Goal: Task Accomplishment & Management: Complete application form

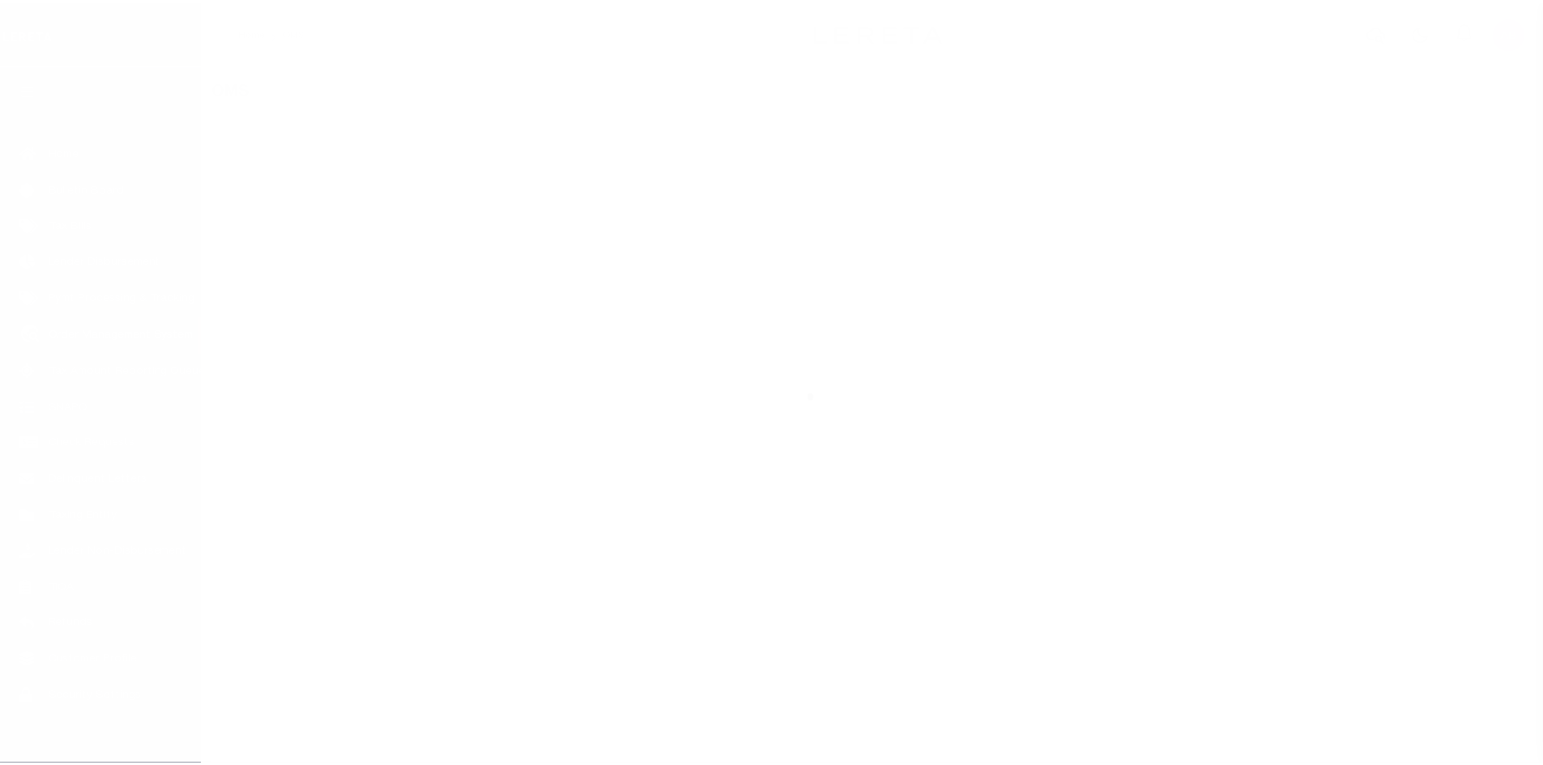
scroll to position [23, 0]
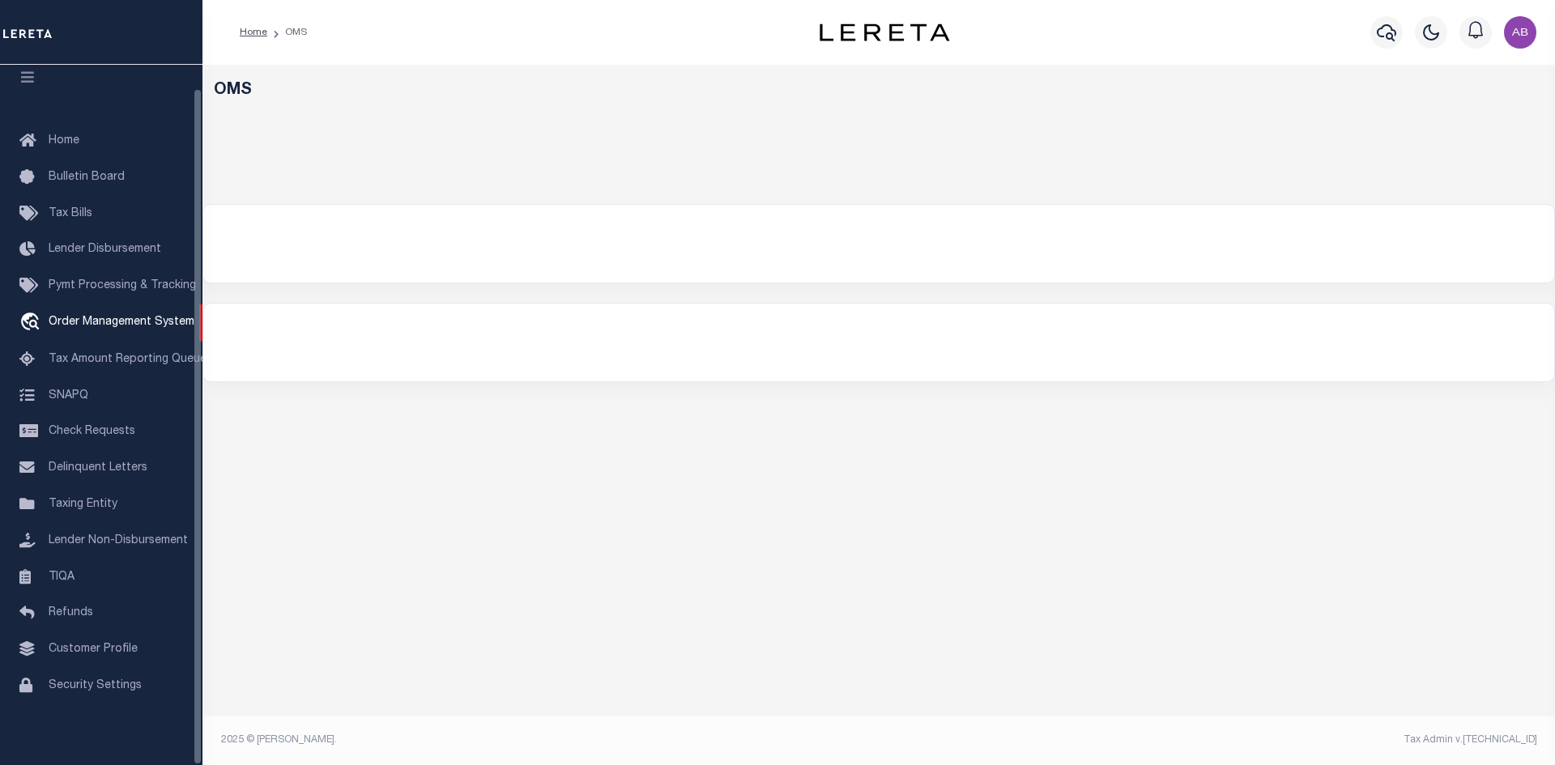
select select "200"
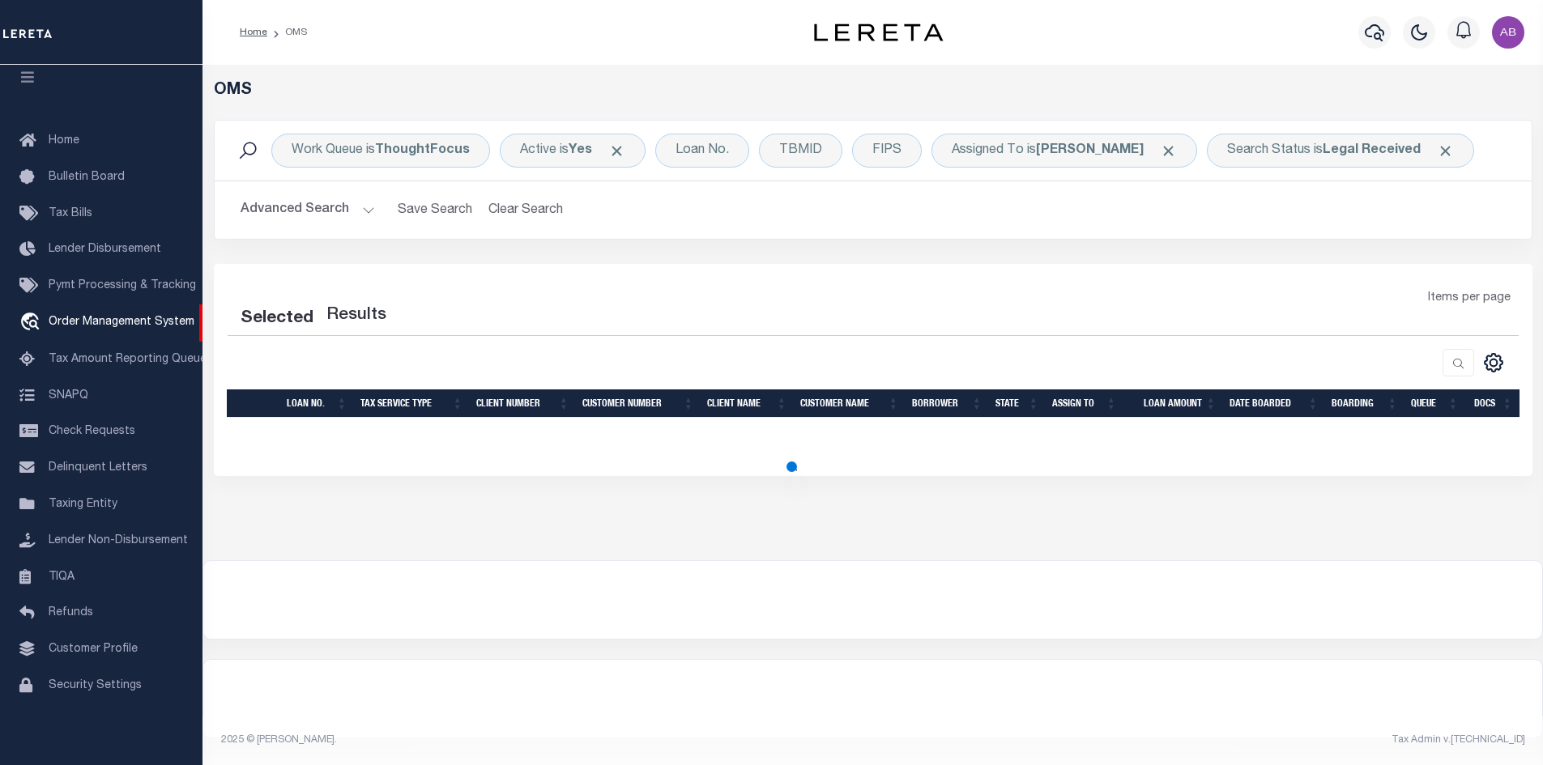
select select "200"
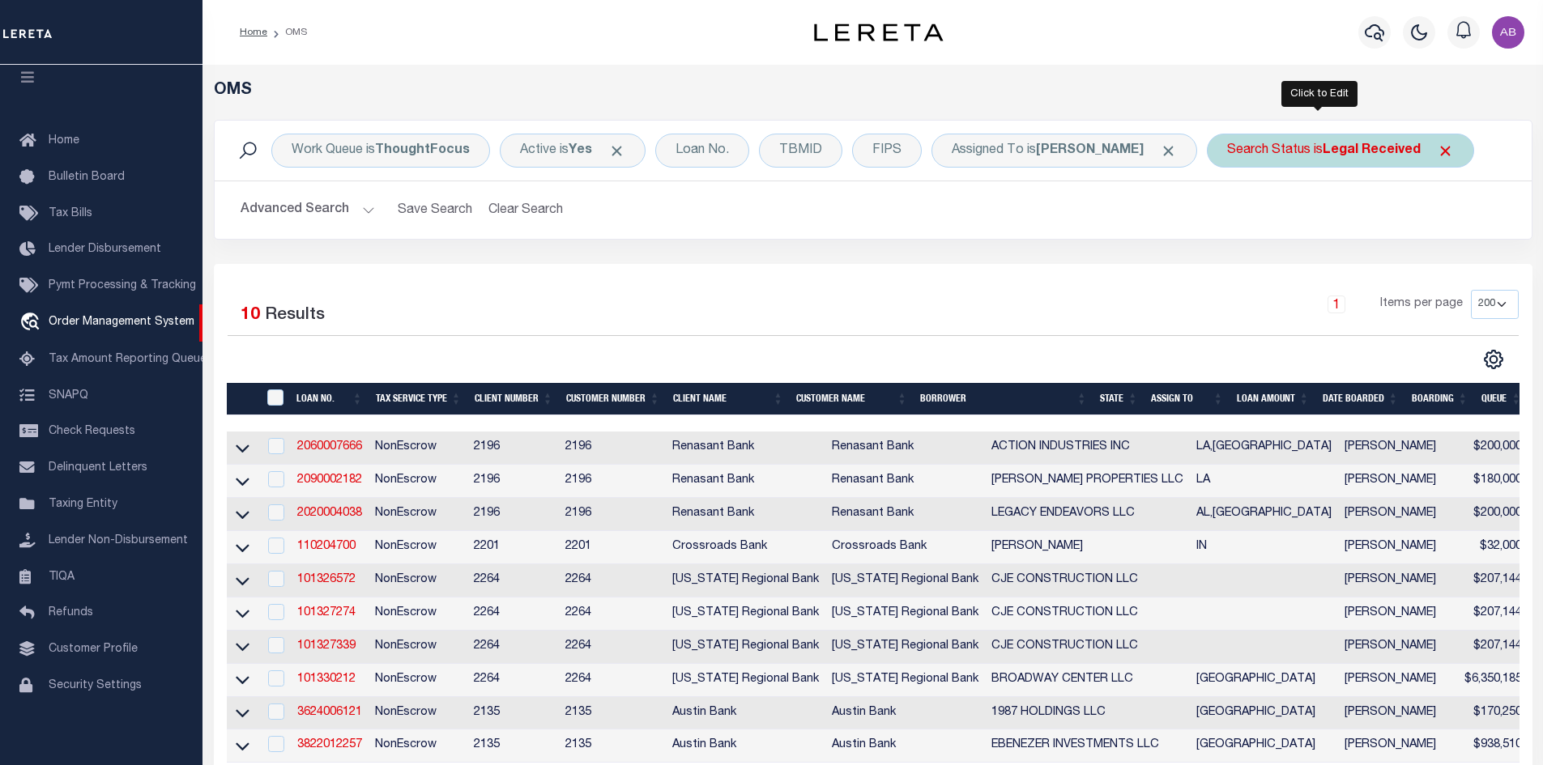
click at [1267, 152] on div "Search Status is Legal Received" at bounding box center [1340, 151] width 267 height 34
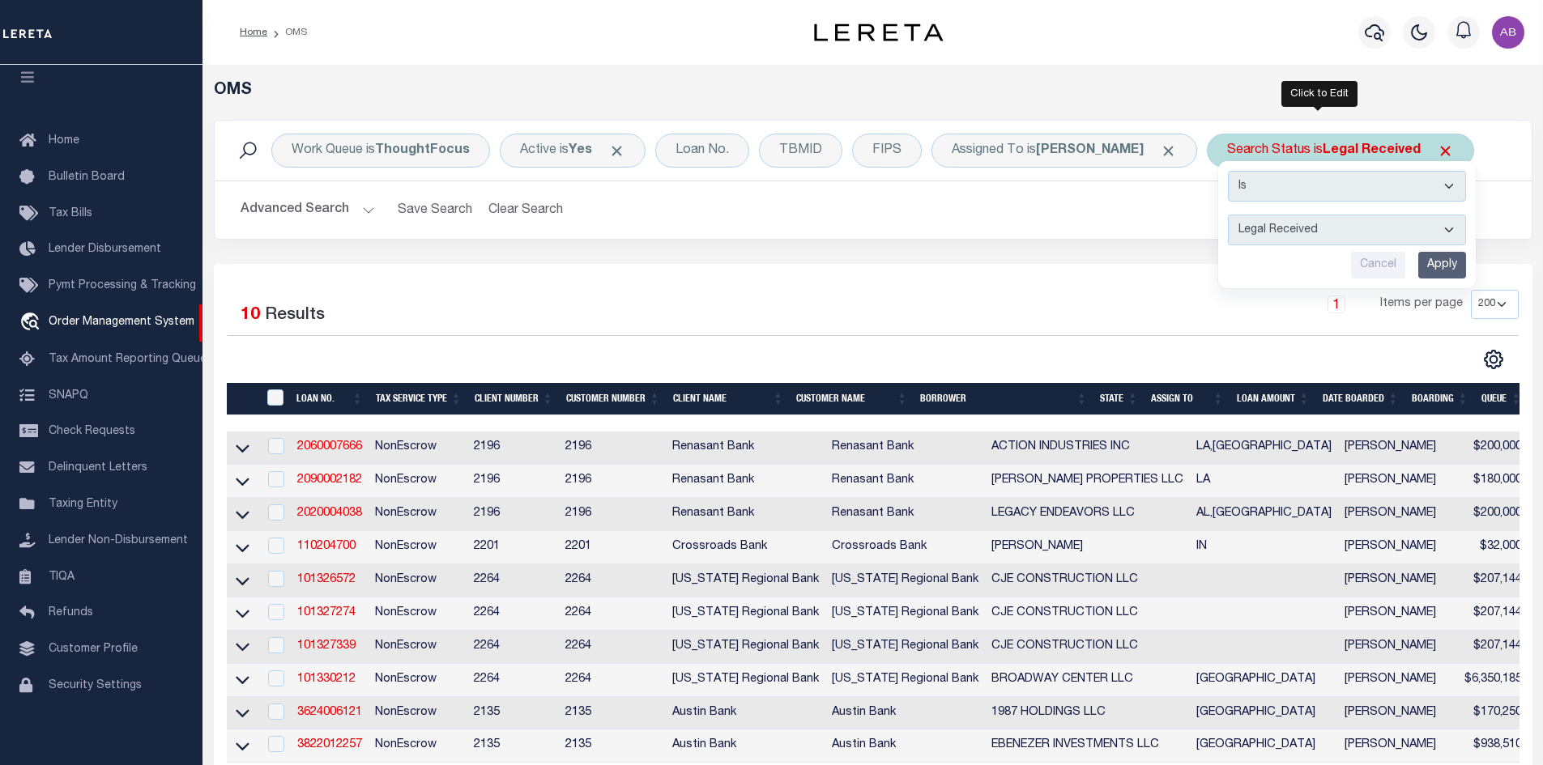
click at [1250, 230] on select "Automated Search Bad Parcel Complete Duplicate Parcel High Dollar Reporting In …" at bounding box center [1347, 230] width 238 height 31
select select "IP"
click at [1228, 215] on select "Automated Search Bad Parcel Complete Duplicate Parcel High Dollar Reporting In …" at bounding box center [1347, 230] width 238 height 31
click at [1423, 264] on input "Apply" at bounding box center [1442, 265] width 48 height 27
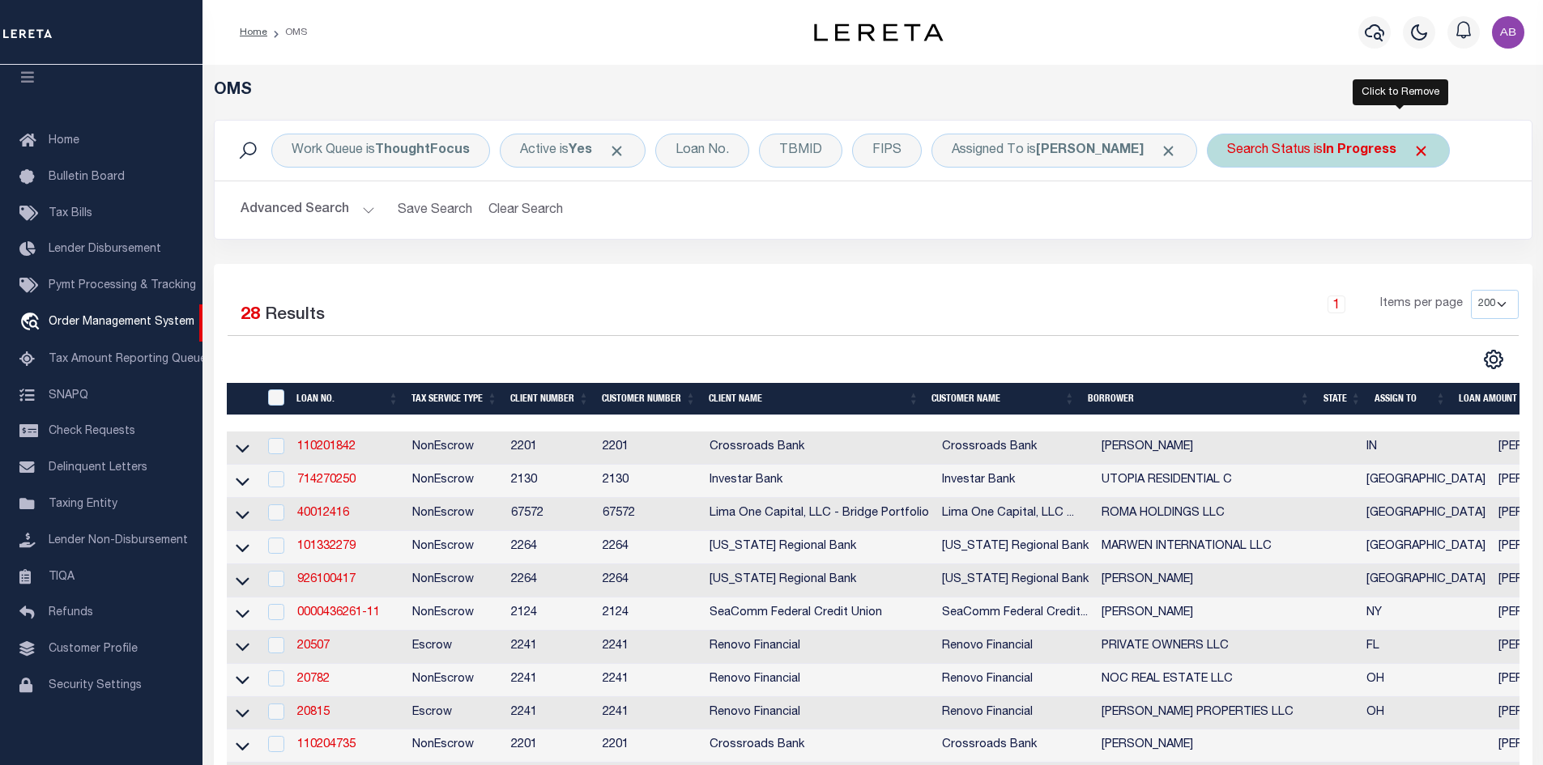
click at [1412, 147] on span "Click to Remove" at bounding box center [1420, 151] width 17 height 17
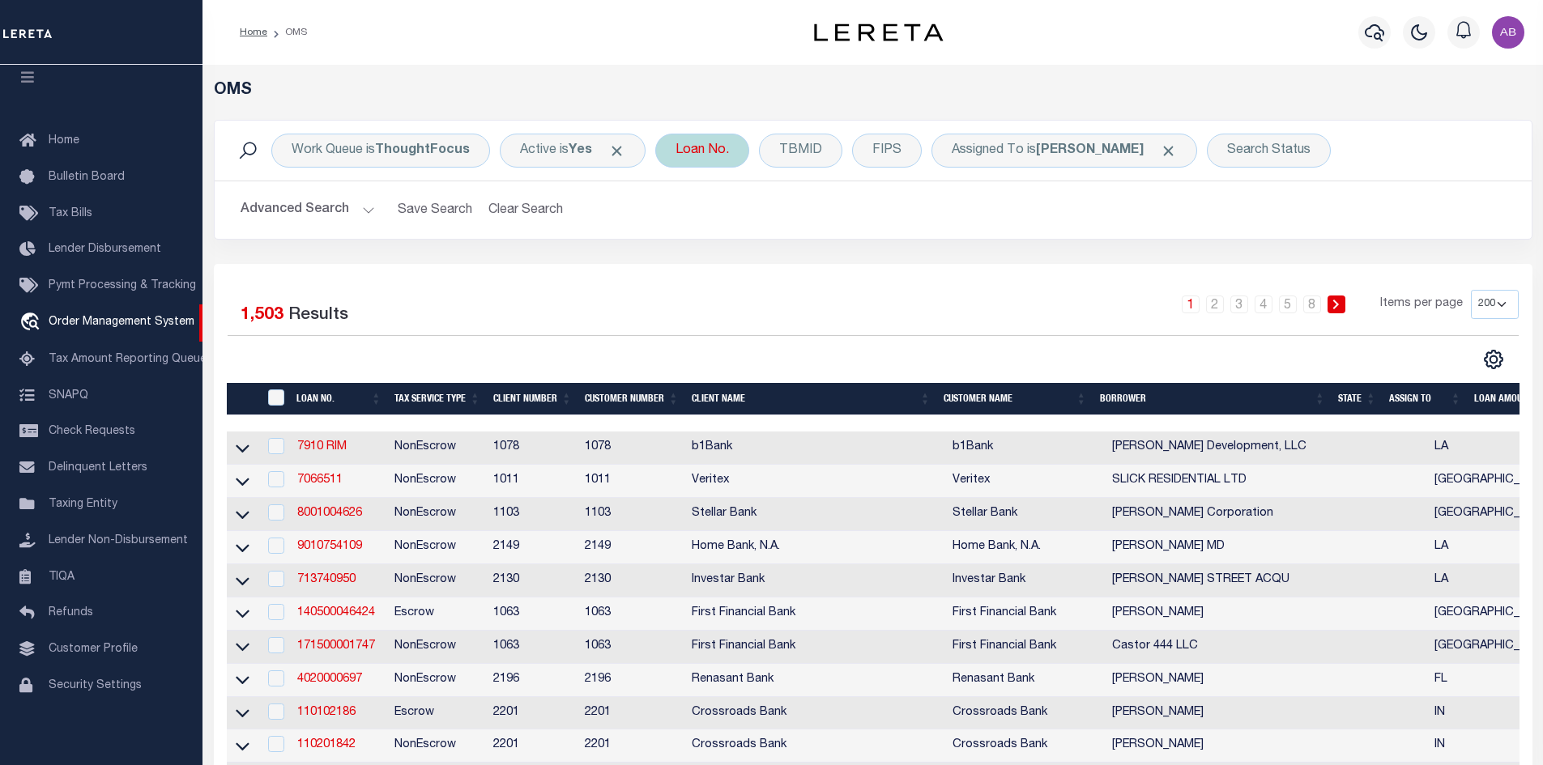
click at [717, 154] on div "Loan No." at bounding box center [702, 151] width 94 height 34
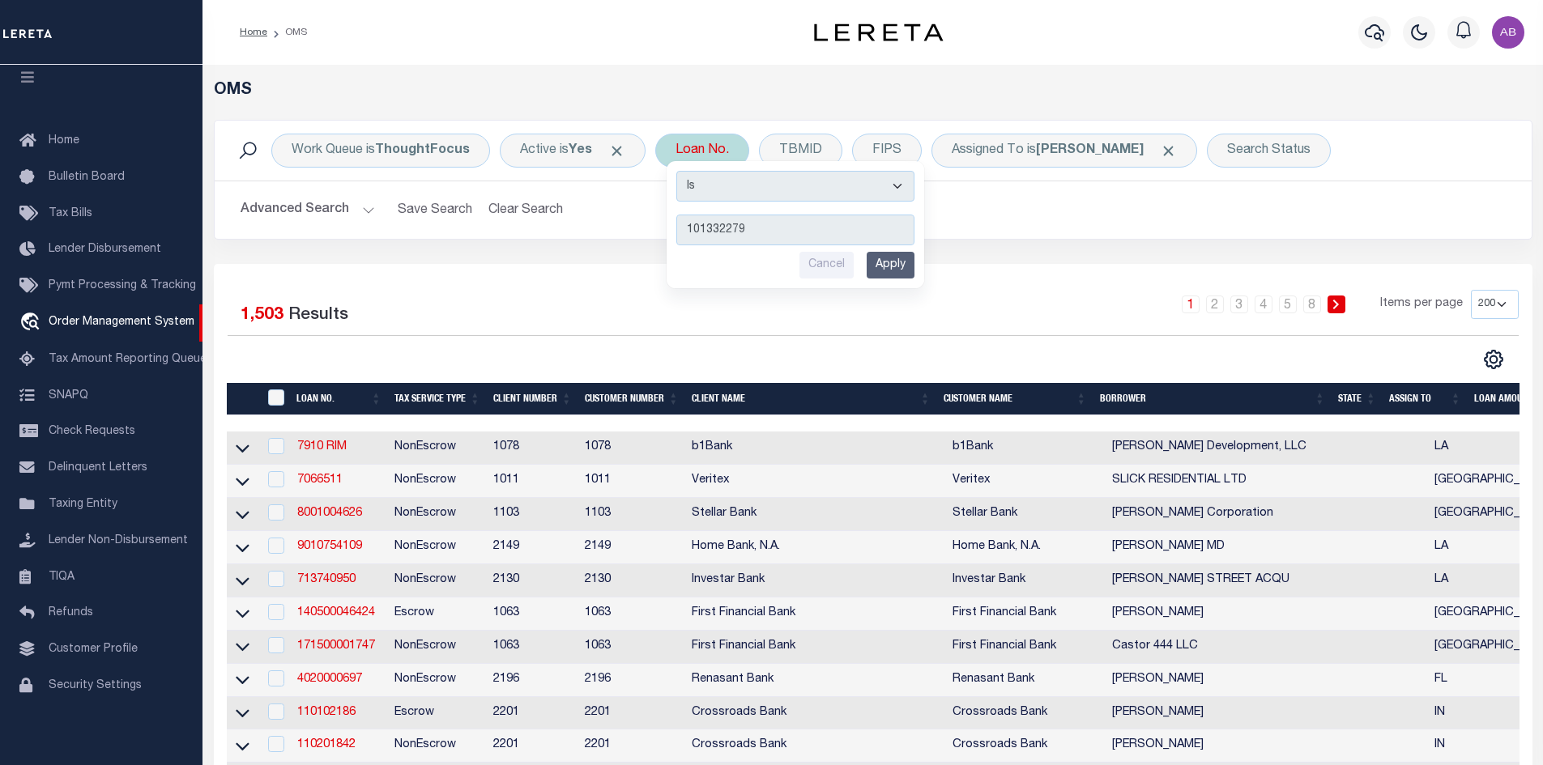
type input "101332279"
click at [889, 275] on input "Apply" at bounding box center [891, 265] width 48 height 27
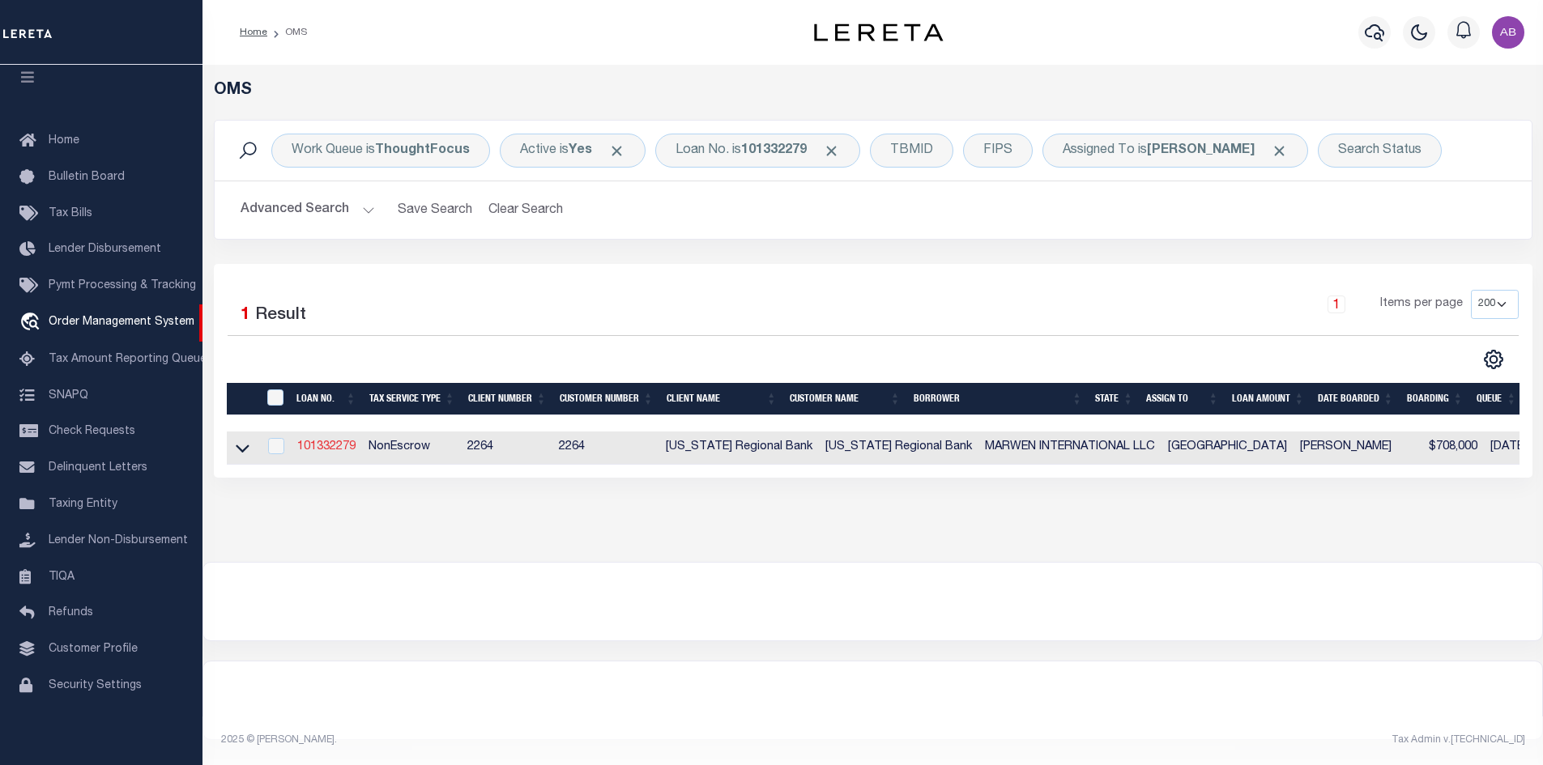
click at [318, 447] on link "101332279" at bounding box center [326, 446] width 58 height 11
type input "101332279"
type input "MARWEN INTERNATIONAL LLC"
select select
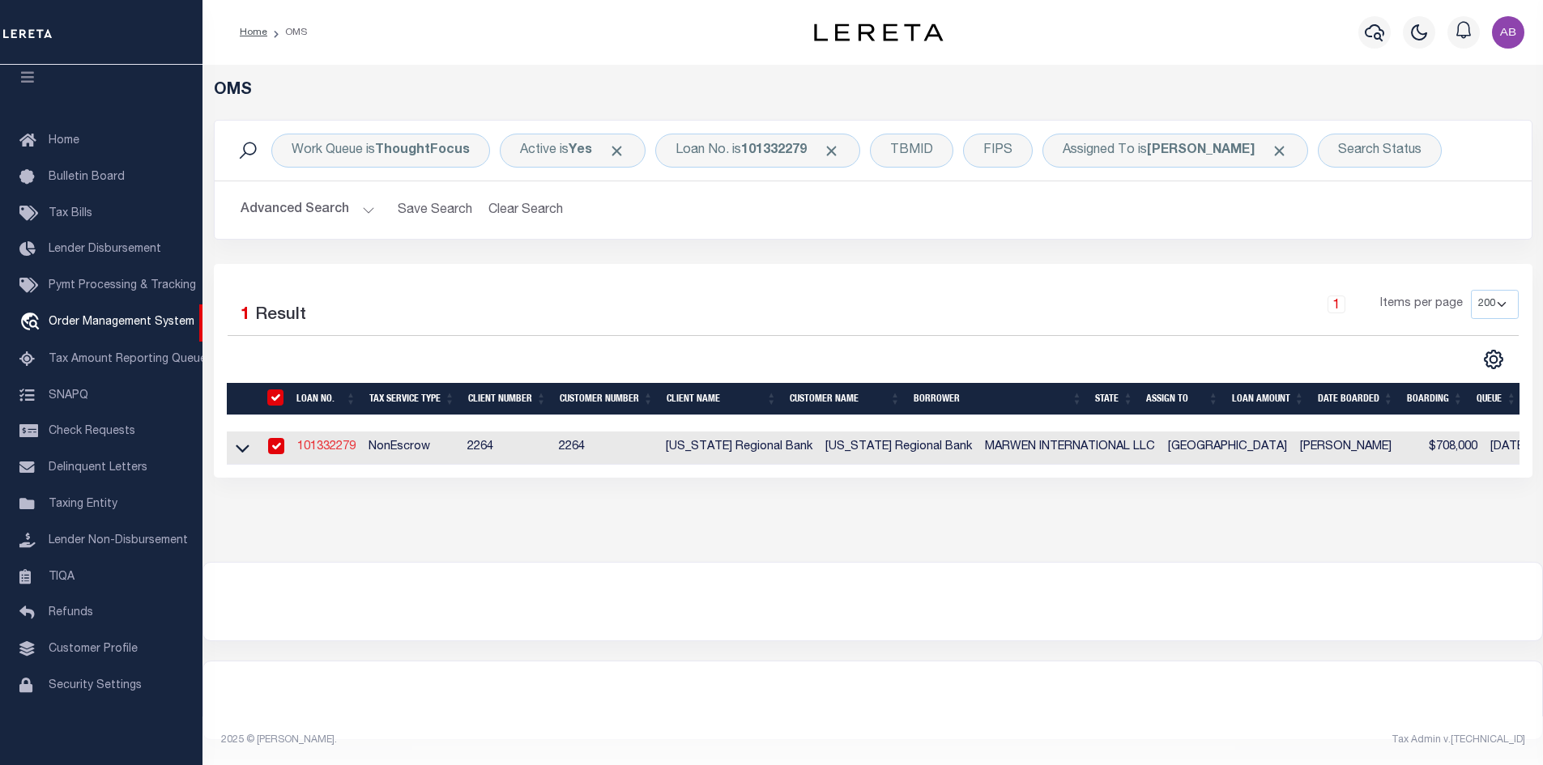
type input "[STREET_ADDRESS]"
type input "[GEOGRAPHIC_DATA]"
select select
select select "NonEscrow"
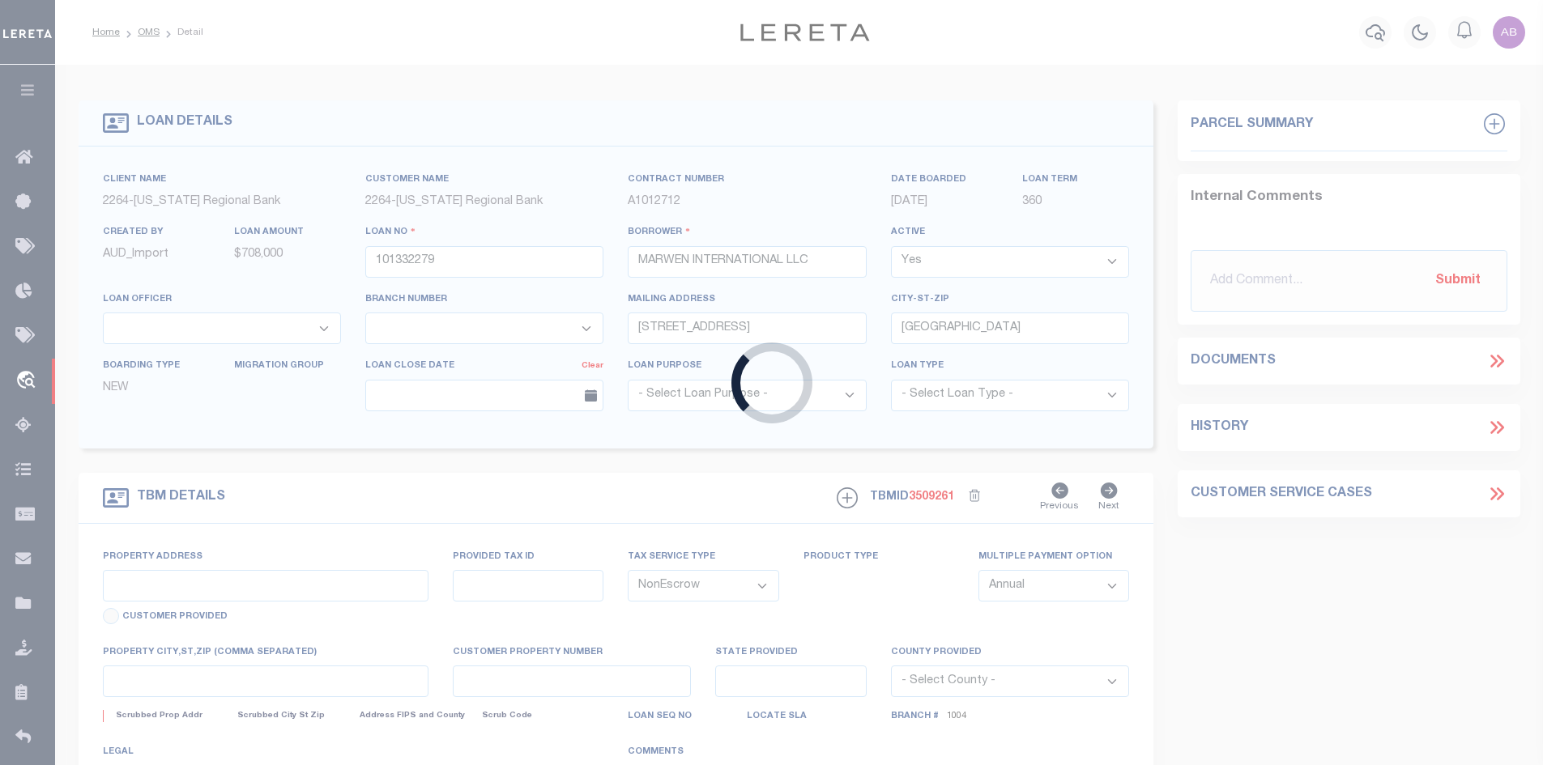
select select "22442"
select select "8145"
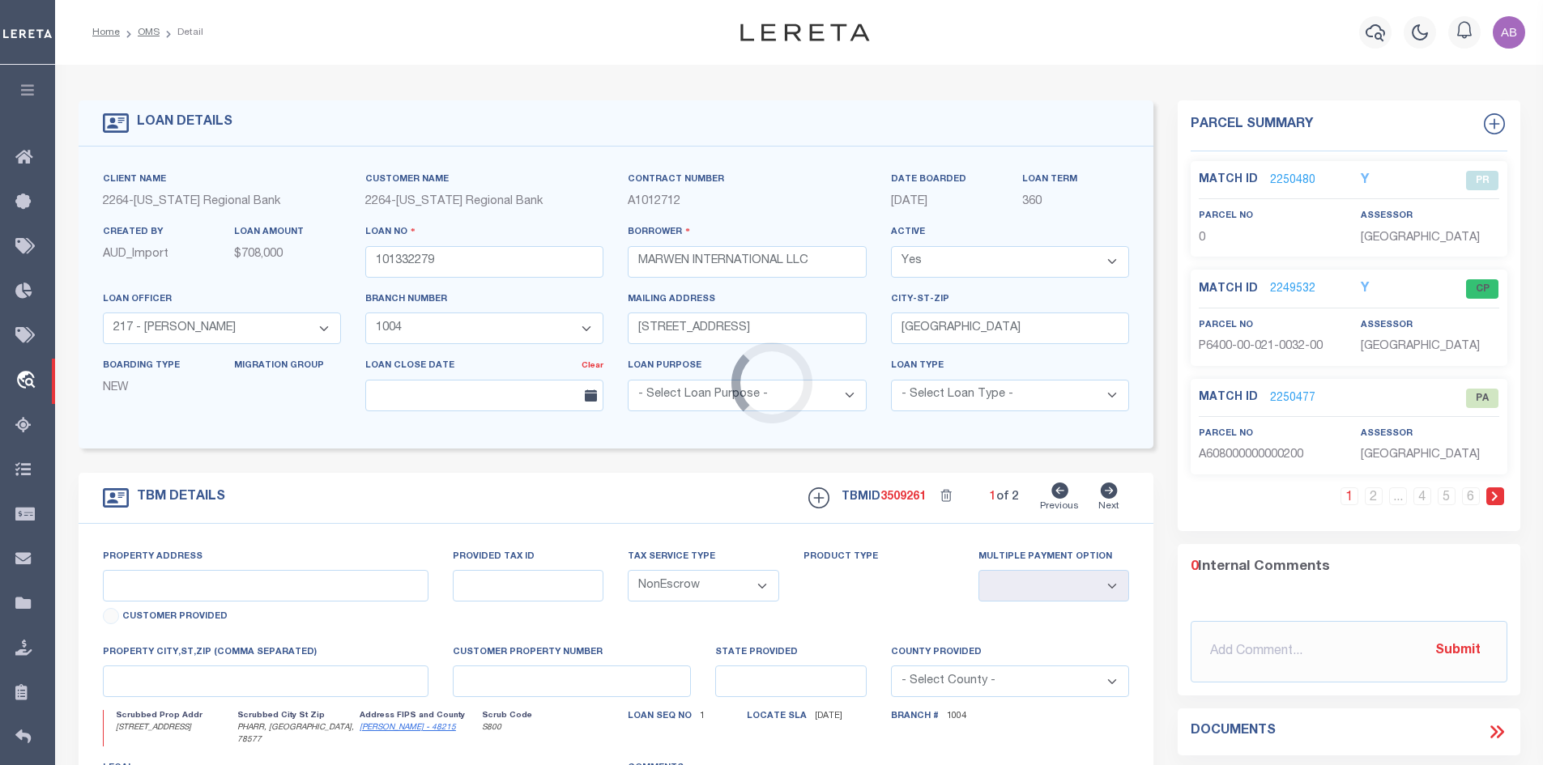
type input "[STREET_ADDRESS]"
type input "P6400-00-021-0032-00"
select select
type input "PHARR, [GEOGRAPHIC_DATA], 78577"
type input "303"
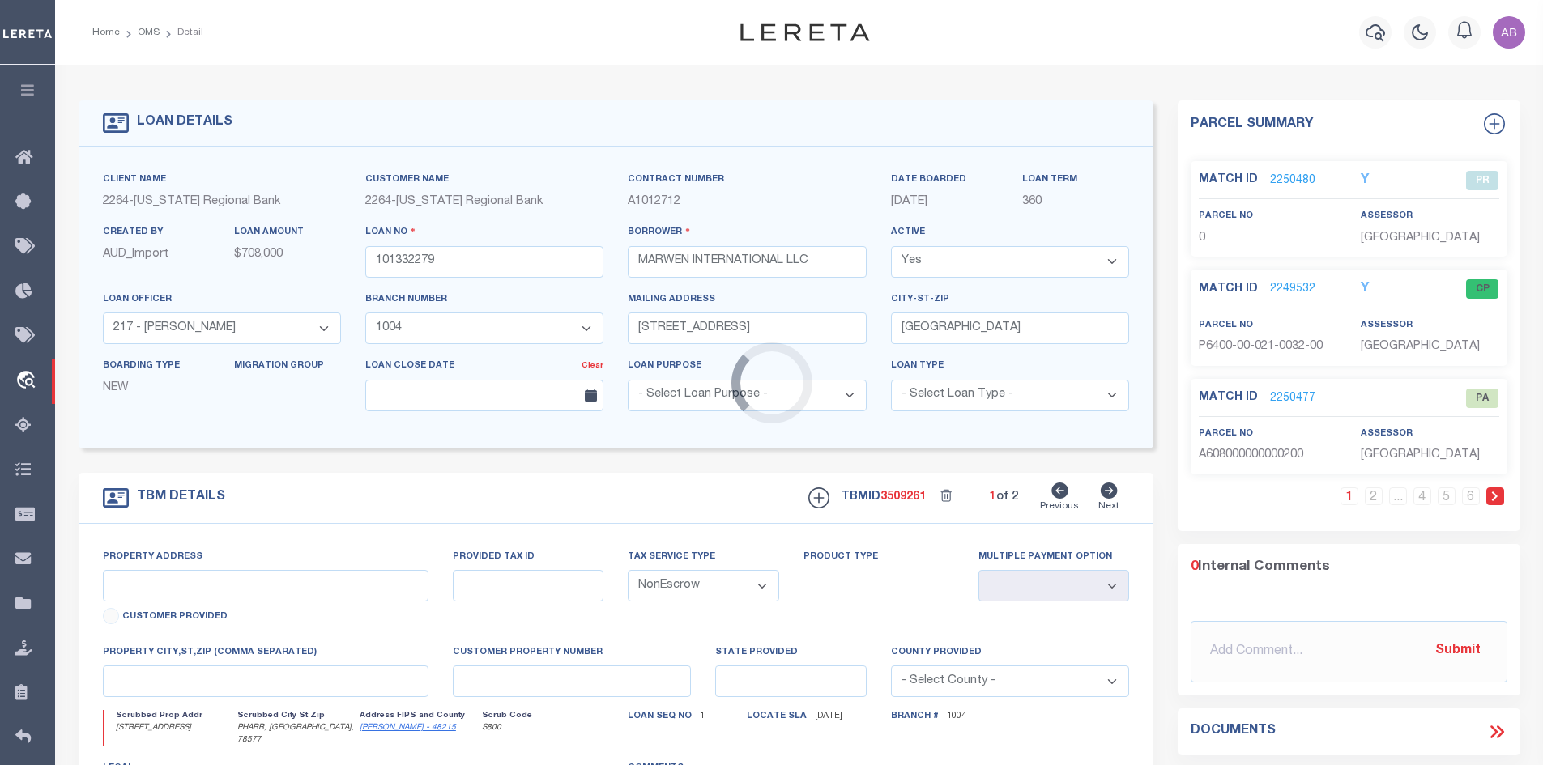
type input "[GEOGRAPHIC_DATA]"
select select
type textarea "LOTS 6-9 & 32, BLK 21, ORG TOWNSITE [GEOGRAPHIC_DATA], [GEOGRAPHIC_DATA]"
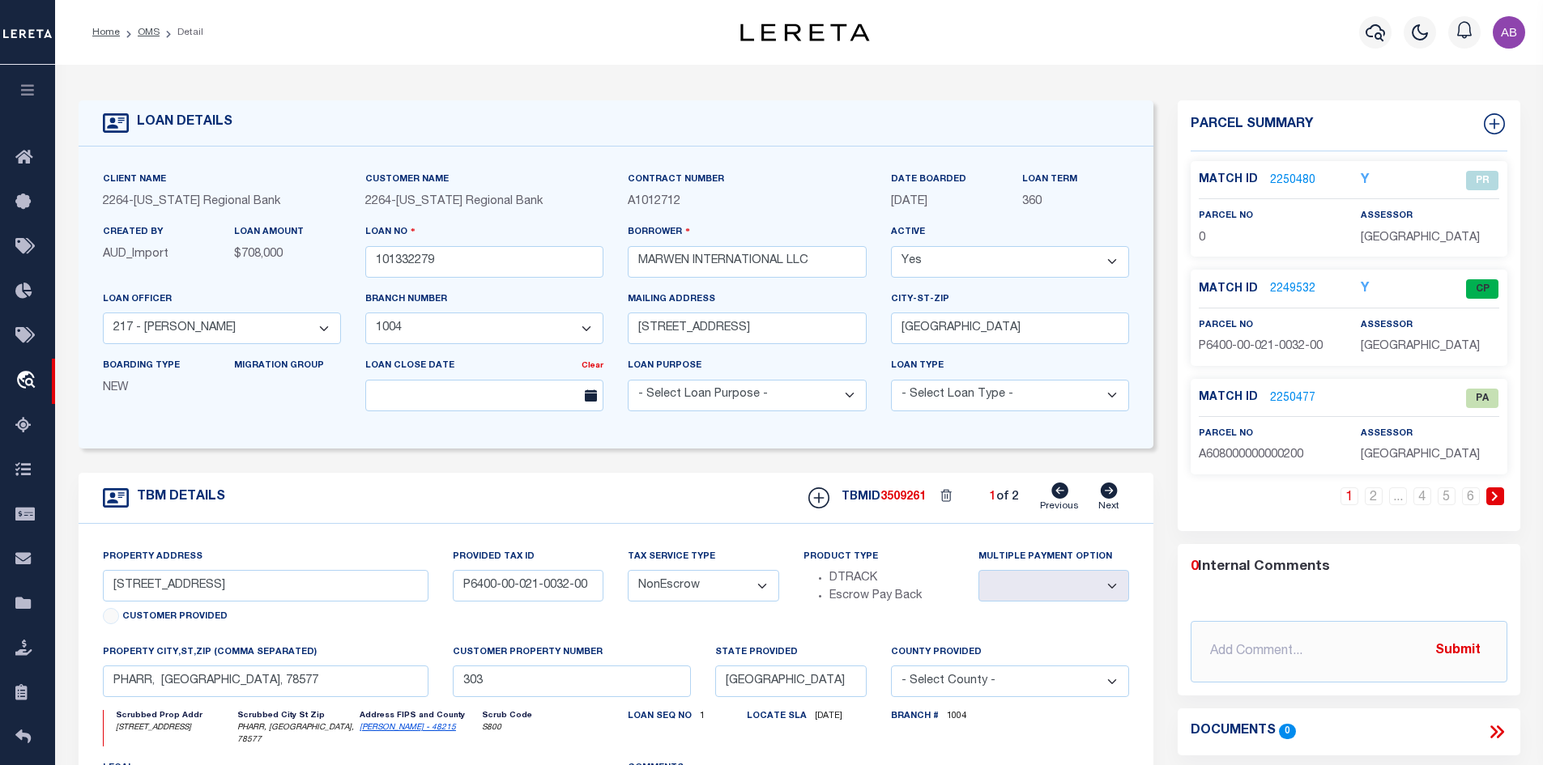
click at [1103, 490] on icon at bounding box center [1109, 491] width 17 height 16
type input "P6400-00-021-0006-00"
select select
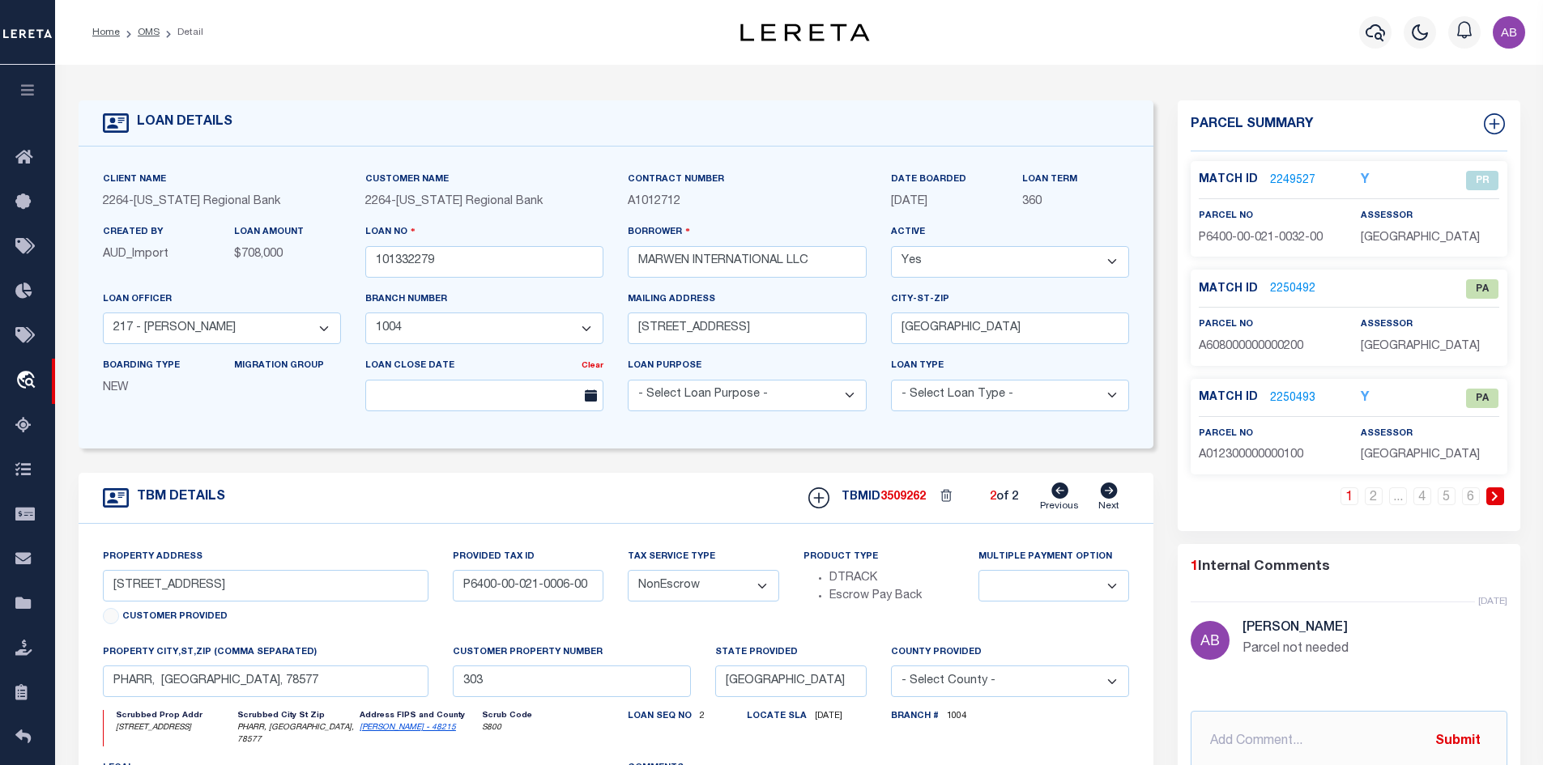
click at [1498, 490] on link at bounding box center [1495, 497] width 18 height 18
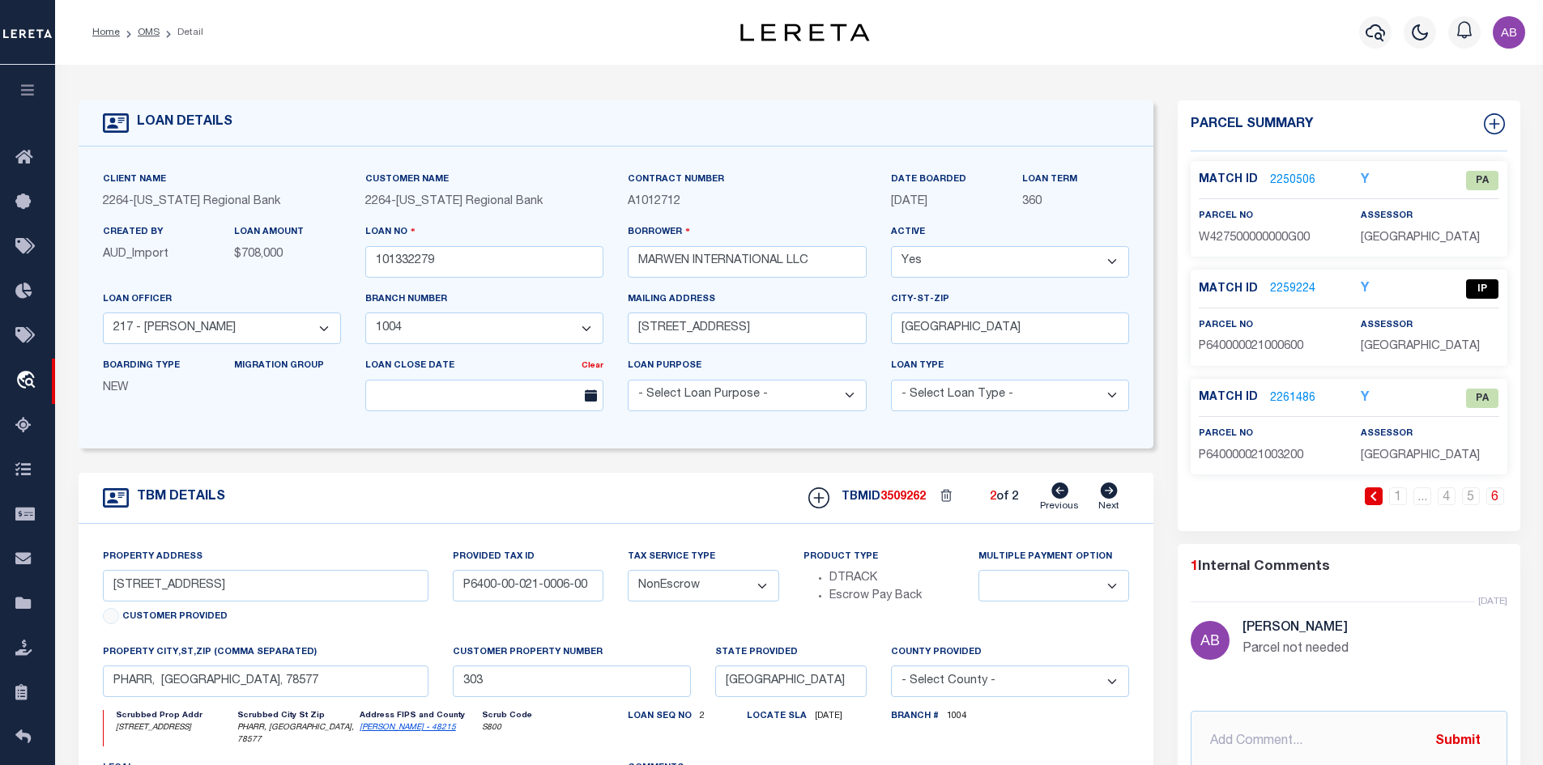
click at [1498, 490] on link "6" at bounding box center [1495, 497] width 18 height 18
click at [1270, 281] on link "2259224" at bounding box center [1292, 289] width 45 height 17
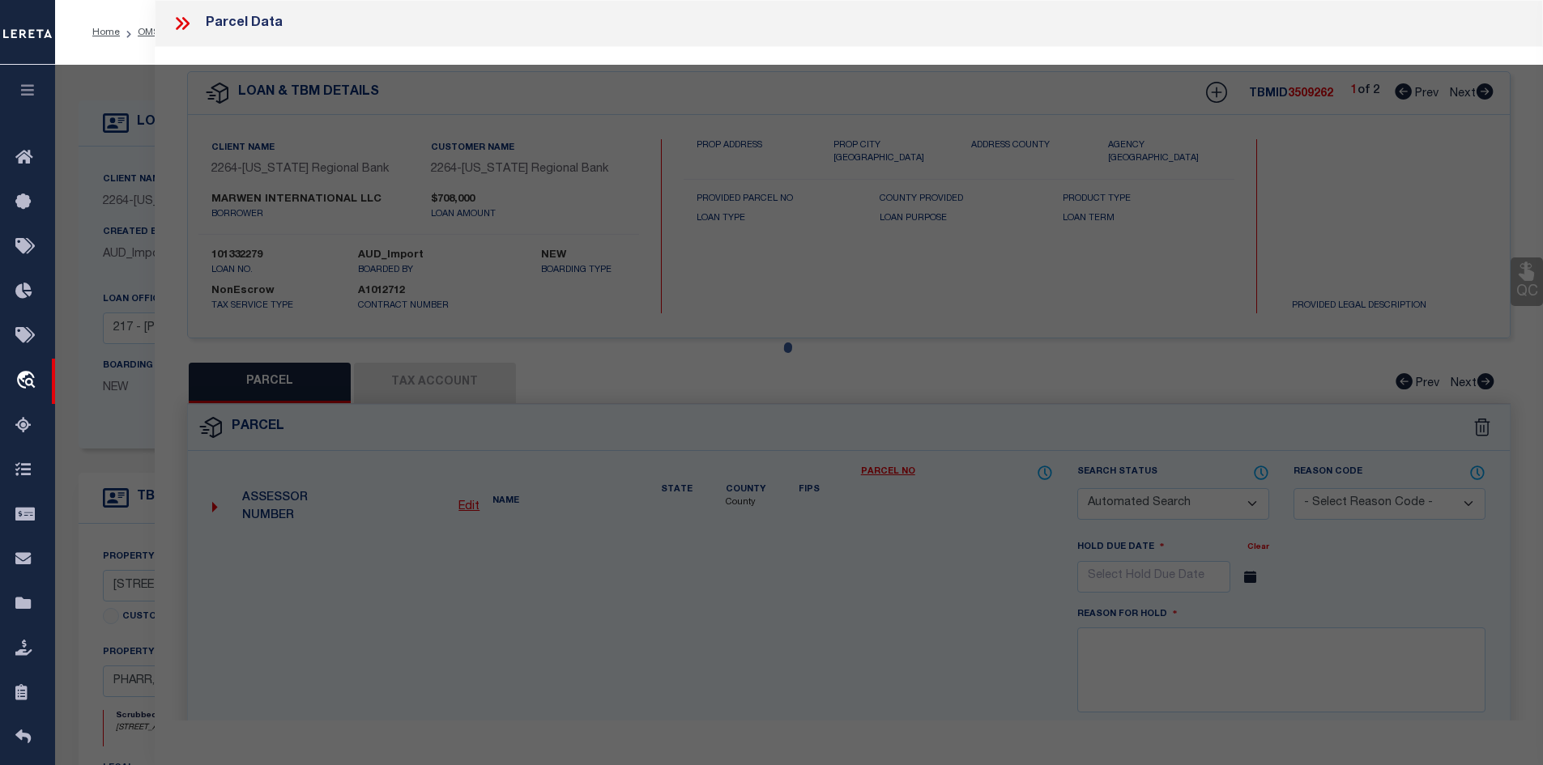
checkbox input "false"
select select "IP"
type input "R & L [PERSON_NAME] LEASING LTD"
select select "AGF"
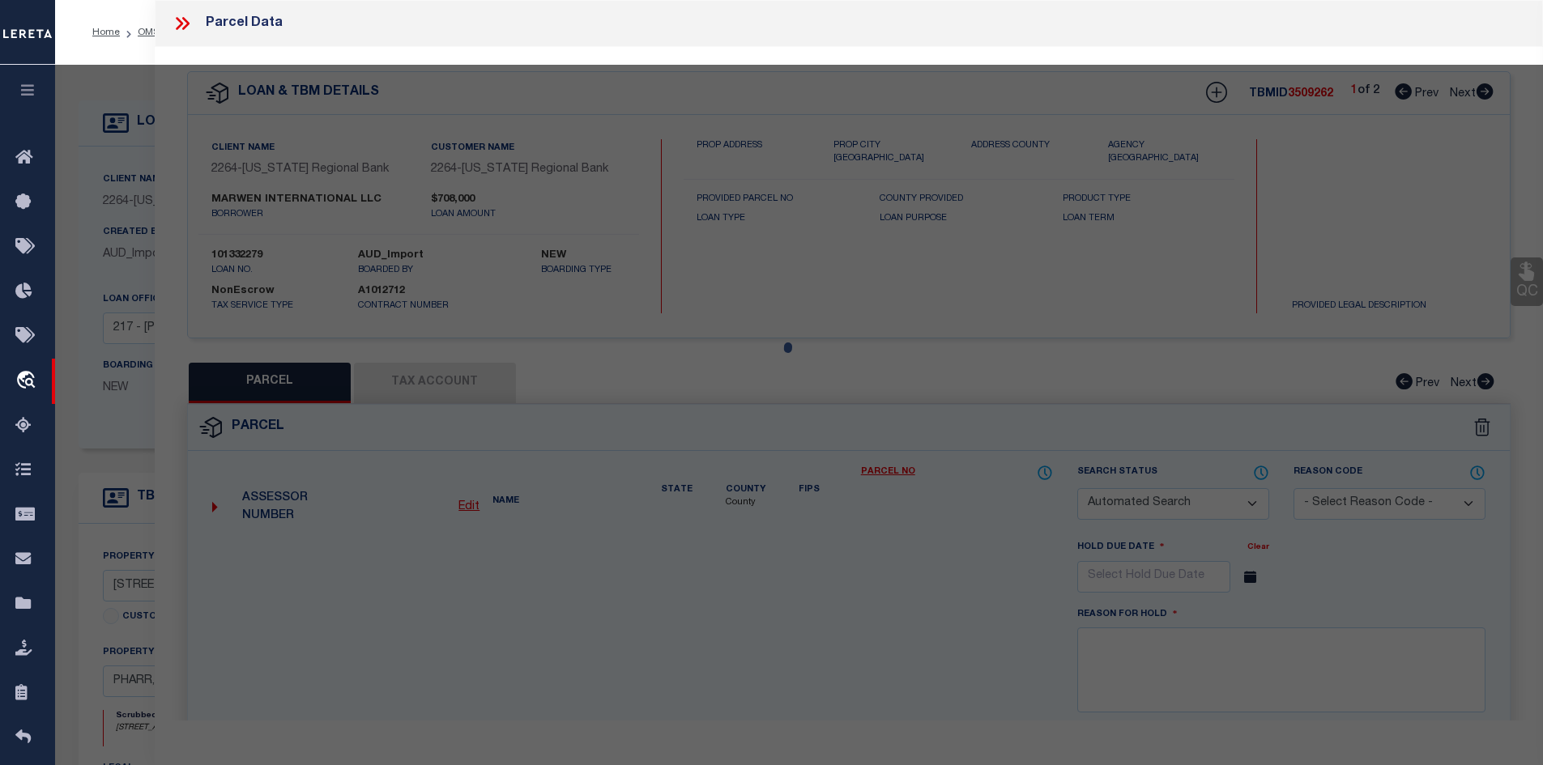
select select
type input "[STREET_ADDRESS],"
type input "[GEOGRAPHIC_DATA]"
type textarea "[PERSON_NAME] ORIGINAL TOWNSITE LOT 6 THRU 9 BLK 21"
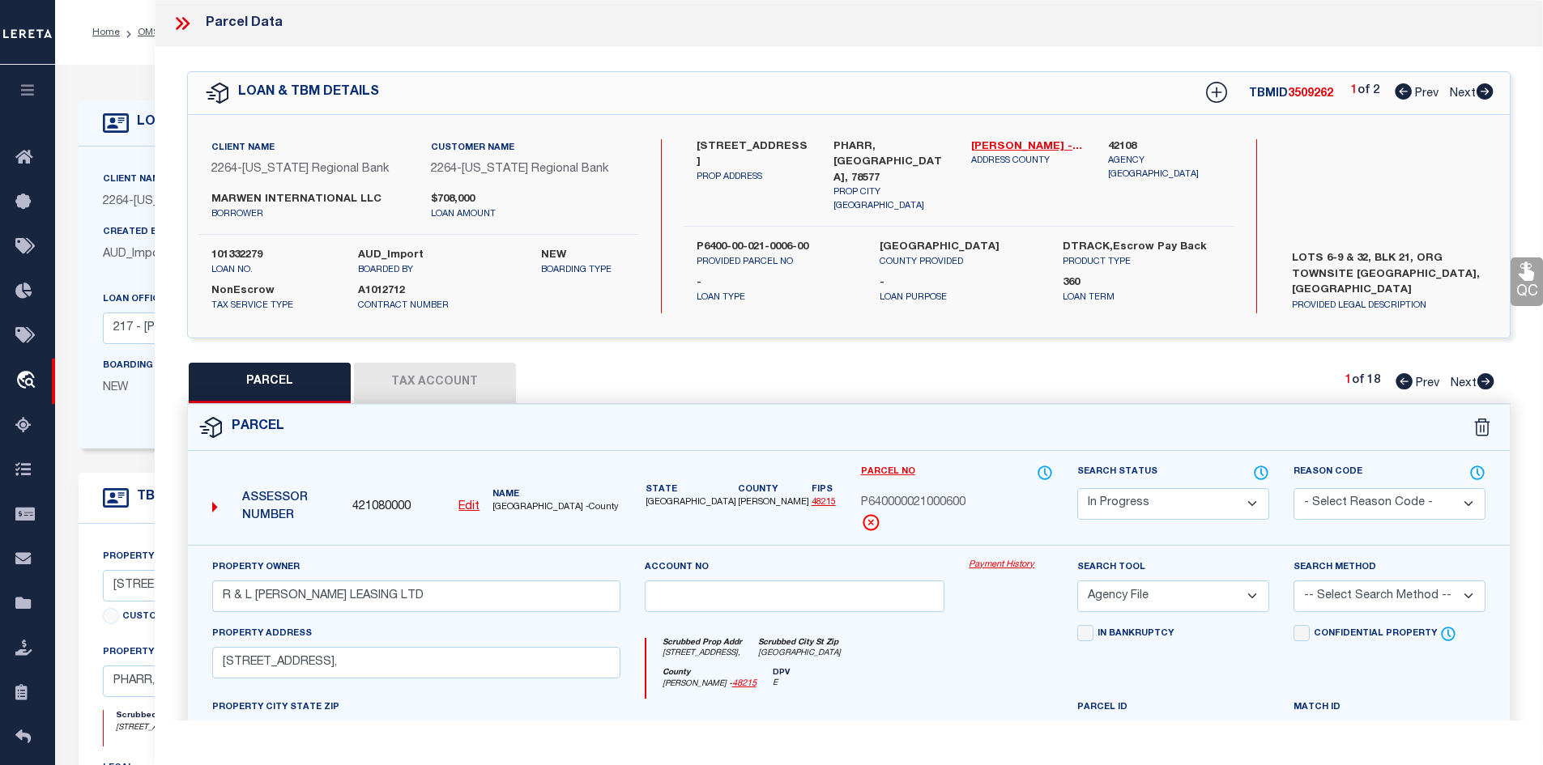
click at [1483, 89] on icon at bounding box center [1484, 91] width 17 height 16
select select "AS"
select select
checkbox input "false"
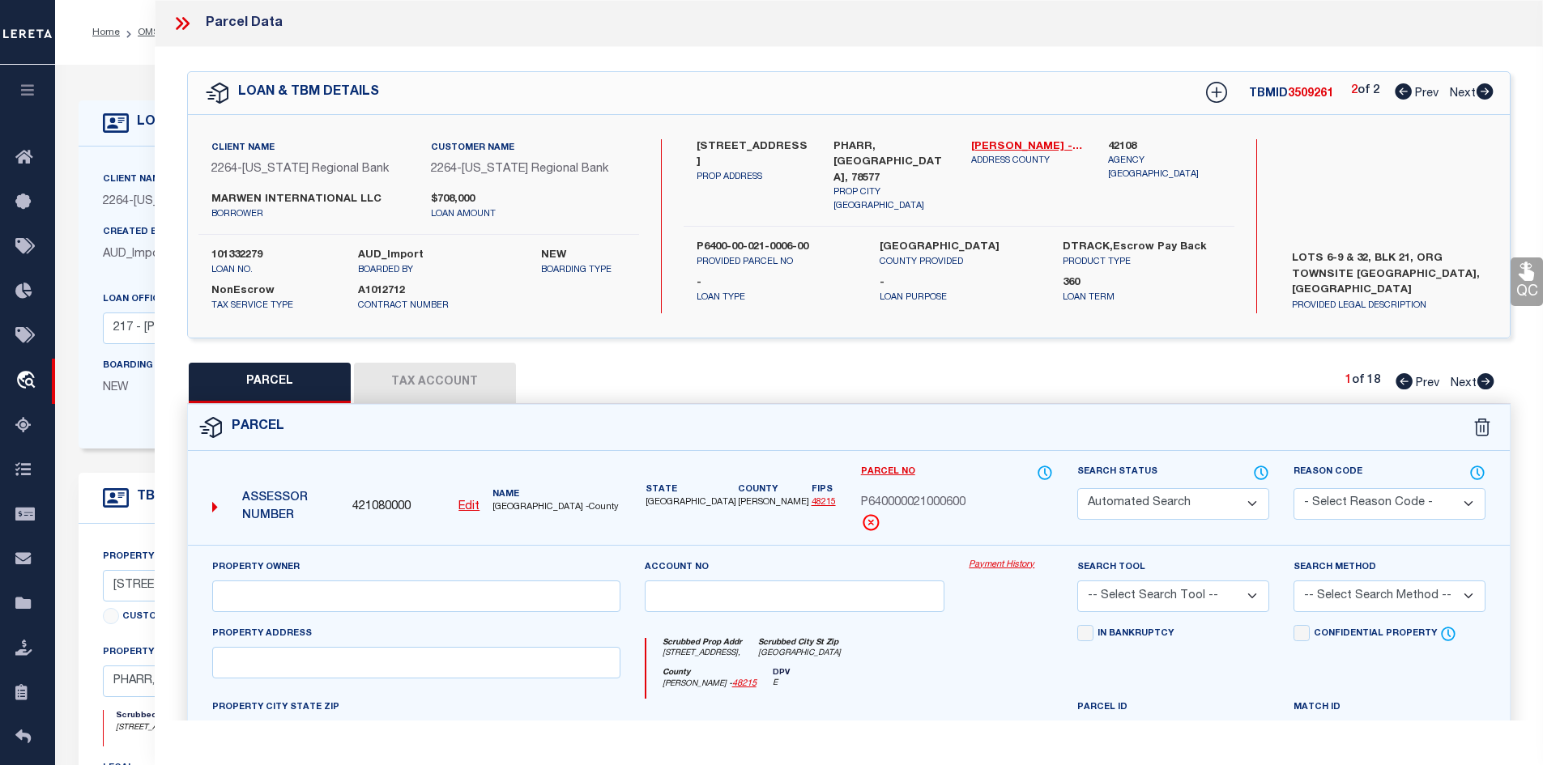
select select "PR"
select select "099"
type input "ASM PROPERTIES LLC"
select select "PRO"
select select "ADD"
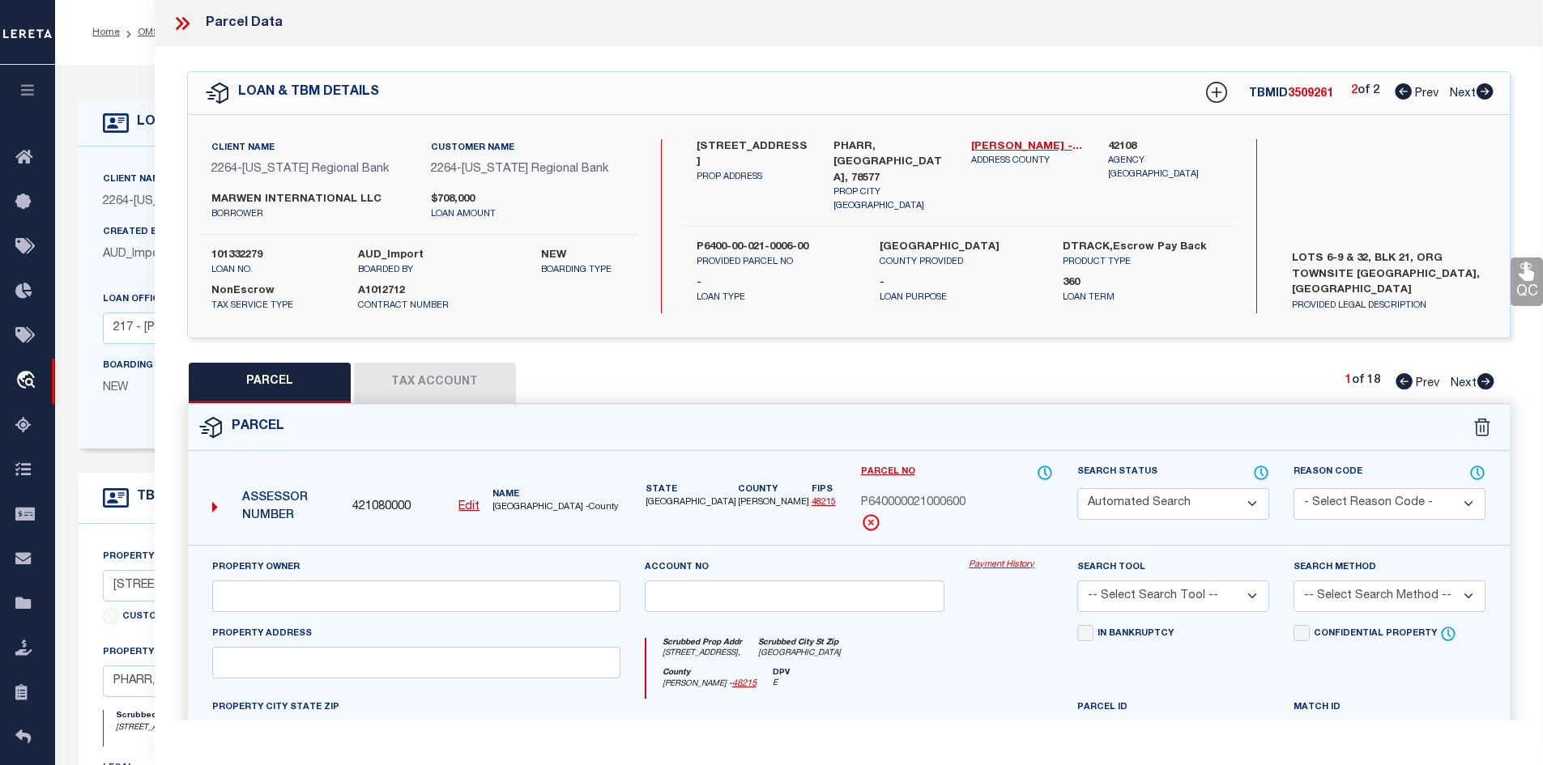
type input "[STREET_ADDRESS]"
type input "[GEOGRAPHIC_DATA]"
type textarea "[PERSON_NAME] LOT 1"
type textarea "Parcel not needed"
click at [1396, 93] on icon at bounding box center [1403, 91] width 17 height 16
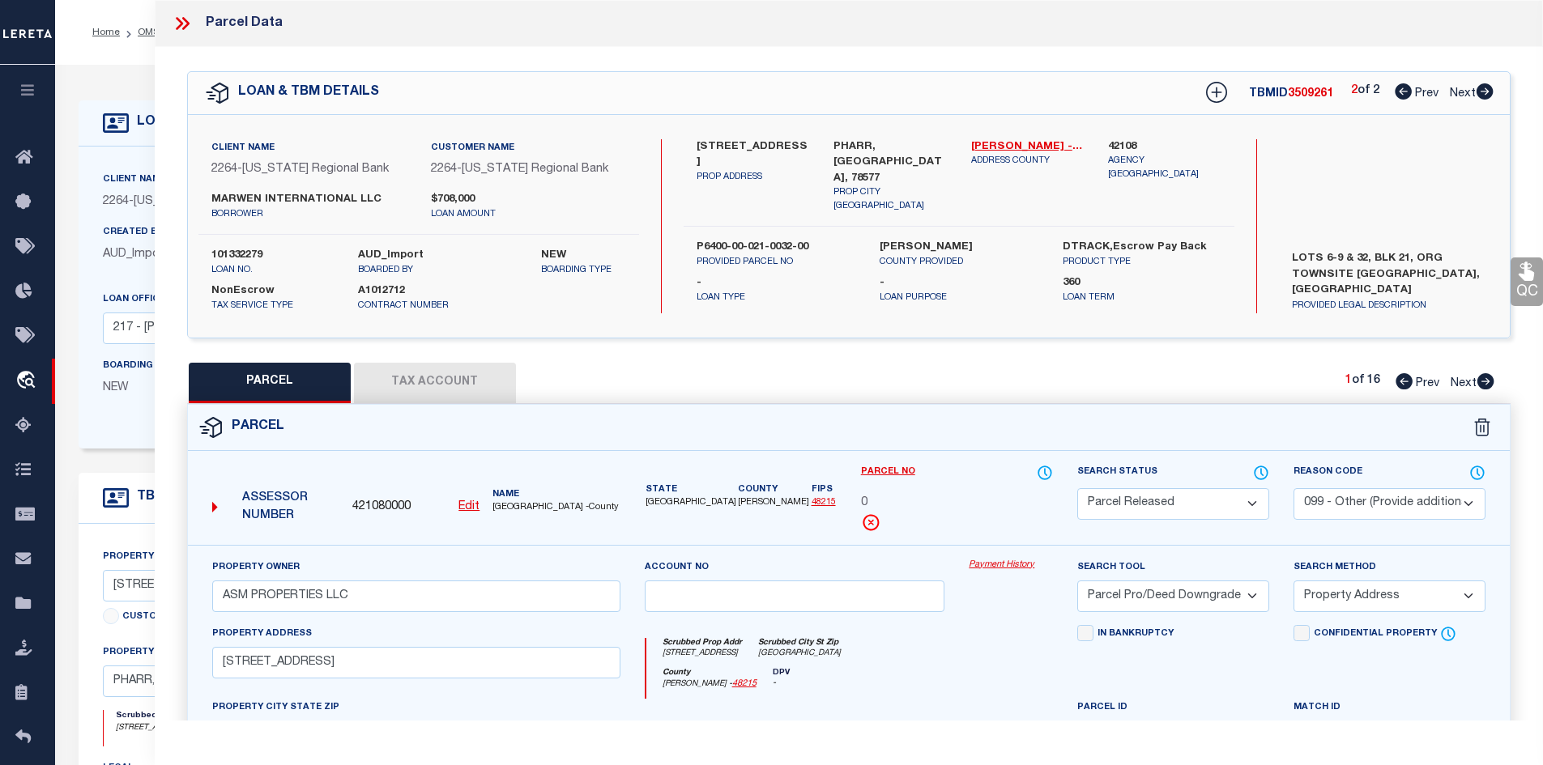
select select "AS"
select select
checkbox input "false"
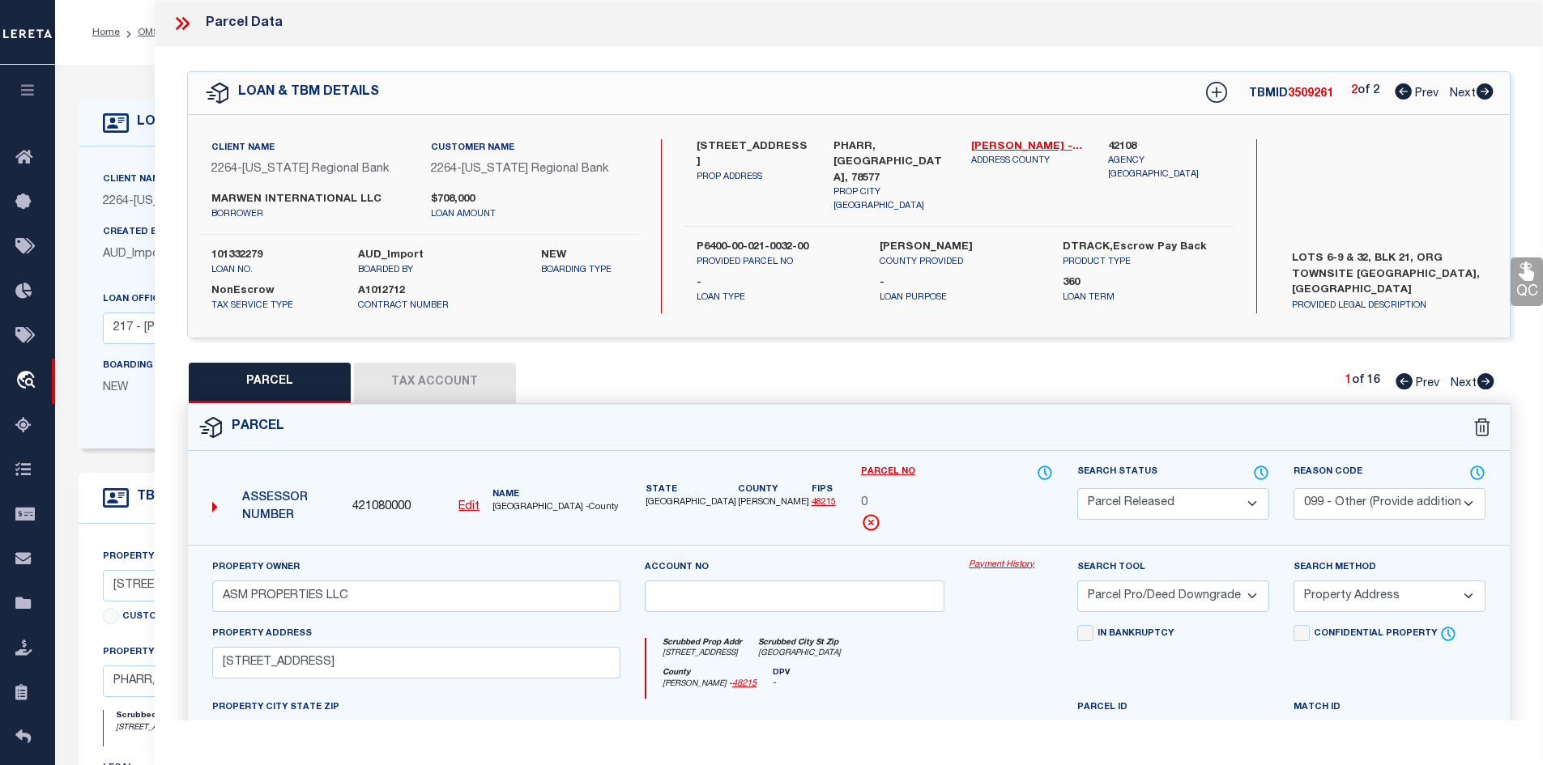
checkbox input "false"
select select "PR"
select select "099"
type input "R & L [PERSON_NAME] LEASING LTD"
select select "AGW"
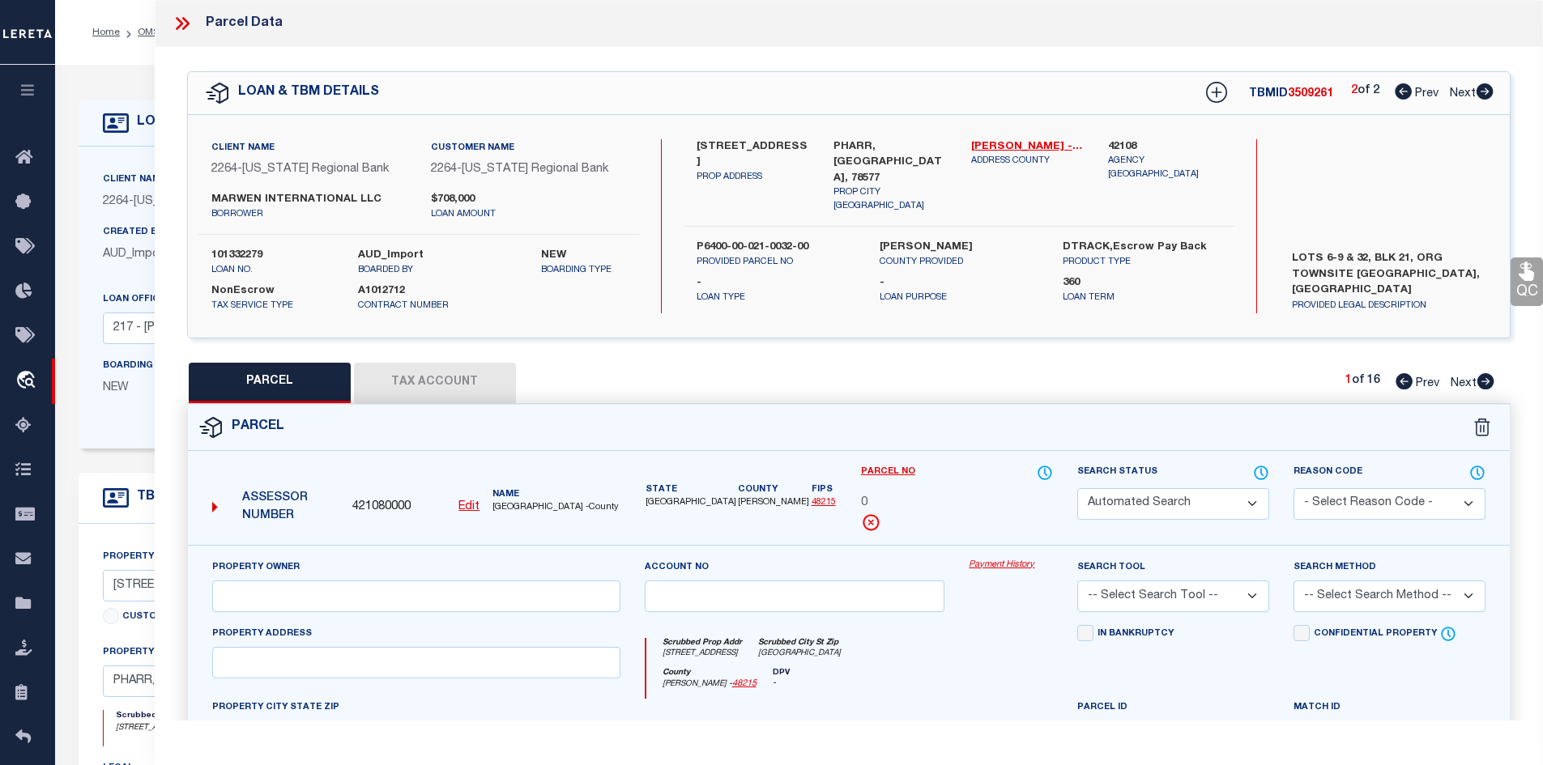
select select "LEG"
type input "[STREET_ADDRESS][PERSON_NAME]"
type input "[GEOGRAPHIC_DATA]"
type textarea "[PERSON_NAME] ORIGINAL TOWNSITE LOT 32 BLK 21"
type textarea "Parcel not needed"
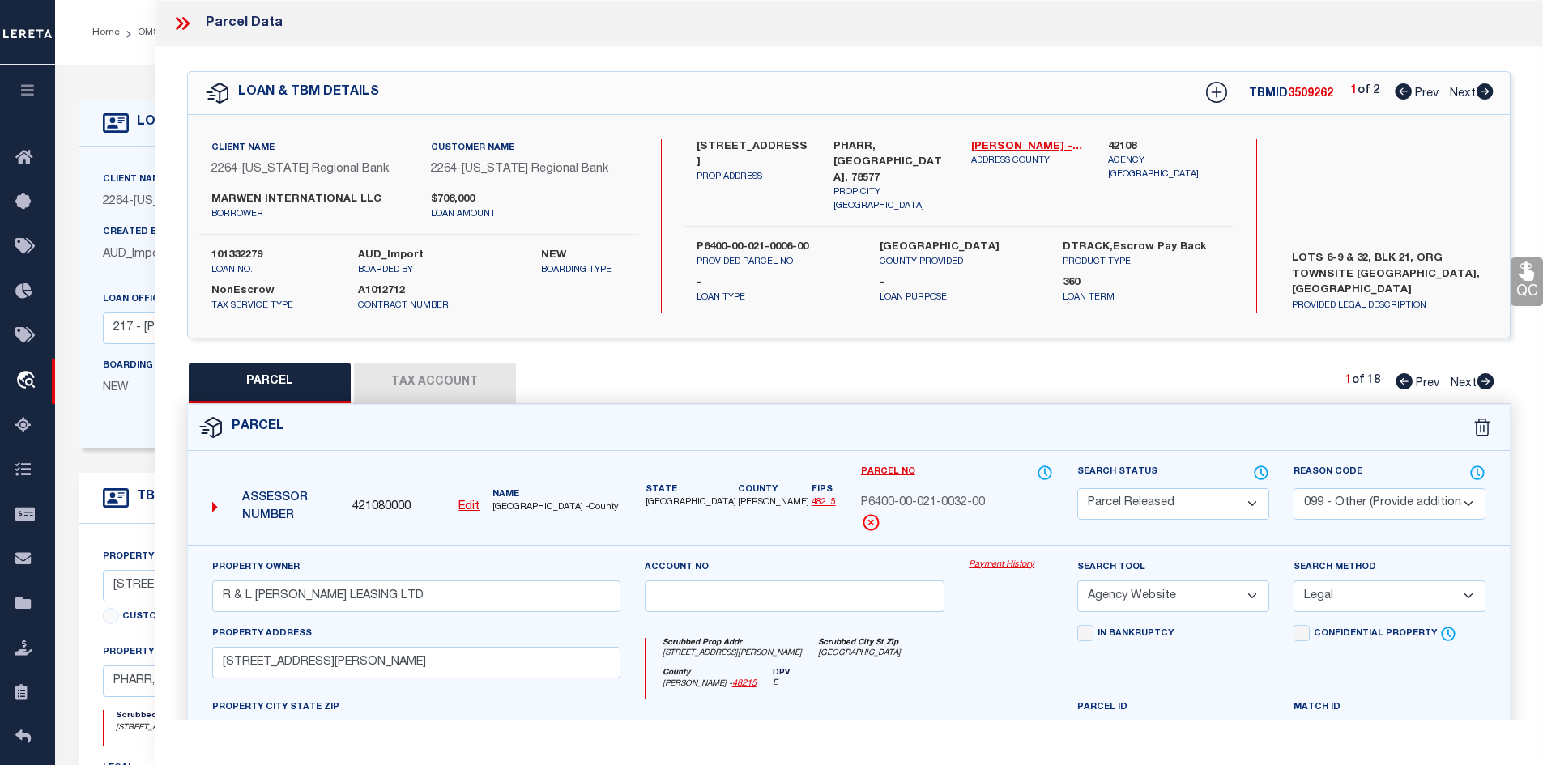
click at [1483, 93] on icon at bounding box center [1485, 91] width 18 height 16
select select "AS"
select select
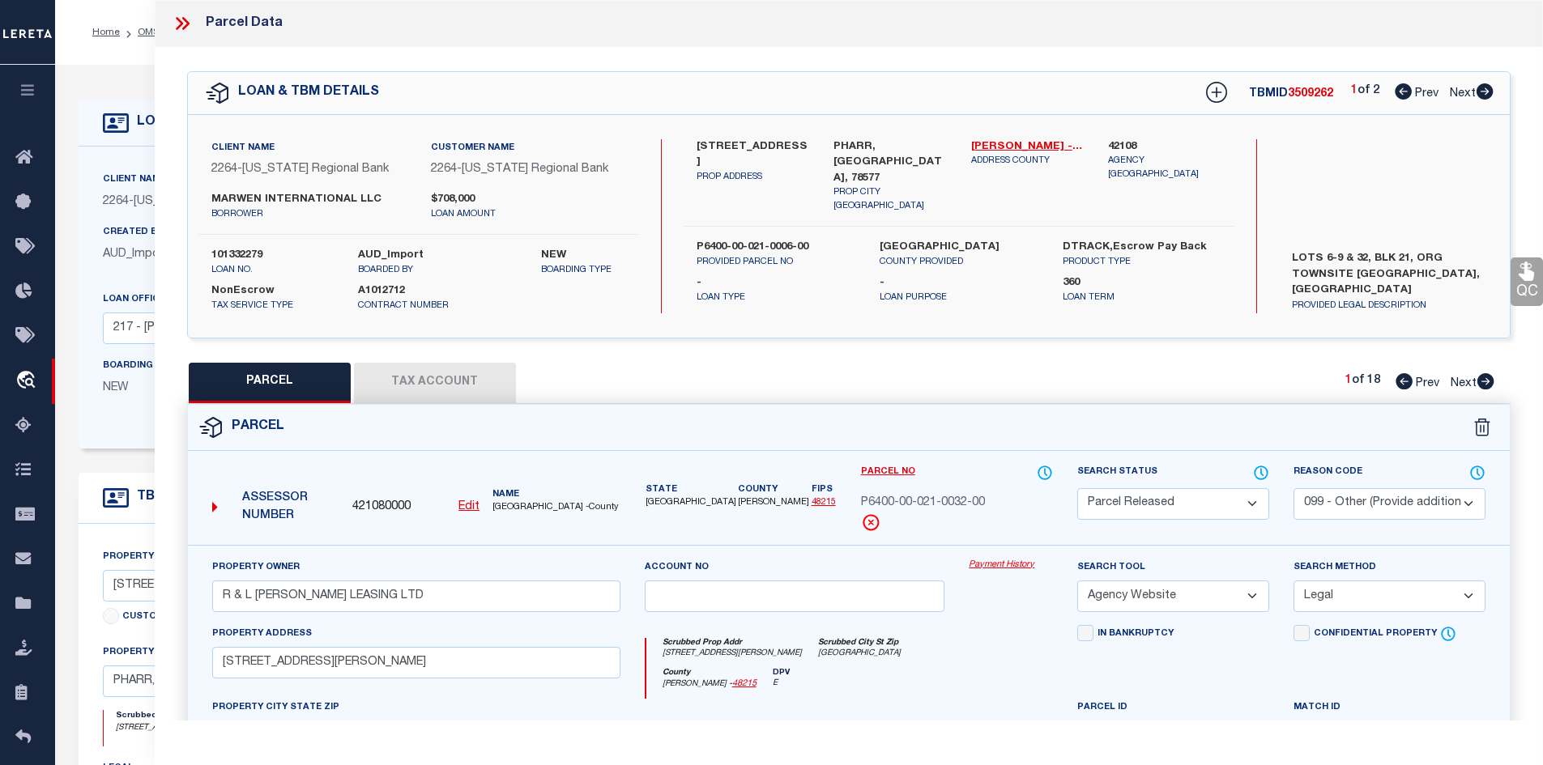
checkbox input "false"
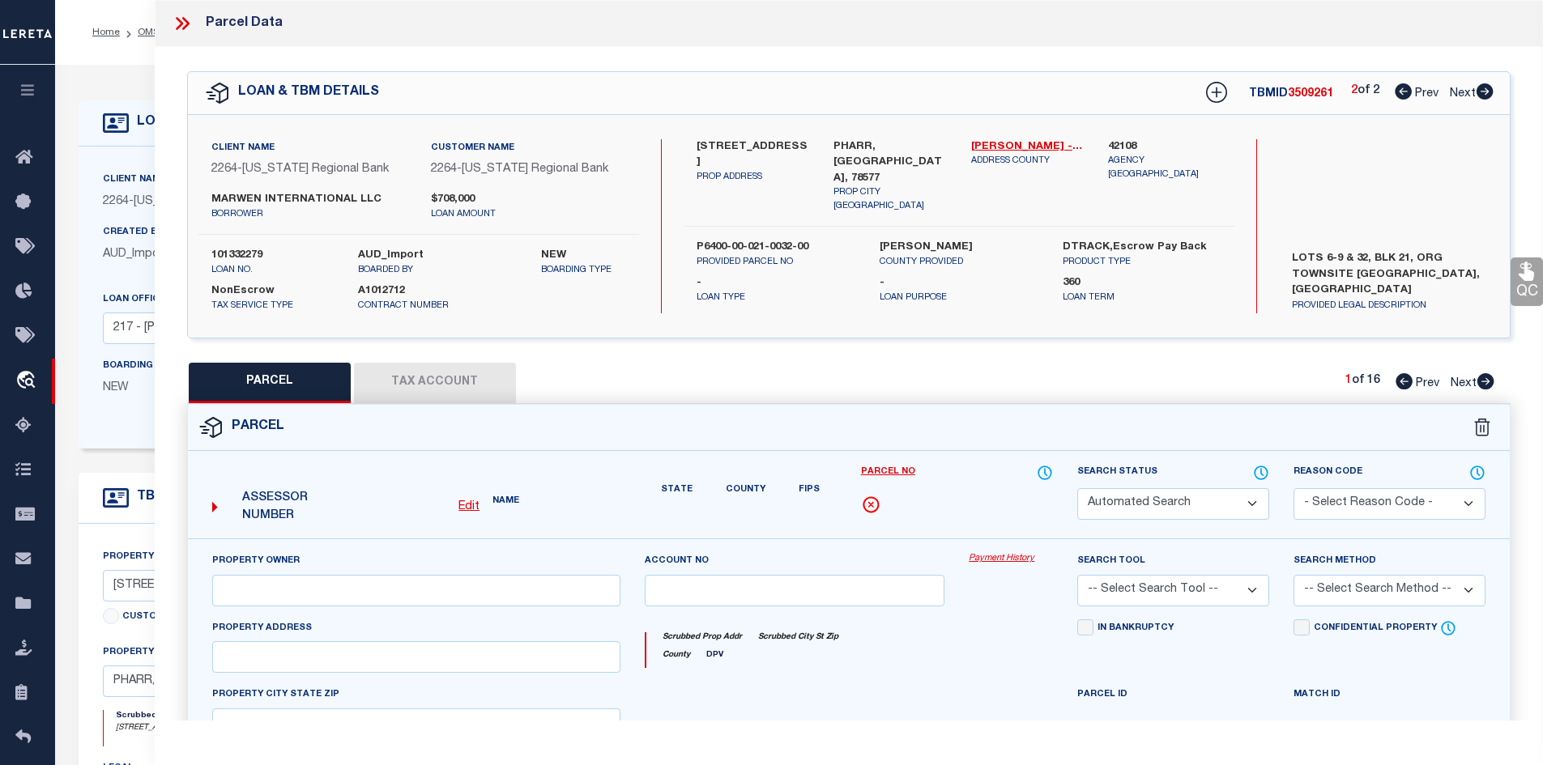
select select "PR"
select select "099"
type input "ASM PROPERTIES LLC"
select select "PRO"
select select "ADD"
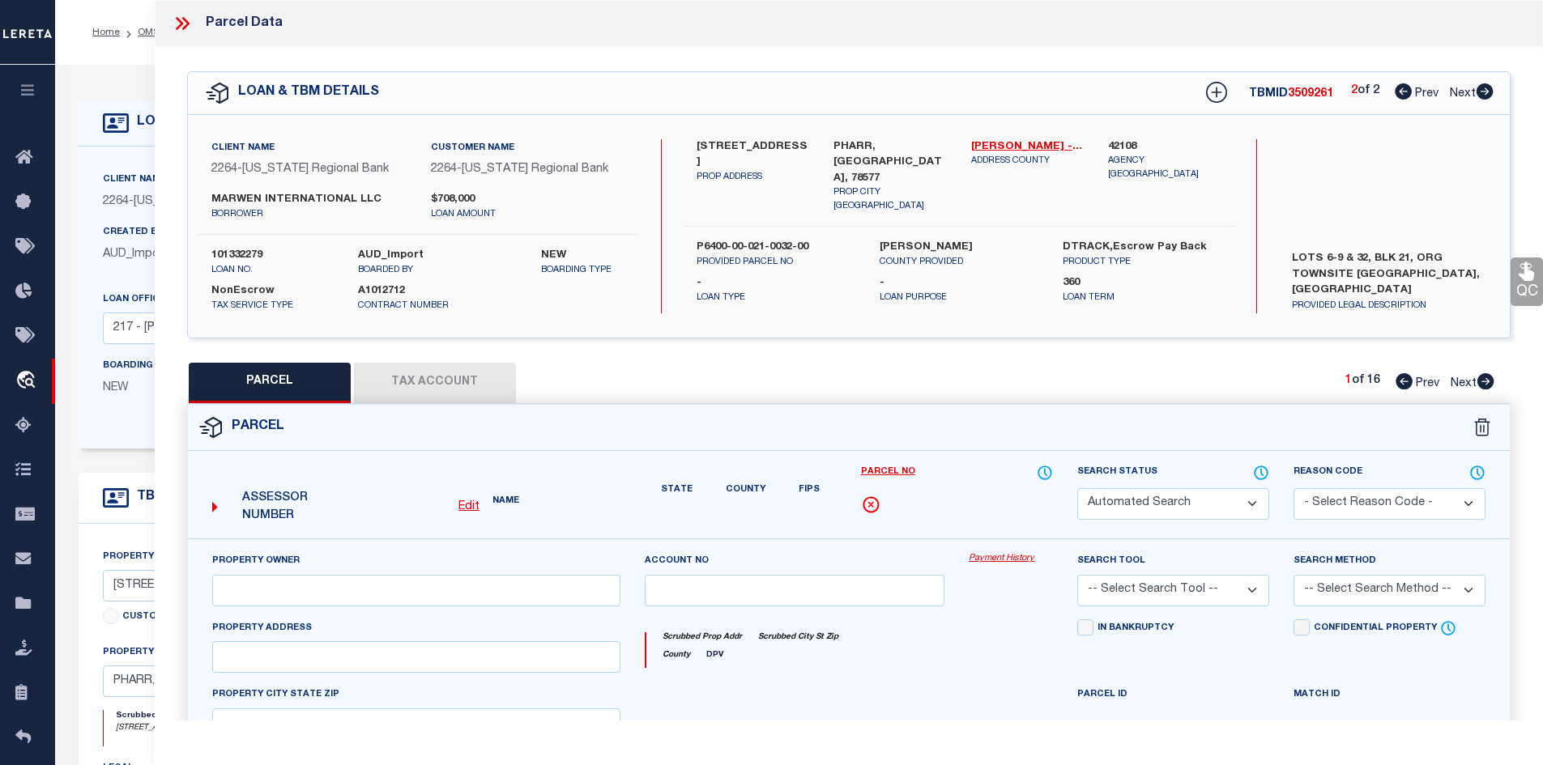
type input "[STREET_ADDRESS]"
type input "[GEOGRAPHIC_DATA]"
type textarea "[PERSON_NAME] LOT 1"
type textarea "Parcel not needed"
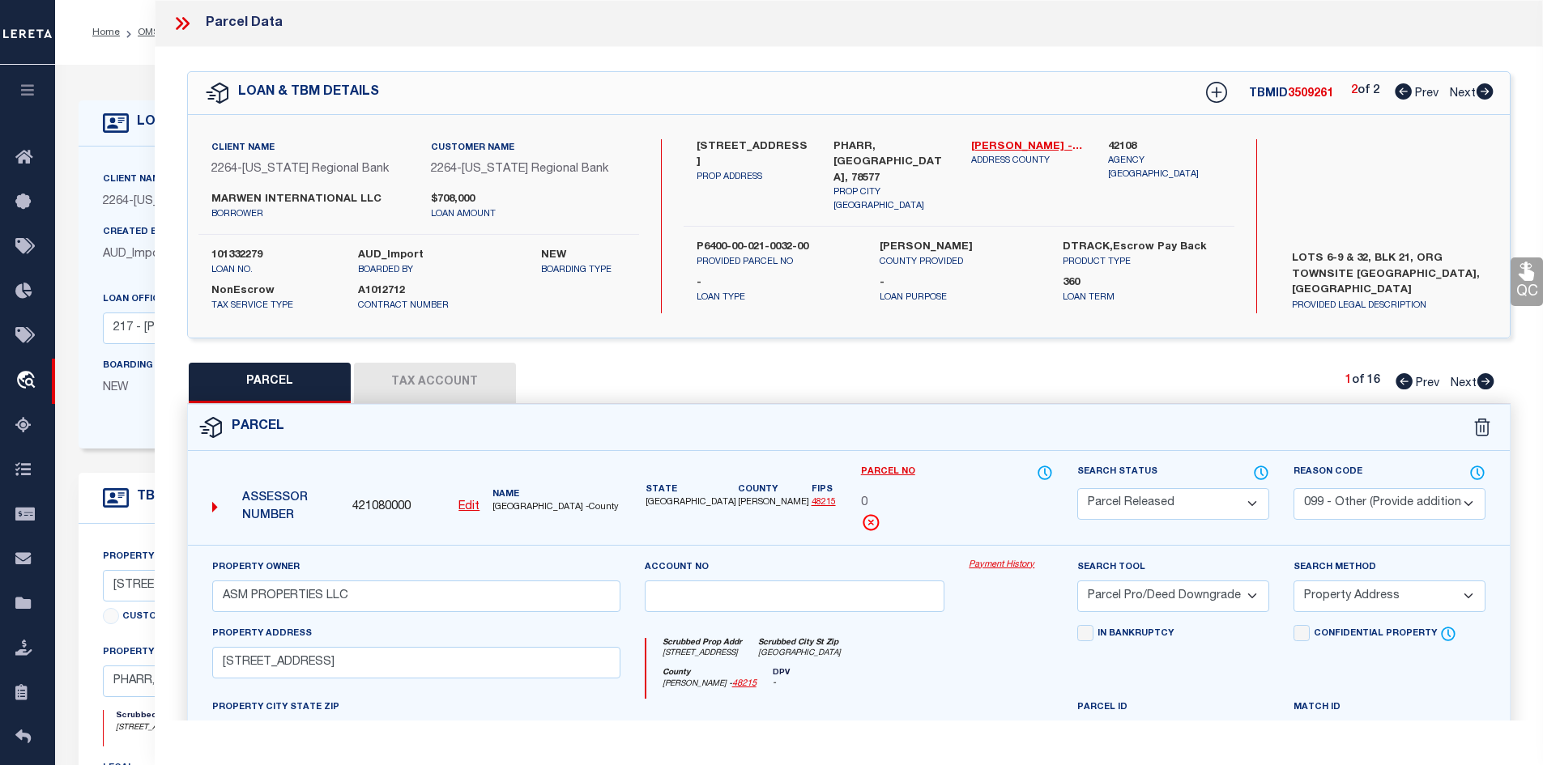
click at [1485, 381] on icon at bounding box center [1485, 381] width 17 height 16
select select "AS"
select select
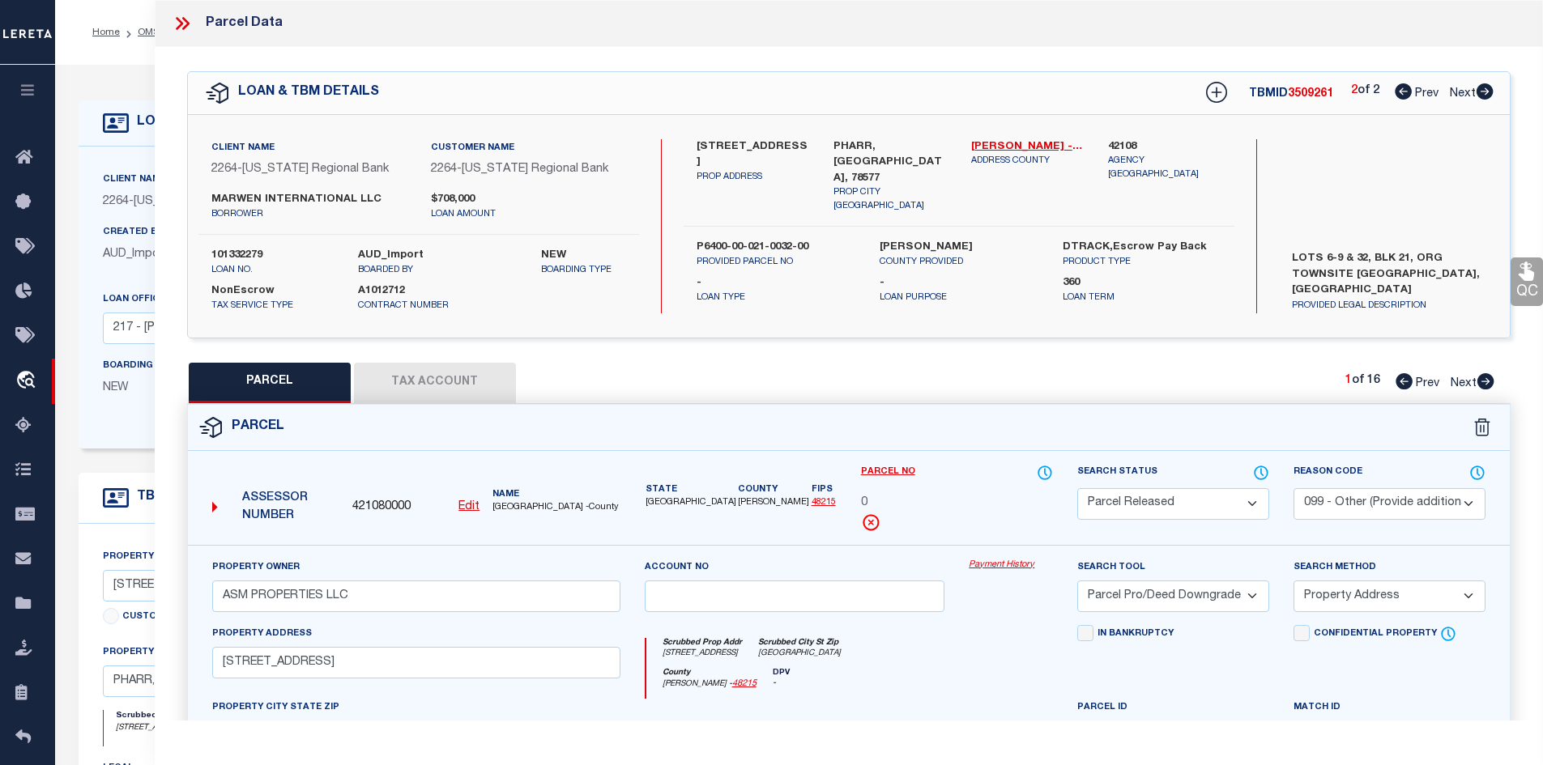
checkbox input "false"
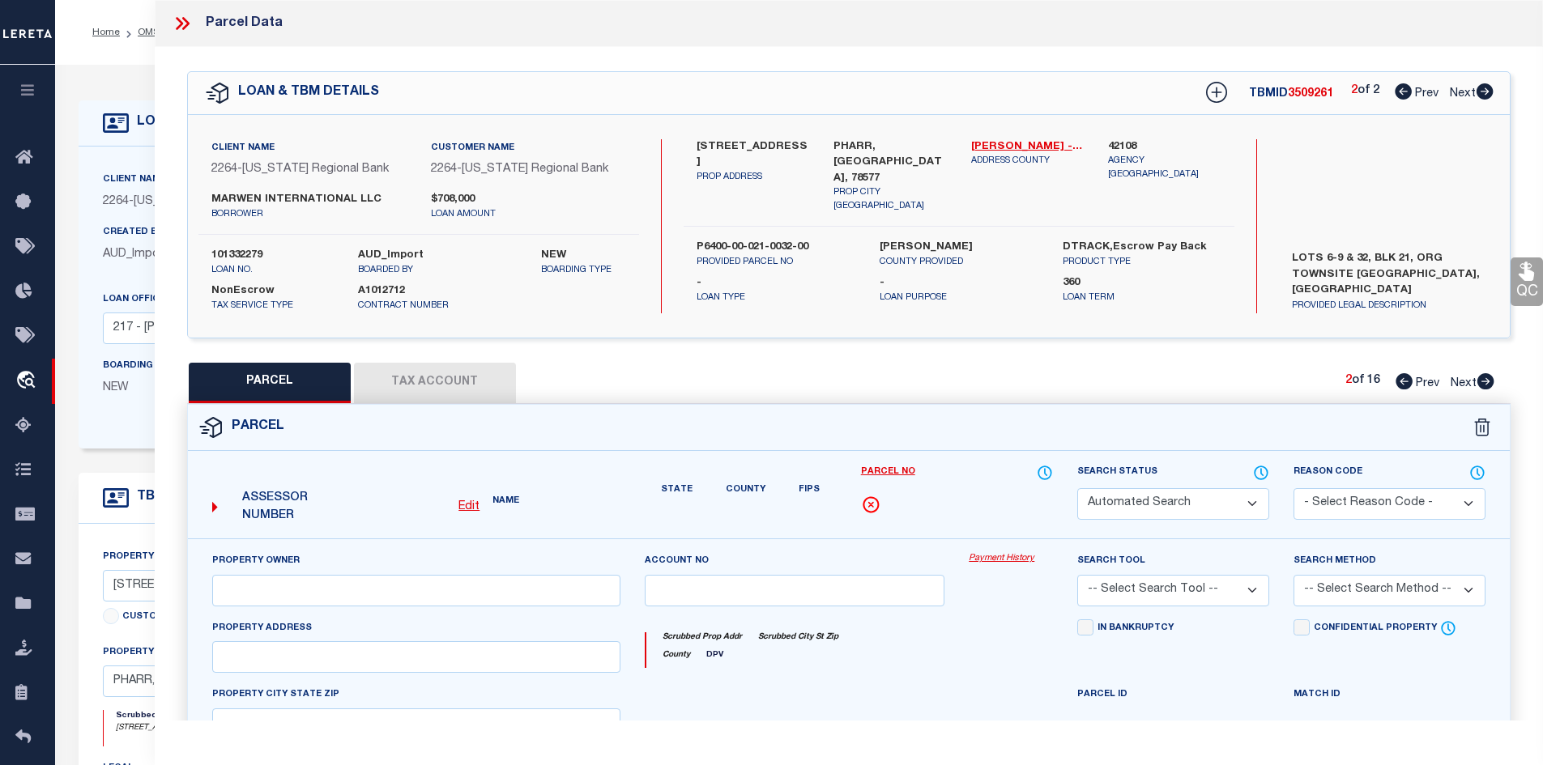
select select "CP"
select select "099"
type input "R & L [PERSON_NAME] LEASING LTD"
select select "AGW"
select select "LEG"
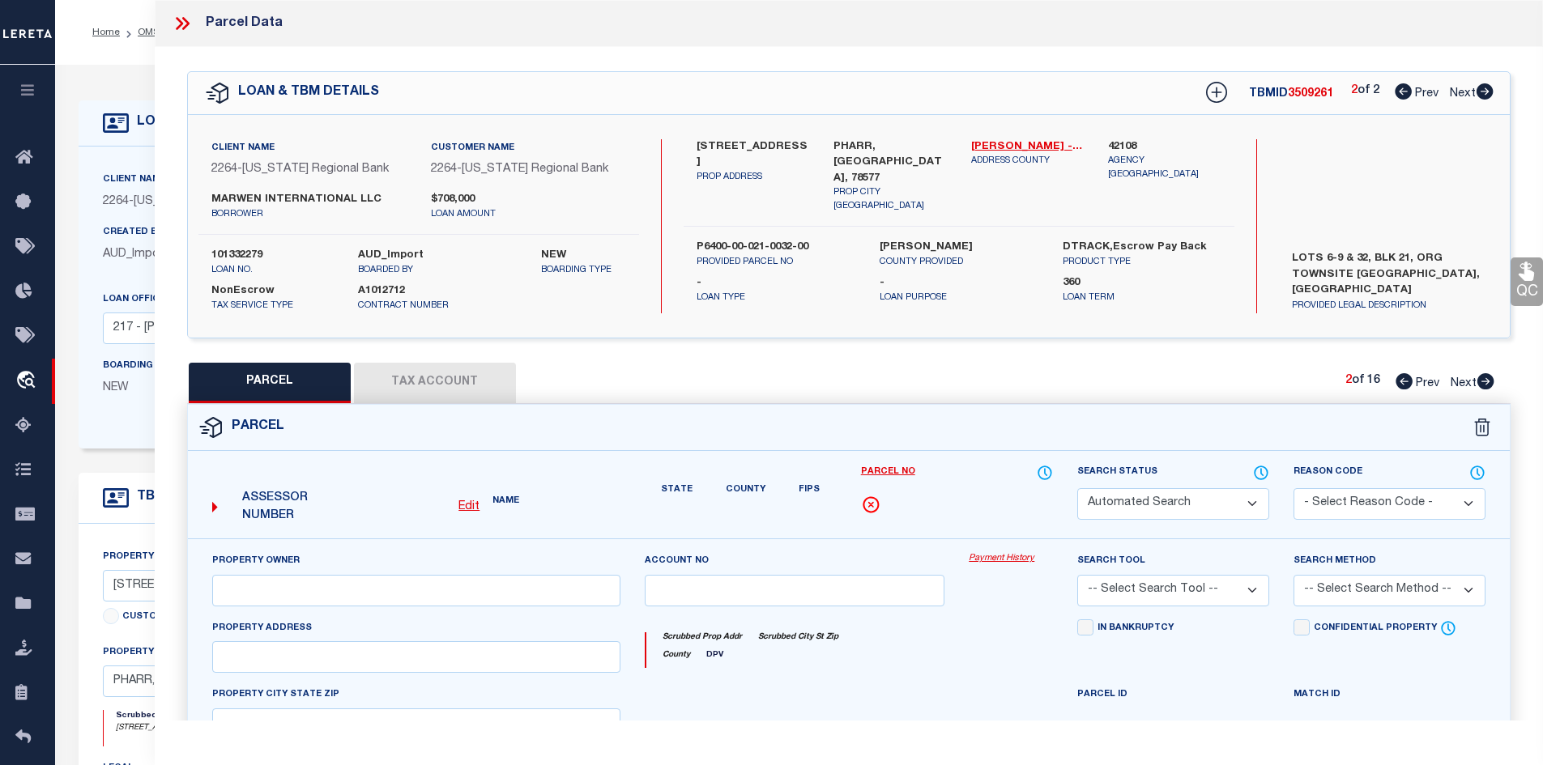
type input "[STREET_ADDRESS][PERSON_NAME]"
type input "[GEOGRAPHIC_DATA]"
type textarea "[PERSON_NAME] ORIGINAL TOWNSITE LOT 32 BLK 21"
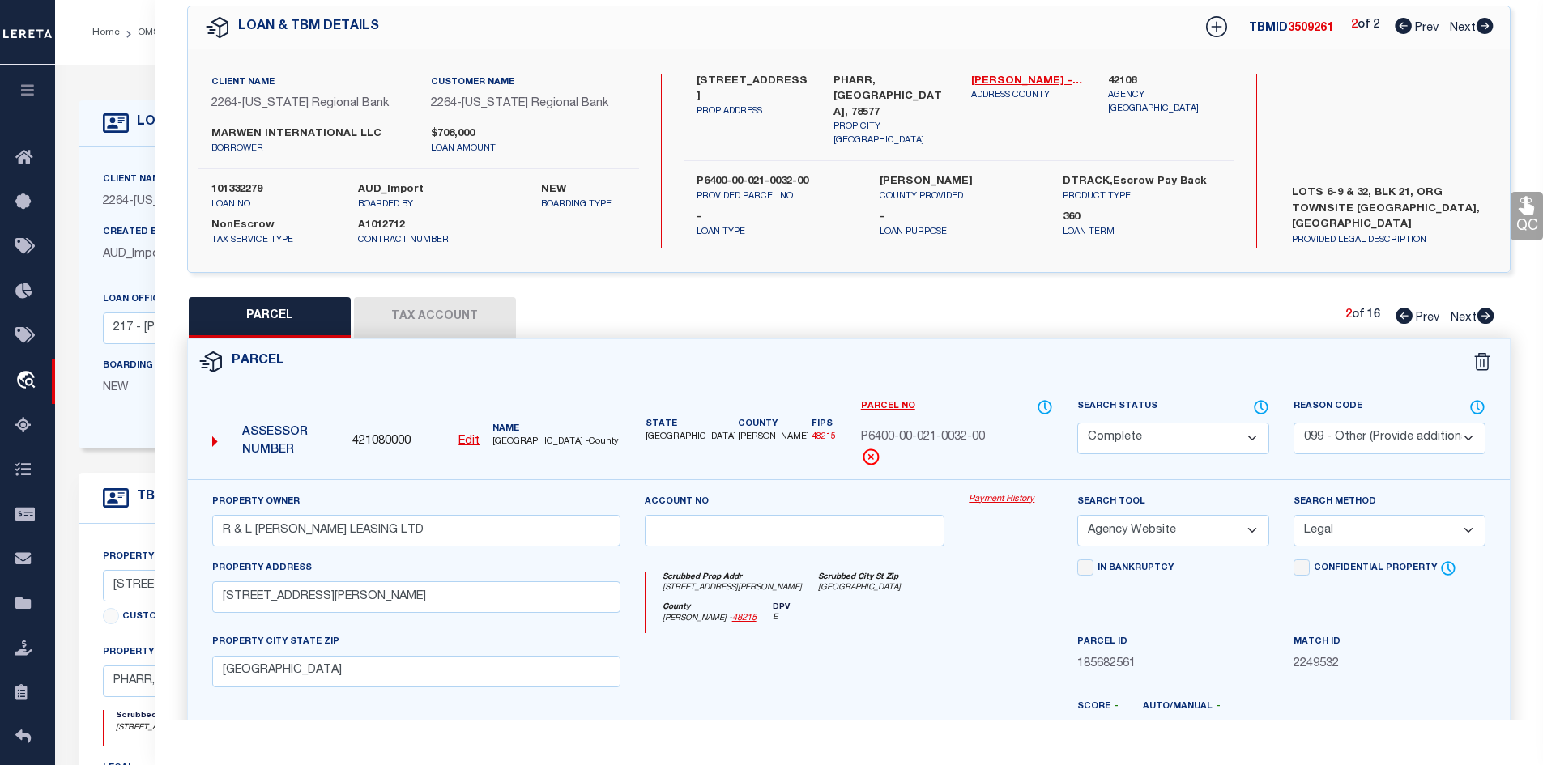
scroll to position [147, 0]
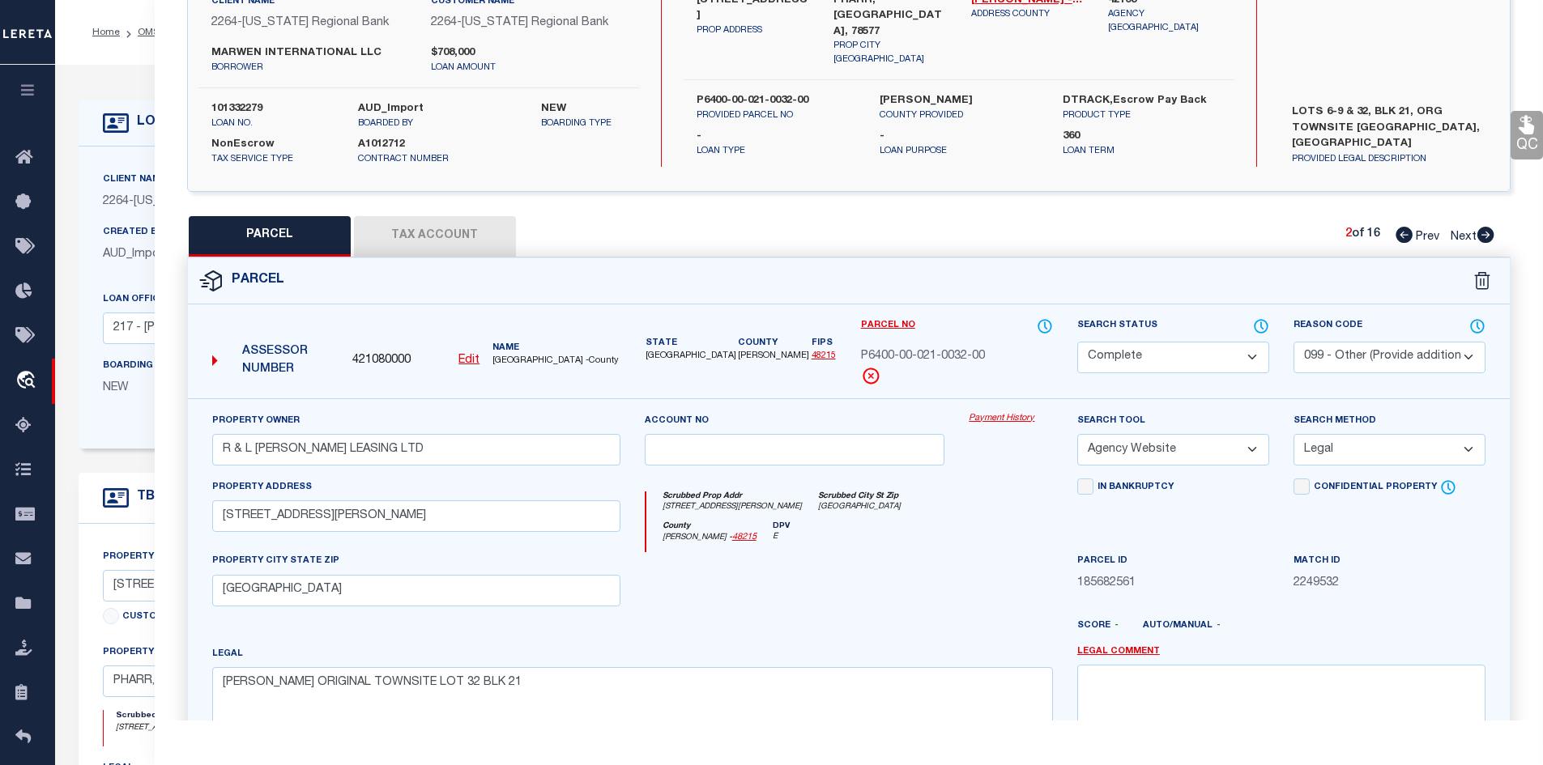
click at [1491, 241] on icon at bounding box center [1485, 235] width 18 height 16
select select "AS"
select select
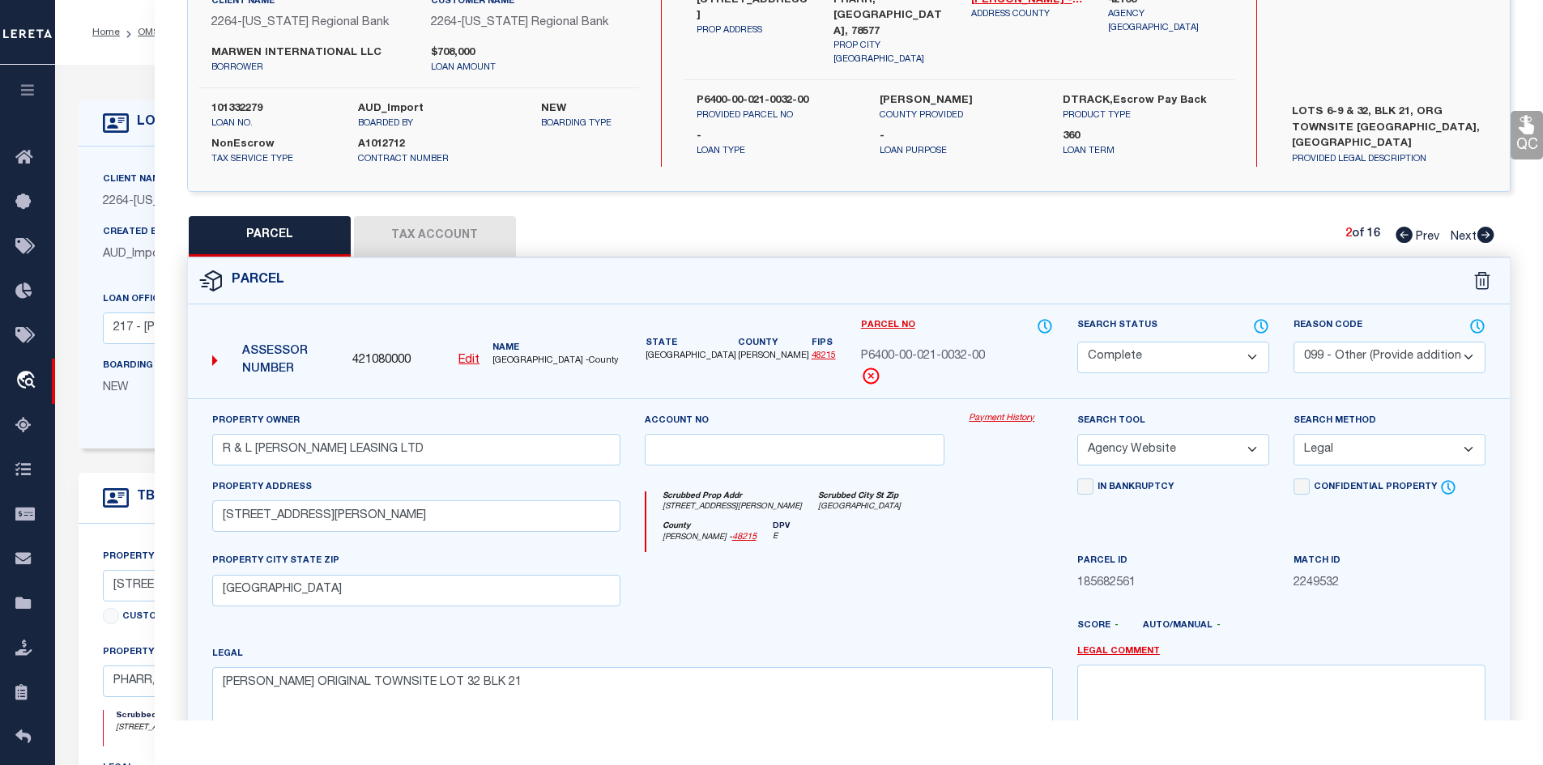
checkbox input "false"
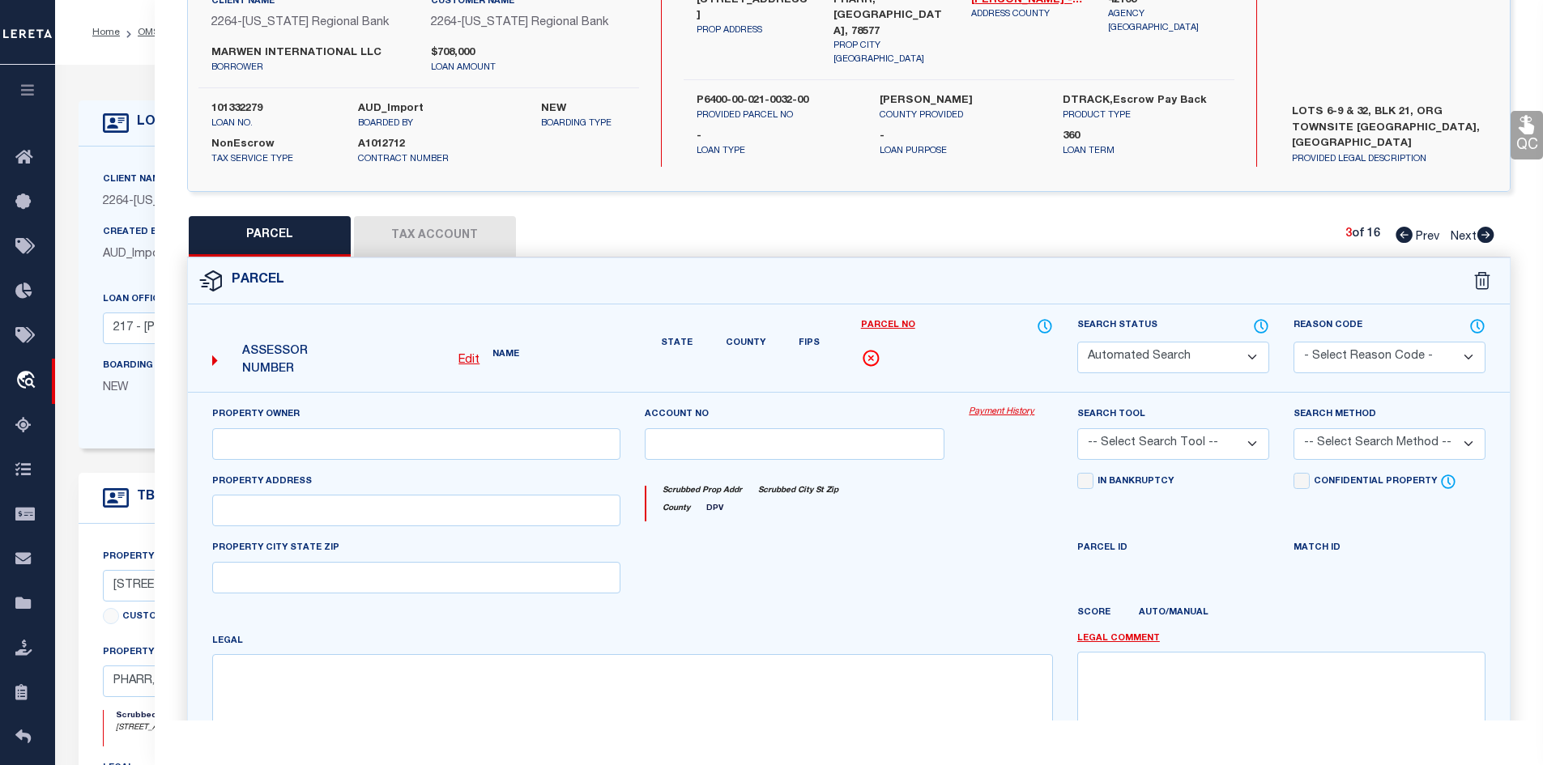
select select "PA"
type input "R & [PERSON_NAME] LEASING"
select select "ATL"
select select "ADD"
checkbox input "false"
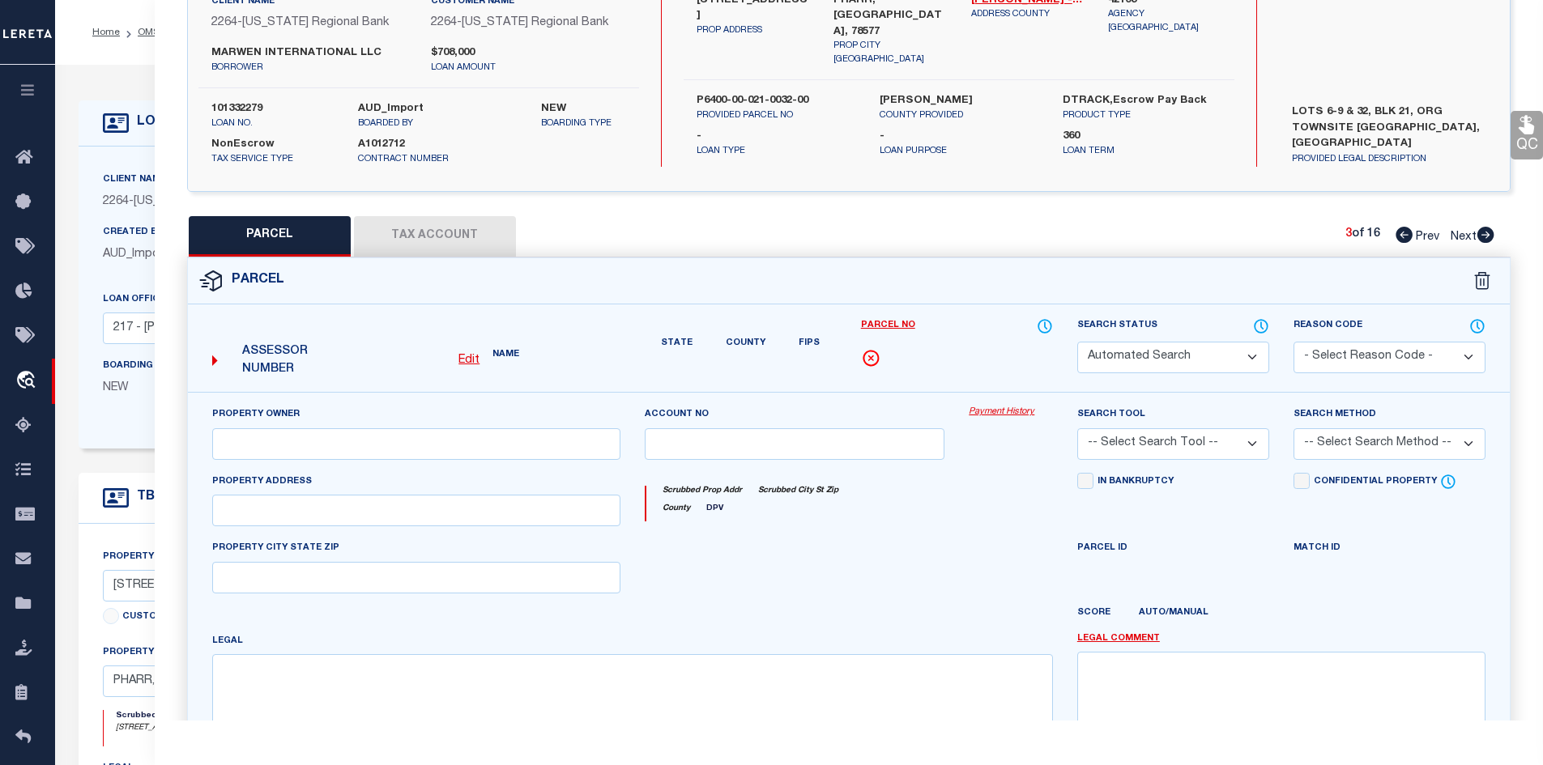
type input ", [GEOGRAPHIC_DATA]"
type textarea "[PERSON_NAME] LOT 2 EXC S37'"
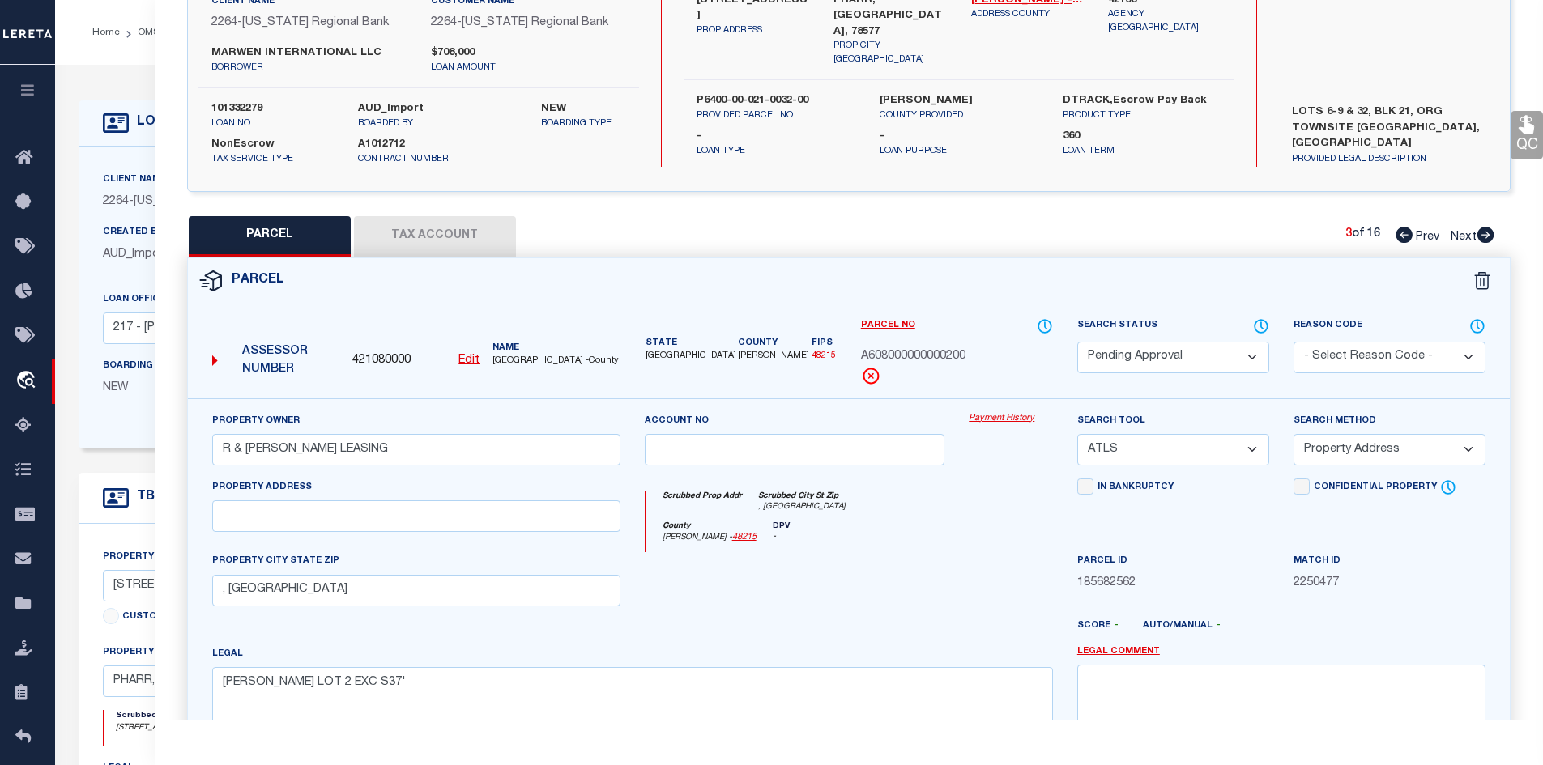
click at [1197, 363] on select "Automated Search Bad Parcel Complete Duplicate Parcel High Dollar Reporting In …" at bounding box center [1173, 358] width 192 height 32
select select "PR"
click at [1077, 342] on select "Automated Search Bad Parcel Complete Duplicate Parcel High Dollar Reporting In …" at bounding box center [1173, 358] width 192 height 32
click at [1355, 365] on select "- Select Reason Code - 099 - Other (Provide additional detail) ACT - Agency Cha…" at bounding box center [1389, 358] width 192 height 32
select select "099"
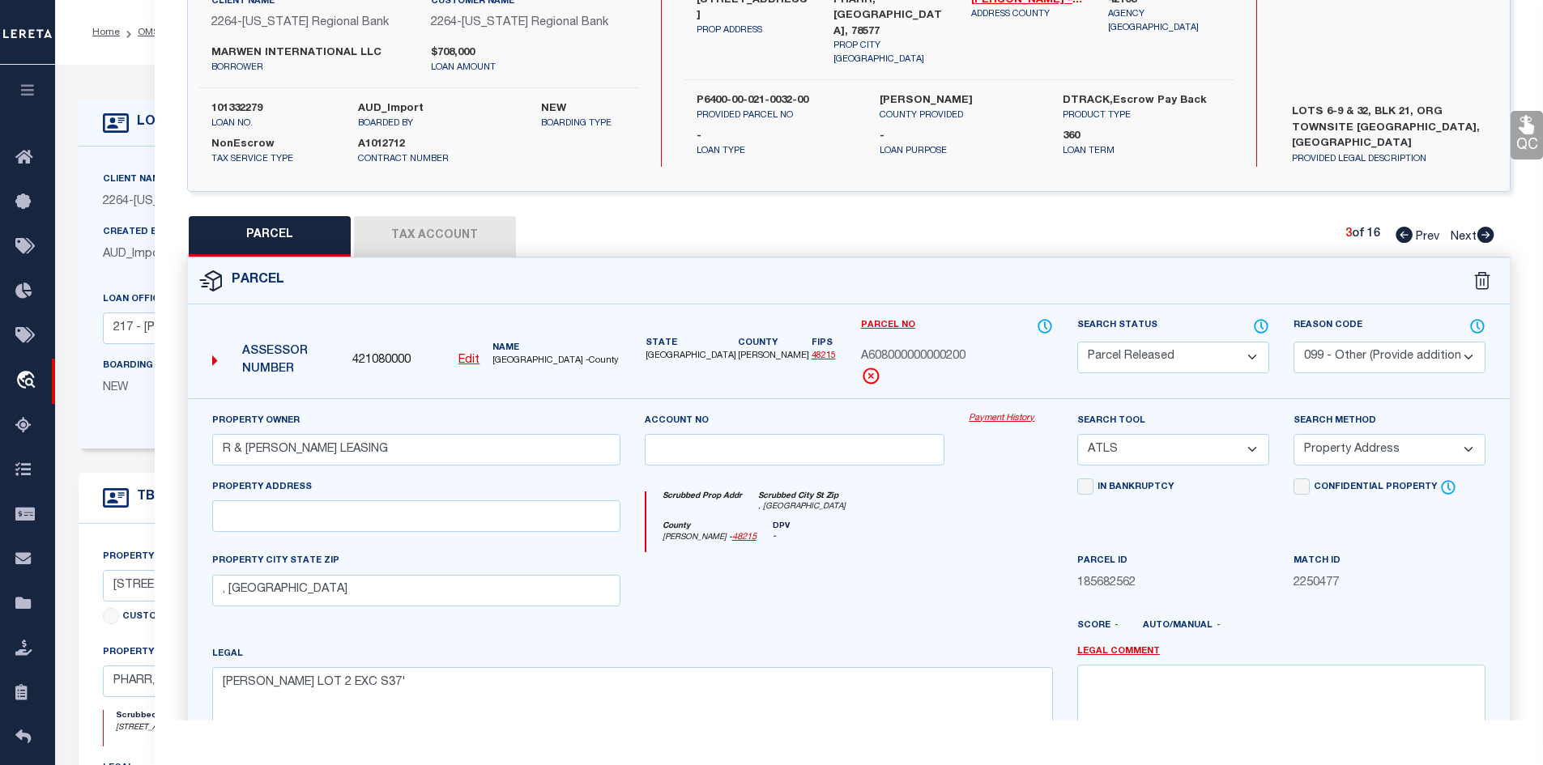
click at [1293, 342] on select "- Select Reason Code - 099 - Other (Provide additional detail) ACT - Agency Cha…" at bounding box center [1389, 358] width 192 height 32
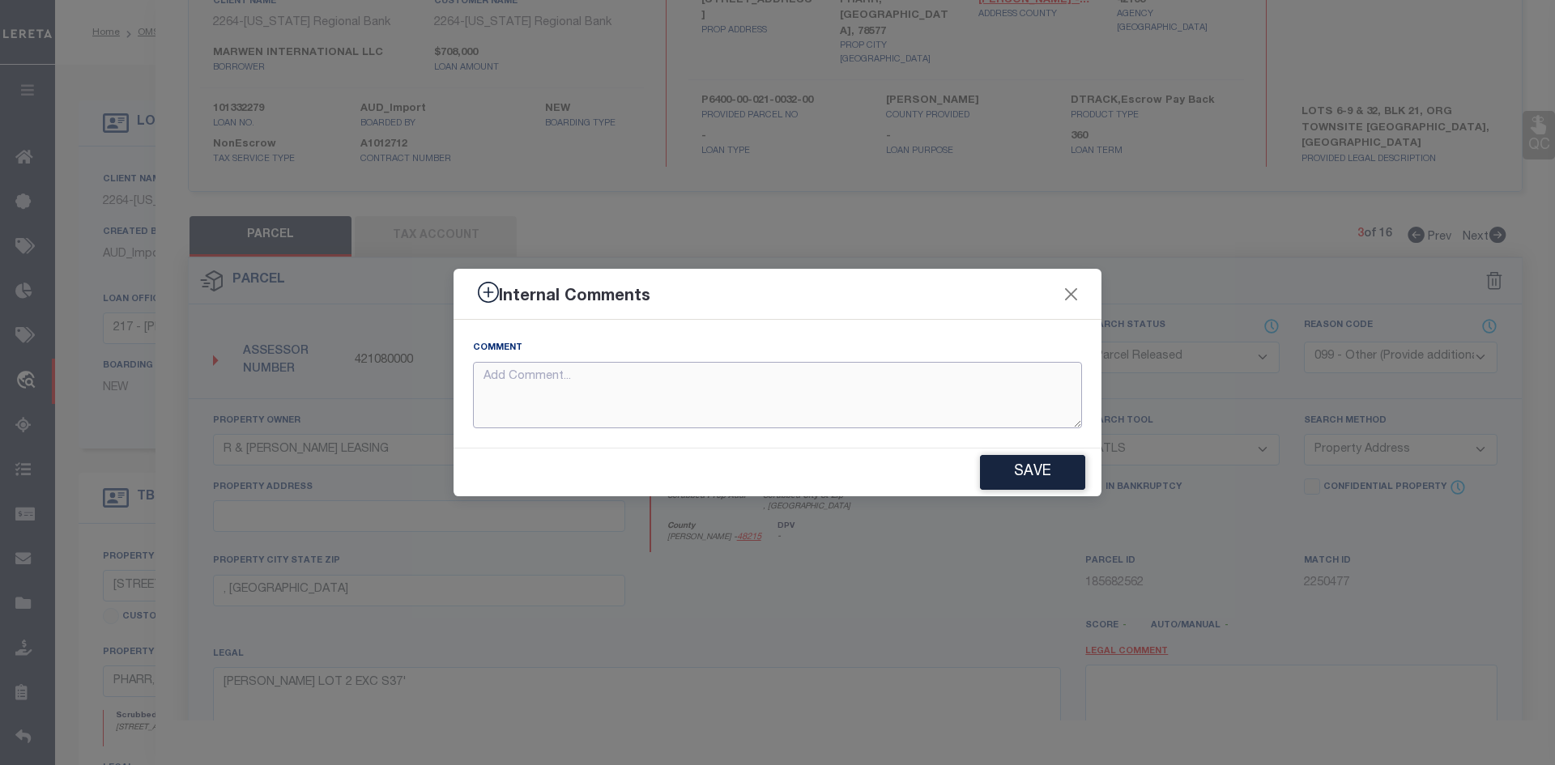
click at [843, 398] on textarea at bounding box center [777, 395] width 609 height 67
type textarea "Parcel not needed"
click at [1026, 470] on button "Save" at bounding box center [1032, 472] width 105 height 35
type textarea "Parcel not needed"
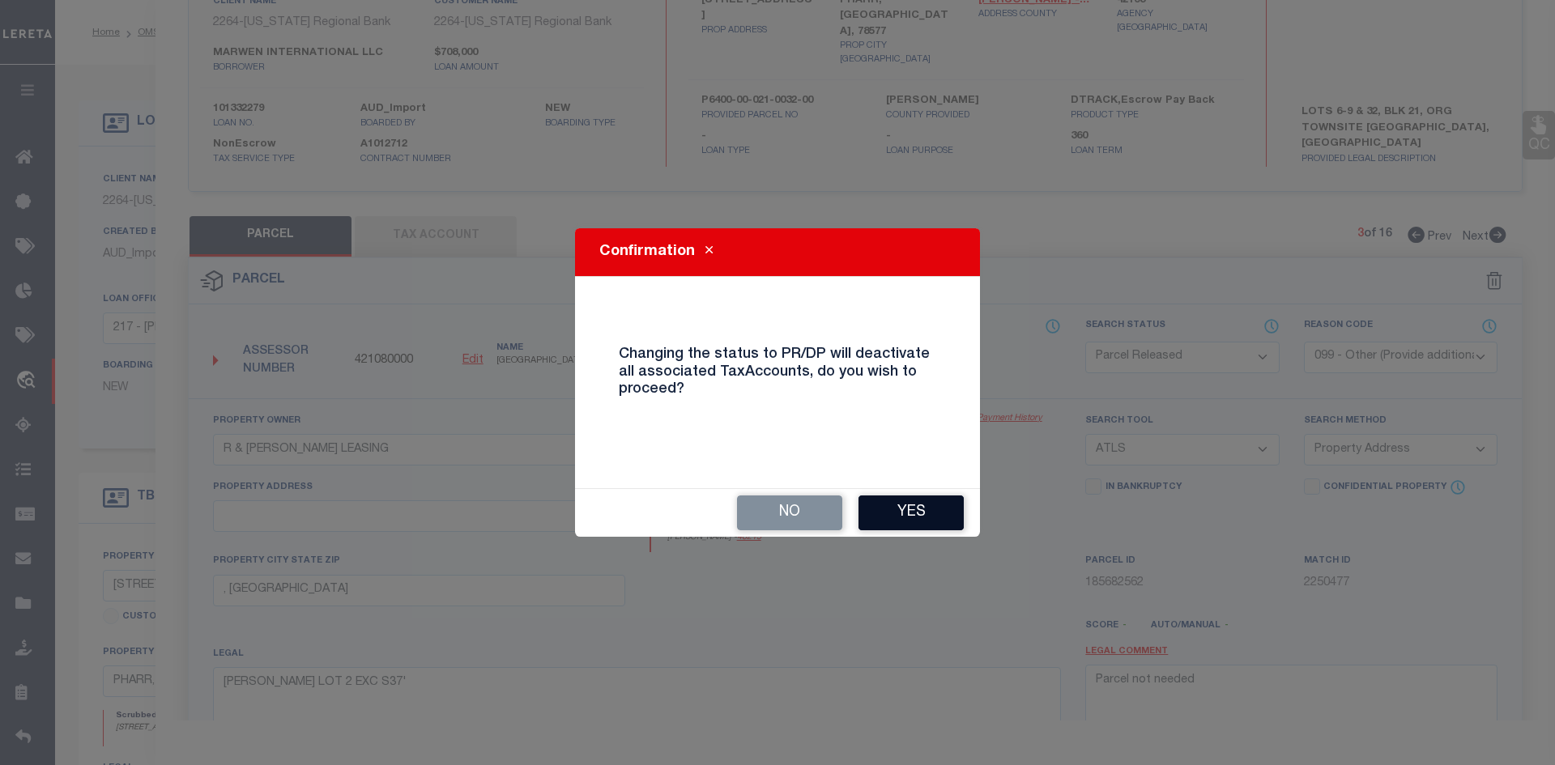
click at [894, 503] on button "Yes" at bounding box center [910, 513] width 105 height 35
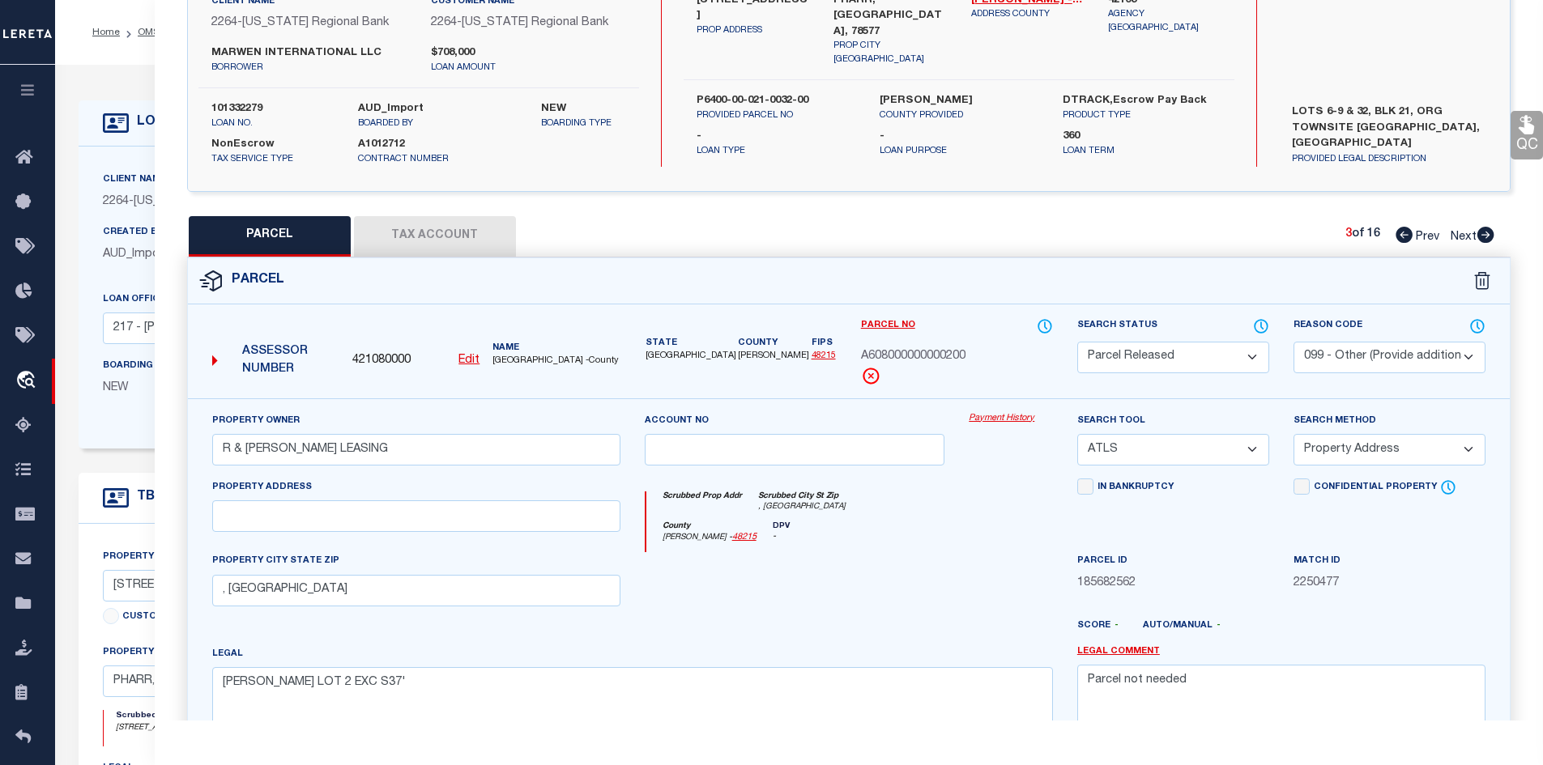
select select "AS"
select select
checkbox input "false"
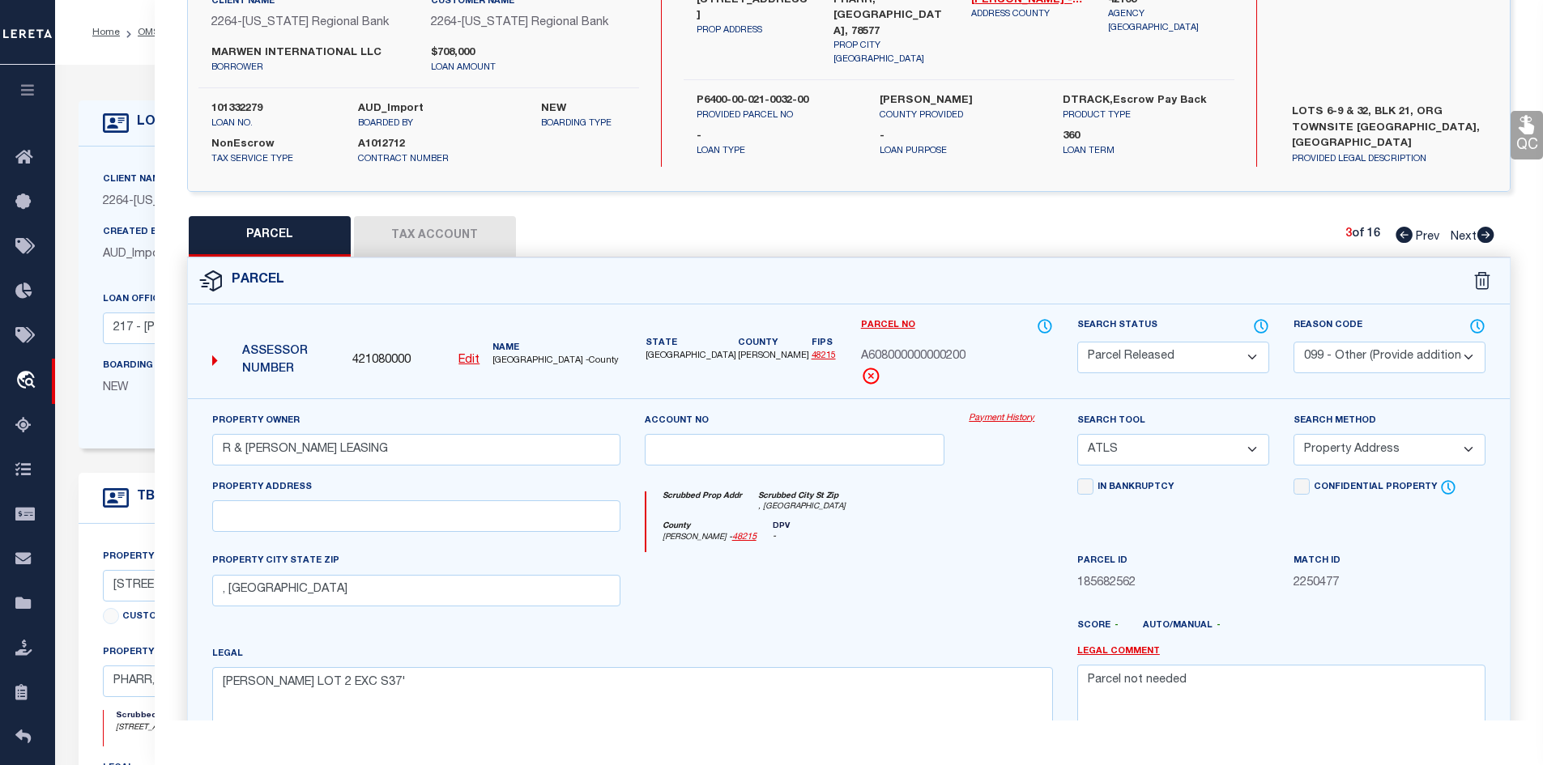
checkbox input "false"
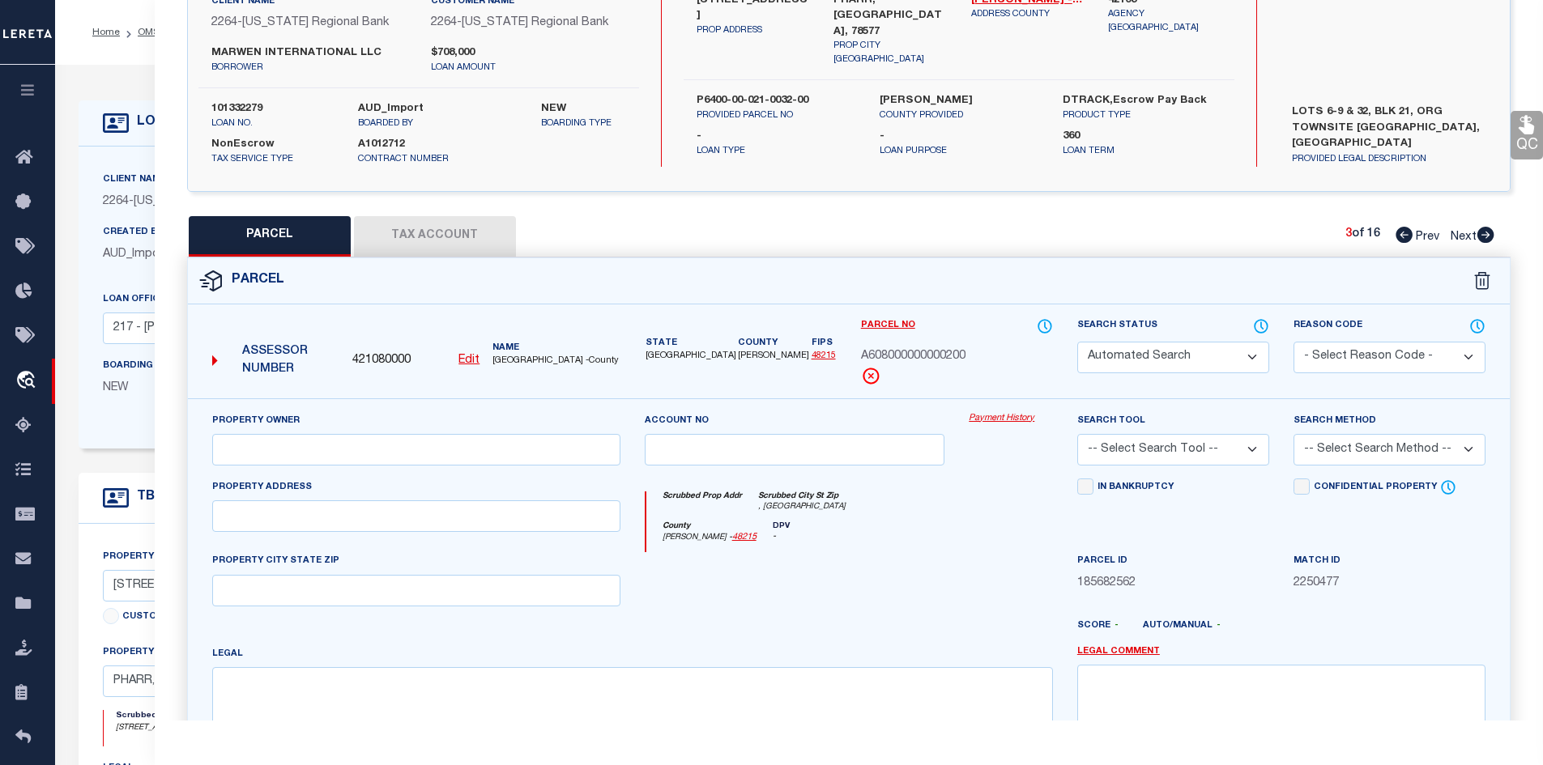
select select "PR"
select select "099"
type input "R & [PERSON_NAME] LEASING"
select select "ATL"
select select "ADD"
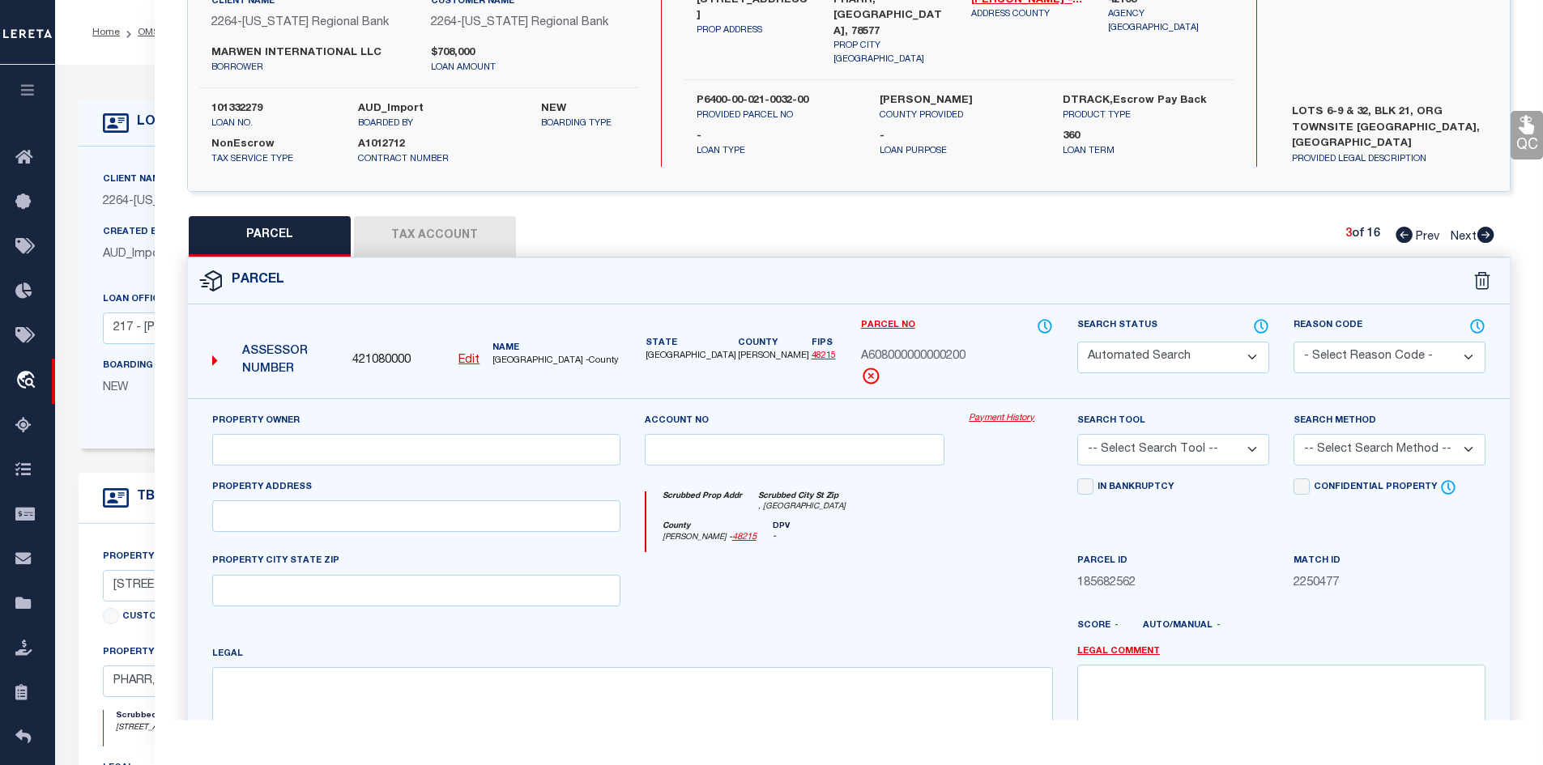
type input ", [GEOGRAPHIC_DATA]"
type textarea "[PERSON_NAME] LOT 2 EXC S37'"
type textarea "Parcel not needed"
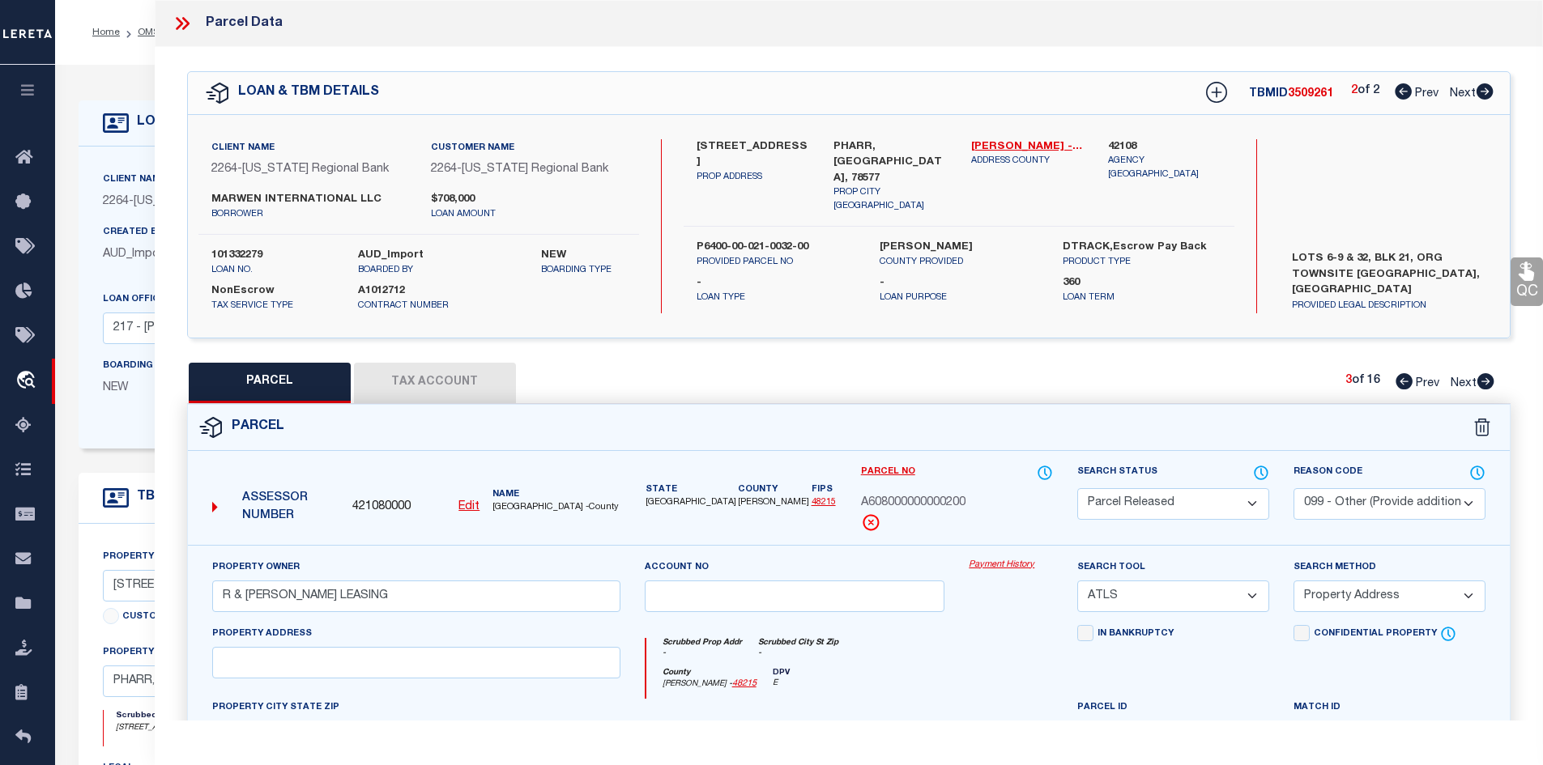
scroll to position [356, 0]
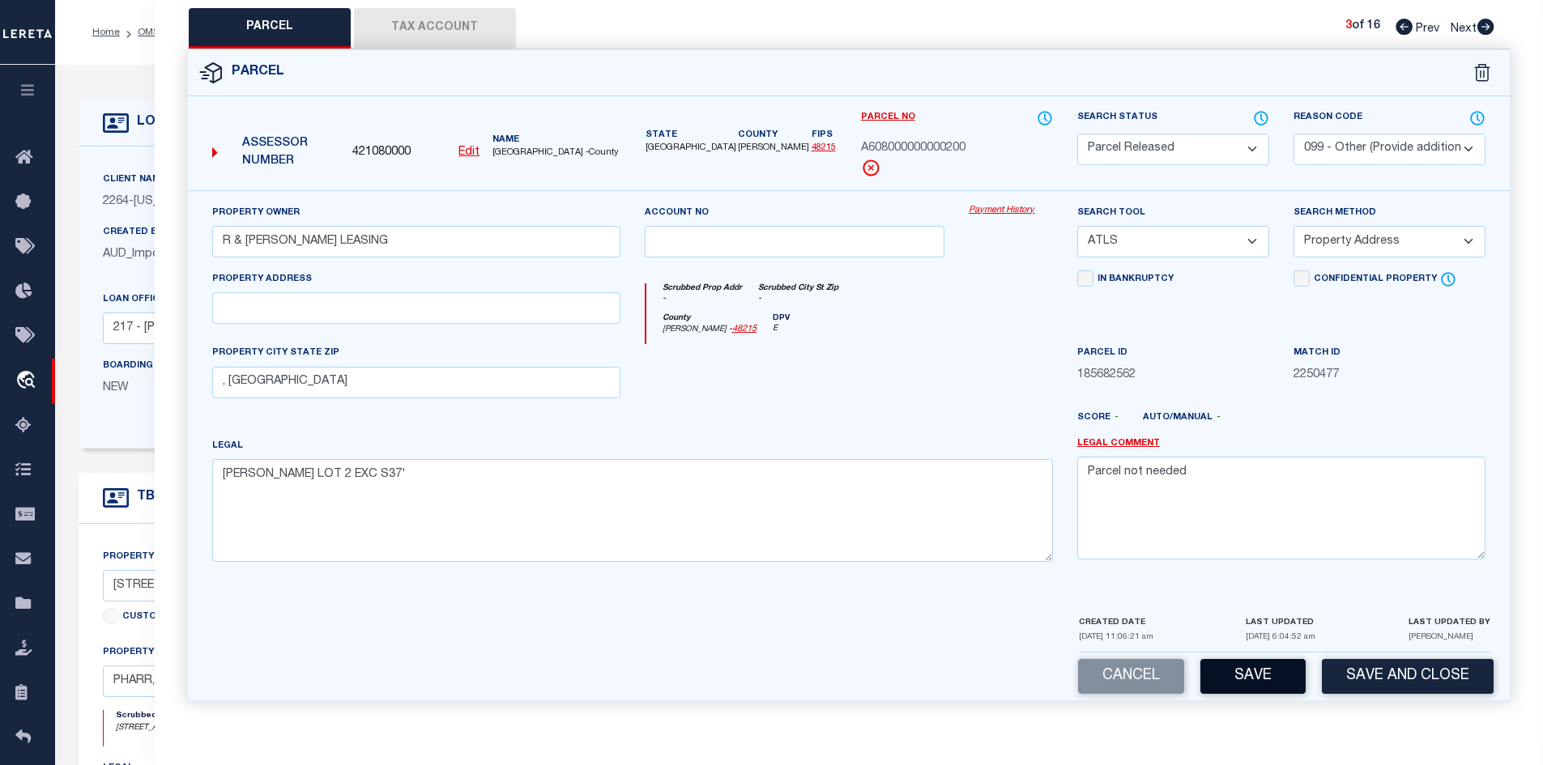
click at [1251, 688] on button "Save" at bounding box center [1252, 676] width 105 height 35
select select "AS"
select select
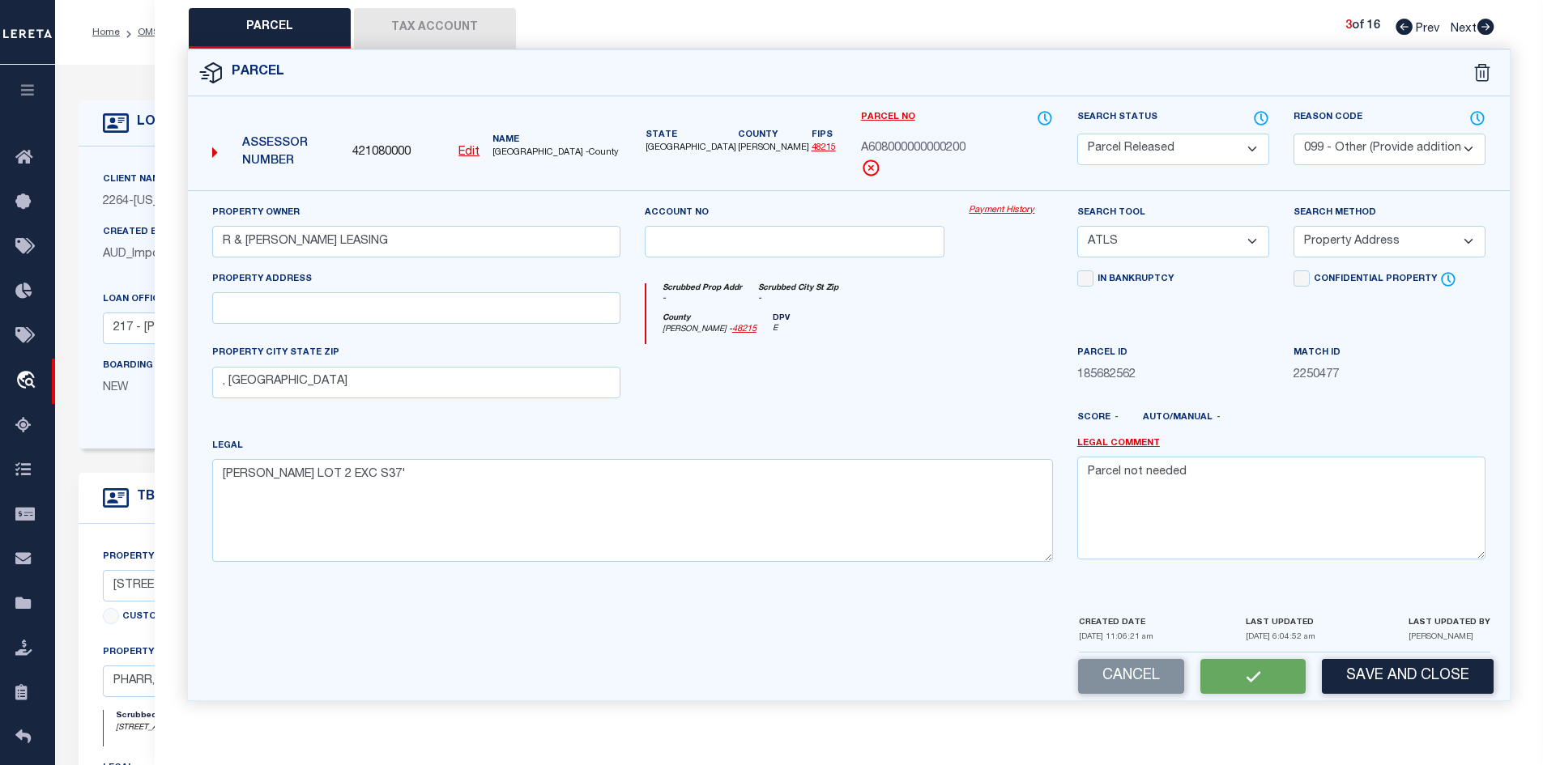
checkbox input "false"
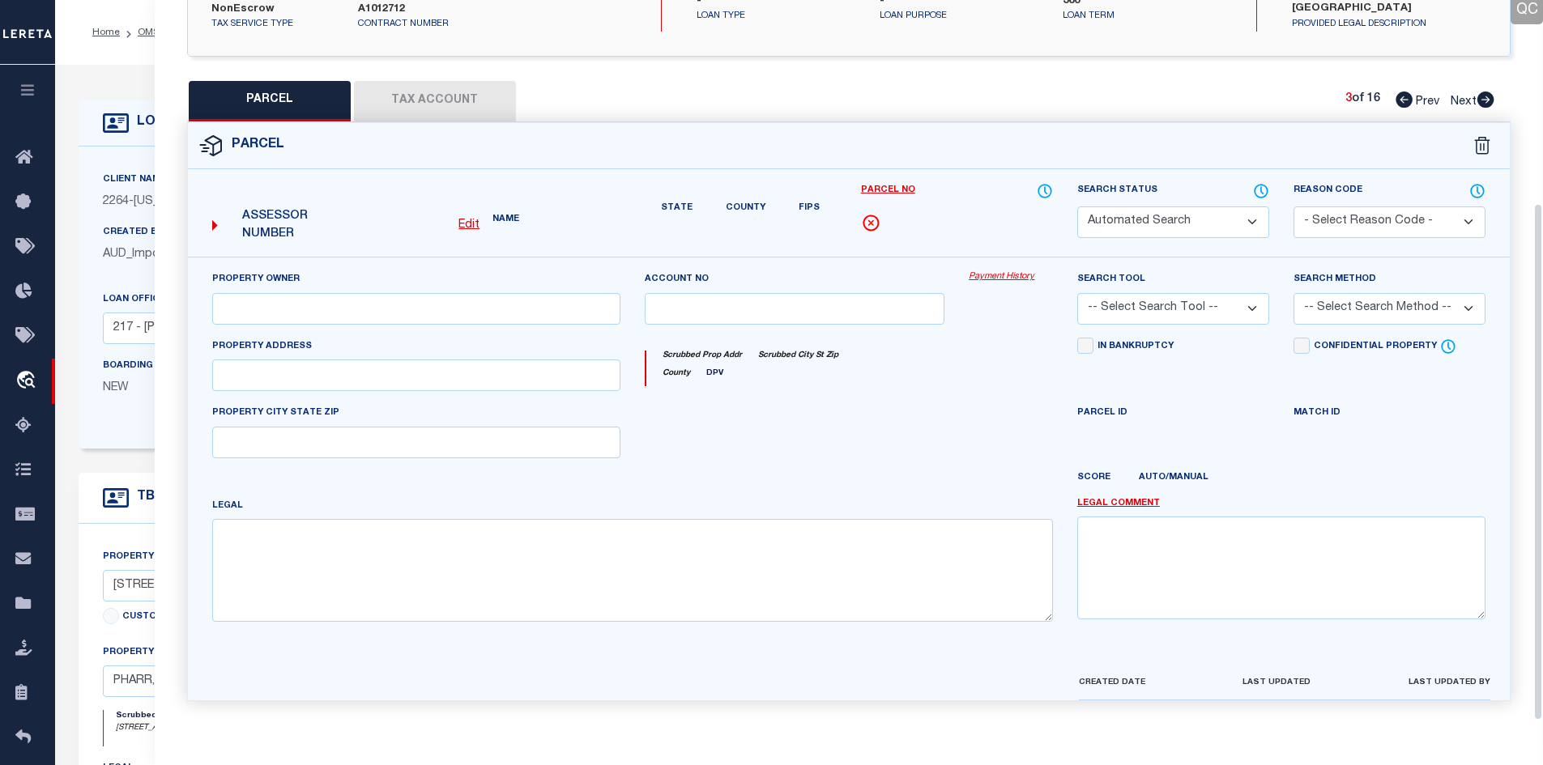
select select "PR"
select select "099"
type input "R & [PERSON_NAME] LEASING"
select select "ATL"
select select "ADD"
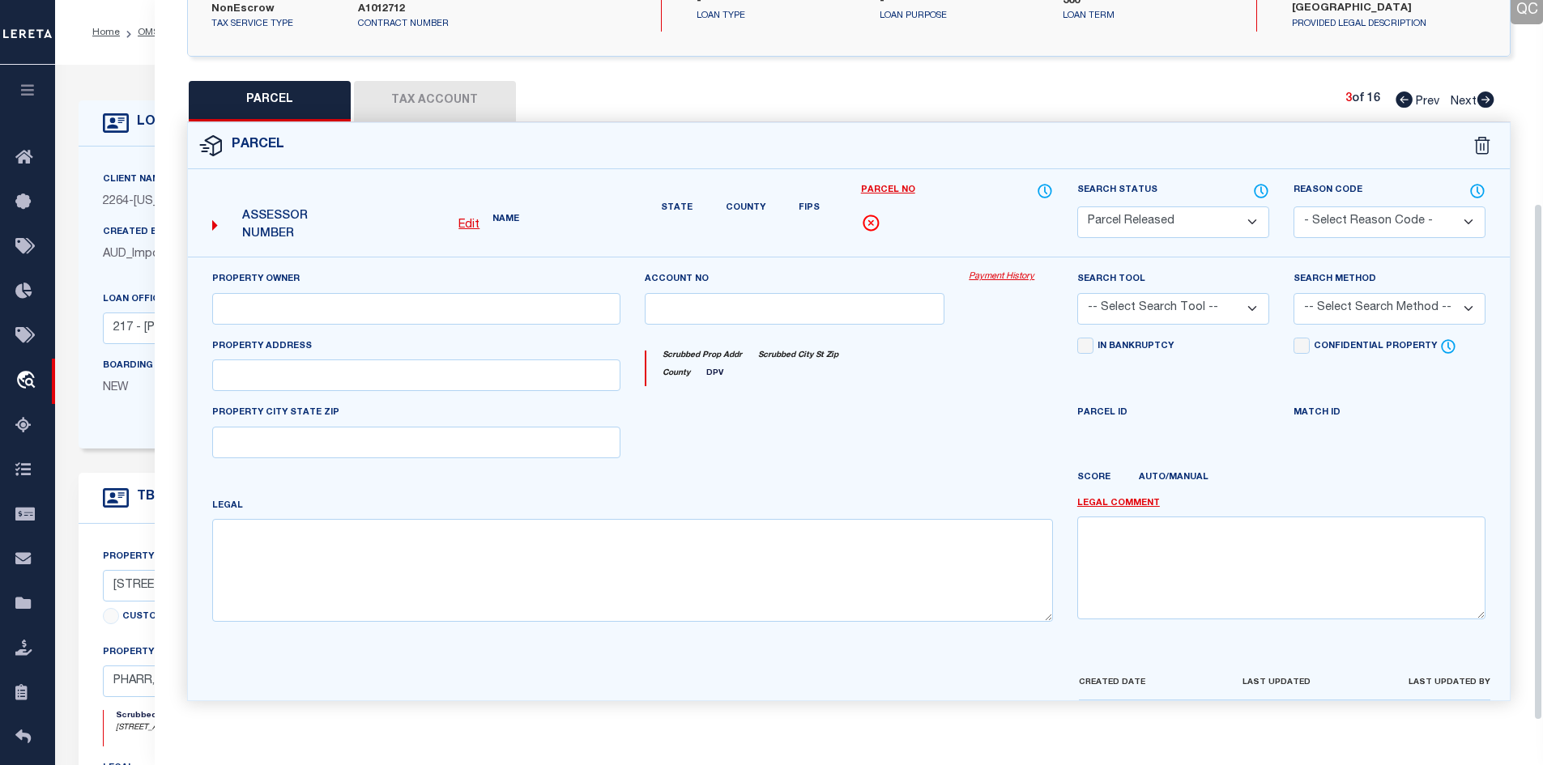
type input ", [GEOGRAPHIC_DATA]"
type textarea "[PERSON_NAME] LOT 2 EXC S37'"
type textarea "Parcel not needed"
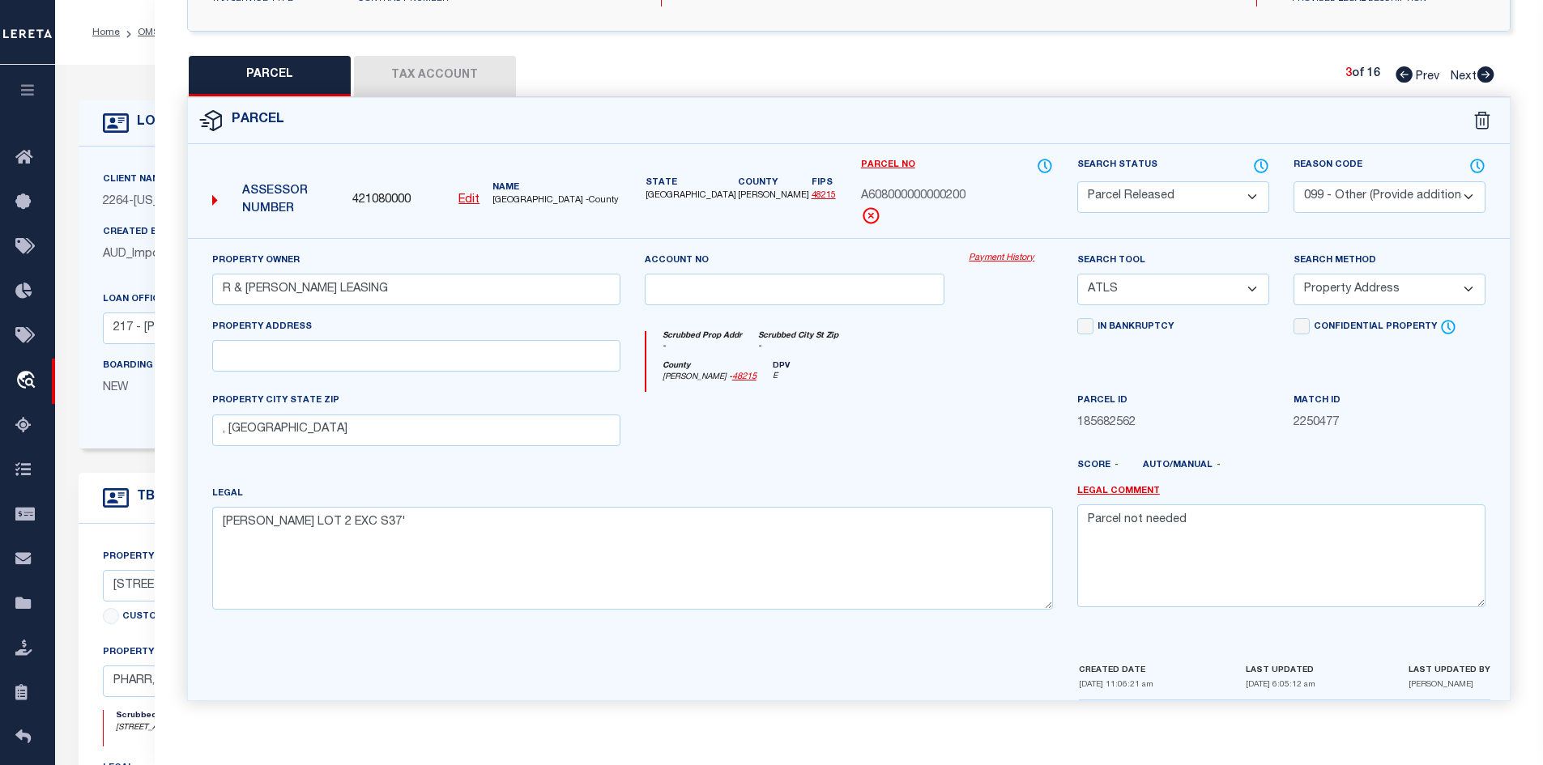
click at [1483, 73] on icon at bounding box center [1485, 74] width 18 height 16
select select "AS"
select select
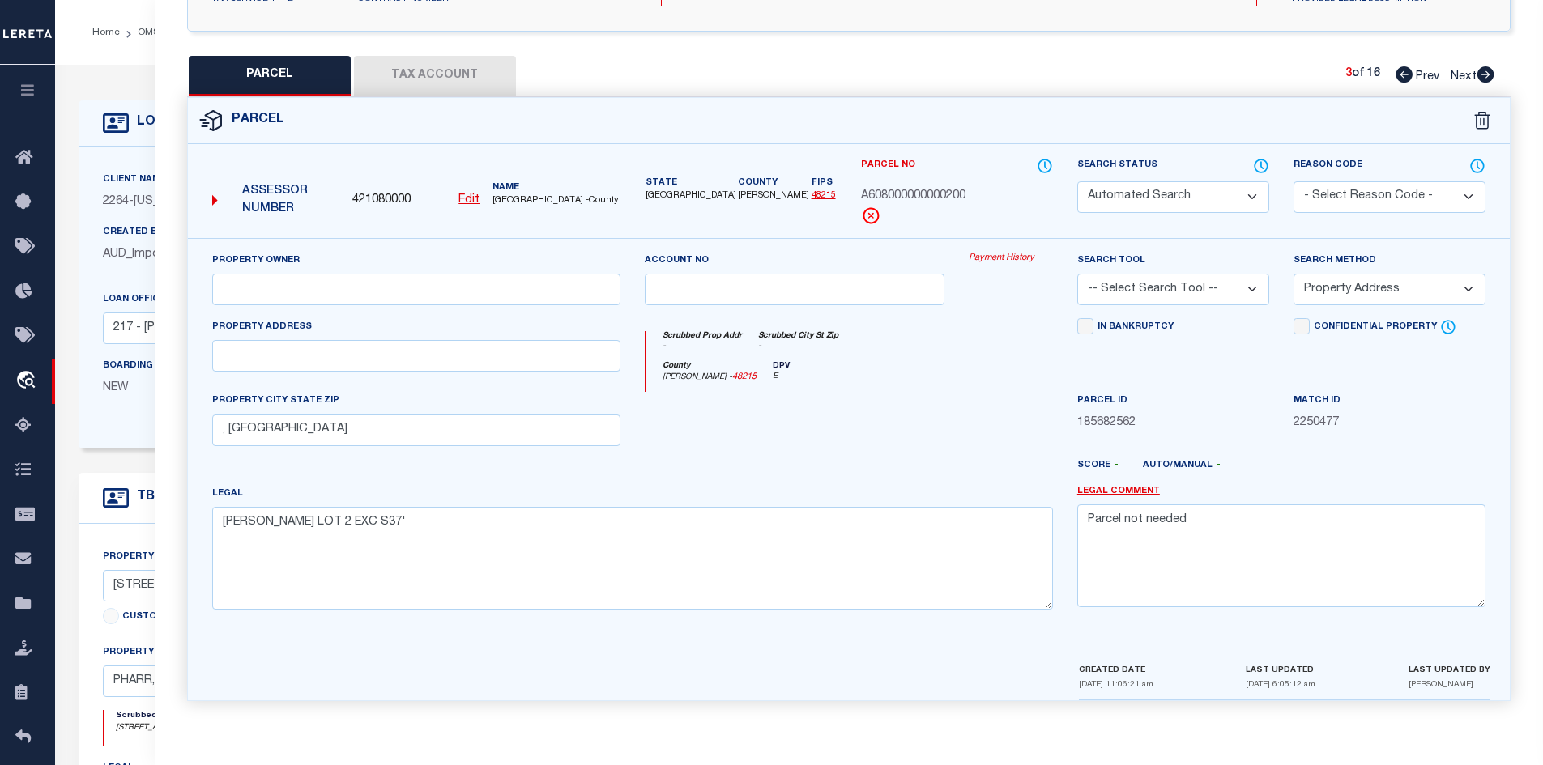
checkbox input "false"
select select "PA"
select select "PRO"
select select "ADD"
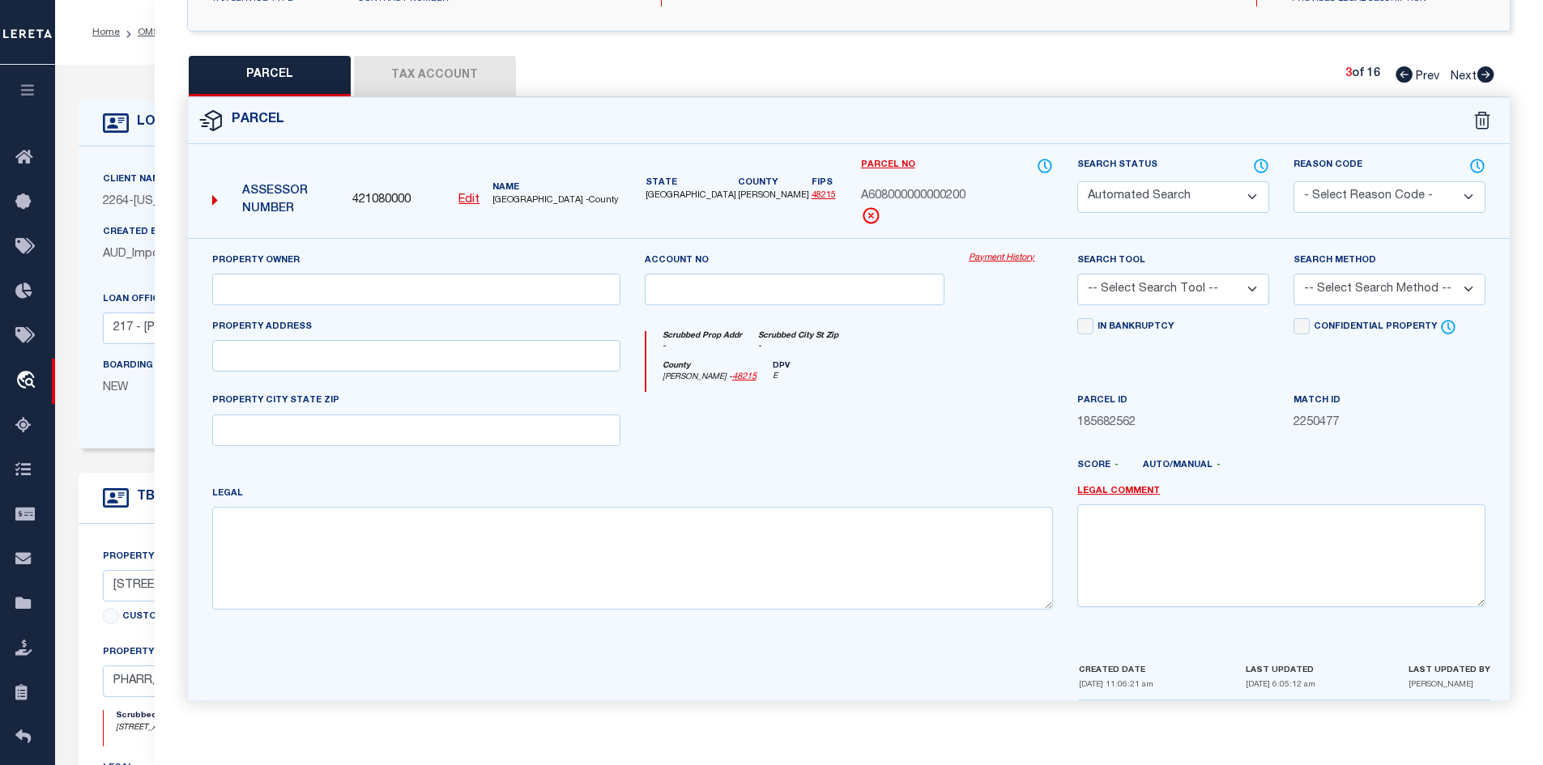
checkbox input "false"
click at [1135, 181] on select "Automated Search Bad Parcel Complete Duplicate Parcel High Dollar Reporting In …" at bounding box center [1173, 197] width 192 height 32
select select "PR"
click at [1077, 181] on select "Automated Search Bad Parcel Complete Duplicate Parcel High Dollar Reporting In …" at bounding box center [1173, 197] width 192 height 32
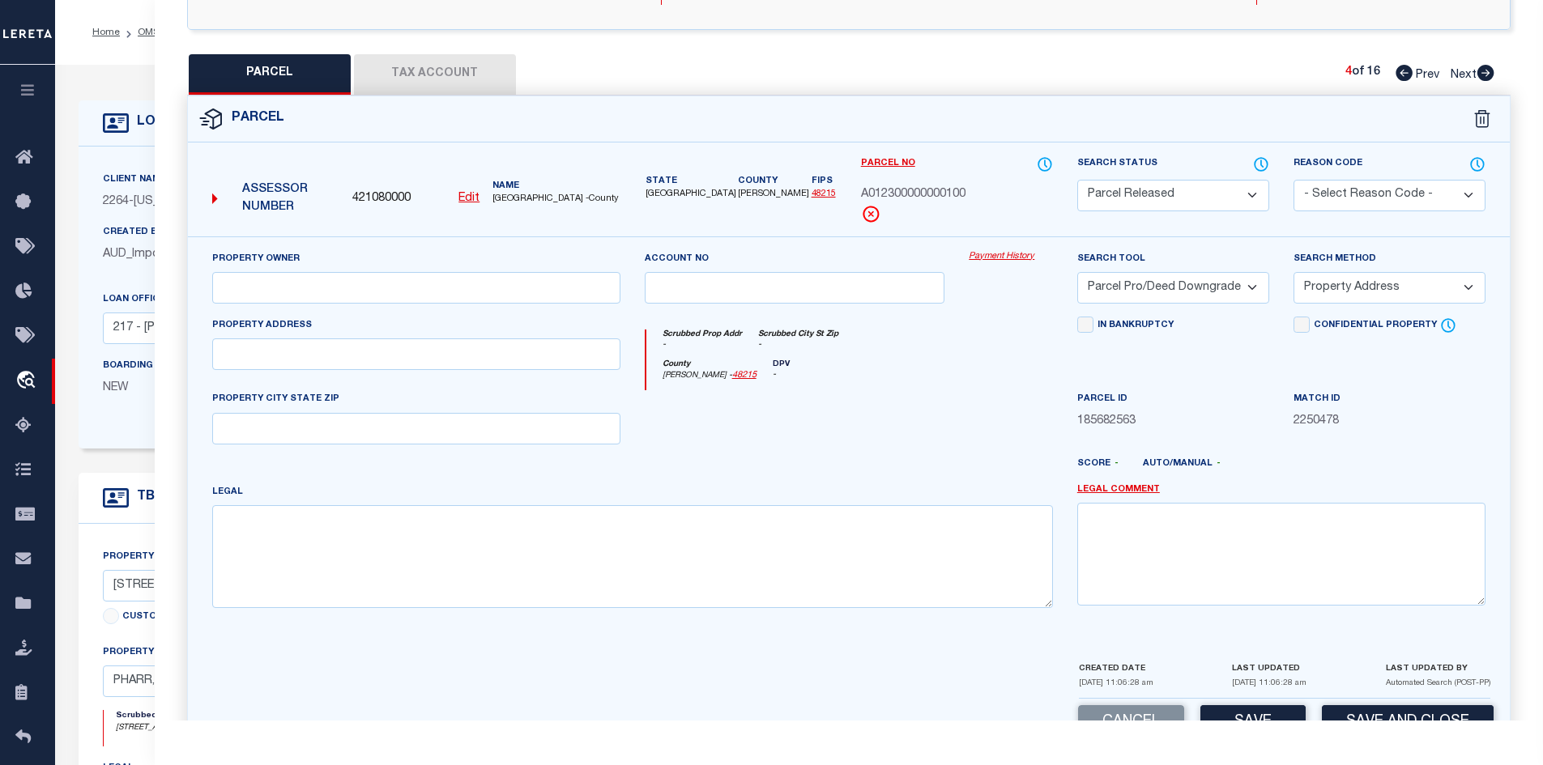
click at [1330, 182] on select "- Select Reason Code - 099 - Other (Provide additional detail) ACT - Agency Cha…" at bounding box center [1389, 196] width 192 height 32
select select "099"
click at [1293, 180] on select "- Select Reason Code - 099 - Other (Provide additional detail) ACT - Agency Cha…" at bounding box center [1389, 196] width 192 height 32
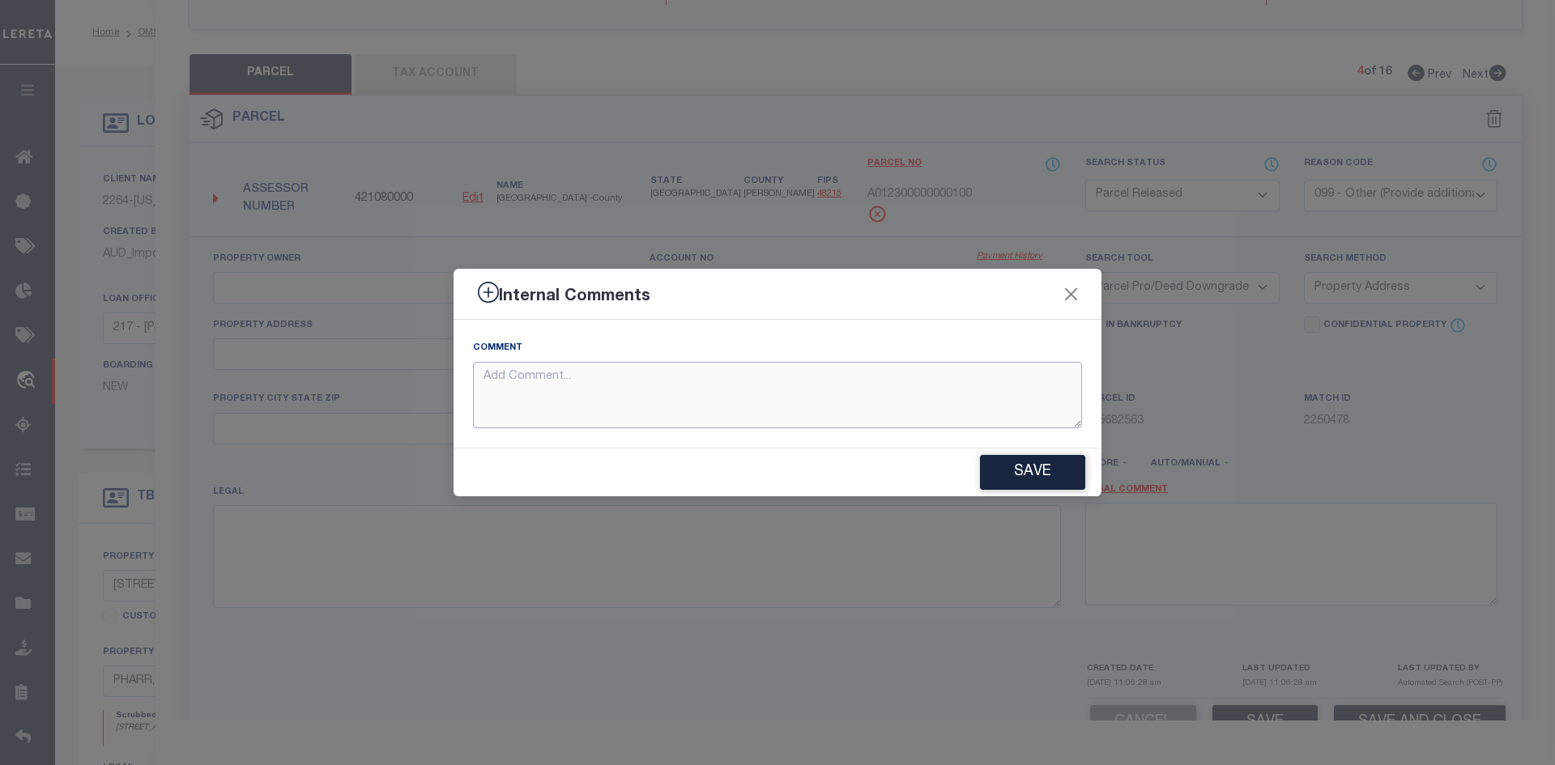
click at [612, 381] on textarea at bounding box center [777, 395] width 609 height 67
paste textarea "Parcel not needed"
type textarea "Parcel not needed"
click at [1019, 473] on button "Save" at bounding box center [1032, 472] width 105 height 35
type textarea "Parcel not needed"
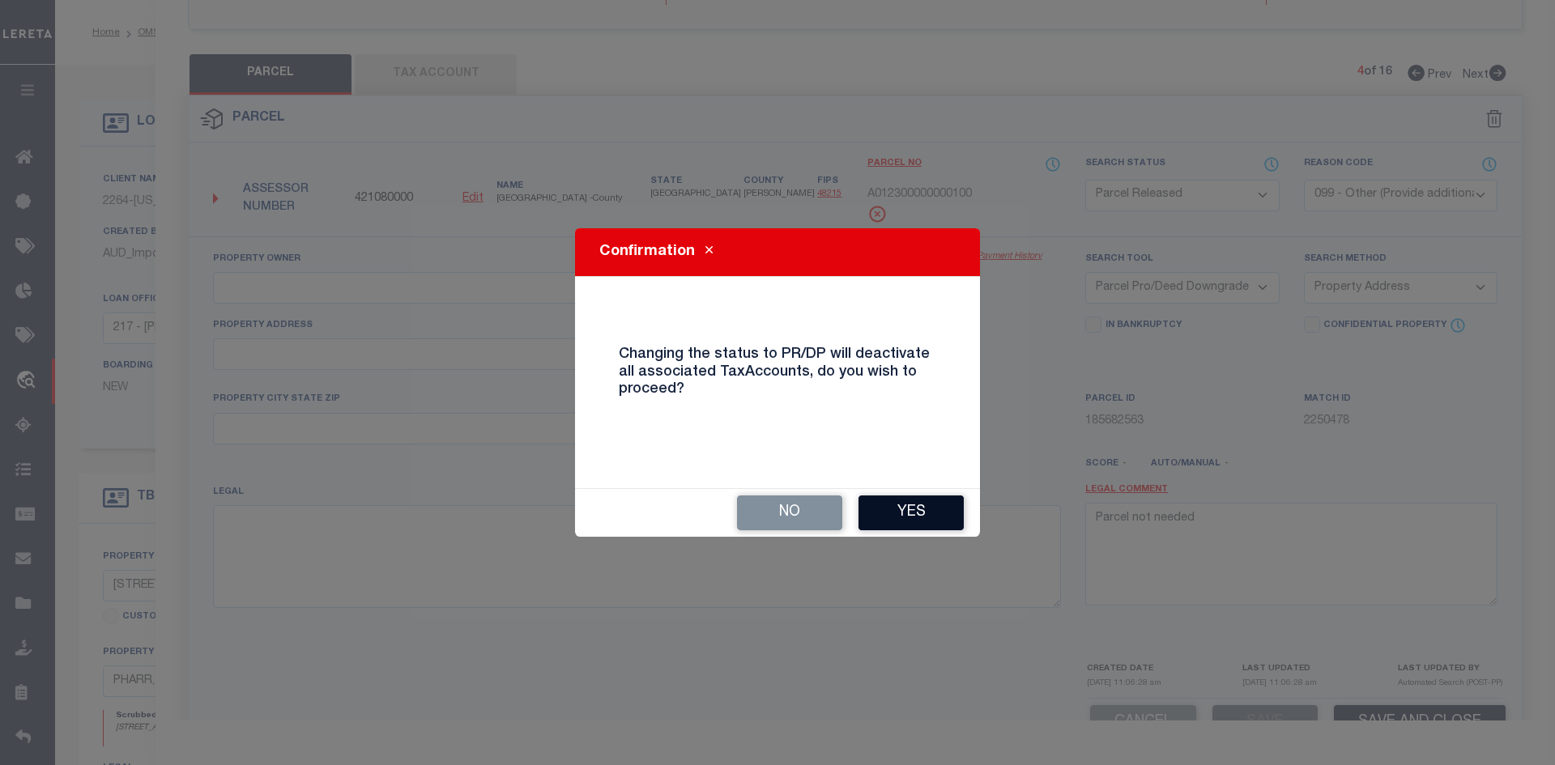
click at [928, 517] on button "Yes" at bounding box center [910, 513] width 105 height 35
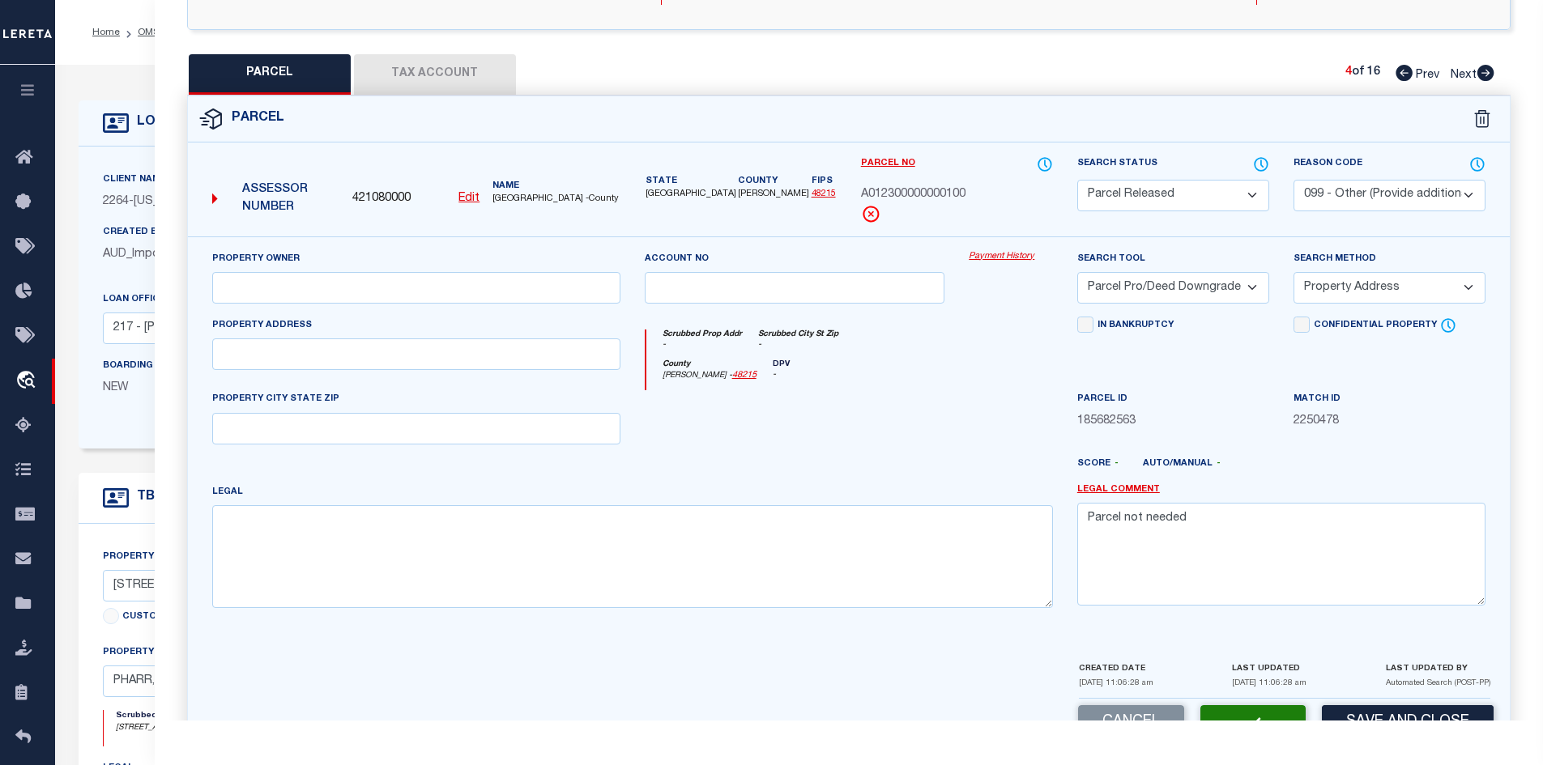
select select "AS"
select select
checkbox input "false"
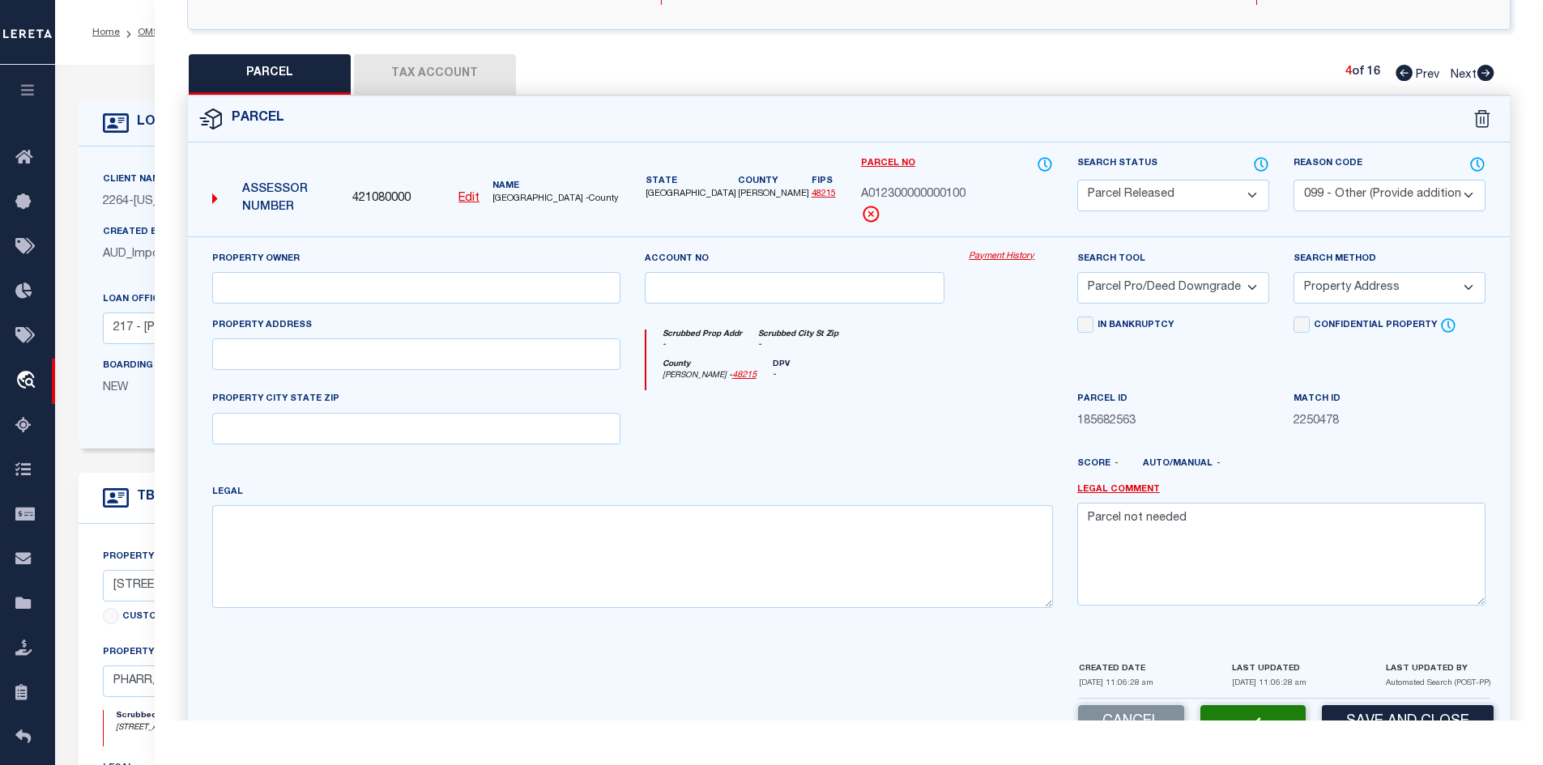
checkbox input "false"
select select "PR"
select select "099"
select select "PRO"
select select "ADD"
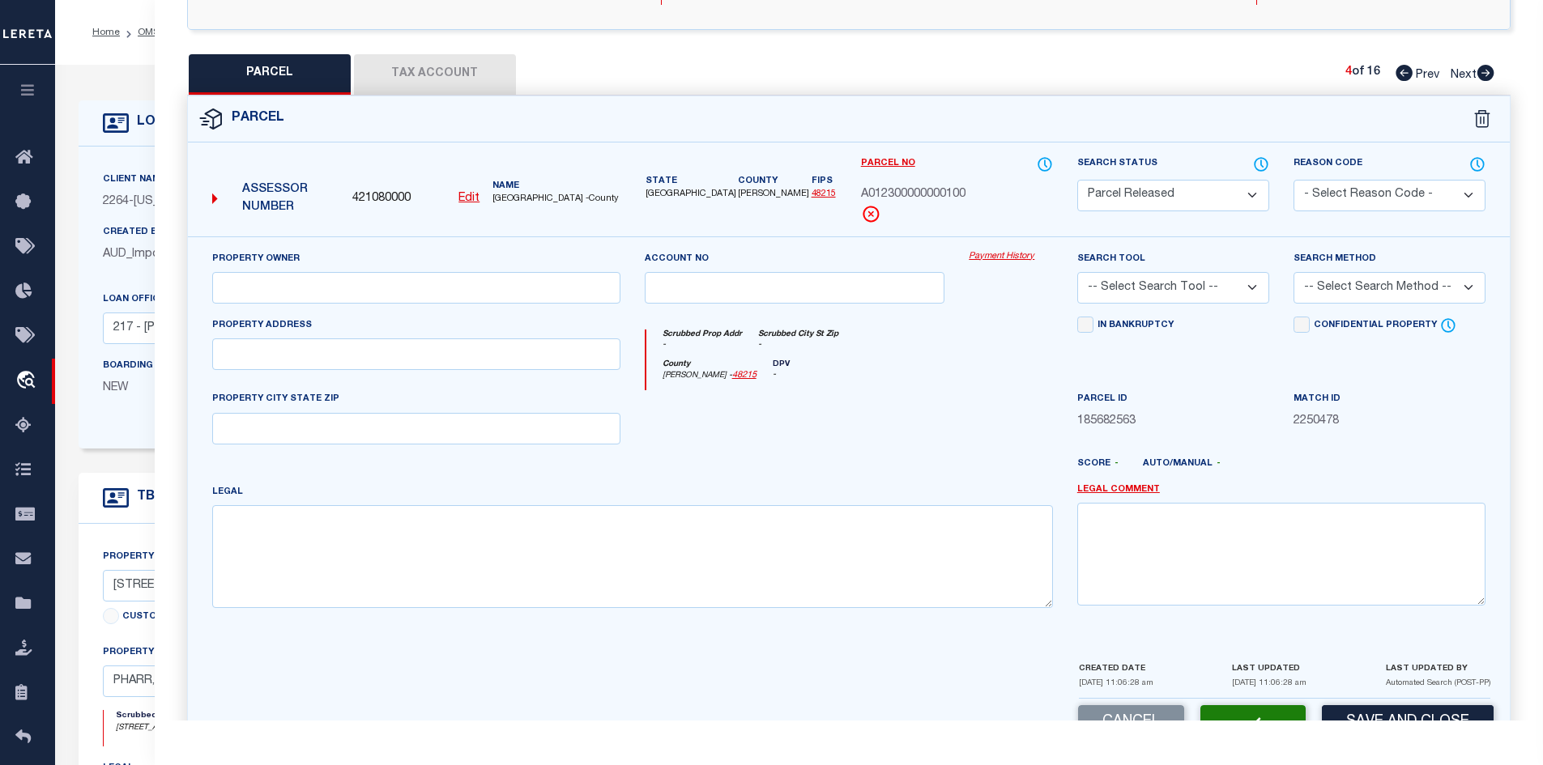
type textarea "Parcel not needed"
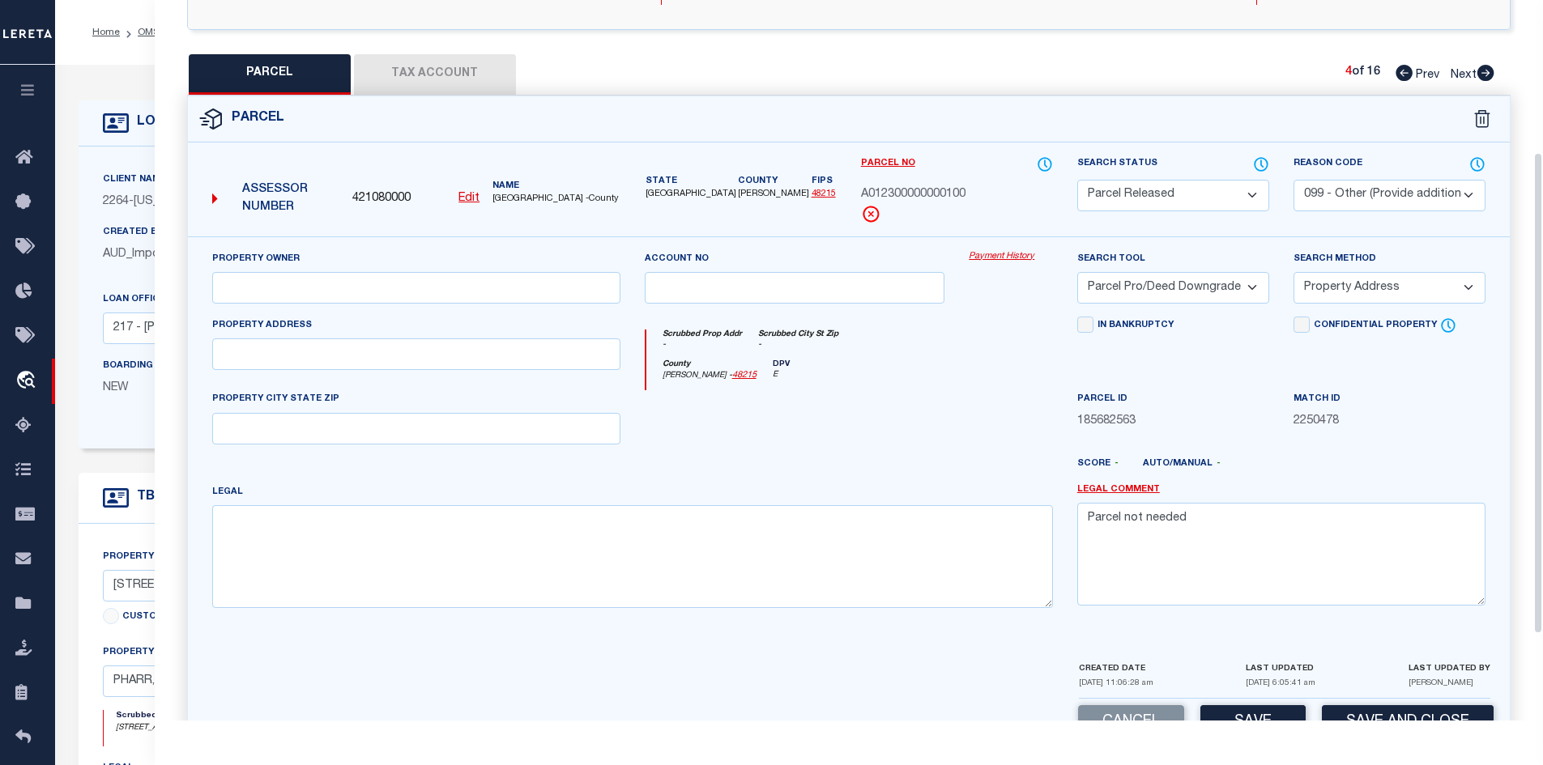
scroll to position [228, 0]
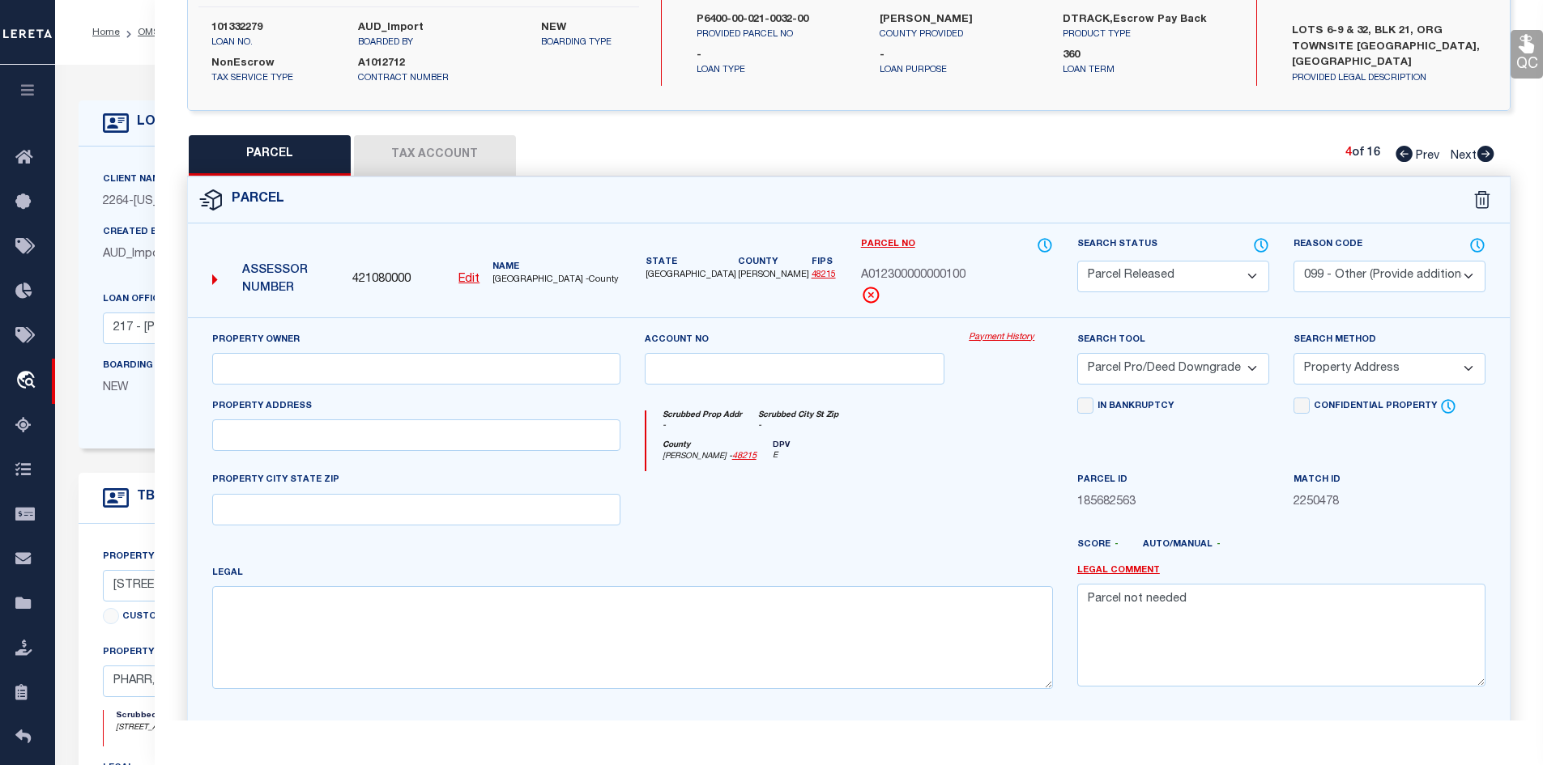
click at [1482, 151] on icon at bounding box center [1485, 154] width 17 height 16
click at [1190, 272] on select "Automated Search Bad Parcel Complete Duplicate Parcel High Dollar Reporting In …" at bounding box center [1173, 277] width 192 height 32
click at [1077, 261] on select "Automated Search Bad Parcel Complete Duplicate Parcel High Dollar Reporting In …" at bounding box center [1173, 277] width 192 height 32
click at [1350, 256] on div "Reason Code - Select Reason Code - 099 - Other (Provide additional detail) ACT …" at bounding box center [1389, 264] width 192 height 56
click at [1344, 274] on select "- Select Reason Code - 099 - Other (Provide additional detail) ACT - Agency Cha…" at bounding box center [1389, 277] width 192 height 32
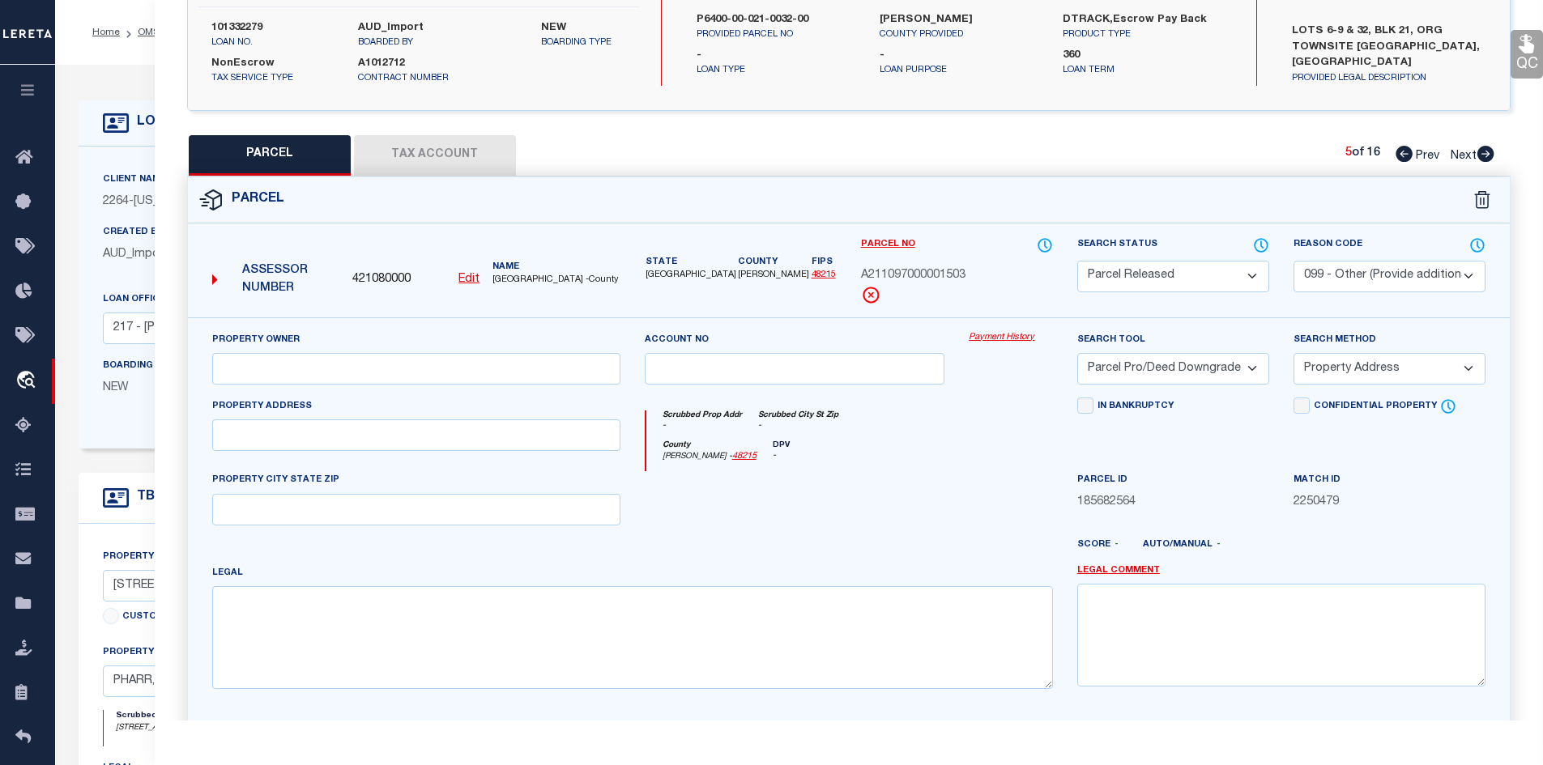
click at [1293, 261] on select "- Select Reason Code - 099 - Other (Provide additional detail) ACT - Agency Cha…" at bounding box center [1389, 277] width 192 height 32
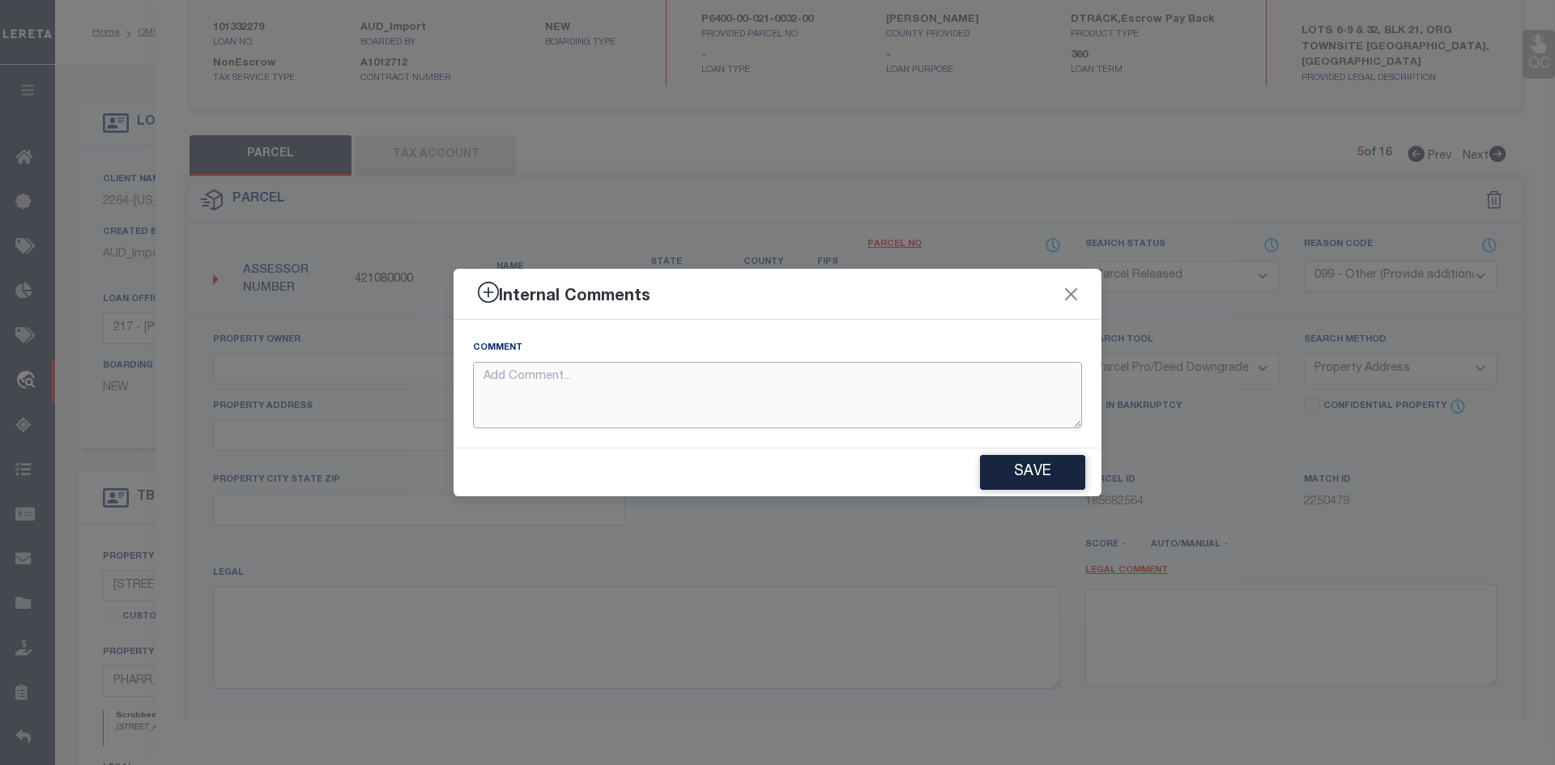
click at [756, 391] on textarea at bounding box center [777, 395] width 609 height 67
paste textarea "Parcel not needed"
click at [1038, 479] on button "Save" at bounding box center [1032, 472] width 105 height 35
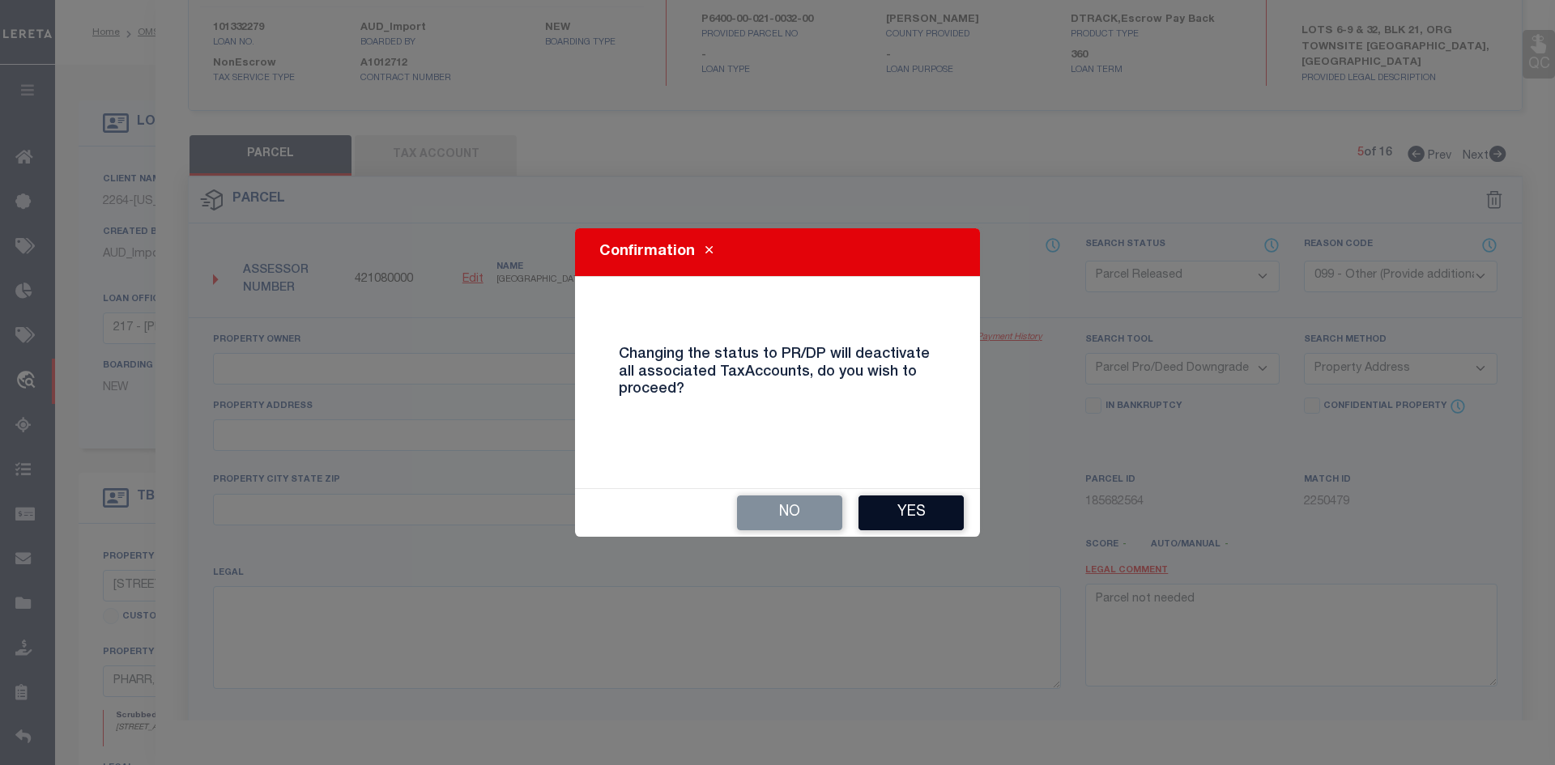
click at [905, 522] on button "Yes" at bounding box center [910, 513] width 105 height 35
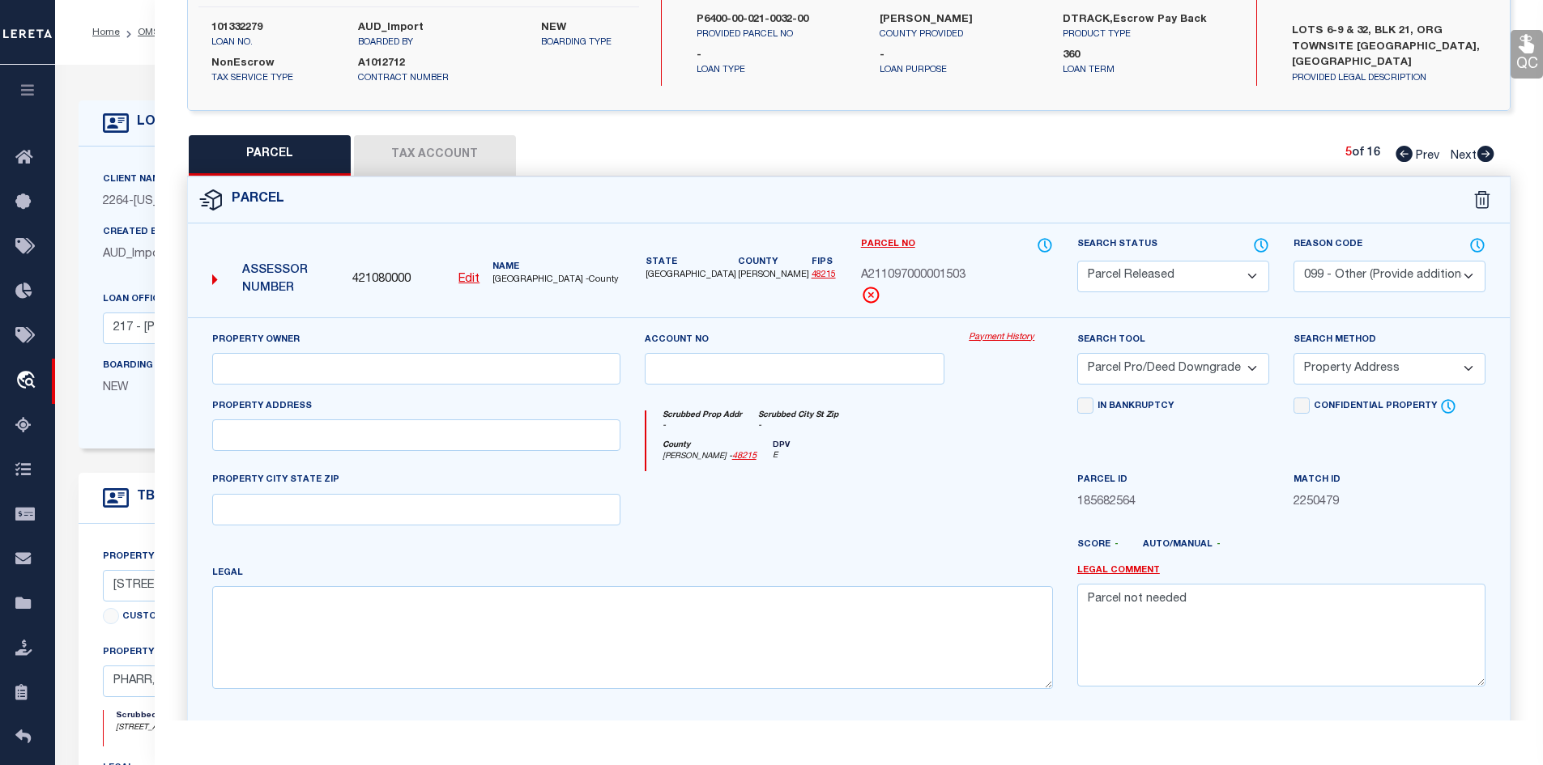
click at [1487, 150] on icon at bounding box center [1485, 154] width 17 height 16
click at [1144, 270] on select "Automated Search Bad Parcel Complete Duplicate Parcel High Dollar Reporting In …" at bounding box center [1173, 277] width 192 height 32
click at [1077, 261] on select "Automated Search Bad Parcel Complete Duplicate Parcel High Dollar Reporting In …" at bounding box center [1173, 277] width 192 height 32
click at [1316, 272] on select "- Select Reason Code - 099 - Other (Provide additional detail) ACT - Agency Cha…" at bounding box center [1389, 277] width 192 height 32
click at [1293, 261] on select "- Select Reason Code - 099 - Other (Provide additional detail) ACT - Agency Cha…" at bounding box center [1389, 277] width 192 height 32
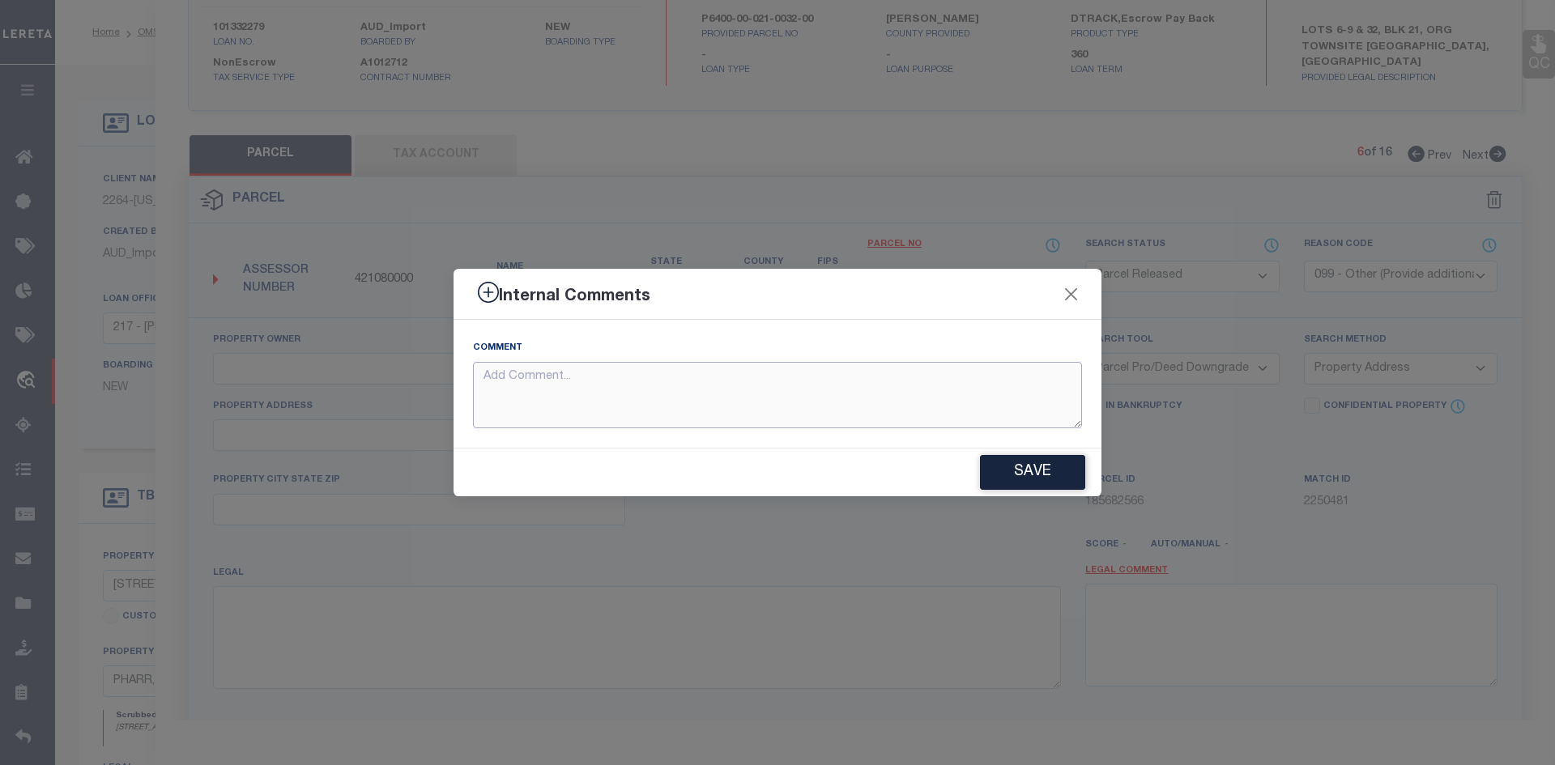
click at [696, 387] on textarea at bounding box center [777, 395] width 609 height 67
paste textarea "Parcel not needed"
click at [1045, 456] on button "Save" at bounding box center [1032, 472] width 105 height 35
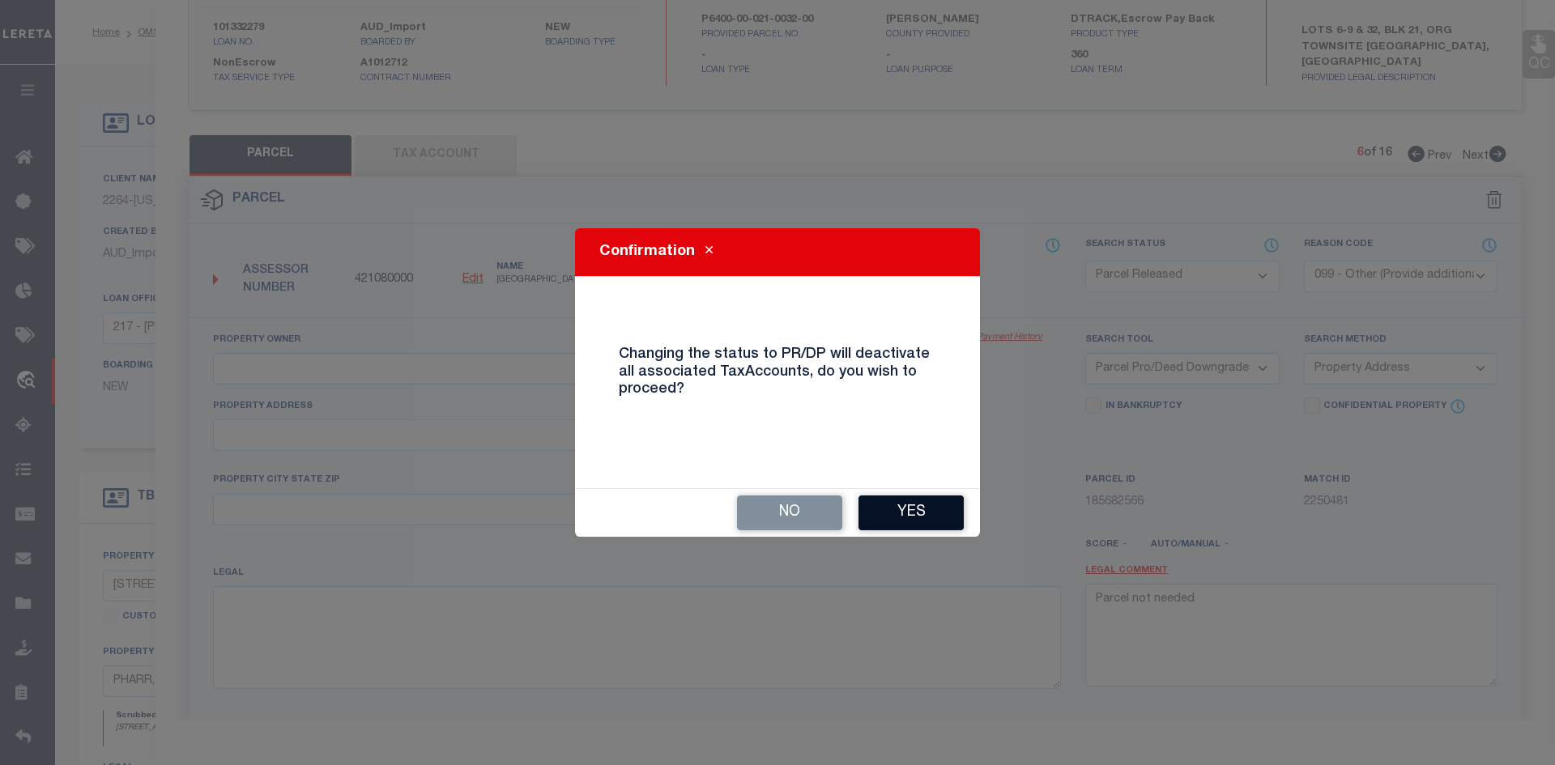
click at [898, 522] on button "Yes" at bounding box center [910, 513] width 105 height 35
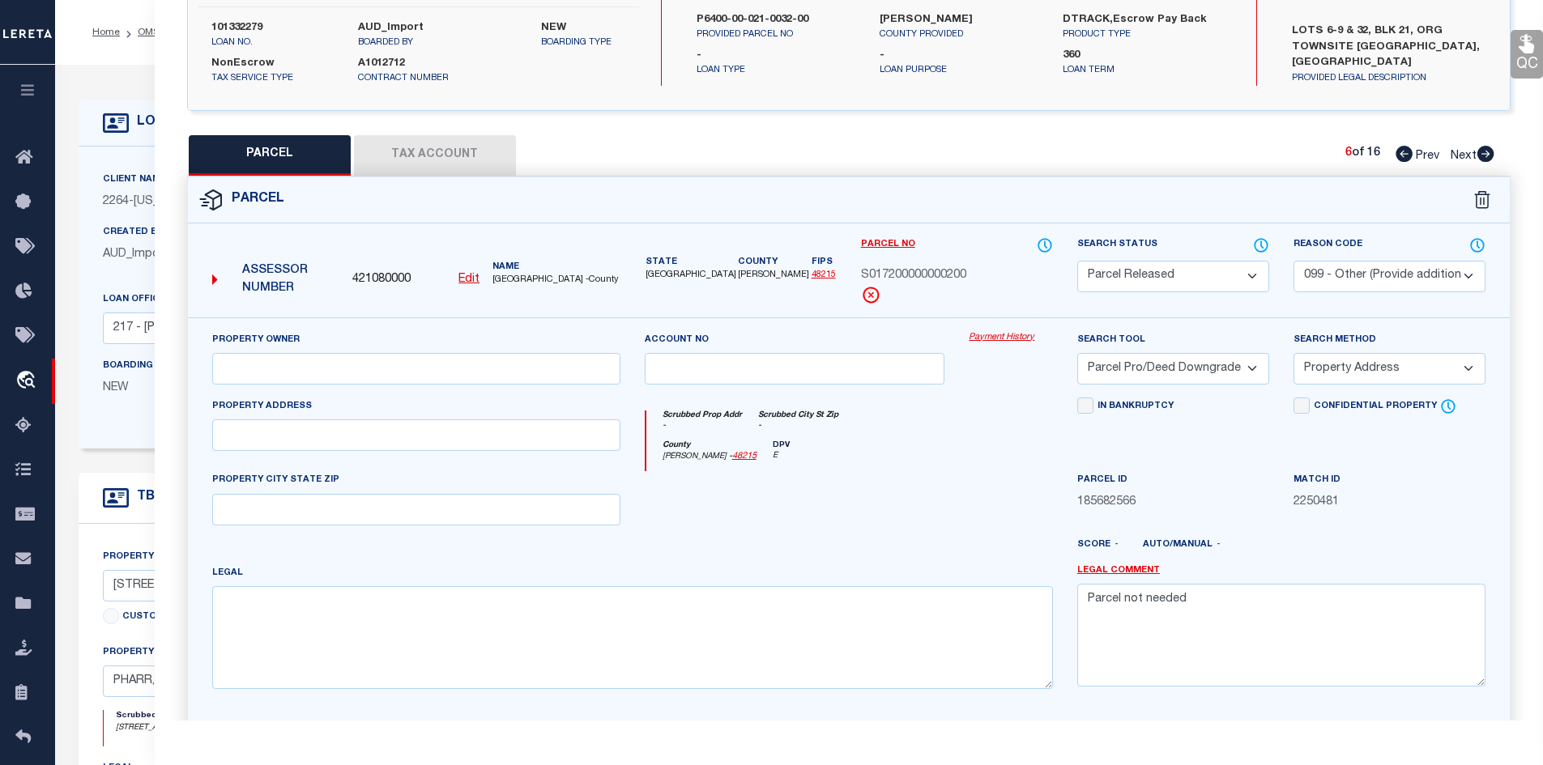
click at [1488, 158] on icon at bounding box center [1485, 154] width 17 height 16
click at [1203, 275] on select "Automated Search Bad Parcel Complete Duplicate Parcel High Dollar Reporting In …" at bounding box center [1173, 277] width 192 height 32
click at [1077, 261] on select "Automated Search Bad Parcel Complete Duplicate Parcel High Dollar Reporting In …" at bounding box center [1173, 277] width 192 height 32
click at [1365, 276] on select "- Select Reason Code - 099 - Other (Provide additional detail) ACT - Agency Cha…" at bounding box center [1389, 277] width 192 height 32
click at [1293, 261] on select "- Select Reason Code - 099 - Other (Provide additional detail) ACT - Agency Cha…" at bounding box center [1389, 277] width 192 height 32
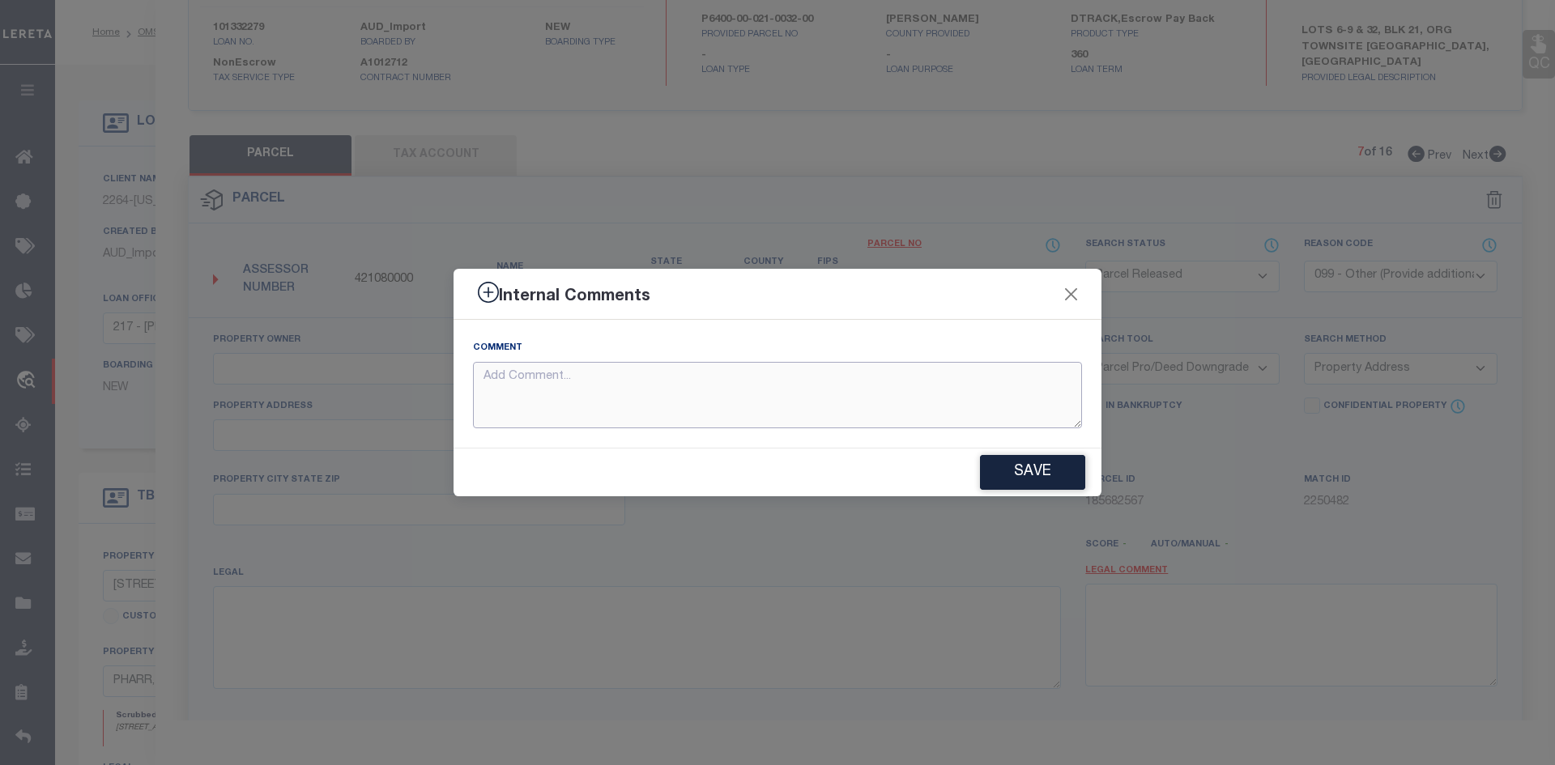
click at [765, 420] on textarea at bounding box center [777, 395] width 609 height 67
paste textarea "Parcel not needed"
click at [1037, 466] on button "Save" at bounding box center [1032, 472] width 105 height 35
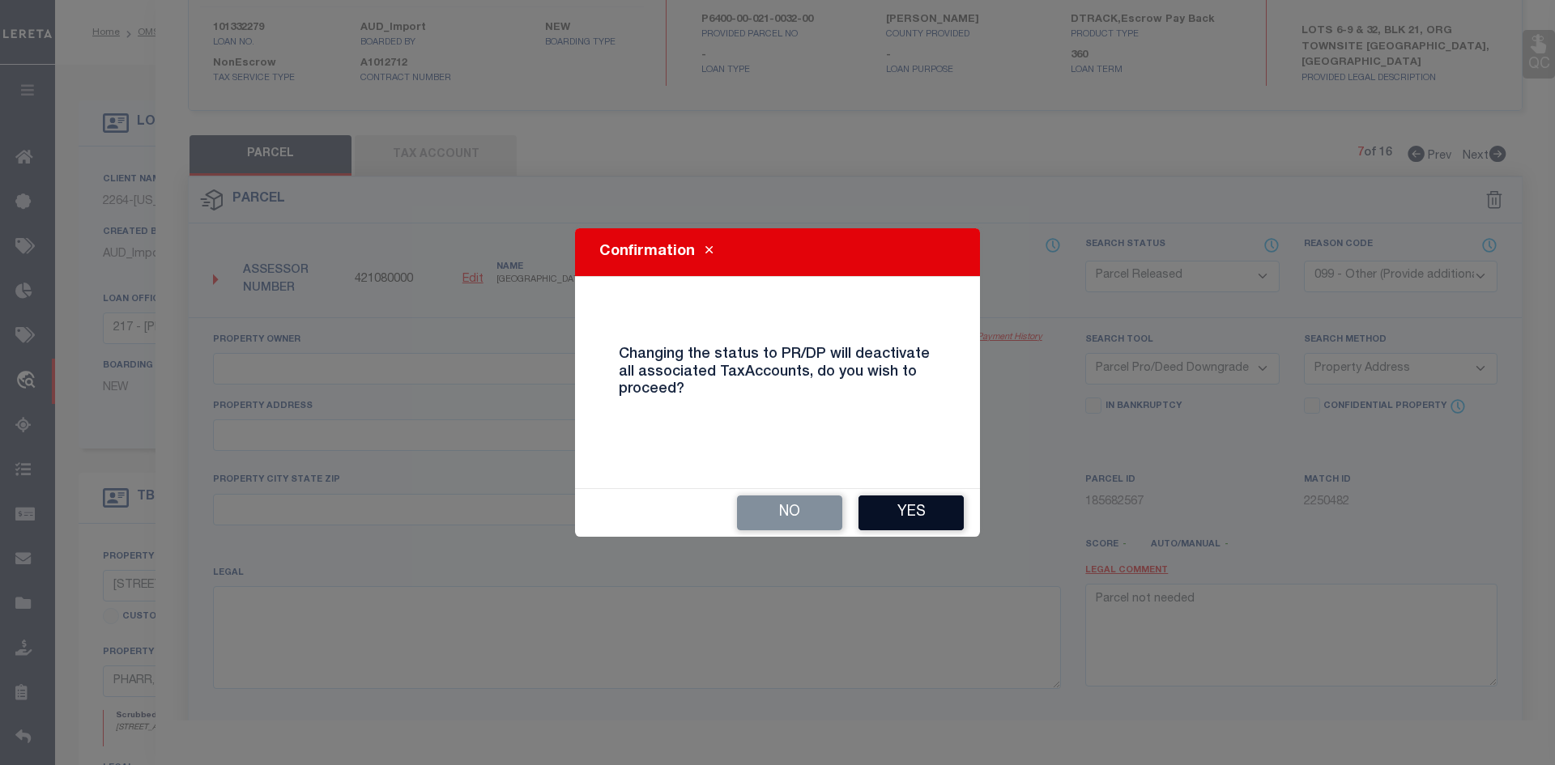
click at [925, 508] on button "Yes" at bounding box center [910, 513] width 105 height 35
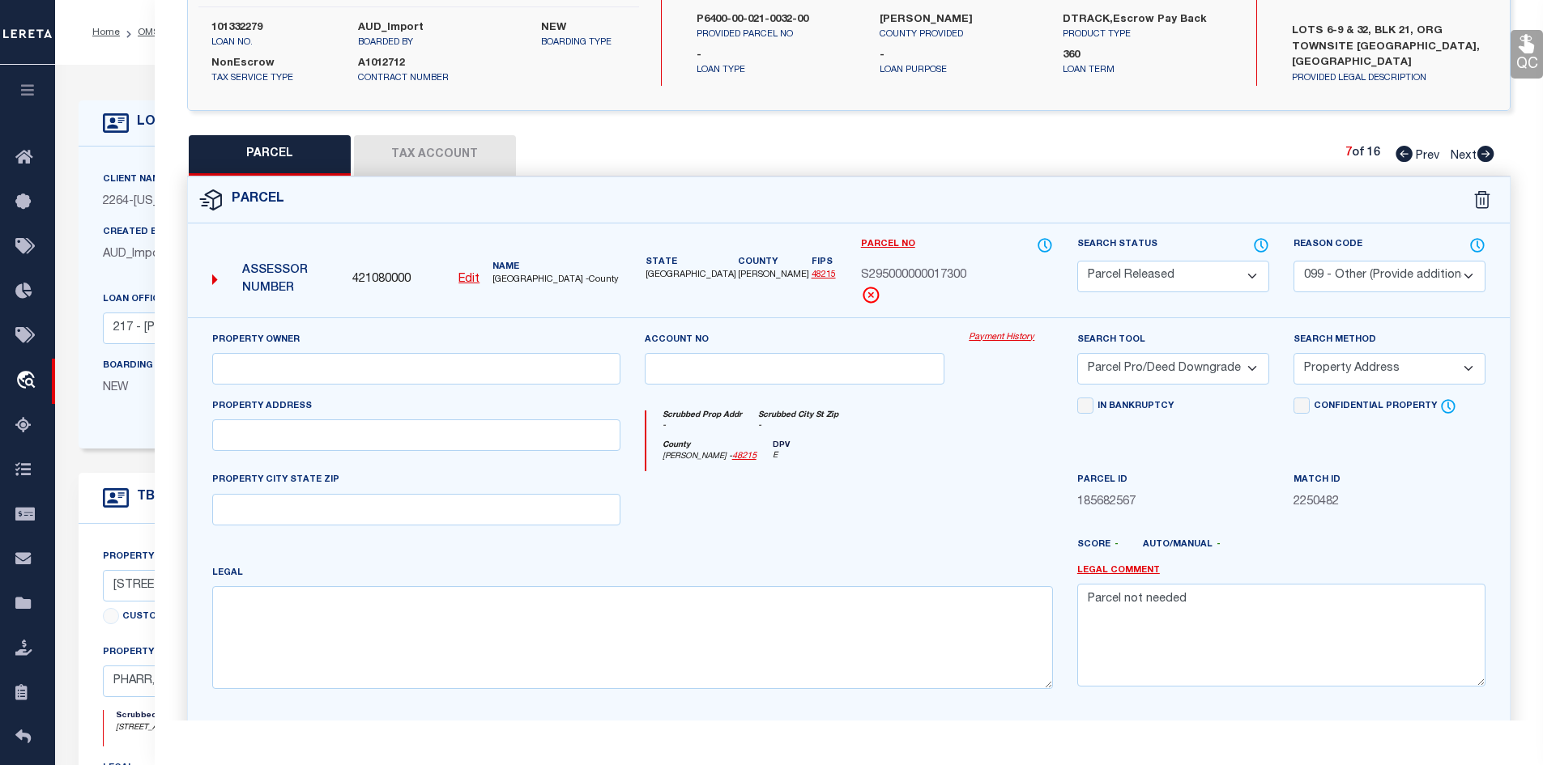
click at [1477, 151] on icon at bounding box center [1485, 154] width 18 height 16
click at [1099, 273] on select "Automated Search Bad Parcel Complete Duplicate Parcel High Dollar Reporting In …" at bounding box center [1173, 277] width 192 height 32
click at [1077, 261] on select "Automated Search Bad Parcel Complete Duplicate Parcel High Dollar Reporting In …" at bounding box center [1173, 277] width 192 height 32
click at [1358, 267] on select "- Select Reason Code - 099 - Other (Provide additional detail) ACT - Agency Cha…" at bounding box center [1389, 277] width 192 height 32
click at [1293, 261] on select "- Select Reason Code - 099 - Other (Provide additional detail) ACT - Agency Cha…" at bounding box center [1389, 277] width 192 height 32
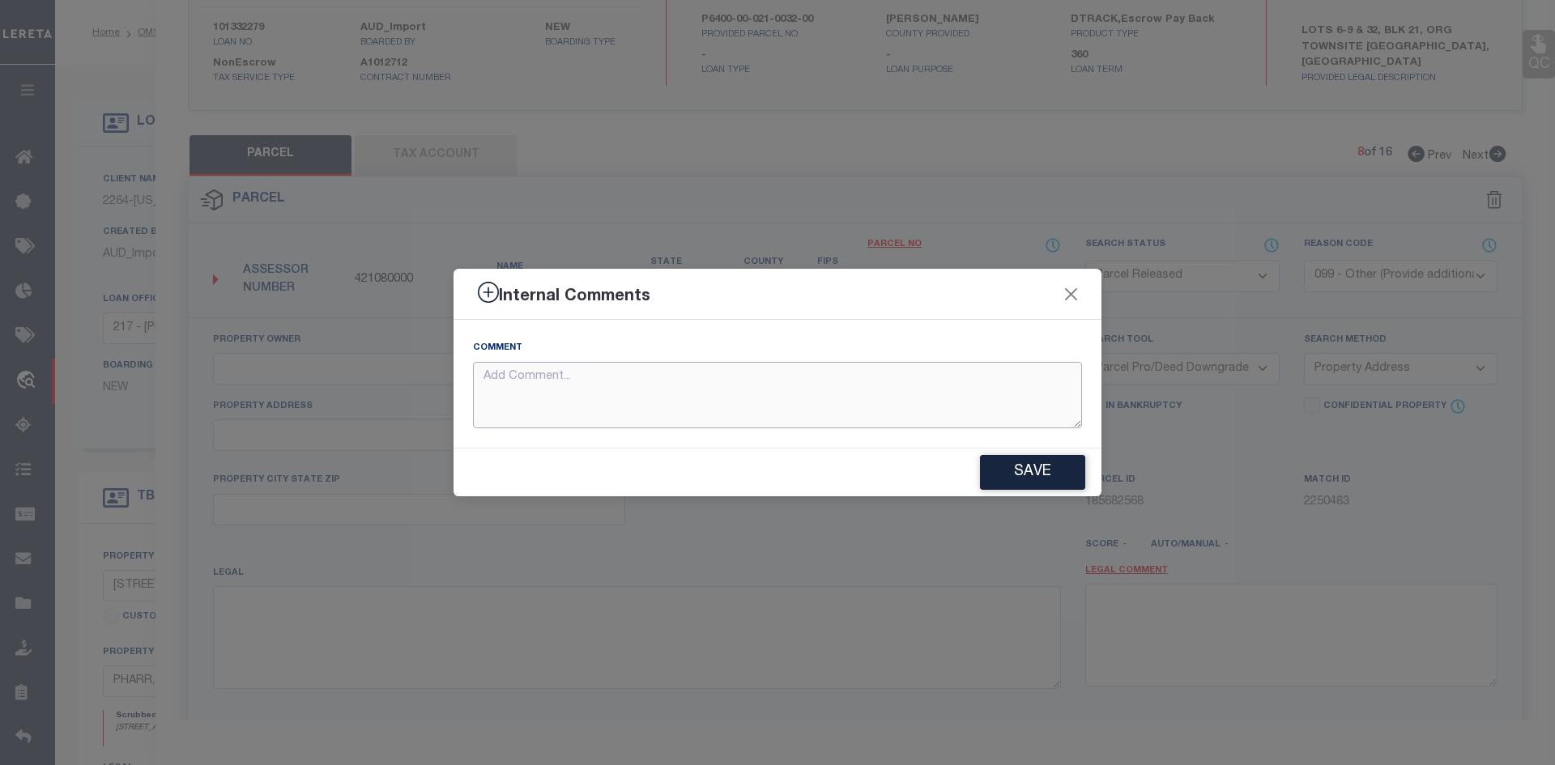
click at [716, 373] on textarea at bounding box center [777, 395] width 609 height 67
paste textarea "Parcel not needed"
click at [1026, 457] on button "Save" at bounding box center [1032, 472] width 105 height 35
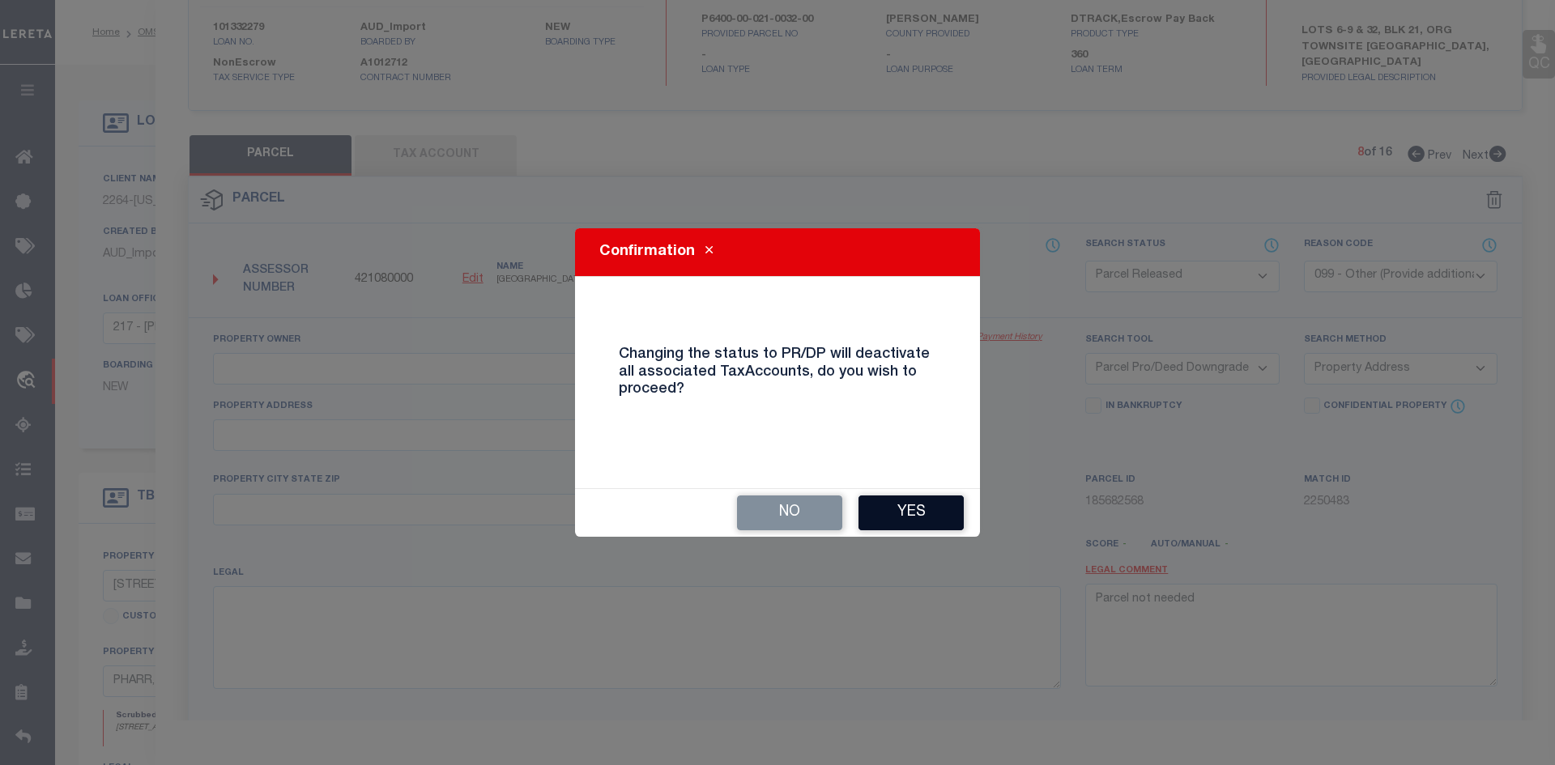
click at [888, 500] on button "Yes" at bounding box center [910, 513] width 105 height 35
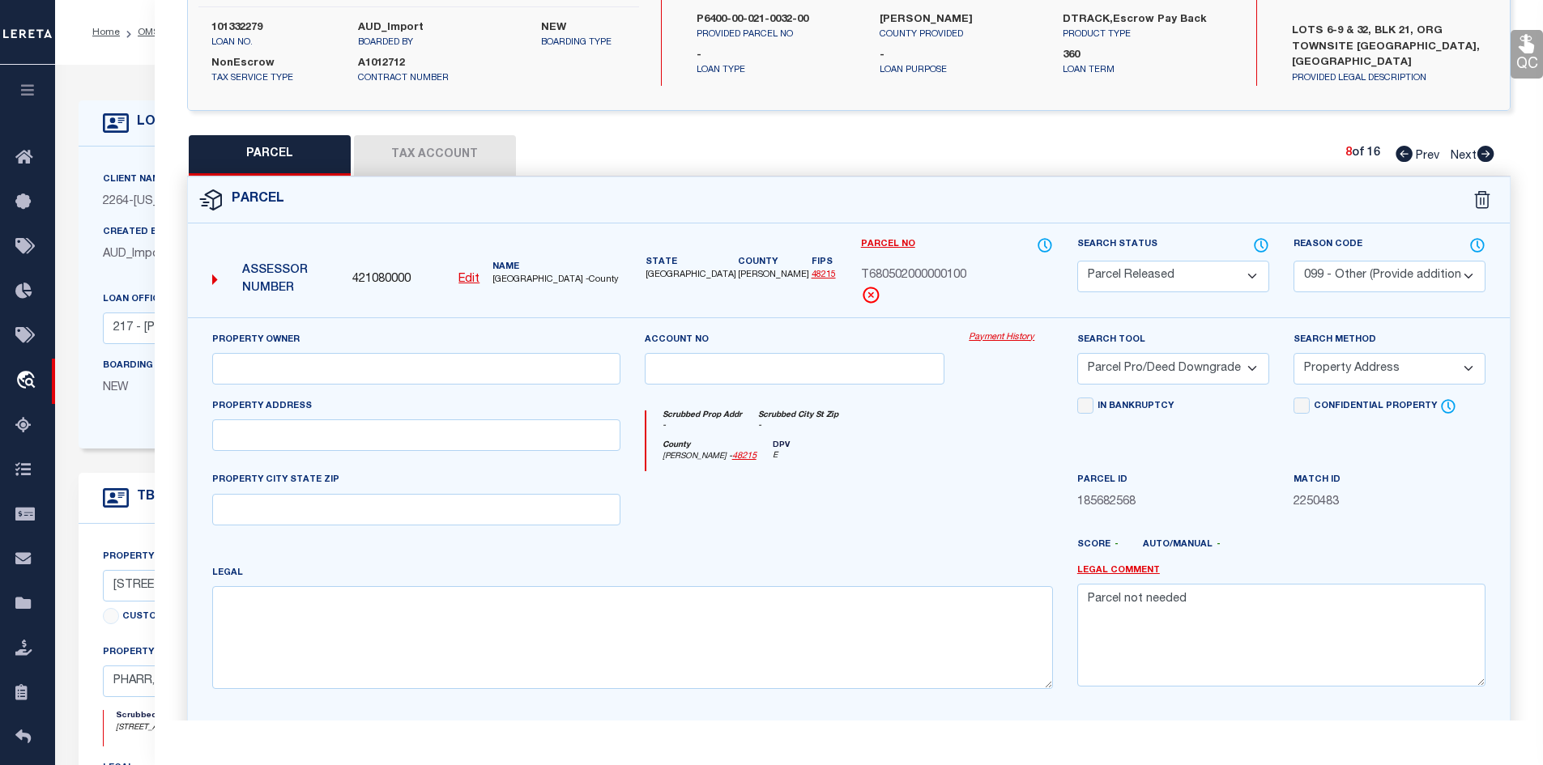
click at [1486, 159] on icon at bounding box center [1485, 154] width 17 height 16
click at [1160, 287] on select "Automated Search Bad Parcel Complete Duplicate Parcel High Dollar Reporting In …" at bounding box center [1173, 277] width 192 height 32
click at [1077, 261] on select "Automated Search Bad Parcel Complete Duplicate Parcel High Dollar Reporting In …" at bounding box center [1173, 277] width 192 height 32
click at [1370, 266] on select "- Select Reason Code - 099 - Other (Provide additional detail) ACT - Agency Cha…" at bounding box center [1389, 277] width 192 height 32
click at [1293, 261] on select "- Select Reason Code - 099 - Other (Provide additional detail) ACT - Agency Cha…" at bounding box center [1389, 277] width 192 height 32
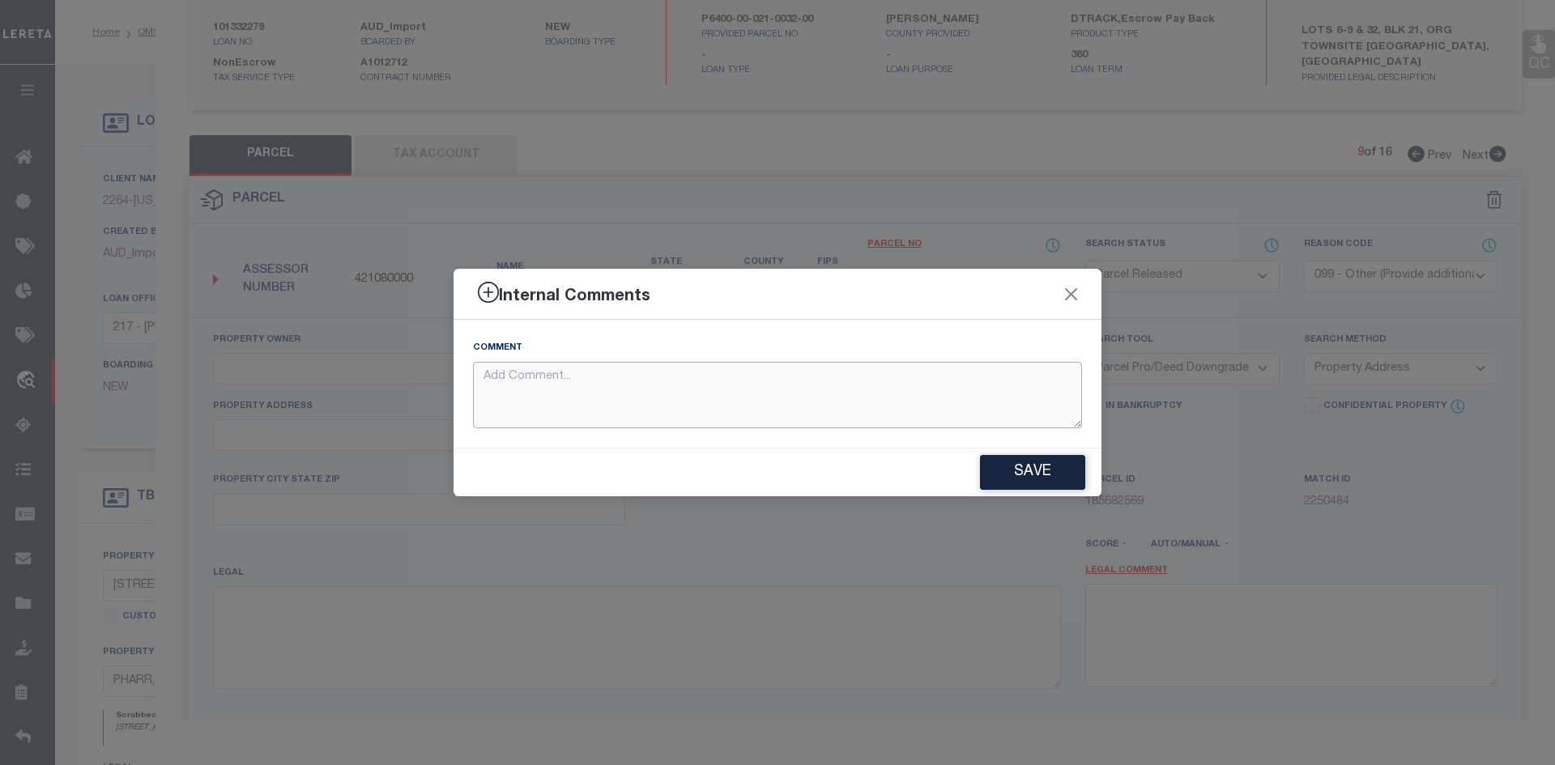
click at [841, 405] on textarea at bounding box center [777, 395] width 609 height 67
paste textarea "Parcel not needed"
click at [1034, 460] on button "Save" at bounding box center [1032, 472] width 105 height 35
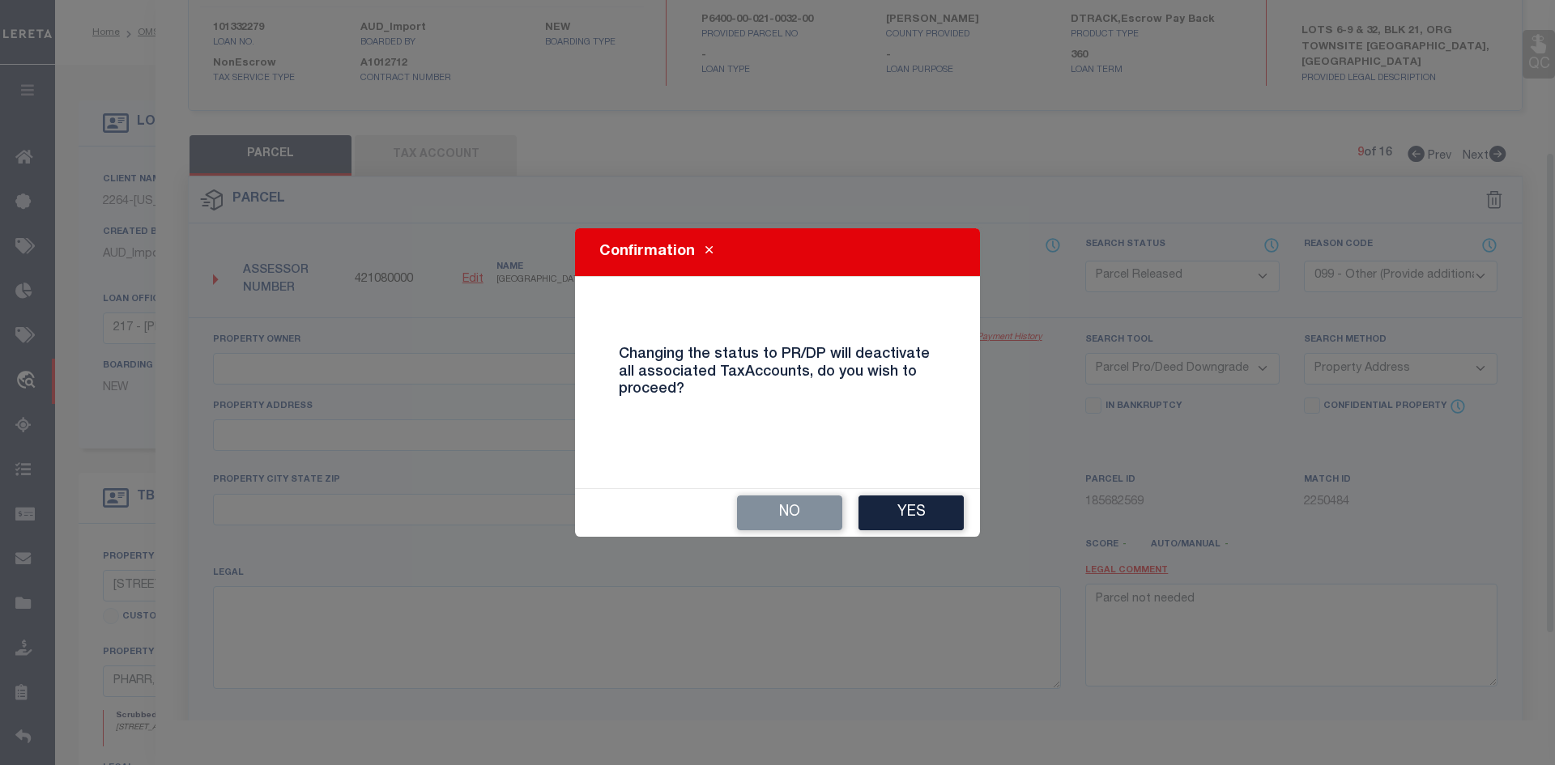
click at [867, 492] on div "No Yes" at bounding box center [777, 513] width 405 height 48
click at [875, 505] on button "Yes" at bounding box center [910, 513] width 105 height 35
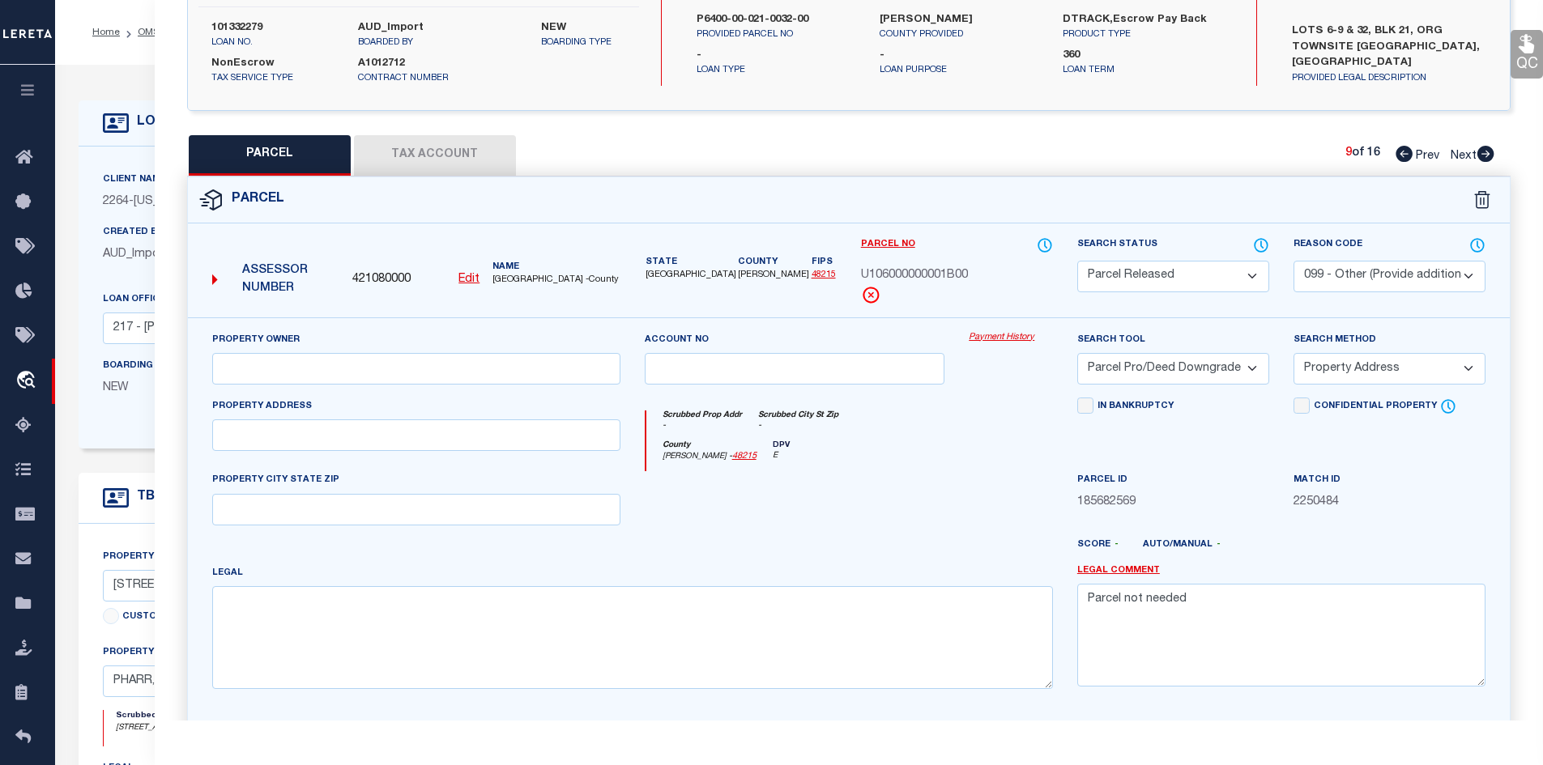
click at [1484, 156] on icon at bounding box center [1485, 154] width 17 height 16
click at [1126, 266] on select "Automated Search Bad Parcel Complete Duplicate Parcel High Dollar Reporting In …" at bounding box center [1173, 277] width 192 height 32
click at [1077, 261] on select "Automated Search Bad Parcel Complete Duplicate Parcel High Dollar Reporting In …" at bounding box center [1173, 277] width 192 height 32
click at [1328, 286] on select "- Select Reason Code - 099 - Other (Provide additional detail) ACT - Agency Cha…" at bounding box center [1389, 277] width 192 height 32
click at [1293, 261] on select "- Select Reason Code - 099 - Other (Provide additional detail) ACT - Agency Cha…" at bounding box center [1389, 277] width 192 height 32
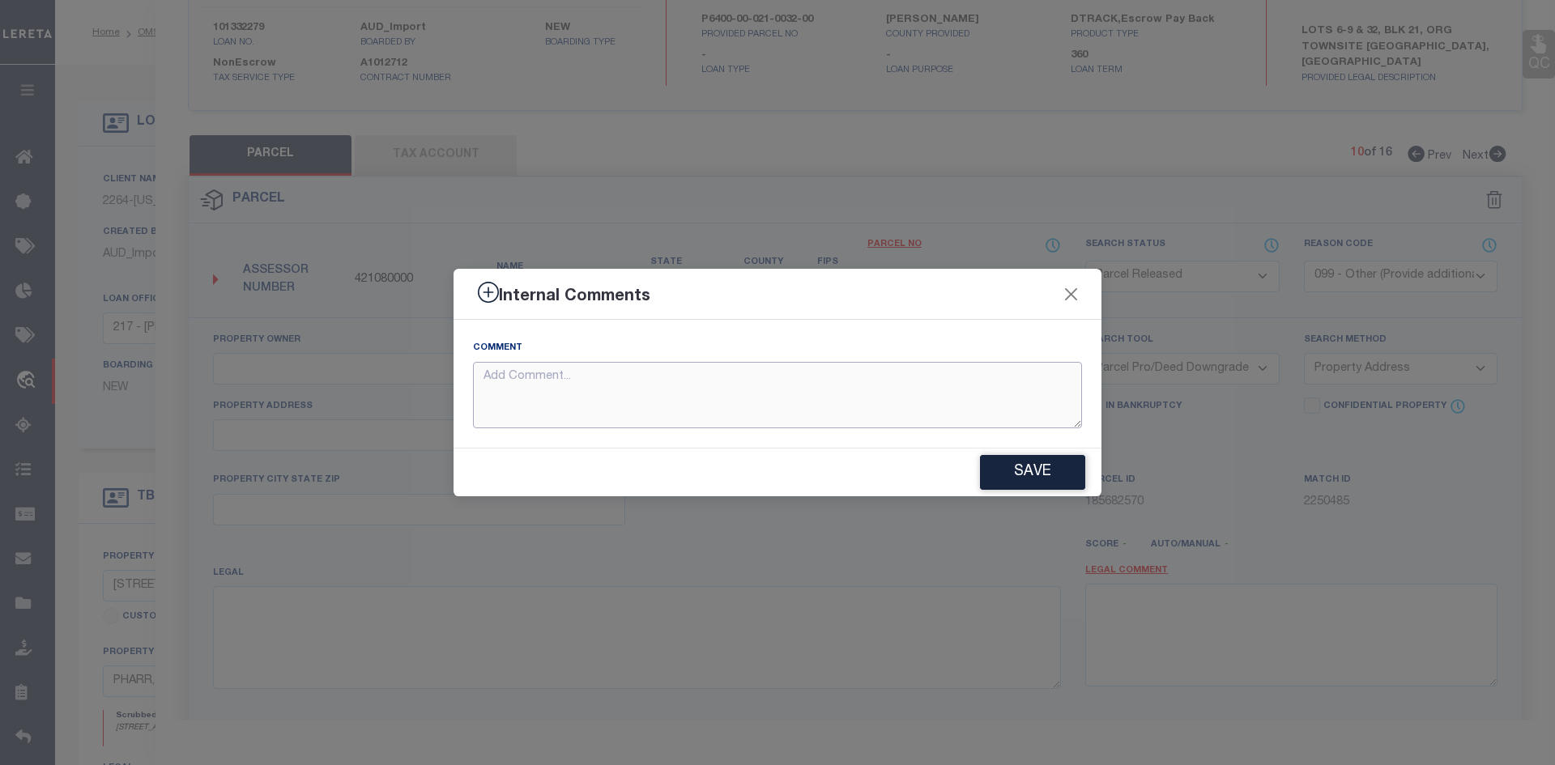
click at [654, 377] on textarea at bounding box center [777, 395] width 609 height 67
paste textarea "Parcel not needed"
click at [1039, 460] on button "Save" at bounding box center [1032, 472] width 105 height 35
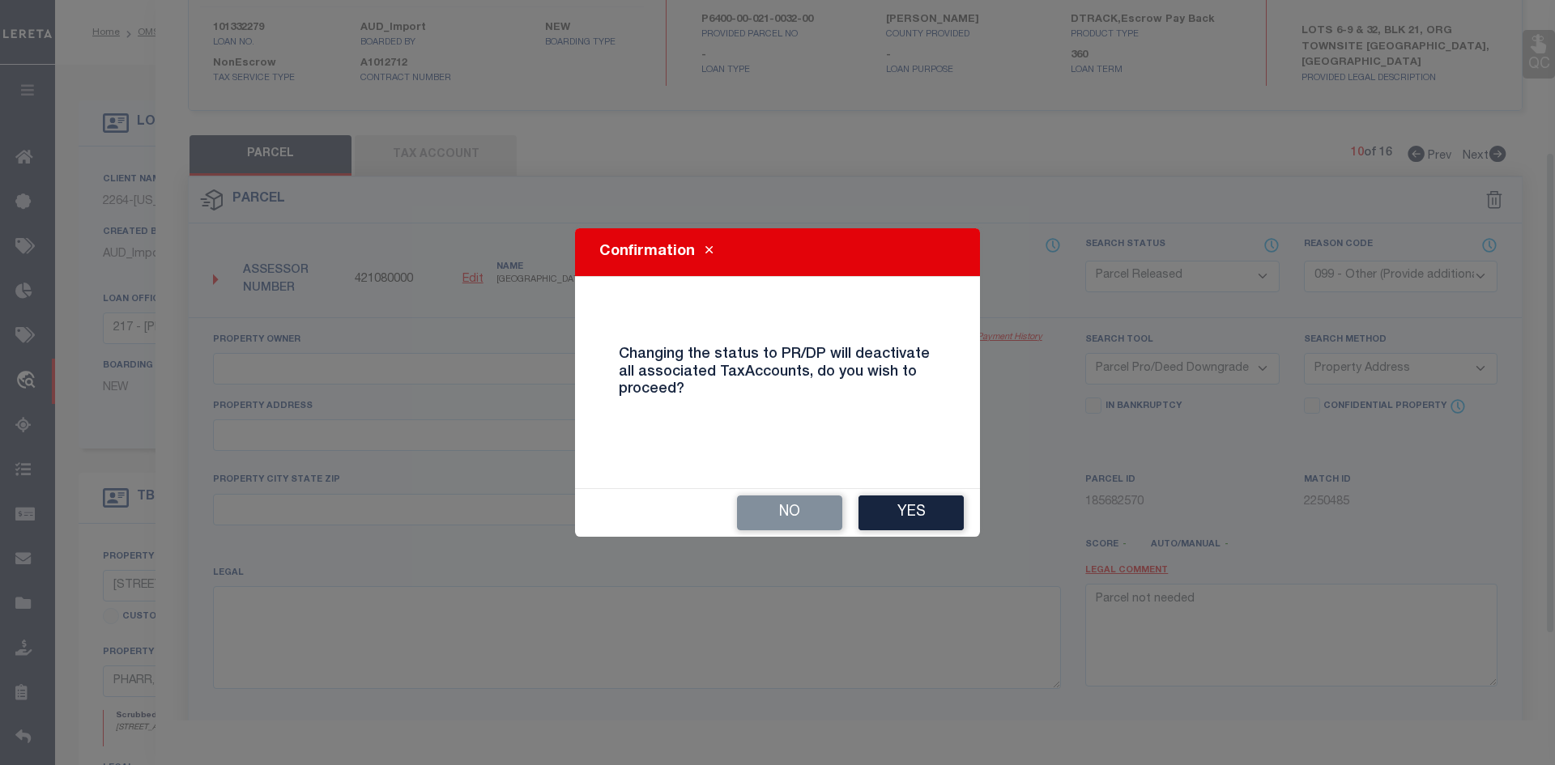
click at [905, 521] on button "Yes" at bounding box center [910, 513] width 105 height 35
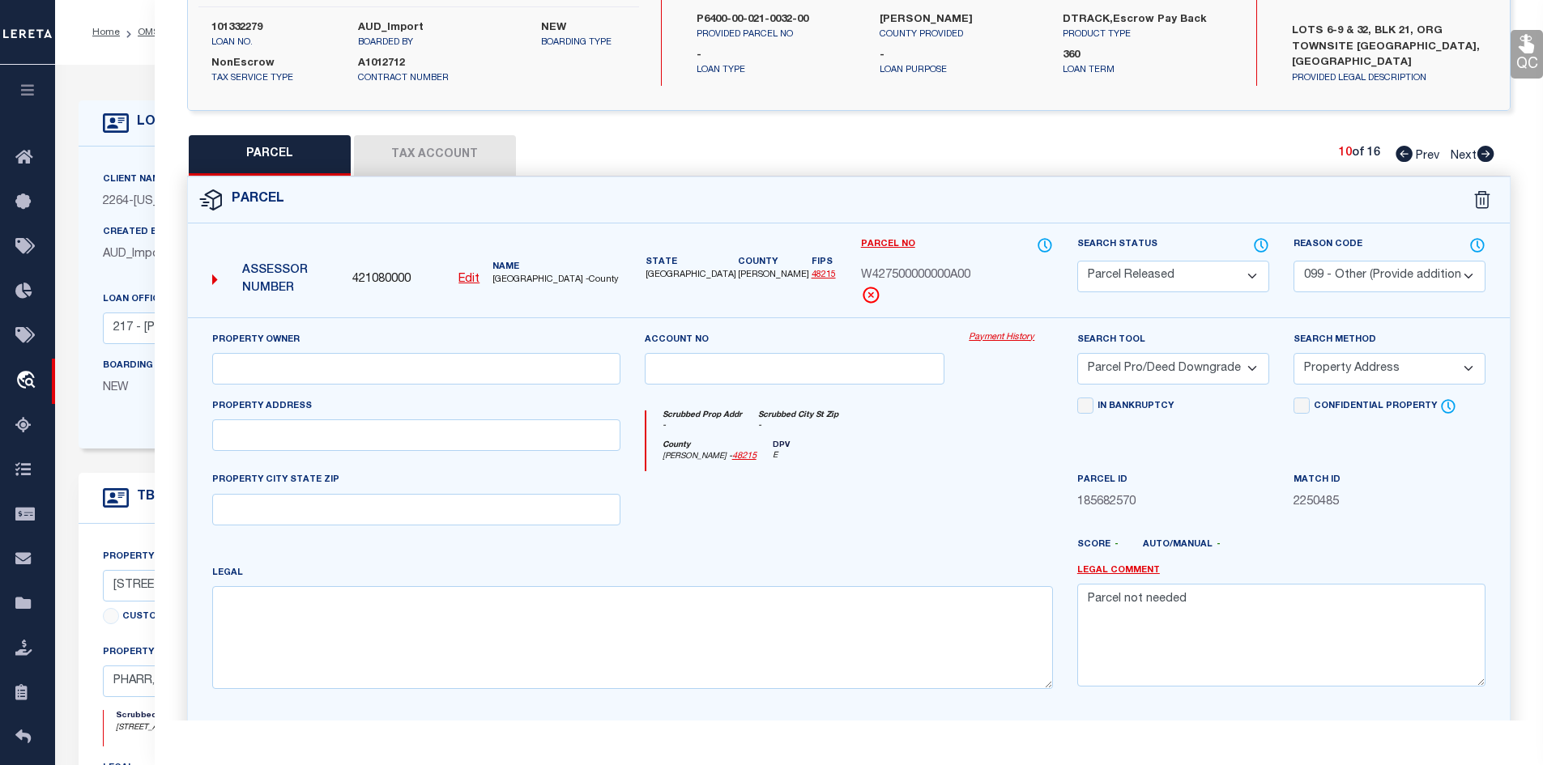
click at [1486, 152] on icon at bounding box center [1485, 154] width 17 height 16
click at [1146, 277] on select "Automated Search Bad Parcel Complete Duplicate Parcel High Dollar Reporting In …" at bounding box center [1173, 277] width 192 height 32
click at [1077, 261] on select "Automated Search Bad Parcel Complete Duplicate Parcel High Dollar Reporting In …" at bounding box center [1173, 277] width 192 height 32
click at [1344, 270] on select "- Select Reason Code - 099 - Other (Provide additional detail) ACT - Agency Cha…" at bounding box center [1389, 277] width 192 height 32
click at [1293, 261] on select "- Select Reason Code - 099 - Other (Provide additional detail) ACT - Agency Cha…" at bounding box center [1389, 277] width 192 height 32
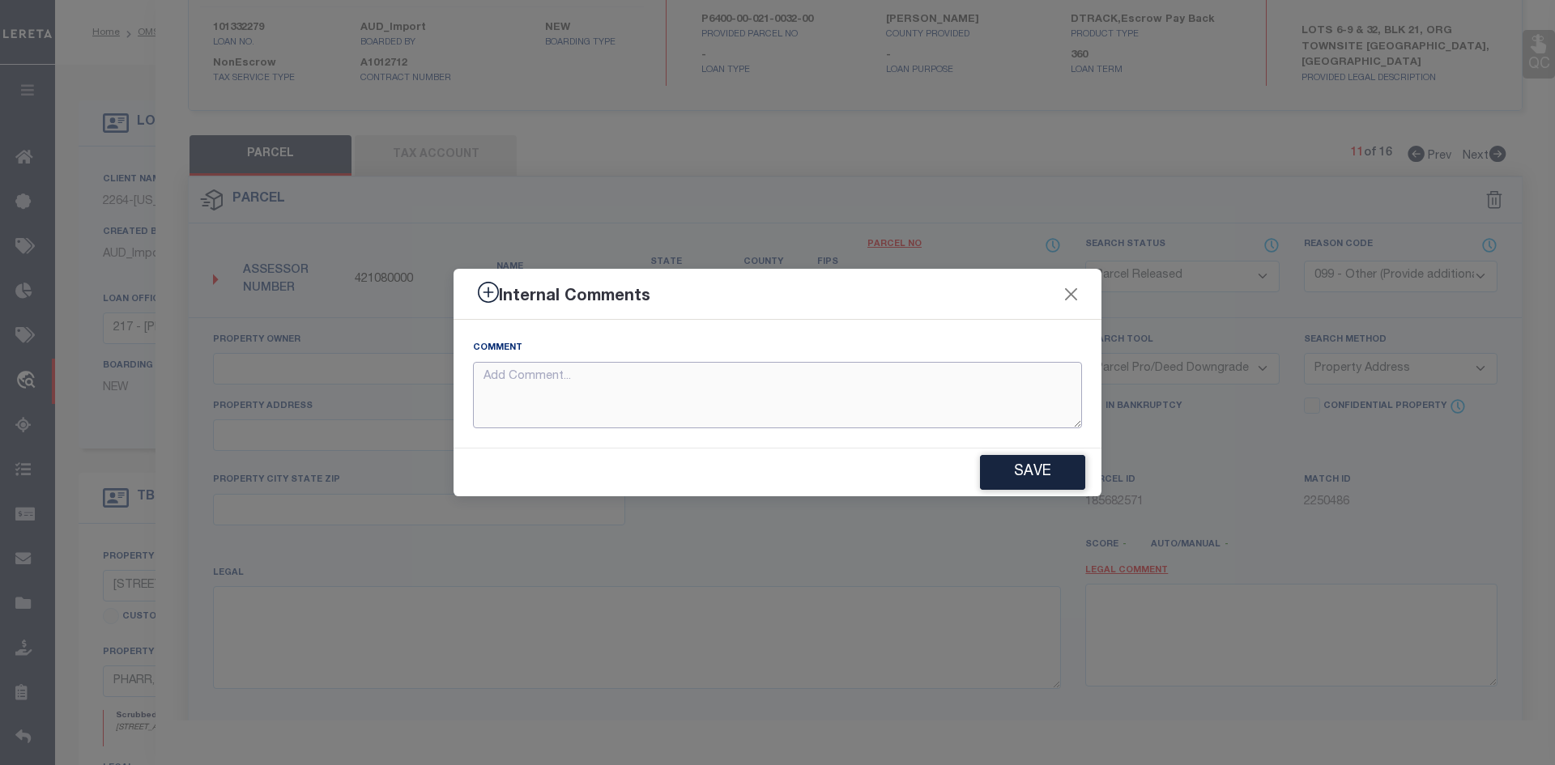
click at [820, 394] on textarea at bounding box center [777, 395] width 609 height 67
paste textarea "Parcel not needed"
click at [1056, 477] on button "Save" at bounding box center [1032, 472] width 105 height 35
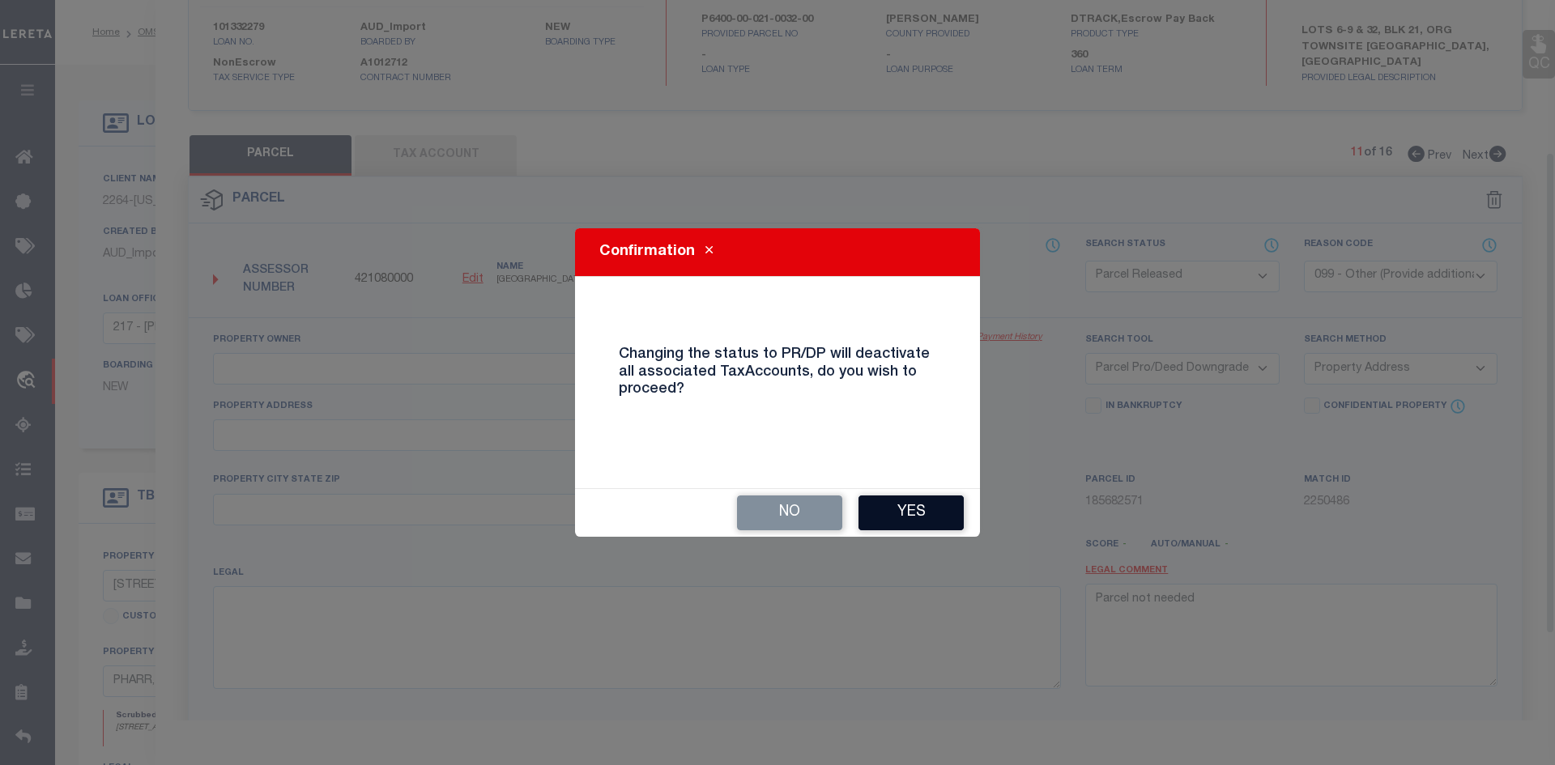
click at [904, 516] on button "Yes" at bounding box center [910, 513] width 105 height 35
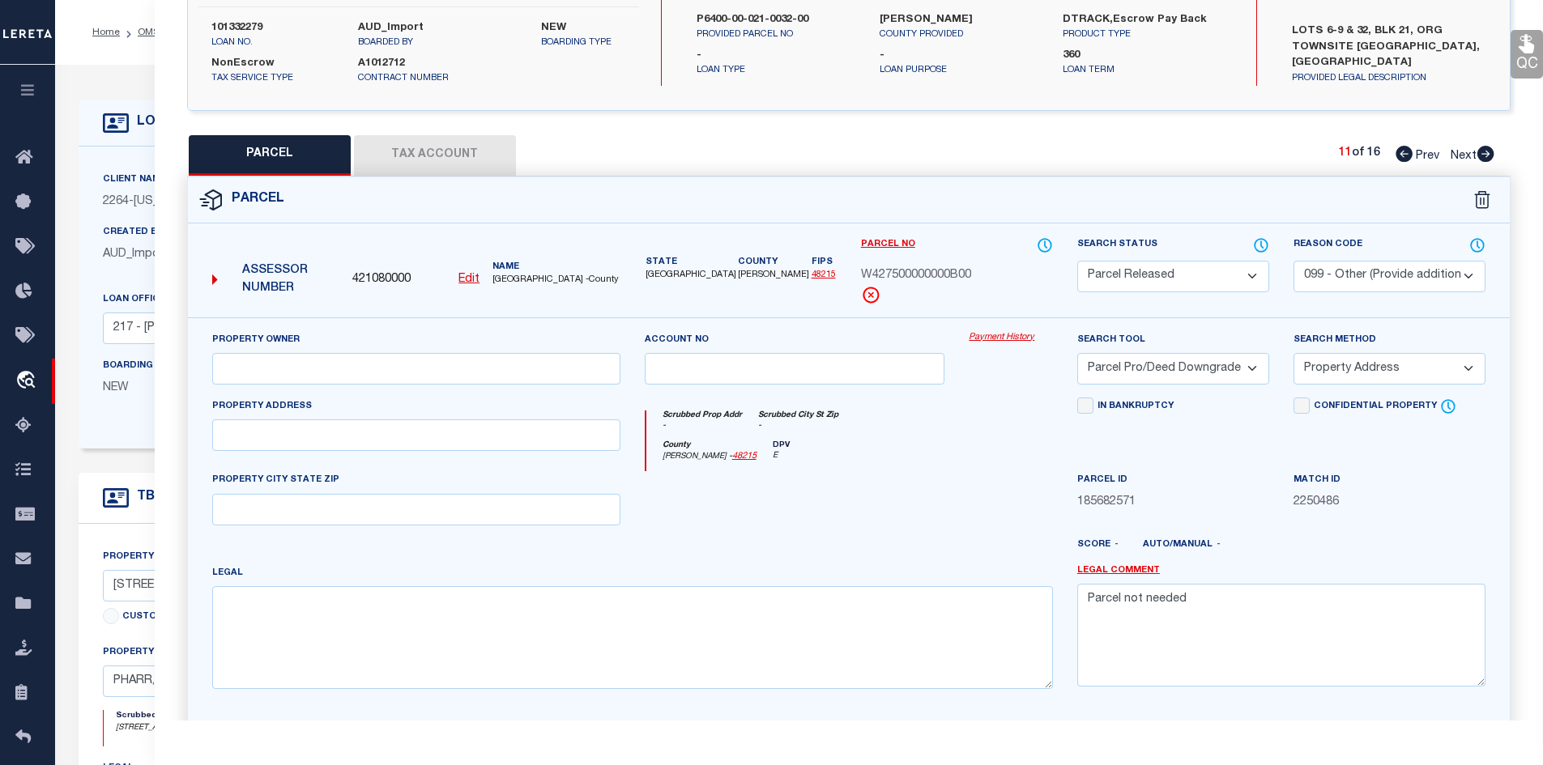
click at [1484, 155] on icon at bounding box center [1485, 154] width 17 height 16
click at [1203, 269] on select "Automated Search Bad Parcel Complete Duplicate Parcel High Dollar Reporting In …" at bounding box center [1173, 277] width 192 height 32
click at [1077, 261] on select "Automated Search Bad Parcel Complete Duplicate Parcel High Dollar Reporting In …" at bounding box center [1173, 277] width 192 height 32
click at [1331, 283] on select "- Select Reason Code - 099 - Other (Provide additional detail) ACT - Agency Cha…" at bounding box center [1389, 277] width 192 height 32
click at [1293, 261] on select "- Select Reason Code - 099 - Other (Provide additional detail) ACT - Agency Cha…" at bounding box center [1389, 277] width 192 height 32
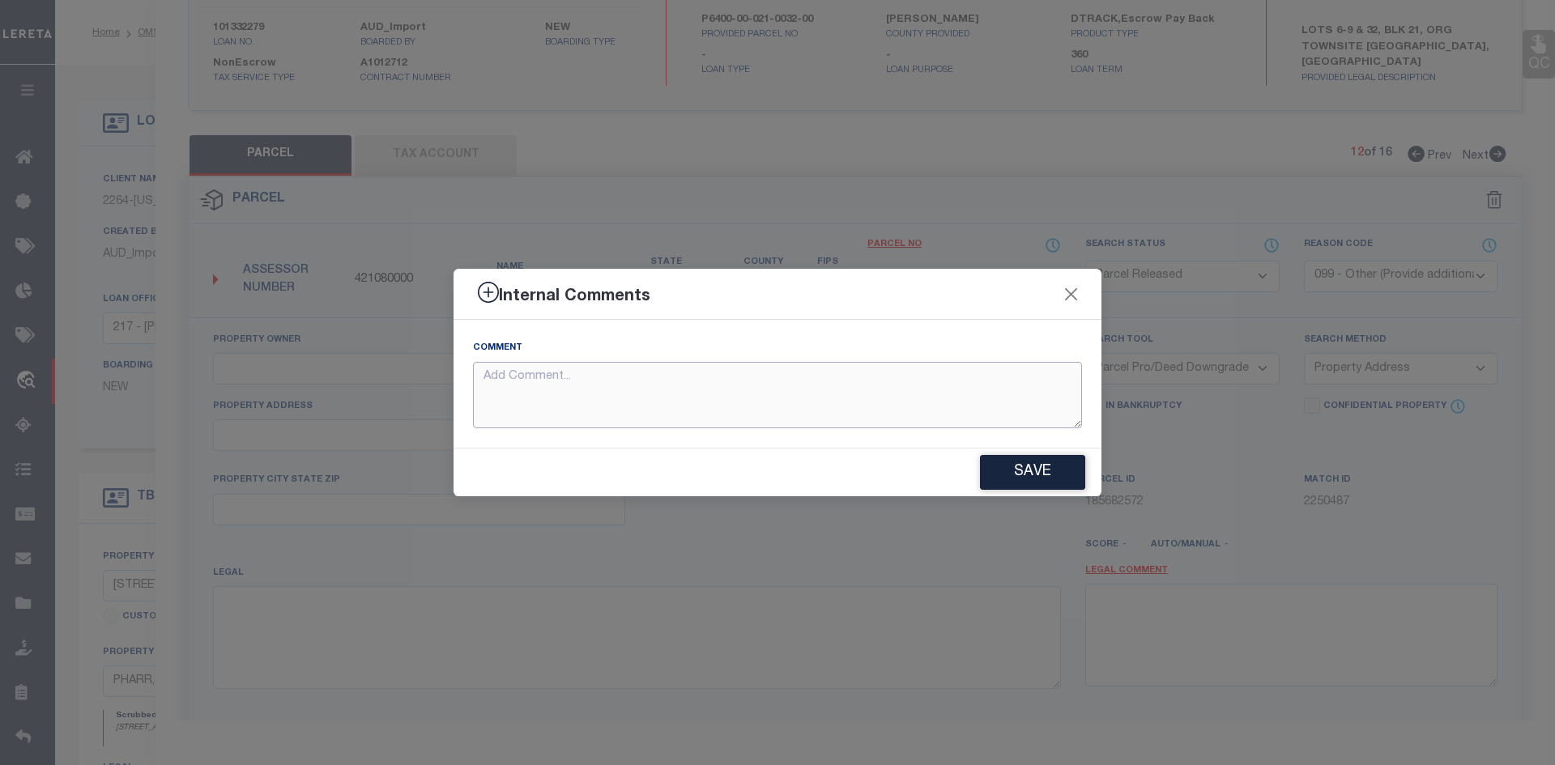
paste textarea "Parcel not needed"
click at [786, 411] on textarea at bounding box center [777, 395] width 609 height 67
click at [1018, 478] on button "Save" at bounding box center [1032, 472] width 105 height 35
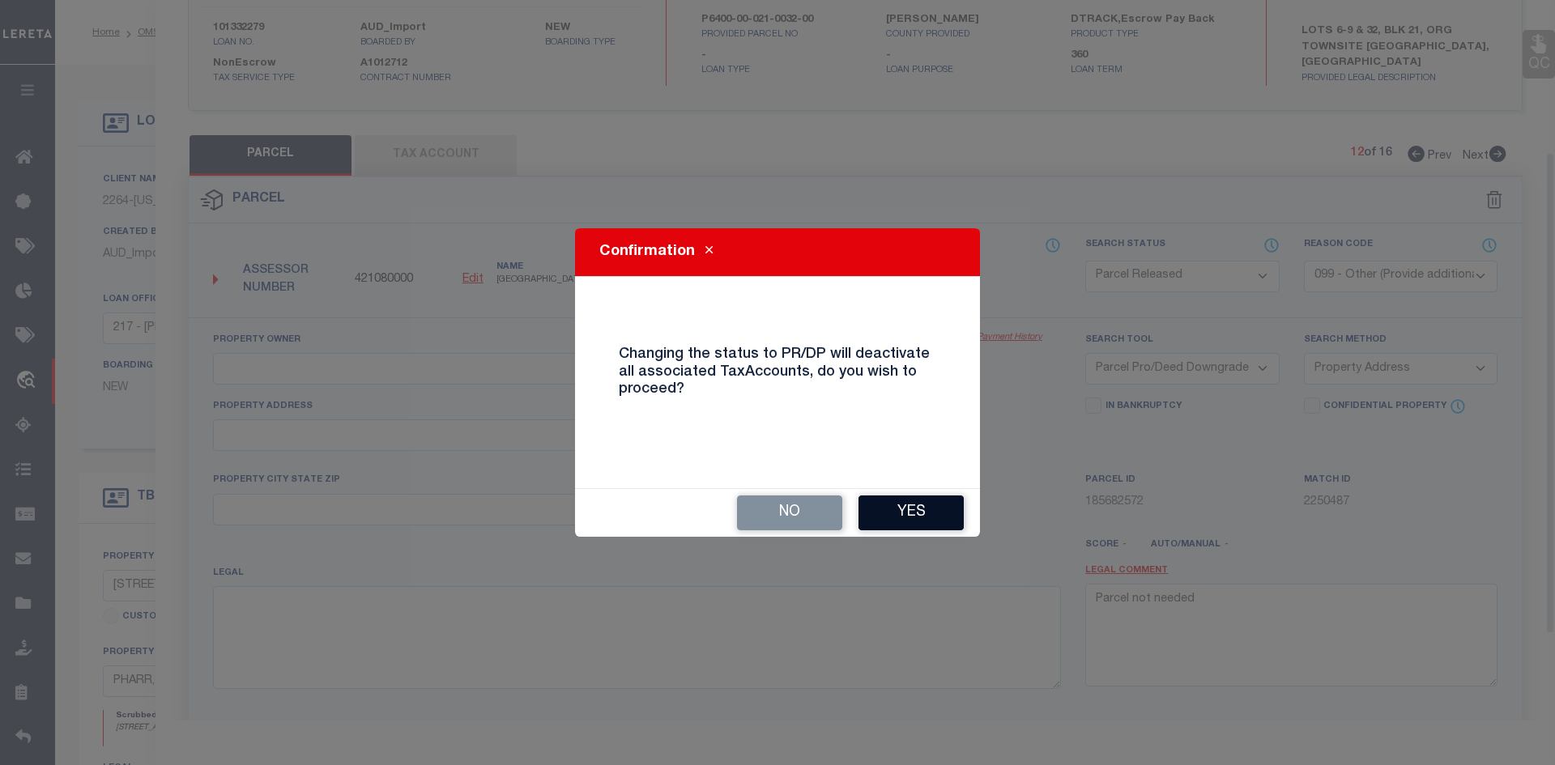
click at [905, 509] on button "Yes" at bounding box center [910, 513] width 105 height 35
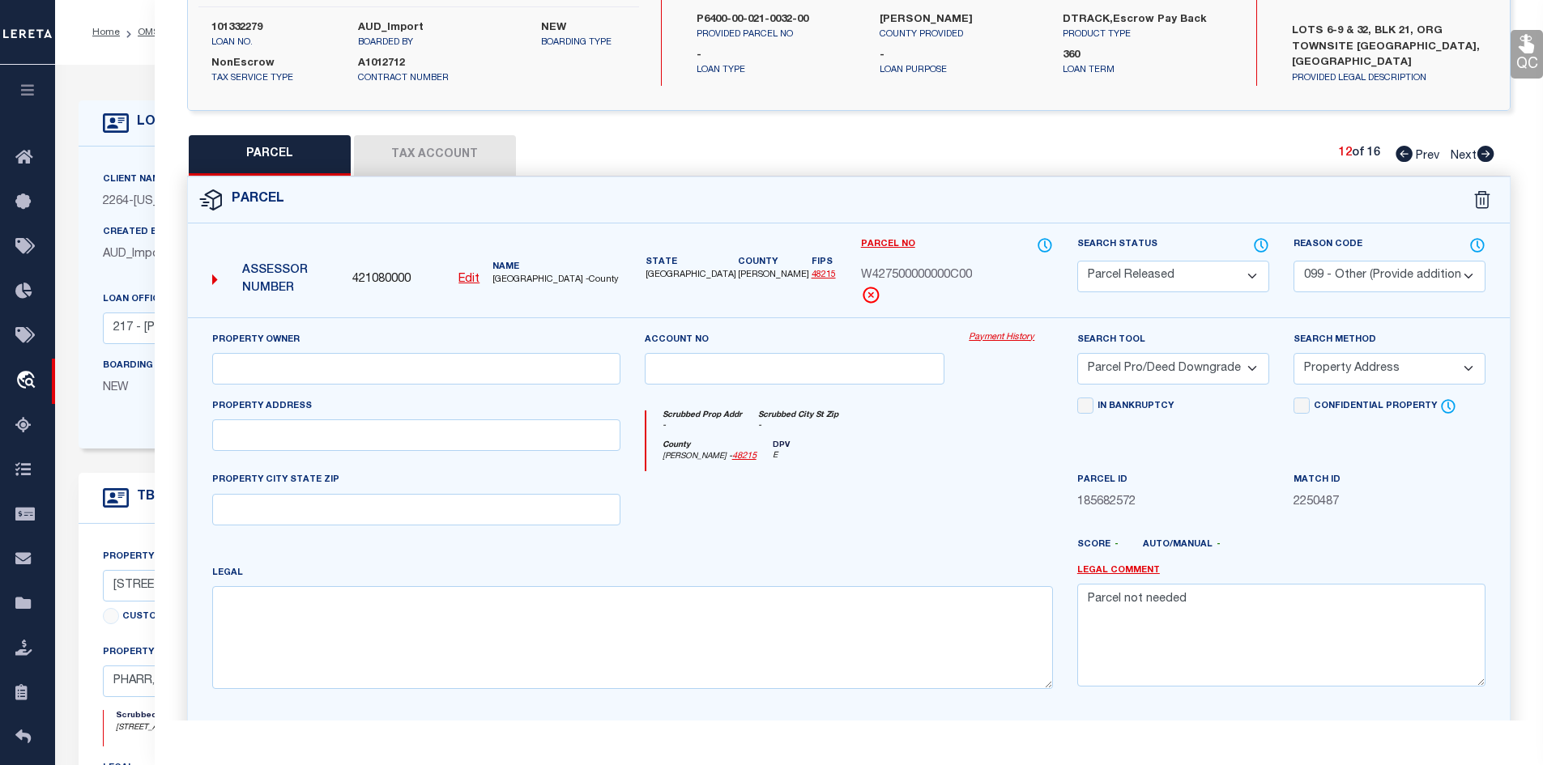
click at [1490, 149] on icon at bounding box center [1485, 154] width 17 height 16
click at [1150, 274] on select "Automated Search Bad Parcel Complete Duplicate Parcel High Dollar Reporting In …" at bounding box center [1173, 277] width 192 height 32
click at [1077, 261] on select "Automated Search Bad Parcel Complete Duplicate Parcel High Dollar Reporting In …" at bounding box center [1173, 277] width 192 height 32
click at [1346, 273] on select "- Select Reason Code - 099 - Other (Provide additional detail) ACT - Agency Cha…" at bounding box center [1389, 277] width 192 height 32
click at [1293, 261] on select "- Select Reason Code - 099 - Other (Provide additional detail) ACT - Agency Cha…" at bounding box center [1389, 277] width 192 height 32
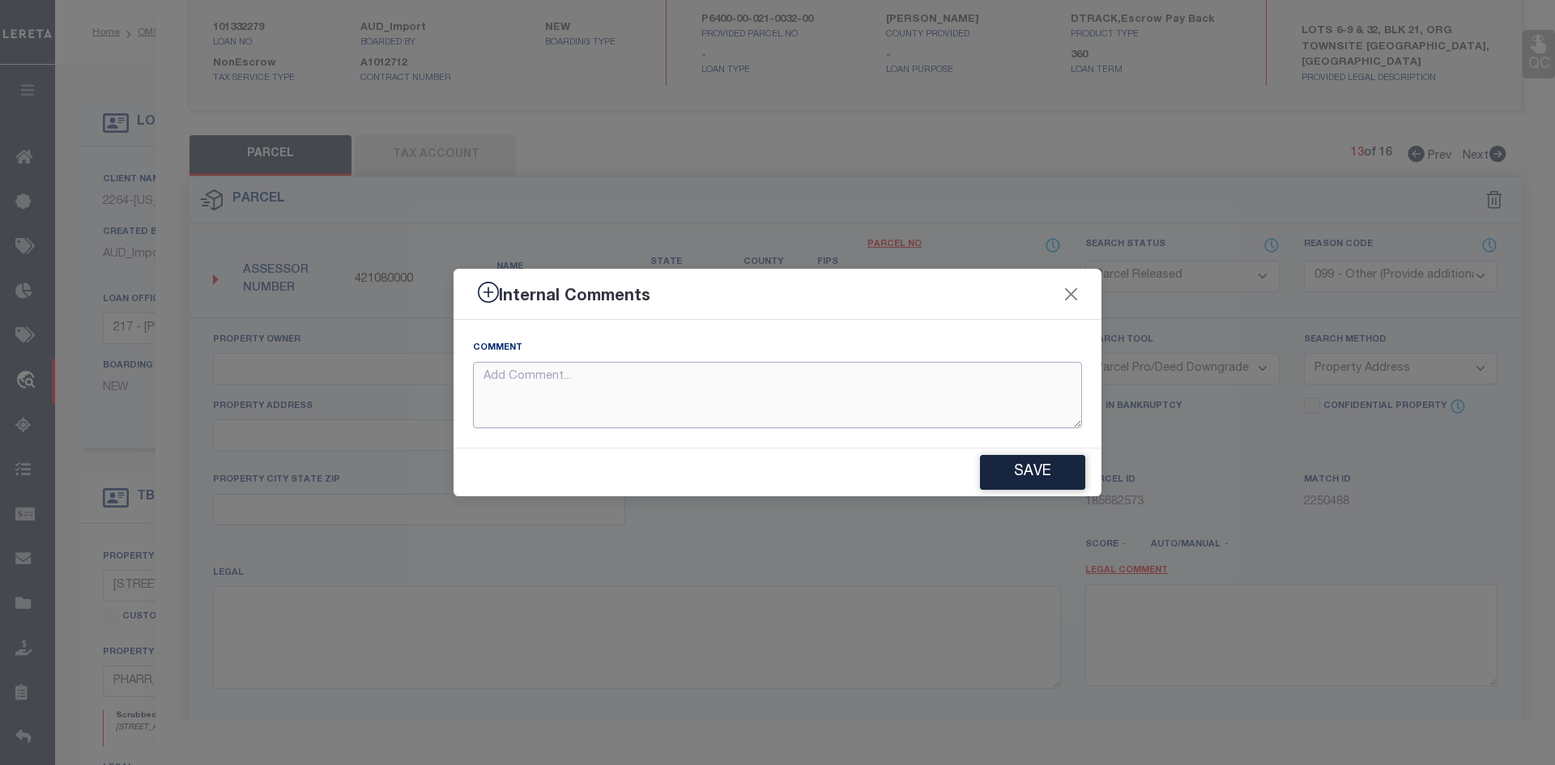
click at [675, 390] on textarea at bounding box center [777, 395] width 609 height 67
paste textarea "Parcel not needed"
click at [1024, 478] on button "Save" at bounding box center [1032, 472] width 105 height 35
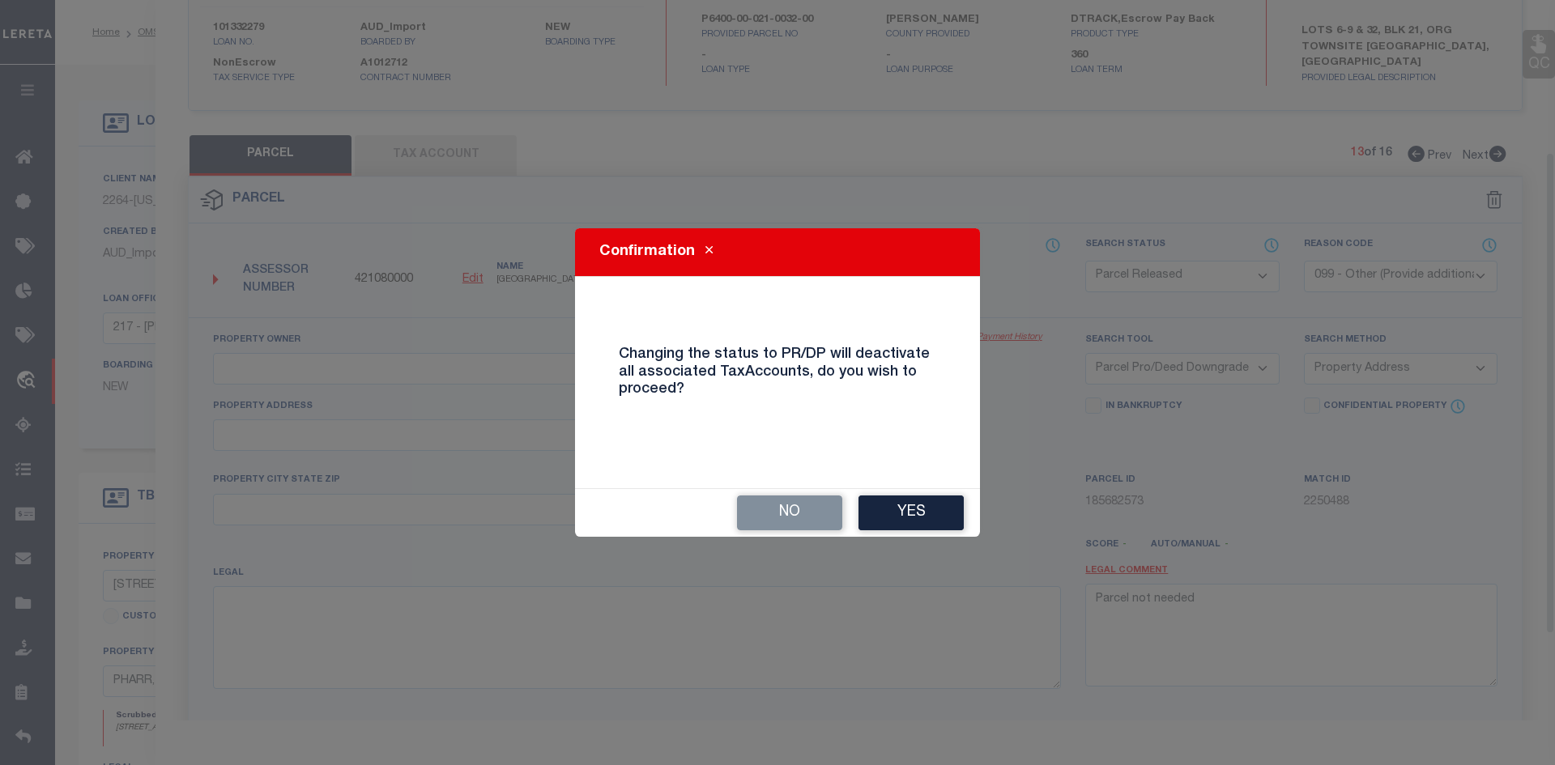
click at [927, 507] on button "Yes" at bounding box center [910, 513] width 105 height 35
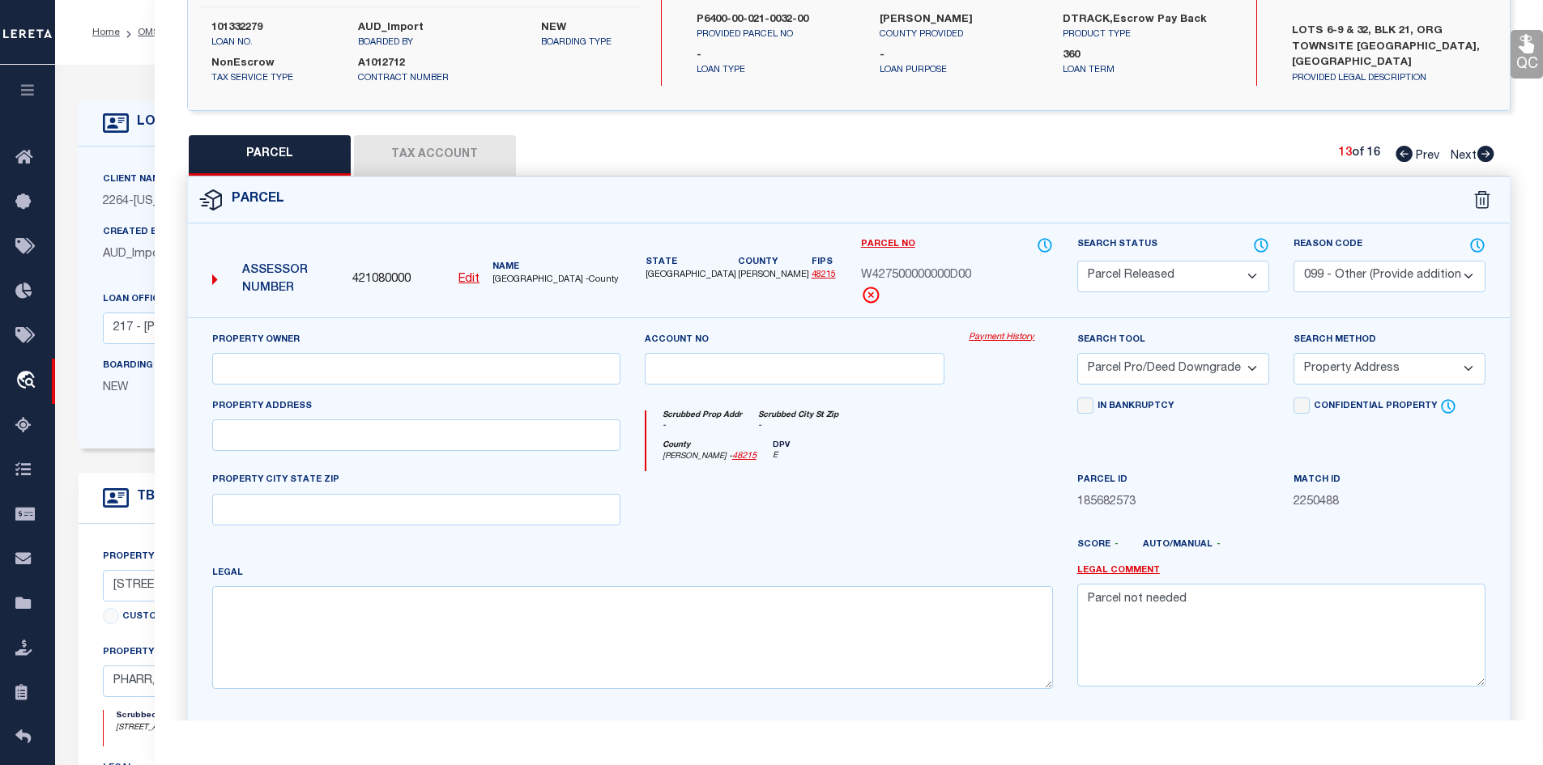
click at [1480, 151] on icon at bounding box center [1485, 154] width 17 height 16
click at [1190, 274] on select "Automated Search Bad Parcel Complete Duplicate Parcel High Dollar Reporting In …" at bounding box center [1173, 277] width 192 height 32
click at [1077, 261] on select "Automated Search Bad Parcel Complete Duplicate Parcel High Dollar Reporting In …" at bounding box center [1173, 277] width 192 height 32
click at [1331, 273] on select "- Select Reason Code - 099 - Other (Provide additional detail) ACT - Agency Cha…" at bounding box center [1389, 277] width 192 height 32
click at [1293, 261] on select "- Select Reason Code - 099 - Other (Provide additional detail) ACT - Agency Cha…" at bounding box center [1389, 277] width 192 height 32
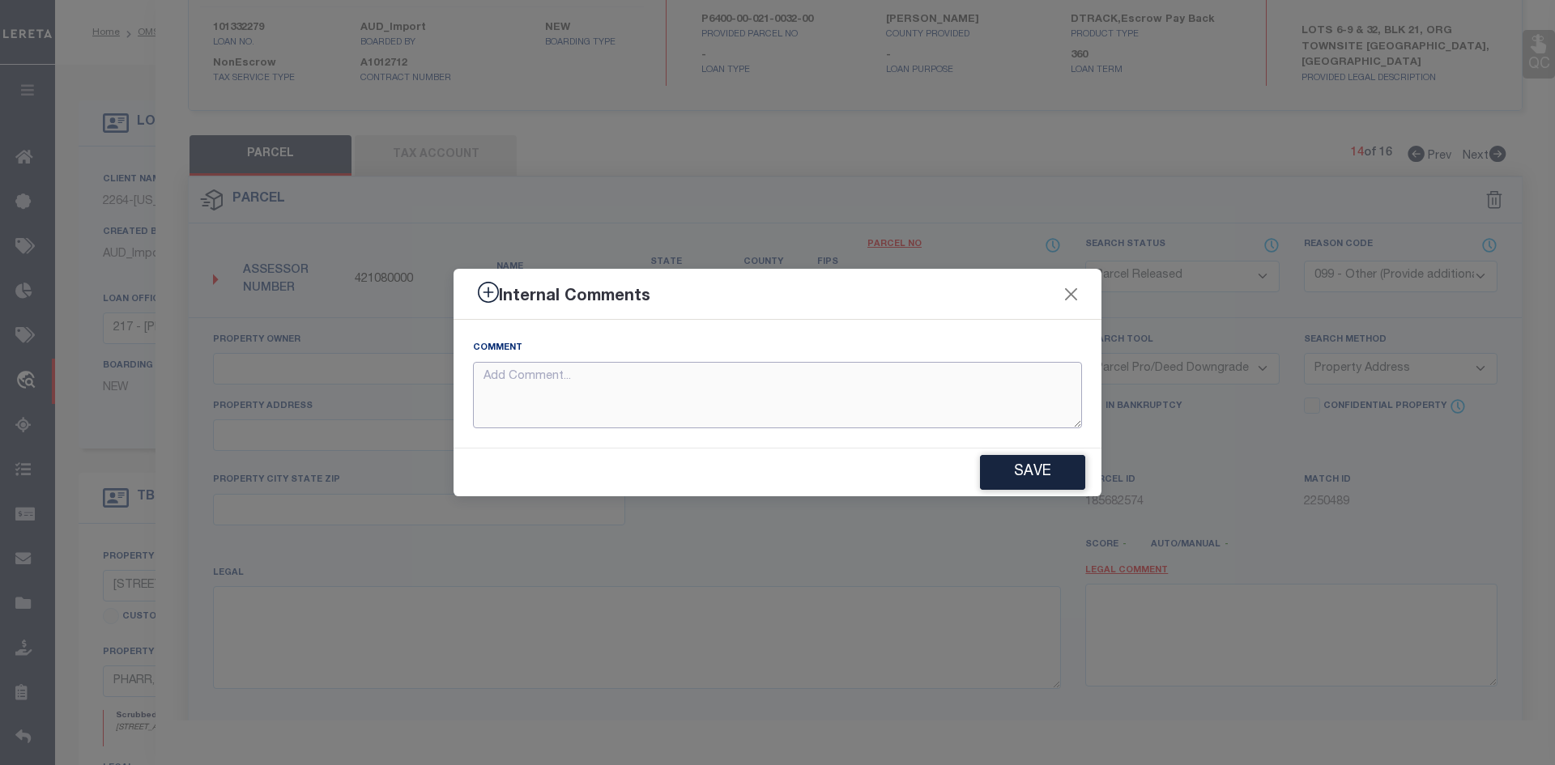
click at [881, 406] on textarea at bounding box center [777, 395] width 609 height 67
paste textarea "Parcel not needed"
click at [1054, 486] on button "Save" at bounding box center [1032, 472] width 105 height 35
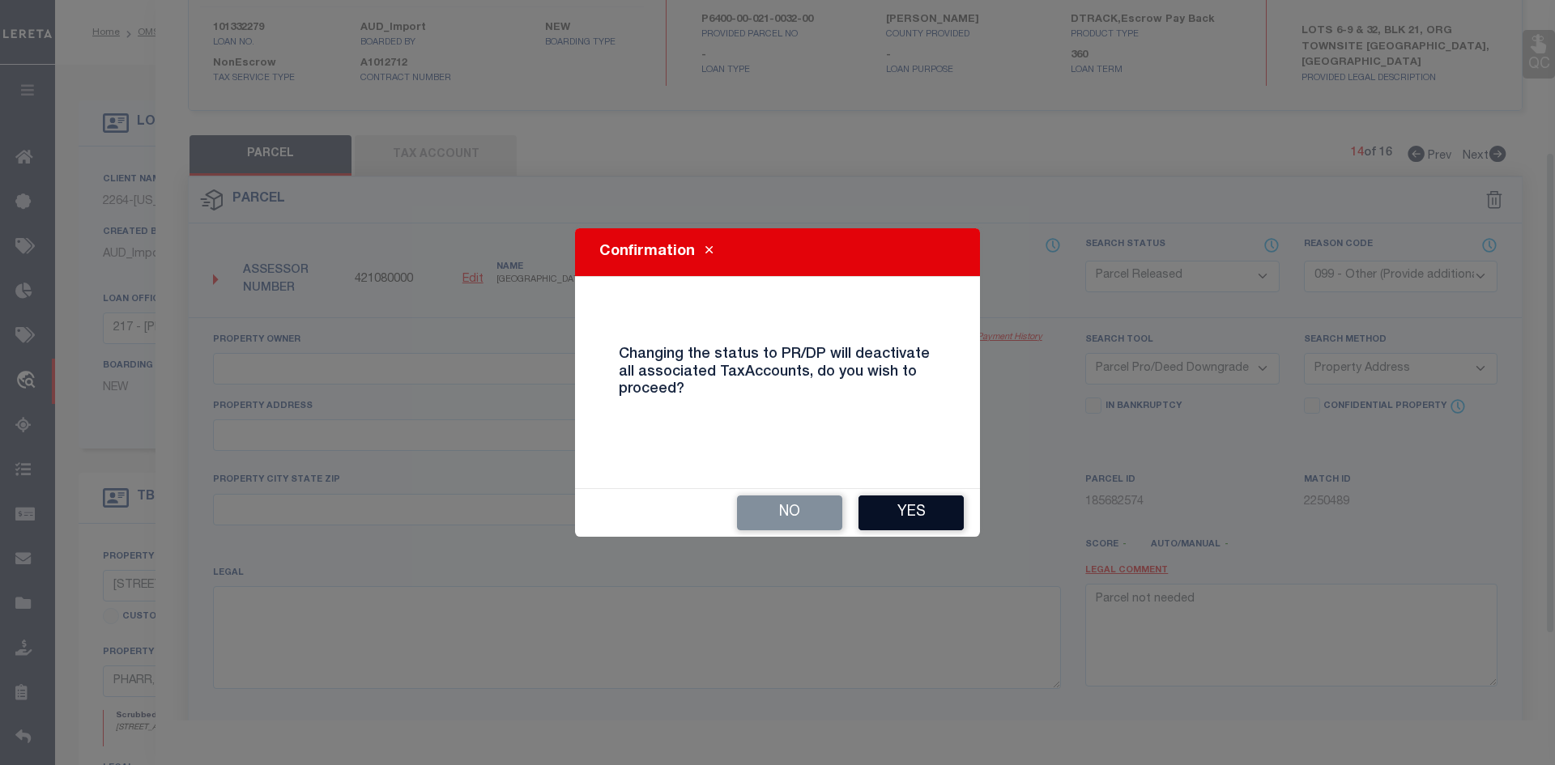
click at [936, 508] on button "Yes" at bounding box center [910, 513] width 105 height 35
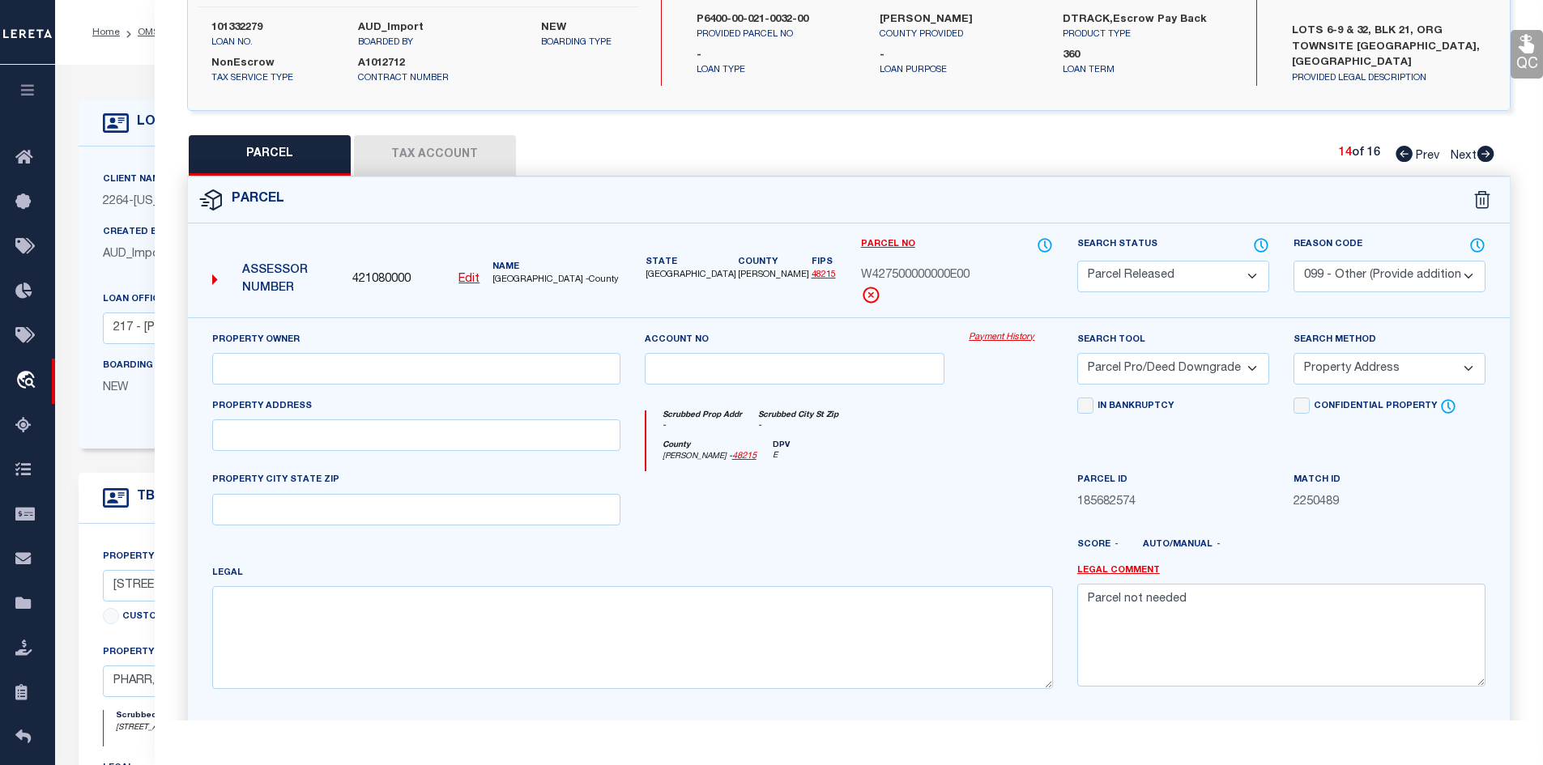
click at [1490, 146] on icon at bounding box center [1485, 154] width 18 height 16
click at [1172, 279] on select "Automated Search Bad Parcel Complete Duplicate Parcel High Dollar Reporting In …" at bounding box center [1173, 277] width 192 height 32
click at [1077, 261] on select "Automated Search Bad Parcel Complete Duplicate Parcel High Dollar Reporting In …" at bounding box center [1173, 277] width 192 height 32
click at [1372, 270] on select "- Select Reason Code - 099 - Other (Provide additional detail) ACT - Agency Cha…" at bounding box center [1389, 277] width 192 height 32
click at [1293, 261] on select "- Select Reason Code - 099 - Other (Provide additional detail) ACT - Agency Cha…" at bounding box center [1389, 277] width 192 height 32
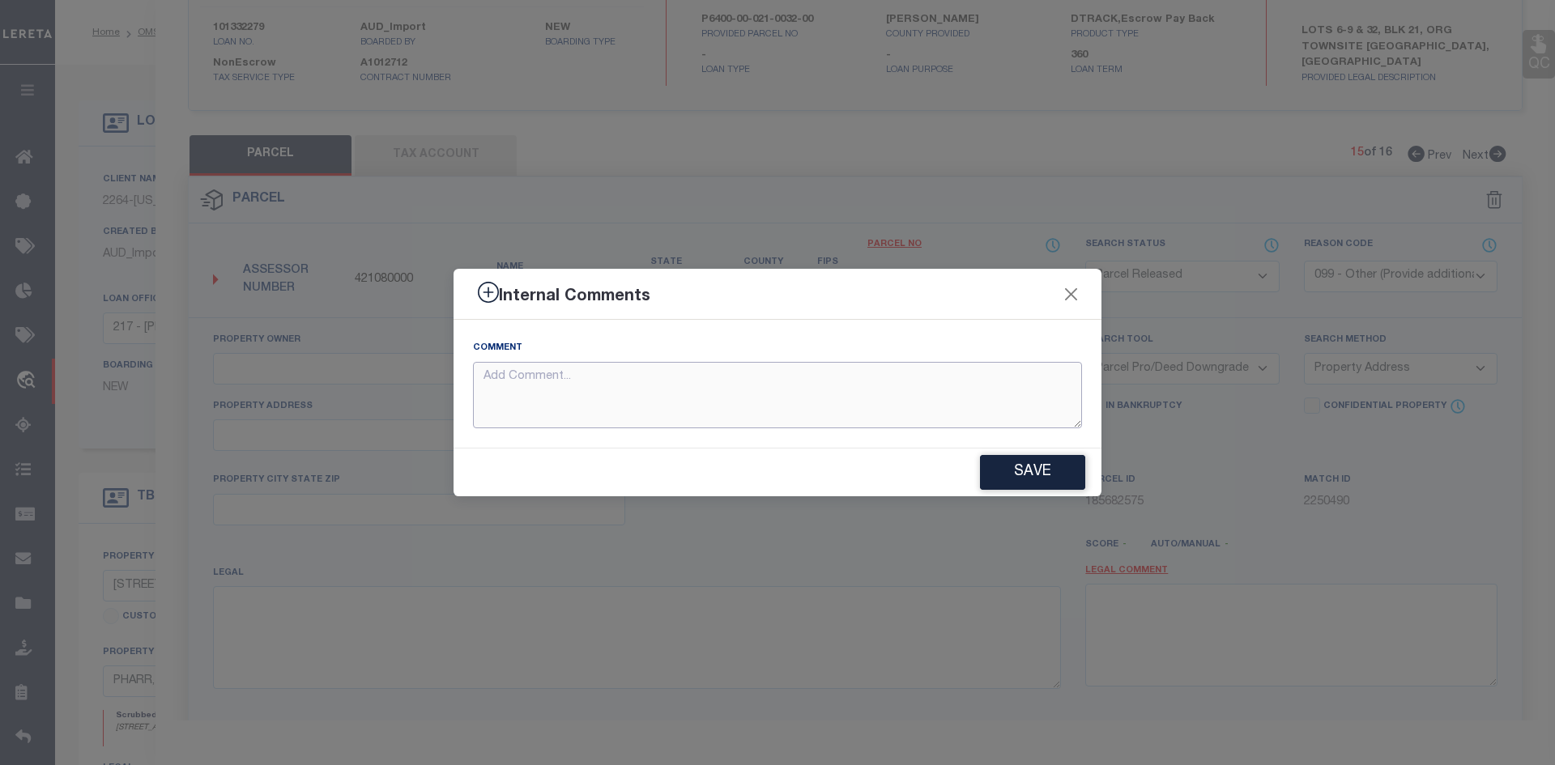
click at [719, 404] on textarea at bounding box center [777, 395] width 609 height 67
paste textarea "Parcel not needed"
click at [1063, 481] on button "Save" at bounding box center [1032, 472] width 105 height 35
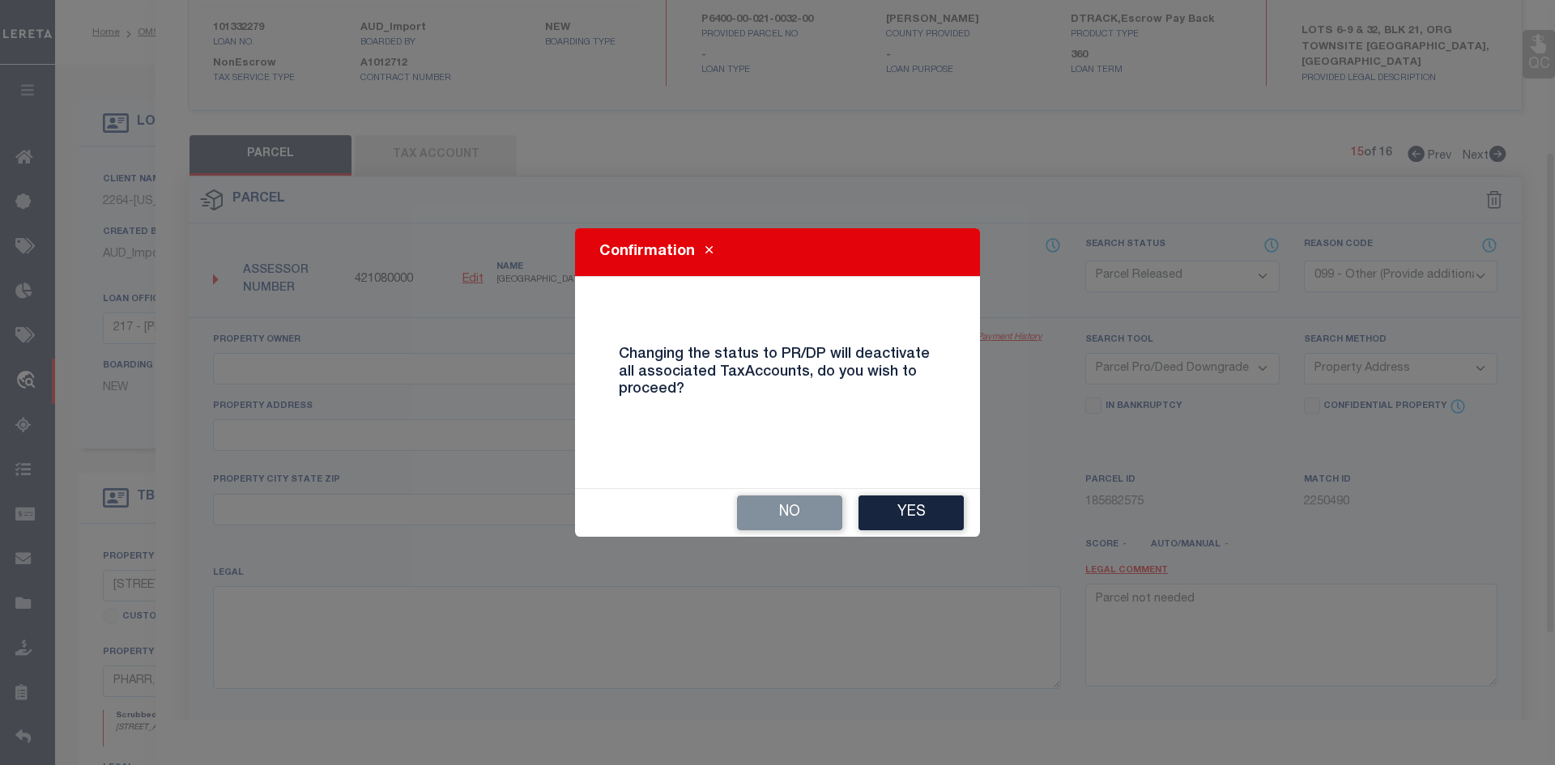
click at [871, 525] on button "Yes" at bounding box center [910, 513] width 105 height 35
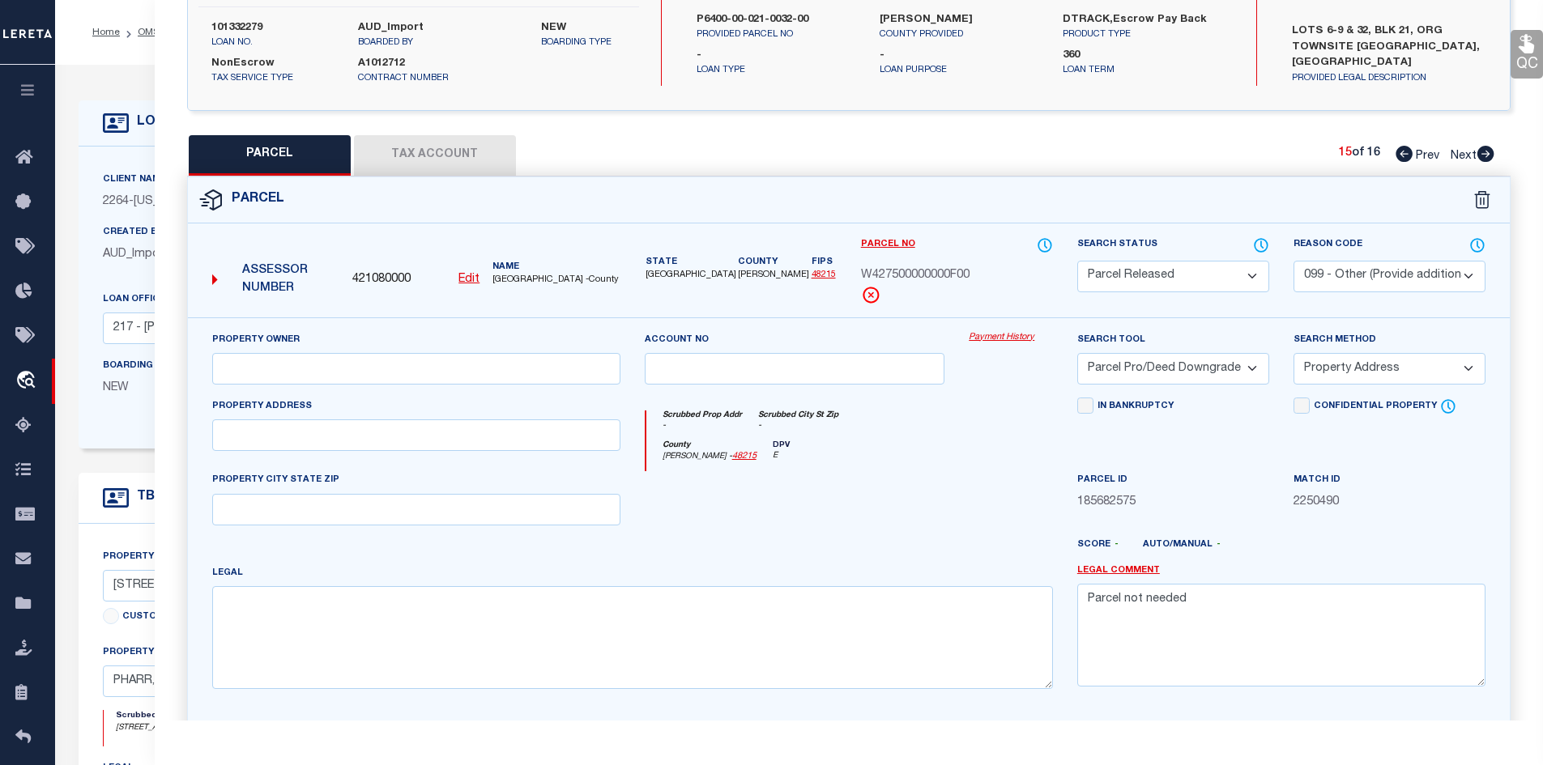
click at [1480, 151] on icon at bounding box center [1485, 154] width 17 height 16
click at [1153, 276] on select "Automated Search Bad Parcel Complete Duplicate Parcel High Dollar Reporting In …" at bounding box center [1173, 277] width 192 height 32
click at [1077, 261] on select "Automated Search Bad Parcel Complete Duplicate Parcel High Dollar Reporting In …" at bounding box center [1173, 277] width 192 height 32
click at [1384, 283] on select "- Select Reason Code - 099 - Other (Provide additional detail) ACT - Agency Cha…" at bounding box center [1389, 277] width 192 height 32
click at [1293, 261] on select "- Select Reason Code - 099 - Other (Provide additional detail) ACT - Agency Cha…" at bounding box center [1389, 277] width 192 height 32
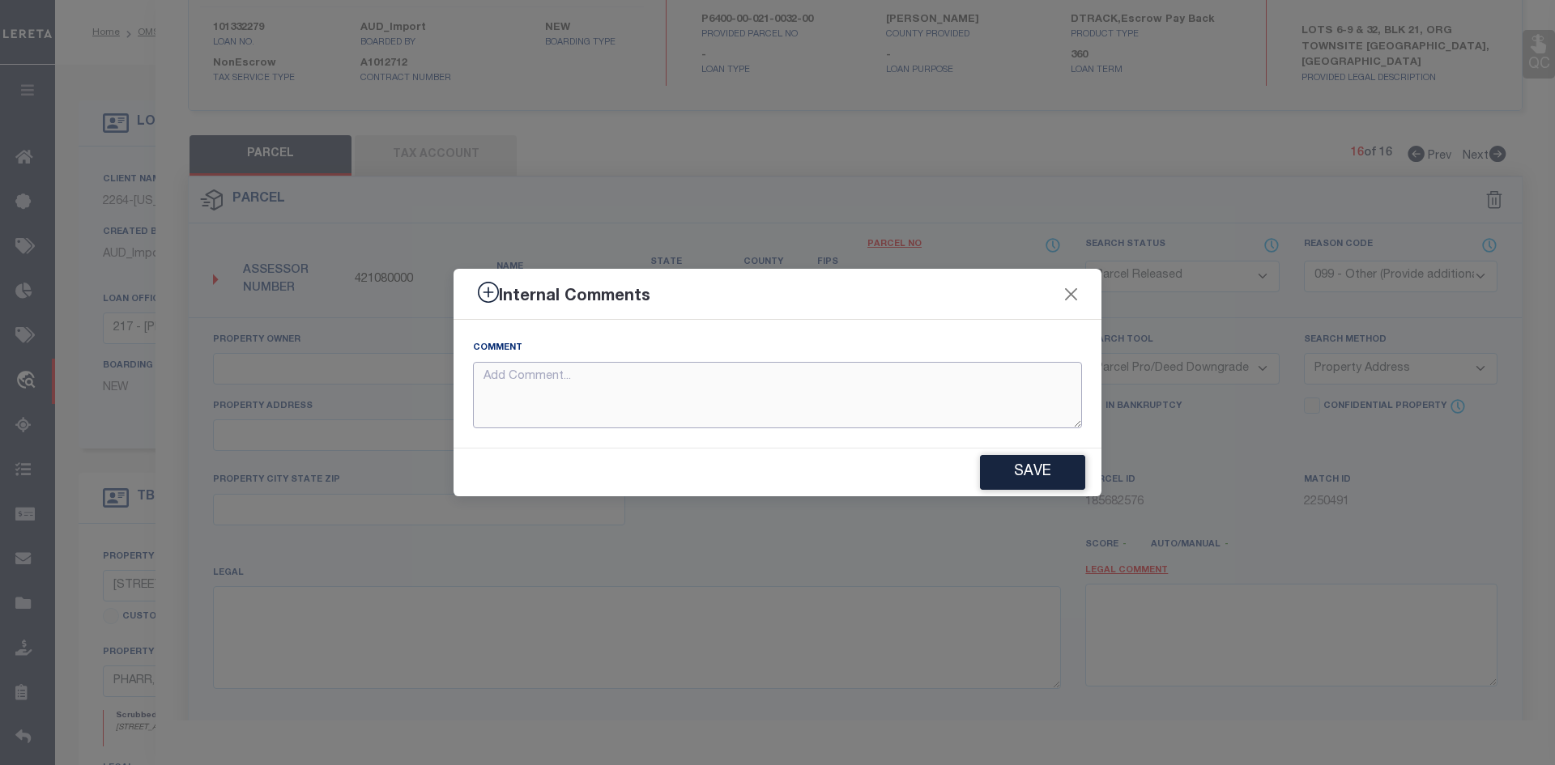
click at [669, 387] on textarea at bounding box center [777, 395] width 609 height 67
paste textarea "Parcel not needed"
click at [1030, 479] on button "Save" at bounding box center [1032, 472] width 105 height 35
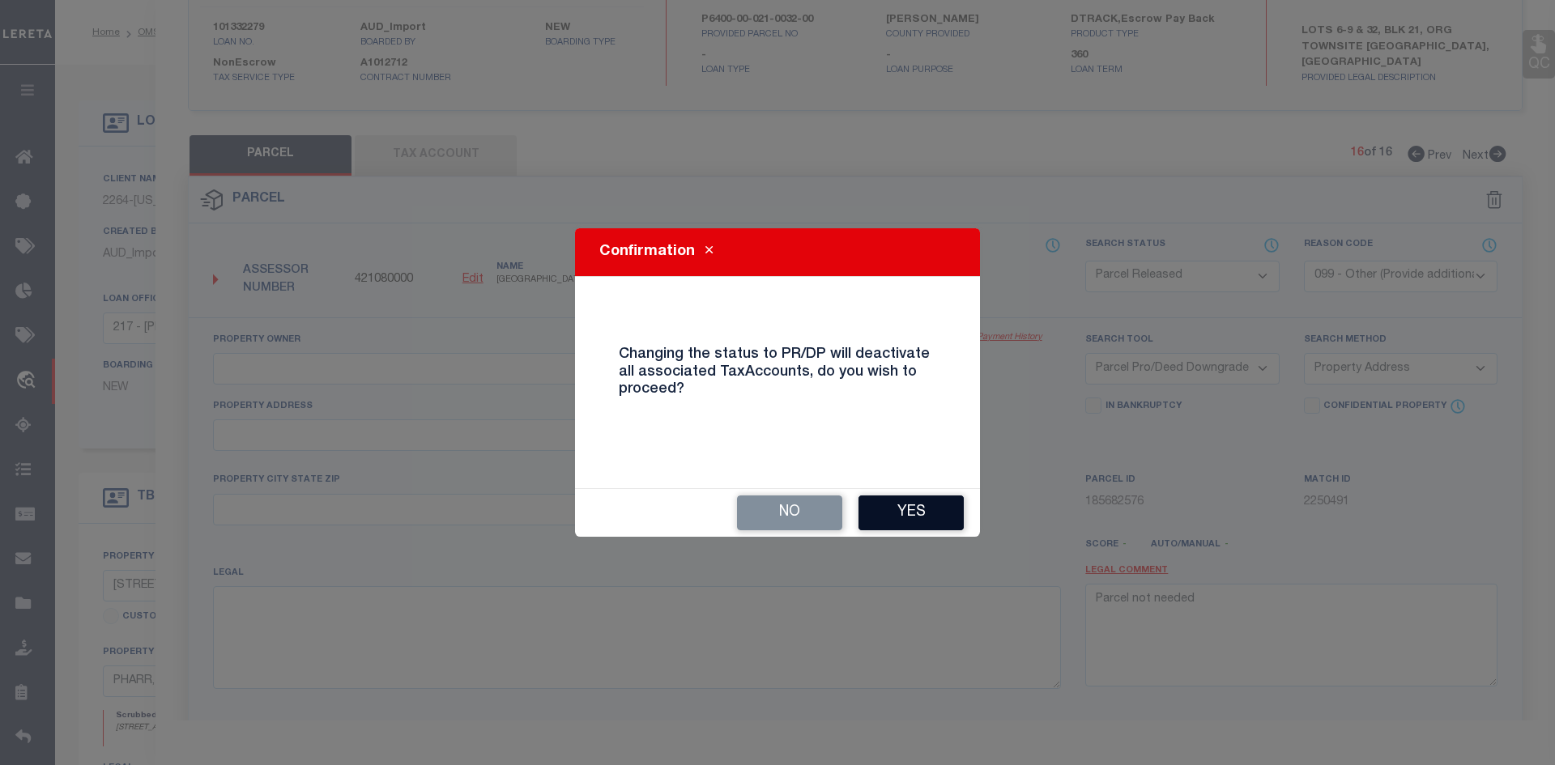
click at [872, 513] on button "Yes" at bounding box center [910, 513] width 105 height 35
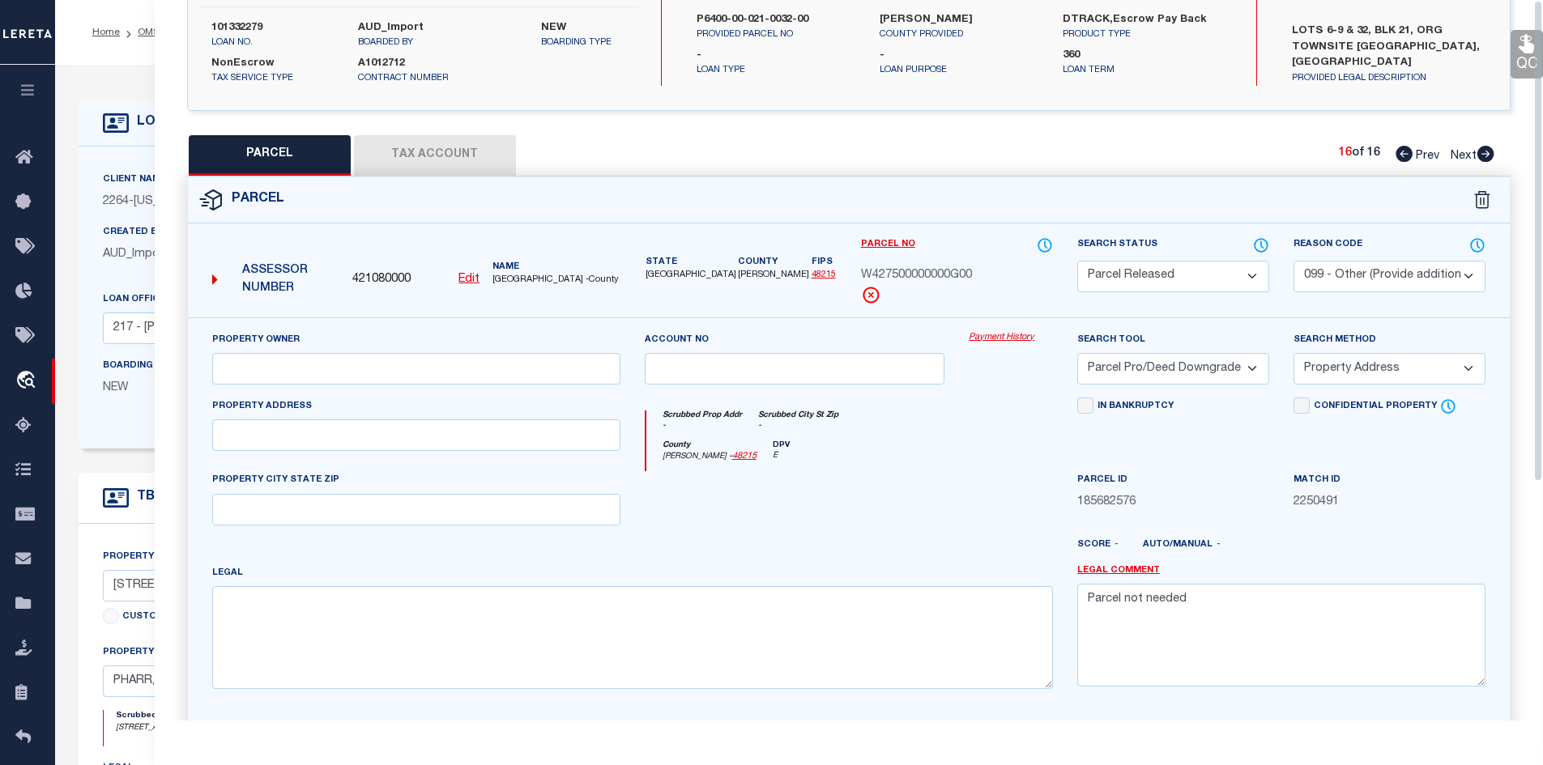
scroll to position [0, 0]
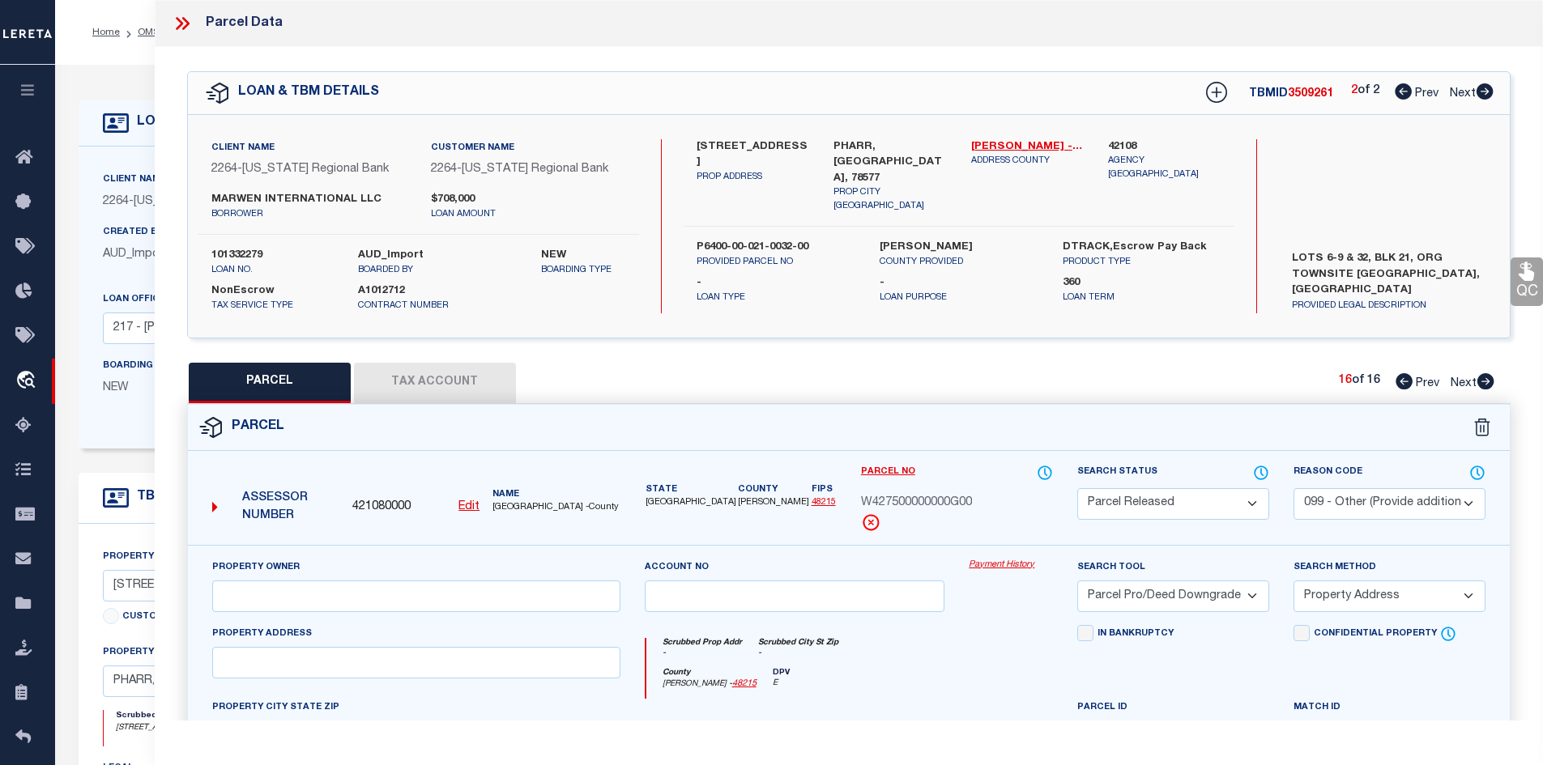
click at [1404, 92] on icon at bounding box center [1403, 91] width 17 height 16
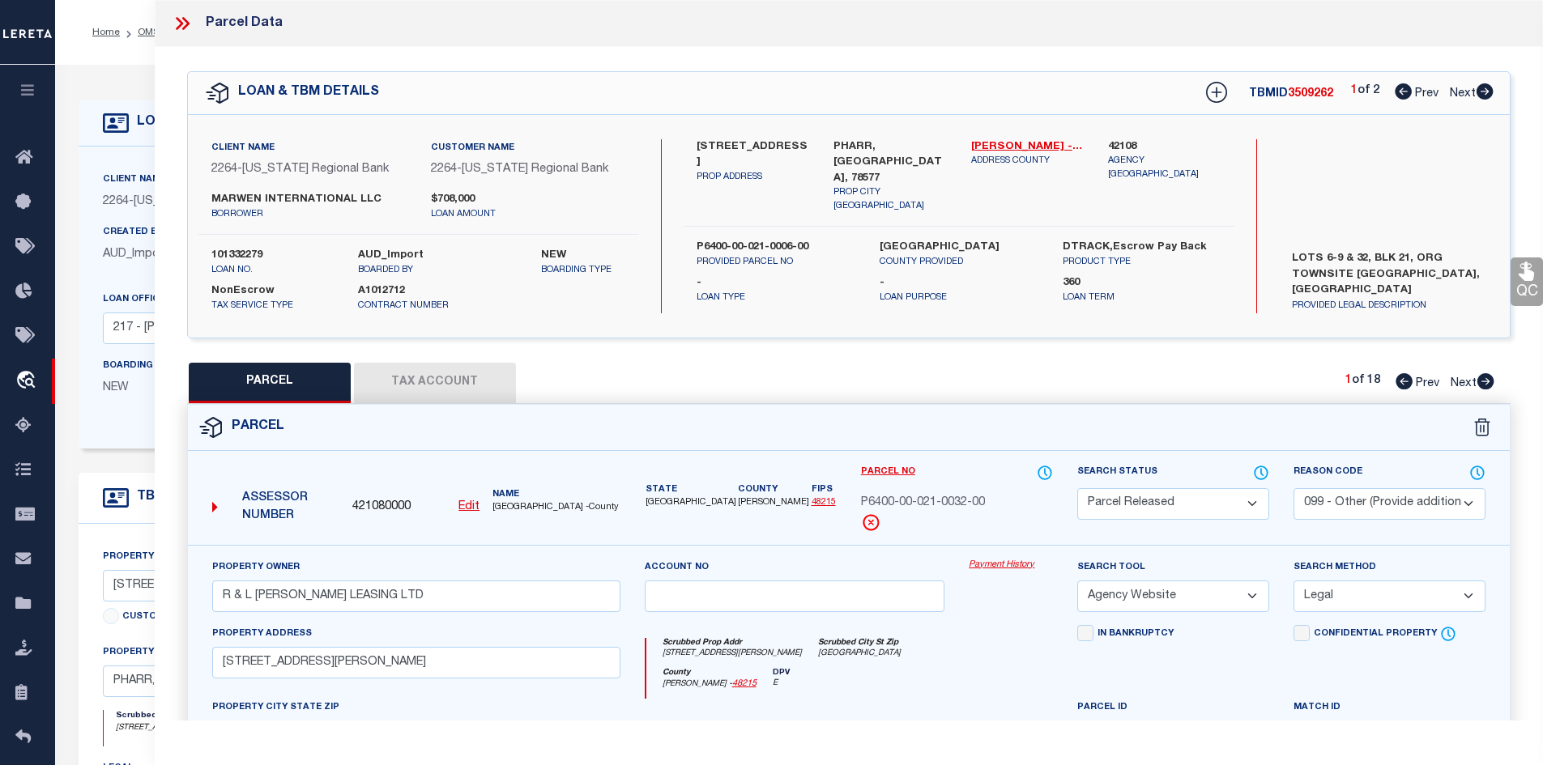
click at [1474, 379] on span "Next" at bounding box center [1463, 383] width 26 height 11
click at [1408, 379] on icon at bounding box center [1403, 381] width 17 height 16
click at [1489, 382] on icon at bounding box center [1485, 381] width 18 height 16
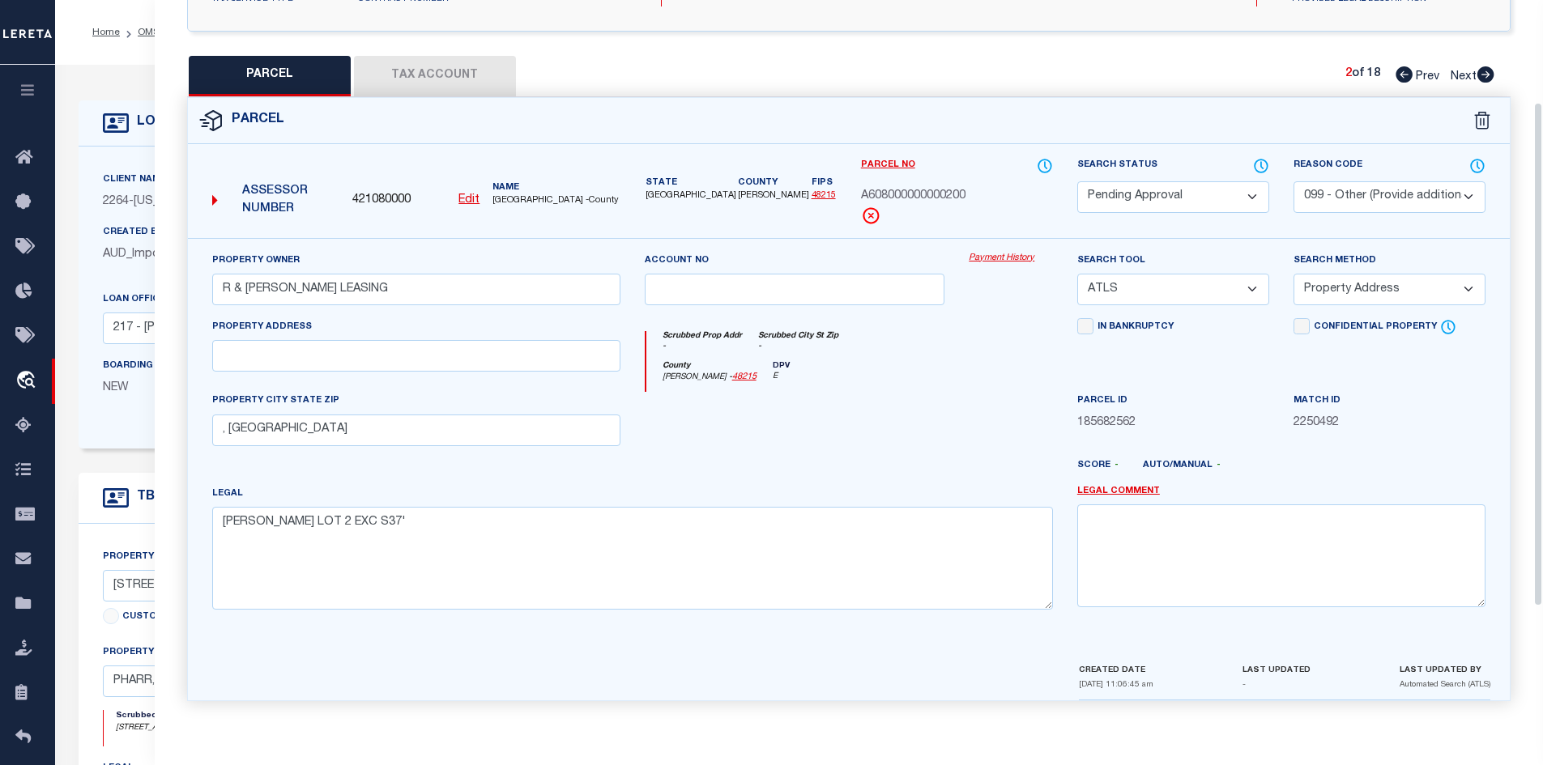
scroll to position [66, 0]
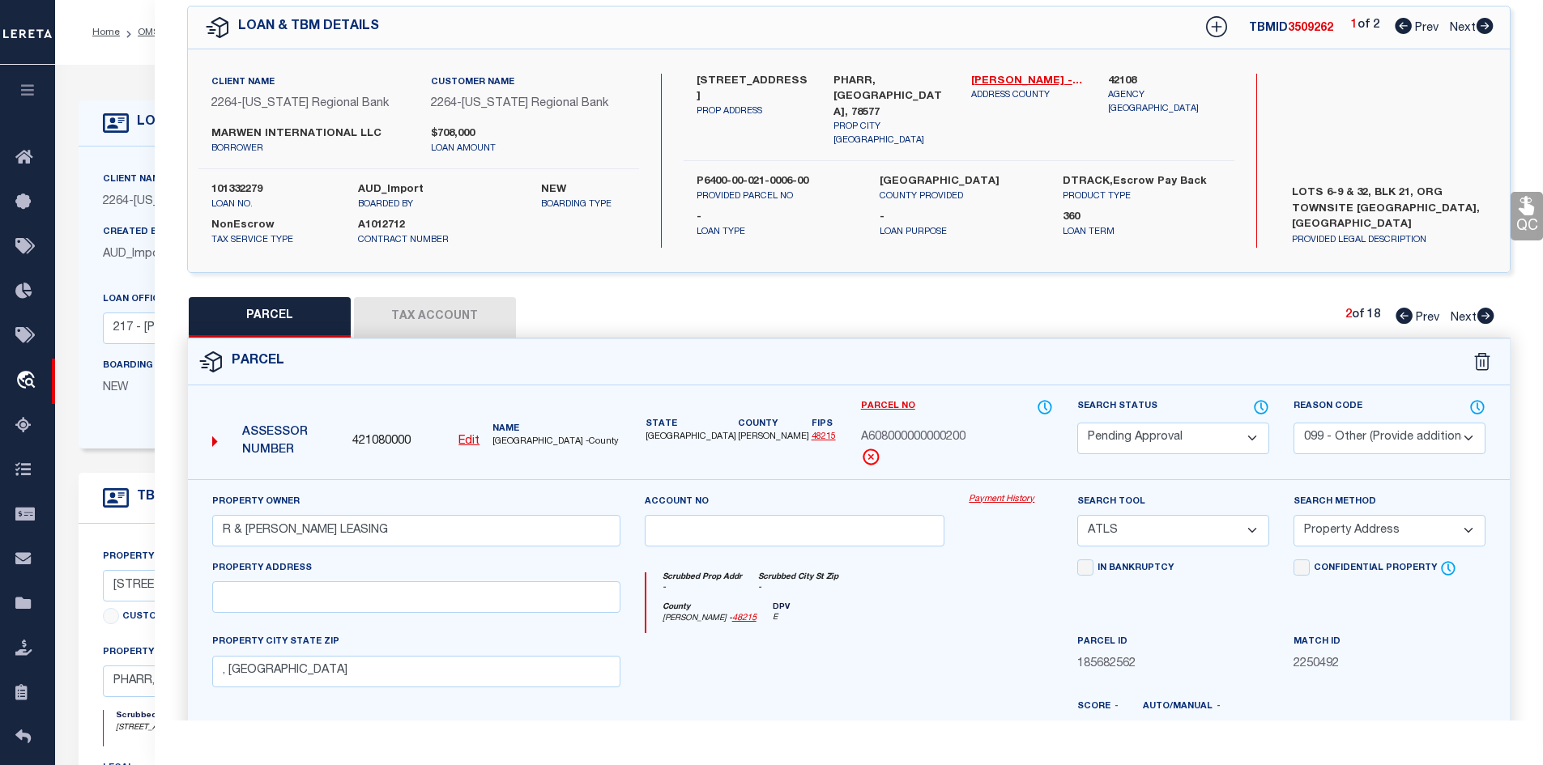
click at [1094, 428] on select "Automated Search Bad Parcel Complete Duplicate Parcel High Dollar Reporting In …" at bounding box center [1173, 439] width 192 height 32
click at [1077, 423] on select "Automated Search Bad Parcel Complete Duplicate Parcel High Dollar Reporting In …" at bounding box center [1173, 439] width 192 height 32
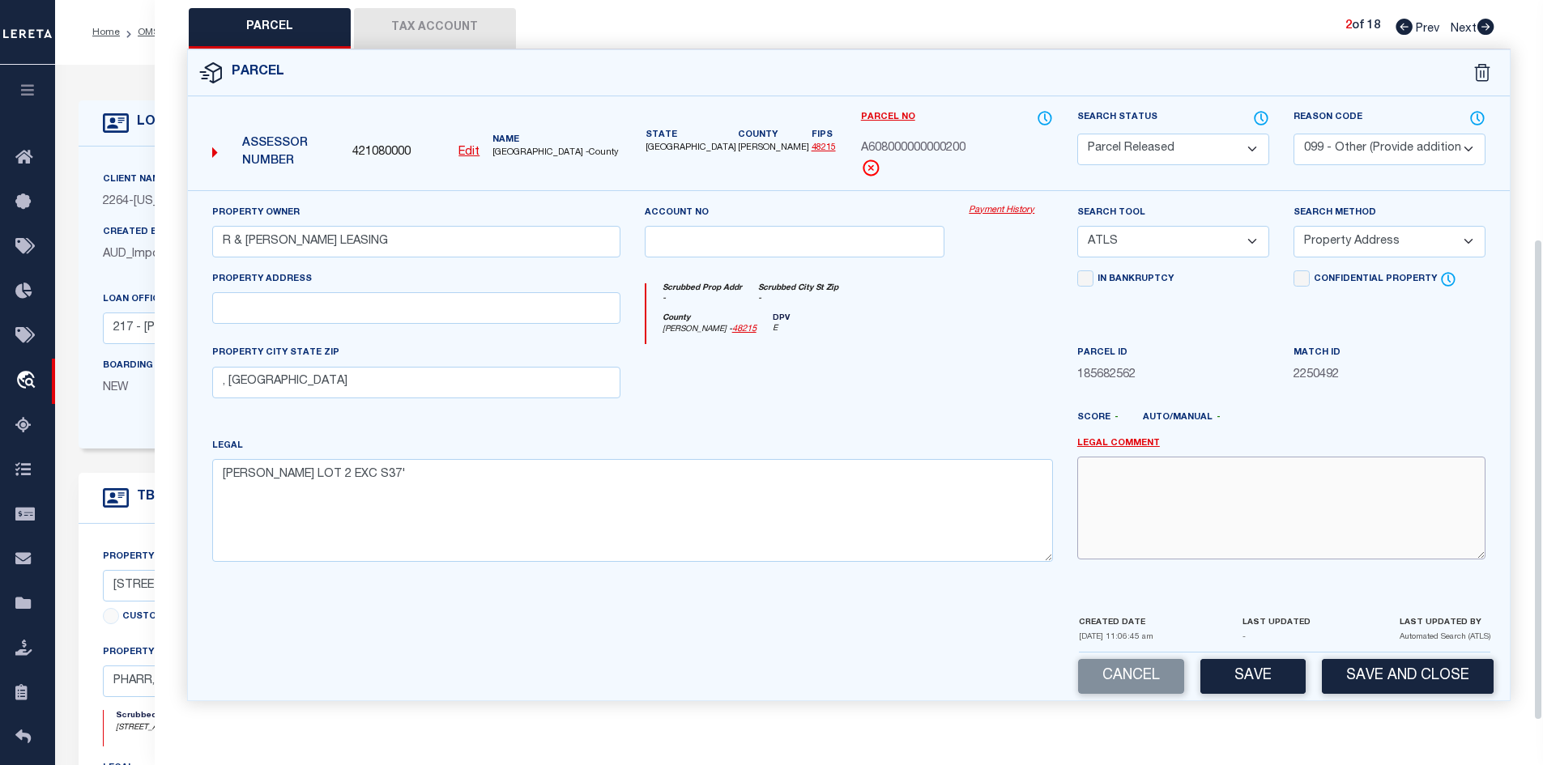
click at [1163, 530] on textarea at bounding box center [1281, 508] width 408 height 102
paste textarea "Parcel not needed"
click at [1240, 659] on button "Save" at bounding box center [1252, 676] width 105 height 35
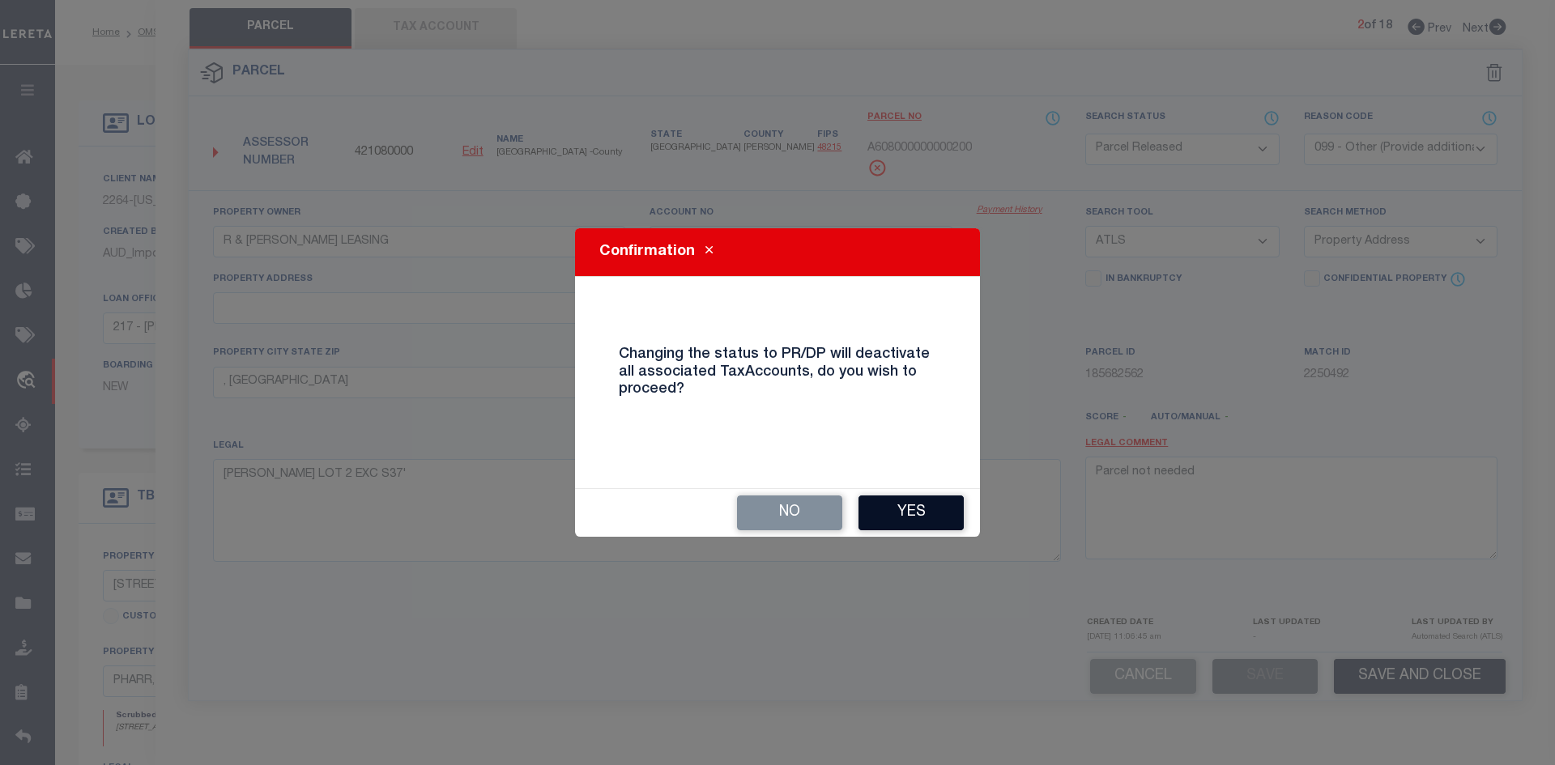
click at [871, 504] on button "Yes" at bounding box center [910, 513] width 105 height 35
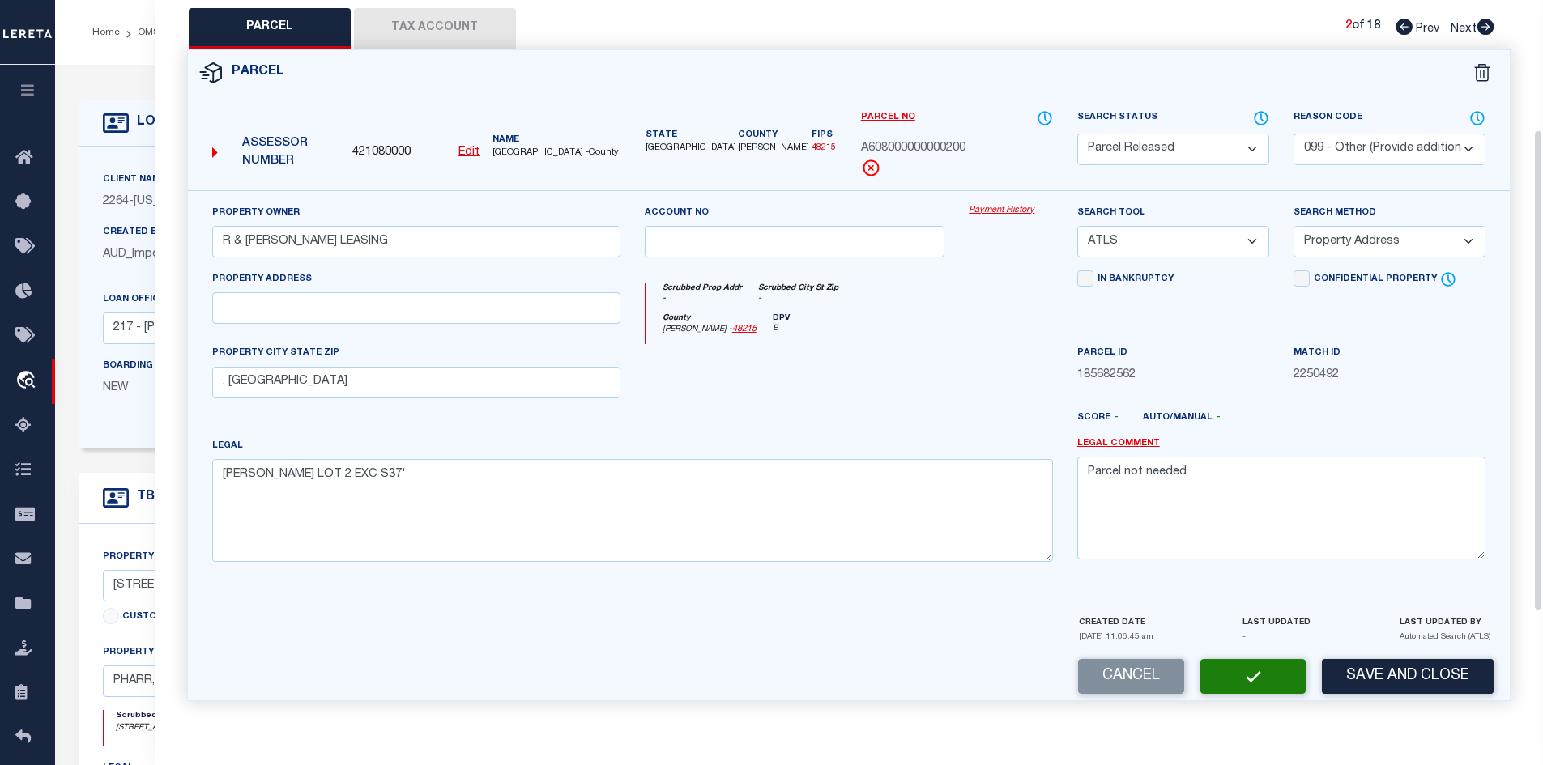
scroll to position [0, 0]
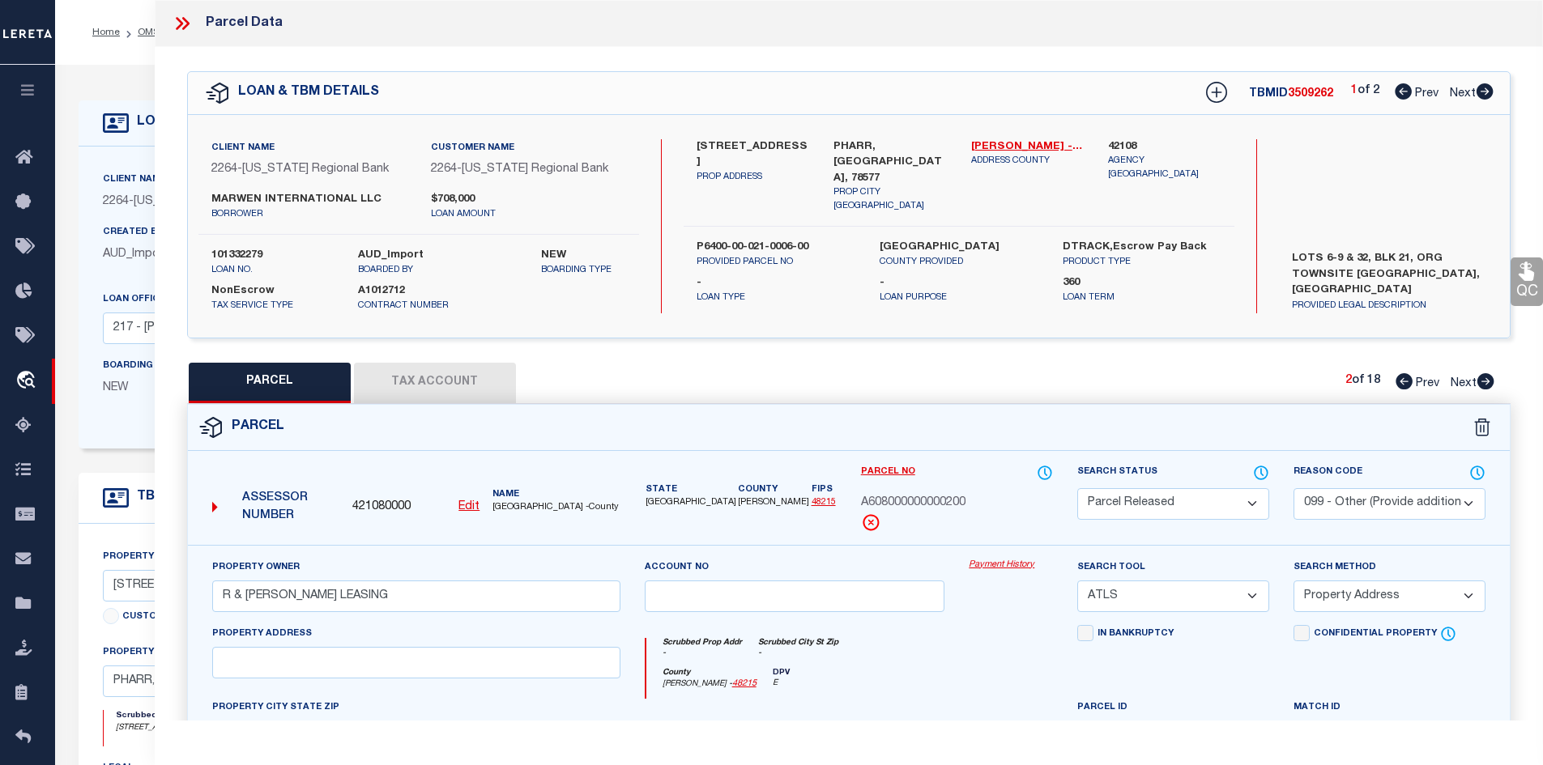
click at [1484, 385] on icon at bounding box center [1485, 381] width 17 height 16
click at [1193, 509] on select "Automated Search Bad Parcel Complete Duplicate Parcel High Dollar Reporting In …" at bounding box center [1173, 504] width 192 height 32
click at [1077, 488] on select "Automated Search Bad Parcel Complete Duplicate Parcel High Dollar Reporting In …" at bounding box center [1173, 504] width 192 height 32
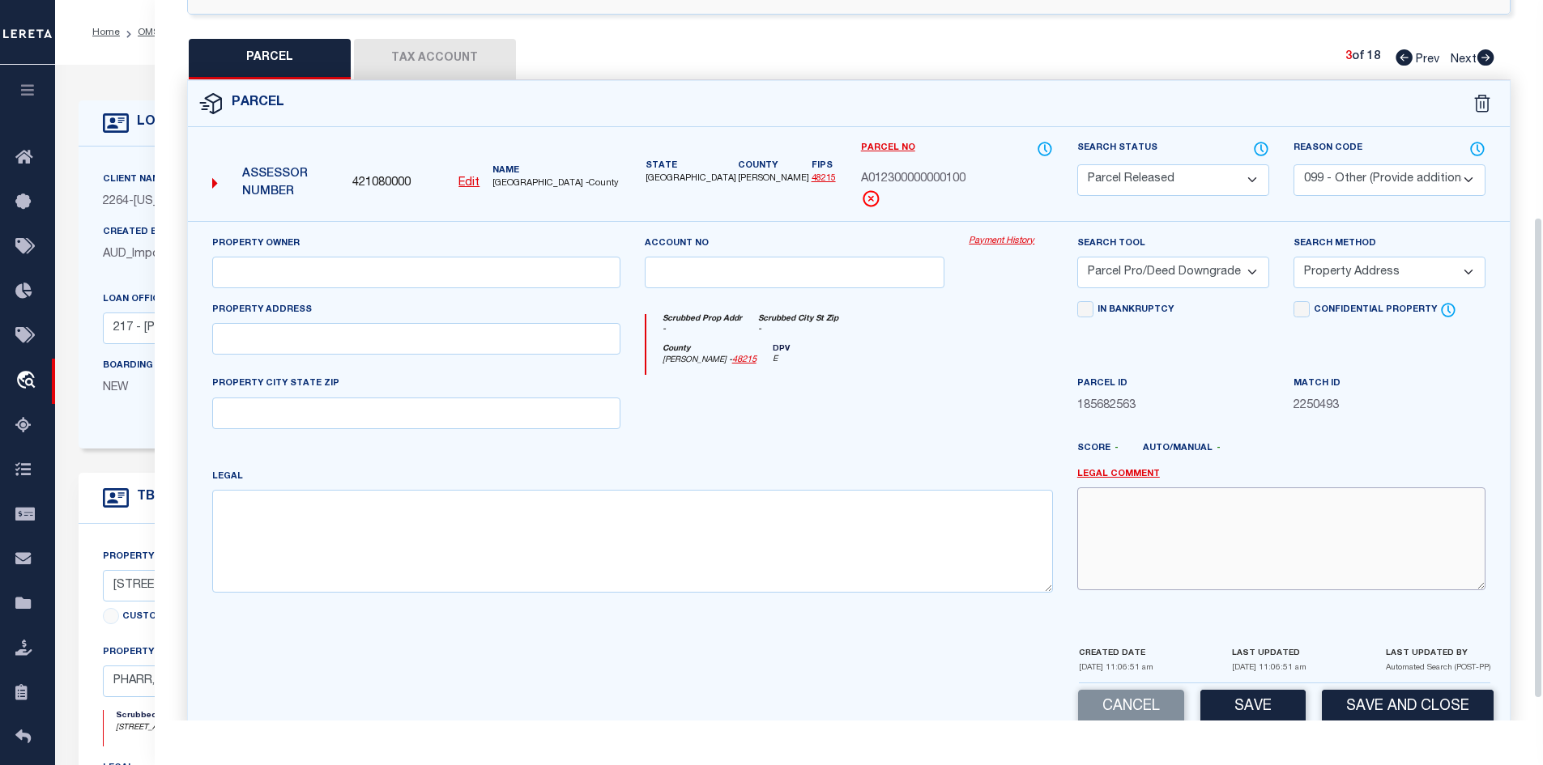
click at [1113, 529] on textarea at bounding box center [1281, 539] width 408 height 102
paste textarea "Parcel not needed"
click at [1268, 701] on button "Save" at bounding box center [1252, 707] width 105 height 35
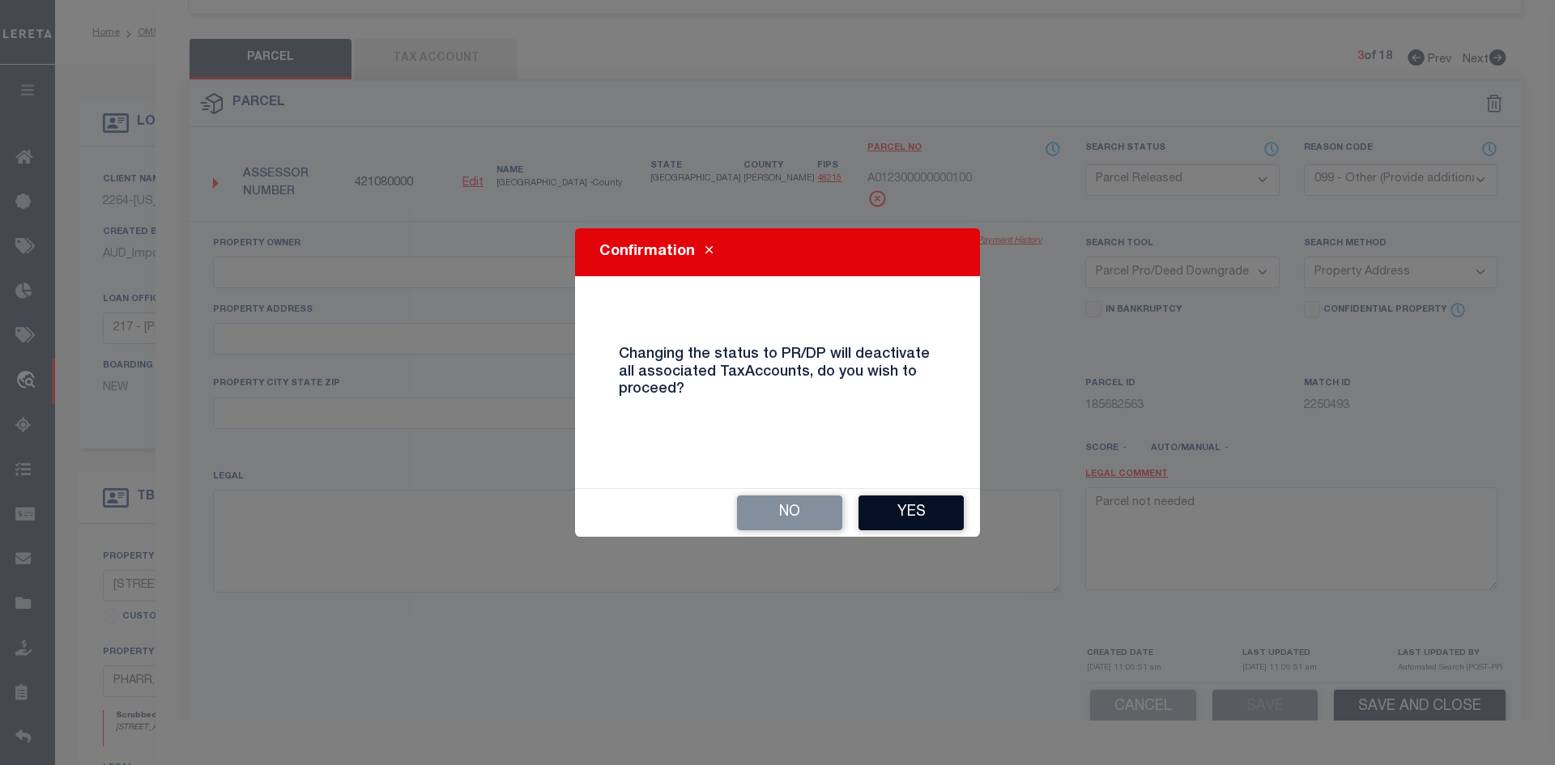
click at [922, 511] on button "Yes" at bounding box center [910, 513] width 105 height 35
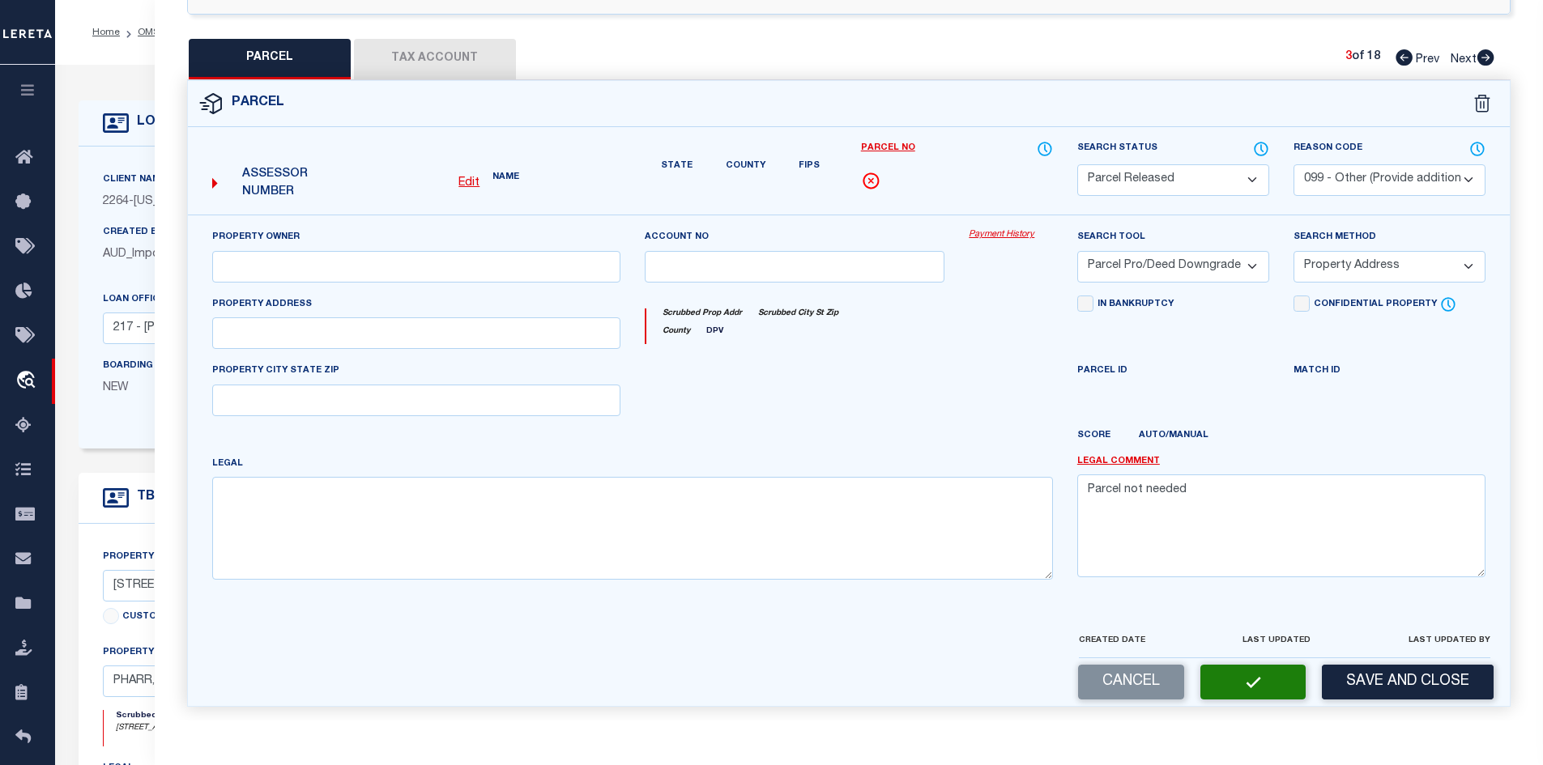
scroll to position [309, 0]
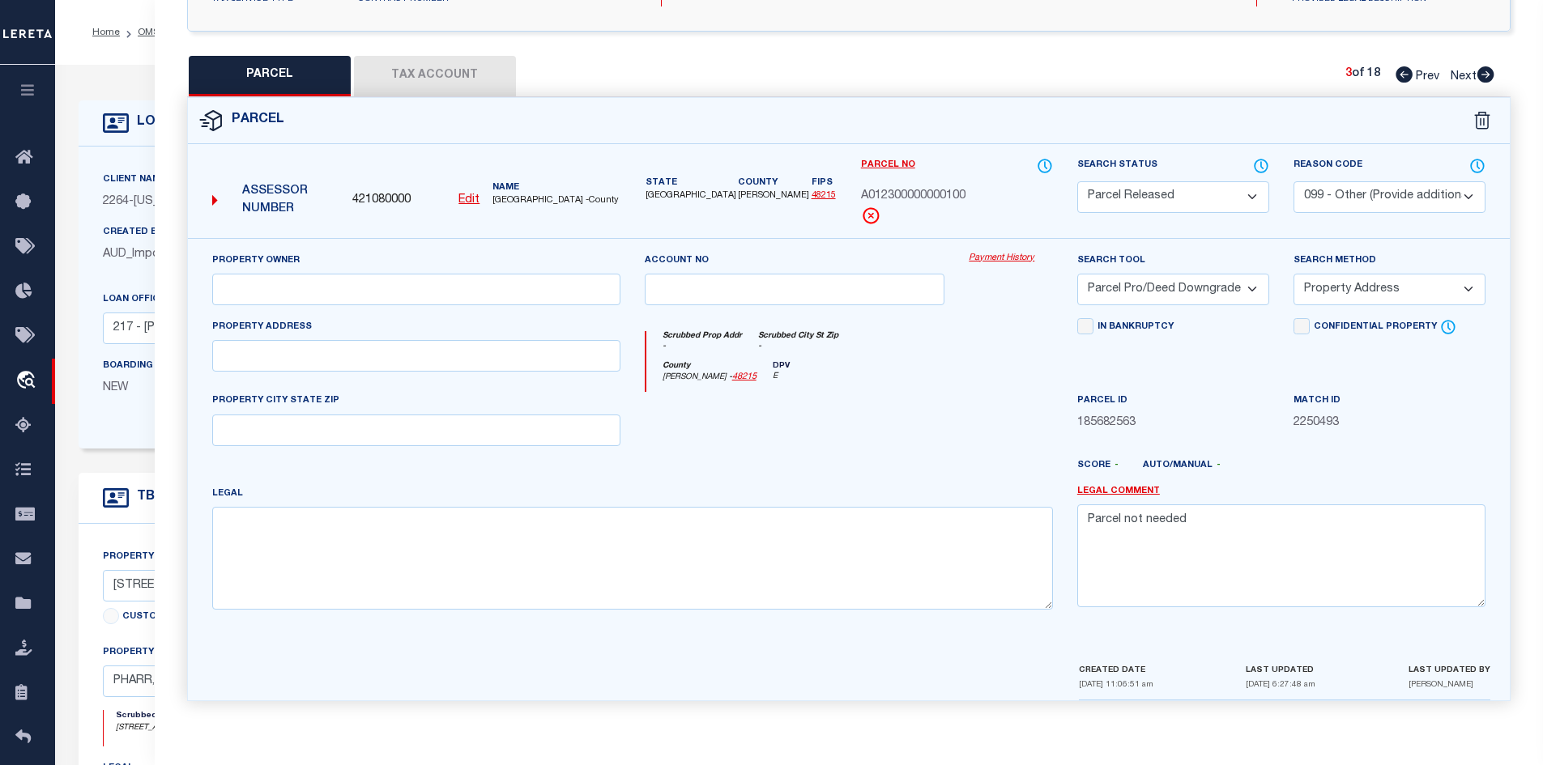
click at [1482, 77] on icon at bounding box center [1485, 74] width 17 height 16
click at [1250, 174] on div "Search Status Automated Search Bad Parcel Complete Duplicate Parcel High Dollar…" at bounding box center [1173, 185] width 192 height 56
click at [1233, 190] on select "Automated Search Bad Parcel Complete Duplicate Parcel High Dollar Reporting In …" at bounding box center [1173, 197] width 192 height 32
click at [1077, 181] on select "Automated Search Bad Parcel Complete Duplicate Parcel High Dollar Reporting In …" at bounding box center [1173, 197] width 192 height 32
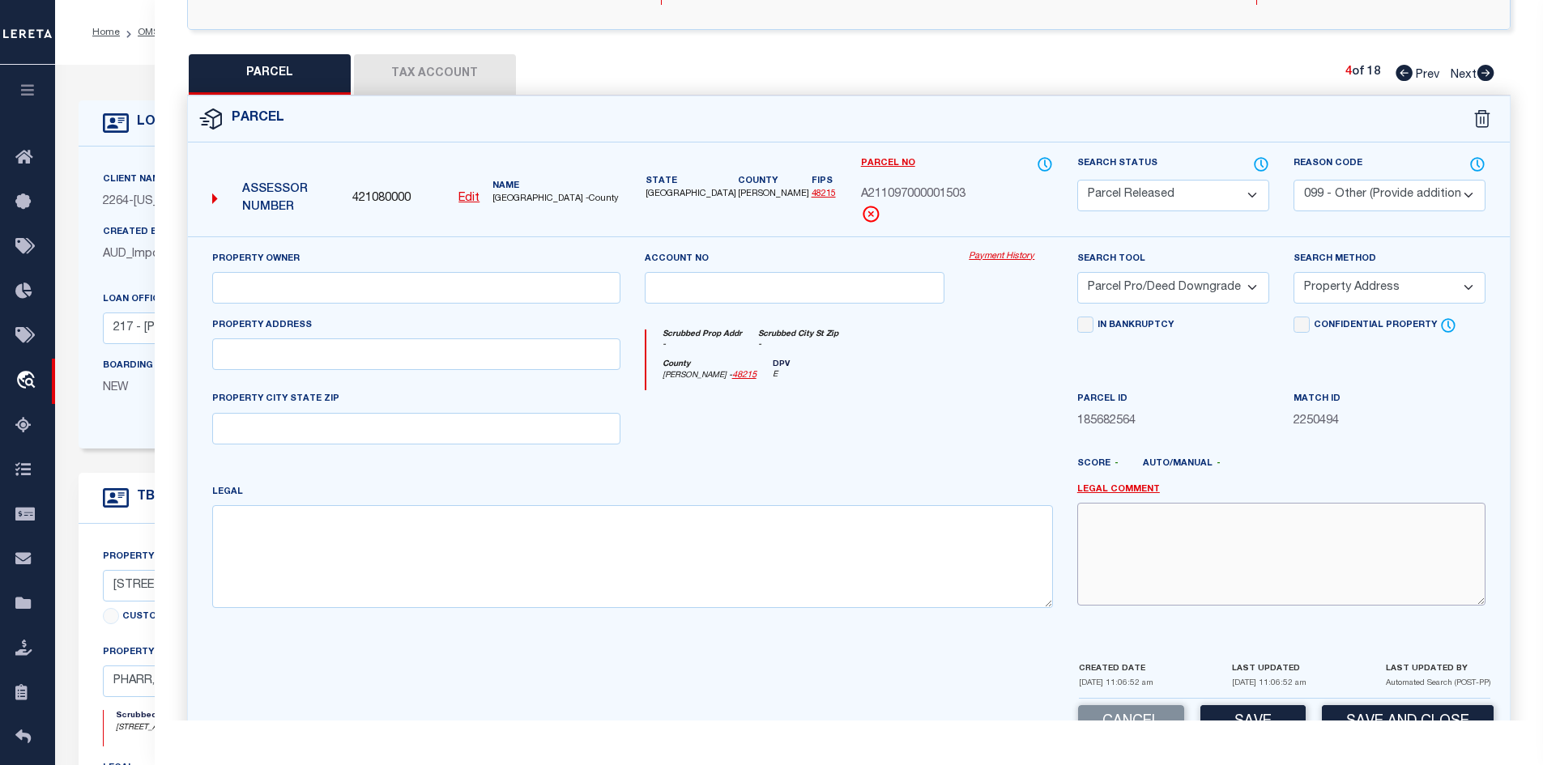
click at [1101, 543] on textarea at bounding box center [1281, 554] width 408 height 102
paste textarea "Parcel not needed"
click at [1230, 709] on button "Save" at bounding box center [1252, 722] width 105 height 35
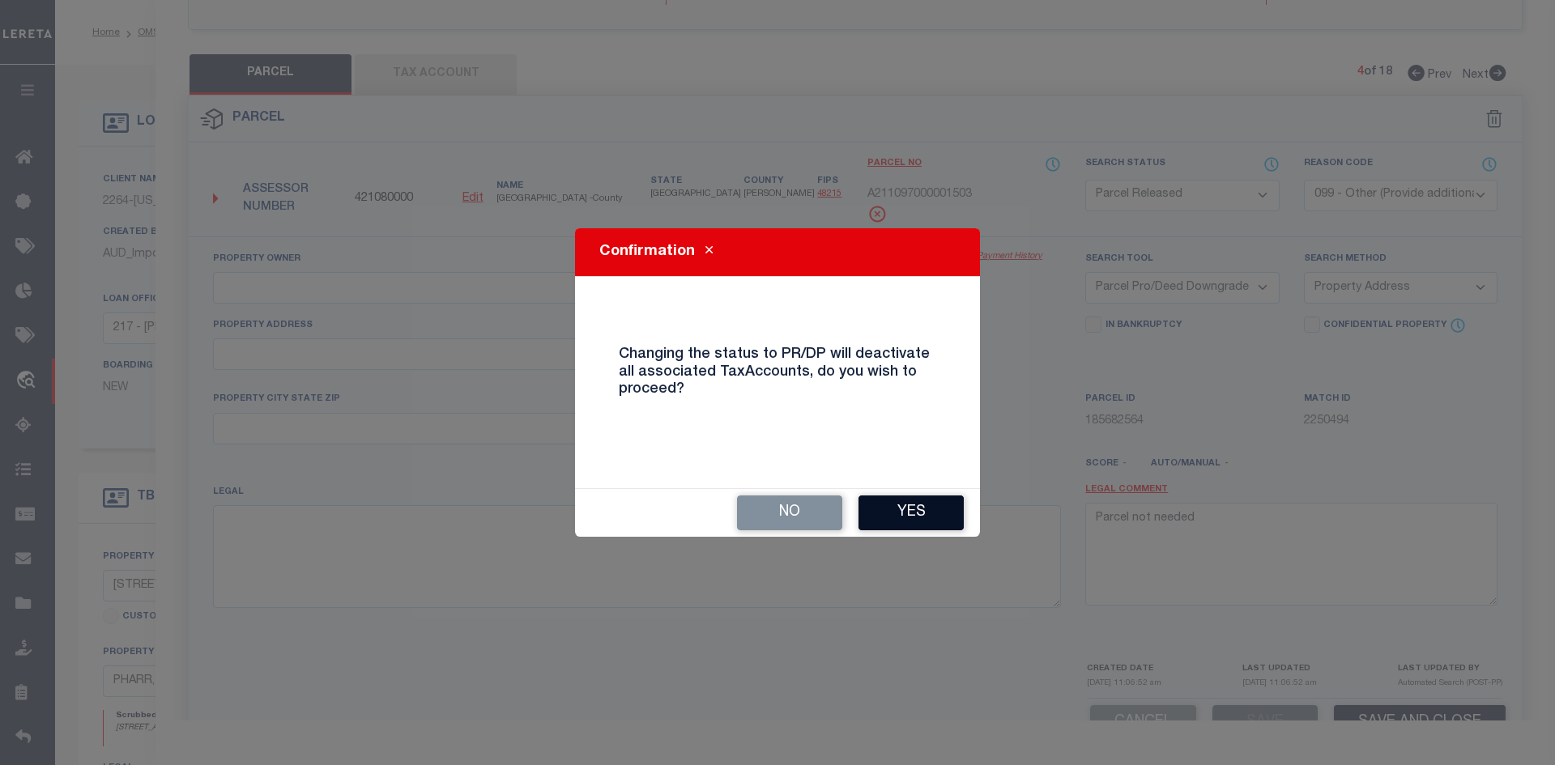
click at [922, 526] on button "Yes" at bounding box center [910, 513] width 105 height 35
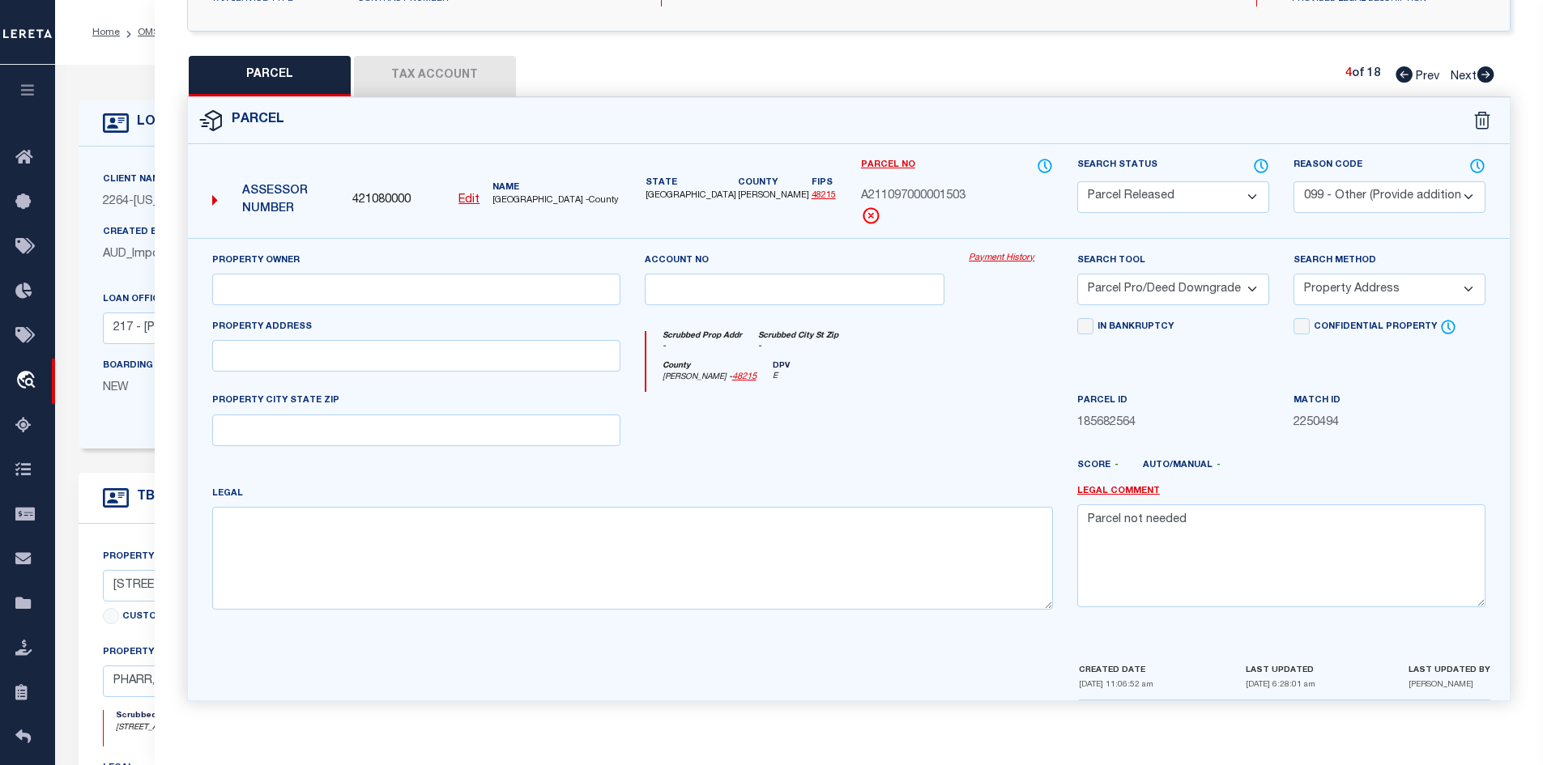
click at [1480, 70] on icon at bounding box center [1485, 74] width 17 height 16
click at [1224, 198] on select "Automated Search Bad Parcel Complete Duplicate Parcel High Dollar Reporting In …" at bounding box center [1173, 197] width 192 height 32
click at [1077, 181] on select "Automated Search Bad Parcel Complete Duplicate Parcel High Dollar Reporting In …" at bounding box center [1173, 197] width 192 height 32
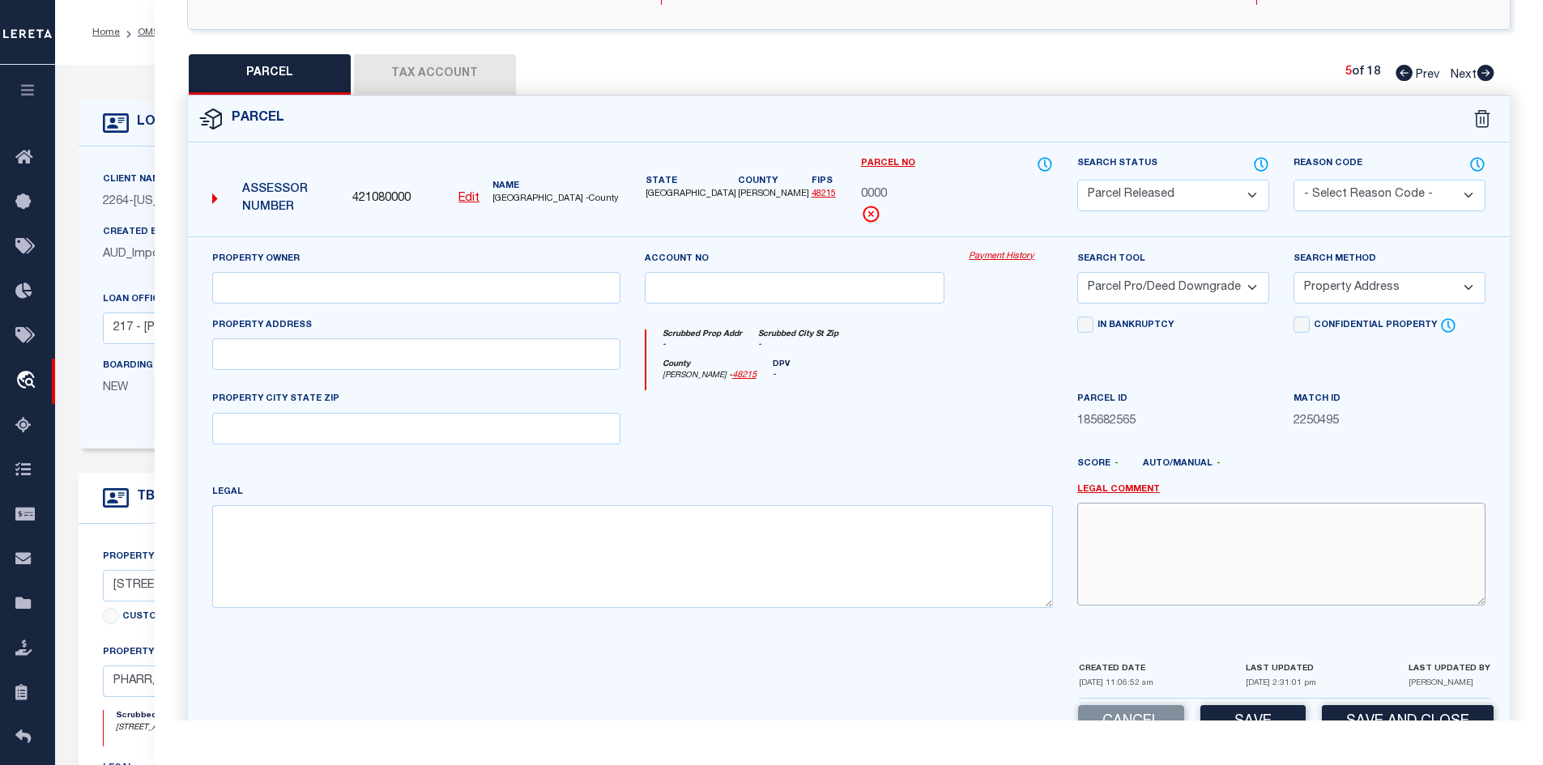
click at [1184, 555] on textarea at bounding box center [1281, 554] width 408 height 102
paste textarea "Parcel not needed"
click at [1233, 718] on button "Save" at bounding box center [1252, 722] width 105 height 35
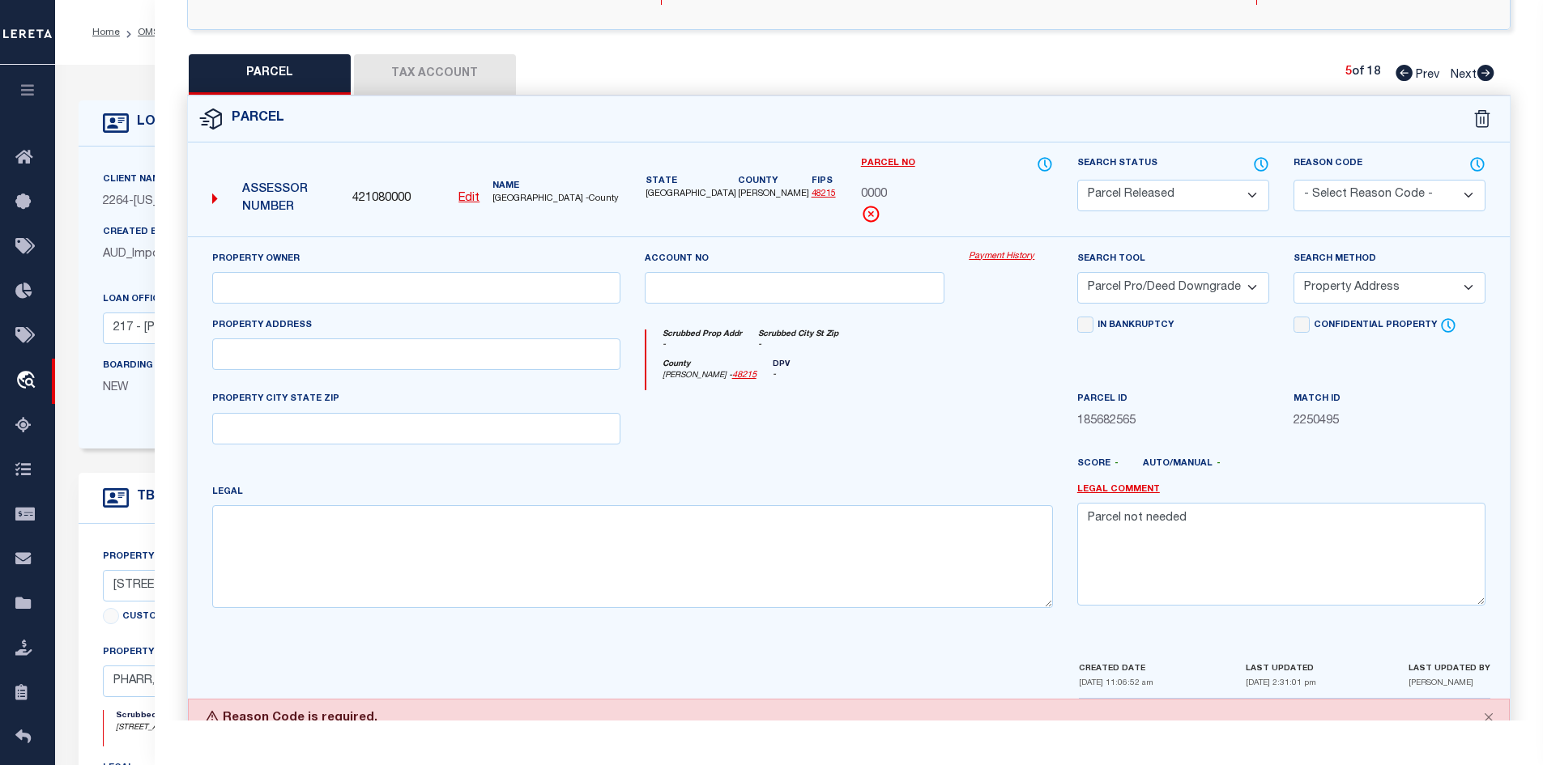
click at [1376, 188] on select "- Select Reason Code - 099 - Other (Provide additional detail) ACT - Agency Cha…" at bounding box center [1389, 196] width 192 height 32
click at [1293, 180] on select "- Select Reason Code - 099 - Other (Provide additional detail) ACT - Agency Cha…" at bounding box center [1389, 196] width 192 height 32
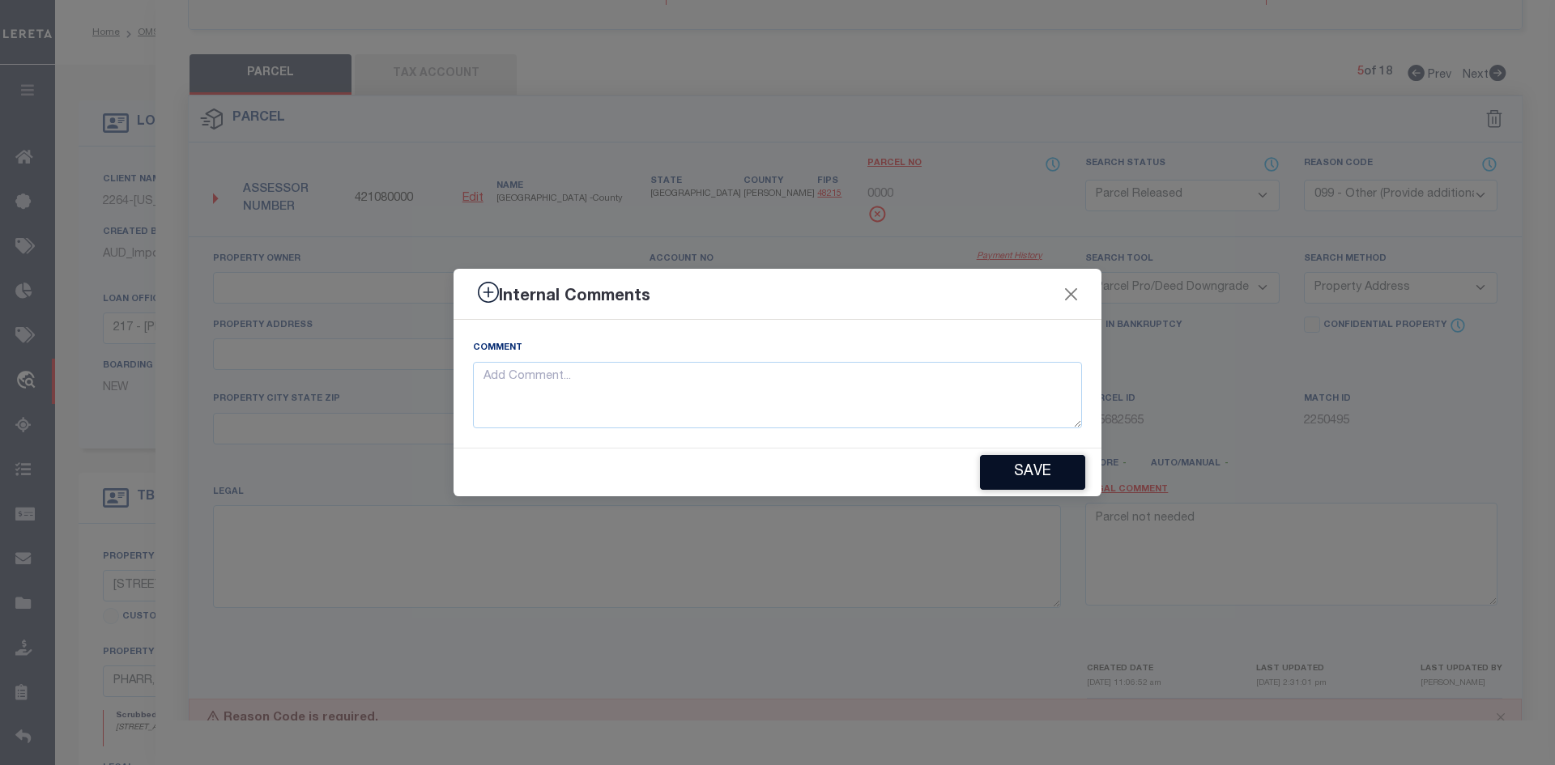
click at [1035, 471] on button "Save" at bounding box center [1032, 472] width 105 height 35
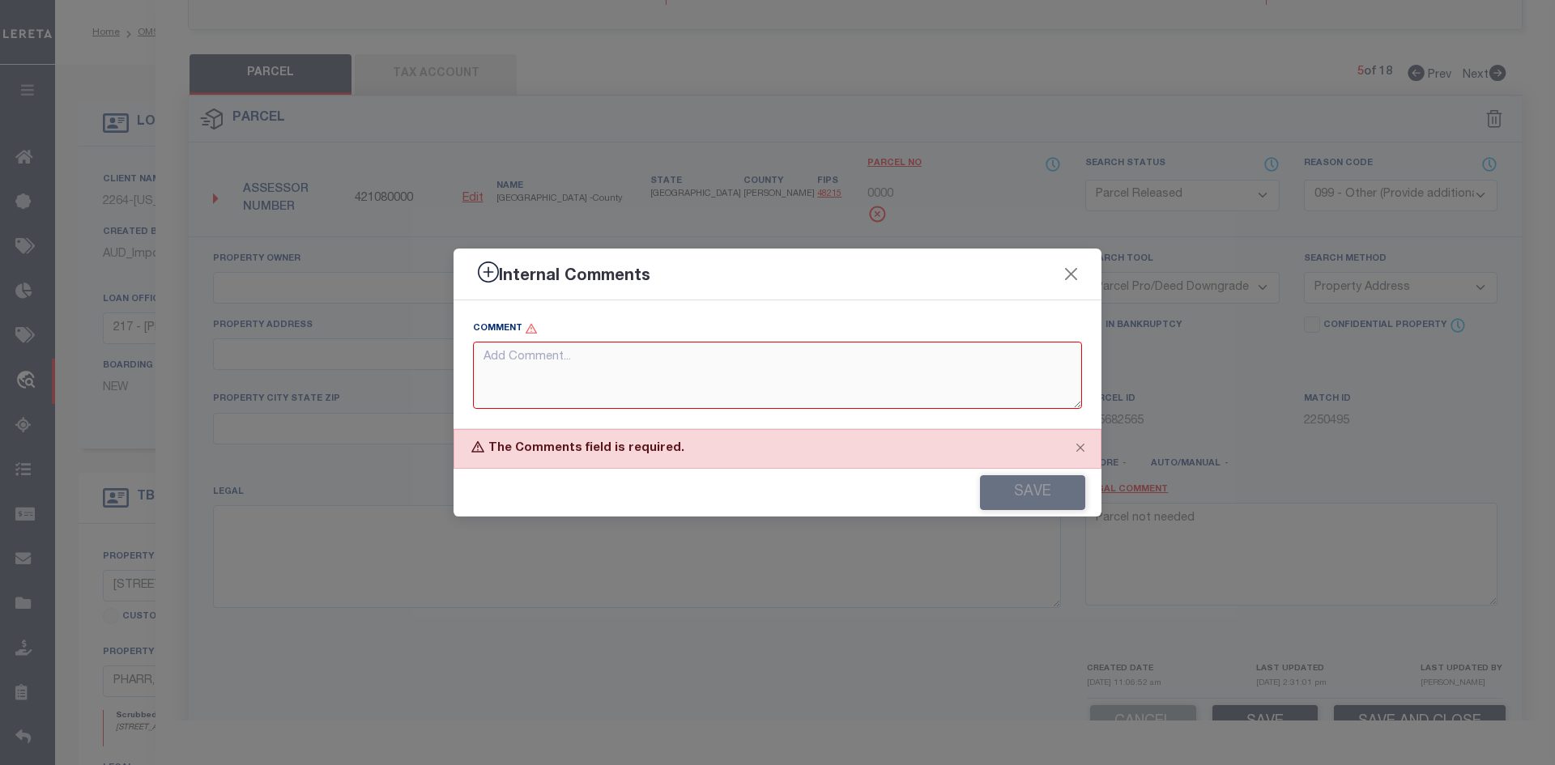
click at [850, 397] on textarea at bounding box center [777, 375] width 609 height 67
paste textarea "Parcel not needed"
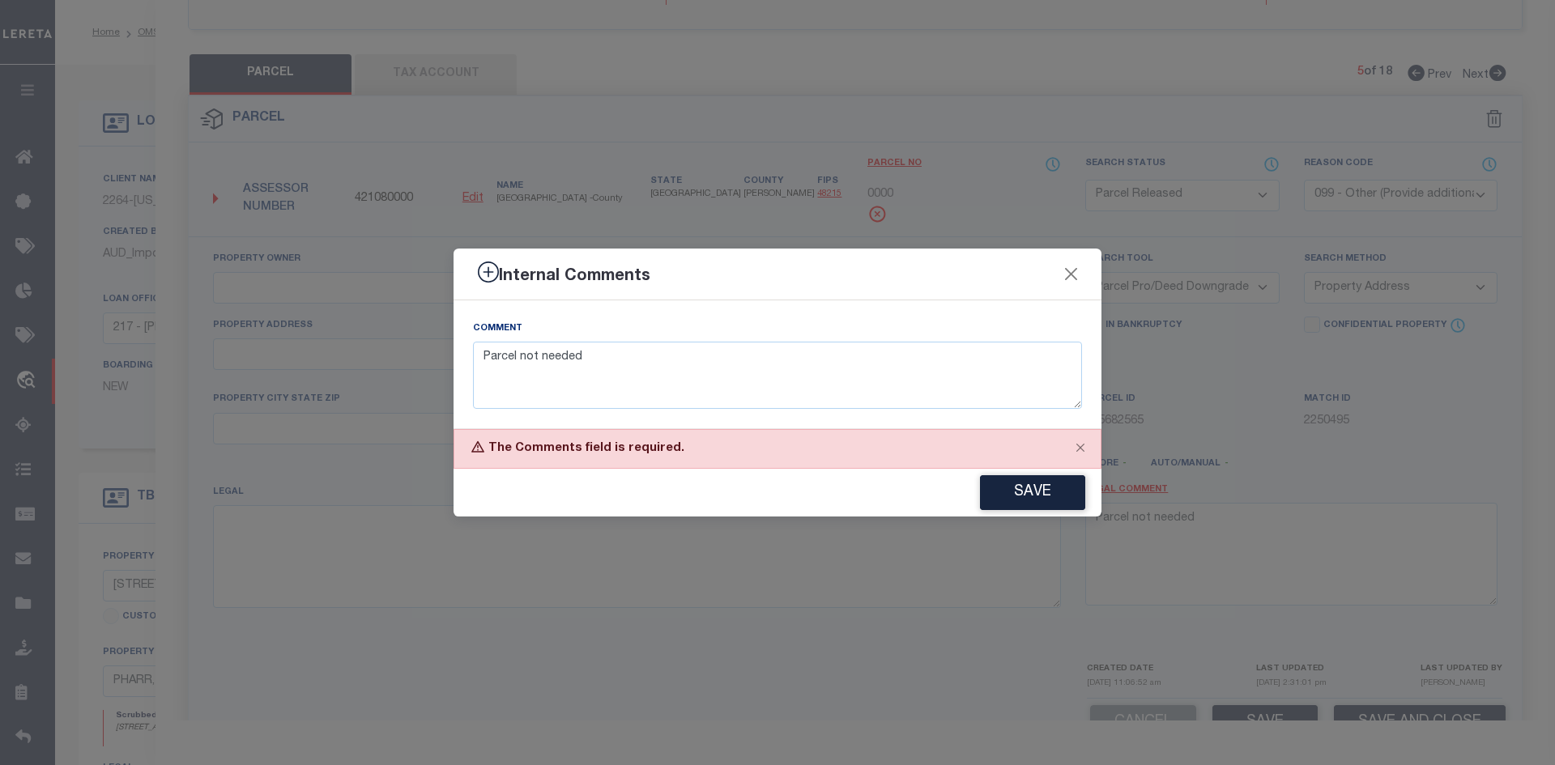
click at [1030, 475] on div "Save" at bounding box center [778, 493] width 648 height 48
click at [1011, 498] on button "Save" at bounding box center [1032, 492] width 105 height 35
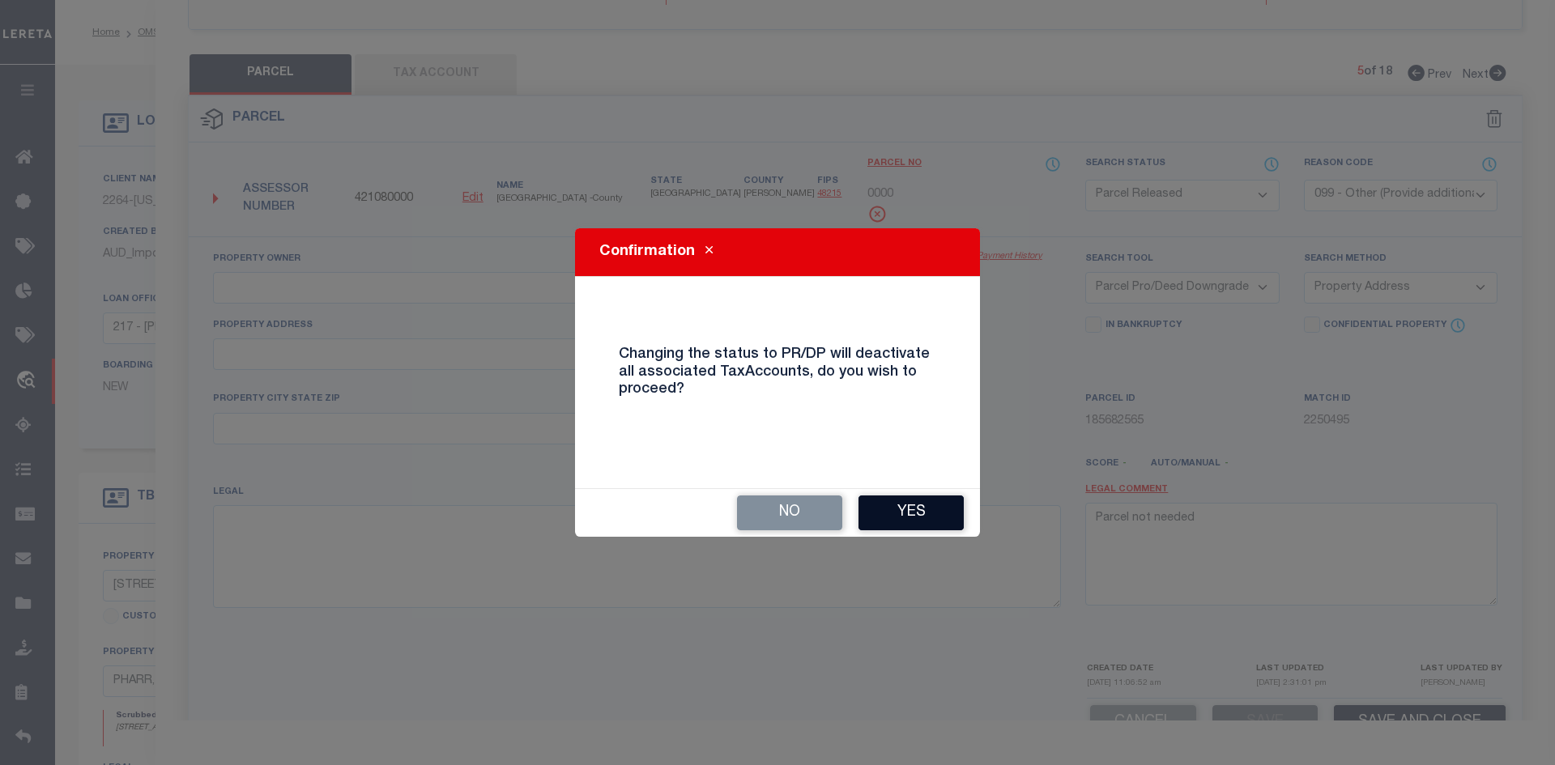
click at [939, 513] on button "Yes" at bounding box center [910, 513] width 105 height 35
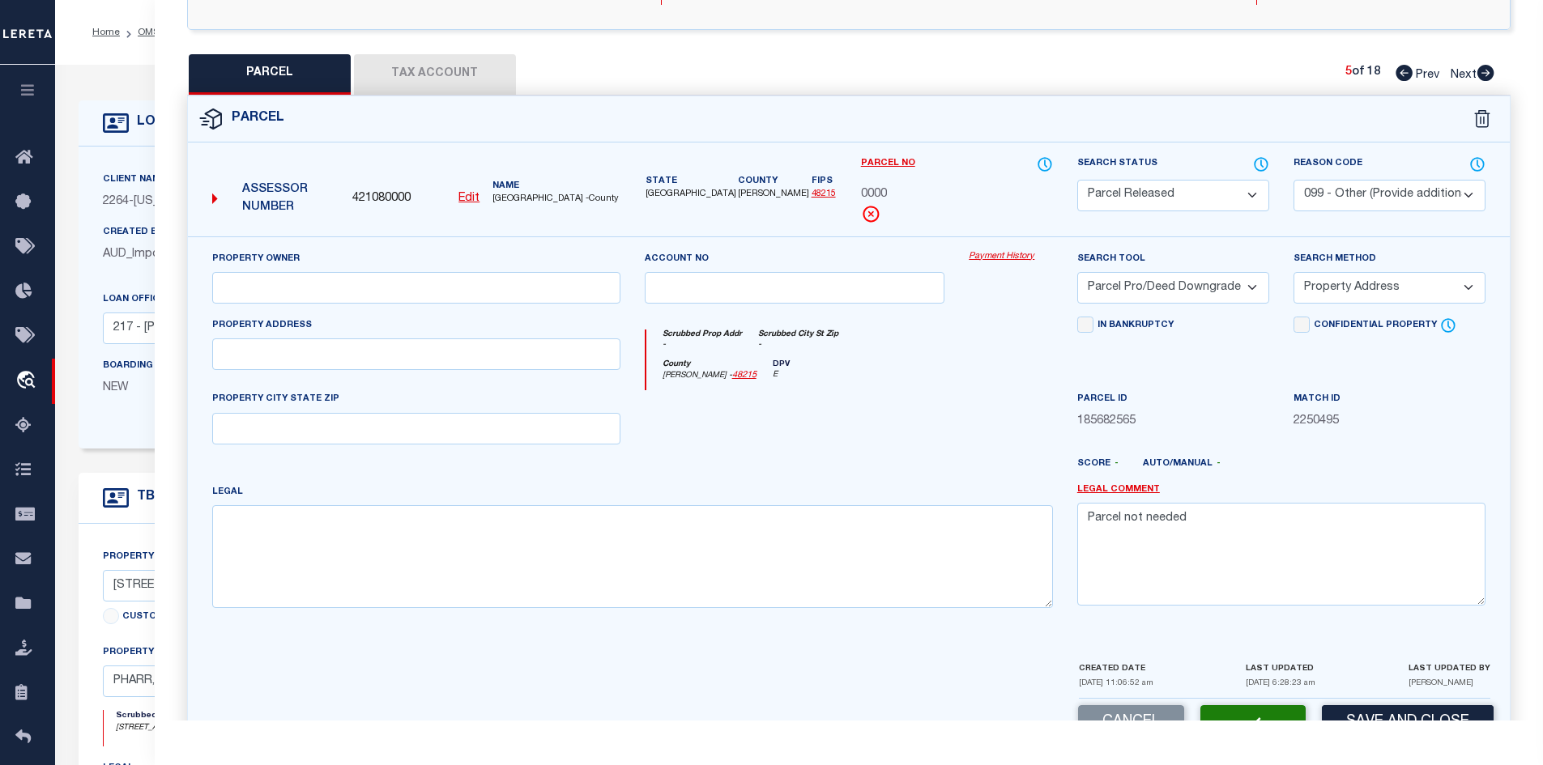
click at [1486, 70] on icon at bounding box center [1485, 73] width 18 height 16
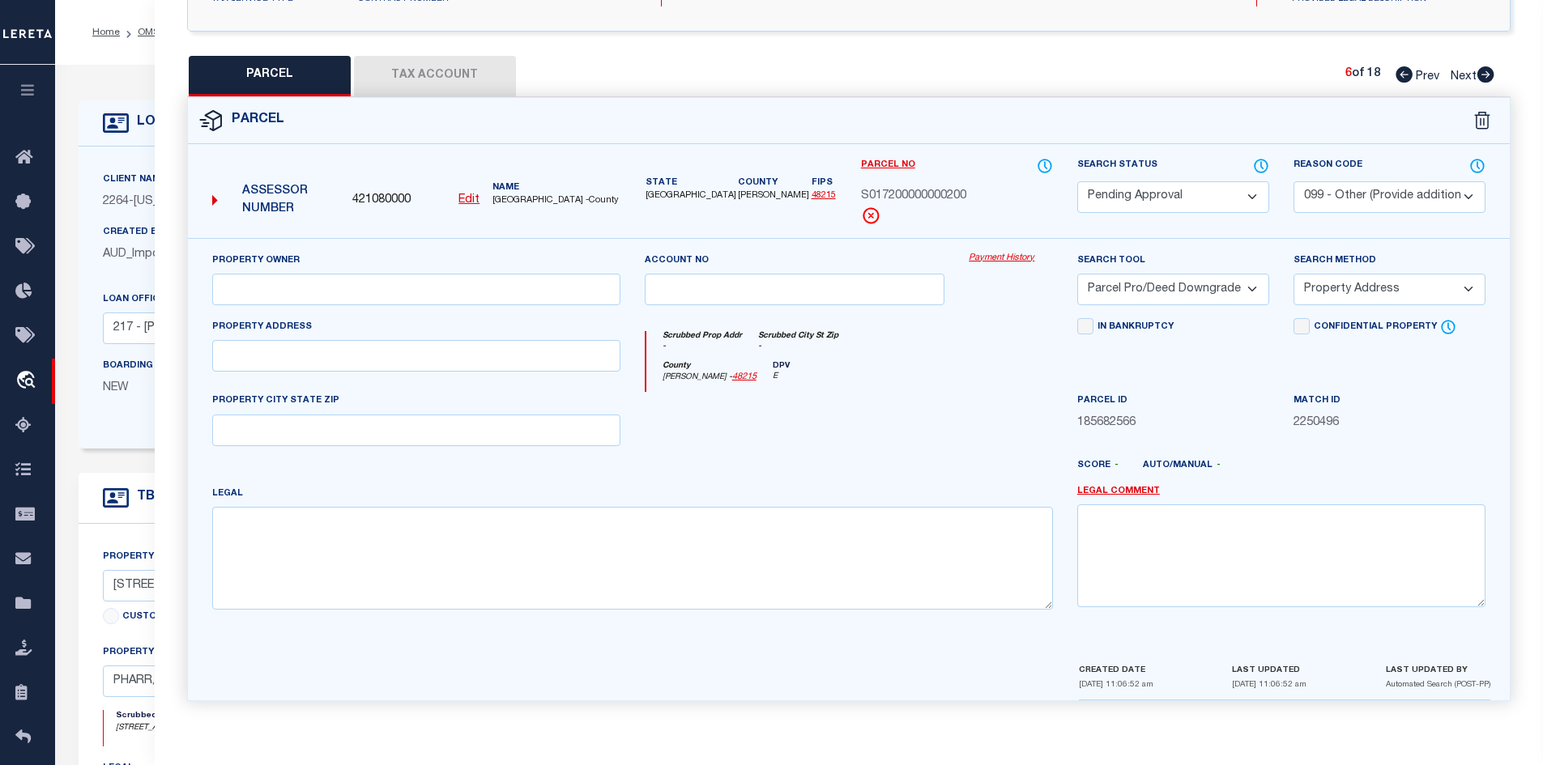
click at [1131, 176] on div "Search Status Automated Search Bad Parcel Complete Duplicate Parcel High Dollar…" at bounding box center [1173, 185] width 192 height 56
click at [1134, 190] on select "Automated Search Bad Parcel Complete Duplicate Parcel High Dollar Reporting In …" at bounding box center [1173, 197] width 192 height 32
click at [1077, 181] on select "Automated Search Bad Parcel Complete Duplicate Parcel High Dollar Reporting In …" at bounding box center [1173, 197] width 192 height 32
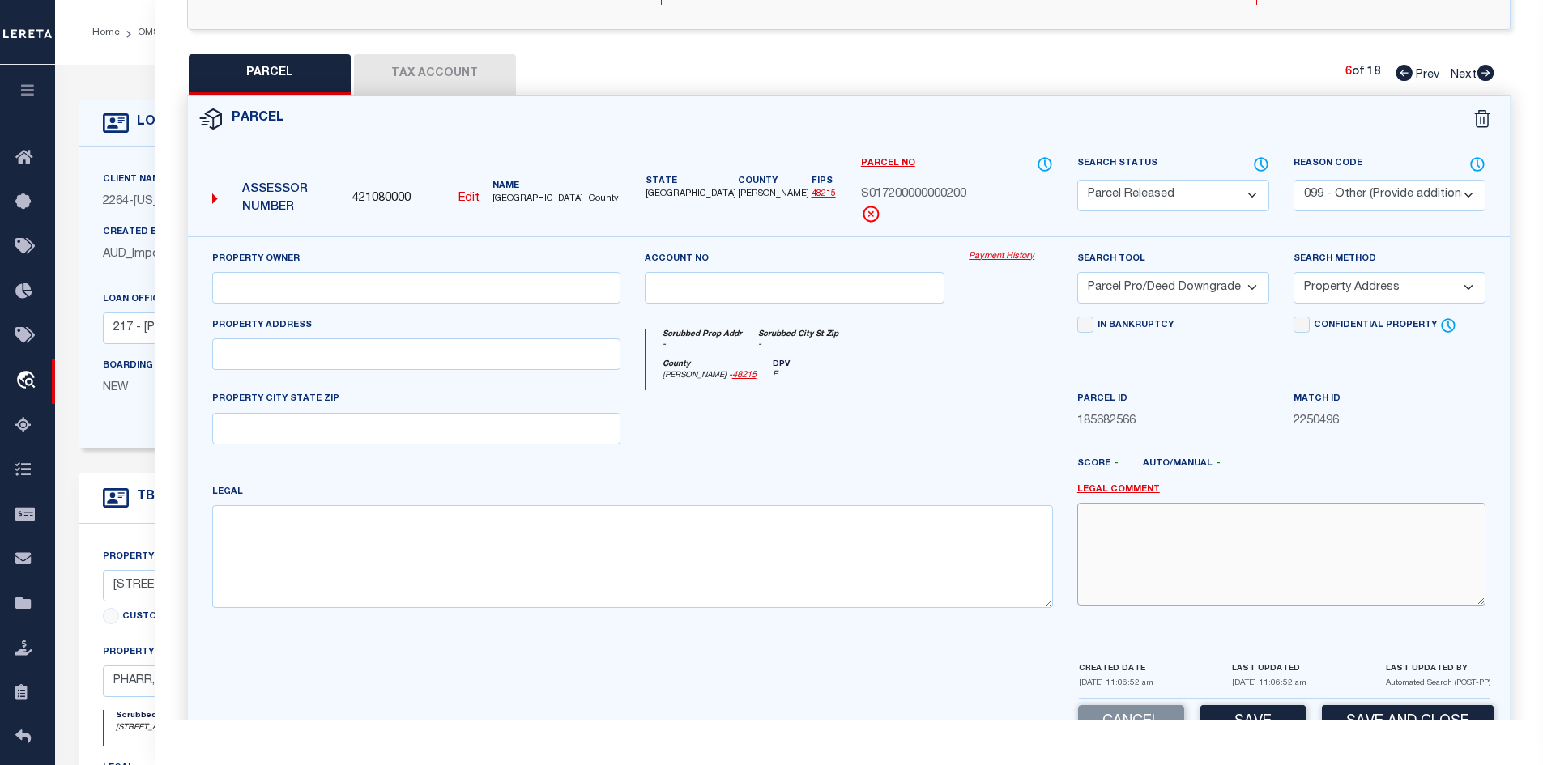
click at [1165, 587] on textarea at bounding box center [1281, 554] width 408 height 102
paste textarea "Parcel not needed"
click at [1243, 707] on button "Save" at bounding box center [1252, 722] width 105 height 35
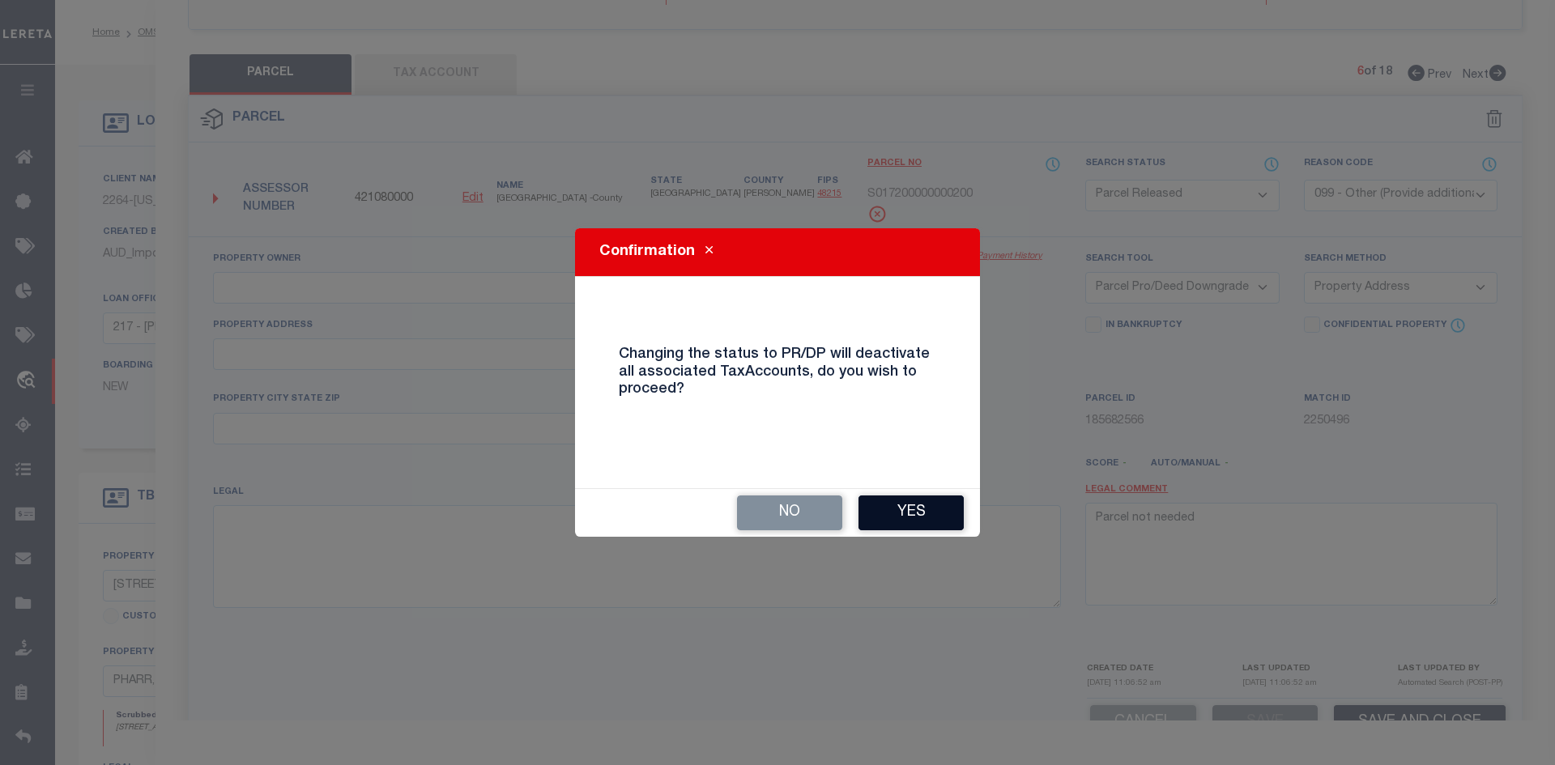
click at [918, 513] on button "Yes" at bounding box center [910, 513] width 105 height 35
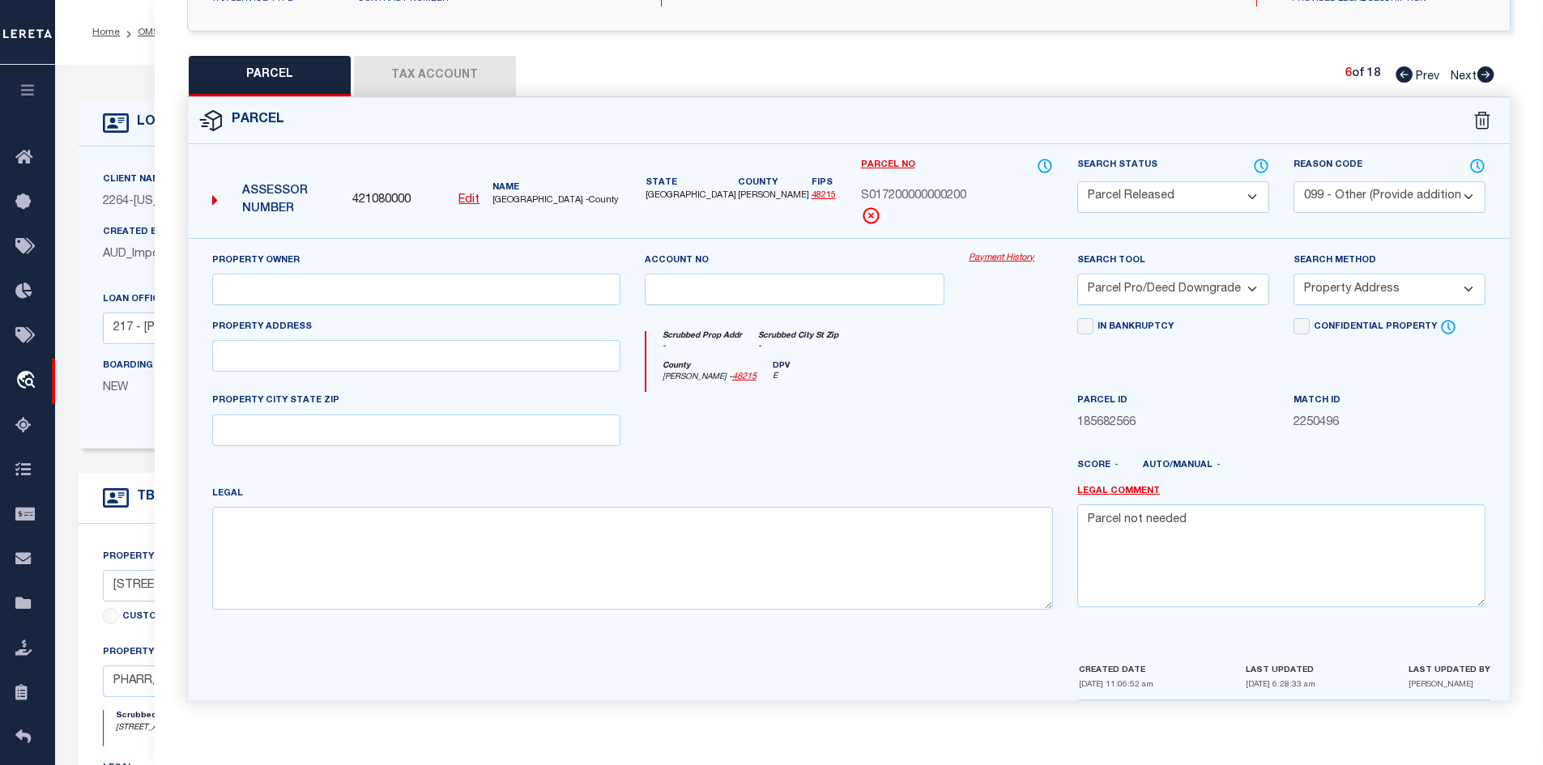
click at [1480, 72] on icon at bounding box center [1485, 74] width 17 height 16
click at [1147, 202] on select "Automated Search Bad Parcel Complete Duplicate Parcel High Dollar Reporting In …" at bounding box center [1173, 197] width 192 height 32
click at [1077, 181] on select "Automated Search Bad Parcel Complete Duplicate Parcel High Dollar Reporting In …" at bounding box center [1173, 197] width 192 height 32
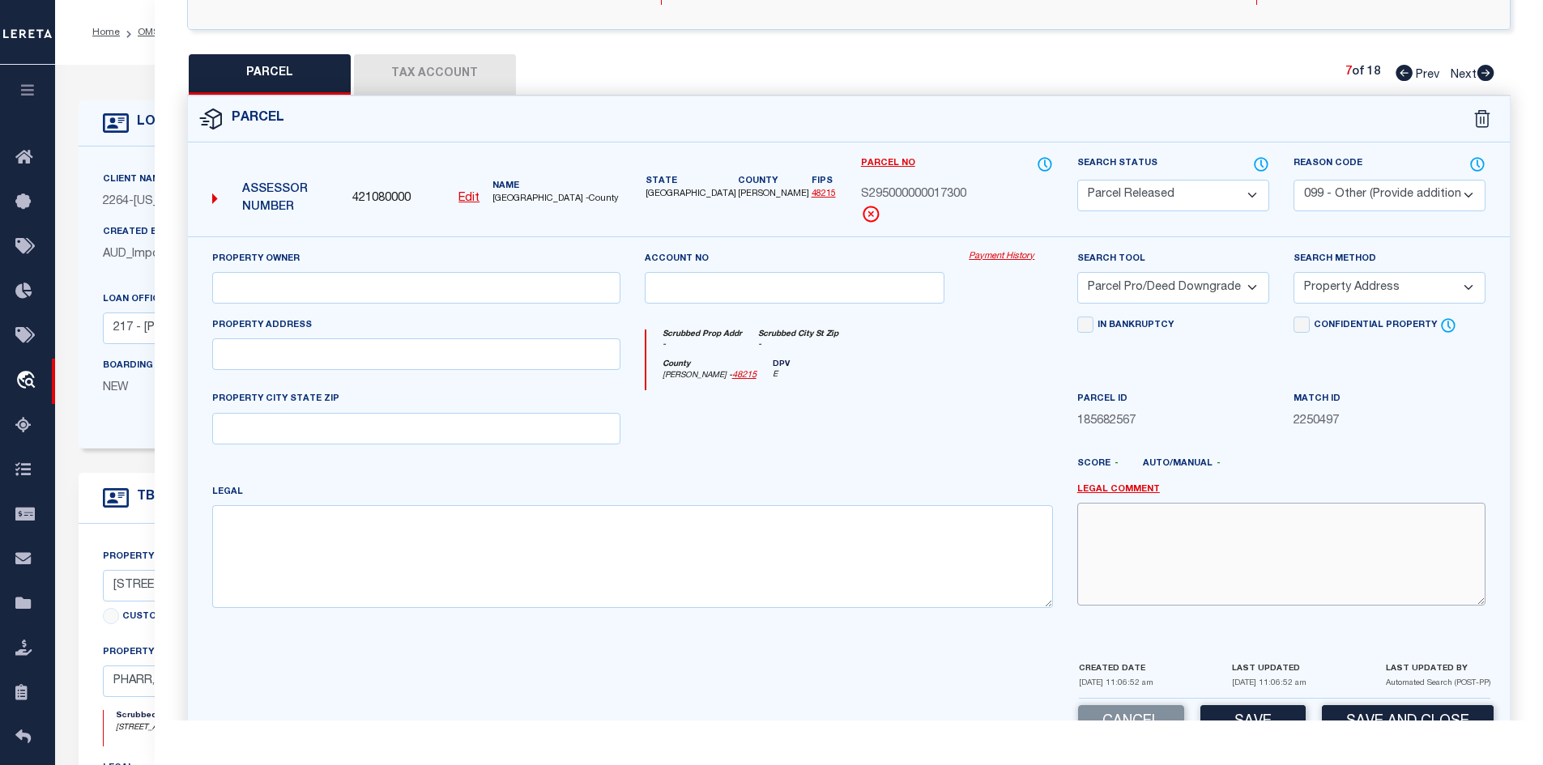
click at [1120, 581] on textarea at bounding box center [1281, 554] width 408 height 102
paste textarea "Parcel not needed"
click at [1245, 714] on button "Save" at bounding box center [1252, 722] width 105 height 35
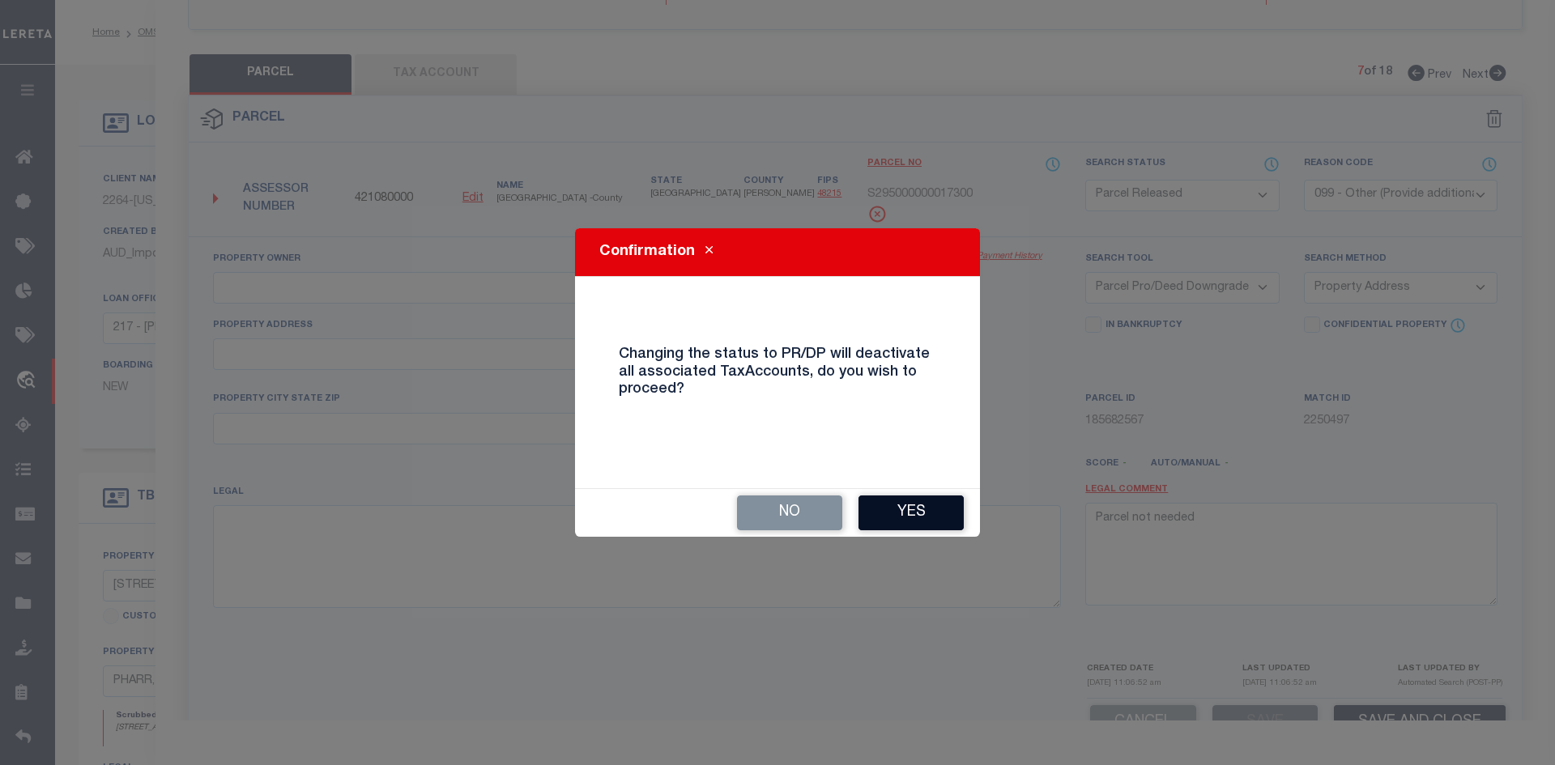
click at [897, 515] on button "Yes" at bounding box center [910, 513] width 105 height 35
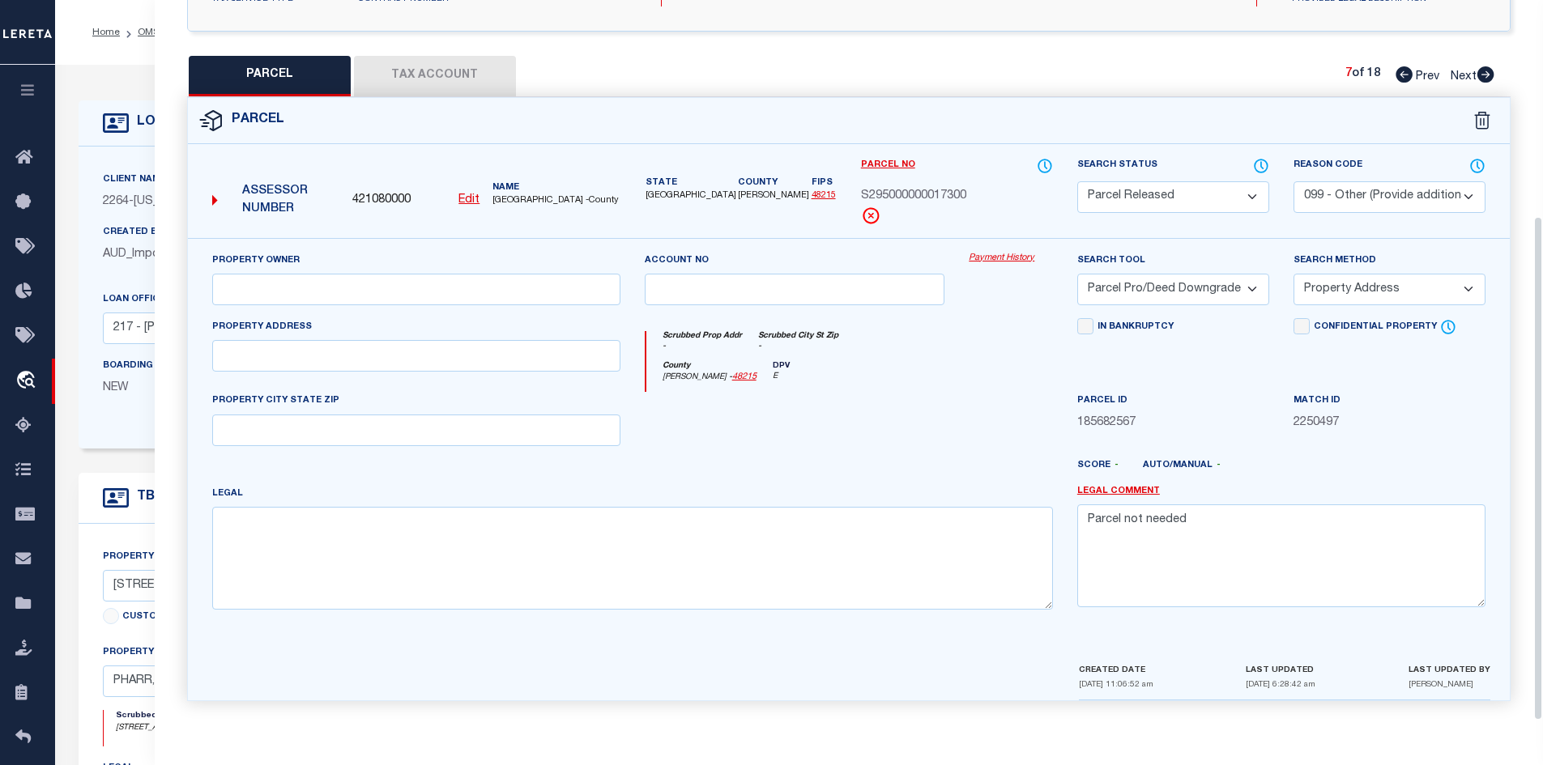
click at [1484, 70] on icon at bounding box center [1485, 74] width 17 height 16
click at [1212, 191] on select "Automated Search Bad Parcel Complete Duplicate Parcel High Dollar Reporting In …" at bounding box center [1173, 197] width 192 height 32
click at [1077, 181] on select "Automated Search Bad Parcel Complete Duplicate Parcel High Dollar Reporting In …" at bounding box center [1173, 197] width 192 height 32
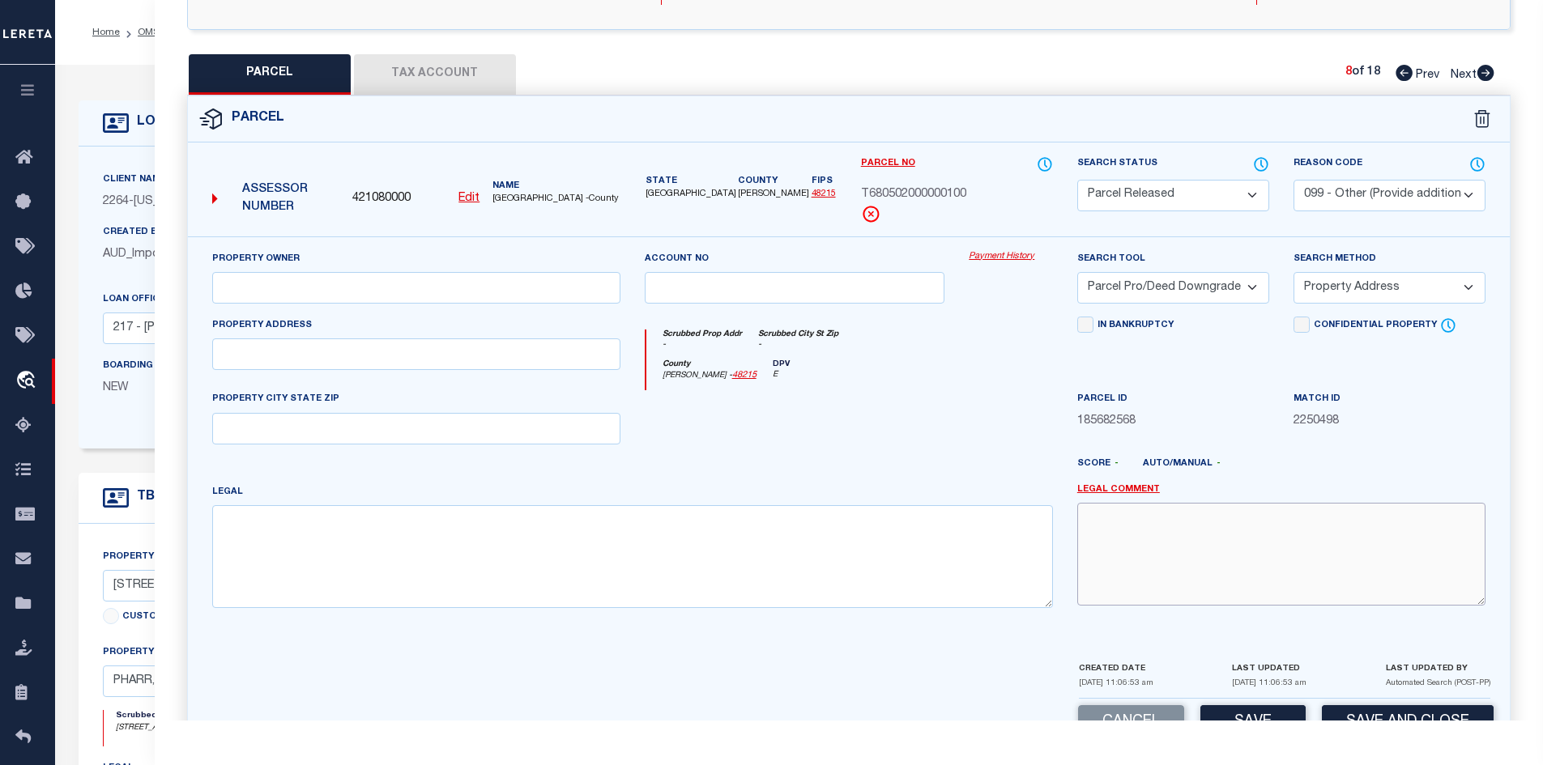
click at [1094, 577] on textarea at bounding box center [1281, 554] width 408 height 102
paste textarea "Parcel not needed"
click at [1229, 721] on div "Parcel Data QC QC QC - Select Status -" at bounding box center [849, 382] width 1389 height 765
click at [1258, 721] on div "Parcel Data QC QC QC - Select Status -" at bounding box center [849, 382] width 1389 height 765
click at [1258, 717] on button "Save" at bounding box center [1252, 722] width 105 height 35
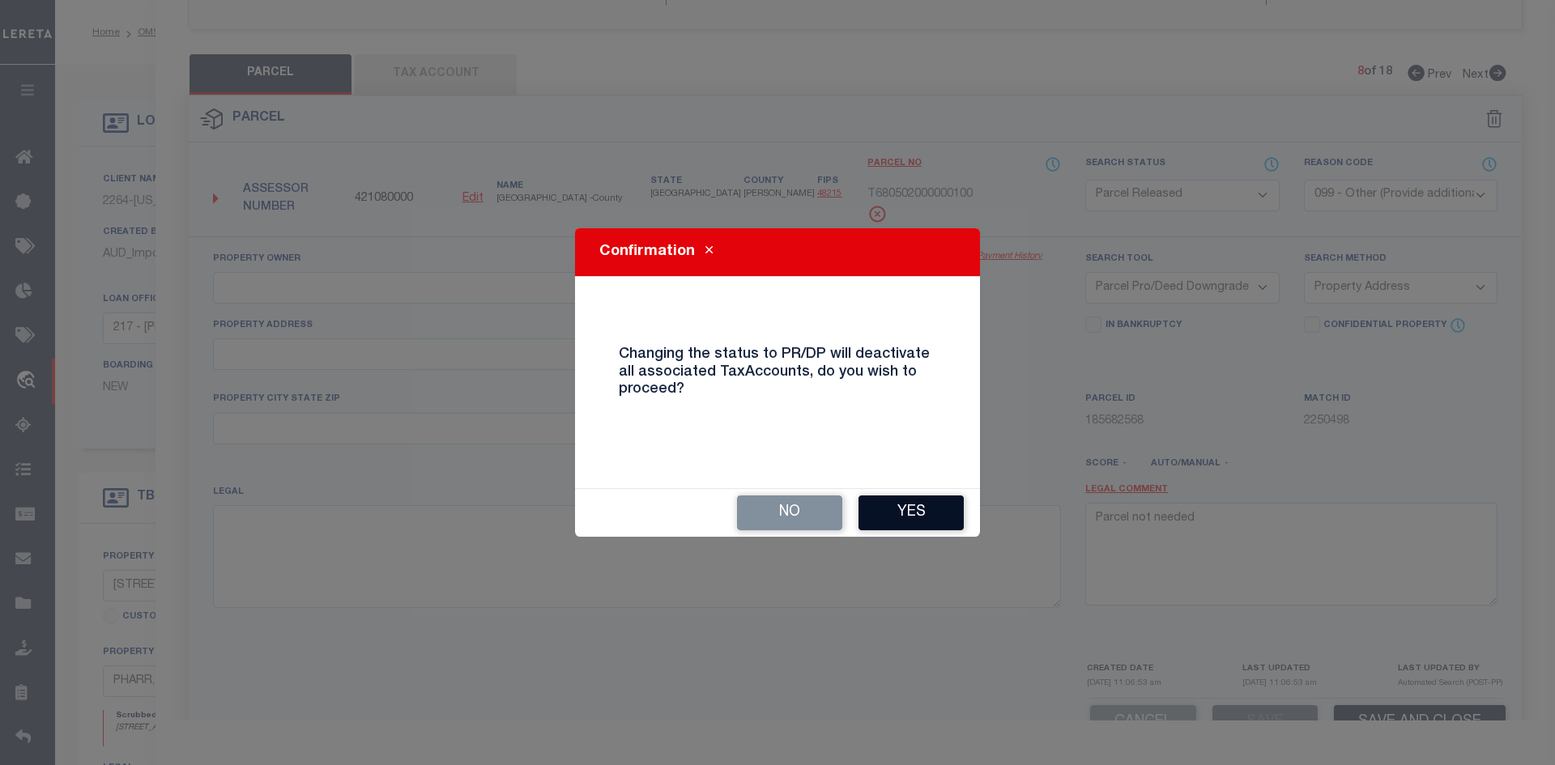
click at [926, 525] on button "Yes" at bounding box center [910, 513] width 105 height 35
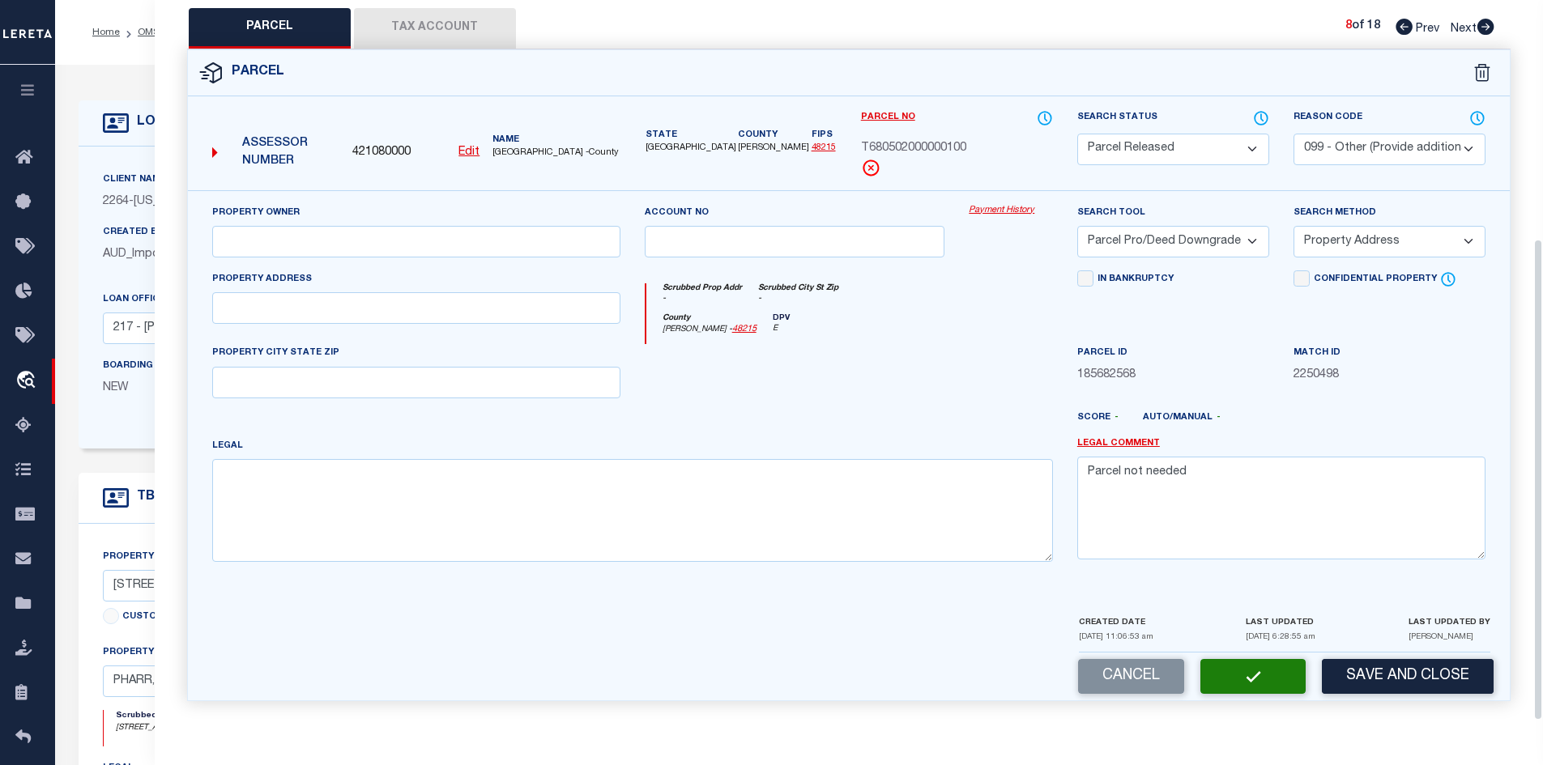
scroll to position [324, 0]
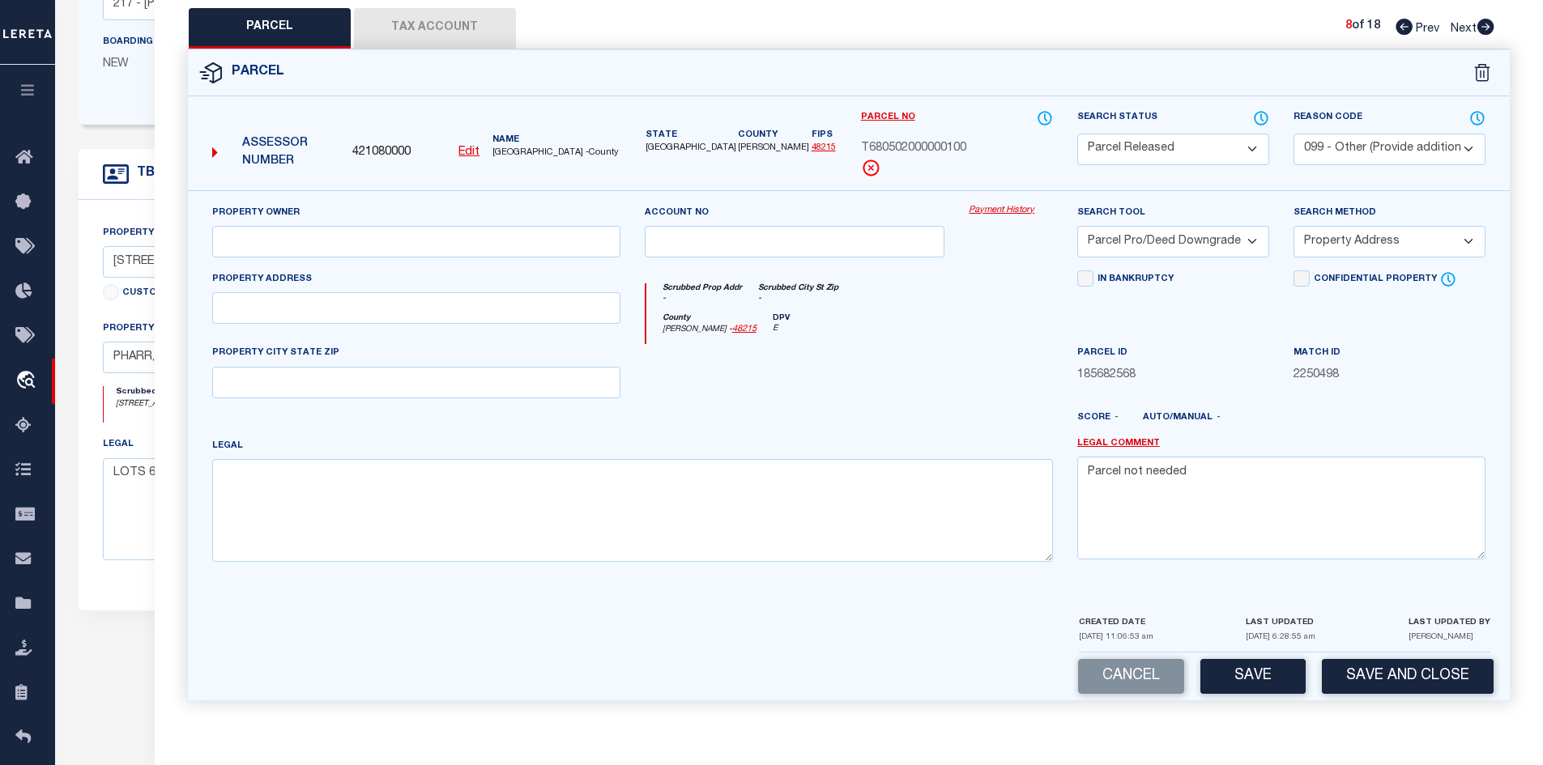
click at [1484, 24] on icon at bounding box center [1485, 27] width 17 height 16
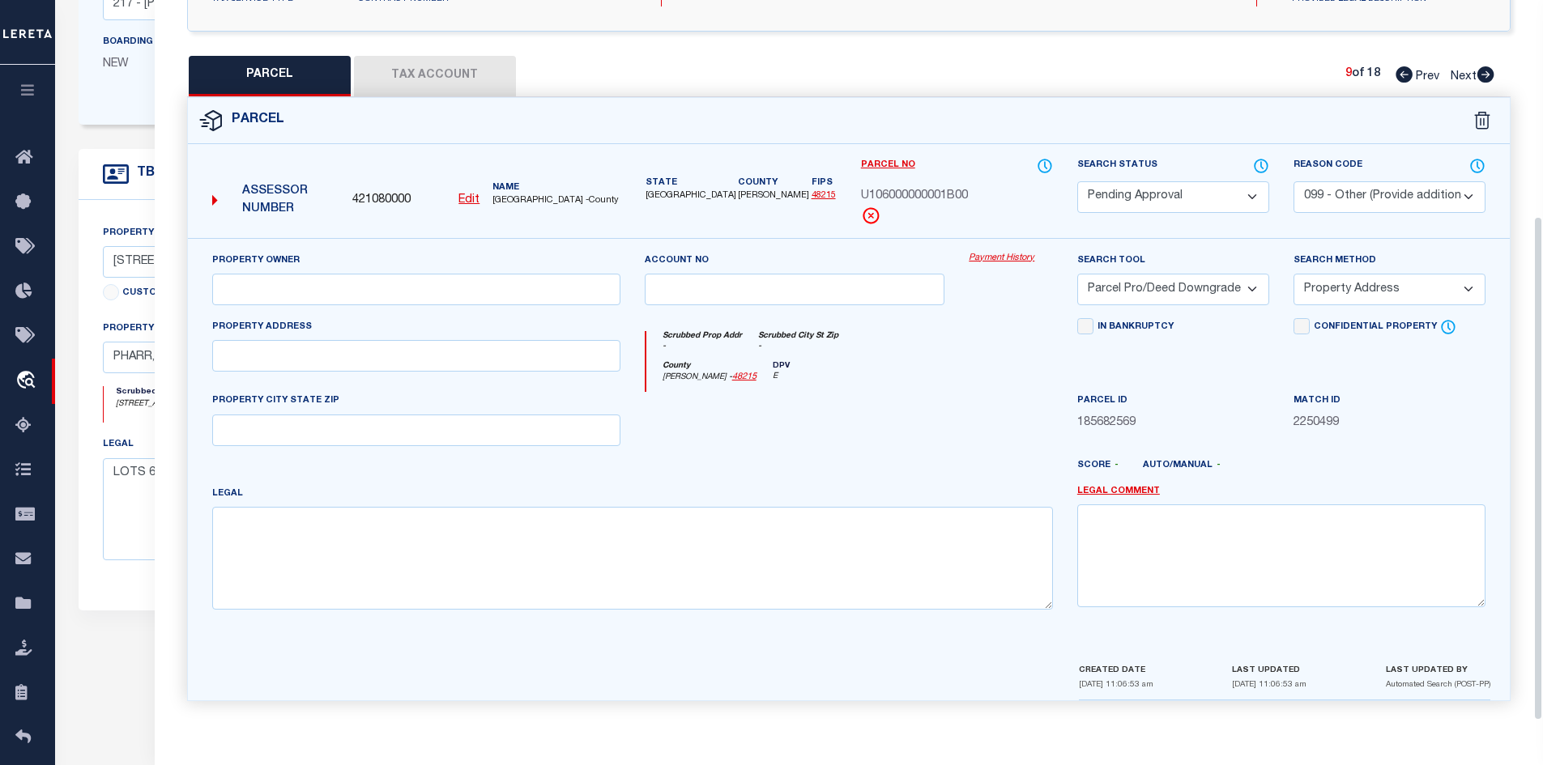
scroll to position [309, 0]
click at [1167, 190] on select "Automated Search Bad Parcel Complete Duplicate Parcel High Dollar Reporting In …" at bounding box center [1173, 197] width 192 height 32
click at [1077, 181] on select "Automated Search Bad Parcel Complete Duplicate Parcel High Dollar Reporting In …" at bounding box center [1173, 197] width 192 height 32
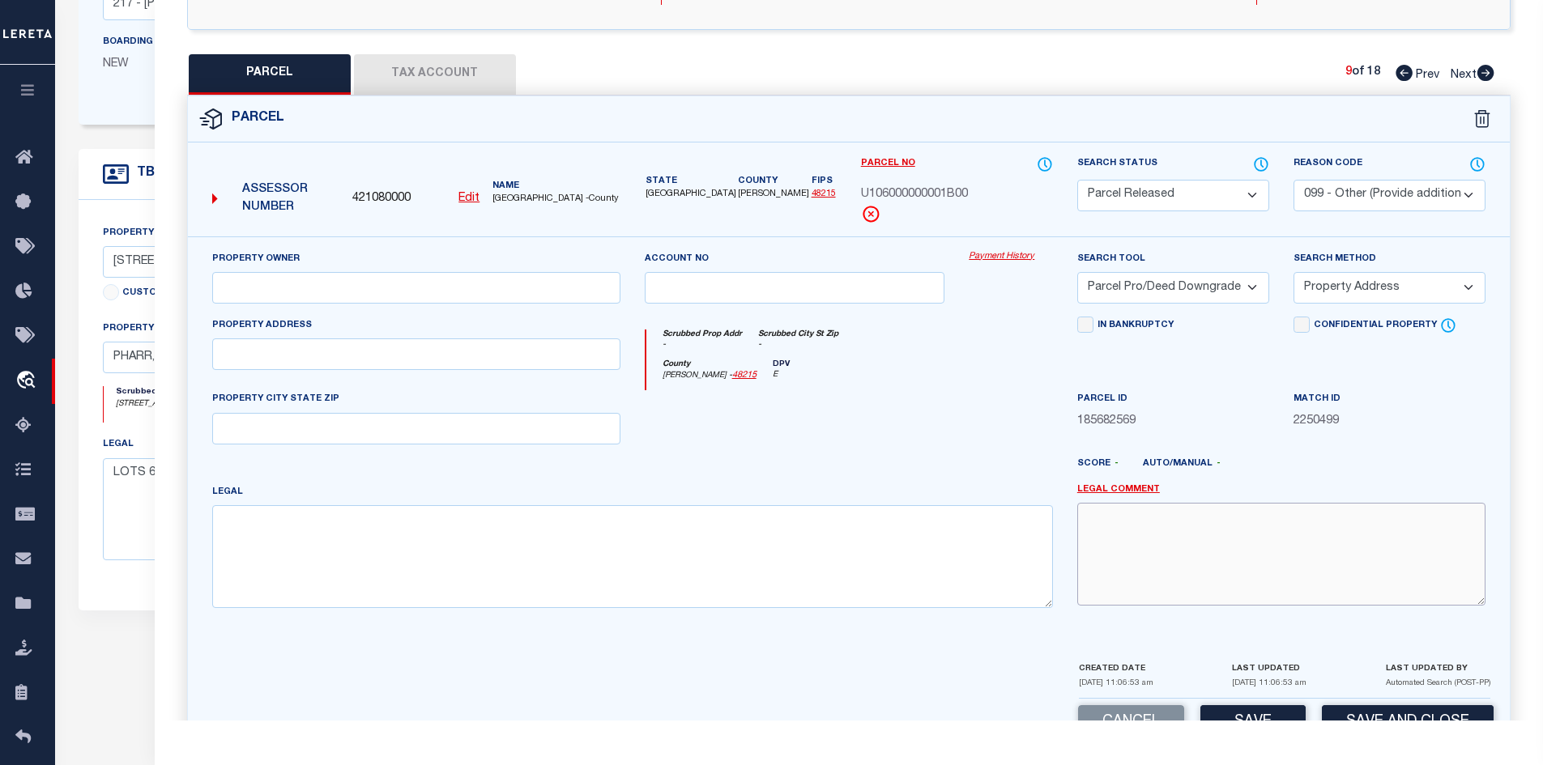
click at [1169, 562] on textarea at bounding box center [1281, 554] width 408 height 102
paste textarea "Parcel not needed"
click at [1246, 705] on div "Cancel Save Save and Close" at bounding box center [849, 723] width 1322 height 48
click at [1240, 722] on div "Parcel Data QC QC QC - Select Status -" at bounding box center [849, 382] width 1389 height 765
click at [1237, 711] on button "Save" at bounding box center [1252, 722] width 105 height 35
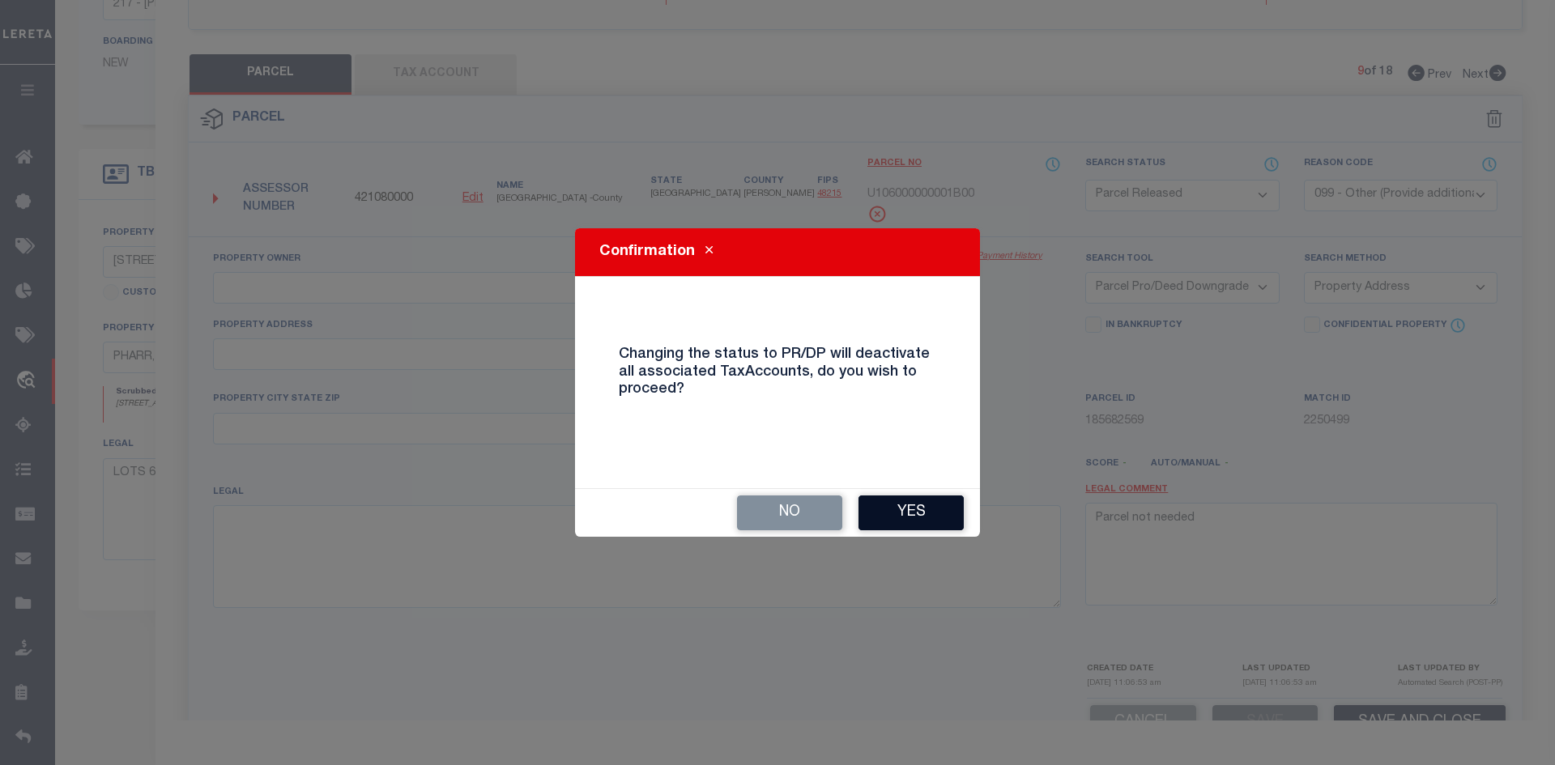
click at [920, 516] on button "Yes" at bounding box center [910, 513] width 105 height 35
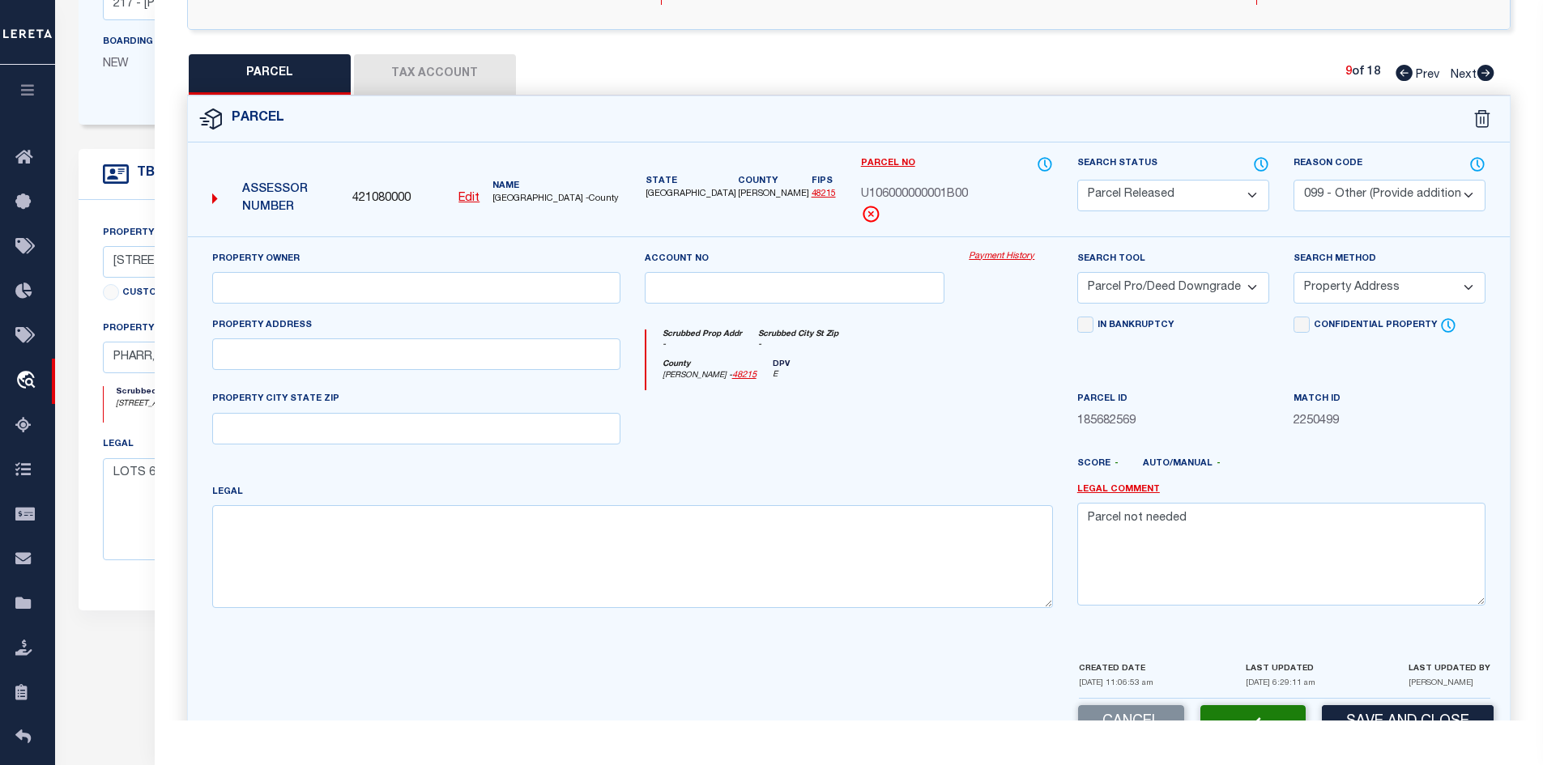
click at [1483, 76] on icon at bounding box center [1485, 73] width 17 height 16
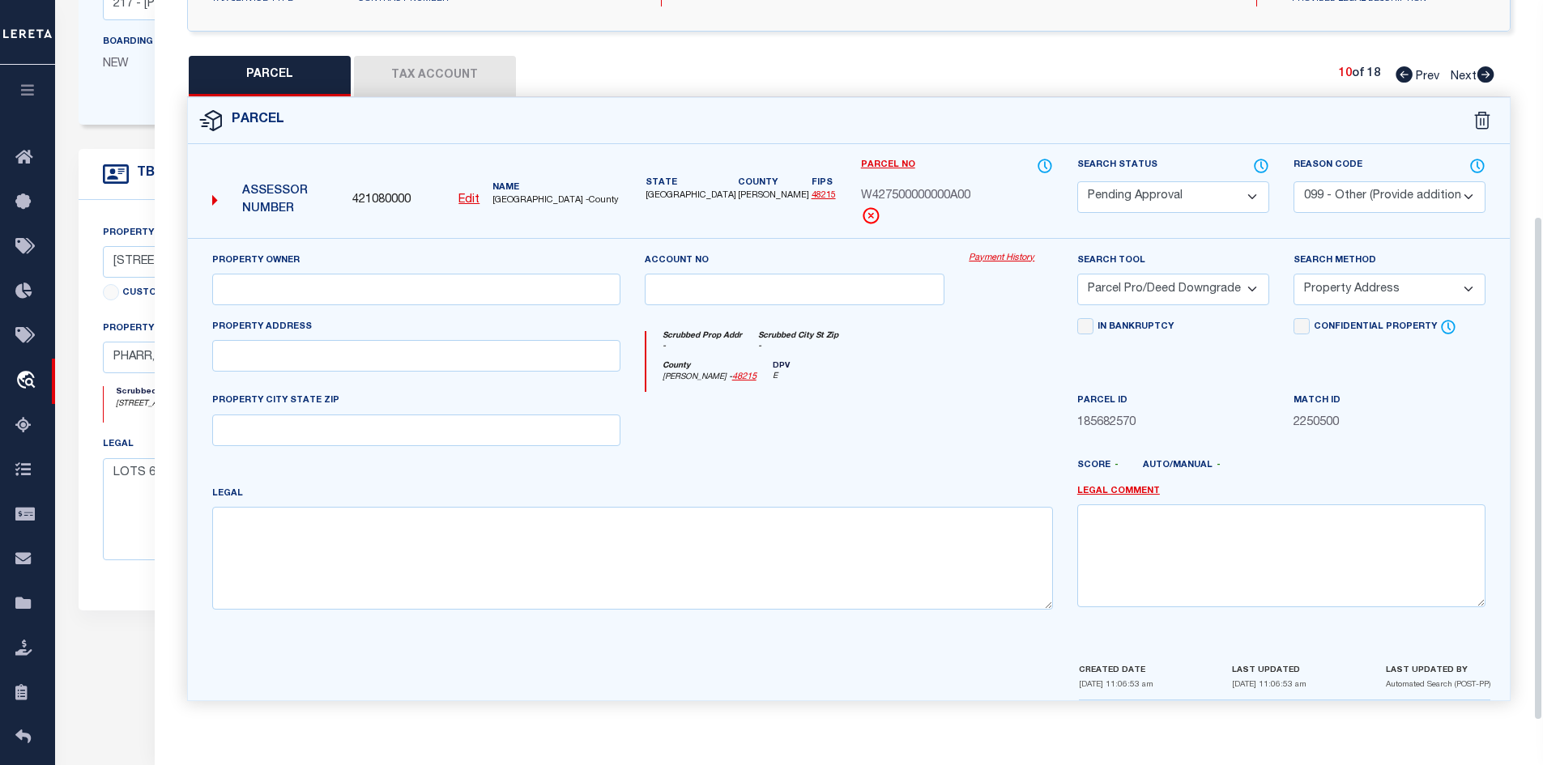
click at [1160, 194] on select "Automated Search Bad Parcel Complete Duplicate Parcel High Dollar Reporting In …" at bounding box center [1173, 197] width 192 height 32
click at [1077, 181] on select "Automated Search Bad Parcel Complete Duplicate Parcel High Dollar Reporting In …" at bounding box center [1173, 197] width 192 height 32
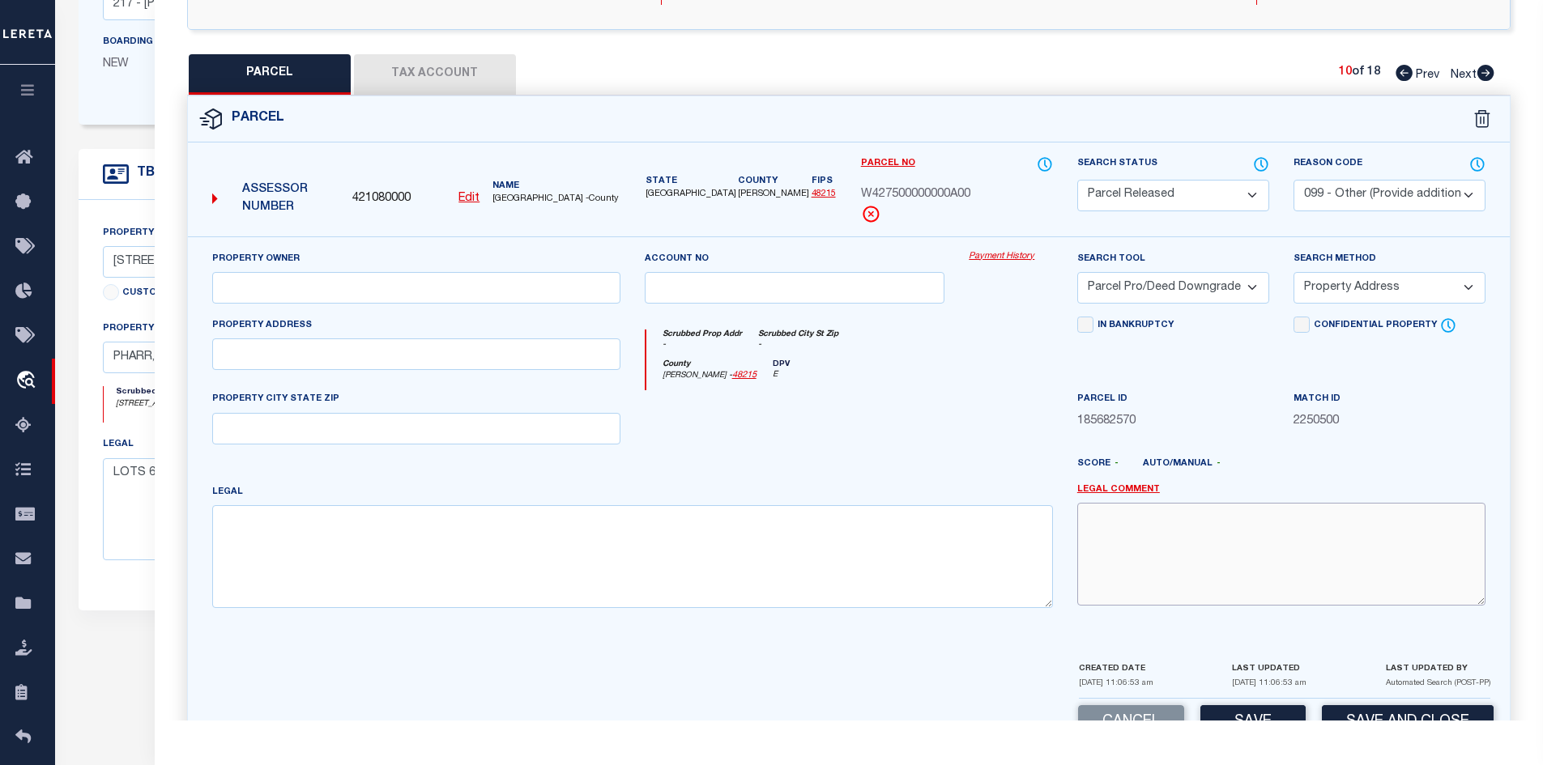
click at [1148, 535] on textarea at bounding box center [1281, 554] width 408 height 102
paste textarea "Parcel not needed"
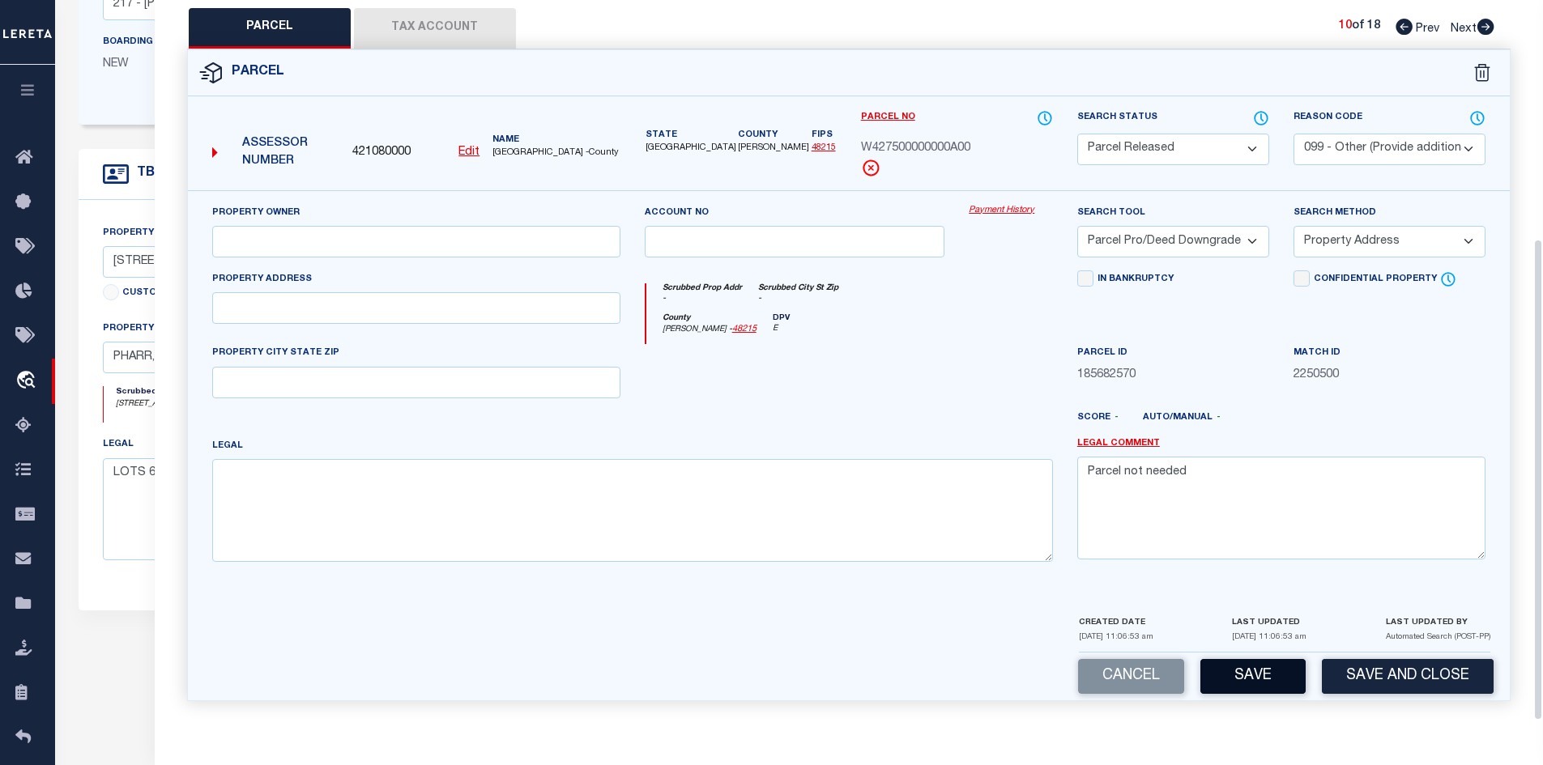
click at [1236, 676] on button "Save" at bounding box center [1252, 676] width 105 height 35
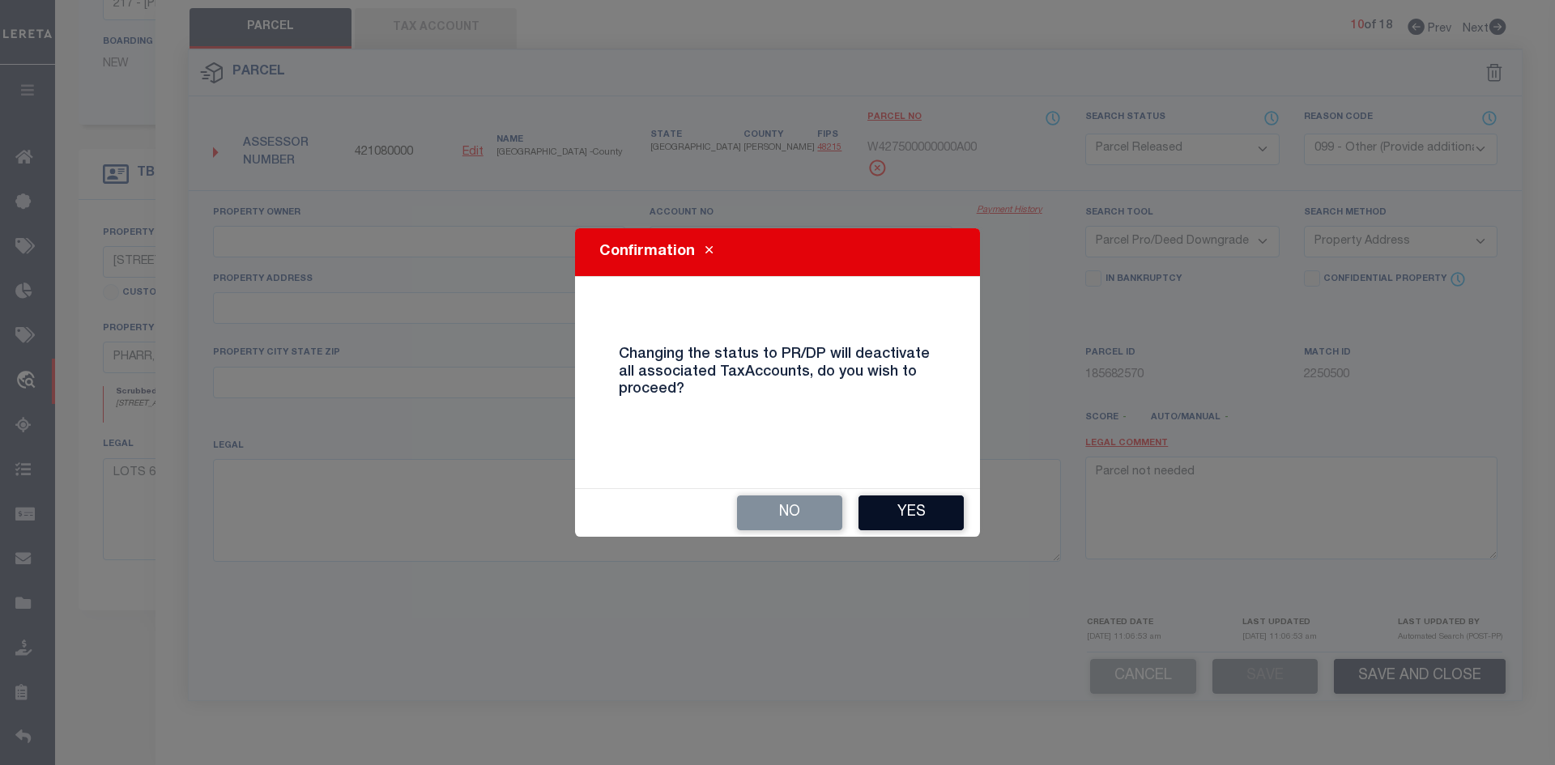
click at [924, 517] on button "Yes" at bounding box center [910, 513] width 105 height 35
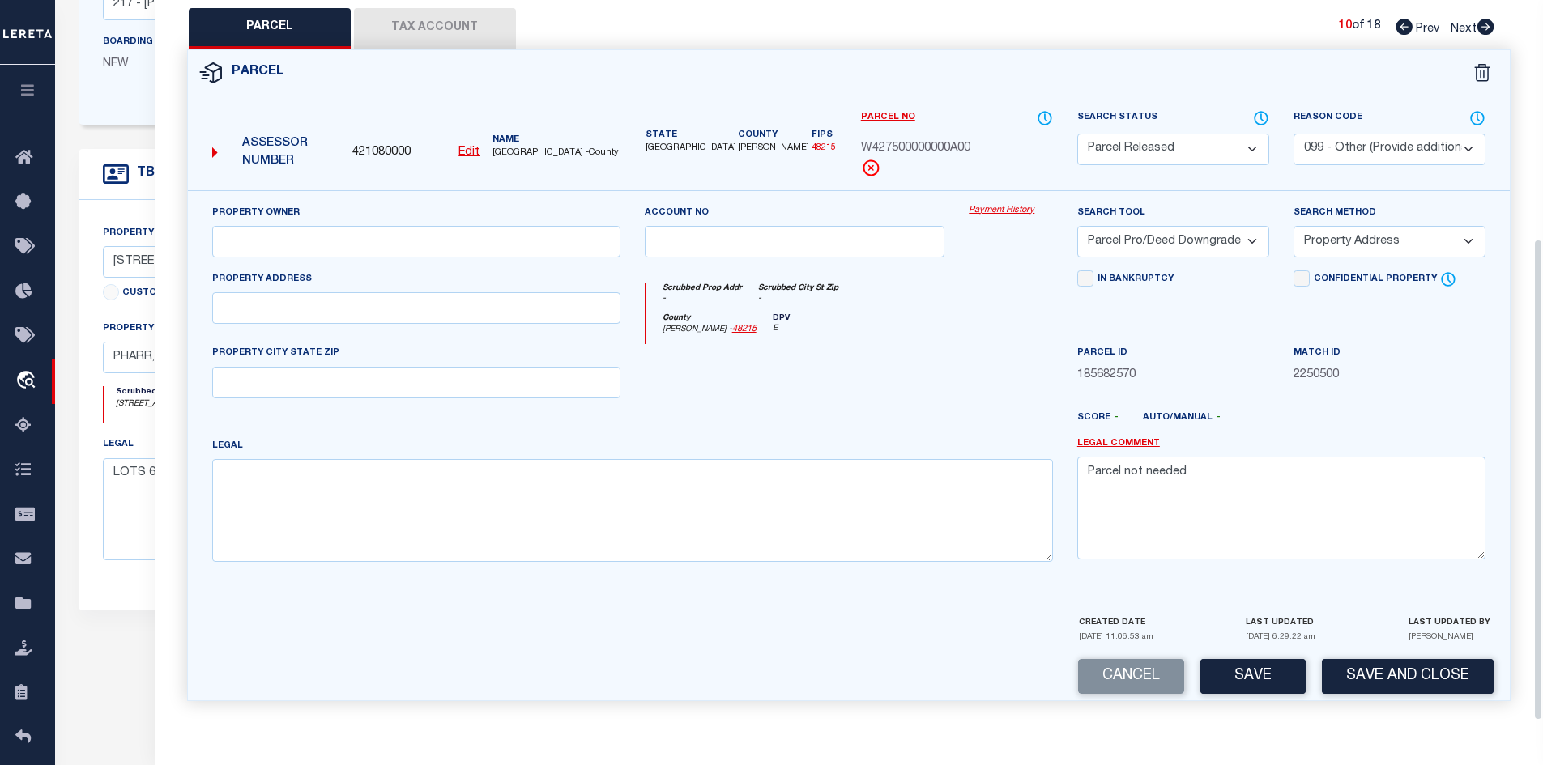
click at [1484, 28] on icon at bounding box center [1485, 27] width 17 height 16
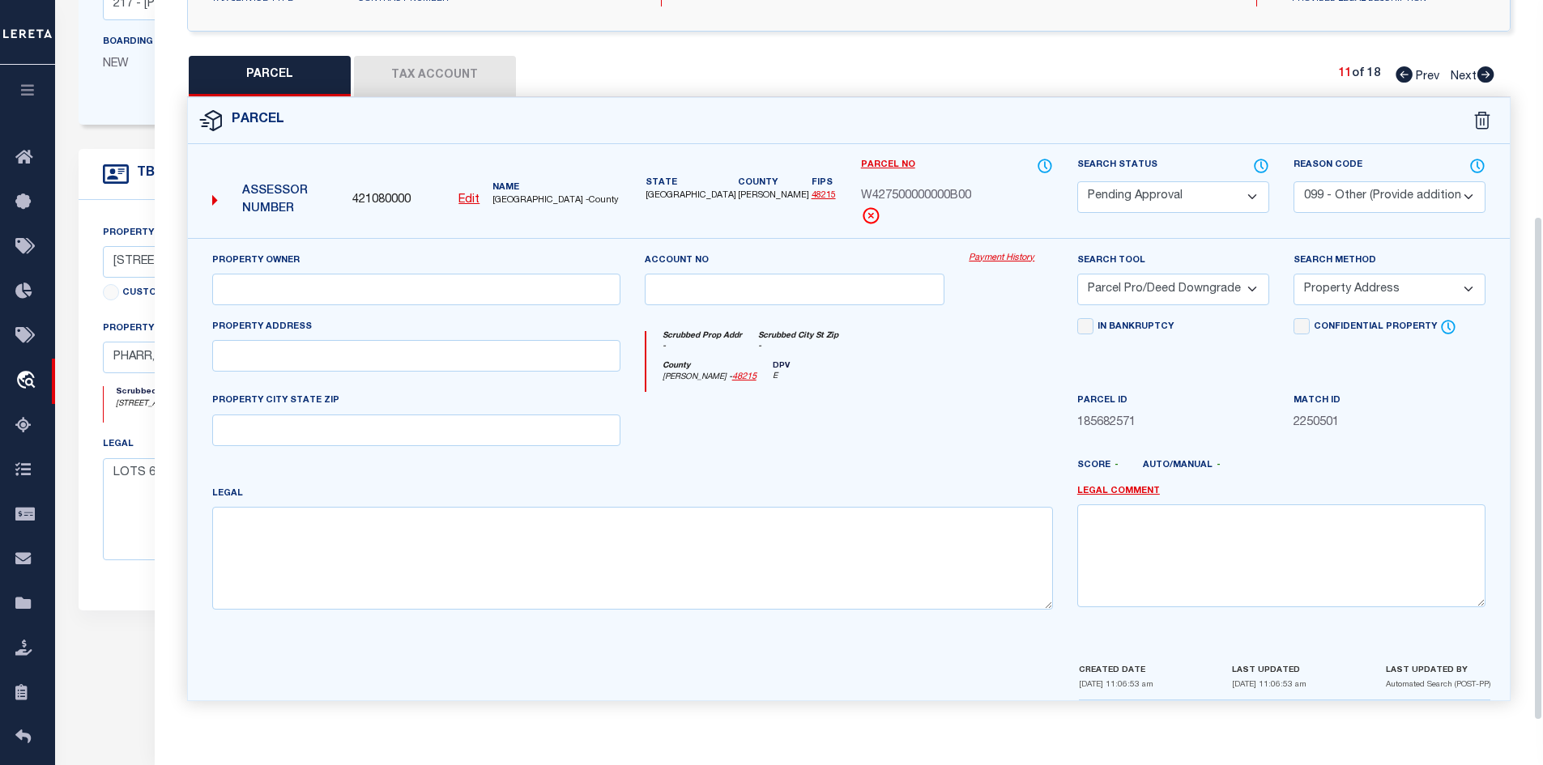
scroll to position [309, 0]
click at [1173, 187] on select "Automated Search Bad Parcel Complete Duplicate Parcel High Dollar Reporting In …" at bounding box center [1173, 197] width 192 height 32
click at [1077, 181] on select "Automated Search Bad Parcel Complete Duplicate Parcel High Dollar Reporting In …" at bounding box center [1173, 197] width 192 height 32
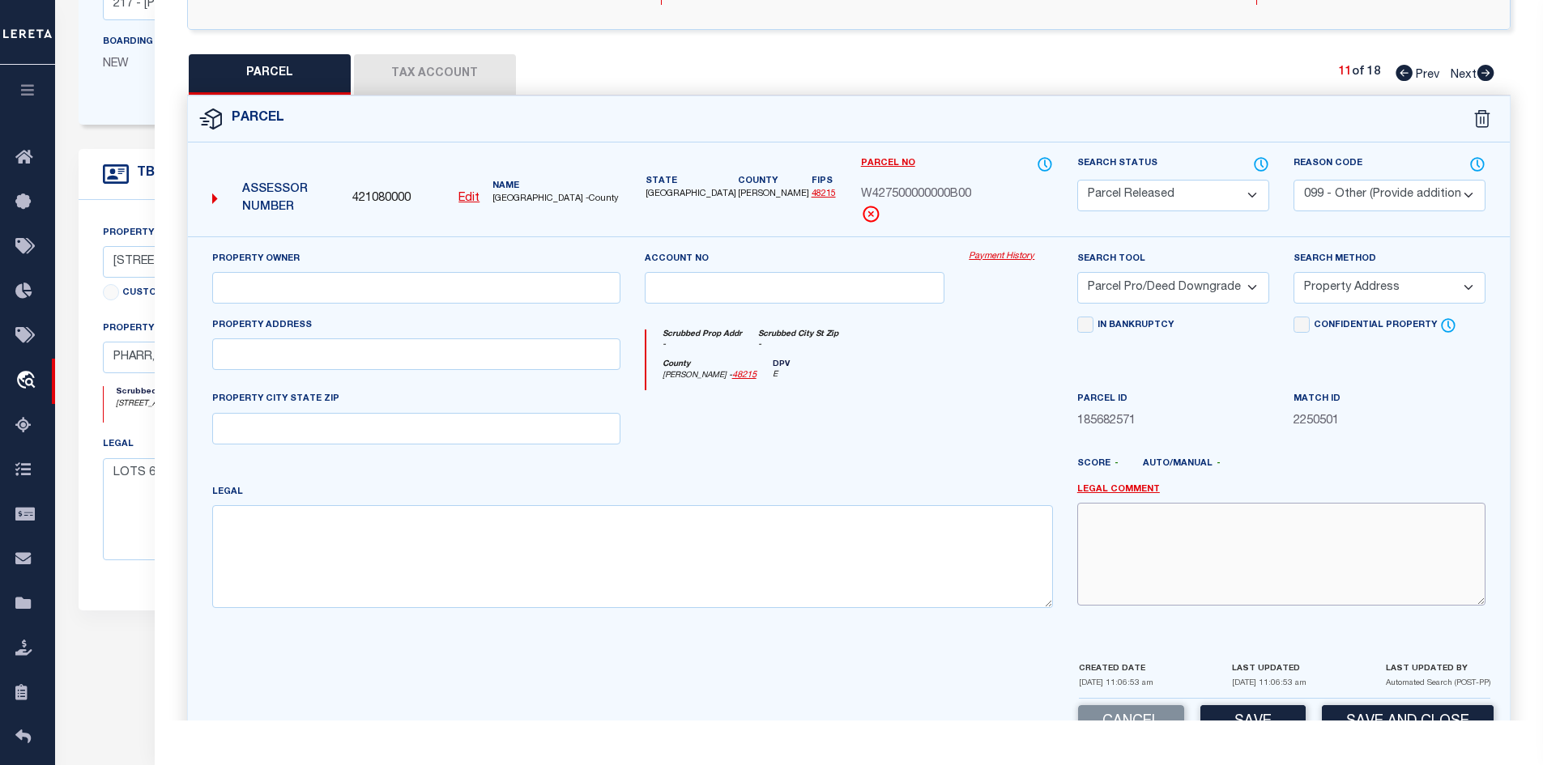
click at [1185, 532] on textarea at bounding box center [1281, 554] width 408 height 102
paste textarea "Parcel not needed"
click at [1246, 702] on div "Cancel Save Save and Close" at bounding box center [849, 723] width 1322 height 48
click at [1250, 714] on button "Save" at bounding box center [1252, 722] width 105 height 35
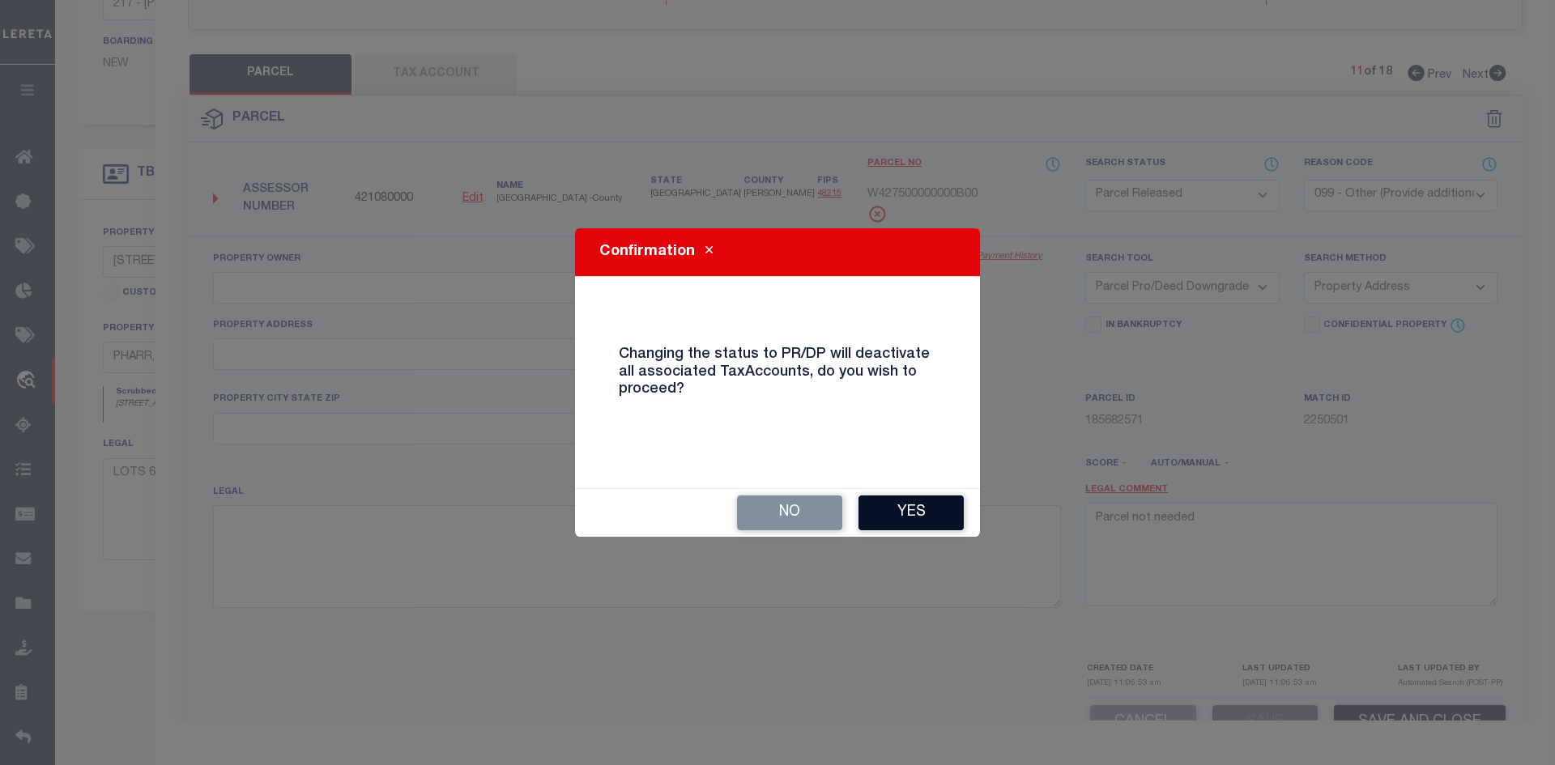
click at [905, 515] on button "Yes" at bounding box center [910, 513] width 105 height 35
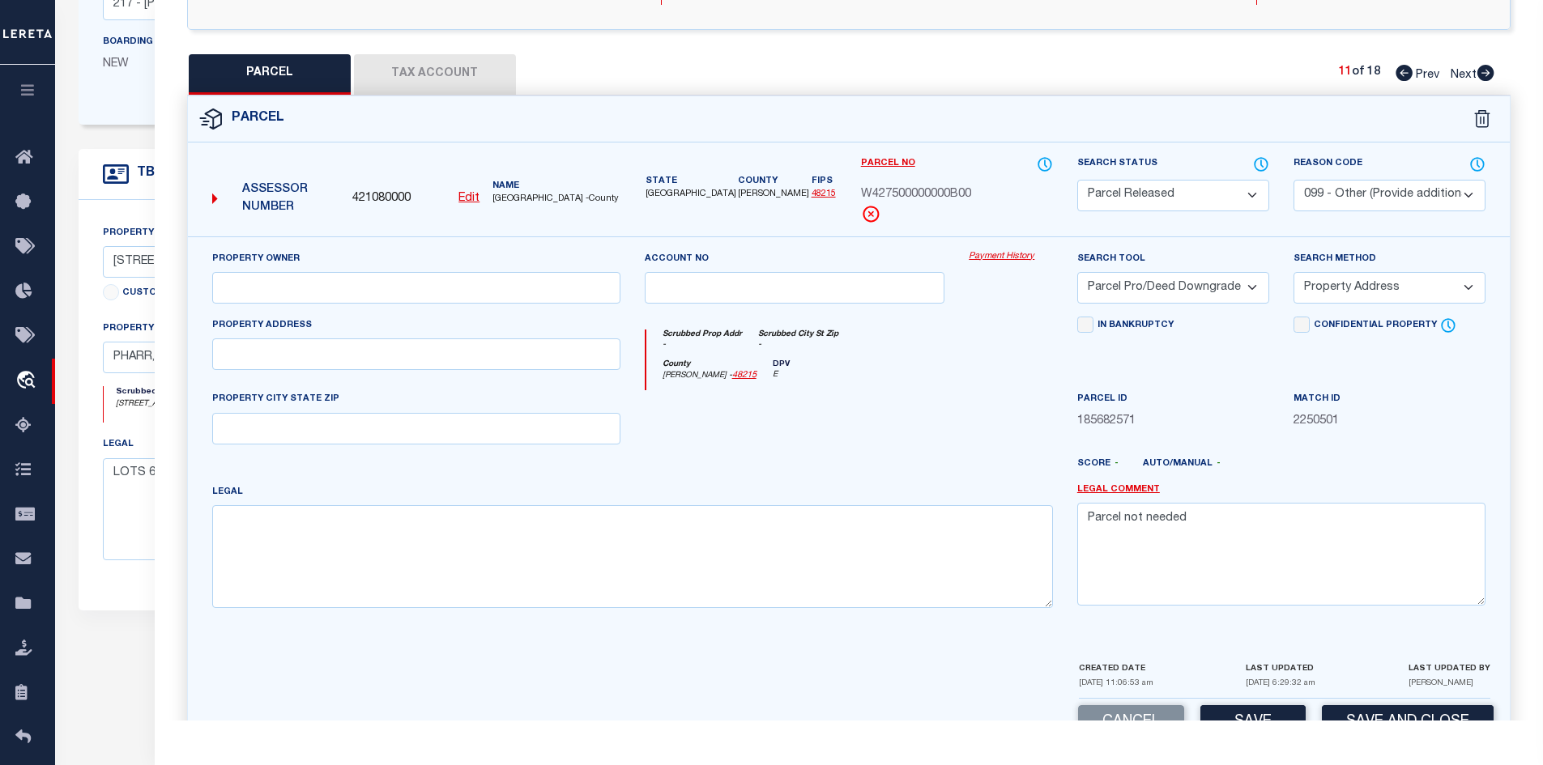
click at [1482, 71] on icon at bounding box center [1485, 73] width 17 height 16
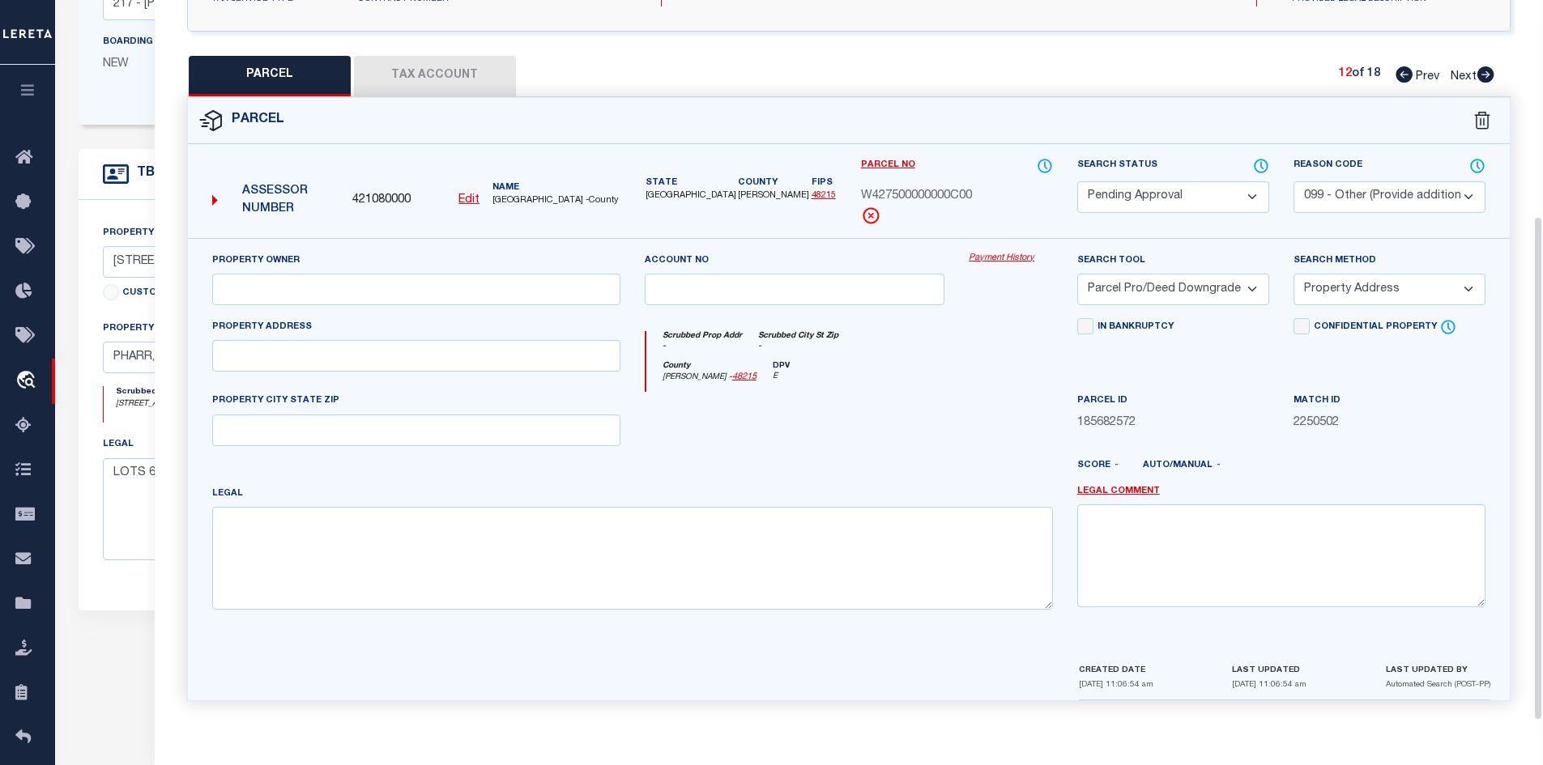
click at [1142, 200] on select "Automated Search Bad Parcel Complete Duplicate Parcel High Dollar Reporting In …" at bounding box center [1173, 197] width 192 height 32
click at [1077, 181] on select "Automated Search Bad Parcel Complete Duplicate Parcel High Dollar Reporting In …" at bounding box center [1173, 197] width 192 height 32
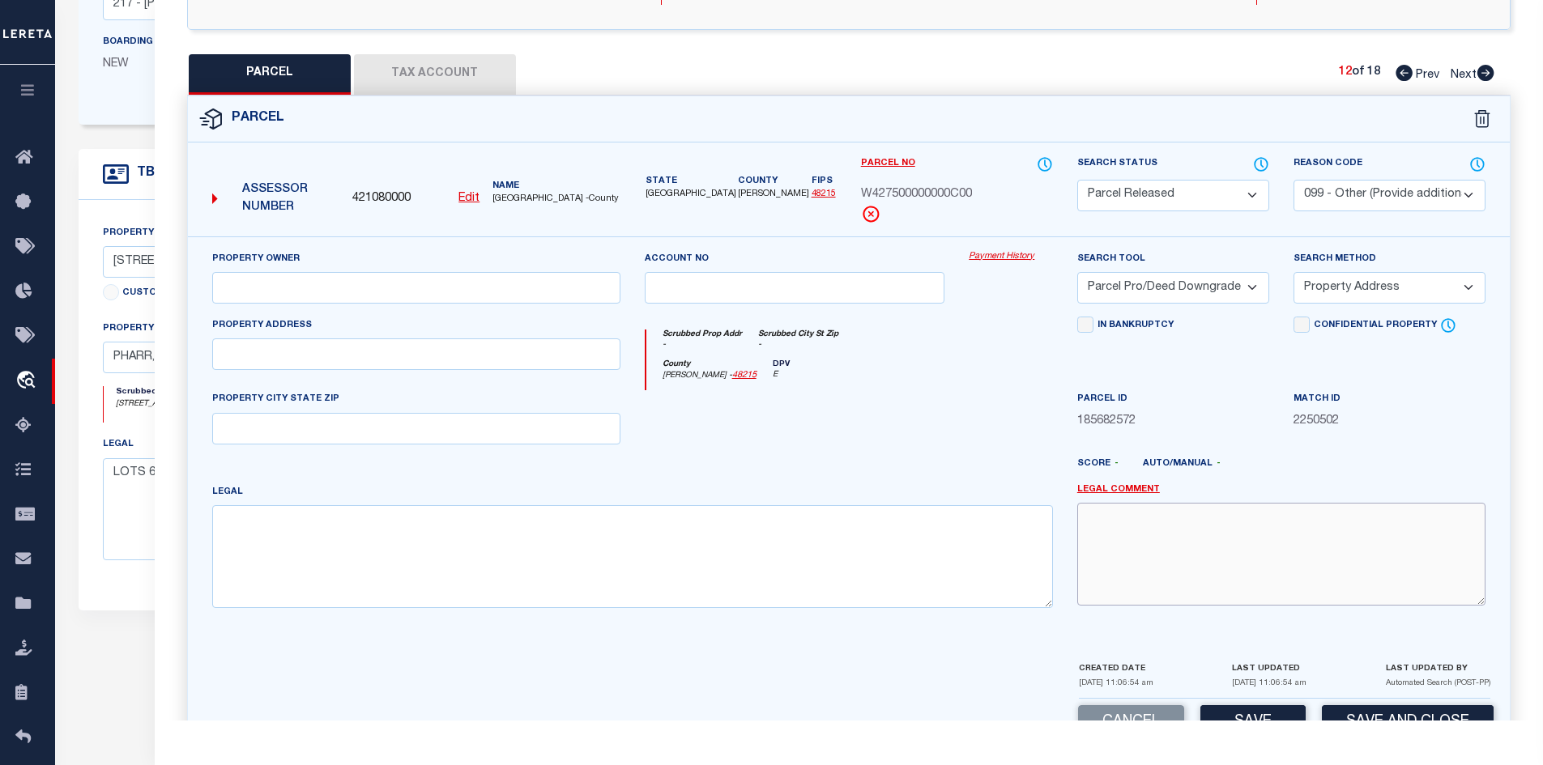
click at [1116, 542] on textarea at bounding box center [1281, 554] width 408 height 102
paste textarea "Parcel not needed"
click at [1249, 719] on button "Save" at bounding box center [1252, 722] width 105 height 35
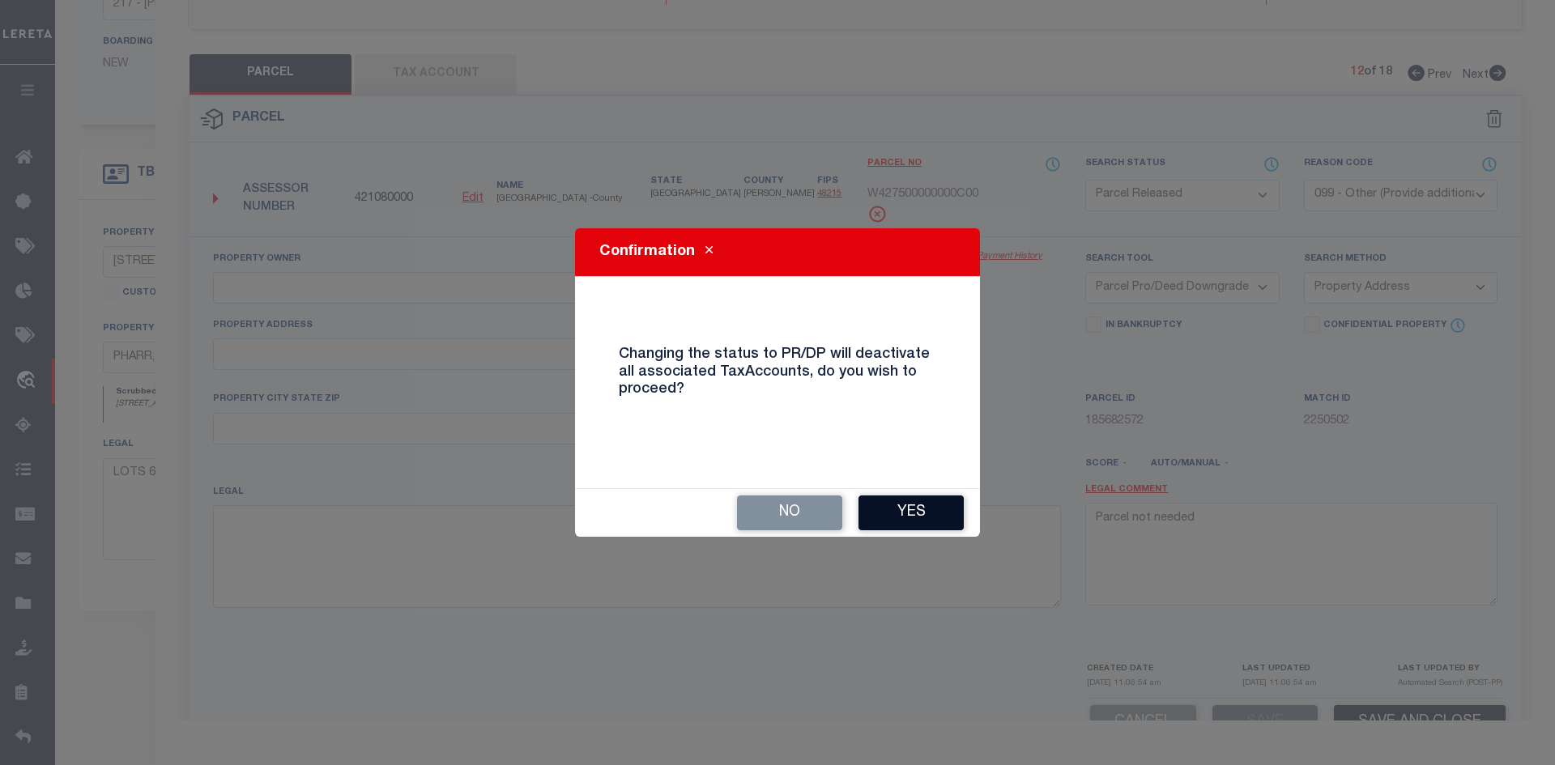
click at [914, 517] on button "Yes" at bounding box center [910, 513] width 105 height 35
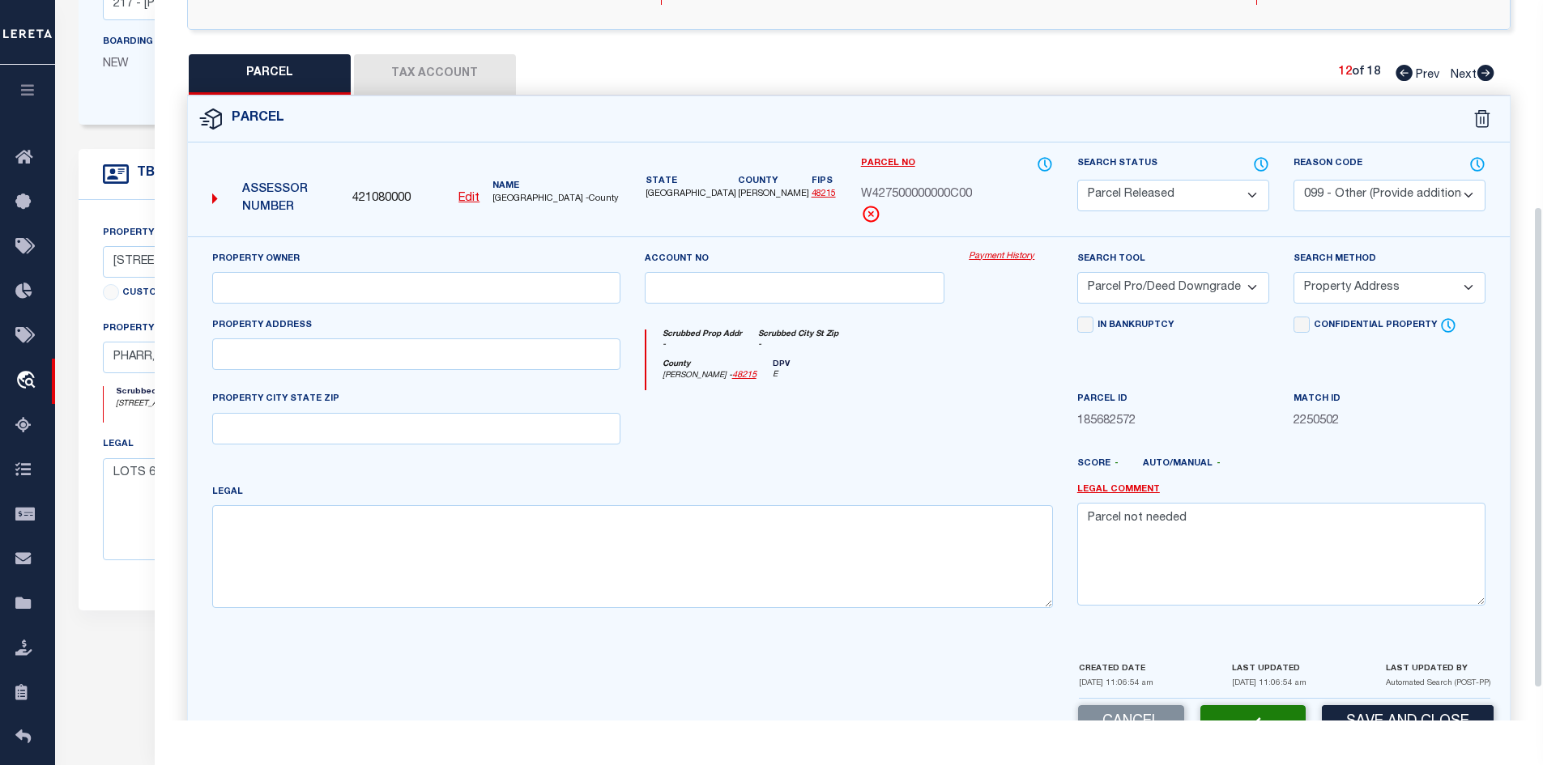
click at [1484, 73] on icon at bounding box center [1485, 73] width 18 height 16
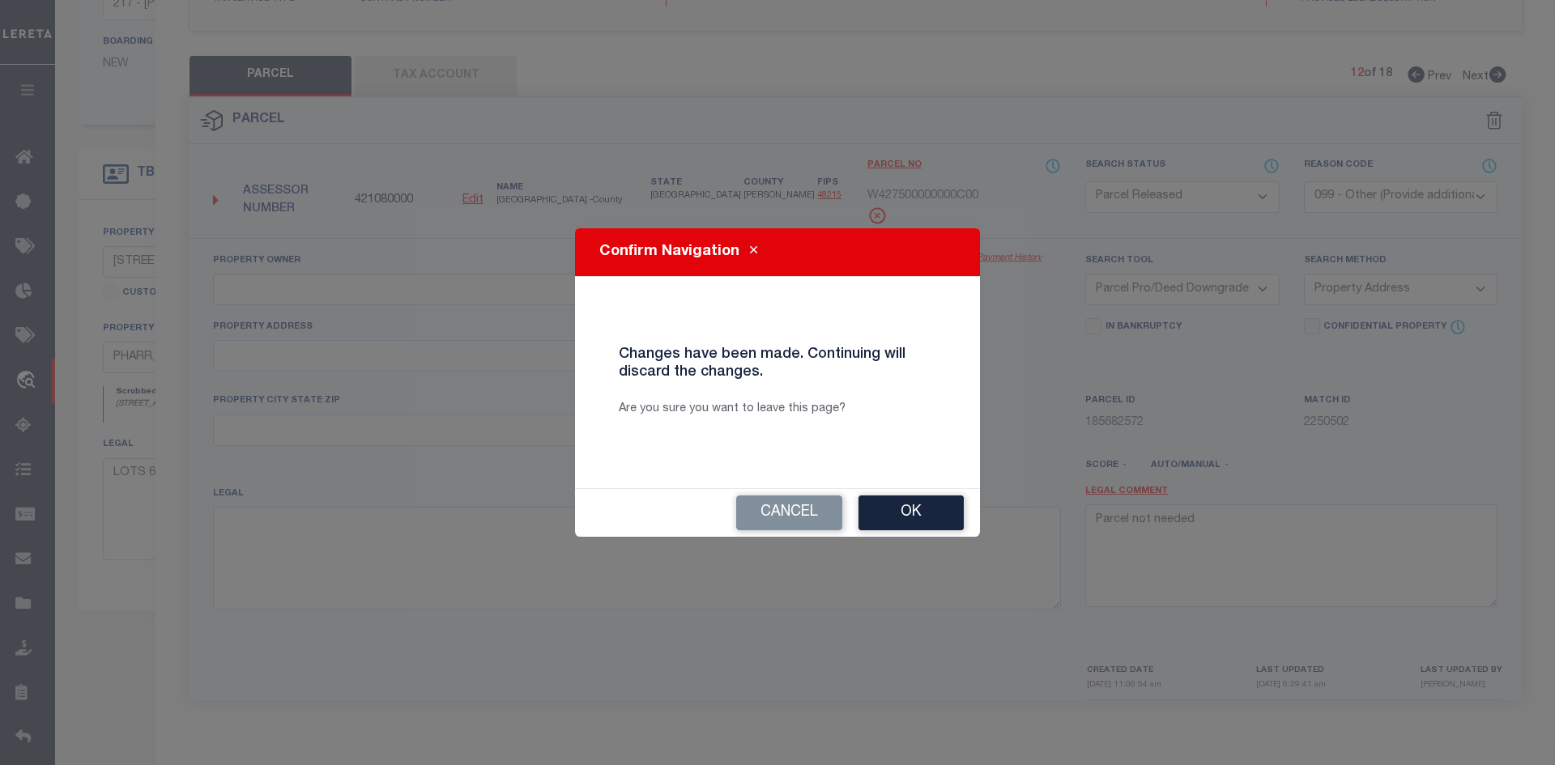
drag, startPoint x: 775, startPoint y: 507, endPoint x: 780, endPoint y: 468, distance: 39.2
click at [773, 507] on button "Cancel" at bounding box center [789, 513] width 106 height 35
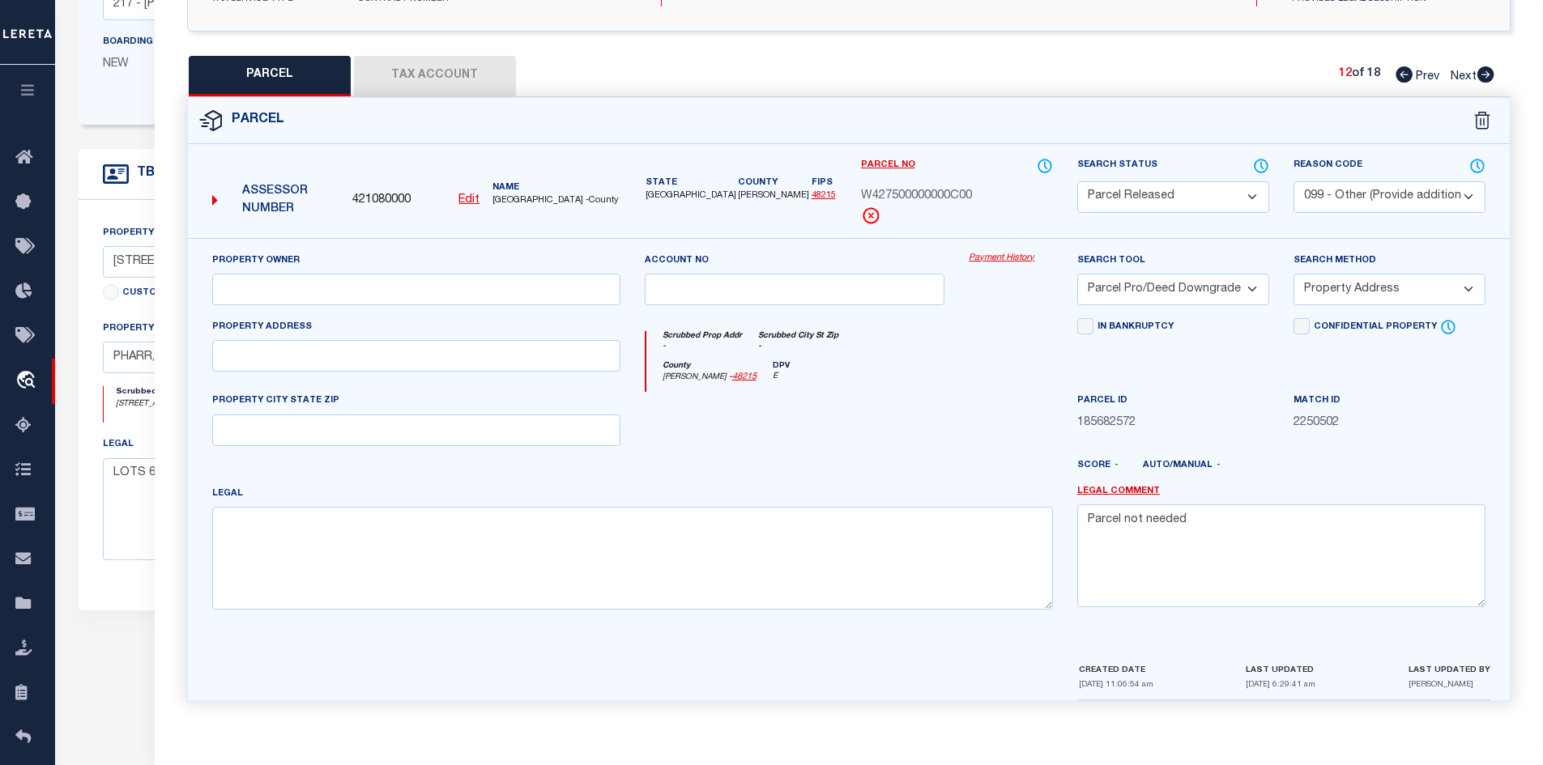
click at [1480, 66] on icon at bounding box center [1485, 74] width 18 height 16
click at [1096, 190] on select "Automated Search Bad Parcel Complete Duplicate Parcel High Dollar Reporting In …" at bounding box center [1173, 197] width 192 height 32
click at [1077, 181] on select "Automated Search Bad Parcel Complete Duplicate Parcel High Dollar Reporting In …" at bounding box center [1173, 197] width 192 height 32
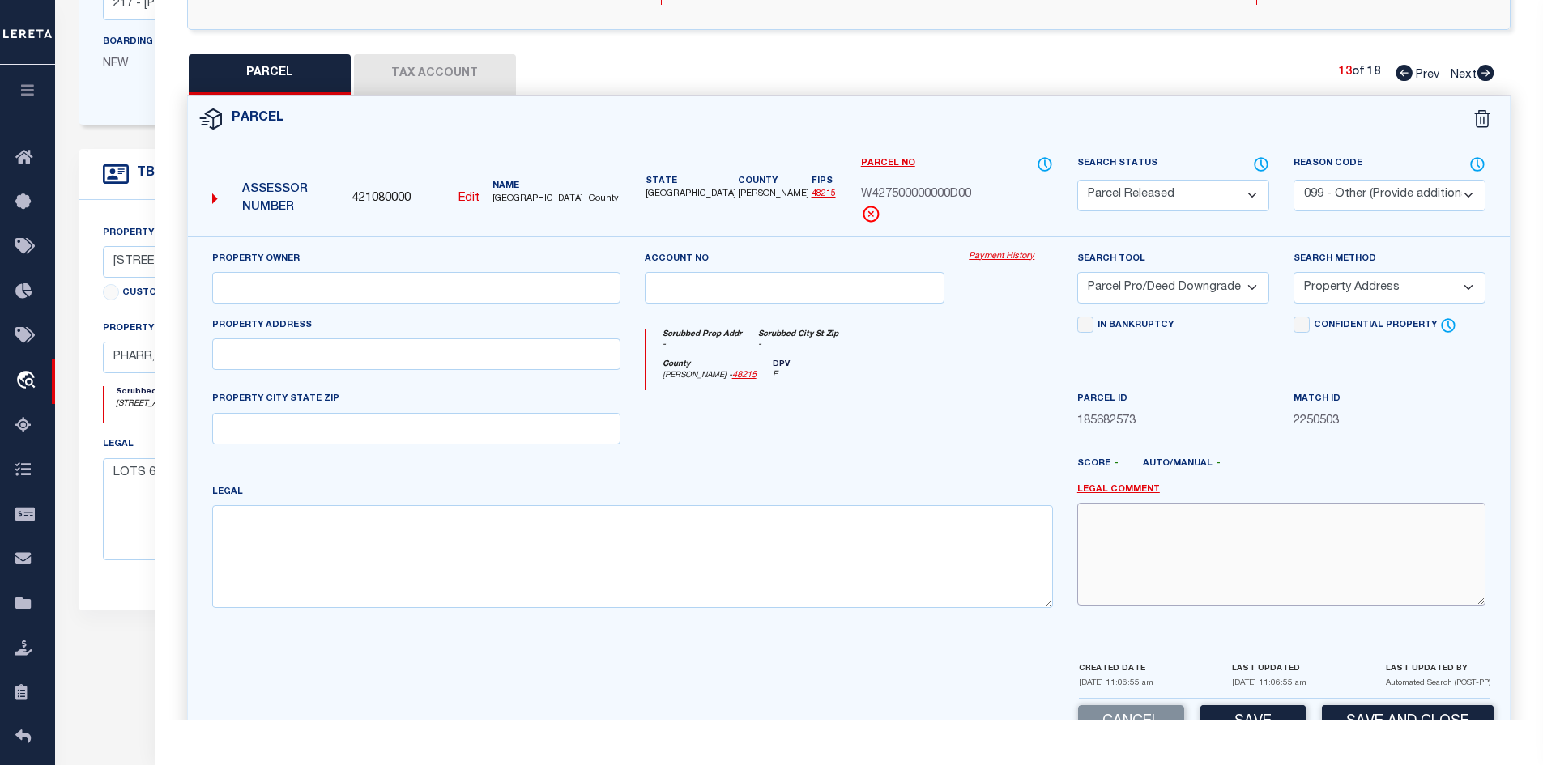
click at [1141, 543] on textarea at bounding box center [1281, 554] width 408 height 102
paste textarea "Parcel not needed"
click at [1222, 701] on div "Cancel Save Save and Close" at bounding box center [849, 723] width 1322 height 48
click at [1230, 716] on button "Save" at bounding box center [1252, 722] width 105 height 35
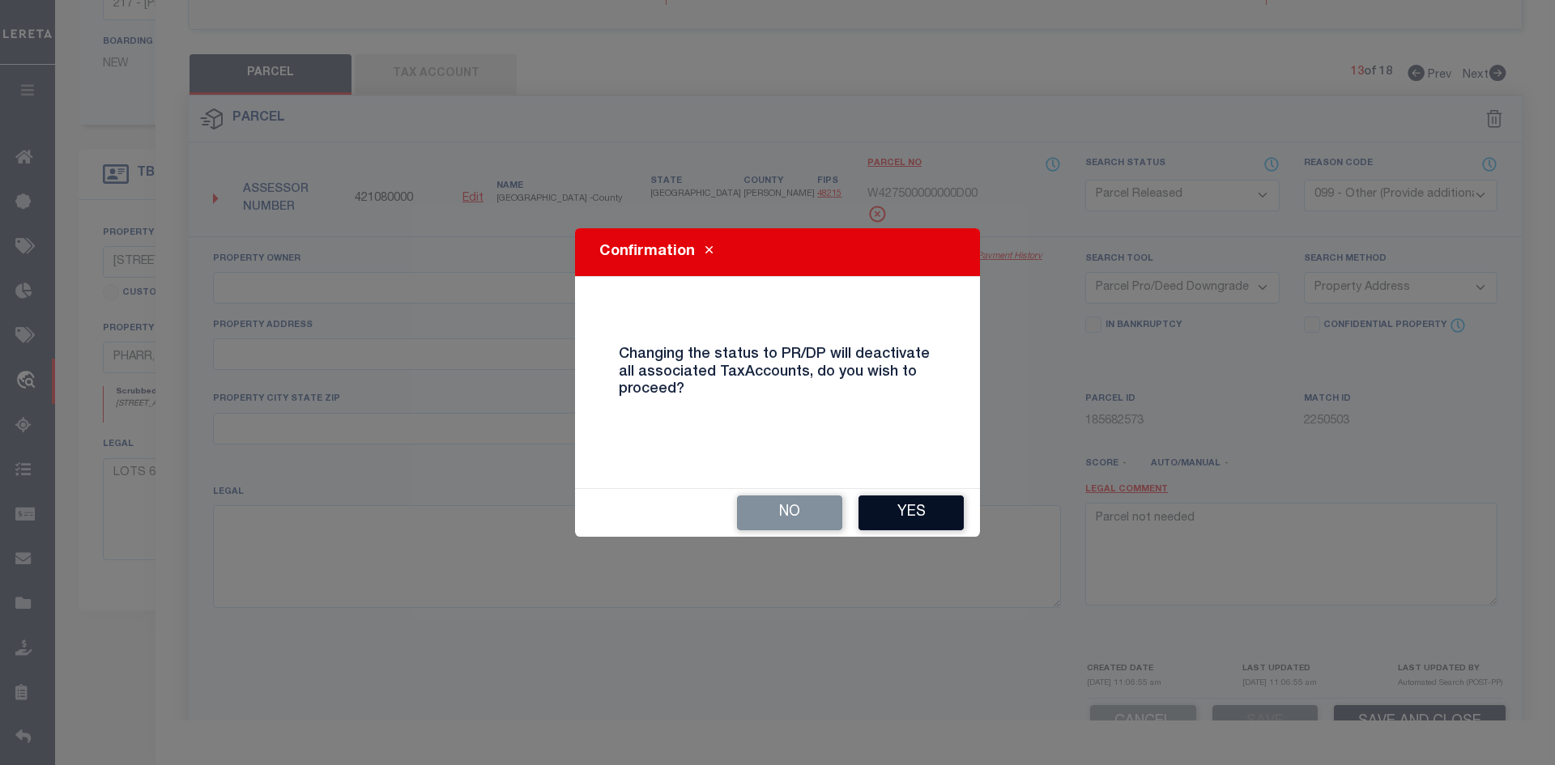
click at [918, 509] on button "Yes" at bounding box center [910, 513] width 105 height 35
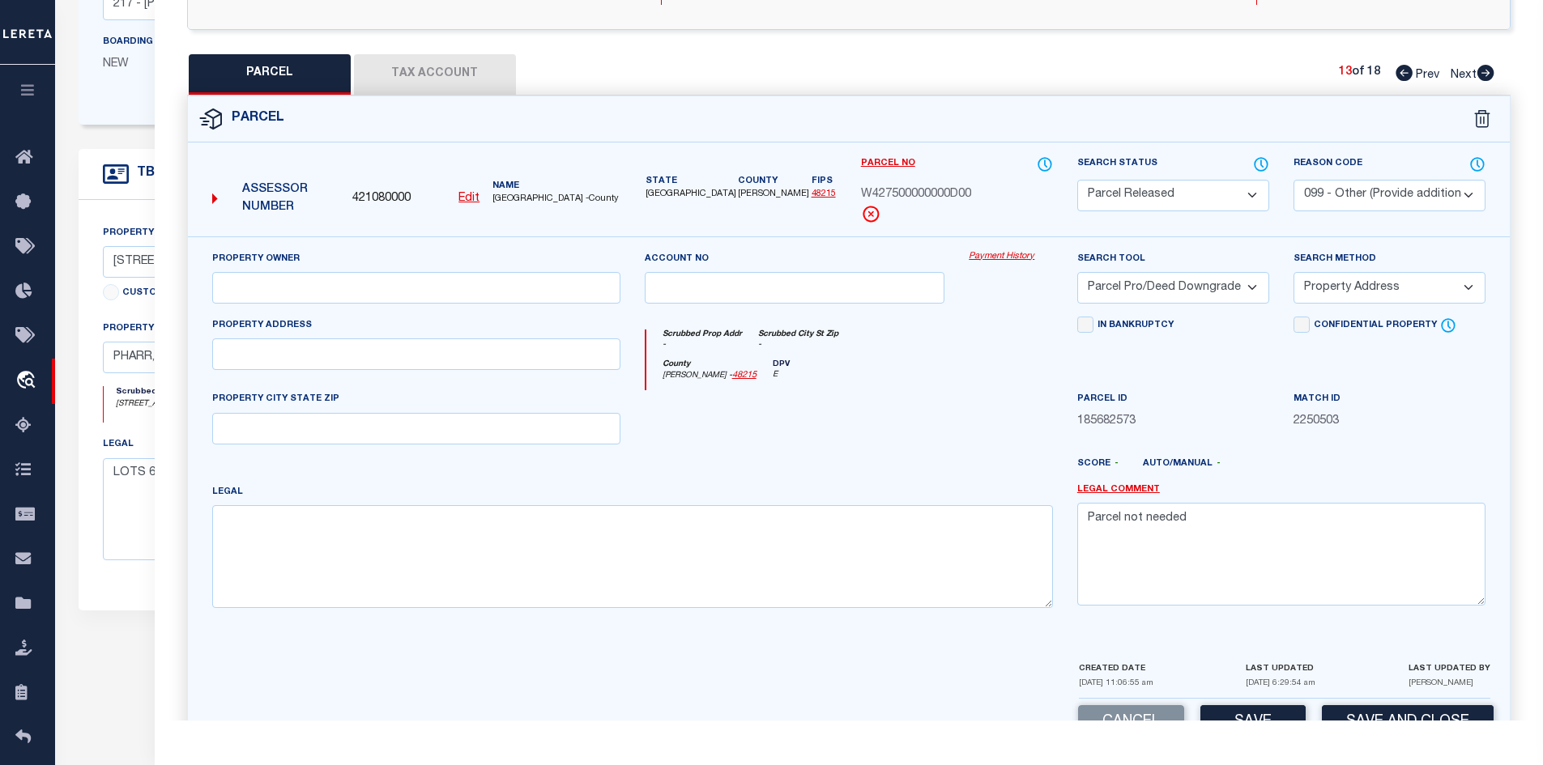
click at [1487, 70] on icon at bounding box center [1485, 73] width 18 height 16
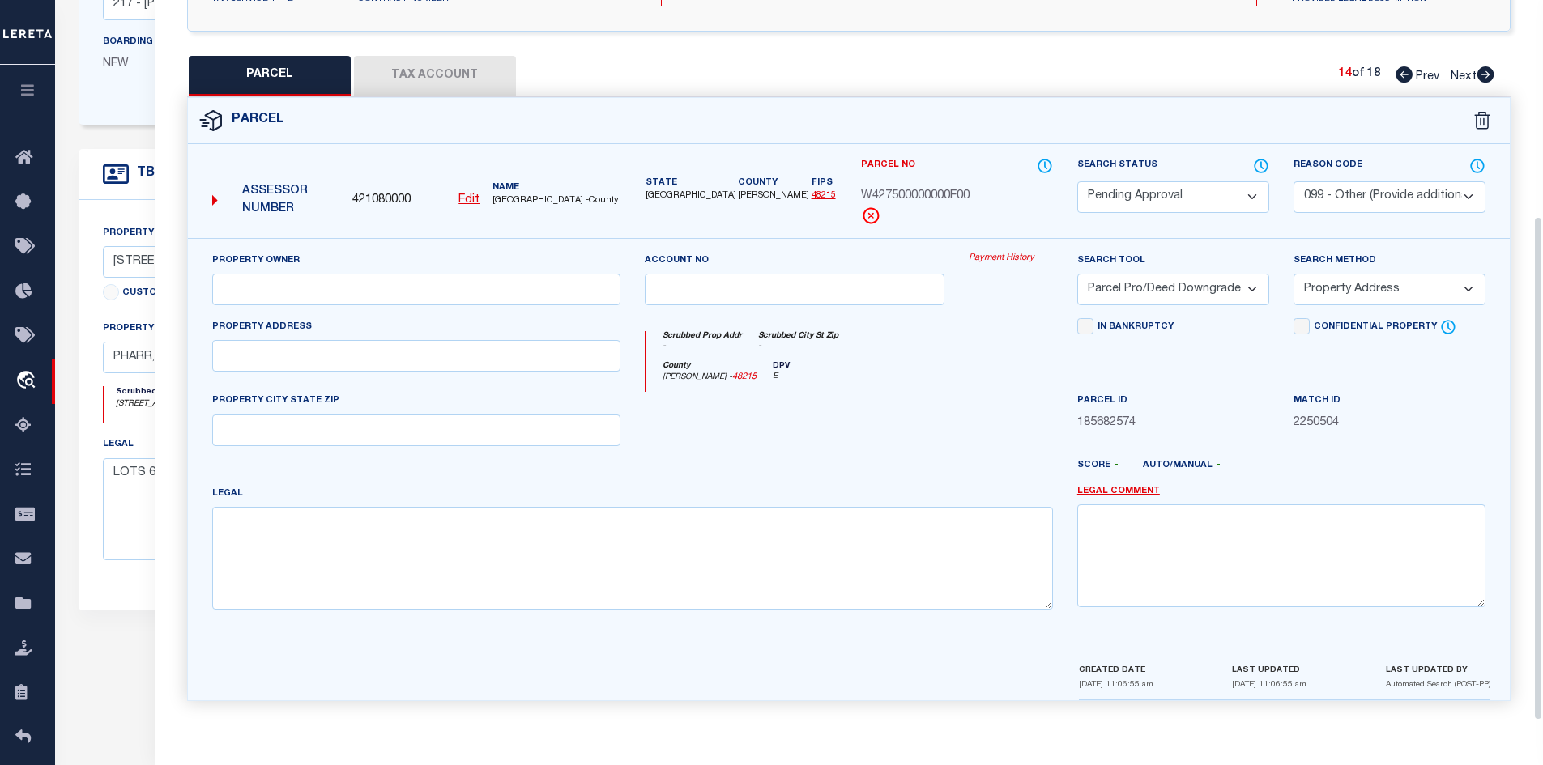
click at [1137, 199] on select "Automated Search Bad Parcel Complete Duplicate Parcel High Dollar Reporting In …" at bounding box center [1173, 197] width 192 height 32
click at [1077, 181] on select "Automated Search Bad Parcel Complete Duplicate Parcel High Dollar Reporting In …" at bounding box center [1173, 197] width 192 height 32
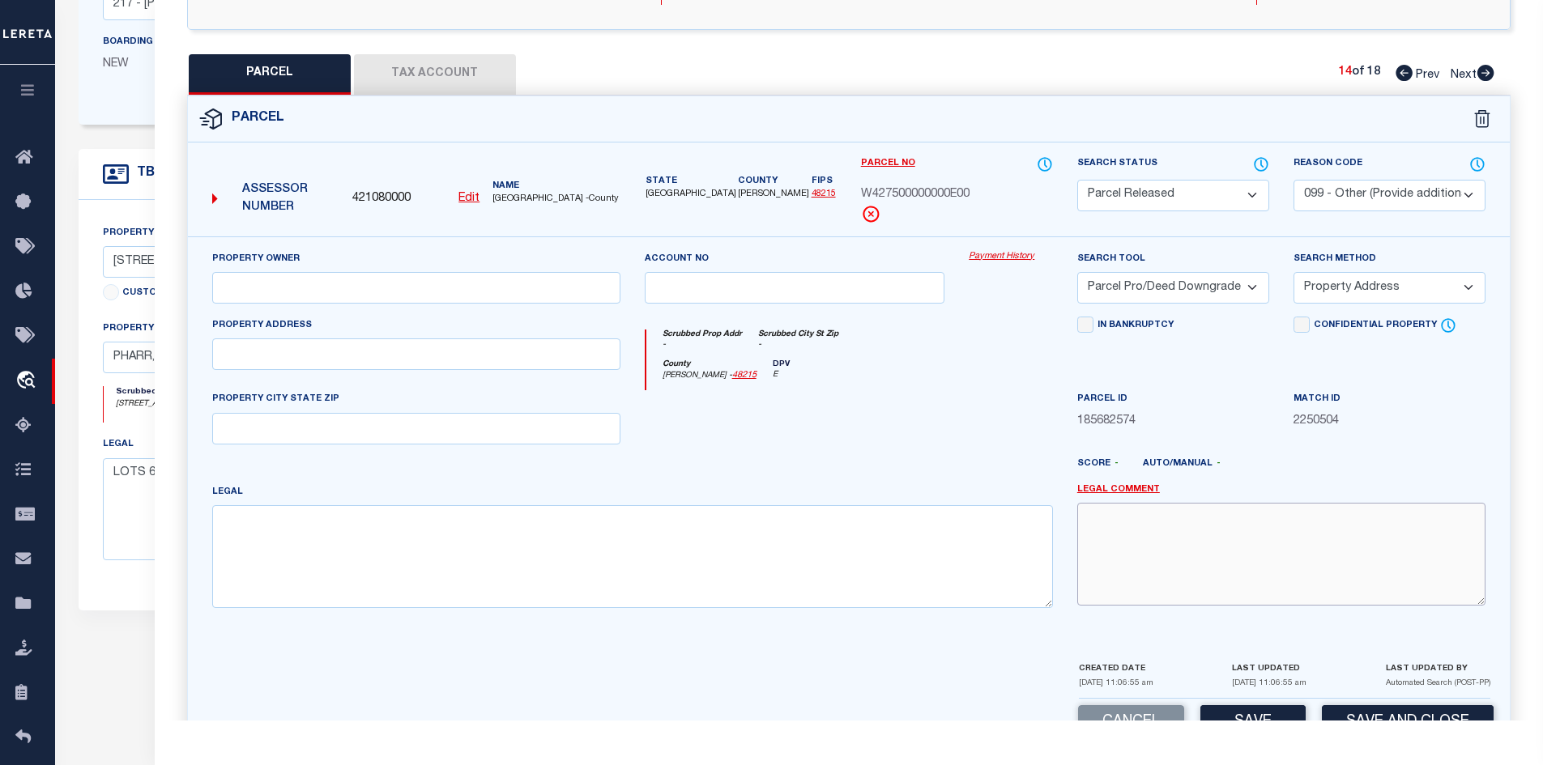
click at [1146, 536] on textarea at bounding box center [1281, 554] width 408 height 102
paste textarea "Parcel not needed"
click at [1264, 698] on div "LAST UPDATED [DATE] 11:06:55 am" at bounding box center [1269, 679] width 75 height 38
click at [1254, 713] on button "Save" at bounding box center [1252, 722] width 105 height 35
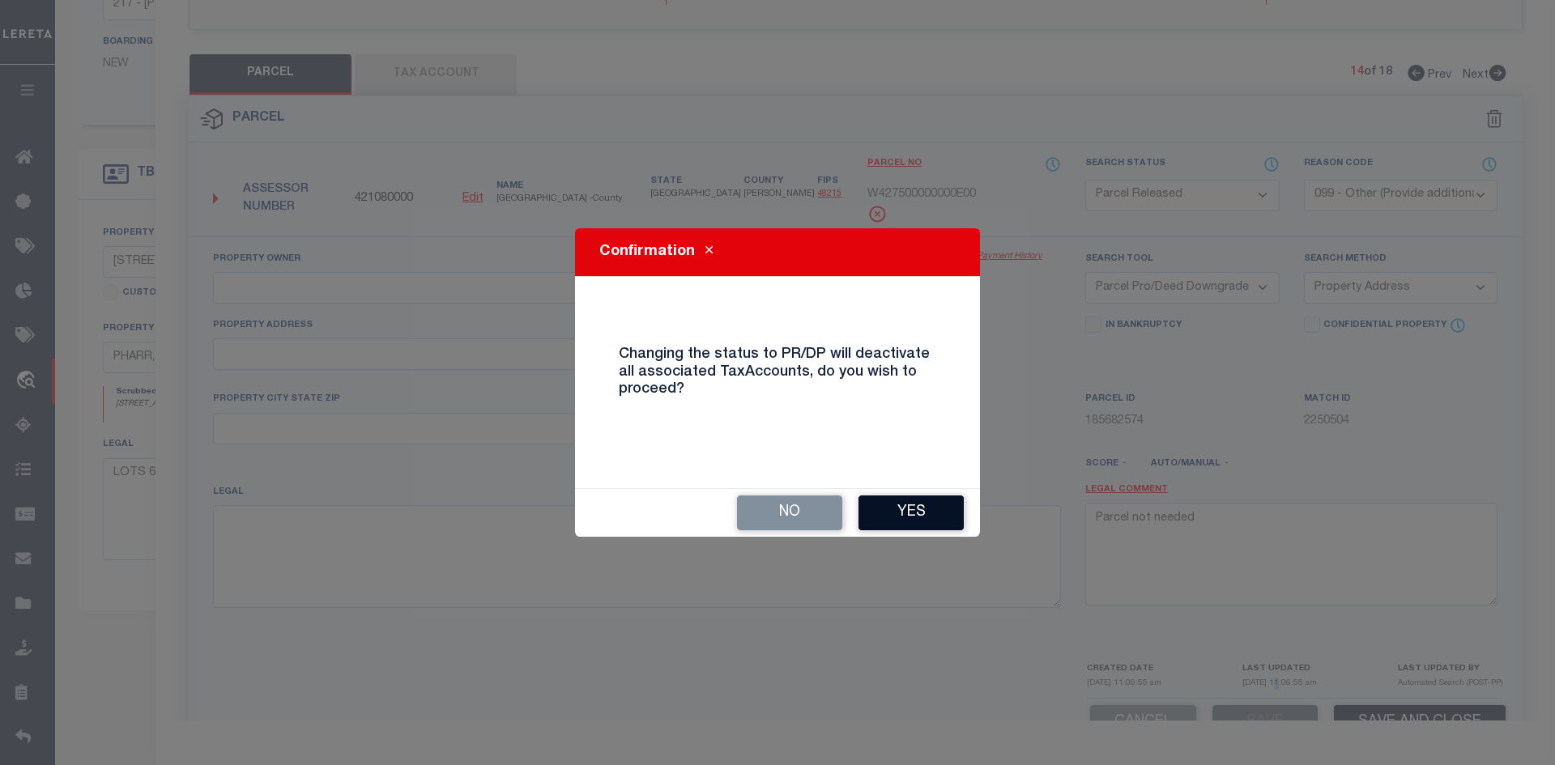
click at [893, 501] on button "Yes" at bounding box center [910, 513] width 105 height 35
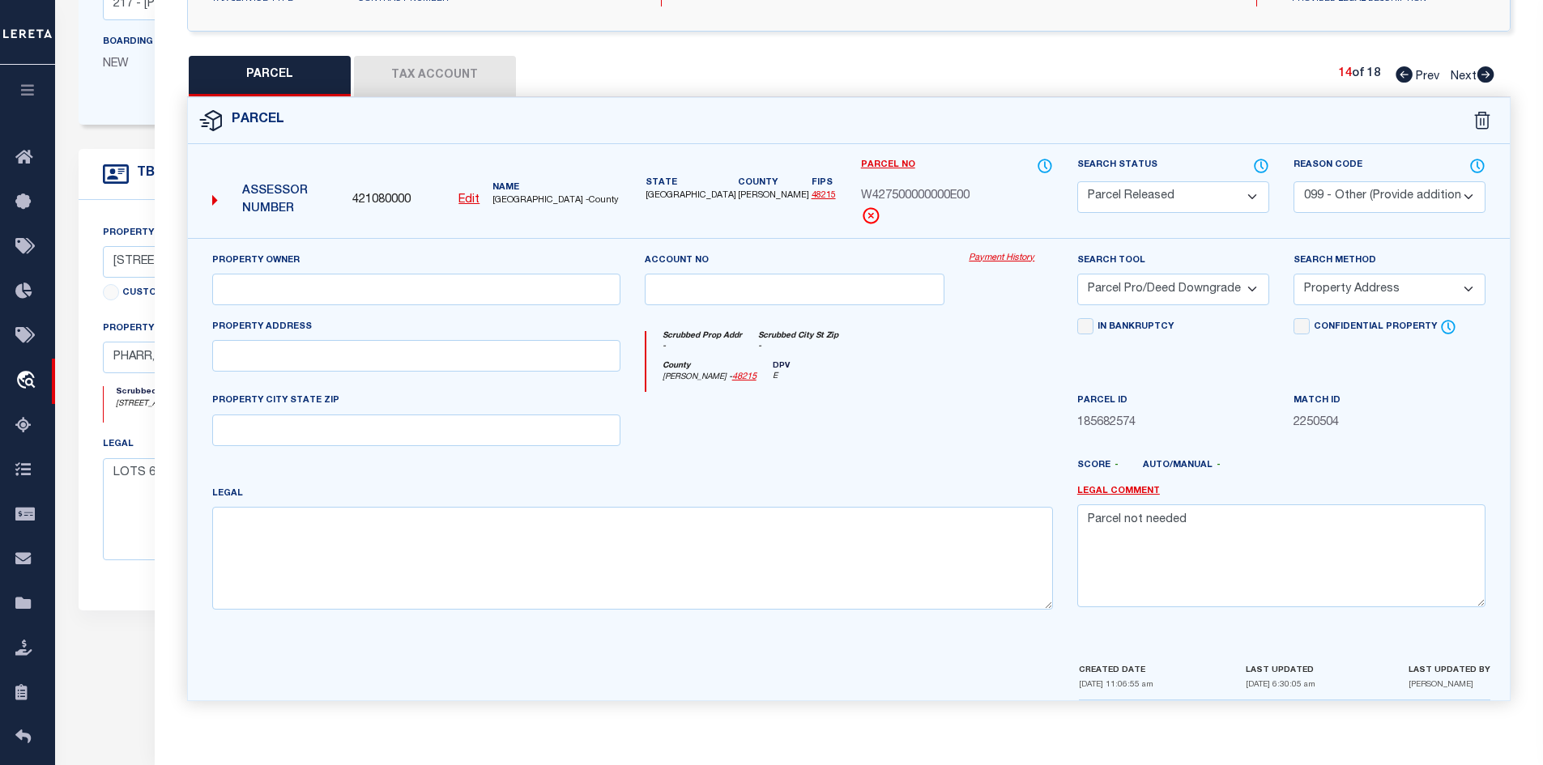
click at [1485, 71] on icon at bounding box center [1485, 74] width 17 height 16
click at [1170, 204] on select "Automated Search Bad Parcel Complete Duplicate Parcel High Dollar Reporting In …" at bounding box center [1173, 197] width 192 height 32
click at [1077, 181] on select "Automated Search Bad Parcel Complete Duplicate Parcel High Dollar Reporting In …" at bounding box center [1173, 197] width 192 height 32
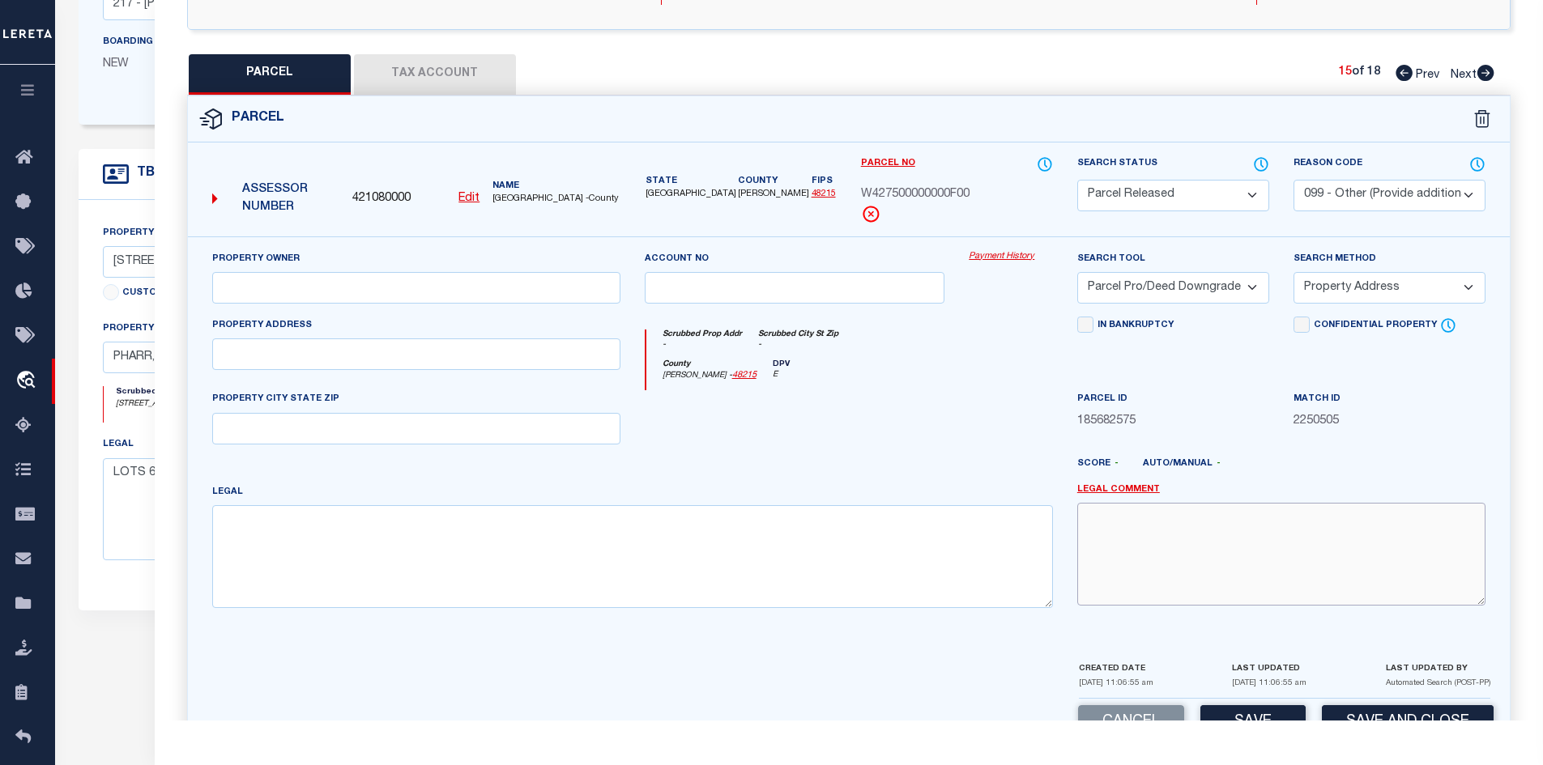
click at [1153, 561] on textarea at bounding box center [1281, 554] width 408 height 102
paste textarea "Parcel not needed"
click at [1153, 561] on textarea "Parcel not needed" at bounding box center [1281, 554] width 408 height 102
click at [1250, 718] on button "Save" at bounding box center [1252, 722] width 105 height 35
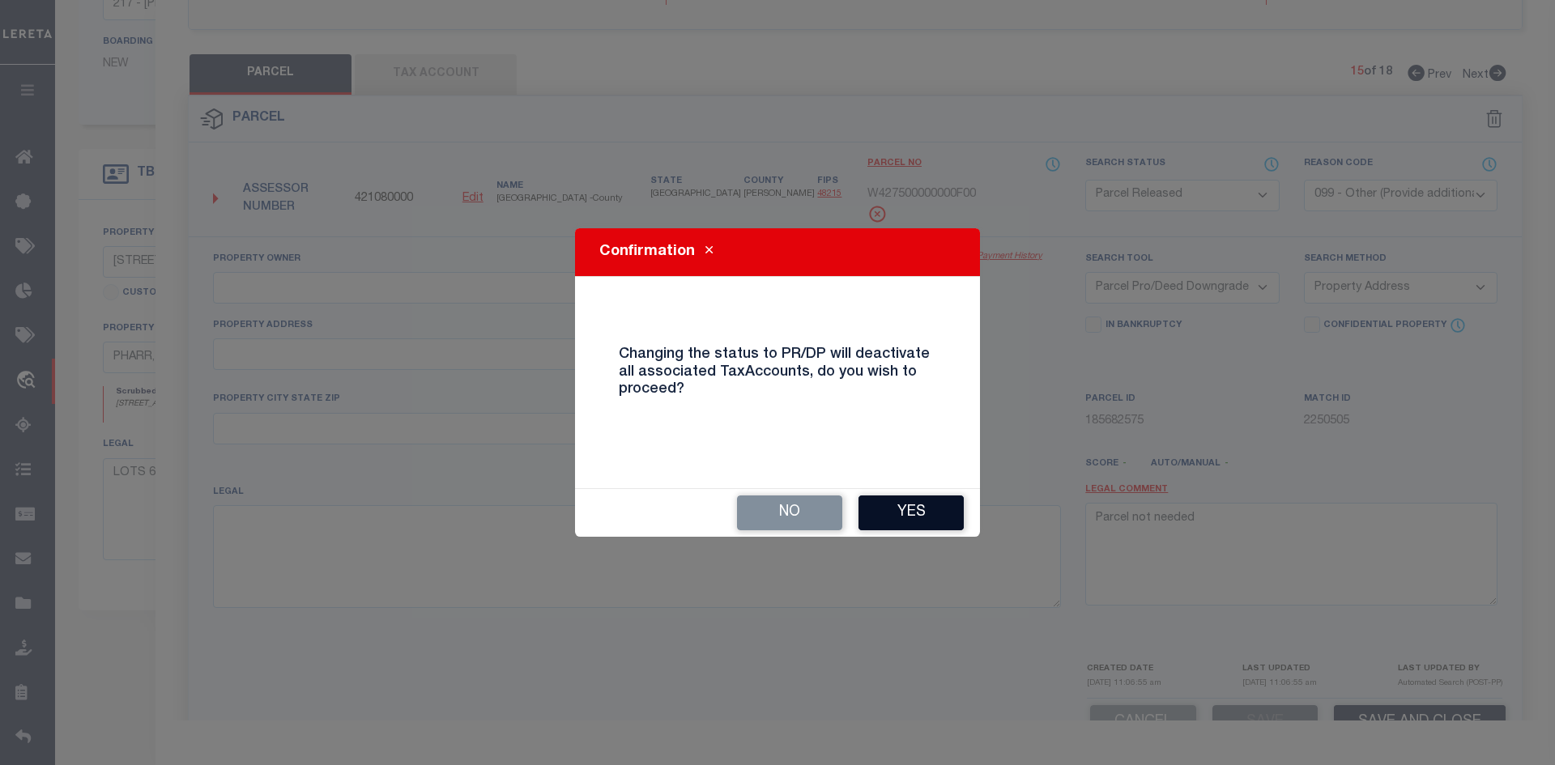
click at [942, 521] on button "Yes" at bounding box center [910, 513] width 105 height 35
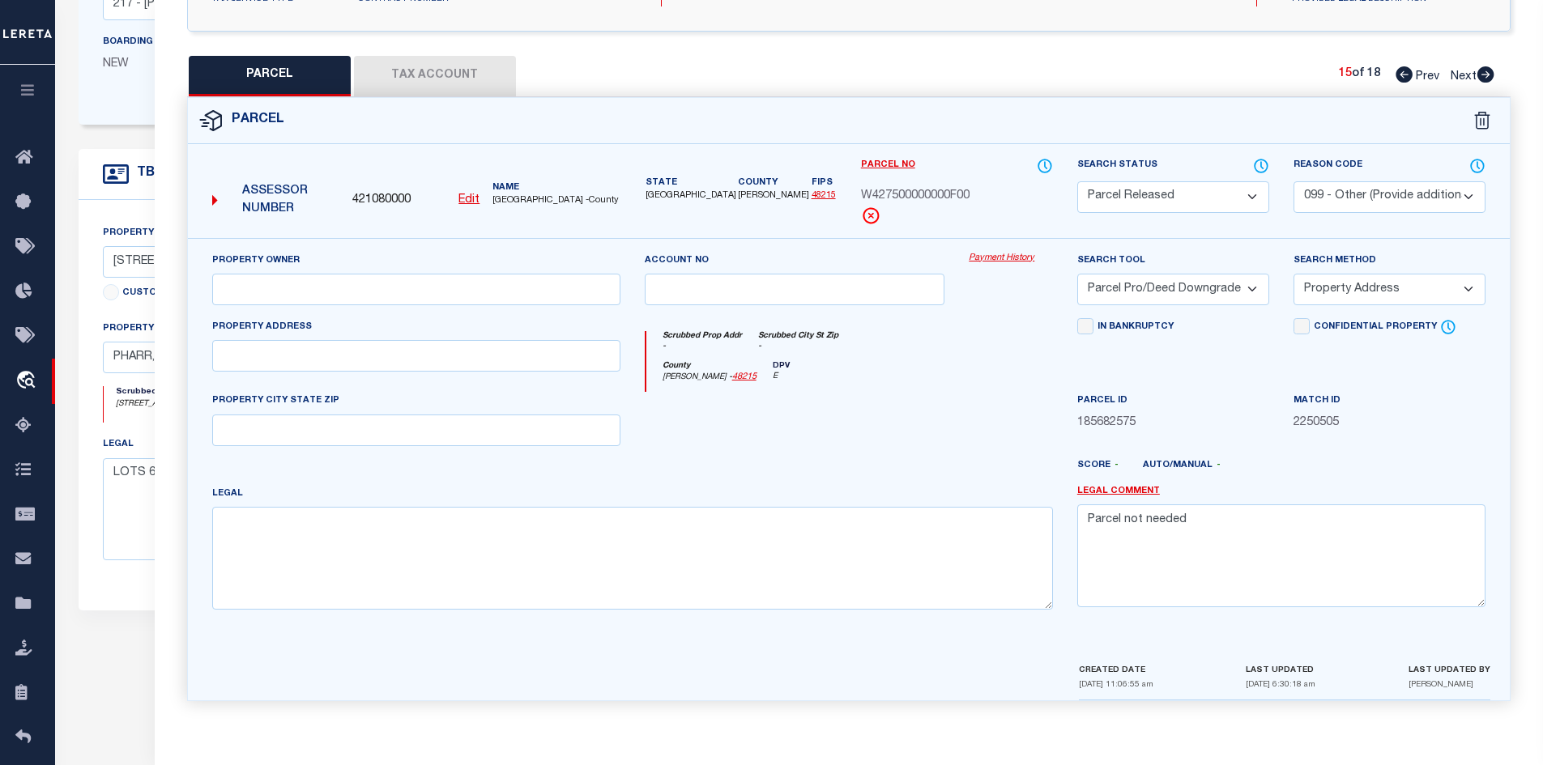
click at [1477, 78] on icon at bounding box center [1485, 74] width 18 height 16
click at [1182, 197] on select "Automated Search Bad Parcel Complete Duplicate Parcel High Dollar Reporting In …" at bounding box center [1173, 197] width 192 height 32
click at [1077, 181] on select "Automated Search Bad Parcel Complete Duplicate Parcel High Dollar Reporting In …" at bounding box center [1173, 197] width 192 height 32
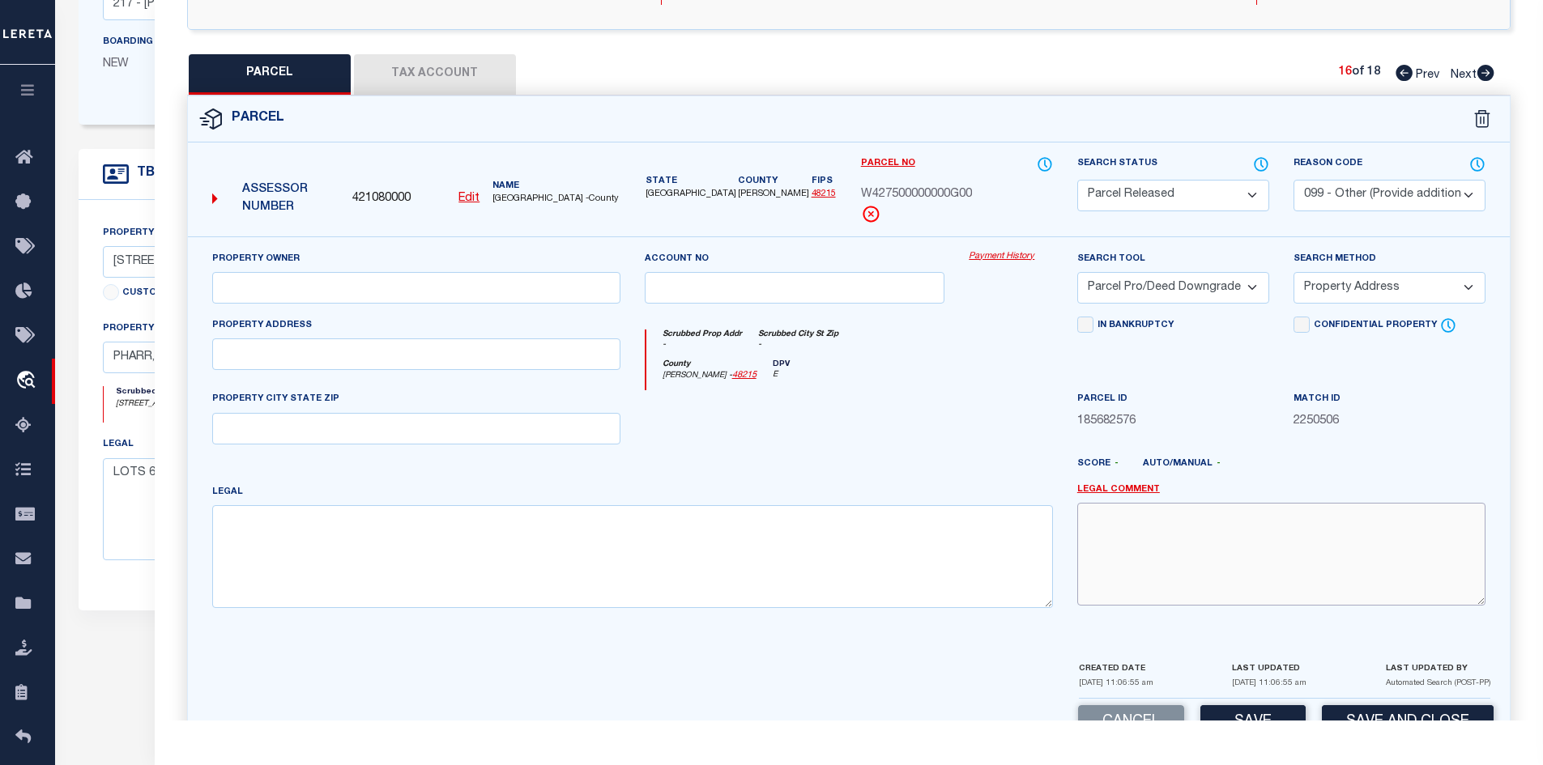
click at [1107, 551] on textarea at bounding box center [1281, 554] width 408 height 102
paste textarea "Parcel not needed"
click at [1243, 704] on div "Cancel Save Save and Close" at bounding box center [849, 723] width 1322 height 48
click at [1247, 716] on button "Save" at bounding box center [1252, 722] width 105 height 35
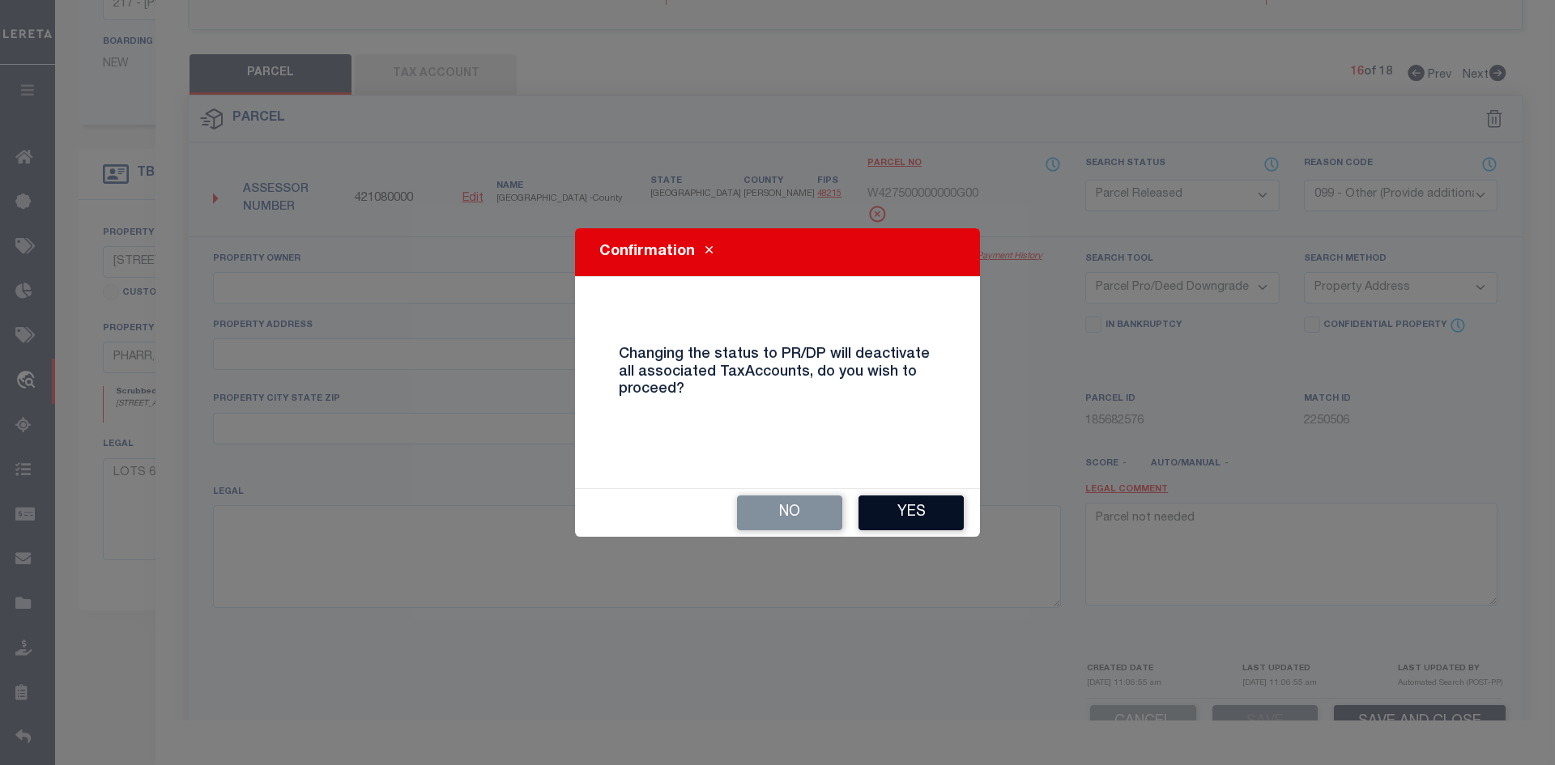
click at [881, 511] on button "Yes" at bounding box center [910, 513] width 105 height 35
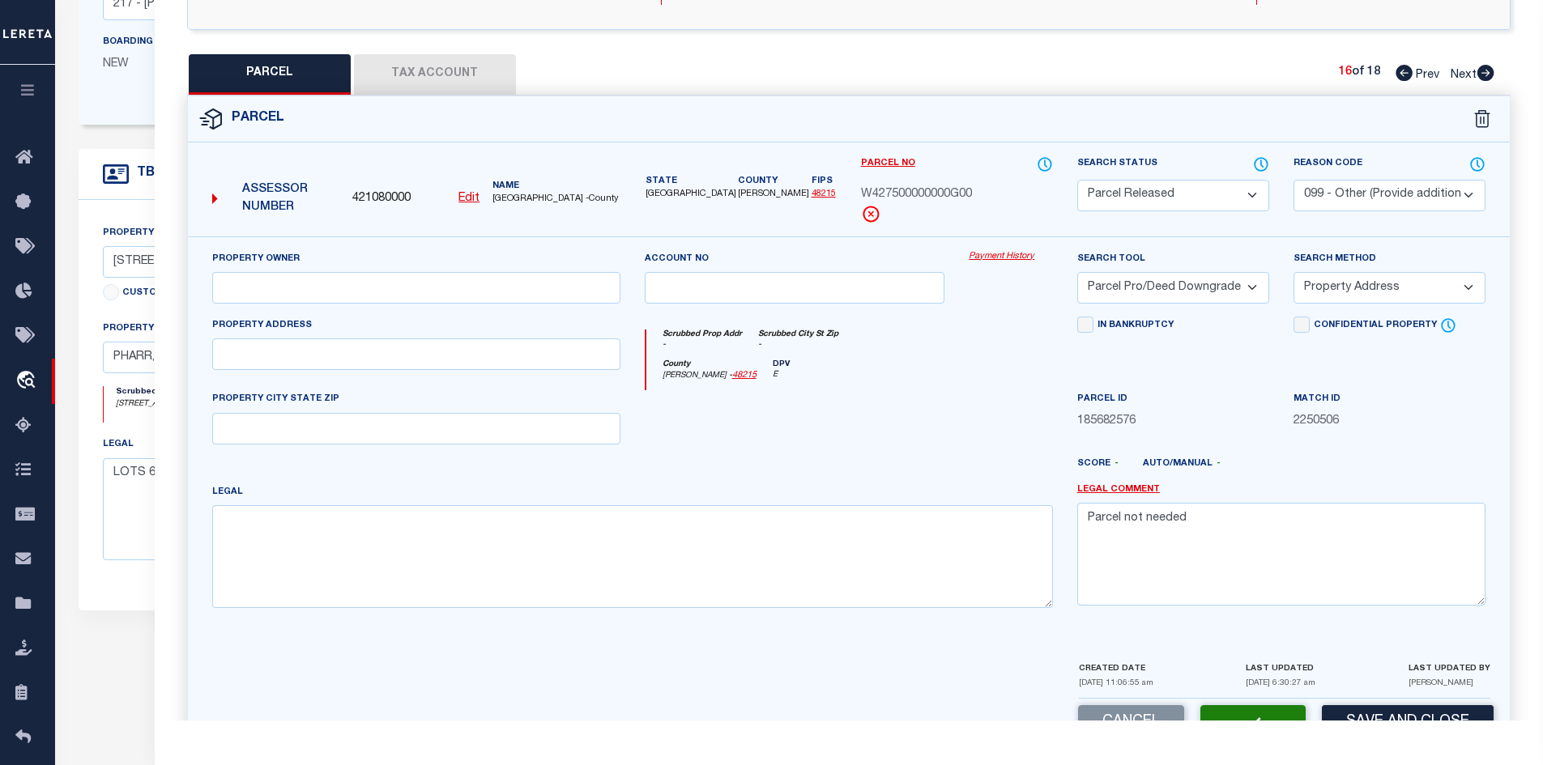
click at [1489, 73] on icon at bounding box center [1485, 73] width 18 height 16
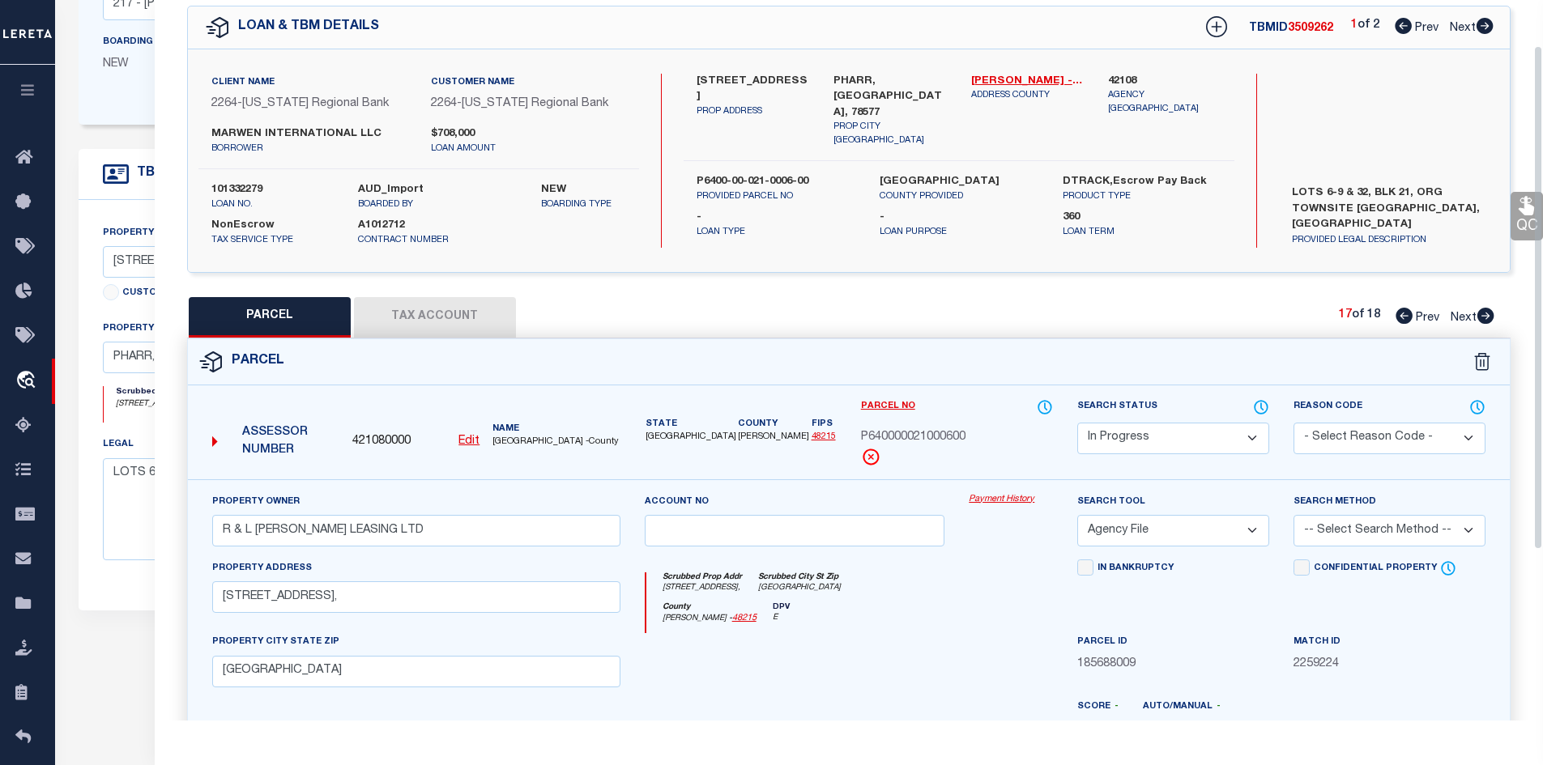
scroll to position [0, 0]
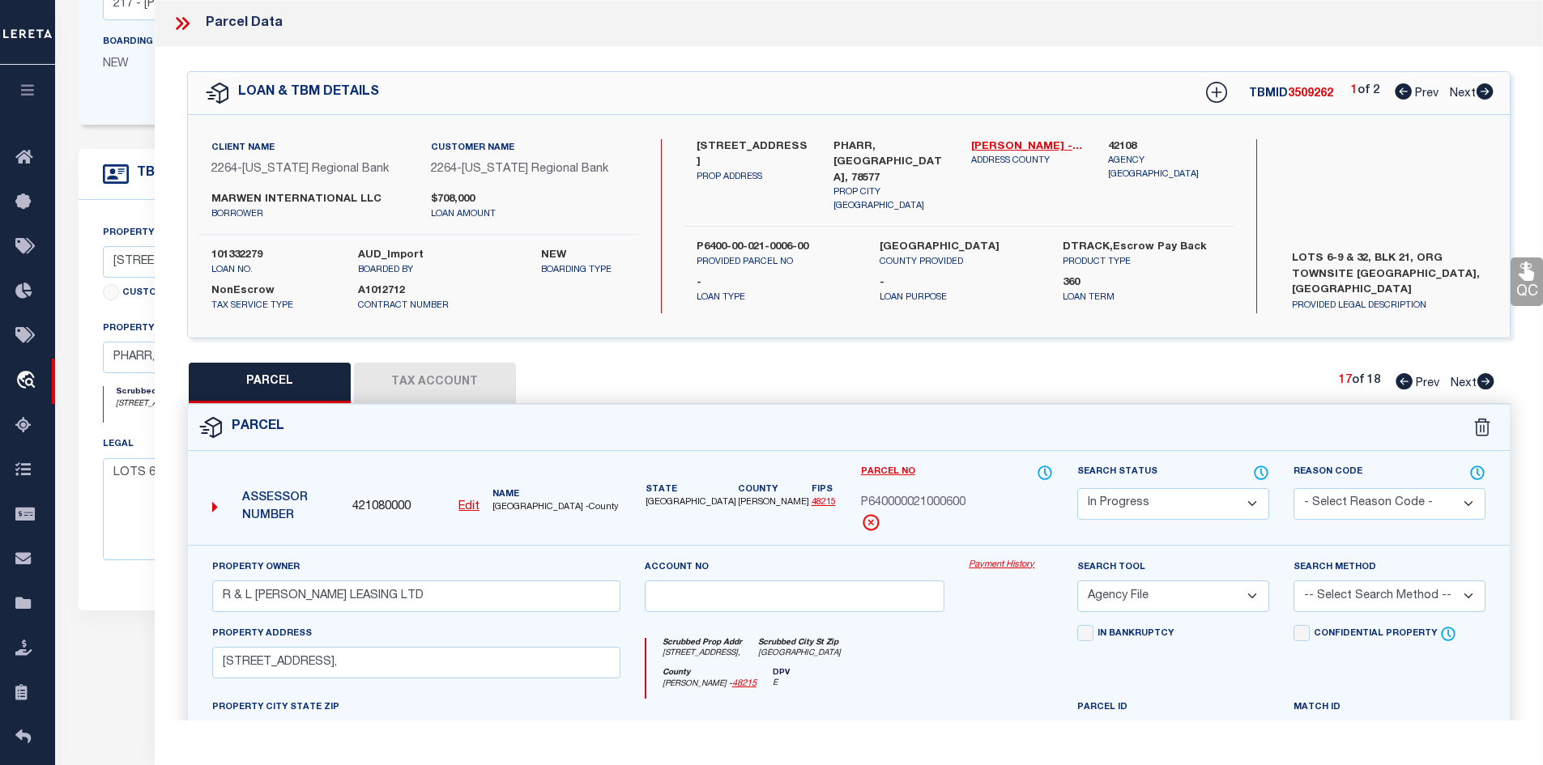
click at [1480, 376] on icon at bounding box center [1485, 381] width 17 height 16
click at [1199, 492] on select "Automated Search Bad Parcel Complete Duplicate Parcel High Dollar Reporting In …" at bounding box center [1173, 504] width 192 height 32
click at [1077, 488] on select "Automated Search Bad Parcel Complete Duplicate Parcel High Dollar Reporting In …" at bounding box center [1173, 504] width 192 height 32
click at [1368, 501] on select "- Select Reason Code - 099 - Other (Provide additional detail) ACT - Agency Cha…" at bounding box center [1389, 504] width 192 height 32
click at [1293, 488] on select "- Select Reason Code - 099 - Other (Provide additional detail) ACT - Agency Cha…" at bounding box center [1389, 504] width 192 height 32
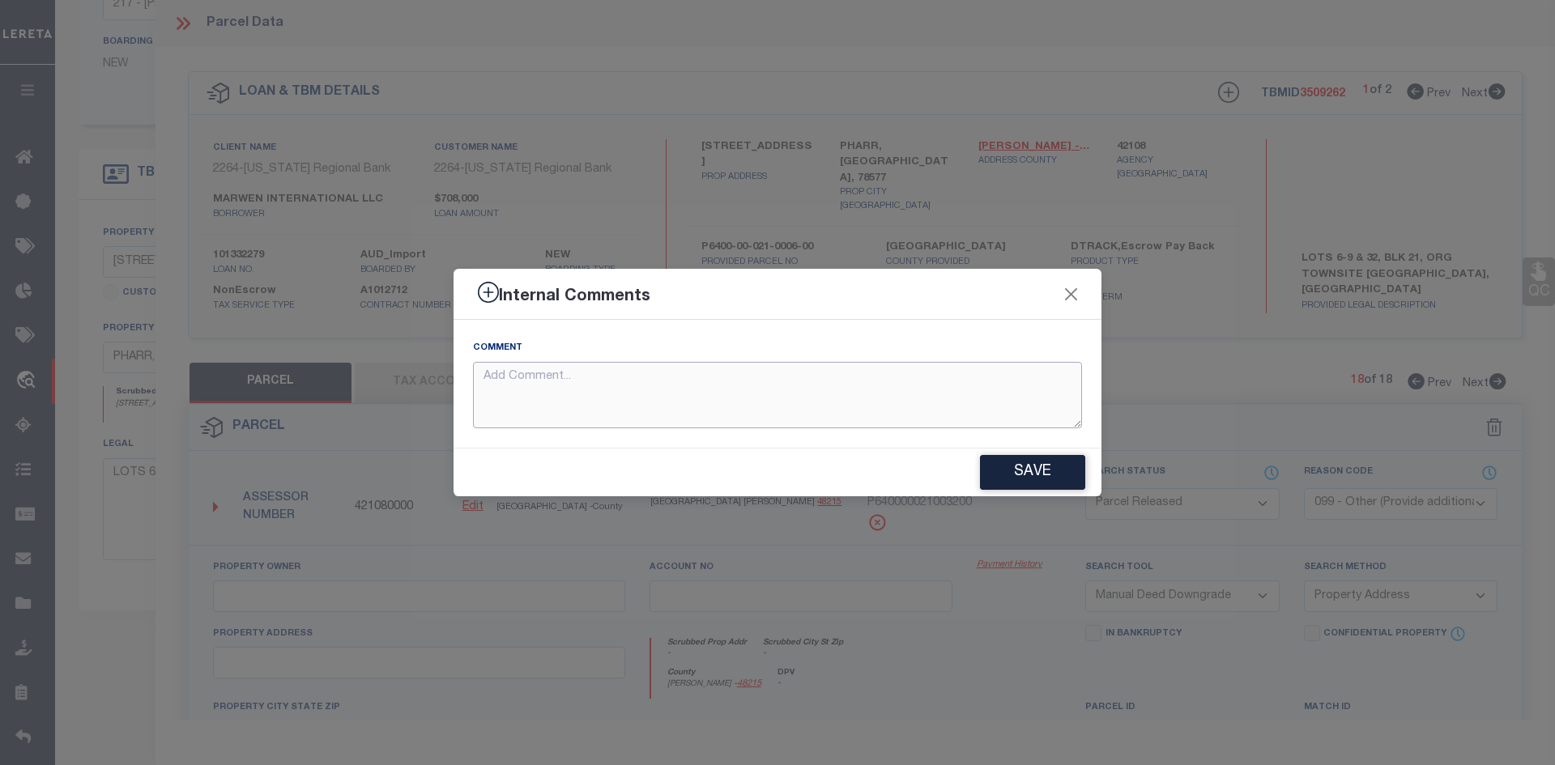
click at [949, 382] on textarea at bounding box center [777, 395] width 609 height 67
paste textarea "Parcel not needed"
click at [1019, 483] on button "Save" at bounding box center [1032, 472] width 105 height 35
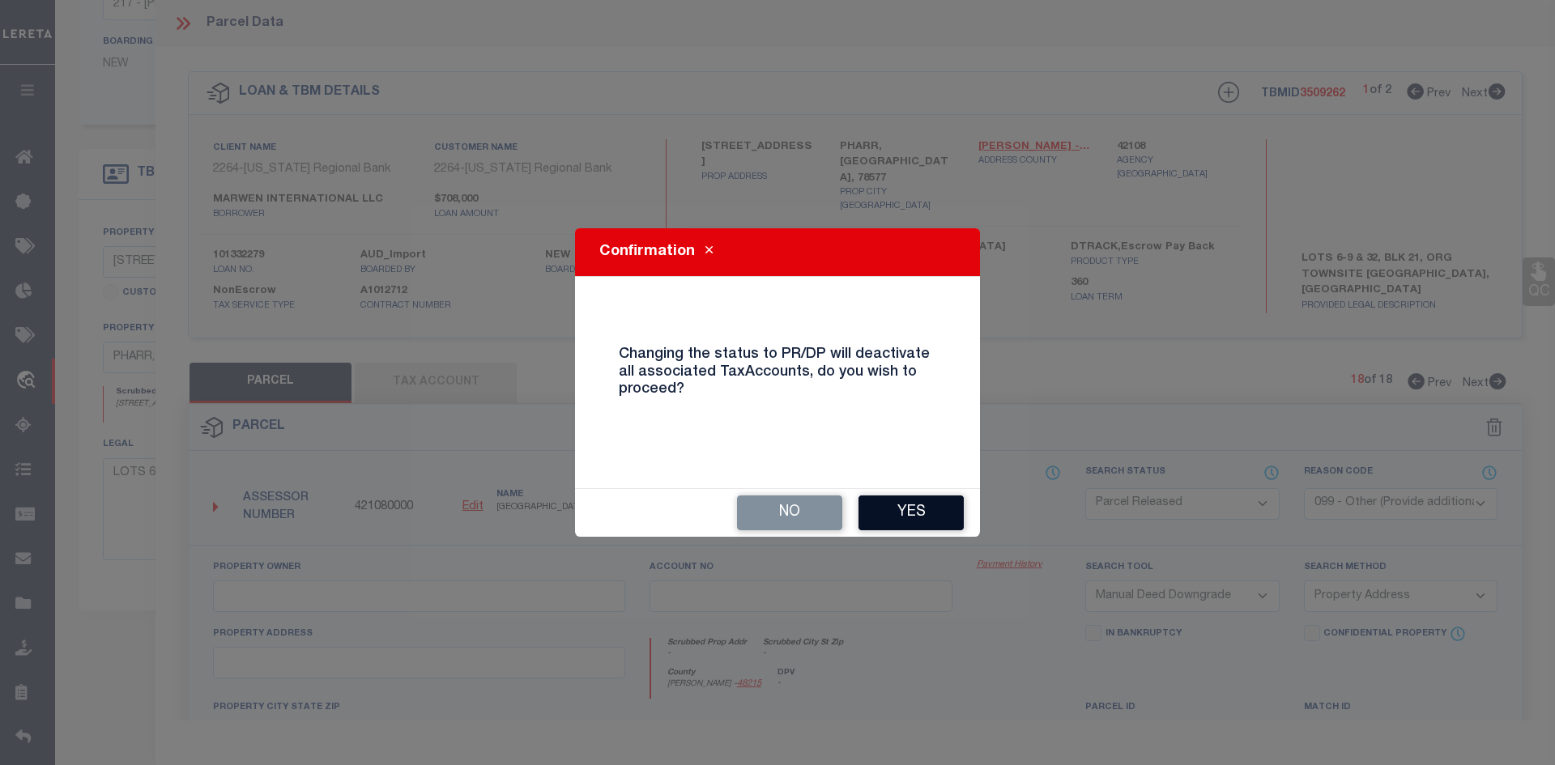
click at [907, 518] on button "Yes" at bounding box center [910, 513] width 105 height 35
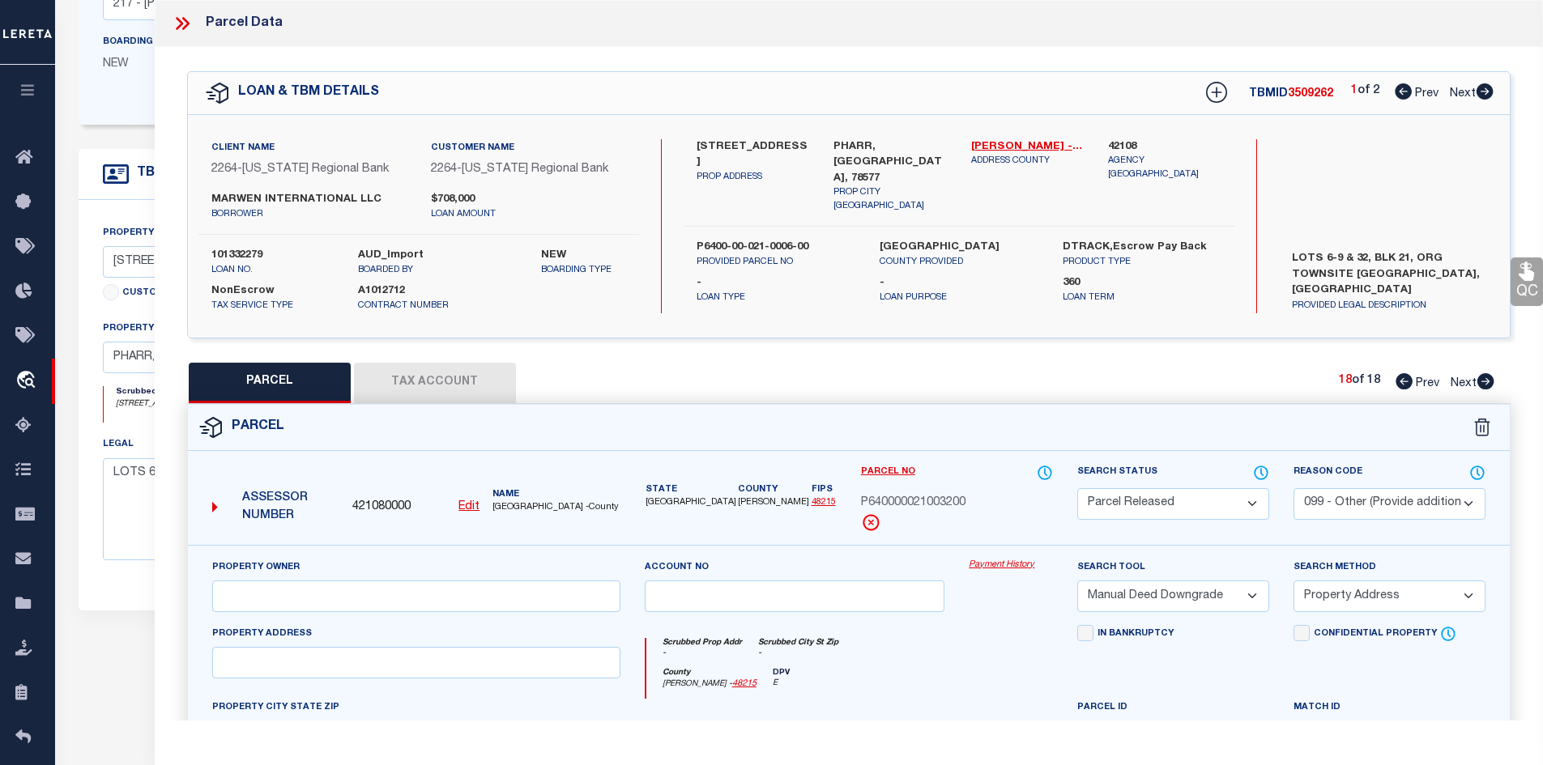
click at [1408, 378] on icon at bounding box center [1403, 381] width 17 height 16
click at [1027, 144] on link "[PERSON_NAME] - 48215" at bounding box center [1027, 147] width 113 height 16
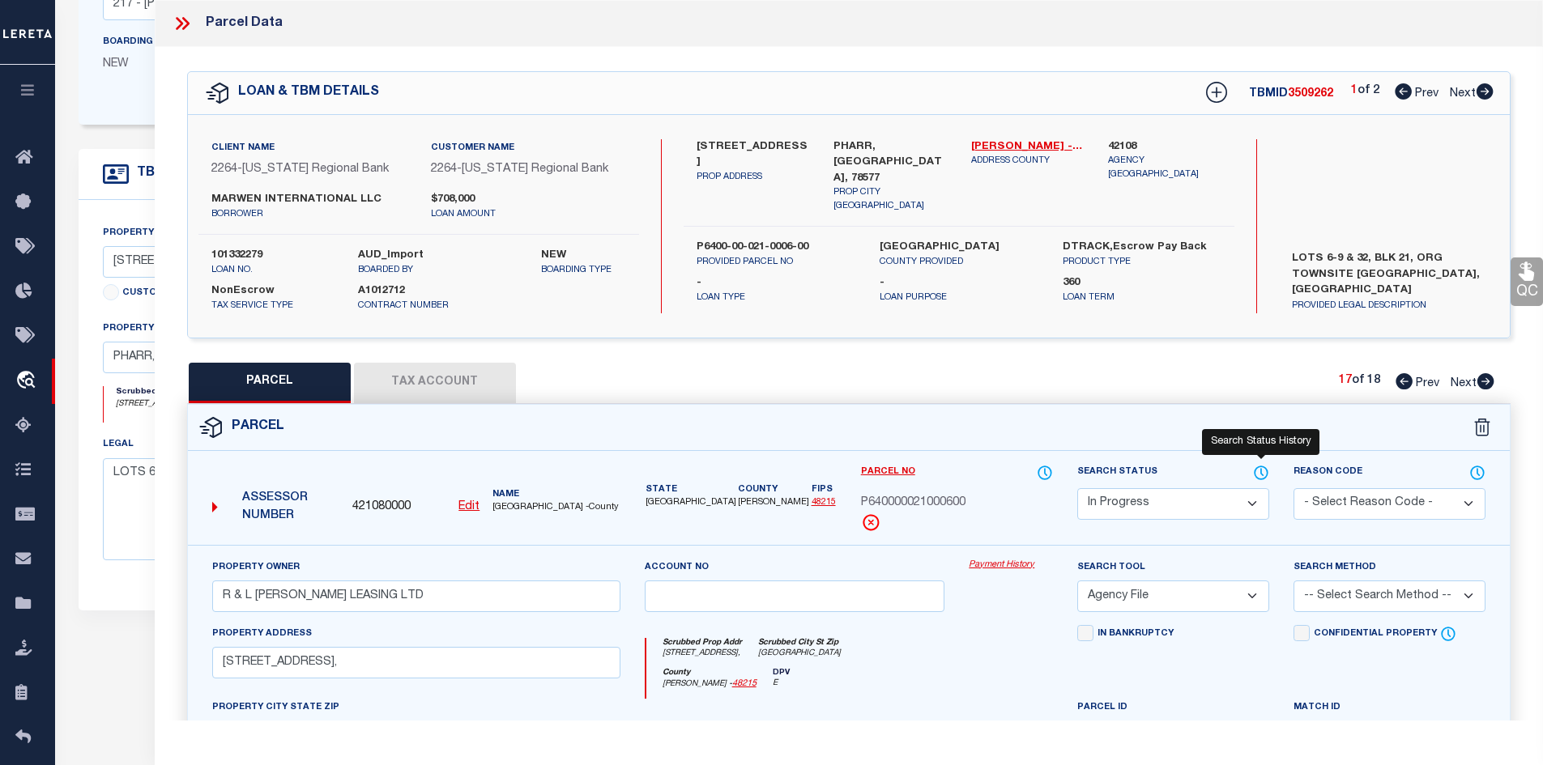
click at [1266, 468] on icon at bounding box center [1261, 473] width 16 height 18
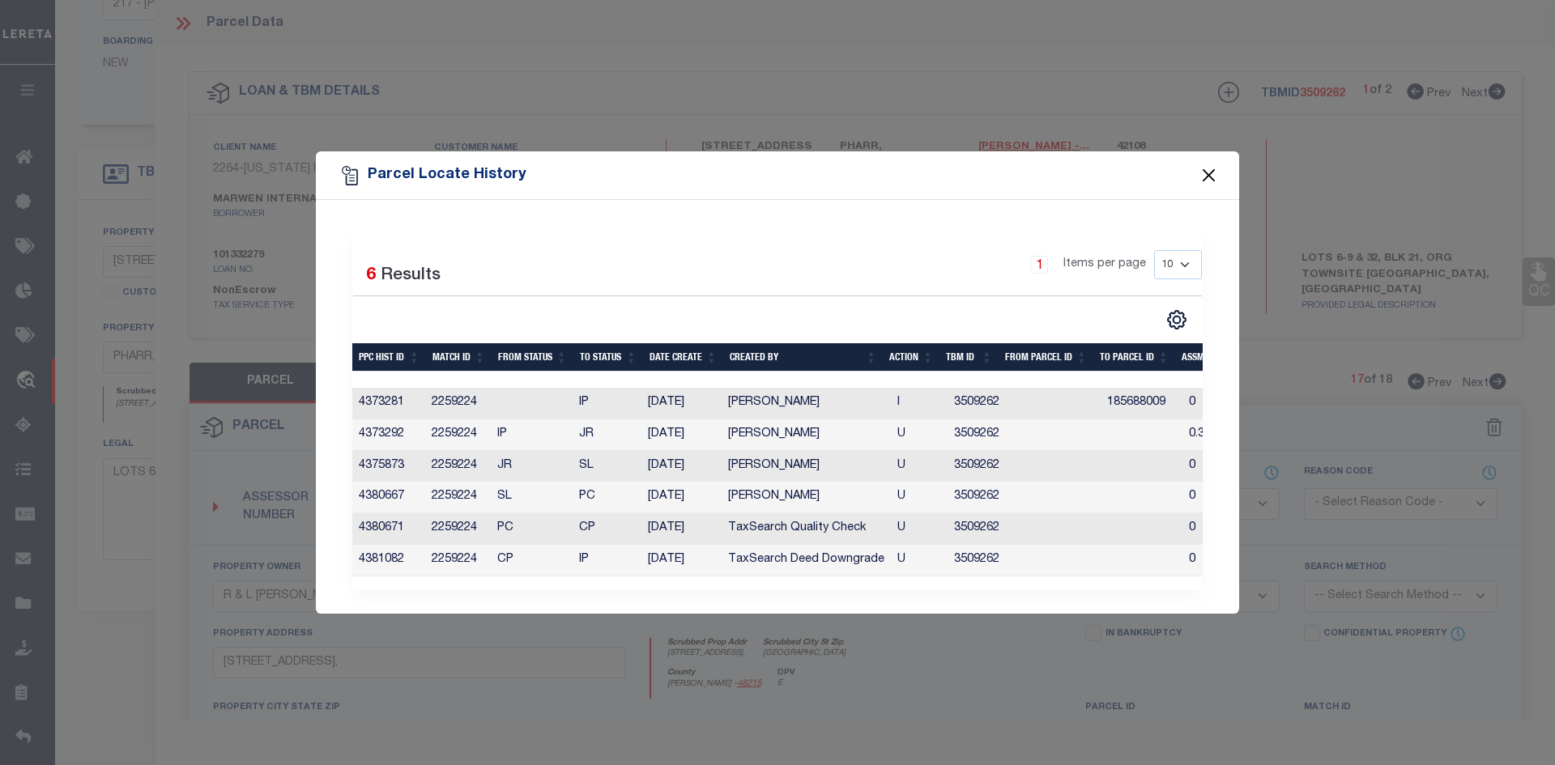
click at [1204, 177] on button "Close" at bounding box center [1209, 175] width 21 height 21
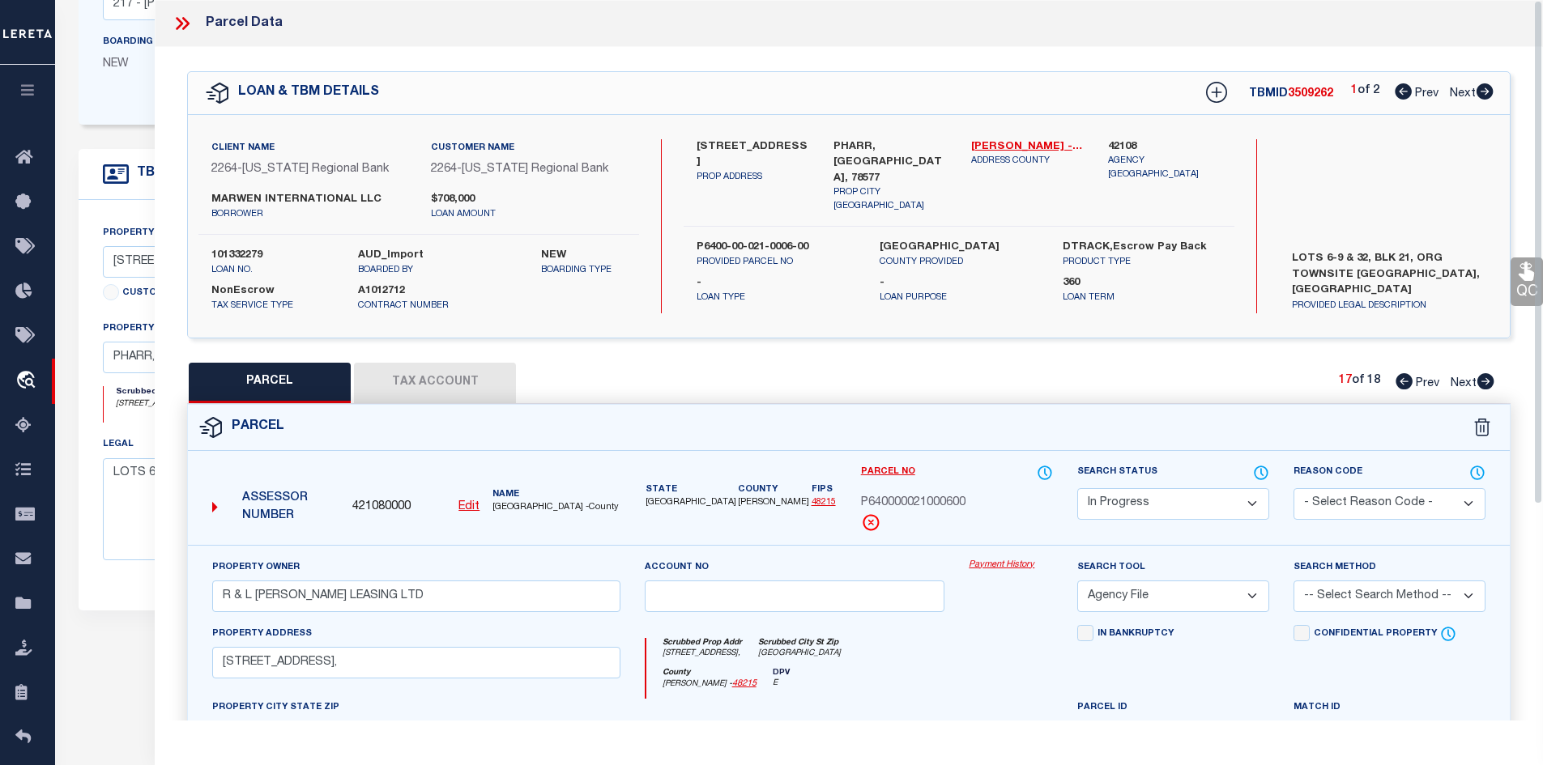
scroll to position [309, 0]
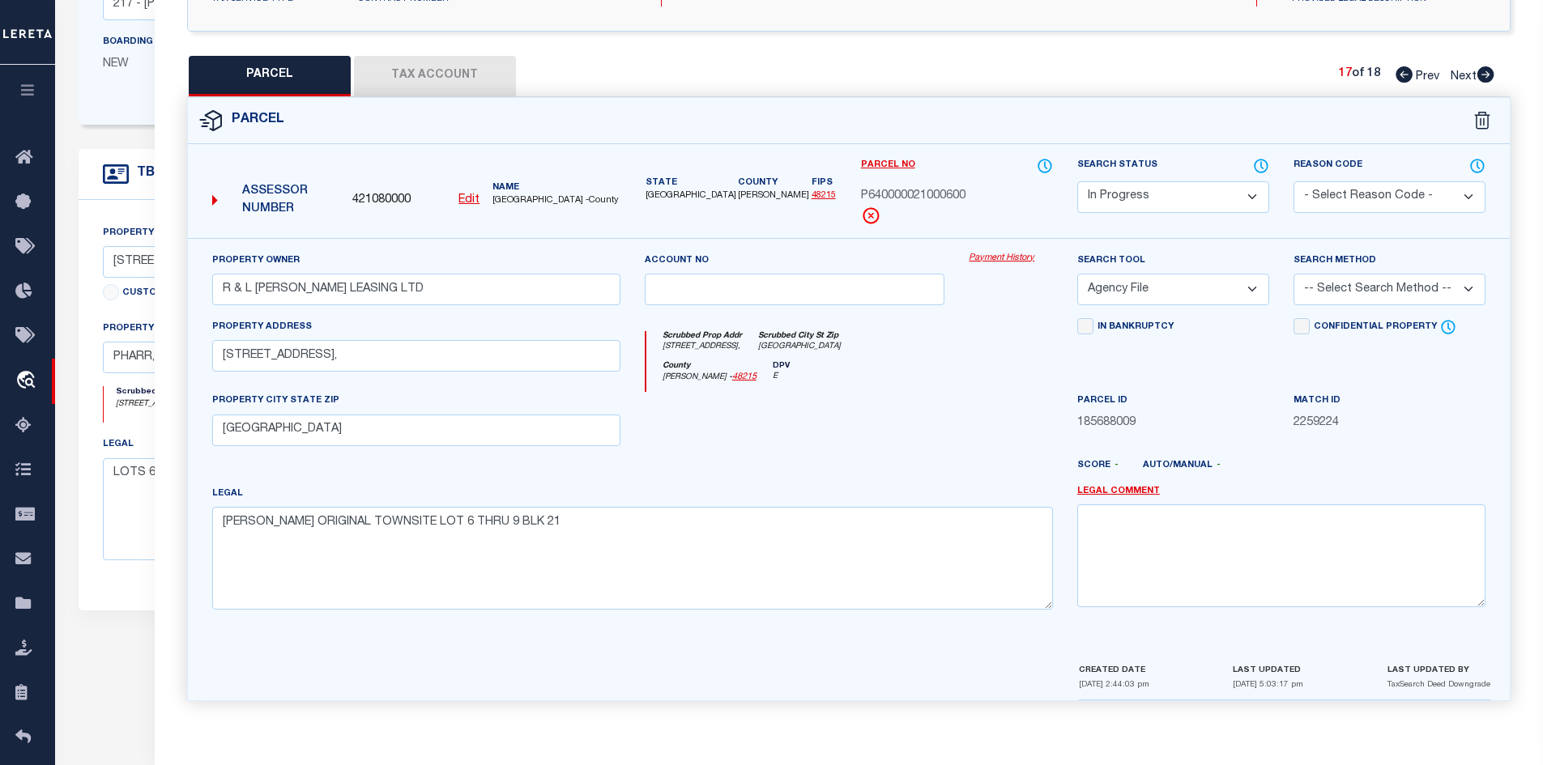
click at [424, 84] on button "Tax Account" at bounding box center [435, 76] width 162 height 40
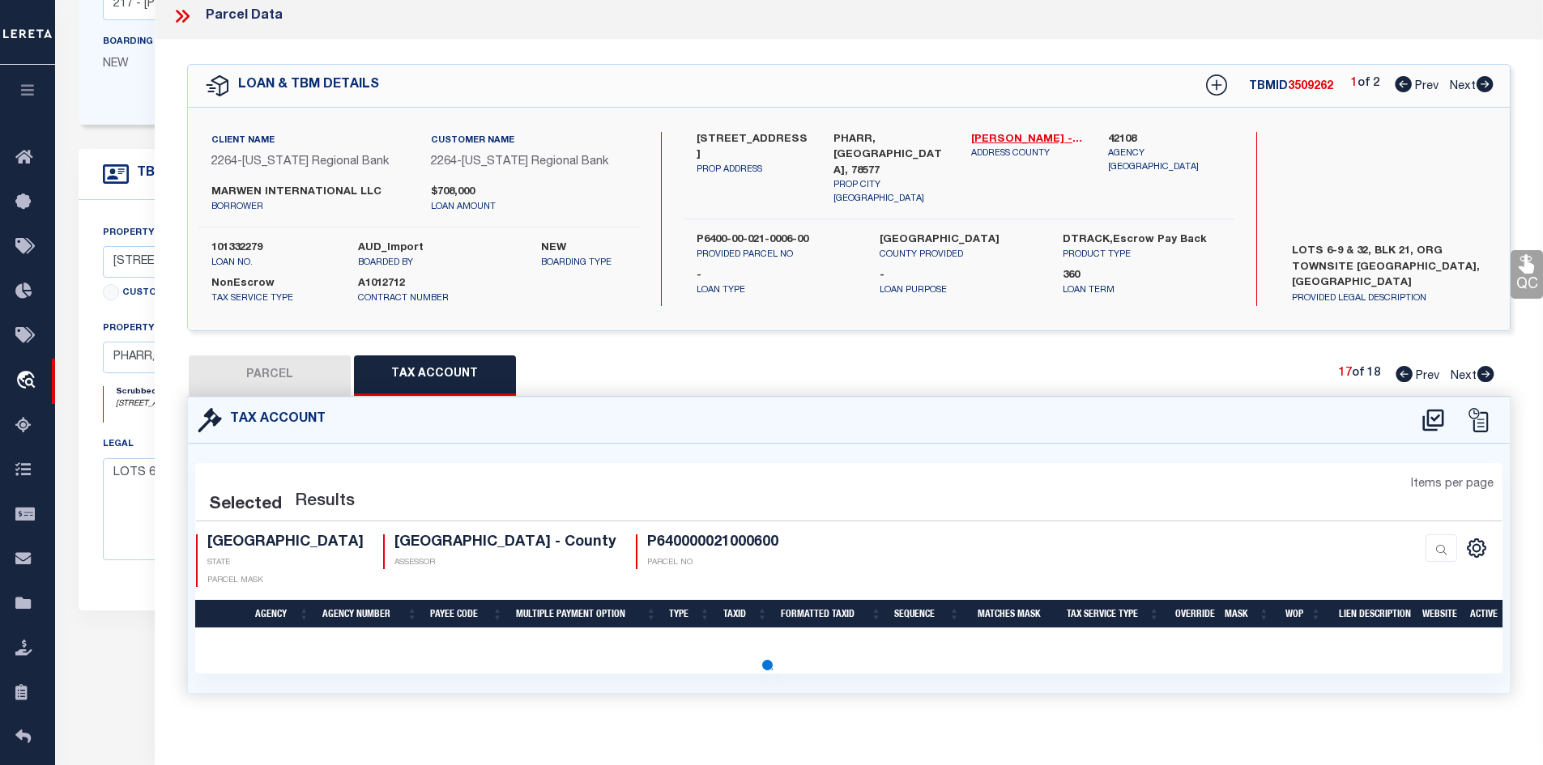
scroll to position [0, 0]
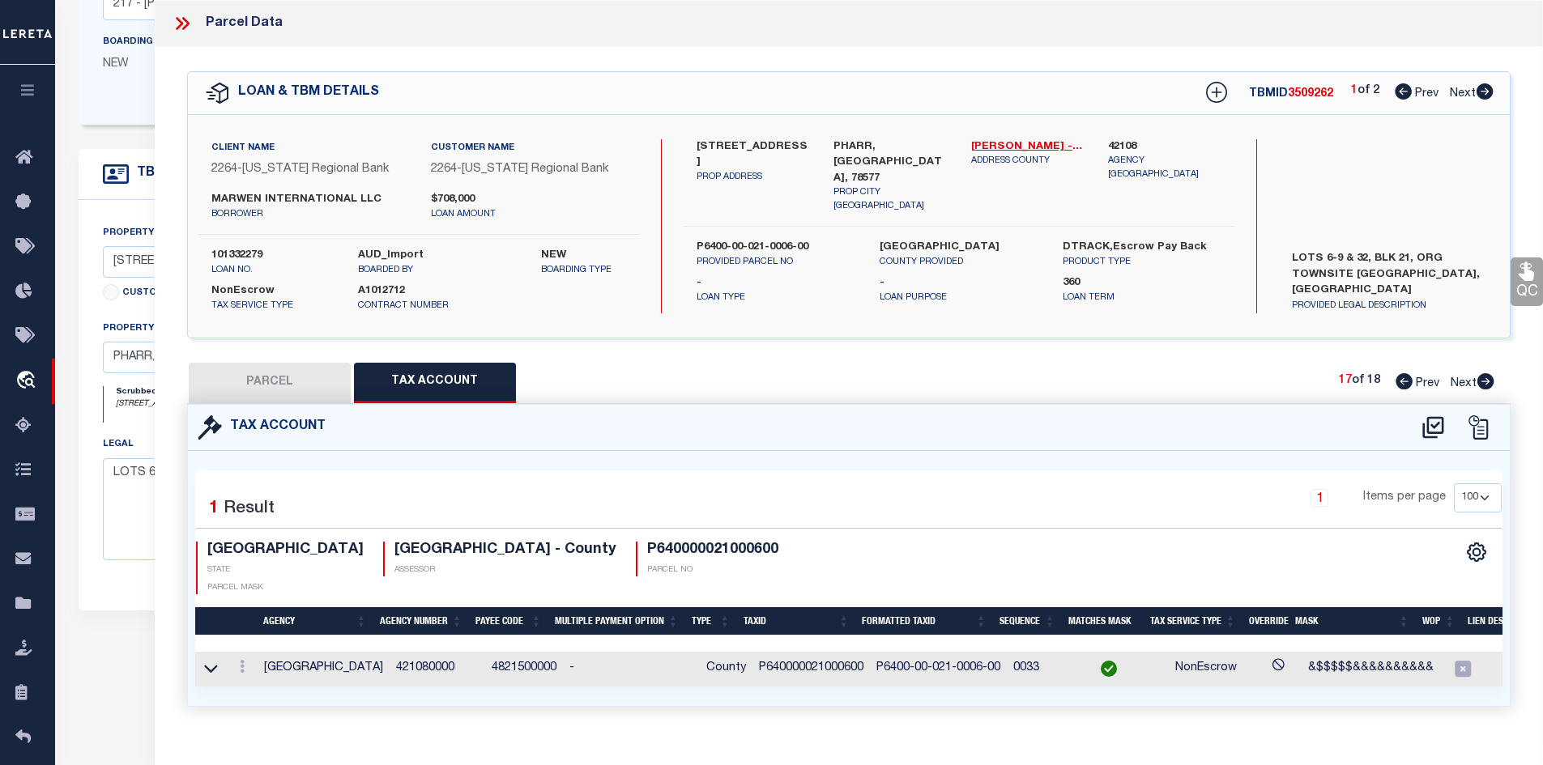
click at [283, 385] on button "PARCEL" at bounding box center [270, 383] width 162 height 40
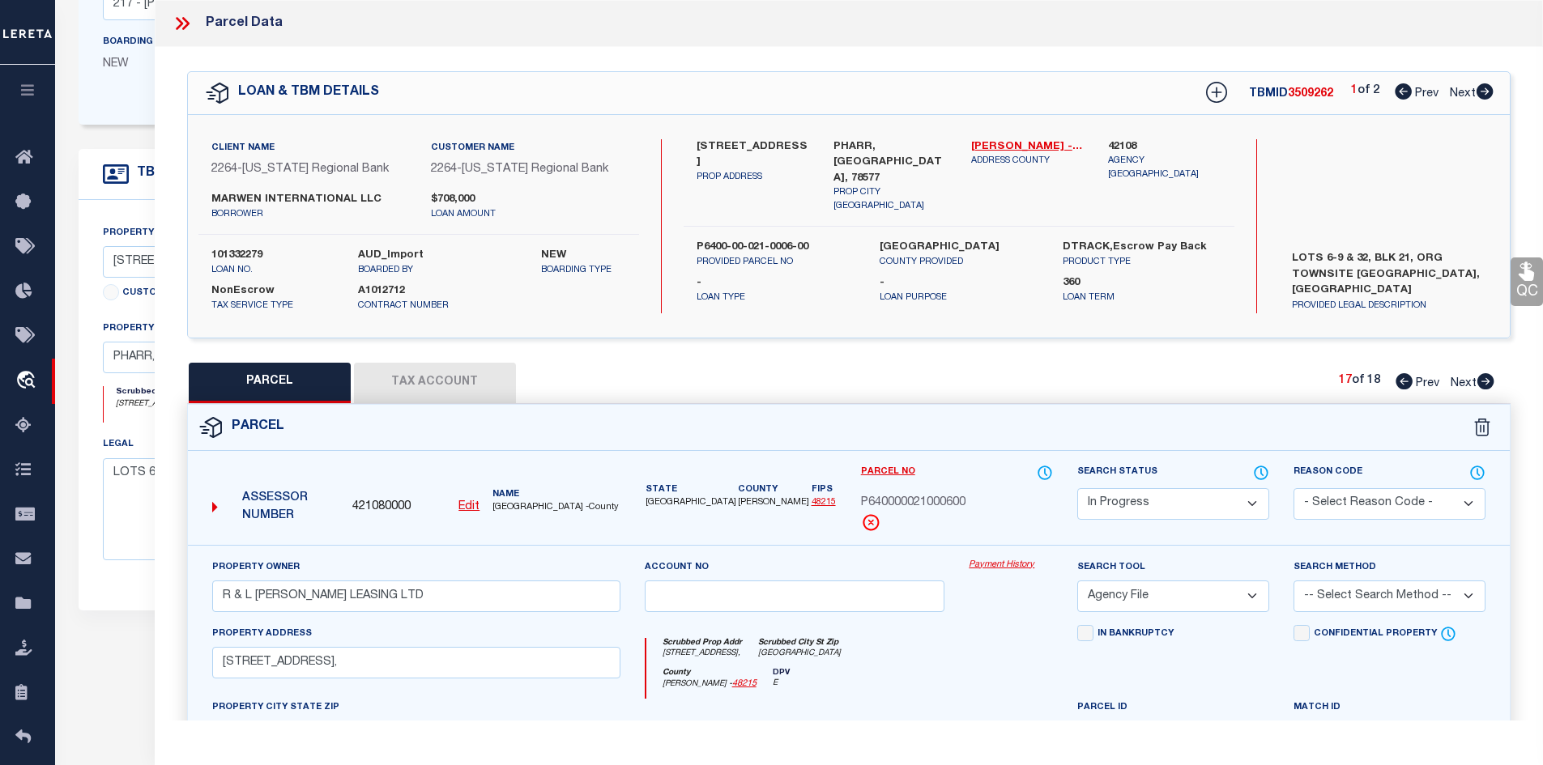
click at [897, 502] on span "P640000021000600" at bounding box center [913, 504] width 104 height 18
copy div "P640000021000600"
click at [424, 587] on input "R & L [PERSON_NAME] LEASING LTD" at bounding box center [416, 597] width 408 height 32
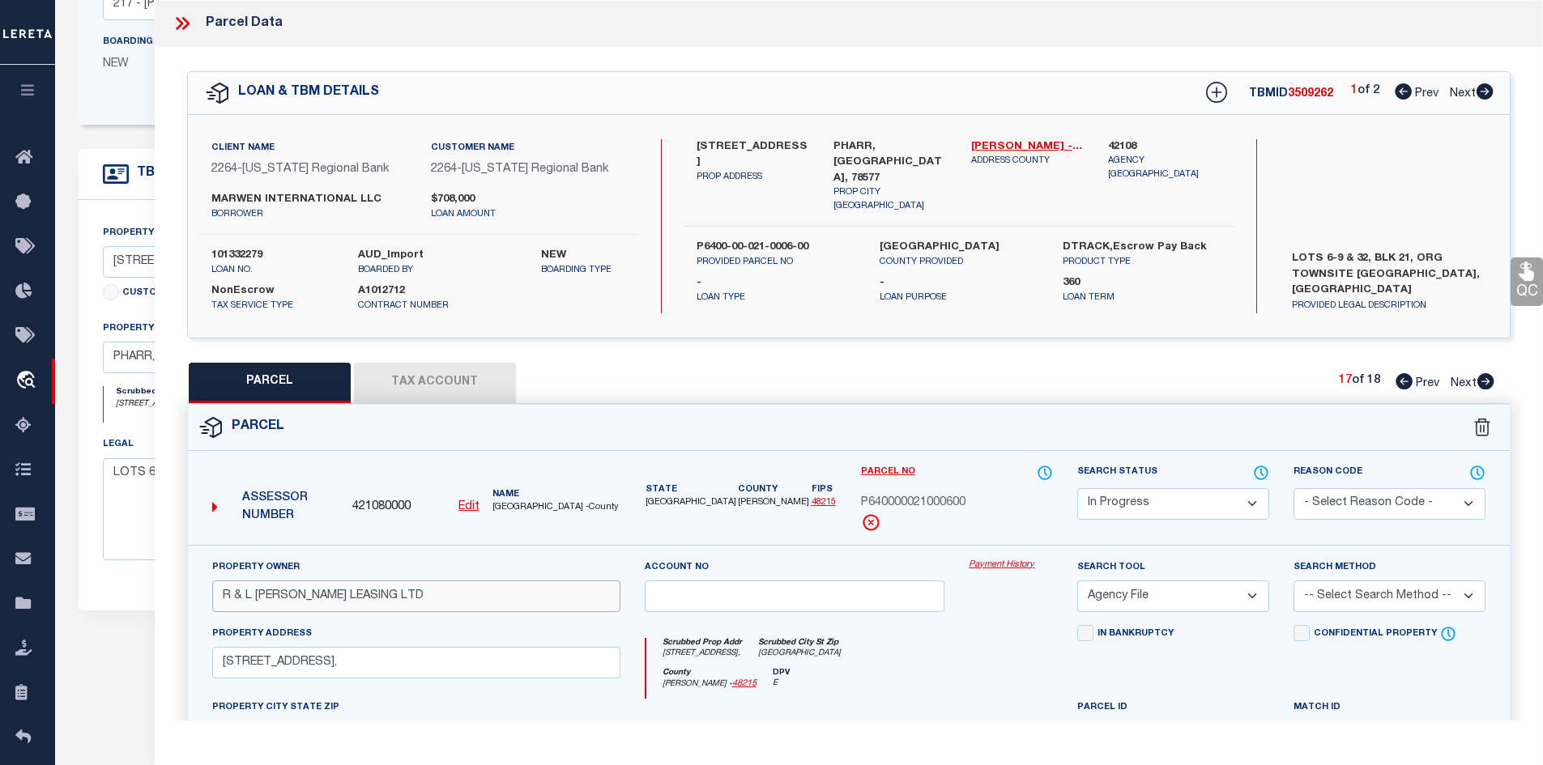
click at [424, 587] on input "R & L [PERSON_NAME] LEASING LTD" at bounding box center [416, 597] width 408 height 32
click at [486, 376] on button "Tax Account" at bounding box center [435, 383] width 162 height 40
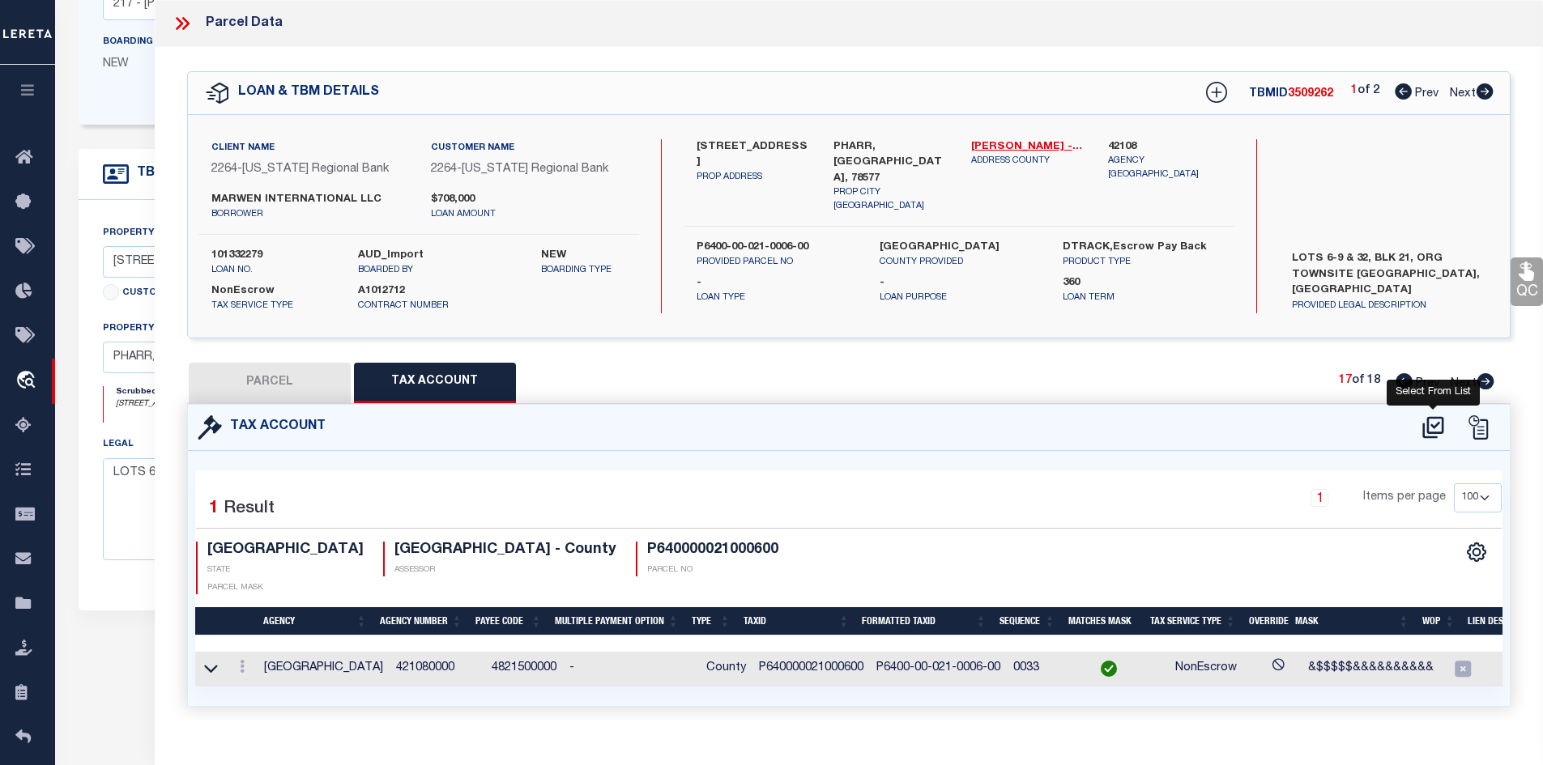
click at [1426, 418] on icon at bounding box center [1433, 428] width 27 height 26
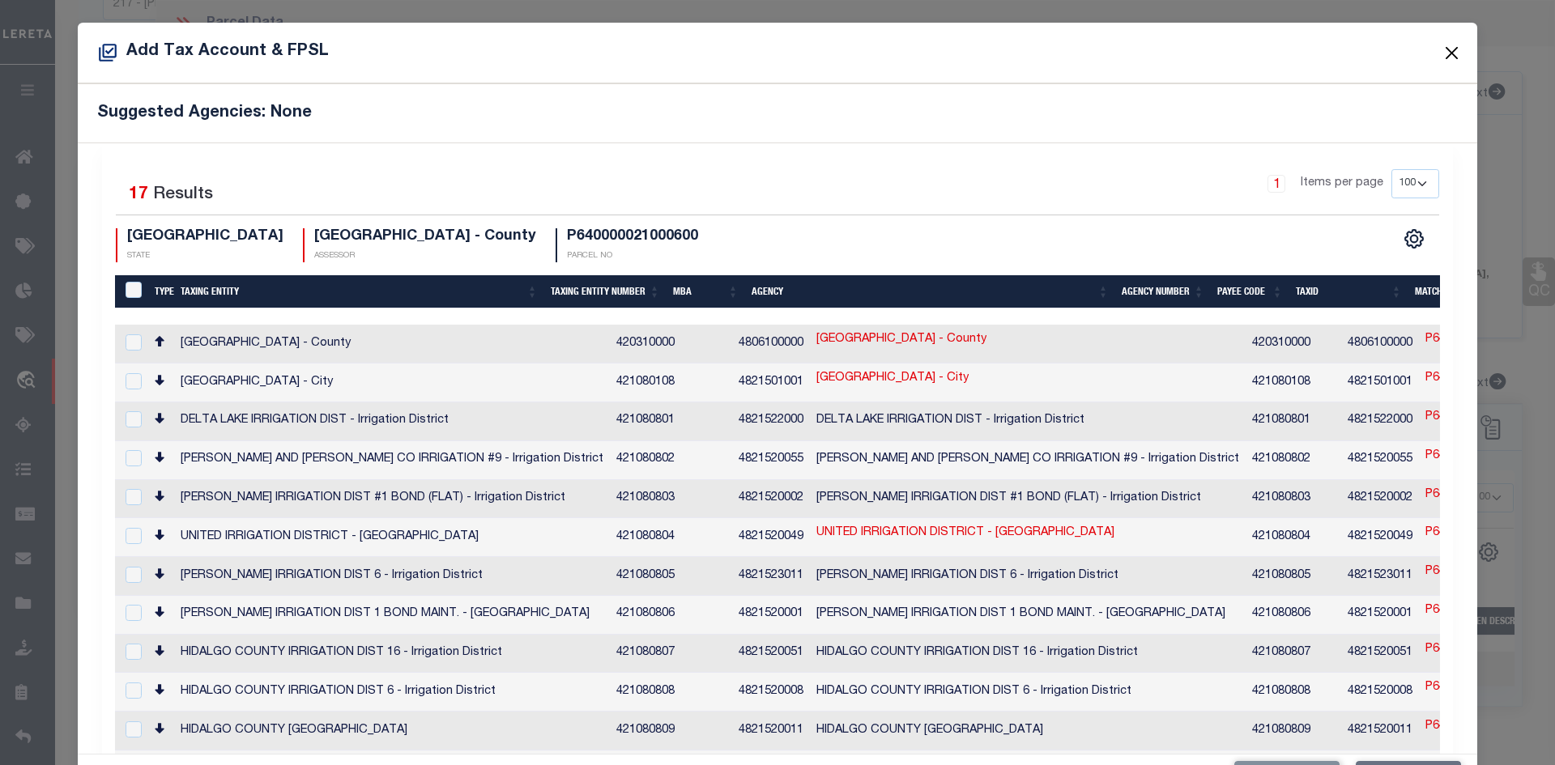
click at [1442, 50] on button "Close" at bounding box center [1452, 52] width 21 height 21
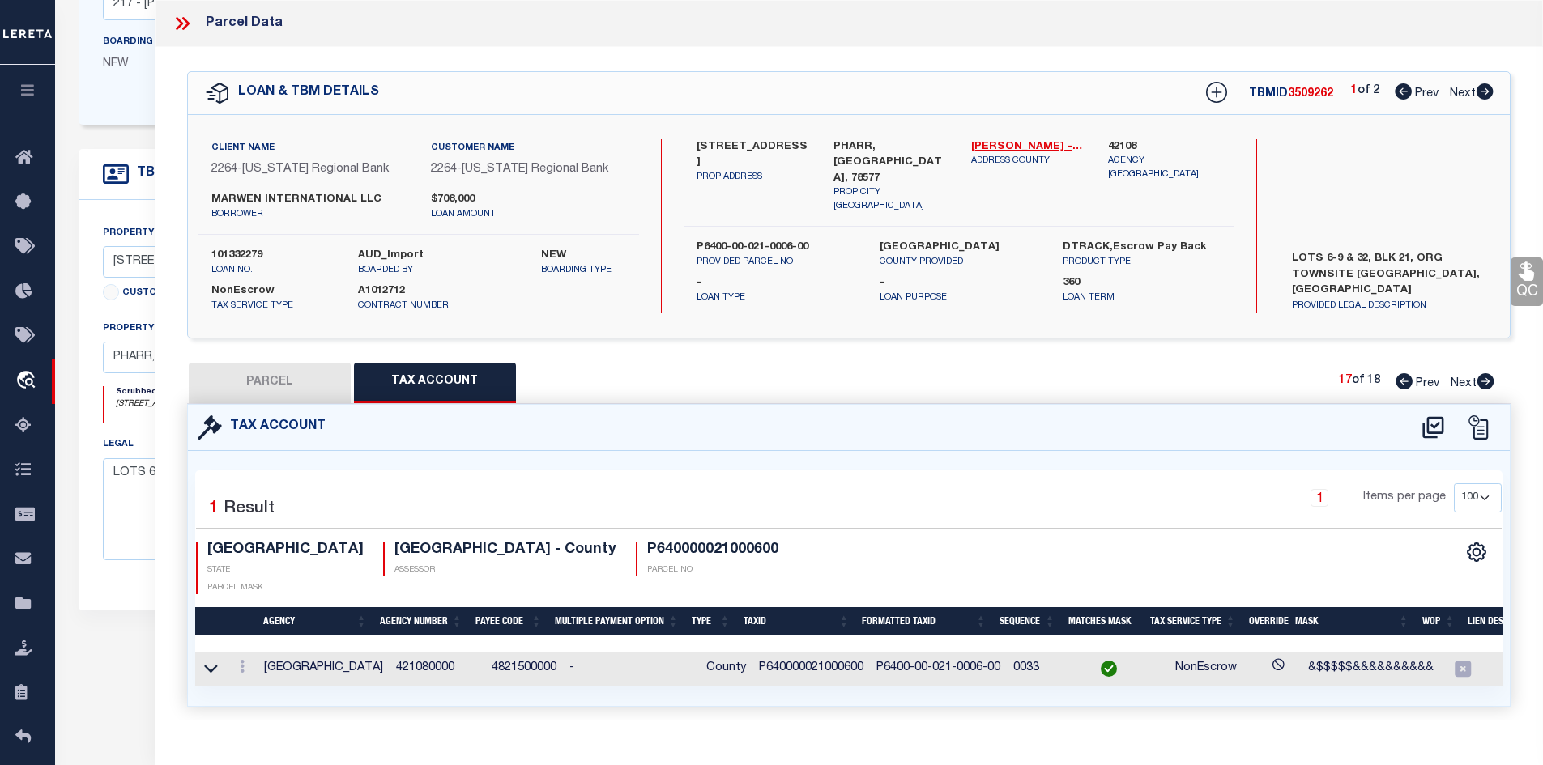
click at [312, 377] on button "PARCEL" at bounding box center [270, 383] width 162 height 40
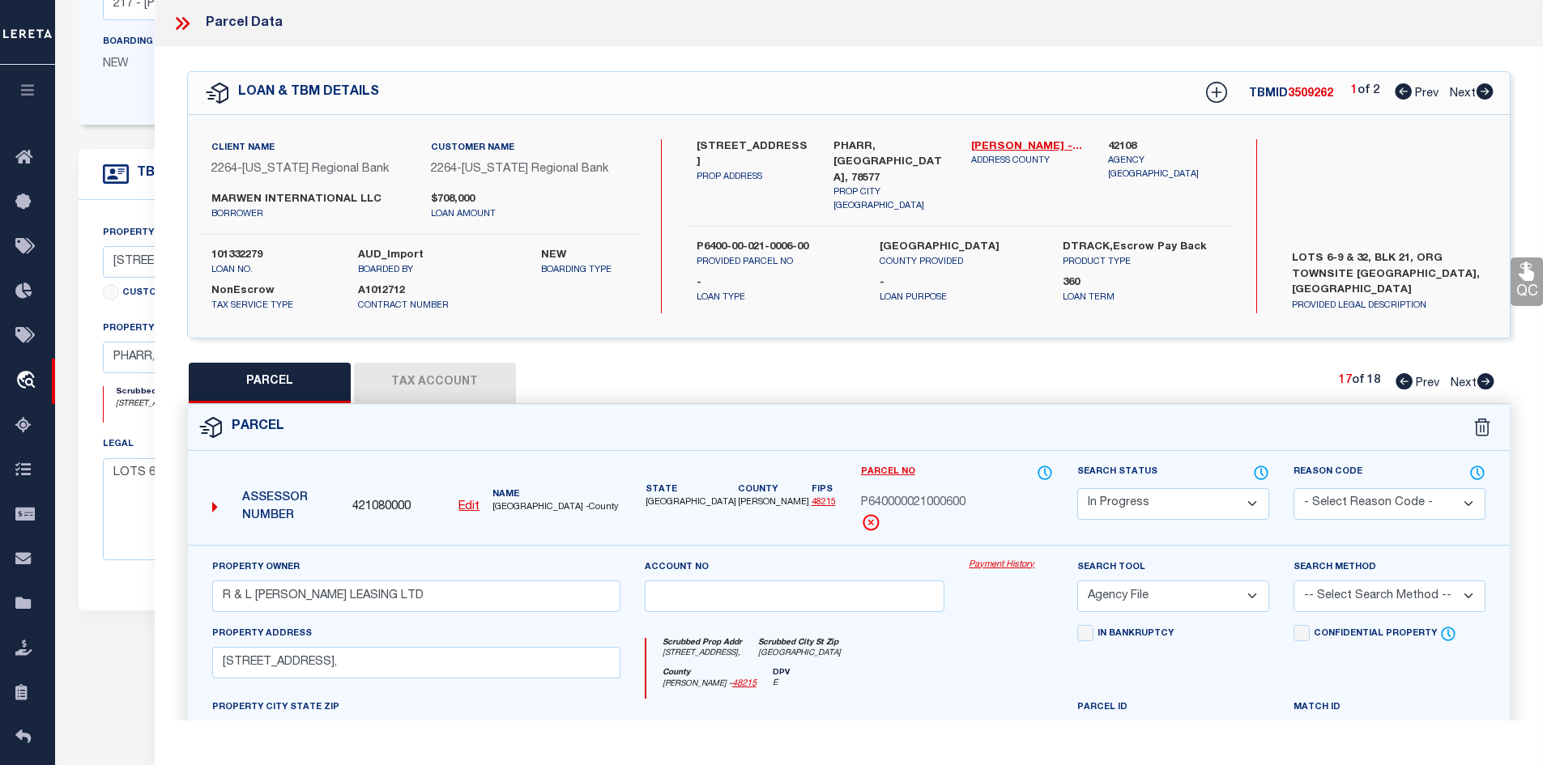
click at [1127, 497] on select "Automated Search Bad Parcel Complete Duplicate Parcel High Dollar Reporting In …" at bounding box center [1173, 504] width 192 height 32
click at [1077, 488] on select "Automated Search Bad Parcel Complete Duplicate Parcel High Dollar Reporting In …" at bounding box center [1173, 504] width 192 height 32
click at [1354, 586] on select "-- Select Search Method -- Property Address Legal Liability Info Provided" at bounding box center [1389, 597] width 192 height 32
click at [1293, 581] on select "-- Select Search Method -- Property Address Legal Liability Info Provided" at bounding box center [1389, 597] width 192 height 32
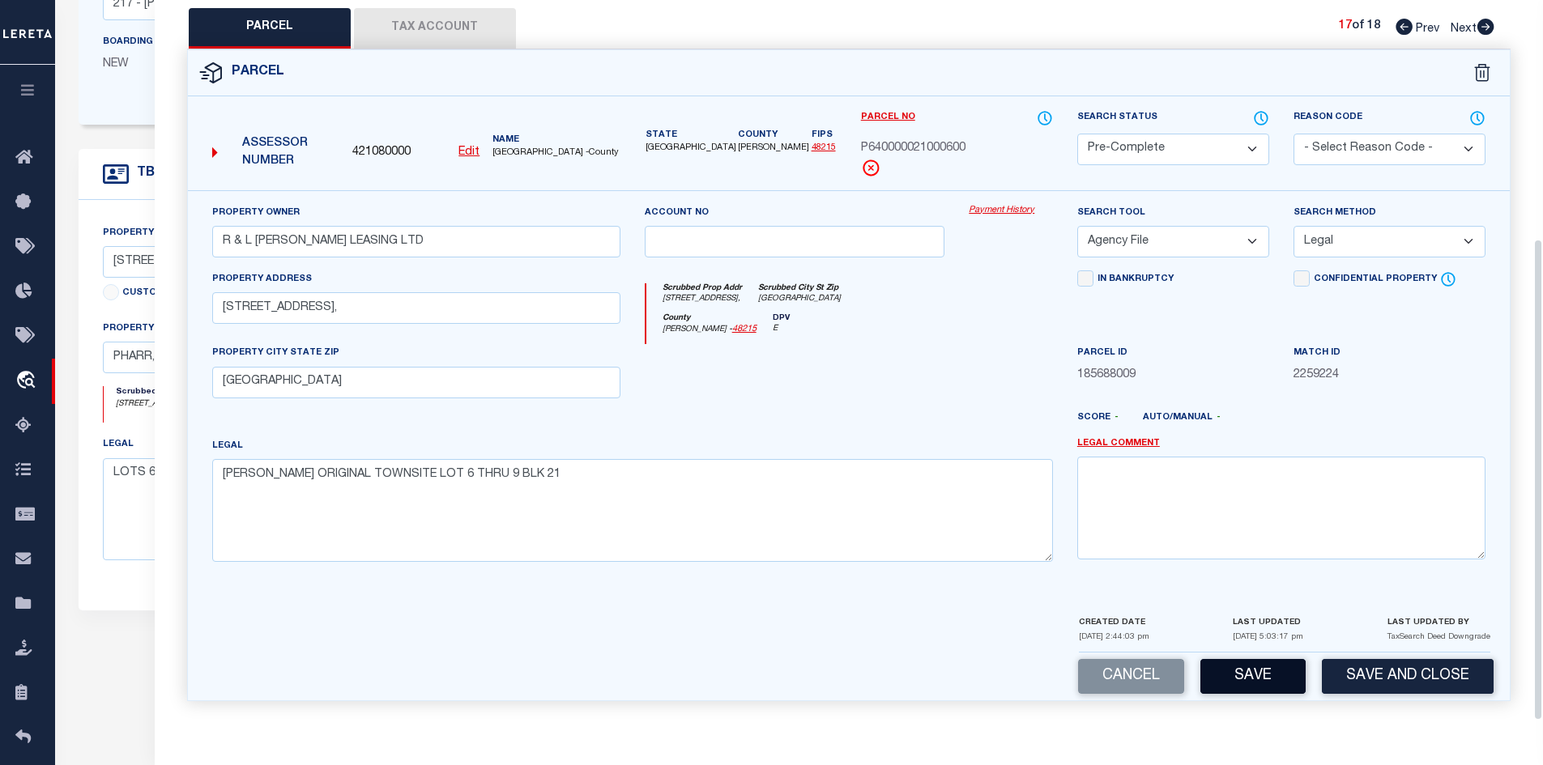
click at [1250, 688] on button "Save" at bounding box center [1252, 676] width 105 height 35
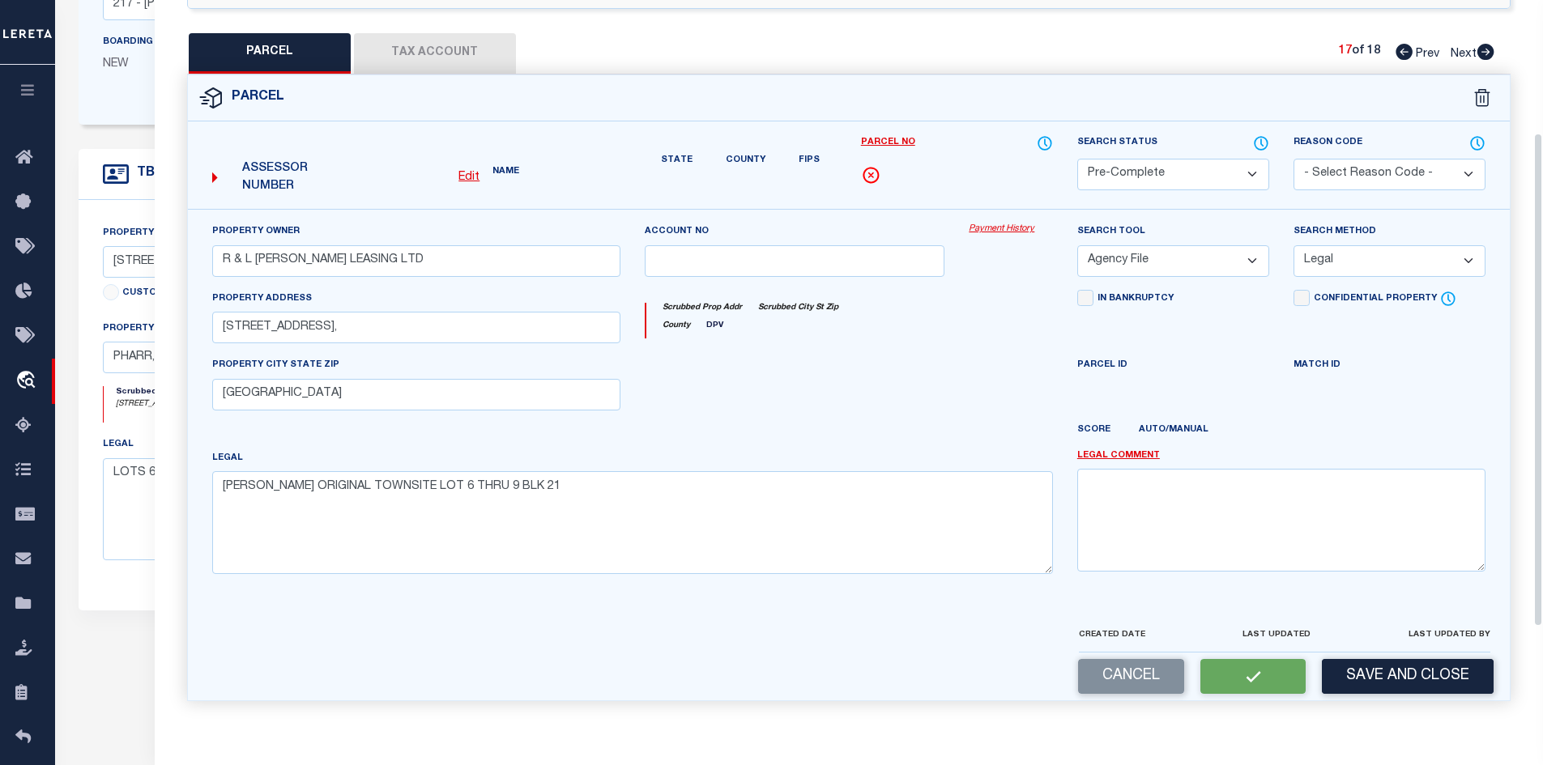
scroll to position [32, 0]
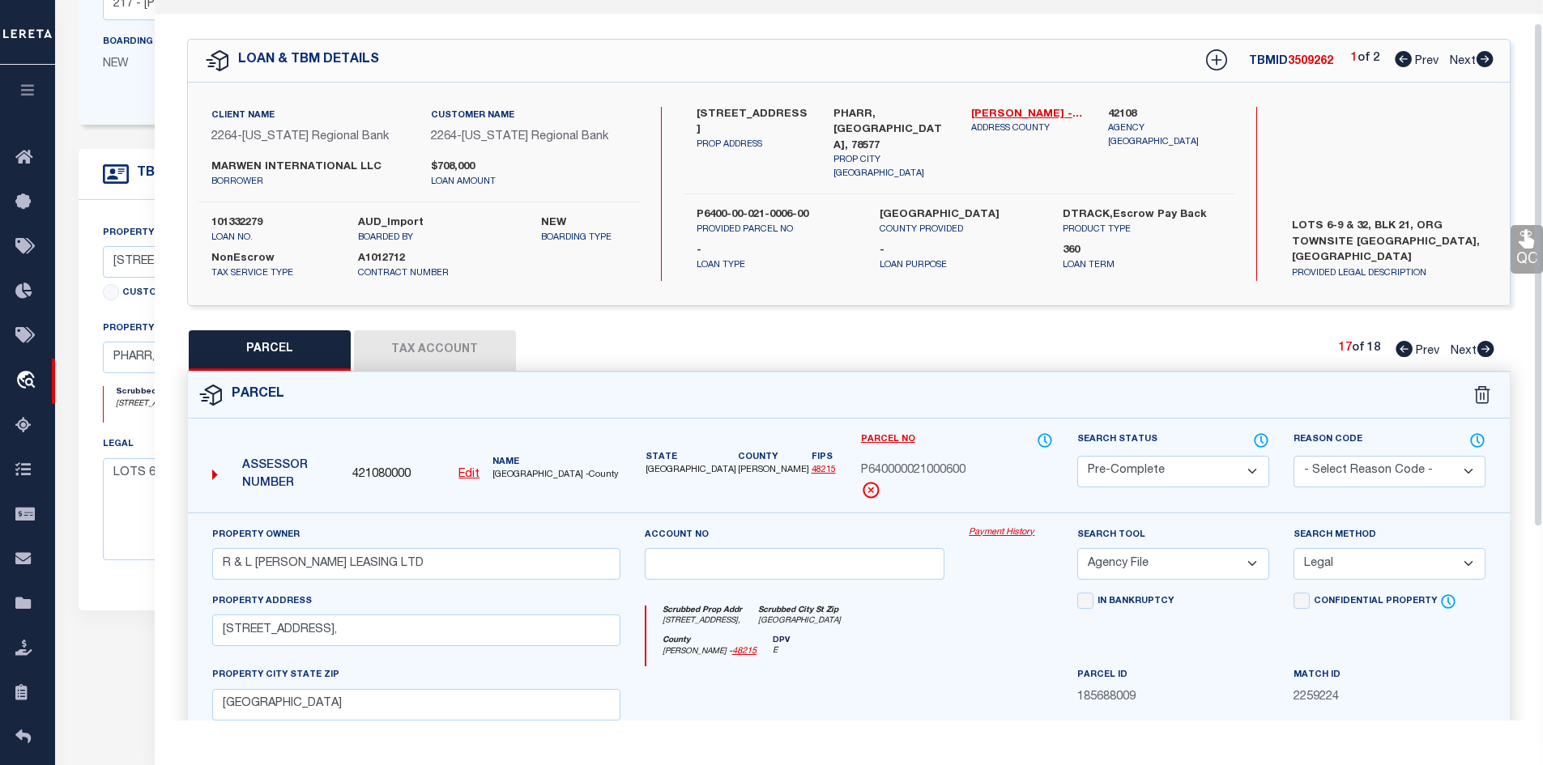
click at [255, 220] on label "101332279" at bounding box center [272, 223] width 122 height 16
copy label "101332279"
click at [1298, 60] on span "3509262" at bounding box center [1310, 61] width 45 height 11
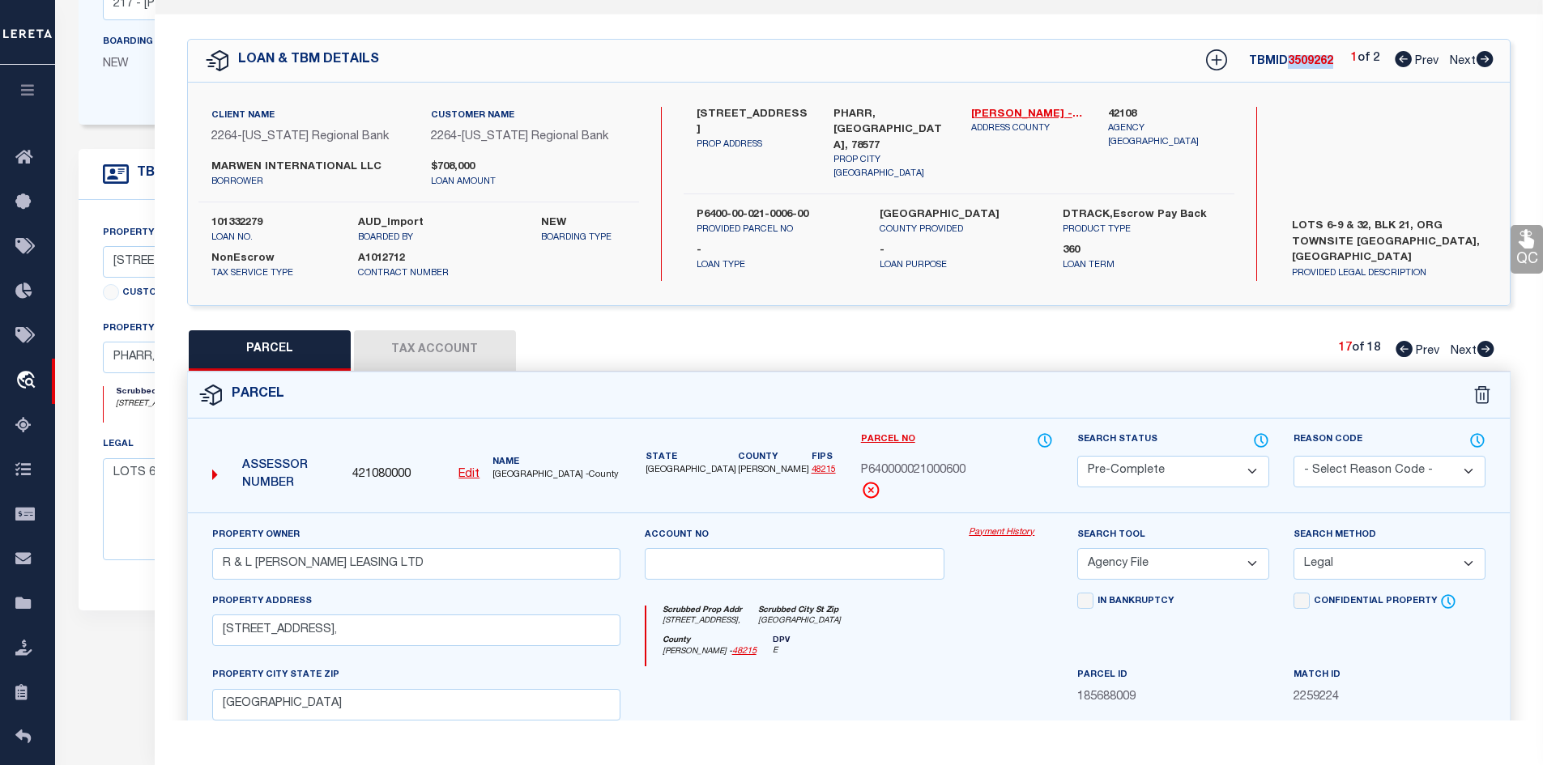
copy span "3509262"
click at [244, 218] on label "101332279" at bounding box center [272, 223] width 122 height 16
copy label "101332279"
click at [513, 469] on span "[GEOGRAPHIC_DATA] -County" at bounding box center [555, 476] width 127 height 14
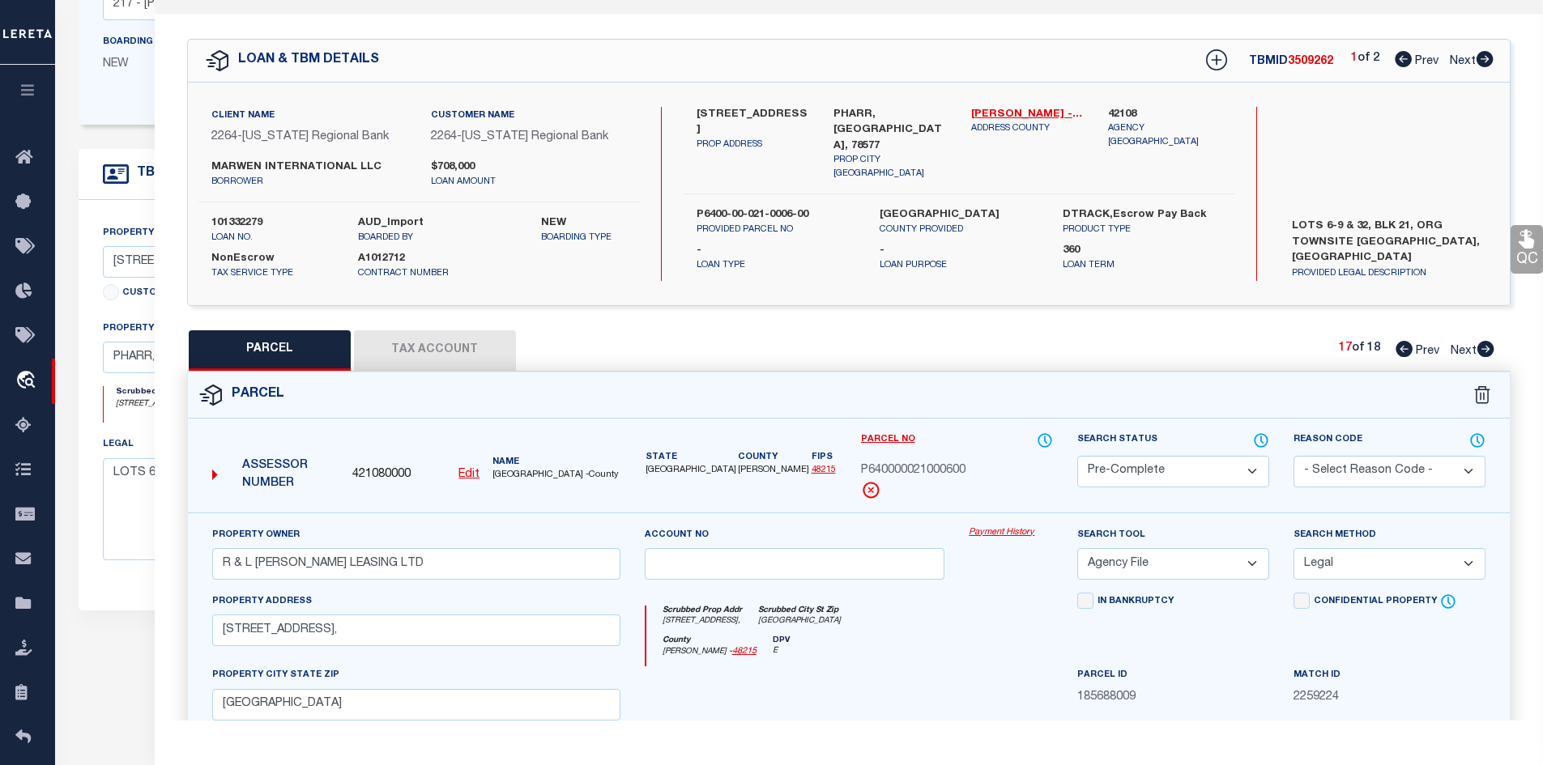
click at [513, 469] on span "[GEOGRAPHIC_DATA] -County" at bounding box center [555, 476] width 127 height 14
copy span "[PERSON_NAME]"
click at [937, 478] on div "Parcel No P640000021000600" at bounding box center [957, 466] width 192 height 68
copy label "Search"
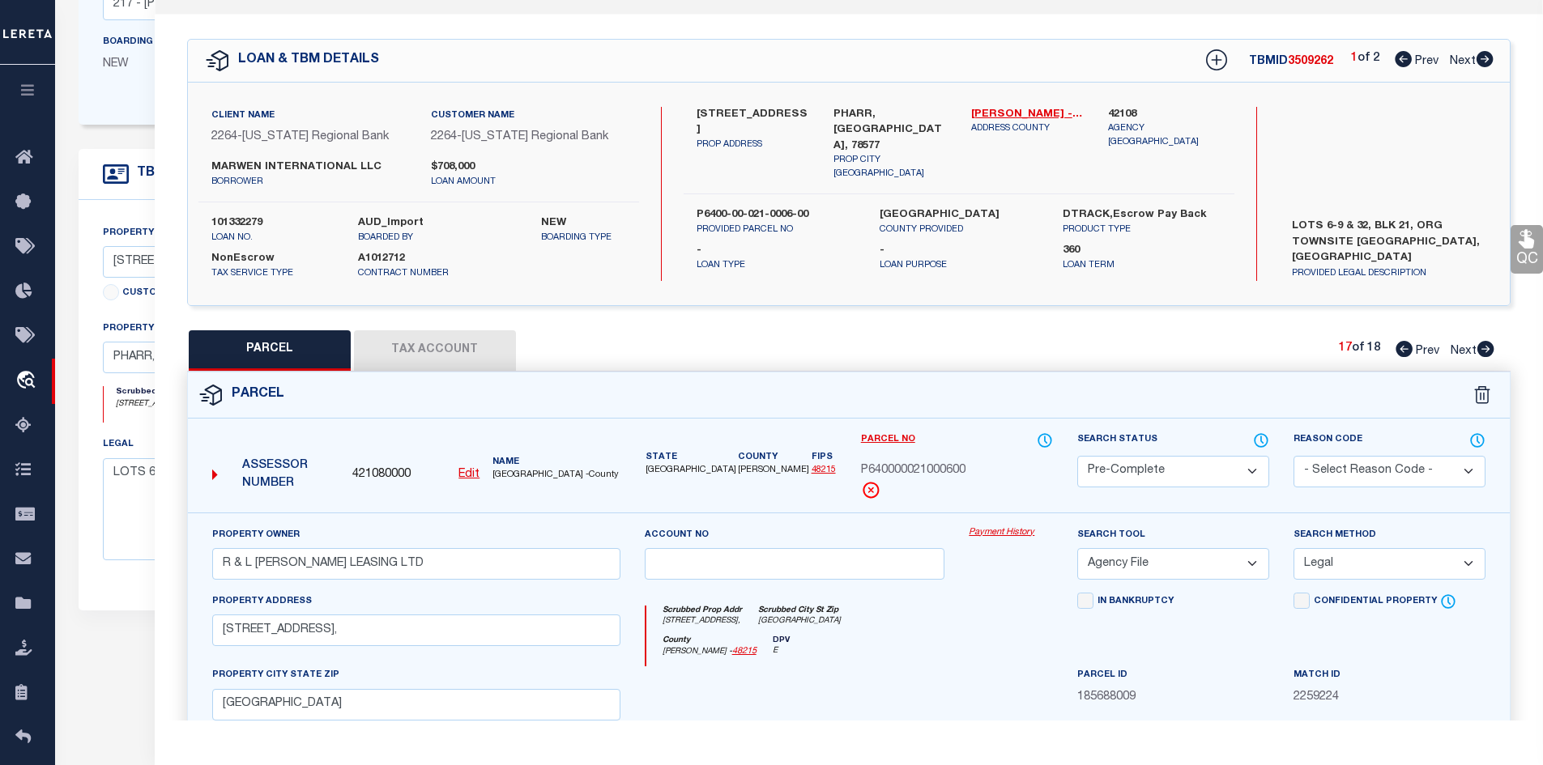
click at [439, 366] on button "Tax Account" at bounding box center [435, 350] width 162 height 40
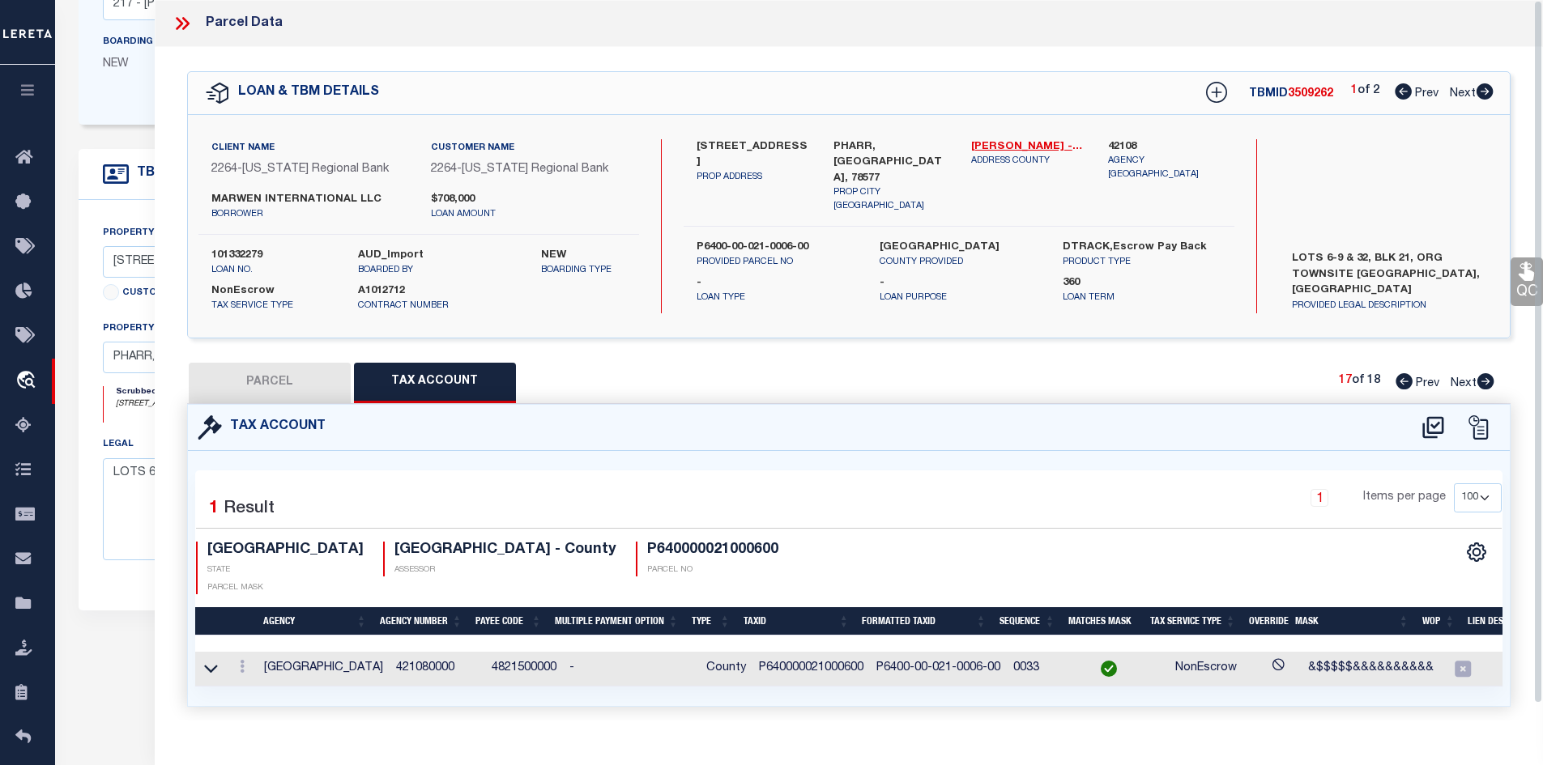
click at [774, 654] on td "P640000021000600" at bounding box center [810, 669] width 117 height 35
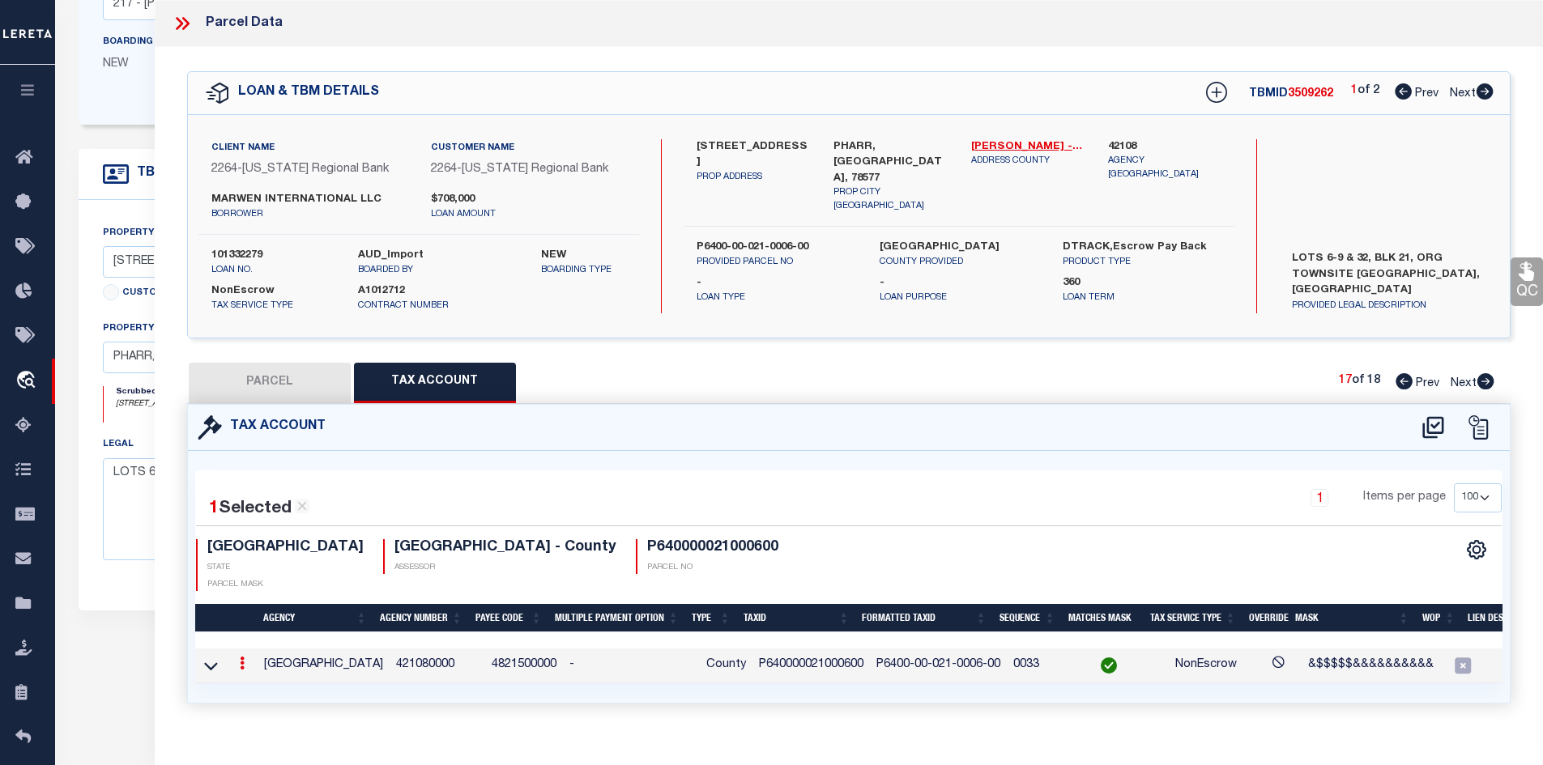
click at [774, 654] on td "P640000021000600" at bounding box center [810, 666] width 117 height 35
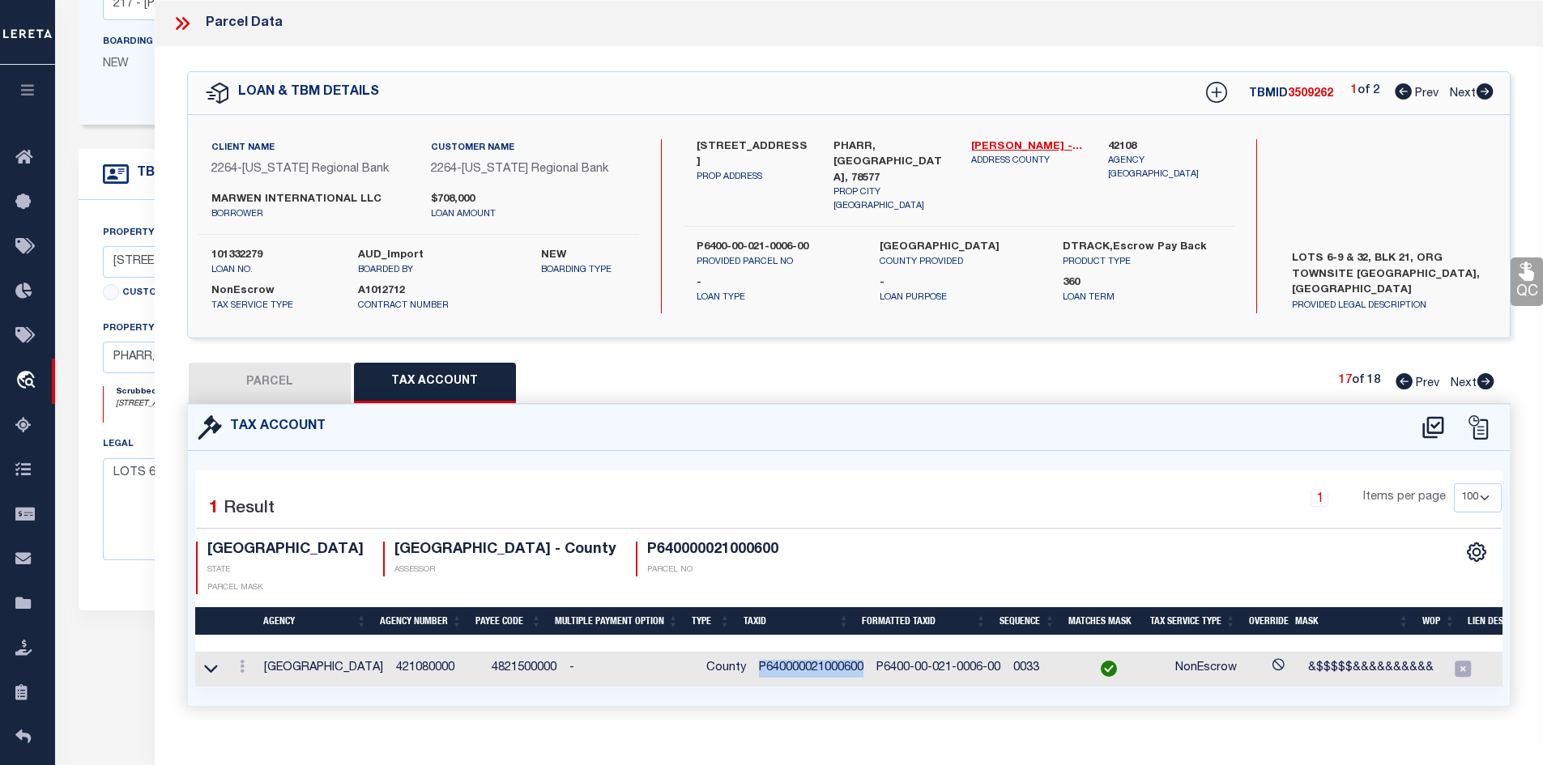
copy td "P640000021000600"
click at [271, 374] on button "PARCEL" at bounding box center [270, 383] width 162 height 40
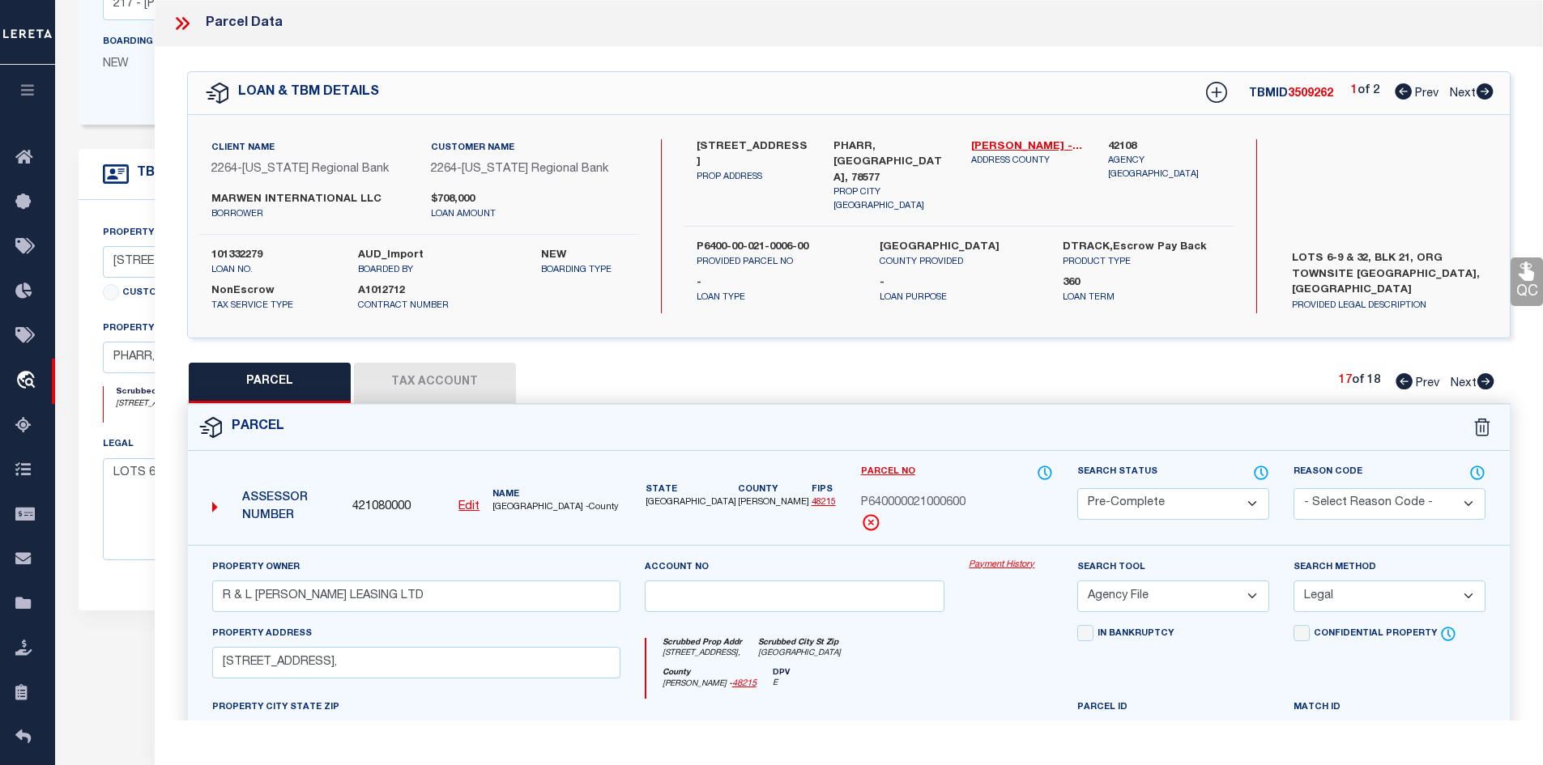
click at [1398, 373] on icon at bounding box center [1403, 381] width 17 height 16
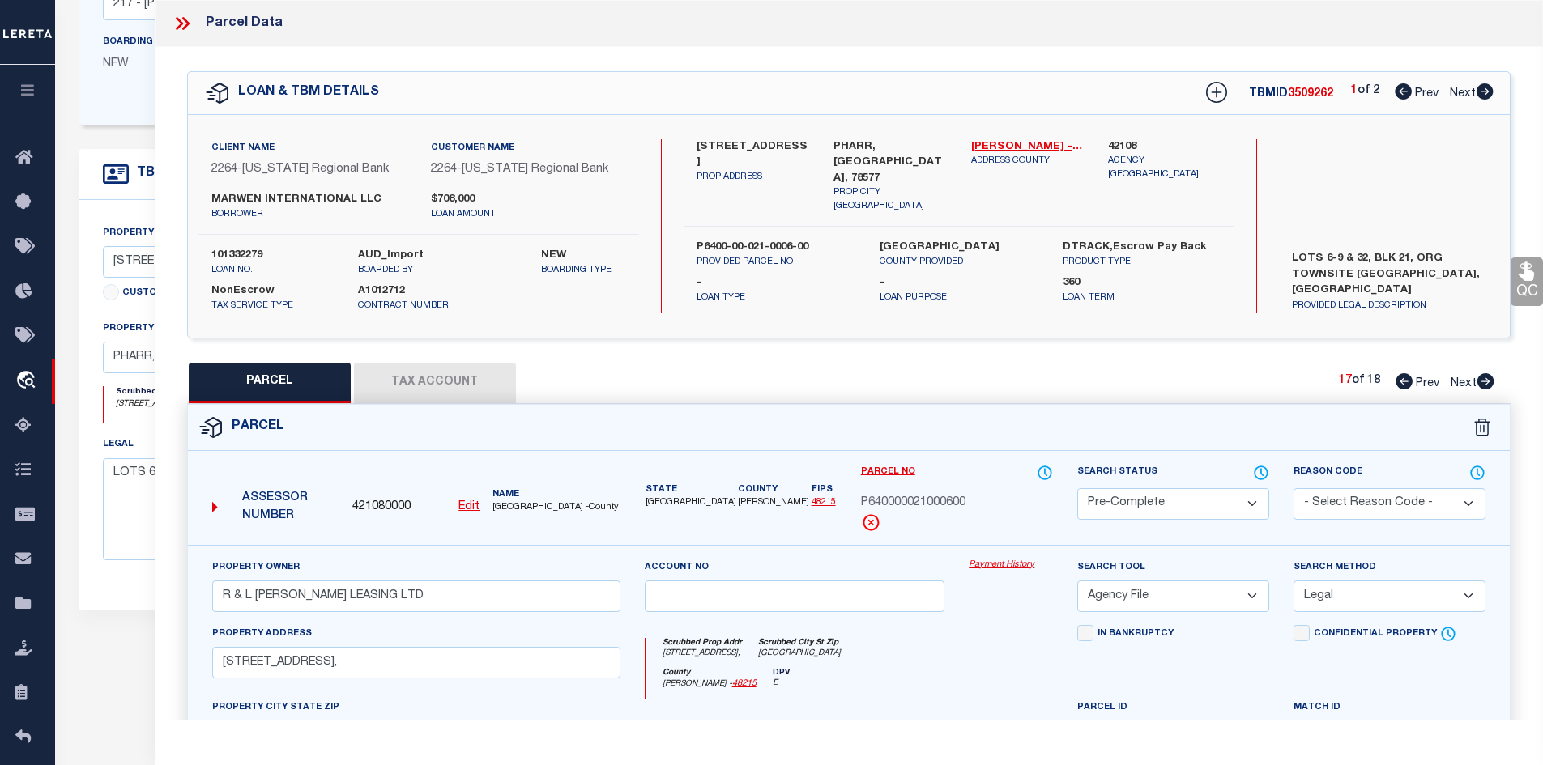
click at [1398, 373] on icon at bounding box center [1403, 381] width 17 height 16
click at [1402, 383] on icon at bounding box center [1403, 381] width 17 height 16
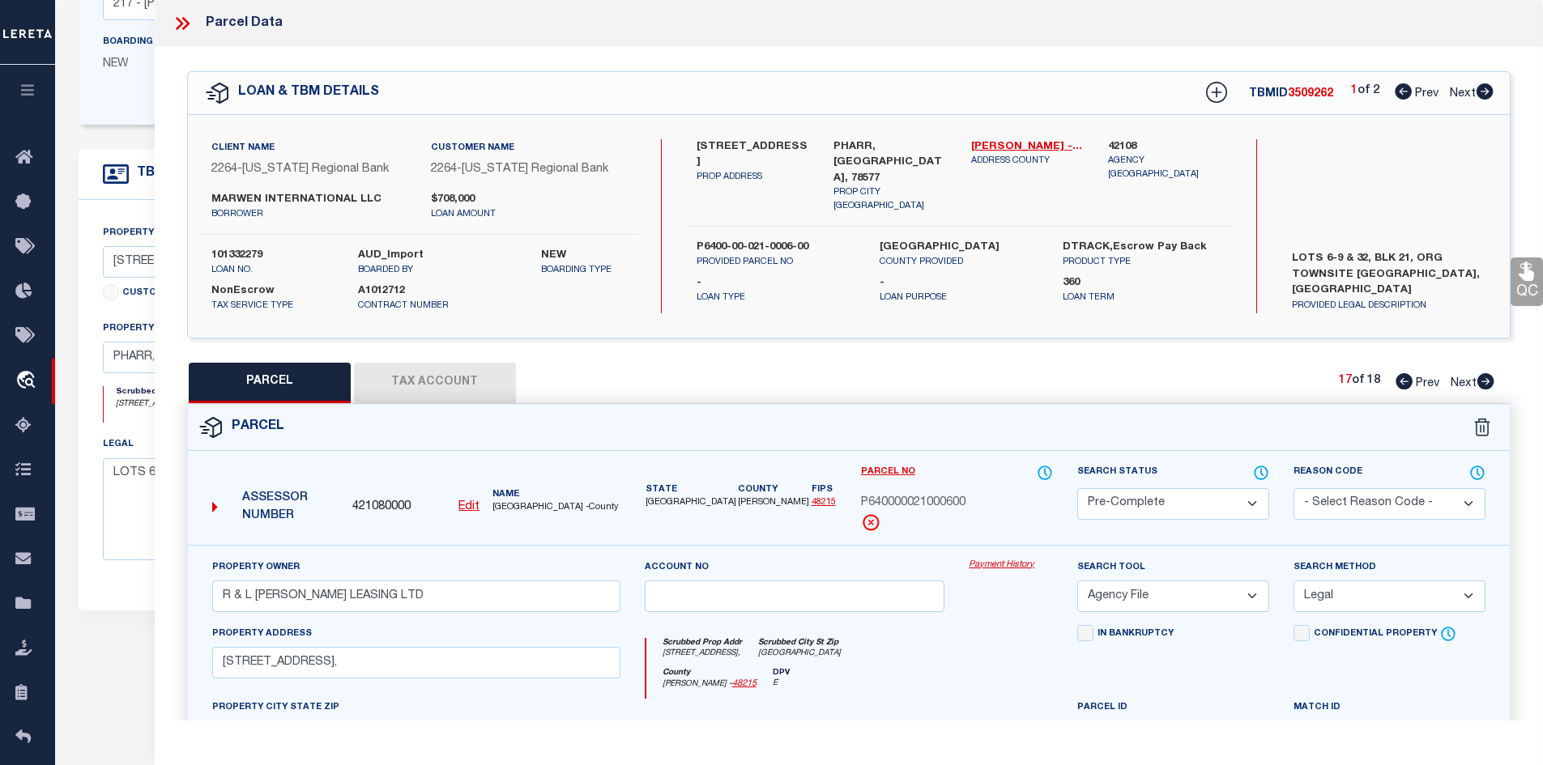
click at [1402, 383] on icon at bounding box center [1403, 381] width 17 height 16
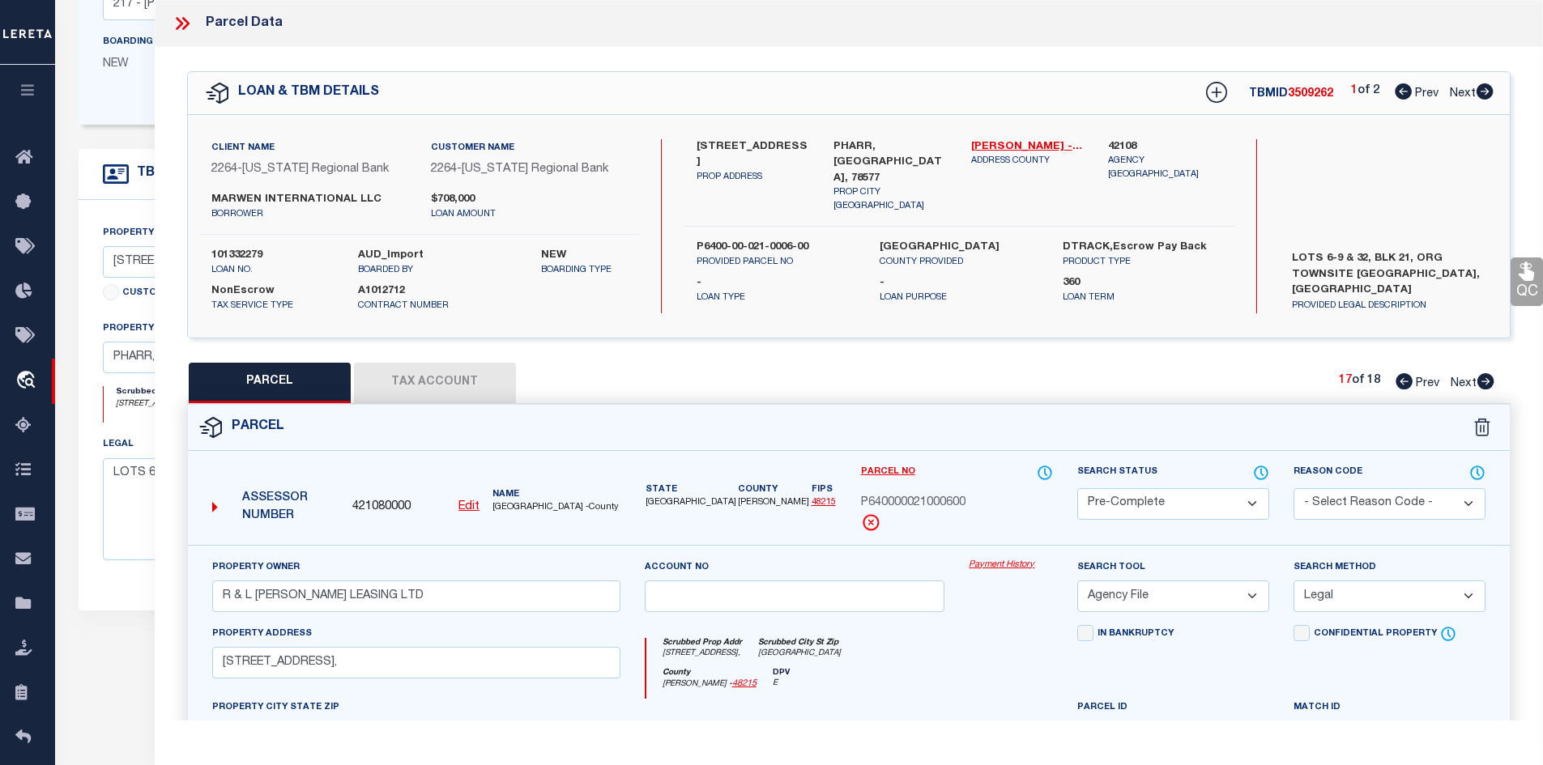
click at [1402, 383] on icon at bounding box center [1403, 381] width 17 height 16
click at [1493, 93] on div "LOAN & TBM DETAILS TBMID 3509262 1 of 2 Prev Next" at bounding box center [849, 93] width 1322 height 42
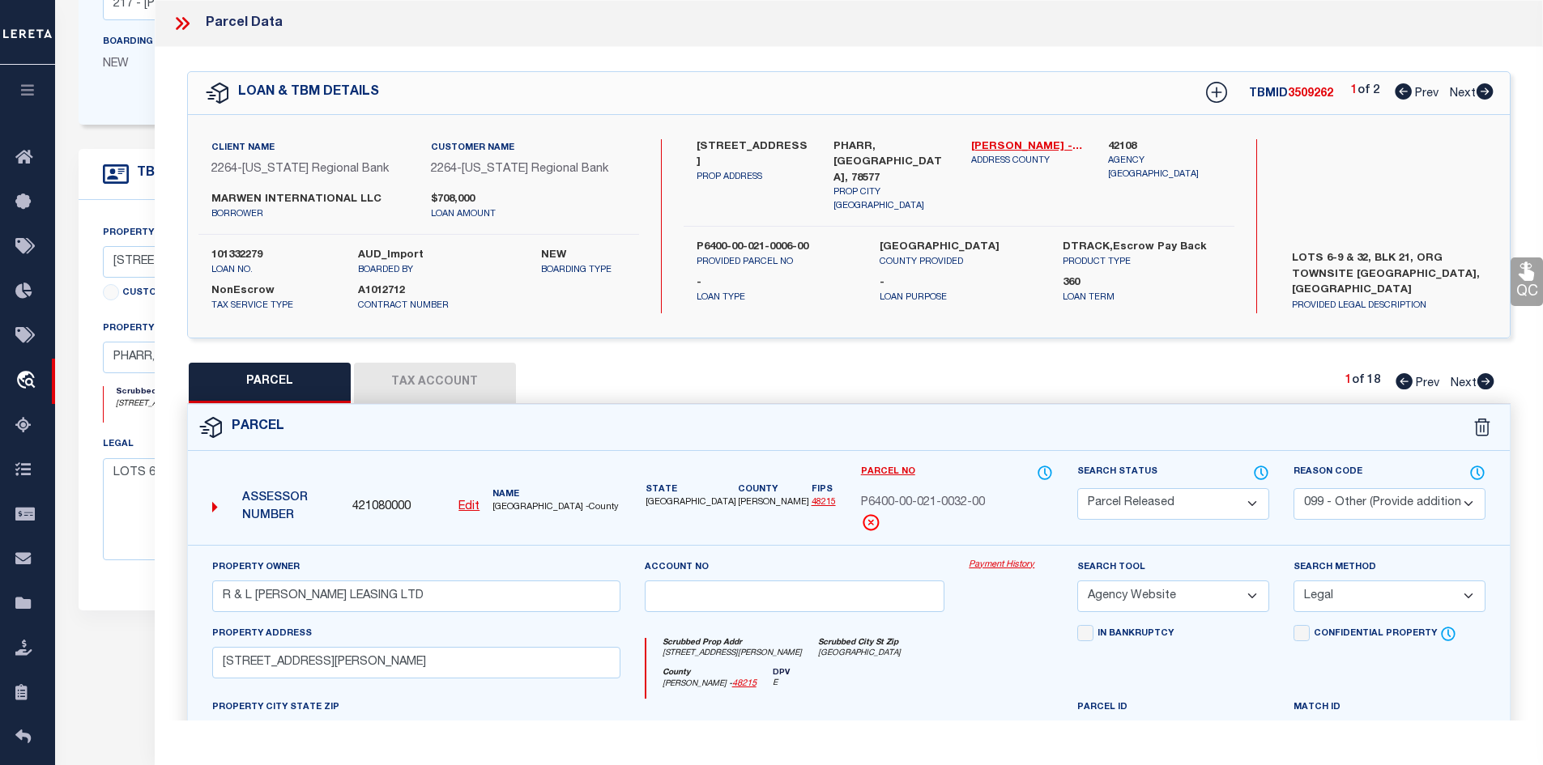
click at [1485, 93] on icon at bounding box center [1485, 91] width 18 height 16
click at [1488, 378] on icon at bounding box center [1485, 381] width 17 height 16
click at [1265, 471] on icon at bounding box center [1261, 473] width 16 height 18
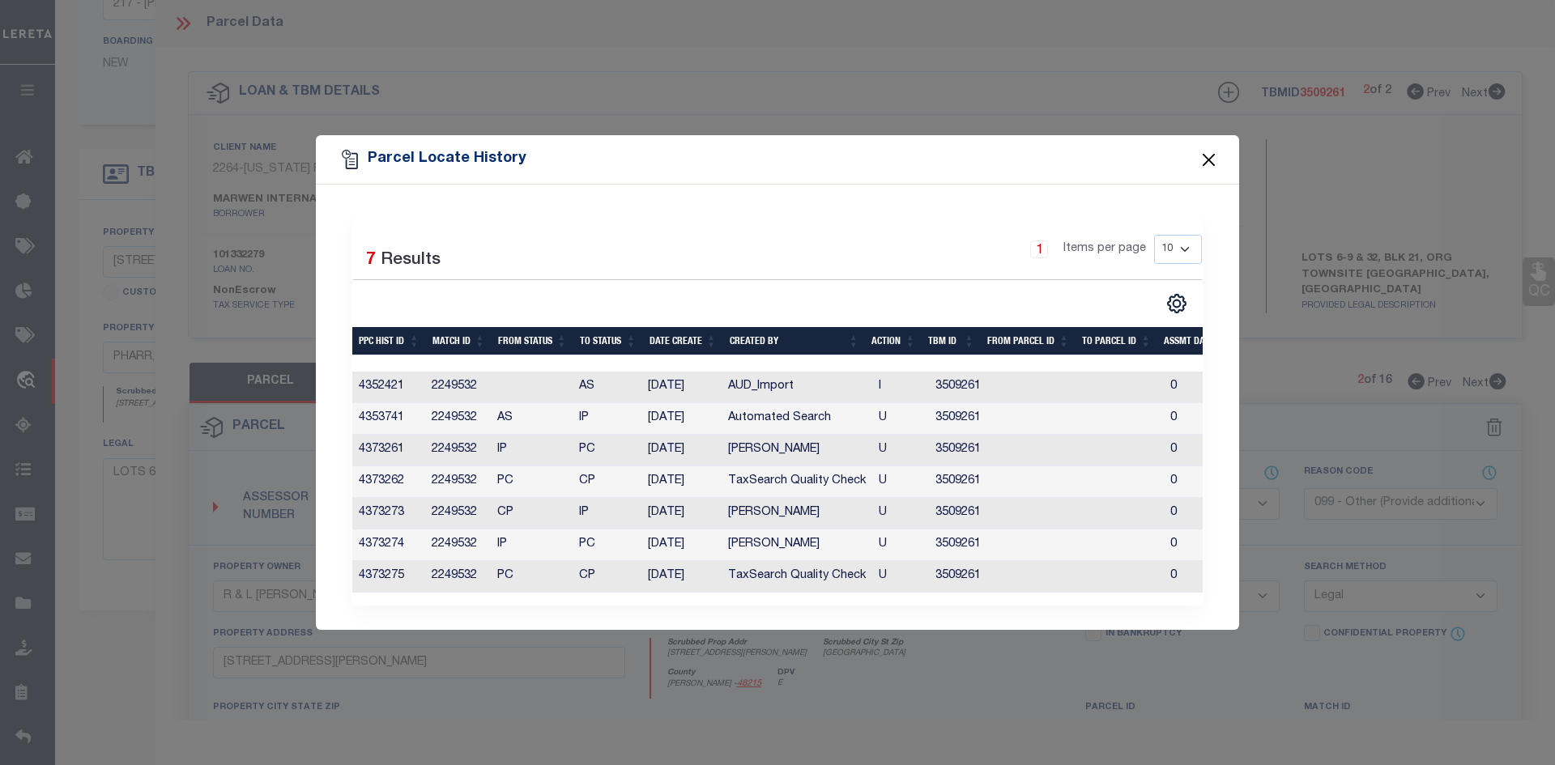
click at [1212, 155] on button "Close" at bounding box center [1209, 159] width 21 height 21
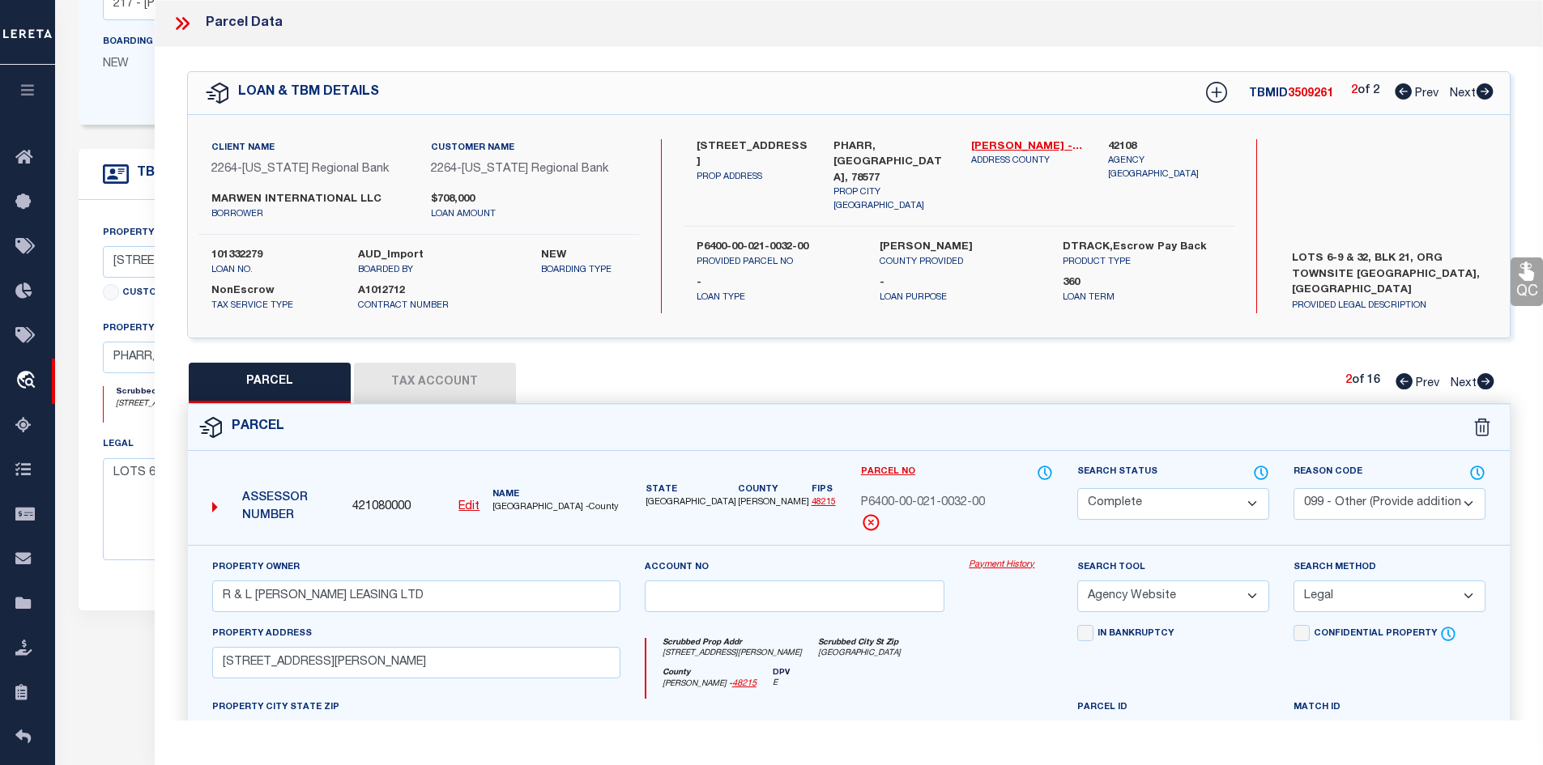
scroll to position [243, 0]
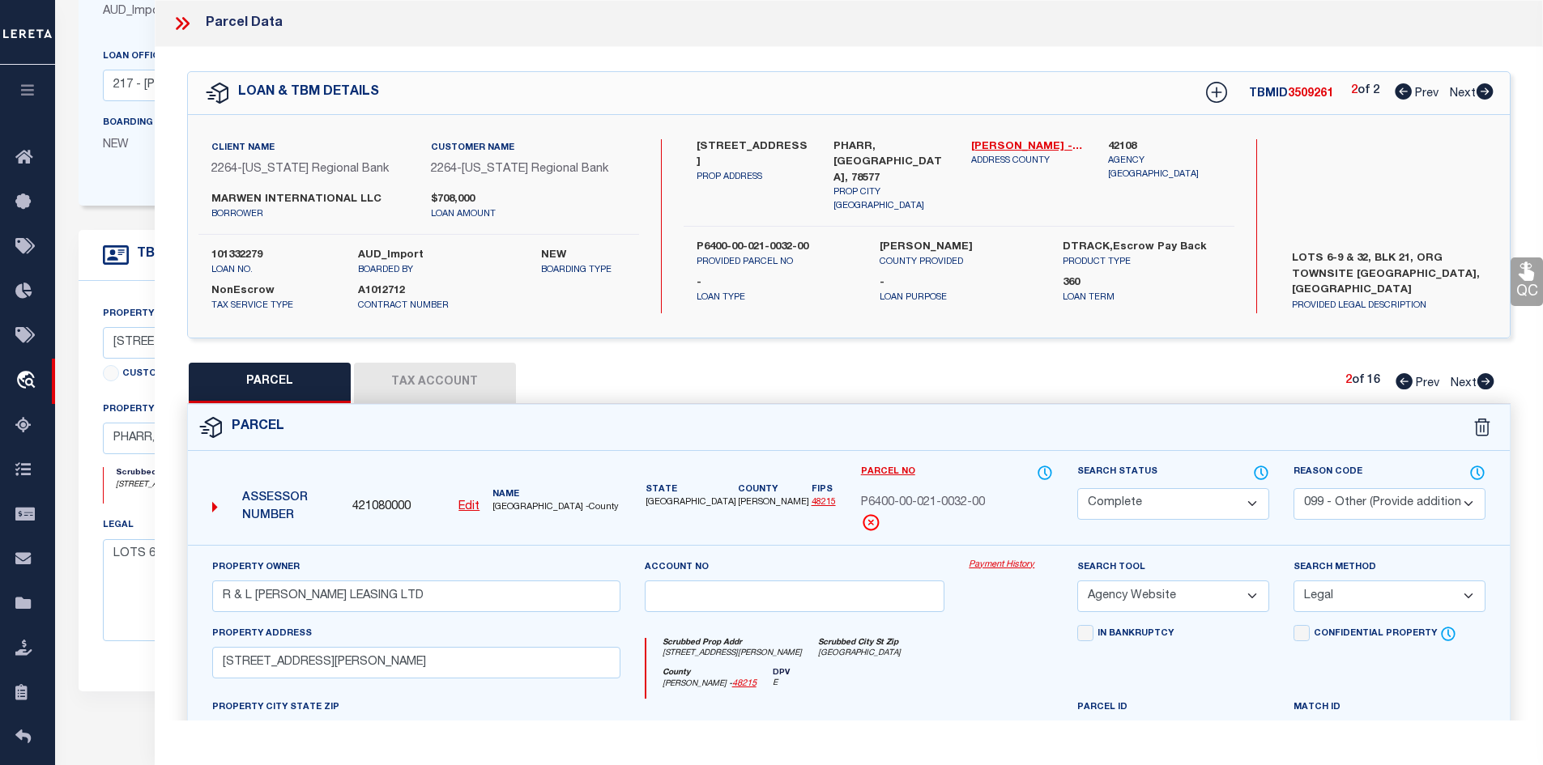
click at [177, 21] on icon at bounding box center [182, 23] width 21 height 21
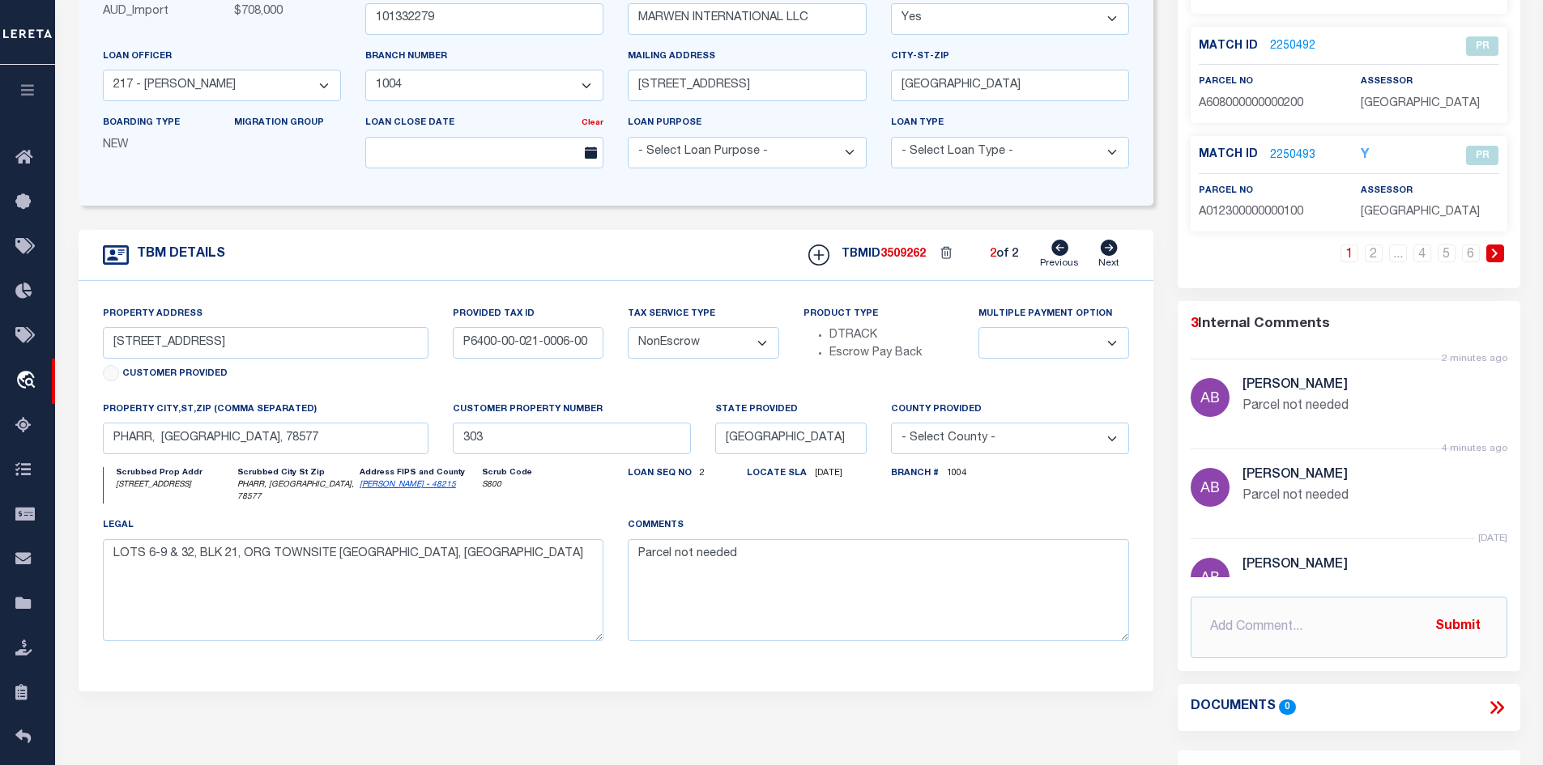
scroll to position [0, 0]
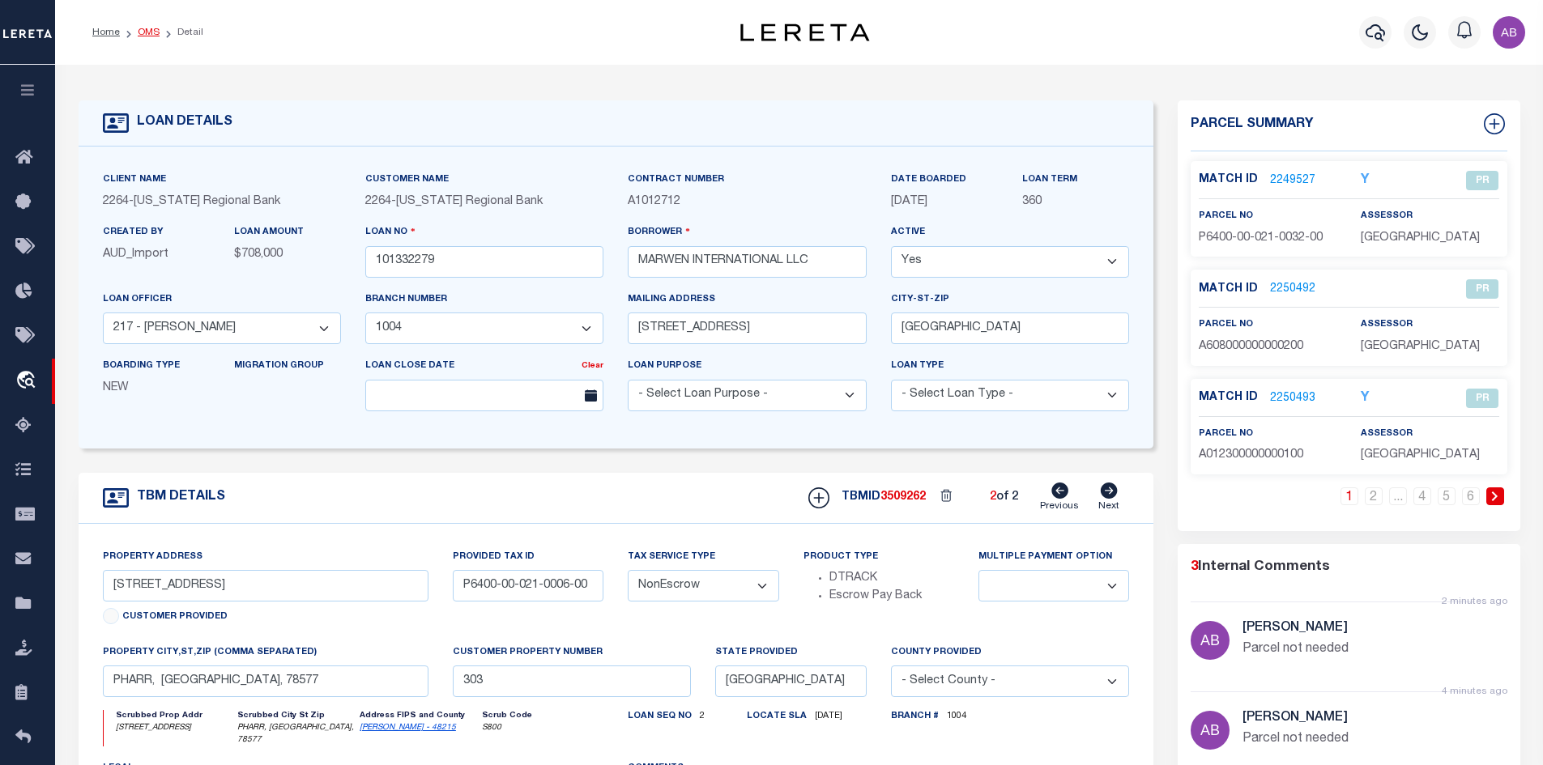
click at [143, 32] on link "OMS" at bounding box center [149, 33] width 22 height 10
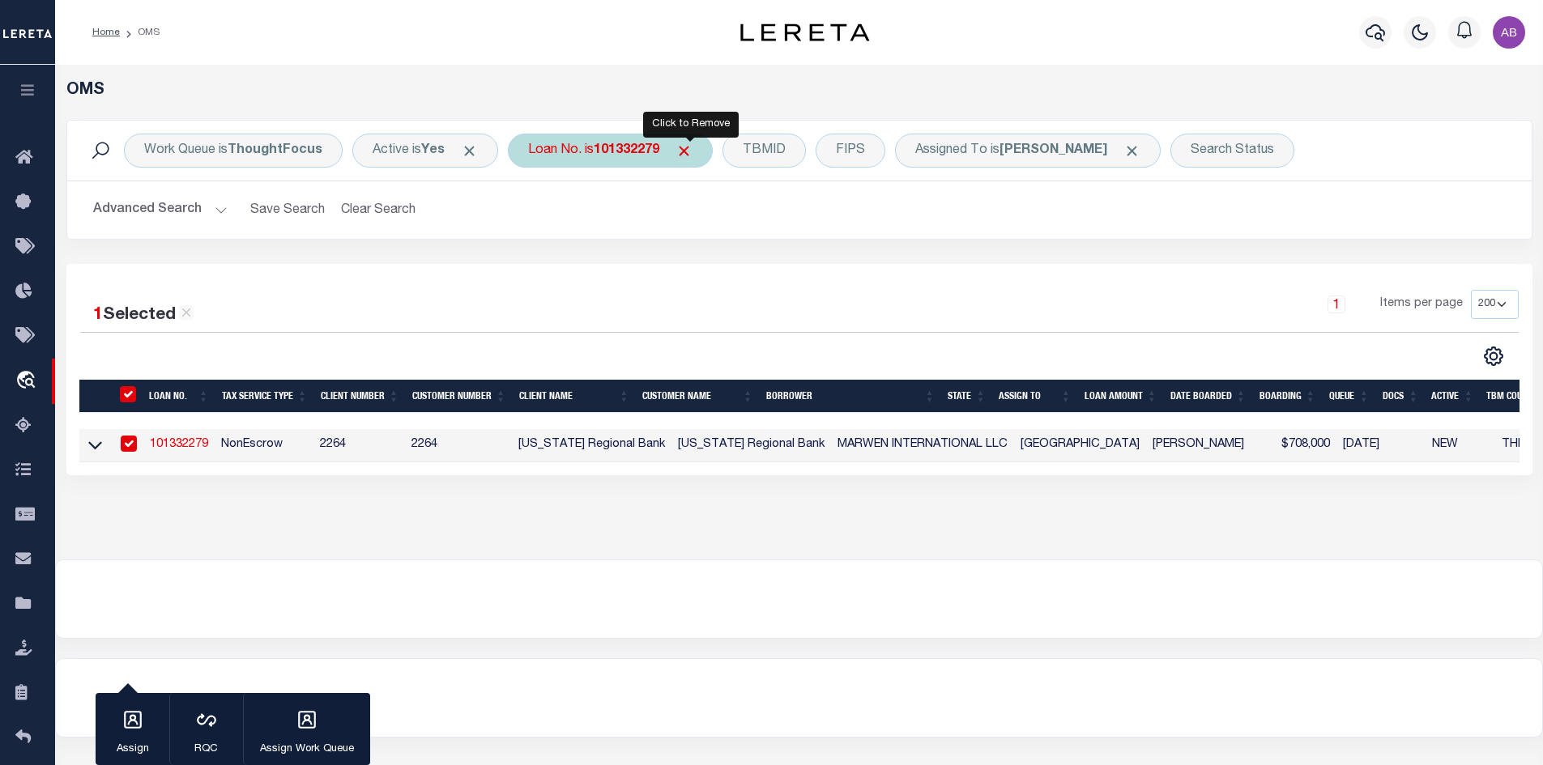
click at [685, 151] on span "Click to Remove" at bounding box center [683, 151] width 17 height 17
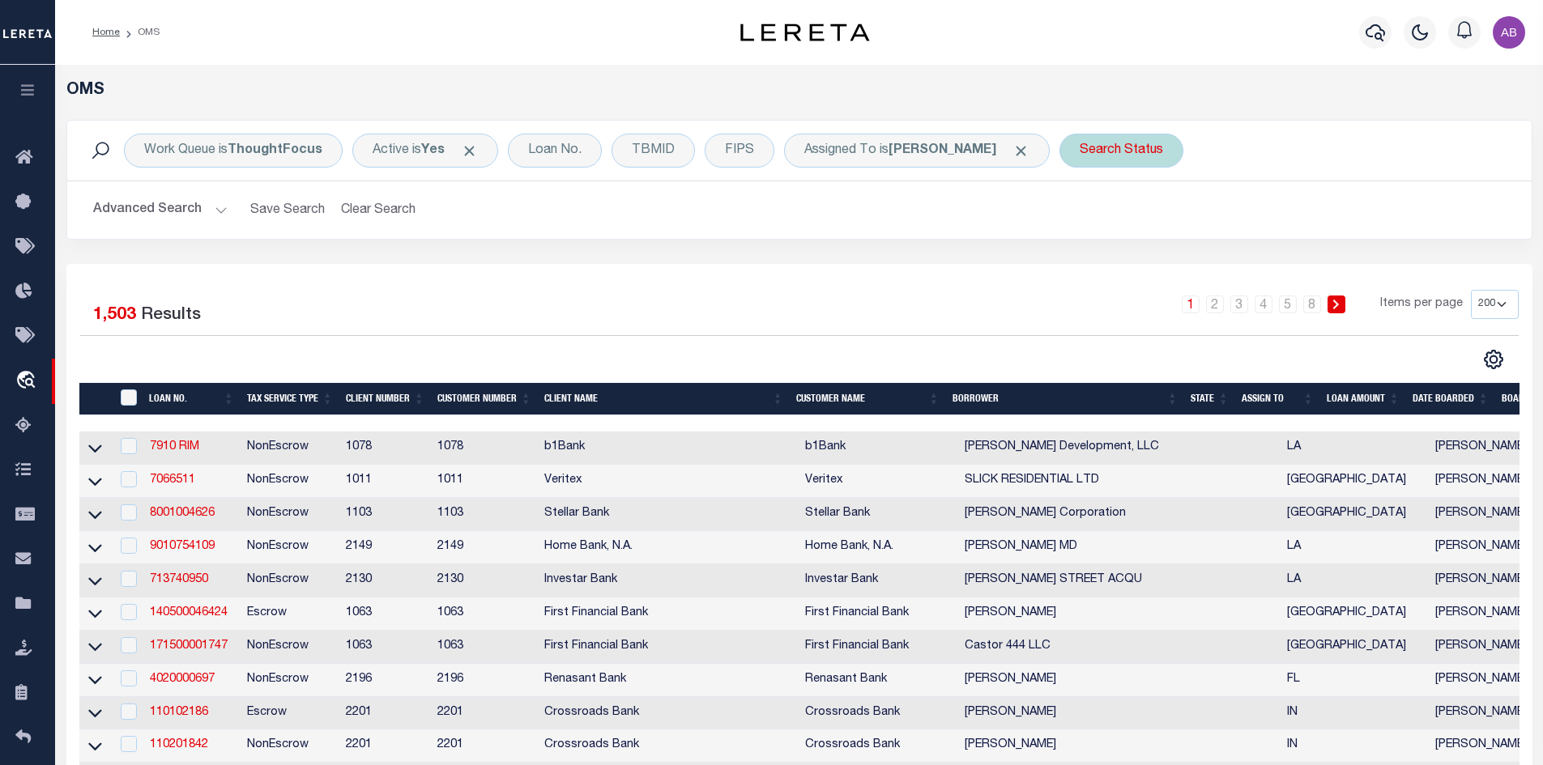
click at [1120, 162] on div "Search Status" at bounding box center [1121, 151] width 124 height 34
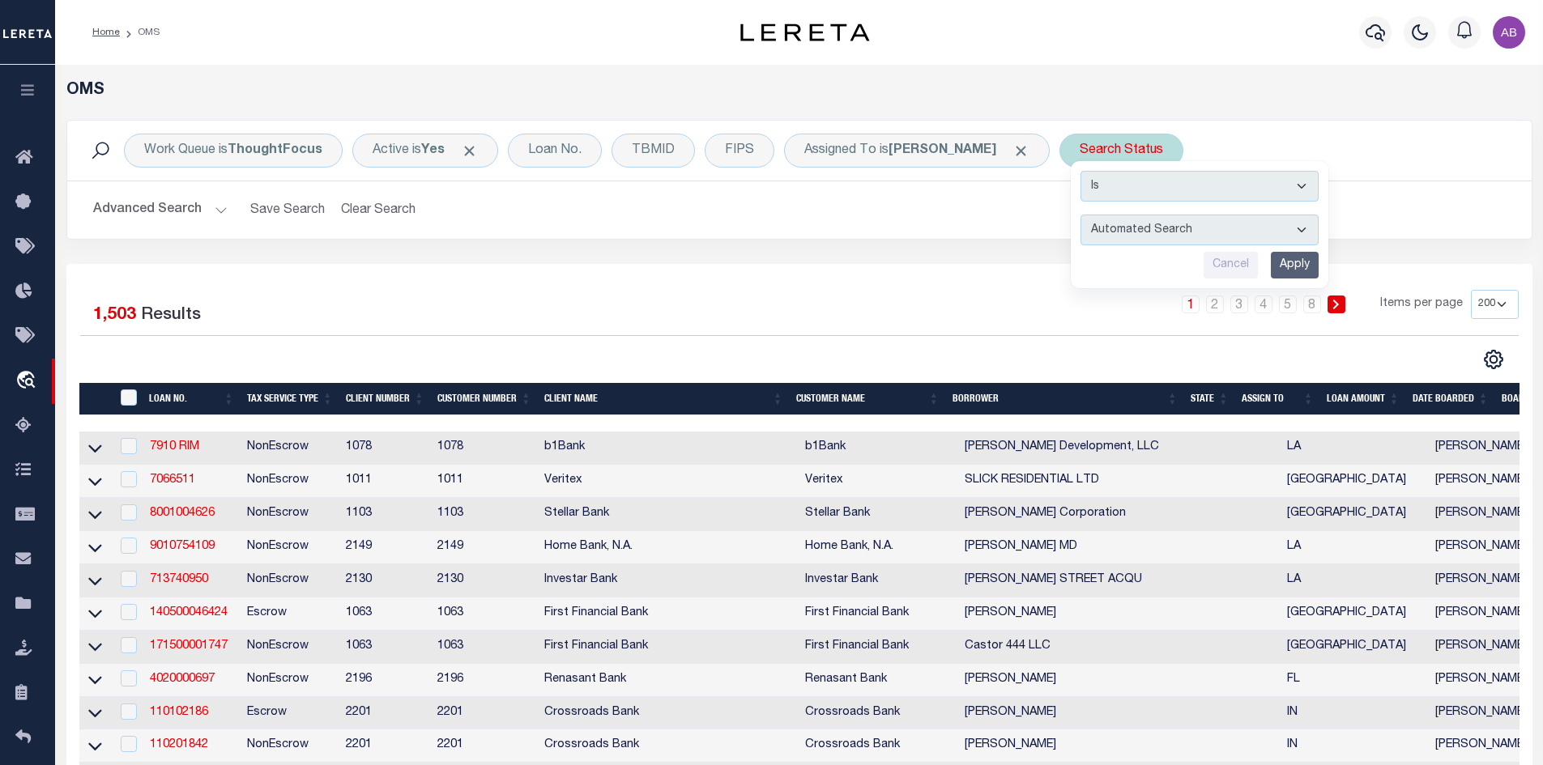
click at [1127, 228] on select "Automated Search Bad Parcel Complete Duplicate Parcel High Dollar Reporting In …" at bounding box center [1199, 230] width 238 height 31
click at [1080, 215] on select "Automated Search Bad Parcel Complete Duplicate Parcel High Dollar Reporting In …" at bounding box center [1199, 230] width 238 height 31
click at [1274, 268] on input "Apply" at bounding box center [1295, 265] width 48 height 27
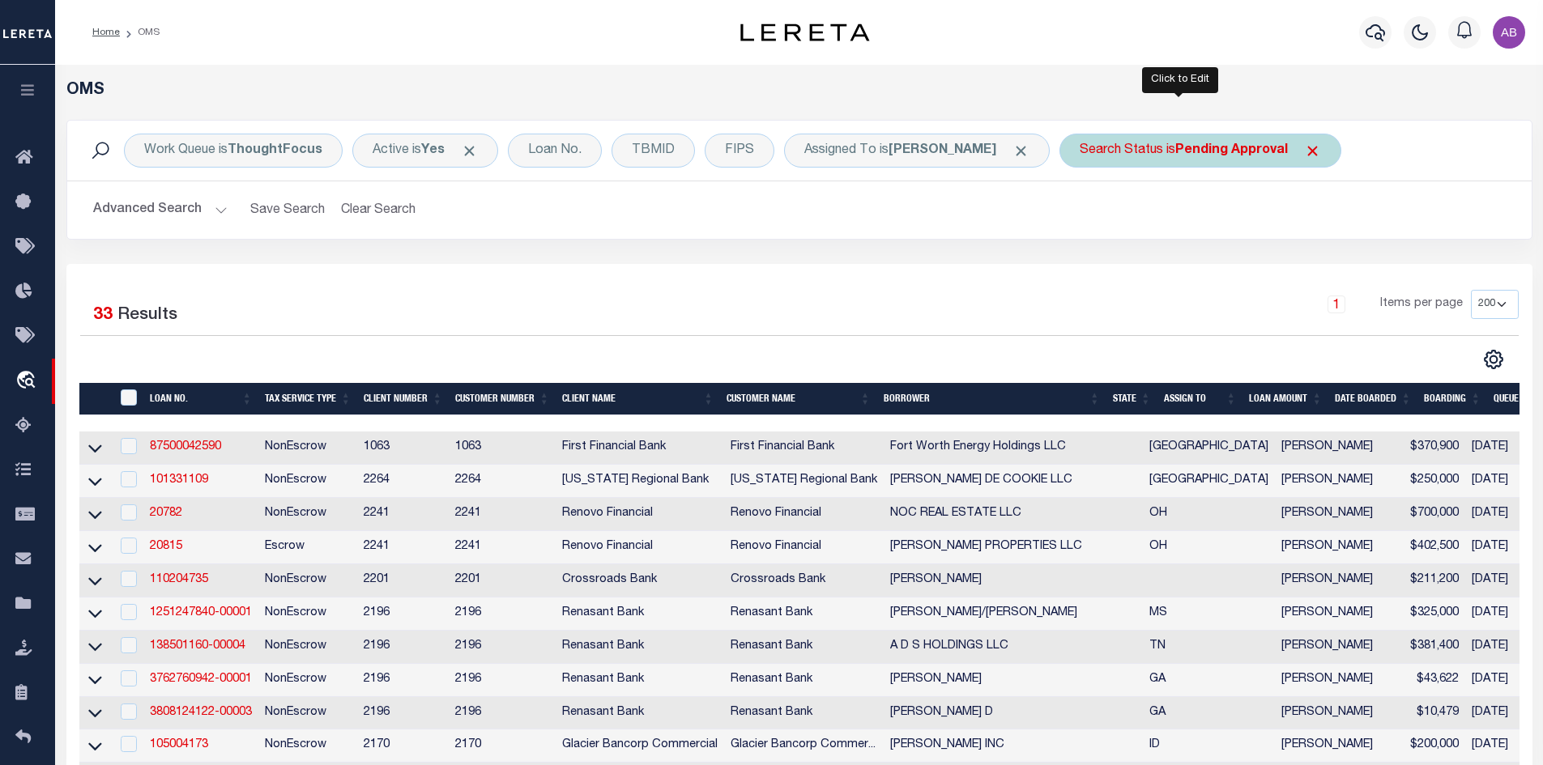
click at [1180, 147] on b "Pending Approval" at bounding box center [1231, 150] width 113 height 13
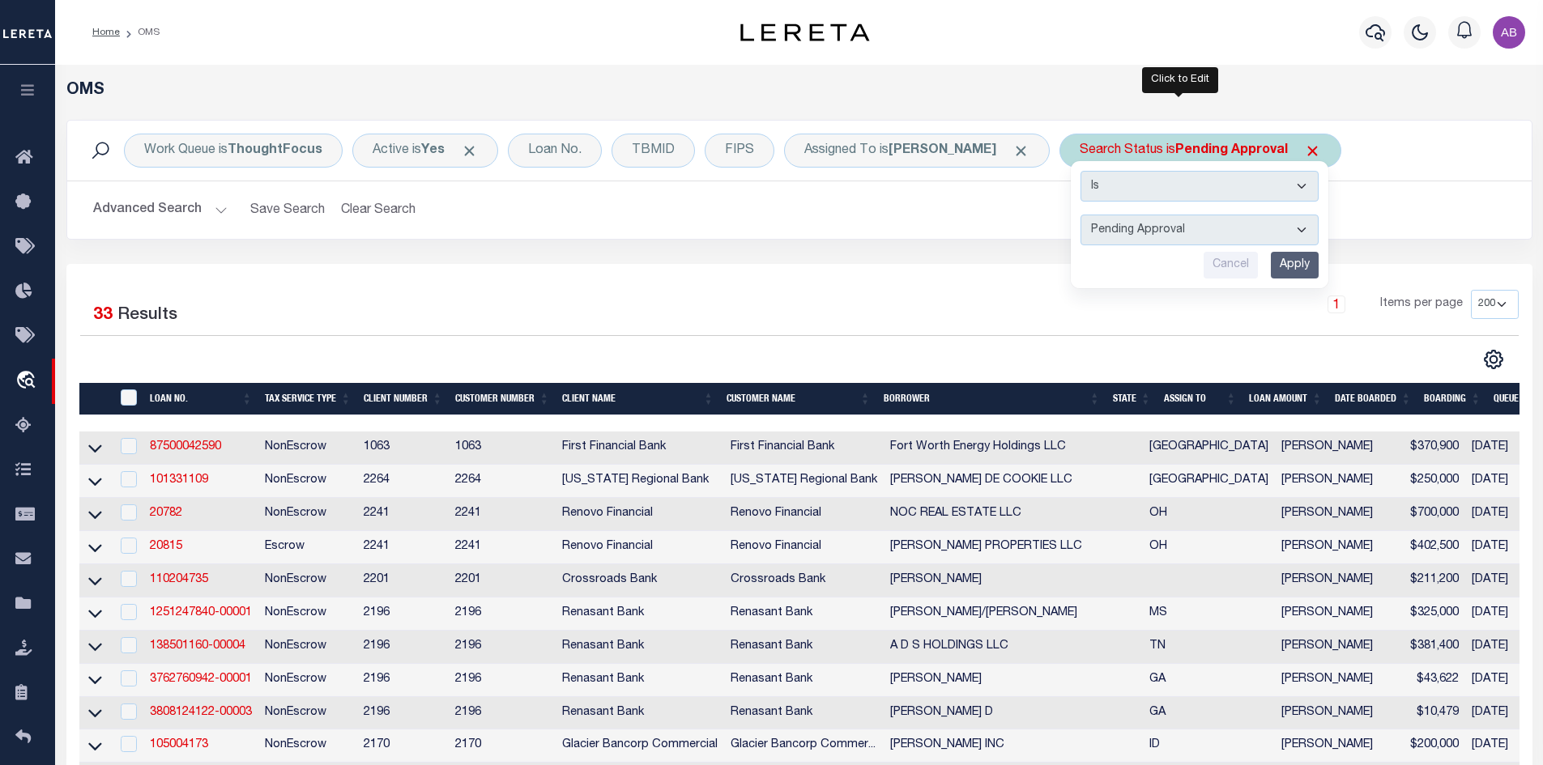
click at [1127, 239] on select "Automated Search Bad Parcel Complete Duplicate Parcel High Dollar Reporting In …" at bounding box center [1199, 230] width 238 height 31
click at [1080, 215] on select "Automated Search Bad Parcel Complete Duplicate Parcel High Dollar Reporting In …" at bounding box center [1199, 230] width 238 height 31
click at [1271, 270] on input "Apply" at bounding box center [1295, 265] width 48 height 27
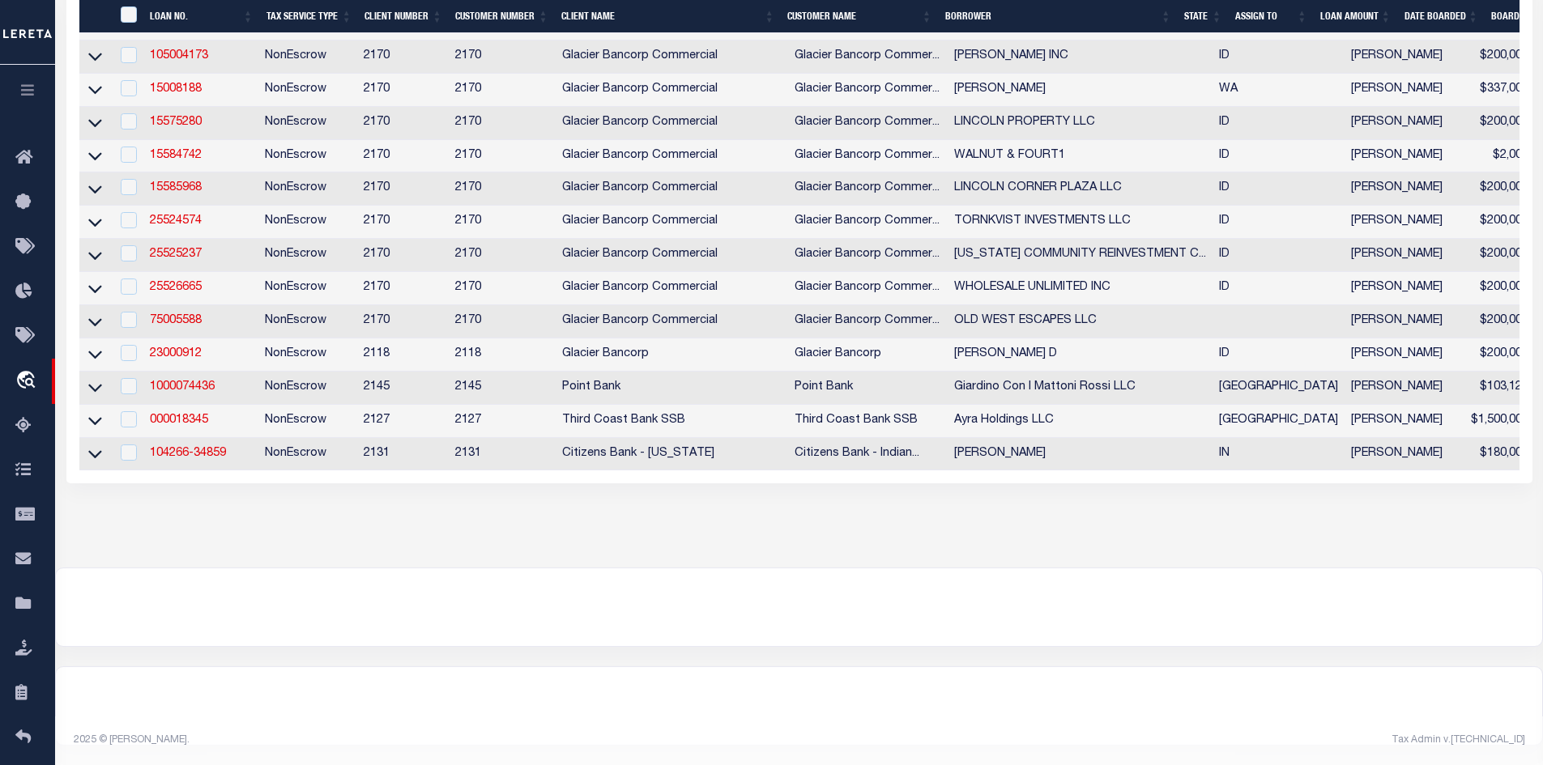
scroll to position [709, 0]
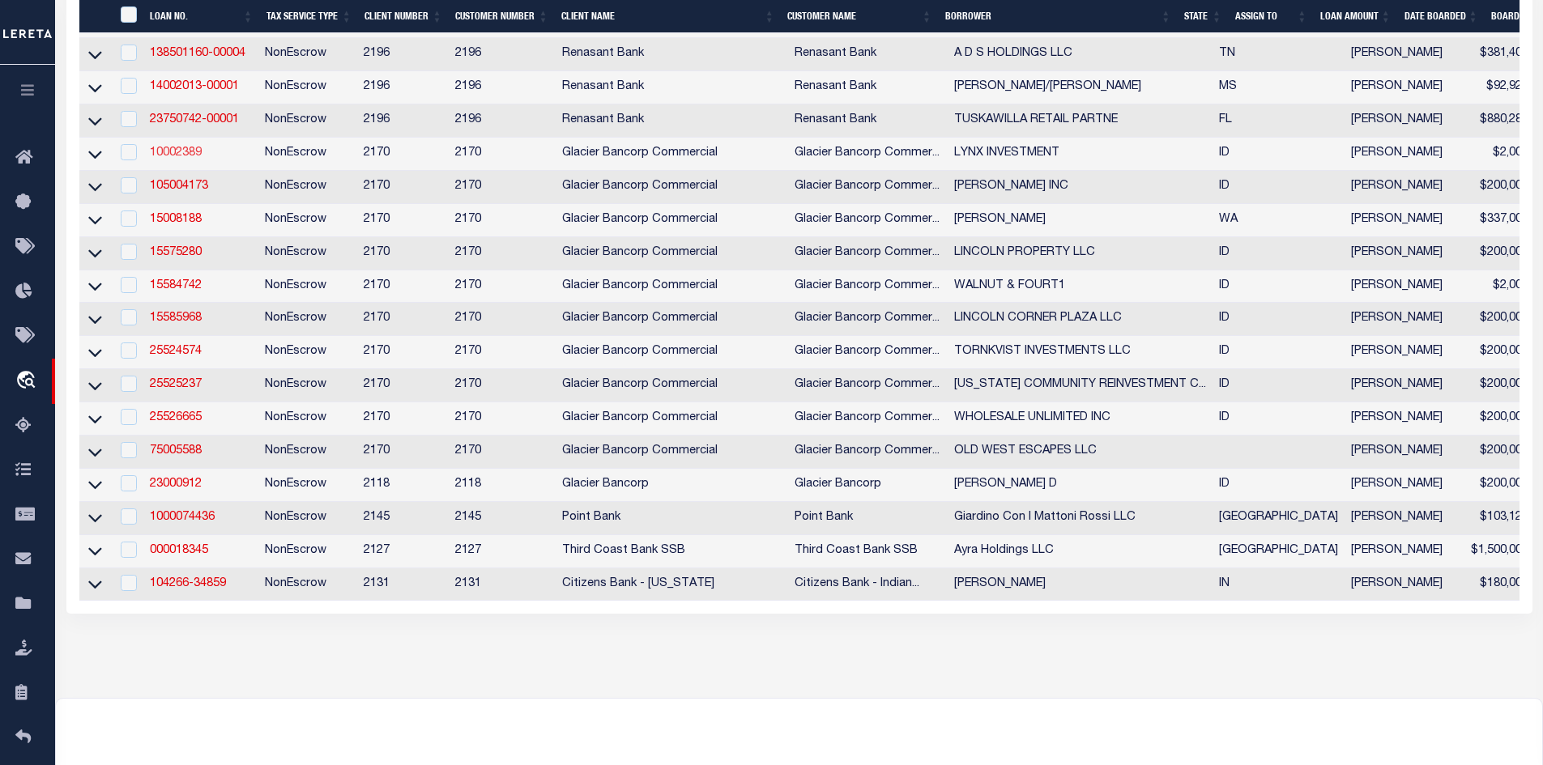
click at [192, 159] on link "10002389" at bounding box center [176, 152] width 52 height 11
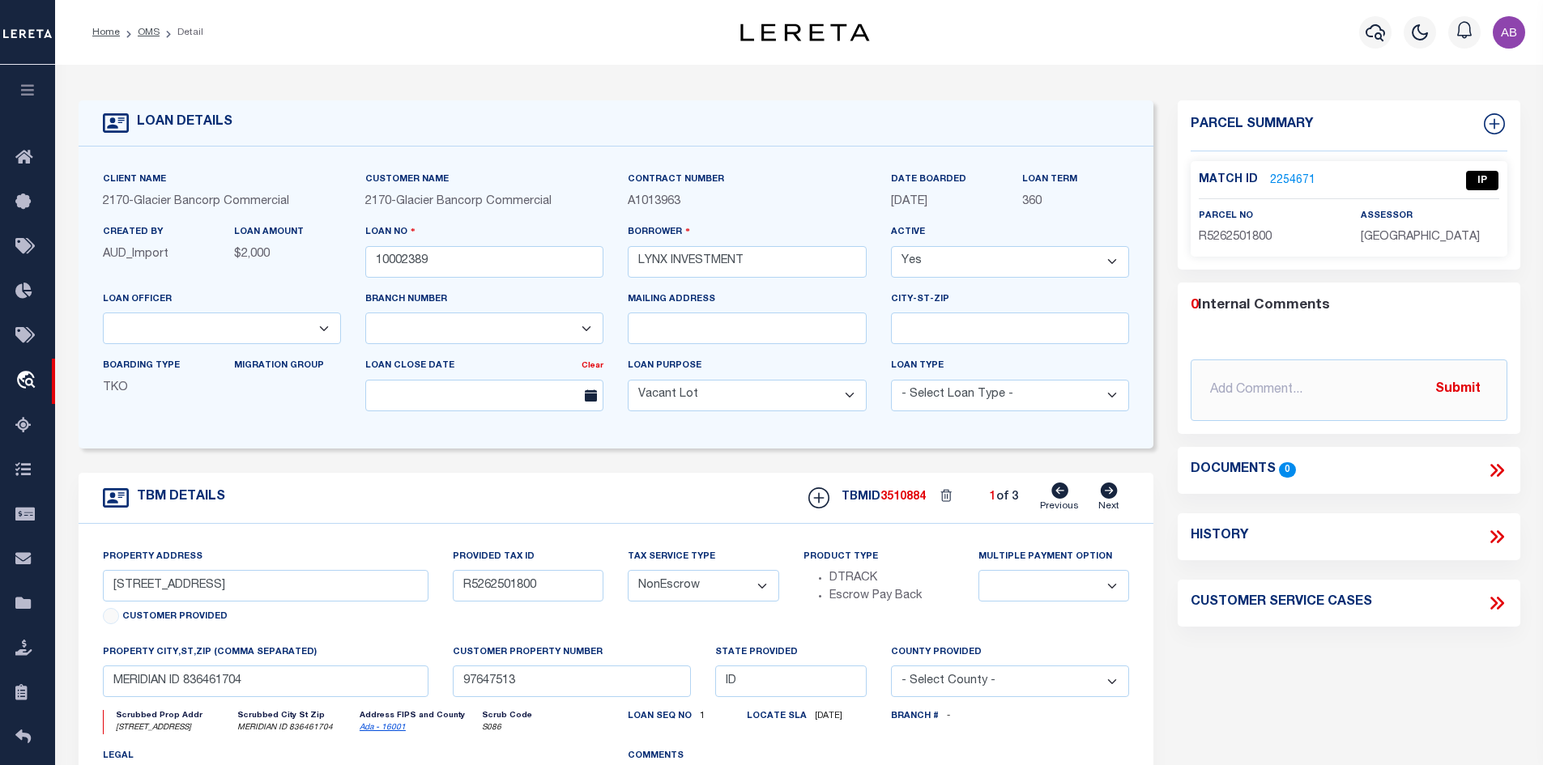
click at [1301, 172] on link "2254671" at bounding box center [1292, 180] width 45 height 17
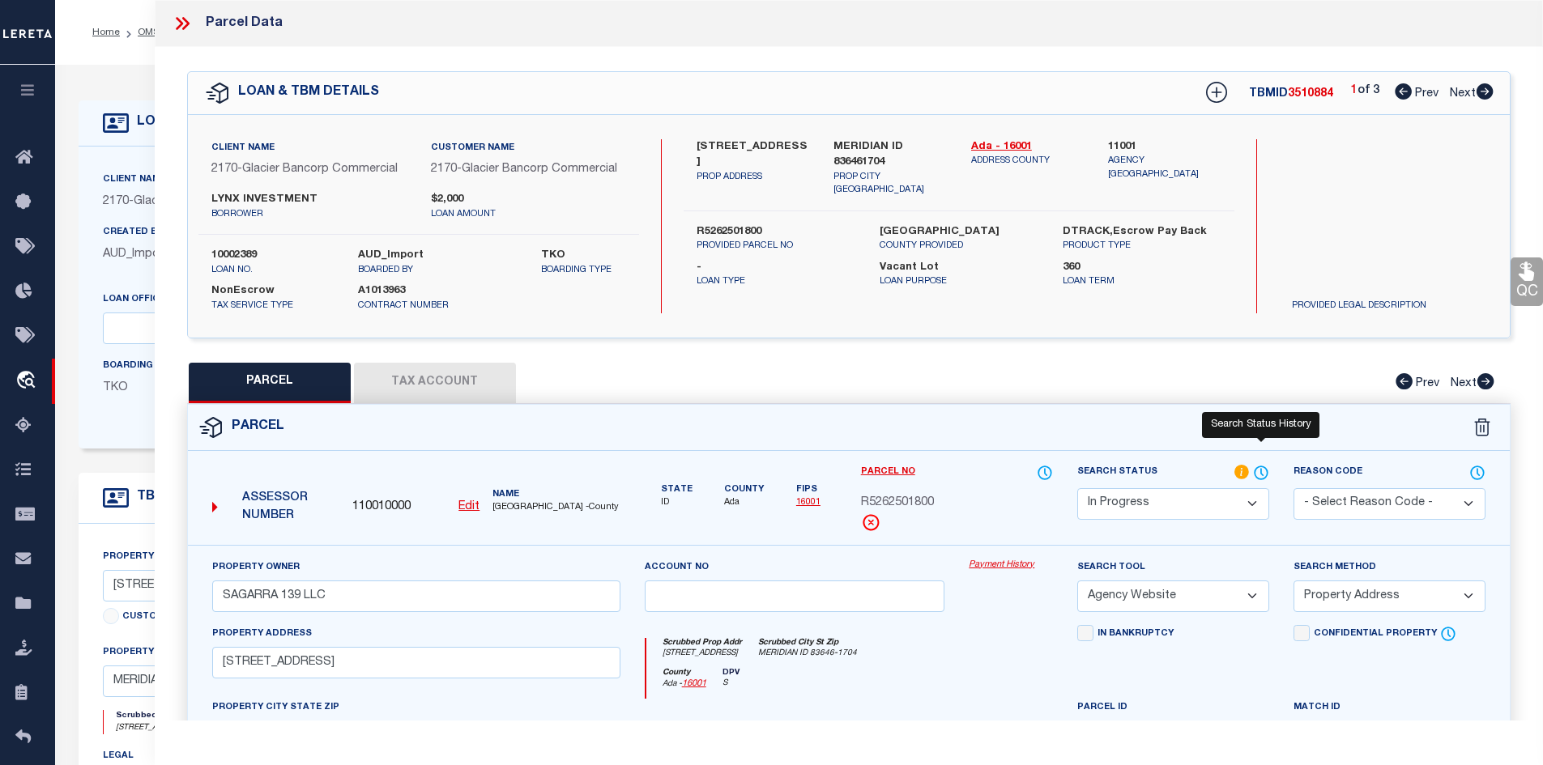
click at [1257, 471] on icon at bounding box center [1261, 473] width 16 height 18
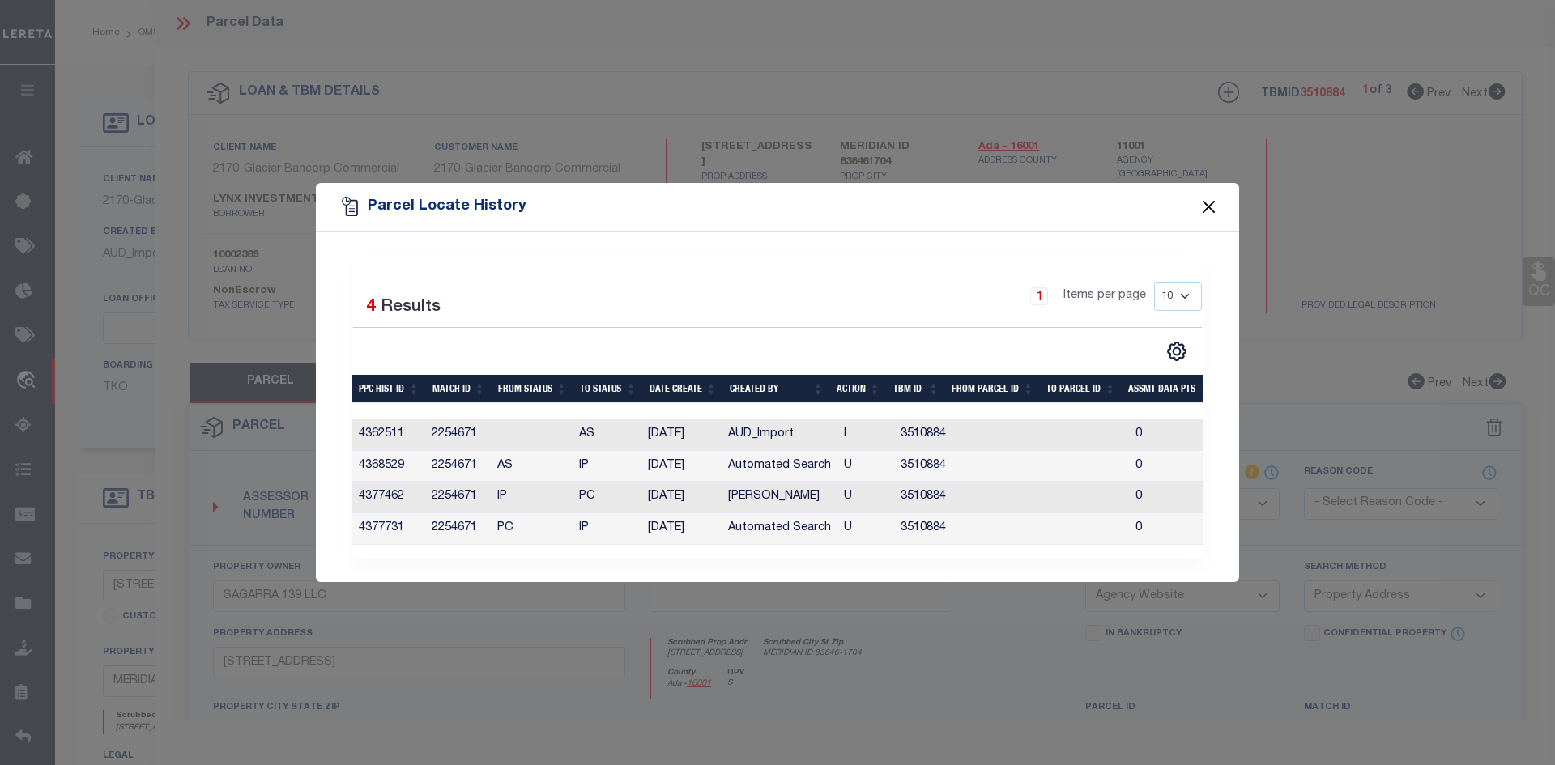
click at [1207, 204] on button "Close" at bounding box center [1209, 207] width 21 height 21
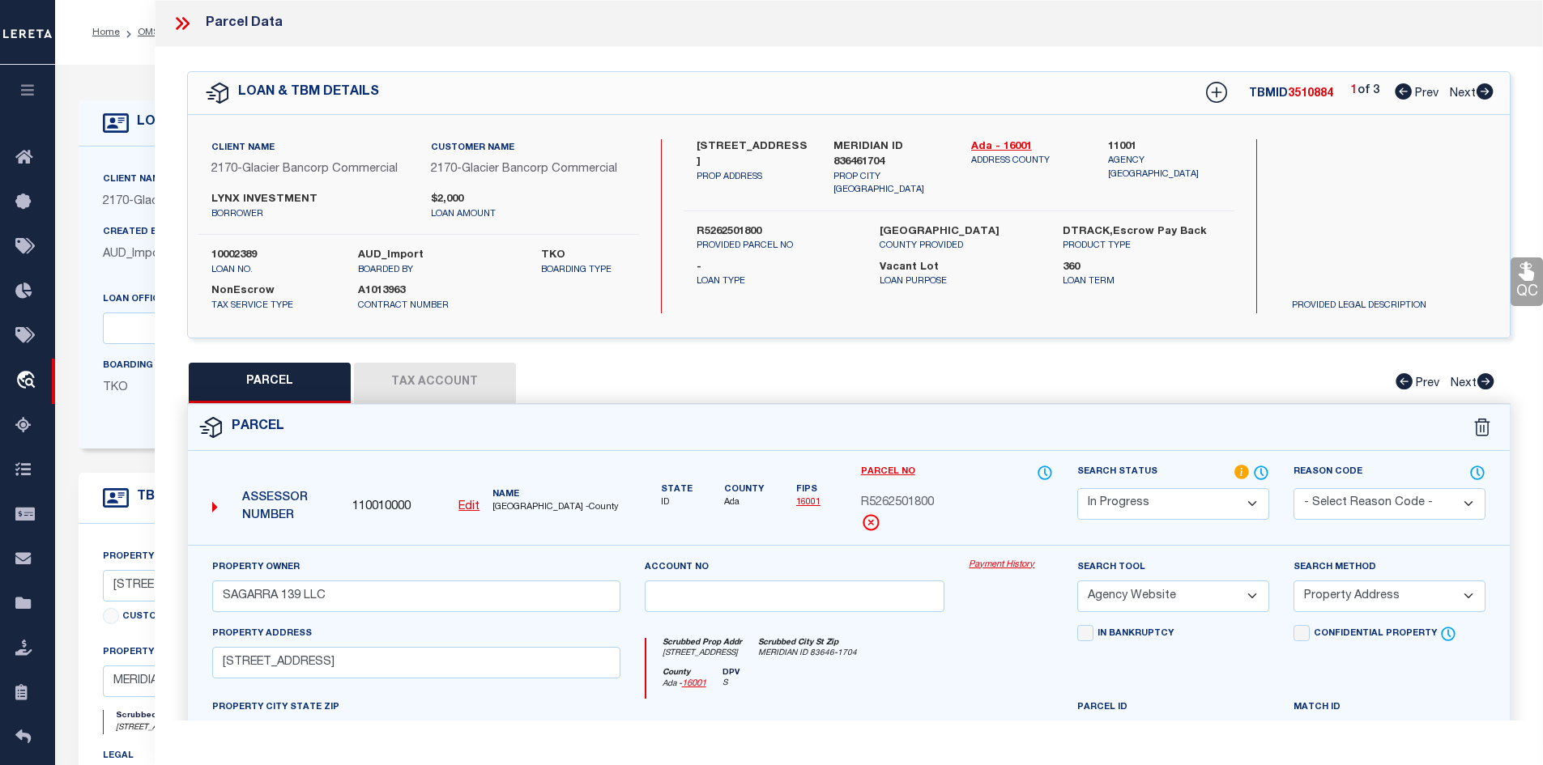
click at [1484, 93] on icon at bounding box center [1485, 91] width 18 height 16
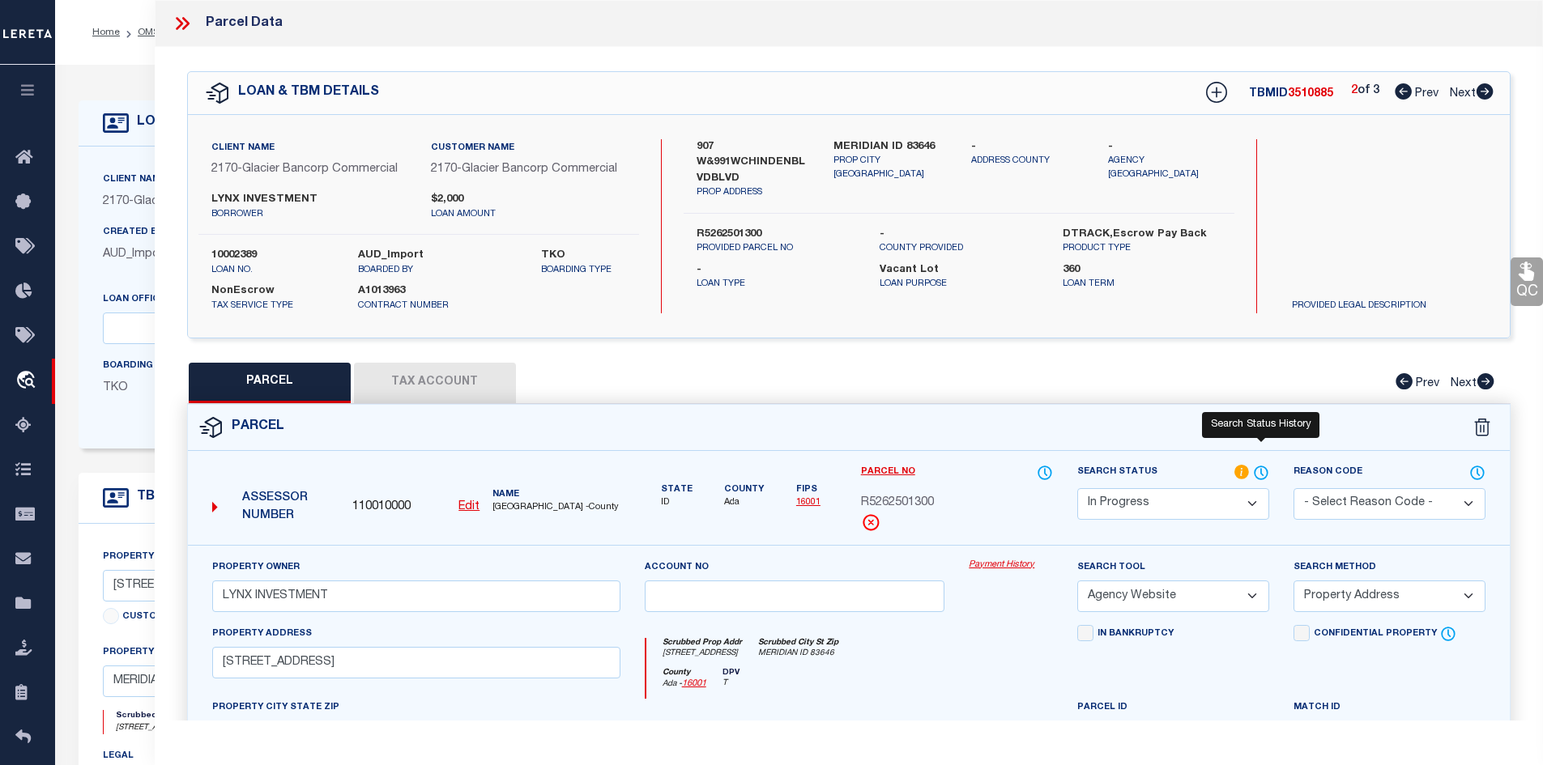
click at [1268, 474] on icon at bounding box center [1261, 473] width 16 height 18
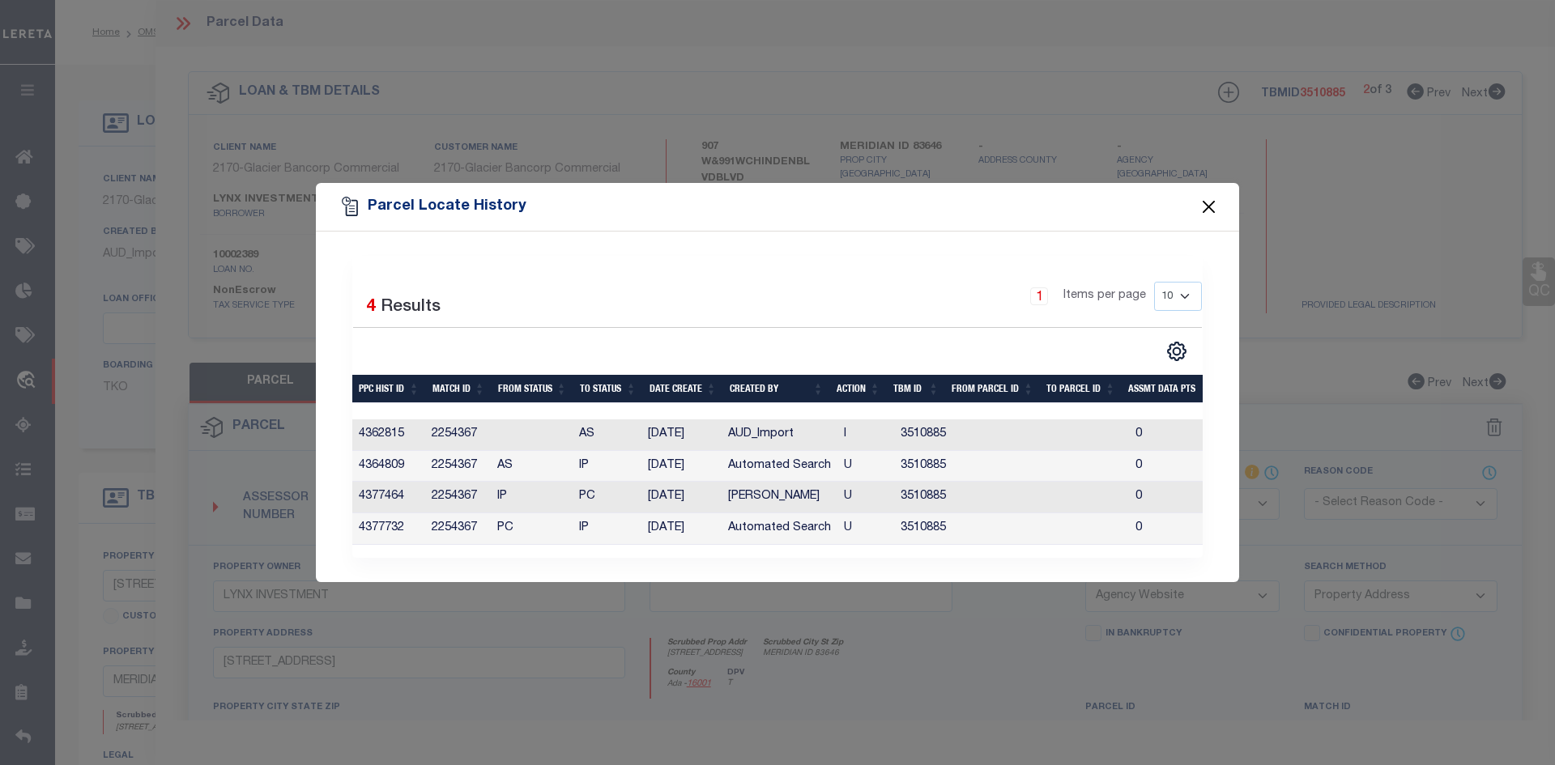
click at [1203, 197] on button "Close" at bounding box center [1209, 207] width 21 height 21
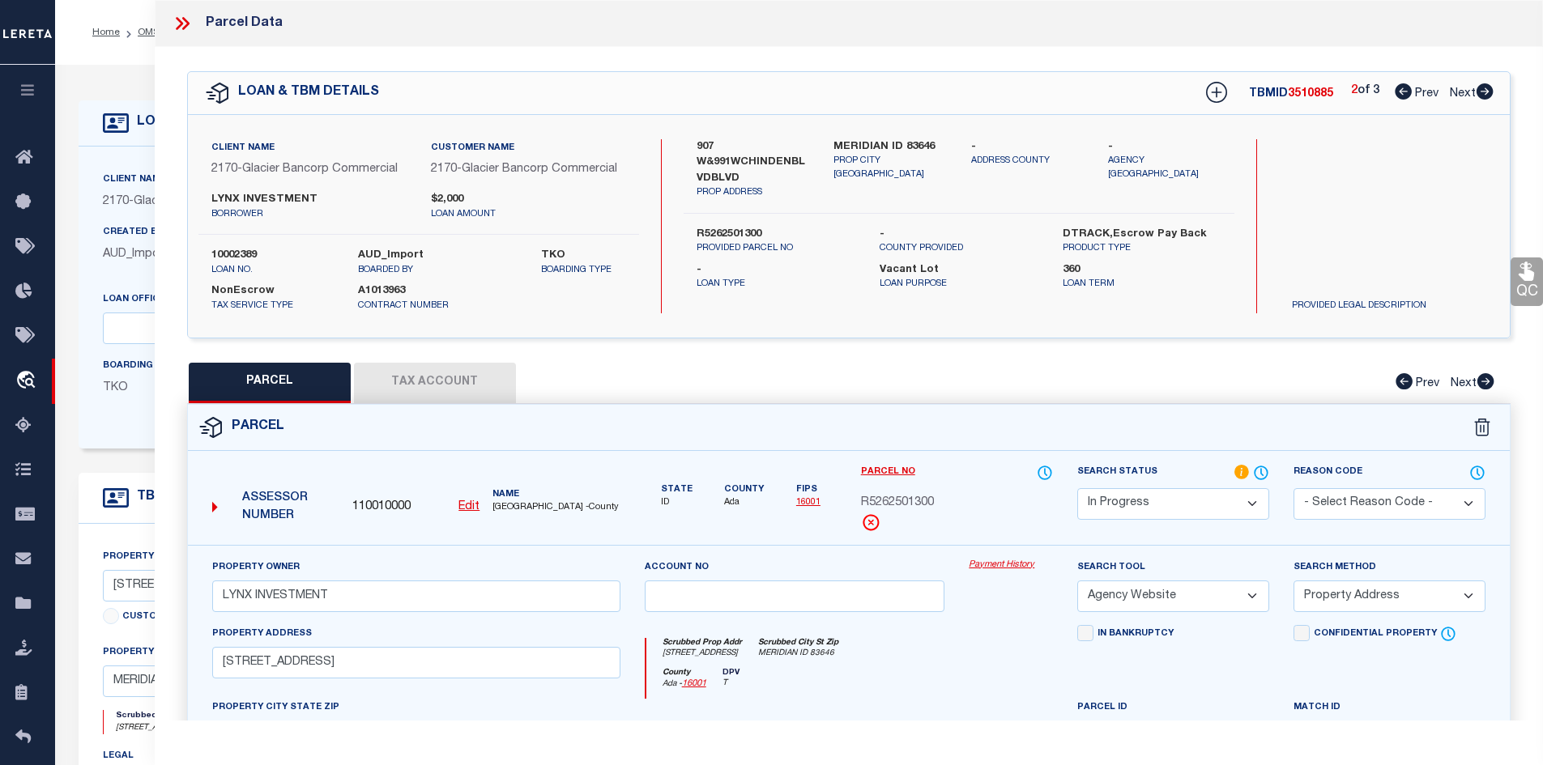
click at [1483, 91] on icon at bounding box center [1484, 91] width 17 height 16
click at [1395, 105] on div "LOAN & TBM DETAILS TBMID 3510886 3 of 3 Prev Next" at bounding box center [849, 93] width 1322 height 42
click at [1399, 93] on icon at bounding box center [1403, 91] width 17 height 16
click at [979, 147] on link "Ada - 16001" at bounding box center [1027, 147] width 113 height 16
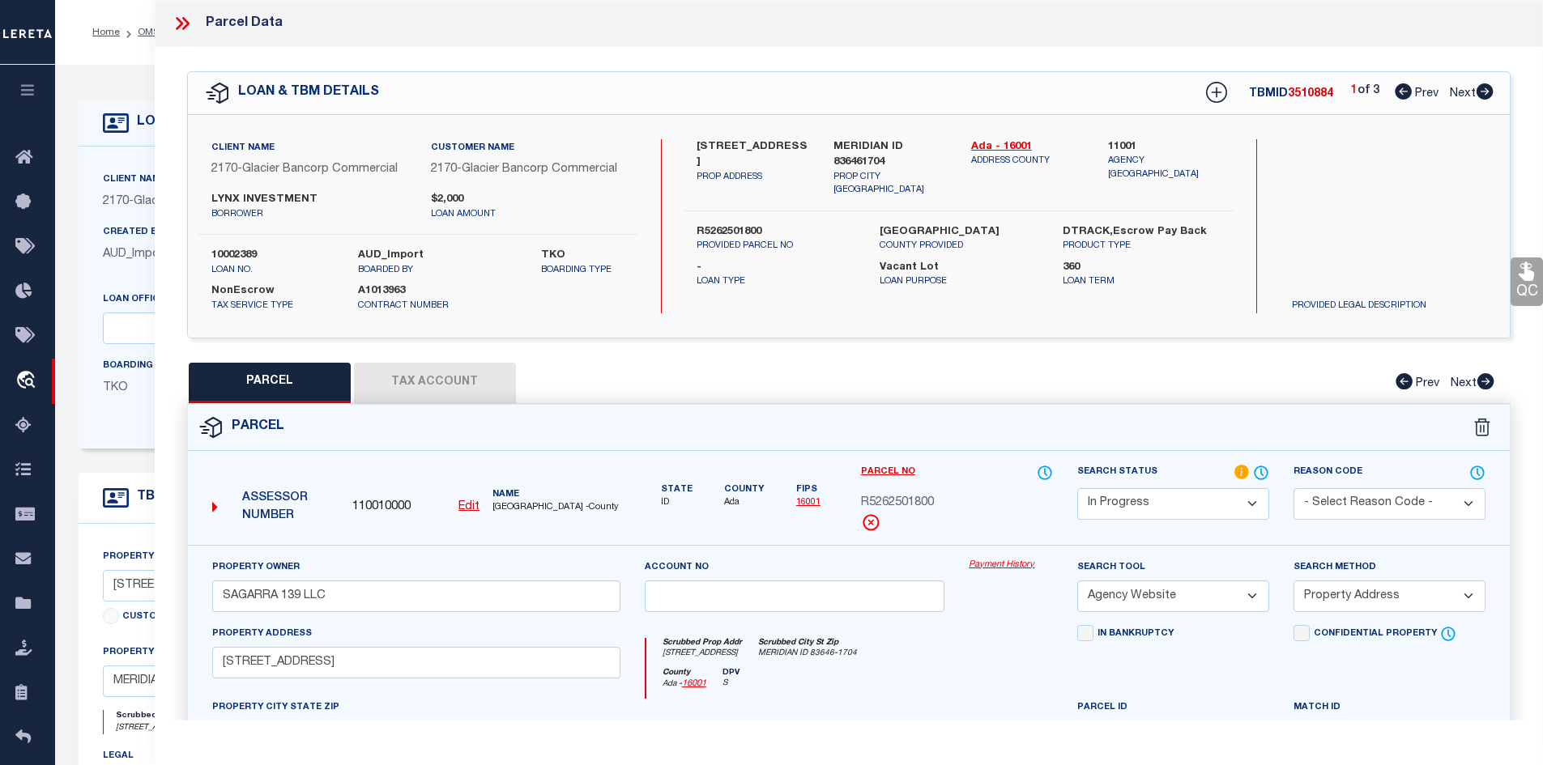
click at [883, 499] on span "R5262501800" at bounding box center [897, 504] width 73 height 18
copy div "R5262501800"
click at [462, 387] on button "Tax Account" at bounding box center [435, 383] width 162 height 40
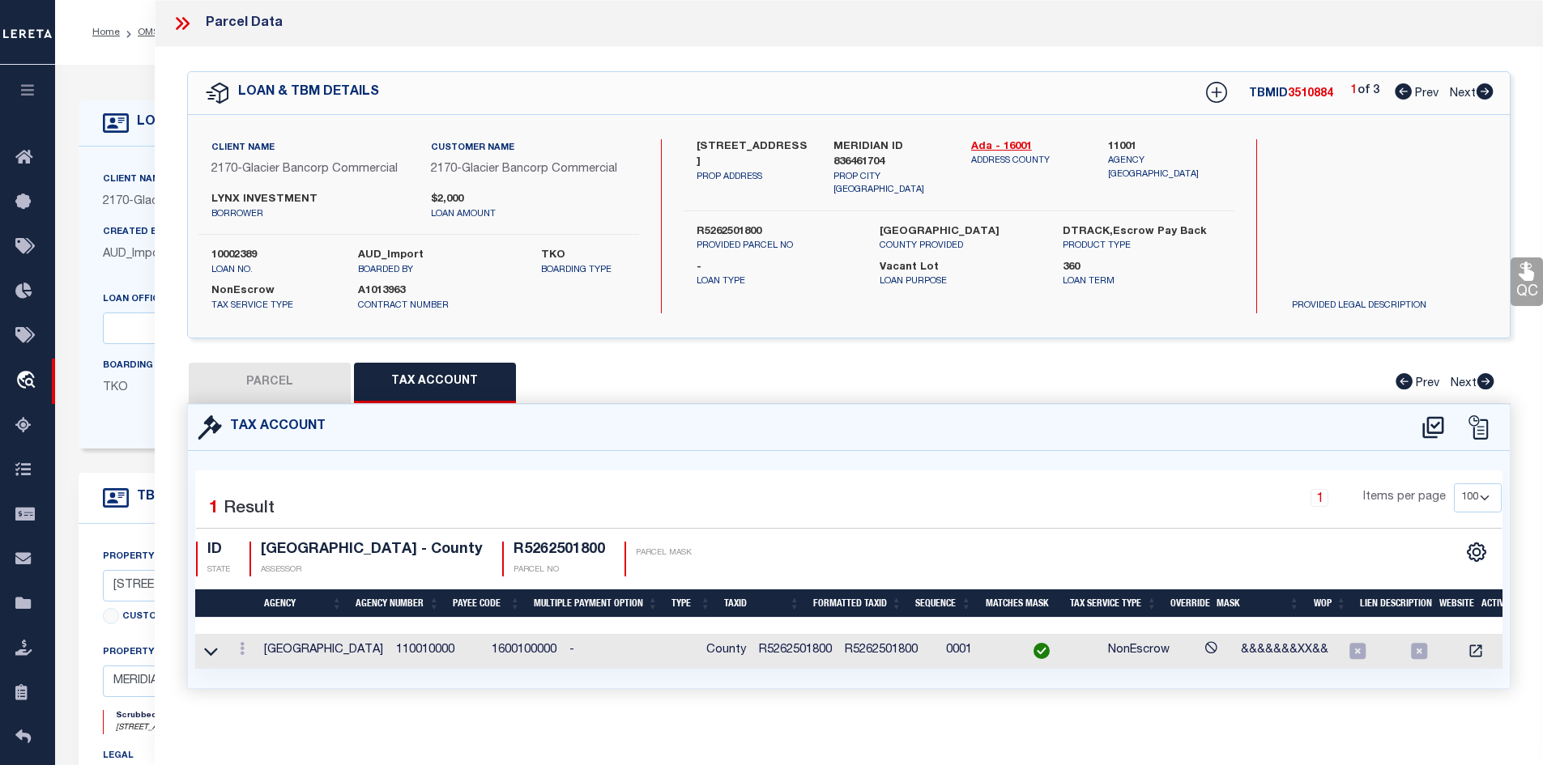
click at [303, 394] on button "PARCEL" at bounding box center [270, 383] width 162 height 40
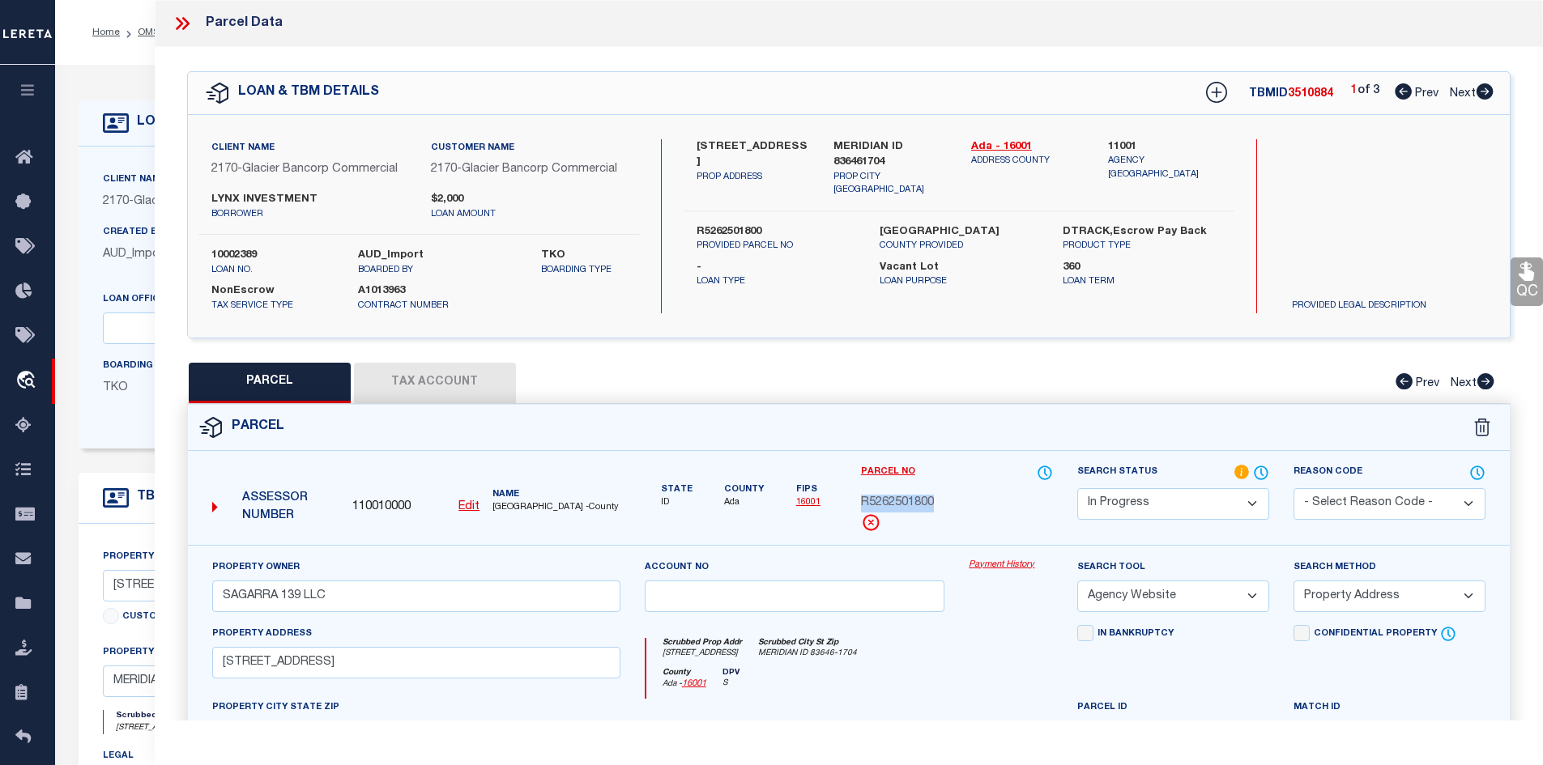
click at [1182, 496] on select "Automated Search Bad Parcel Complete Duplicate Parcel High Dollar Reporting In …" at bounding box center [1173, 504] width 192 height 32
click at [1077, 488] on select "Automated Search Bad Parcel Complete Duplicate Parcel High Dollar Reporting In …" at bounding box center [1173, 504] width 192 height 32
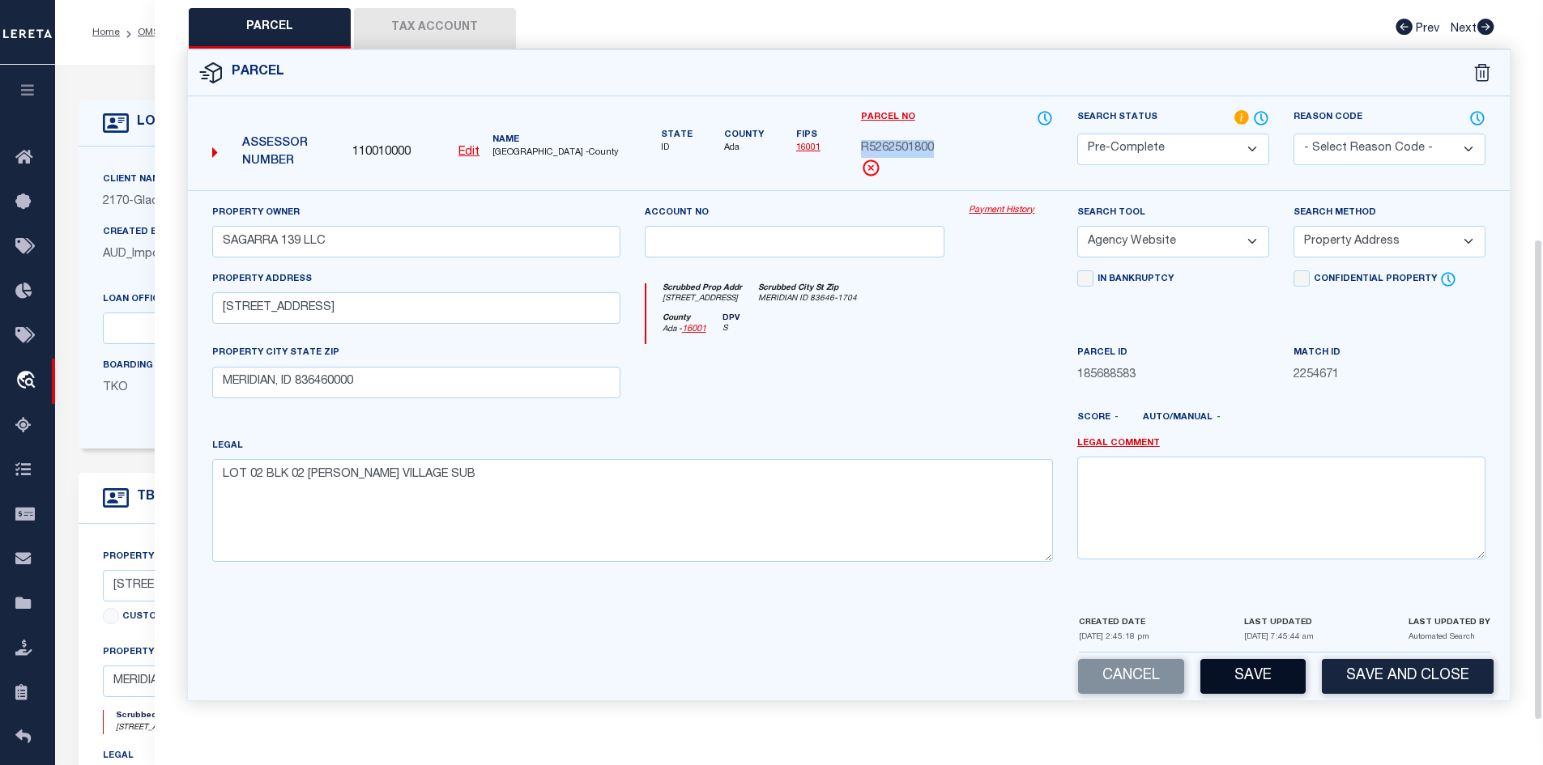
click at [1246, 673] on button "Save" at bounding box center [1252, 676] width 105 height 35
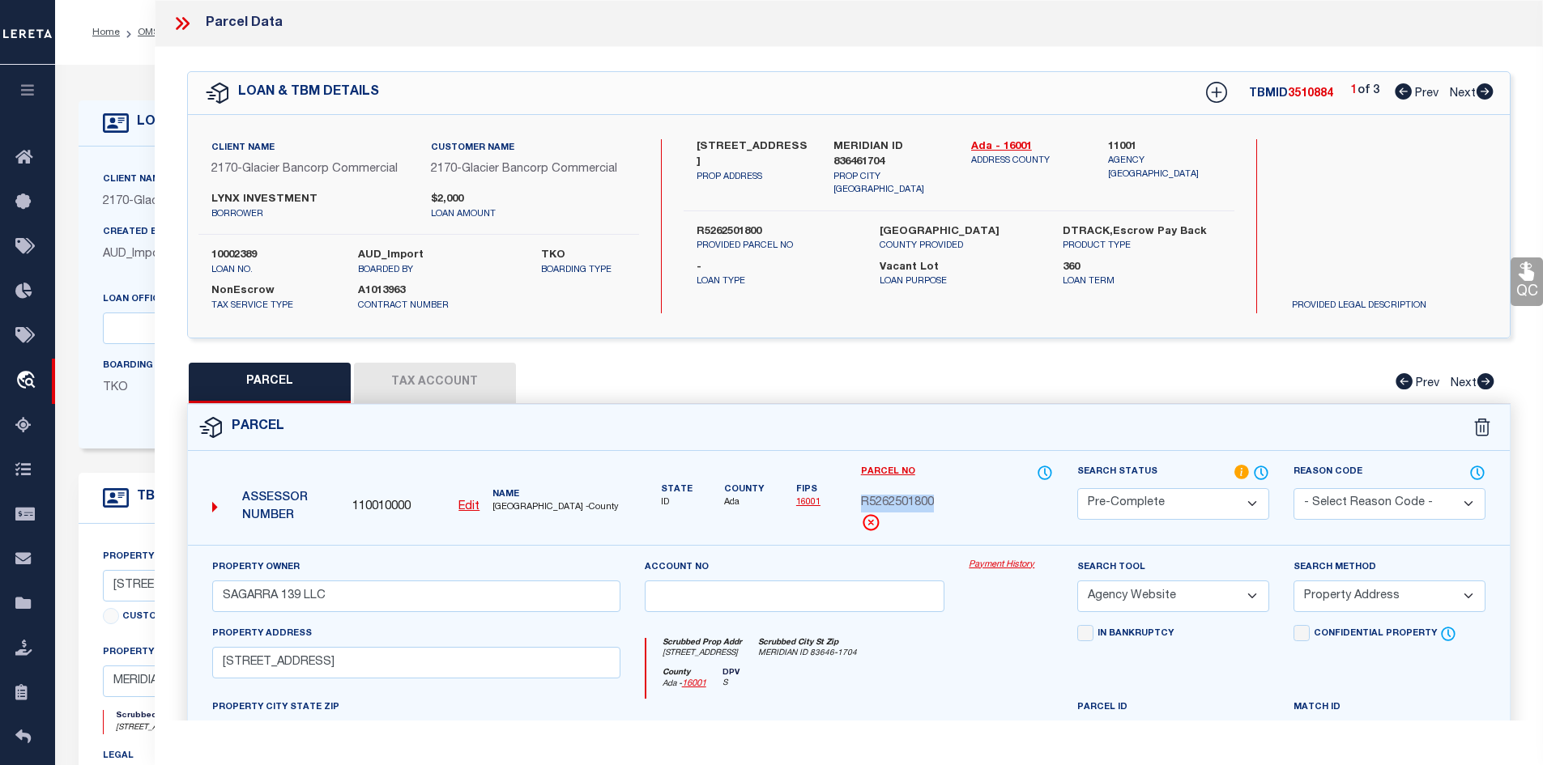
click at [1489, 91] on icon at bounding box center [1484, 91] width 17 height 16
copy div "R5262501300"
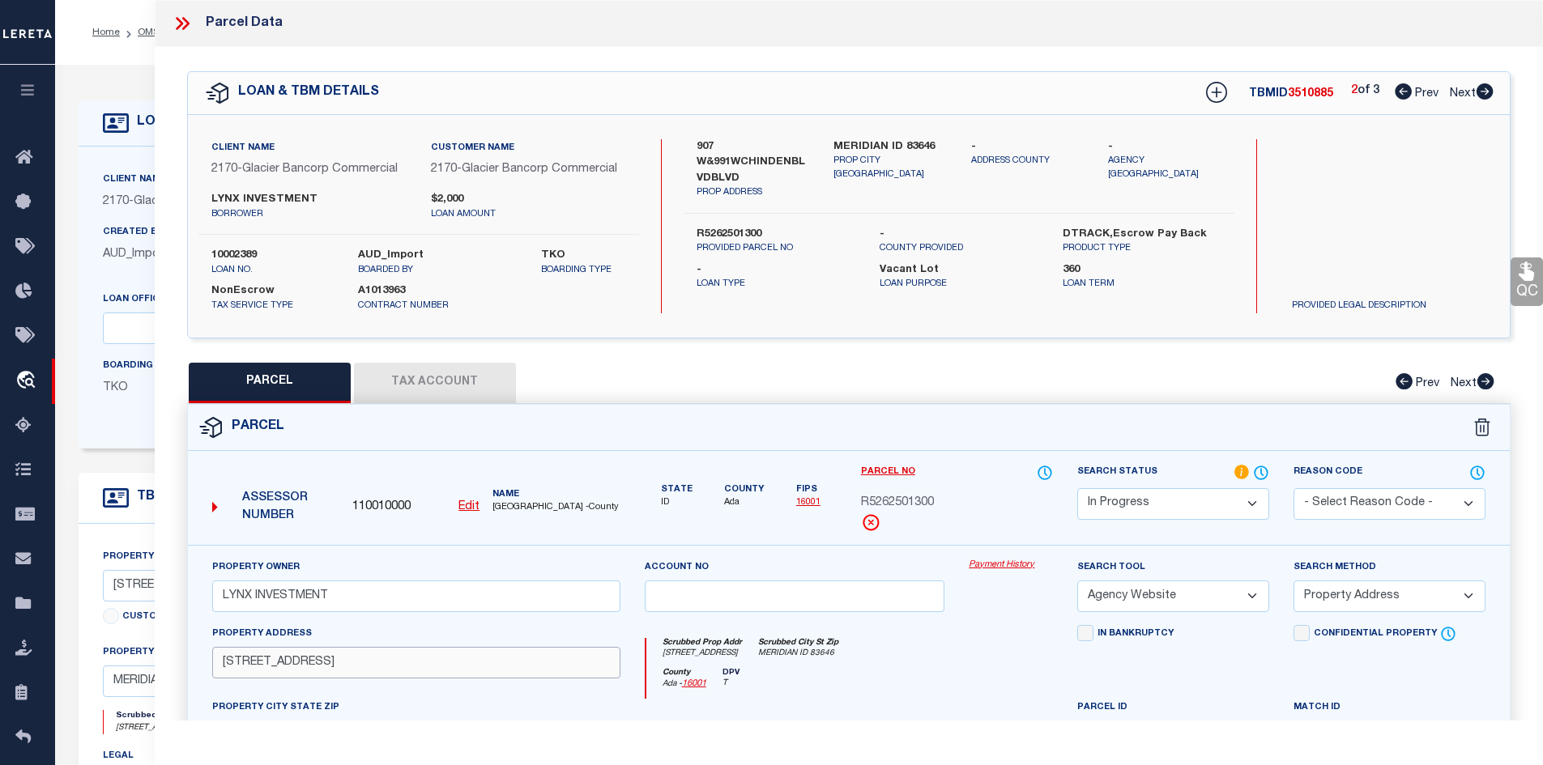
drag, startPoint x: 356, startPoint y: 657, endPoint x: 211, endPoint y: 662, distance: 145.1
click at [211, 662] on div "Property Address [STREET_ADDRESS]" at bounding box center [416, 662] width 432 height 75
click at [1082, 512] on select "Automated Search Bad Parcel Complete Duplicate Parcel High Dollar Reporting In …" at bounding box center [1173, 504] width 192 height 32
click at [1077, 488] on select "Automated Search Bad Parcel Complete Duplicate Parcel High Dollar Reporting In …" at bounding box center [1173, 504] width 192 height 32
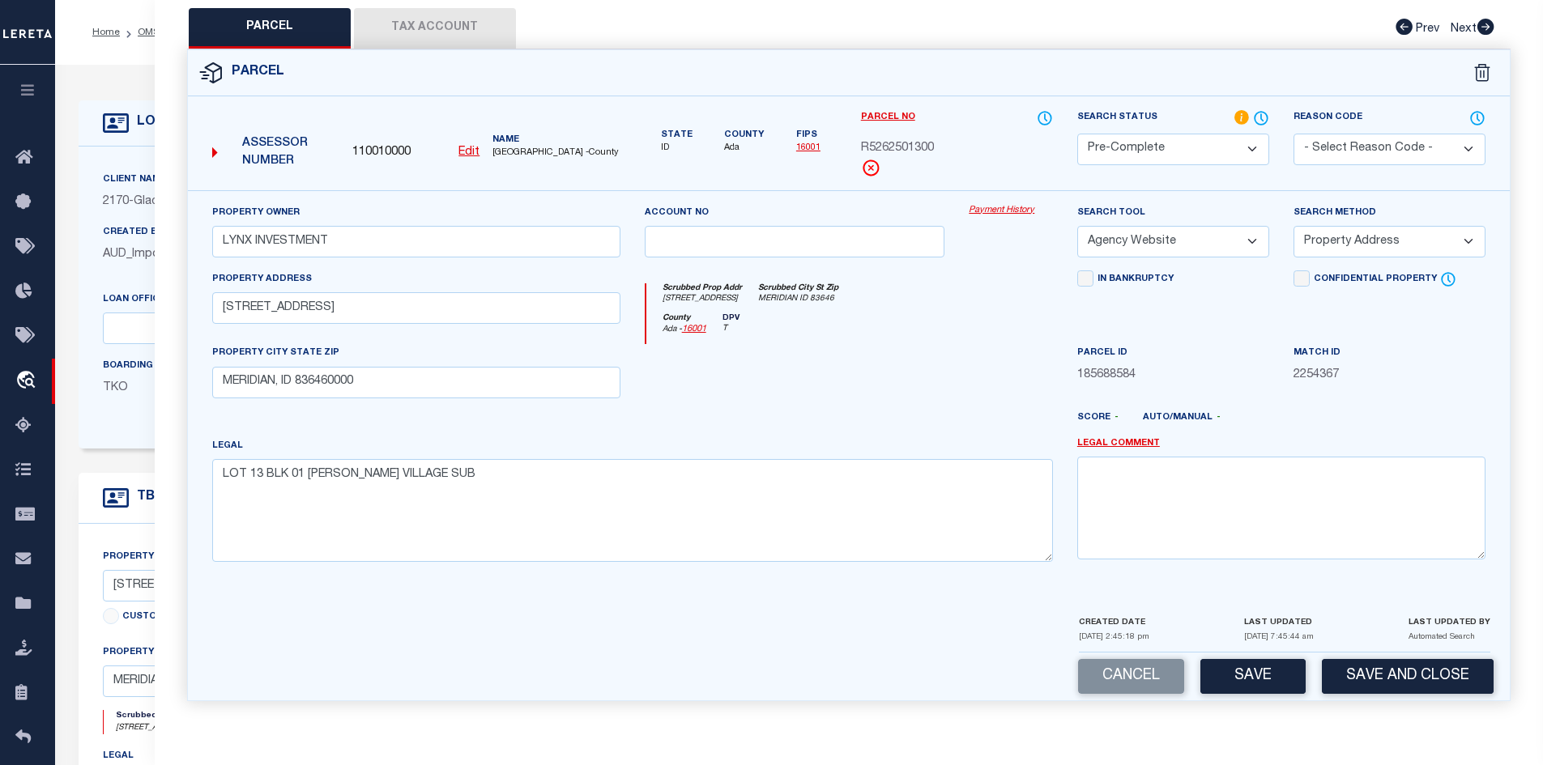
click at [1248, 687] on button "Save" at bounding box center [1252, 676] width 105 height 35
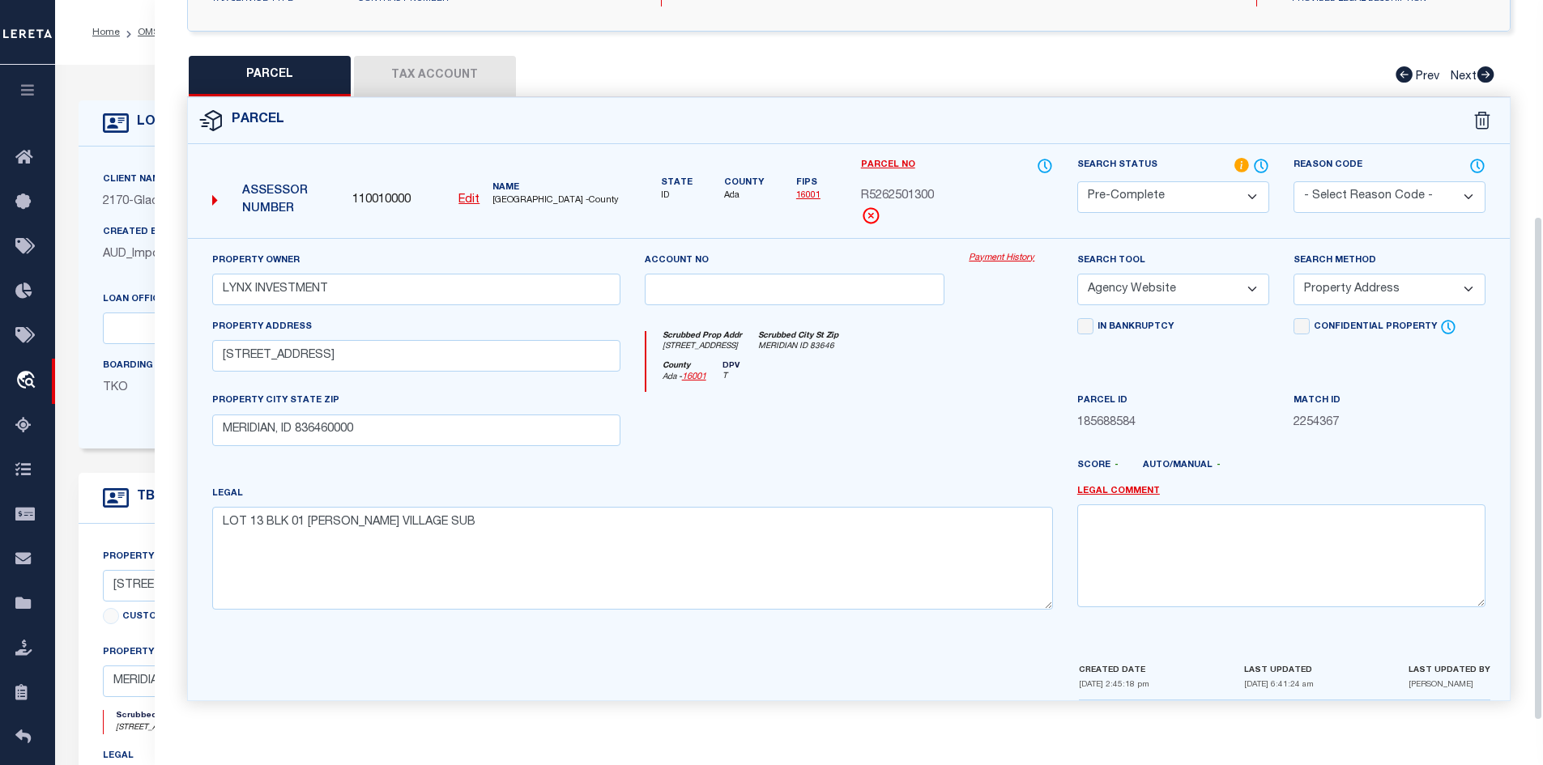
scroll to position [0, 0]
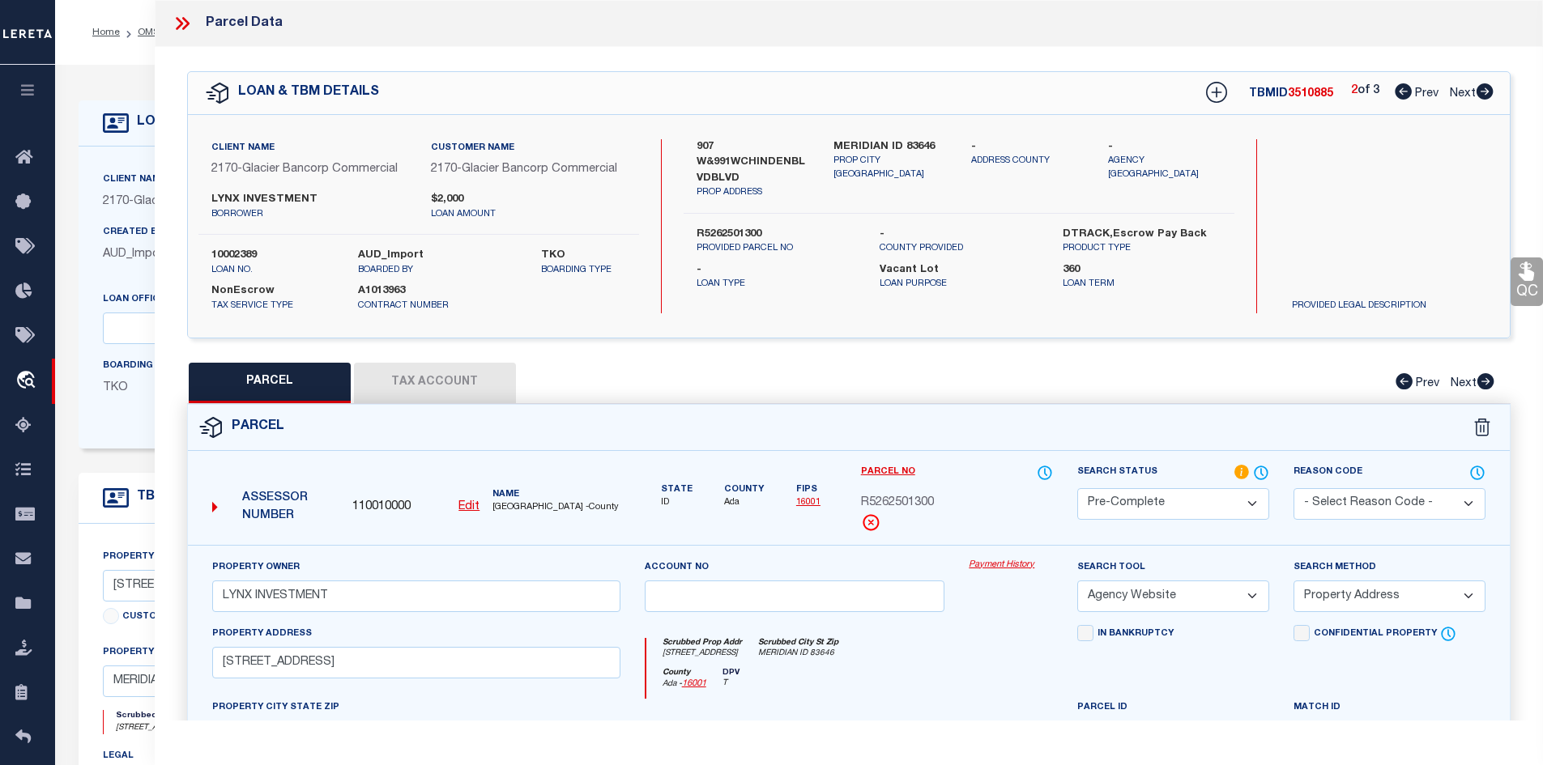
click at [1484, 92] on icon at bounding box center [1484, 91] width 17 height 16
click at [1149, 505] on select "Automated Search Bad Parcel Complete Duplicate Parcel High Dollar Reporting In …" at bounding box center [1173, 504] width 192 height 32
click at [1077, 488] on select "Automated Search Bad Parcel Complete Duplicate Parcel High Dollar Reporting In …" at bounding box center [1173, 504] width 192 height 32
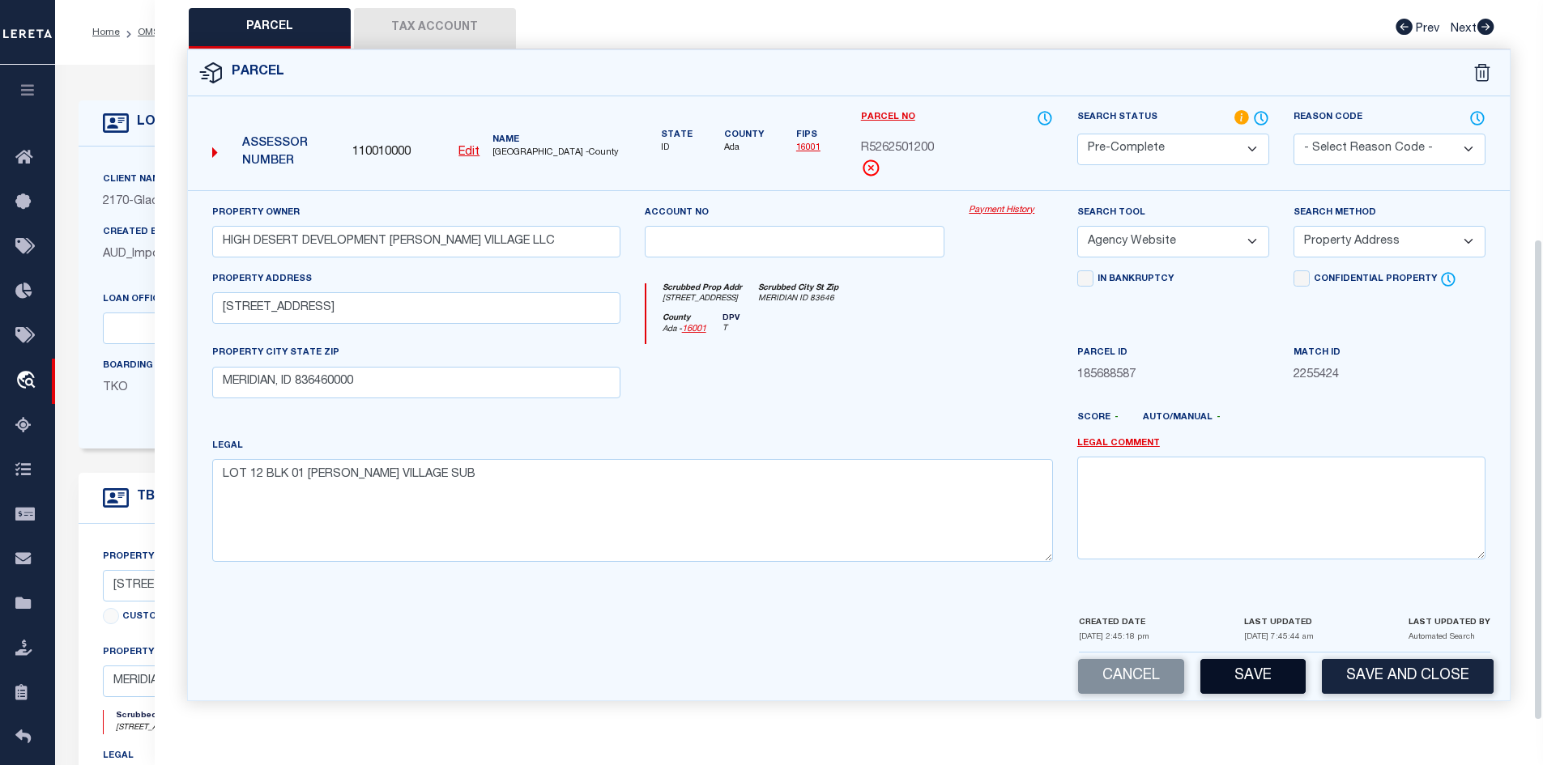
click at [1242, 669] on button "Save" at bounding box center [1252, 676] width 105 height 35
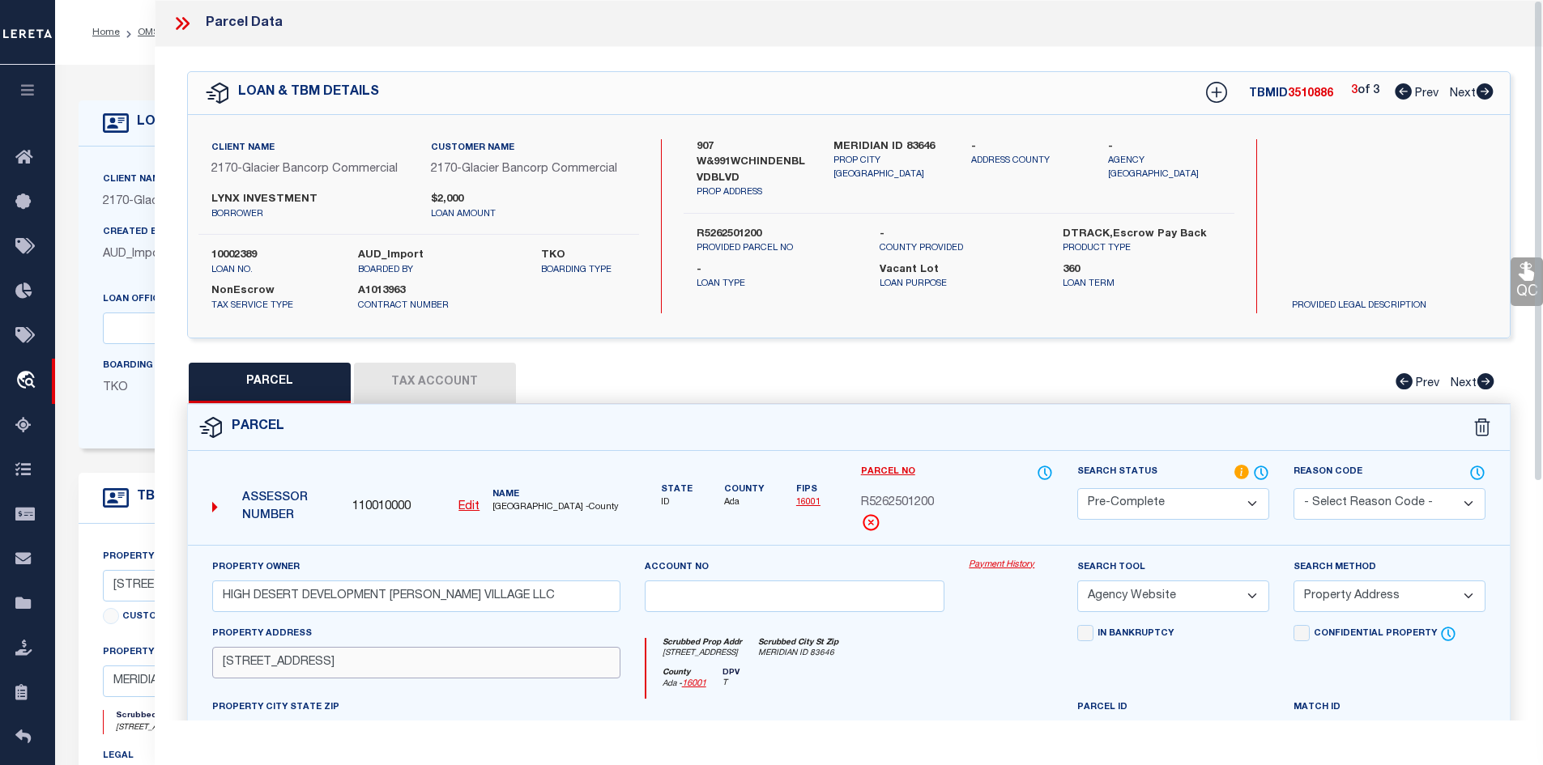
click at [385, 658] on input "[STREET_ADDRESS]" at bounding box center [416, 663] width 408 height 32
click at [230, 667] on input "[STREET_ADDRESS]" at bounding box center [416, 663] width 408 height 32
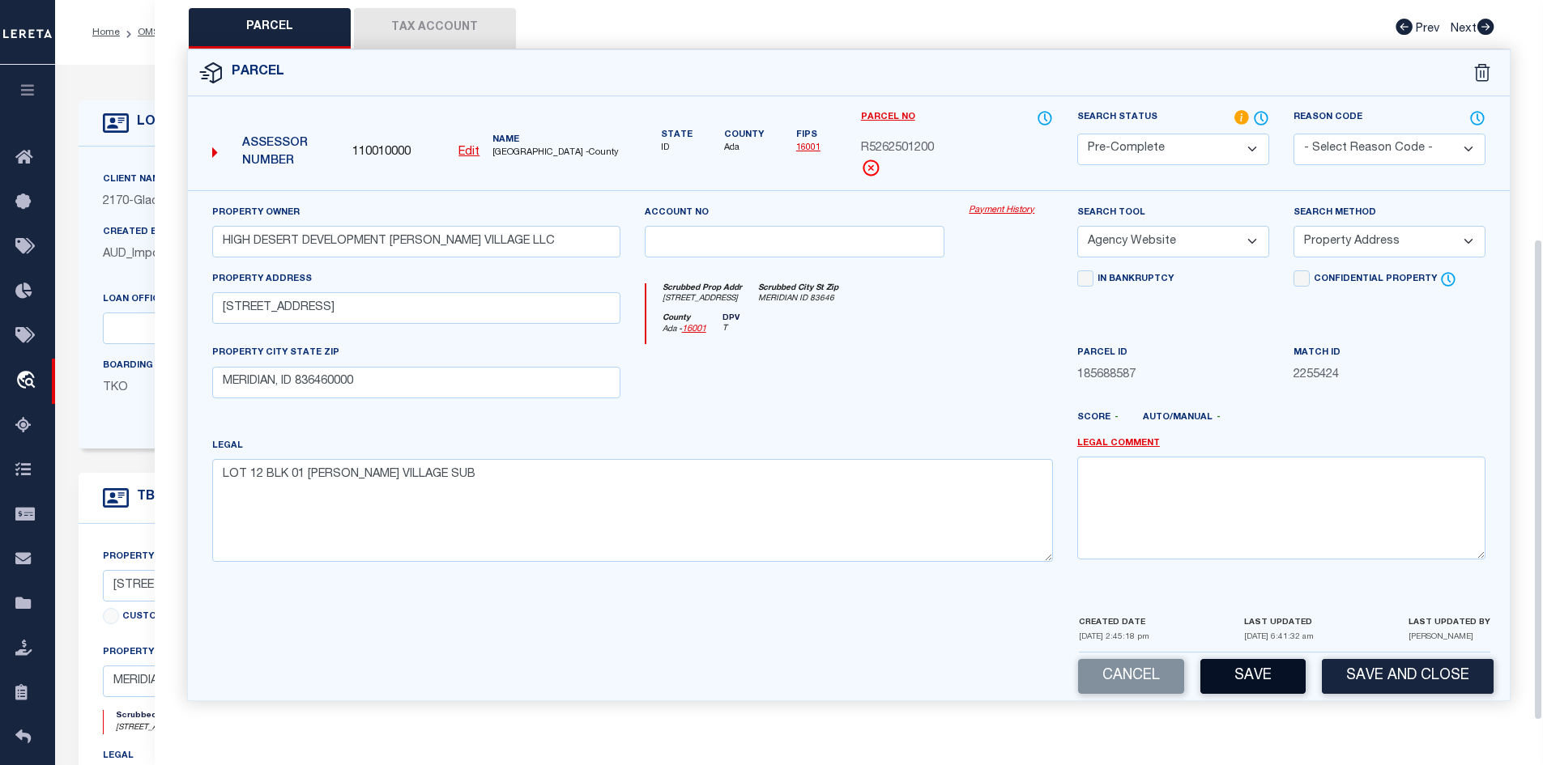
click at [1233, 671] on button "Save" at bounding box center [1252, 676] width 105 height 35
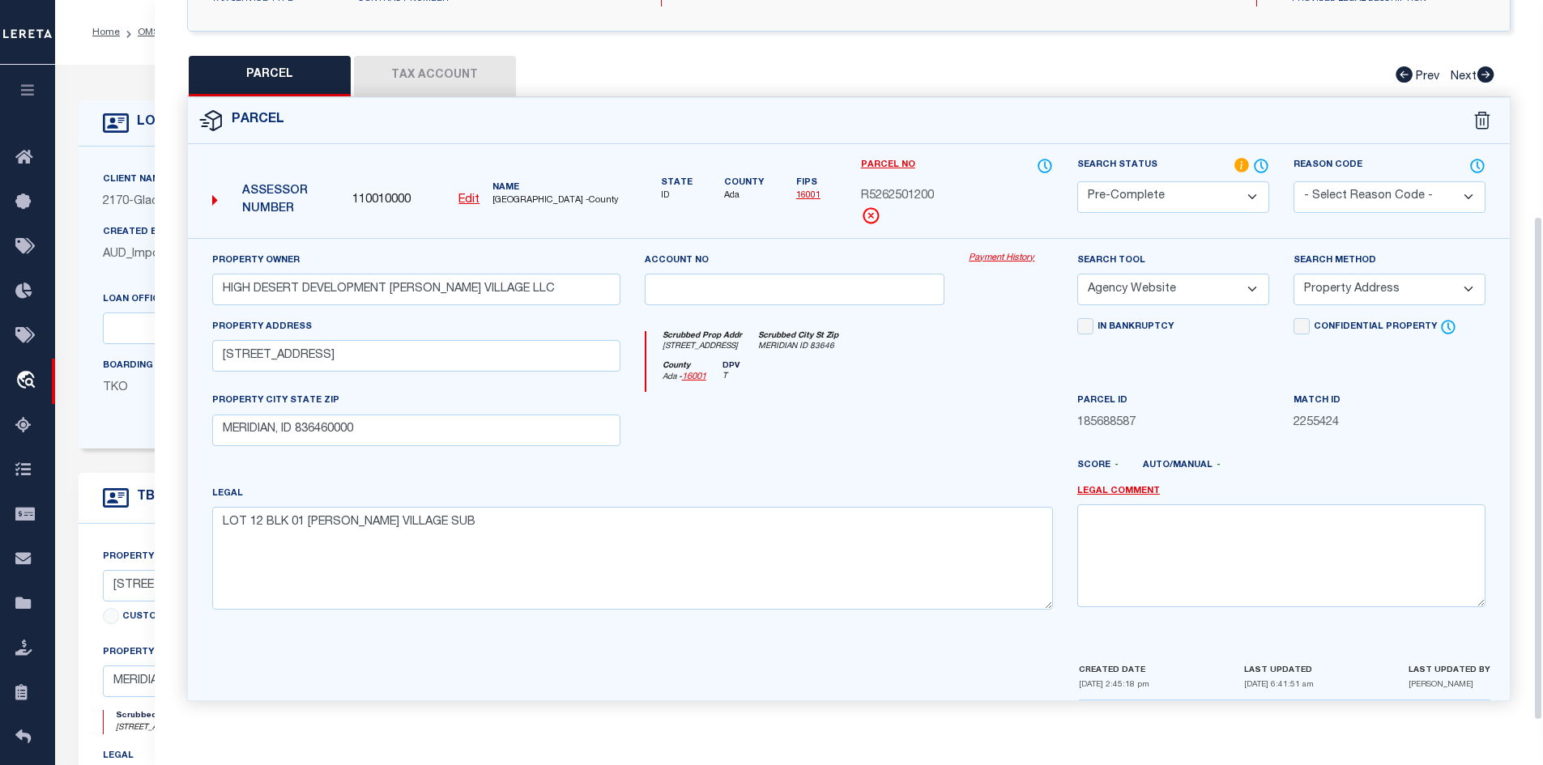
scroll to position [0, 0]
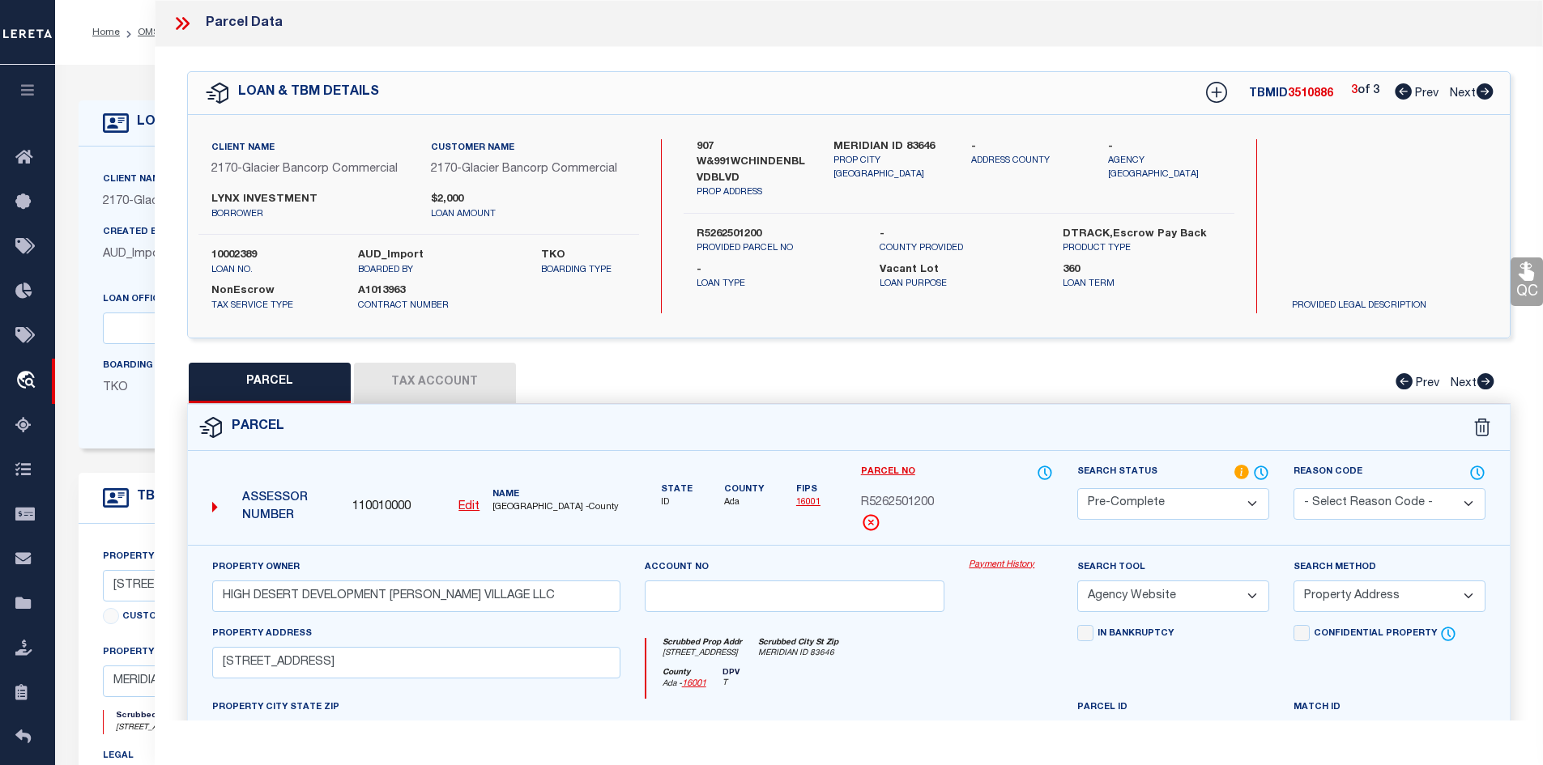
click at [1399, 89] on icon at bounding box center [1403, 91] width 17 height 16
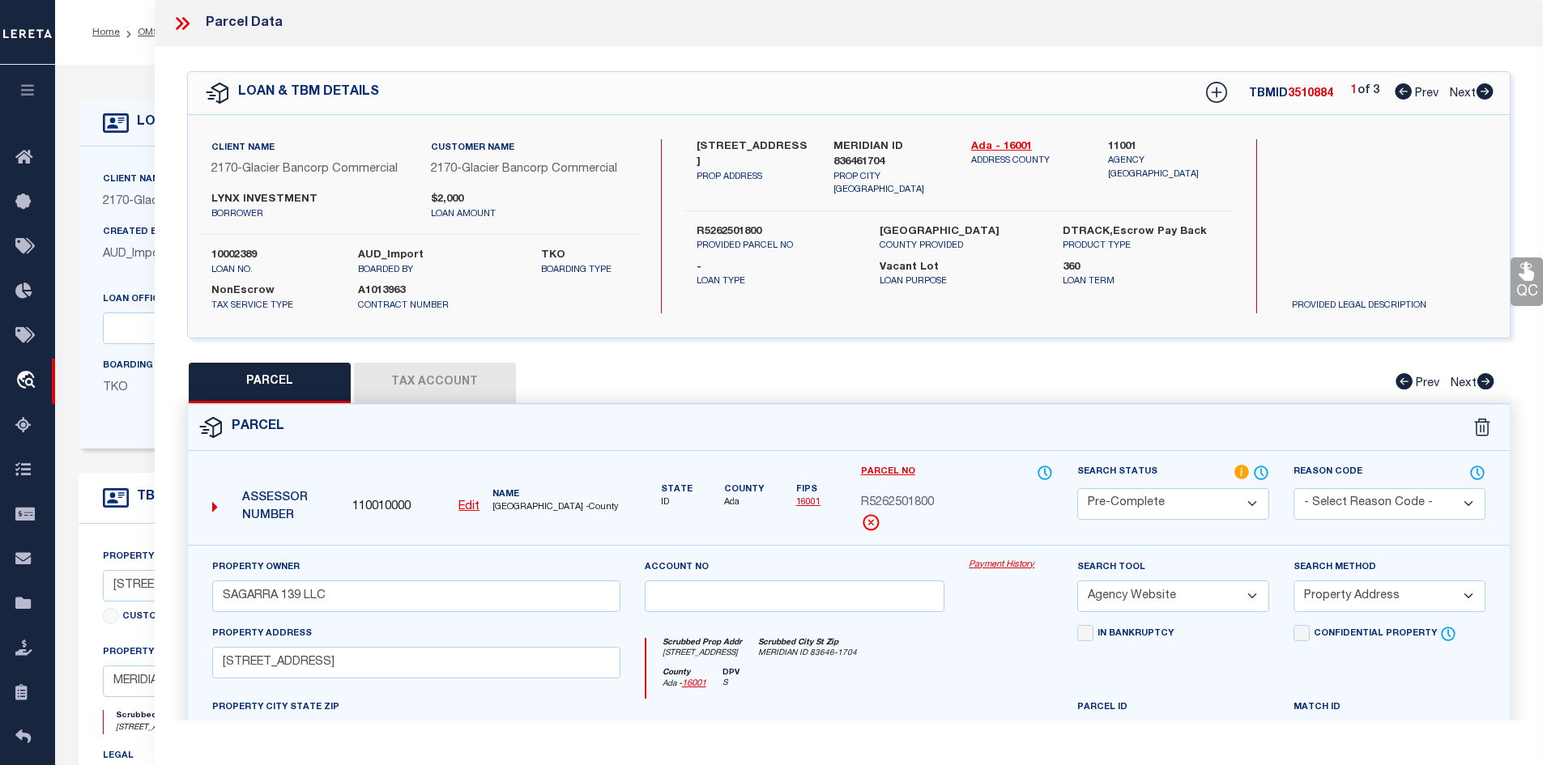
click at [1485, 92] on icon at bounding box center [1485, 91] width 18 height 16
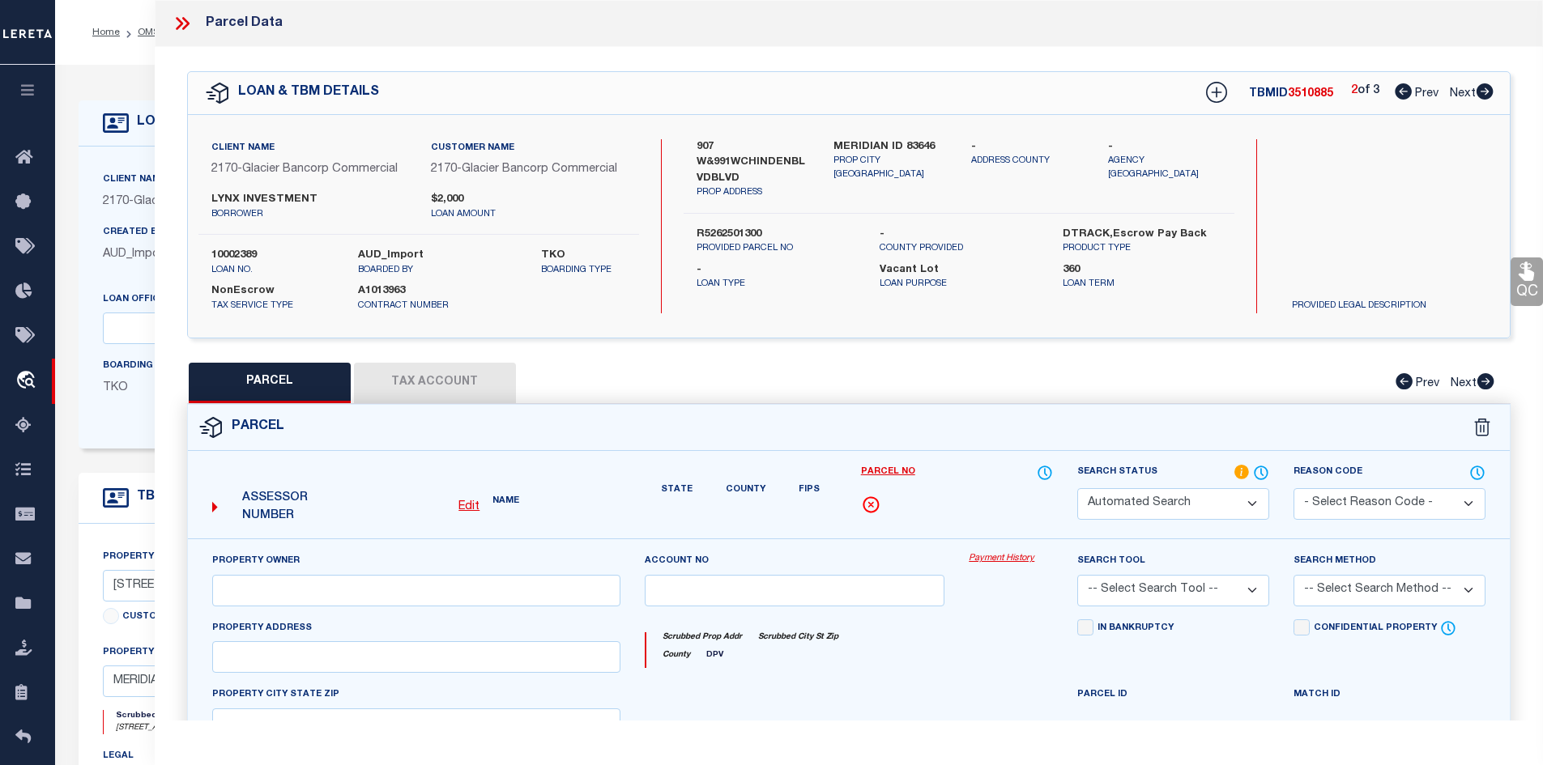
click at [1485, 92] on icon at bounding box center [1485, 91] width 18 height 16
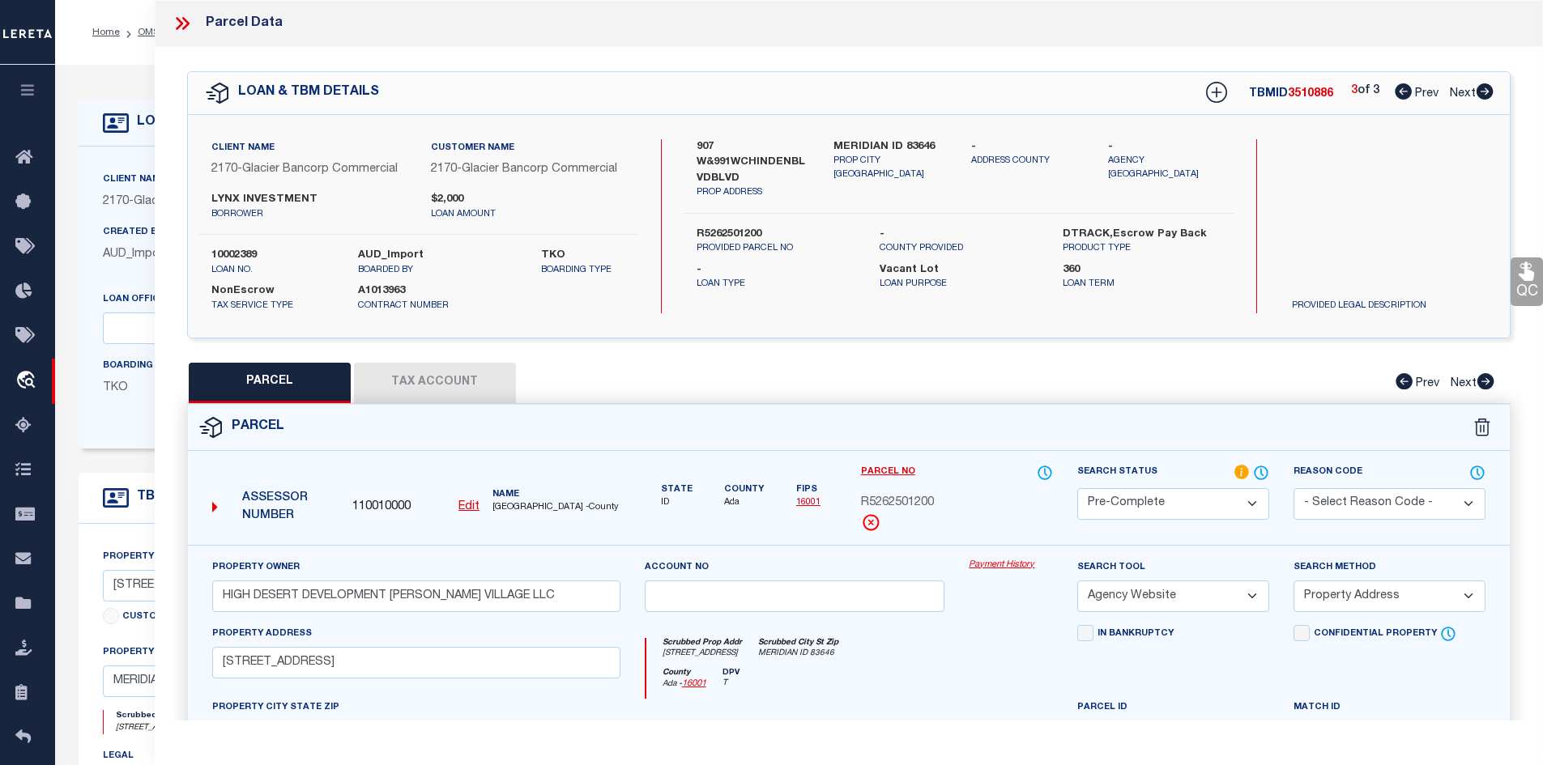
click at [1399, 95] on icon at bounding box center [1403, 91] width 17 height 16
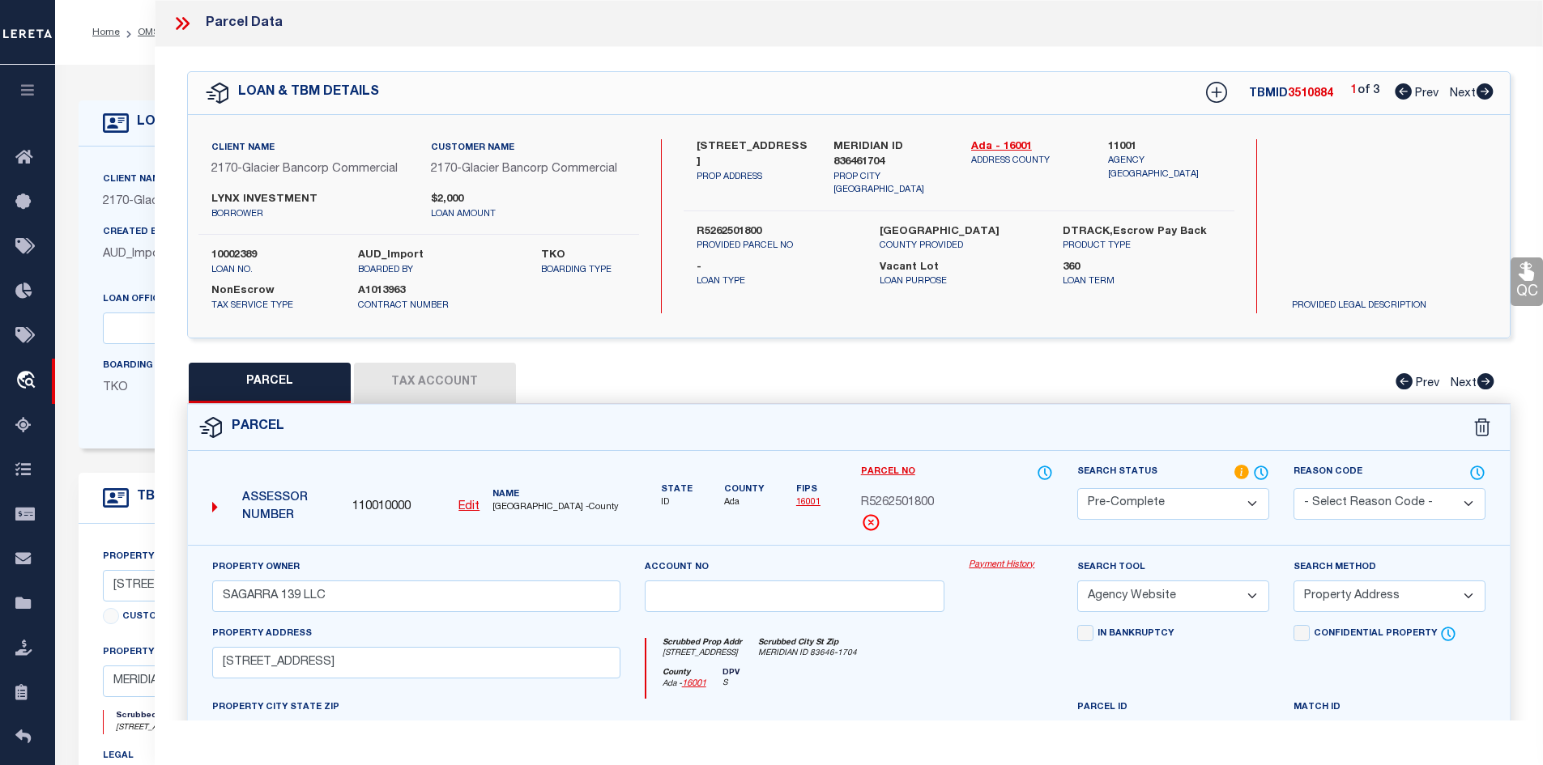
click at [888, 236] on label "[GEOGRAPHIC_DATA]" at bounding box center [959, 232] width 159 height 16
copy label "ADA"
click at [884, 496] on span "R5262501800" at bounding box center [897, 504] width 73 height 18
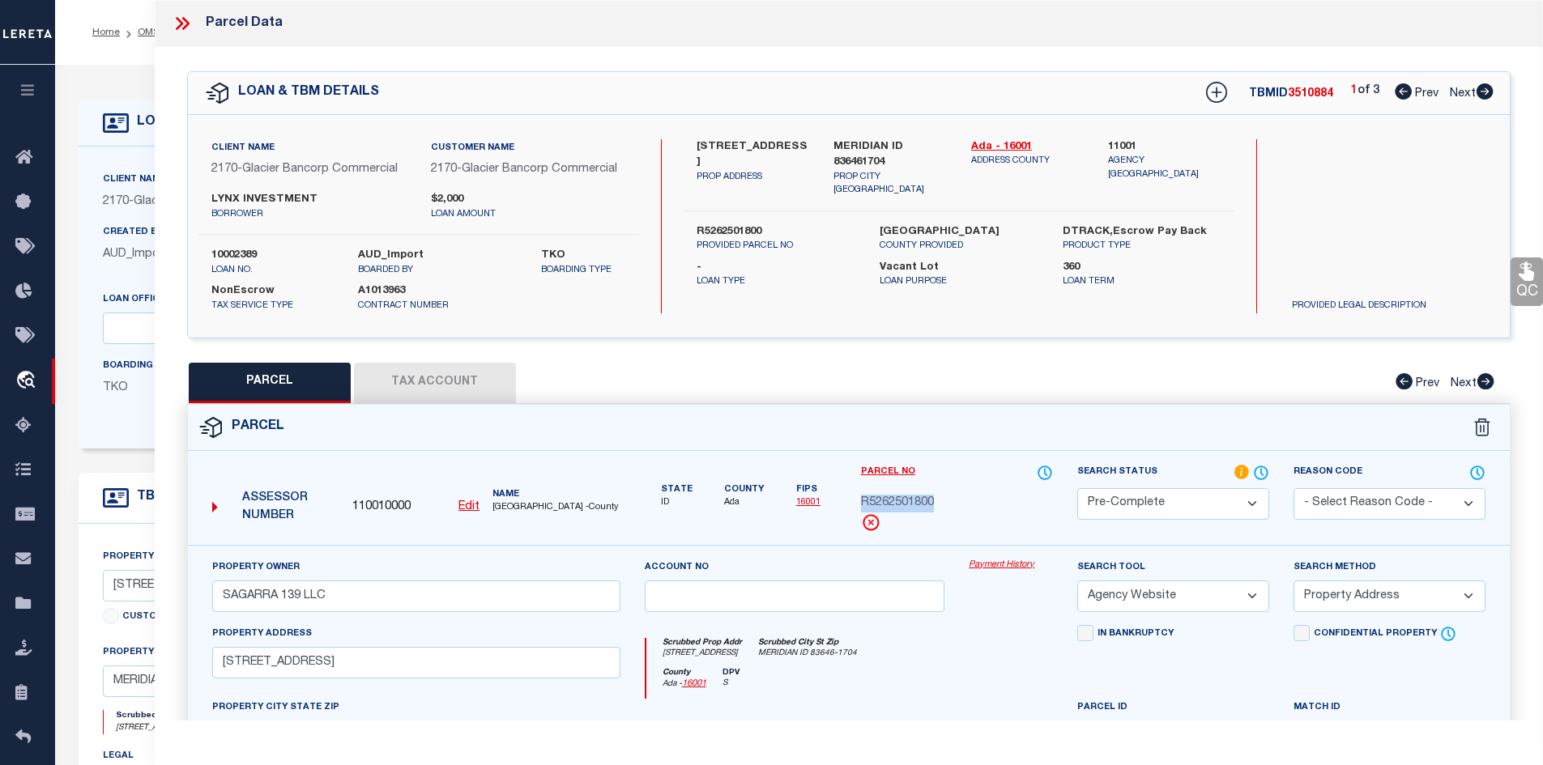
click at [884, 496] on span "R5262501800" at bounding box center [897, 504] width 73 height 18
drag, startPoint x: 1473, startPoint y: 93, endPoint x: 918, endPoint y: 497, distance: 686.3
click at [1473, 93] on span "Next" at bounding box center [1463, 93] width 26 height 11
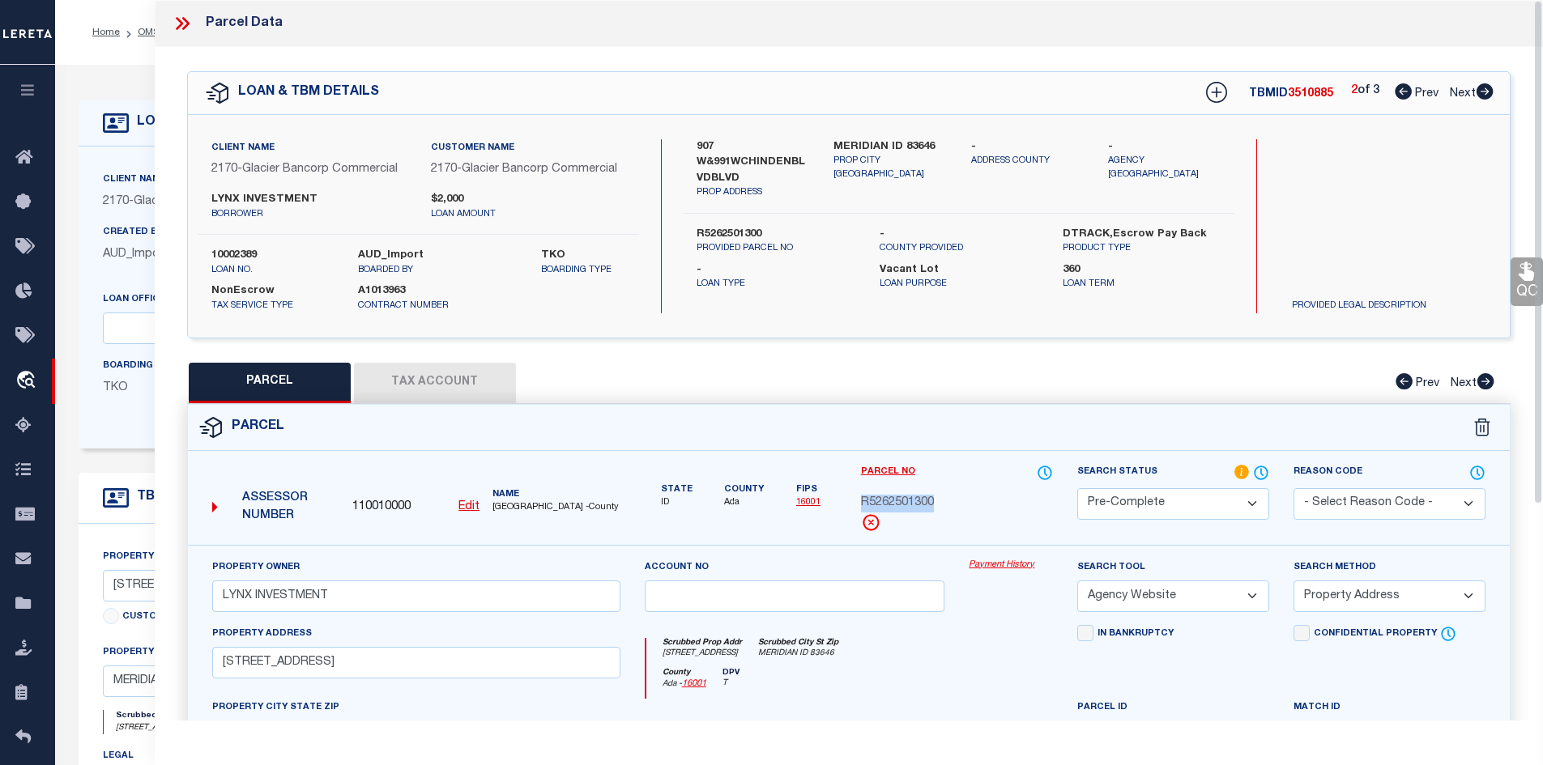
click at [1489, 92] on icon at bounding box center [1484, 91] width 17 height 16
click at [185, 17] on icon at bounding box center [182, 23] width 21 height 21
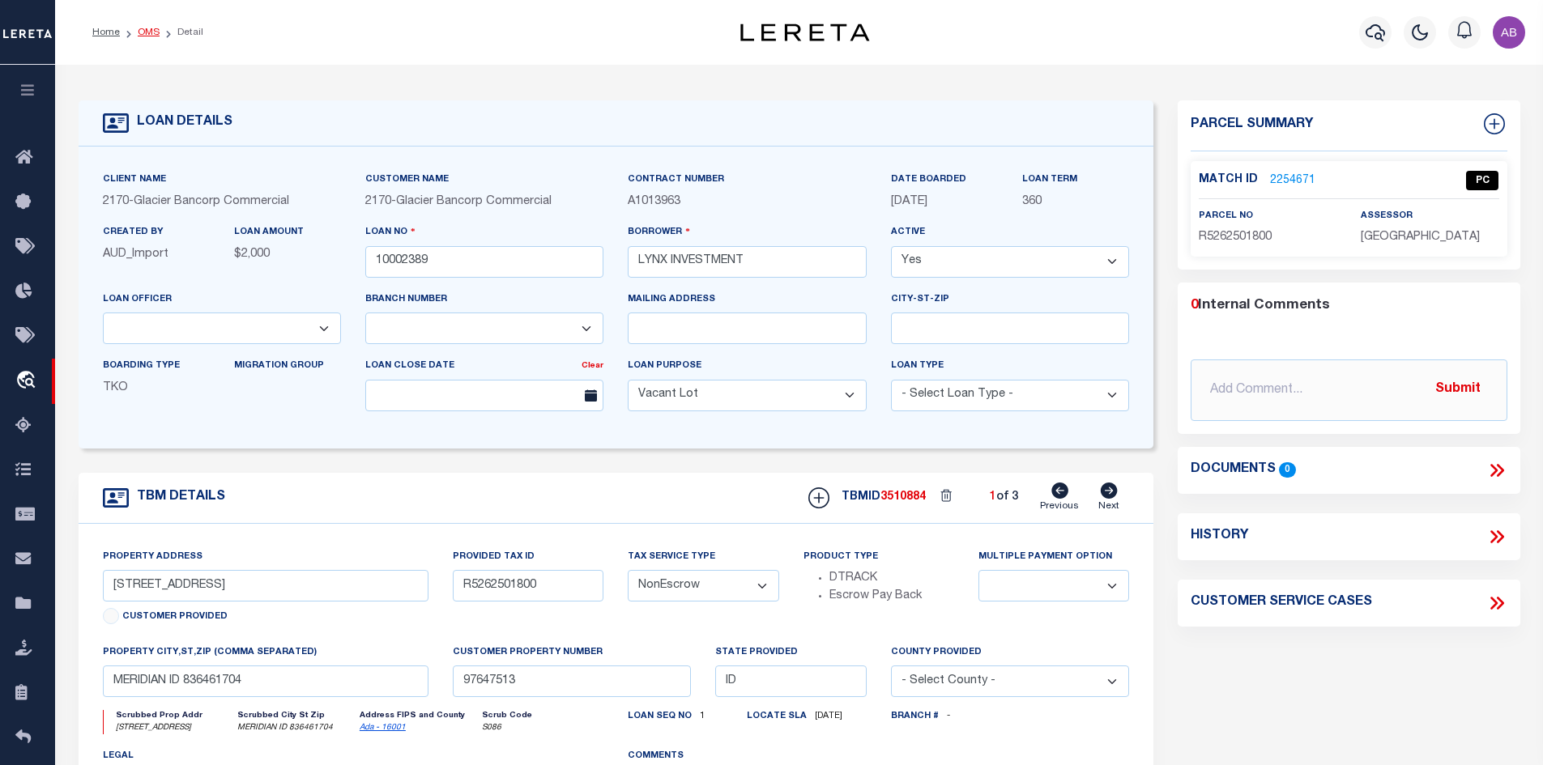
click at [150, 29] on link "OMS" at bounding box center [149, 33] width 22 height 10
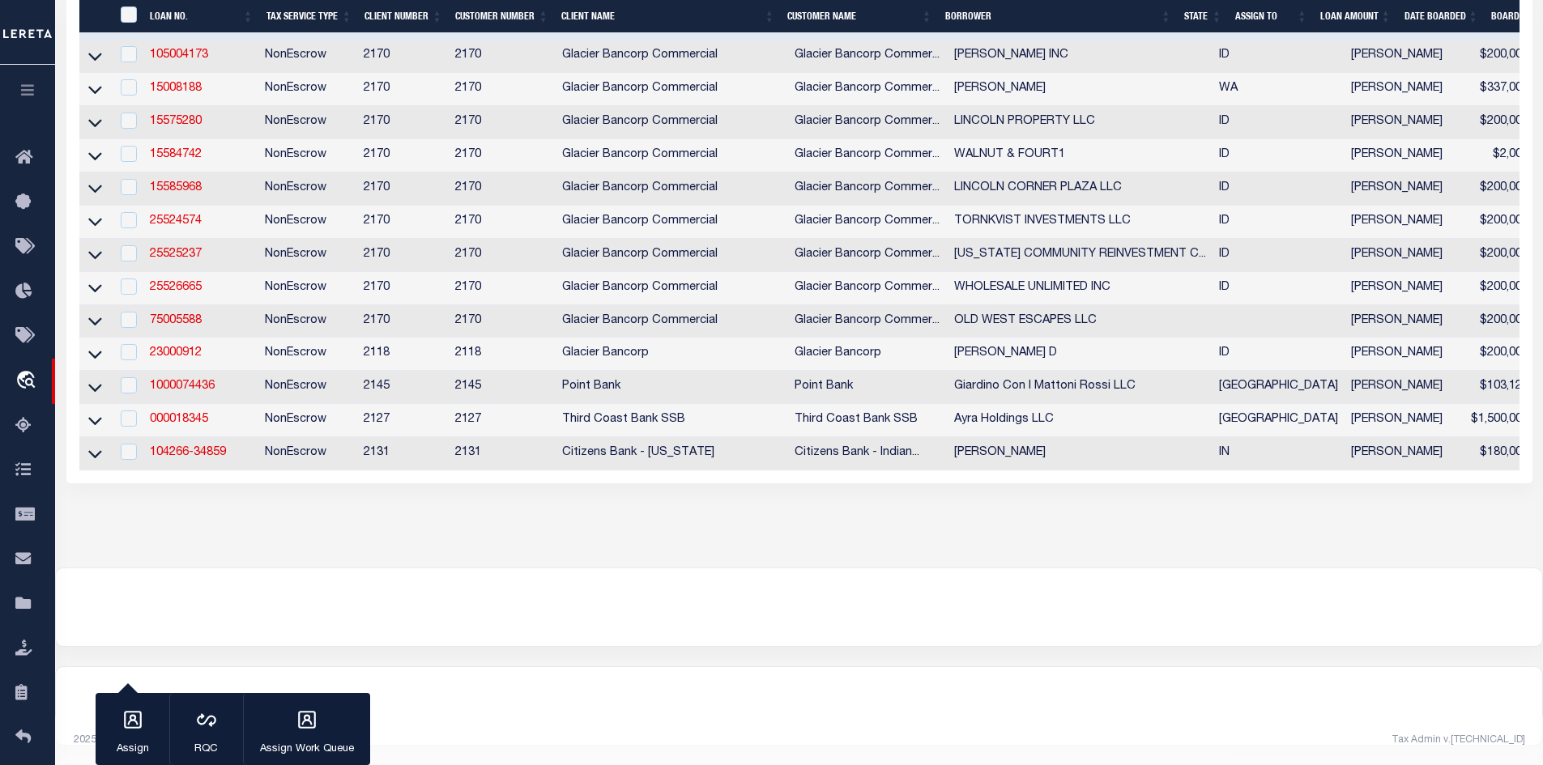
scroll to position [625, 0]
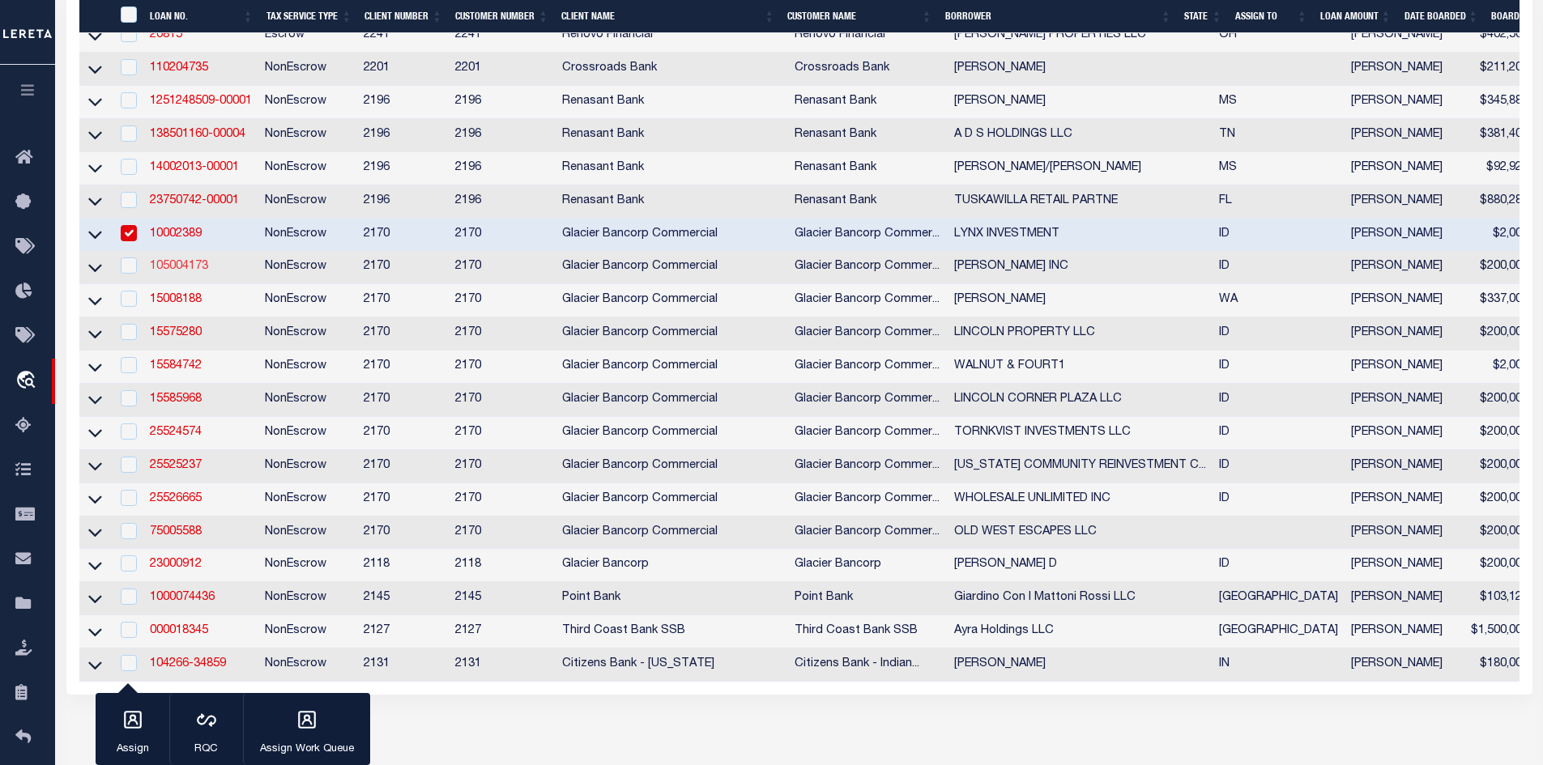
click at [190, 272] on link "105004173" at bounding box center [179, 266] width 58 height 11
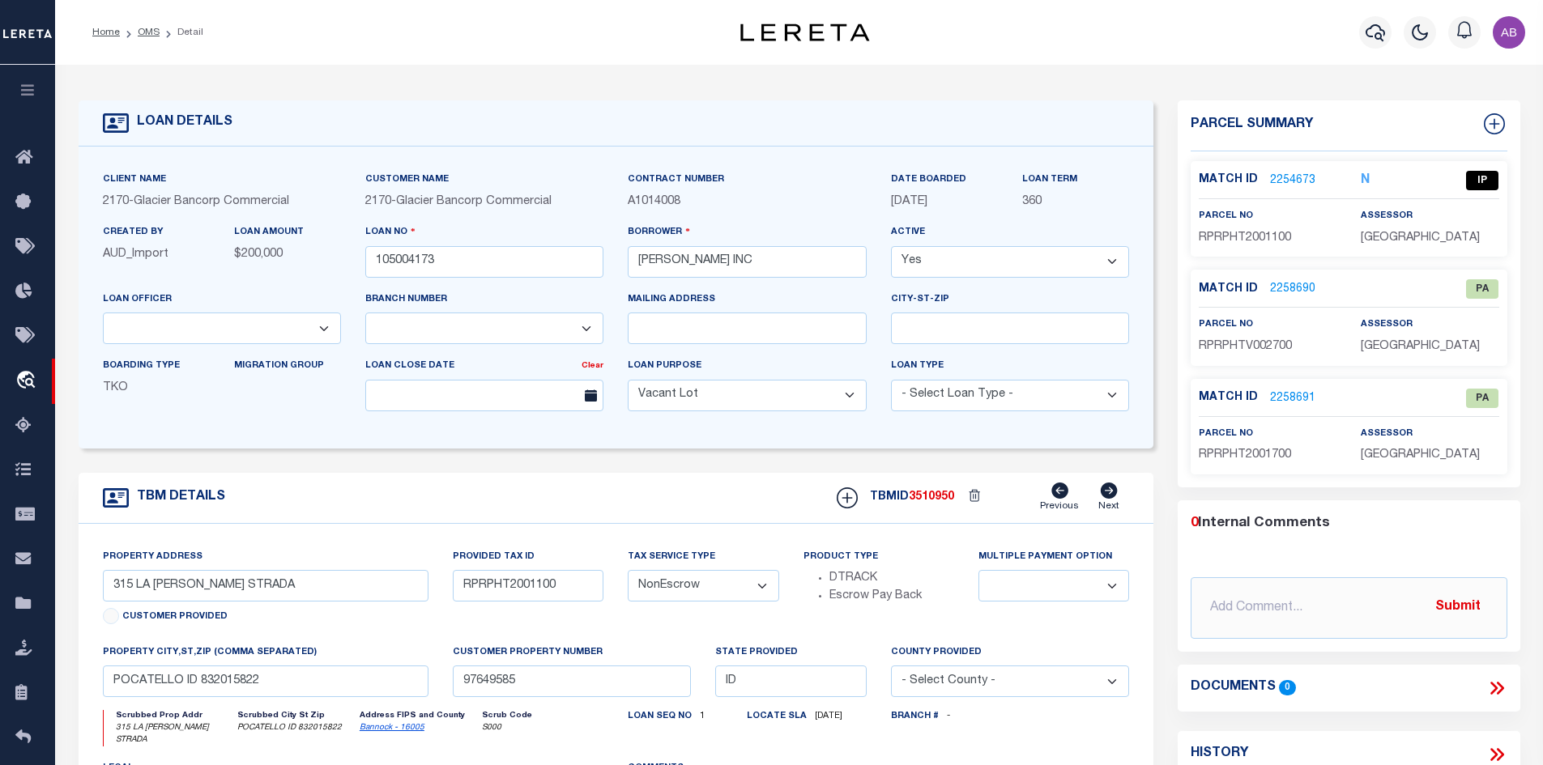
click at [1289, 176] on link "2254673" at bounding box center [1292, 180] width 45 height 17
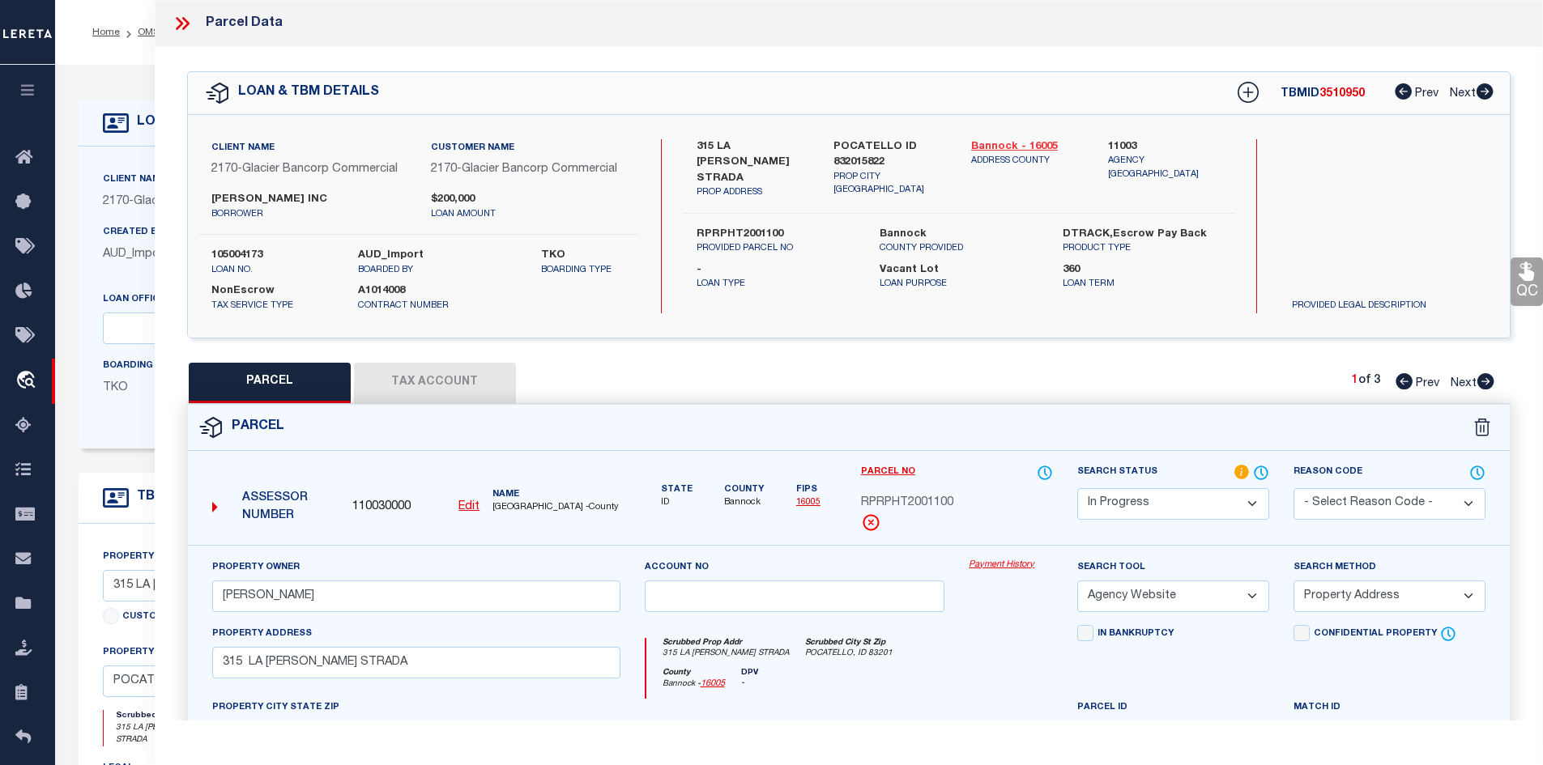
click at [1002, 145] on link "Bannock - 16005" at bounding box center [1027, 147] width 113 height 16
click at [718, 148] on label "315 LA [PERSON_NAME] STRADA" at bounding box center [752, 163] width 113 height 48
click at [905, 500] on span "RPRPHT2001100" at bounding box center [907, 504] width 92 height 18
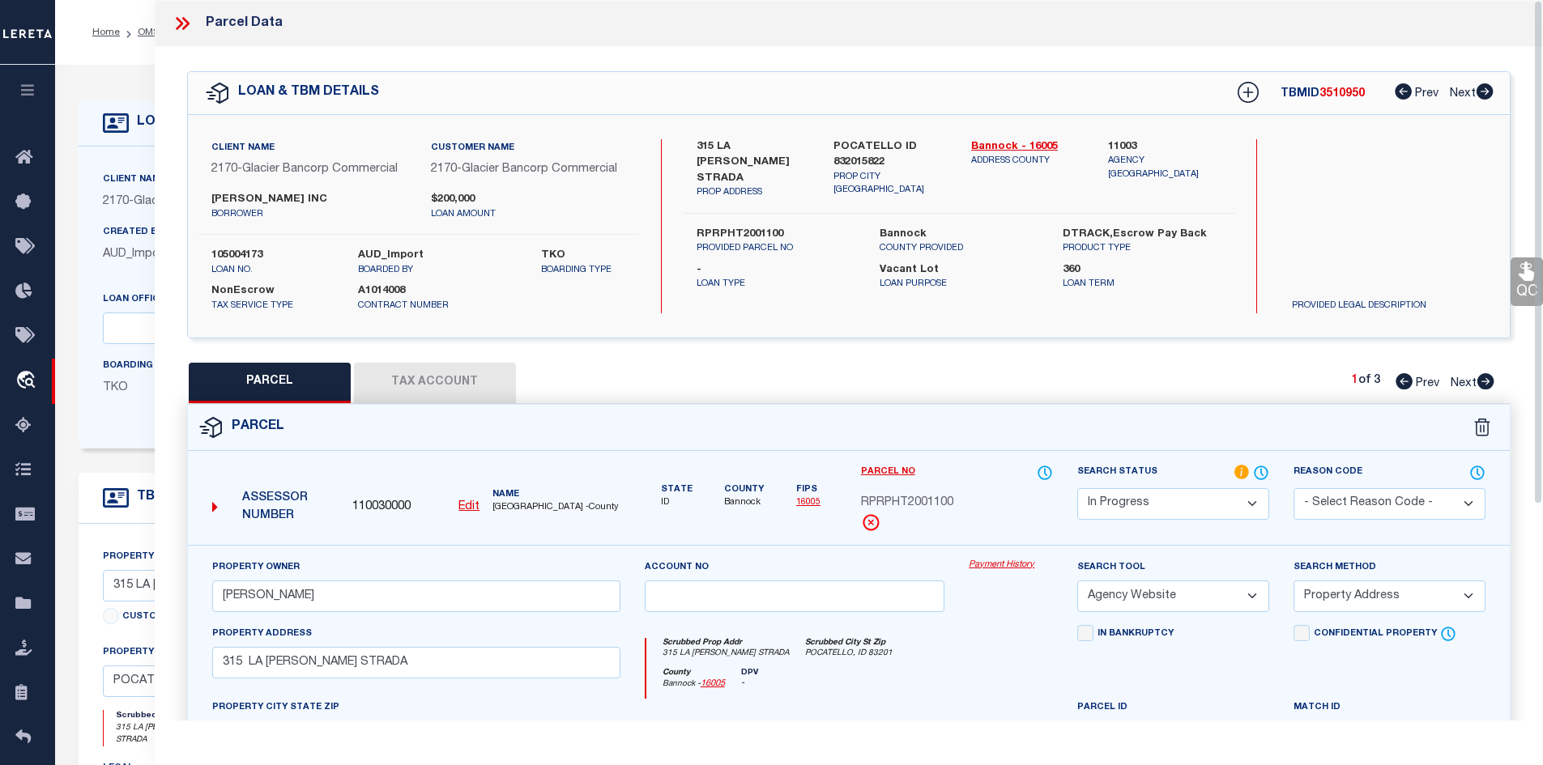
click at [905, 500] on span "RPRPHT2001100" at bounding box center [907, 504] width 92 height 18
click at [440, 605] on input "[PERSON_NAME]" at bounding box center [416, 597] width 408 height 32
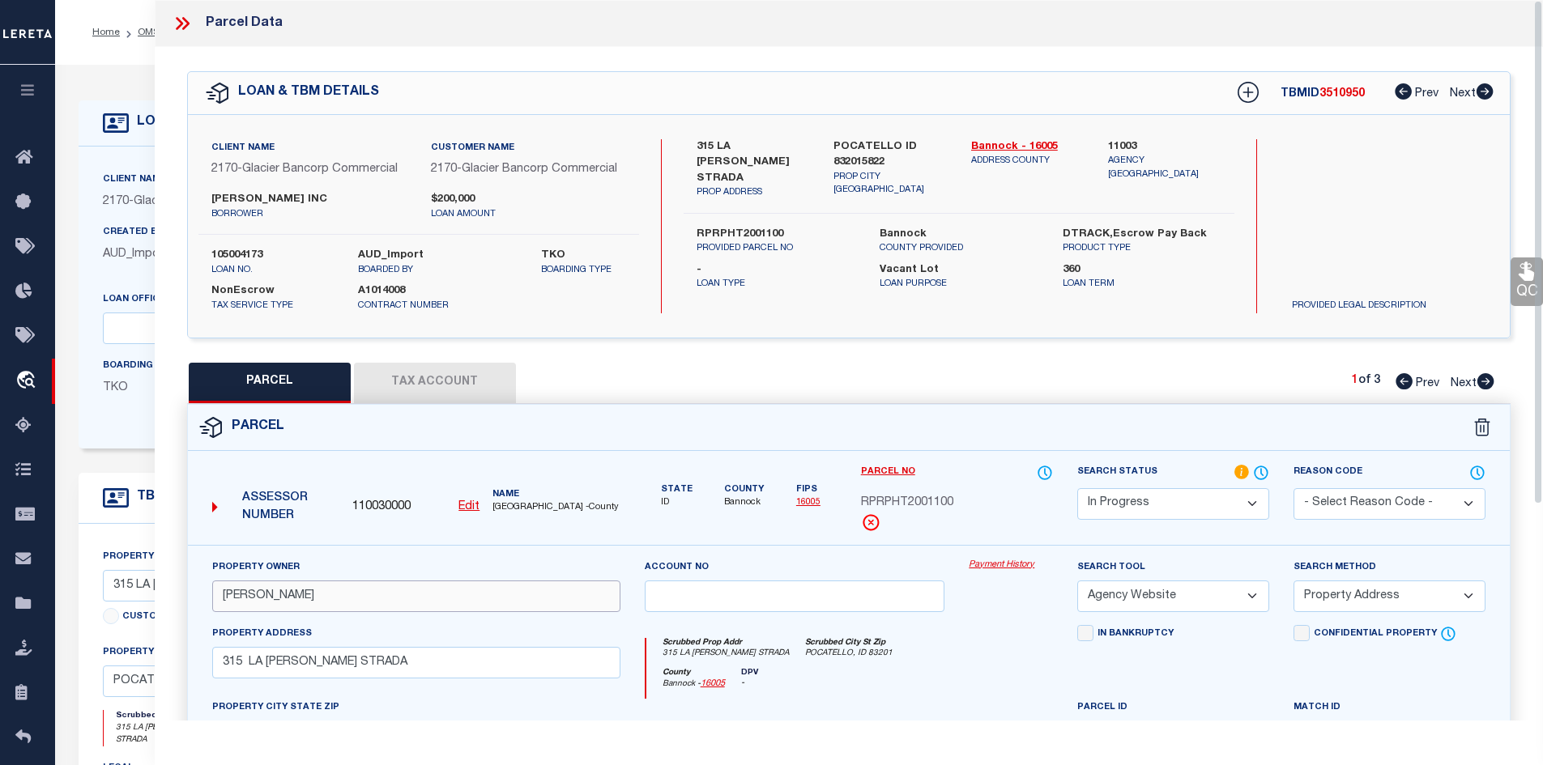
paste input "[PERSON_NAME]"
click at [449, 397] on button "Tax Account" at bounding box center [435, 383] width 162 height 40
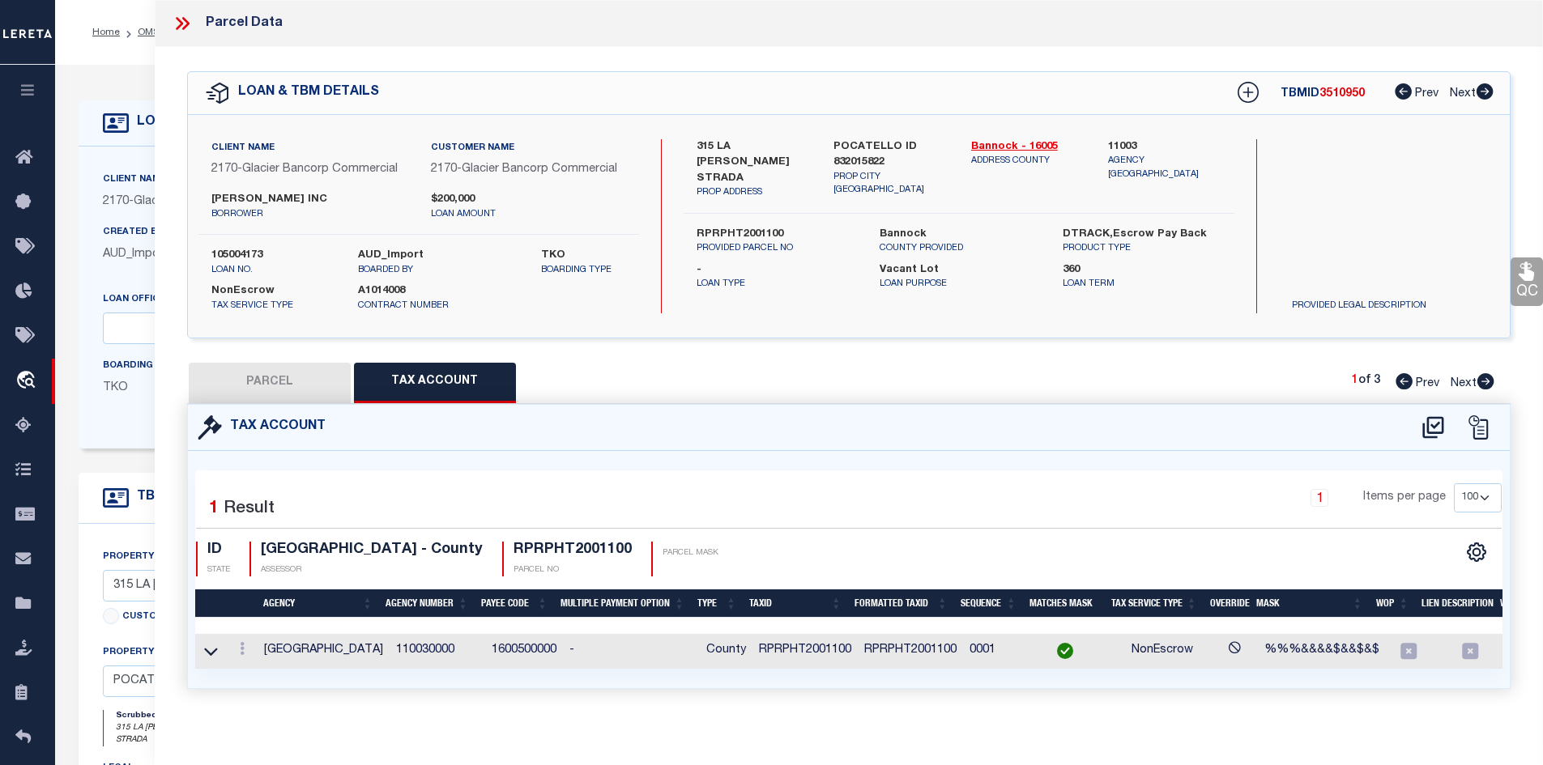
click at [311, 386] on button "PARCEL" at bounding box center [270, 383] width 162 height 40
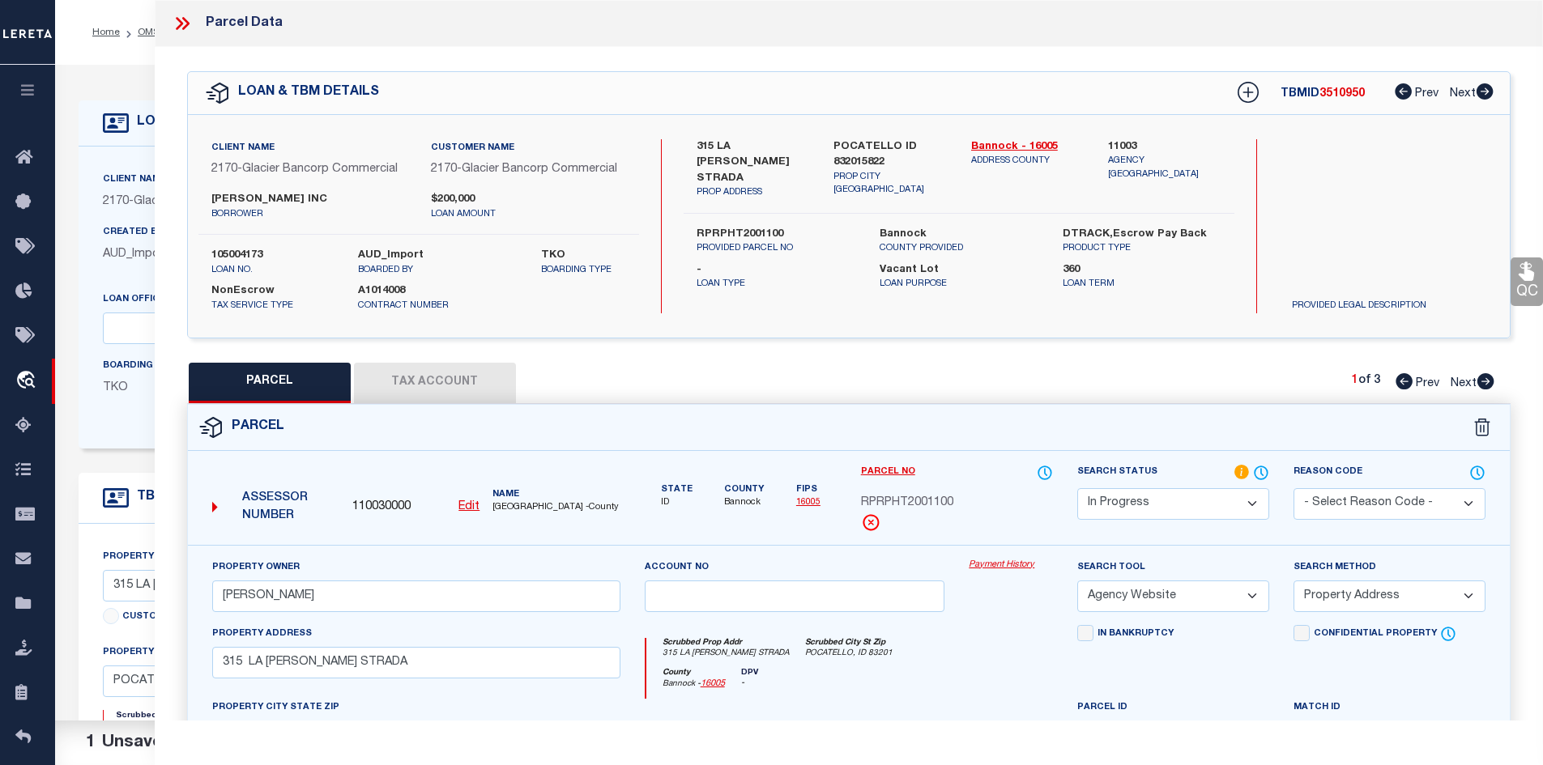
click at [1113, 494] on select "Automated Search Bad Parcel Complete Duplicate Parcel High Dollar Reporting In …" at bounding box center [1173, 504] width 192 height 32
click at [1077, 488] on select "Automated Search Bad Parcel Complete Duplicate Parcel High Dollar Reporting In …" at bounding box center [1173, 504] width 192 height 32
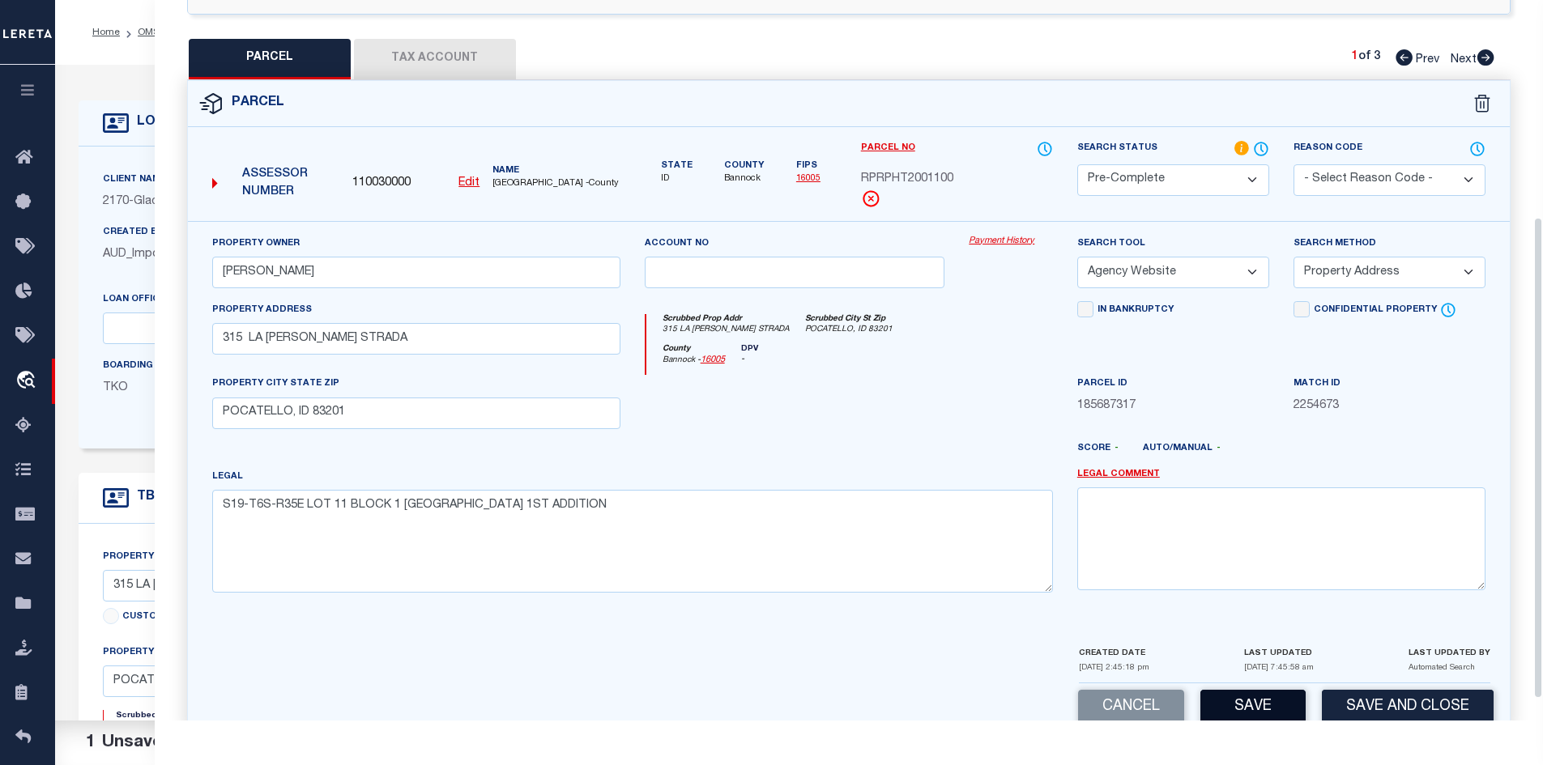
click at [1268, 706] on button "Save" at bounding box center [1252, 707] width 105 height 35
click at [1246, 704] on button "Save" at bounding box center [1252, 707] width 105 height 35
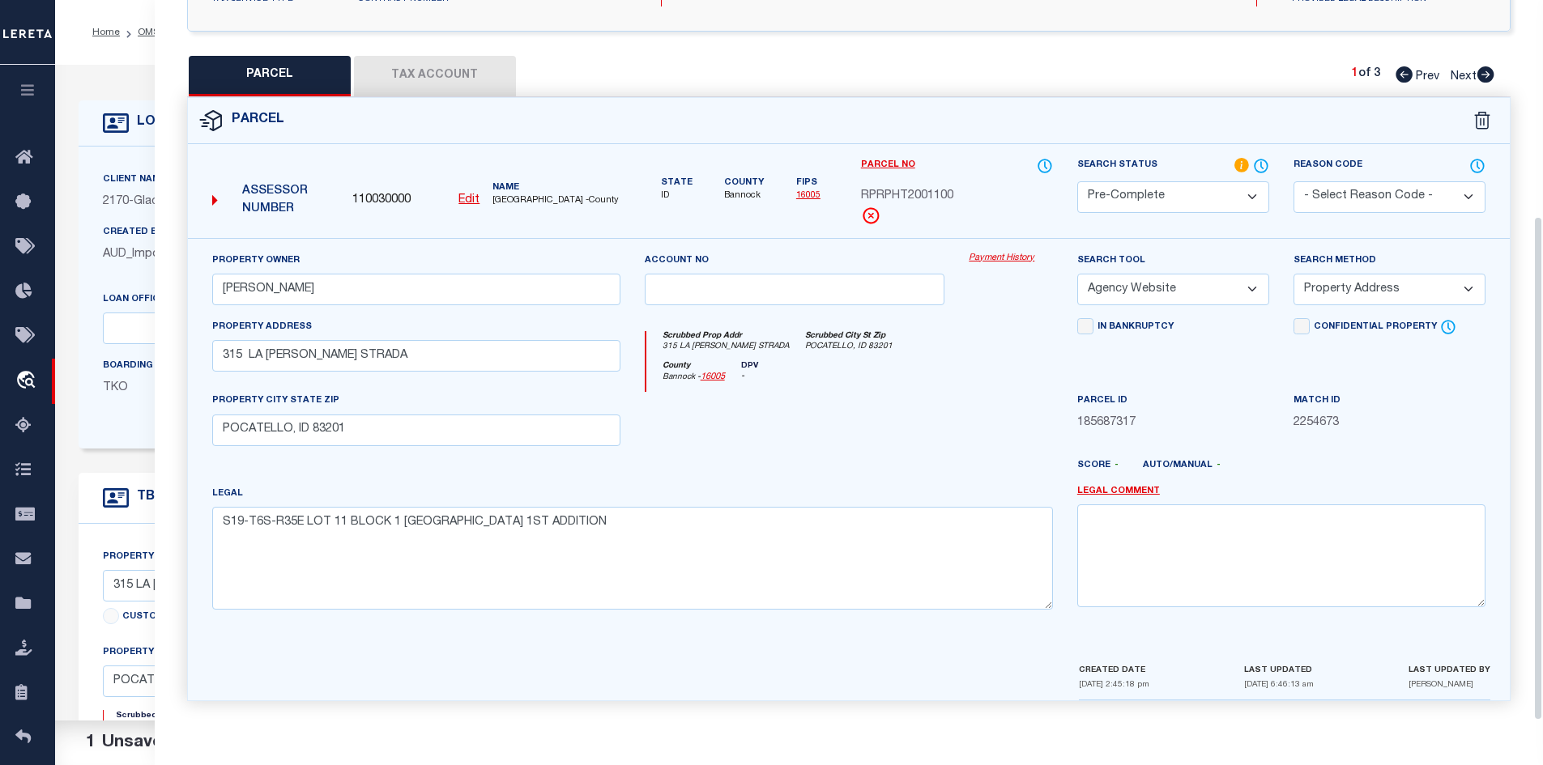
scroll to position [0, 0]
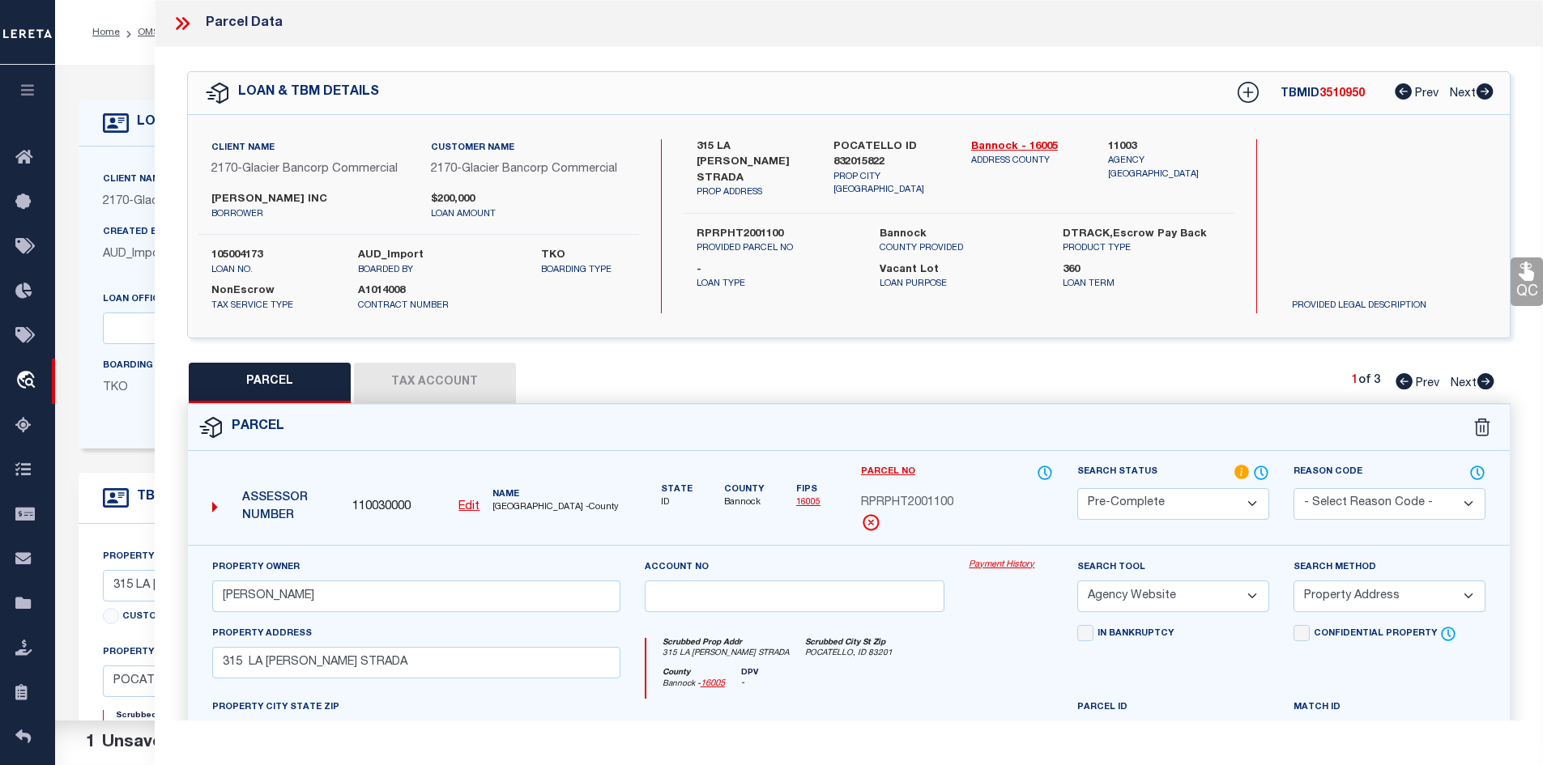
click at [1480, 379] on icon at bounding box center [1485, 381] width 17 height 16
click at [1152, 512] on select "Automated Search Bad Parcel Complete Duplicate Parcel High Dollar Reporting In …" at bounding box center [1173, 504] width 192 height 32
click at [1077, 488] on select "Automated Search Bad Parcel Complete Duplicate Parcel High Dollar Reporting In …" at bounding box center [1173, 504] width 192 height 32
click at [1331, 496] on select "- Select Reason Code - 099 - Other (Provide additional detail) ACT - Agency Cha…" at bounding box center [1389, 504] width 192 height 32
click at [1293, 488] on select "- Select Reason Code - 099 - Other (Provide additional detail) ACT - Agency Cha…" at bounding box center [1389, 504] width 192 height 32
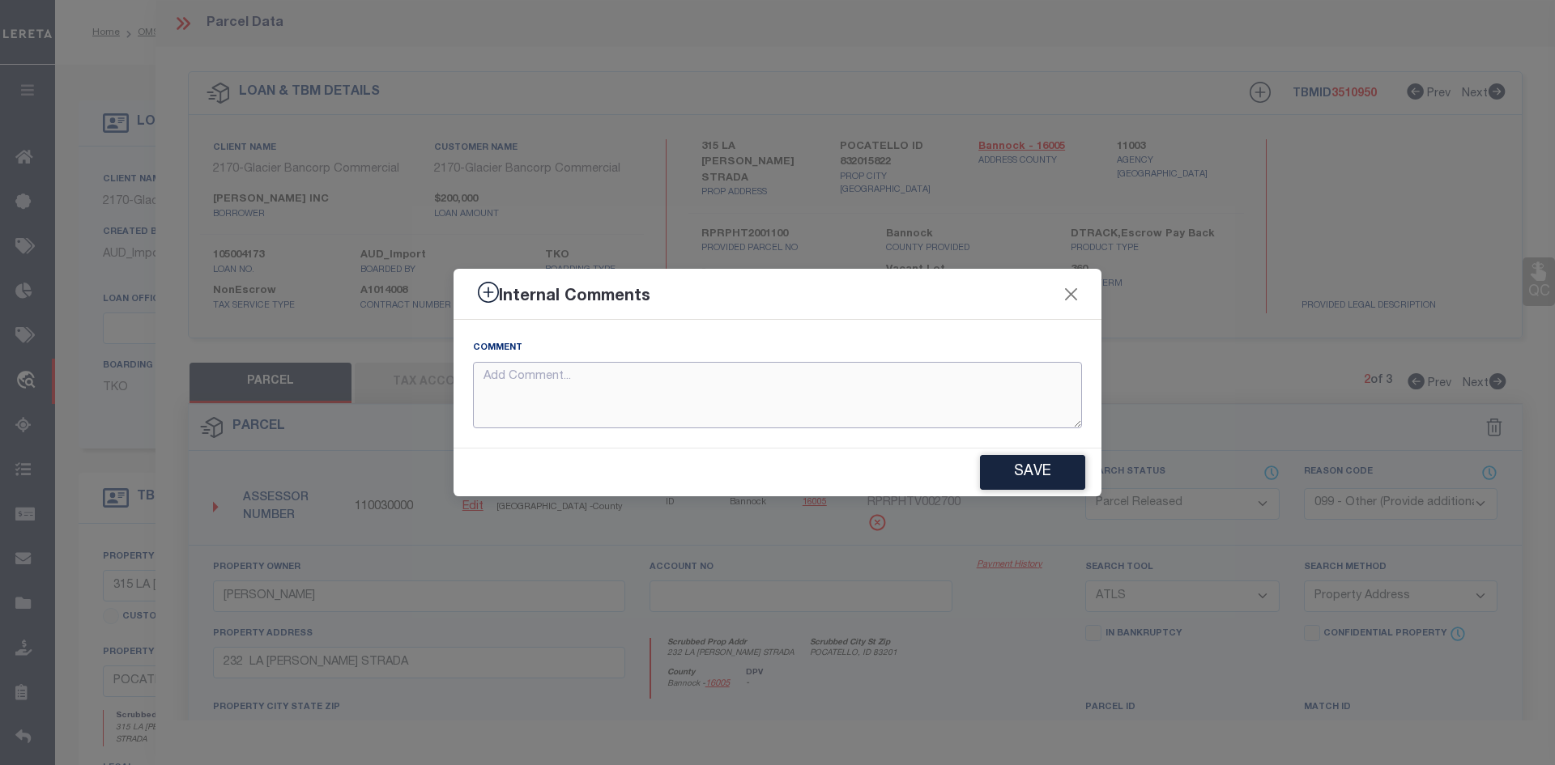
click at [573, 408] on textarea at bounding box center [777, 395] width 609 height 67
click at [1023, 481] on button "Save" at bounding box center [1032, 472] width 105 height 35
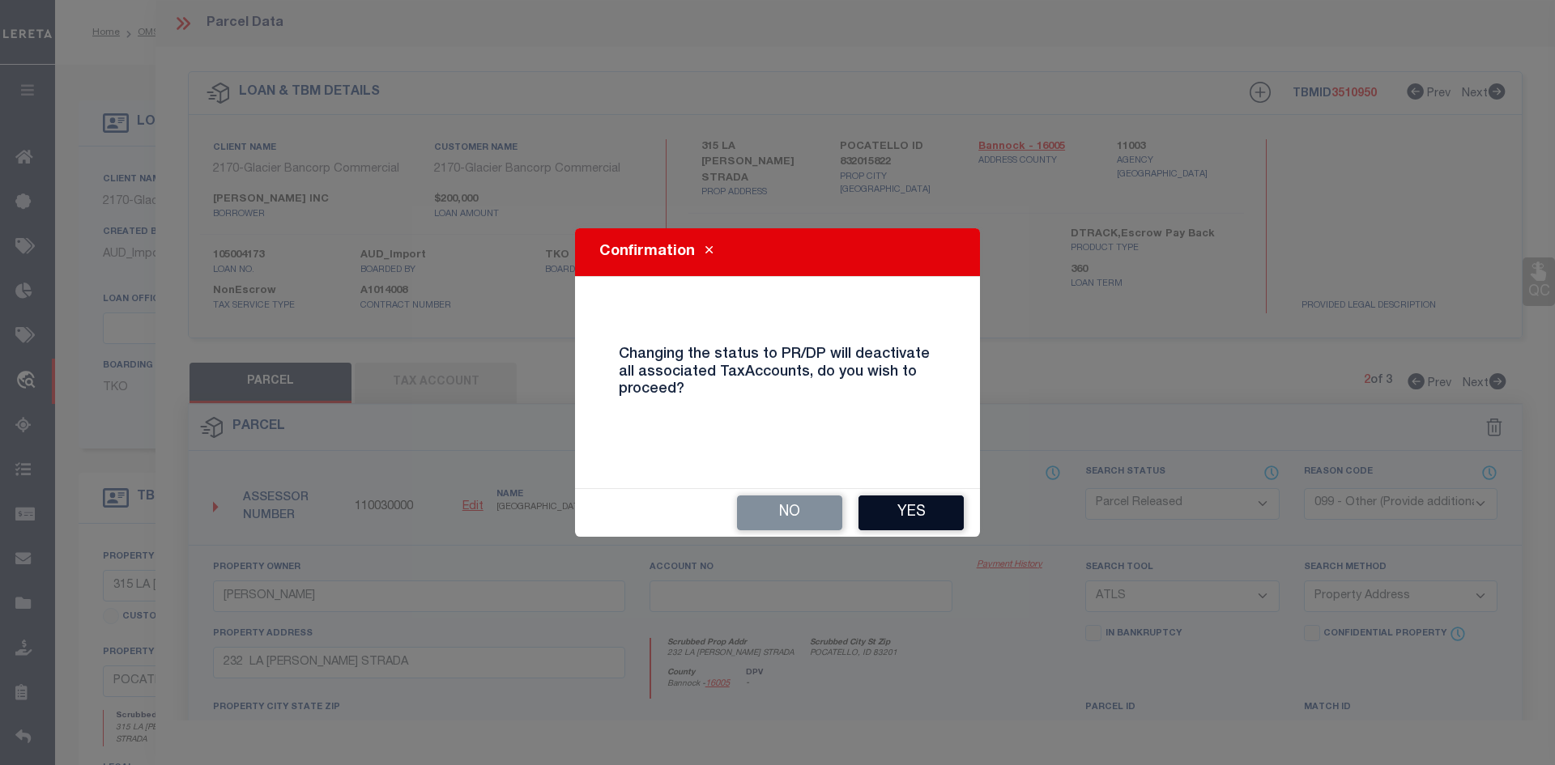
click at [914, 515] on button "Yes" at bounding box center [910, 513] width 105 height 35
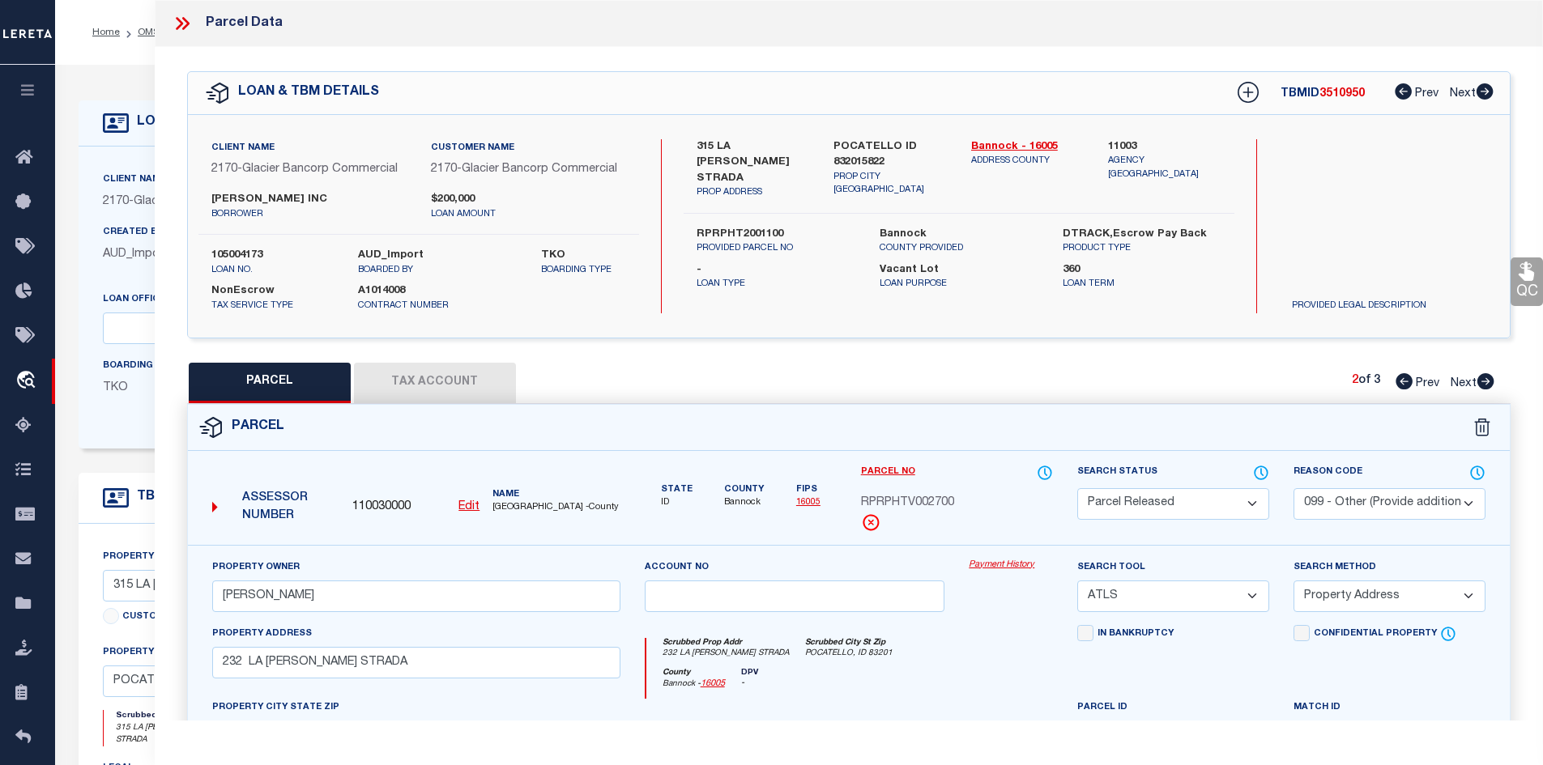
click at [1484, 379] on icon at bounding box center [1485, 381] width 17 height 16
click at [1177, 513] on select "Automated Search Bad Parcel Complete Duplicate Parcel High Dollar Reporting In …" at bounding box center [1173, 504] width 192 height 32
click at [1077, 488] on select "Automated Search Bad Parcel Complete Duplicate Parcel High Dollar Reporting In …" at bounding box center [1173, 504] width 192 height 32
click at [1364, 492] on select "- Select Reason Code - 099 - Other (Provide additional detail) ACT - Agency Cha…" at bounding box center [1389, 504] width 192 height 32
click at [1293, 488] on select "- Select Reason Code - 099 - Other (Provide additional detail) ACT - Agency Cha…" at bounding box center [1389, 504] width 192 height 32
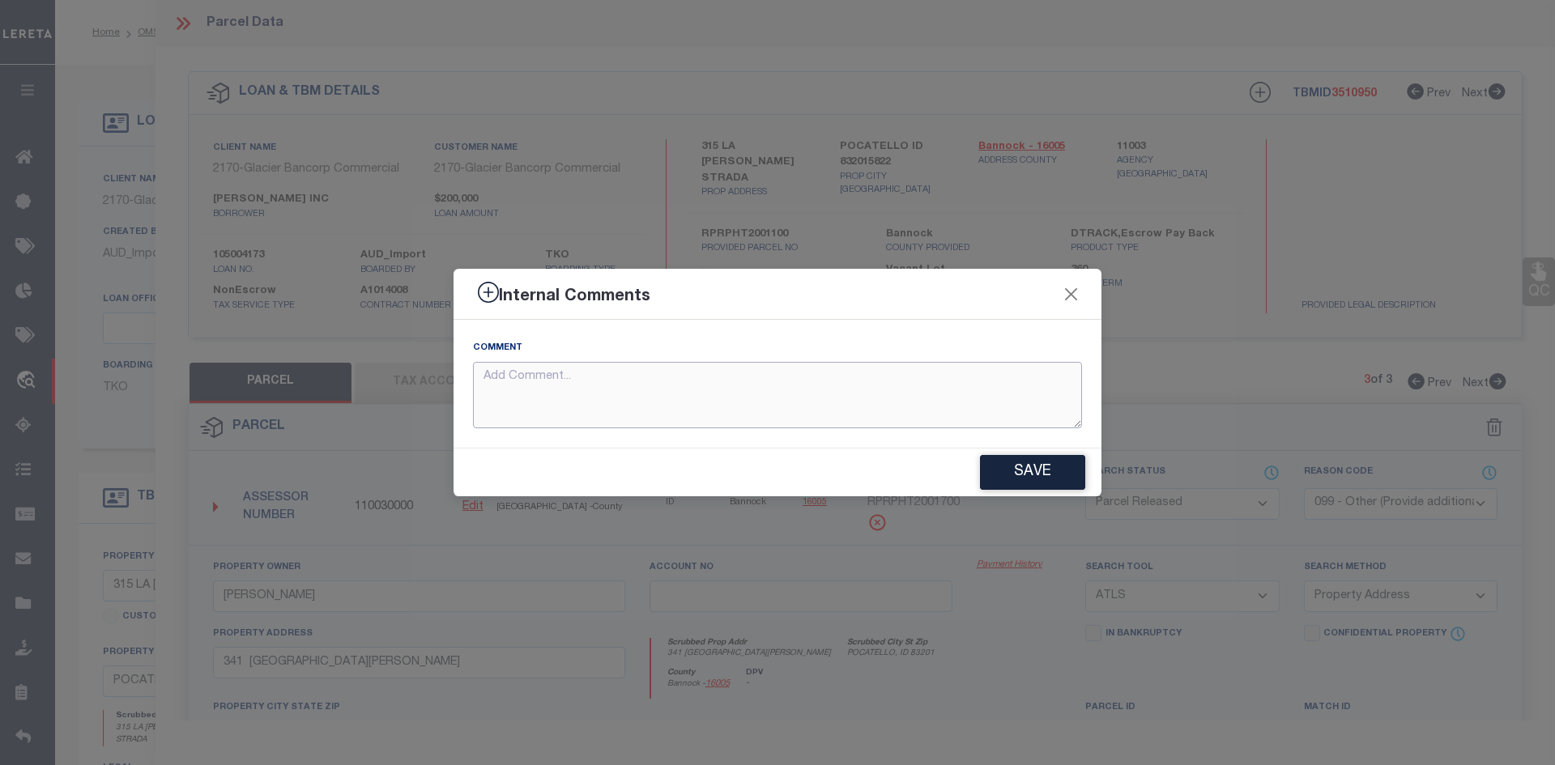
click at [826, 425] on textarea at bounding box center [777, 395] width 609 height 67
paste textarea "PARCEL NOT NEEDED"
click at [1020, 466] on button "Save" at bounding box center [1032, 472] width 105 height 35
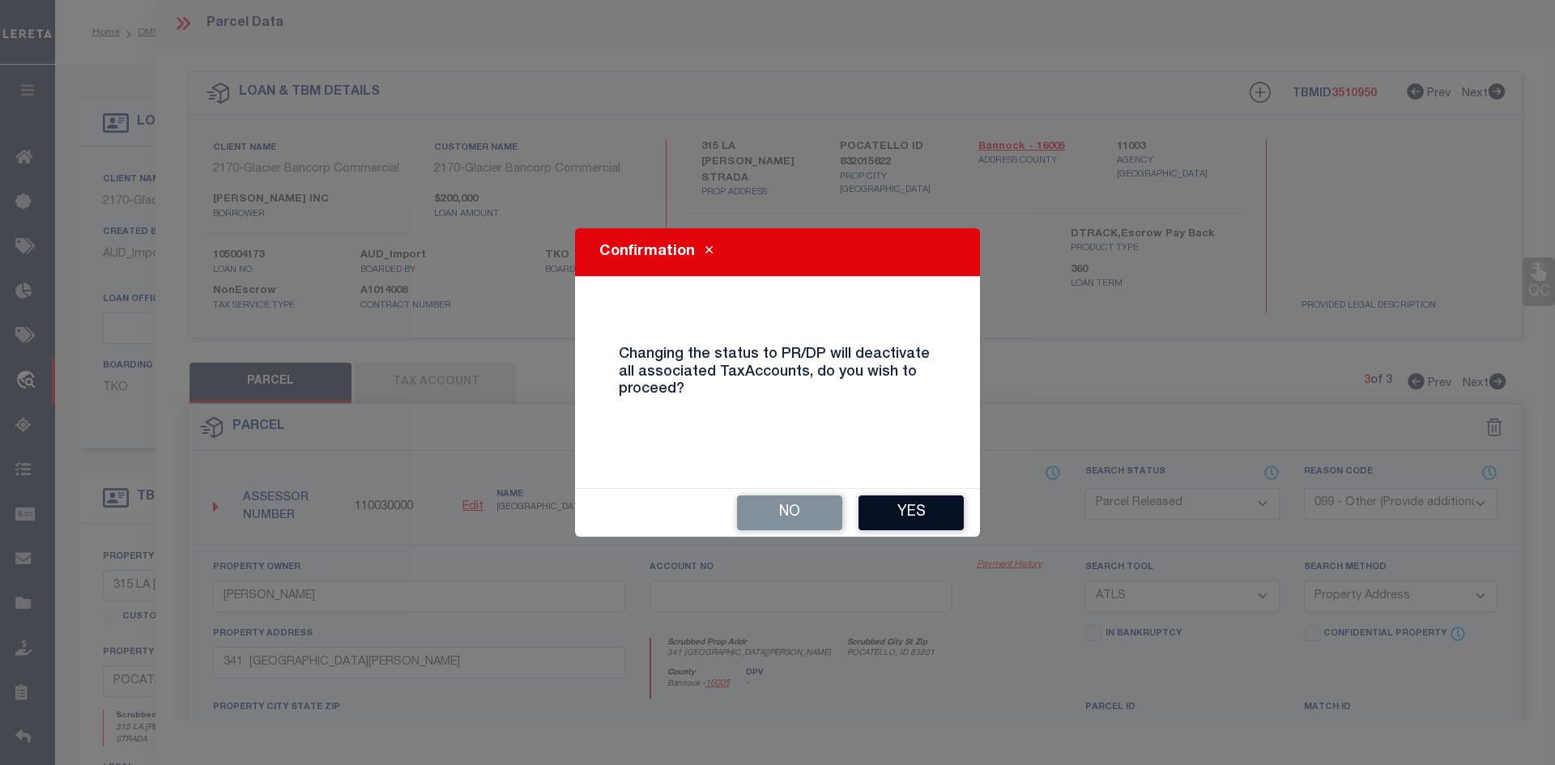
click at [894, 517] on button "Yes" at bounding box center [910, 513] width 105 height 35
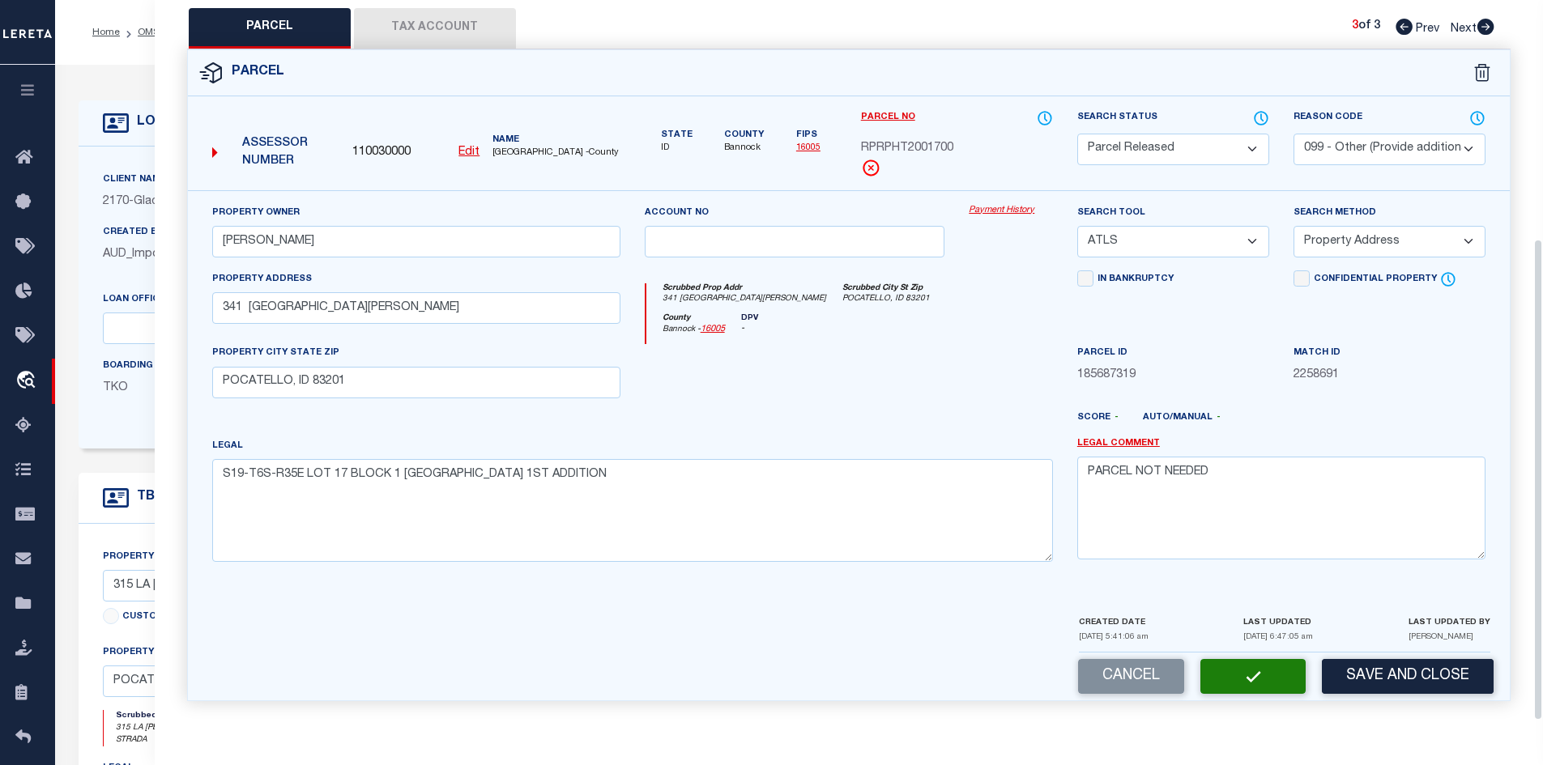
scroll to position [32, 0]
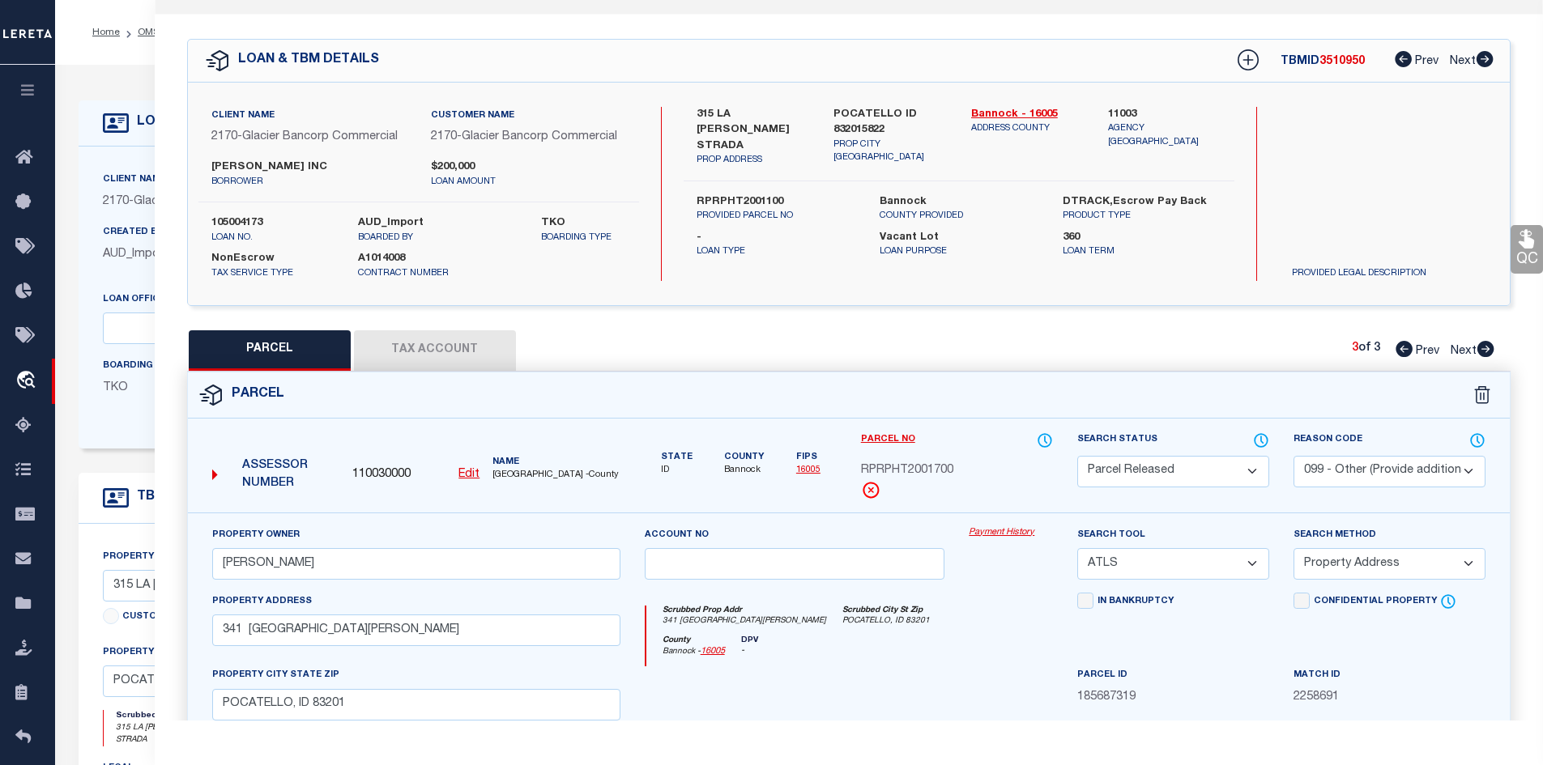
click at [1411, 345] on link "Prev" at bounding box center [1421, 348] width 52 height 11
click at [905, 464] on span "RPRPHT2001100" at bounding box center [907, 471] width 92 height 18
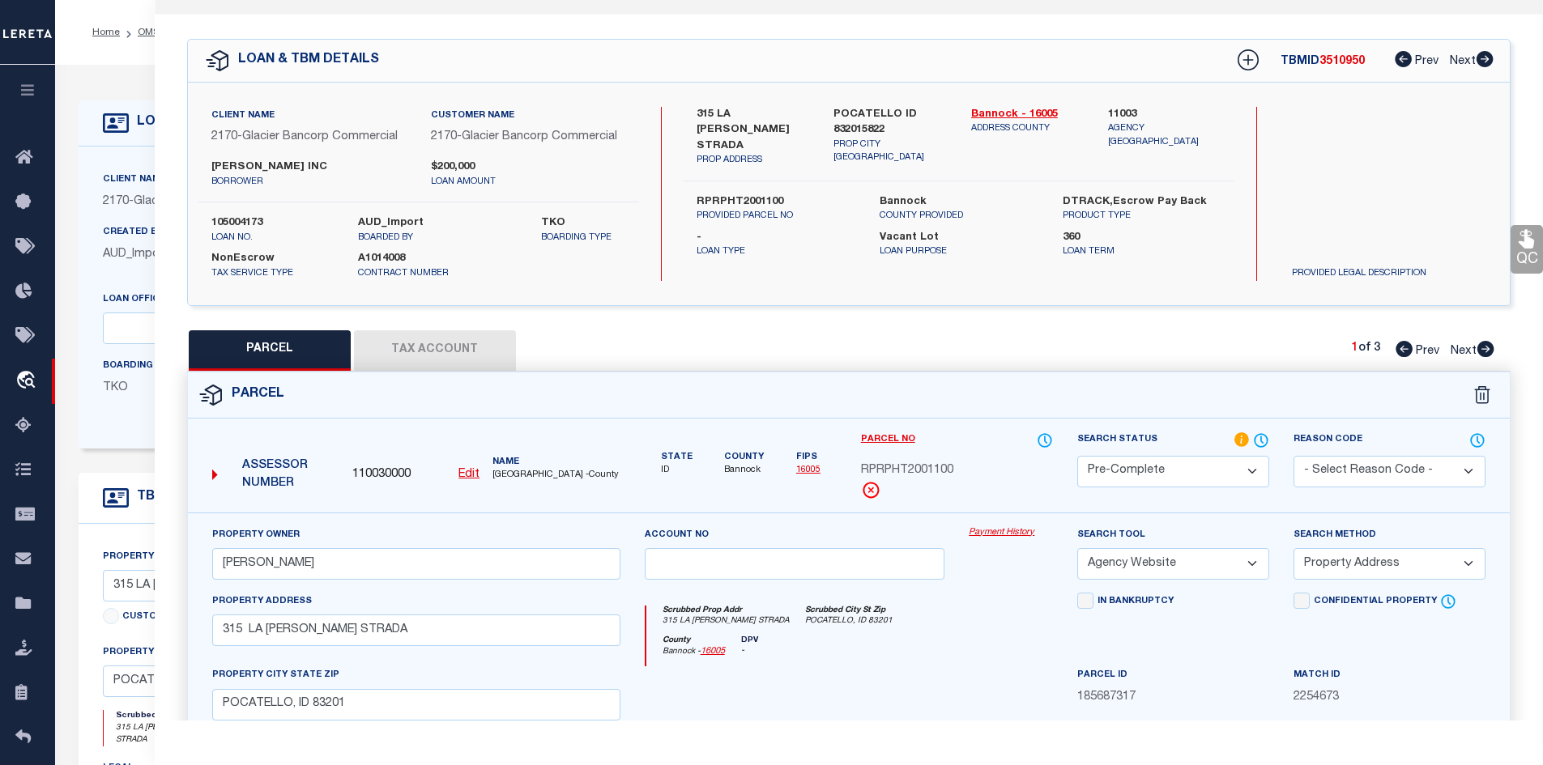
click at [905, 464] on span "RPRPHT2001100" at bounding box center [907, 471] width 92 height 18
click at [515, 472] on span "[GEOGRAPHIC_DATA] -County" at bounding box center [555, 476] width 127 height 14
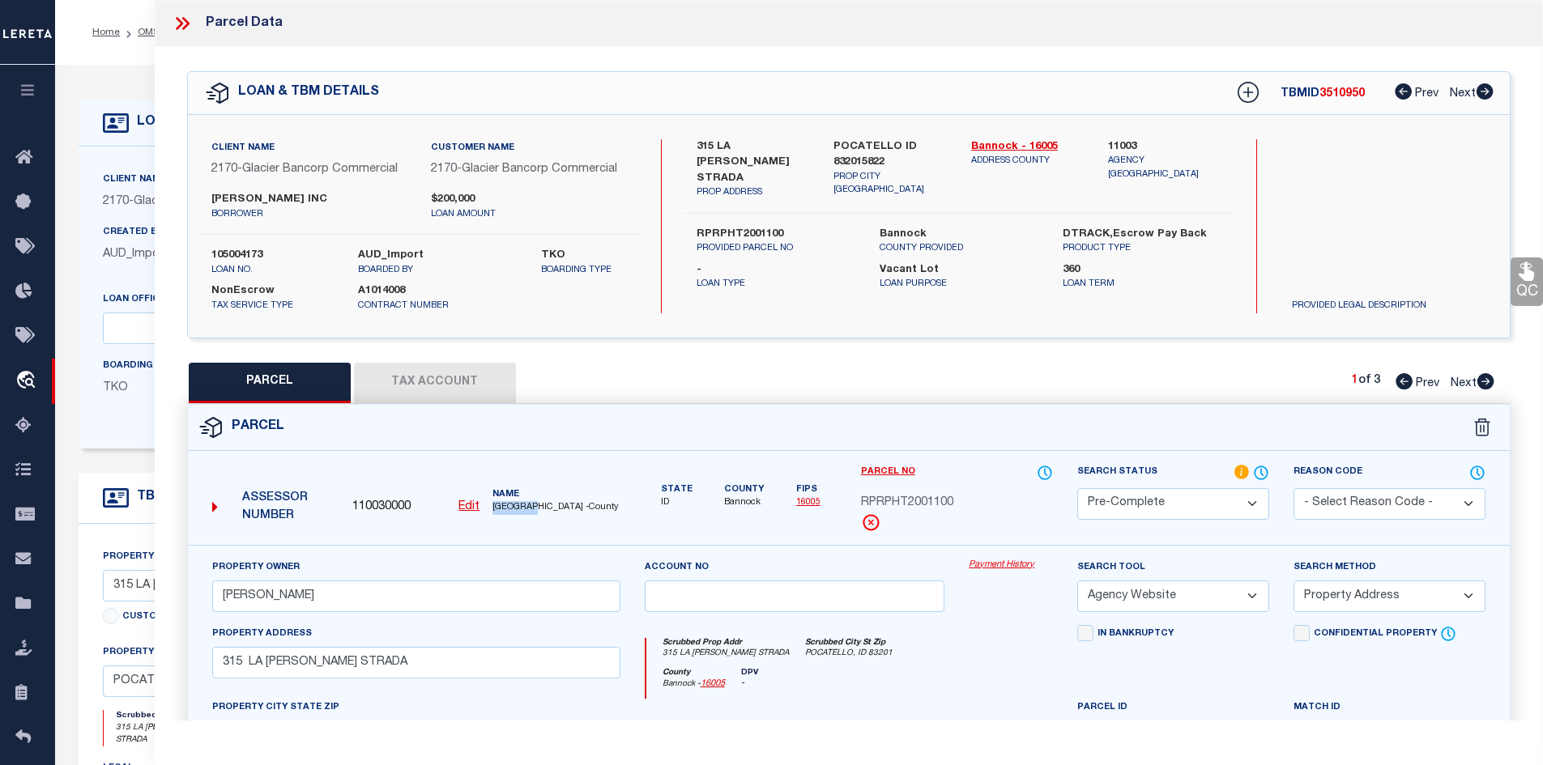
click at [180, 27] on icon at bounding box center [179, 23] width 7 height 13
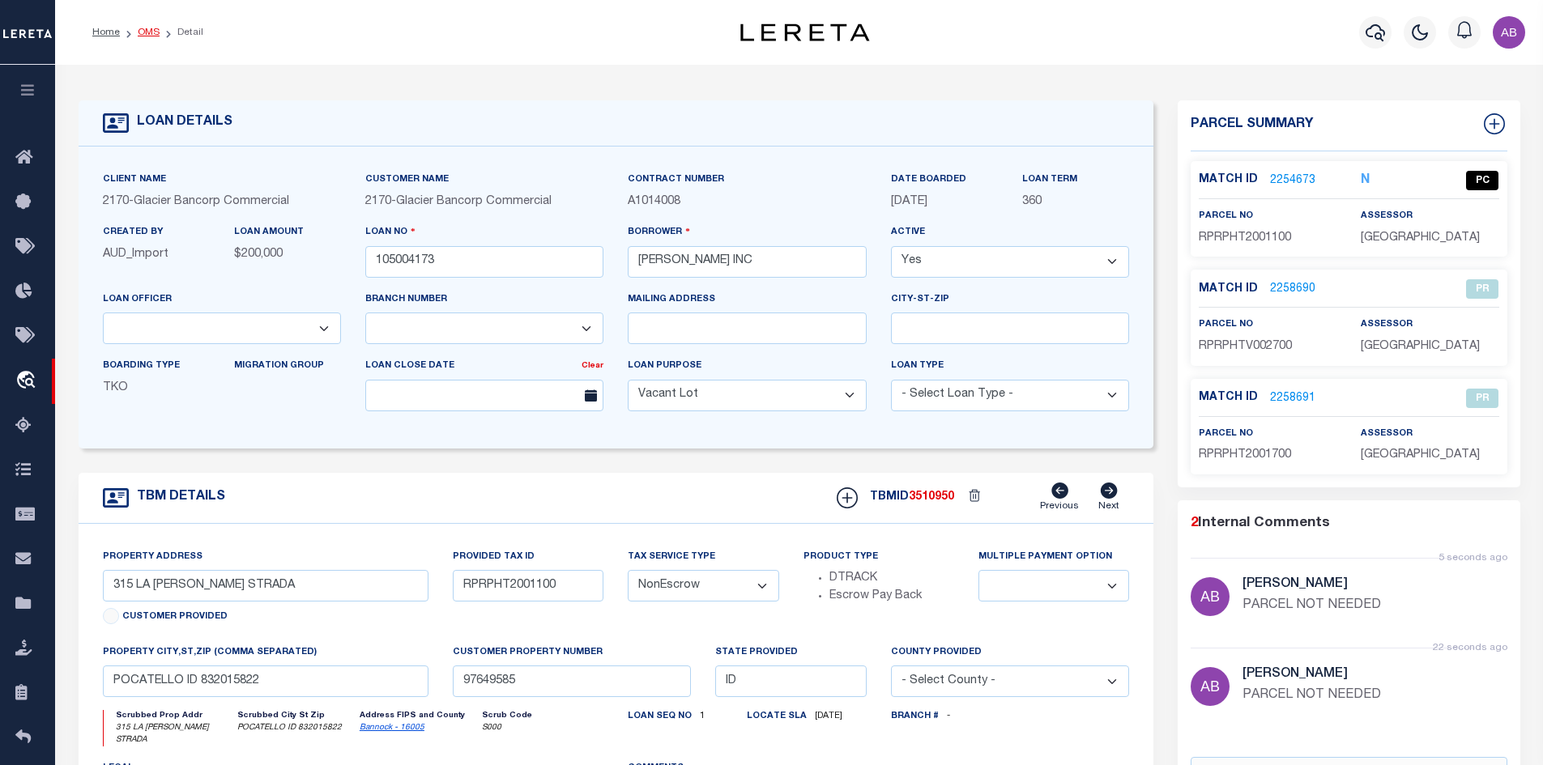
click at [153, 36] on link "OMS" at bounding box center [149, 33] width 22 height 10
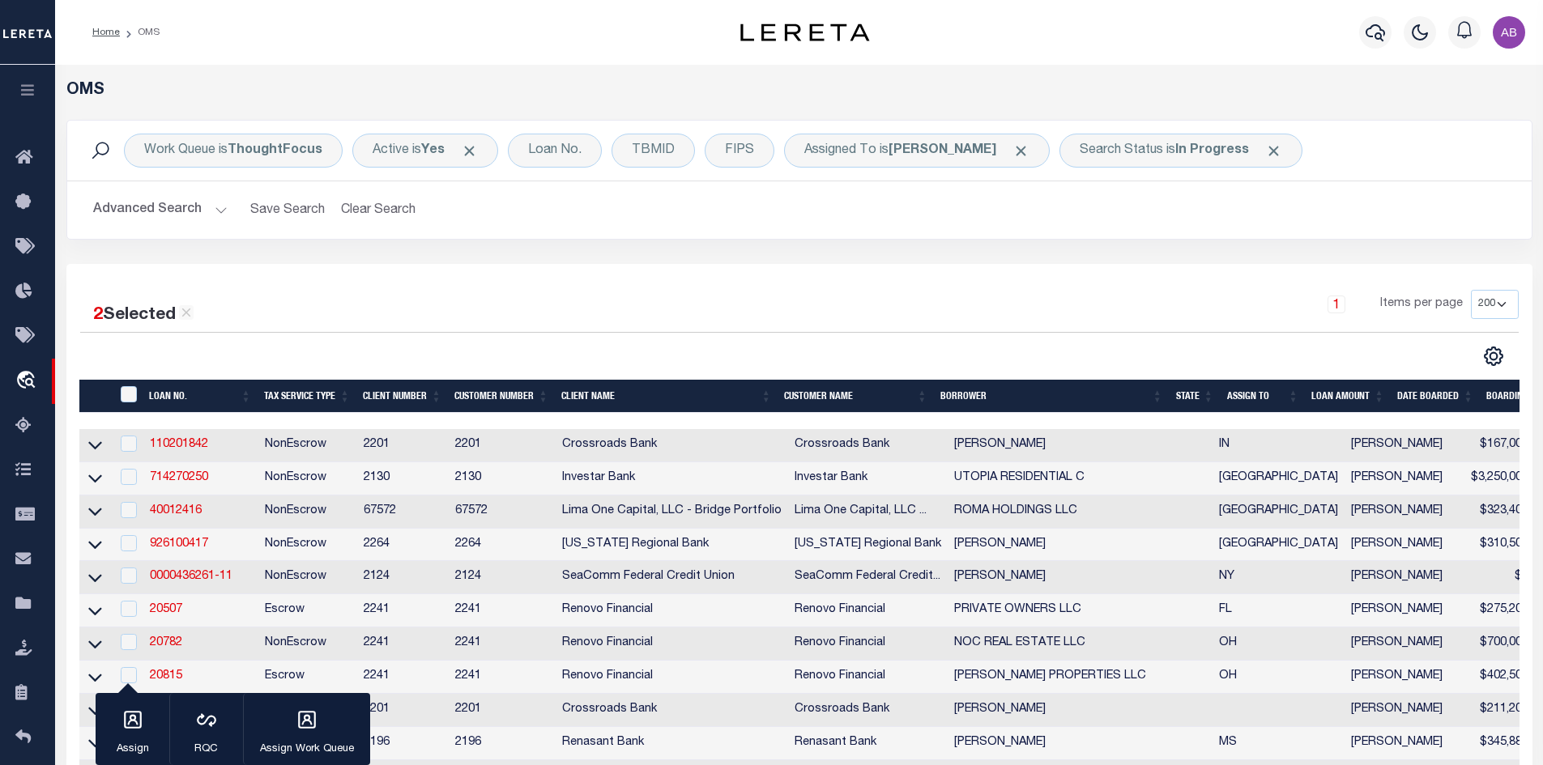
scroll to position [405, 0]
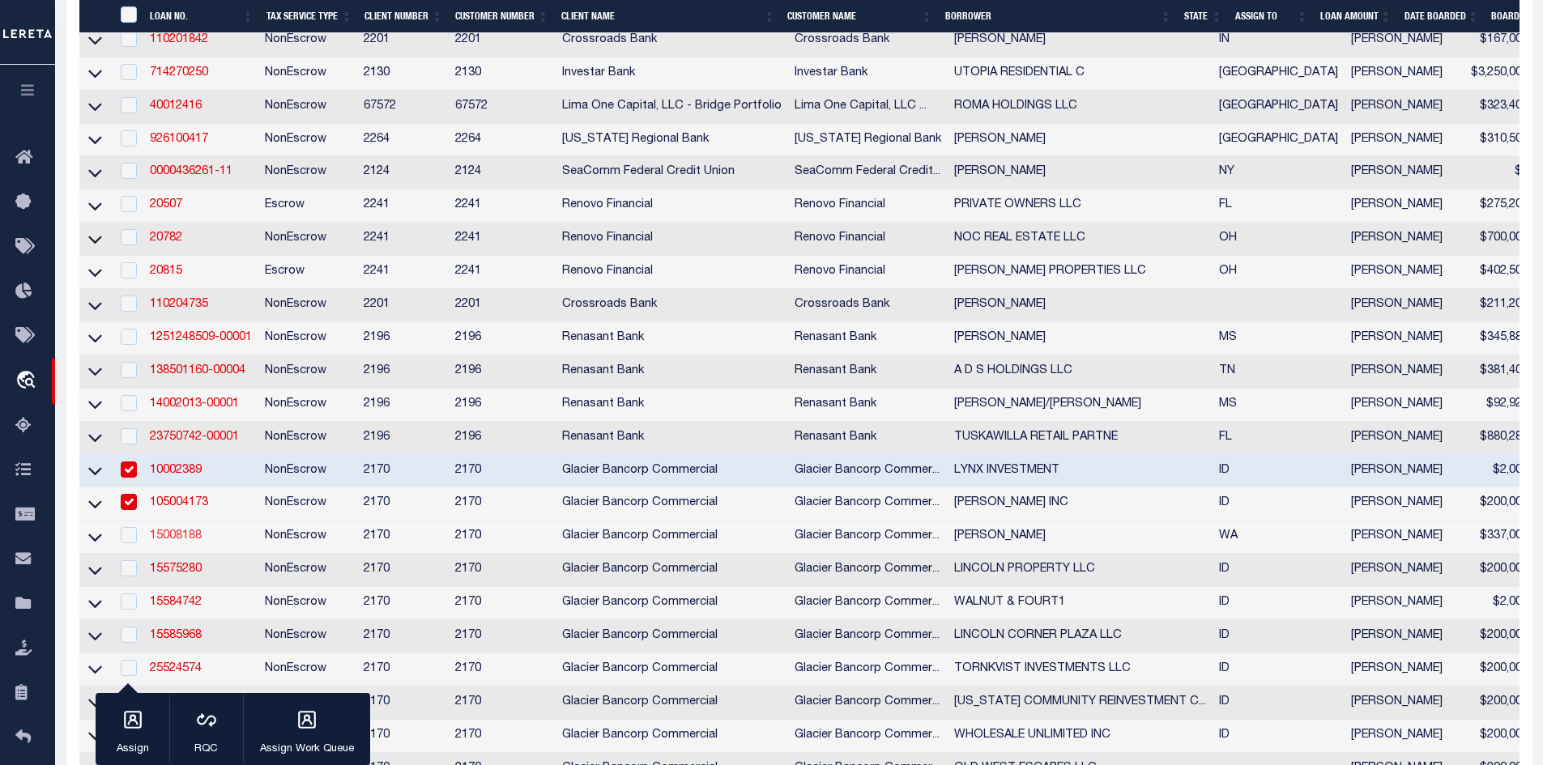
click at [184, 542] on link "15008188" at bounding box center [176, 535] width 52 height 11
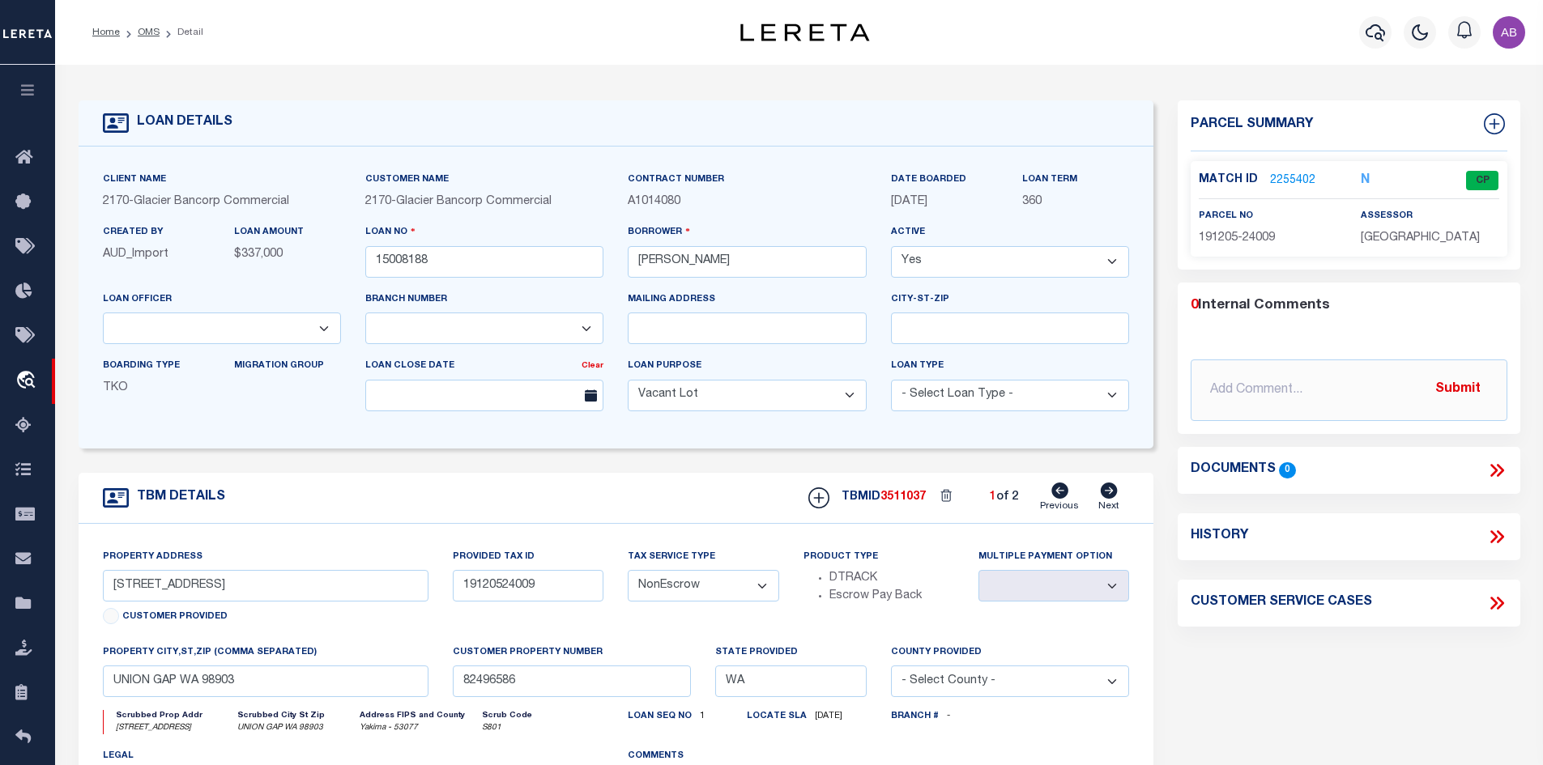
click at [1112, 495] on icon at bounding box center [1109, 491] width 18 height 16
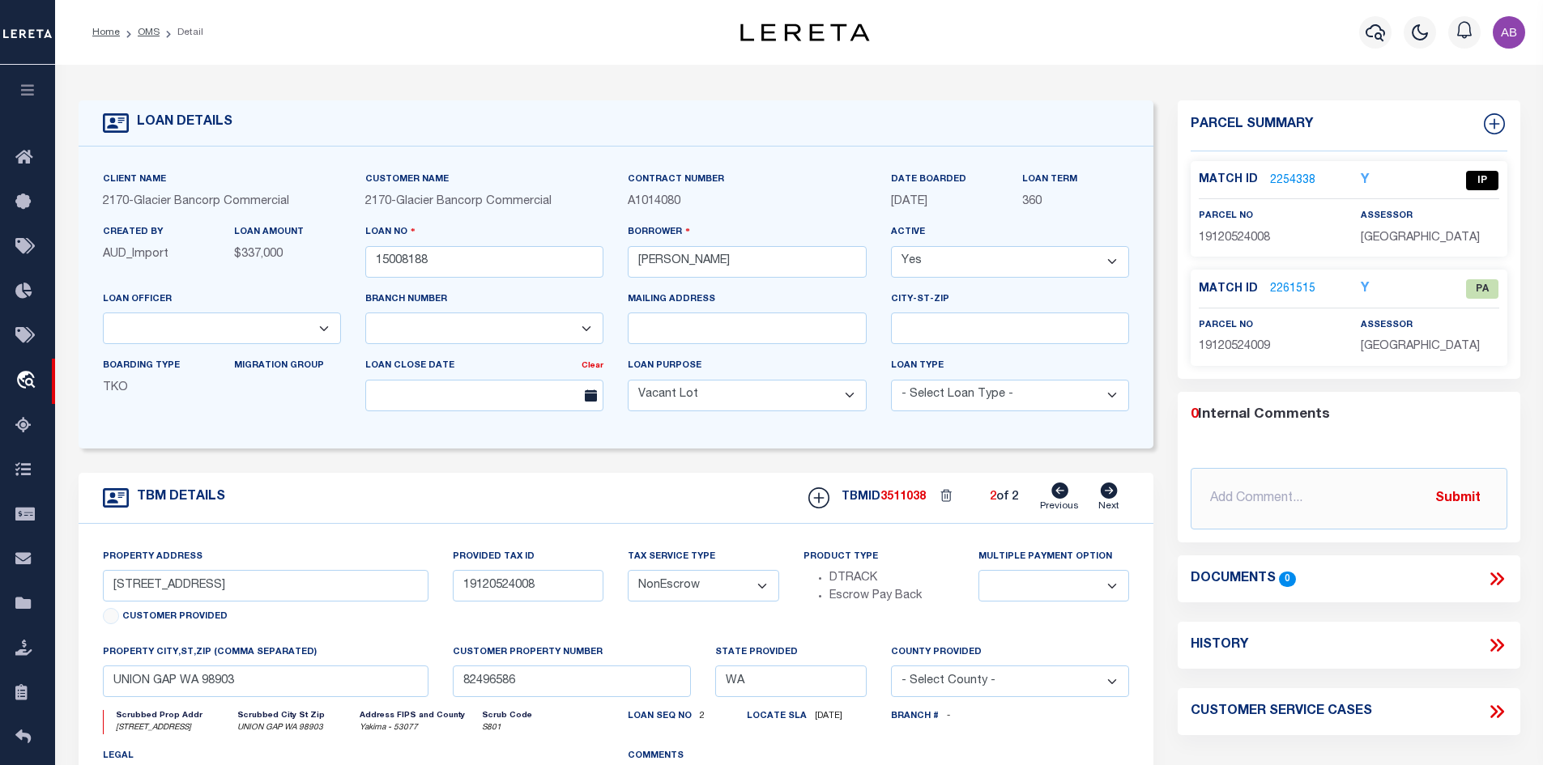
click at [1285, 181] on link "2254338" at bounding box center [1292, 180] width 45 height 17
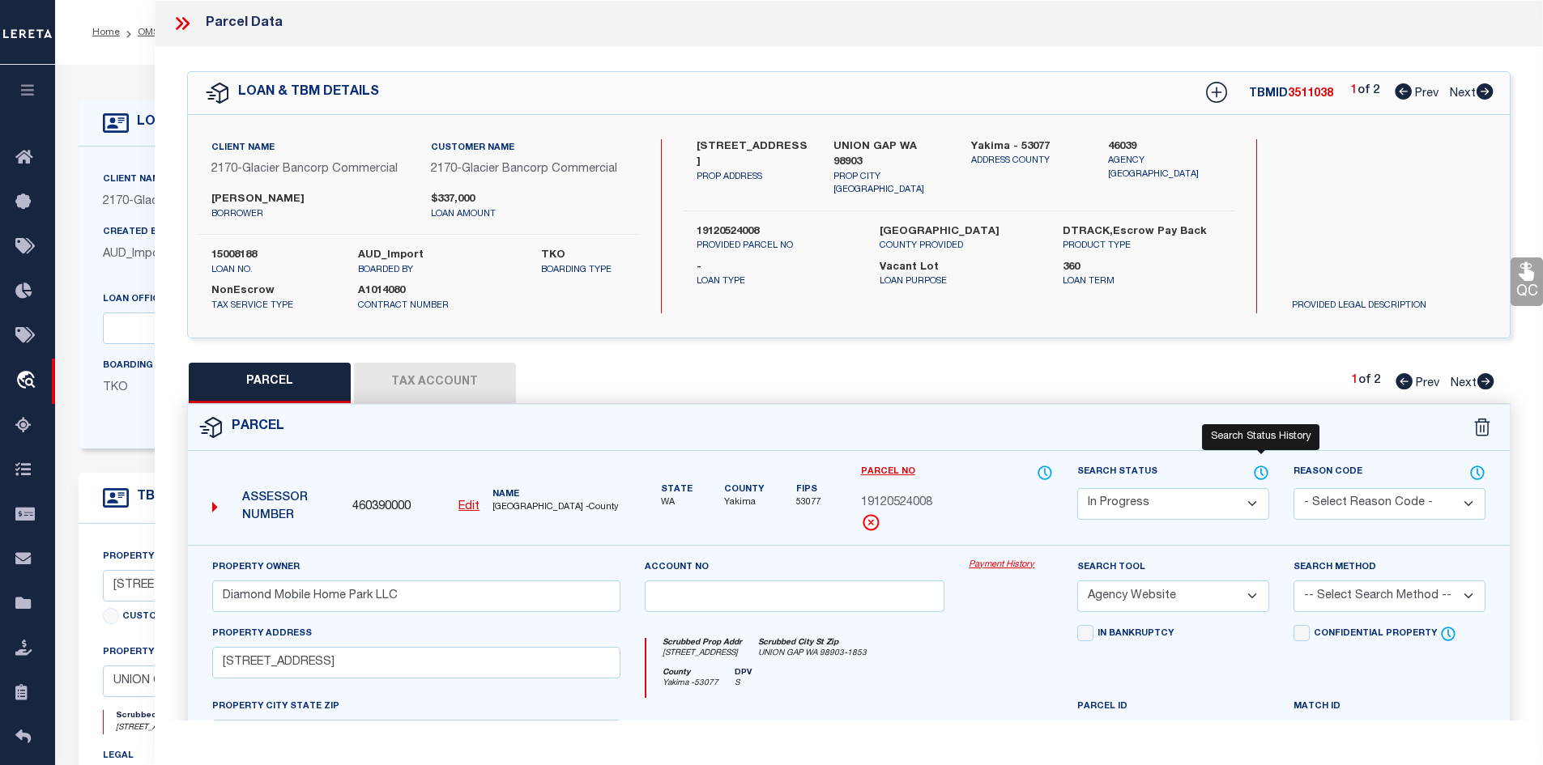
click at [1263, 470] on icon at bounding box center [1261, 473] width 16 height 18
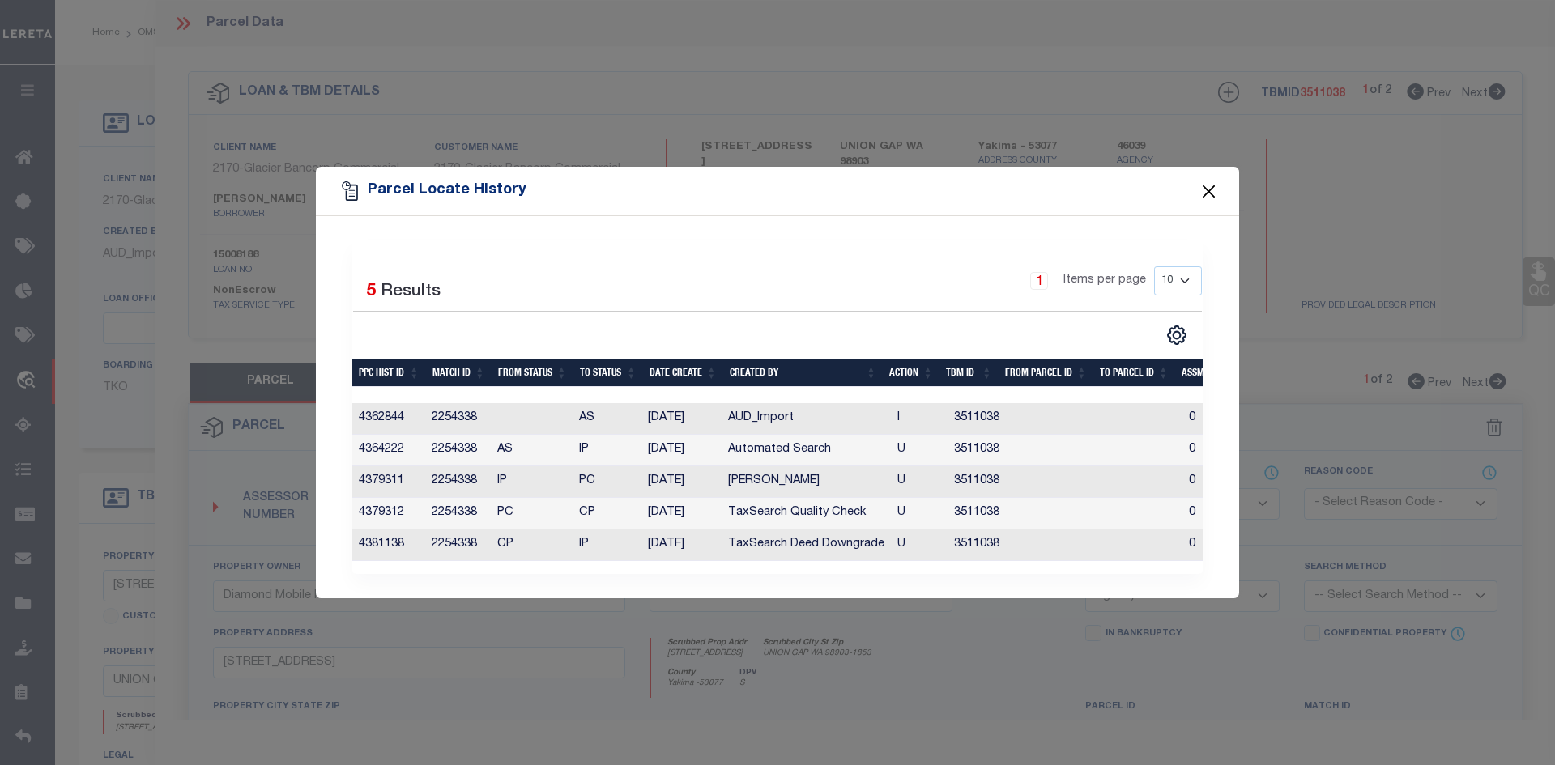
click at [1207, 186] on button "Close" at bounding box center [1209, 191] width 21 height 21
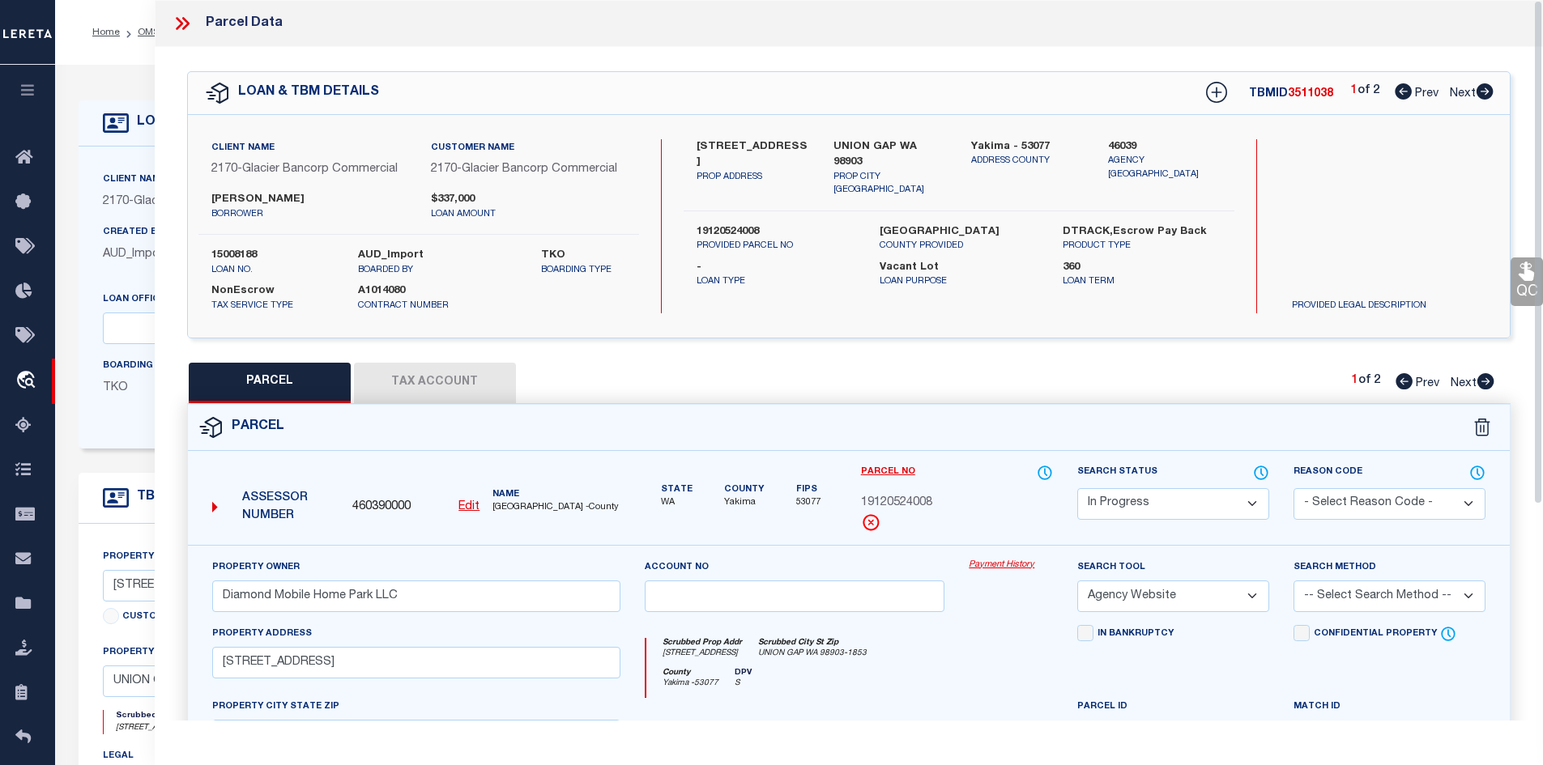
click at [227, 258] on label "15008188" at bounding box center [272, 256] width 122 height 16
click at [1261, 471] on icon at bounding box center [1262, 472] width 2 height 6
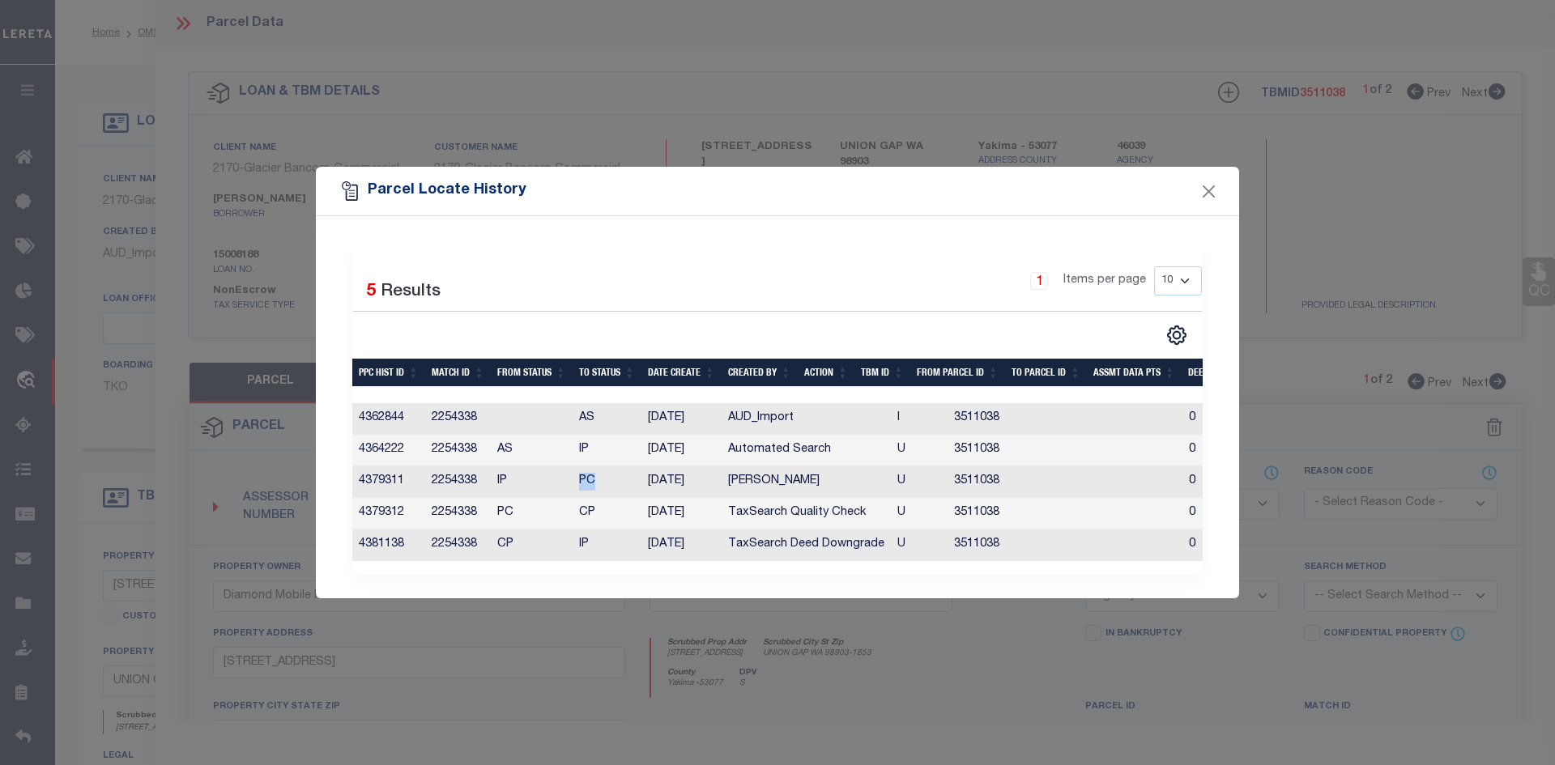
drag, startPoint x: 522, startPoint y: 488, endPoint x: 595, endPoint y: 479, distance: 74.2
click at [595, 479] on tr "4379311 2254338 IP PC [DATE] [PERSON_NAME] U 3511038 0 0 0 0 0 0 0 0" at bounding box center [1114, 482] width 1525 height 32
drag, startPoint x: 505, startPoint y: 517, endPoint x: 549, endPoint y: 517, distance: 43.7
click at [543, 517] on td "PC" at bounding box center [532, 514] width 82 height 32
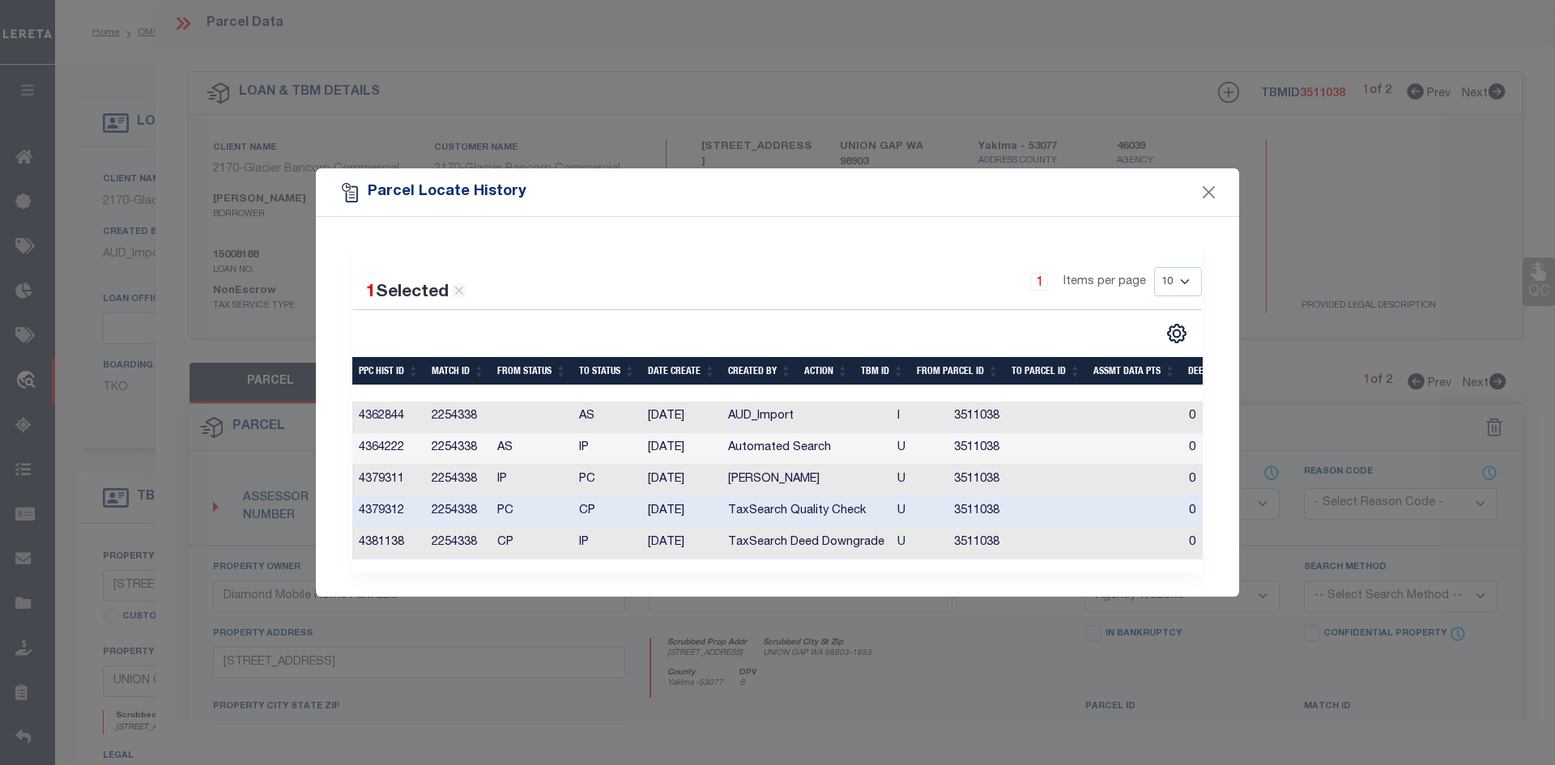
click at [614, 540] on td "IP" at bounding box center [607, 544] width 69 height 32
click at [559, 542] on td "CP" at bounding box center [532, 544] width 82 height 32
click at [526, 541] on td "CP" at bounding box center [532, 544] width 82 height 32
click at [1208, 185] on button "Close" at bounding box center [1209, 192] width 21 height 21
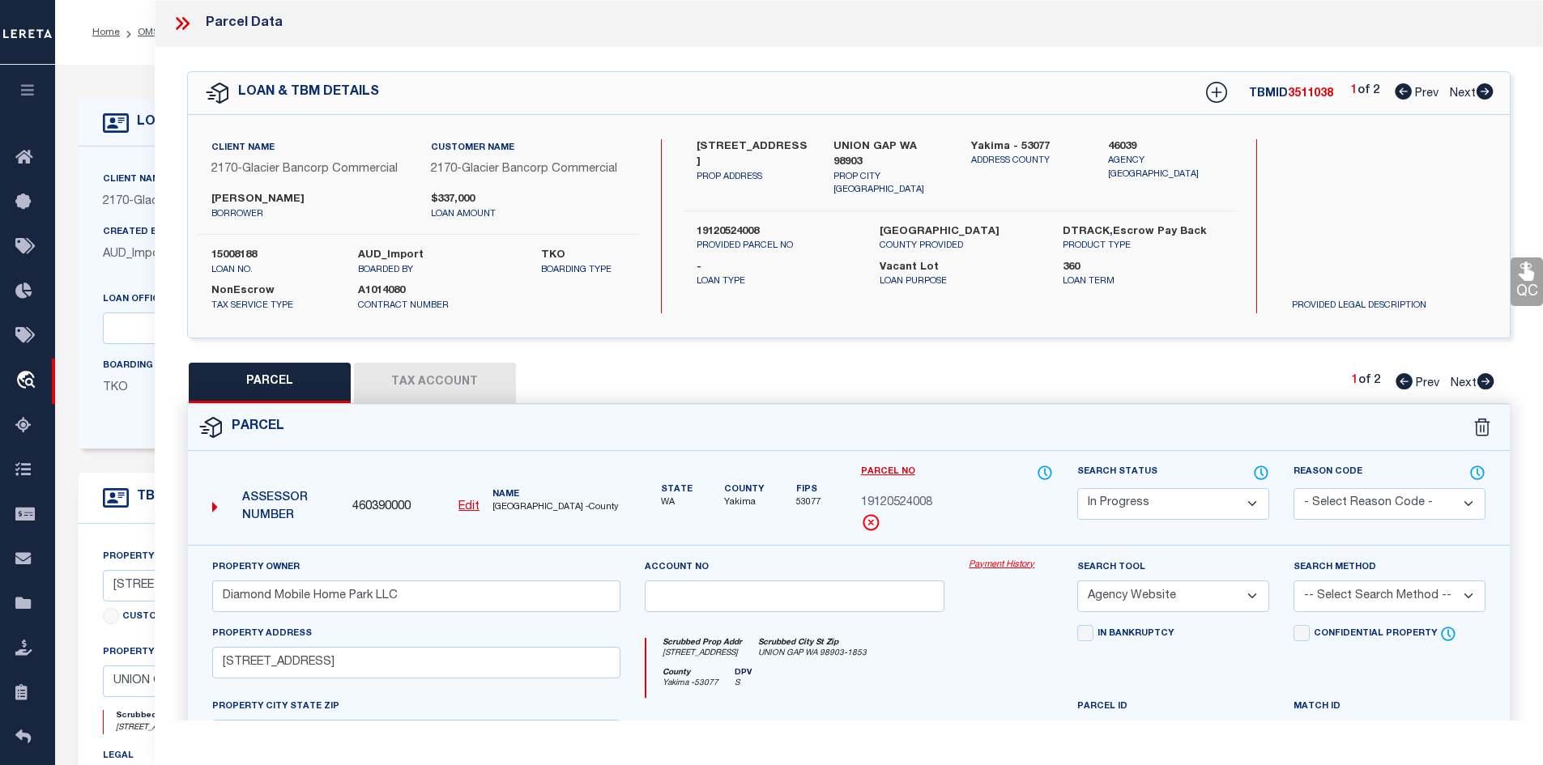
click at [1195, 502] on select "Automated Search Bad Parcel Complete Duplicate Parcel High Dollar Reporting In …" at bounding box center [1173, 504] width 192 height 32
click at [1077, 488] on select "Automated Search Bad Parcel Complete Duplicate Parcel High Dollar Reporting In …" at bounding box center [1173, 504] width 192 height 32
click at [1329, 598] on select "-- Select Search Method -- Property Address Legal Liability Info Provided" at bounding box center [1389, 597] width 192 height 32
click at [1293, 581] on select "-- Select Search Method -- Property Address Legal Liability Info Provided" at bounding box center [1389, 597] width 192 height 32
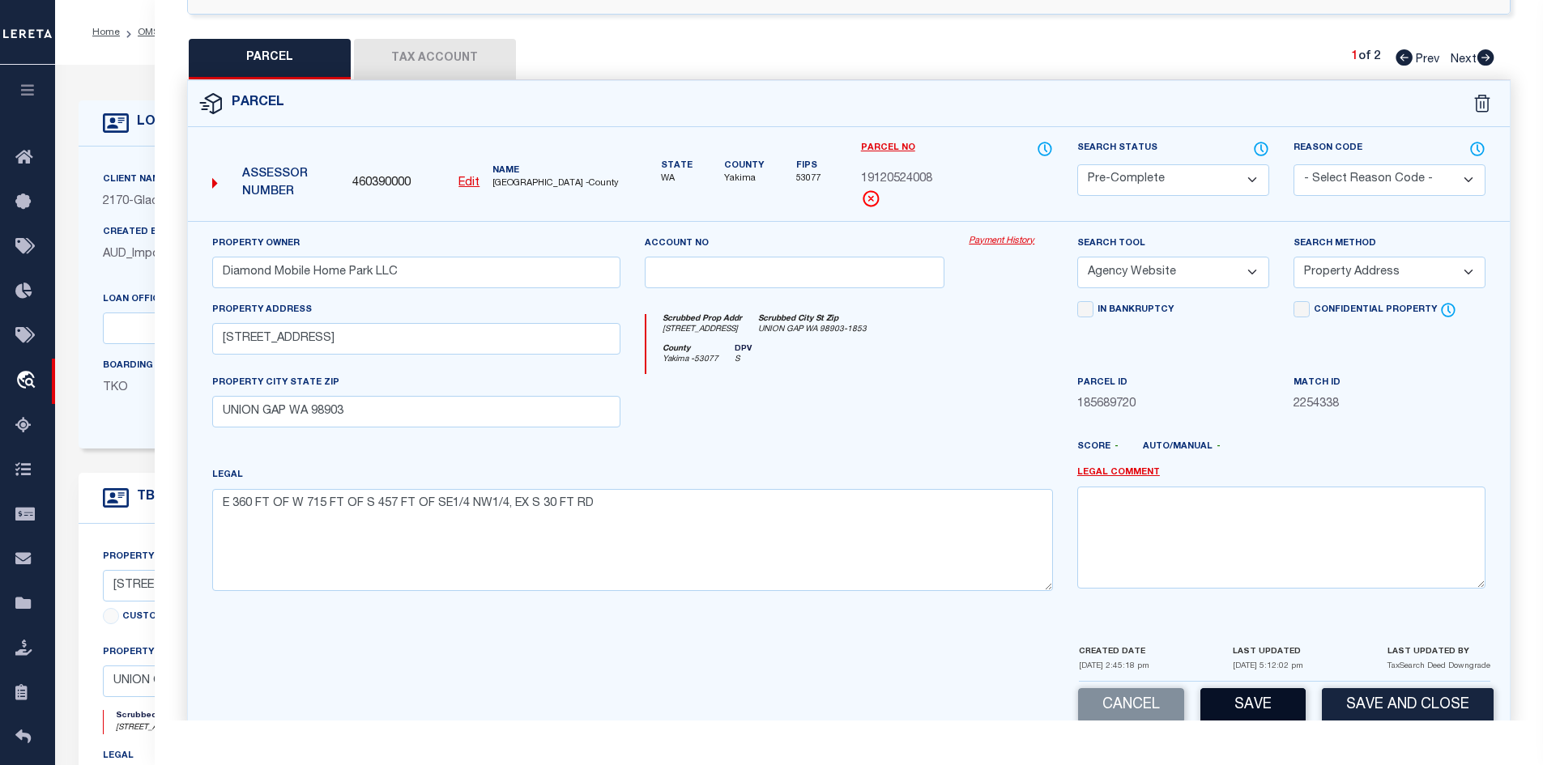
click at [1252, 697] on button "Save" at bounding box center [1252, 705] width 105 height 35
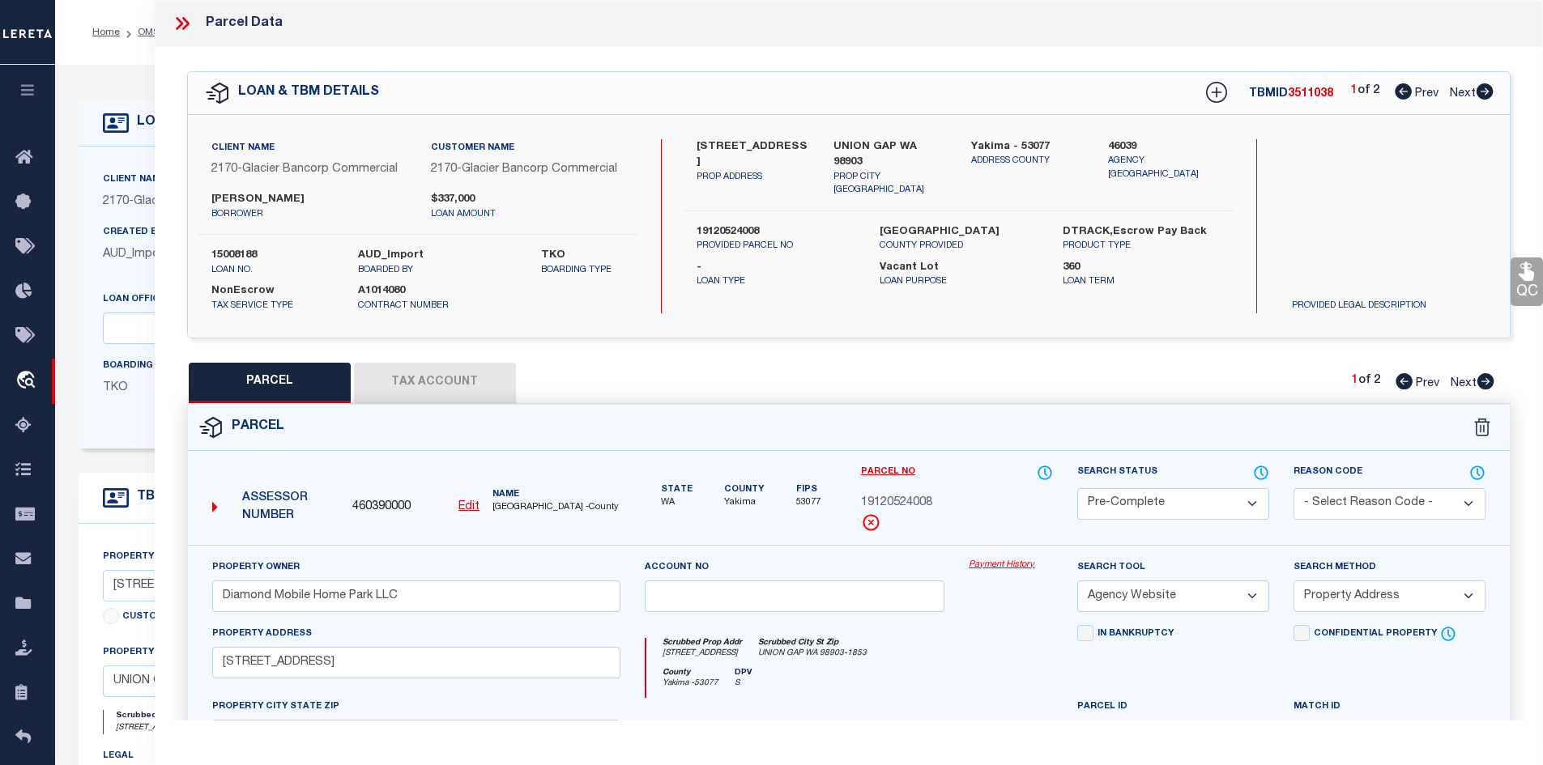
click at [234, 249] on label "15008188" at bounding box center [272, 256] width 122 height 16
click at [1486, 385] on icon at bounding box center [1485, 381] width 17 height 16
click at [1190, 496] on select "Automated Search Bad Parcel Complete Duplicate Parcel High Dollar Reporting In …" at bounding box center [1173, 504] width 192 height 32
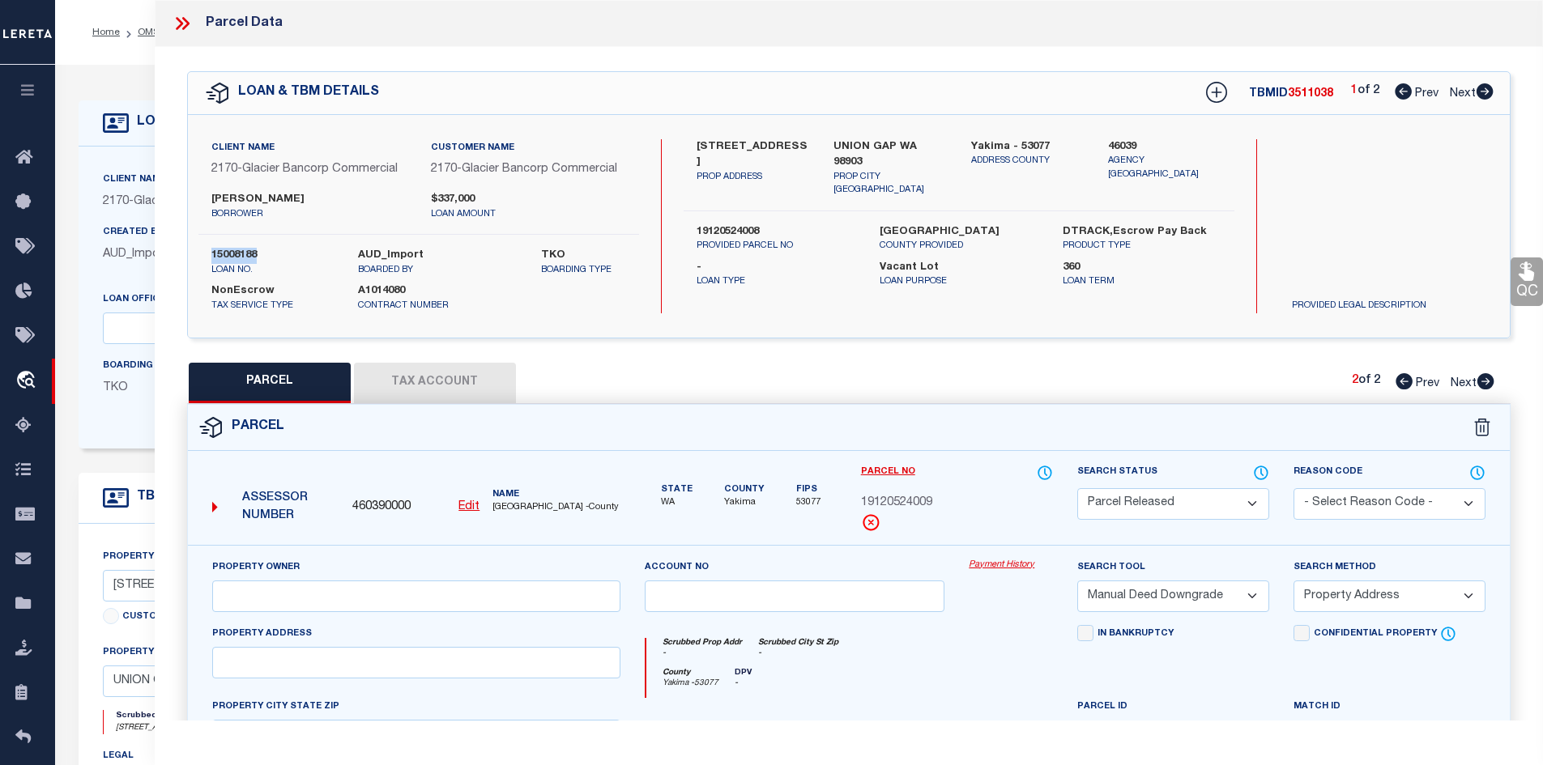
click at [1077, 488] on select "Automated Search Bad Parcel Complete Duplicate Parcel High Dollar Reporting In …" at bounding box center [1173, 504] width 192 height 32
click at [1395, 494] on select "- Select Reason Code - 099 - Other (Provide additional detail) ACT - Agency Cha…" at bounding box center [1389, 504] width 192 height 32
click at [1293, 488] on select "- Select Reason Code - 099 - Other (Provide additional detail) ACT - Agency Cha…" at bounding box center [1389, 504] width 192 height 32
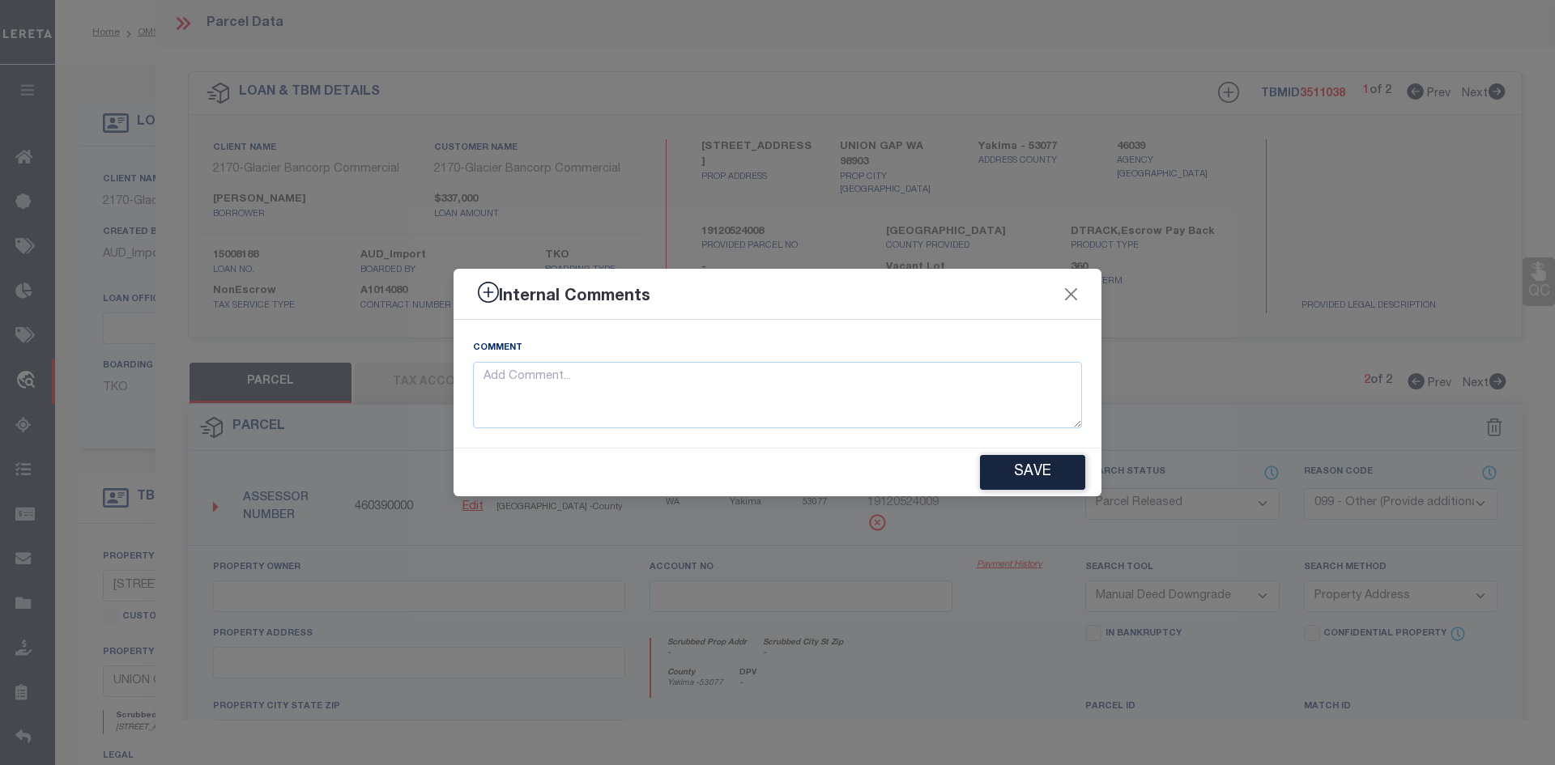
click at [634, 432] on div "Comment" at bounding box center [778, 384] width 648 height 128
click at [597, 405] on textarea at bounding box center [777, 395] width 609 height 67
paste textarea "15008188"
click at [1014, 471] on button "Save" at bounding box center [1032, 472] width 105 height 35
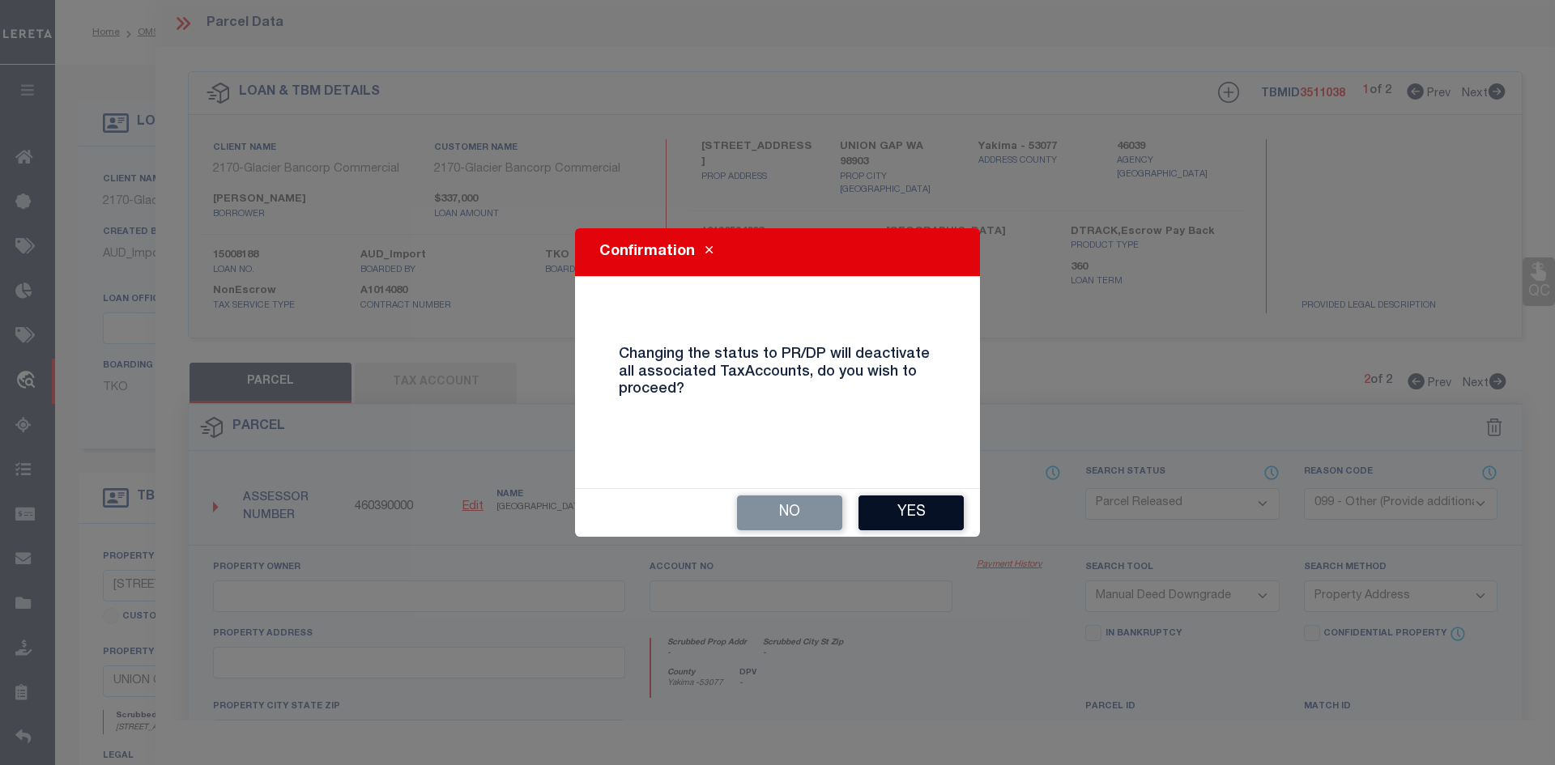
click at [913, 513] on button "Yes" at bounding box center [910, 513] width 105 height 35
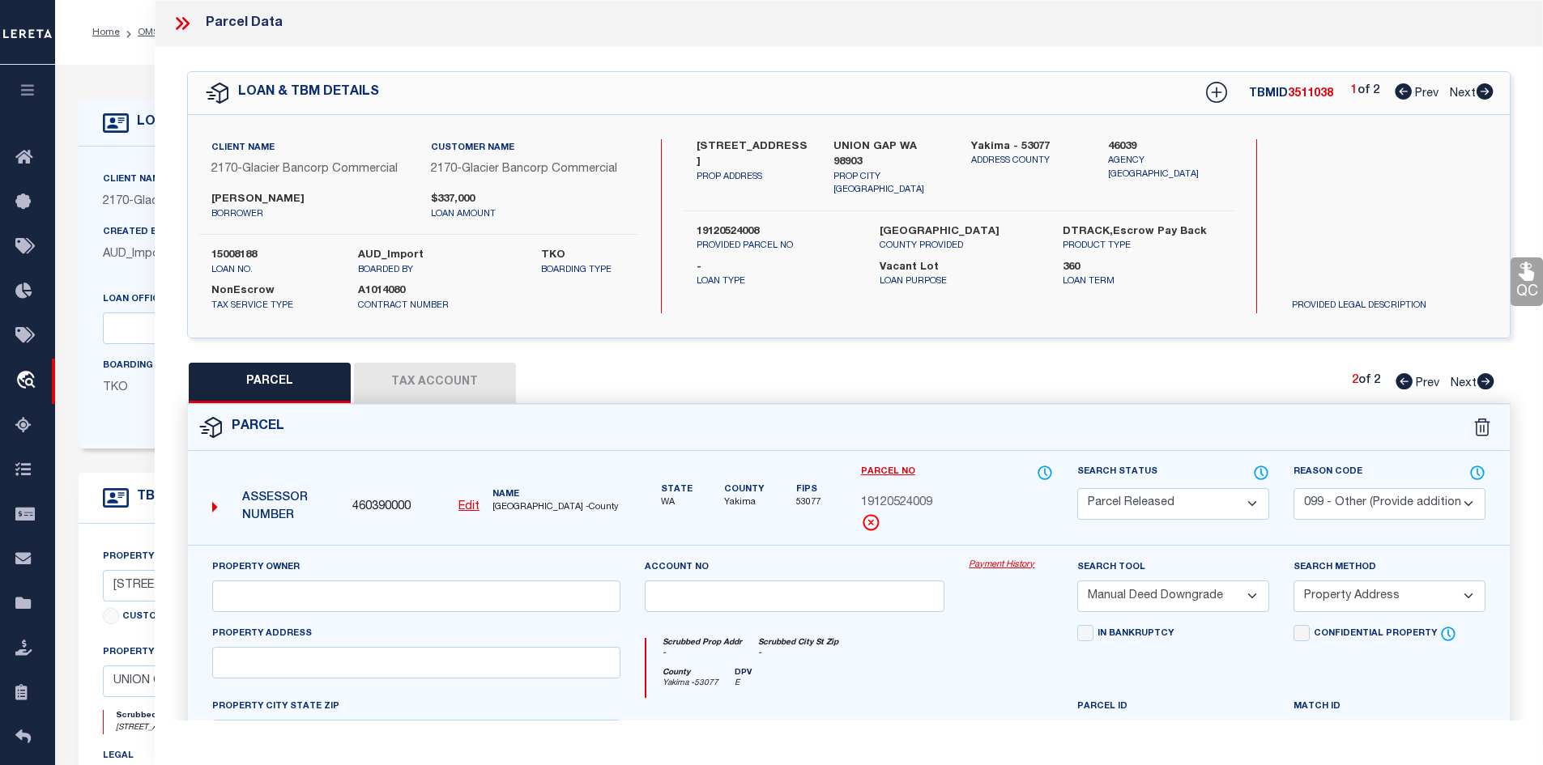
click at [1487, 96] on icon at bounding box center [1484, 91] width 17 height 16
click at [177, 27] on icon at bounding box center [179, 23] width 7 height 13
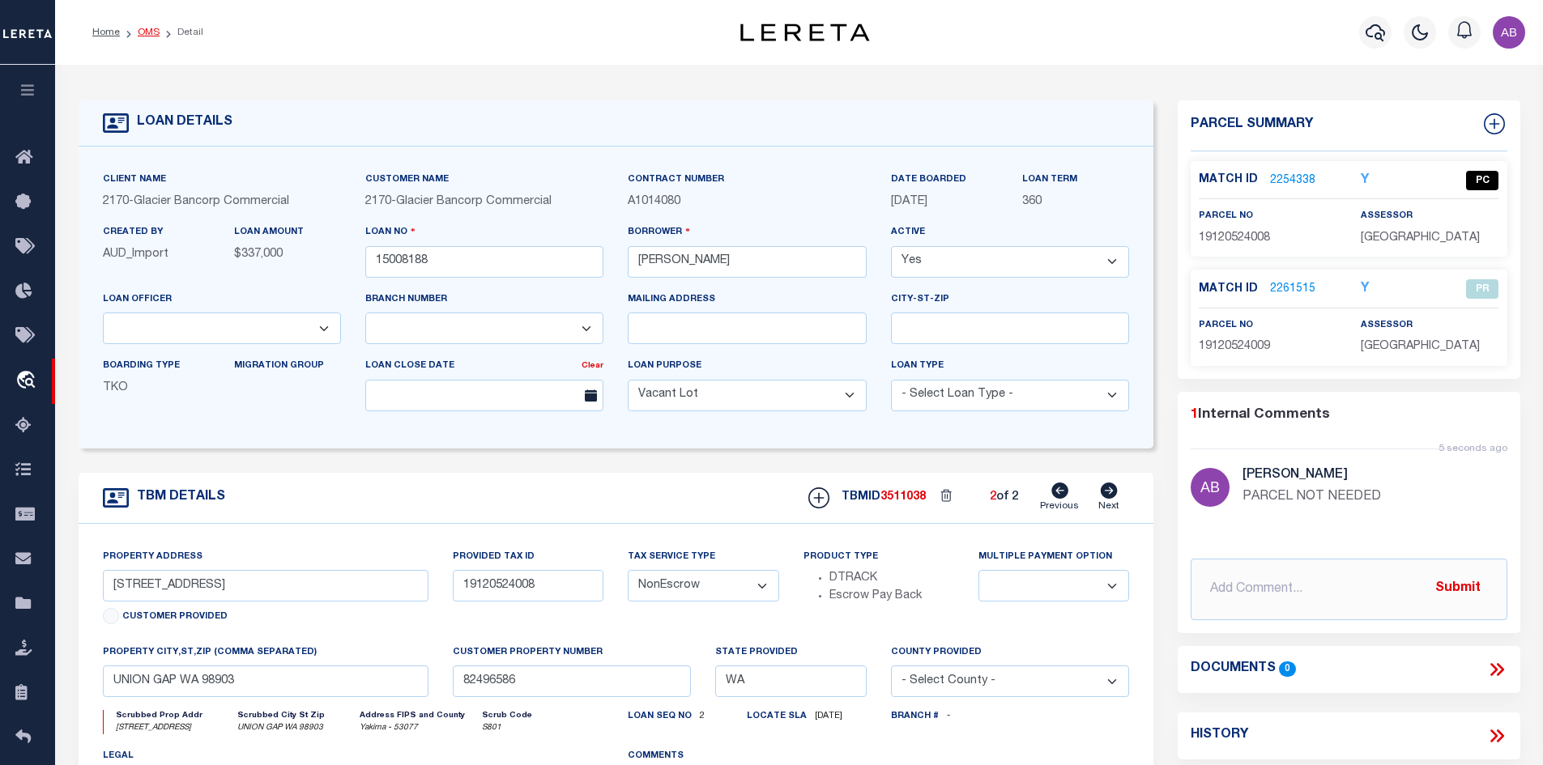
click at [144, 32] on link "OMS" at bounding box center [149, 33] width 22 height 10
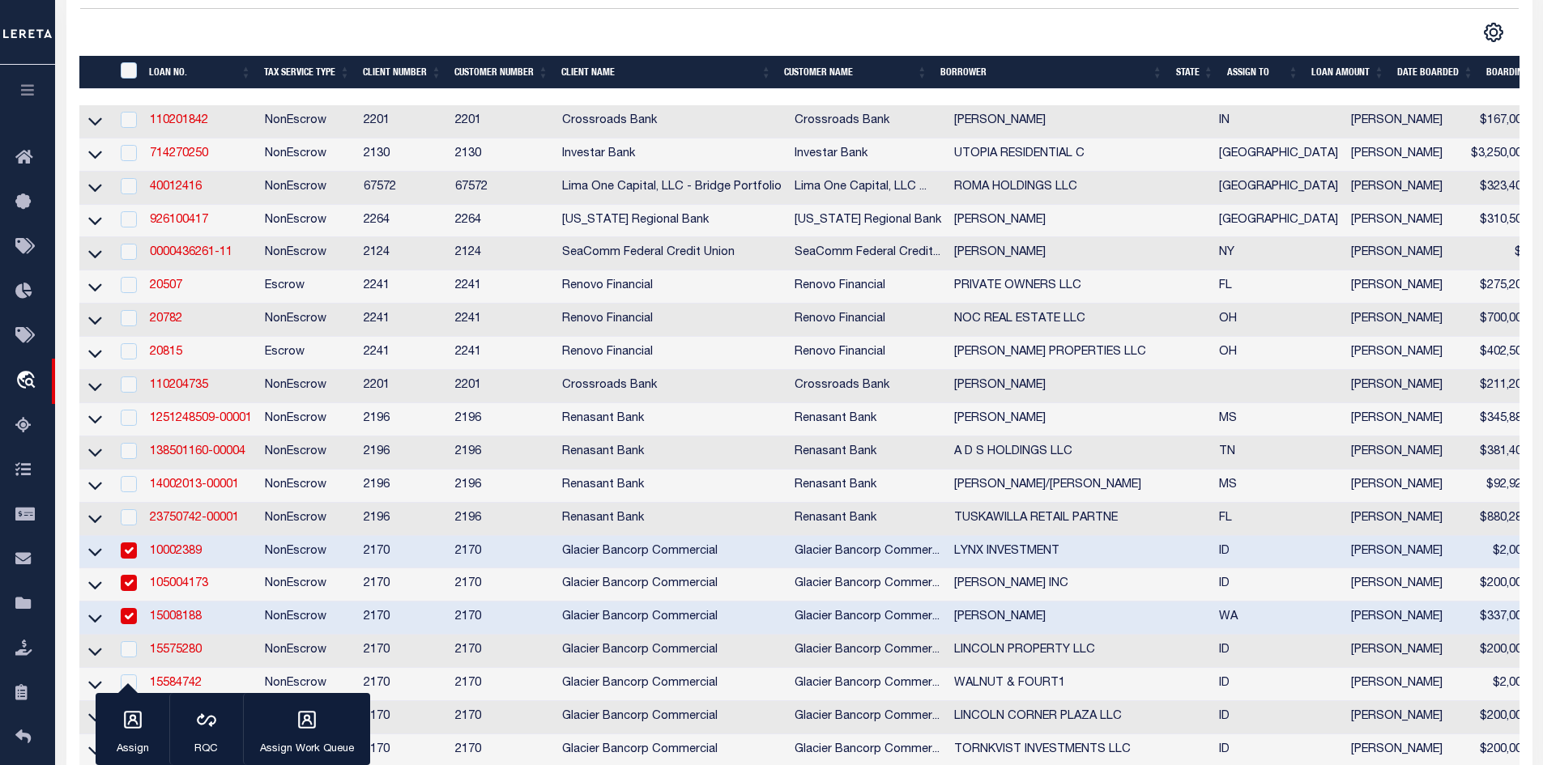
scroll to position [648, 0]
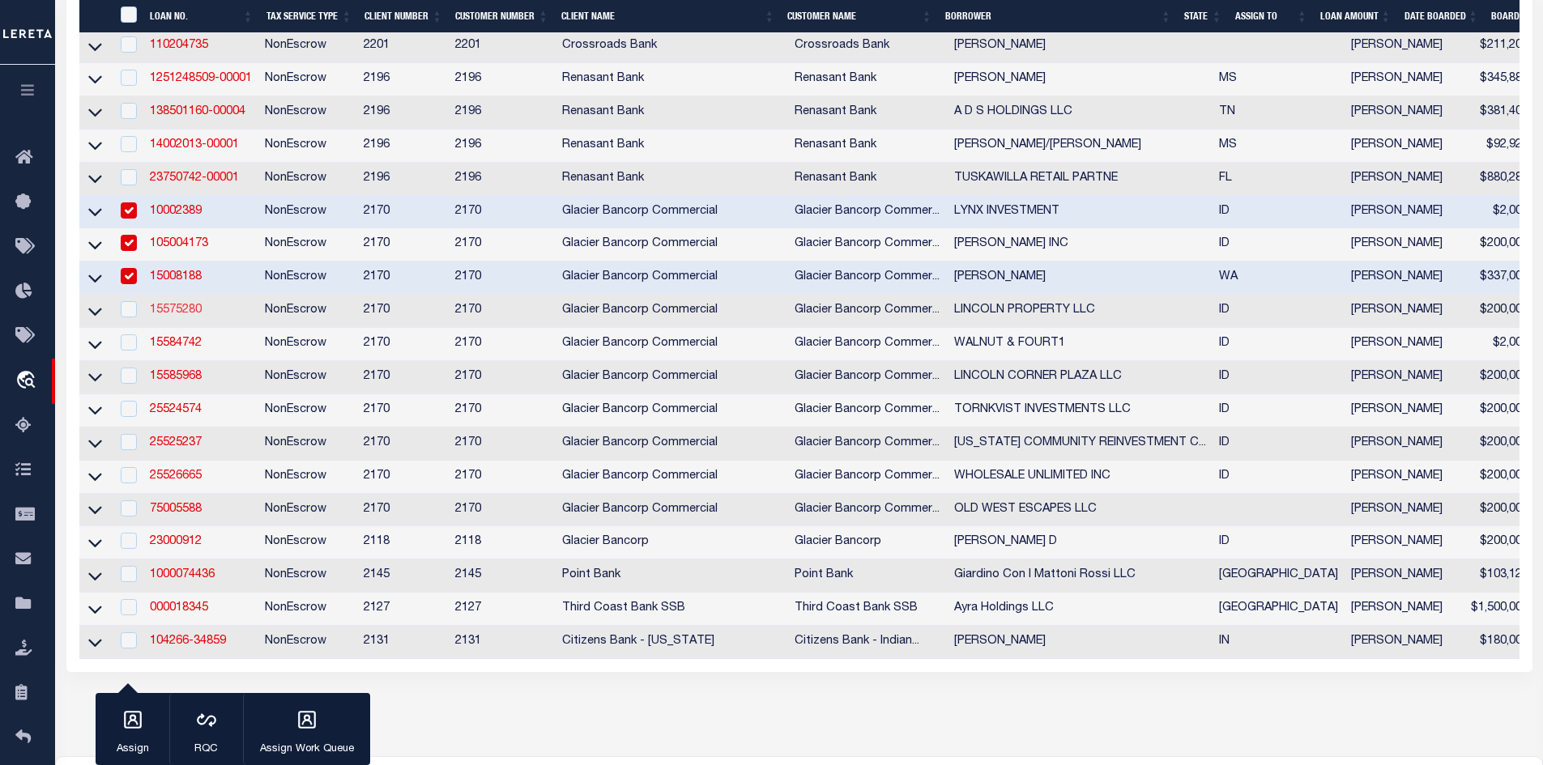
click at [182, 316] on link "15575280" at bounding box center [176, 310] width 52 height 11
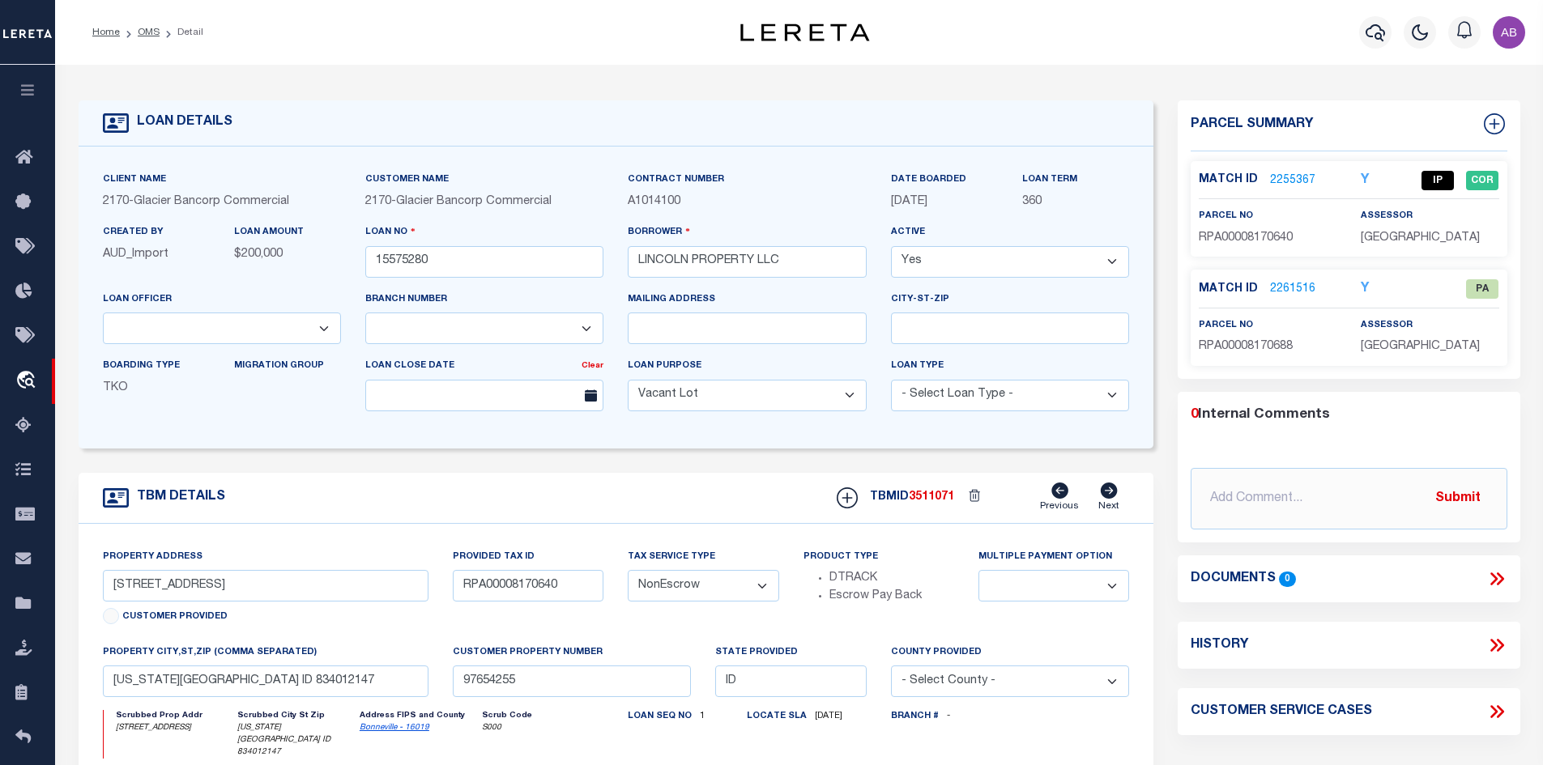
click at [1301, 183] on link "2255367" at bounding box center [1292, 180] width 45 height 17
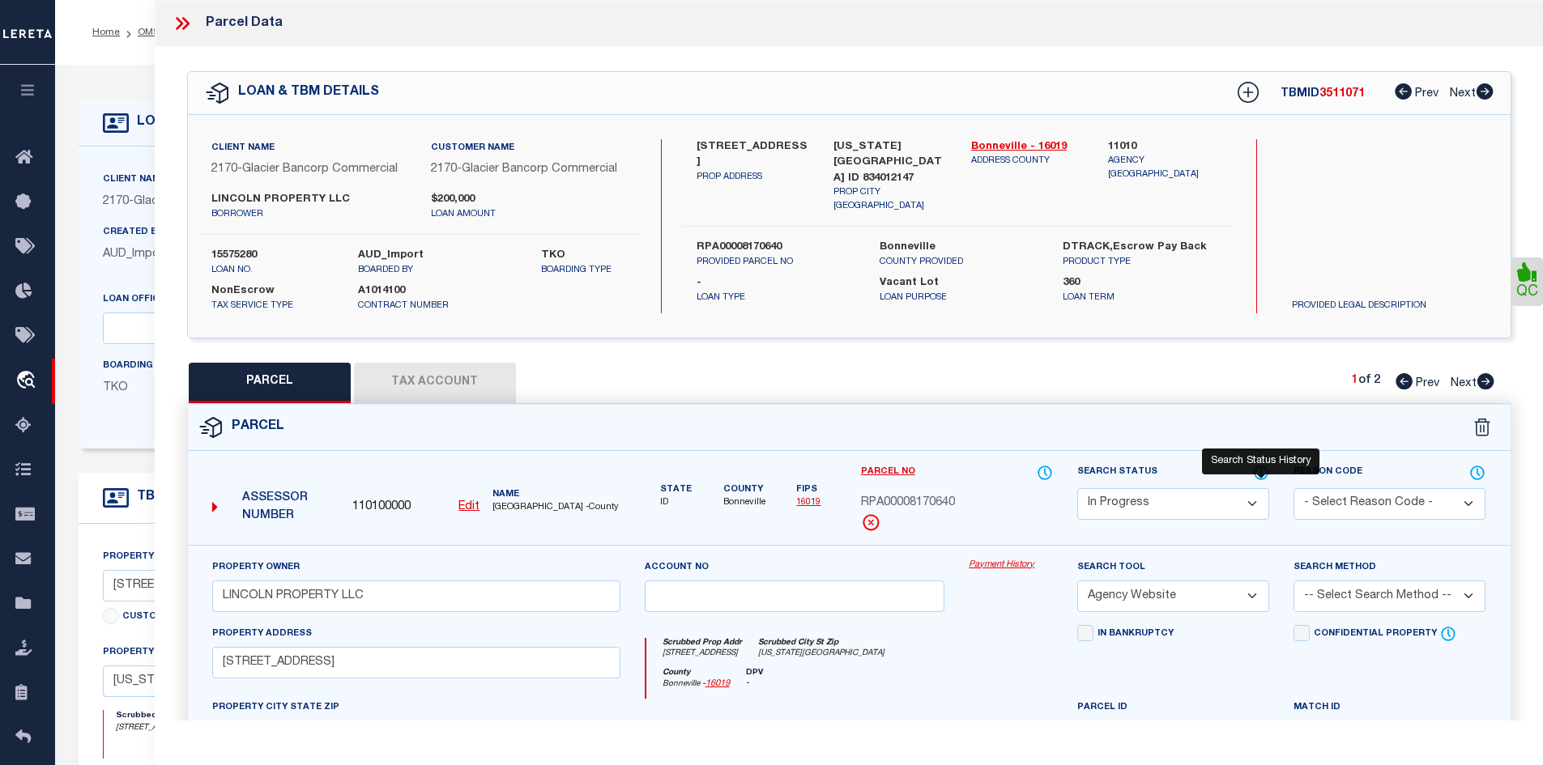
click at [1260, 471] on icon at bounding box center [1261, 473] width 16 height 18
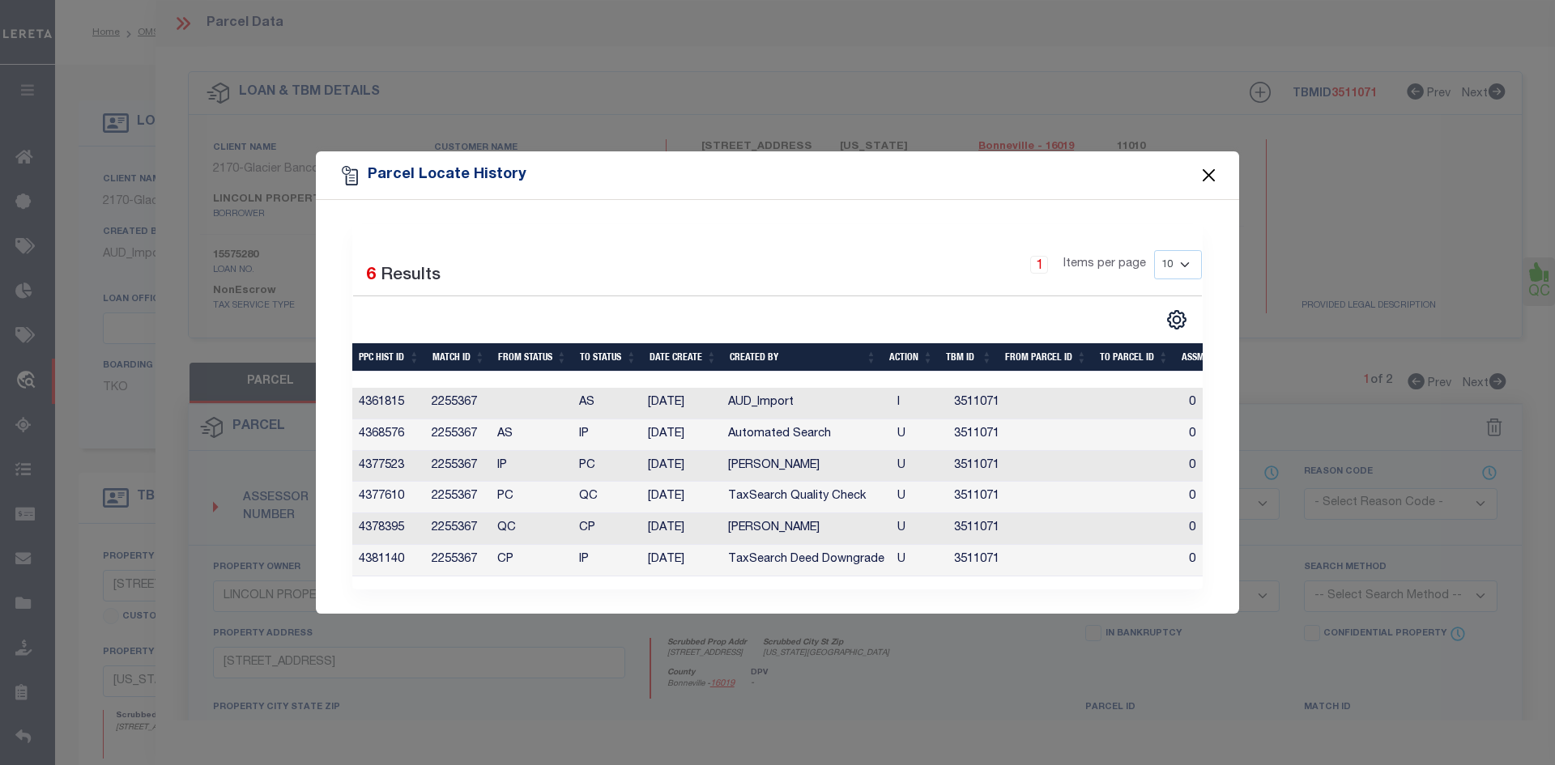
click at [1212, 170] on button "Close" at bounding box center [1209, 175] width 21 height 21
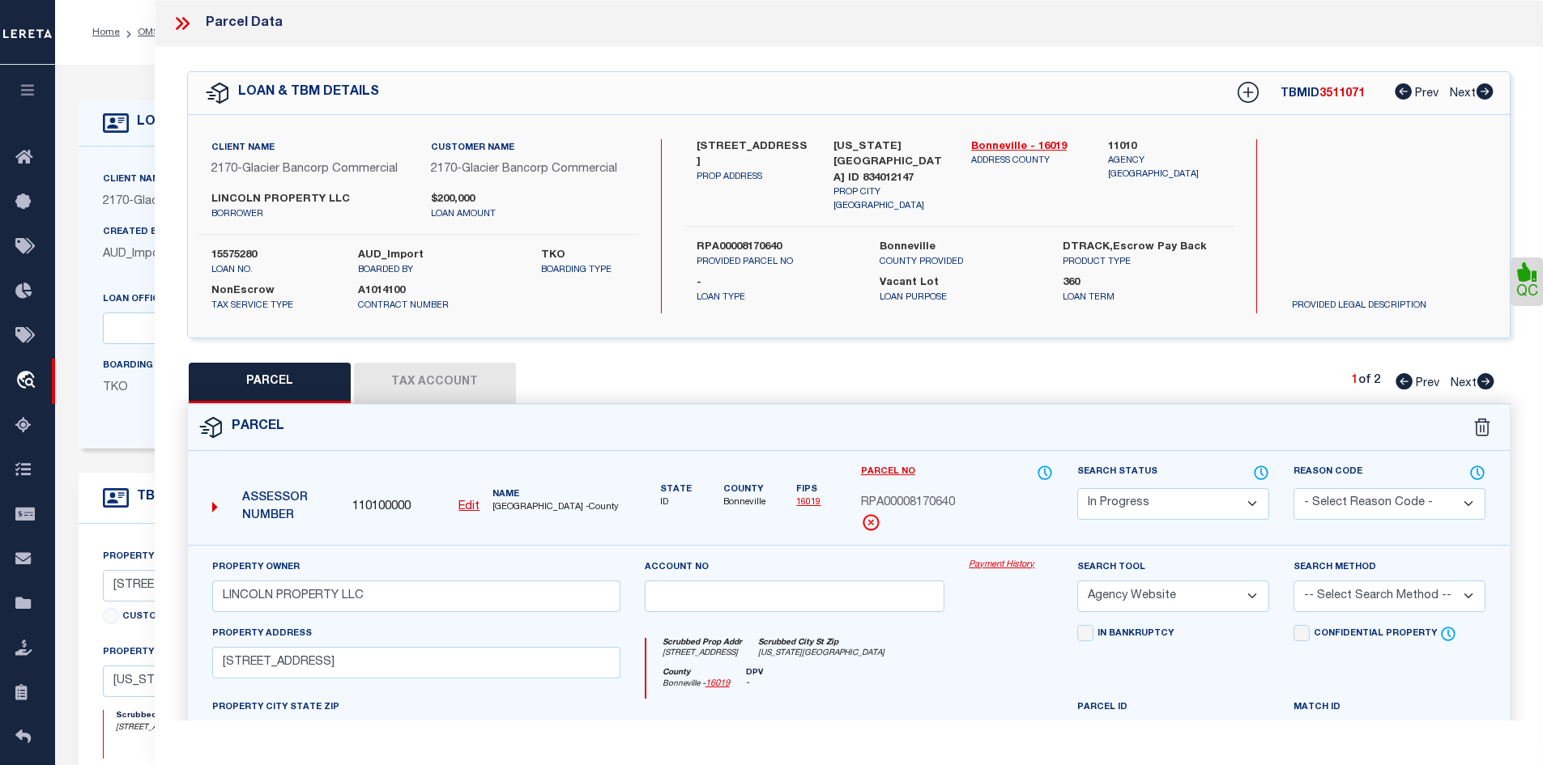
click at [1480, 385] on icon at bounding box center [1485, 381] width 17 height 16
click at [1173, 513] on select "Automated Search Bad Parcel Complete Duplicate Parcel High Dollar Reporting In …" at bounding box center [1173, 504] width 192 height 32
click at [1077, 488] on select "Automated Search Bad Parcel Complete Duplicate Parcel High Dollar Reporting In …" at bounding box center [1173, 504] width 192 height 32
click at [1354, 509] on select "- Select Reason Code - 099 - Other (Provide additional detail) ACT - Agency Cha…" at bounding box center [1389, 504] width 192 height 32
click at [1293, 488] on select "- Select Reason Code - 099 - Other (Provide additional detail) ACT - Agency Cha…" at bounding box center [1389, 504] width 192 height 32
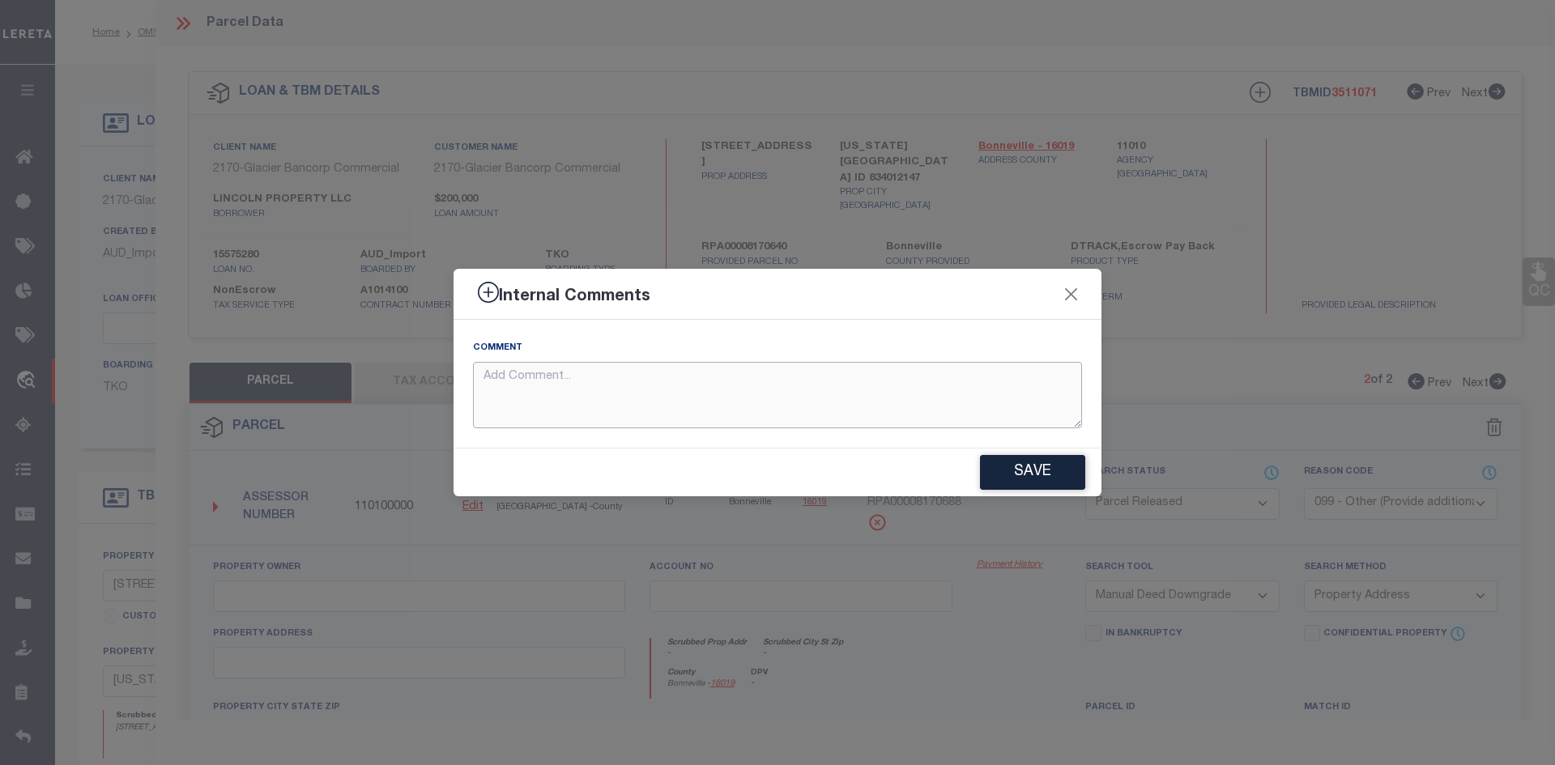
click at [760, 404] on textarea at bounding box center [777, 395] width 609 height 67
paste textarea "PARCEL NOT NEEDED"
click at [1038, 475] on button "Save" at bounding box center [1032, 472] width 105 height 35
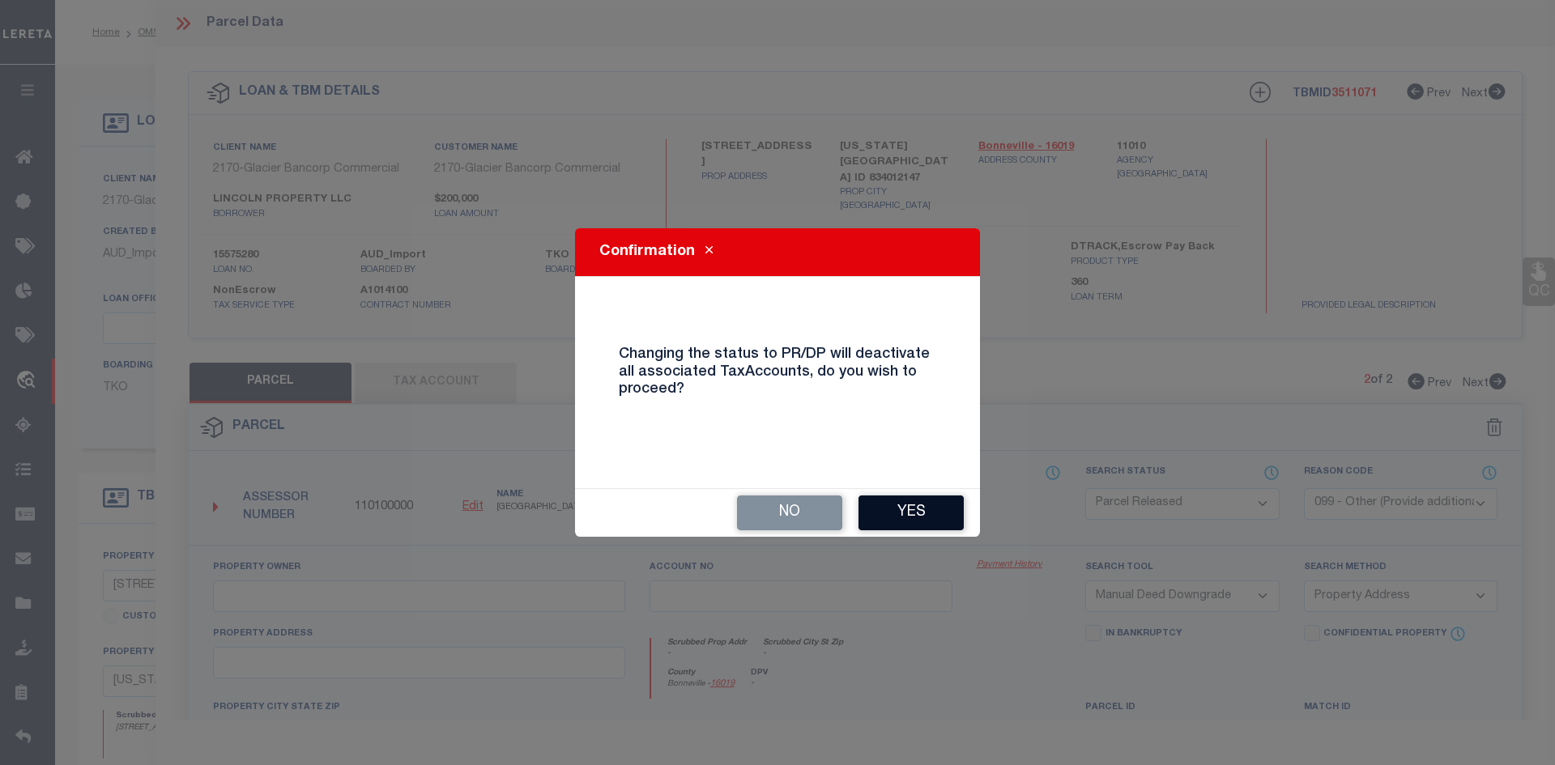
click at [922, 505] on button "Yes" at bounding box center [910, 513] width 105 height 35
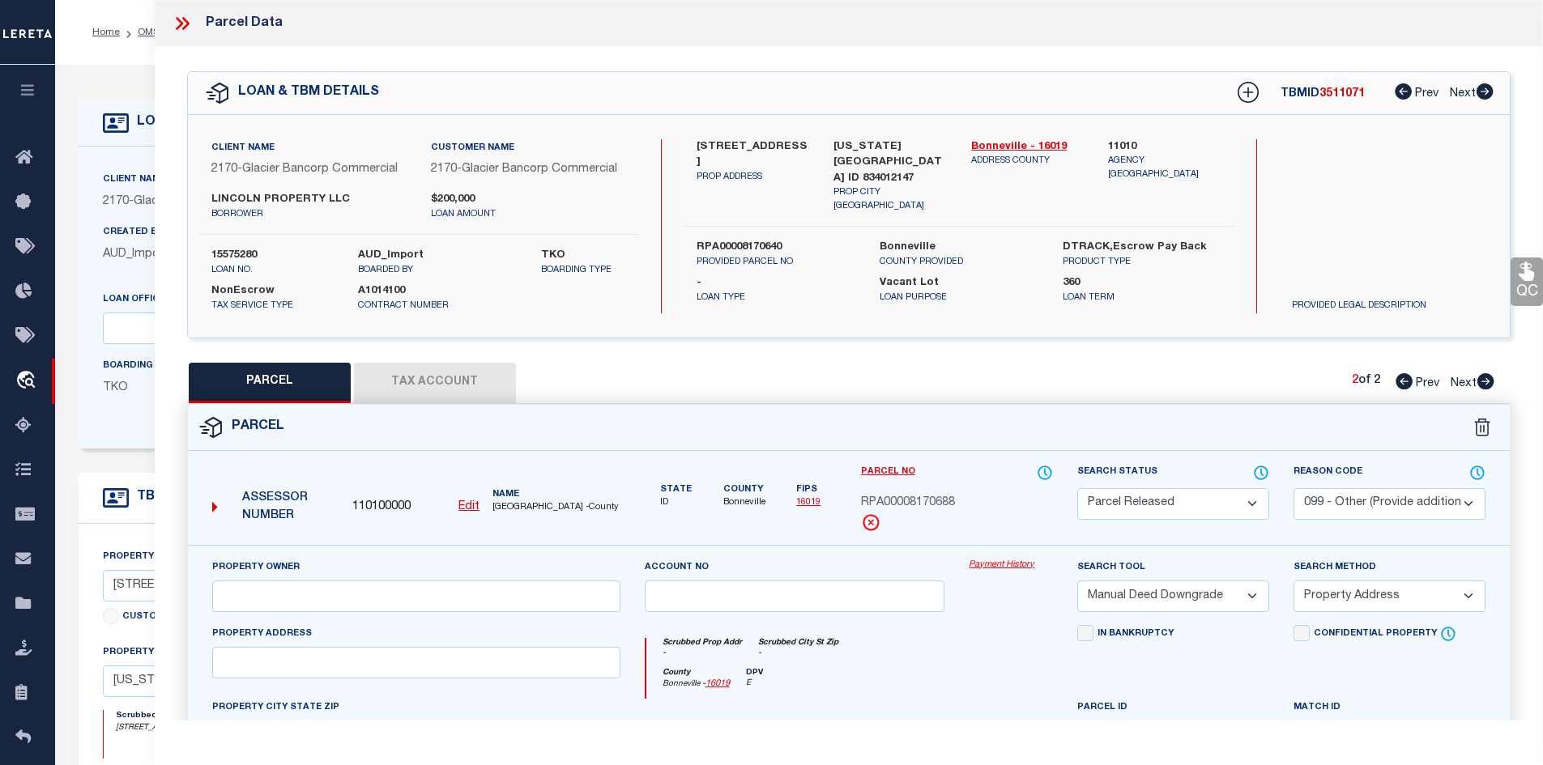
click at [1399, 377] on icon at bounding box center [1403, 381] width 17 height 16
click at [1161, 500] on select "Automated Search Bad Parcel Complete Duplicate Parcel High Dollar Reporting In …" at bounding box center [1173, 504] width 192 height 32
click at [1077, 488] on select "Automated Search Bad Parcel Complete Duplicate Parcel High Dollar Reporting In …" at bounding box center [1173, 504] width 192 height 32
click at [1325, 591] on select "-- Select Search Method -- Property Address Legal Liability Info Provided" at bounding box center [1389, 597] width 192 height 32
click at [1293, 581] on select "-- Select Search Method -- Property Address Legal Liability Info Provided" at bounding box center [1389, 597] width 192 height 32
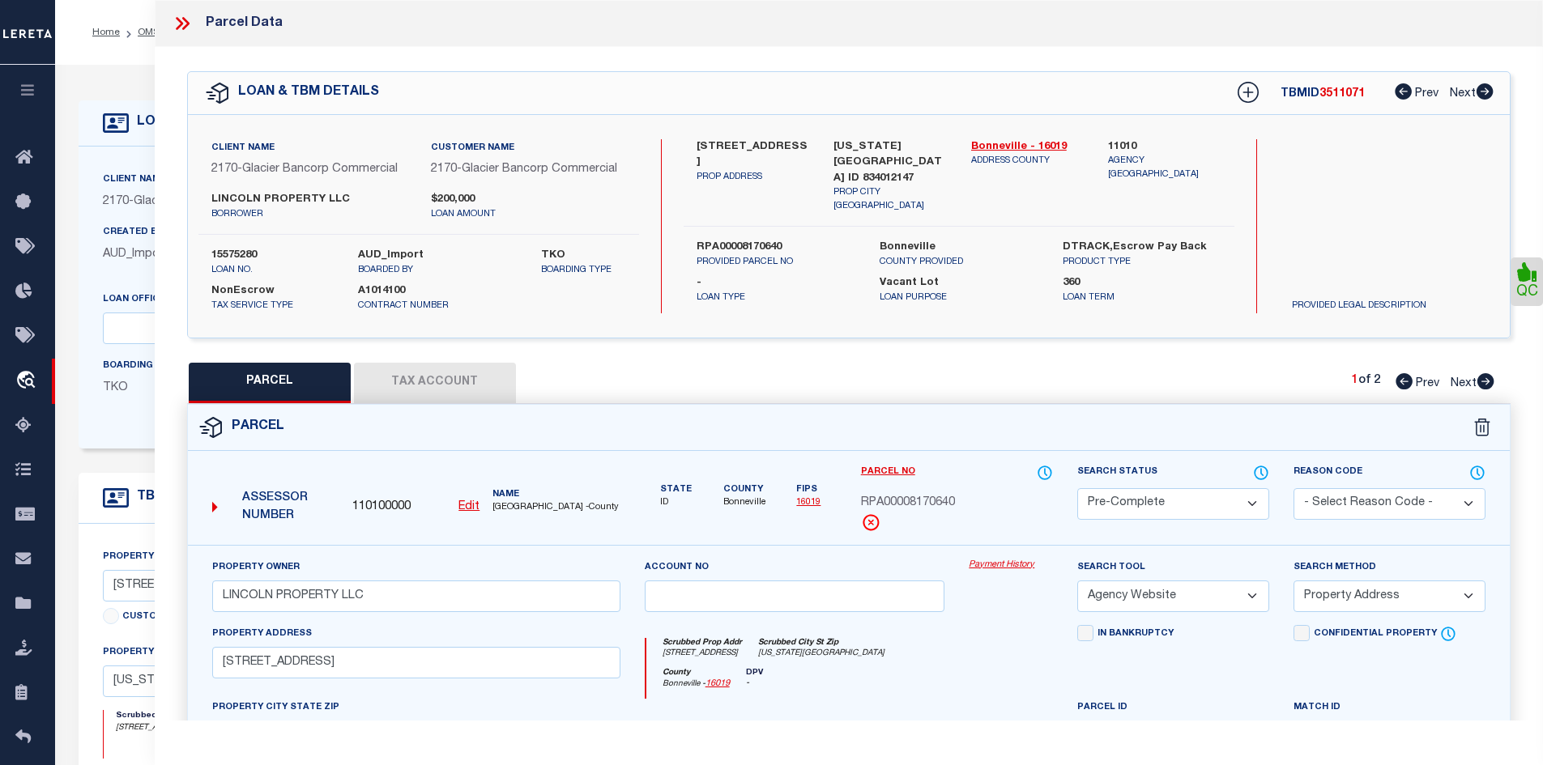
scroll to position [356, 0]
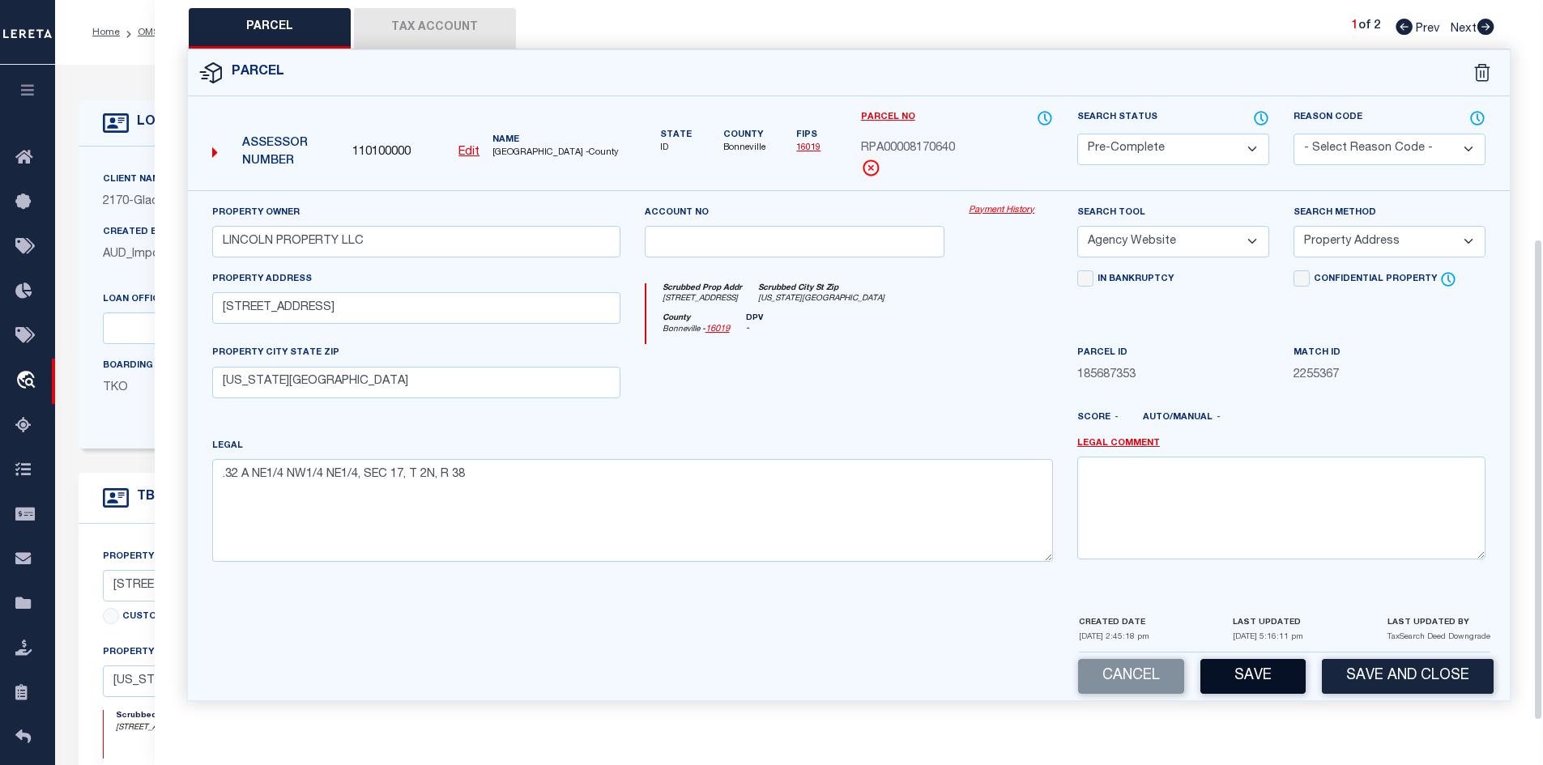
click at [1259, 667] on button "Save" at bounding box center [1252, 676] width 105 height 35
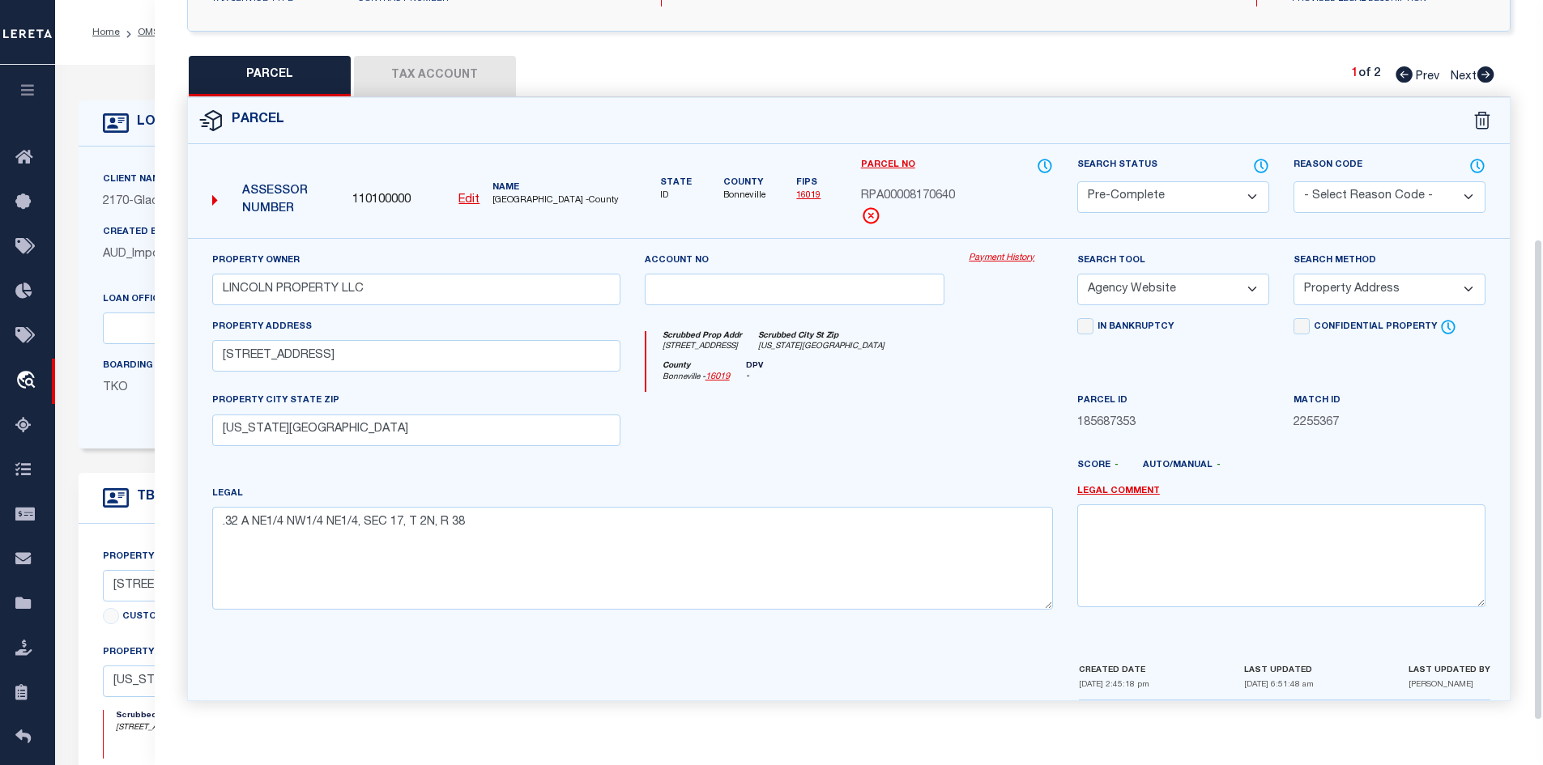
scroll to position [0, 0]
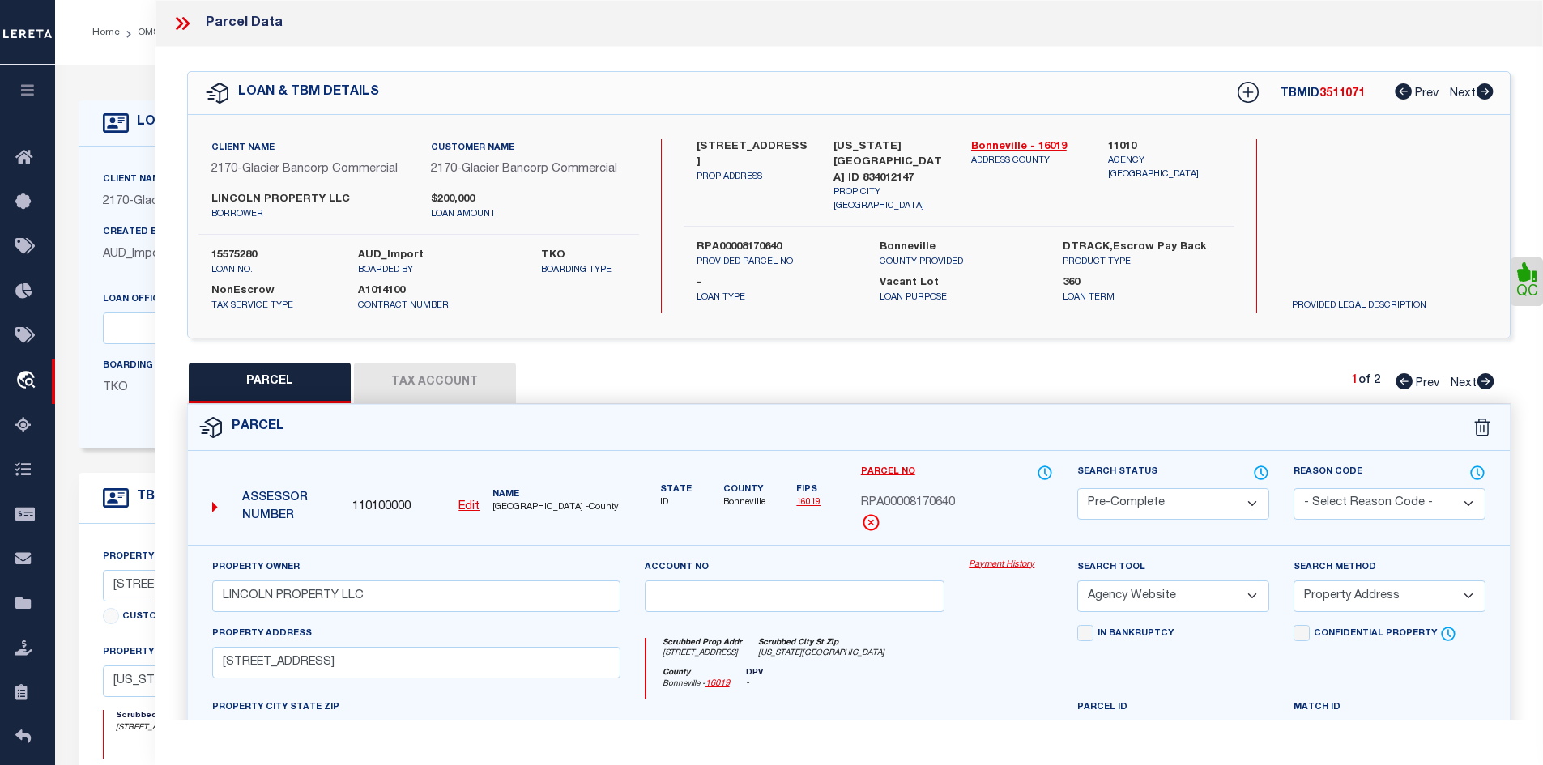
click at [931, 497] on span "RPA00008170640" at bounding box center [908, 504] width 94 height 18
click at [488, 499] on div "Name [GEOGRAPHIC_DATA] -County" at bounding box center [556, 501] width 140 height 27
drag, startPoint x: 1482, startPoint y: 378, endPoint x: 1437, endPoint y: 378, distance: 44.5
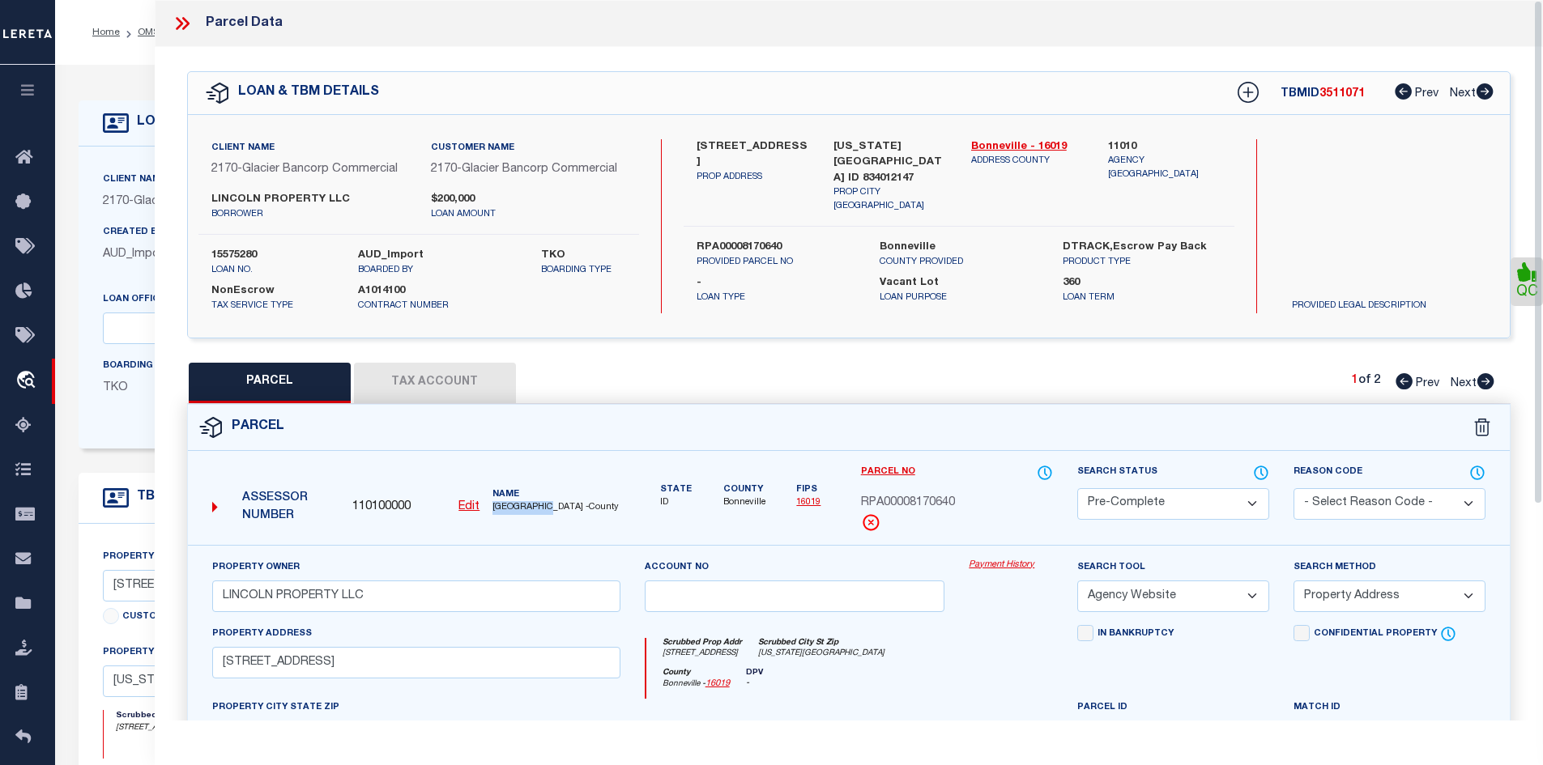
click at [1482, 378] on icon at bounding box center [1485, 381] width 17 height 16
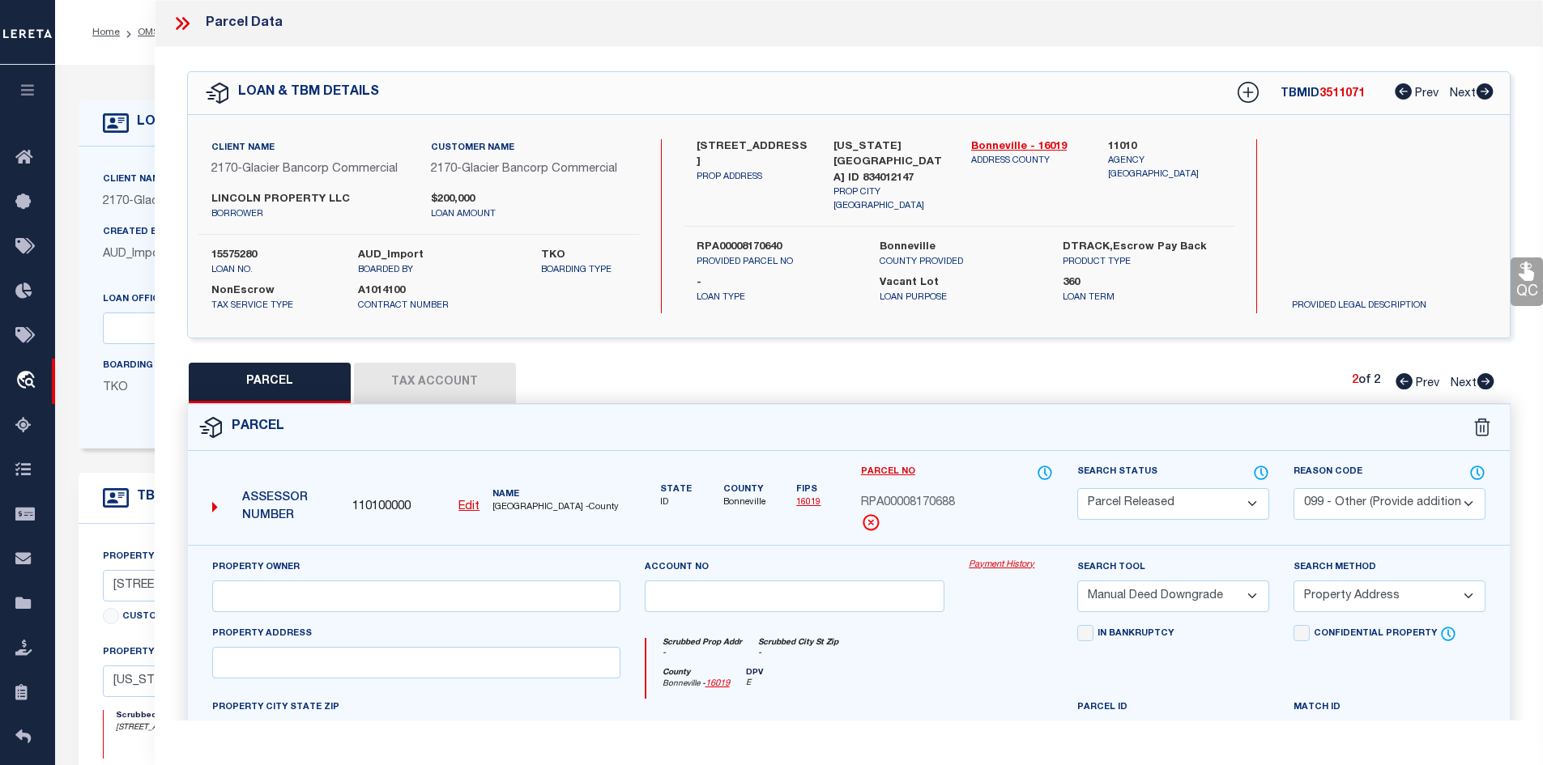
click at [178, 20] on icon at bounding box center [179, 23] width 7 height 13
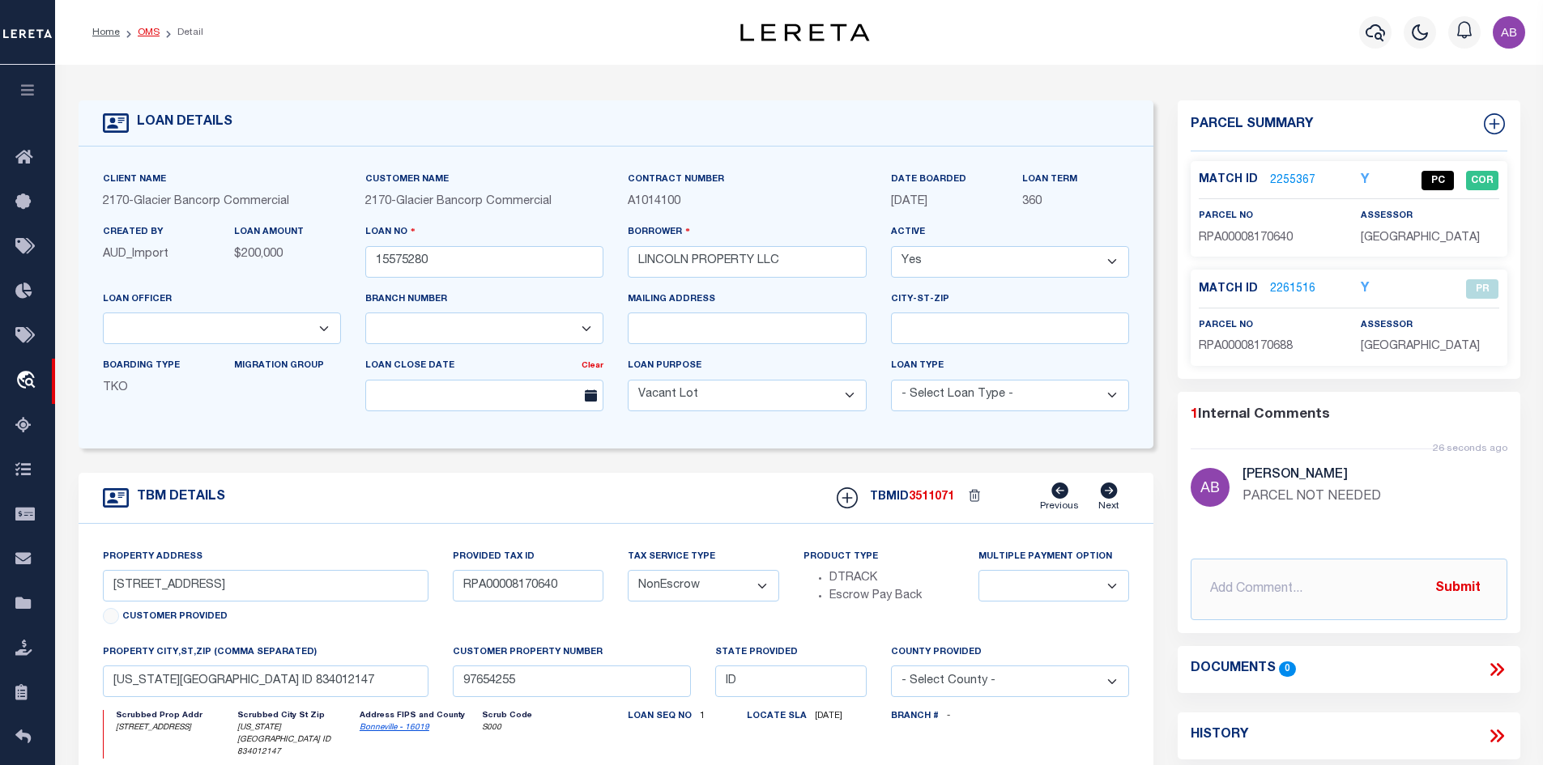
click at [146, 32] on link "OMS" at bounding box center [149, 33] width 22 height 10
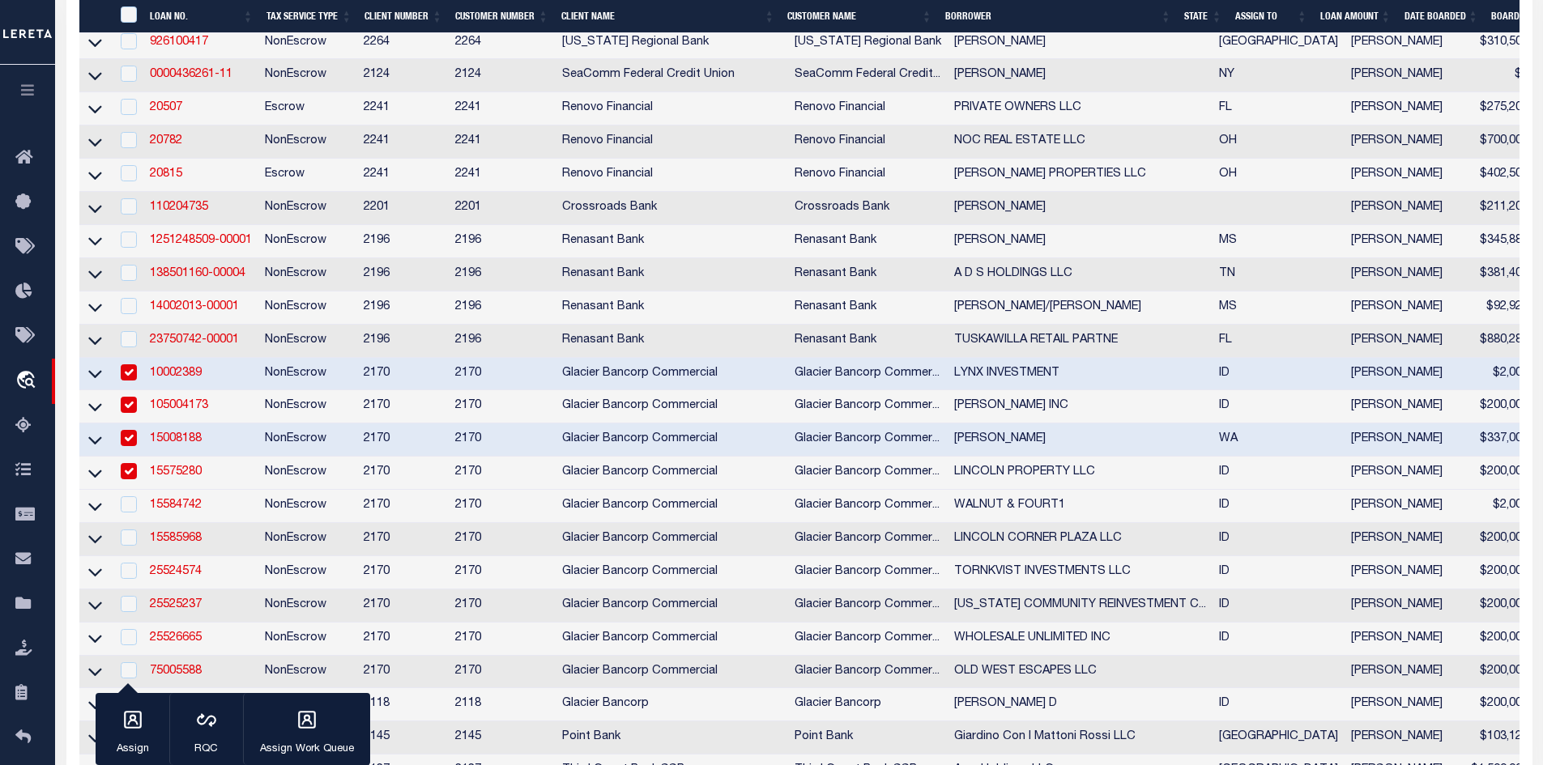
scroll to position [810, 0]
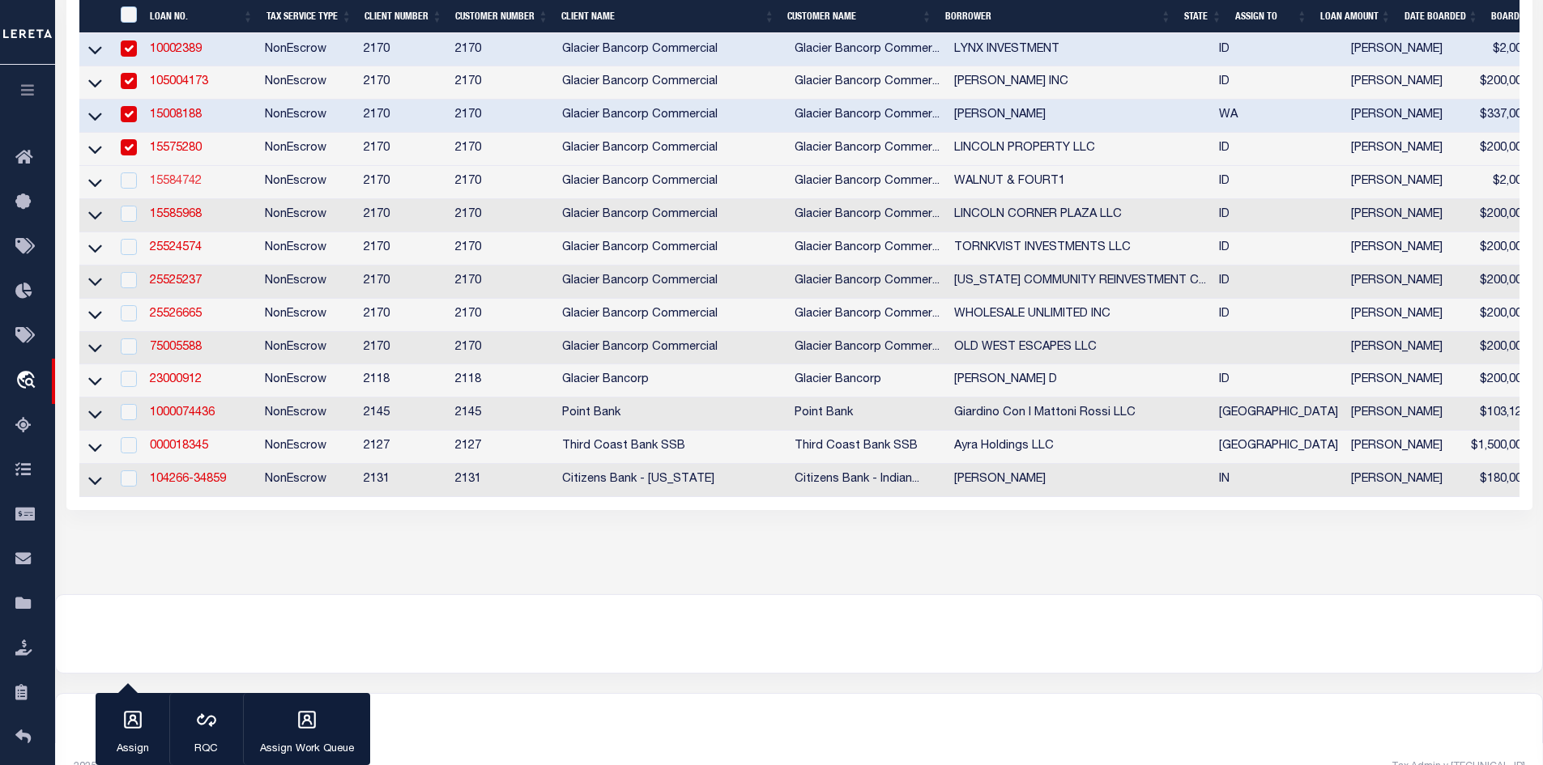
click at [181, 187] on link "15584742" at bounding box center [176, 181] width 52 height 11
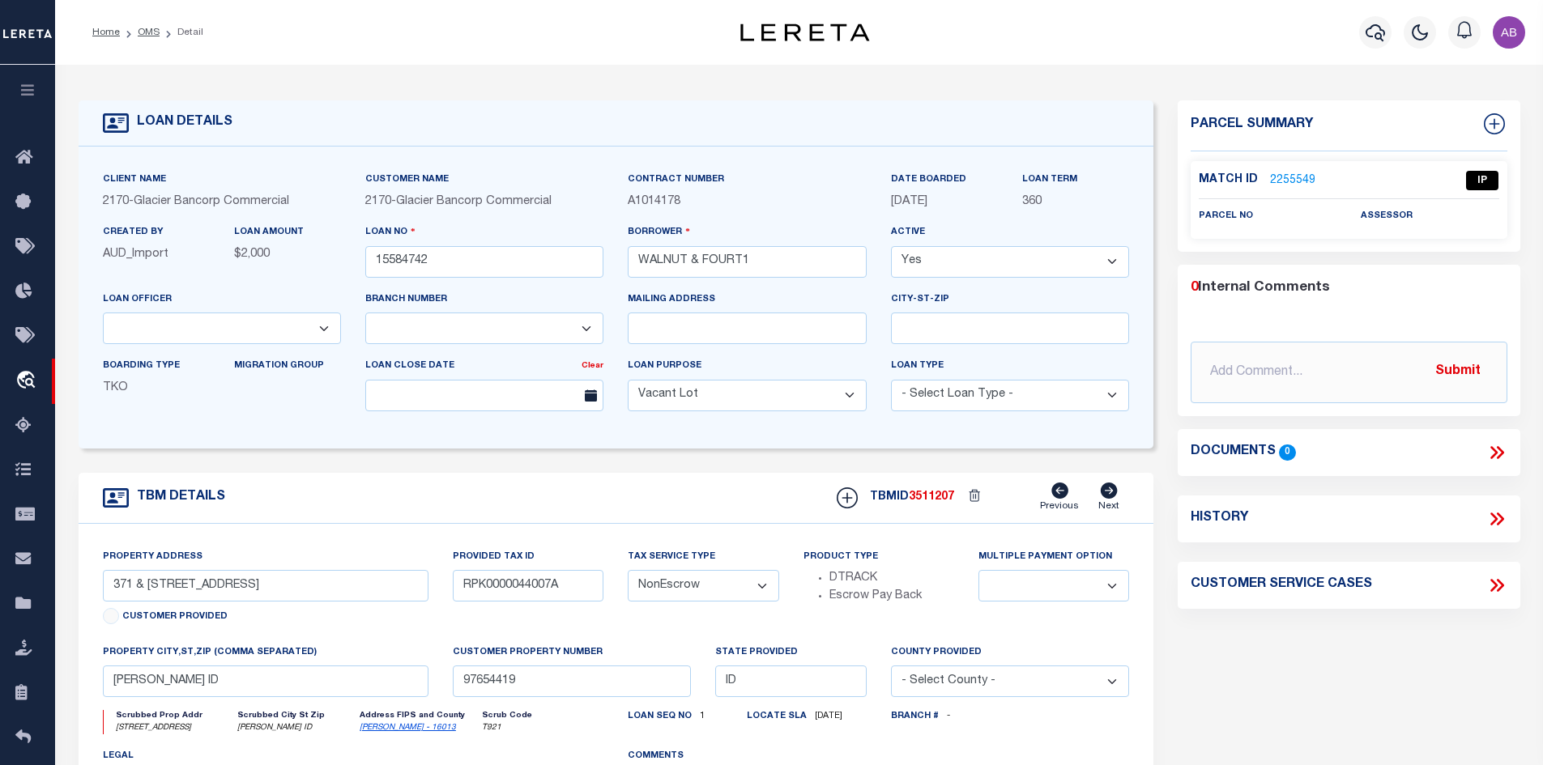
click at [1297, 179] on link "2255549" at bounding box center [1292, 180] width 45 height 17
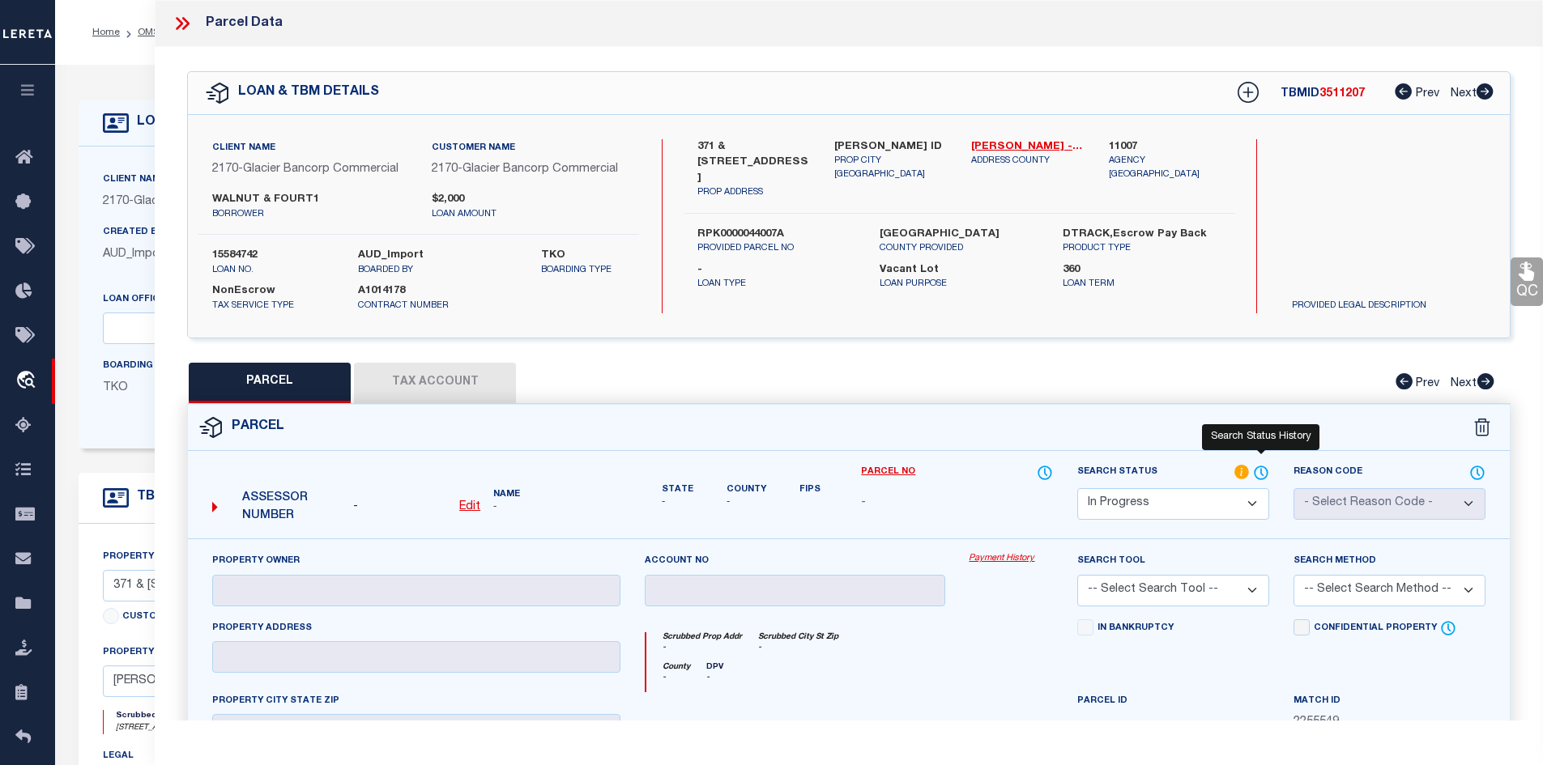
click at [1258, 469] on icon at bounding box center [1261, 473] width 16 height 18
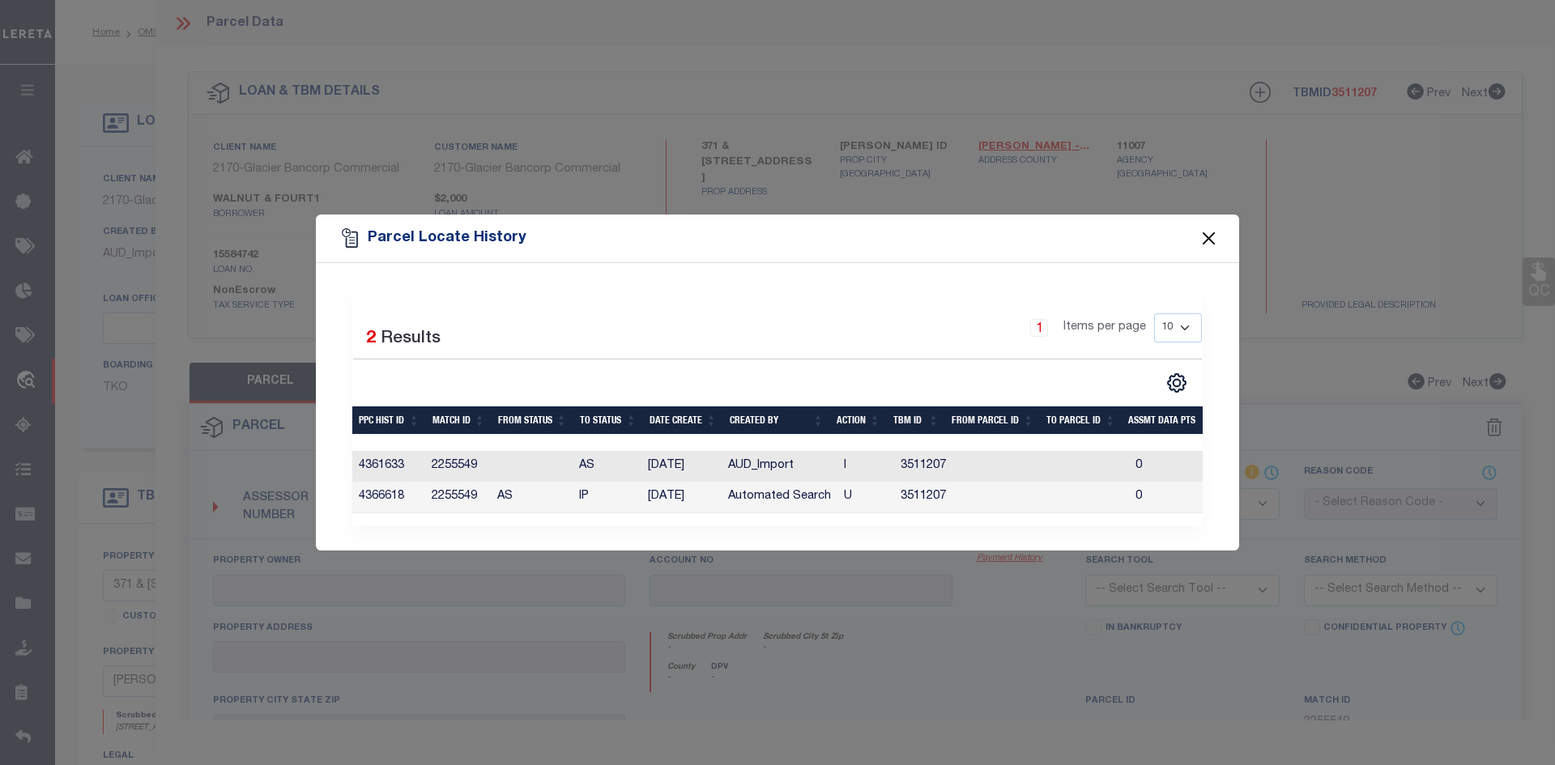
click at [1208, 235] on button "Close" at bounding box center [1209, 238] width 21 height 21
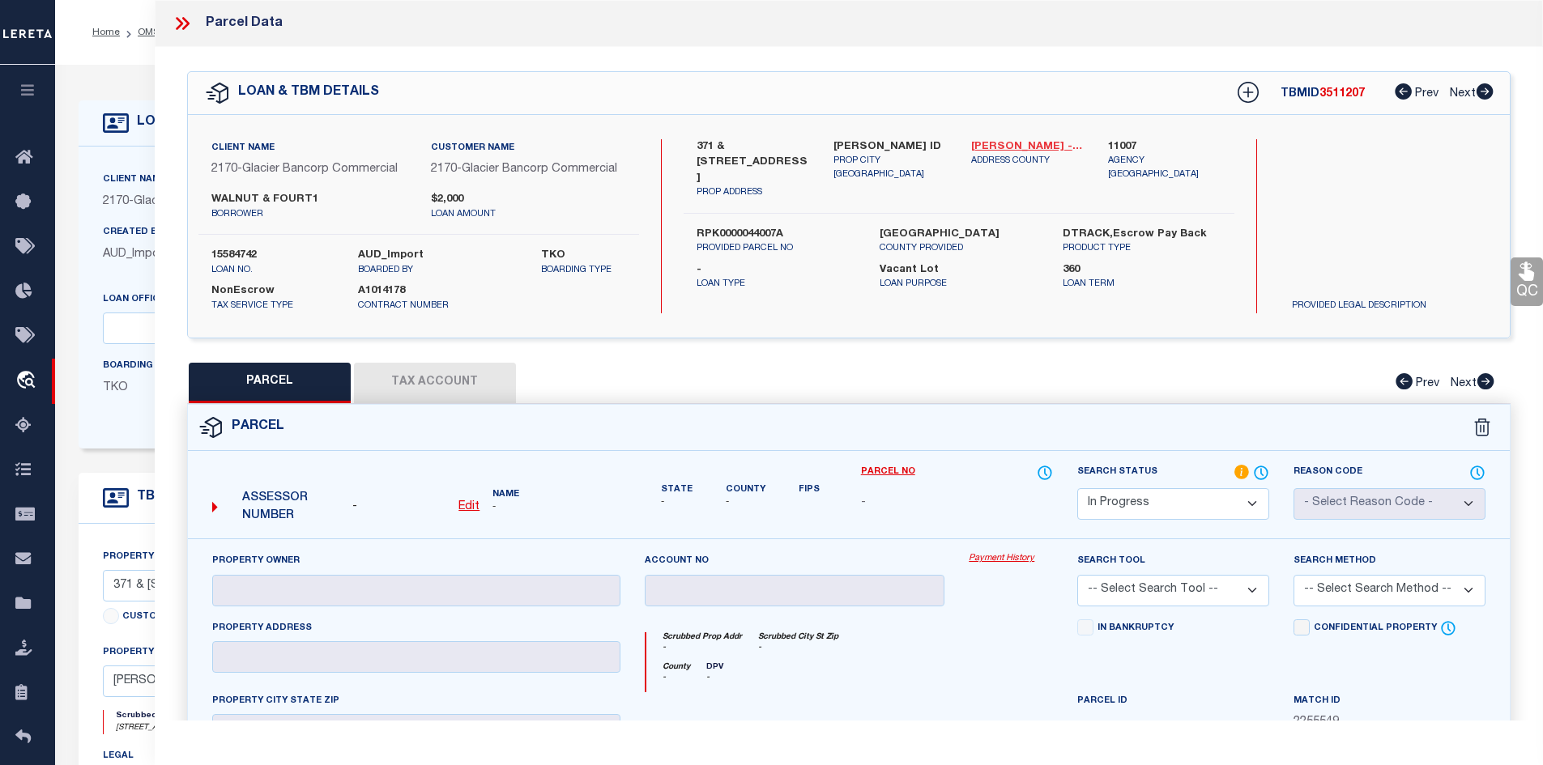
click at [999, 139] on link "[PERSON_NAME] - 16013" at bounding box center [1027, 147] width 113 height 16
click at [999, 147] on link "[PERSON_NAME] - 16013" at bounding box center [1027, 147] width 113 height 16
click at [697, 140] on label "371 & [STREET_ADDRESS]" at bounding box center [752, 163] width 113 height 48
click at [701, 139] on label "371 & [STREET_ADDRESS]" at bounding box center [752, 163] width 113 height 48
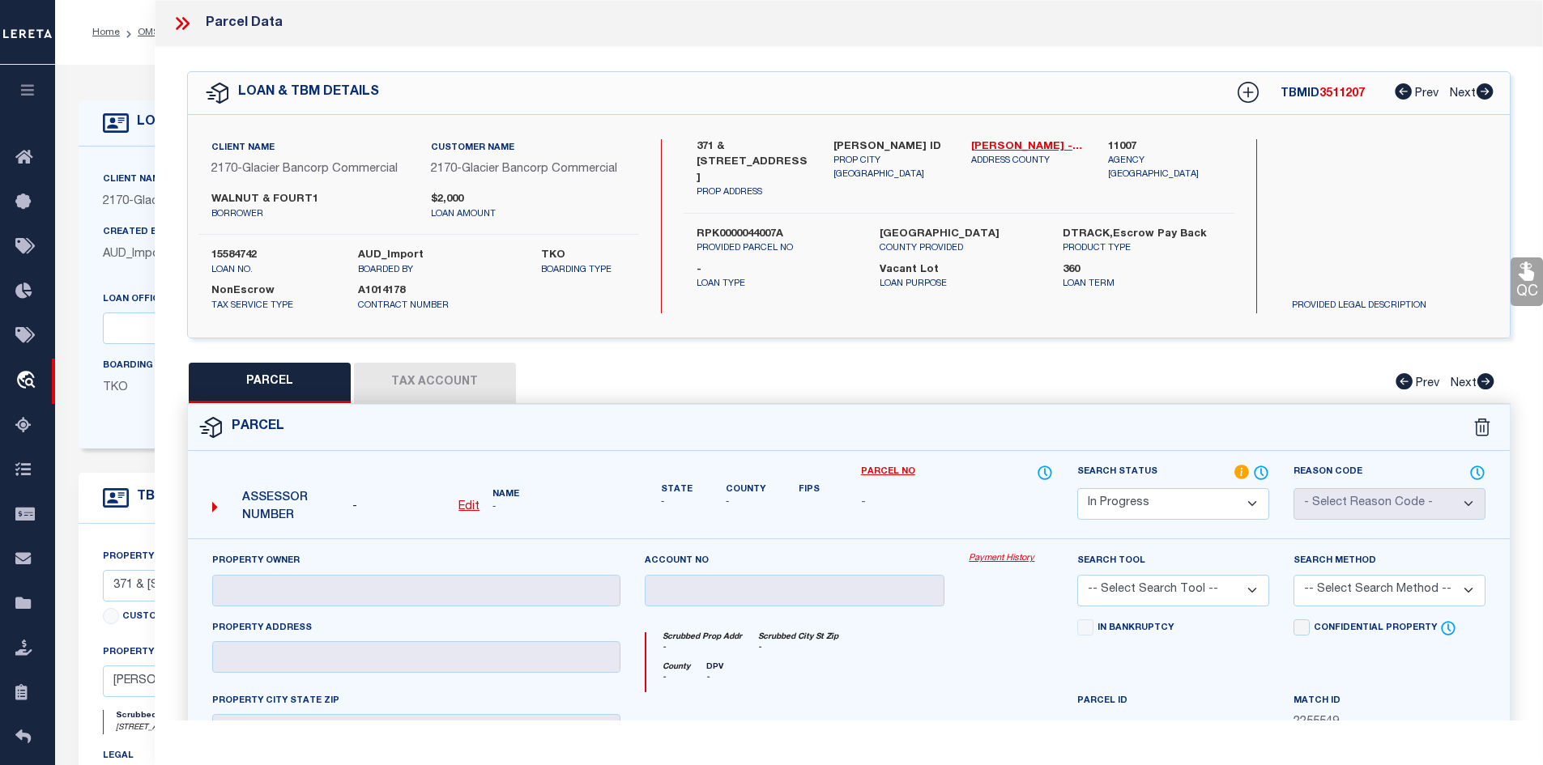
click at [701, 139] on label "371 & [STREET_ADDRESS]" at bounding box center [752, 163] width 113 height 48
click at [698, 143] on label "371 & [STREET_ADDRESS]" at bounding box center [752, 163] width 113 height 48
click at [760, 147] on label "371 & [STREET_ADDRESS]" at bounding box center [752, 163] width 113 height 48
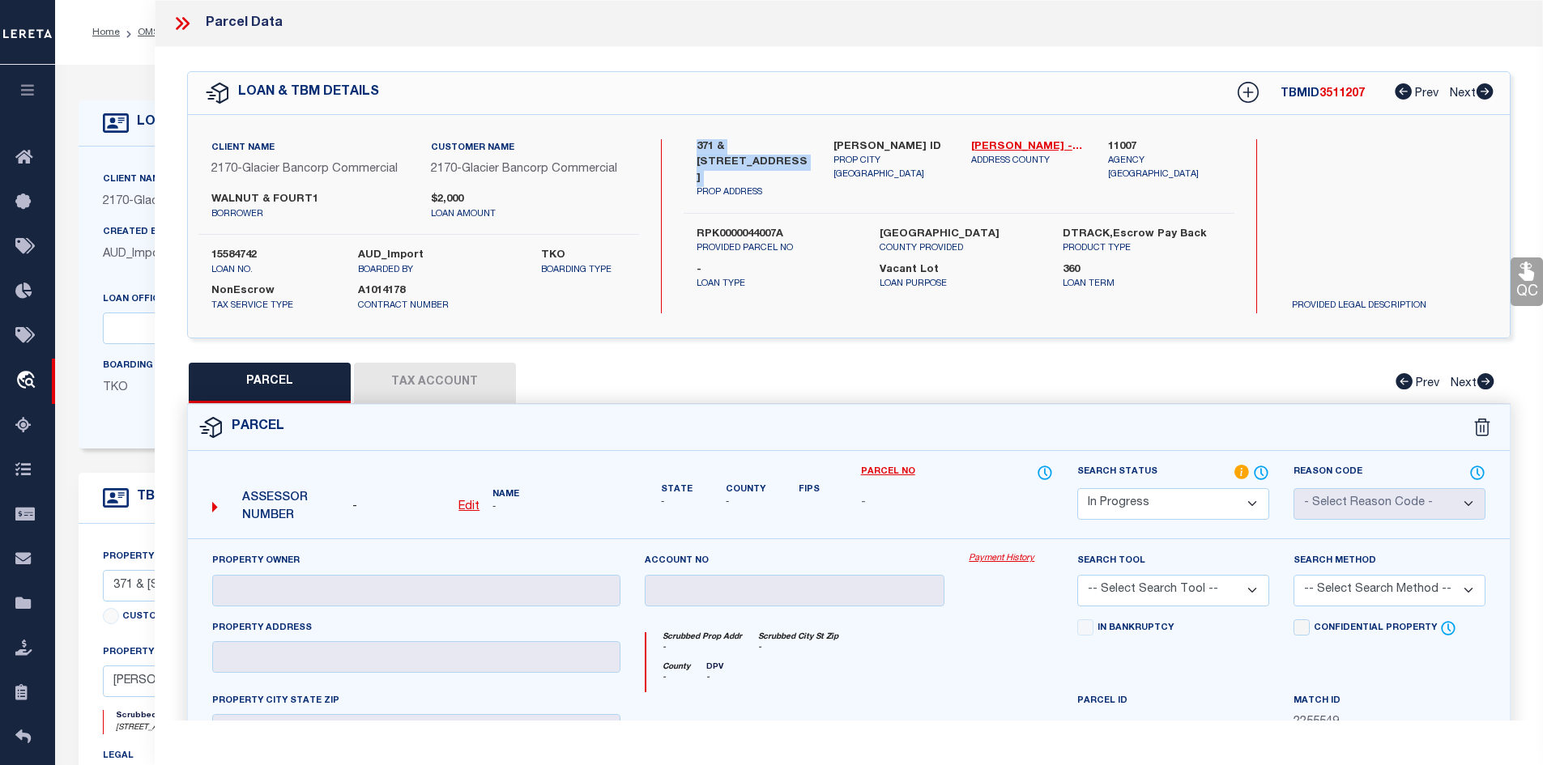
click at [760, 147] on label "371 & [STREET_ADDRESS]" at bounding box center [752, 163] width 113 height 48
click at [785, 143] on label "371 & [STREET_ADDRESS]" at bounding box center [752, 163] width 113 height 48
click at [726, 227] on label "RPK0000044007A" at bounding box center [775, 235] width 159 height 16
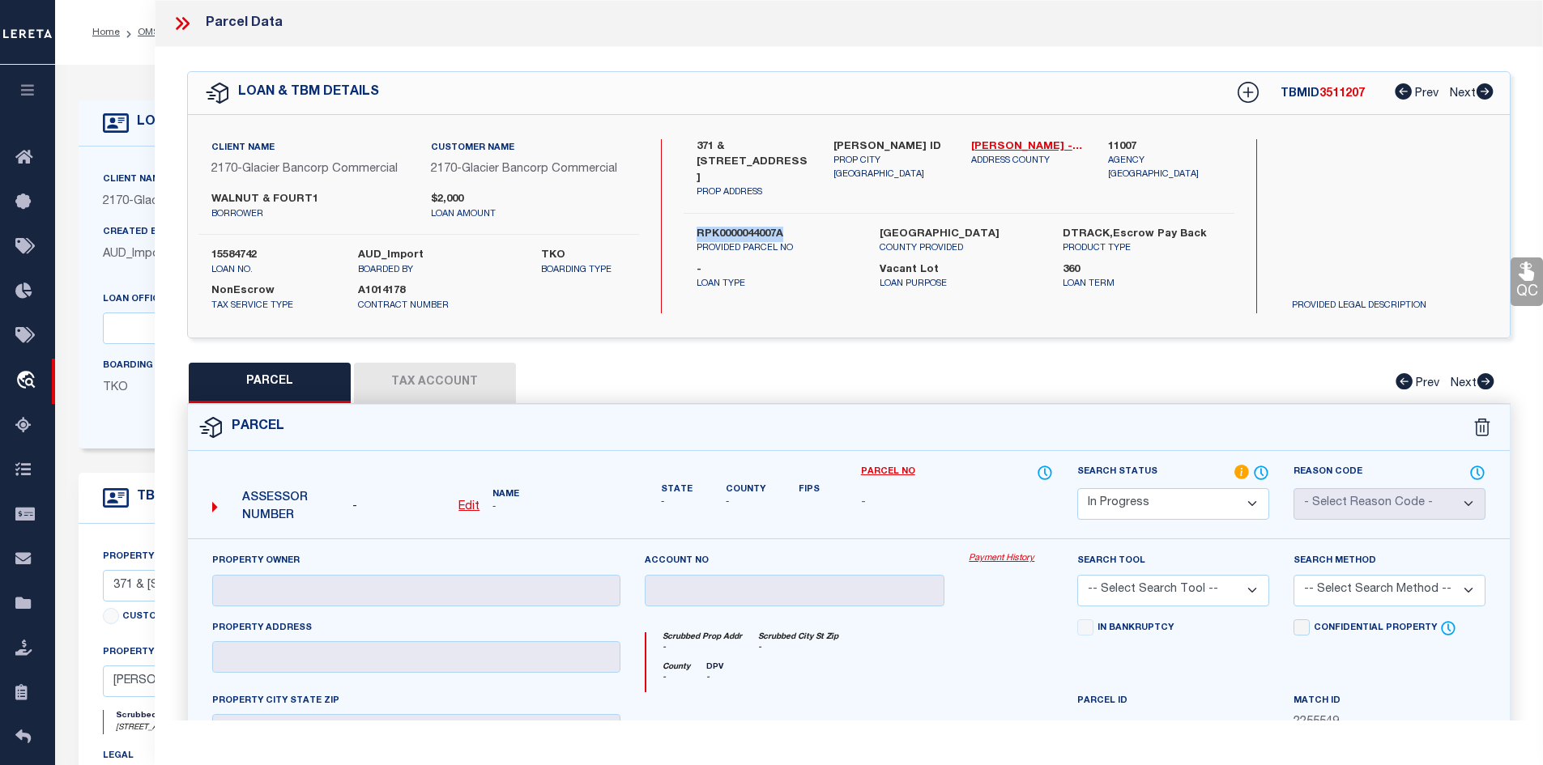
click at [726, 227] on label "RPK0000044007A" at bounding box center [775, 235] width 159 height 16
click at [225, 192] on label "WALNUT & FOURT1" at bounding box center [308, 200] width 195 height 16
click at [181, 27] on icon at bounding box center [182, 23] width 21 height 21
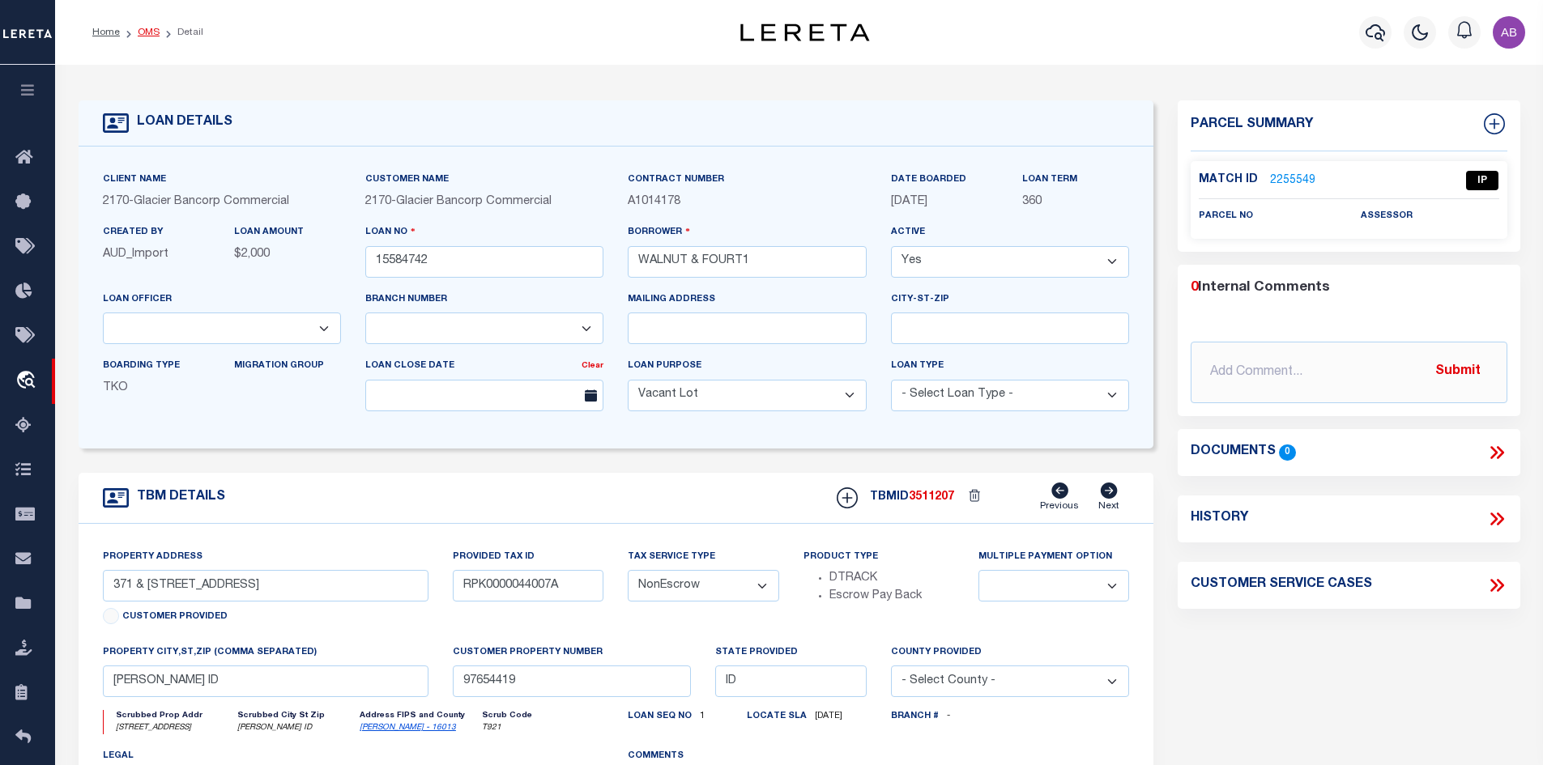
click at [147, 29] on link "OMS" at bounding box center [149, 33] width 22 height 10
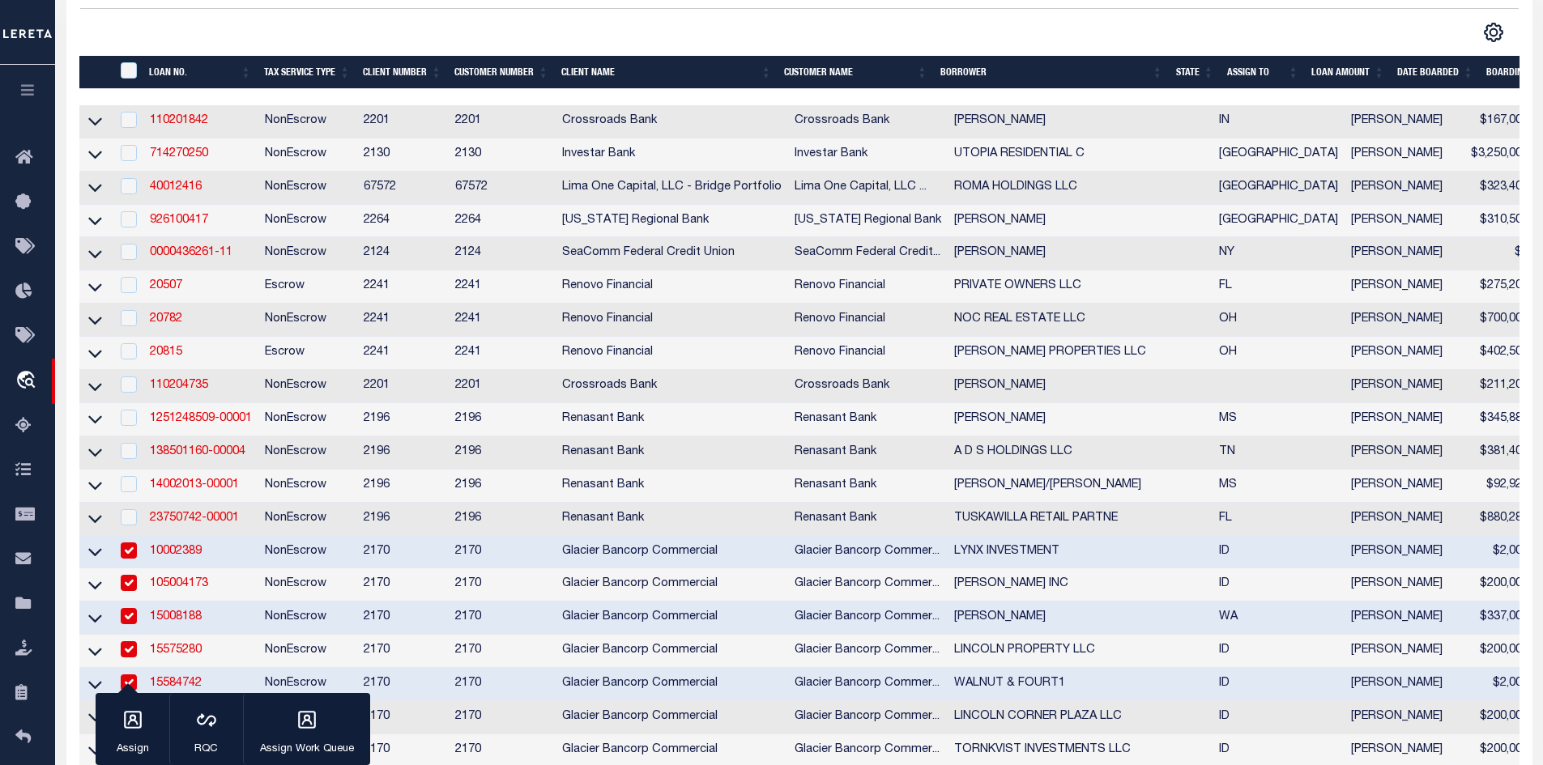
scroll to position [729, 0]
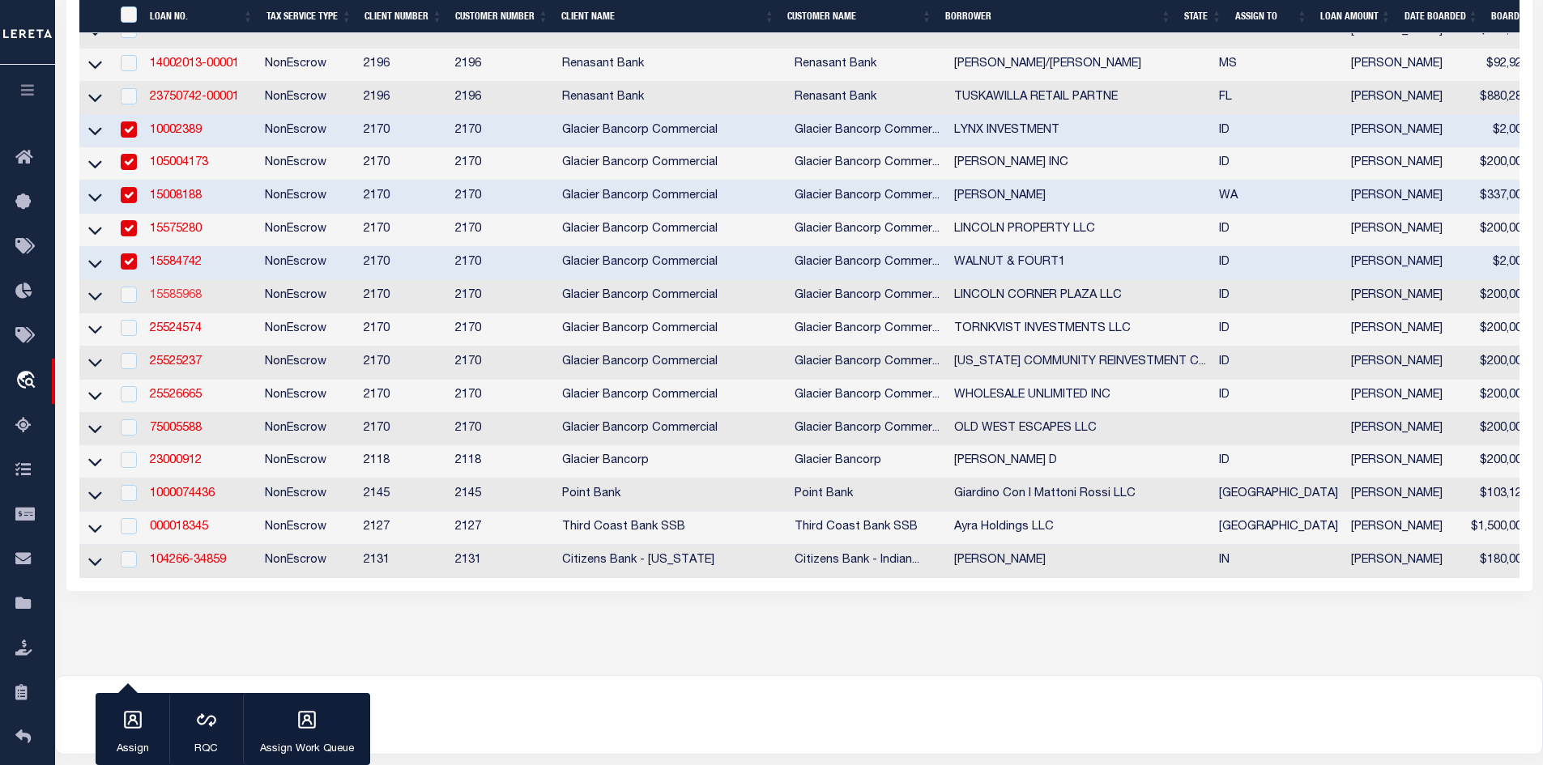
click at [172, 301] on link "15585968" at bounding box center [176, 295] width 52 height 11
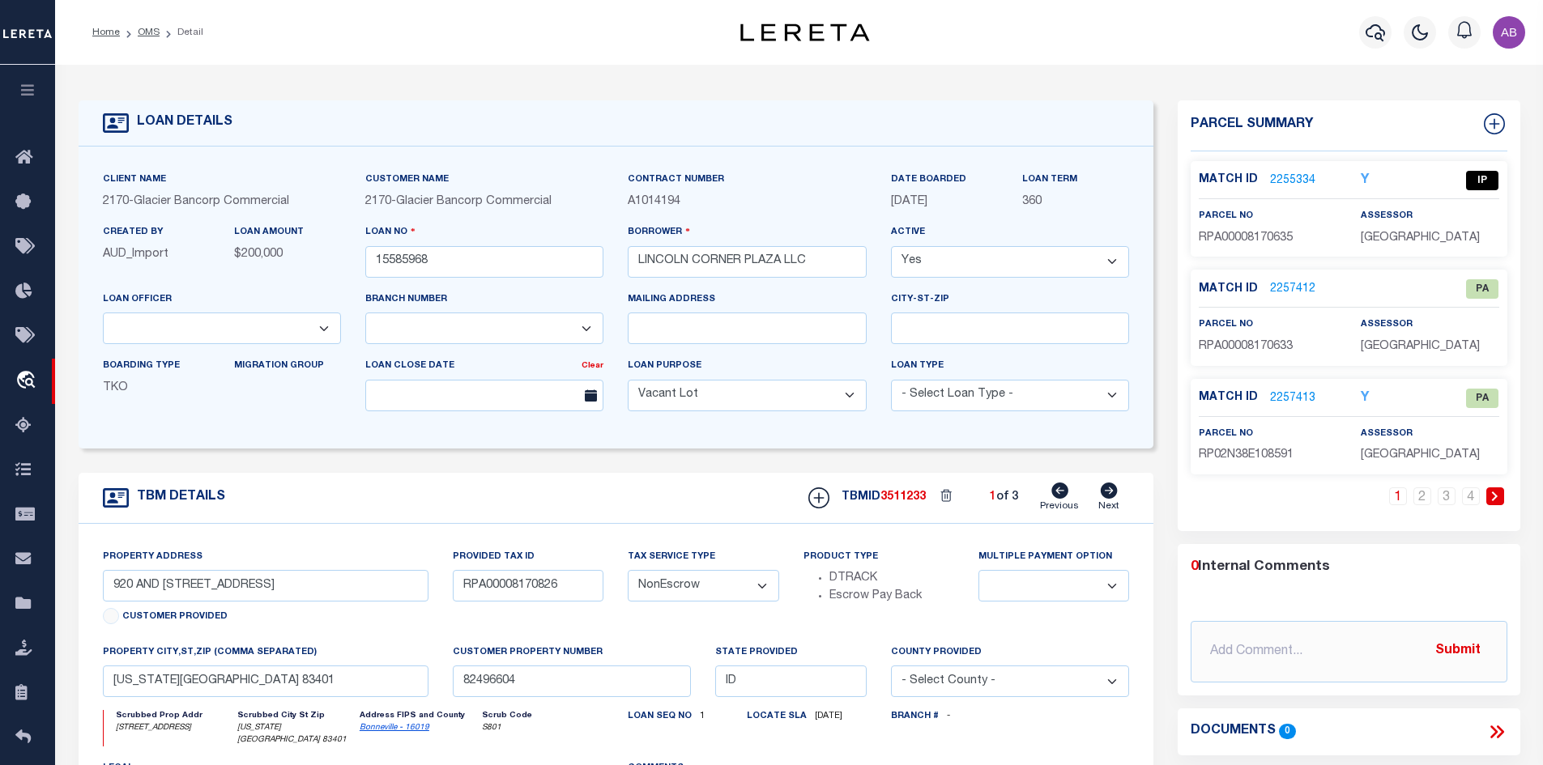
click at [1280, 173] on link "2255334" at bounding box center [1292, 180] width 45 height 17
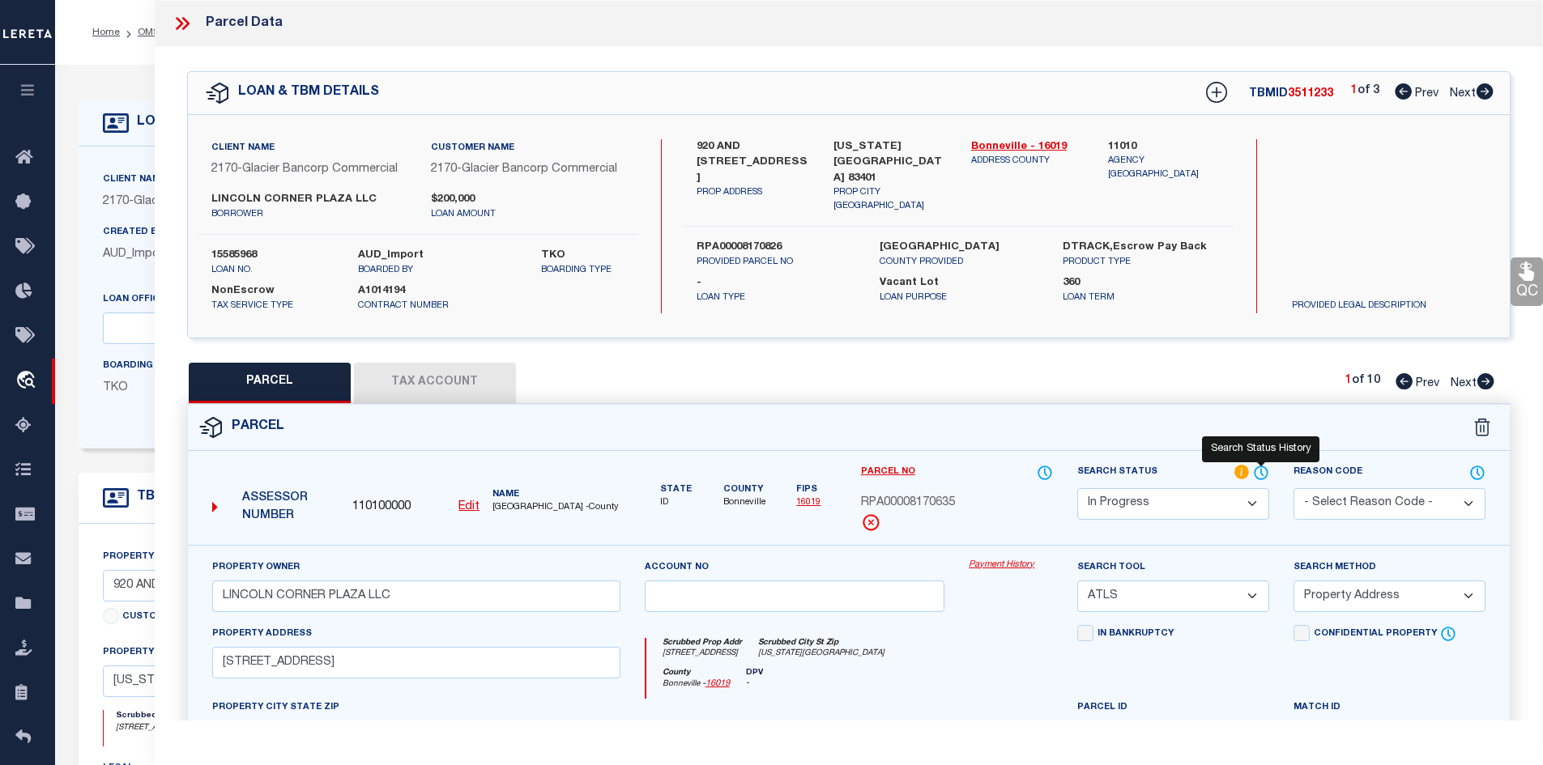
click at [1254, 471] on icon at bounding box center [1260, 472] width 13 height 13
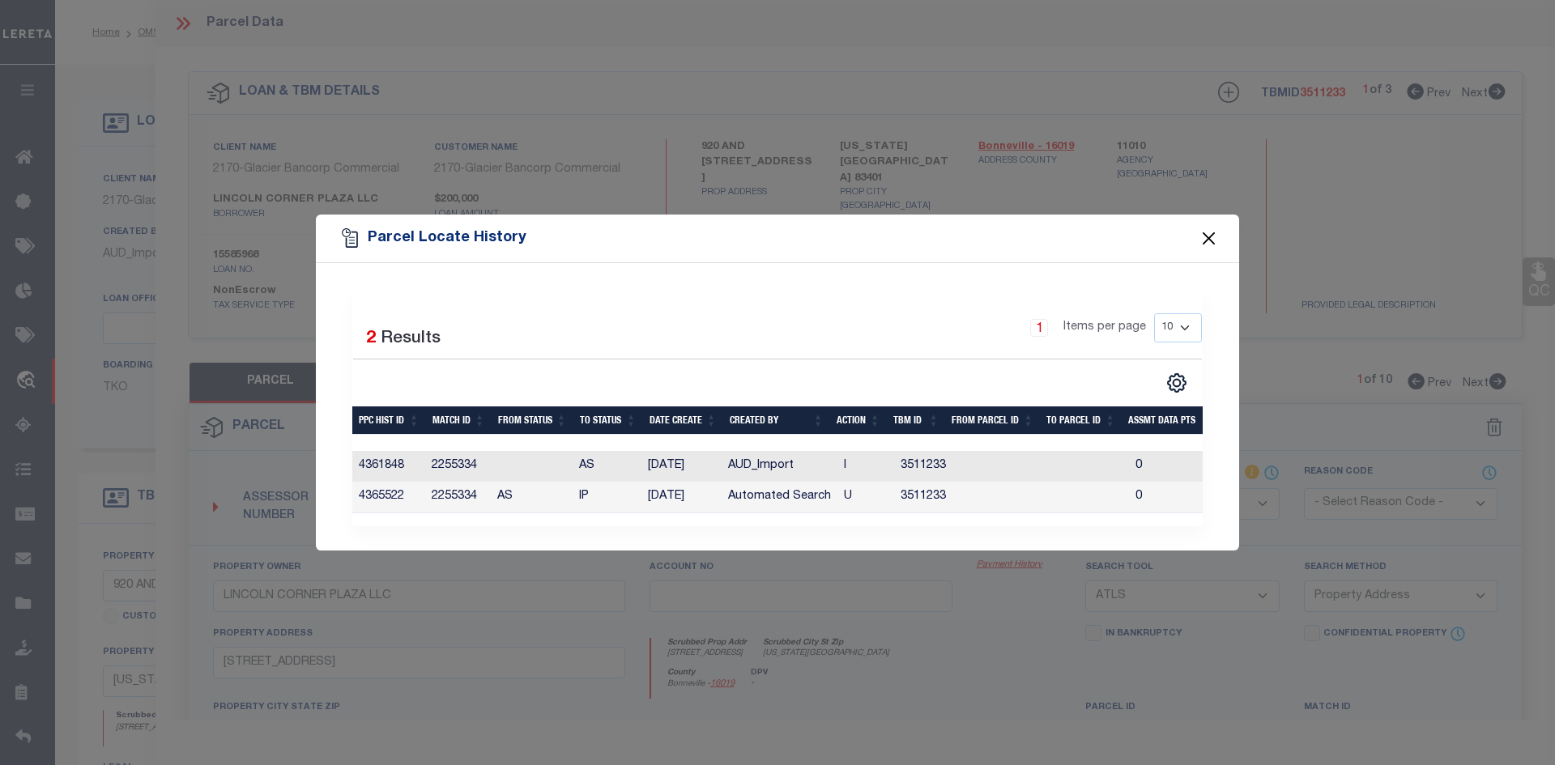
click at [1211, 232] on button "Close" at bounding box center [1209, 238] width 21 height 21
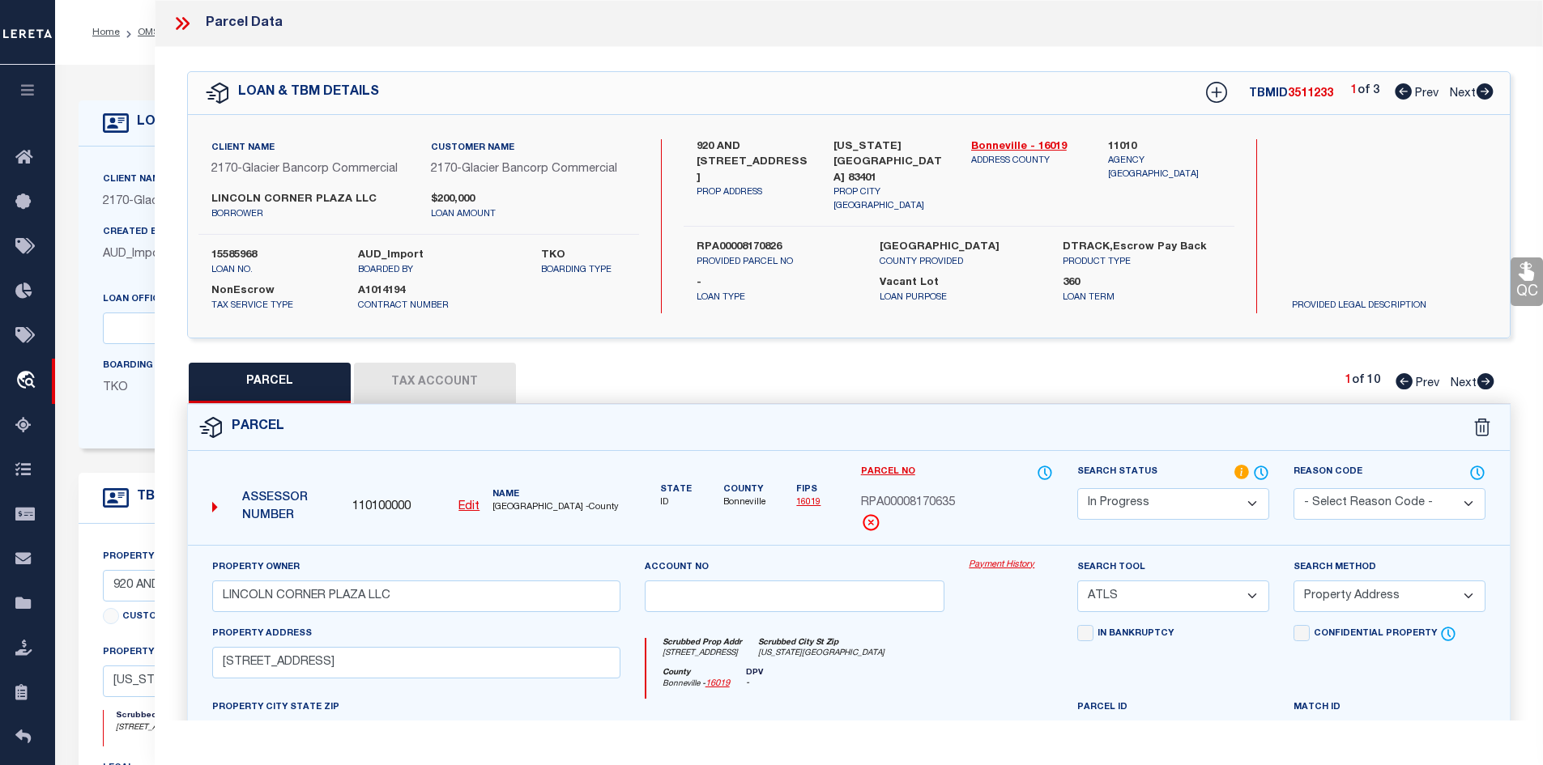
click at [245, 253] on label "15585968" at bounding box center [272, 256] width 122 height 16
click at [1479, 381] on icon at bounding box center [1485, 381] width 17 height 16
click at [1484, 91] on icon at bounding box center [1484, 91] width 17 height 16
click at [1399, 92] on icon at bounding box center [1403, 91] width 17 height 16
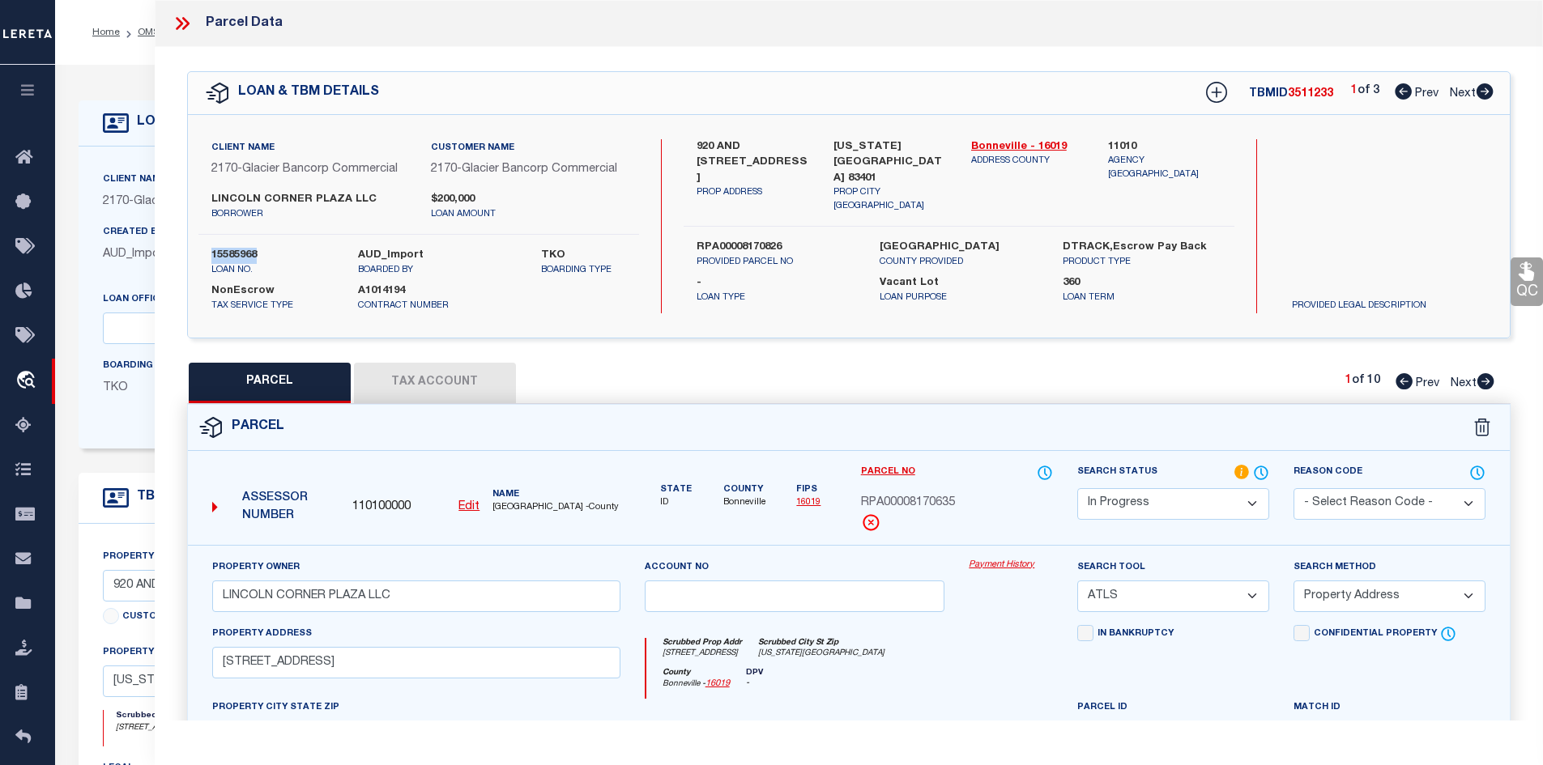
click at [1482, 91] on icon at bounding box center [1484, 91] width 17 height 16
click at [1486, 374] on icon at bounding box center [1485, 381] width 17 height 16
click at [1404, 91] on icon at bounding box center [1403, 91] width 17 height 16
click at [1402, 91] on icon at bounding box center [1403, 91] width 17 height 16
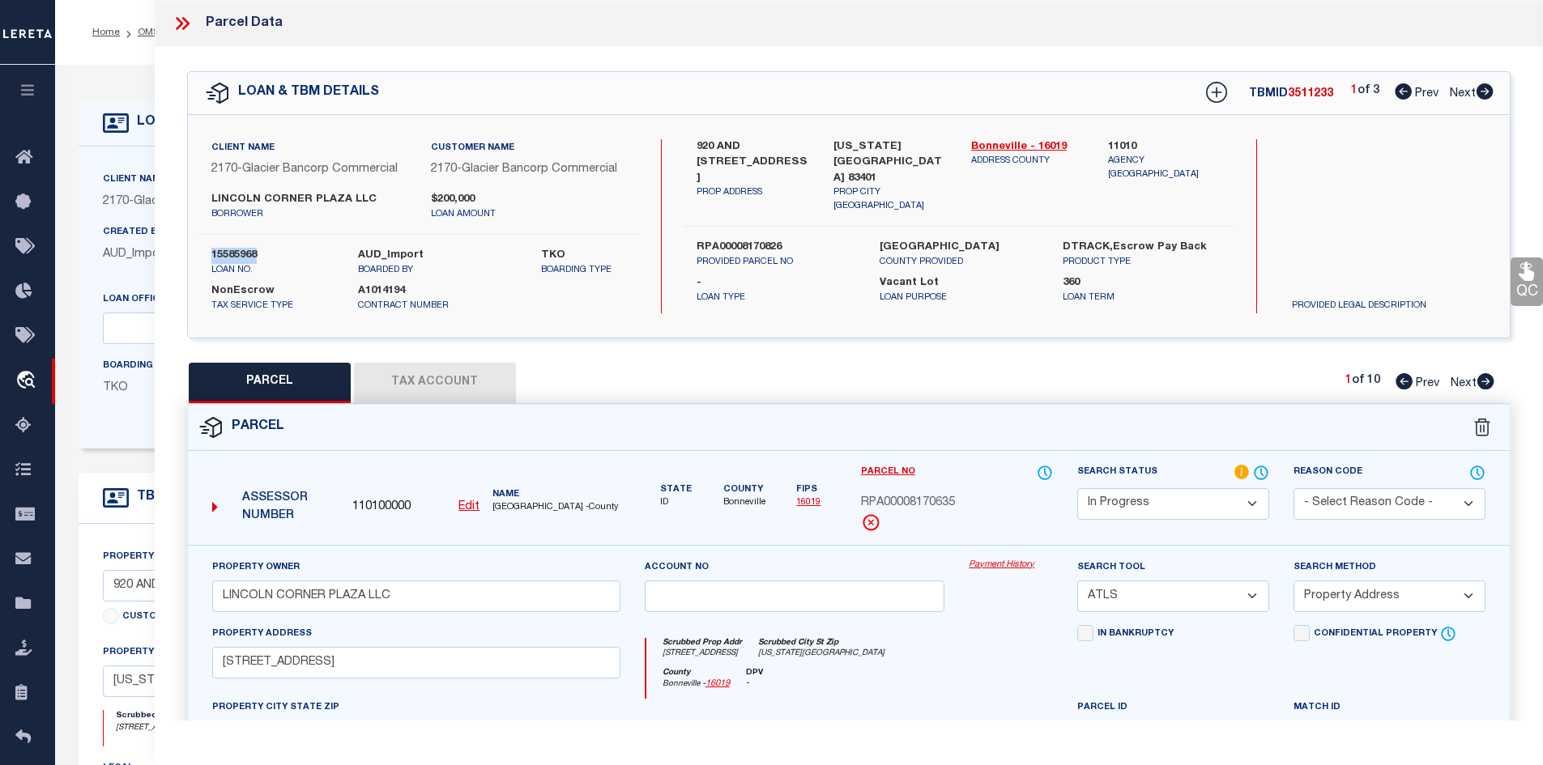
click at [1484, 378] on icon at bounding box center [1485, 381] width 17 height 16
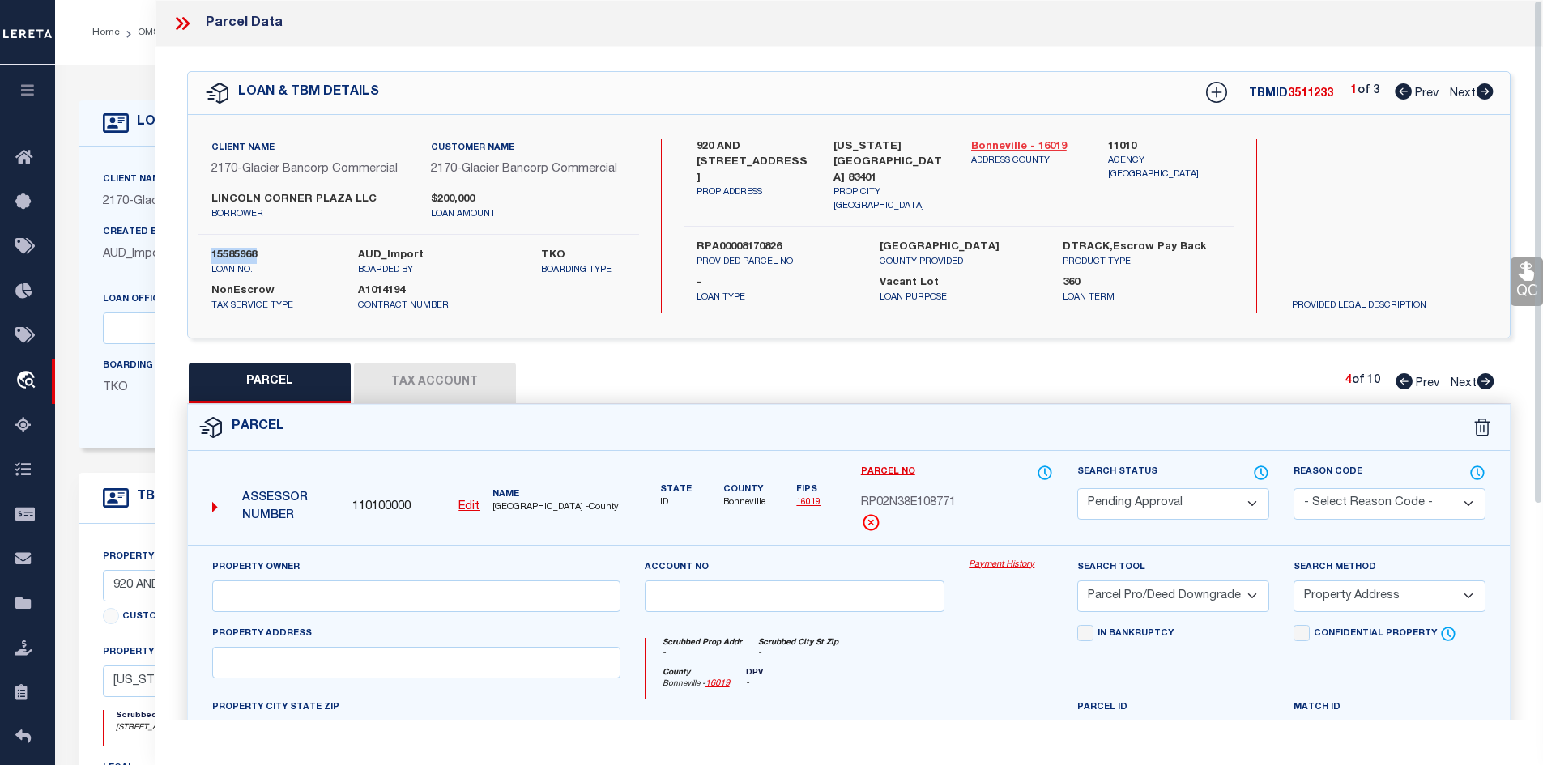
click at [989, 139] on link "Bonneville - 16019" at bounding box center [1027, 147] width 113 height 16
click at [697, 148] on label "920 AND [STREET_ADDRESS]" at bounding box center [752, 163] width 113 height 48
click at [1410, 382] on link "Prev" at bounding box center [1421, 380] width 52 height 11
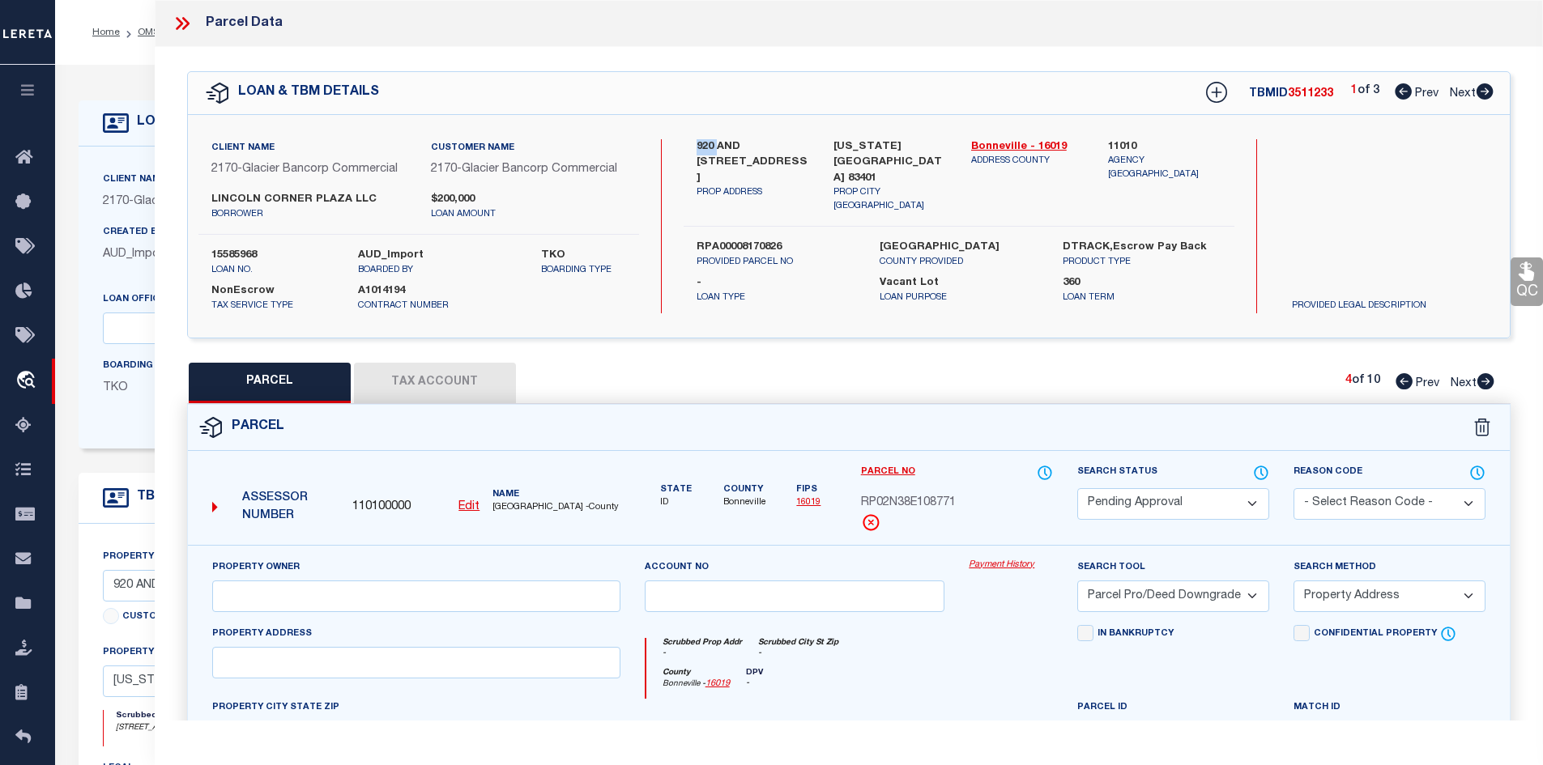
click at [1410, 382] on link "Prev" at bounding box center [1421, 380] width 52 height 11
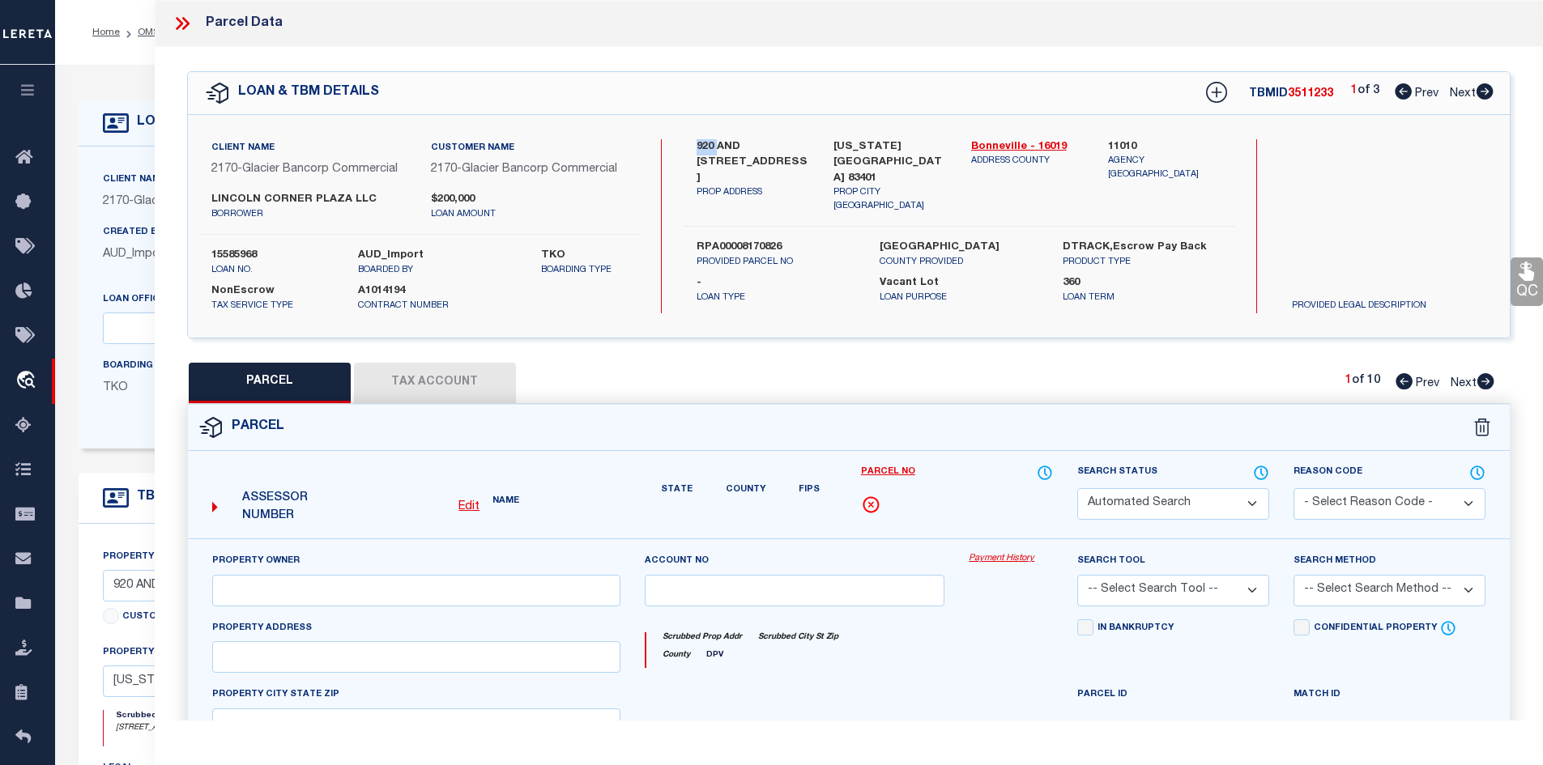
click at [1410, 382] on link "Prev" at bounding box center [1421, 380] width 52 height 11
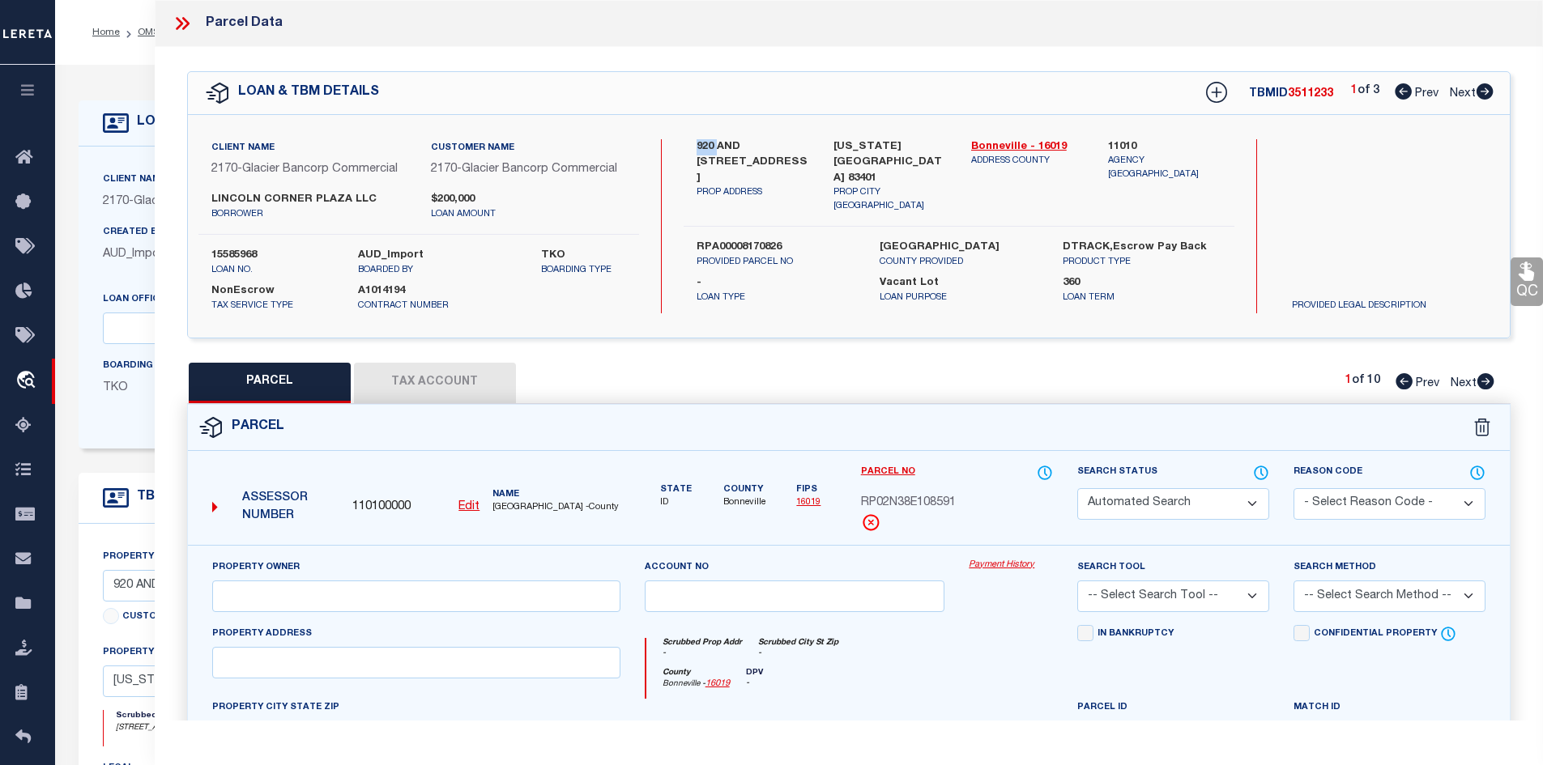
click at [1402, 381] on icon at bounding box center [1403, 381] width 17 height 16
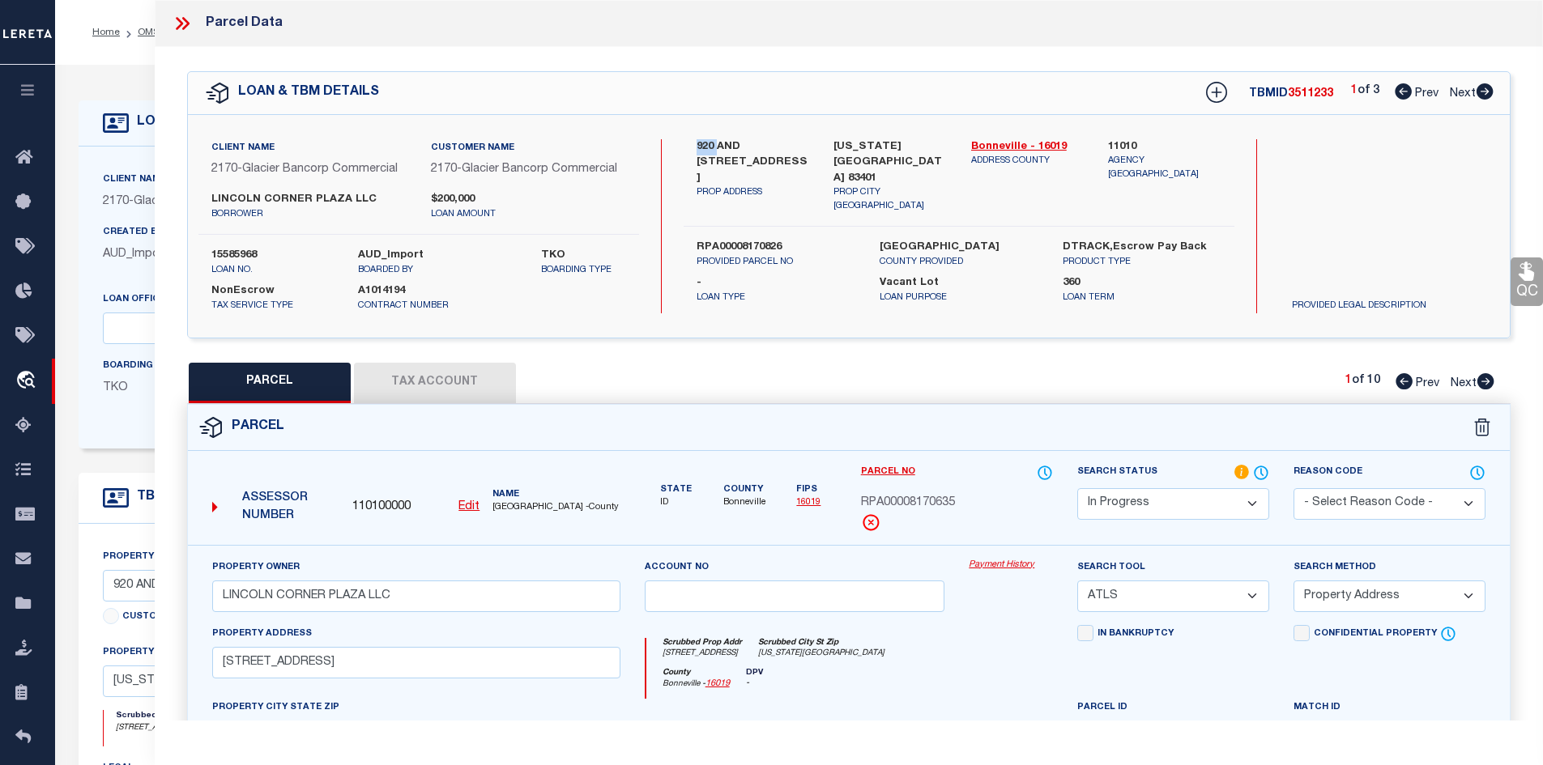
click at [1402, 381] on icon at bounding box center [1403, 381] width 17 height 16
click at [945, 518] on div "Parcel No RPA00008170635" at bounding box center [957, 498] width 192 height 68
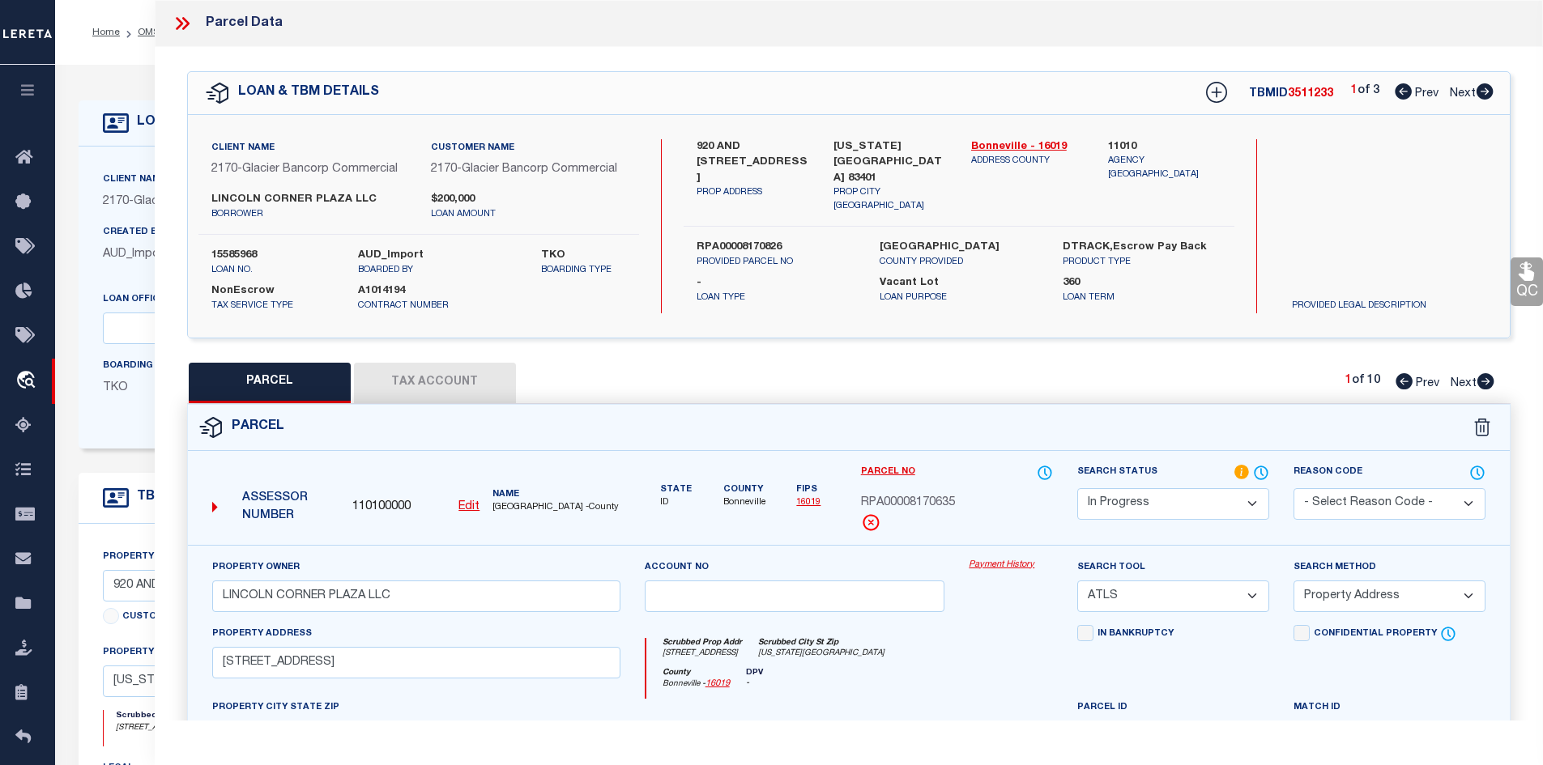
click at [945, 518] on div "Parcel No RPA00008170635" at bounding box center [957, 498] width 192 height 68
click at [947, 506] on span "RPA00008170635" at bounding box center [908, 504] width 94 height 18
click at [1478, 381] on icon at bounding box center [1485, 381] width 17 height 16
click at [906, 508] on span "RPA00008170633" at bounding box center [908, 504] width 94 height 18
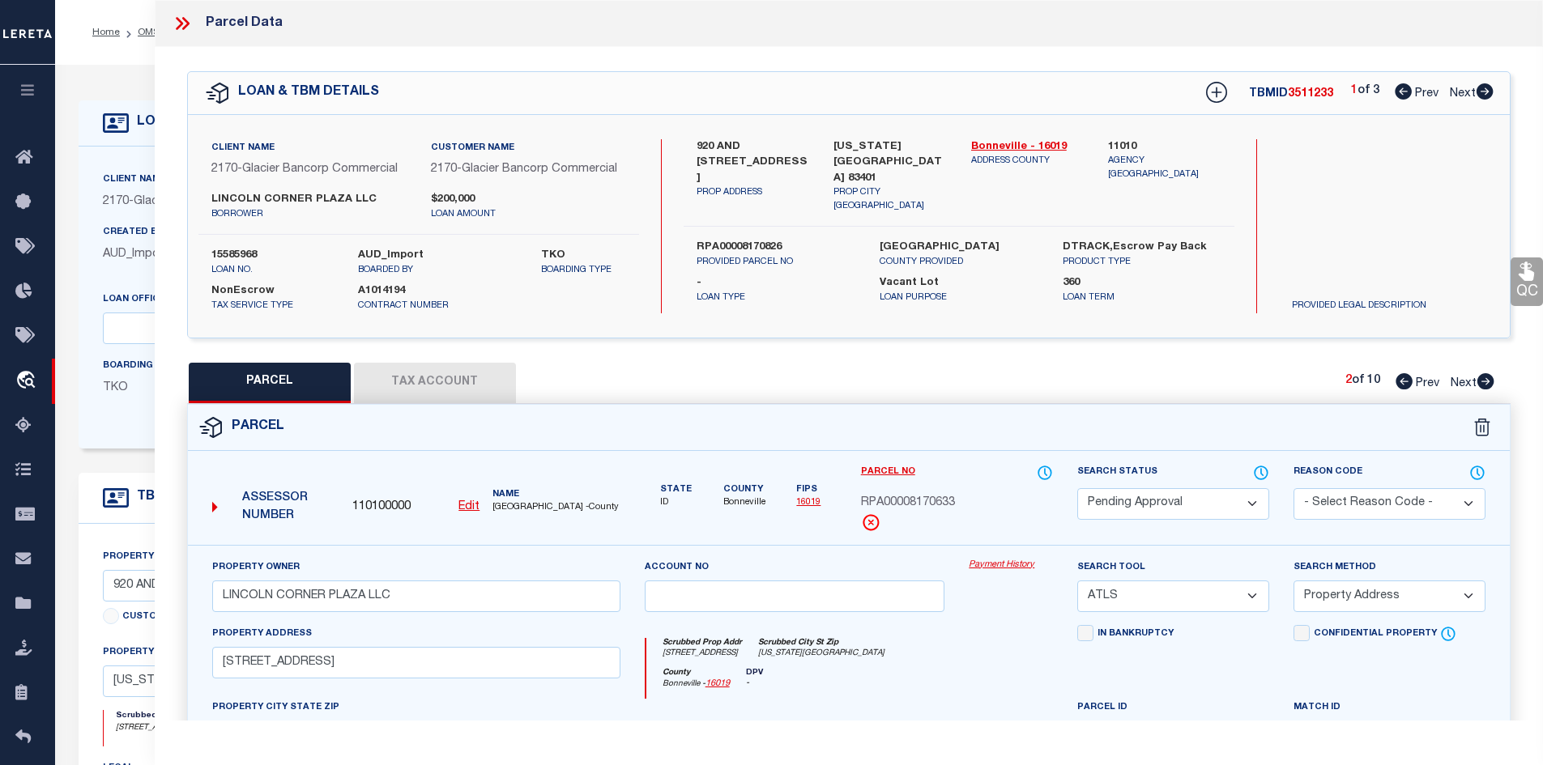
click at [906, 508] on span "RPA00008170633" at bounding box center [908, 504] width 94 height 18
click at [478, 379] on button "Tax Account" at bounding box center [435, 383] width 162 height 40
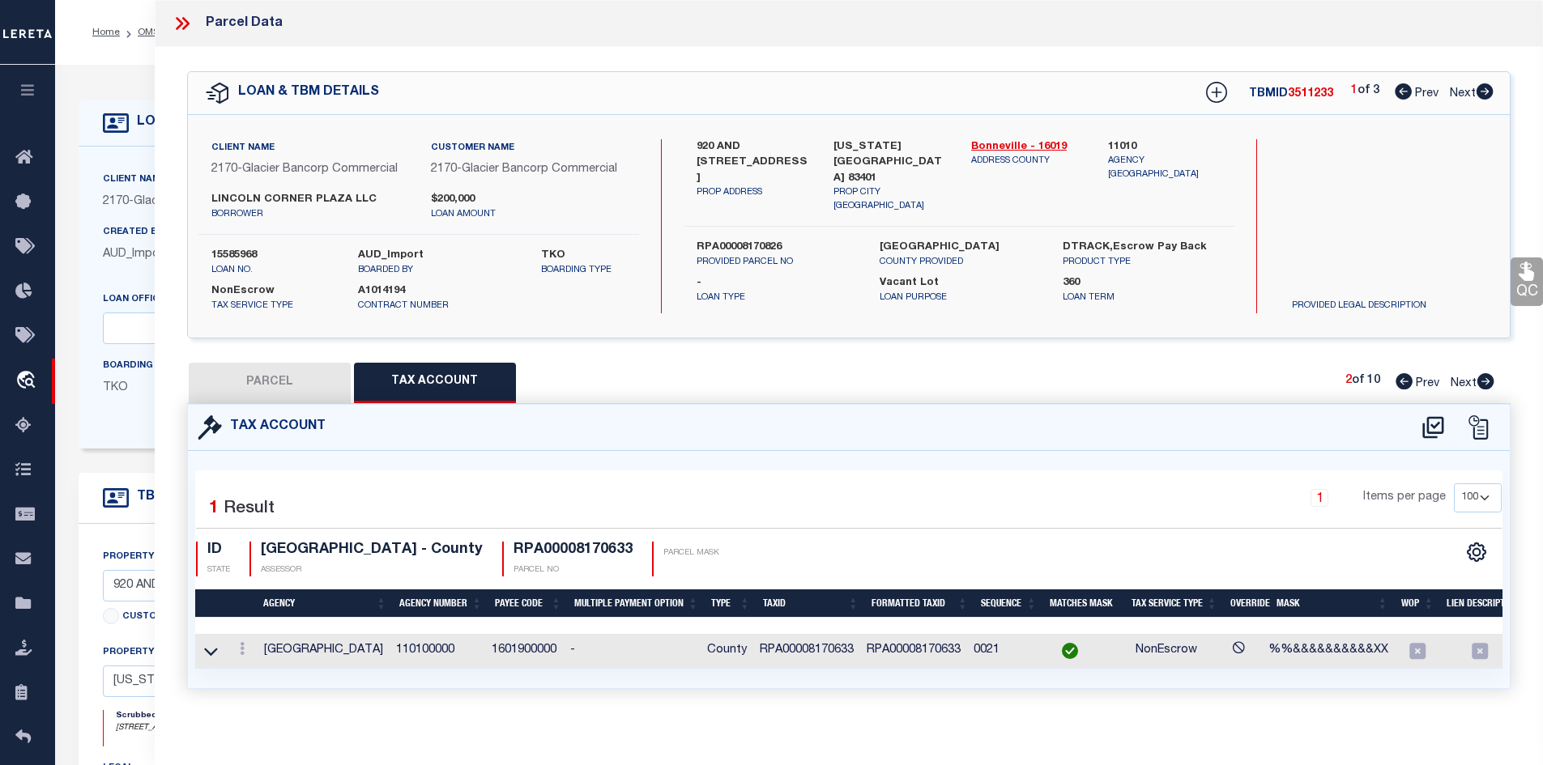
click at [309, 380] on button "PARCEL" at bounding box center [270, 383] width 162 height 40
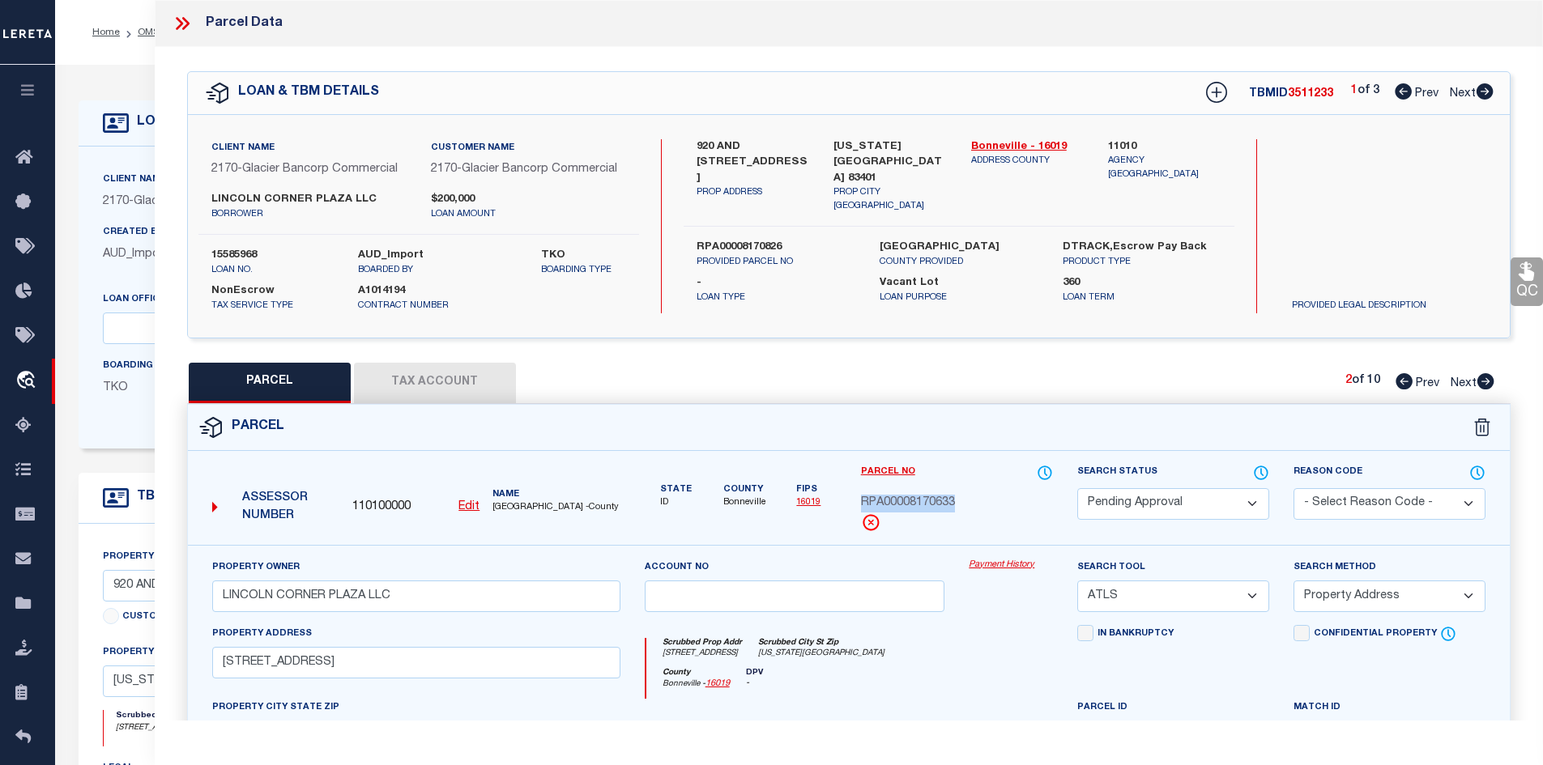
click at [1489, 89] on icon at bounding box center [1484, 91] width 17 height 16
click at [1398, 98] on icon at bounding box center [1403, 91] width 17 height 16
drag, startPoint x: 698, startPoint y: 147, endPoint x: 752, endPoint y: 159, distance: 54.6
click at [752, 159] on label "920 AND [STREET_ADDRESS]" at bounding box center [752, 163] width 113 height 48
click at [736, 151] on label "920 AND [STREET_ADDRESS]" at bounding box center [752, 163] width 113 height 48
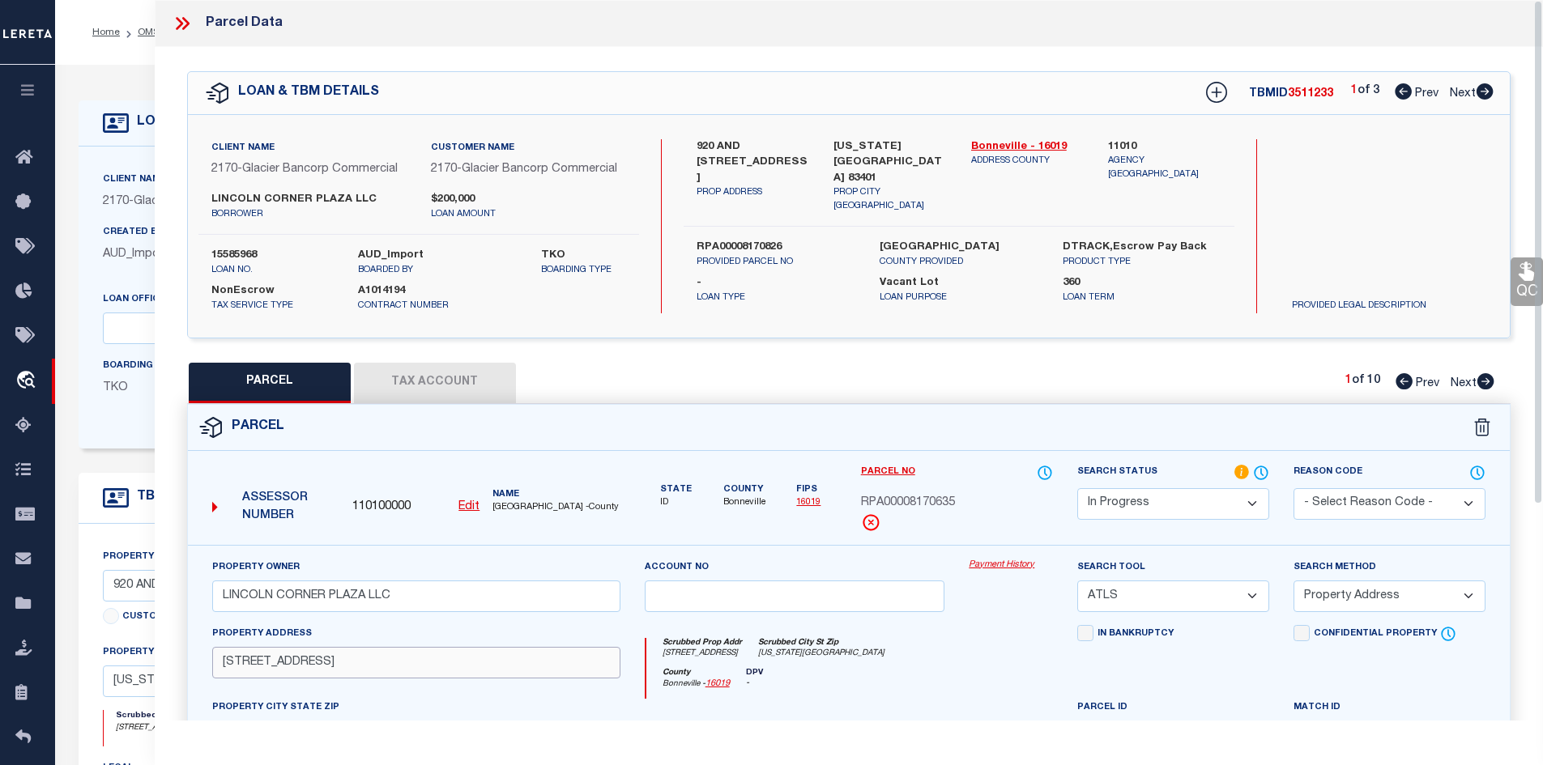
click at [343, 667] on input "[STREET_ADDRESS]" at bounding box center [416, 663] width 408 height 32
click at [1483, 377] on icon at bounding box center [1485, 381] width 17 height 16
click at [304, 662] on input "[STREET_ADDRESS]" at bounding box center [416, 663] width 408 height 32
click at [1119, 504] on select "Automated Search Bad Parcel Complete Duplicate Parcel High Dollar Reporting In …" at bounding box center [1173, 504] width 192 height 32
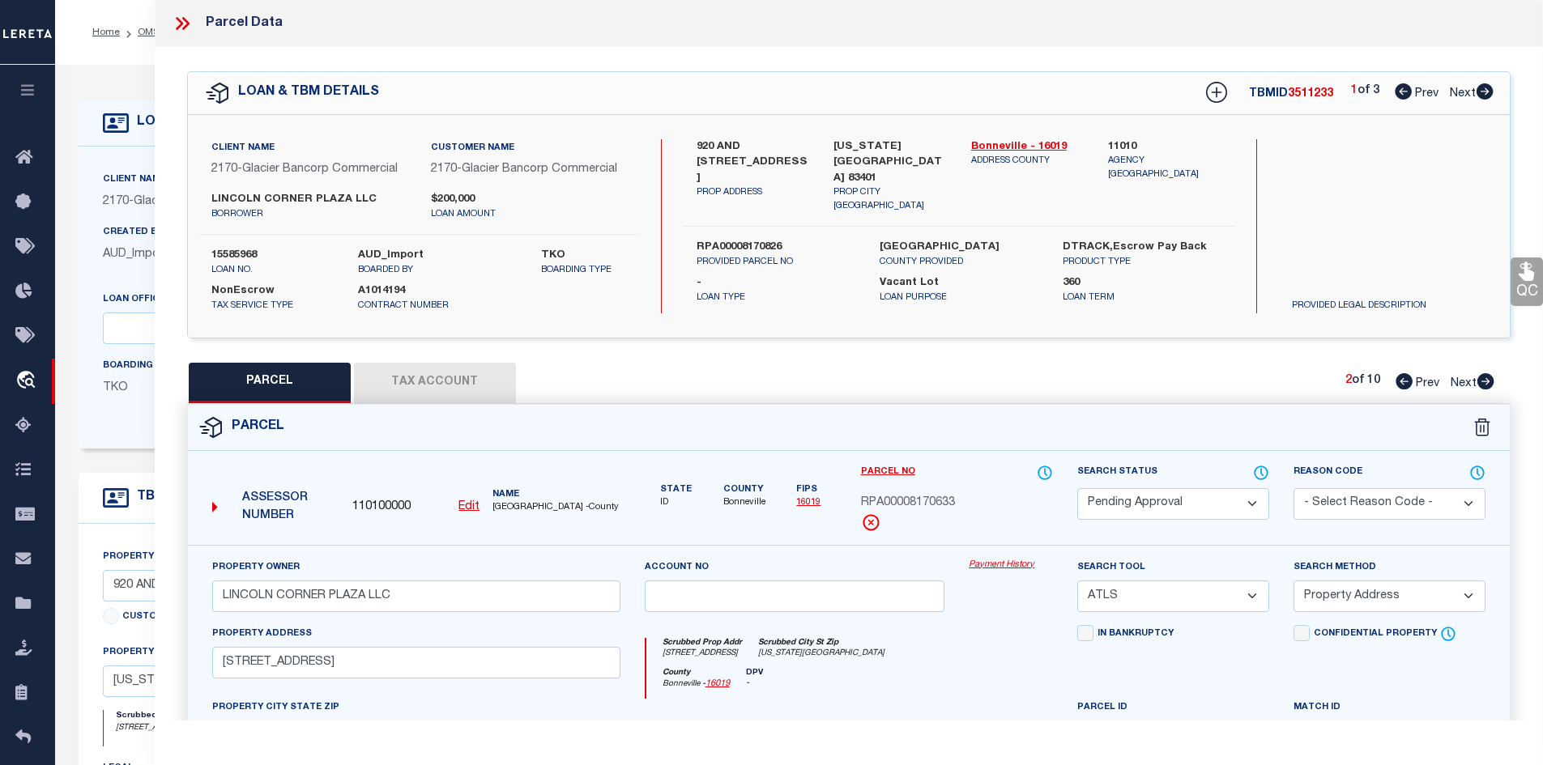
click at [953, 505] on span "RPA00008170633" at bounding box center [908, 504] width 94 height 18
click at [1491, 91] on icon at bounding box center [1484, 91] width 17 height 16
click at [956, 519] on div "Parcel No RPA00008170635" at bounding box center [957, 498] width 192 height 68
click at [1491, 384] on icon at bounding box center [1485, 381] width 17 height 16
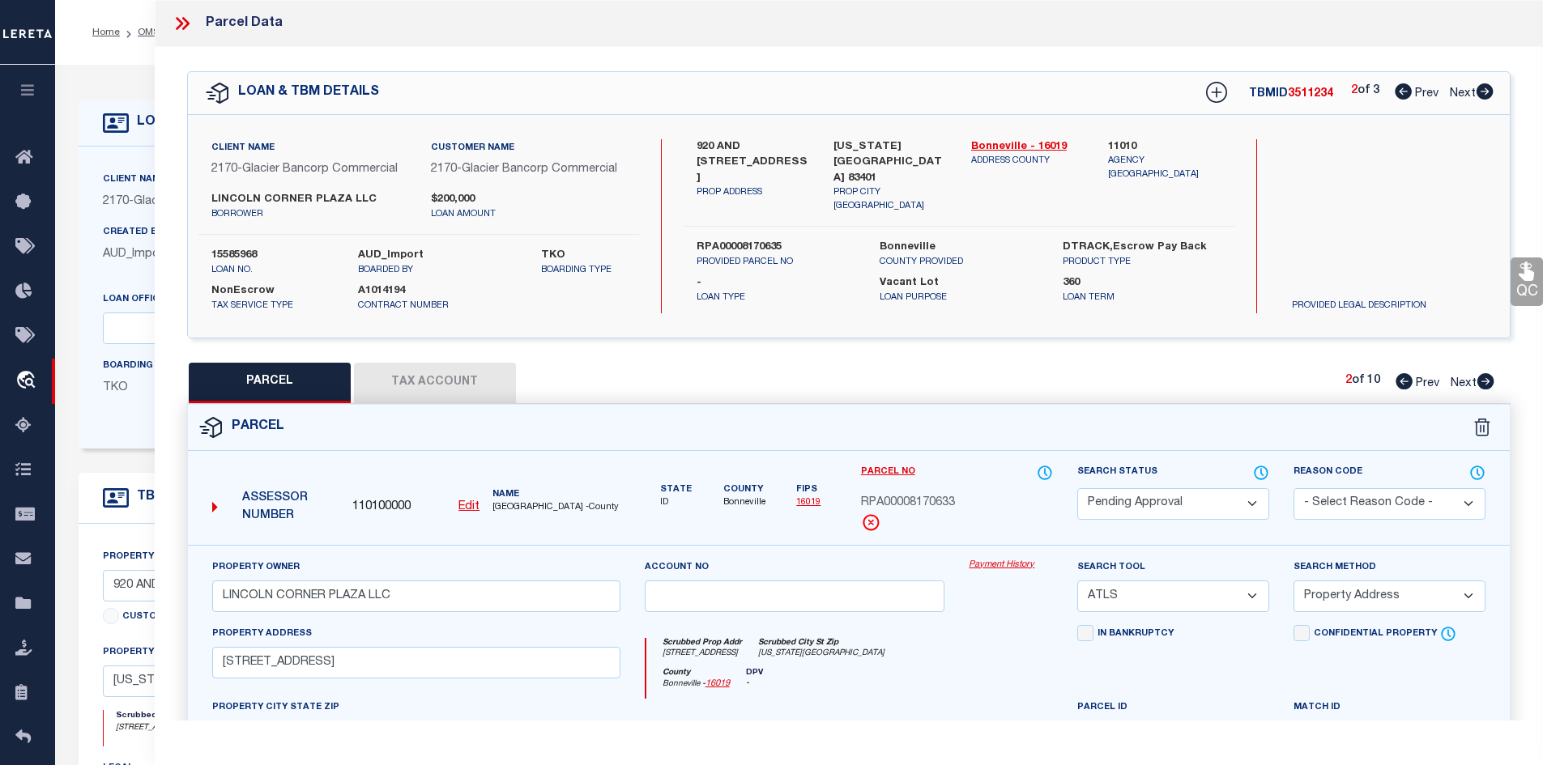
click at [753, 240] on label "RPA00008170635" at bounding box center [775, 248] width 159 height 16
click at [360, 623] on div "Property Owner LINCOLN CORNER PLAZA LLC" at bounding box center [416, 592] width 432 height 66
click at [1397, 90] on icon at bounding box center [1403, 91] width 17 height 16
click at [1132, 509] on select "Automated Search Bad Parcel Complete Duplicate Parcel High Dollar Reporting In …" at bounding box center [1173, 504] width 192 height 32
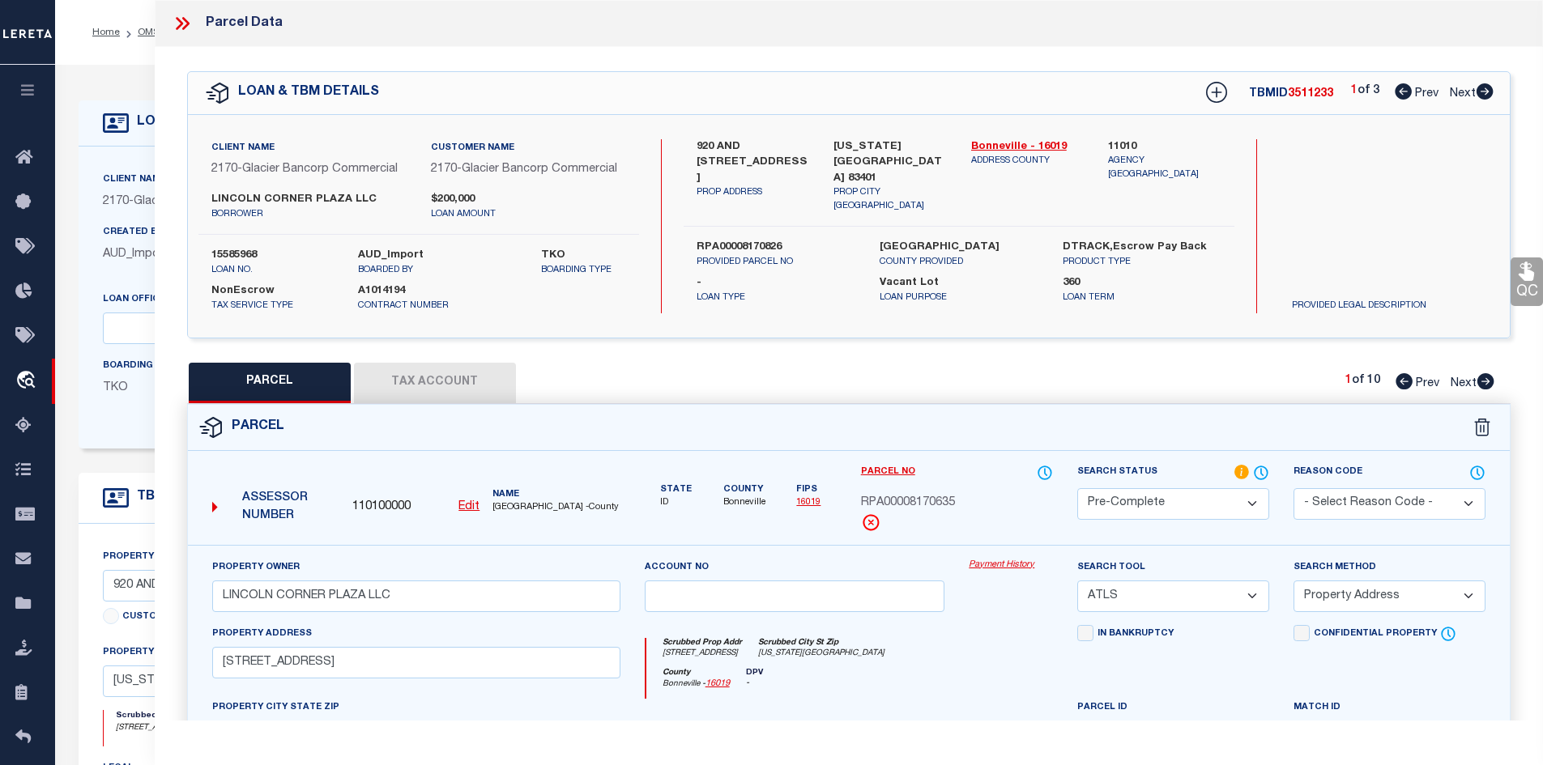
click at [1077, 488] on select "Automated Search Bad Parcel Complete Duplicate Parcel High Dollar Reporting In …" at bounding box center [1173, 504] width 192 height 32
click at [1156, 600] on select "-- Select Search Tool -- 3rd Party Website Agency File Agency Website ATLS CNV-…" at bounding box center [1173, 597] width 192 height 32
click at [1077, 581] on select "-- Select Search Tool -- 3rd Party Website Agency File Agency Website ATLS CNV-…" at bounding box center [1173, 597] width 192 height 32
click at [433, 393] on button "Tax Account" at bounding box center [435, 383] width 162 height 40
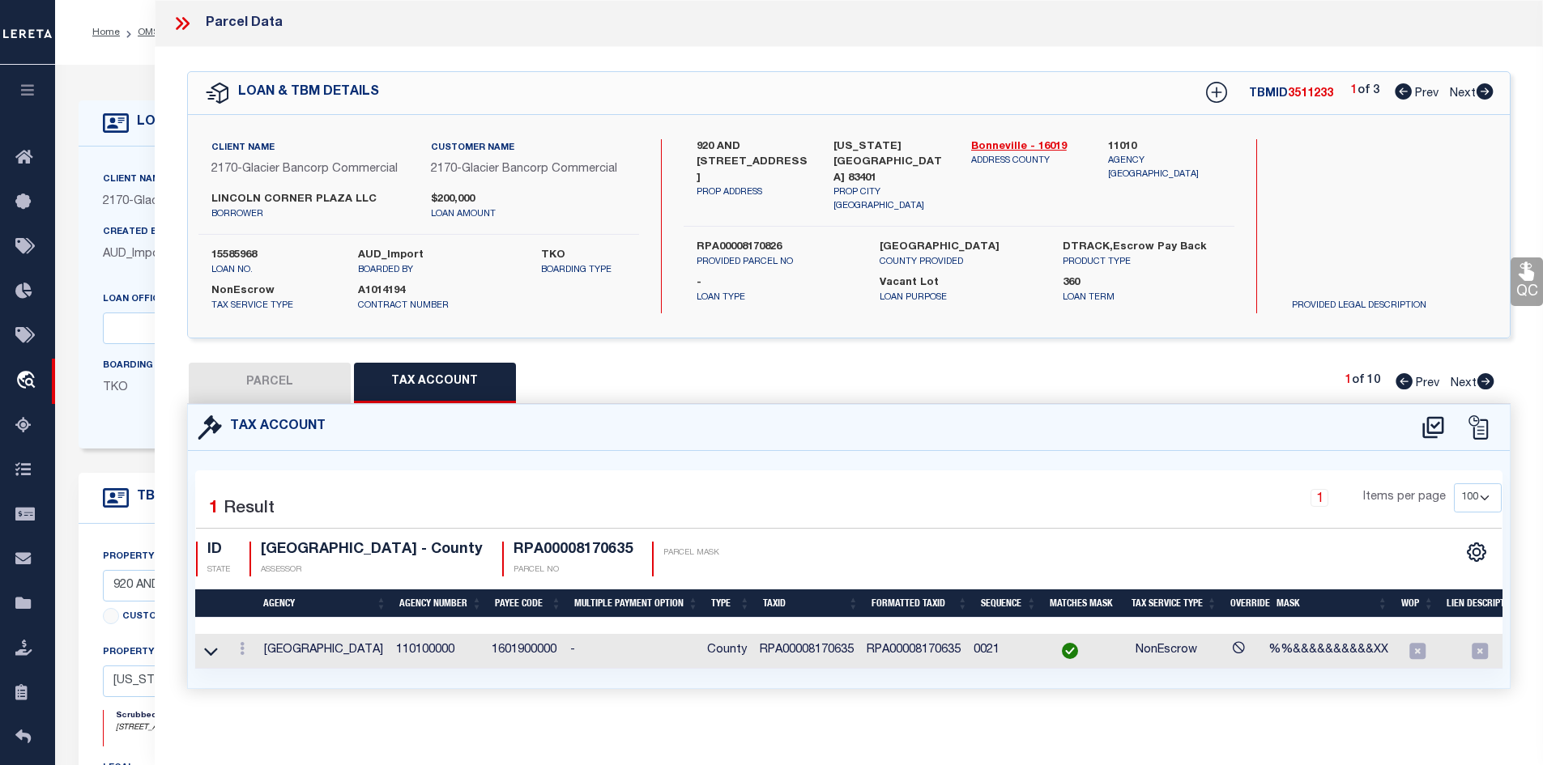
click at [306, 390] on button "PARCEL" at bounding box center [270, 383] width 162 height 40
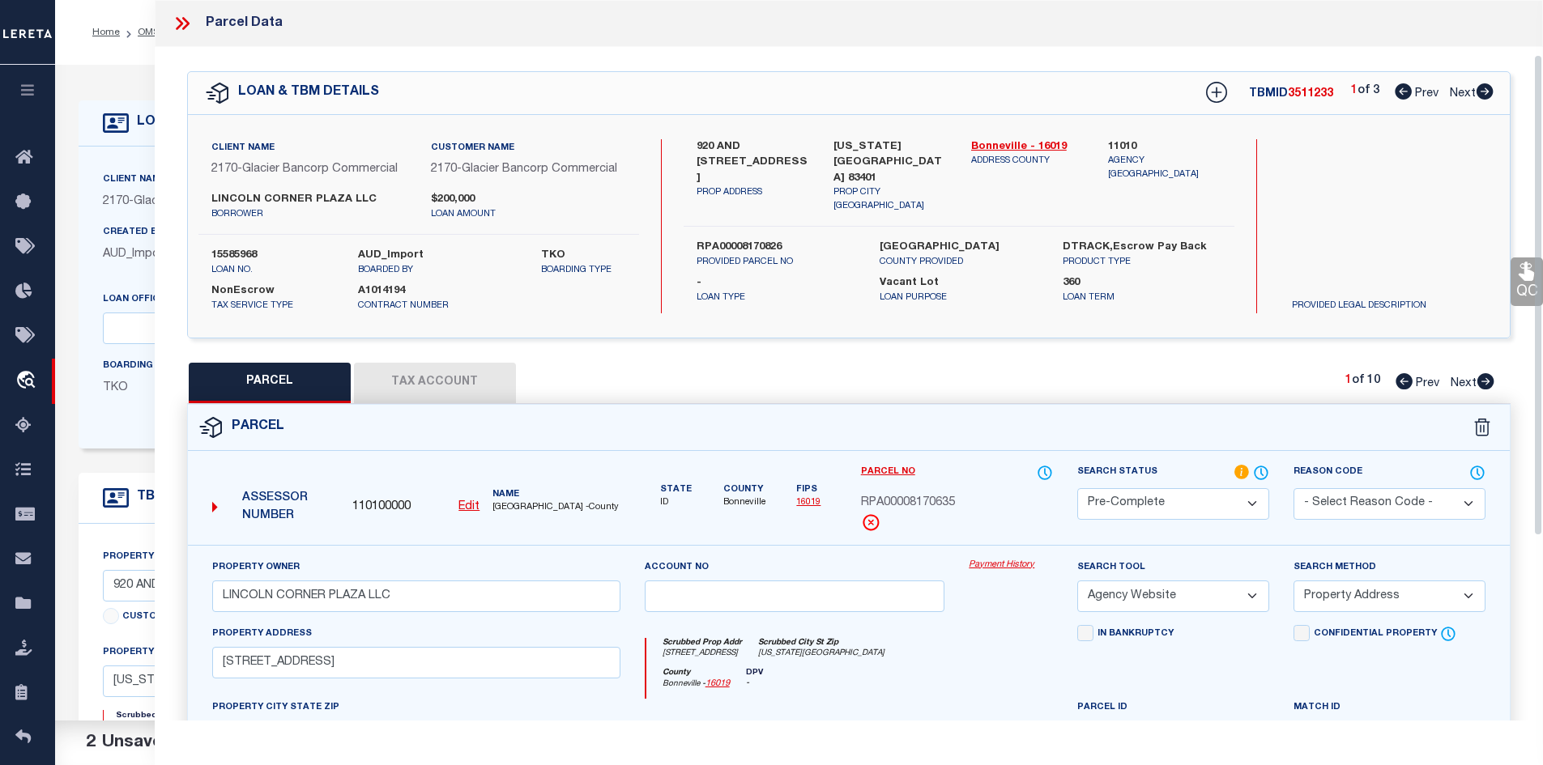
scroll to position [356, 0]
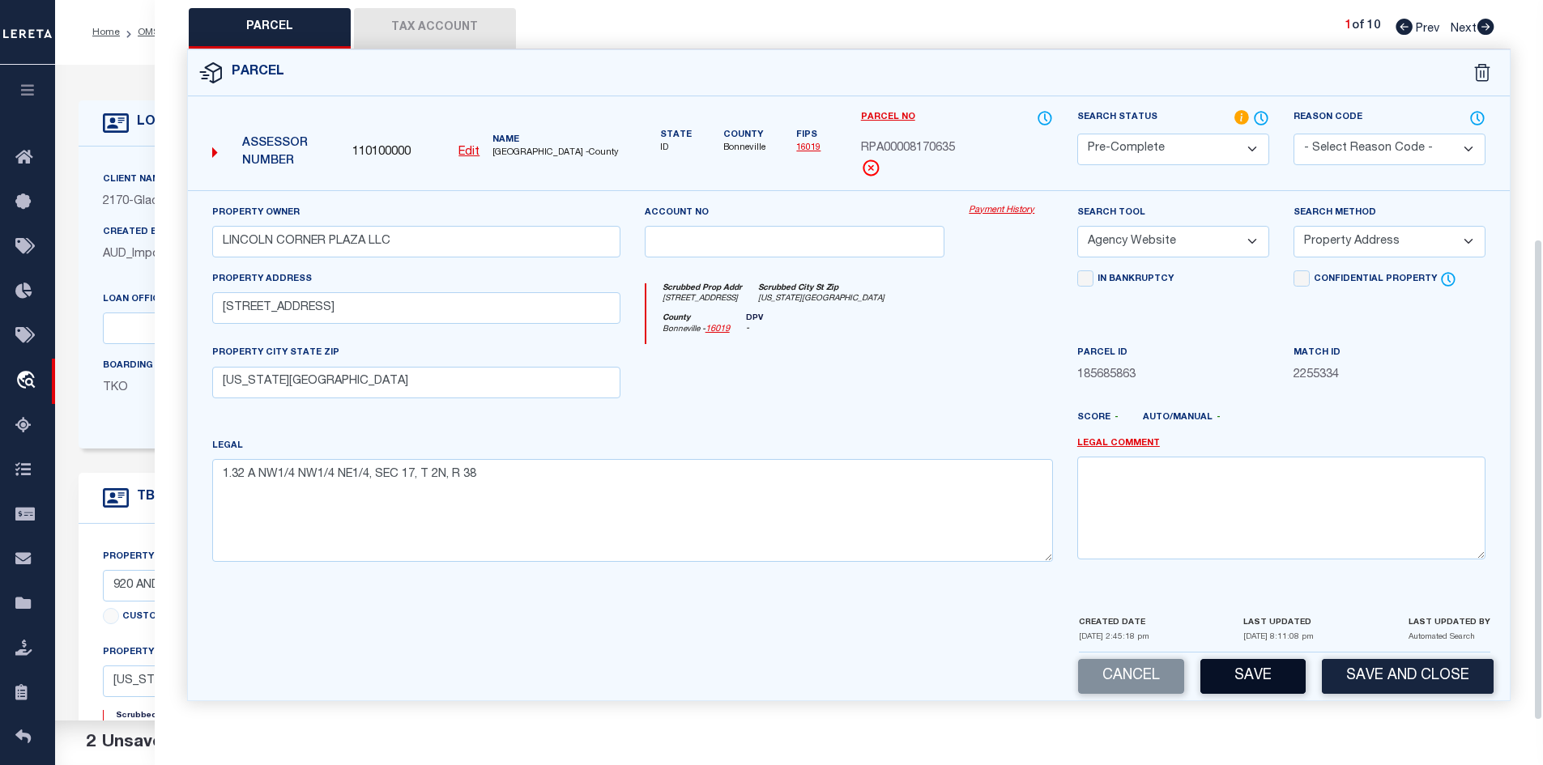
click at [1276, 669] on button "Save" at bounding box center [1252, 676] width 105 height 35
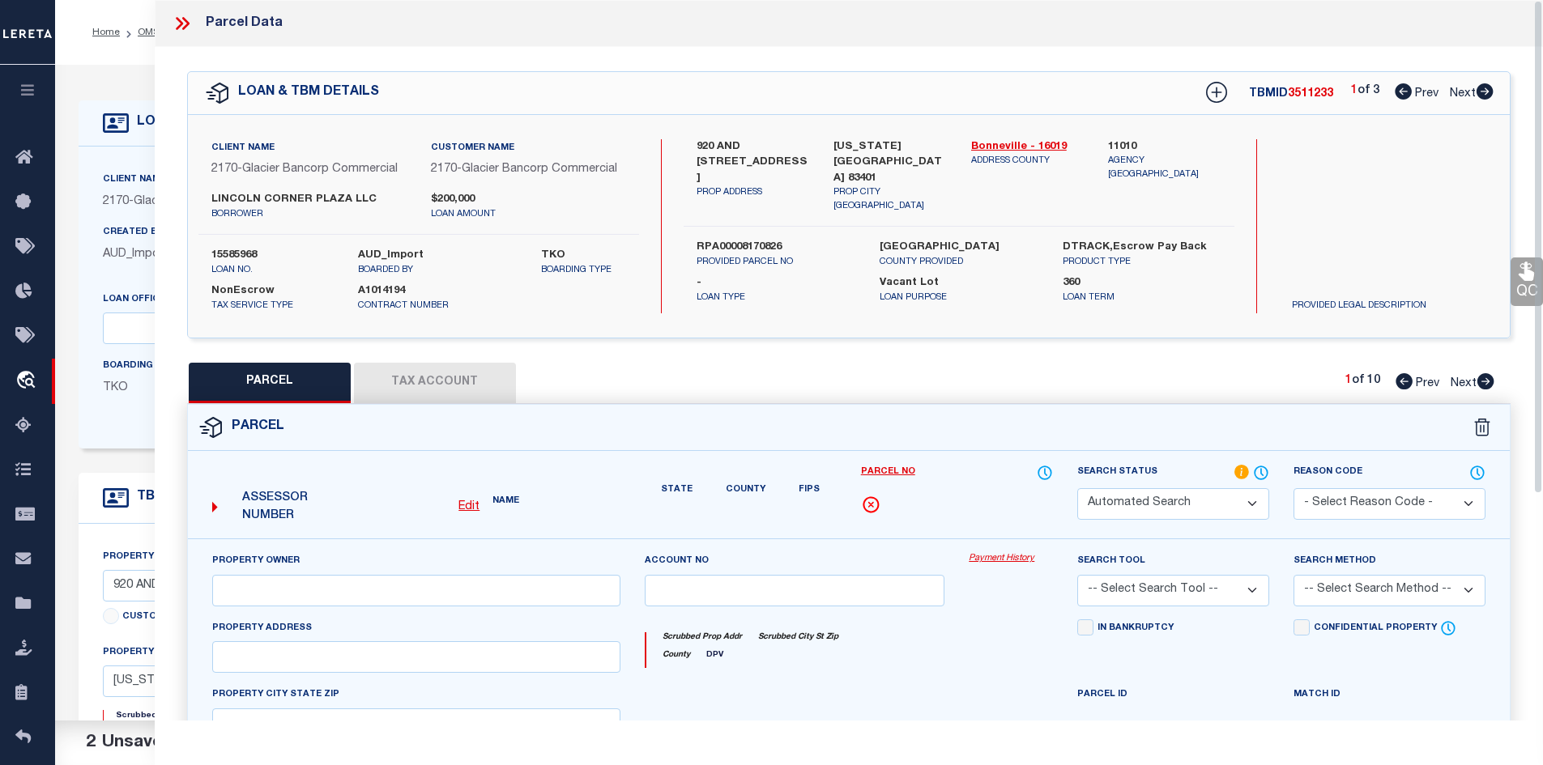
click at [1476, 379] on icon at bounding box center [1485, 381] width 18 height 16
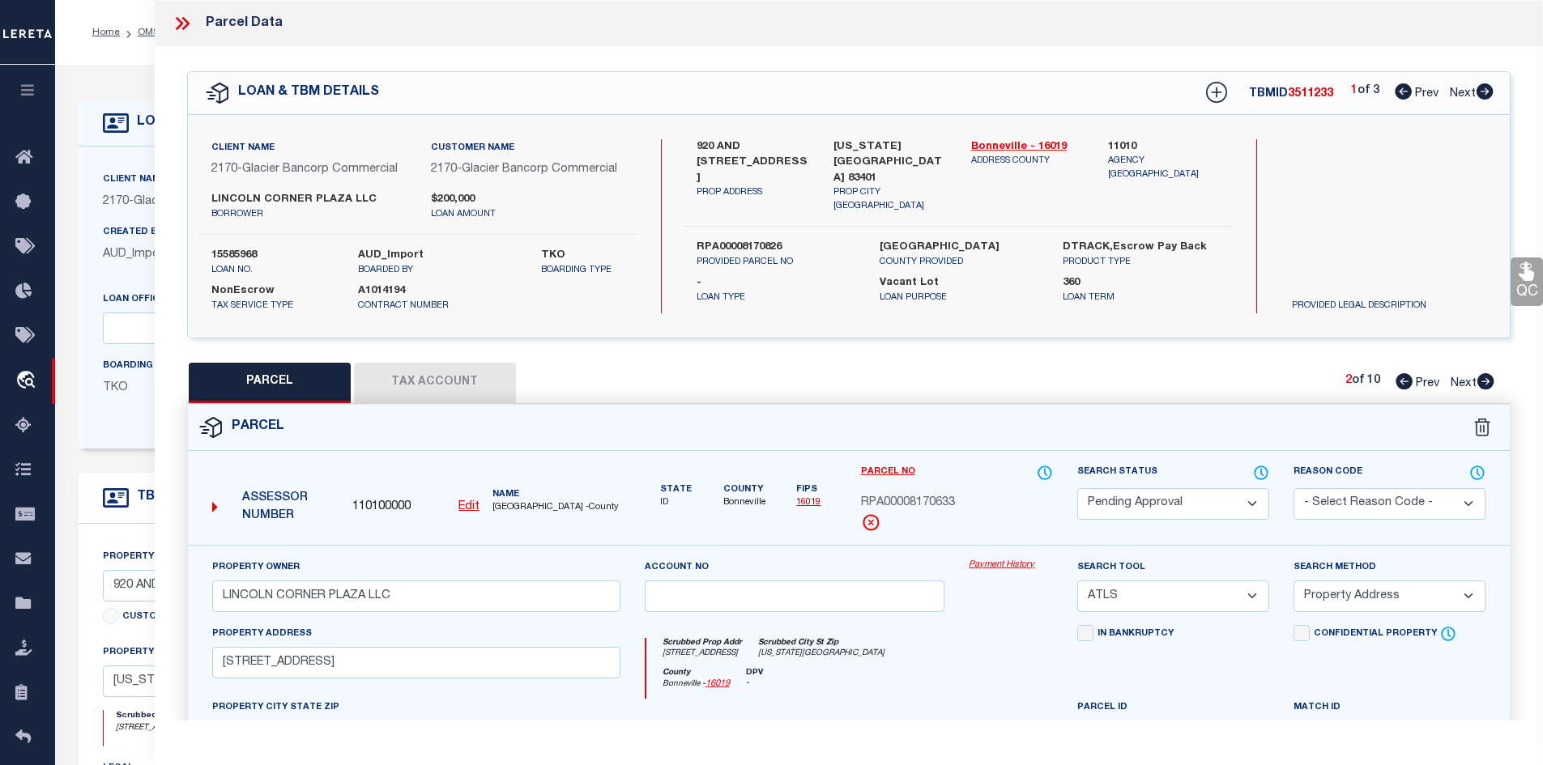
click at [1152, 500] on select "Automated Search Bad Parcel Complete Duplicate Parcel High Dollar Reporting In …" at bounding box center [1173, 504] width 192 height 32
click at [1077, 488] on select "Automated Search Bad Parcel Complete Duplicate Parcel High Dollar Reporting In …" at bounding box center [1173, 504] width 192 height 32
click at [1118, 423] on div "Parcel" at bounding box center [849, 428] width 1322 height 46
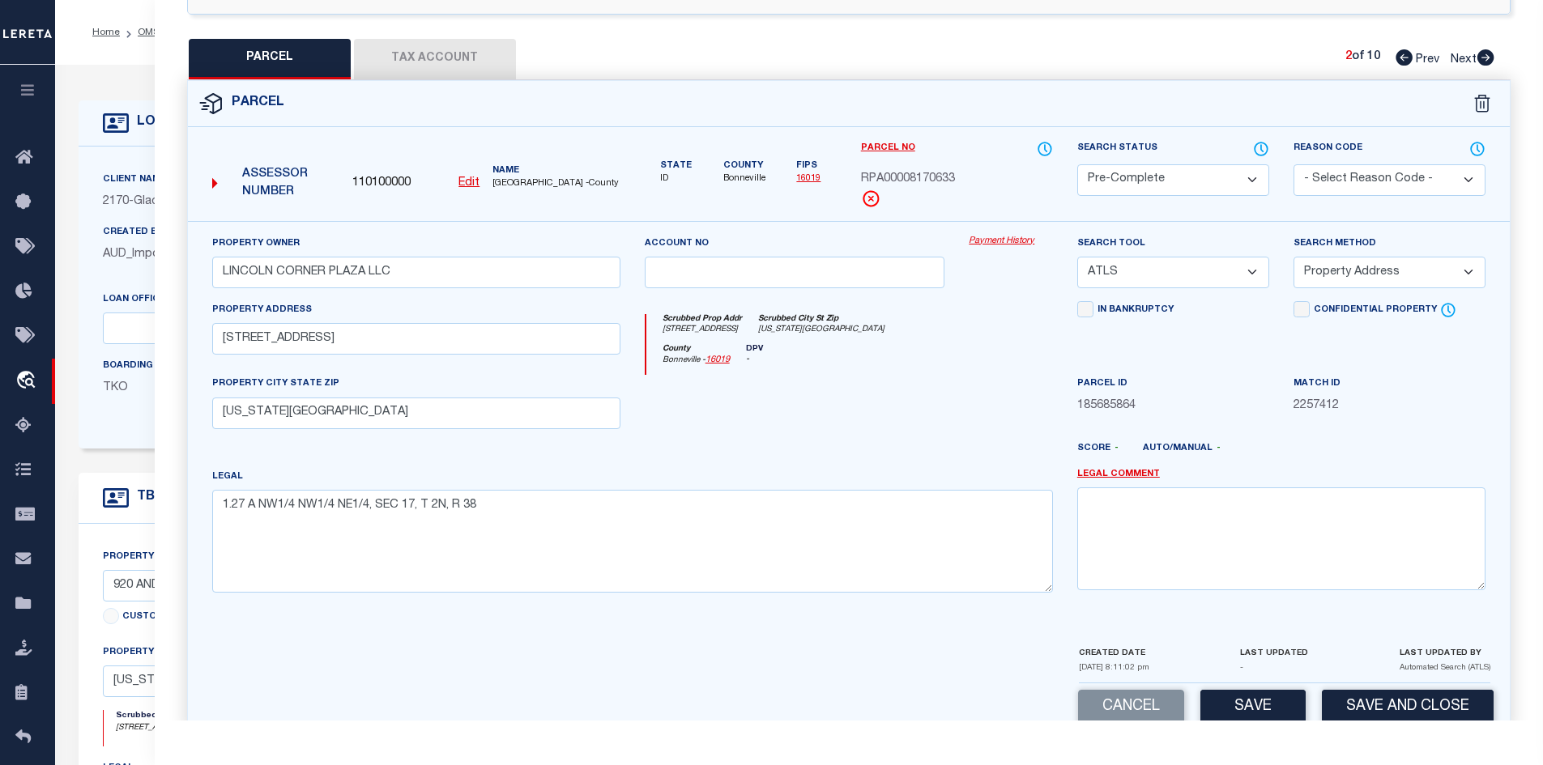
click at [1144, 276] on select "-- Select Search Tool -- 3rd Party Website Agency File Agency Website ATLS CNV-…" at bounding box center [1173, 273] width 192 height 32
click at [1077, 257] on select "-- Select Search Tool -- 3rd Party Website Agency File Agency Website ATLS CNV-…" at bounding box center [1173, 273] width 192 height 32
click at [1260, 697] on button "Save" at bounding box center [1252, 707] width 105 height 35
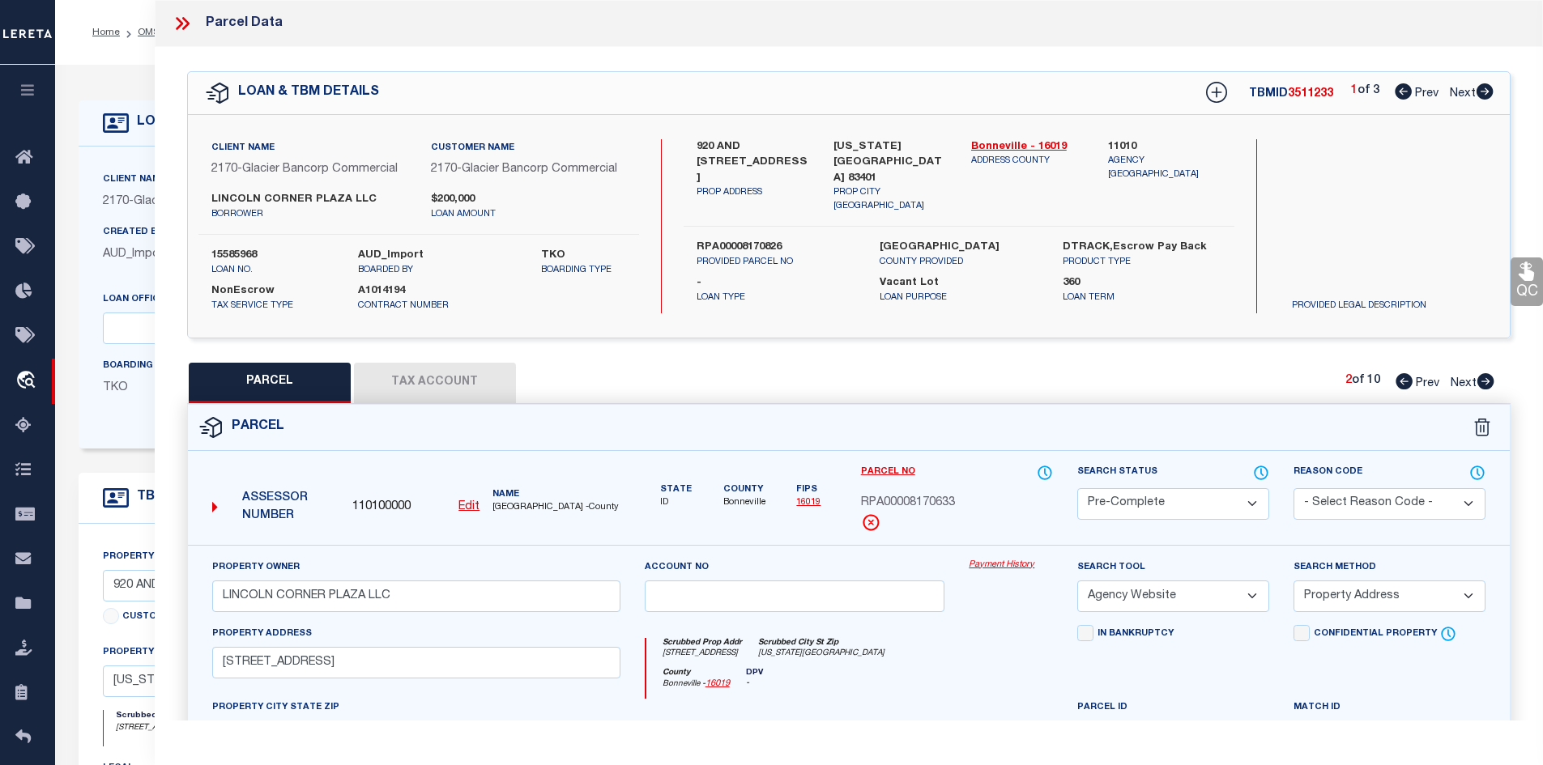
click at [1489, 90] on icon at bounding box center [1484, 91] width 17 height 16
click at [1194, 513] on select "Automated Search Bad Parcel Complete Duplicate Parcel High Dollar Reporting In …" at bounding box center [1173, 504] width 192 height 32
click at [1077, 488] on select "Automated Search Bad Parcel Complete Duplicate Parcel High Dollar Reporting In …" at bounding box center [1173, 504] width 192 height 32
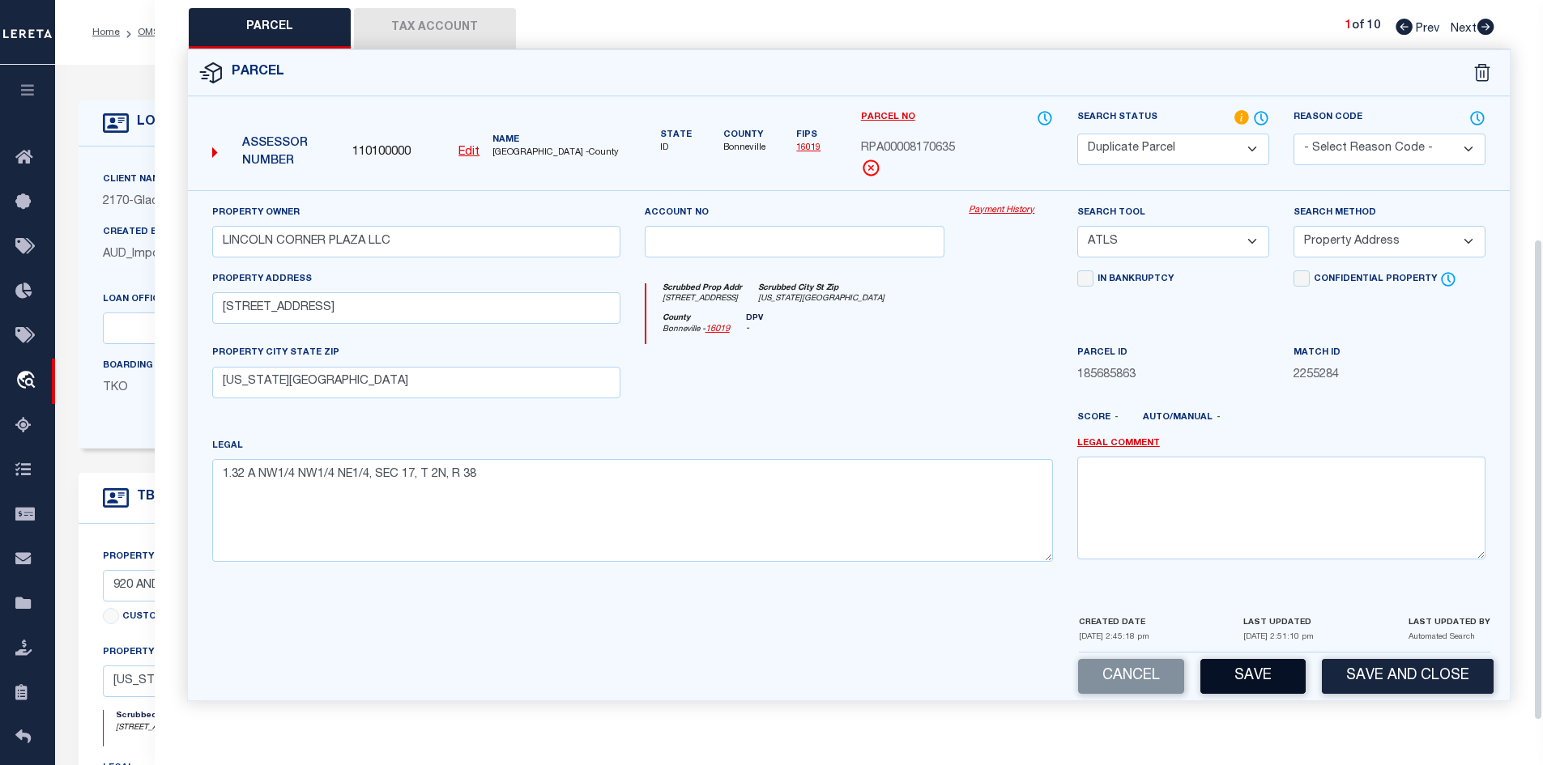
click at [1248, 662] on button "Save" at bounding box center [1252, 676] width 105 height 35
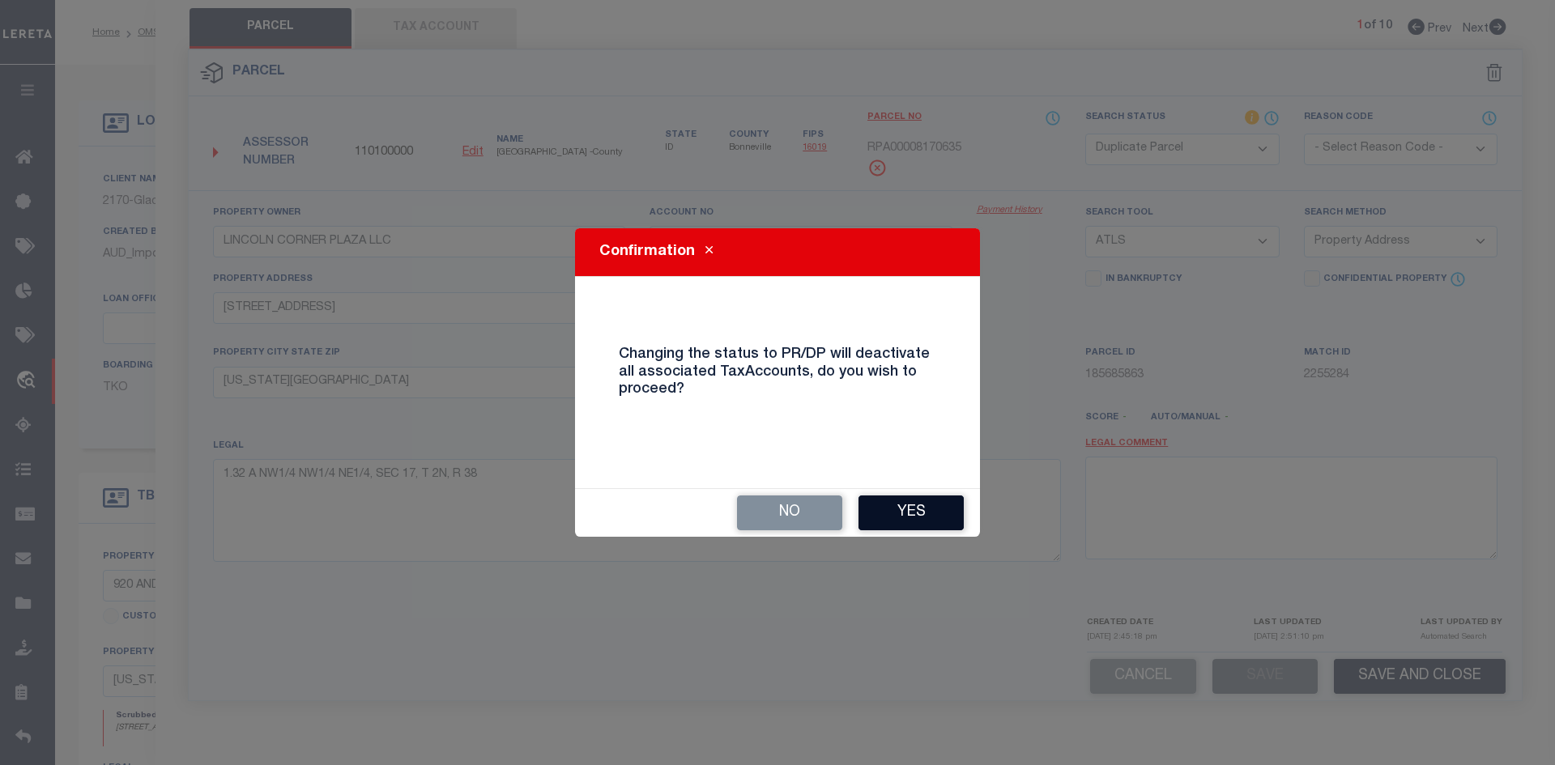
click at [943, 522] on button "Yes" at bounding box center [910, 513] width 105 height 35
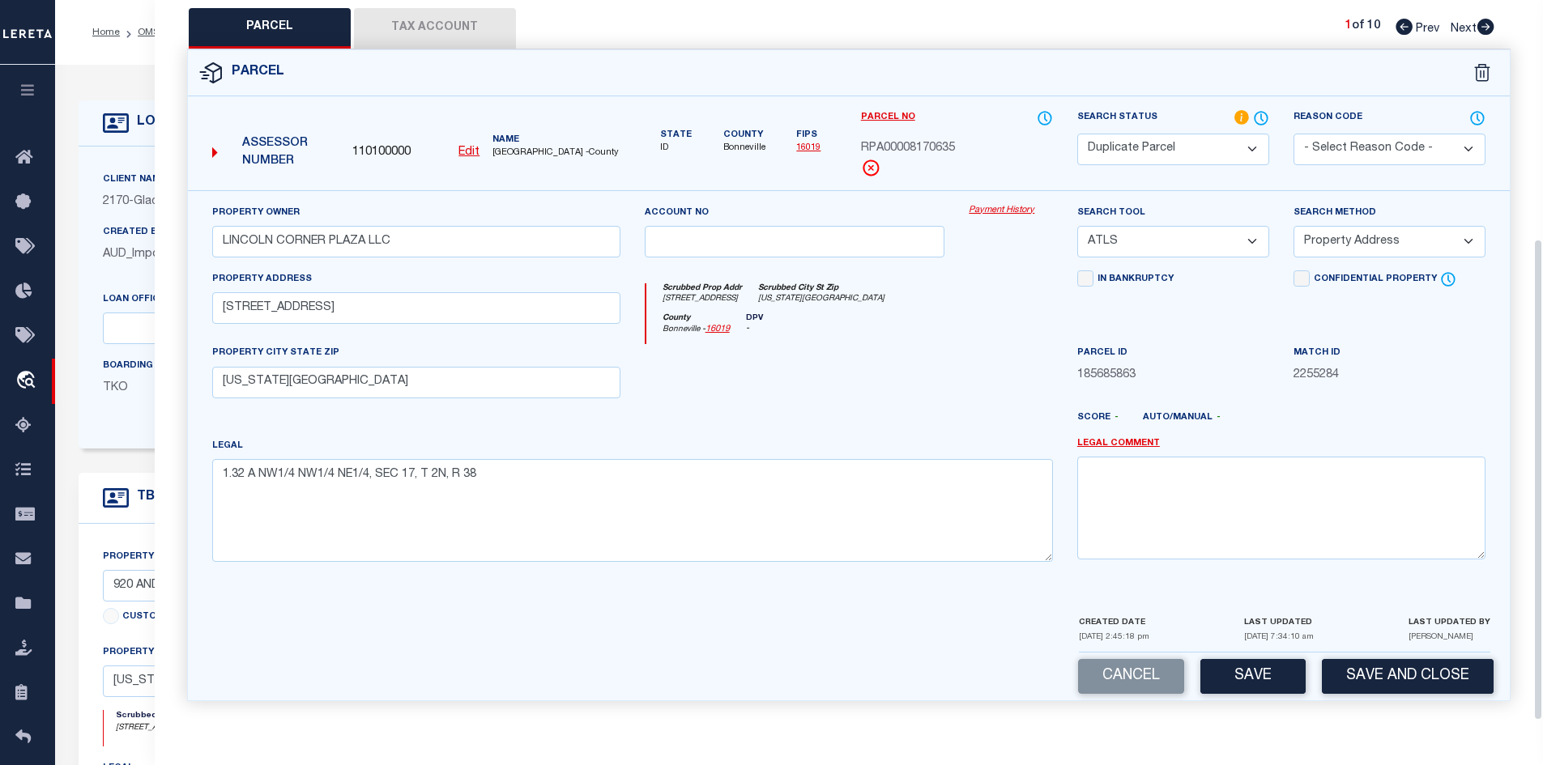
click at [1487, 29] on icon at bounding box center [1485, 27] width 17 height 16
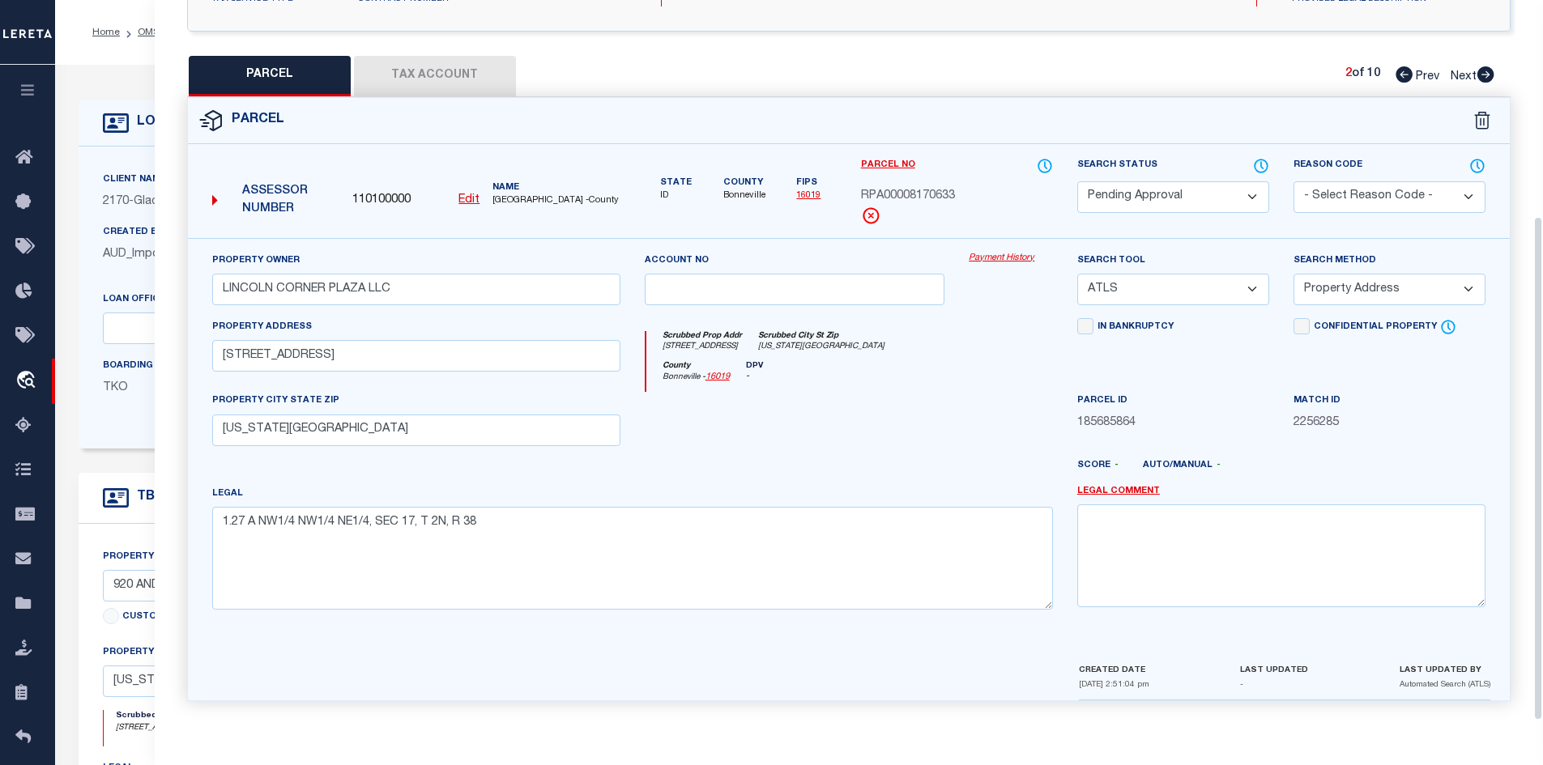
scroll to position [309, 0]
click at [1403, 72] on icon at bounding box center [1403, 74] width 17 height 16
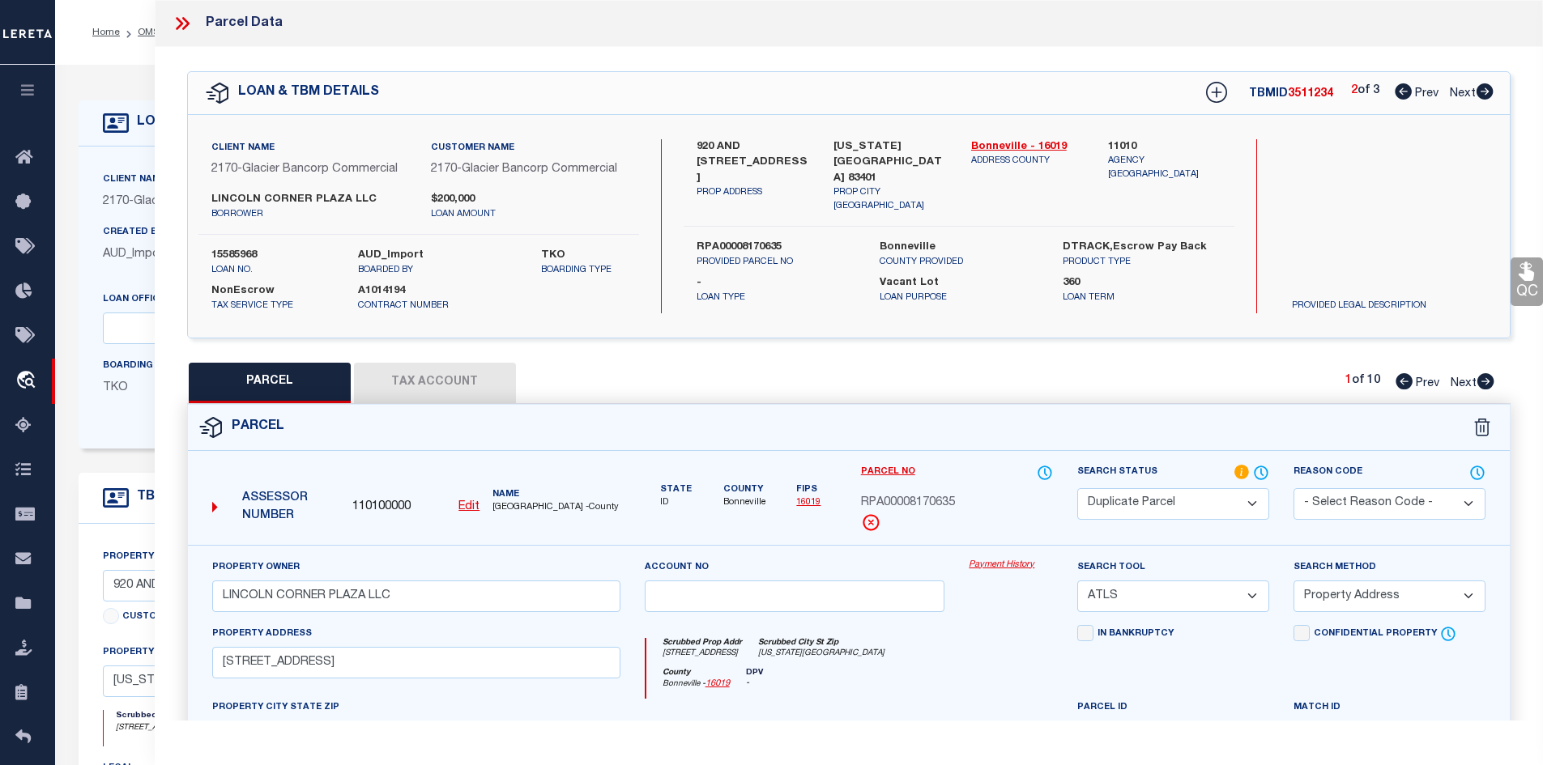
click at [1477, 92] on icon at bounding box center [1484, 91] width 17 height 16
click at [1173, 507] on select "Automated Search Bad Parcel Complete Duplicate Parcel High Dollar Reporting In …" at bounding box center [1173, 504] width 192 height 32
click at [1077, 488] on select "Automated Search Bad Parcel Complete Duplicate Parcel High Dollar Reporting In …" at bounding box center [1173, 504] width 192 height 32
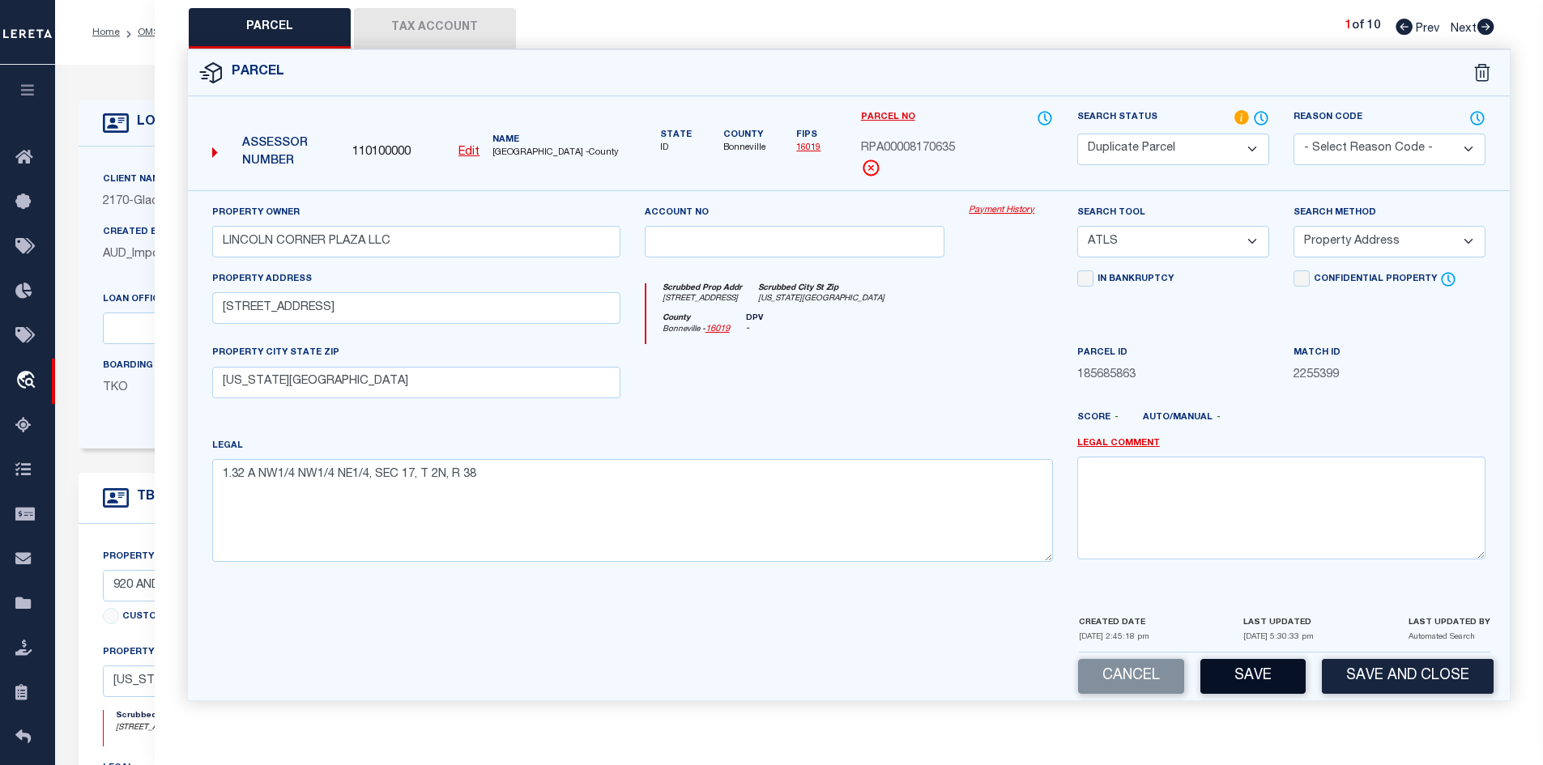
click at [1254, 671] on button "Save" at bounding box center [1252, 676] width 105 height 35
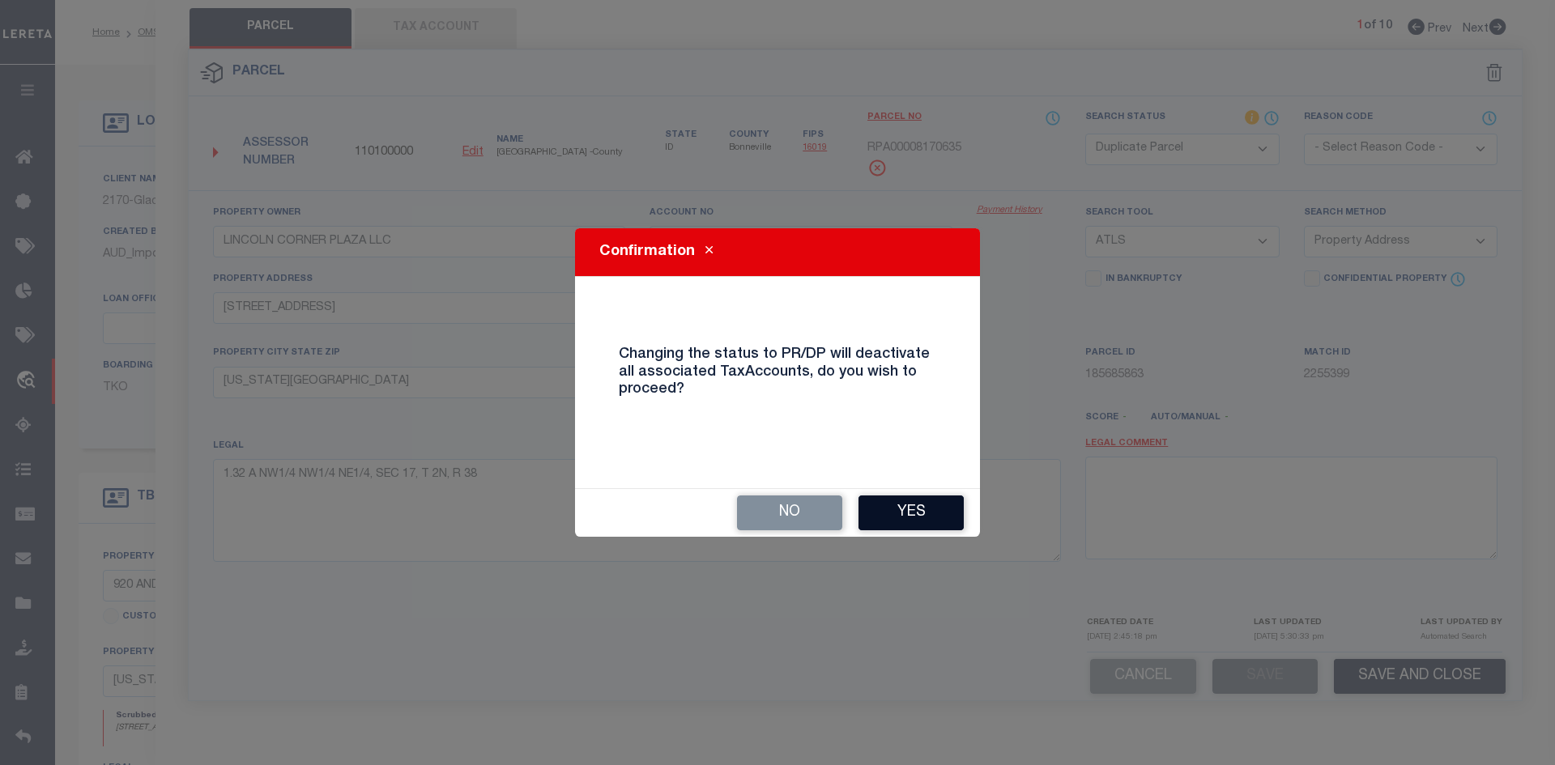
click at [883, 521] on button "Yes" at bounding box center [910, 513] width 105 height 35
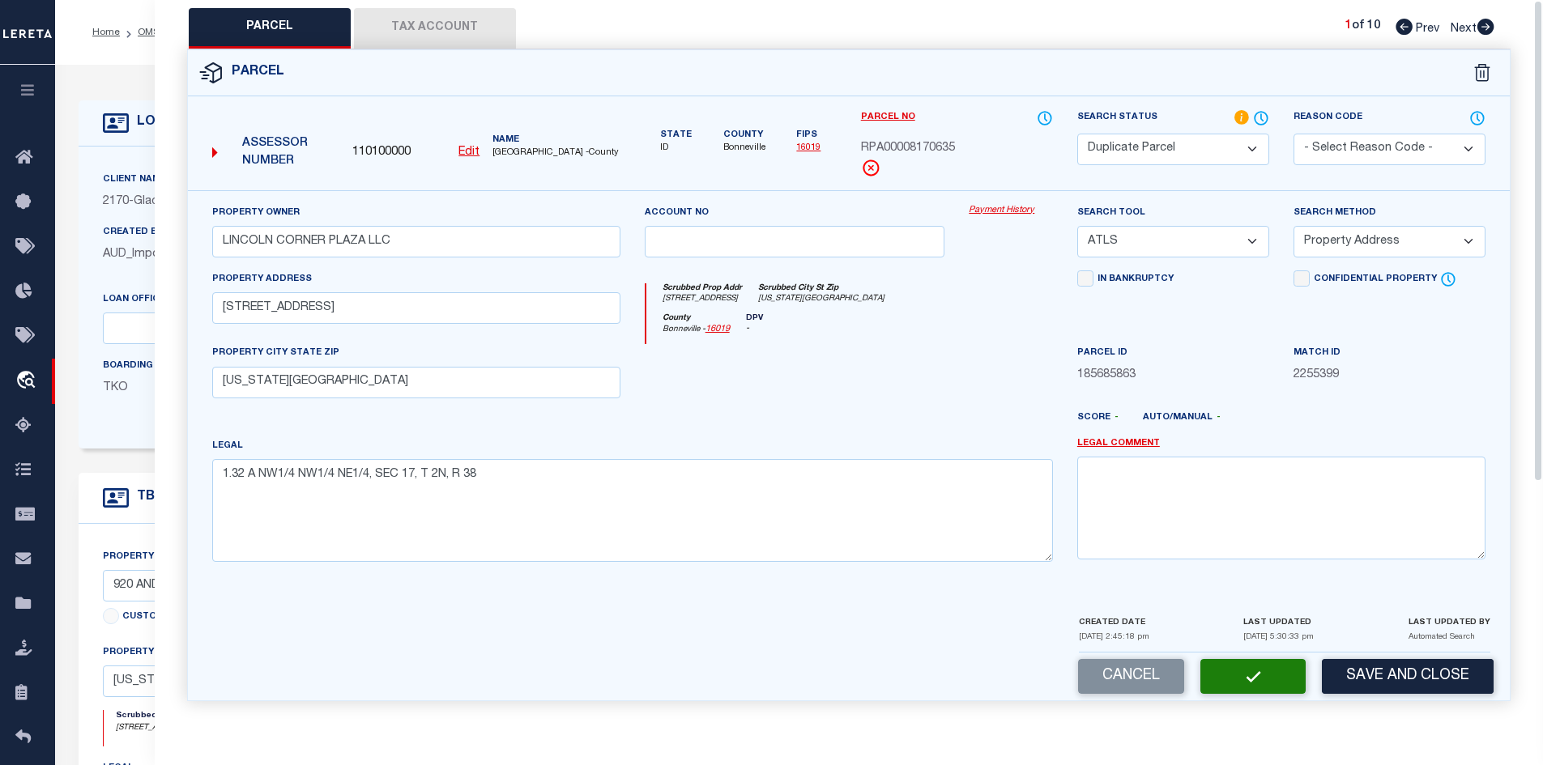
scroll to position [0, 0]
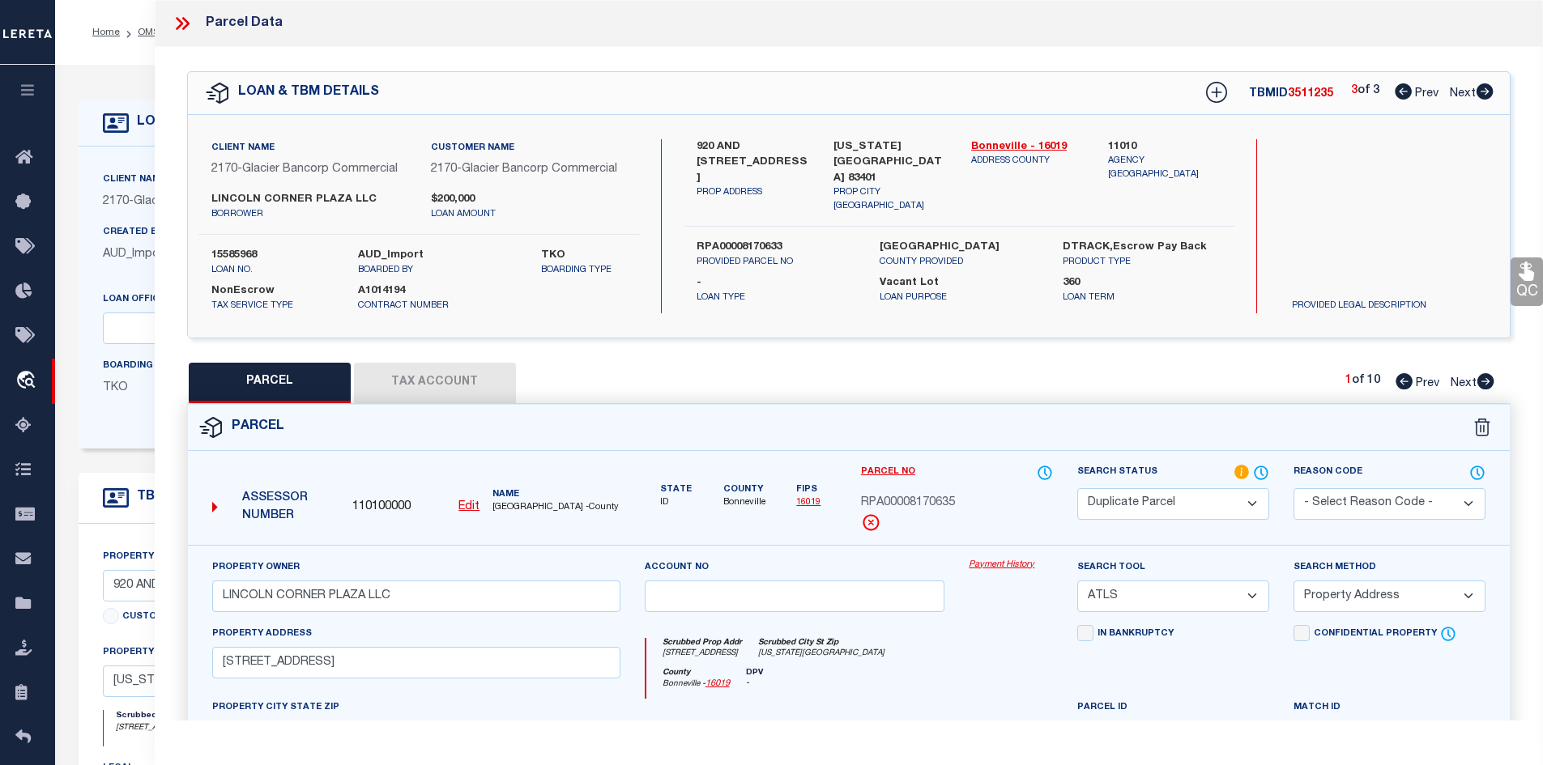
click at [1401, 91] on icon at bounding box center [1403, 91] width 17 height 16
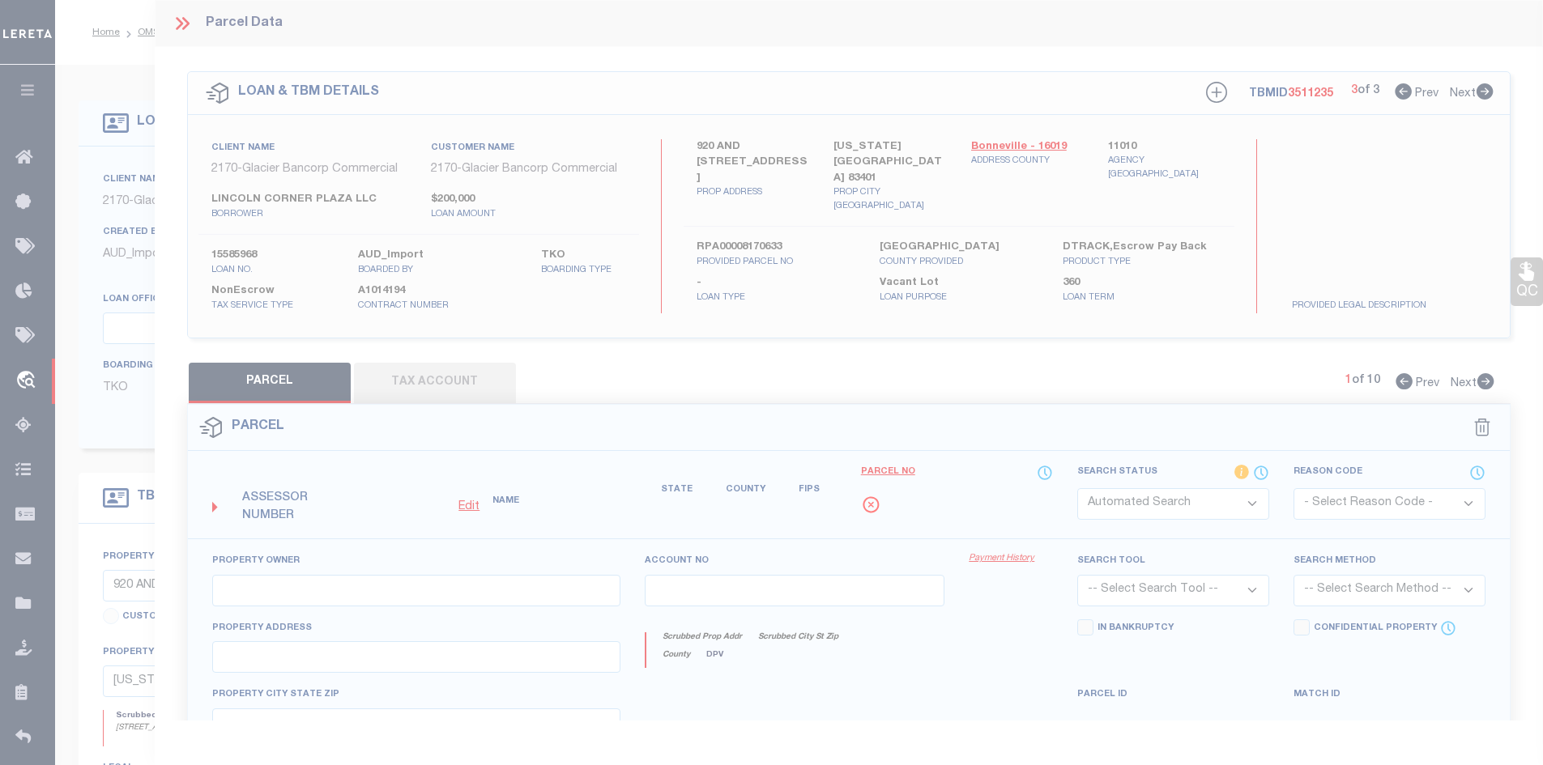
click at [1401, 91] on div at bounding box center [771, 382] width 1543 height 765
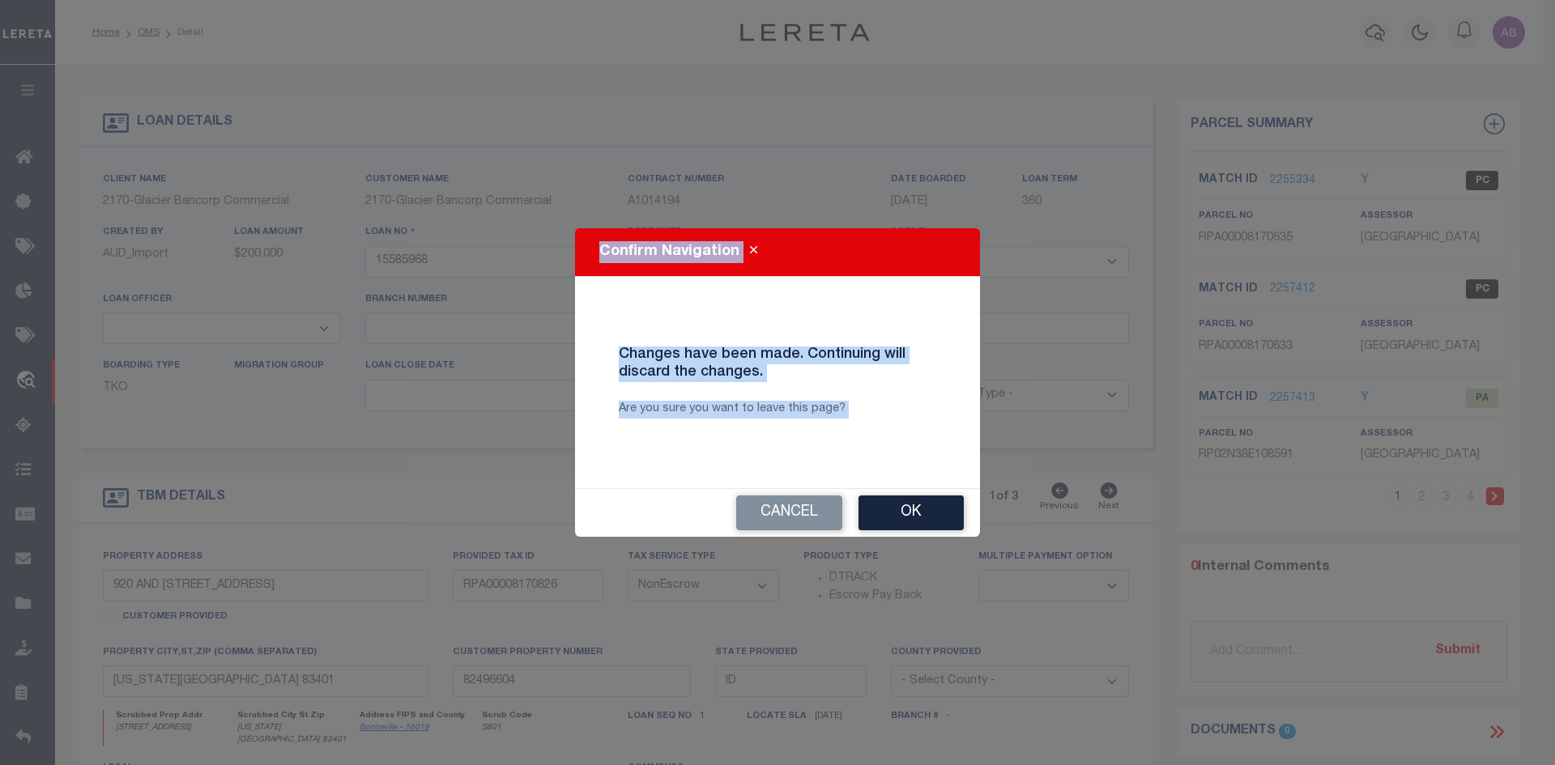
click at [1401, 91] on body "Home OMS Detail" at bounding box center [777, 622] width 1555 height 1244
click at [775, 513] on button "Cancel" at bounding box center [789, 513] width 106 height 35
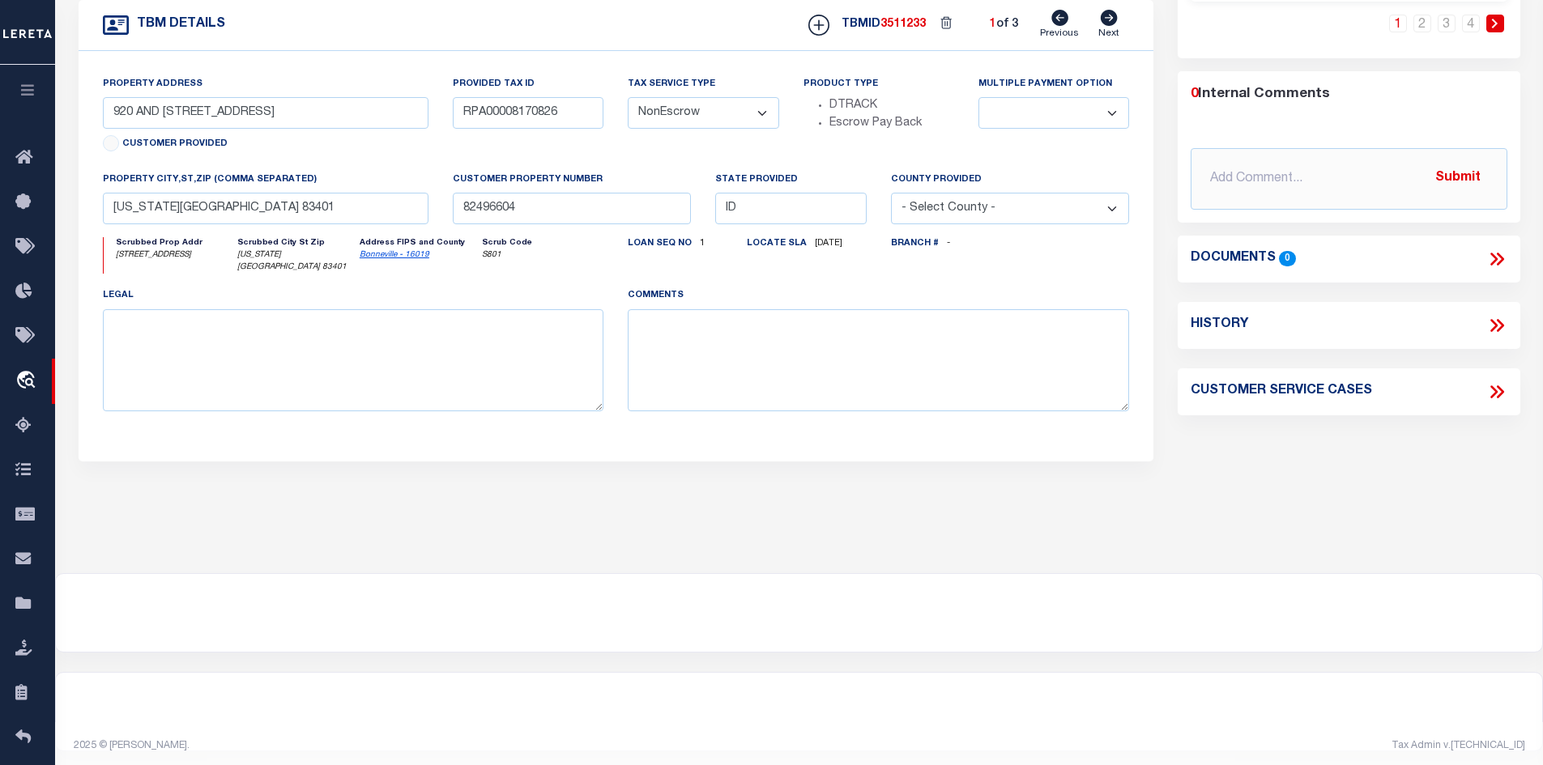
scroll to position [68, 0]
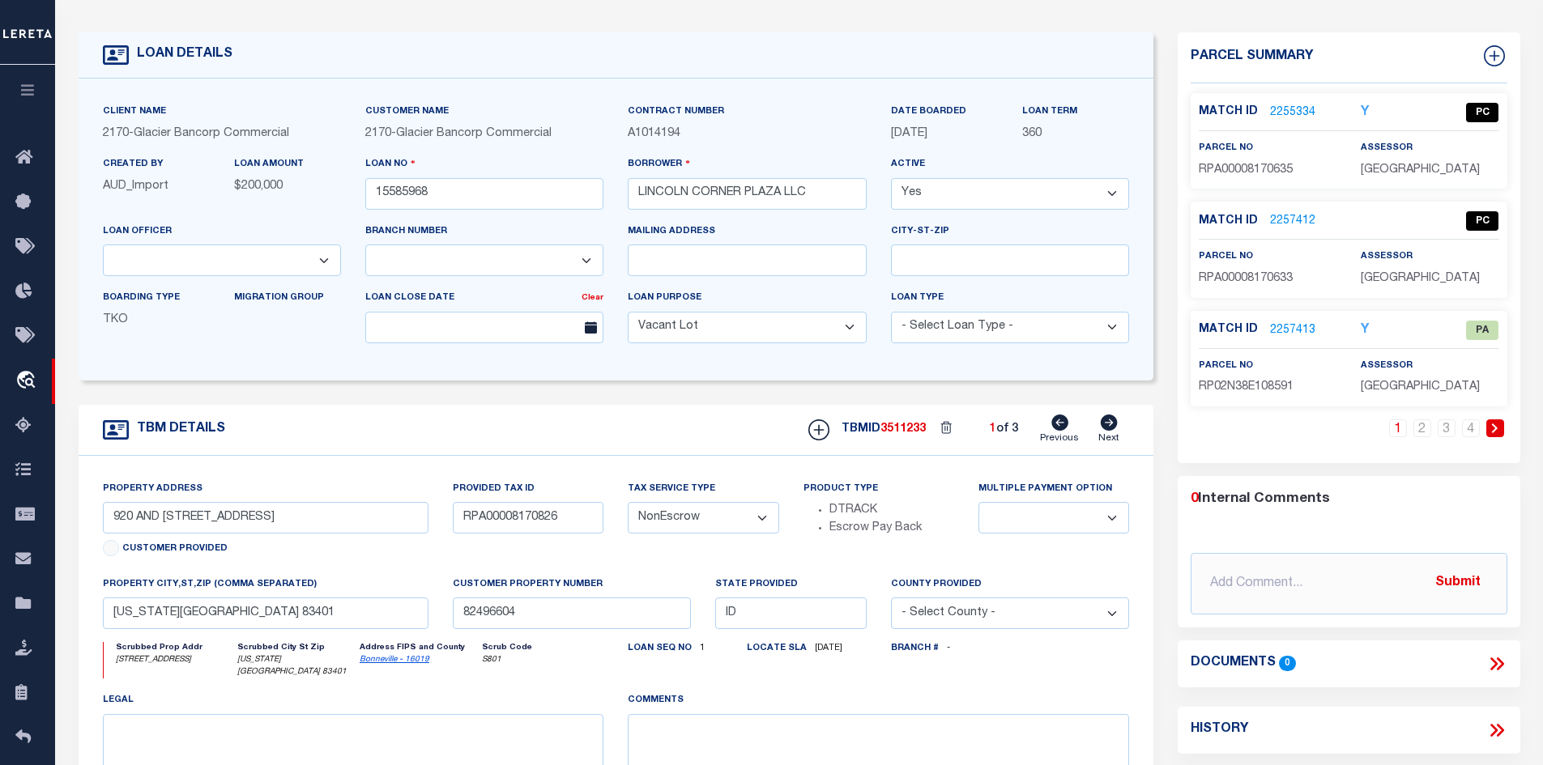
click at [1290, 107] on link "2255334" at bounding box center [1292, 112] width 45 height 17
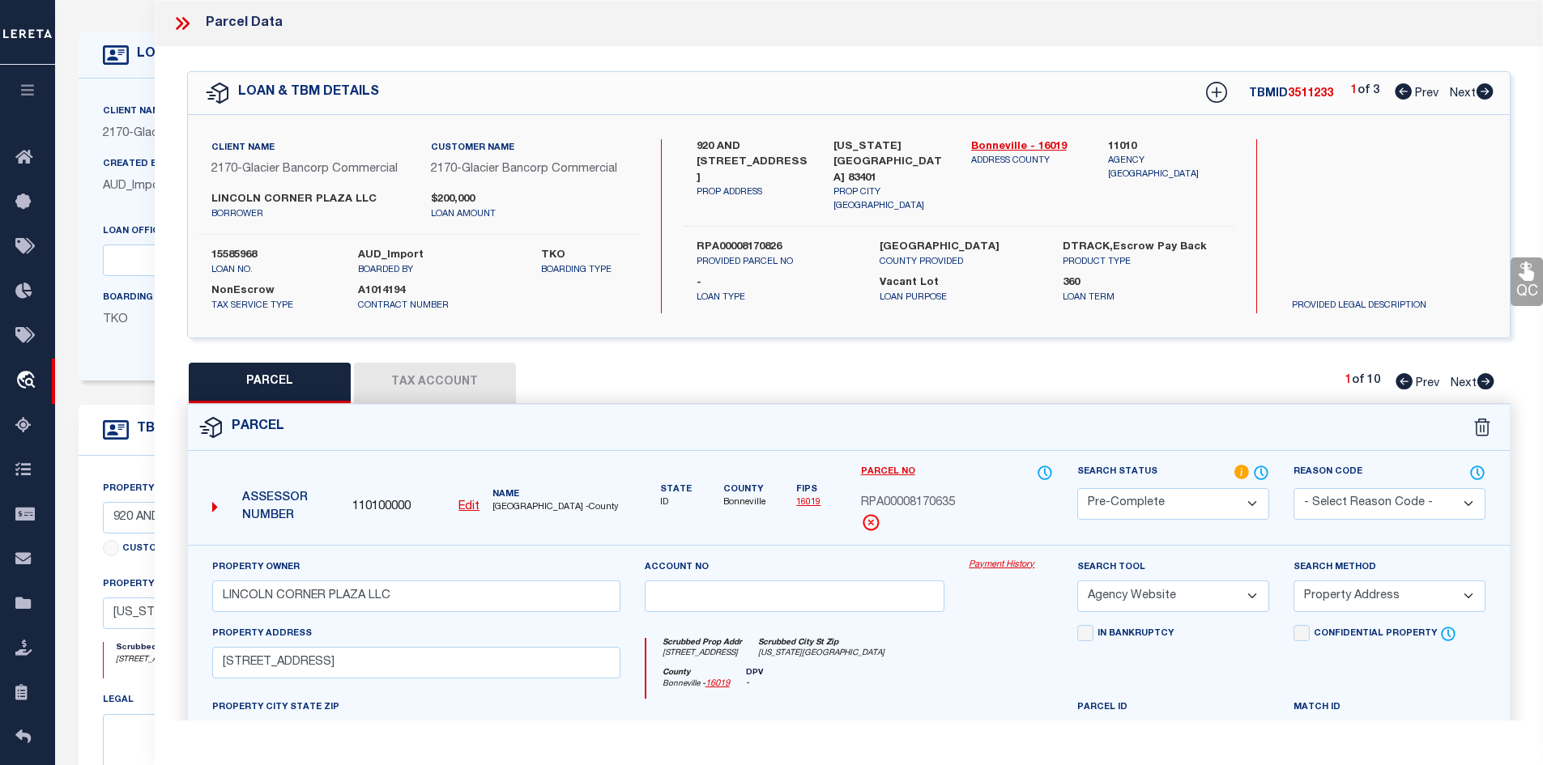
click at [510, 501] on span "[GEOGRAPHIC_DATA] -County" at bounding box center [555, 508] width 127 height 14
click at [898, 495] on span "RPA00008170635" at bounding box center [908, 504] width 94 height 18
drag, startPoint x: 1484, startPoint y: 381, endPoint x: 1016, endPoint y: 496, distance: 482.2
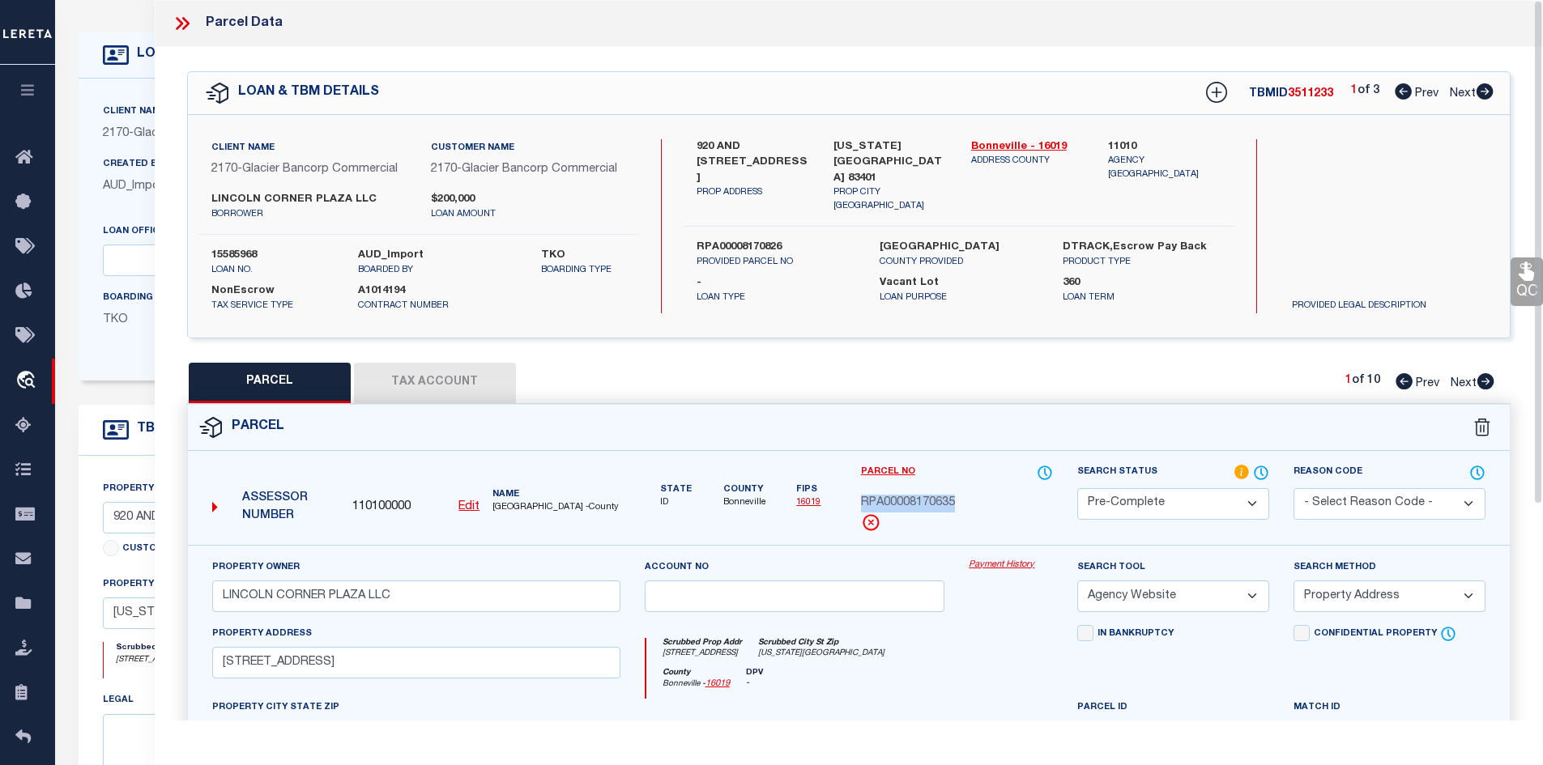
click at [1484, 381] on icon at bounding box center [1485, 381] width 17 height 16
click at [933, 505] on span "RPA00008170633" at bounding box center [908, 504] width 94 height 18
click at [1493, 376] on icon at bounding box center [1485, 381] width 18 height 16
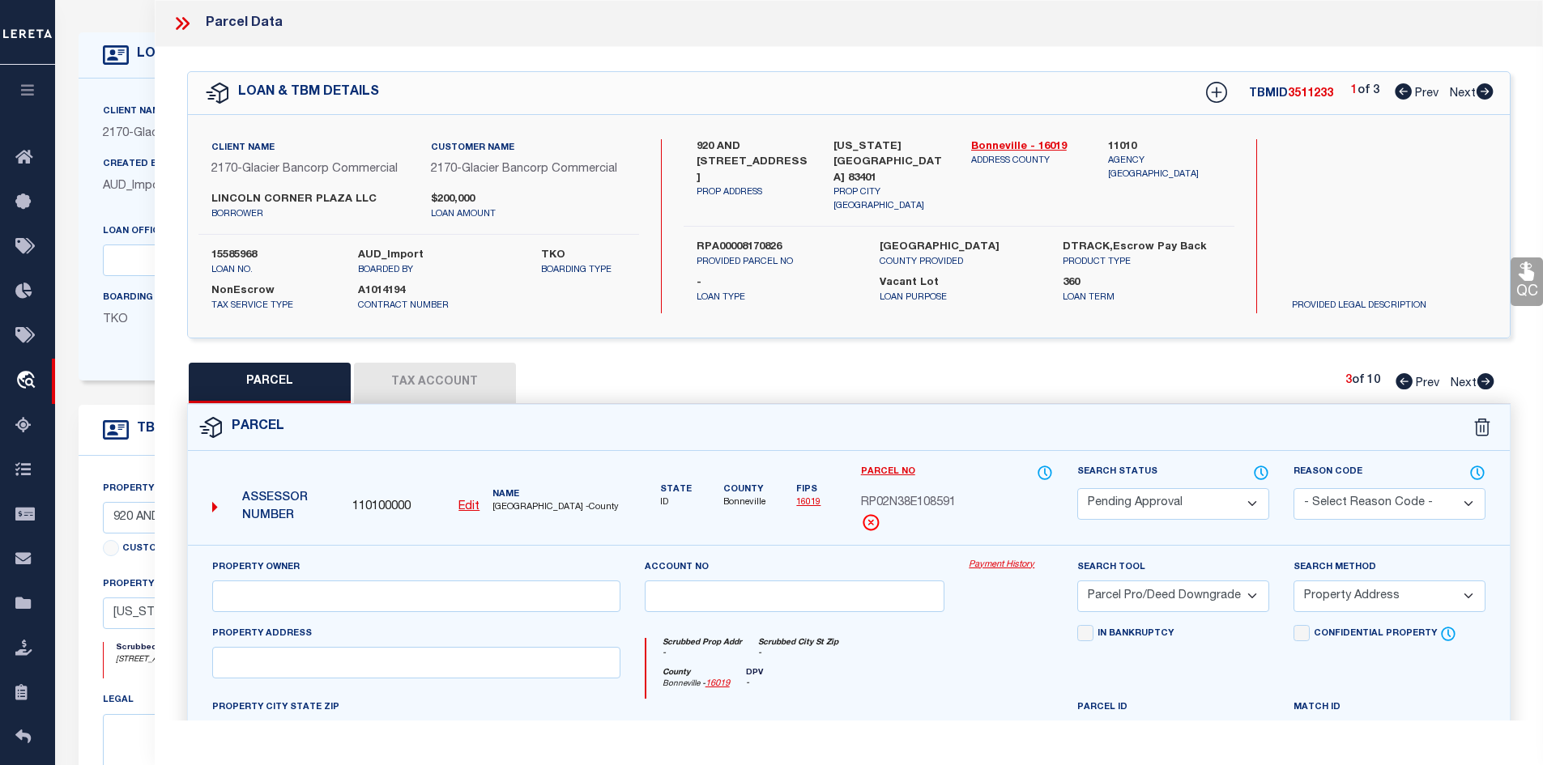
click at [1163, 495] on select "Automated Search Bad Parcel Complete Duplicate Parcel High Dollar Reporting In …" at bounding box center [1173, 504] width 192 height 32
click at [1077, 488] on select "Automated Search Bad Parcel Complete Duplicate Parcel High Dollar Reporting In …" at bounding box center [1173, 504] width 192 height 32
click at [1372, 490] on select "- Select Reason Code - 099 - Other (Provide additional detail) ACT - Agency Cha…" at bounding box center [1389, 504] width 192 height 32
click at [1293, 488] on select "- Select Reason Code - 099 - Other (Provide additional detail) ACT - Agency Cha…" at bounding box center [1389, 504] width 192 height 32
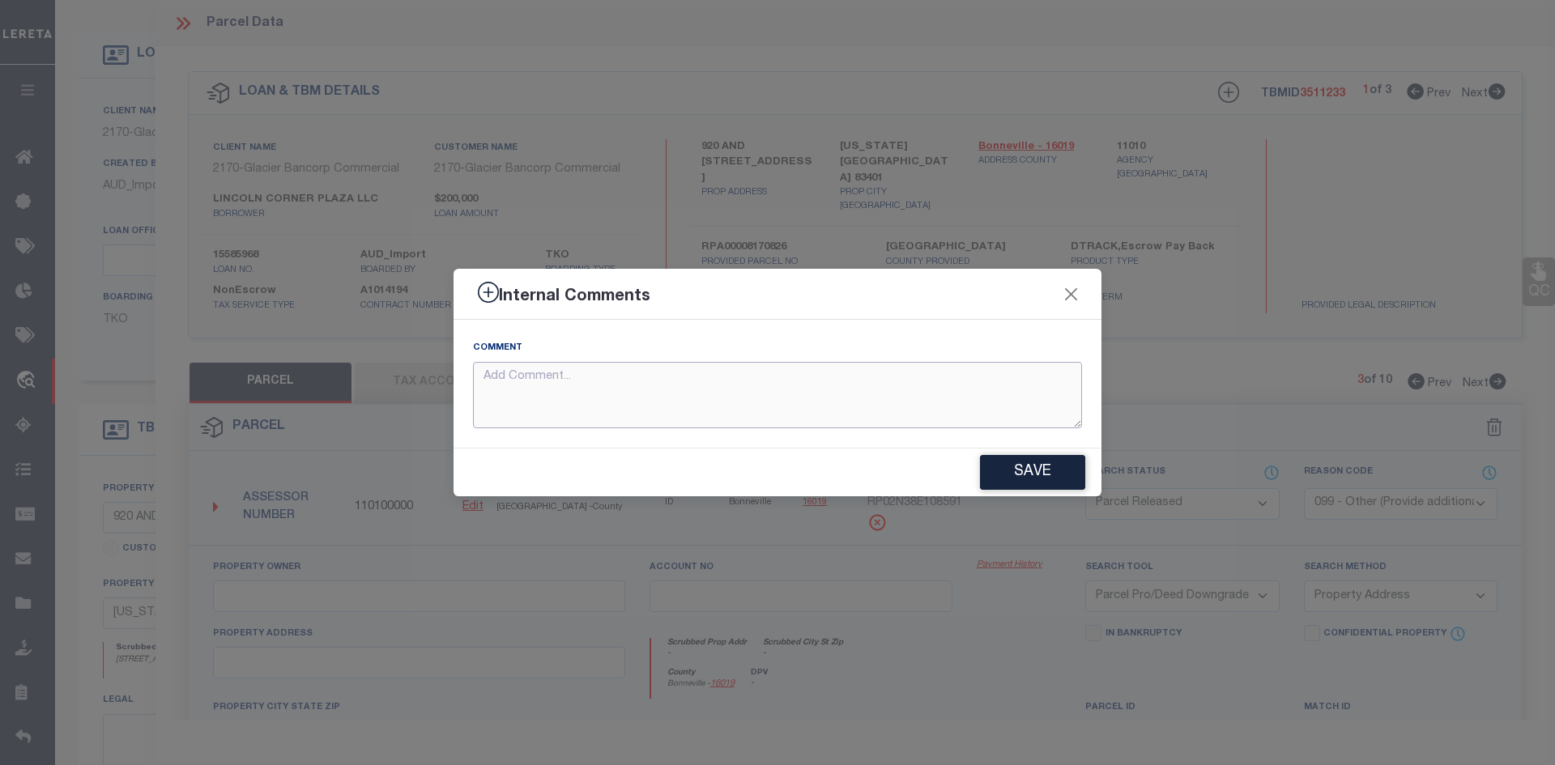
click at [669, 394] on textarea at bounding box center [777, 395] width 609 height 67
click at [1063, 464] on button "Save" at bounding box center [1032, 472] width 105 height 35
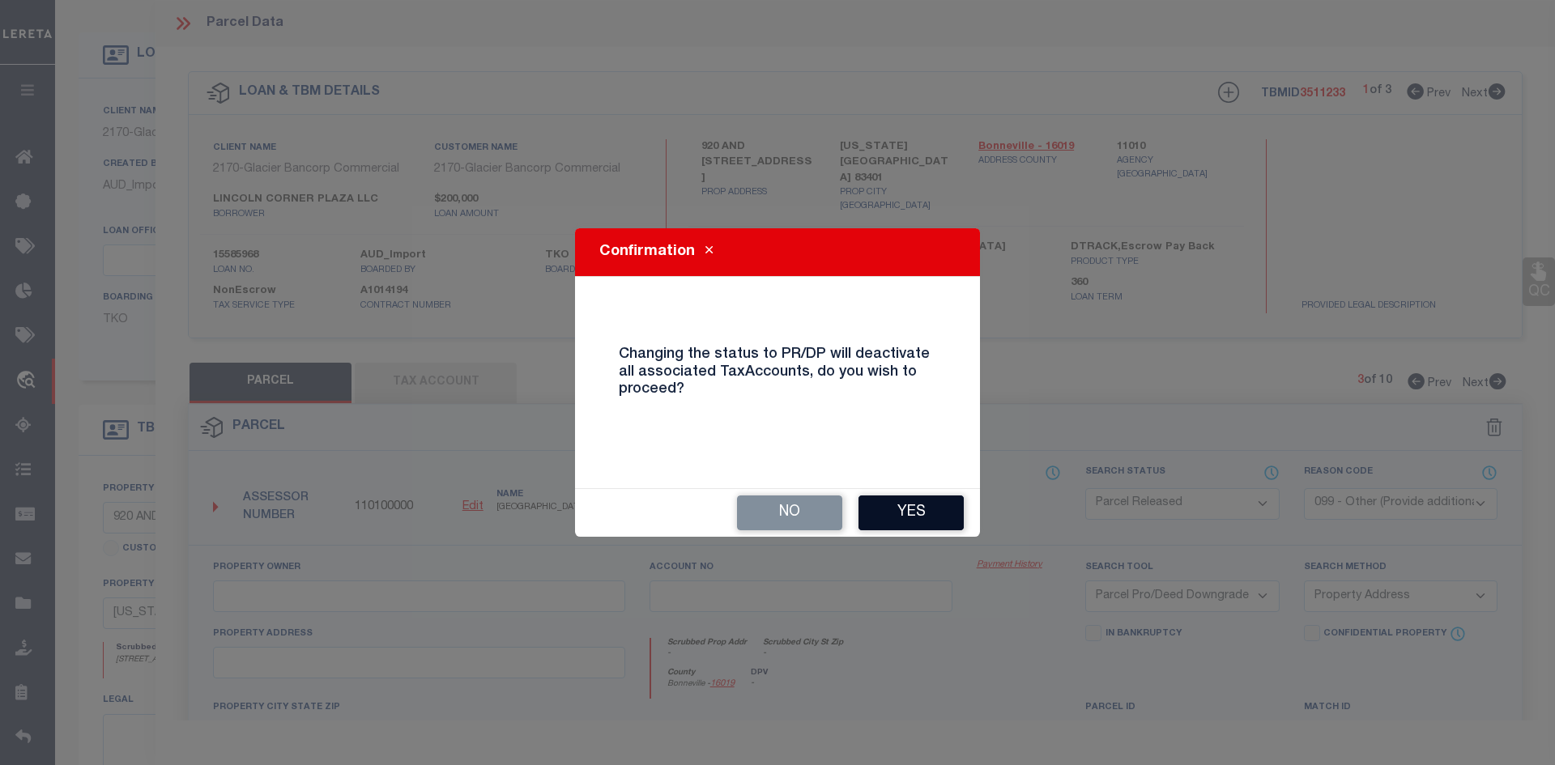
click at [896, 502] on button "Yes" at bounding box center [910, 513] width 105 height 35
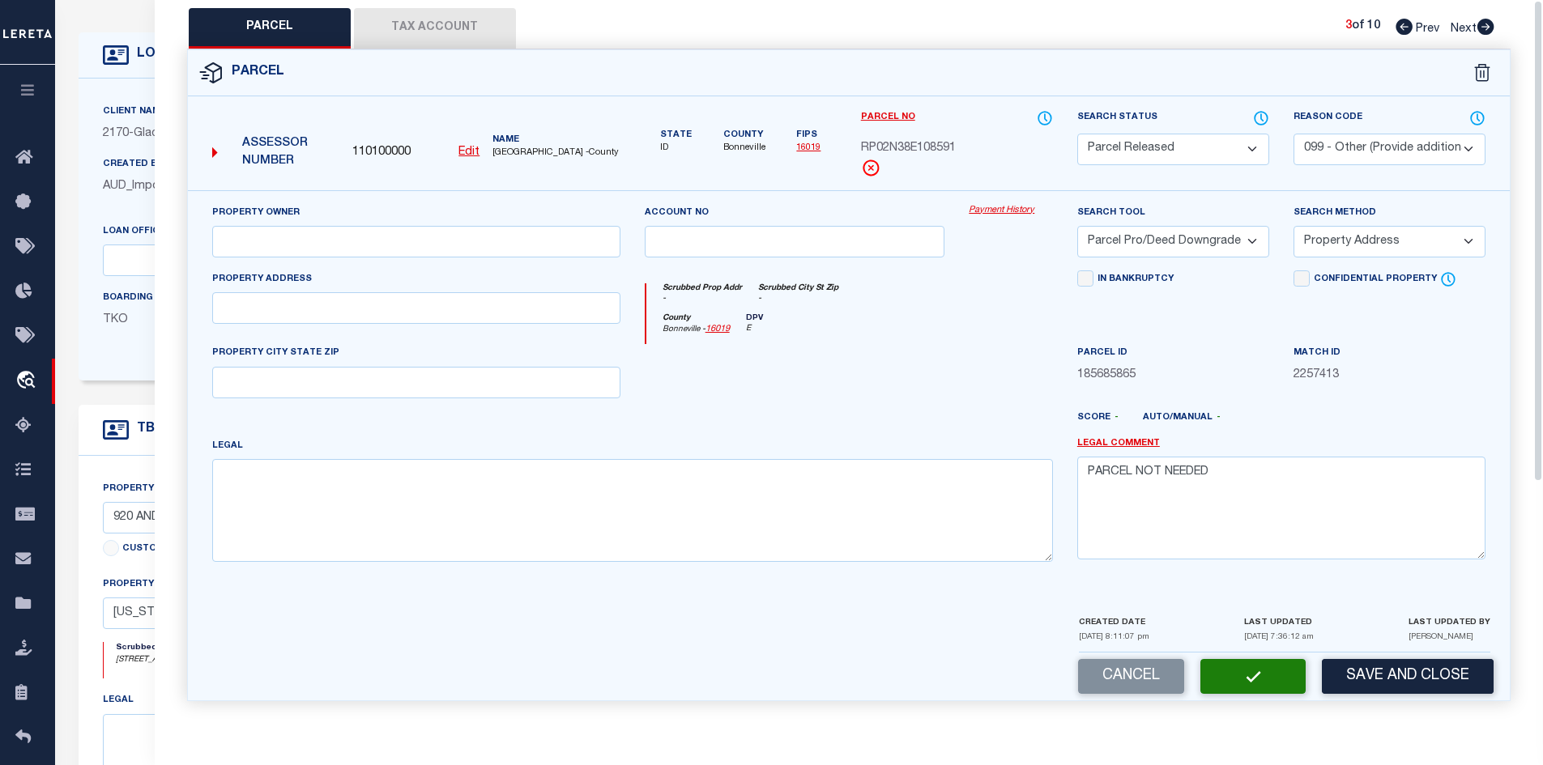
scroll to position [0, 0]
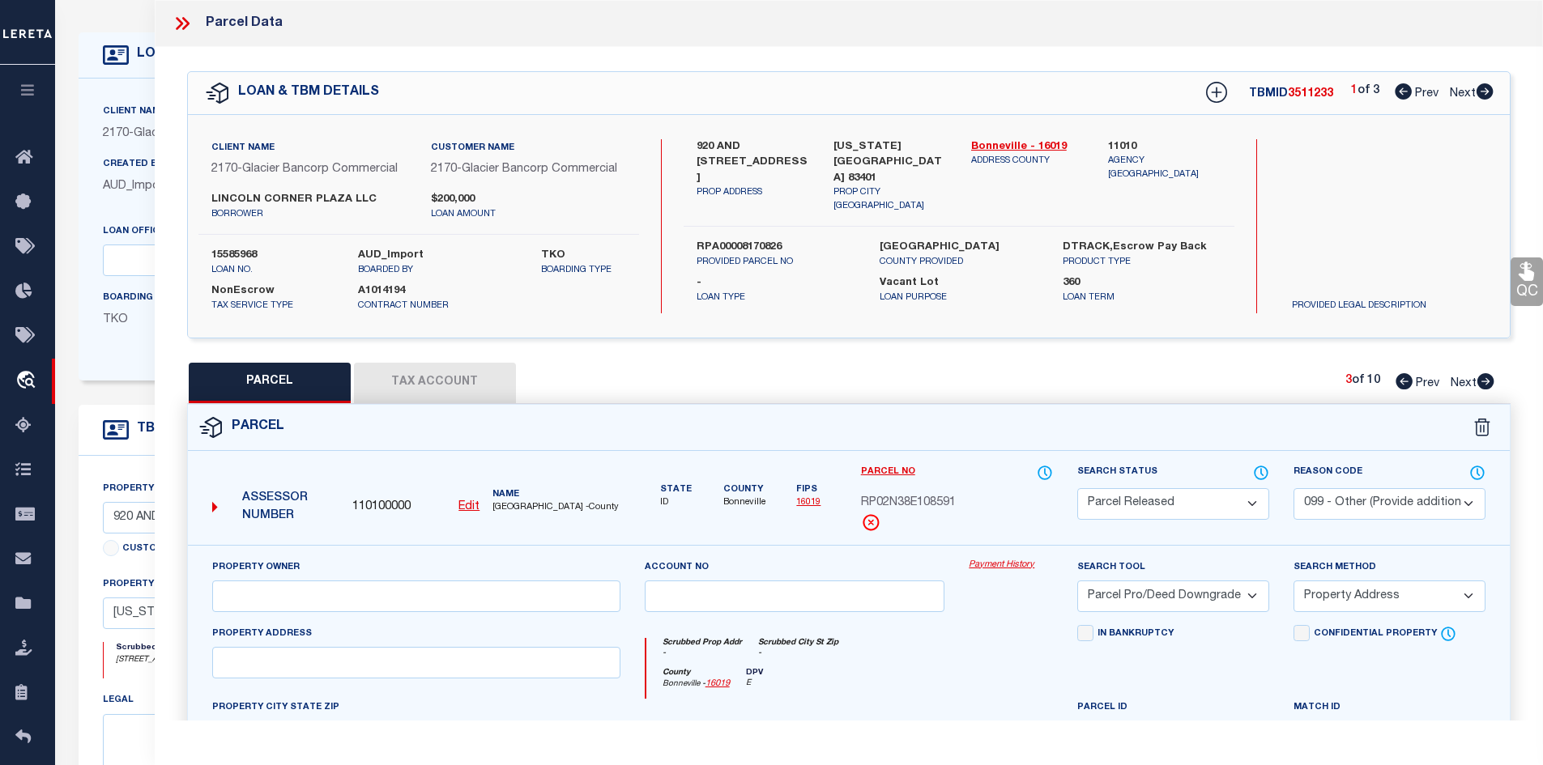
click at [1479, 377] on icon at bounding box center [1485, 381] width 17 height 16
click at [1169, 523] on div "Search Status Automated Search Bad Parcel Complete Duplicate Parcel High Dollar…" at bounding box center [1173, 504] width 216 height 81
click at [1160, 504] on select "Automated Search Bad Parcel Complete Duplicate Parcel High Dollar Reporting In …" at bounding box center [1173, 504] width 192 height 32
click at [1077, 488] on select "Automated Search Bad Parcel Complete Duplicate Parcel High Dollar Reporting In …" at bounding box center [1173, 504] width 192 height 32
click at [1390, 504] on select "- Select Reason Code - 099 - Other (Provide additional detail) ACT - Agency Cha…" at bounding box center [1389, 504] width 192 height 32
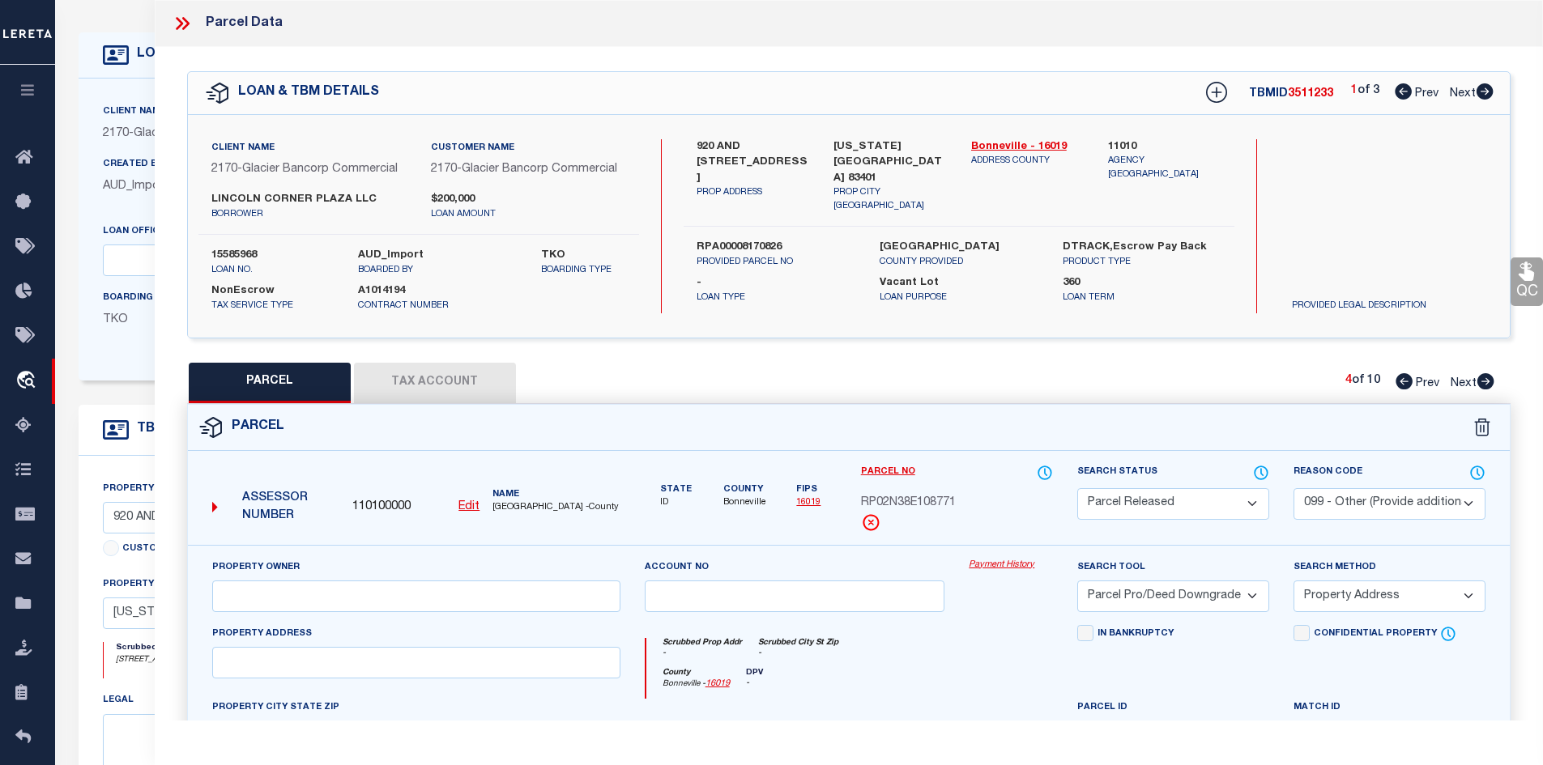
click at [1293, 488] on select "- Select Reason Code - 099 - Other (Provide additional detail) ACT - Agency Cha…" at bounding box center [1389, 504] width 192 height 32
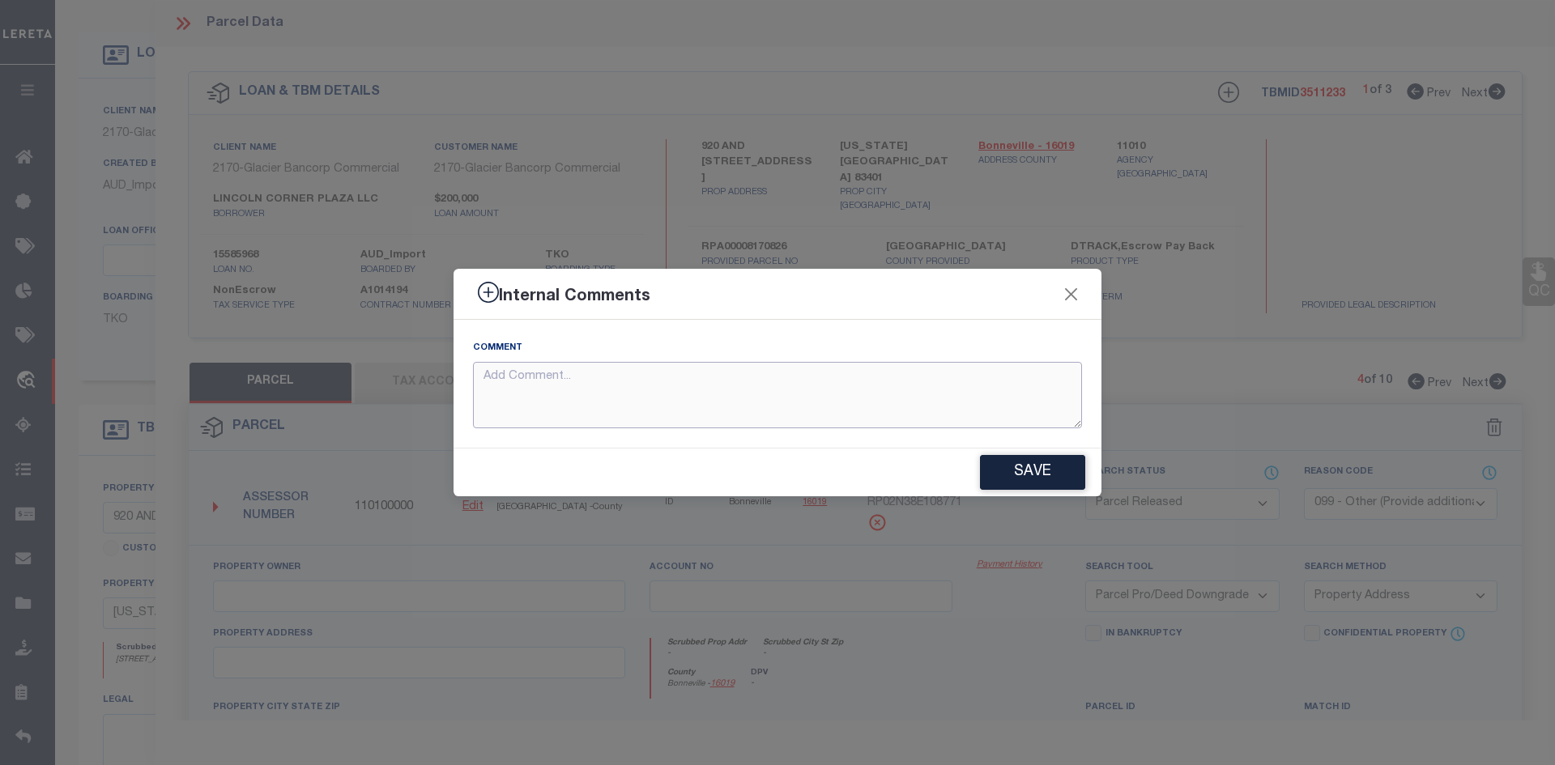
click at [773, 425] on textarea at bounding box center [777, 395] width 609 height 67
paste textarea "PARCEL NOT NEEDED"
click at [1024, 464] on button "Save" at bounding box center [1032, 472] width 105 height 35
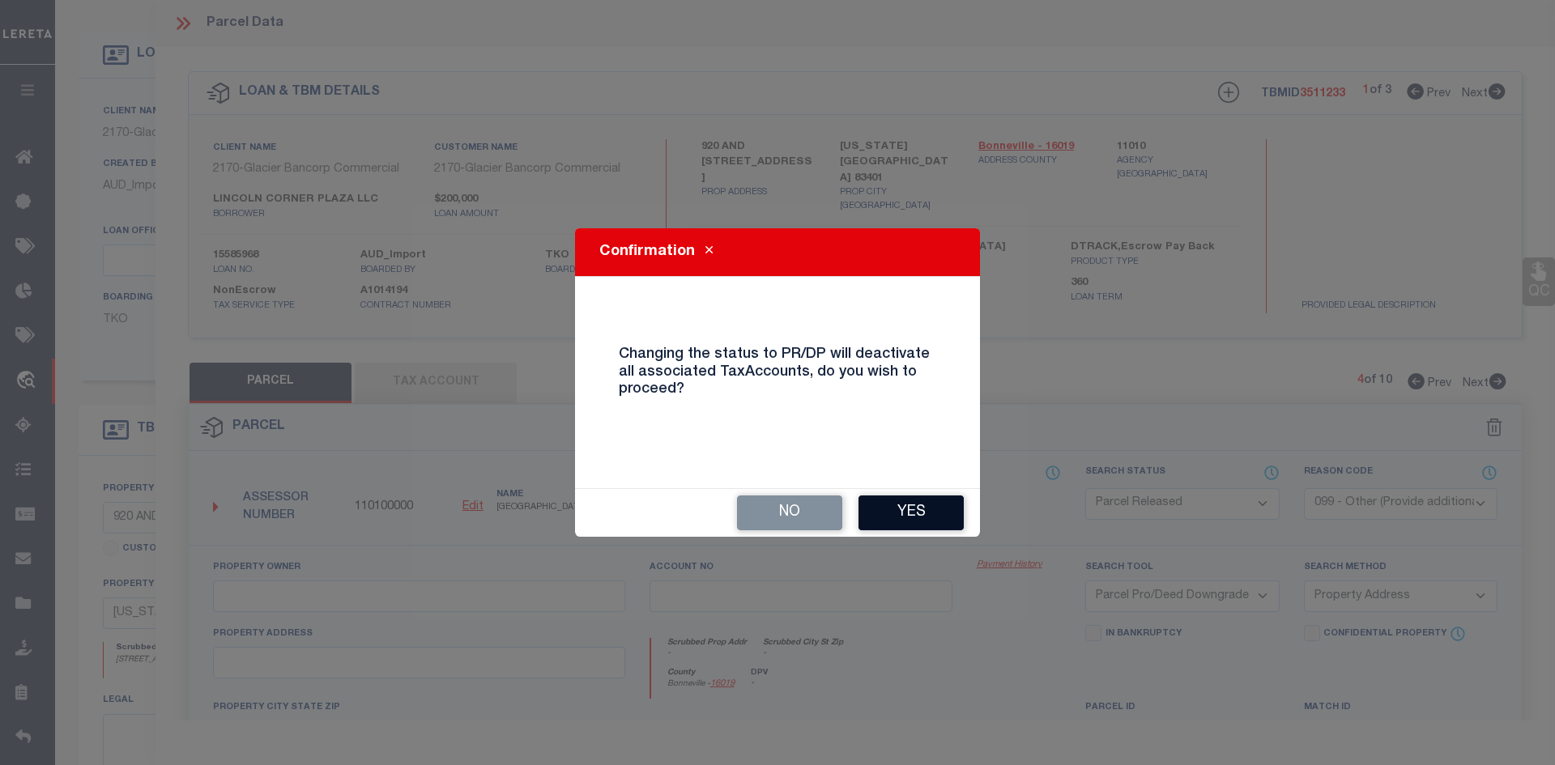
click at [922, 509] on button "Yes" at bounding box center [910, 513] width 105 height 35
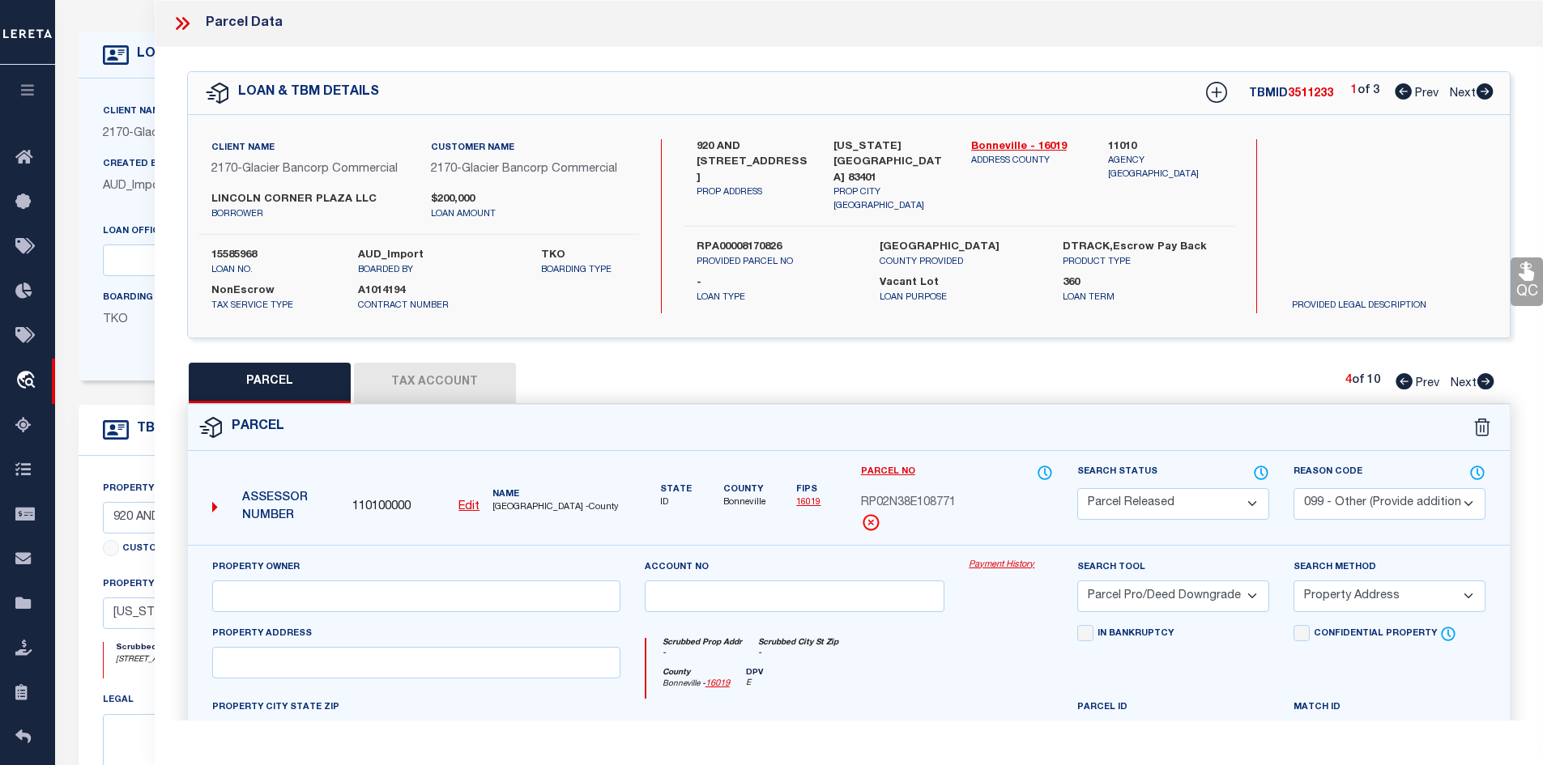
click at [1488, 381] on icon at bounding box center [1485, 381] width 18 height 16
click at [1148, 495] on select "Automated Search Bad Parcel Complete Duplicate Parcel High Dollar Reporting In …" at bounding box center [1173, 504] width 192 height 32
click at [1077, 488] on select "Automated Search Bad Parcel Complete Duplicate Parcel High Dollar Reporting In …" at bounding box center [1173, 504] width 192 height 32
click at [1351, 503] on select "- Select Reason Code - 099 - Other (Provide additional detail) ACT - Agency Cha…" at bounding box center [1389, 504] width 192 height 32
click at [1293, 488] on select "- Select Reason Code - 099 - Other (Provide additional detail) ACT - Agency Cha…" at bounding box center [1389, 504] width 192 height 32
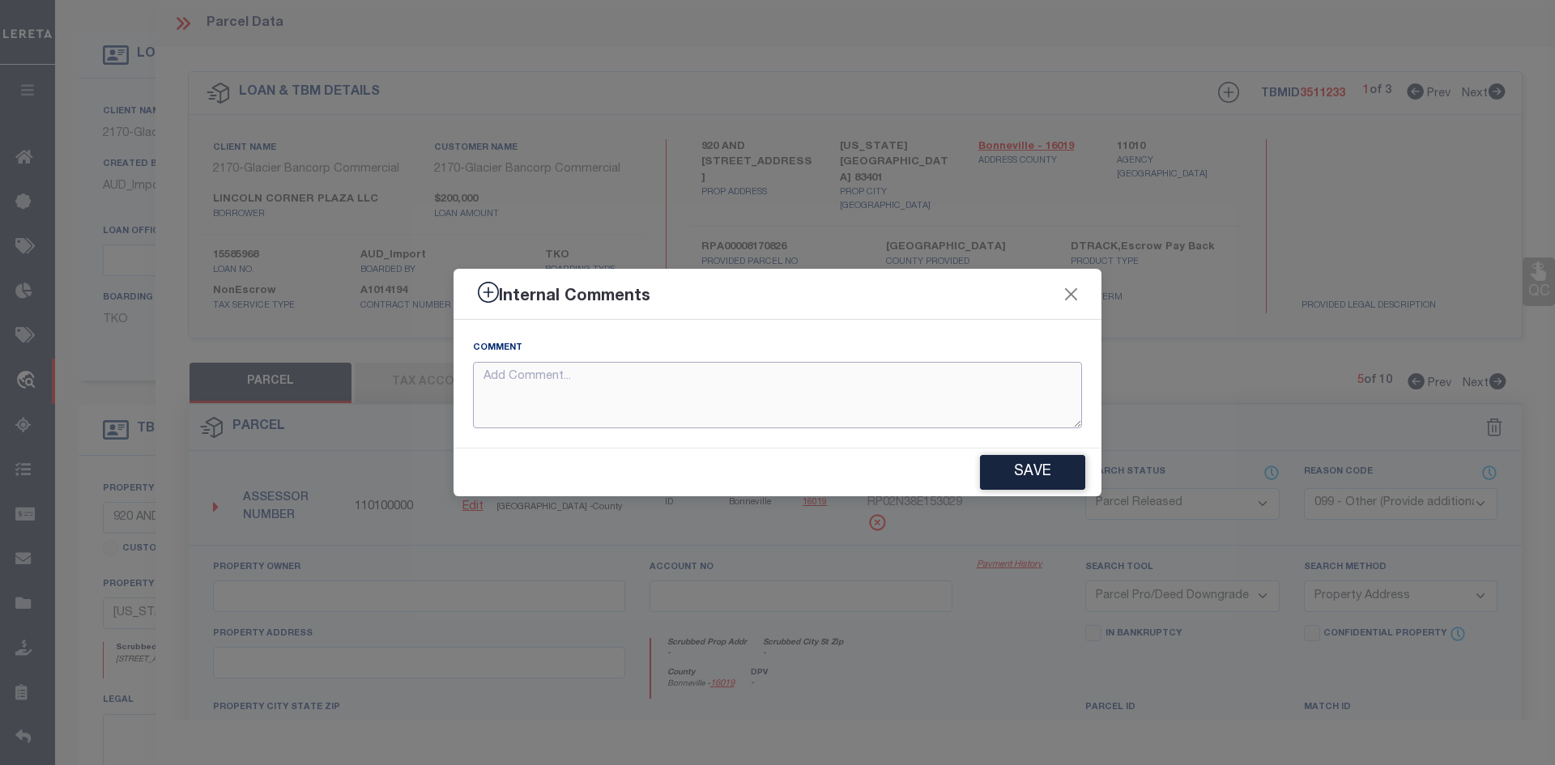
click at [692, 382] on textarea at bounding box center [777, 395] width 609 height 67
paste textarea "PARCEL NOT NEEDED"
click at [999, 467] on button "Save" at bounding box center [1032, 472] width 105 height 35
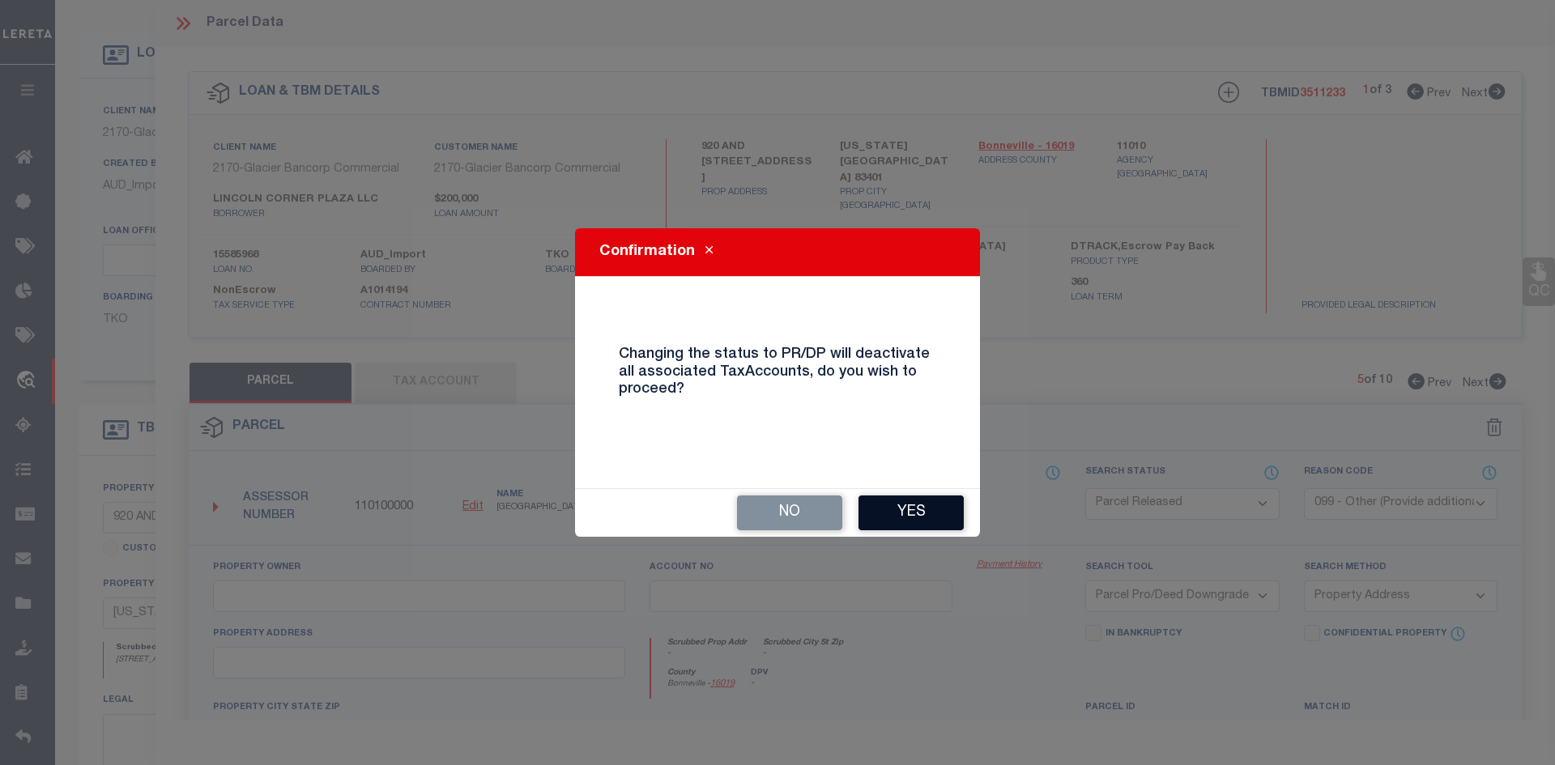
click at [898, 513] on button "Yes" at bounding box center [910, 513] width 105 height 35
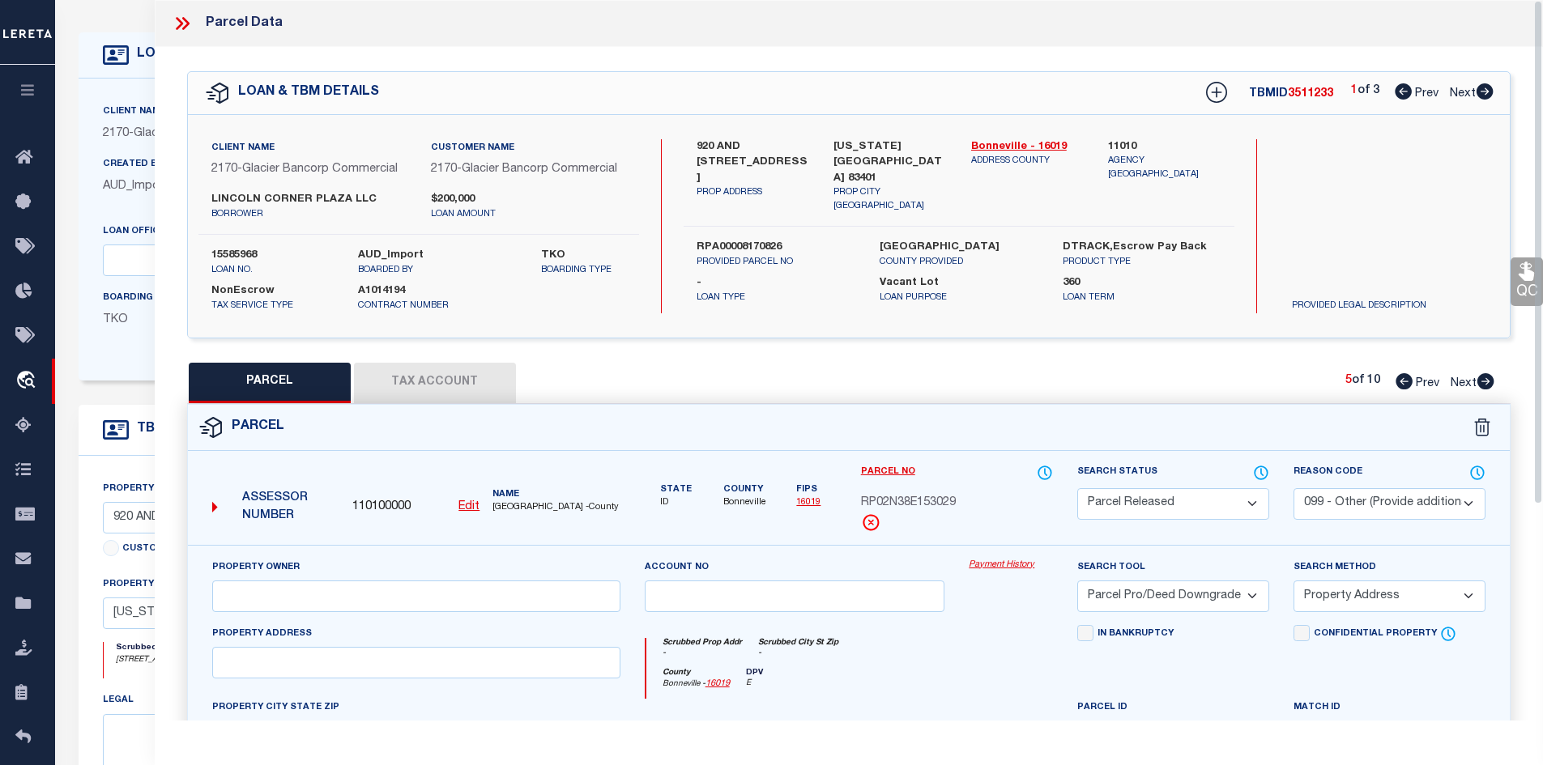
click at [1480, 375] on icon at bounding box center [1485, 381] width 18 height 16
click at [1163, 500] on select "Automated Search Bad Parcel Complete Duplicate Parcel High Dollar Reporting In …" at bounding box center [1173, 504] width 192 height 32
click at [1077, 488] on select "Automated Search Bad Parcel Complete Duplicate Parcel High Dollar Reporting In …" at bounding box center [1173, 504] width 192 height 32
click at [1362, 496] on select "- Select Reason Code - 099 - Other (Provide additional detail) ACT - Agency Cha…" at bounding box center [1389, 504] width 192 height 32
click at [1293, 488] on select "- Select Reason Code - 099 - Other (Provide additional detail) ACT - Agency Cha…" at bounding box center [1389, 504] width 192 height 32
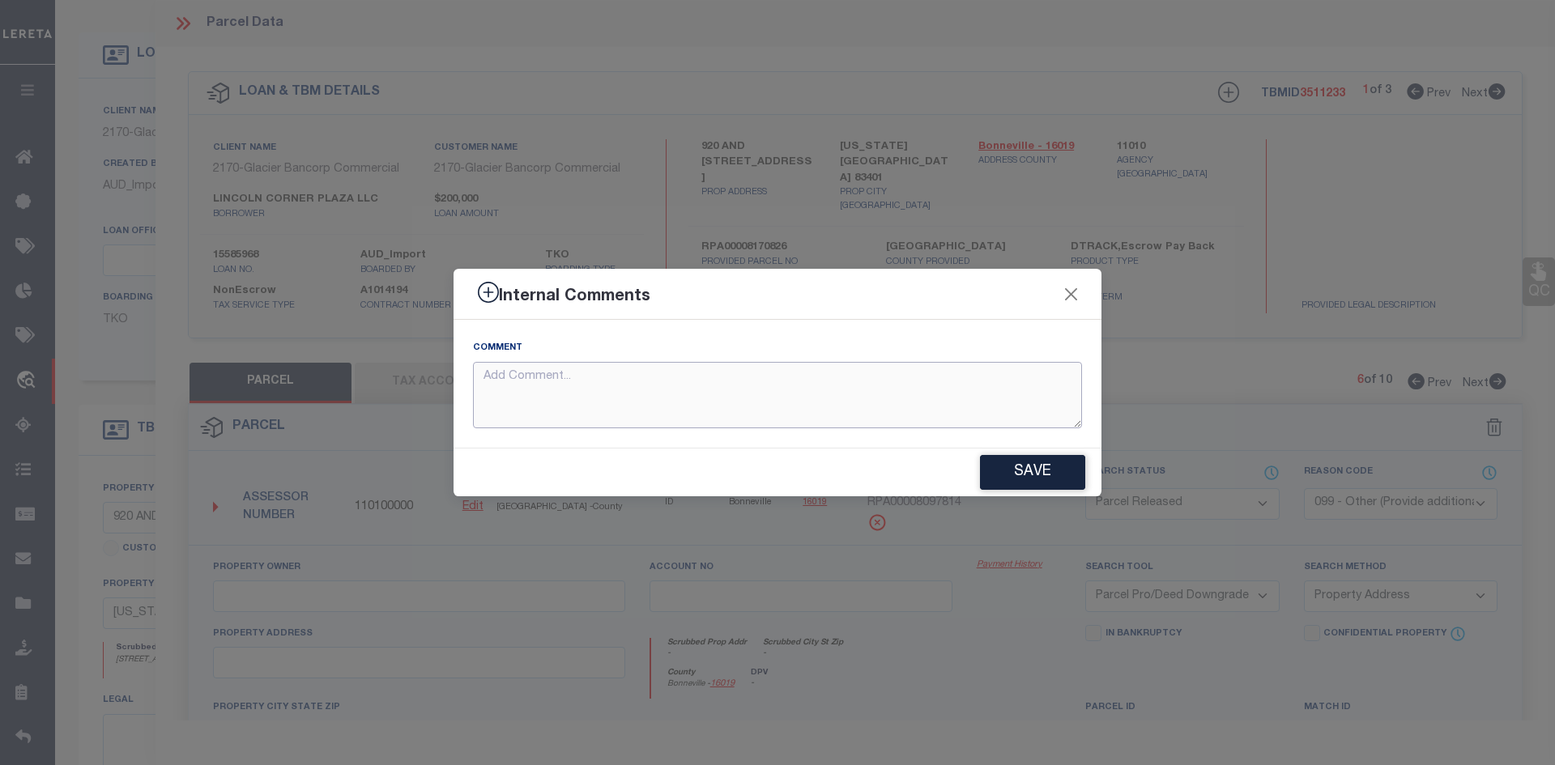
click at [804, 417] on textarea at bounding box center [777, 395] width 609 height 67
paste textarea "PARCEL NOT NEEDED"
click at [1030, 475] on button "Save" at bounding box center [1032, 472] width 105 height 35
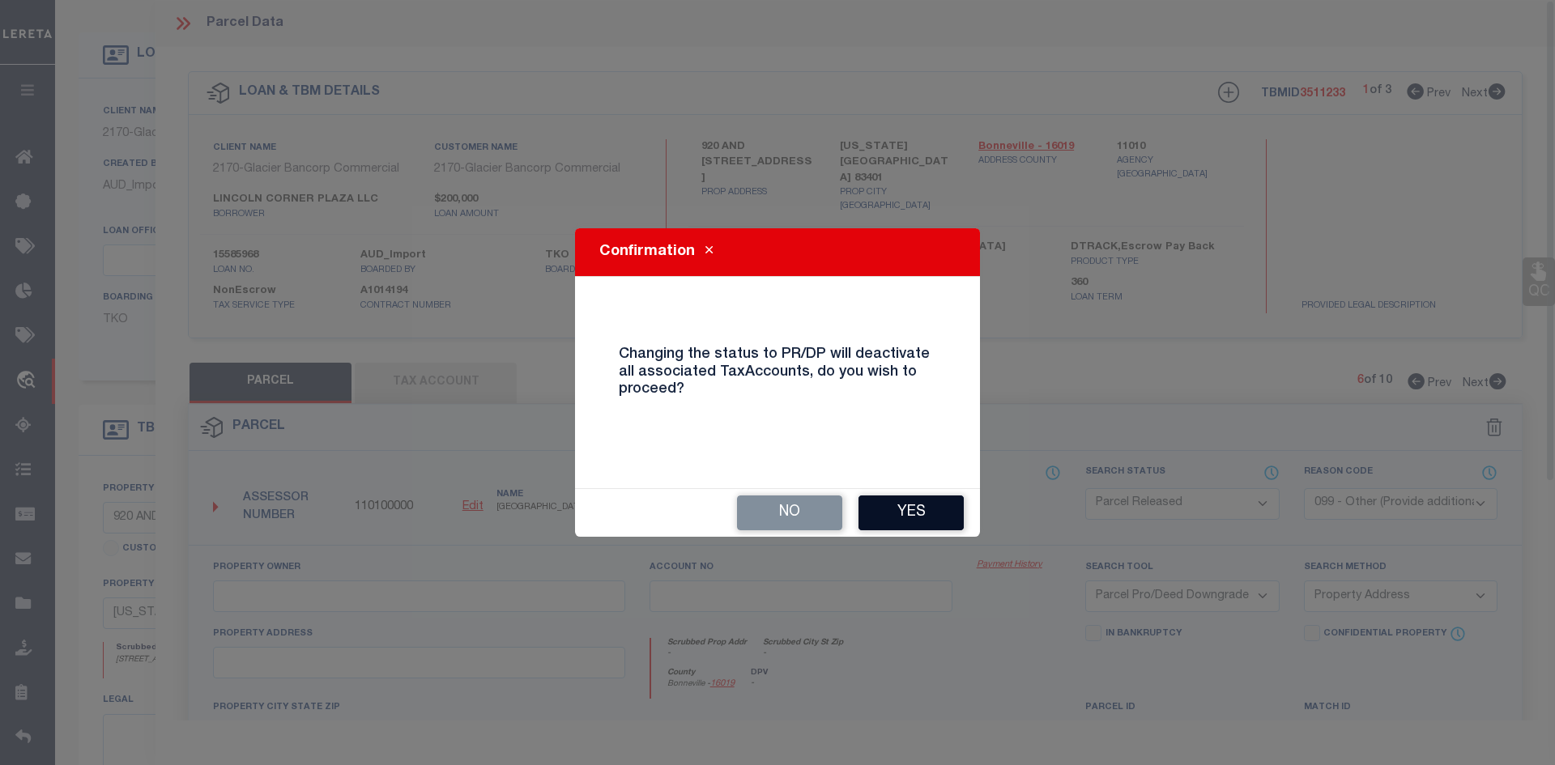
click at [934, 508] on button "Yes" at bounding box center [910, 513] width 105 height 35
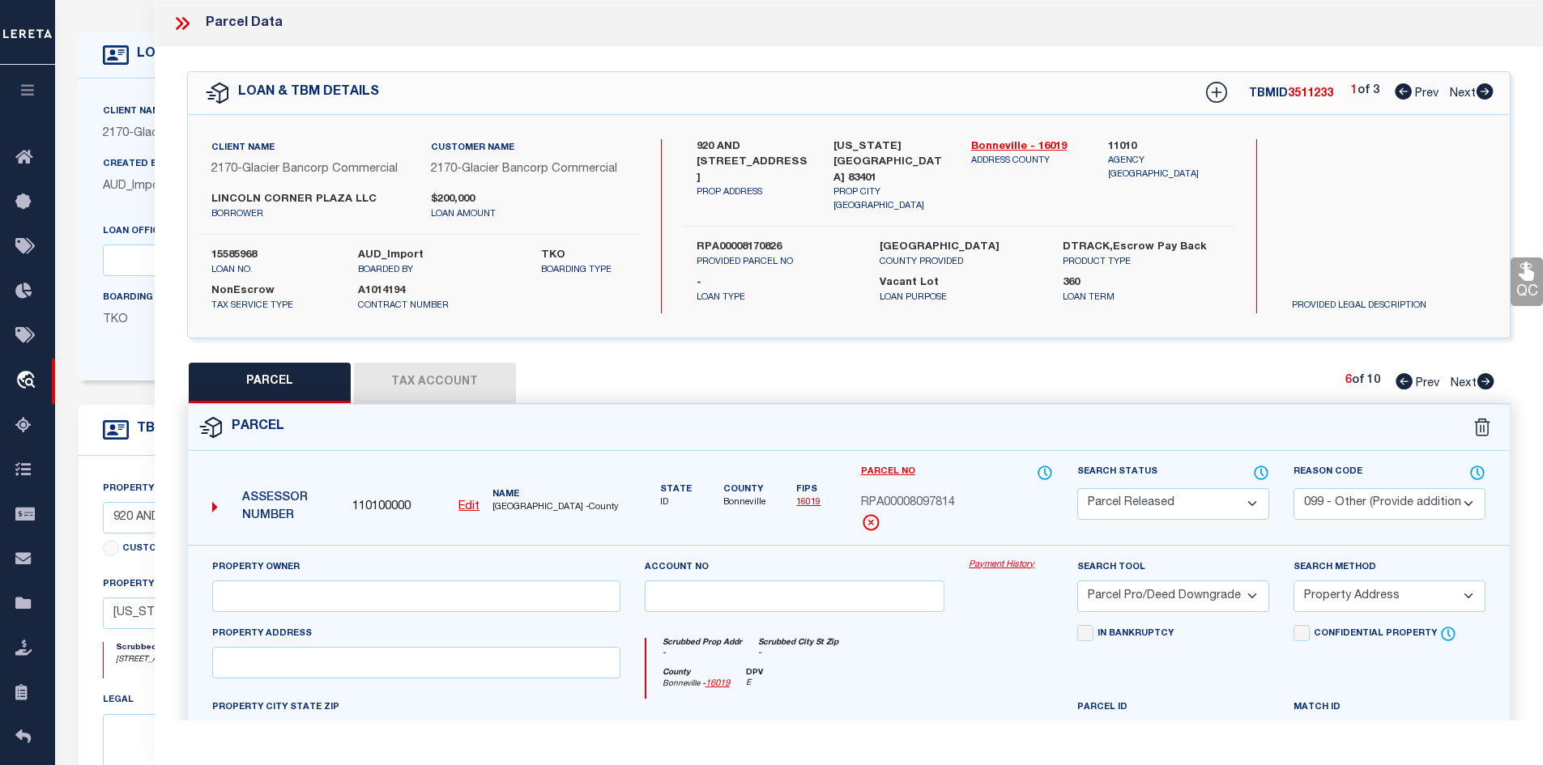
click at [1489, 382] on icon at bounding box center [1485, 381] width 18 height 16
click at [1155, 506] on select "Automated Search Bad Parcel Complete Duplicate Parcel High Dollar Reporting In …" at bounding box center [1173, 504] width 192 height 32
click at [1077, 488] on select "Automated Search Bad Parcel Complete Duplicate Parcel High Dollar Reporting In …" at bounding box center [1173, 504] width 192 height 32
click at [1369, 507] on select "- Select Reason Code - 099 - Other (Provide additional detail) ACT - Agency Cha…" at bounding box center [1389, 504] width 192 height 32
click at [1293, 488] on select "- Select Reason Code - 099 - Other (Provide additional detail) ACT - Agency Cha…" at bounding box center [1389, 504] width 192 height 32
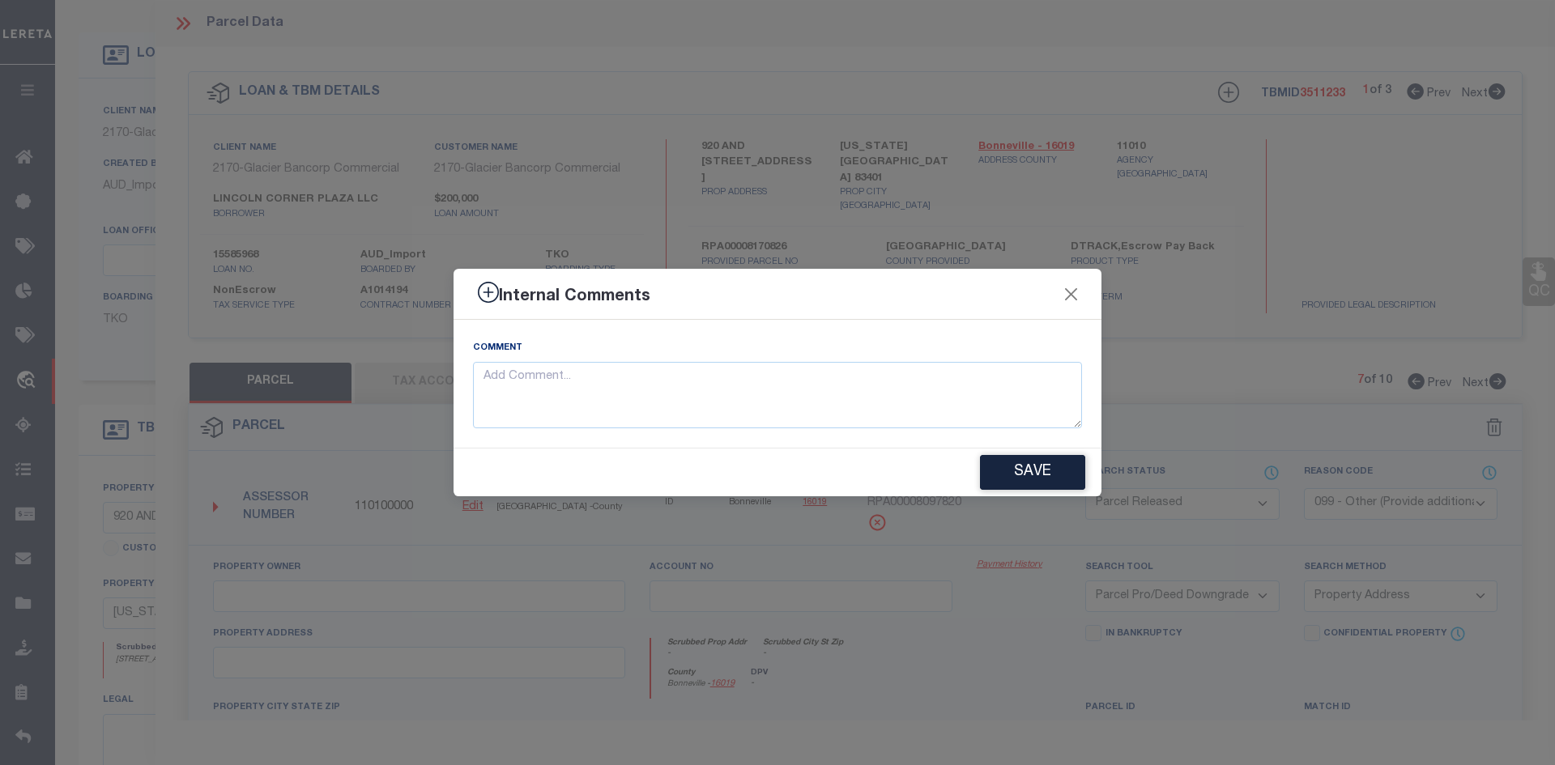
click at [843, 428] on div "Comment" at bounding box center [778, 384] width 648 height 128
click at [671, 376] on textarea at bounding box center [777, 395] width 609 height 67
paste textarea "PARCEL NOT NEEDED"
click at [1026, 465] on button "Save" at bounding box center [1032, 472] width 105 height 35
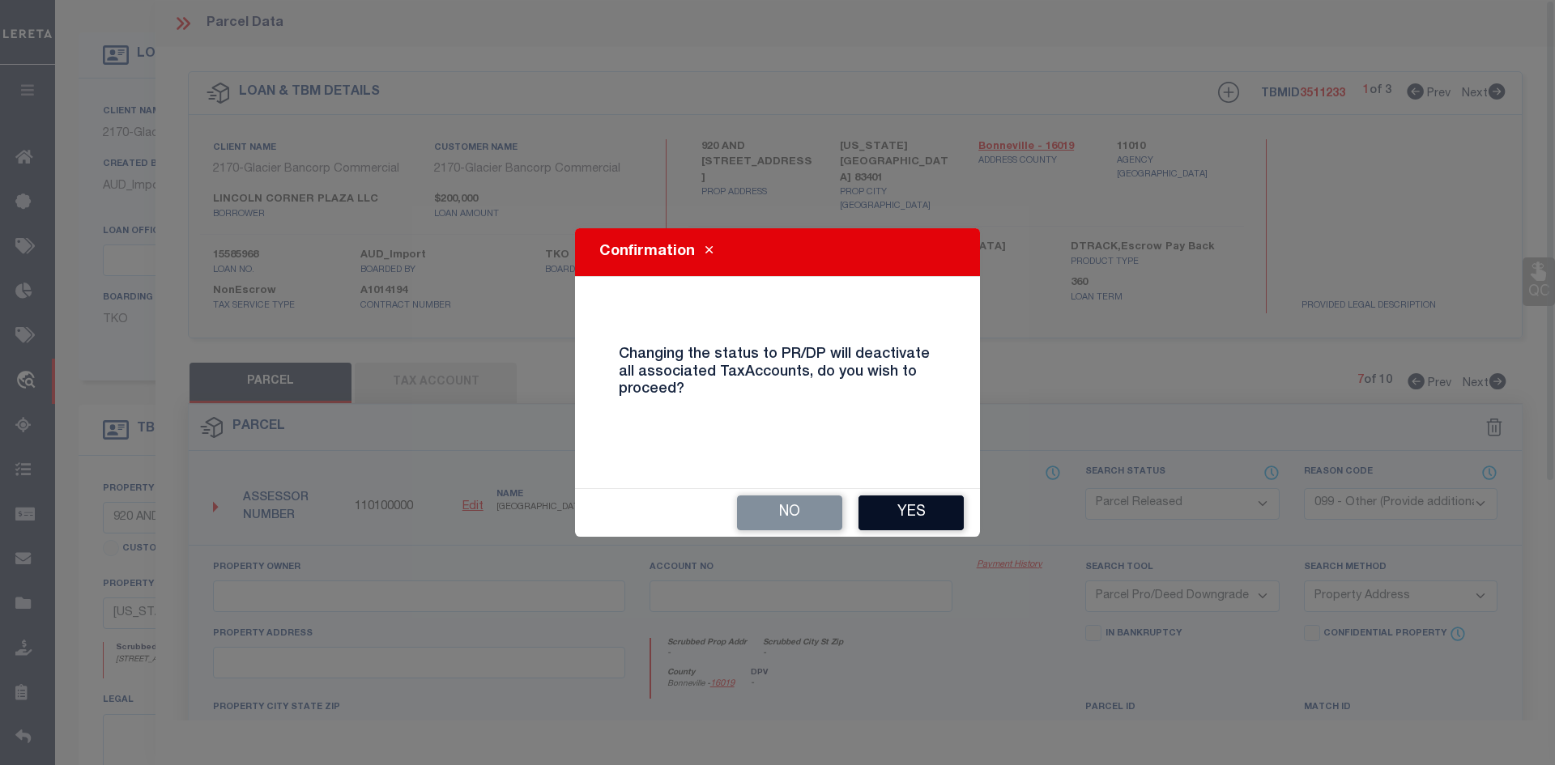
click at [893, 505] on button "Yes" at bounding box center [910, 513] width 105 height 35
click at [893, 505] on span "RPA00008097820" at bounding box center [914, 504] width 94 height 18
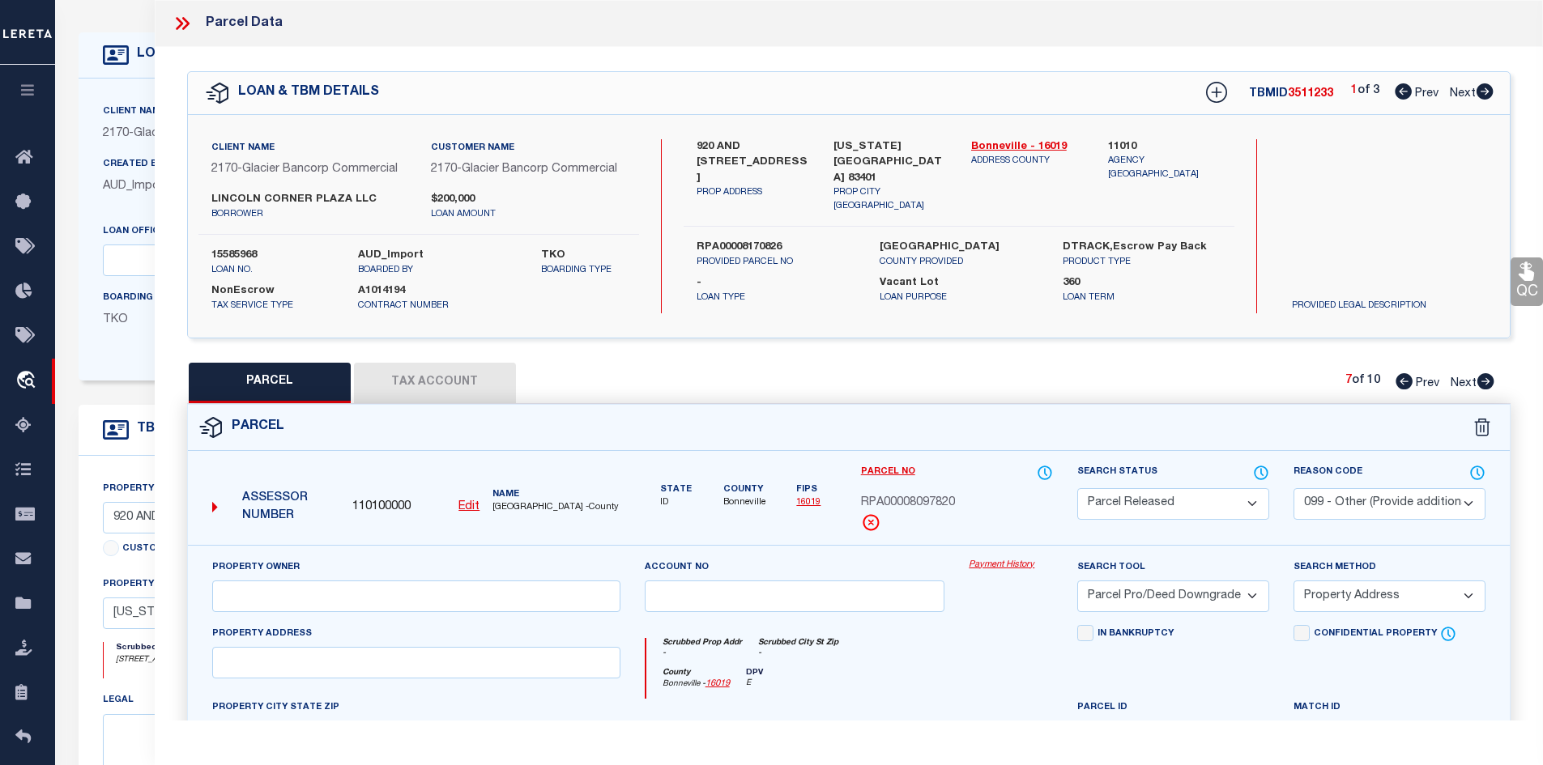
scroll to position [356, 0]
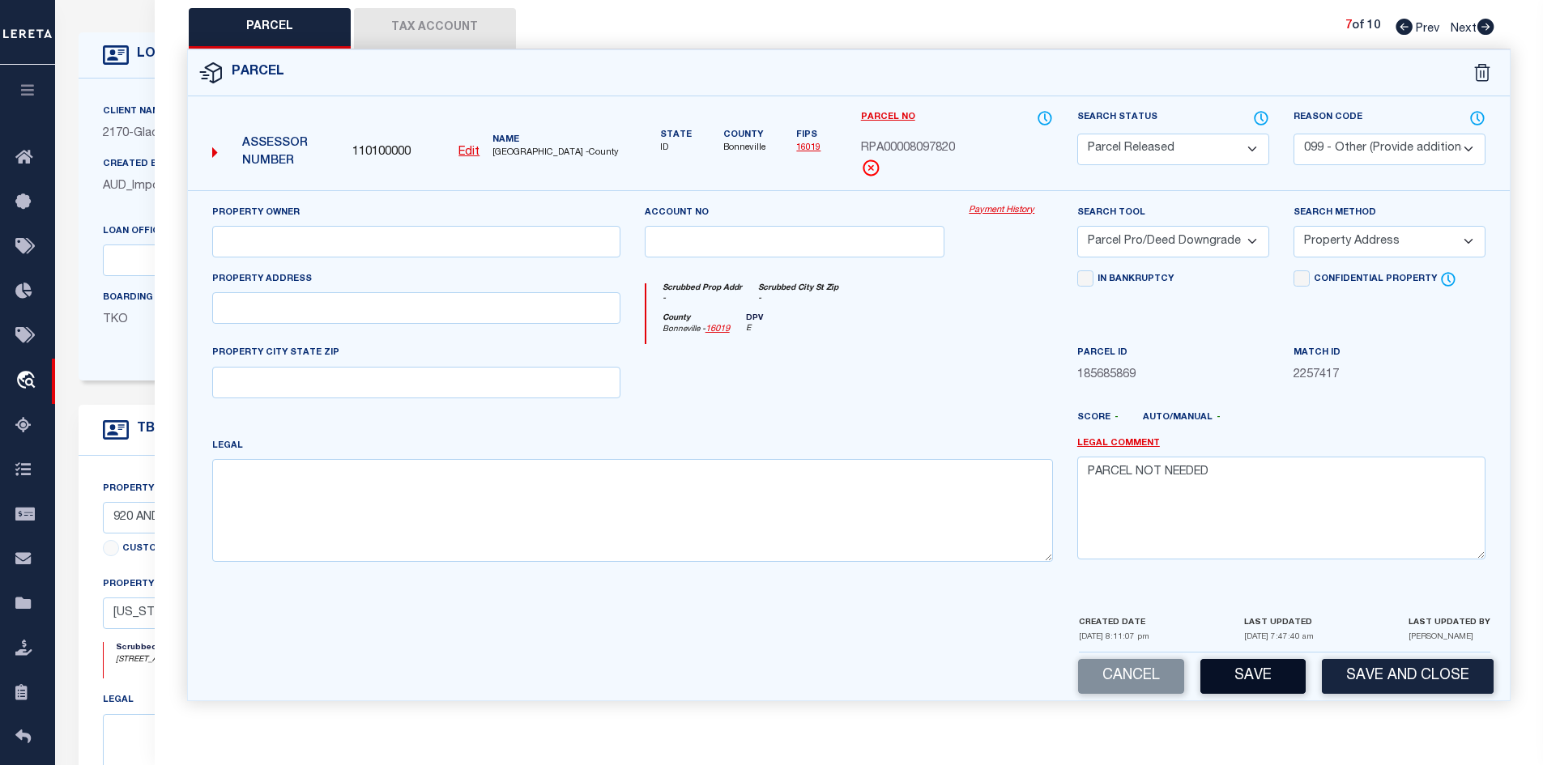
click at [1233, 688] on button "Save" at bounding box center [1252, 676] width 105 height 35
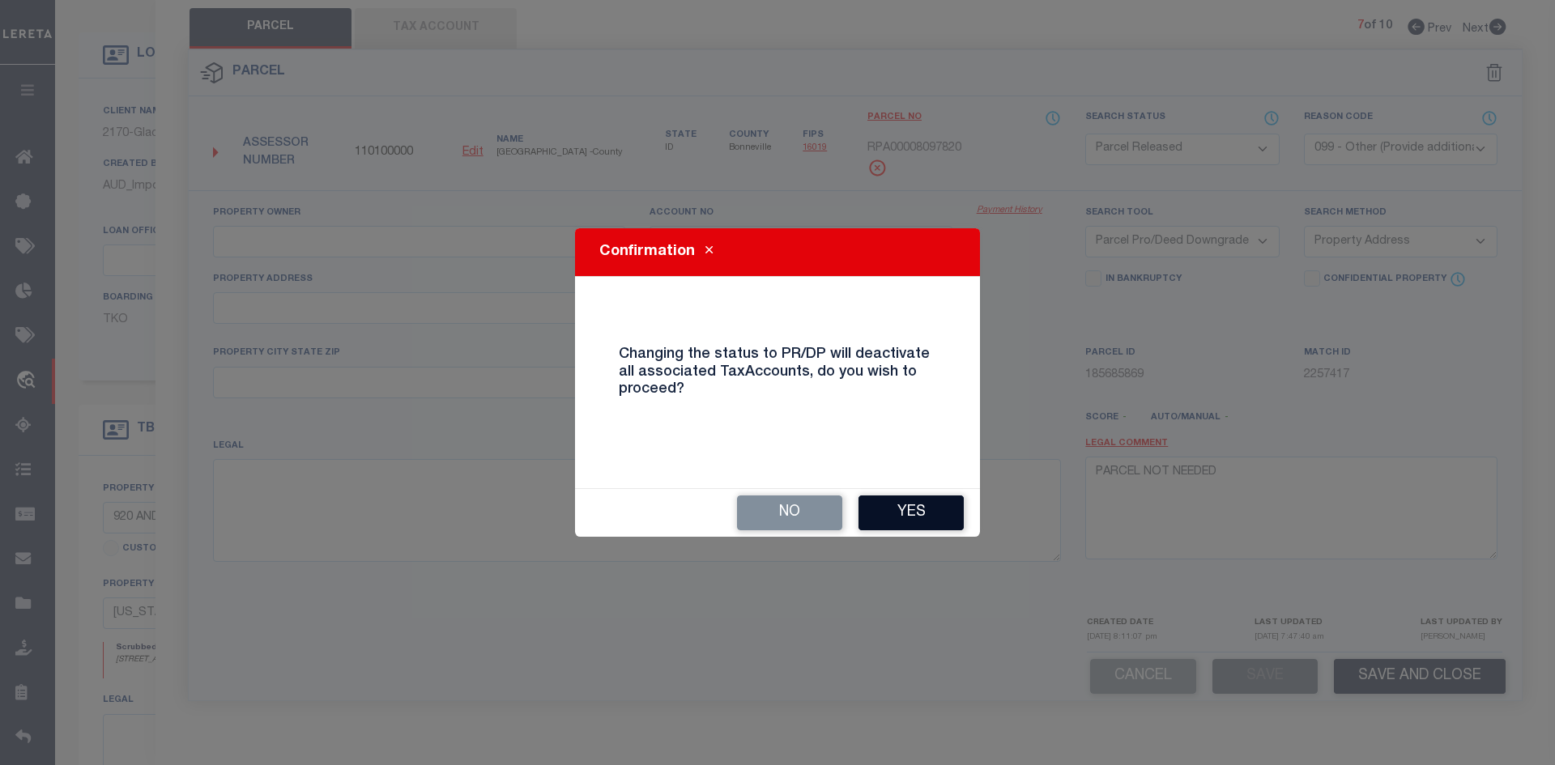
click at [879, 519] on button "Yes" at bounding box center [910, 513] width 105 height 35
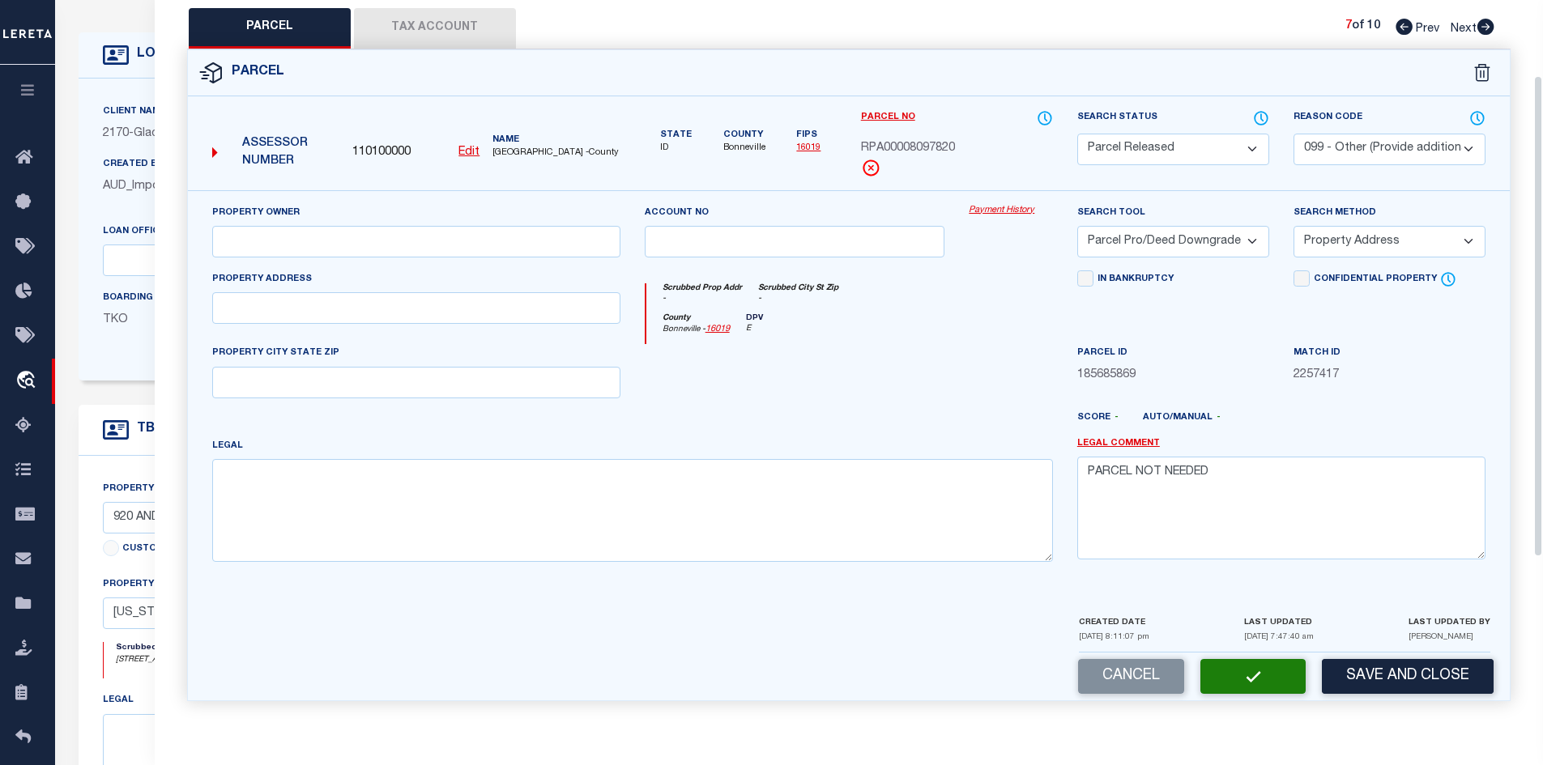
scroll to position [0, 0]
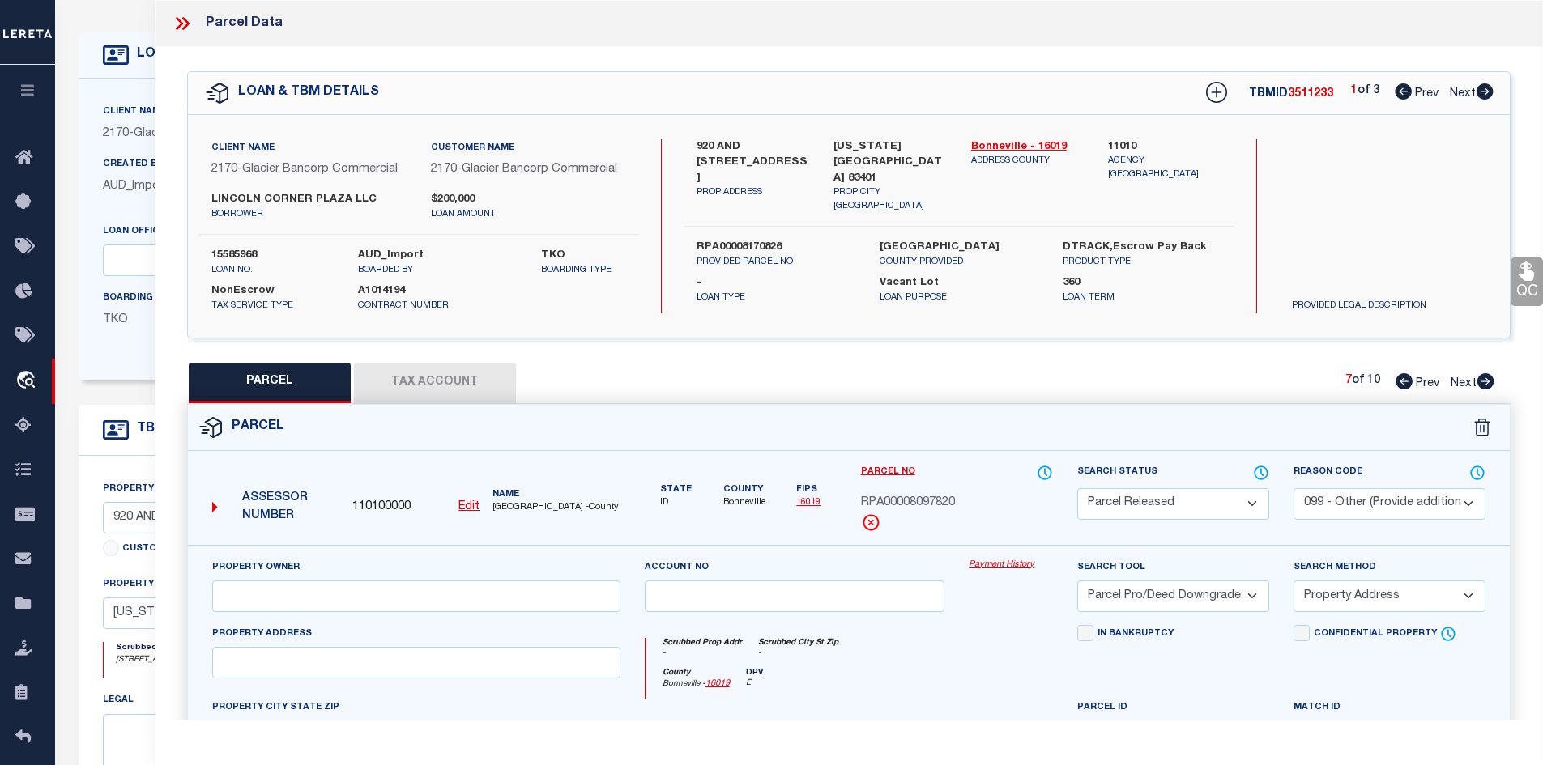
click at [1485, 380] on icon at bounding box center [1485, 381] width 17 height 16
click at [1152, 498] on select "Automated Search Bad Parcel Complete Duplicate Parcel High Dollar Reporting In …" at bounding box center [1173, 504] width 192 height 32
click at [1077, 488] on select "Automated Search Bad Parcel Complete Duplicate Parcel High Dollar Reporting In …" at bounding box center [1173, 504] width 192 height 32
click at [1330, 499] on select "- Select Reason Code - 099 - Other (Provide additional detail) ACT - Agency Cha…" at bounding box center [1389, 504] width 192 height 32
click at [1293, 488] on select "- Select Reason Code - 099 - Other (Provide additional detail) ACT - Agency Cha…" at bounding box center [1389, 504] width 192 height 32
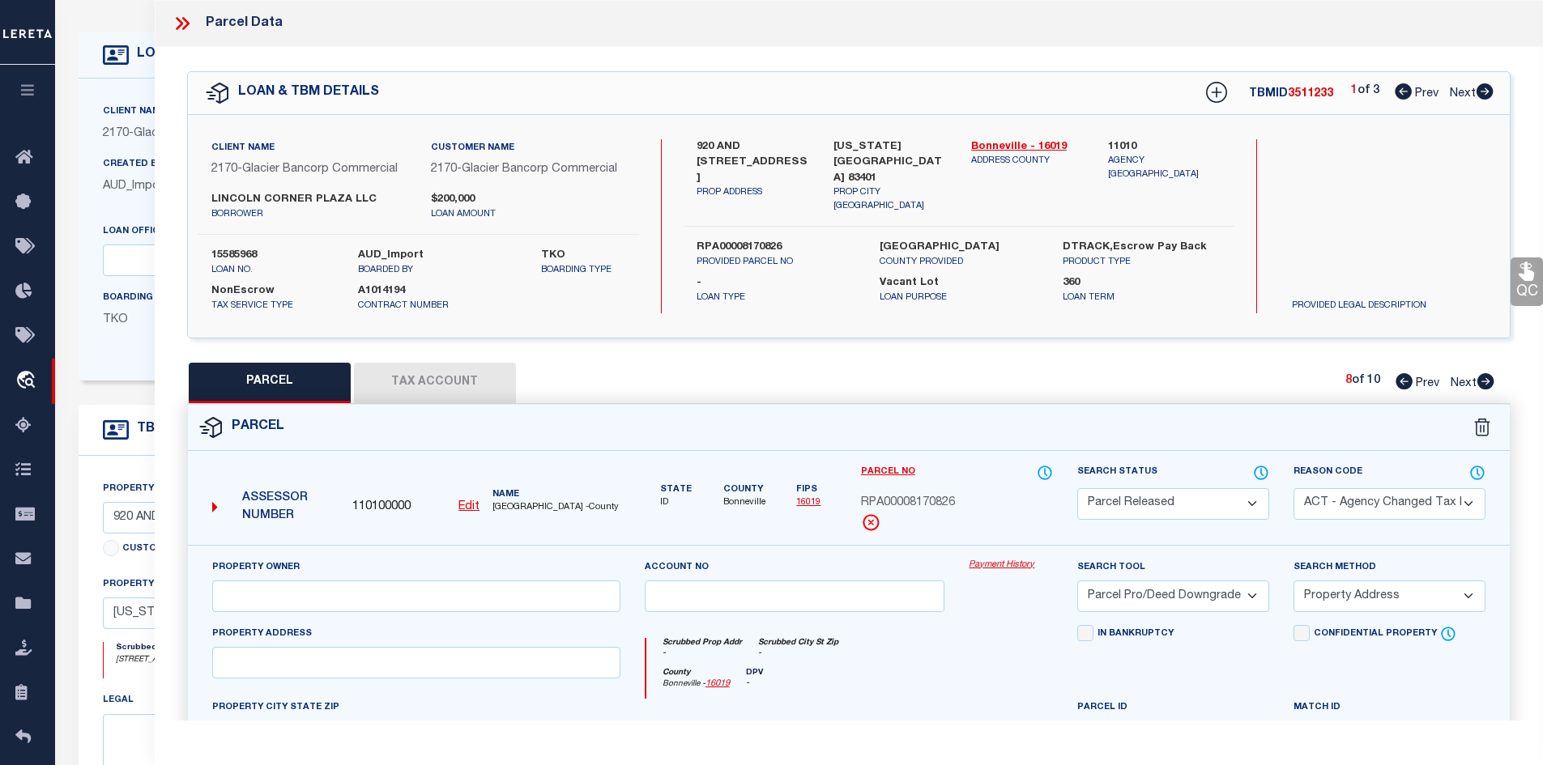
click at [1234, 269] on div "- Loan Type Vacant Lot Loan Purpose 360 Loan Term" at bounding box center [958, 287] width 575 height 36
click at [1365, 495] on select "- Select Reason Code - 099 - Other (Provide additional detail) ACT - Agency Cha…" at bounding box center [1389, 504] width 192 height 32
click at [1293, 488] on select "- Select Reason Code - 099 - Other (Provide additional detail) ACT - Agency Cha…" at bounding box center [1389, 504] width 192 height 32
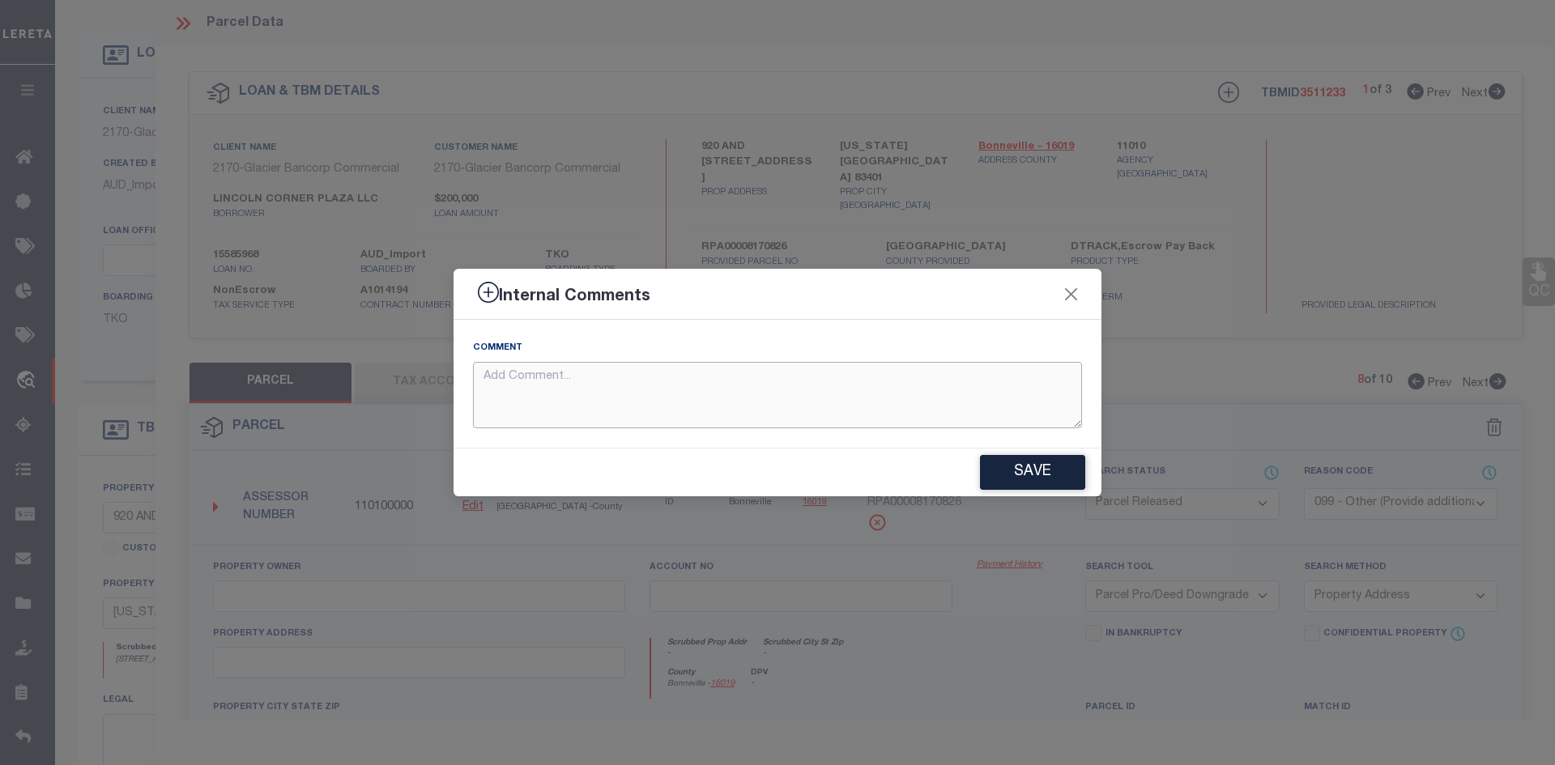
click at [878, 420] on textarea at bounding box center [777, 395] width 609 height 67
paste textarea "PARCEL NOT NEEDED"
click at [1048, 478] on button "Save" at bounding box center [1032, 472] width 105 height 35
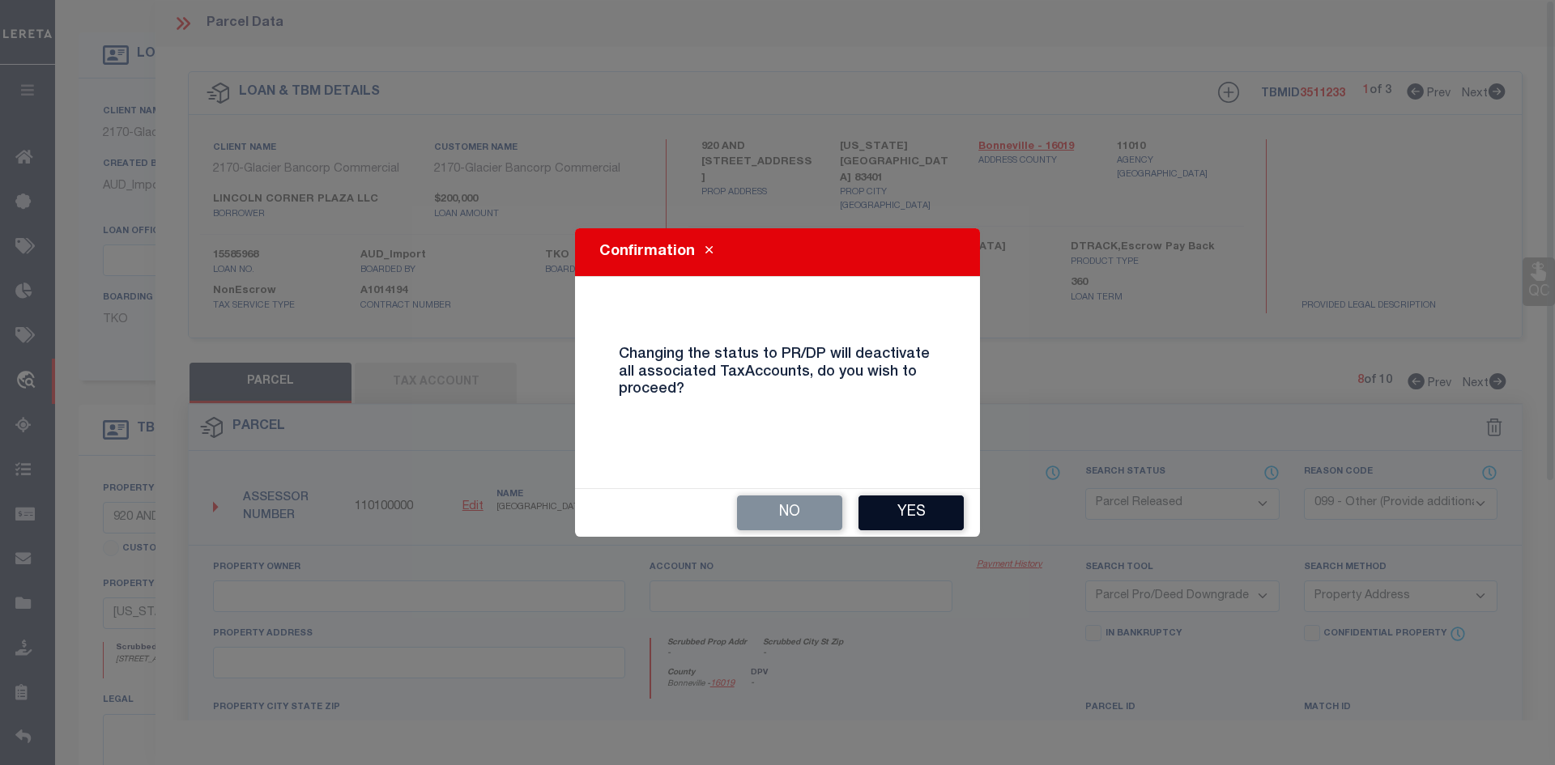
click at [916, 520] on button "Yes" at bounding box center [910, 513] width 105 height 35
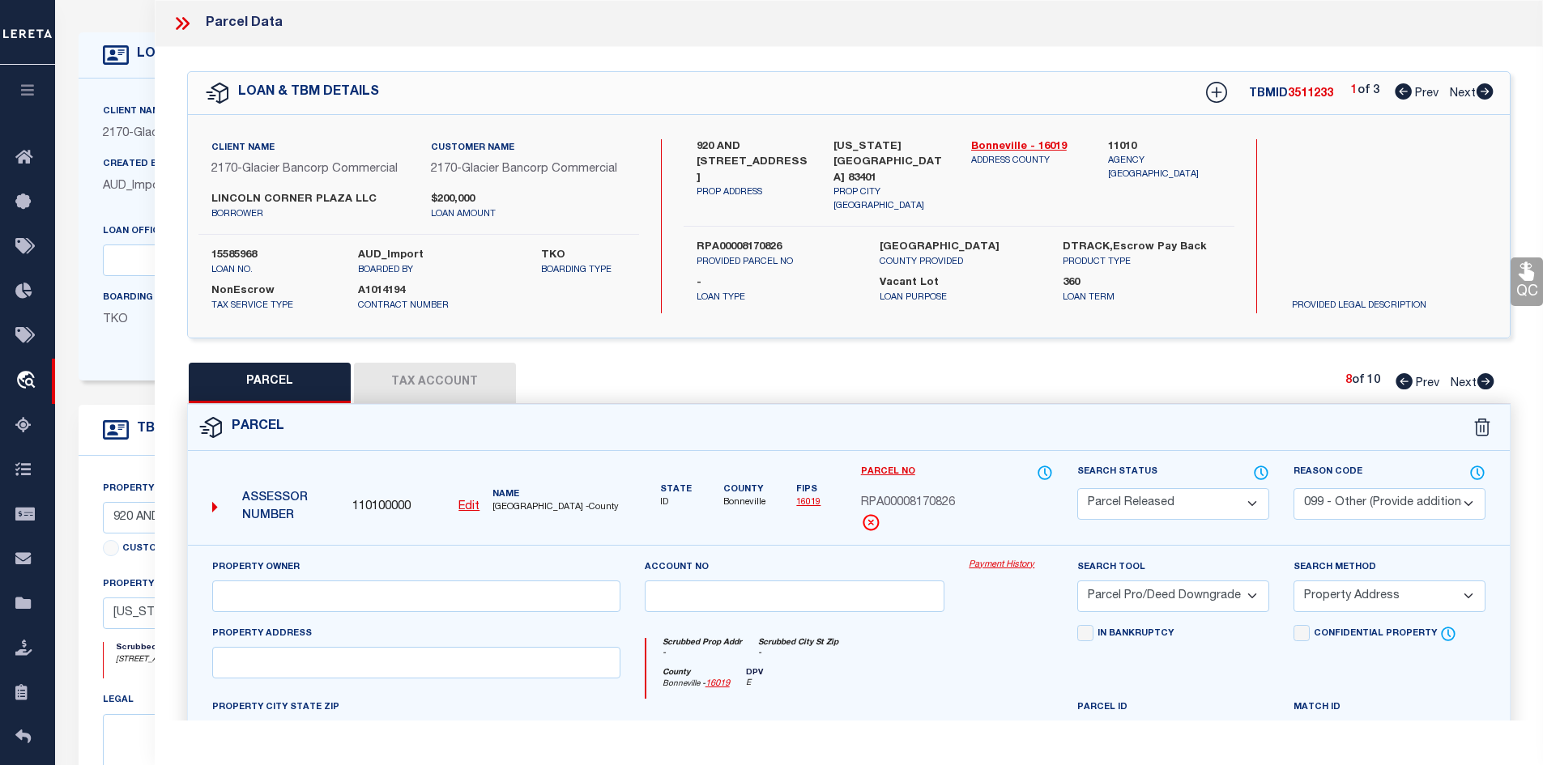
click at [1485, 377] on icon at bounding box center [1485, 381] width 17 height 16
click at [1178, 496] on select "Automated Search Bad Parcel Complete Duplicate Parcel High Dollar Reporting In …" at bounding box center [1173, 504] width 192 height 32
click at [1077, 488] on select "Automated Search Bad Parcel Complete Duplicate Parcel High Dollar Reporting In …" at bounding box center [1173, 504] width 192 height 32
click at [1357, 505] on select "- Select Reason Code - 099 - Other (Provide additional detail) ACT - Agency Cha…" at bounding box center [1389, 504] width 192 height 32
click at [1293, 488] on select "- Select Reason Code - 099 - Other (Provide additional detail) ACT - Agency Cha…" at bounding box center [1389, 504] width 192 height 32
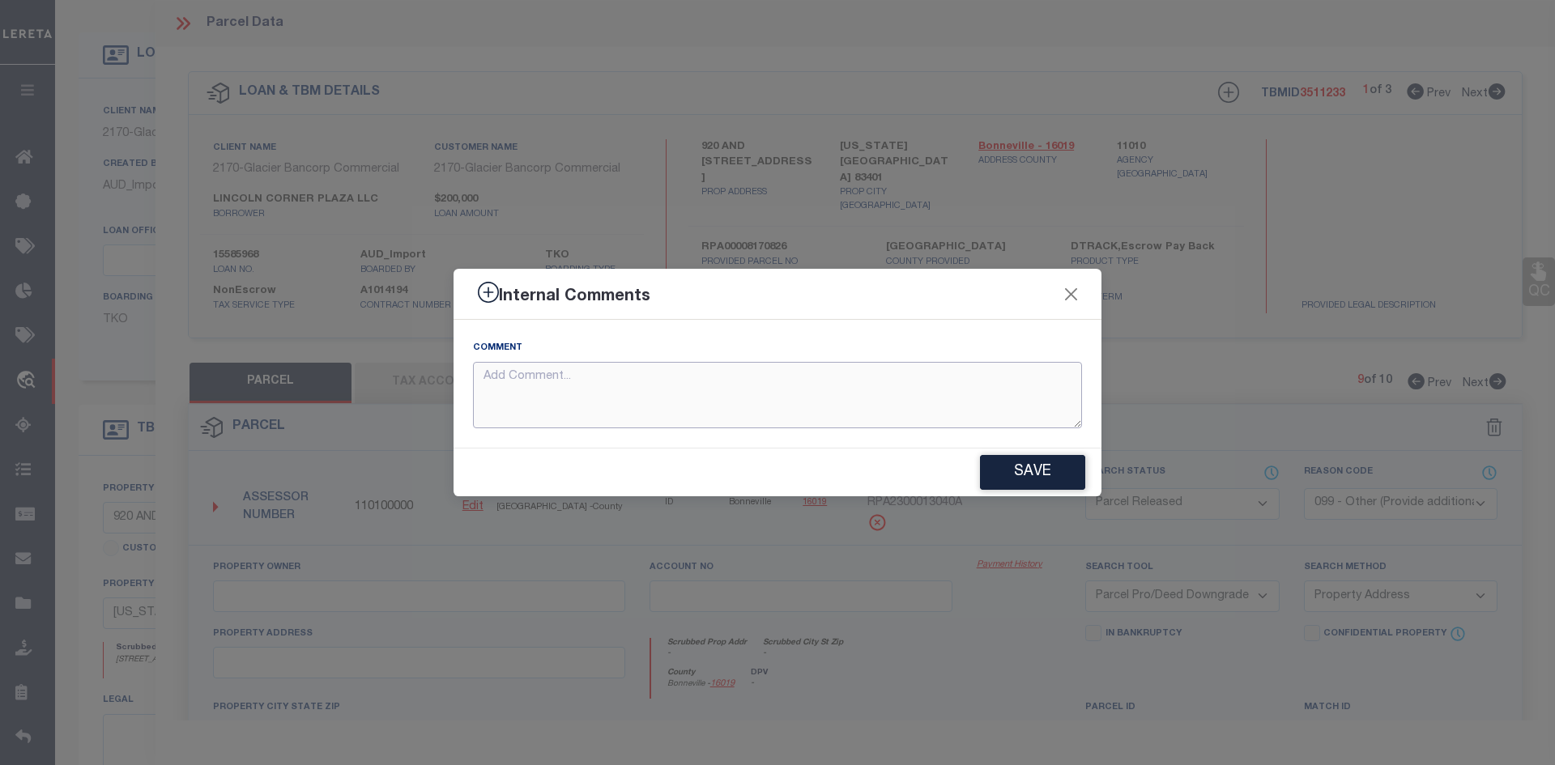
click at [824, 372] on textarea at bounding box center [777, 395] width 609 height 67
paste textarea "PARCEL NOT NEEDED"
click at [1036, 461] on button "Save" at bounding box center [1032, 472] width 105 height 35
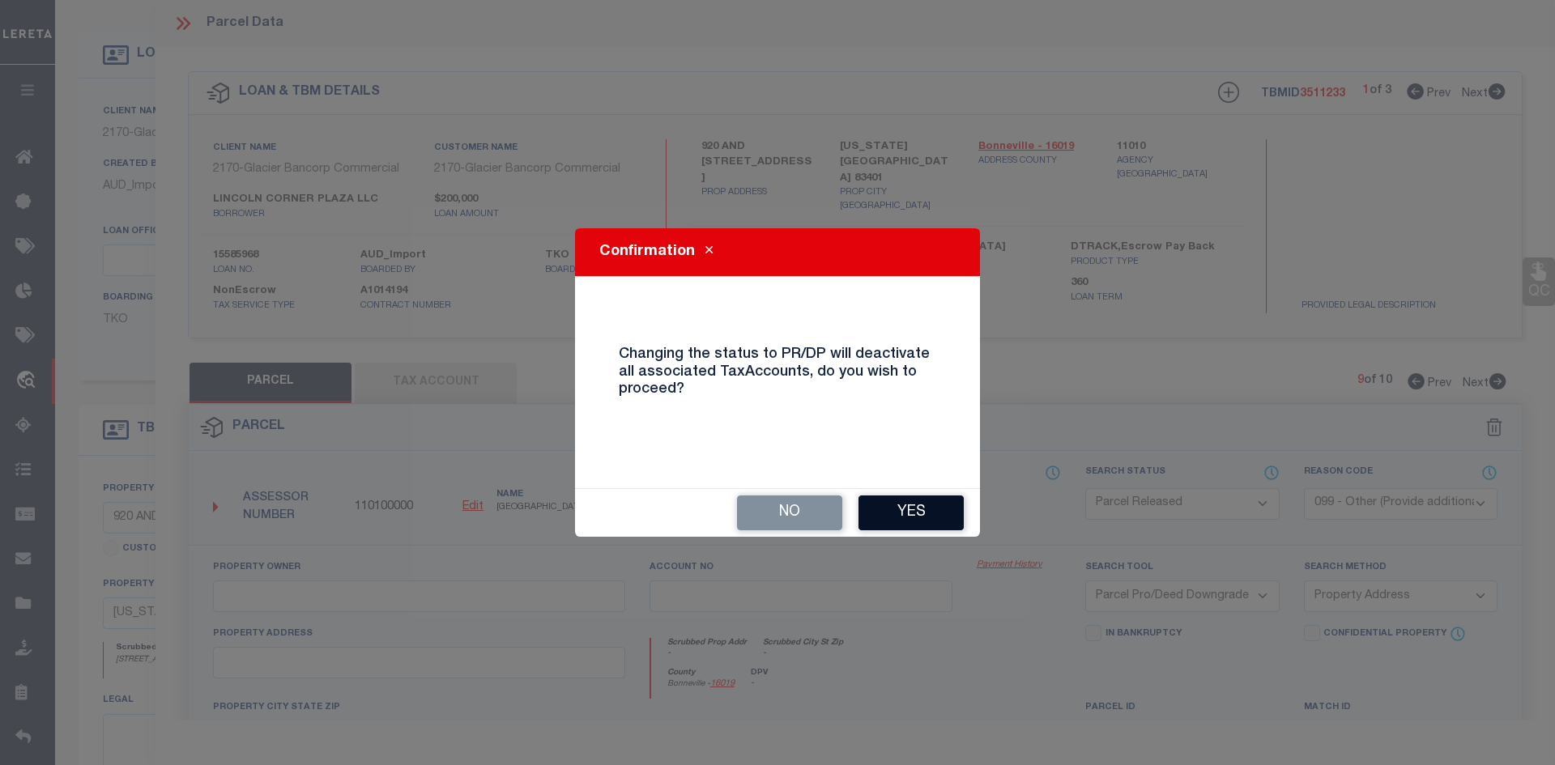
click at [909, 521] on button "Yes" at bounding box center [910, 513] width 105 height 35
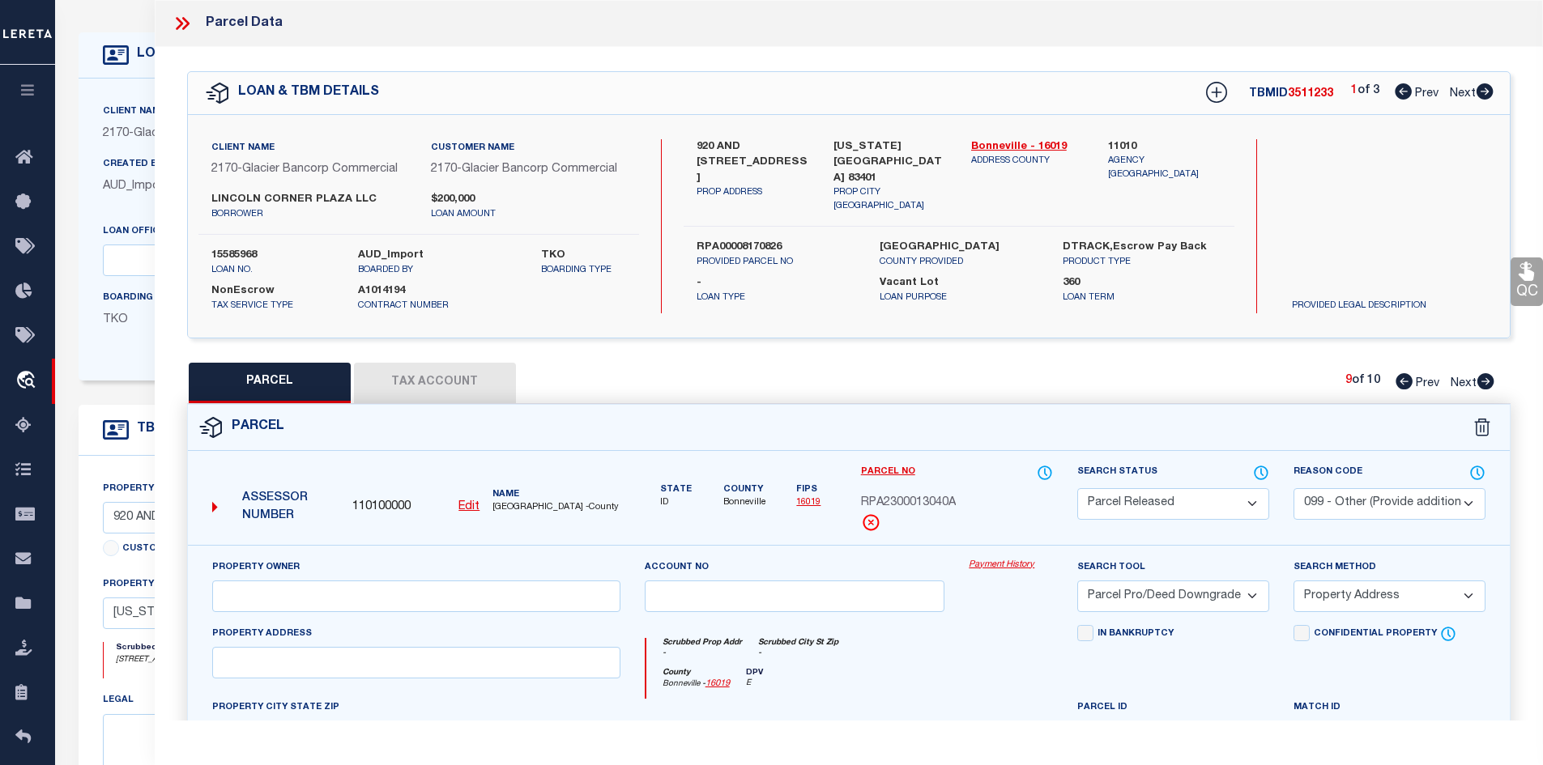
click at [1481, 379] on icon at bounding box center [1485, 381] width 17 height 16
click at [1139, 493] on select "Automated Search Bad Parcel Complete Duplicate Parcel High Dollar Reporting In …" at bounding box center [1173, 504] width 192 height 32
click at [1077, 488] on select "Automated Search Bad Parcel Complete Duplicate Parcel High Dollar Reporting In …" at bounding box center [1173, 504] width 192 height 32
click at [1326, 509] on select "- Select Reason Code - 099 - Other (Provide additional detail) ACT - Agency Cha…" at bounding box center [1389, 504] width 192 height 32
click at [1293, 488] on select "- Select Reason Code - 099 - Other (Provide additional detail) ACT - Agency Cha…" at bounding box center [1389, 504] width 192 height 32
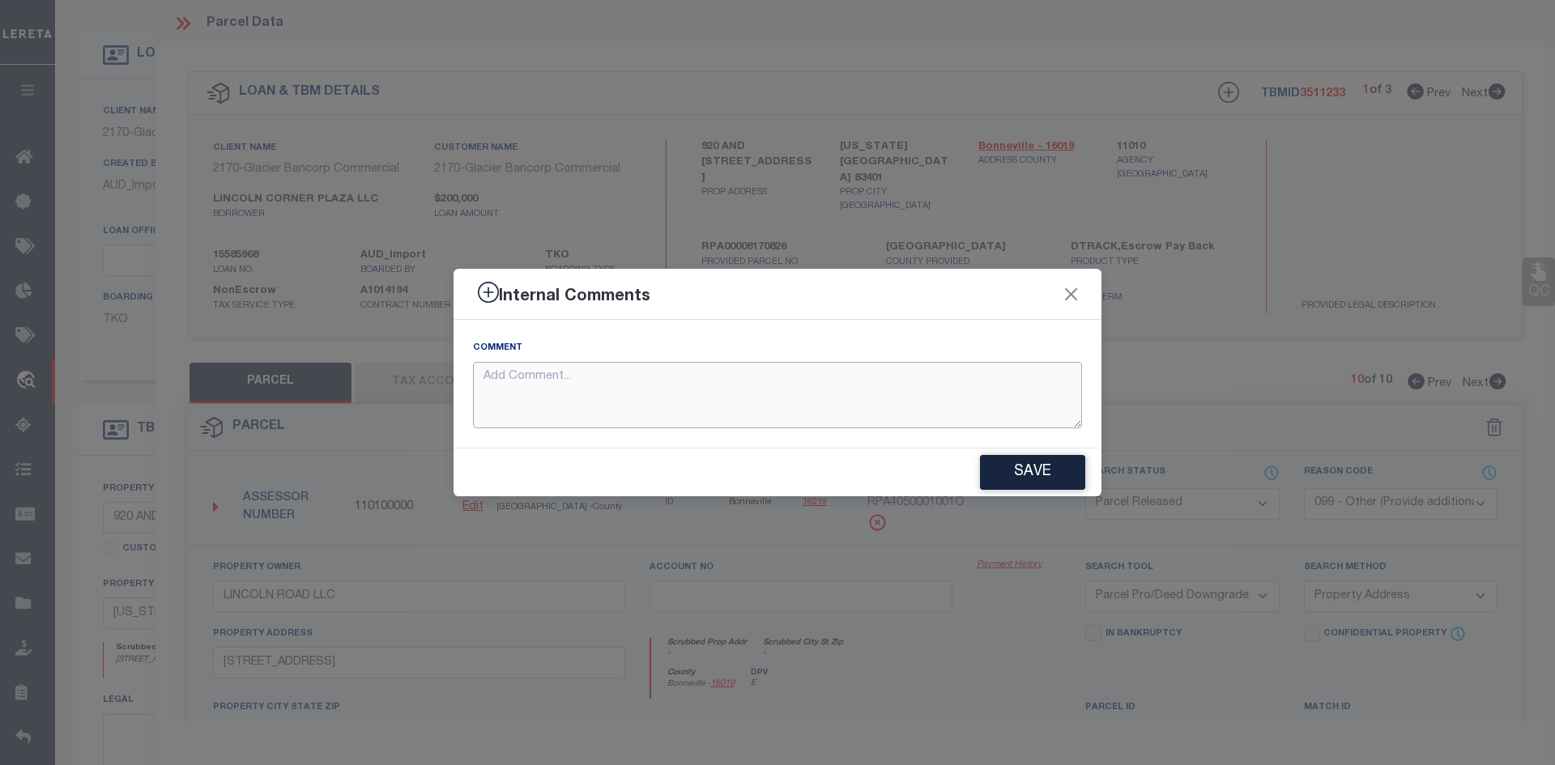
click at [853, 411] on textarea at bounding box center [777, 395] width 609 height 67
paste textarea "PARCEL NOT NEEDED"
click at [1025, 465] on button "Save" at bounding box center [1032, 472] width 105 height 35
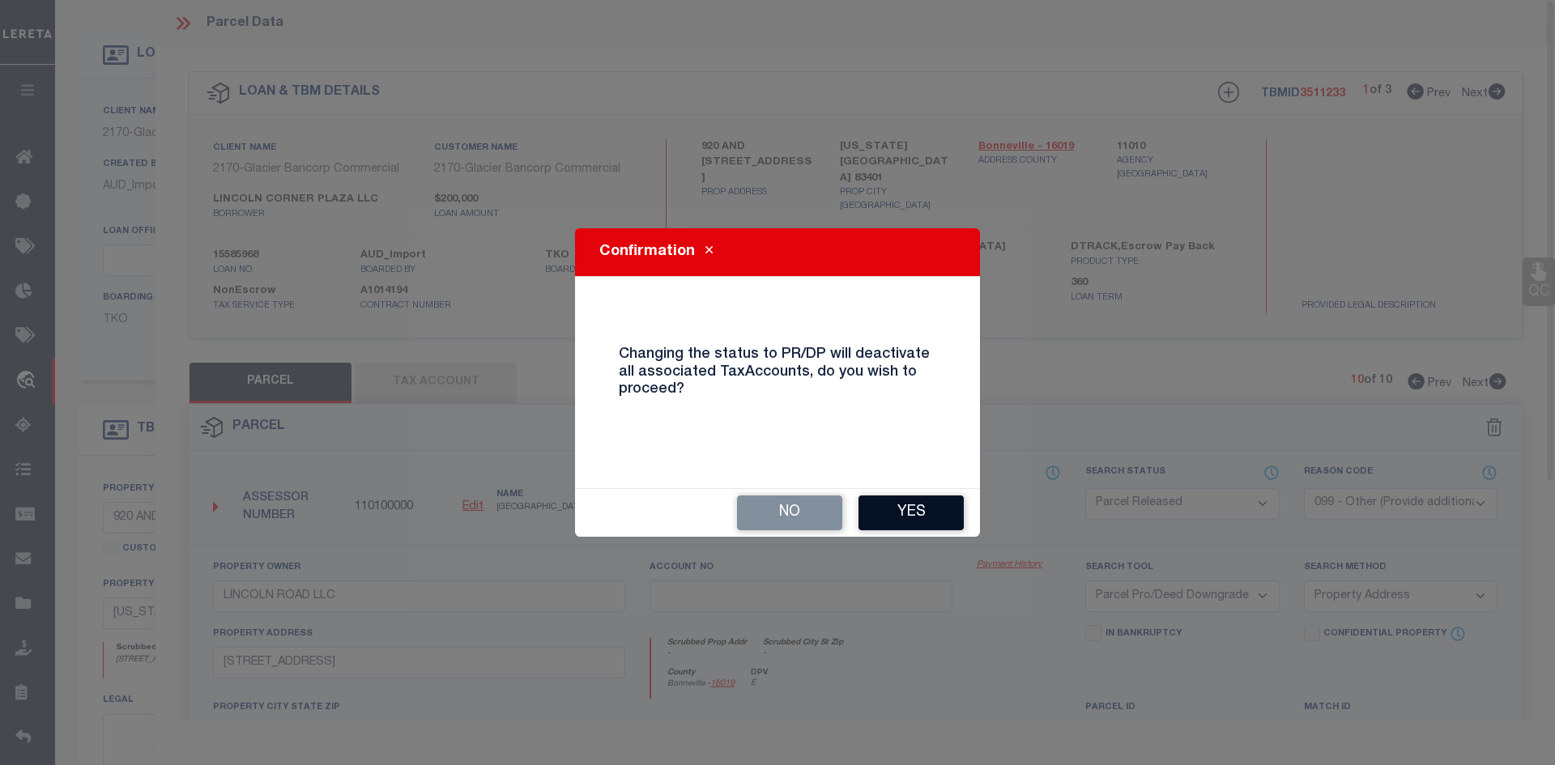
click at [914, 506] on button "Yes" at bounding box center [910, 513] width 105 height 35
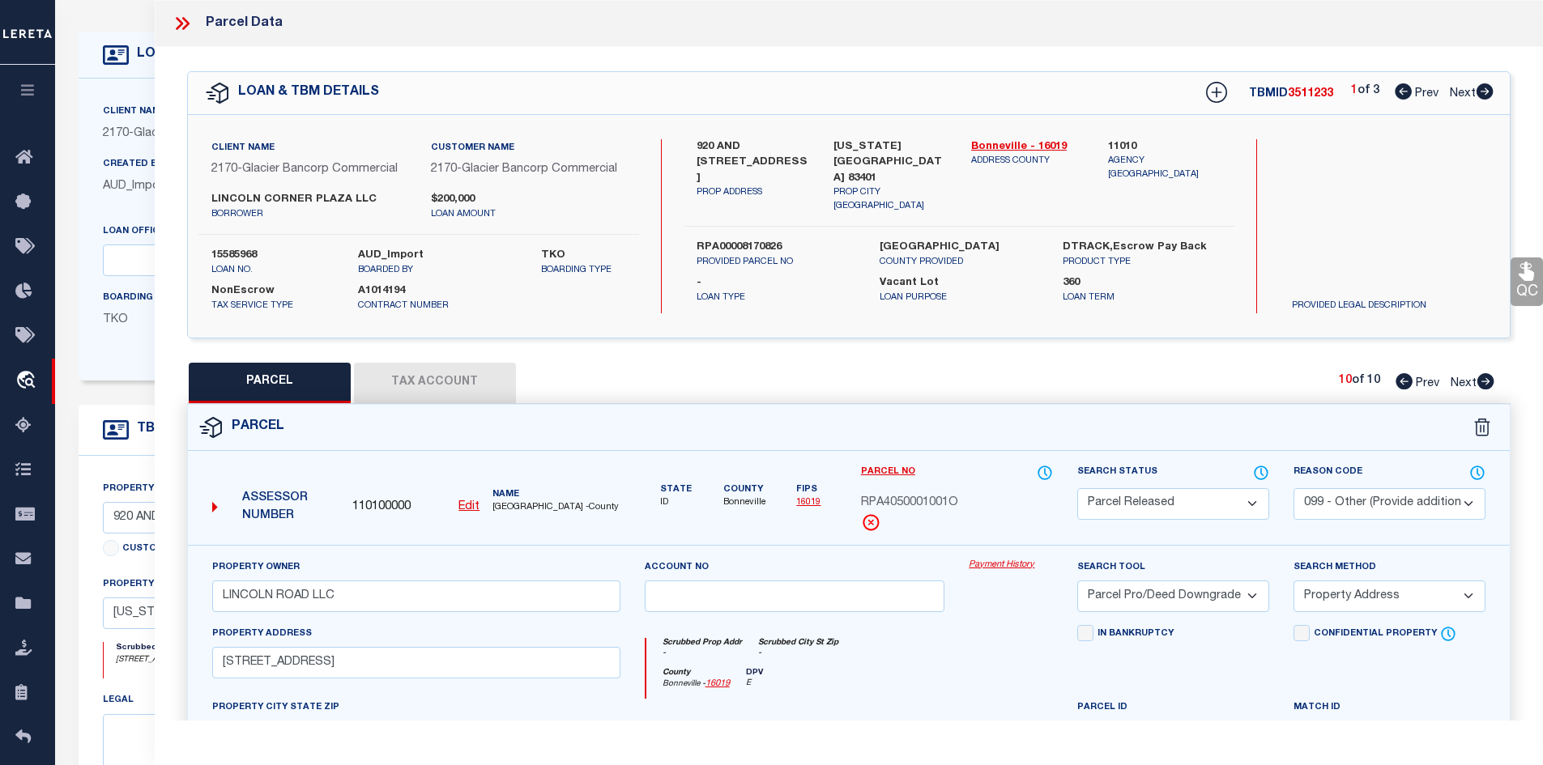
click at [1487, 89] on icon at bounding box center [1484, 91] width 17 height 16
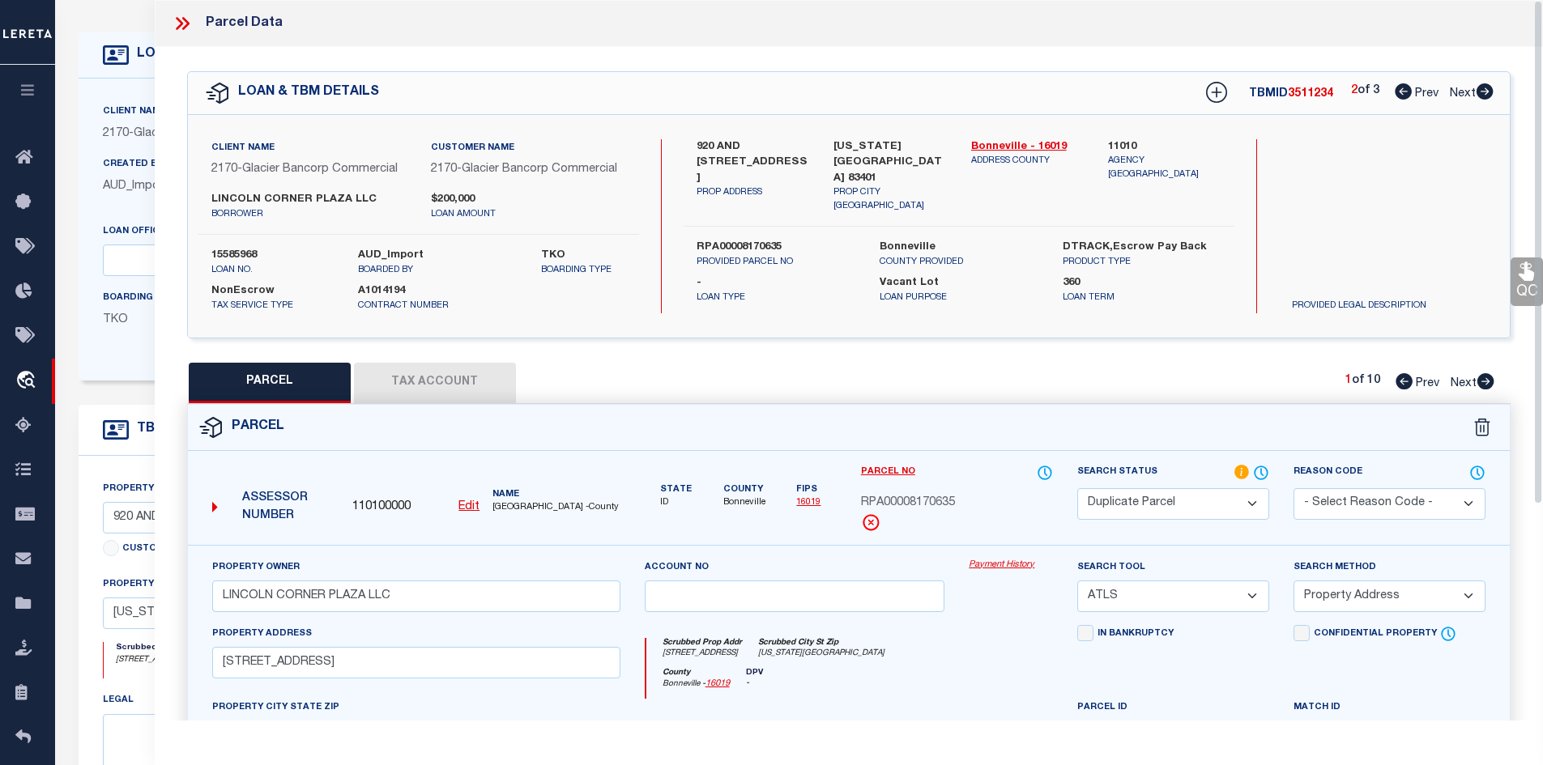
click at [1481, 381] on icon at bounding box center [1485, 381] width 17 height 16
click at [1200, 496] on select "Automated Search Bad Parcel Complete Duplicate Parcel High Dollar Reporting In …" at bounding box center [1173, 504] width 192 height 32
click at [1077, 488] on select "Automated Search Bad Parcel Complete Duplicate Parcel High Dollar Reporting In …" at bounding box center [1173, 504] width 192 height 32
click at [1344, 502] on select "- Select Reason Code - 099 - Other (Provide additional detail) ACT - Agency Cha…" at bounding box center [1389, 504] width 192 height 32
click at [1293, 488] on select "- Select Reason Code - 099 - Other (Provide additional detail) ACT - Agency Cha…" at bounding box center [1389, 504] width 192 height 32
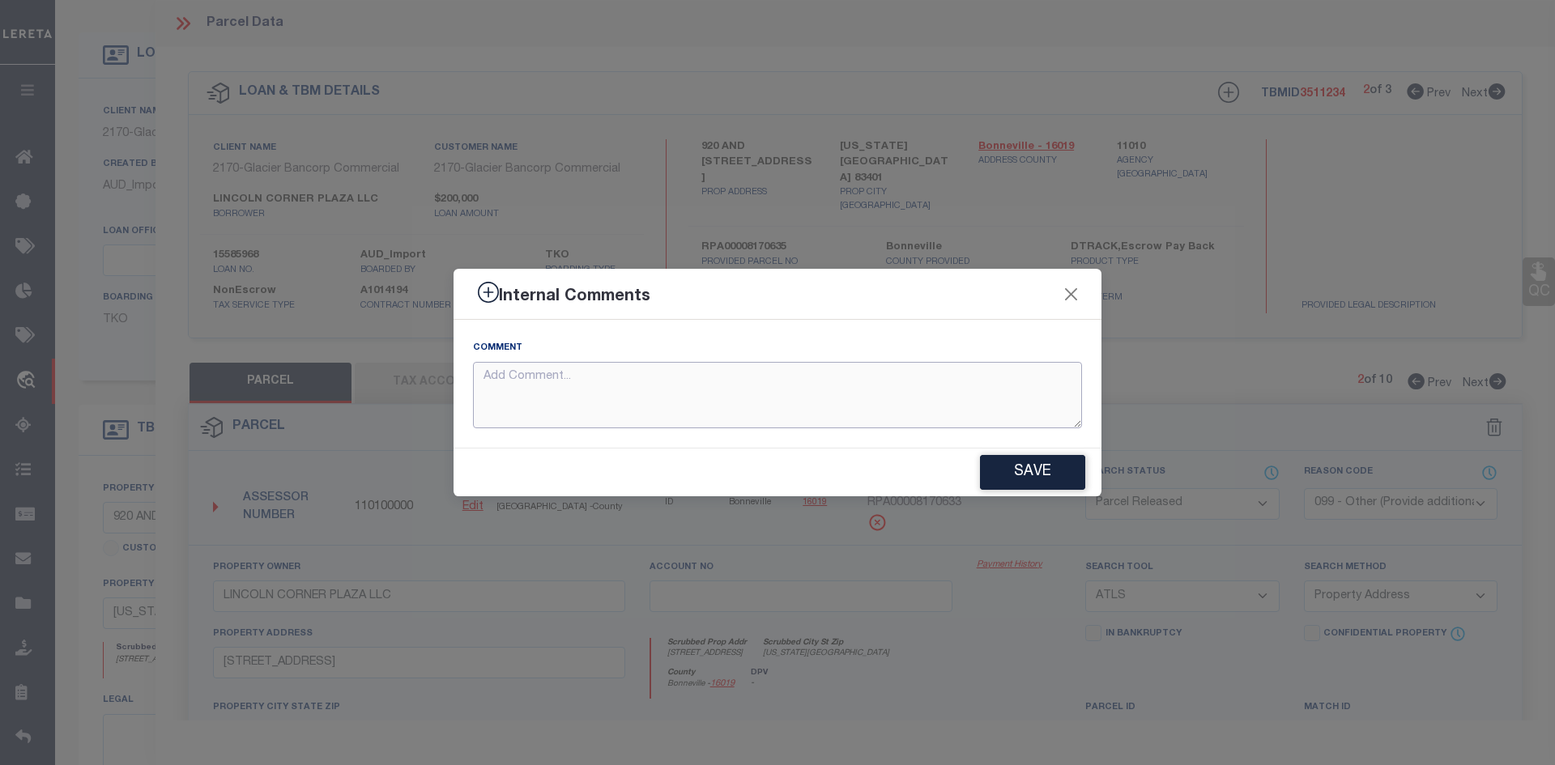
click at [598, 377] on textarea at bounding box center [777, 395] width 609 height 67
paste textarea "PARCEL NOT NEEDED"
click at [1060, 463] on button "Save" at bounding box center [1032, 472] width 105 height 35
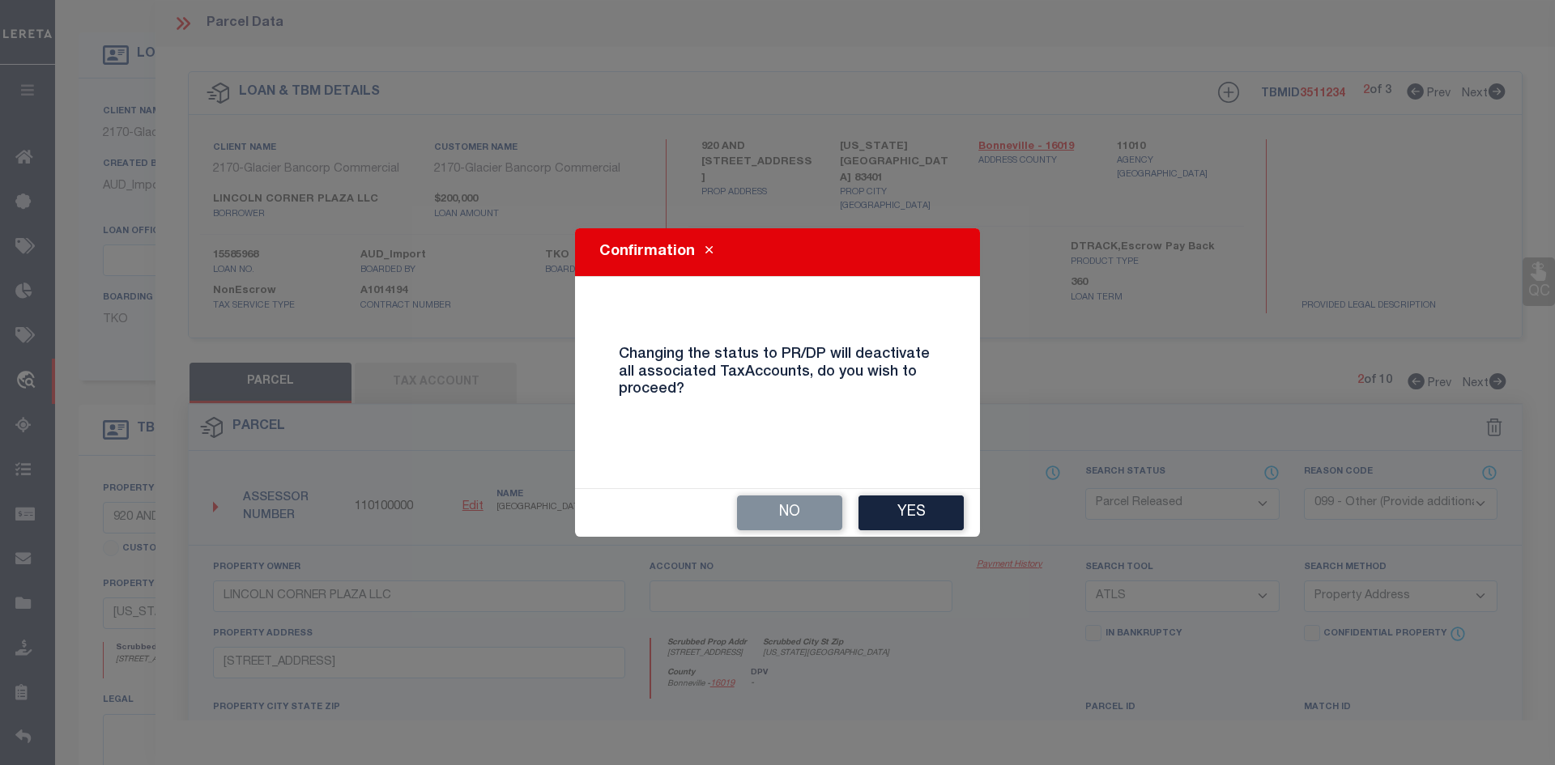
click at [899, 487] on div "Confirmation Changing the status to PR/DP will deactivate all associated TaxAcc…" at bounding box center [777, 382] width 405 height 309
click at [892, 539] on div "Confirmation Changing the status to PR/DP will deactivate all associated TaxAcc…" at bounding box center [777, 382] width 1555 height 765
click at [894, 522] on button "Yes" at bounding box center [910, 513] width 105 height 35
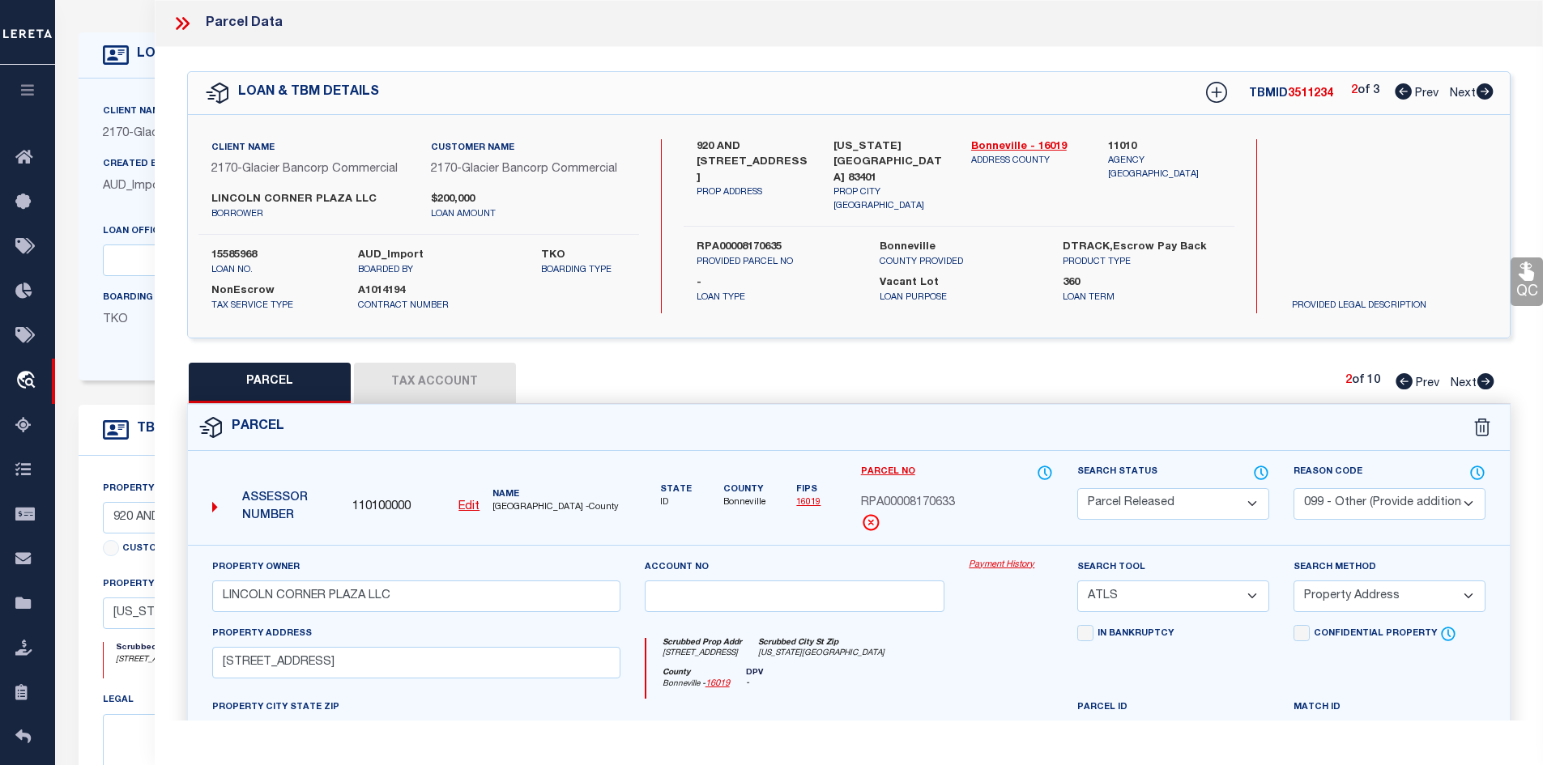
click at [1480, 379] on icon at bounding box center [1485, 381] width 17 height 16
click at [1165, 498] on select "Automated Search Bad Parcel Complete Duplicate Parcel High Dollar Reporting In …" at bounding box center [1173, 504] width 192 height 32
click at [1077, 488] on select "Automated Search Bad Parcel Complete Duplicate Parcel High Dollar Reporting In …" at bounding box center [1173, 504] width 192 height 32
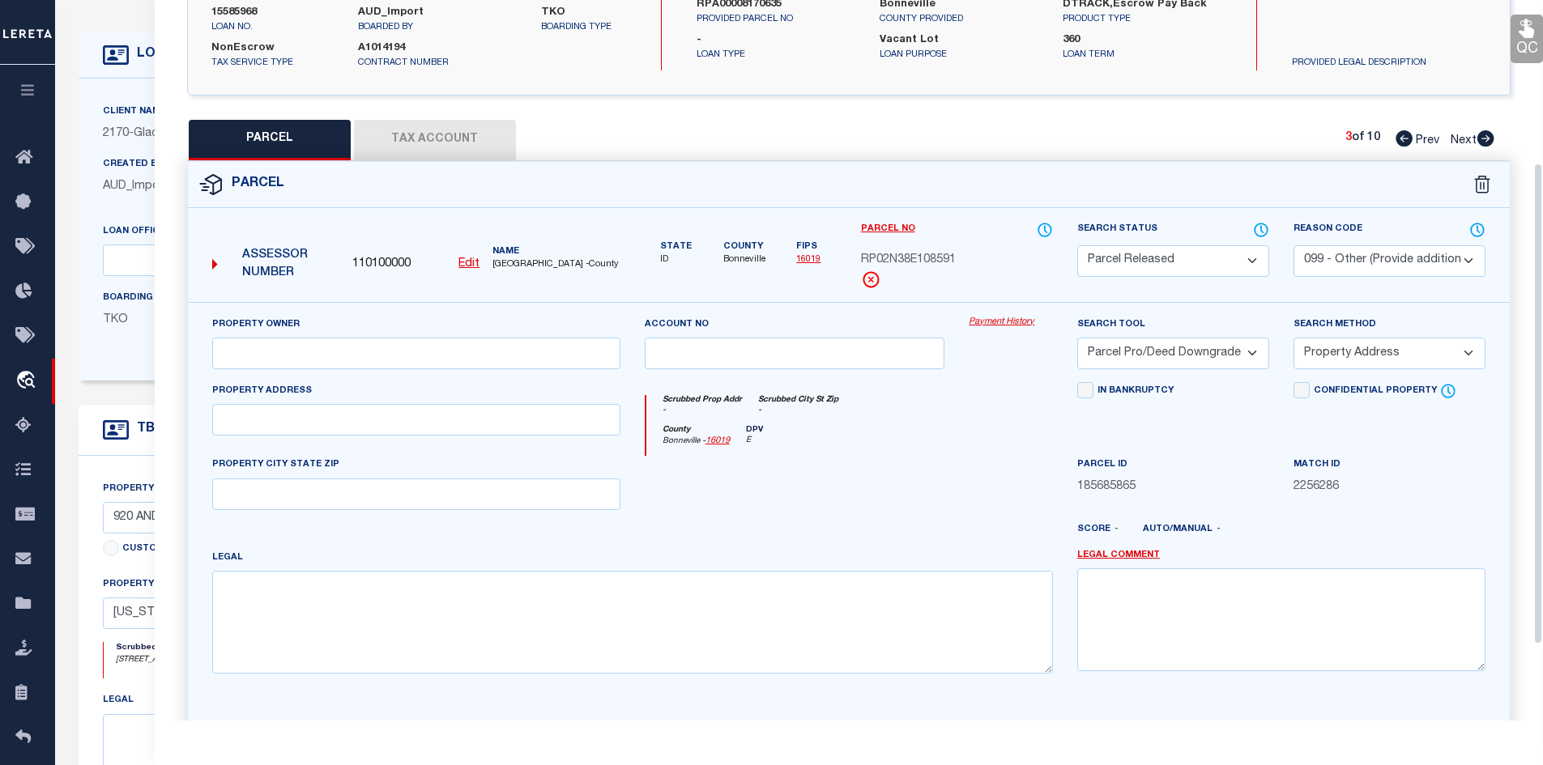
scroll to position [356, 0]
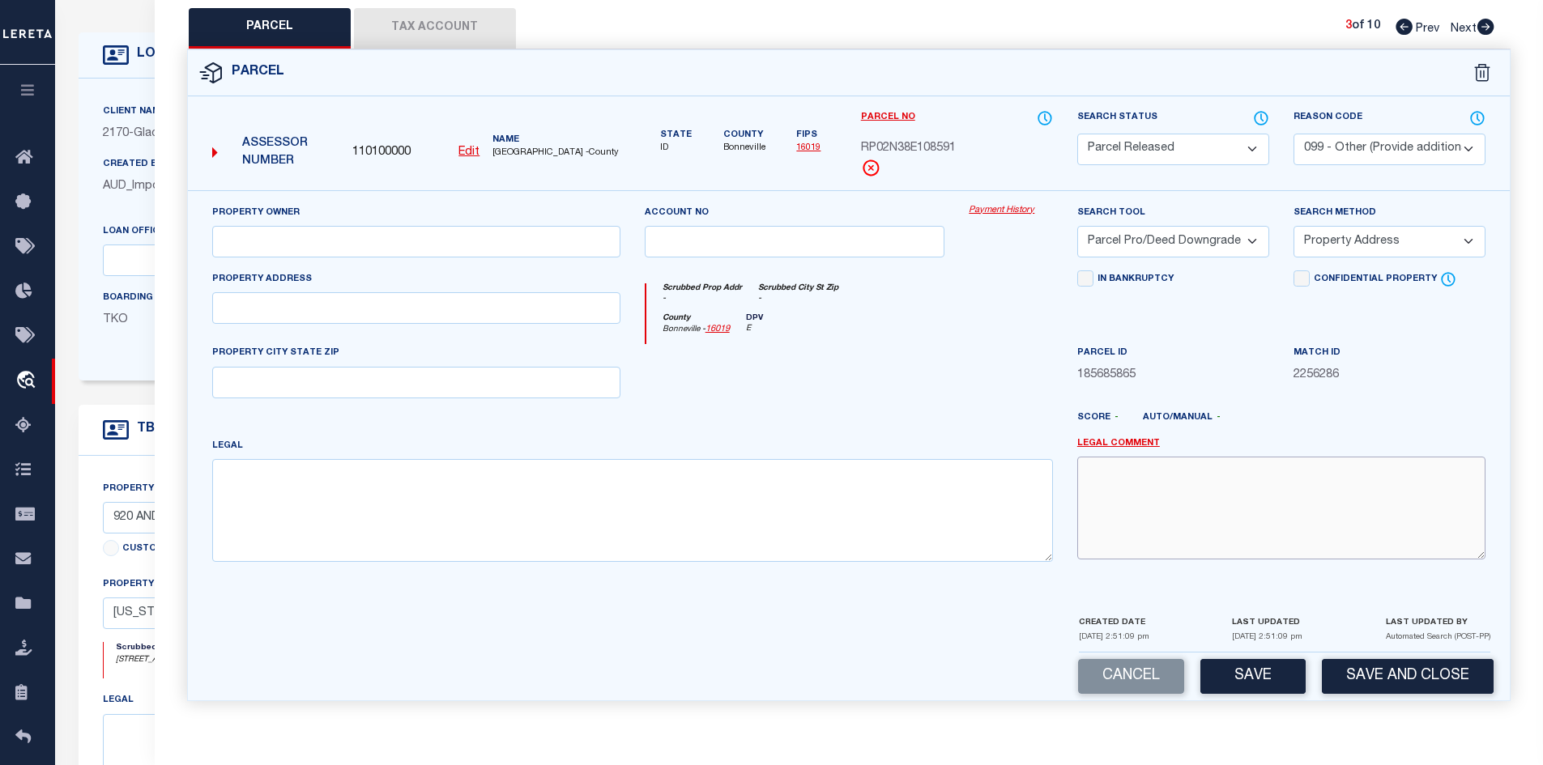
click at [1231, 536] on textarea at bounding box center [1281, 508] width 408 height 102
paste textarea "PARCEL NOT NEEDED"
click at [1243, 676] on button "Save" at bounding box center [1252, 676] width 105 height 35
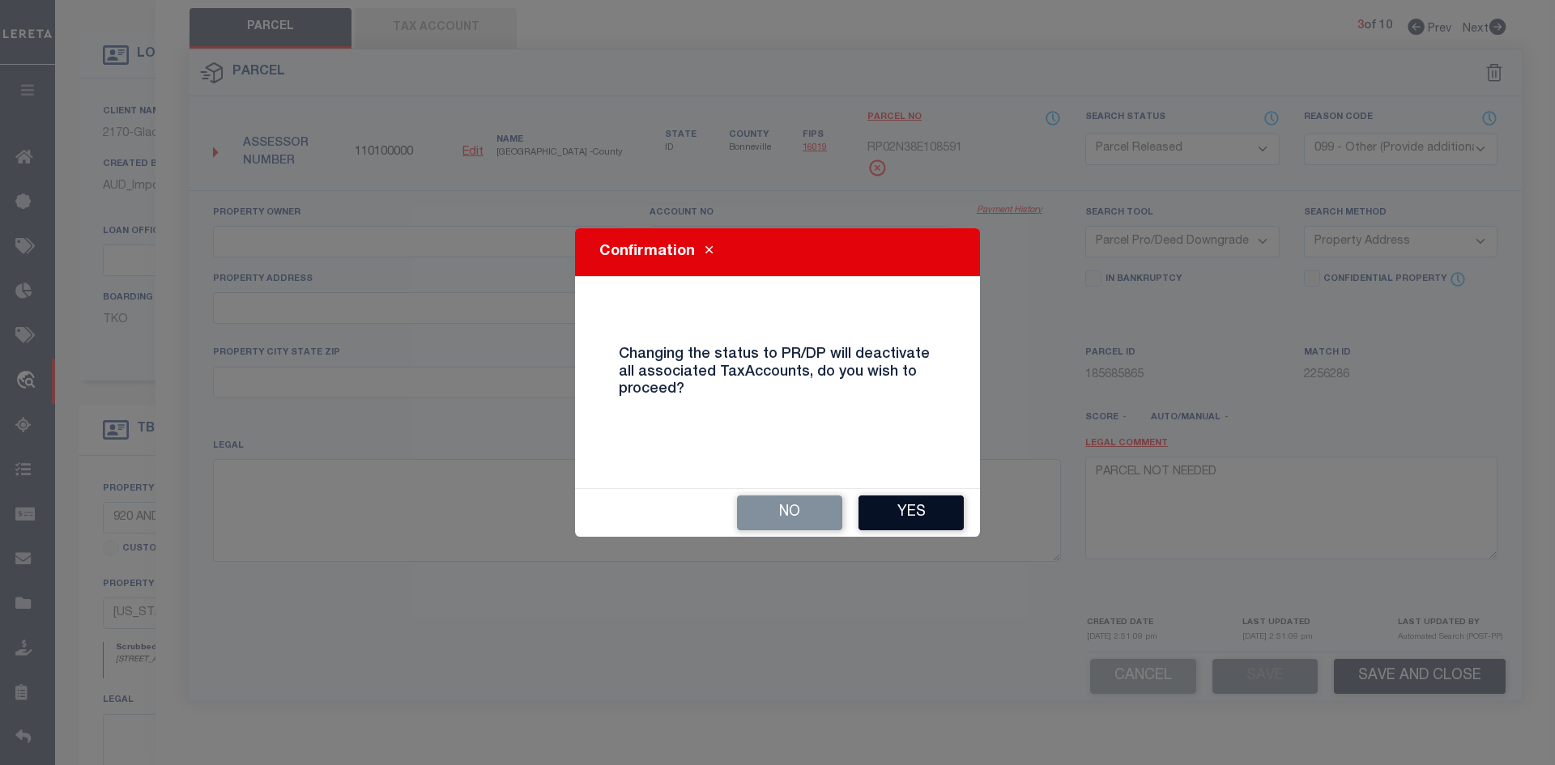
click at [924, 506] on button "Yes" at bounding box center [910, 513] width 105 height 35
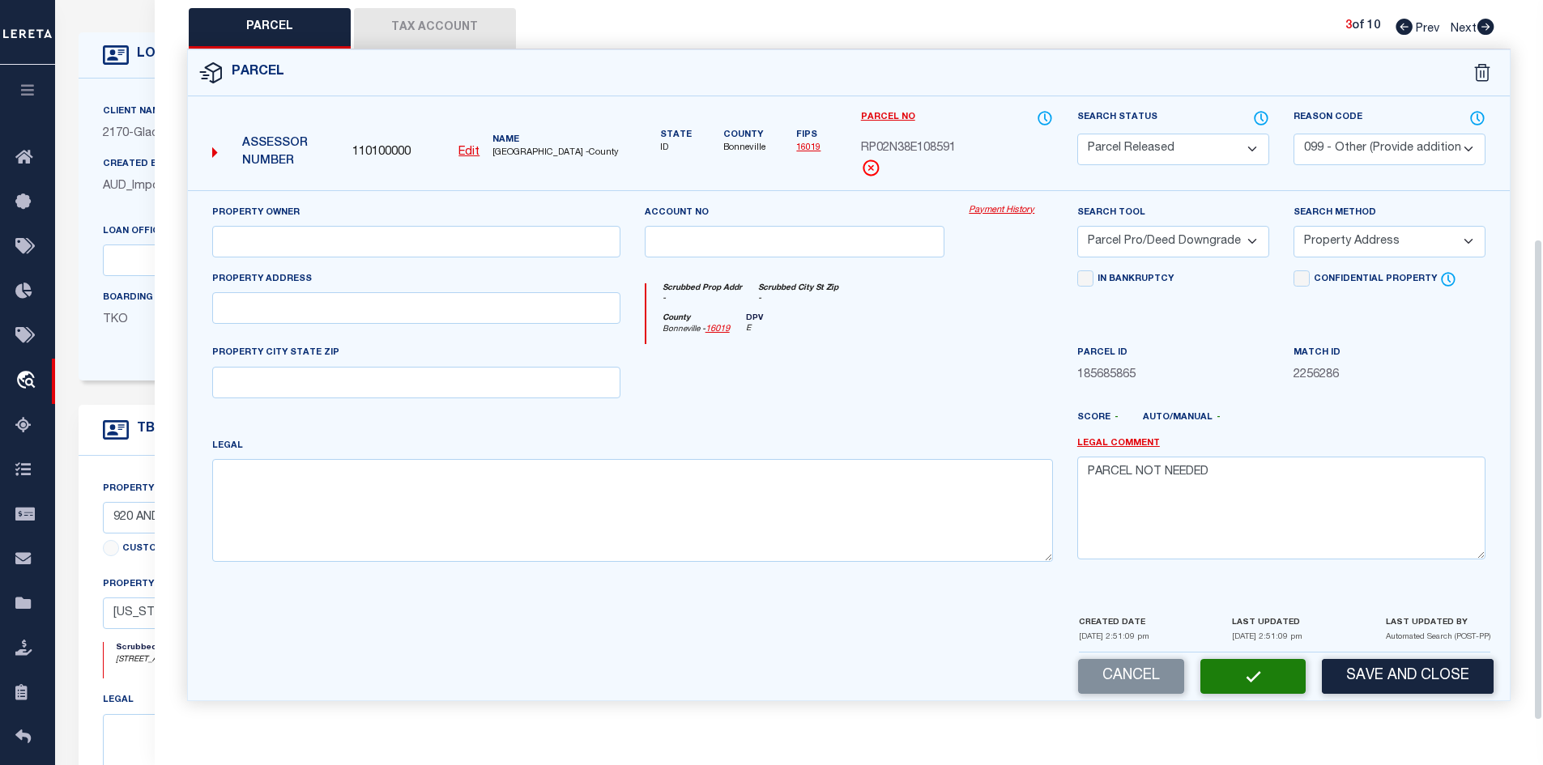
scroll to position [113, 0]
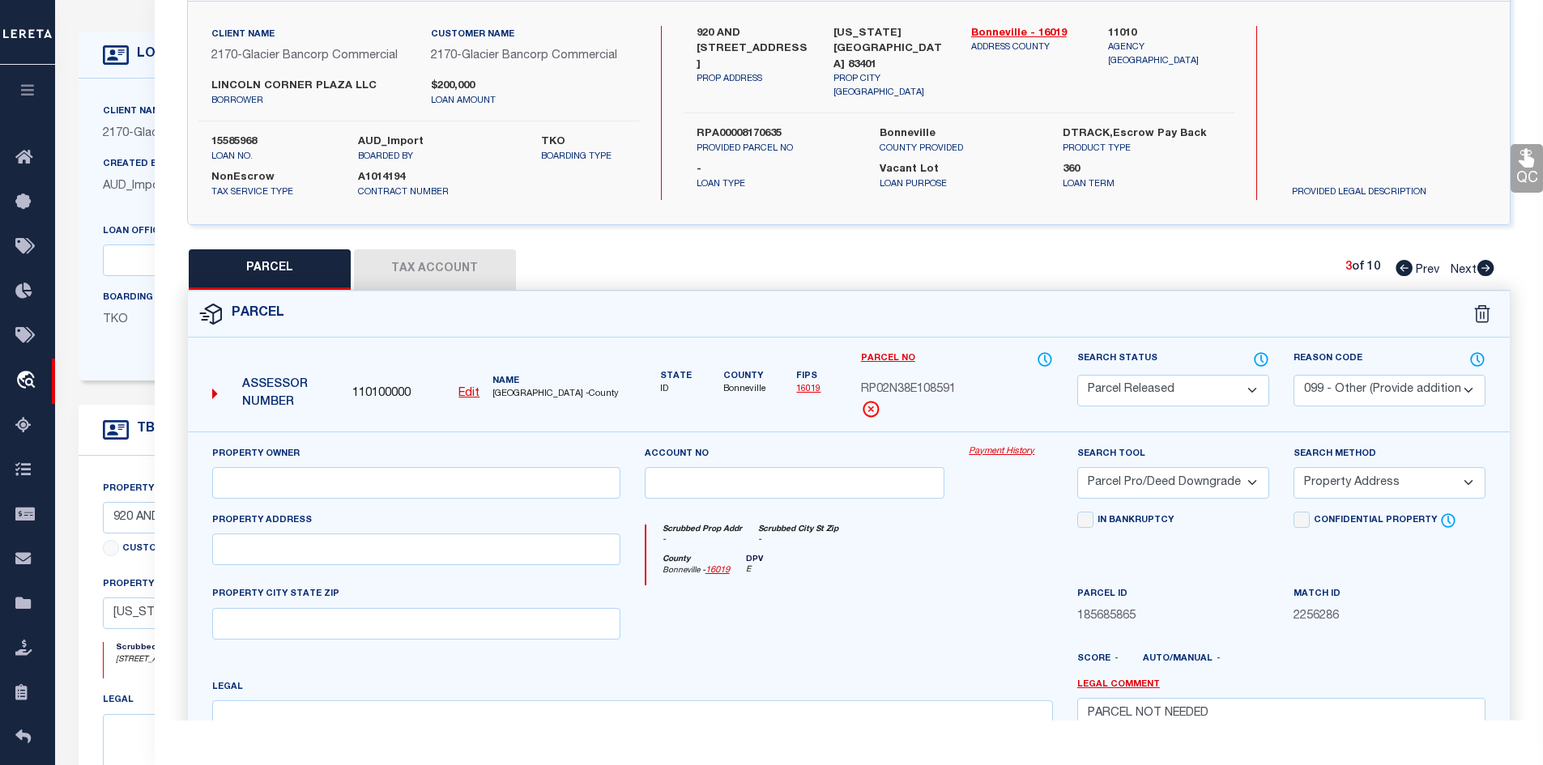
click at [1481, 266] on icon at bounding box center [1485, 268] width 17 height 16
click at [1130, 388] on select "Automated Search Bad Parcel Complete Duplicate Parcel High Dollar Reporting In …" at bounding box center [1173, 391] width 192 height 32
click at [1077, 375] on select "Automated Search Bad Parcel Complete Duplicate Parcel High Dollar Reporting In …" at bounding box center [1173, 391] width 192 height 32
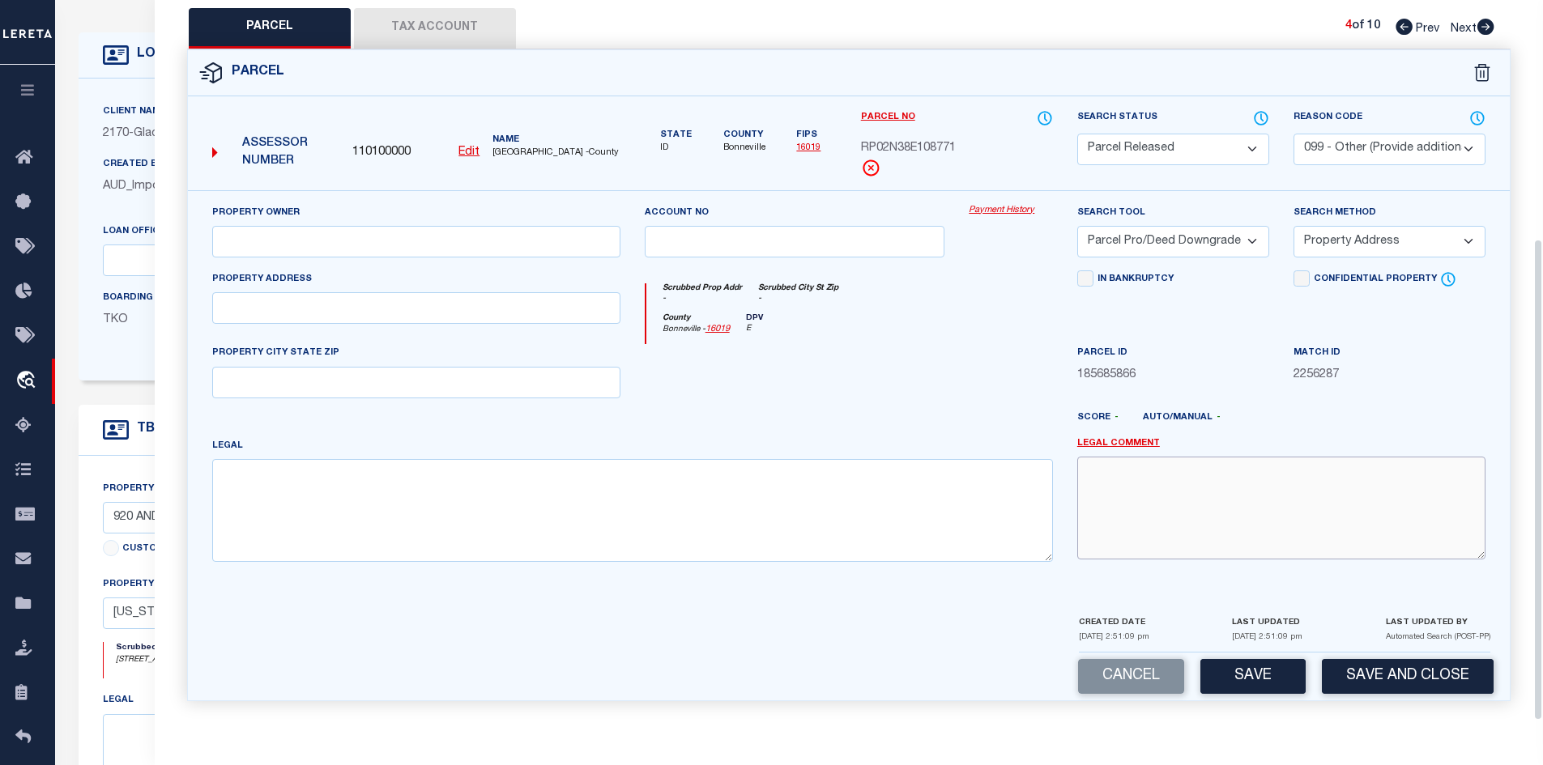
click at [1140, 484] on textarea at bounding box center [1281, 508] width 408 height 102
paste textarea "PARCEL NOT NEEDED"
click at [1263, 690] on button "Save" at bounding box center [1252, 676] width 105 height 35
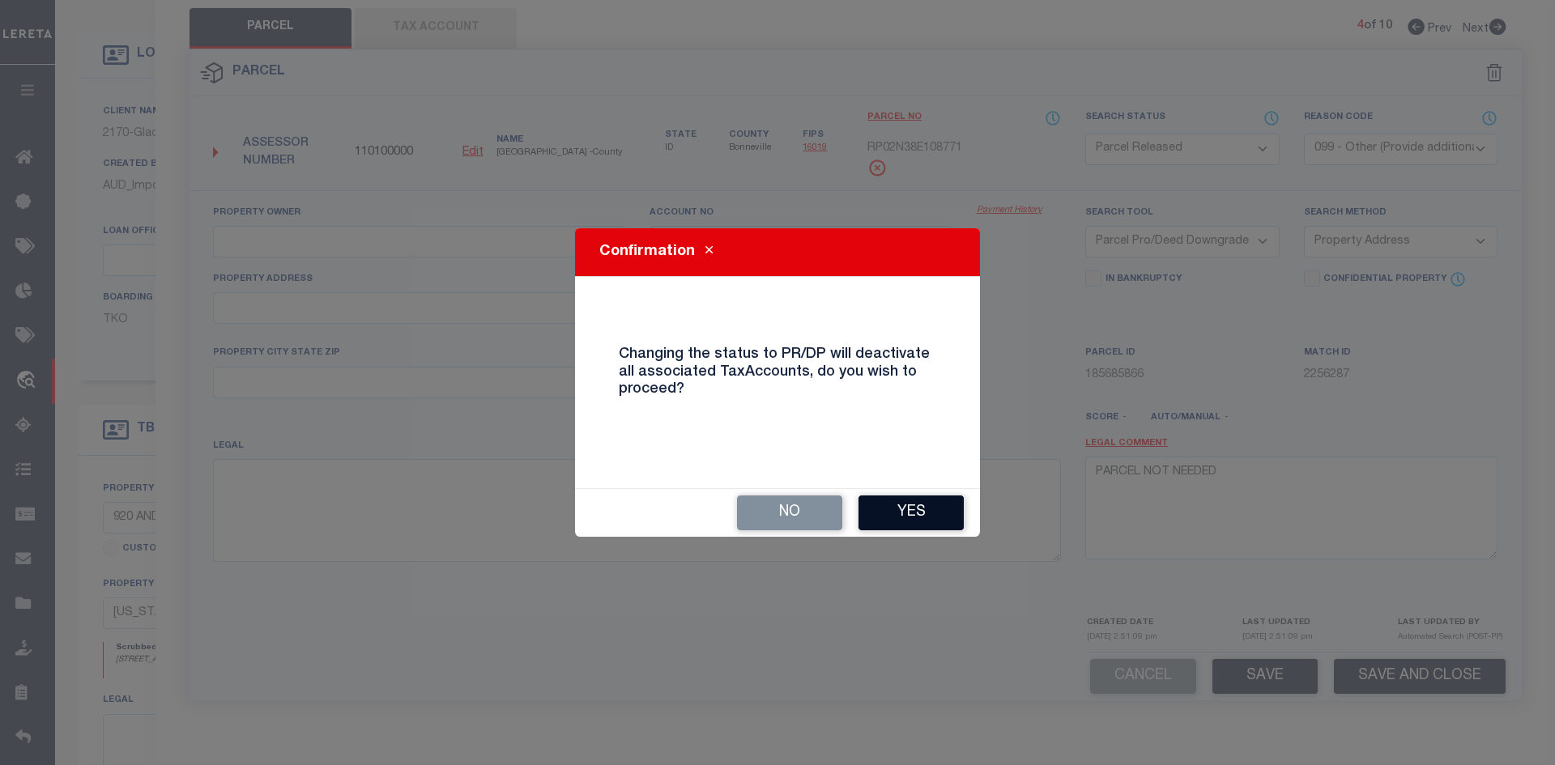
click at [961, 516] on button "Yes" at bounding box center [910, 513] width 105 height 35
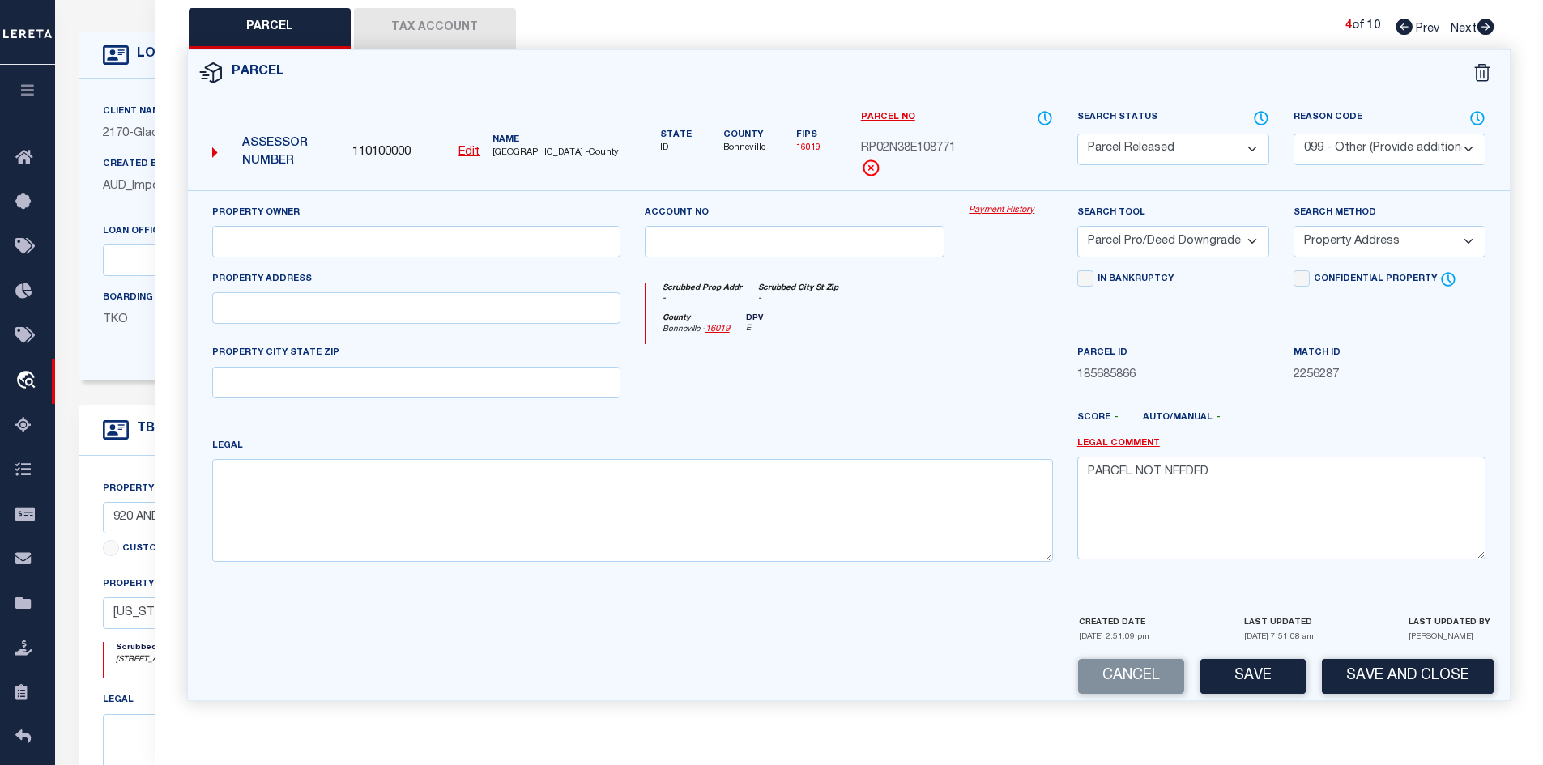
click at [1489, 26] on icon at bounding box center [1485, 27] width 18 height 16
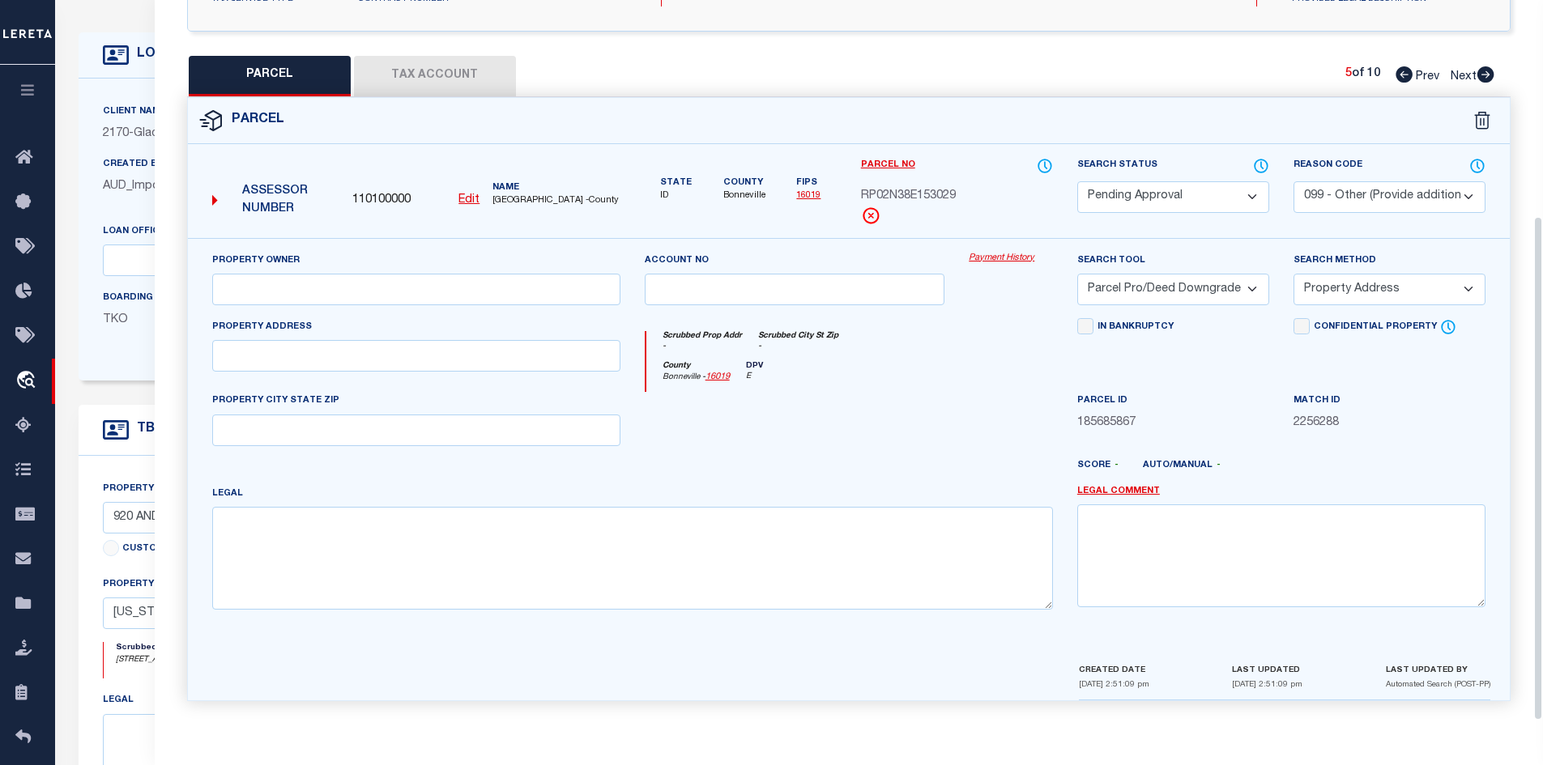
scroll to position [309, 0]
click at [1171, 189] on select "Automated Search Bad Parcel Complete Duplicate Parcel High Dollar Reporting In …" at bounding box center [1173, 197] width 192 height 32
click at [1077, 181] on select "Automated Search Bad Parcel Complete Duplicate Parcel High Dollar Reporting In …" at bounding box center [1173, 197] width 192 height 32
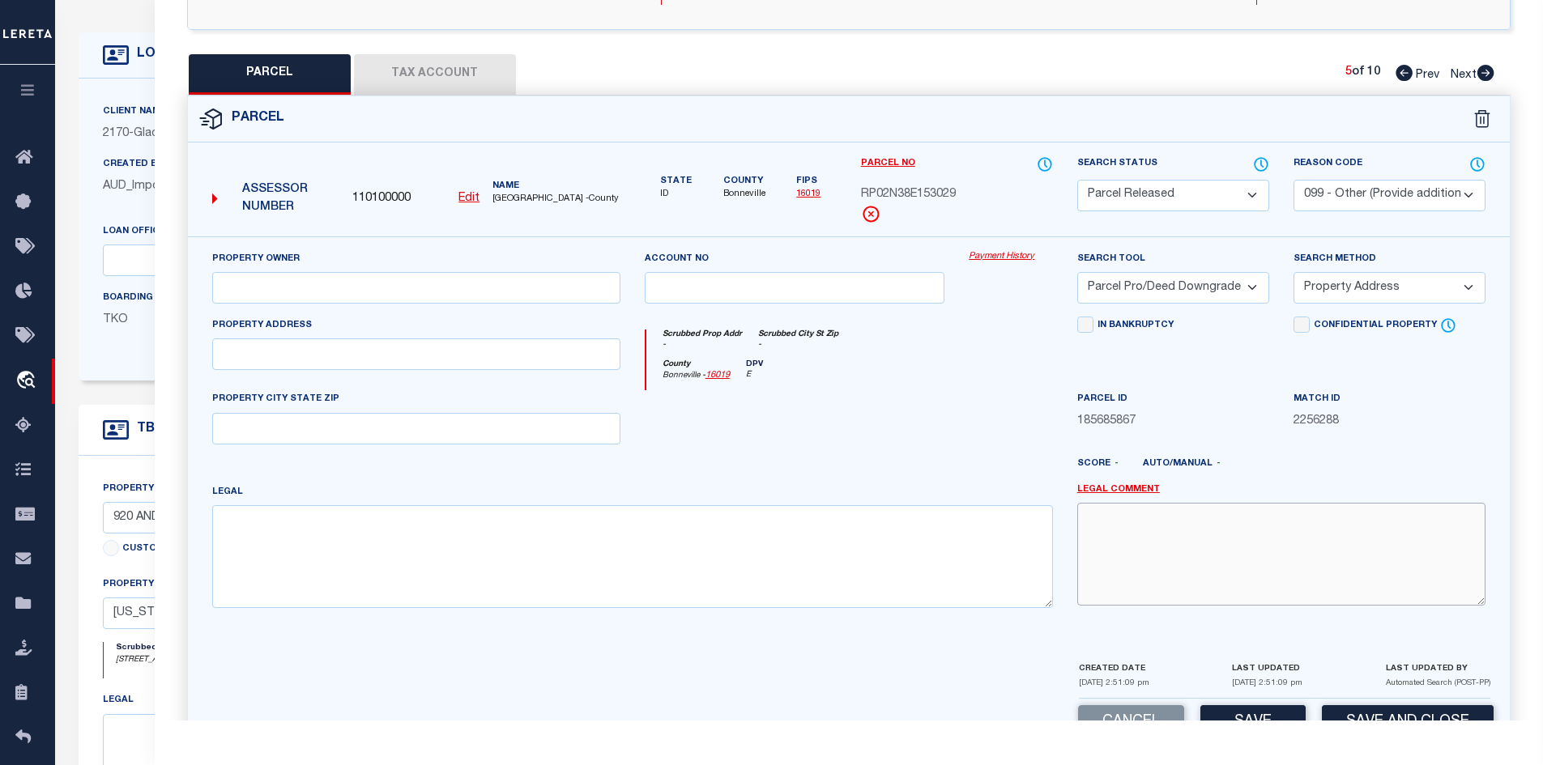
click at [1127, 521] on textarea at bounding box center [1281, 554] width 408 height 102
paste textarea "PARCEL NOT NEEDED"
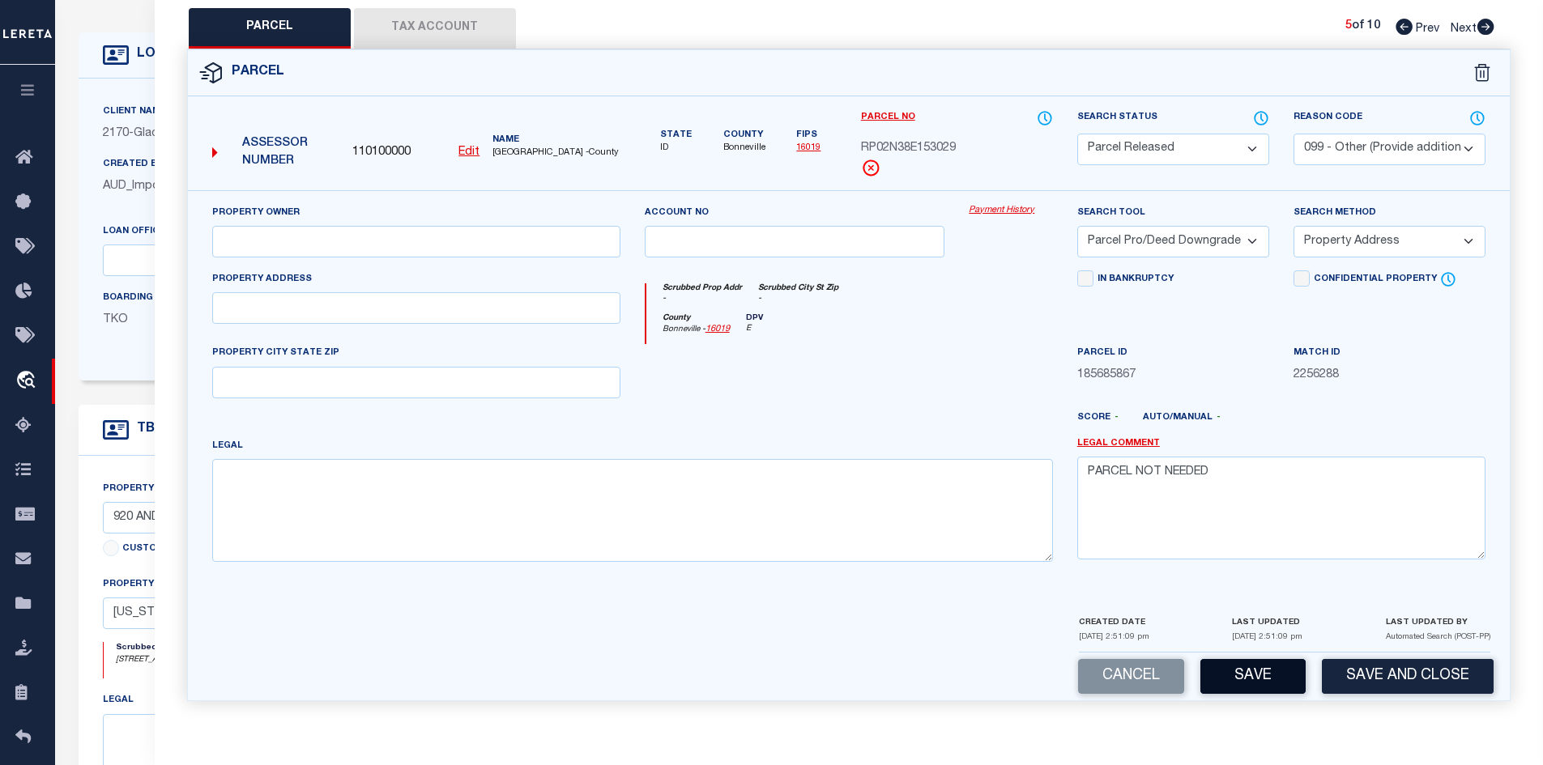
click at [1246, 662] on button "Save" at bounding box center [1252, 676] width 105 height 35
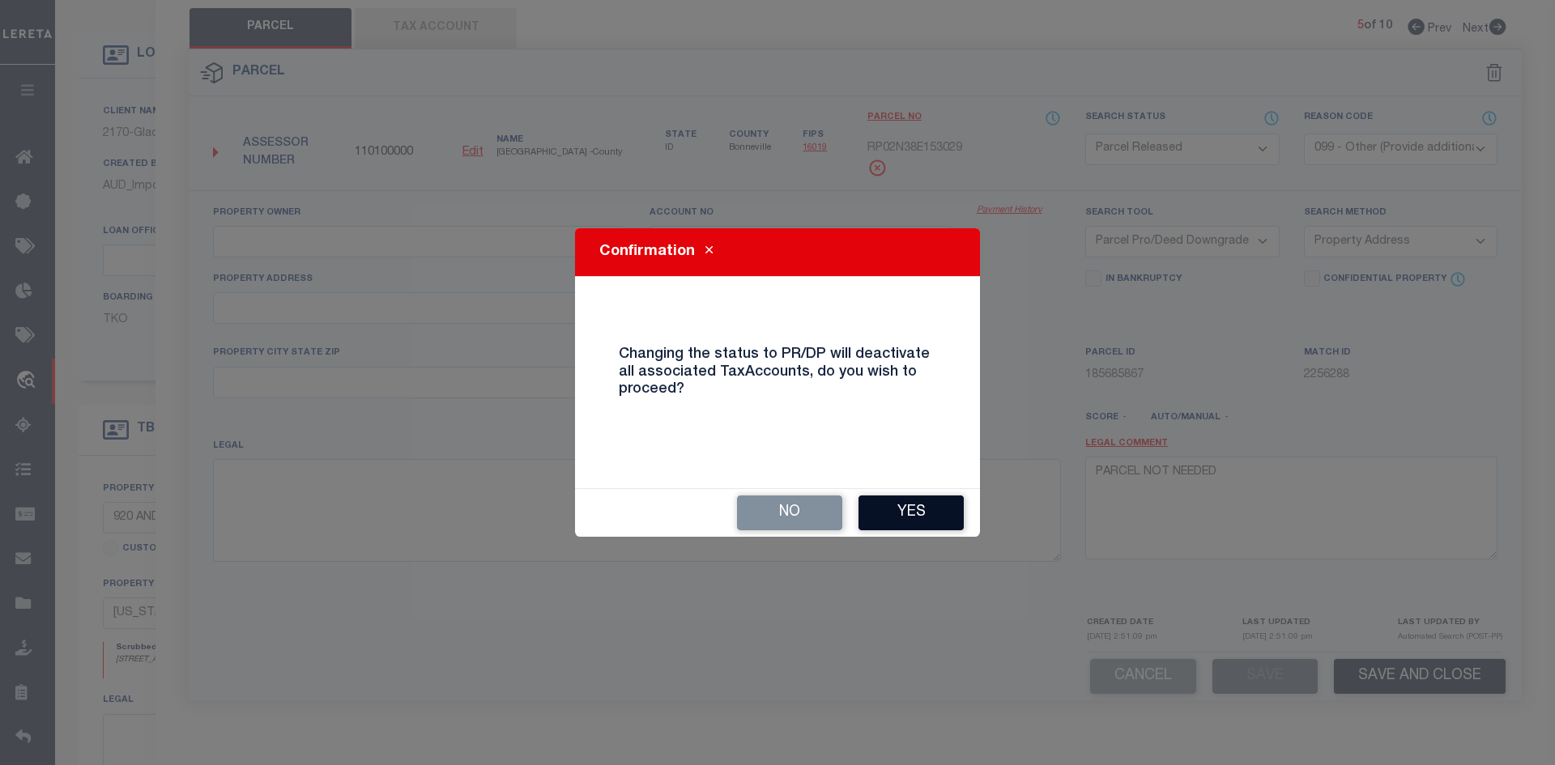
click at [905, 521] on button "Yes" at bounding box center [910, 513] width 105 height 35
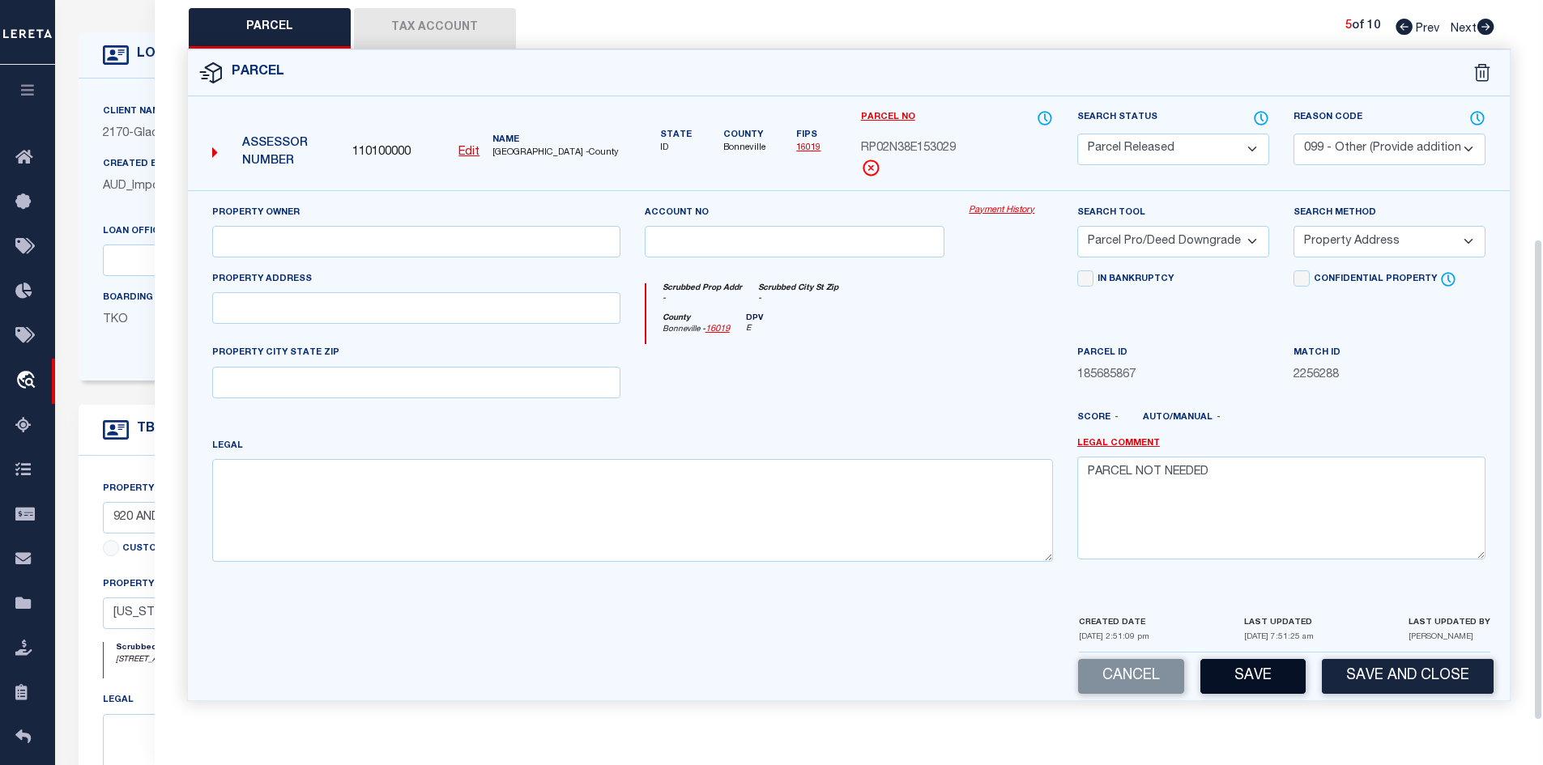
click at [1252, 675] on button "Save" at bounding box center [1252, 676] width 105 height 35
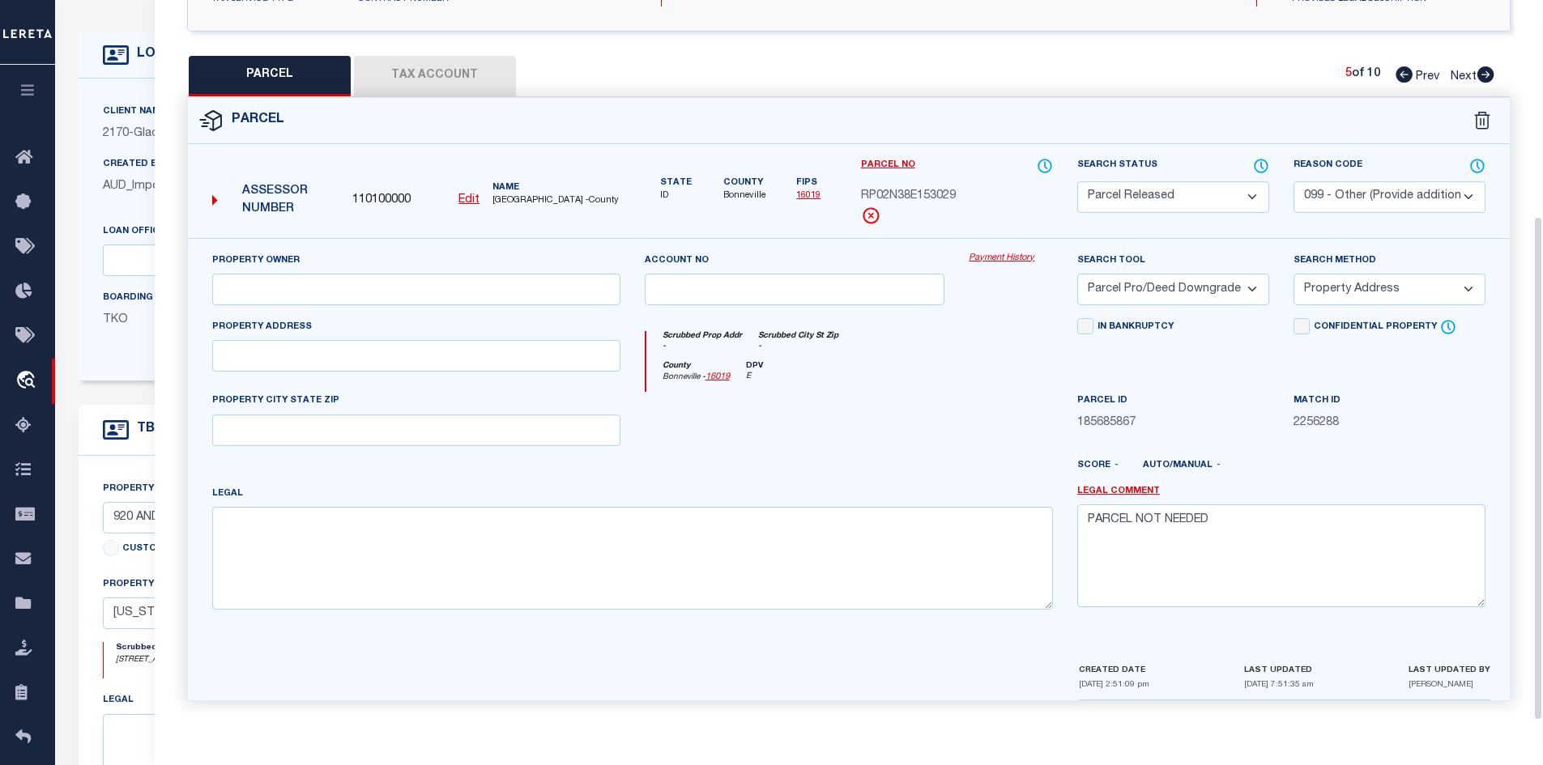
scroll to position [309, 0]
click at [1482, 68] on icon at bounding box center [1485, 74] width 17 height 16
click at [1129, 185] on select "Automated Search Bad Parcel Complete Duplicate Parcel High Dollar Reporting In …" at bounding box center [1173, 197] width 192 height 32
click at [1077, 181] on select "Automated Search Bad Parcel Complete Duplicate Parcel High Dollar Reporting In …" at bounding box center [1173, 197] width 192 height 32
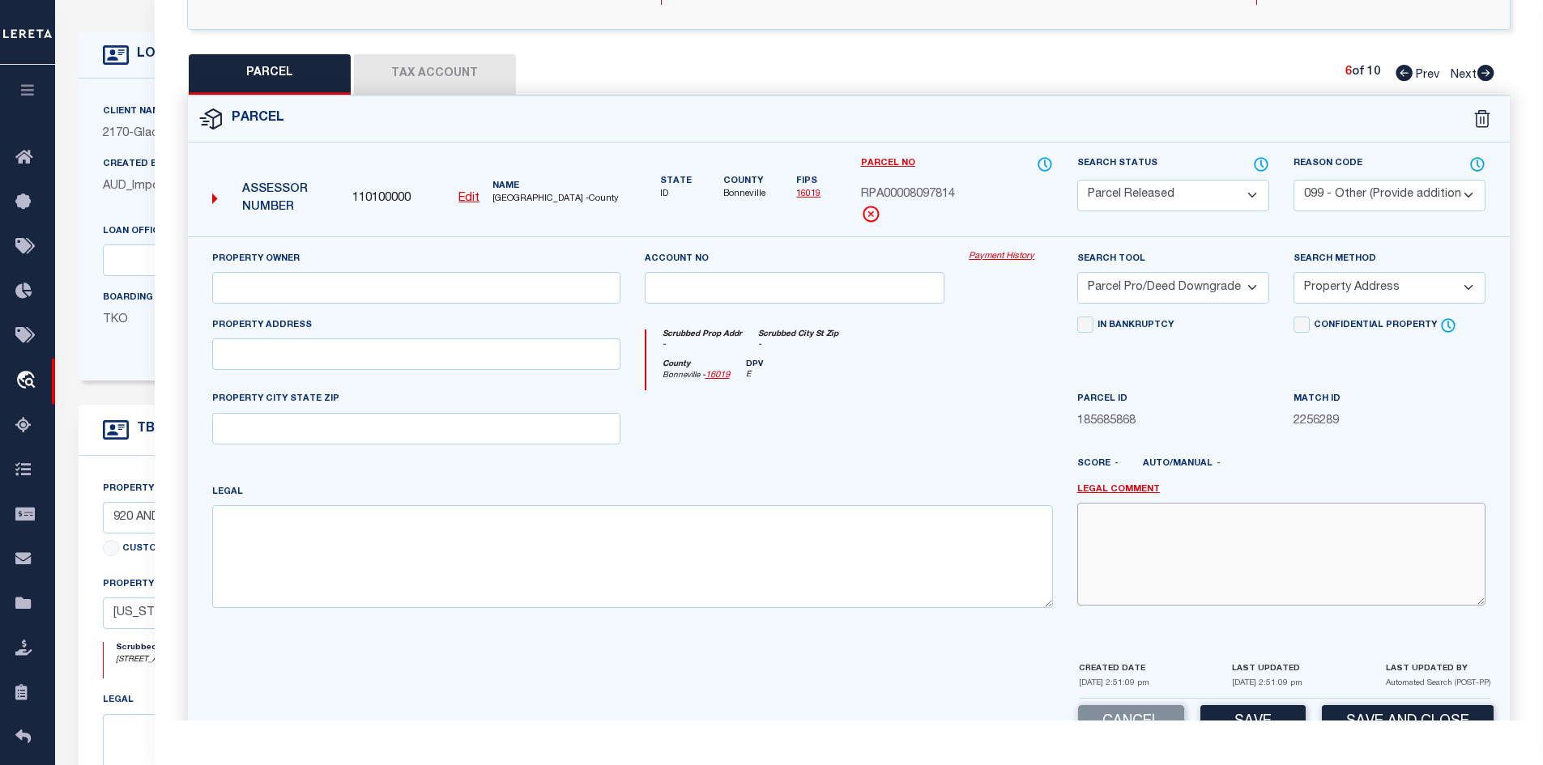
click at [1144, 523] on textarea at bounding box center [1281, 554] width 408 height 102
paste textarea "PARCEL NOT NEEDED"
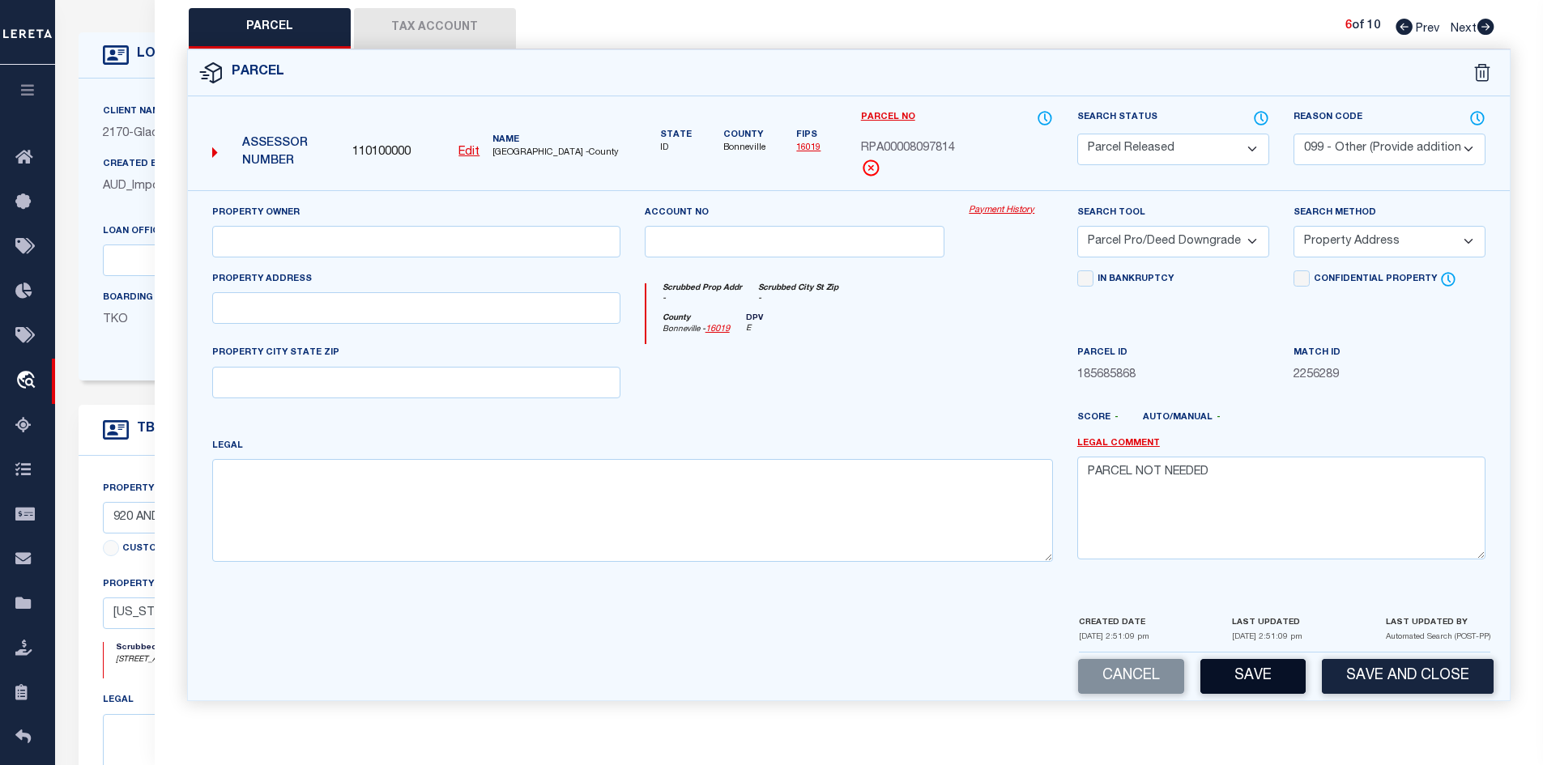
click at [1232, 666] on button "Save" at bounding box center [1252, 676] width 105 height 35
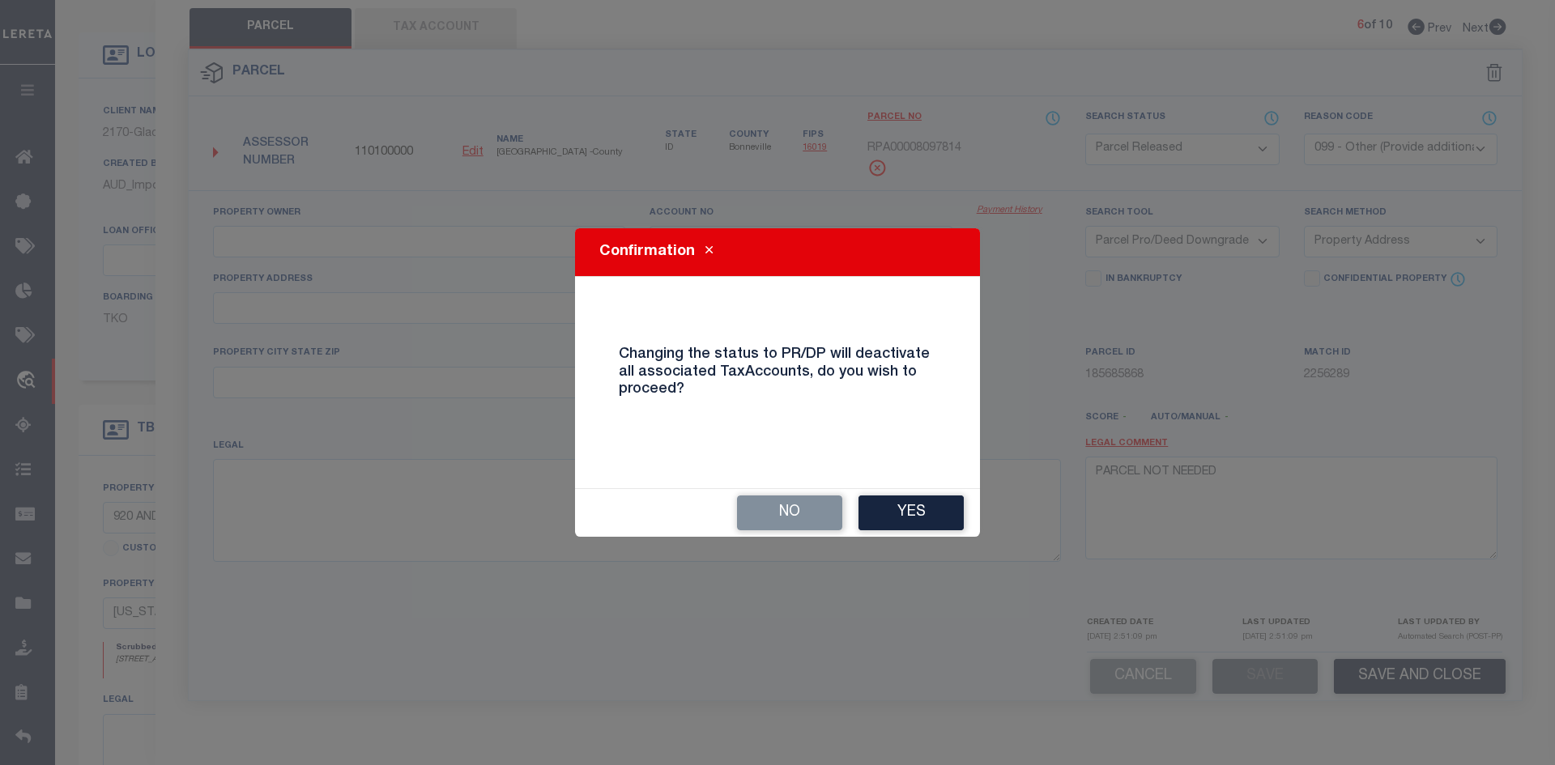
click at [896, 535] on div "No Yes" at bounding box center [777, 513] width 405 height 48
click at [908, 521] on button "Yes" at bounding box center [910, 513] width 105 height 35
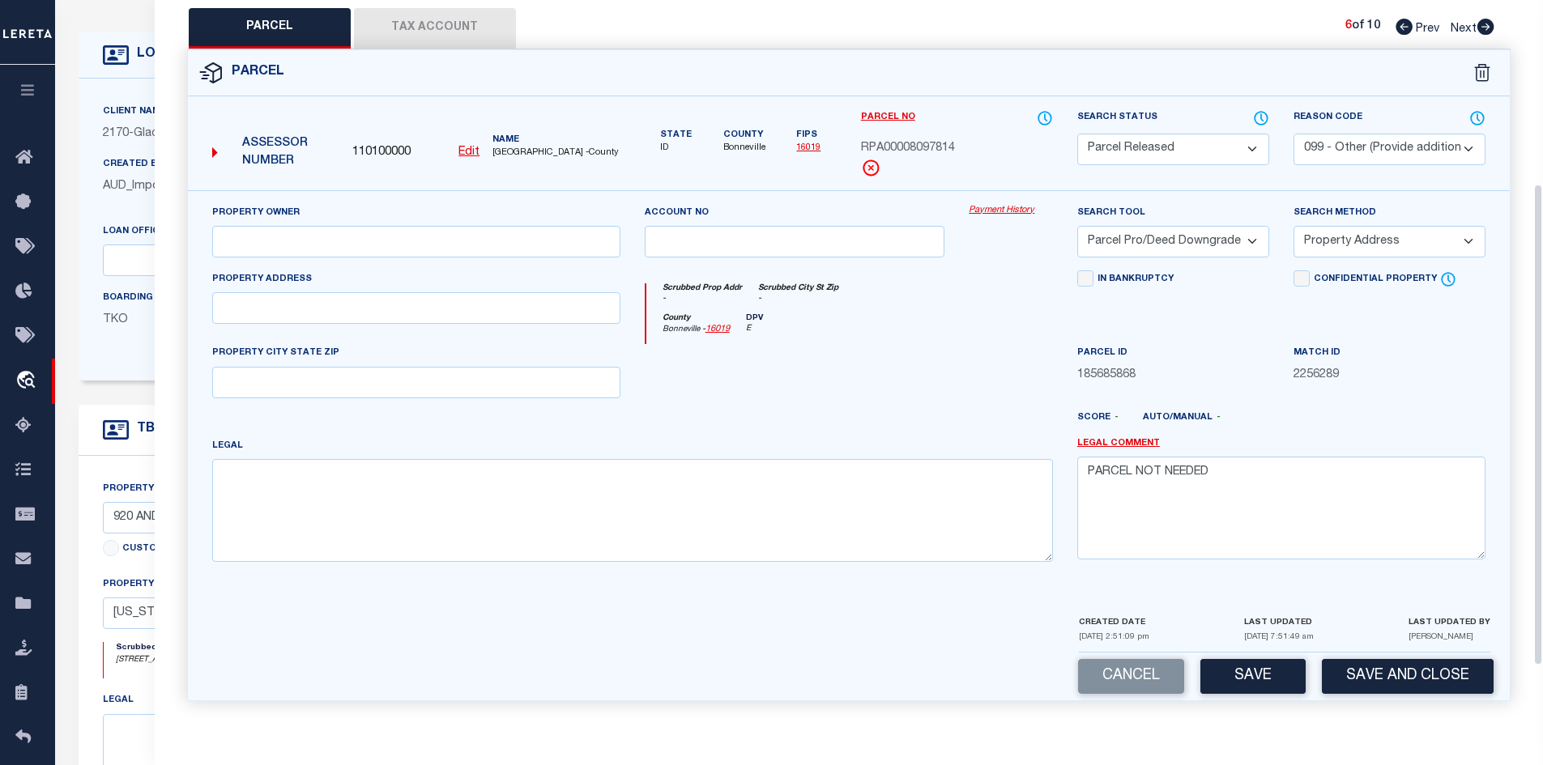
scroll to position [0, 0]
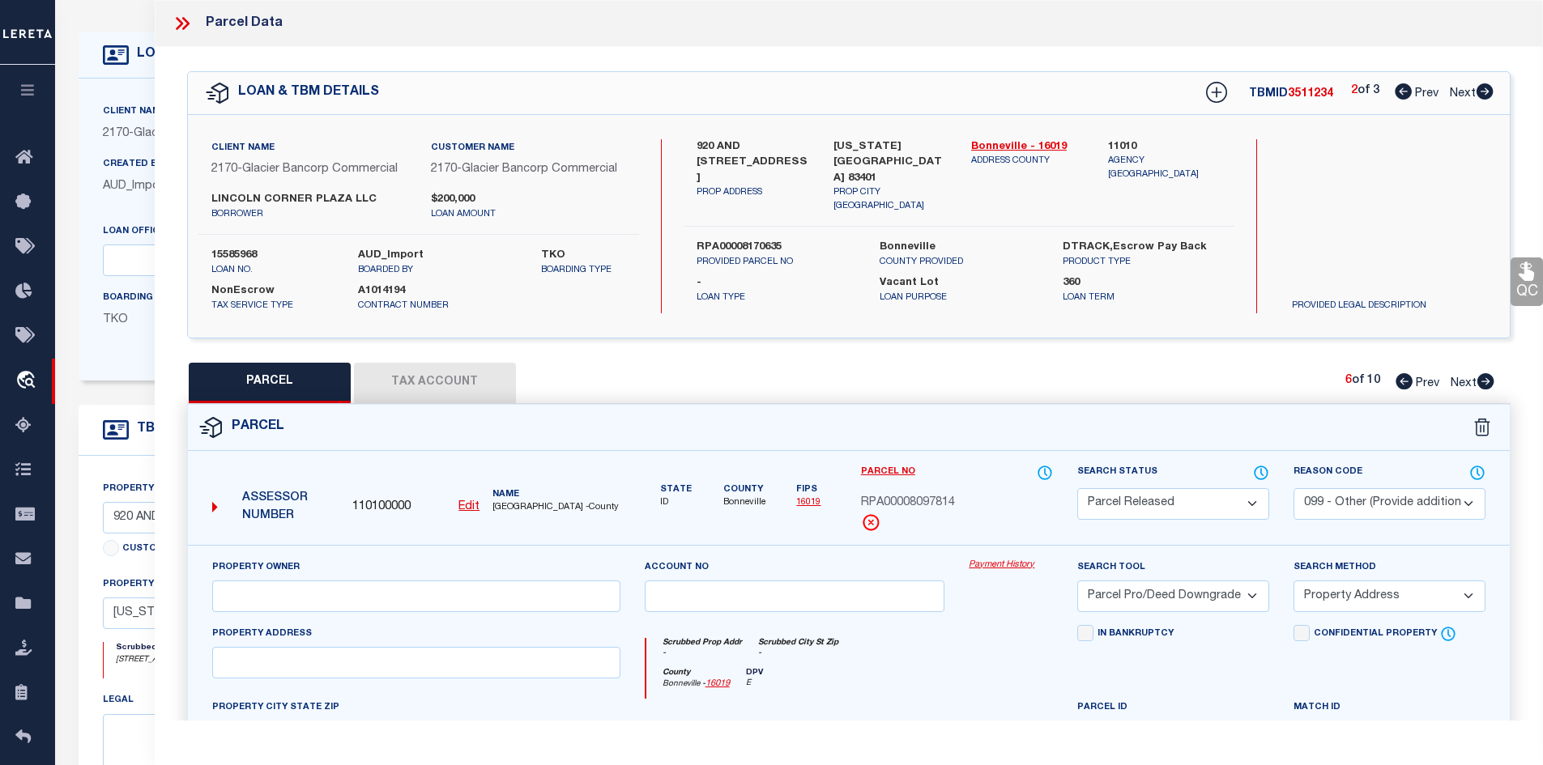
click at [1481, 381] on icon at bounding box center [1485, 381] width 17 height 16
click at [1210, 494] on select "Automated Search Bad Parcel Complete Duplicate Parcel High Dollar Reporting In …" at bounding box center [1173, 504] width 192 height 32
click at [1077, 488] on select "Automated Search Bad Parcel Complete Duplicate Parcel High Dollar Reporting In …" at bounding box center [1173, 504] width 192 height 32
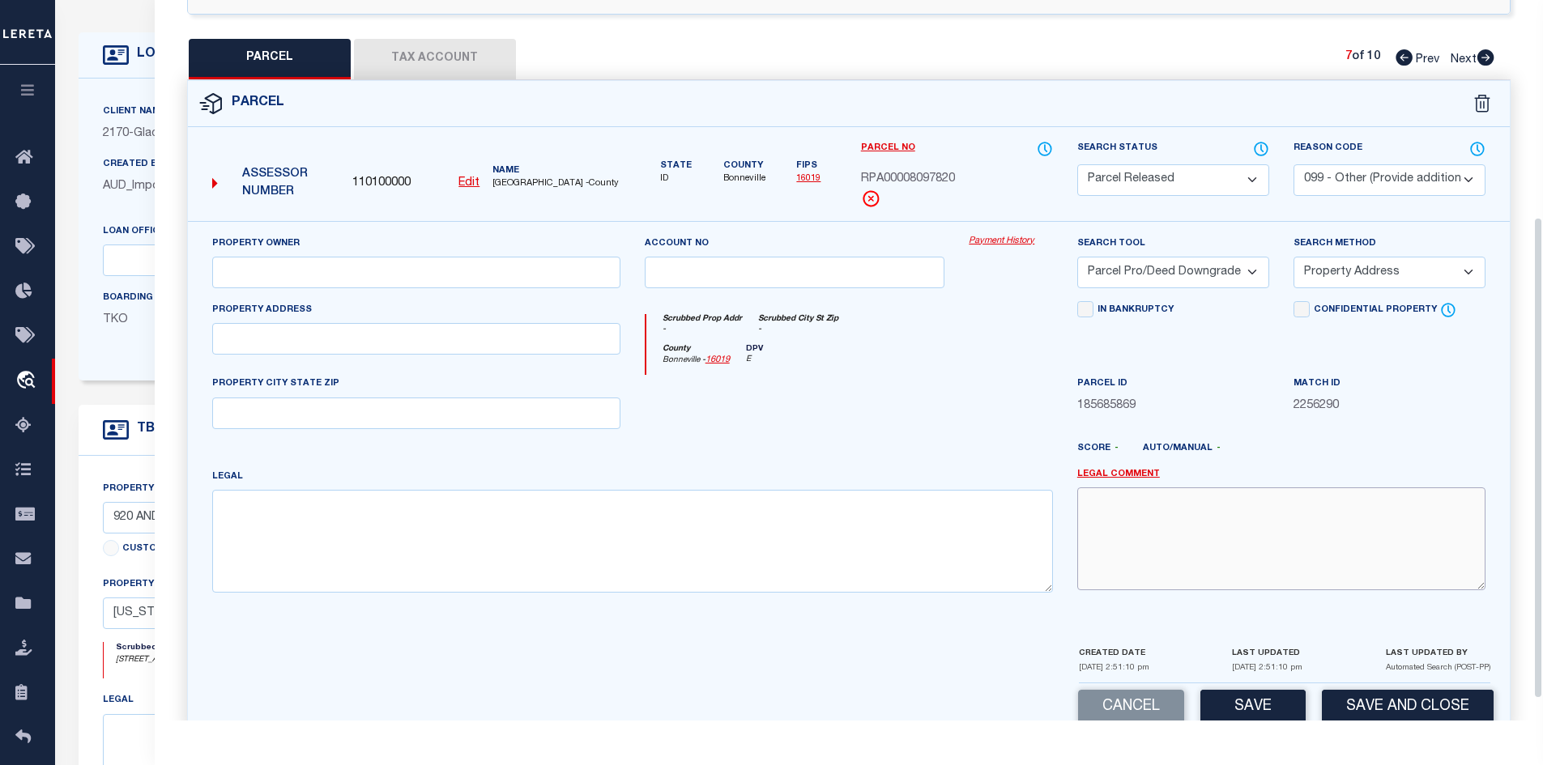
click at [1178, 538] on textarea at bounding box center [1281, 539] width 408 height 102
paste textarea "PARCEL NOT NEEDED"
click at [1220, 692] on button "Save" at bounding box center [1252, 707] width 105 height 35
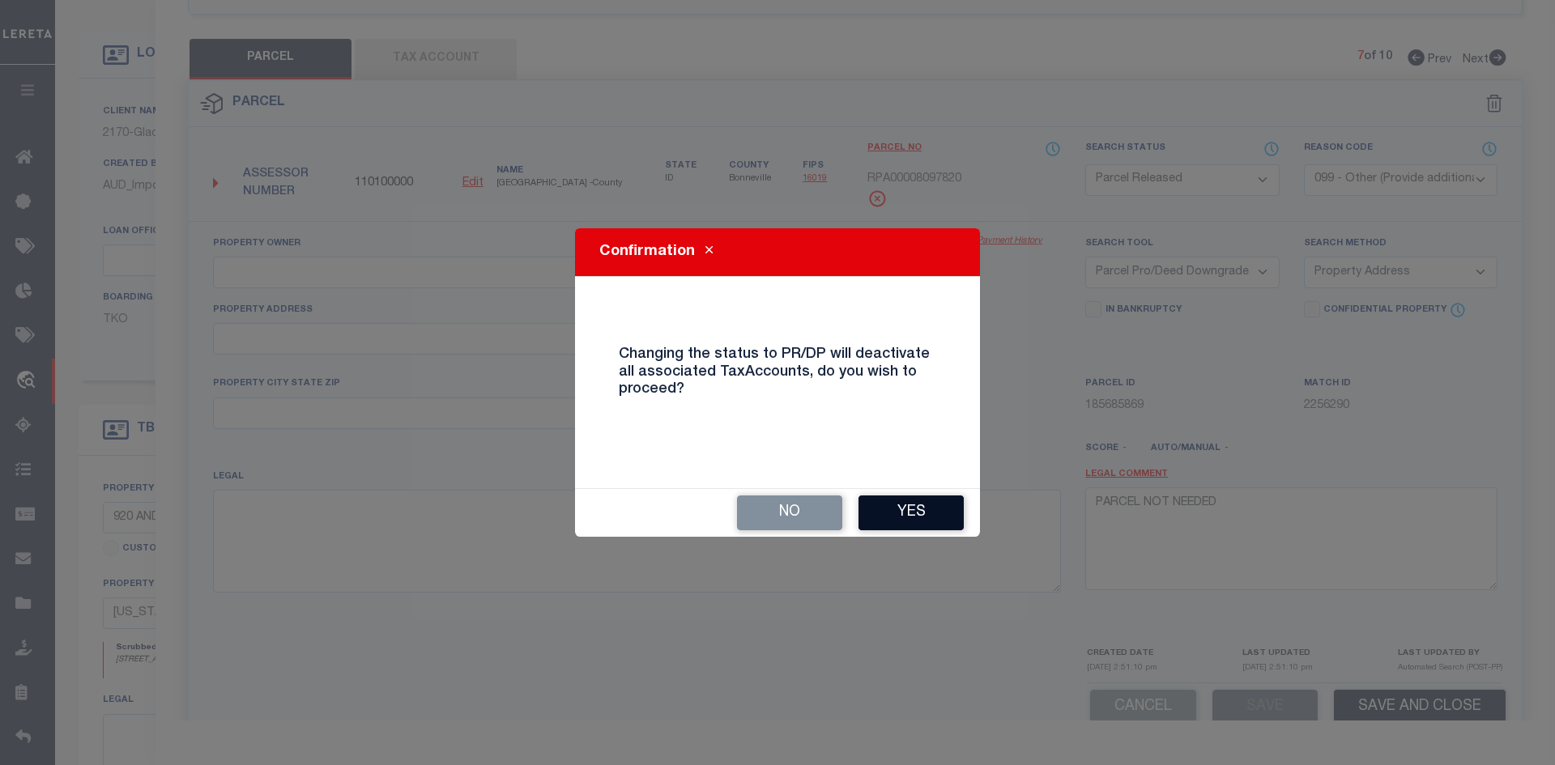
click at [918, 505] on button "Yes" at bounding box center [910, 513] width 105 height 35
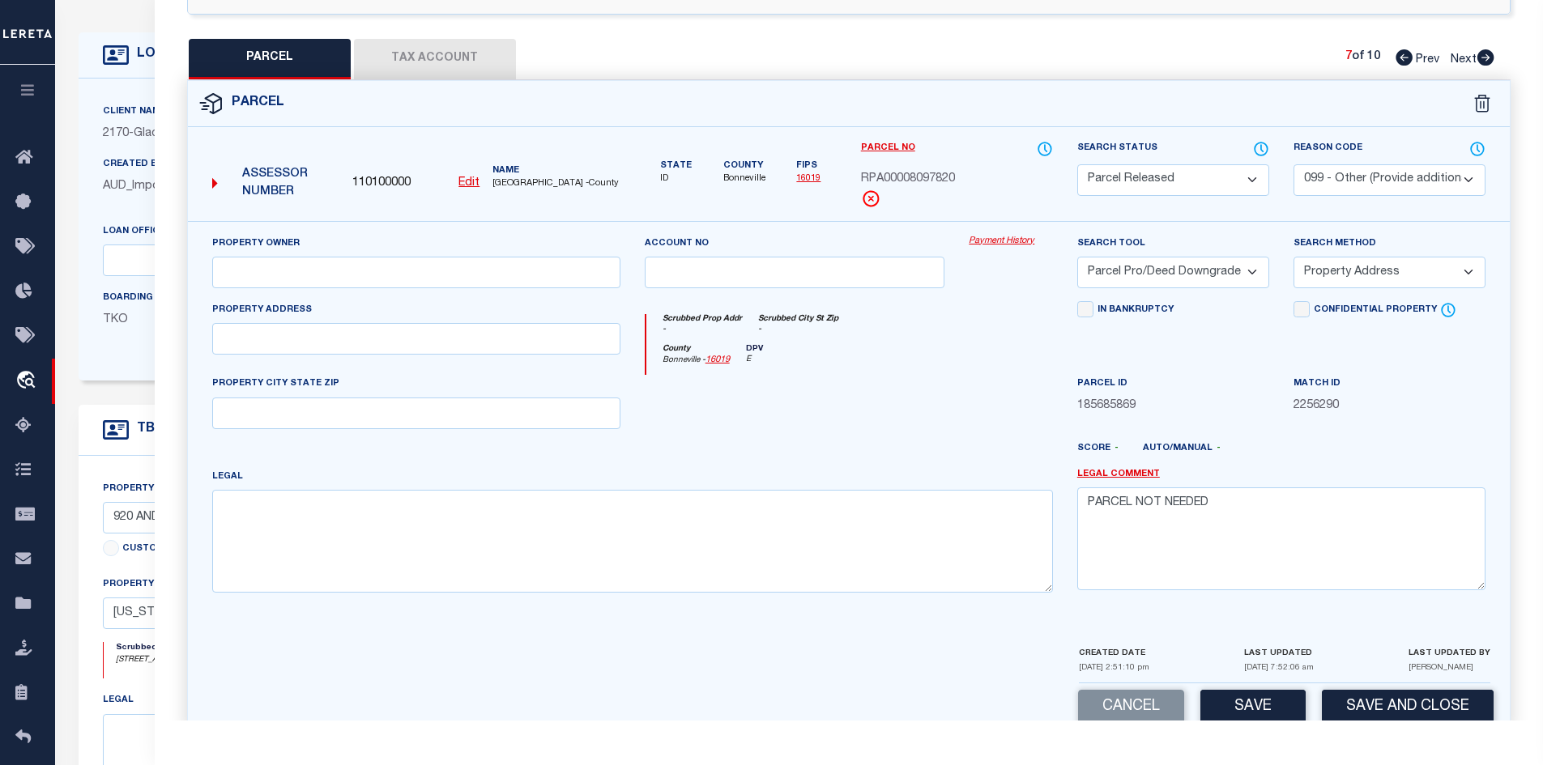
click at [1488, 55] on icon at bounding box center [1485, 57] width 17 height 16
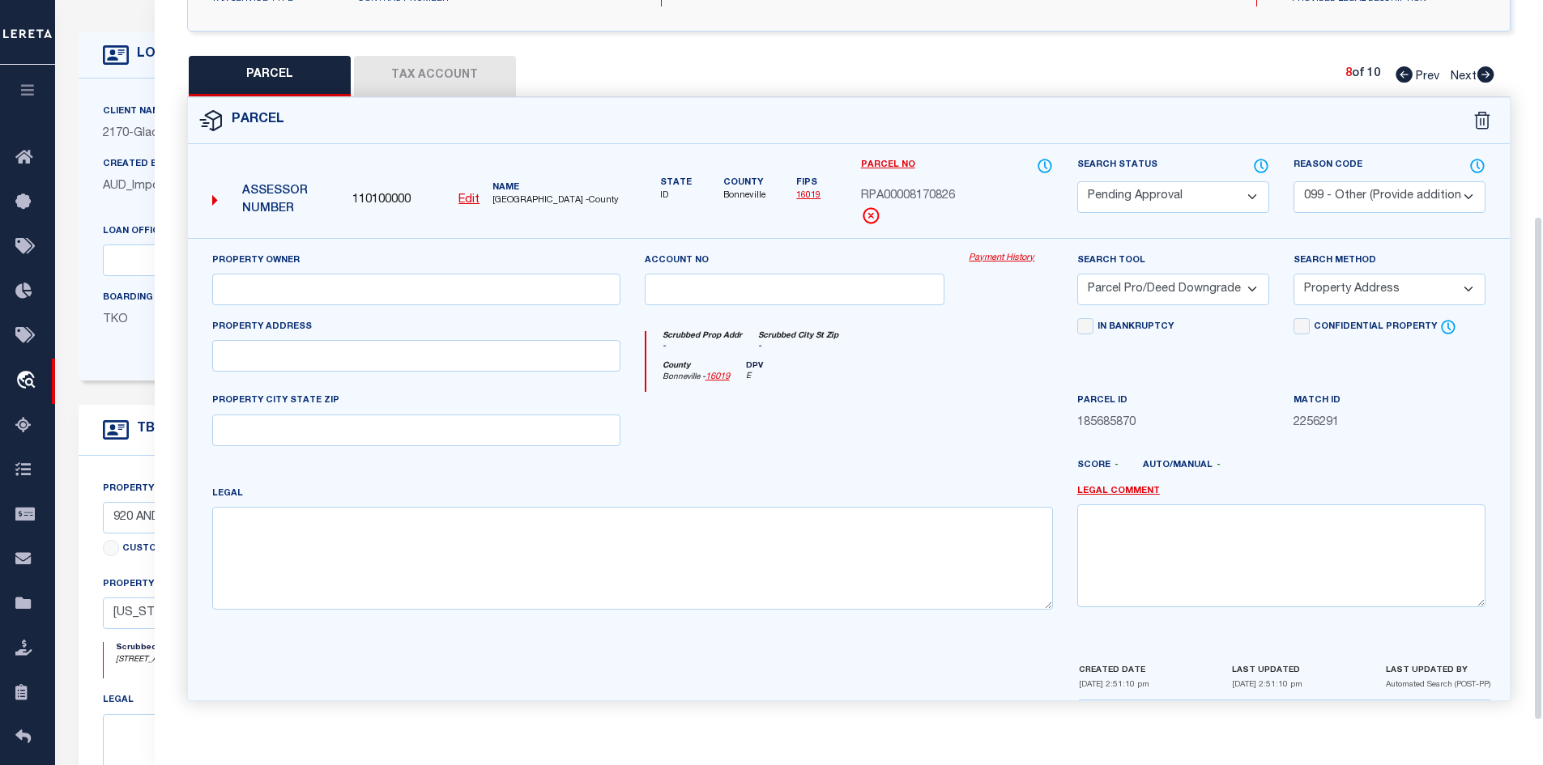
scroll to position [309, 0]
click at [1196, 206] on select "Automated Search Bad Parcel Complete Duplicate Parcel High Dollar Reporting In …" at bounding box center [1173, 197] width 192 height 32
click at [1077, 181] on select "Automated Search Bad Parcel Complete Duplicate Parcel High Dollar Reporting In …" at bounding box center [1173, 197] width 192 height 32
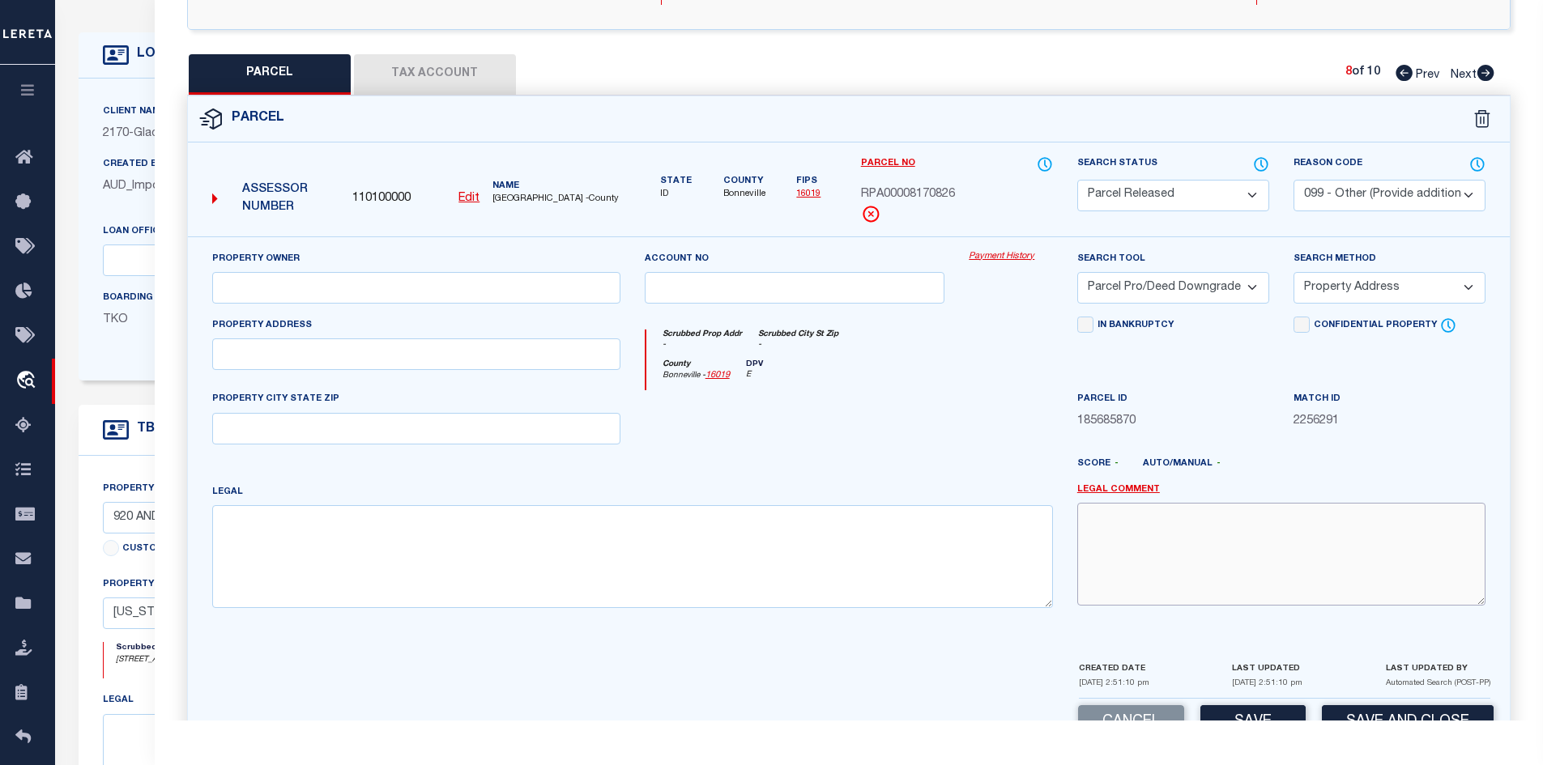
click at [1149, 556] on textarea at bounding box center [1281, 554] width 408 height 102
paste textarea "PARCEL NOT NEEDED"
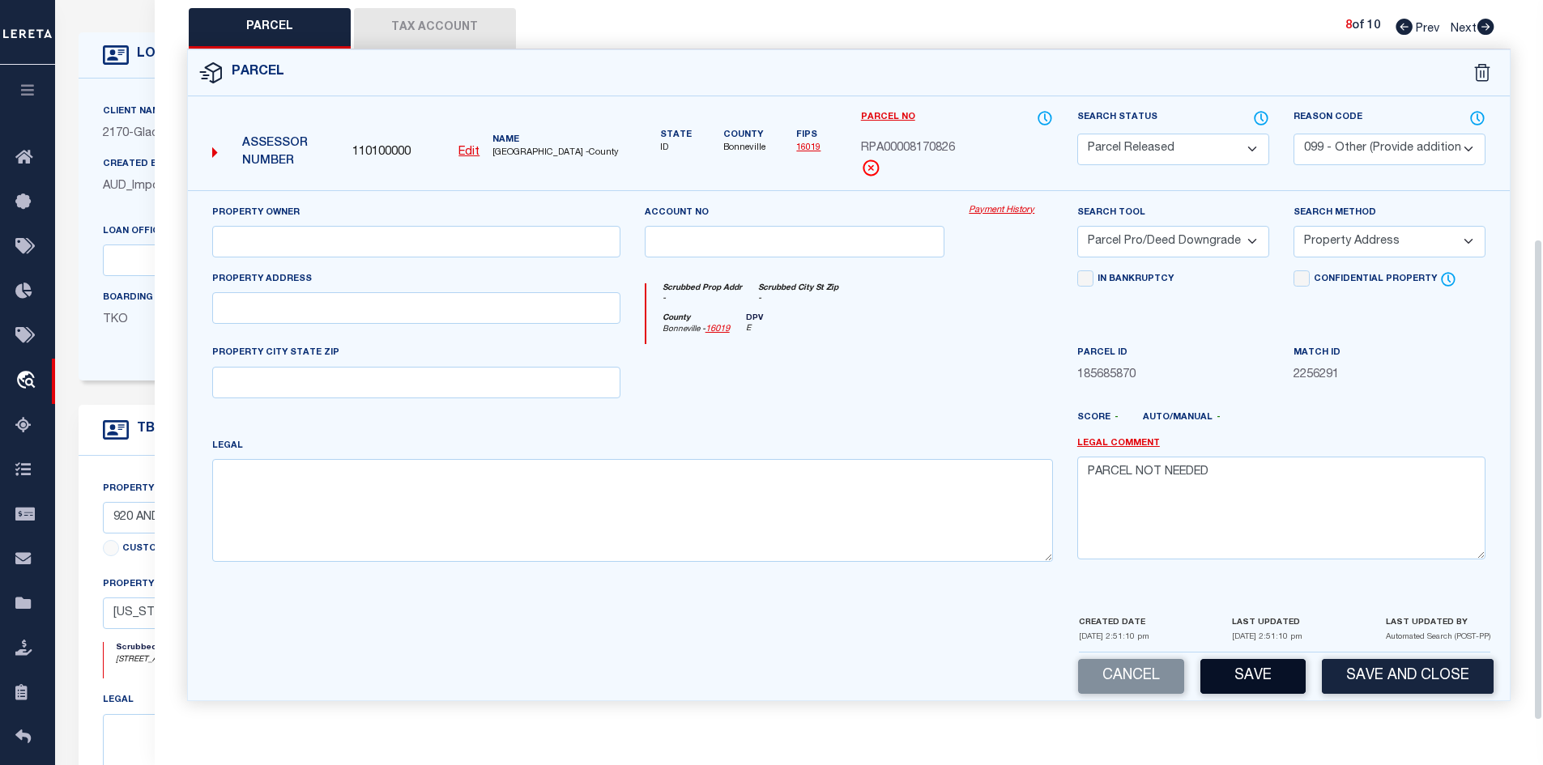
click at [1237, 696] on div "Cancel Save Save and Close" at bounding box center [849, 677] width 1322 height 48
click at [1237, 684] on button "Save" at bounding box center [1252, 676] width 105 height 35
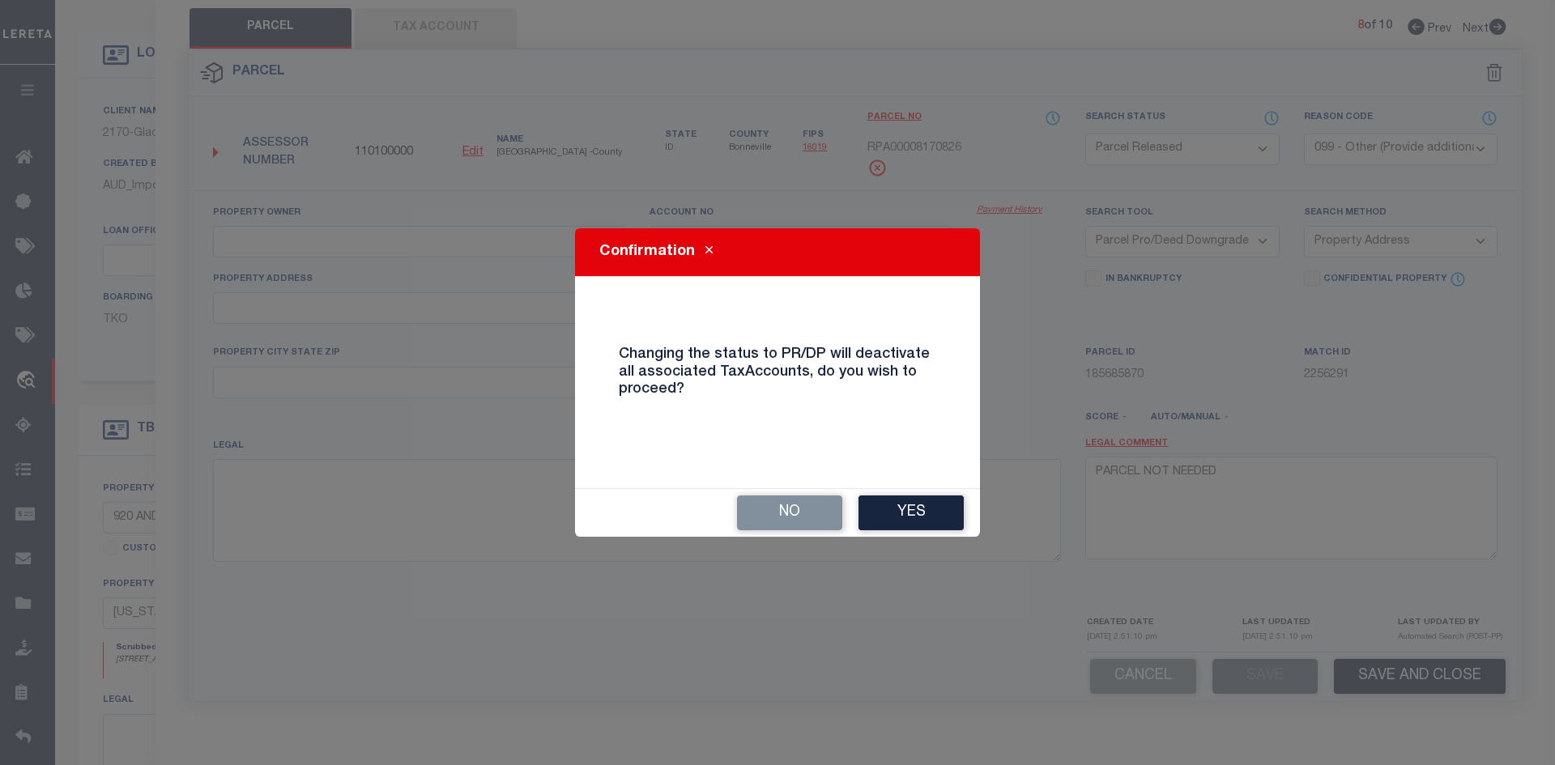
click at [947, 517] on button "Yes" at bounding box center [910, 513] width 105 height 35
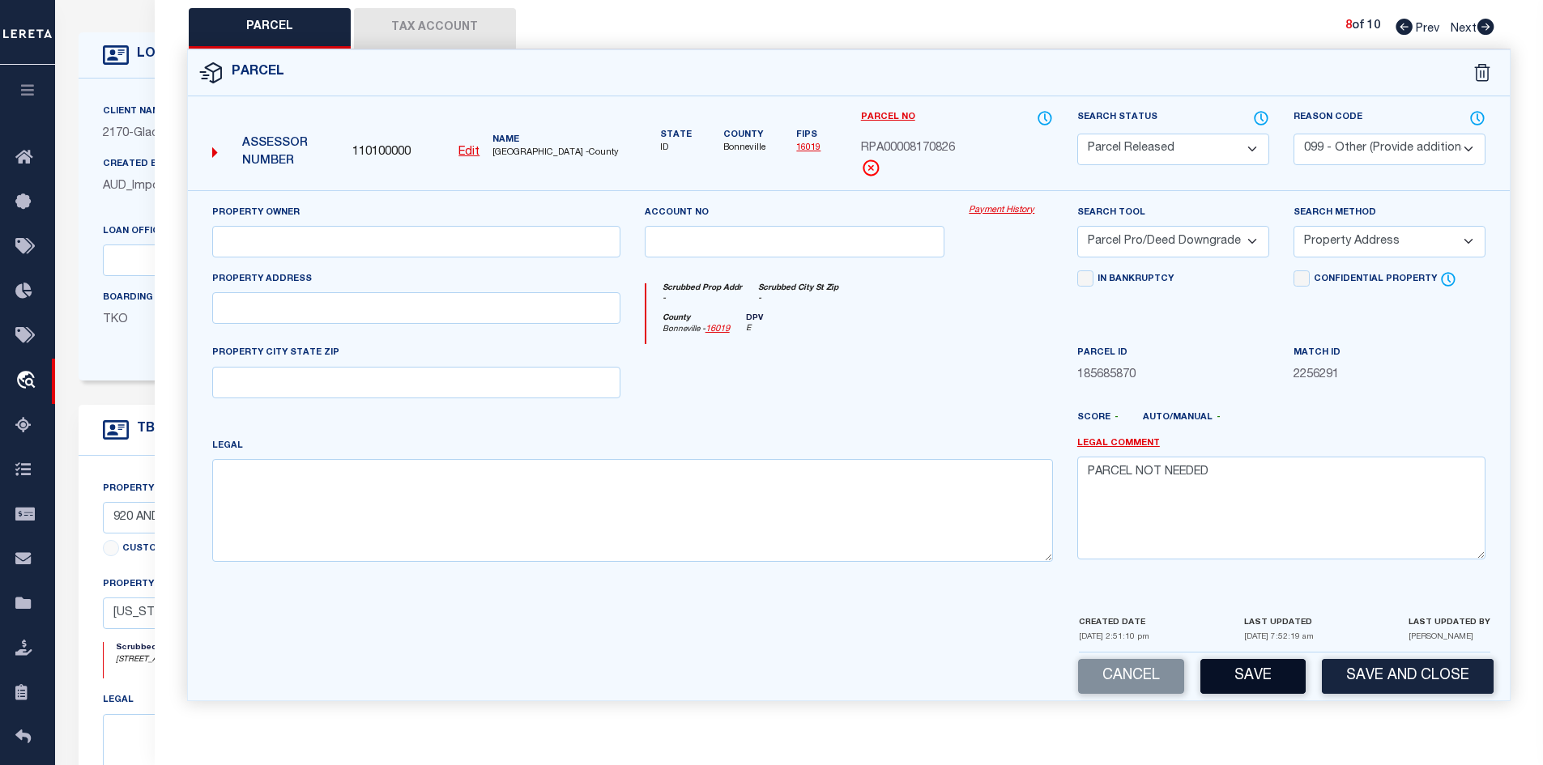
click at [1259, 675] on button "Save" at bounding box center [1252, 676] width 105 height 35
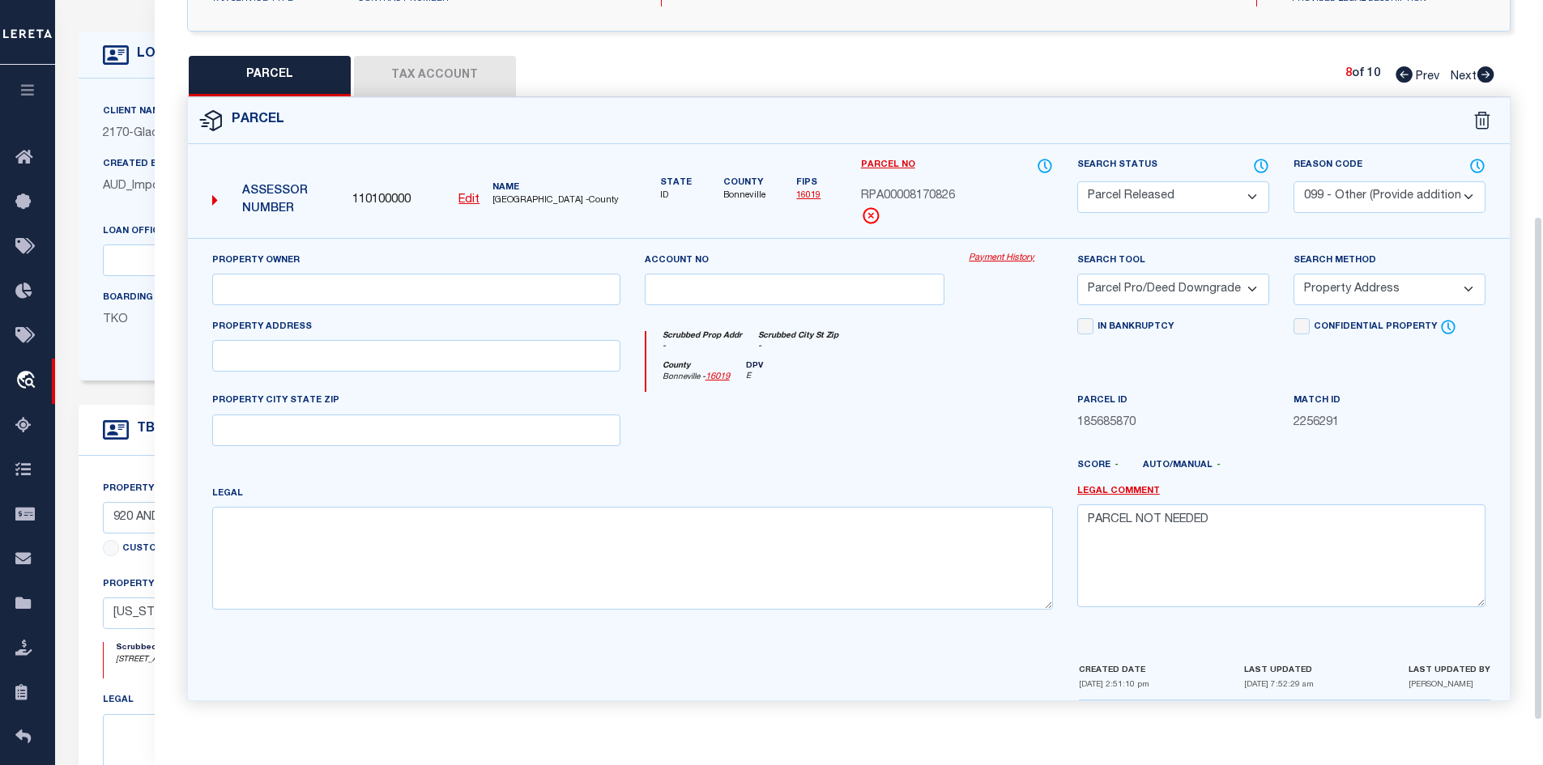
scroll to position [309, 0]
click at [1485, 70] on icon at bounding box center [1485, 74] width 17 height 16
click at [1123, 201] on select "Automated Search Bad Parcel Complete Duplicate Parcel High Dollar Reporting In …" at bounding box center [1173, 197] width 192 height 32
click at [1077, 181] on select "Automated Search Bad Parcel Complete Duplicate Parcel High Dollar Reporting In …" at bounding box center [1173, 197] width 192 height 32
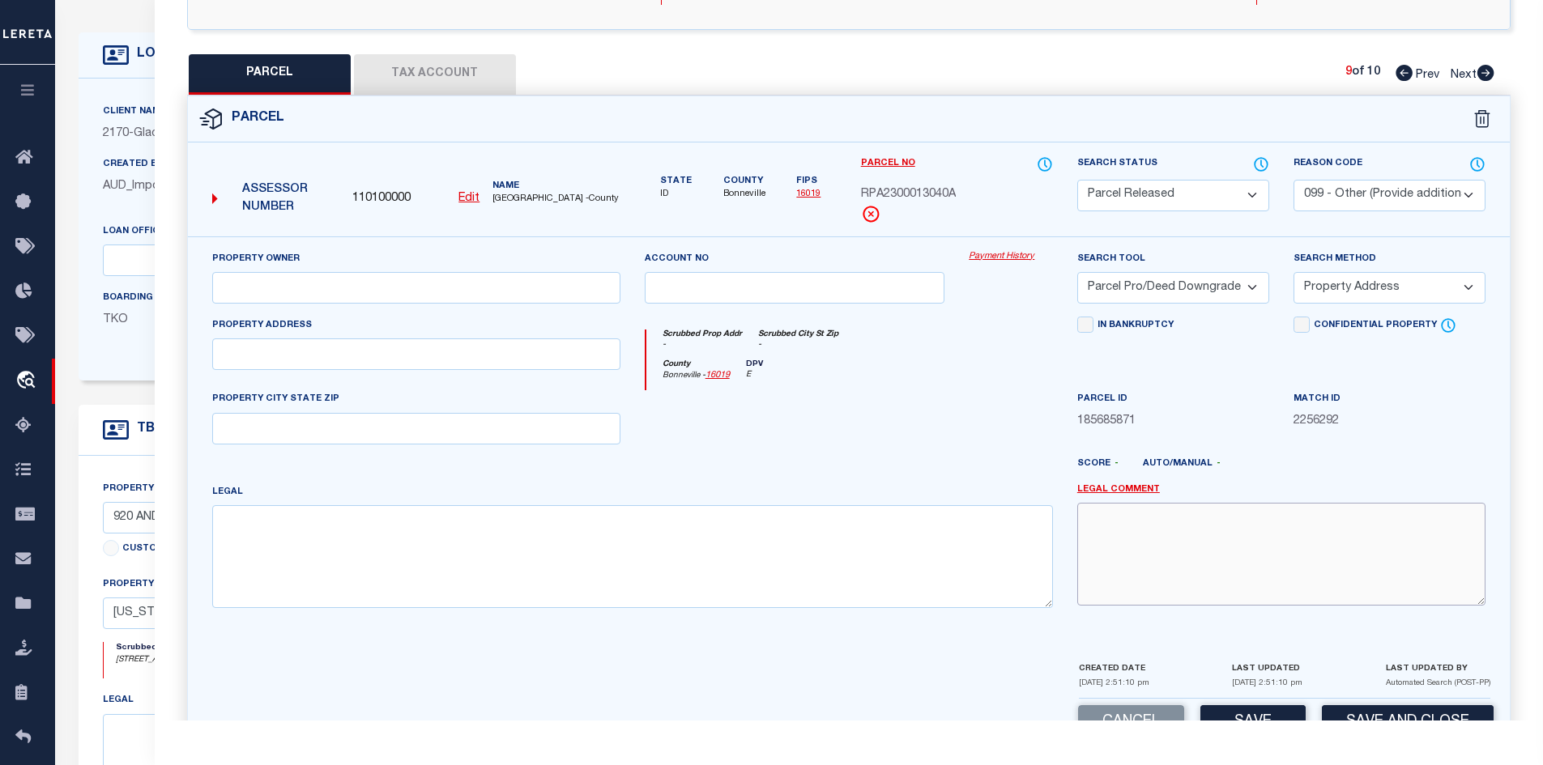
click at [1159, 539] on textarea at bounding box center [1281, 554] width 408 height 102
paste textarea "PARCEL NOT NEEDED"
click at [1254, 711] on button "Save" at bounding box center [1252, 722] width 105 height 35
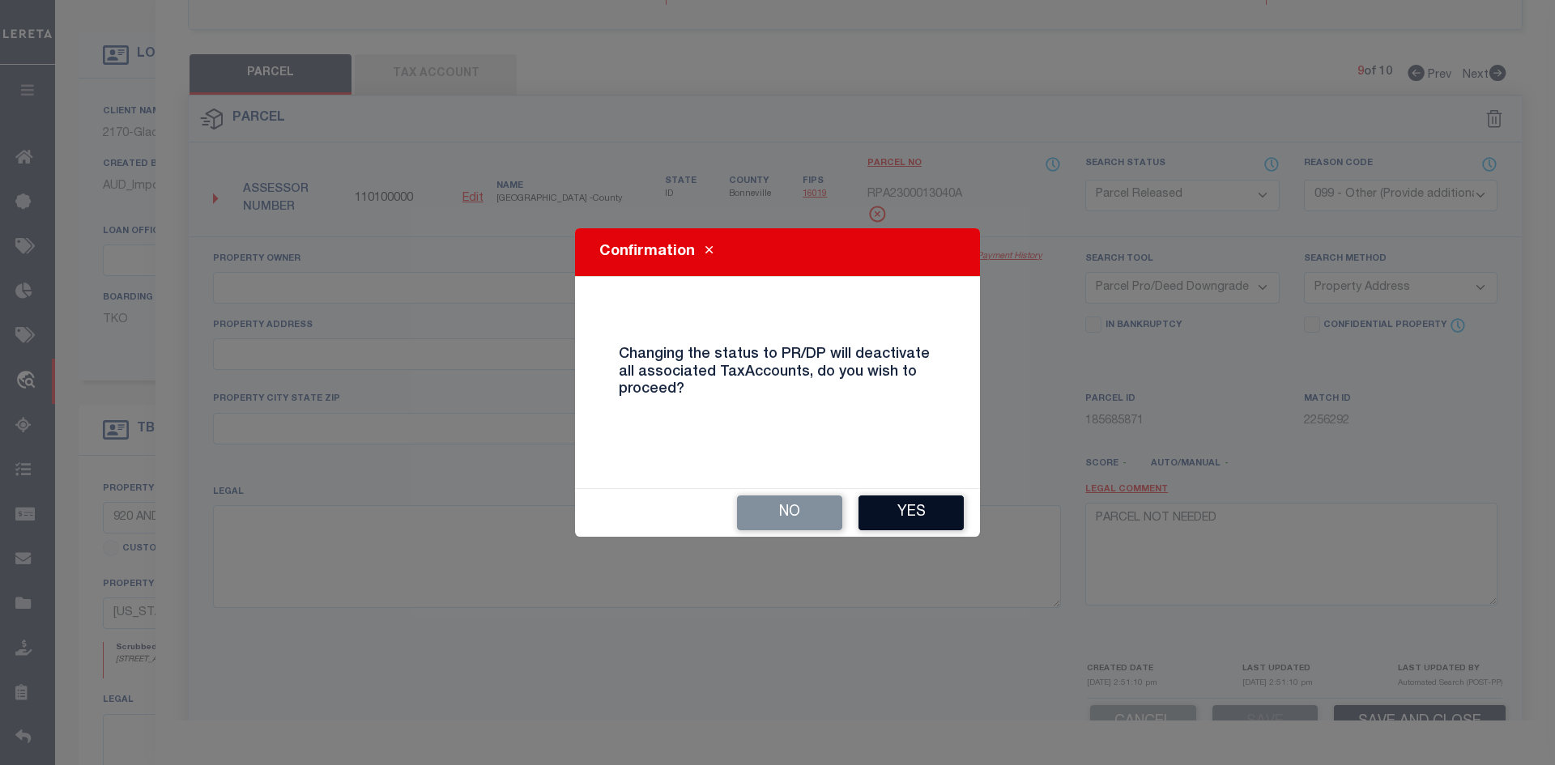
click at [931, 523] on button "Yes" at bounding box center [910, 513] width 105 height 35
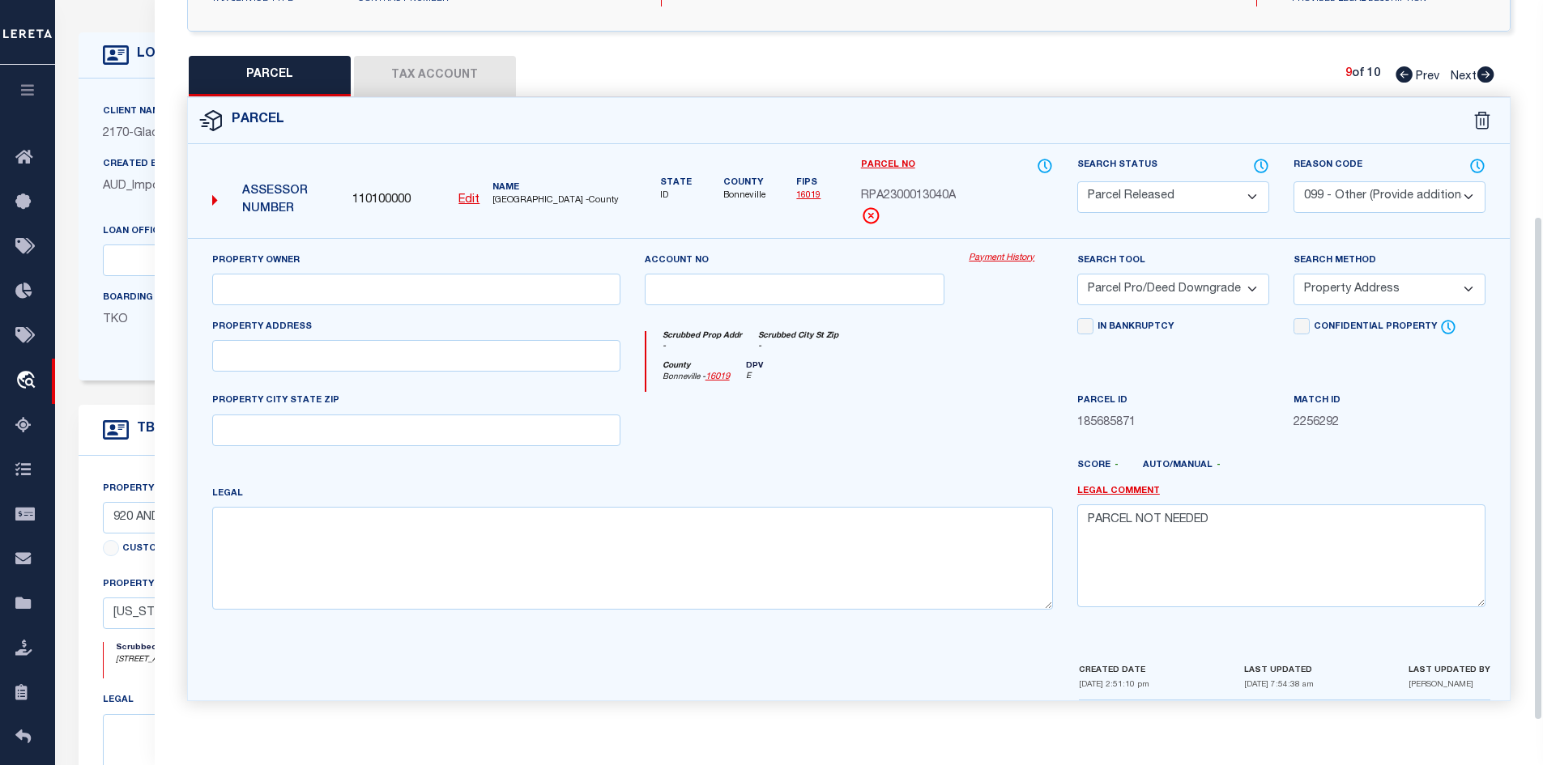
click at [1488, 74] on icon at bounding box center [1485, 74] width 18 height 16
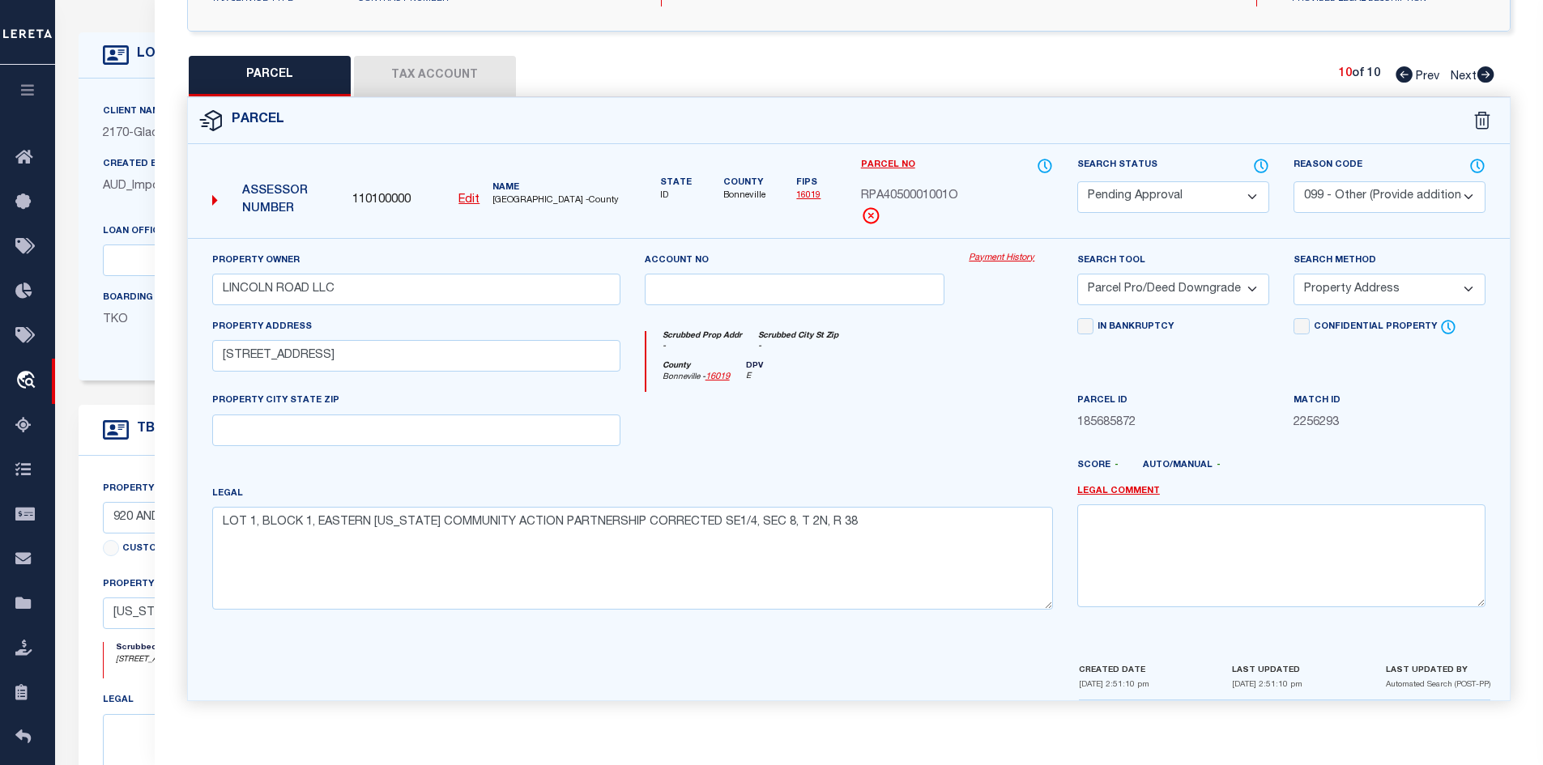
scroll to position [0, 0]
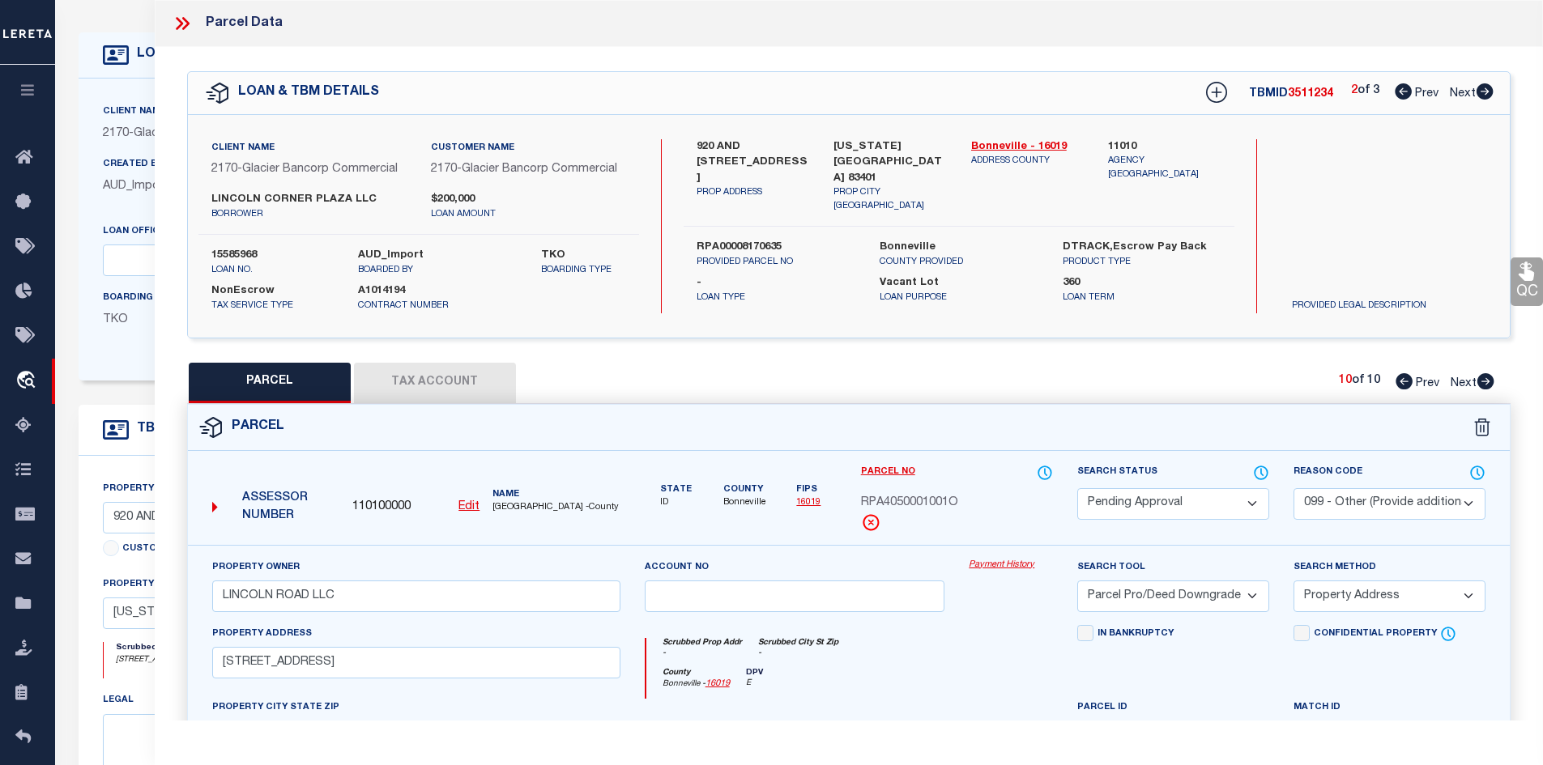
click at [1135, 496] on select "Automated Search Bad Parcel Complete Duplicate Parcel High Dollar Reporting In …" at bounding box center [1173, 504] width 192 height 32
click at [1077, 488] on select "Automated Search Bad Parcel Complete Duplicate Parcel High Dollar Reporting In …" at bounding box center [1173, 504] width 192 height 32
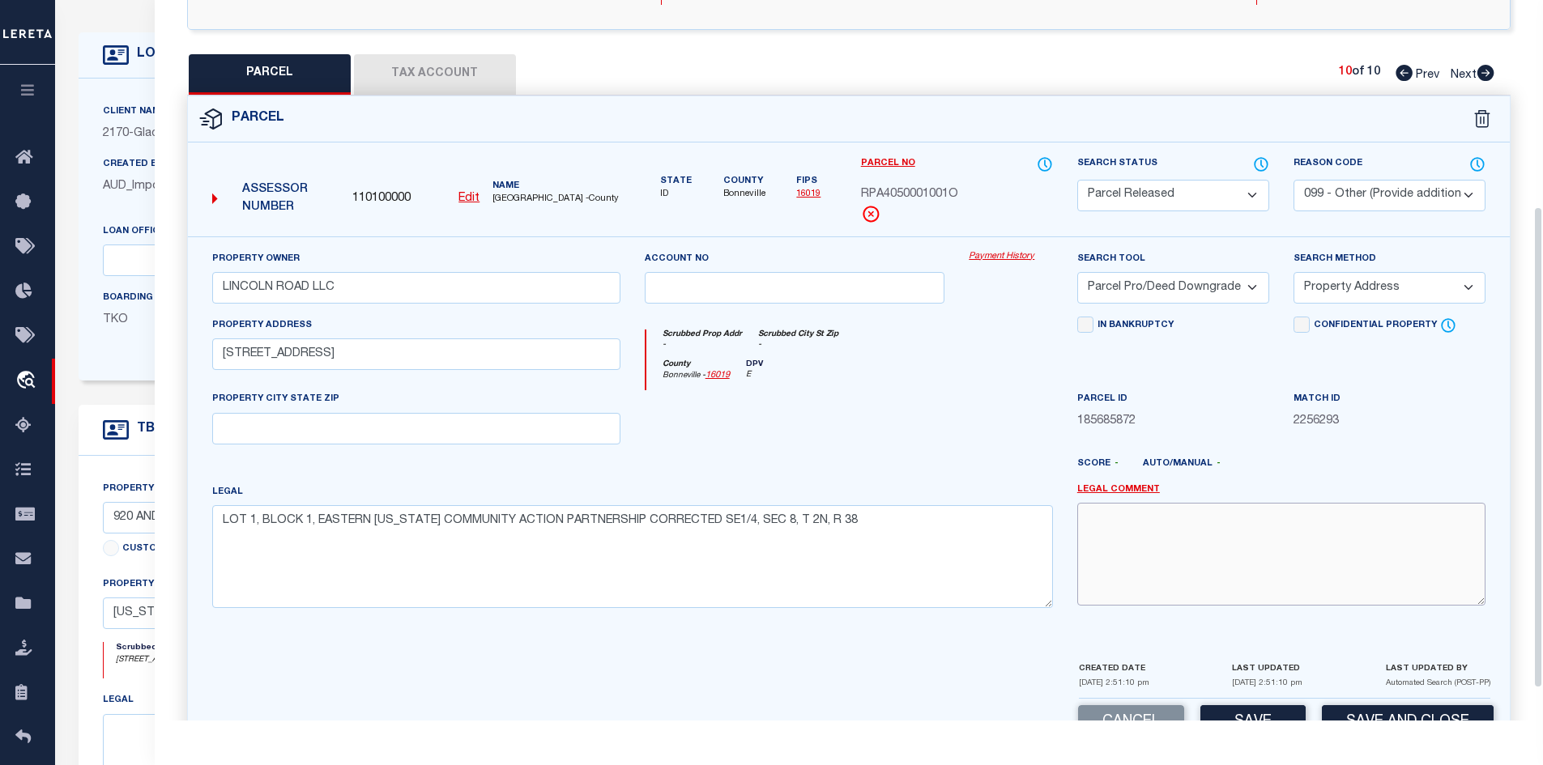
click at [1115, 587] on textarea at bounding box center [1281, 554] width 408 height 102
paste textarea "PARCEL NOT NEEDED"
click at [1243, 705] on div "Cancel Save Save and Close" at bounding box center [849, 723] width 1322 height 48
click at [1242, 713] on button "Save" at bounding box center [1252, 722] width 105 height 35
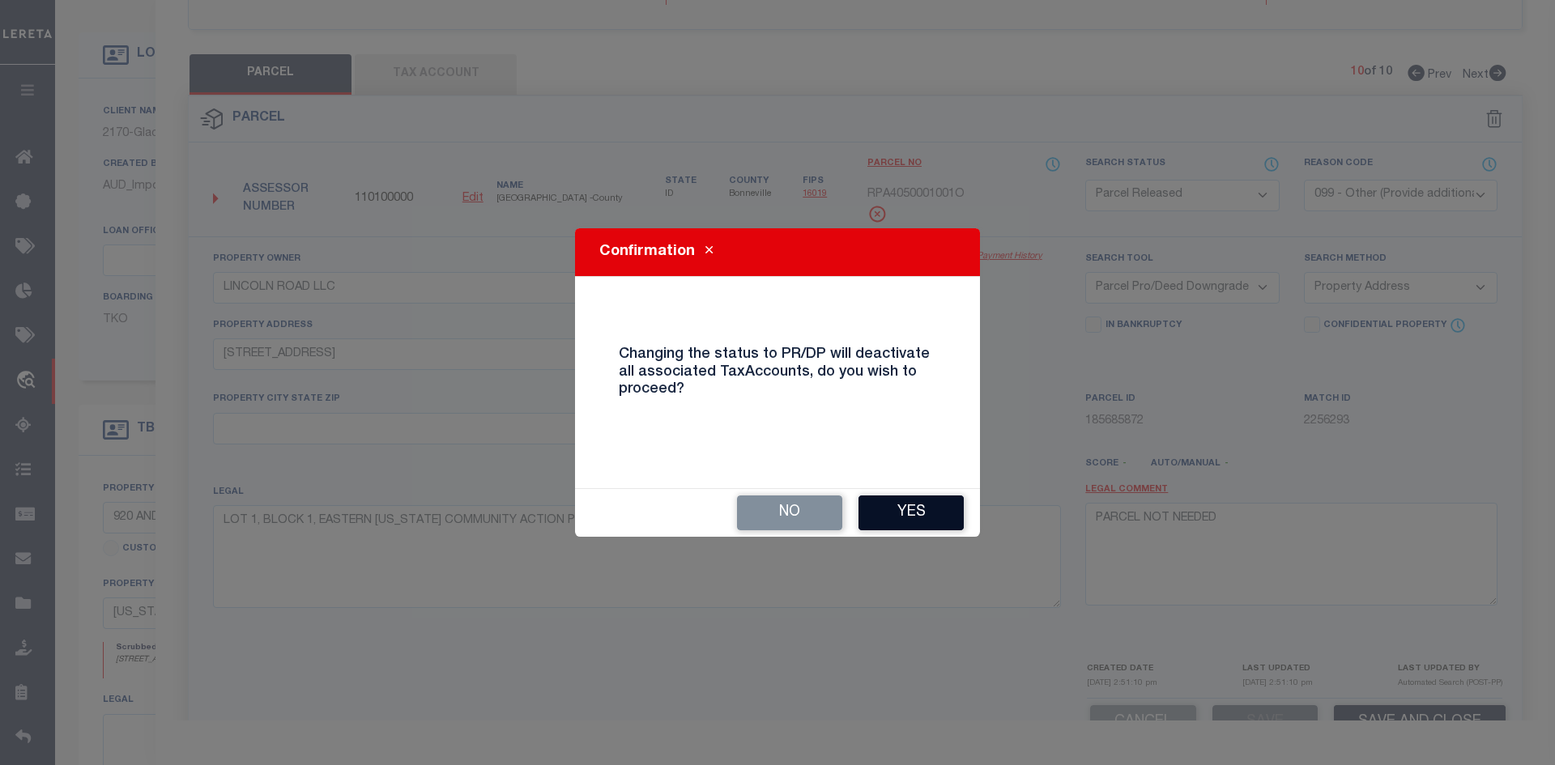
click at [935, 515] on button "Yes" at bounding box center [910, 513] width 105 height 35
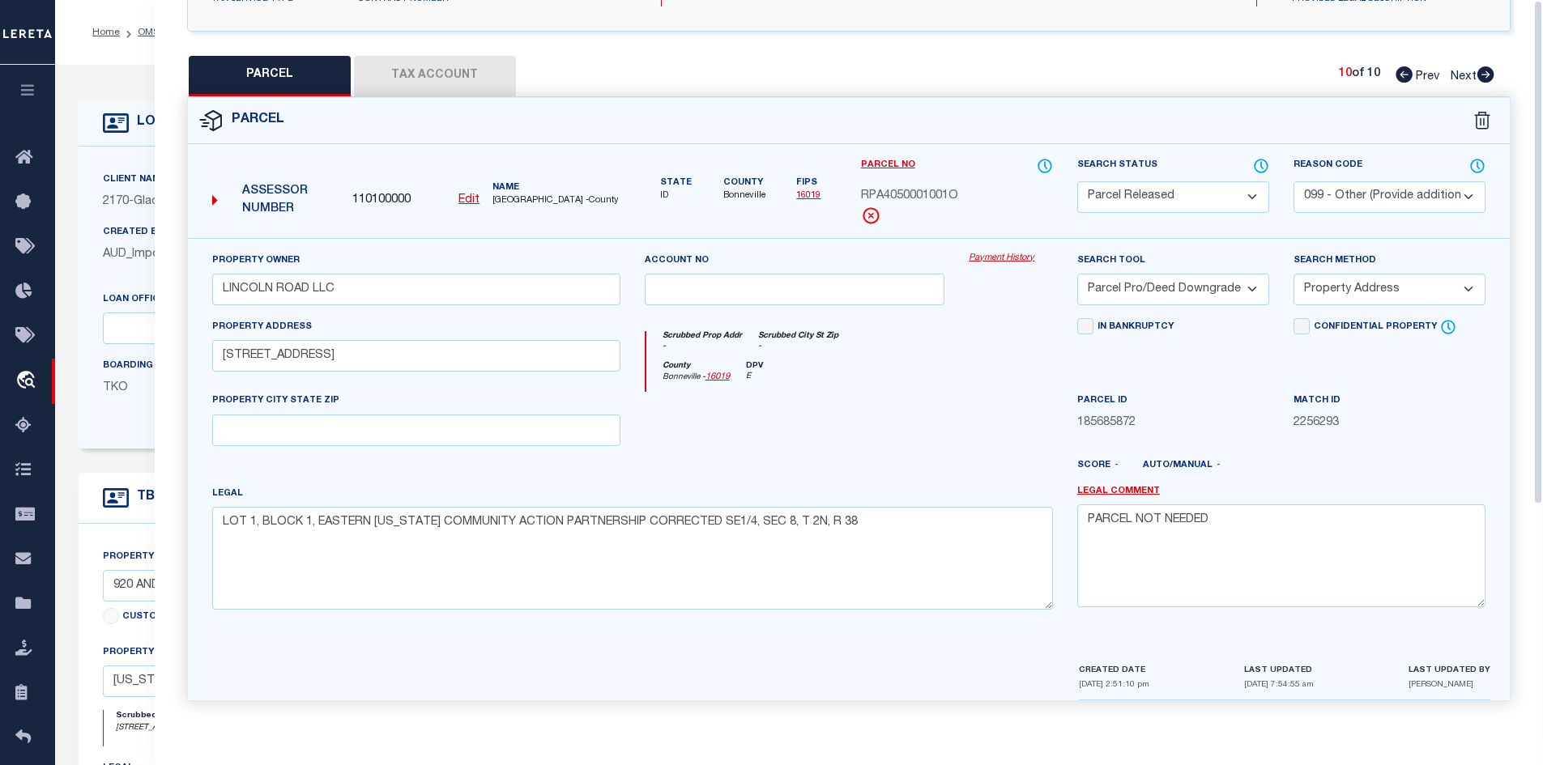
scroll to position [0, 0]
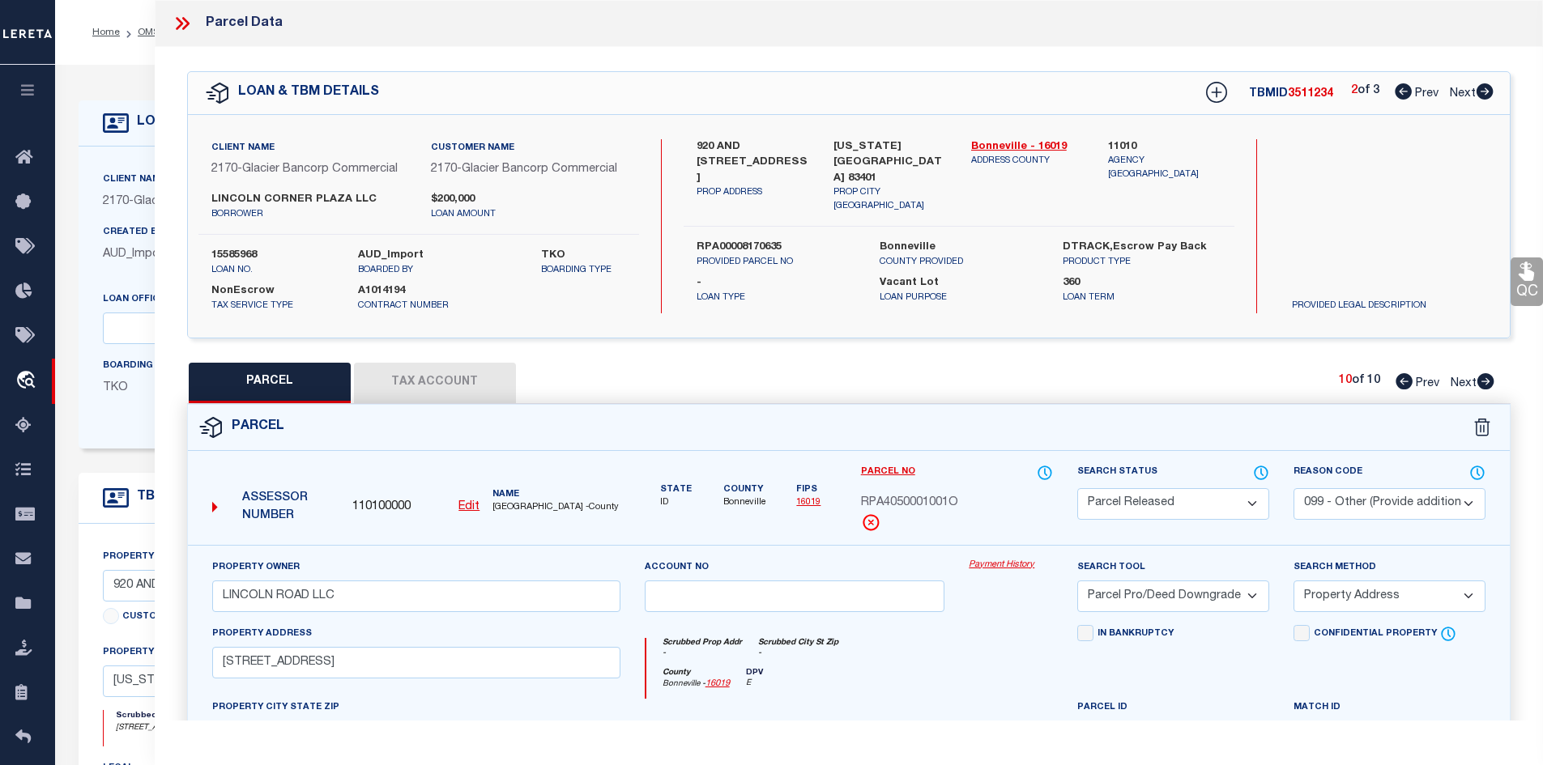
click at [1476, 89] on icon at bounding box center [1485, 91] width 18 height 16
click at [1480, 381] on icon at bounding box center [1485, 381] width 17 height 16
click at [1165, 496] on select "Automated Search Bad Parcel Complete Duplicate Parcel High Dollar Reporting In …" at bounding box center [1173, 504] width 192 height 32
click at [1077, 488] on select "Automated Search Bad Parcel Complete Duplicate Parcel High Dollar Reporting In …" at bounding box center [1173, 504] width 192 height 32
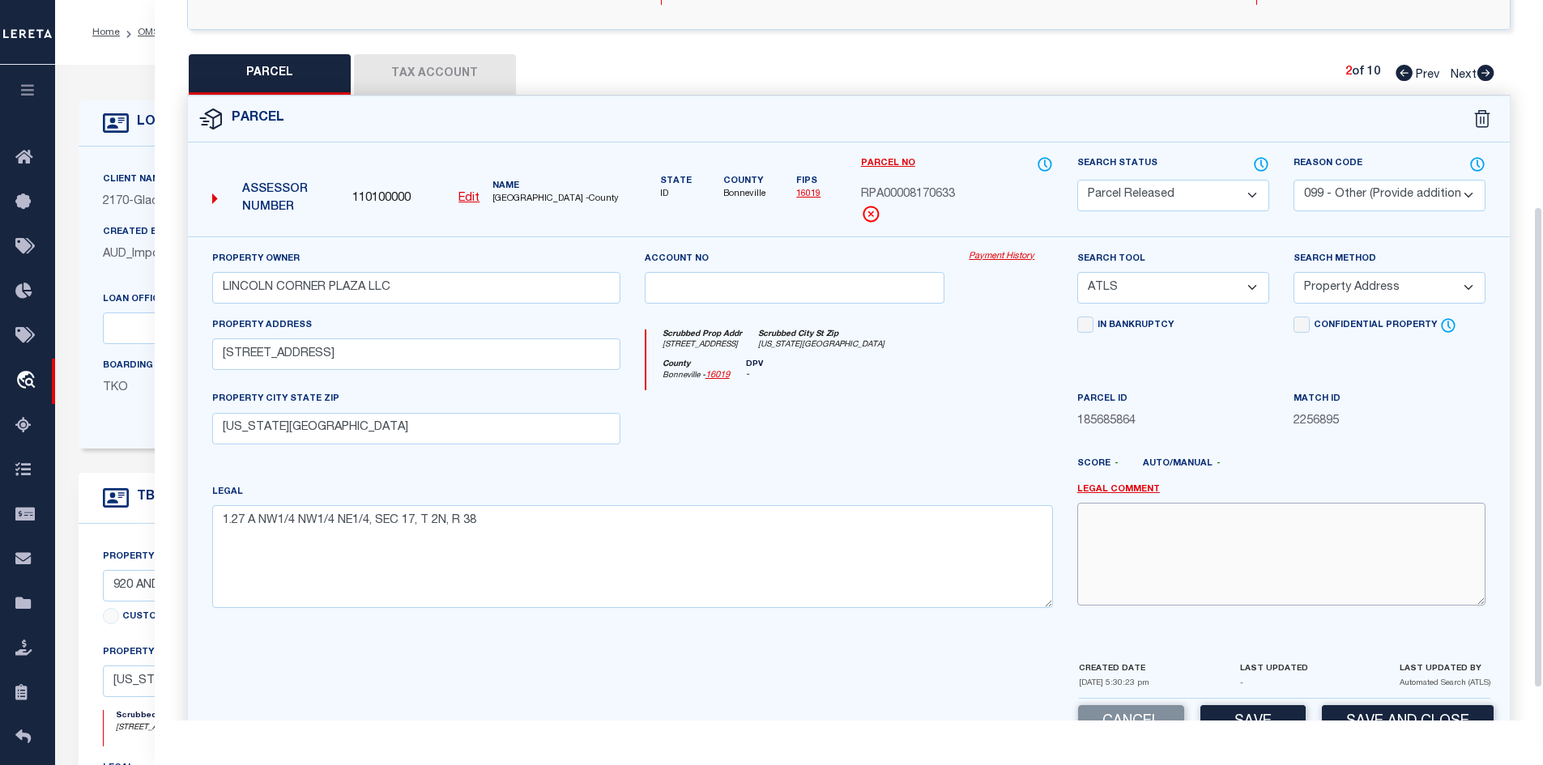
click at [1191, 596] on textarea at bounding box center [1281, 554] width 408 height 102
paste textarea "PARCEL NOT NEEDED"
click at [1232, 716] on button "Save" at bounding box center [1252, 722] width 105 height 35
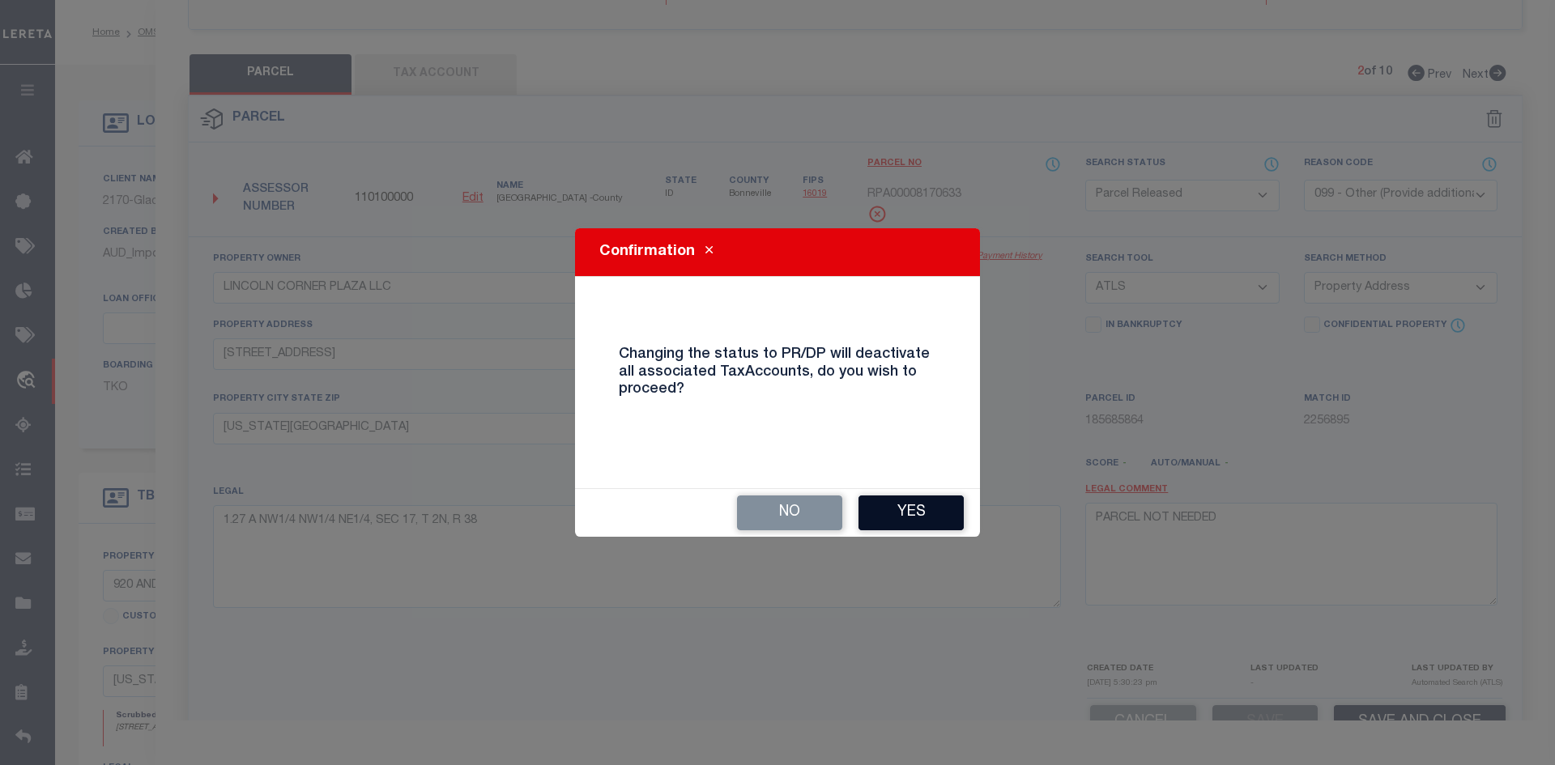
click at [957, 519] on button "Yes" at bounding box center [910, 513] width 105 height 35
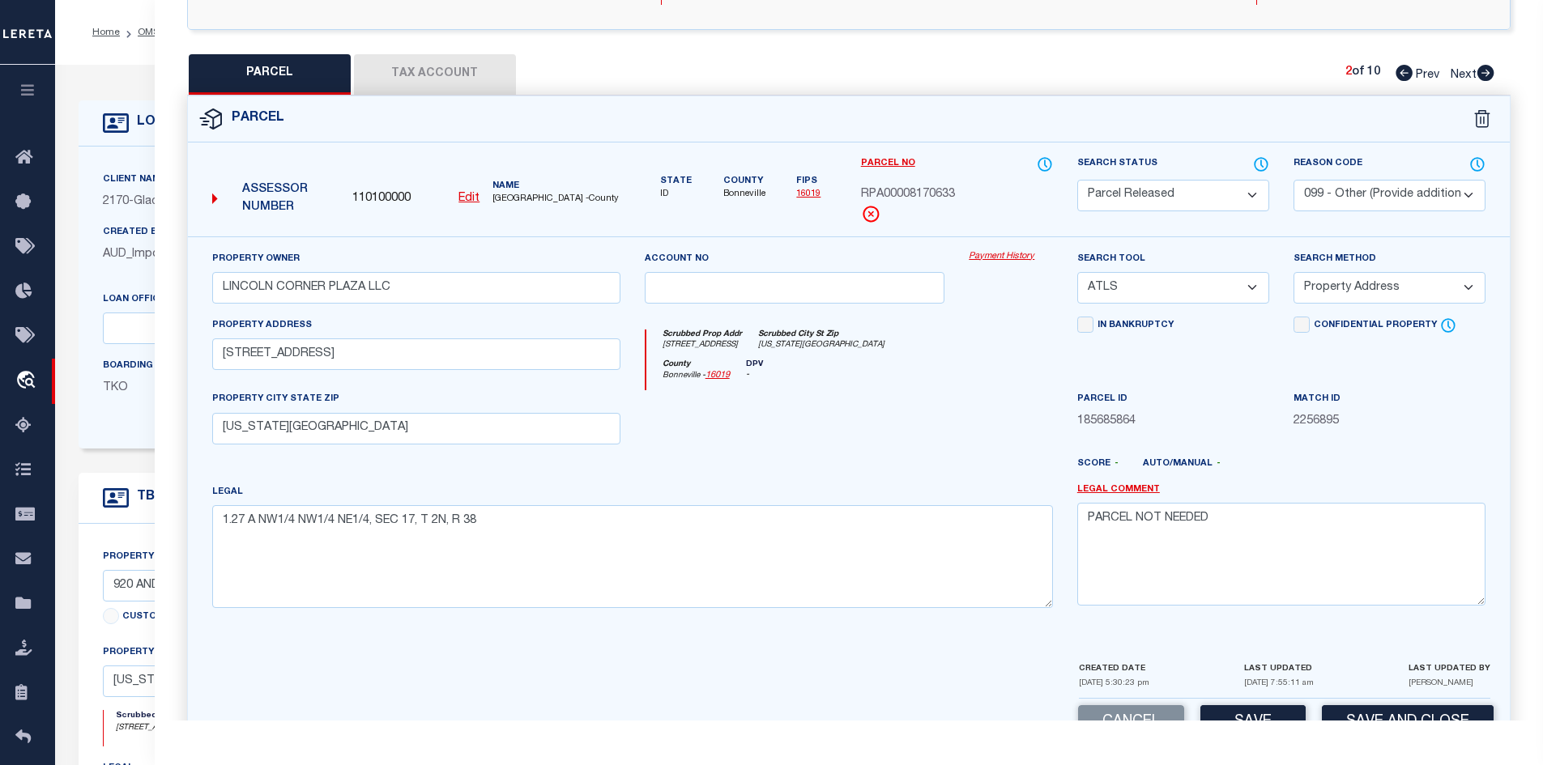
click at [1481, 73] on icon at bounding box center [1485, 73] width 17 height 16
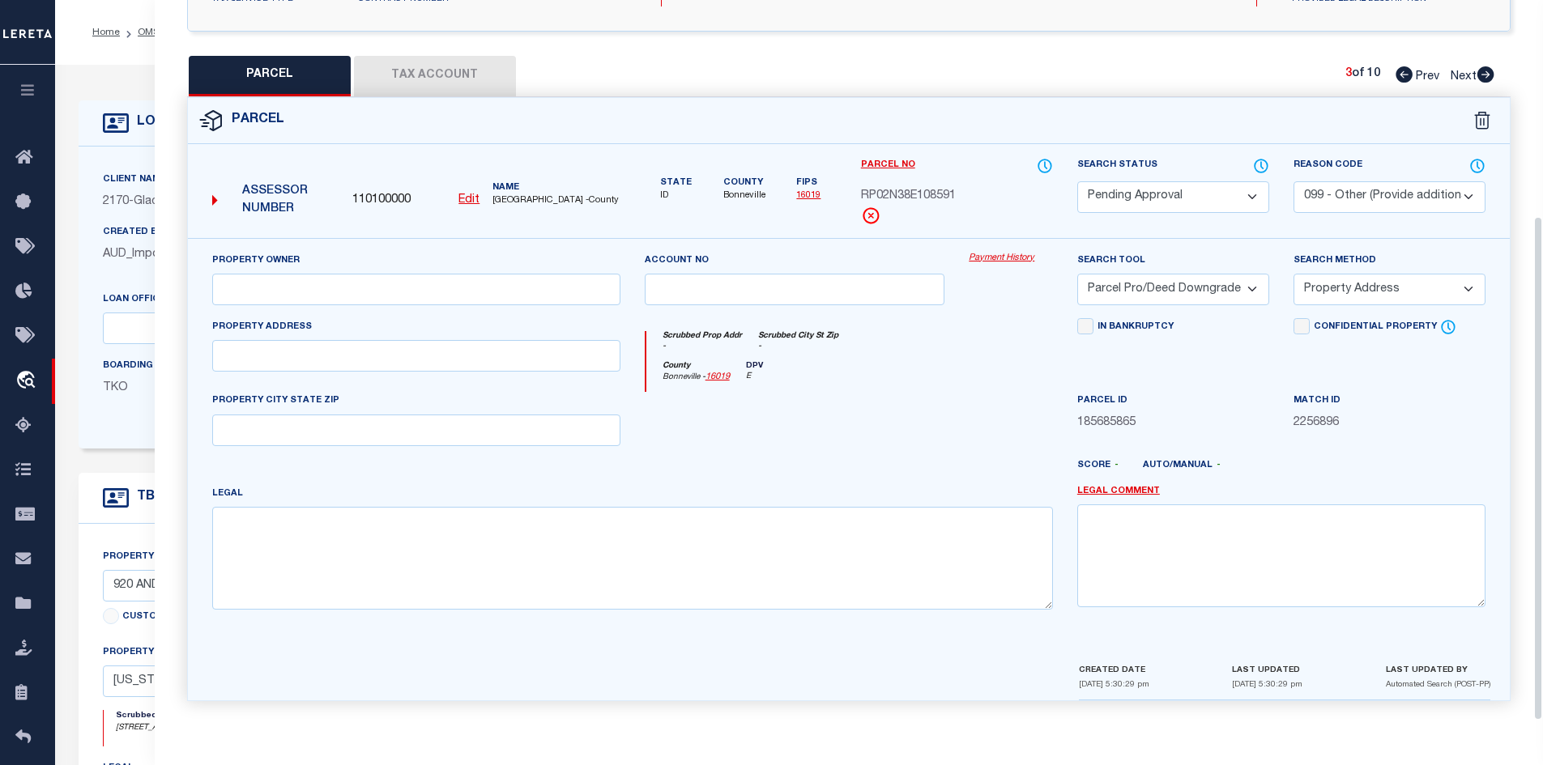
click at [1151, 195] on select "Automated Search Bad Parcel Complete Duplicate Parcel High Dollar Reporting In …" at bounding box center [1173, 197] width 192 height 32
click at [1077, 181] on select "Automated Search Bad Parcel Complete Duplicate Parcel High Dollar Reporting In …" at bounding box center [1173, 197] width 192 height 32
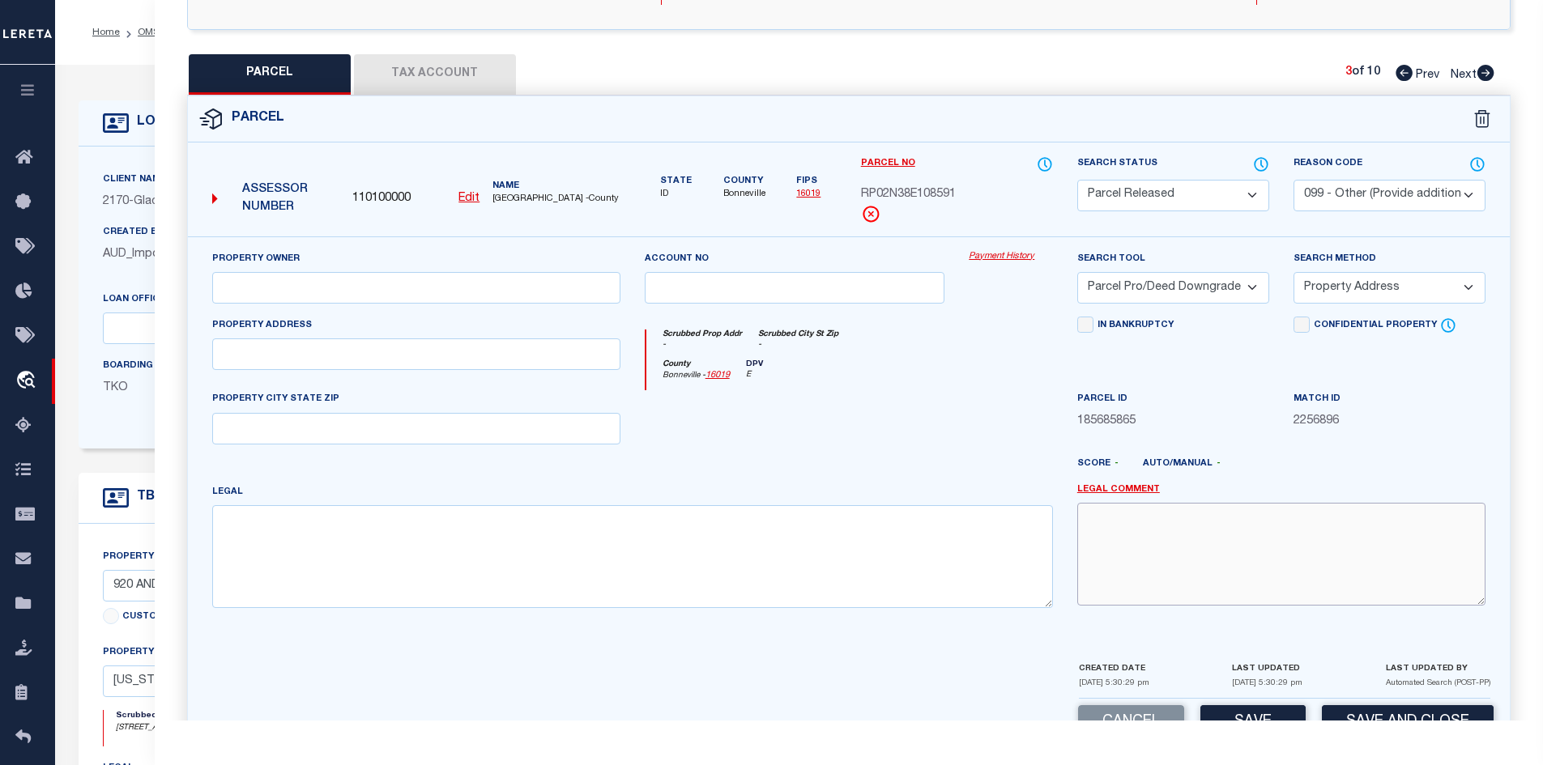
click at [1133, 534] on textarea at bounding box center [1281, 554] width 408 height 102
paste textarea "PARCEL NOT NEEDED"
click at [1253, 705] on div "Cancel Save Save and Close" at bounding box center [849, 723] width 1322 height 48
click at [1253, 709] on button "Save" at bounding box center [1252, 722] width 105 height 35
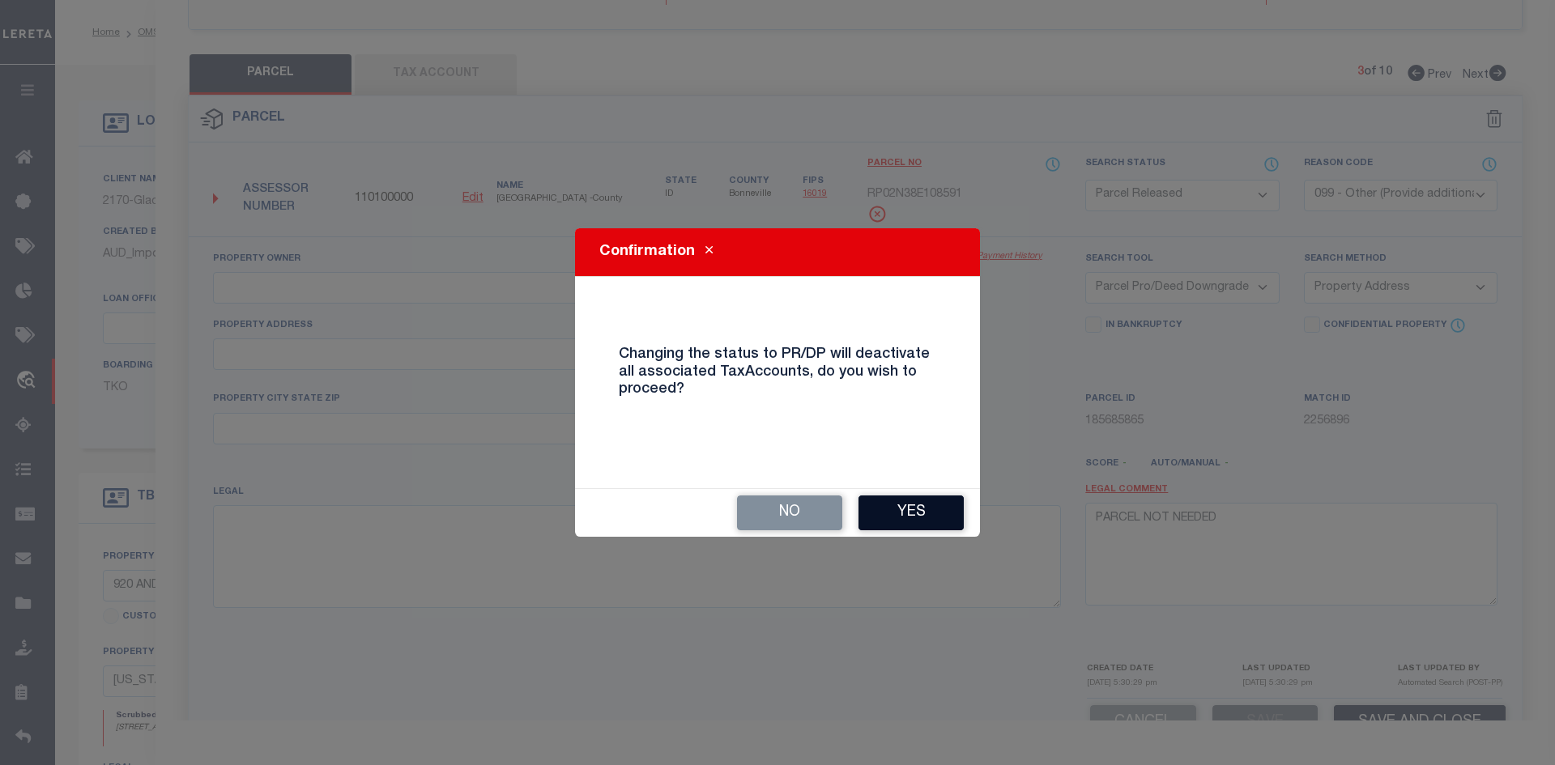
click at [896, 520] on button "Yes" at bounding box center [910, 513] width 105 height 35
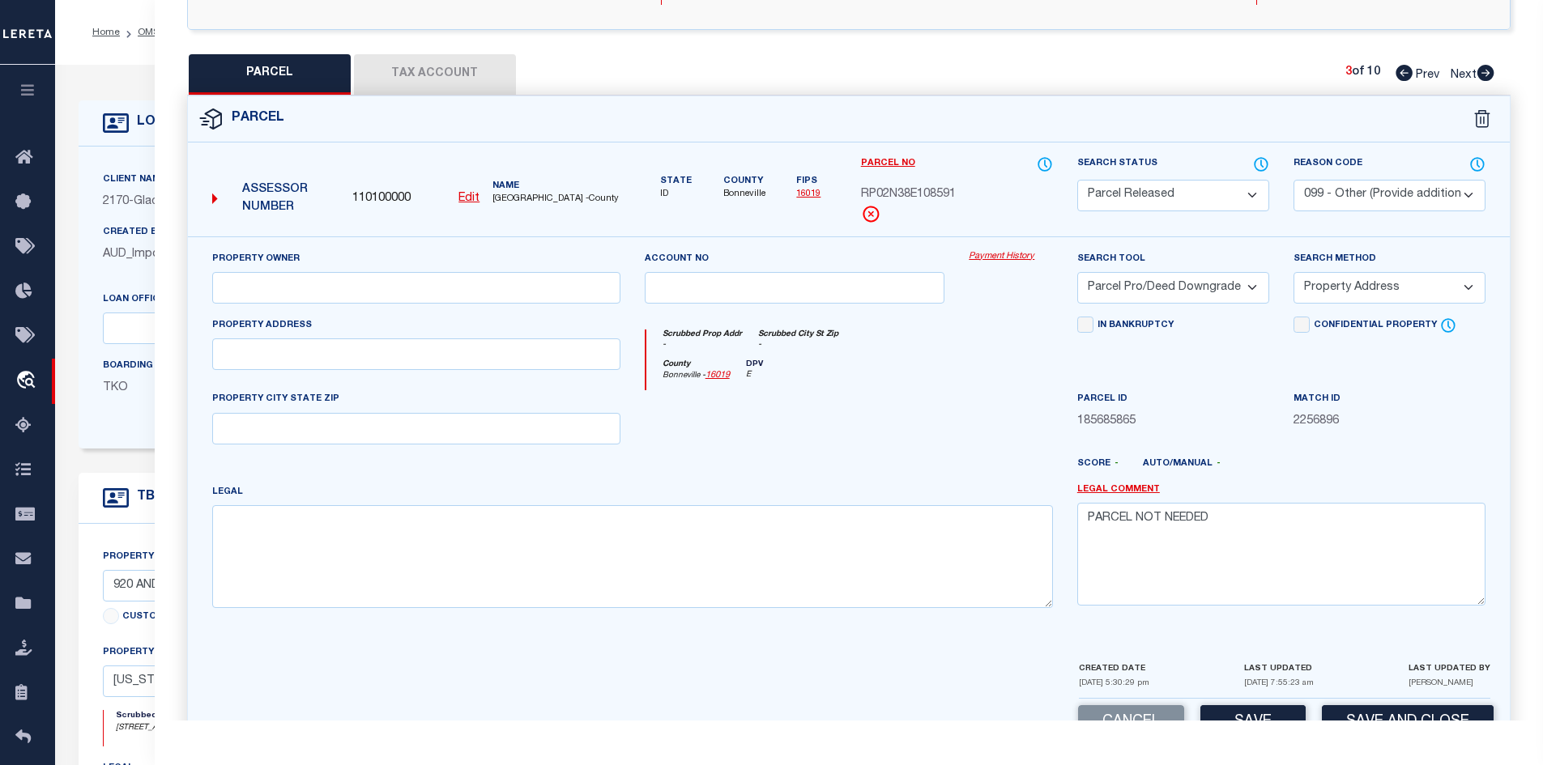
click at [1480, 74] on icon at bounding box center [1485, 73] width 17 height 16
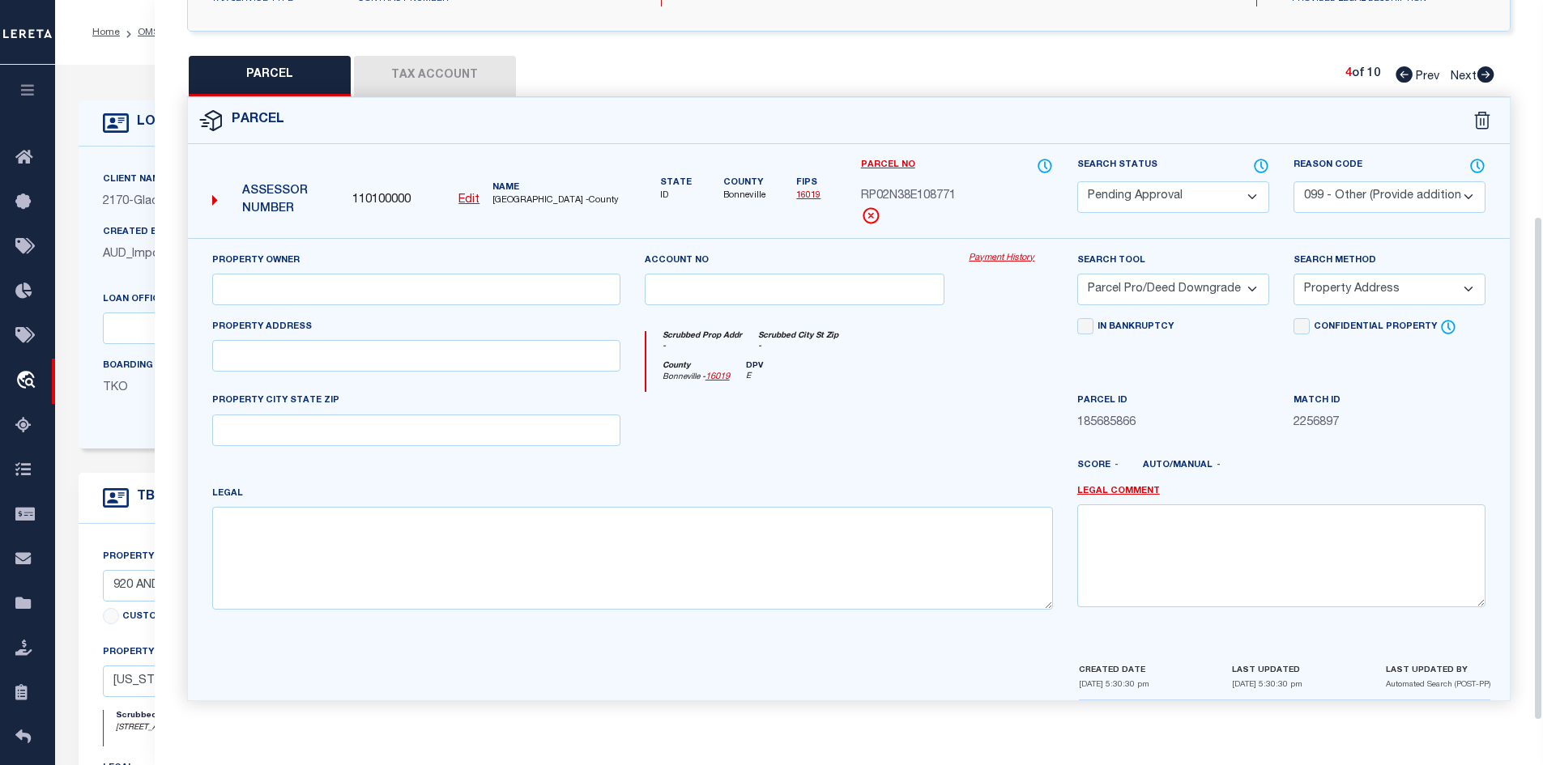
click at [1158, 196] on select "Automated Search Bad Parcel Complete Duplicate Parcel High Dollar Reporting In …" at bounding box center [1173, 197] width 192 height 32
click at [1077, 181] on select "Automated Search Bad Parcel Complete Duplicate Parcel High Dollar Reporting In …" at bounding box center [1173, 197] width 192 height 32
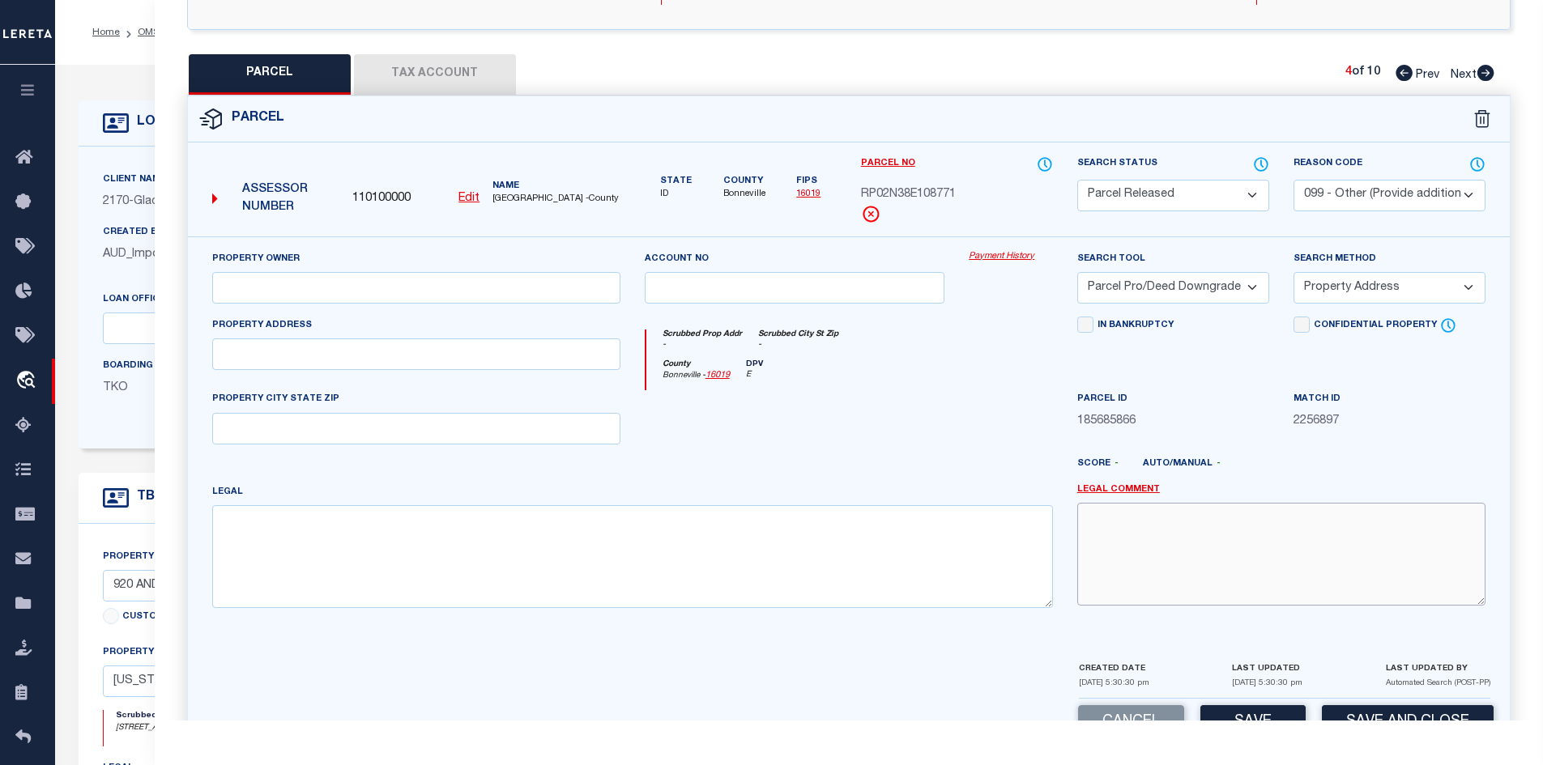
click at [1128, 543] on textarea at bounding box center [1281, 554] width 408 height 102
paste textarea "PARCEL NOT NEEDED"
click at [1260, 710] on button "Save" at bounding box center [1252, 722] width 105 height 35
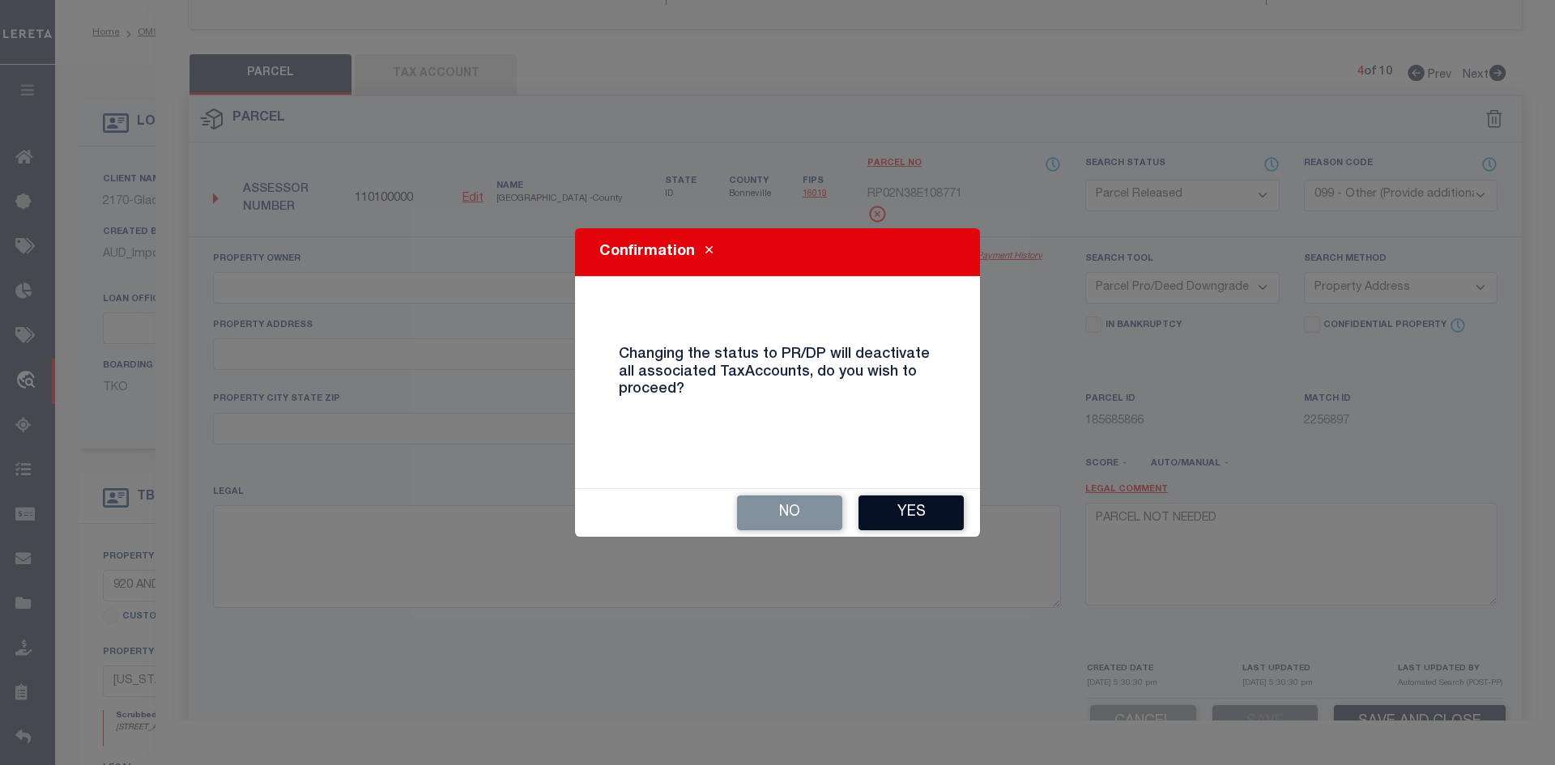
click at [896, 515] on button "Yes" at bounding box center [910, 513] width 105 height 35
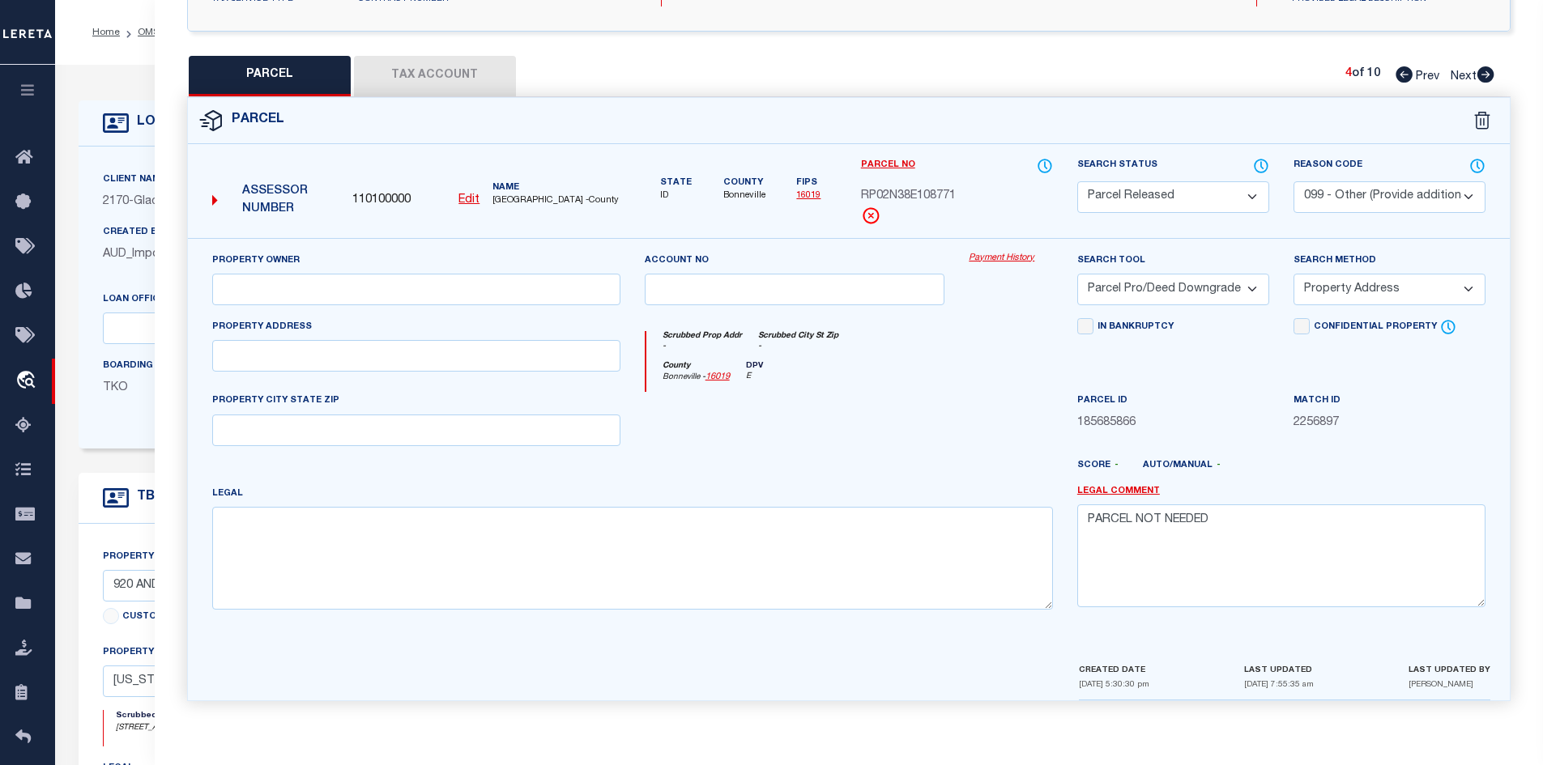
click at [1490, 70] on icon at bounding box center [1485, 74] width 17 height 16
click at [1119, 185] on select "Automated Search Bad Parcel Complete Duplicate Parcel High Dollar Reporting In …" at bounding box center [1173, 197] width 192 height 32
click at [1077, 181] on select "Automated Search Bad Parcel Complete Duplicate Parcel High Dollar Reporting In …" at bounding box center [1173, 197] width 192 height 32
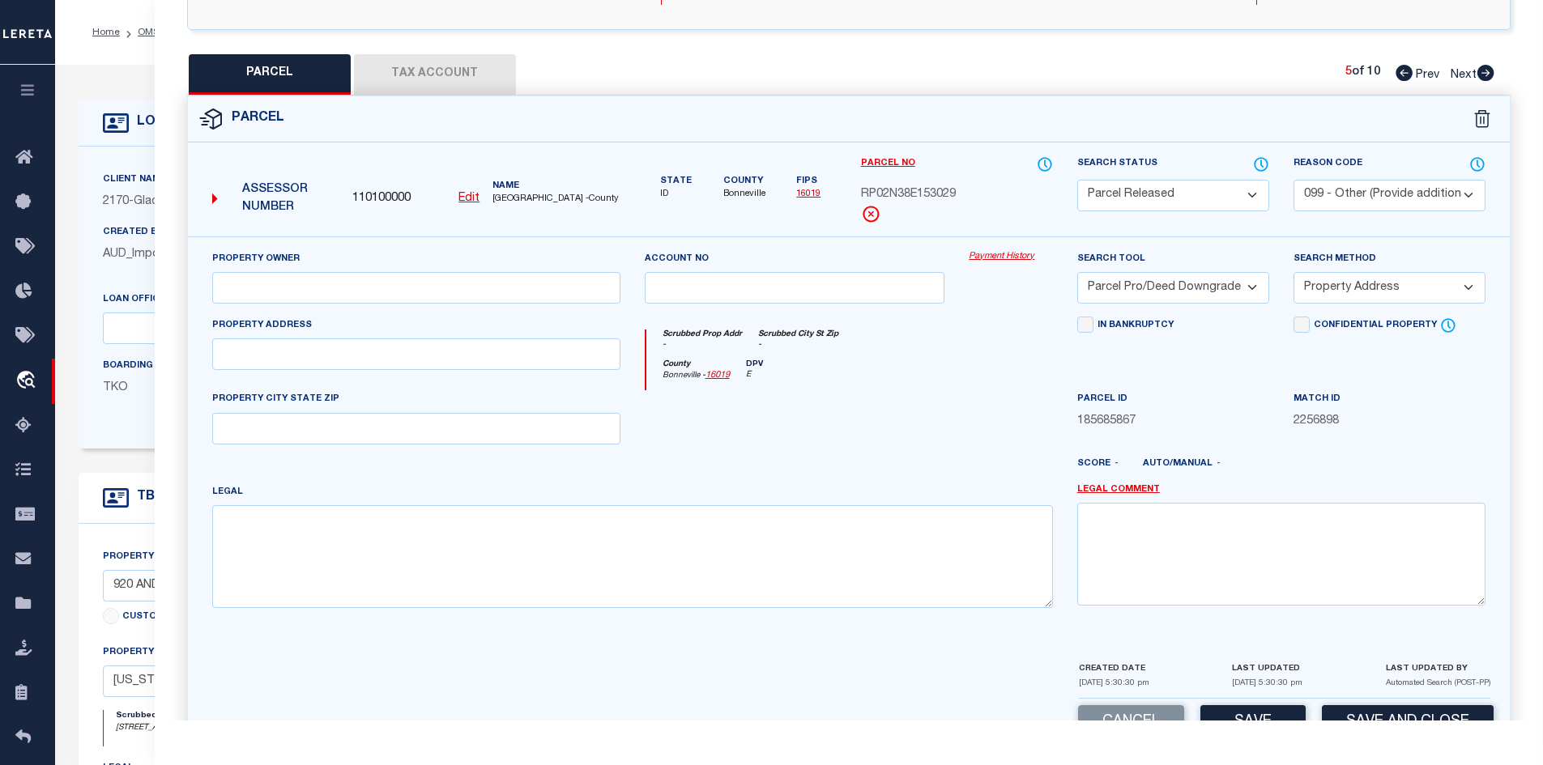
drag, startPoint x: 1143, startPoint y: 468, endPoint x: 1145, endPoint y: 479, distance: 10.8
click at [1145, 475] on div "Score - Auto/Manual -" at bounding box center [1281, 468] width 408 height 20
click at [1165, 535] on textarea at bounding box center [1281, 554] width 408 height 102
paste textarea "PARCEL NOT NEEDED"
click at [1246, 715] on button "Save" at bounding box center [1252, 722] width 105 height 35
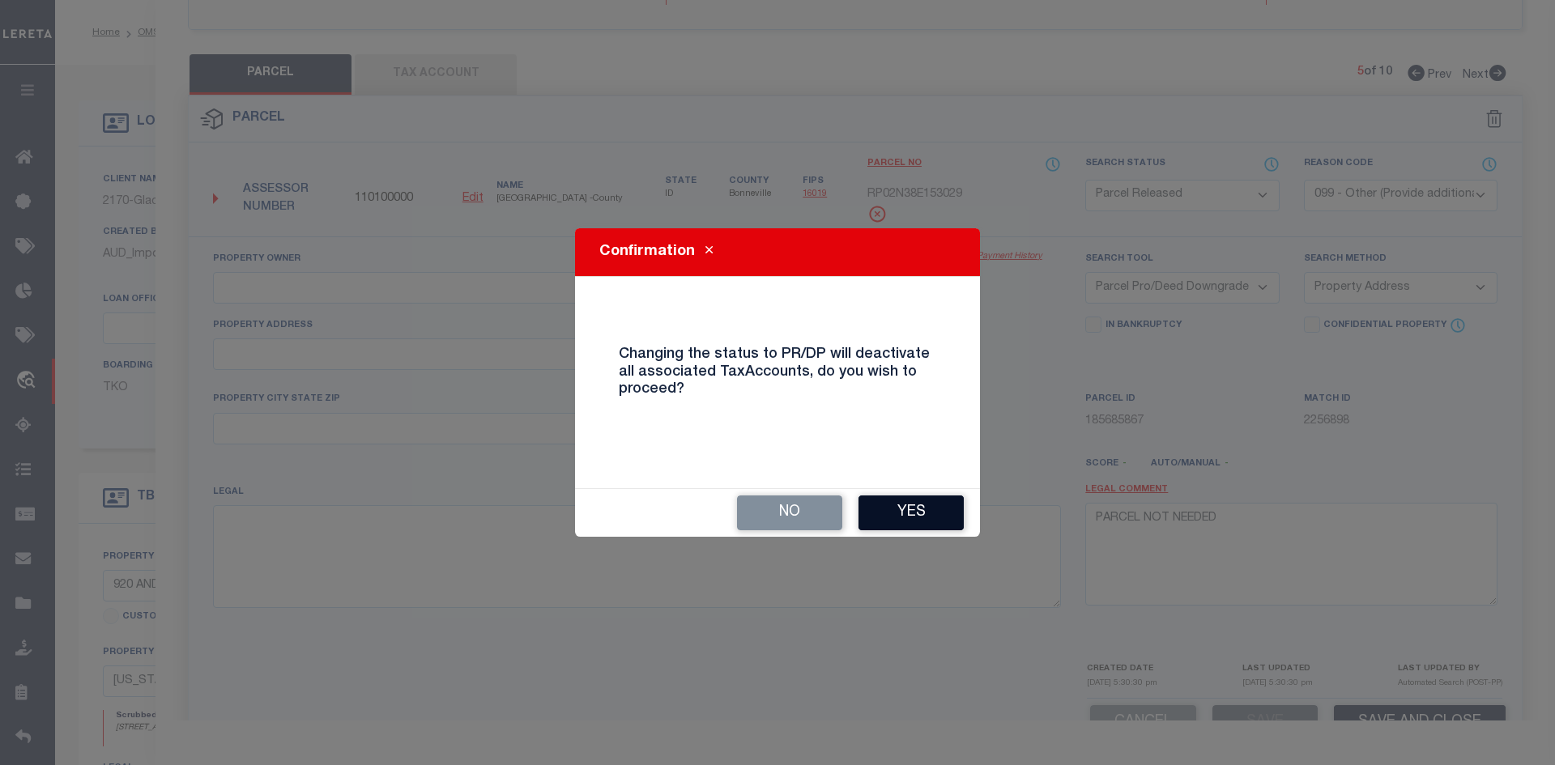
click at [910, 513] on button "Yes" at bounding box center [910, 513] width 105 height 35
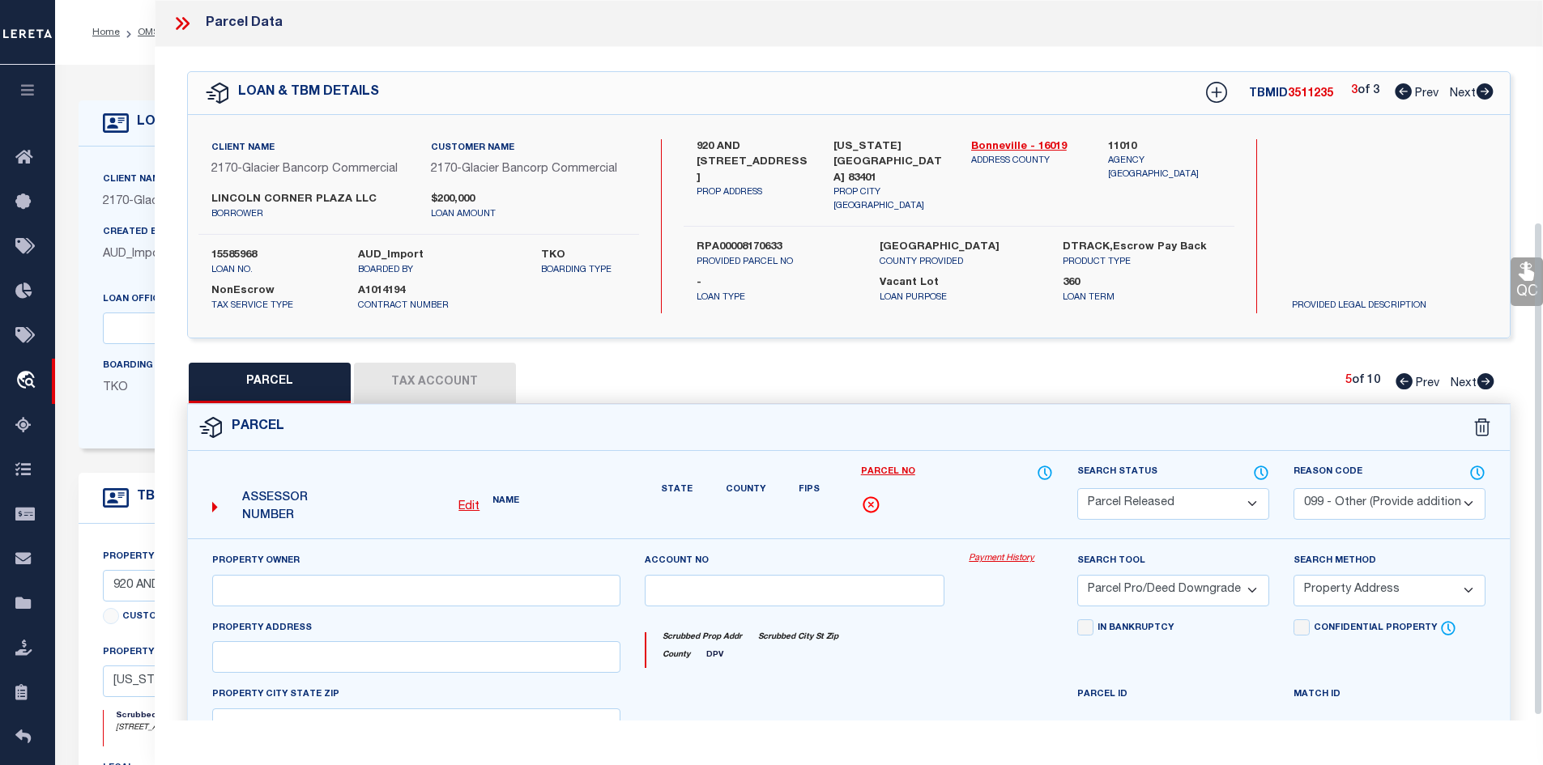
scroll to position [324, 0]
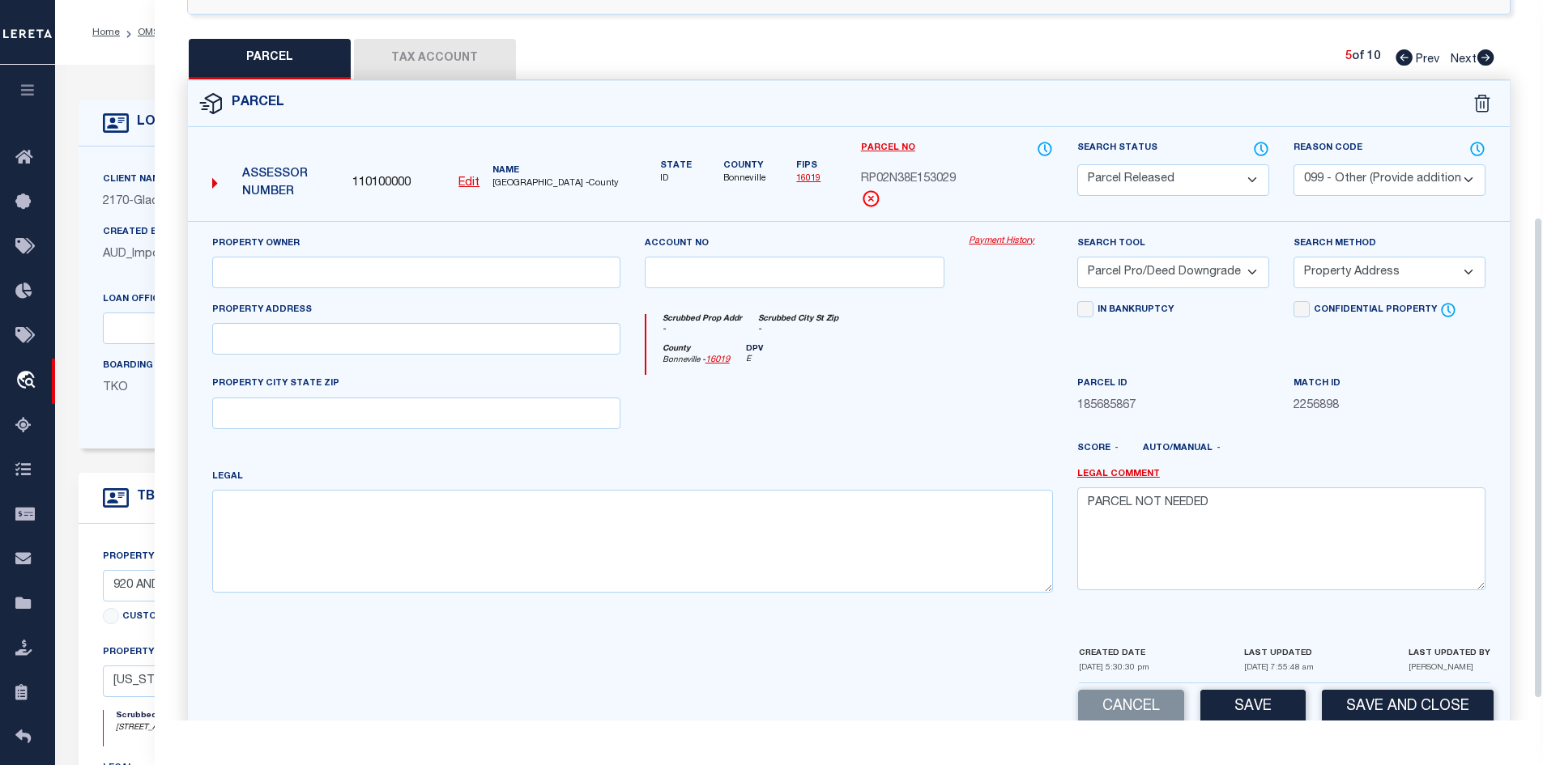
click at [1484, 56] on icon at bounding box center [1485, 57] width 17 height 16
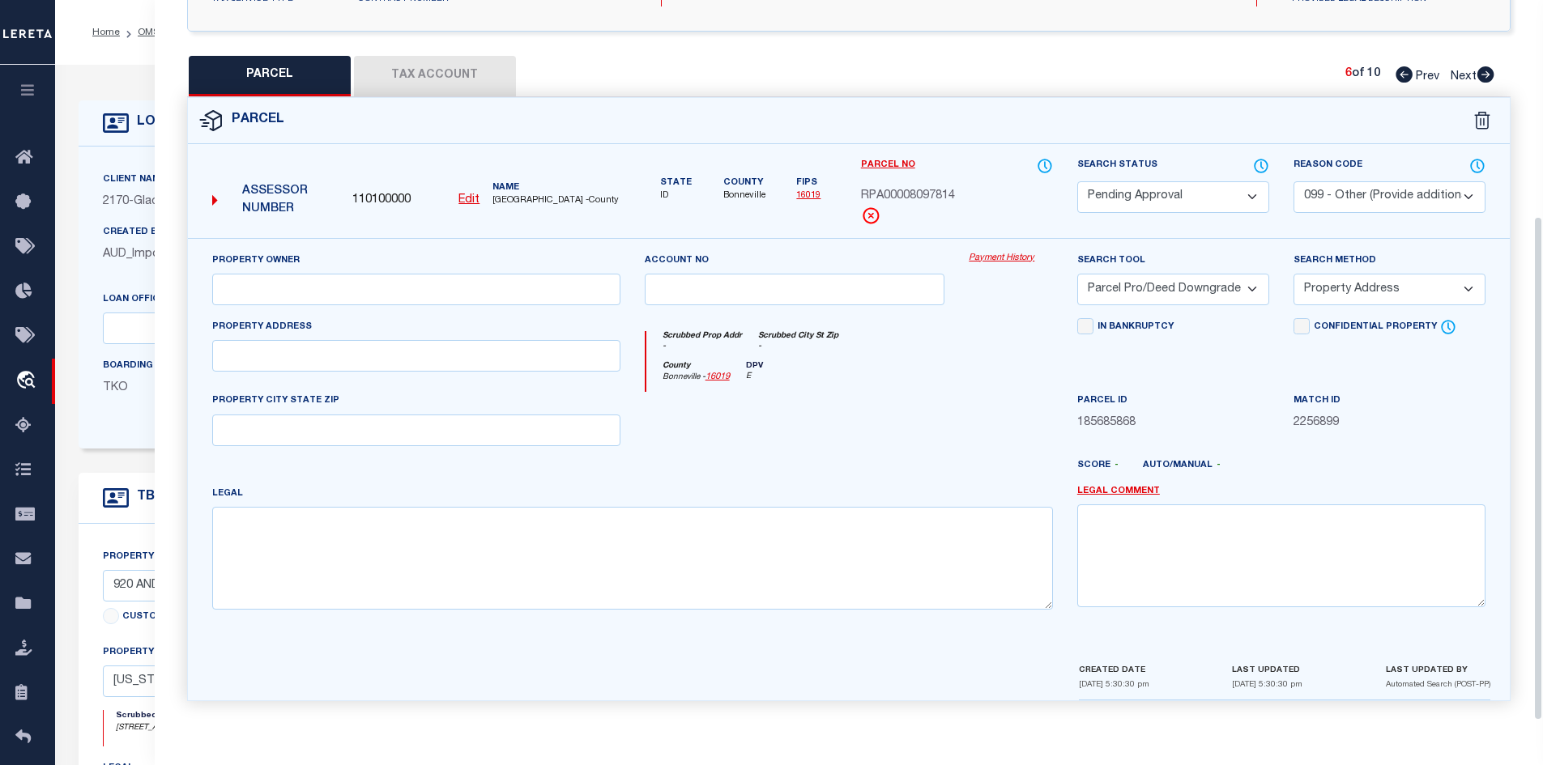
scroll to position [309, 0]
click at [1147, 191] on select "Automated Search Bad Parcel Complete Duplicate Parcel High Dollar Reporting In …" at bounding box center [1173, 197] width 192 height 32
click at [1077, 181] on select "Automated Search Bad Parcel Complete Duplicate Parcel High Dollar Reporting In …" at bounding box center [1173, 197] width 192 height 32
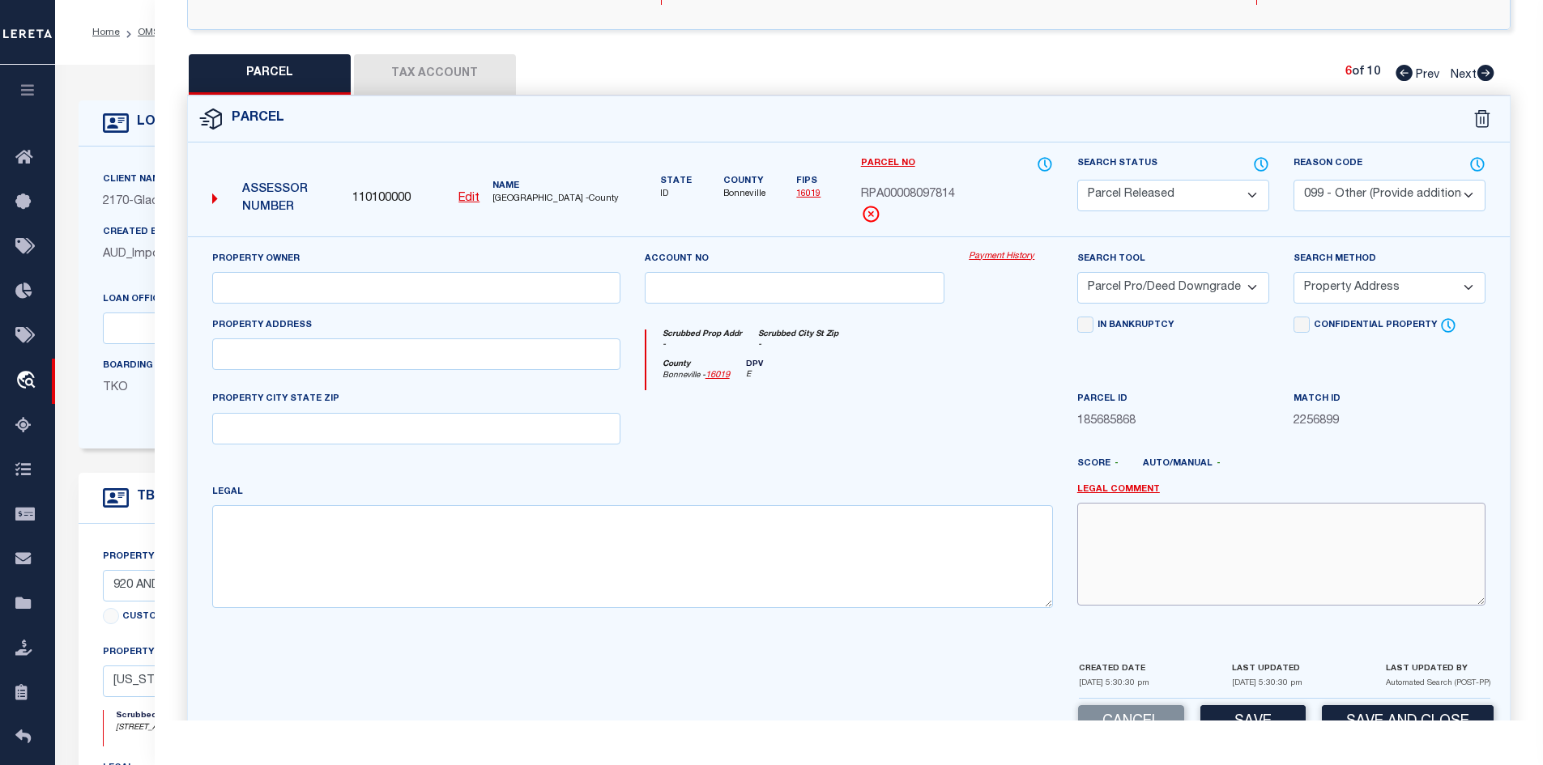
click at [1122, 512] on textarea at bounding box center [1281, 554] width 408 height 102
paste textarea "PARCEL NOT NEEDED"
click at [1265, 709] on button "Save" at bounding box center [1252, 722] width 105 height 35
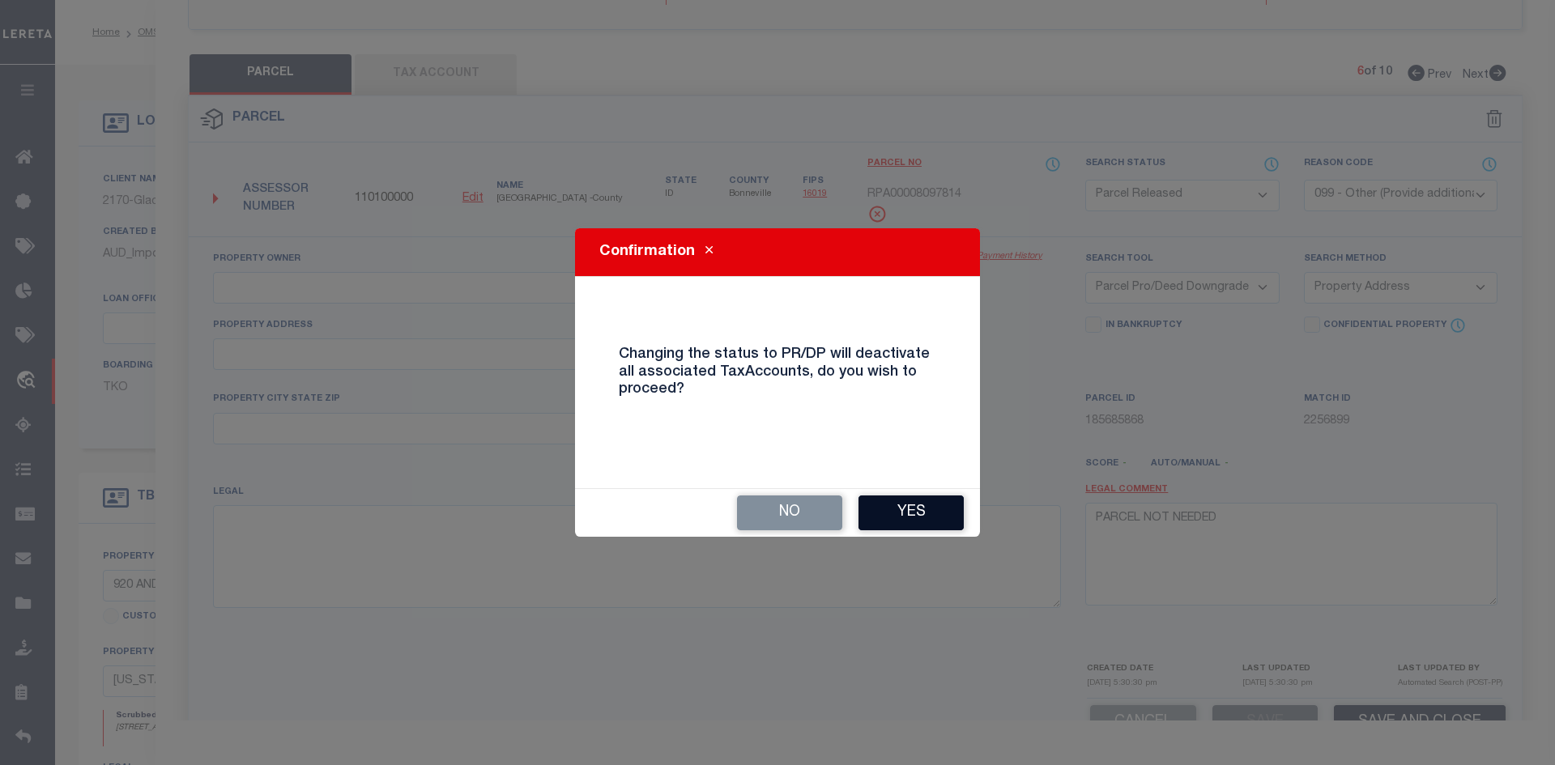
click at [922, 517] on button "Yes" at bounding box center [910, 513] width 105 height 35
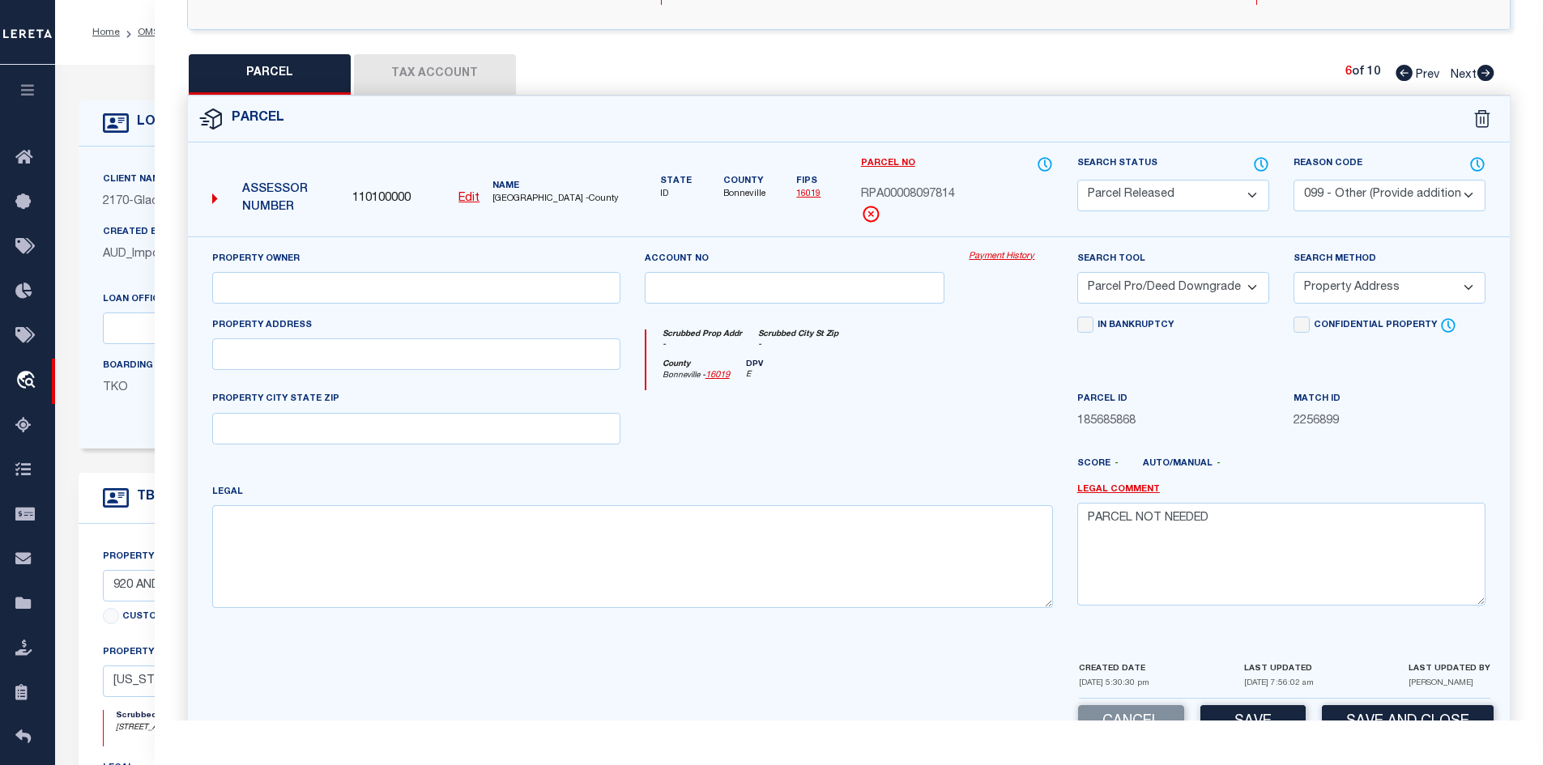
click at [1491, 69] on icon at bounding box center [1485, 73] width 17 height 16
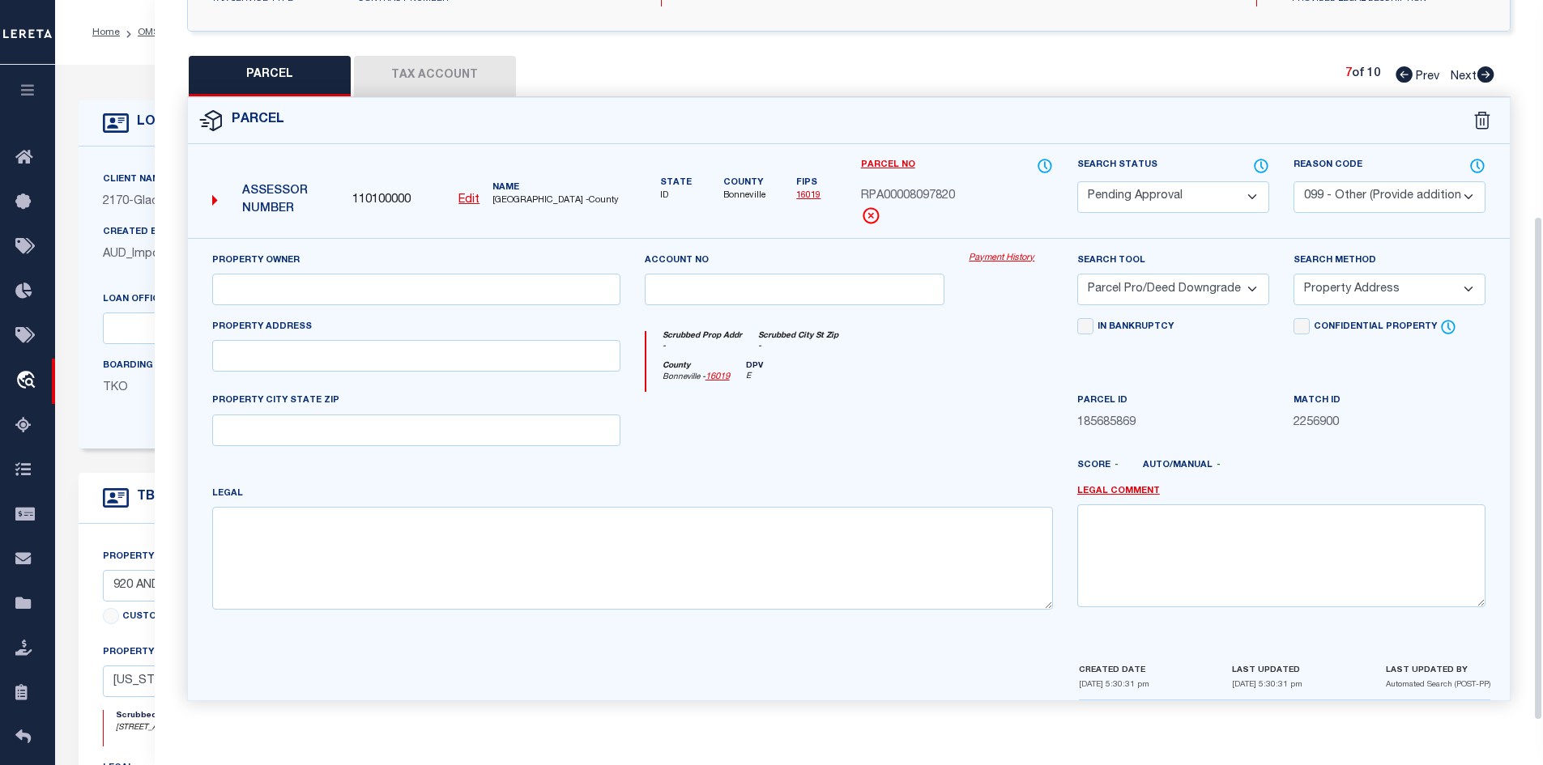
click at [1195, 193] on select "Automated Search Bad Parcel Complete Duplicate Parcel High Dollar Reporting In …" at bounding box center [1173, 197] width 192 height 32
click at [1077, 181] on select "Automated Search Bad Parcel Complete Duplicate Parcel High Dollar Reporting In …" at bounding box center [1173, 197] width 192 height 32
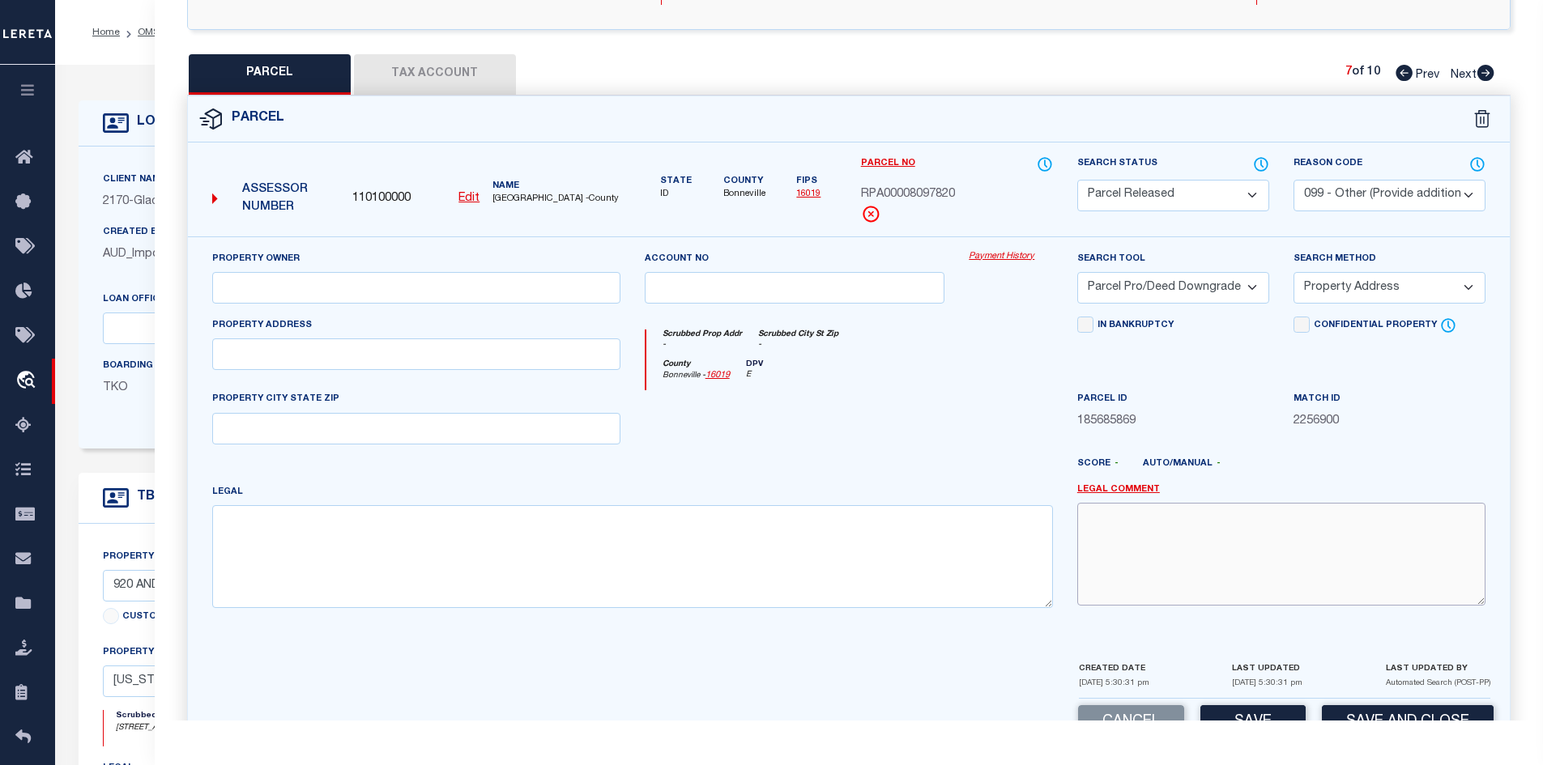
click at [1133, 573] on textarea at bounding box center [1281, 554] width 408 height 102
paste textarea "PARCEL NOT NEEDED"
click at [1220, 705] on div "Cancel Save Save and Close" at bounding box center [849, 723] width 1322 height 48
click at [1224, 709] on button "Save" at bounding box center [1252, 722] width 105 height 35
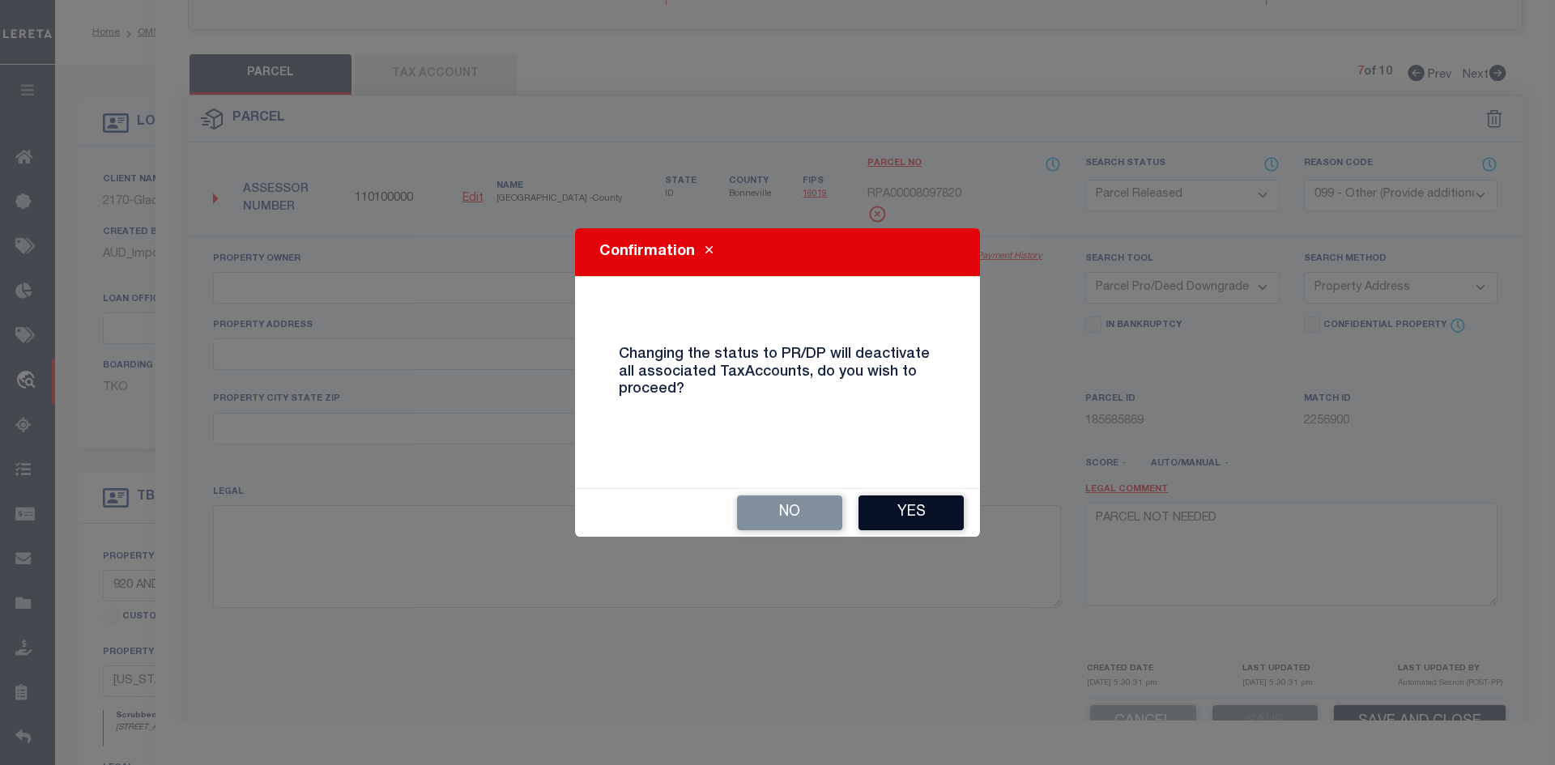
click at [931, 526] on button "Yes" at bounding box center [910, 513] width 105 height 35
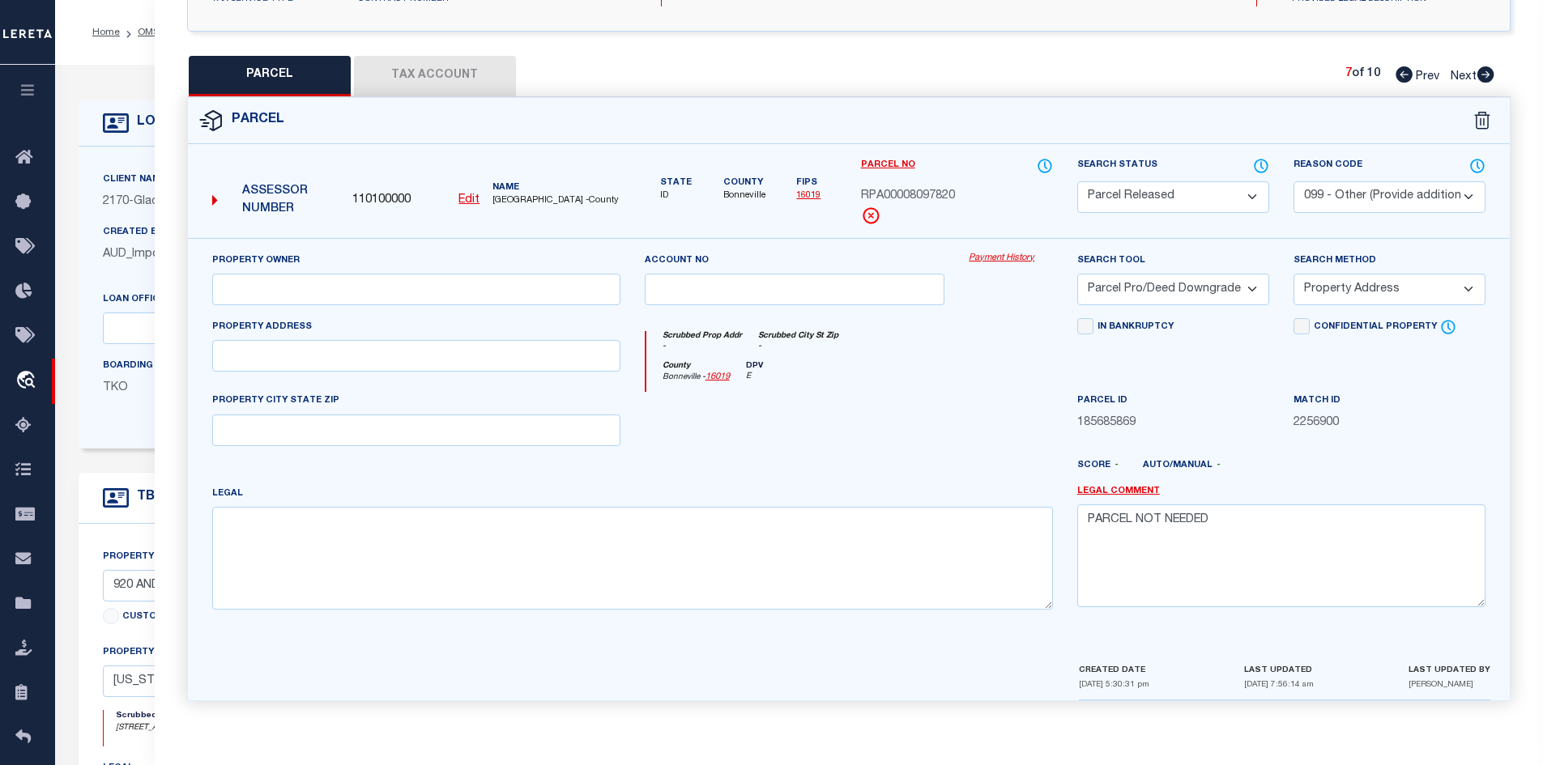
click at [1486, 71] on icon at bounding box center [1485, 74] width 17 height 16
click at [1133, 197] on select "Automated Search Bad Parcel Complete Duplicate Parcel High Dollar Reporting In …" at bounding box center [1173, 197] width 192 height 32
click at [1077, 181] on select "Automated Search Bad Parcel Complete Duplicate Parcel High Dollar Reporting In …" at bounding box center [1173, 197] width 192 height 32
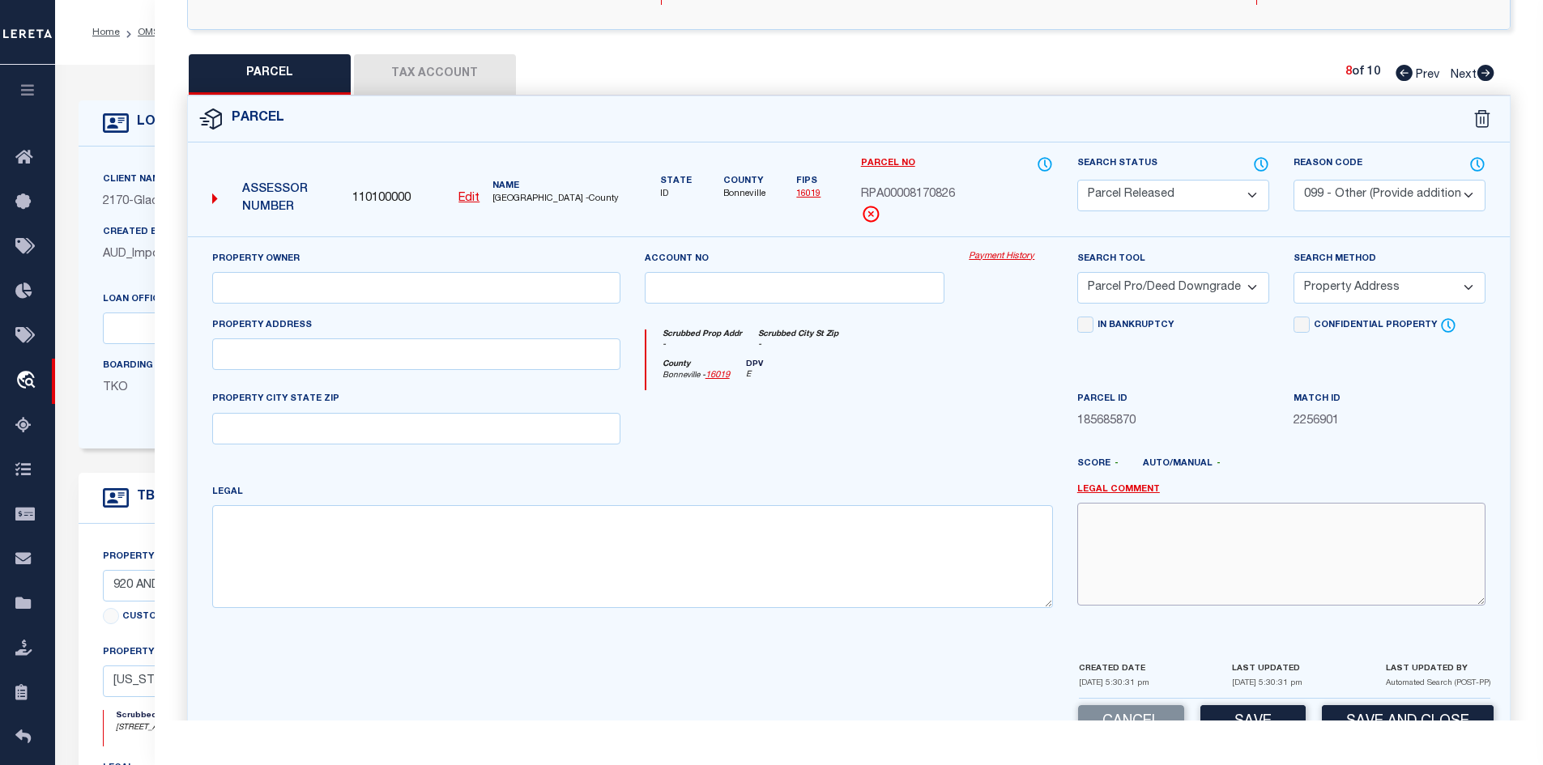
click at [1256, 522] on textarea at bounding box center [1281, 554] width 408 height 102
paste textarea "PARCEL NOT NEEDED"
click at [1240, 718] on button "Save" at bounding box center [1252, 722] width 105 height 35
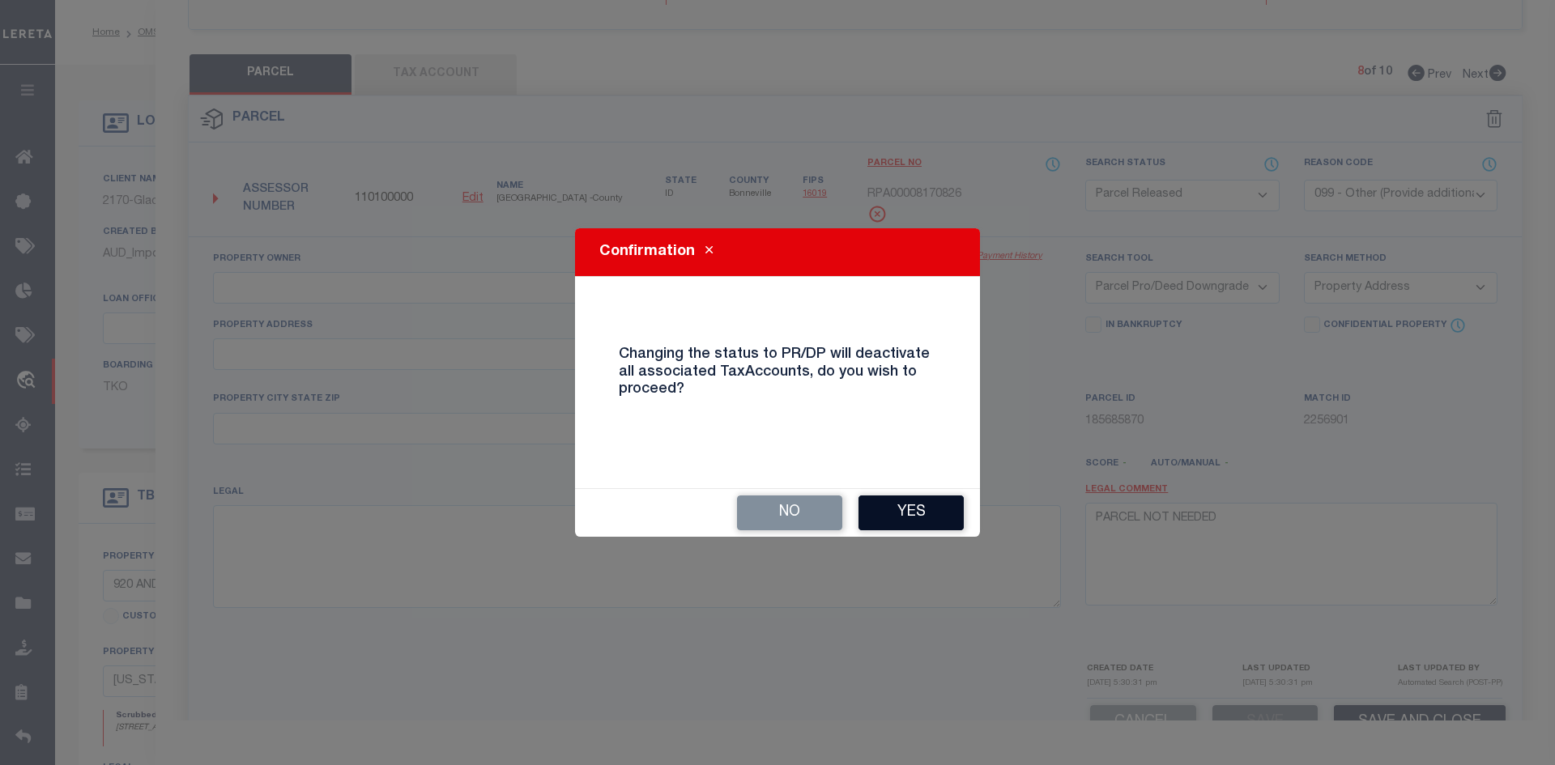
click at [914, 505] on button "Yes" at bounding box center [910, 513] width 105 height 35
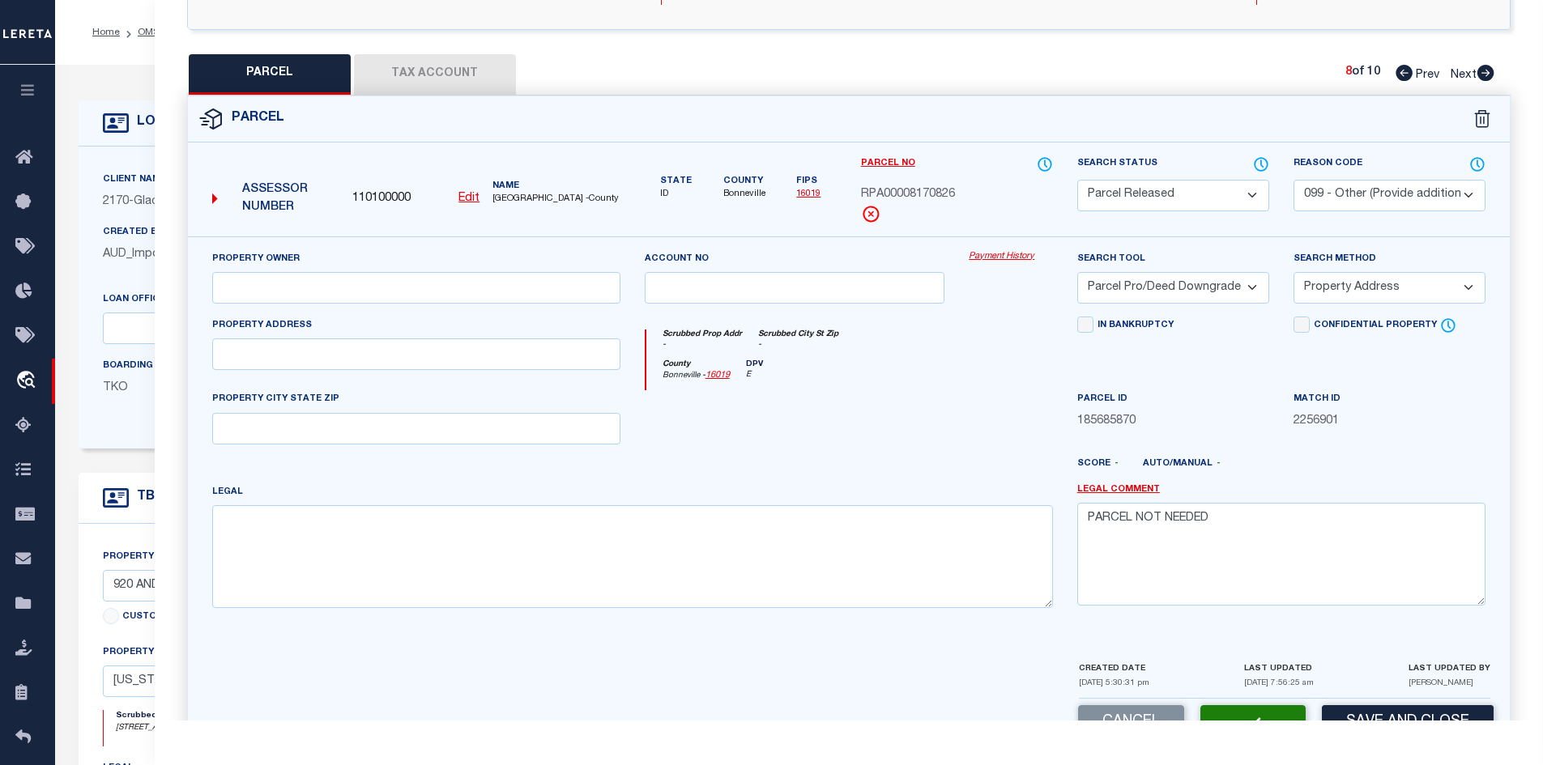
click at [1492, 69] on icon at bounding box center [1485, 73] width 17 height 16
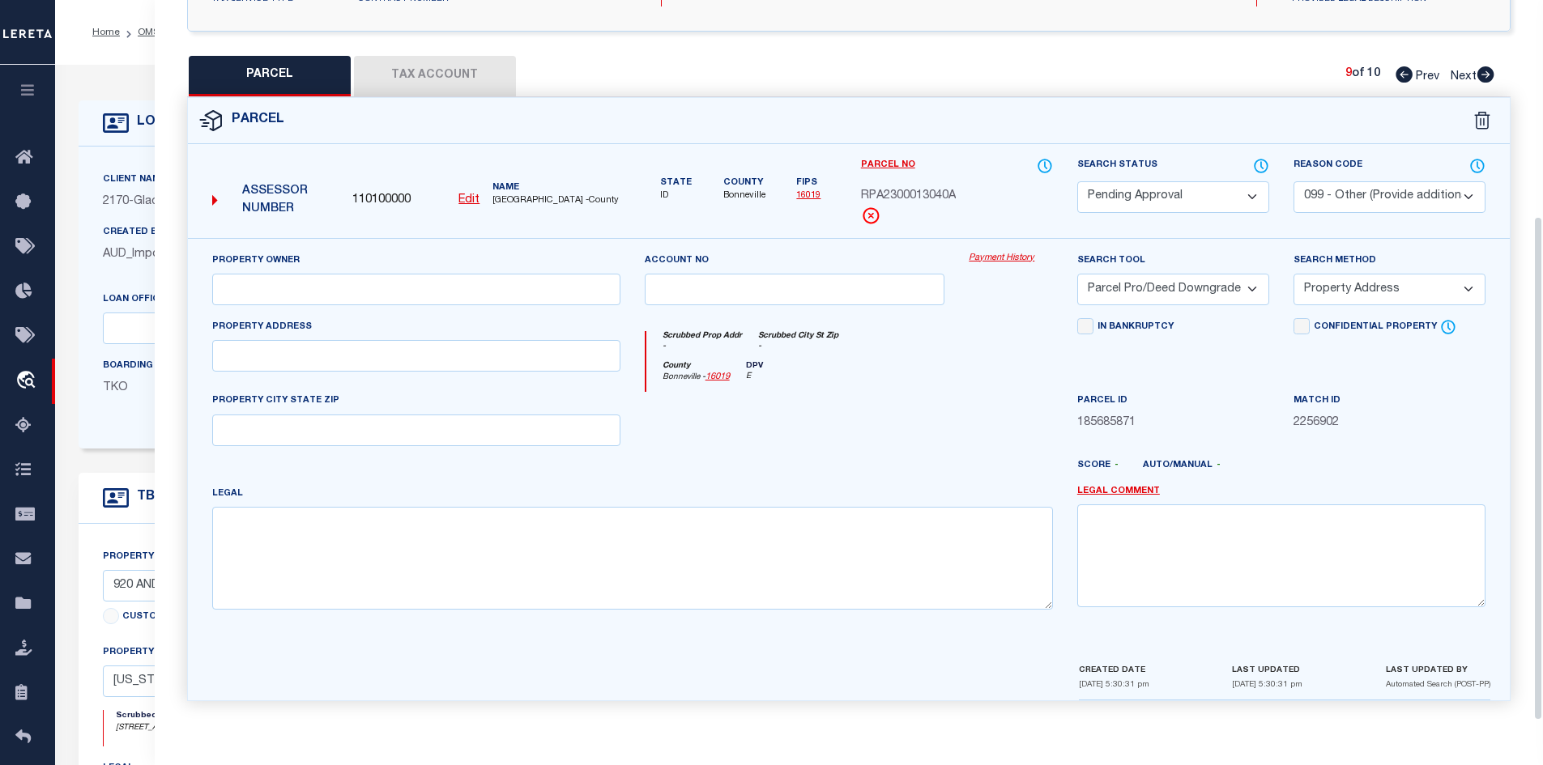
click at [1167, 188] on select "Automated Search Bad Parcel Complete Duplicate Parcel High Dollar Reporting In …" at bounding box center [1173, 197] width 192 height 32
click at [1077, 181] on select "Automated Search Bad Parcel Complete Duplicate Parcel High Dollar Reporting In …" at bounding box center [1173, 197] width 192 height 32
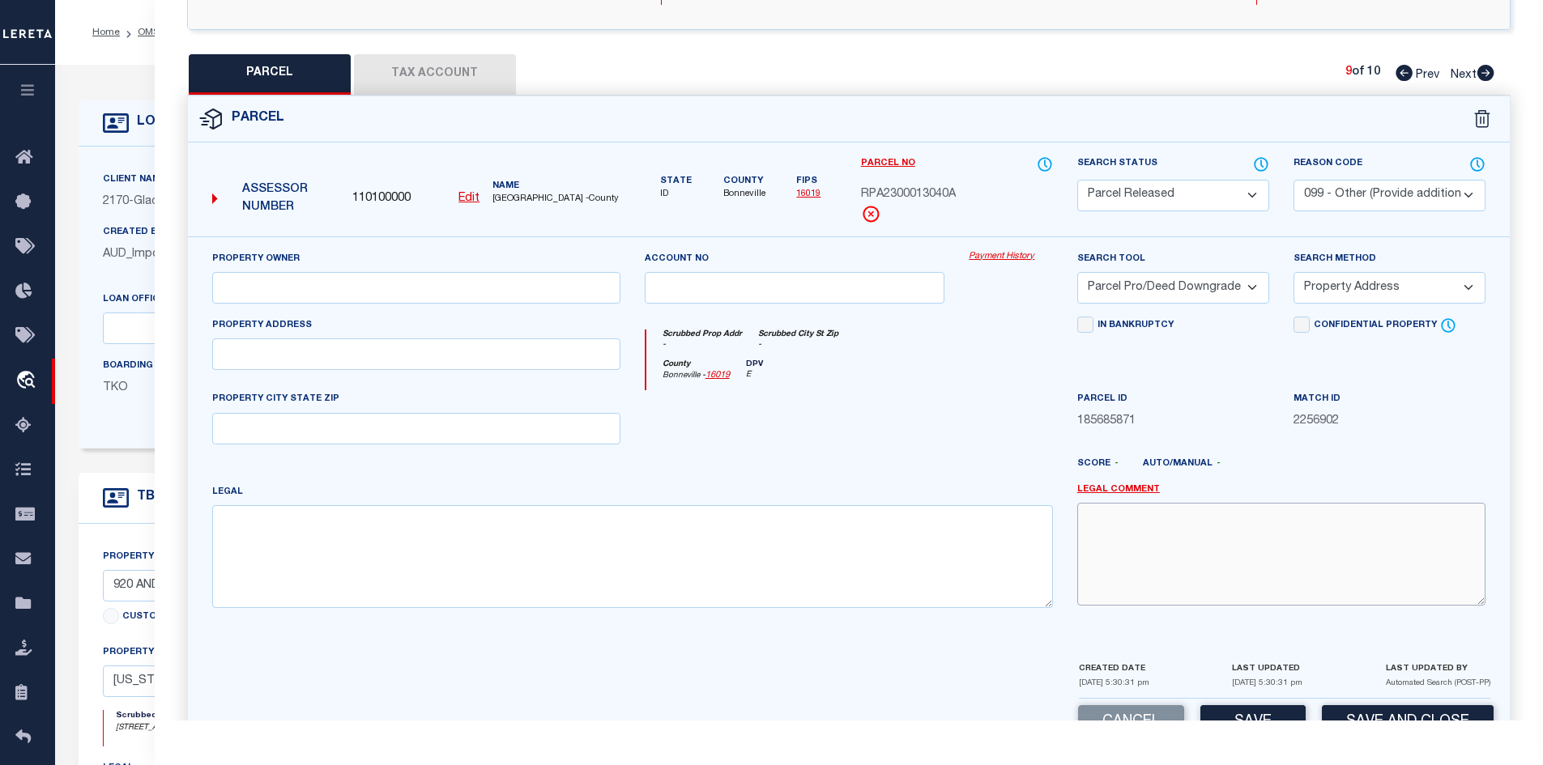
click at [1246, 542] on textarea at bounding box center [1281, 554] width 408 height 102
paste textarea "PARCEL NOT NEEDED"
click at [1256, 702] on div "Cancel Save Save and Close" at bounding box center [849, 723] width 1322 height 48
click at [1250, 713] on button "Save" at bounding box center [1252, 722] width 105 height 35
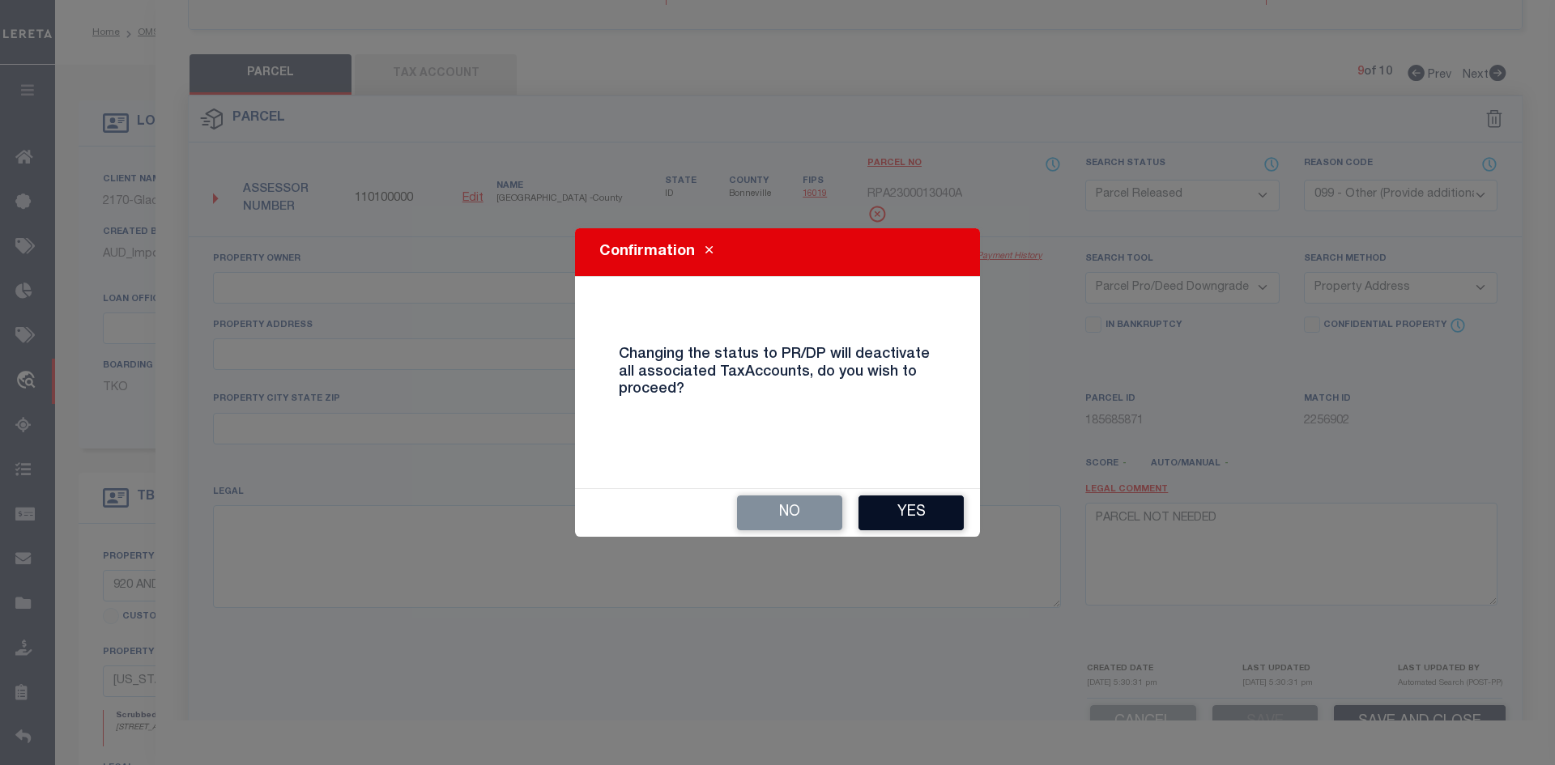
click at [918, 530] on button "Yes" at bounding box center [910, 513] width 105 height 35
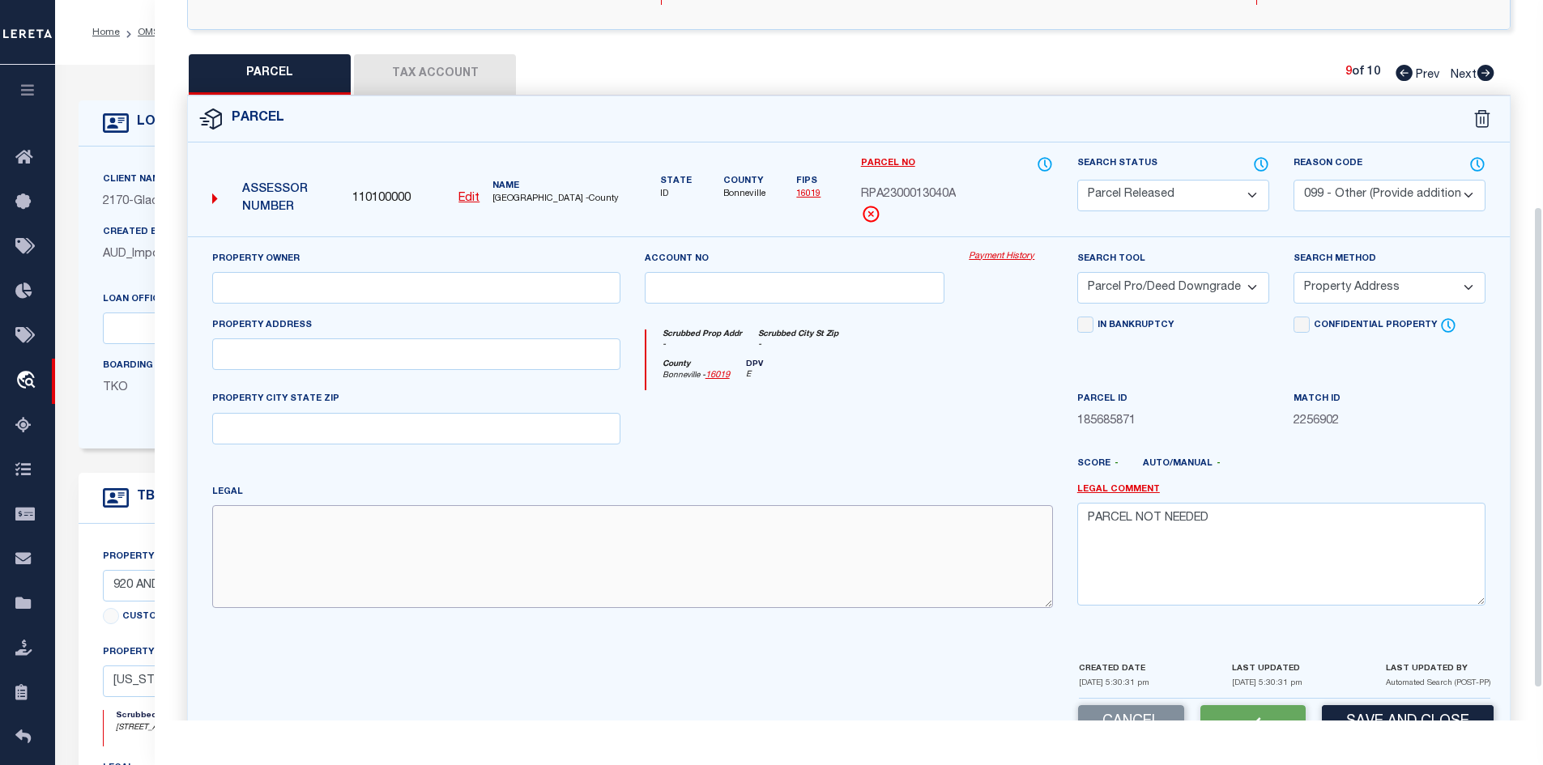
click at [907, 519] on textarea at bounding box center [632, 556] width 841 height 102
click at [1487, 72] on icon at bounding box center [1485, 73] width 17 height 16
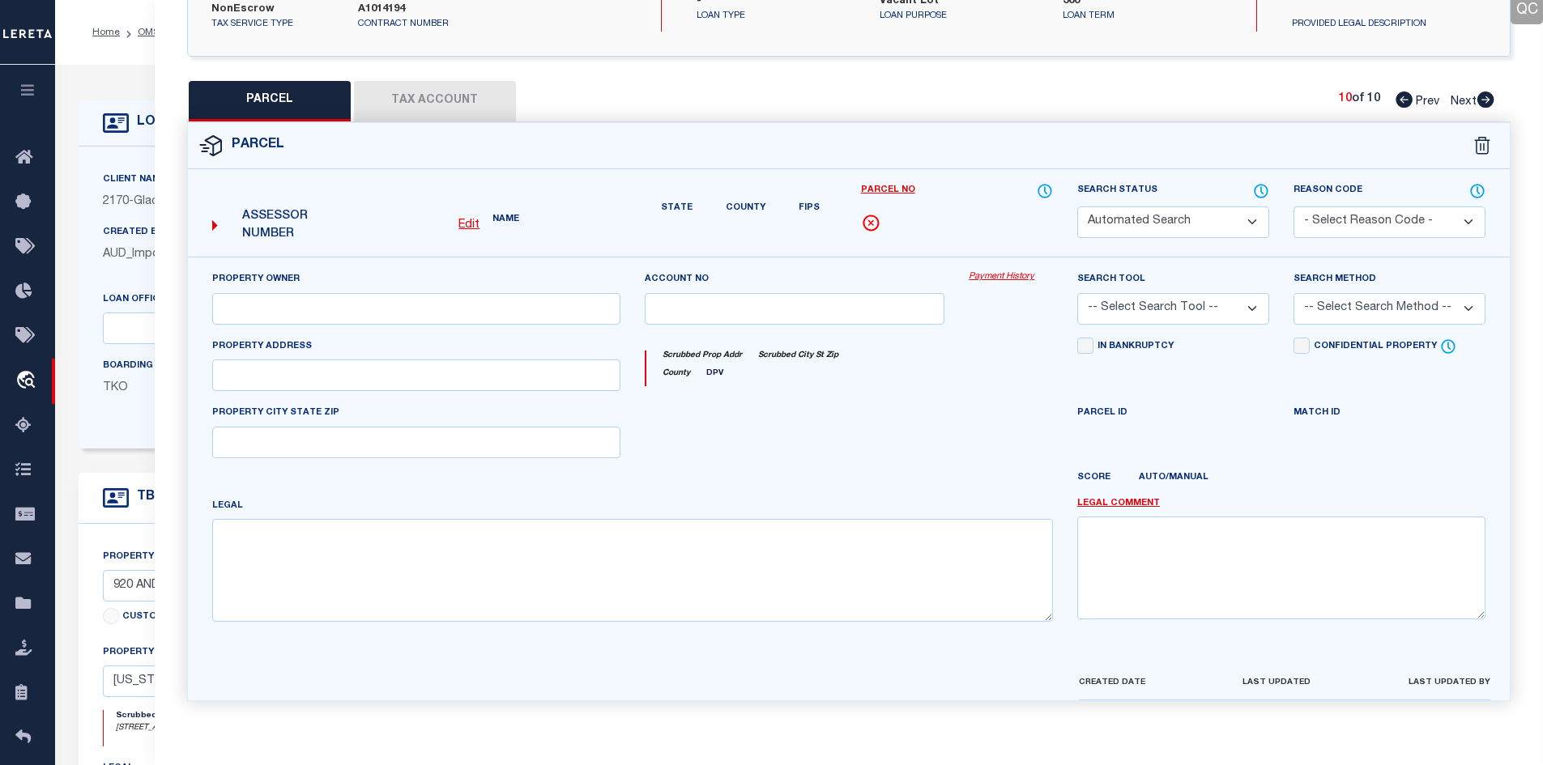
click at [1207, 207] on select "Automated Search Bad Parcel Complete Duplicate Parcel High Dollar Reporting In …" at bounding box center [1173, 223] width 192 height 32
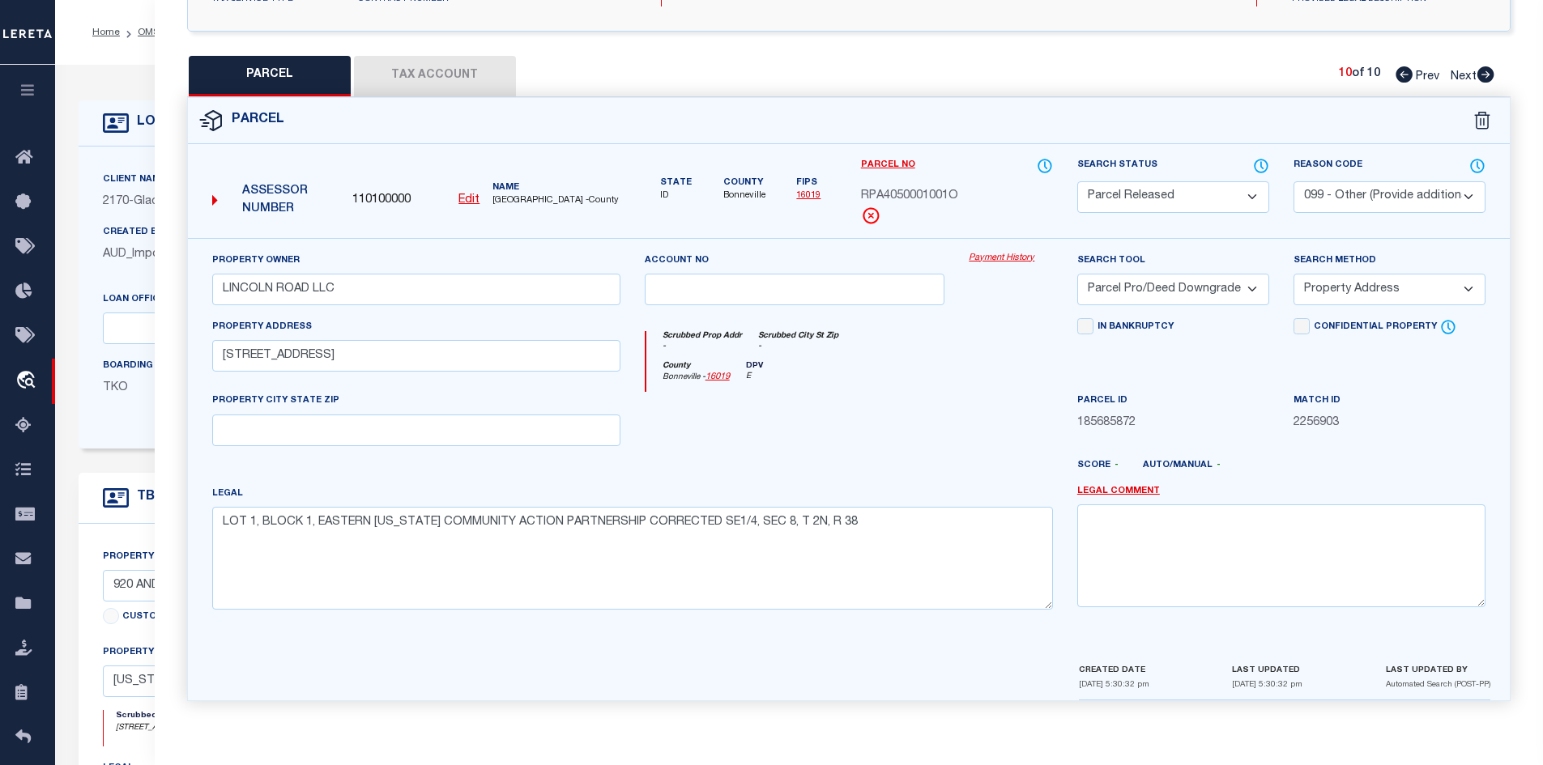
click at [1077, 181] on select "Automated Search Bad Parcel Complete Duplicate Parcel High Dollar Reporting In …" at bounding box center [1173, 197] width 192 height 32
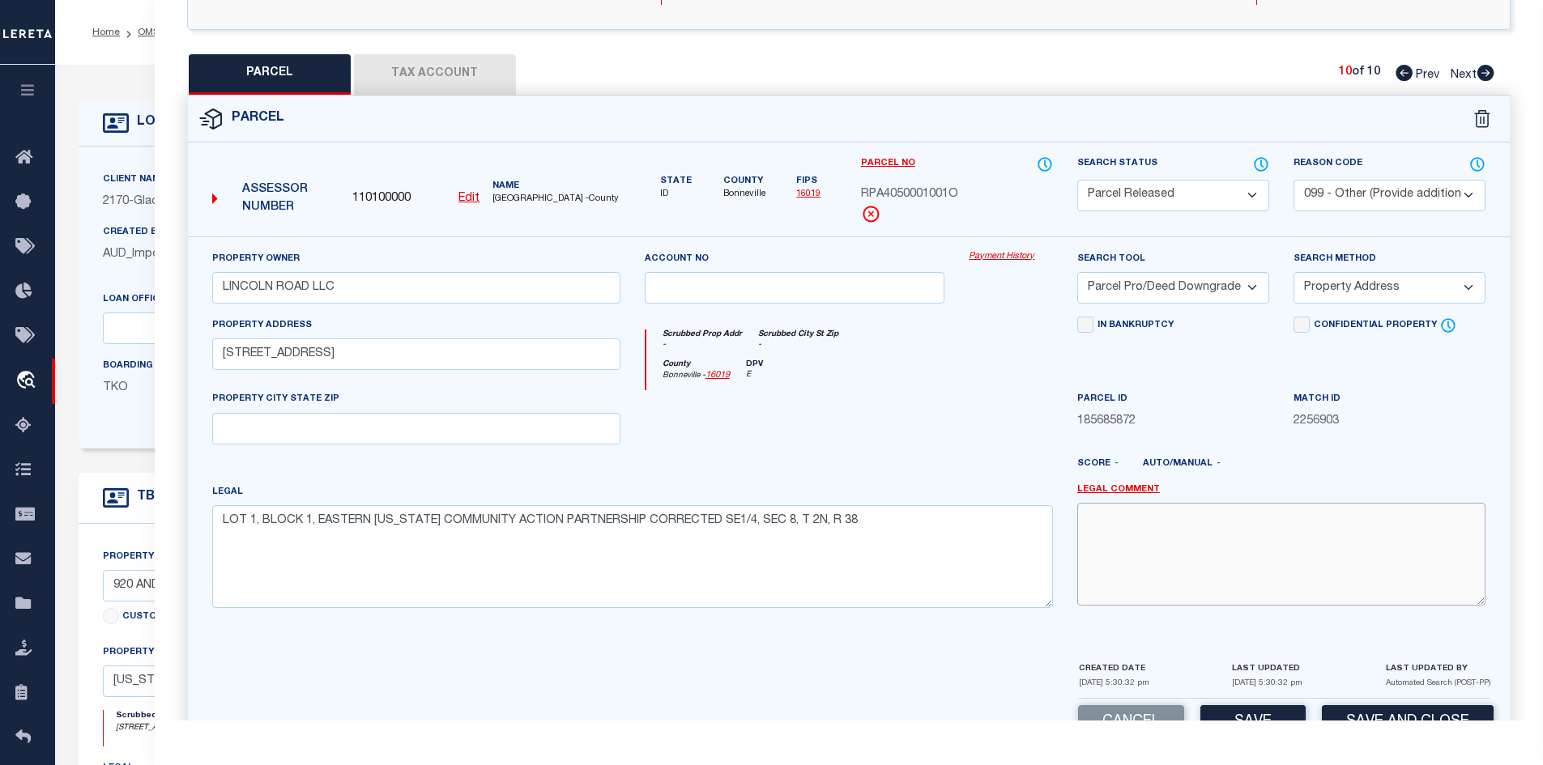
click at [1182, 534] on textarea at bounding box center [1281, 554] width 408 height 102
paste textarea "PARCEL NOT NEEDED"
click at [1247, 719] on button "Save" at bounding box center [1252, 722] width 105 height 35
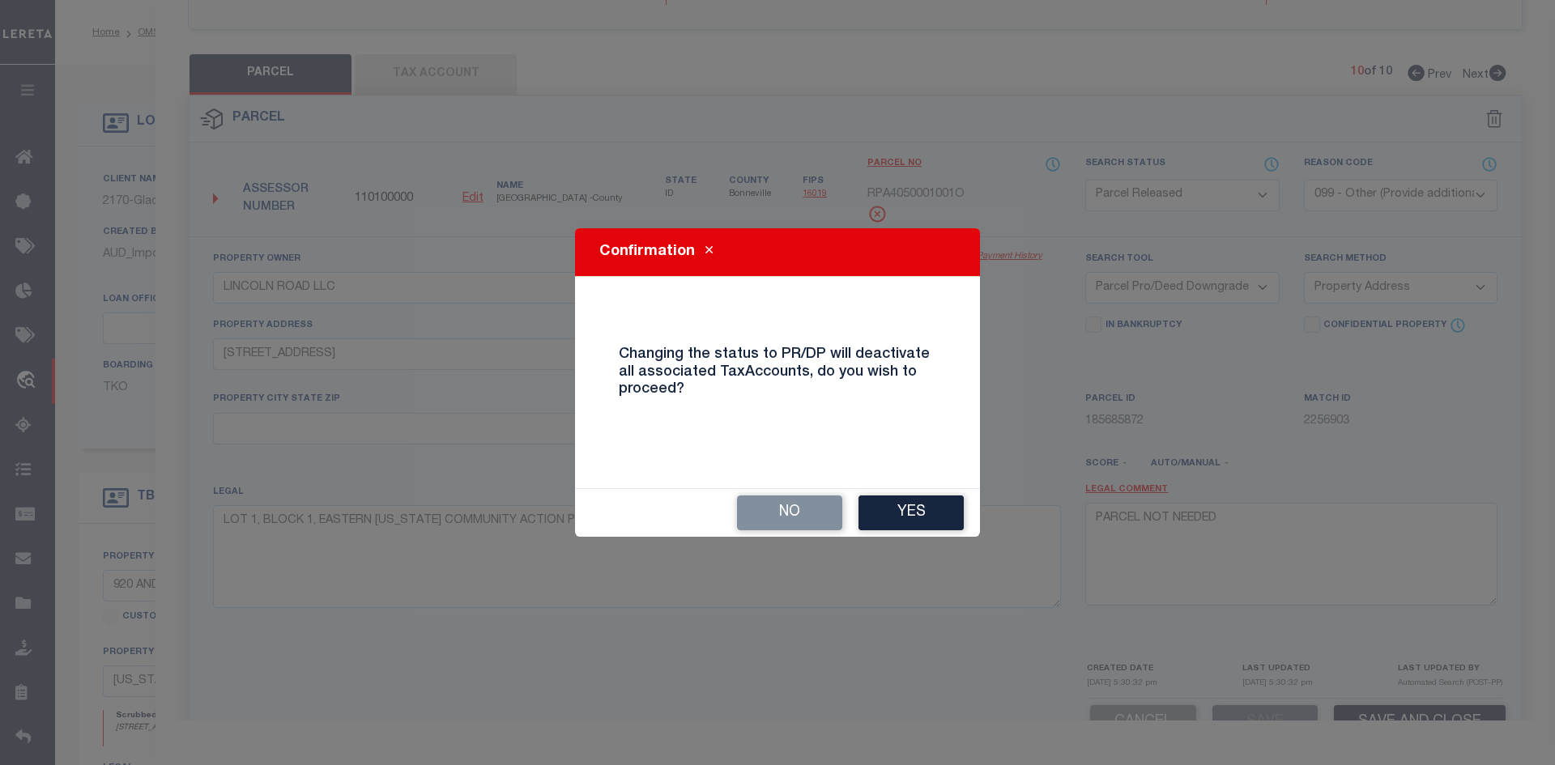
click at [912, 509] on button "Yes" at bounding box center [910, 513] width 105 height 35
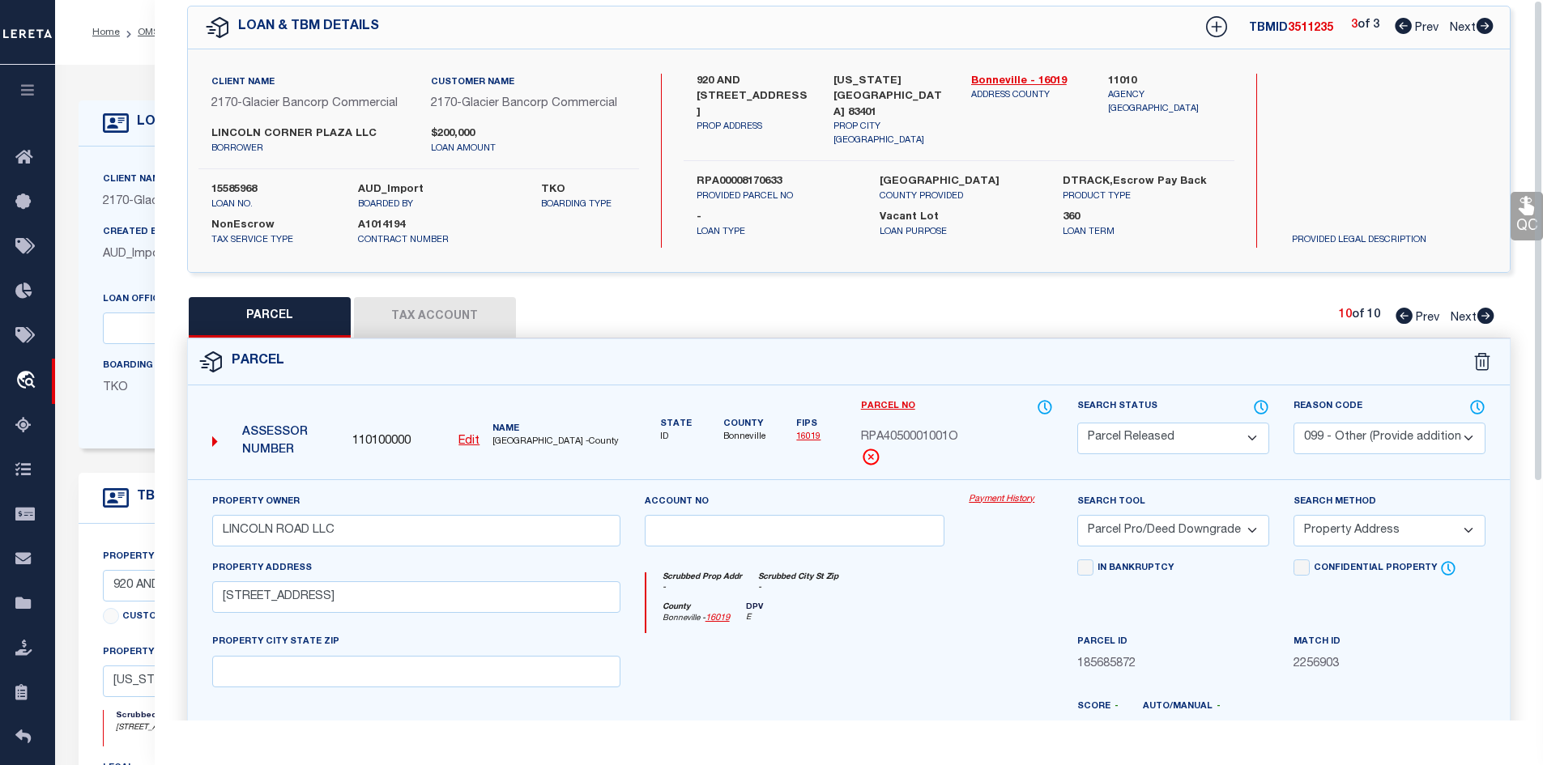
scroll to position [0, 0]
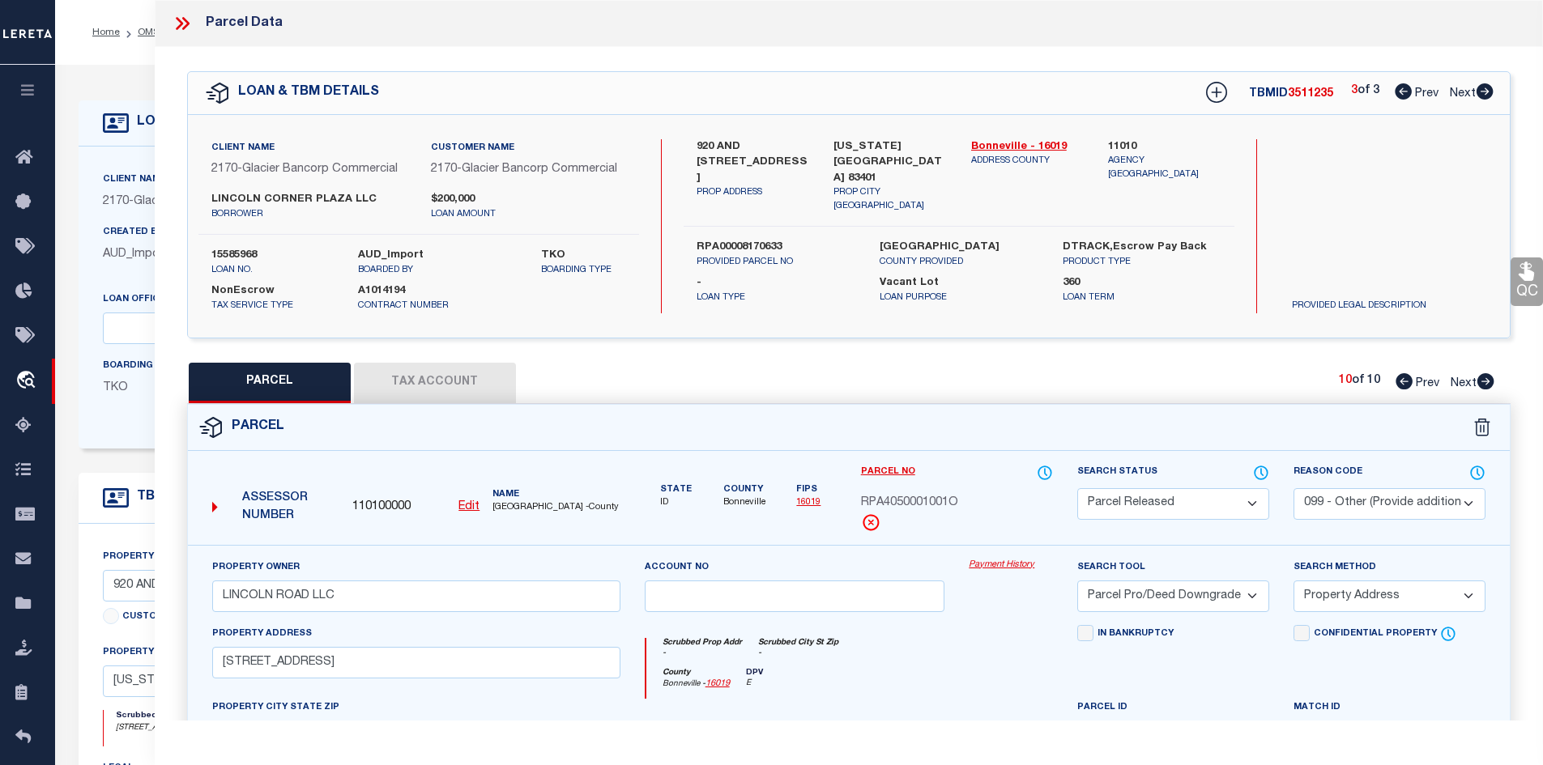
click at [178, 21] on icon at bounding box center [179, 23] width 7 height 13
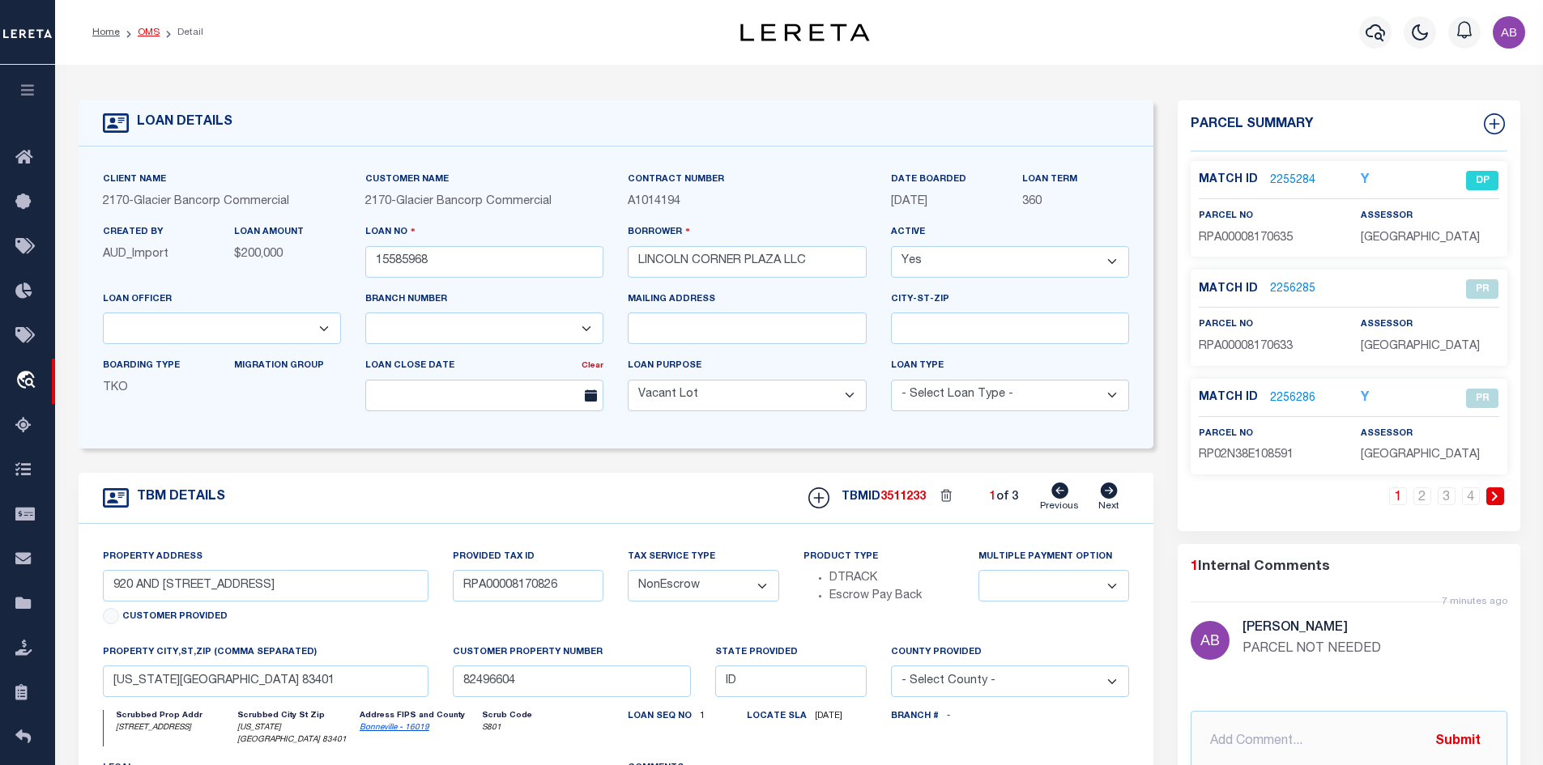
click at [138, 32] on link "OMS" at bounding box center [149, 33] width 22 height 10
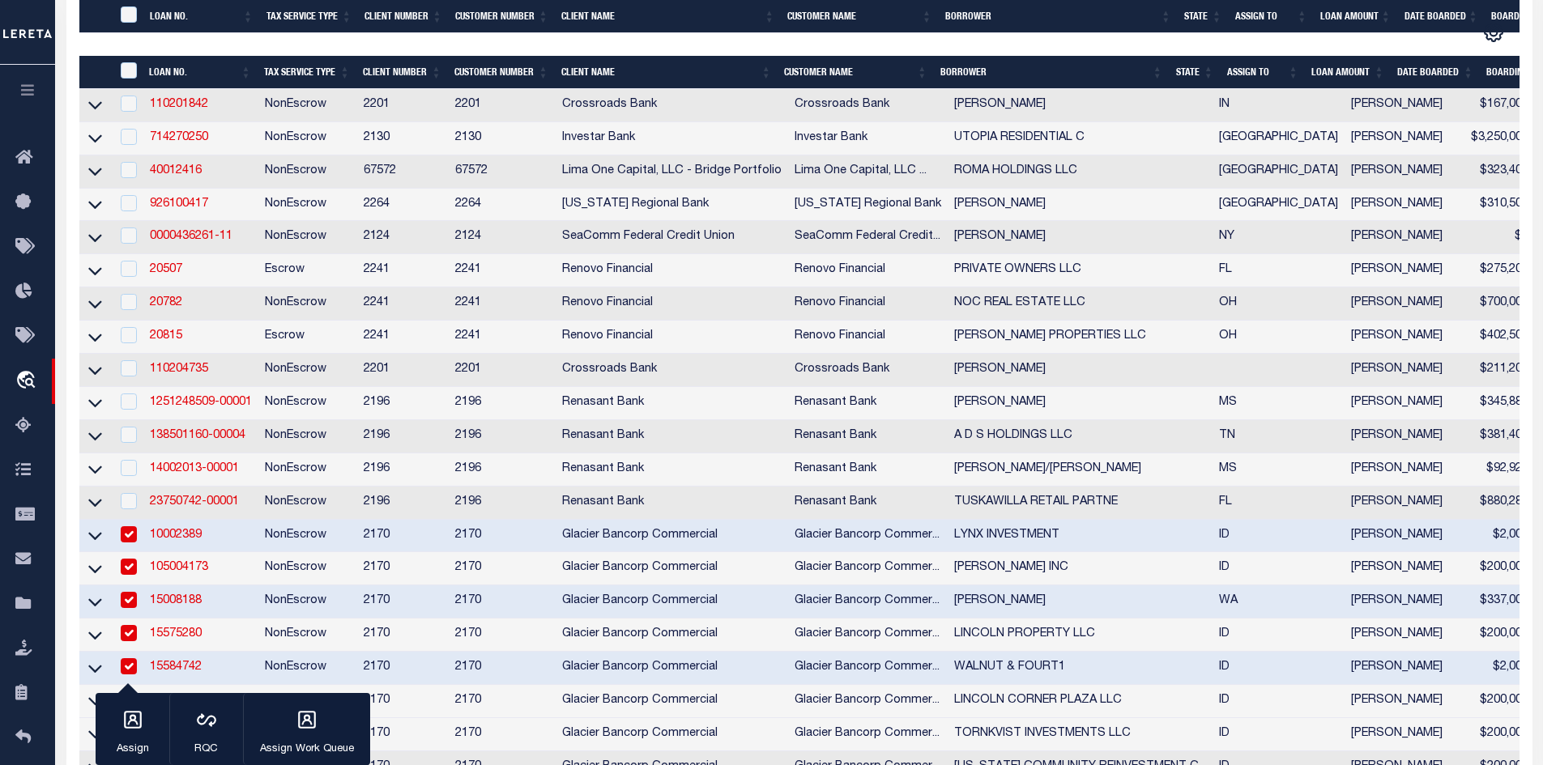
scroll to position [729, 0]
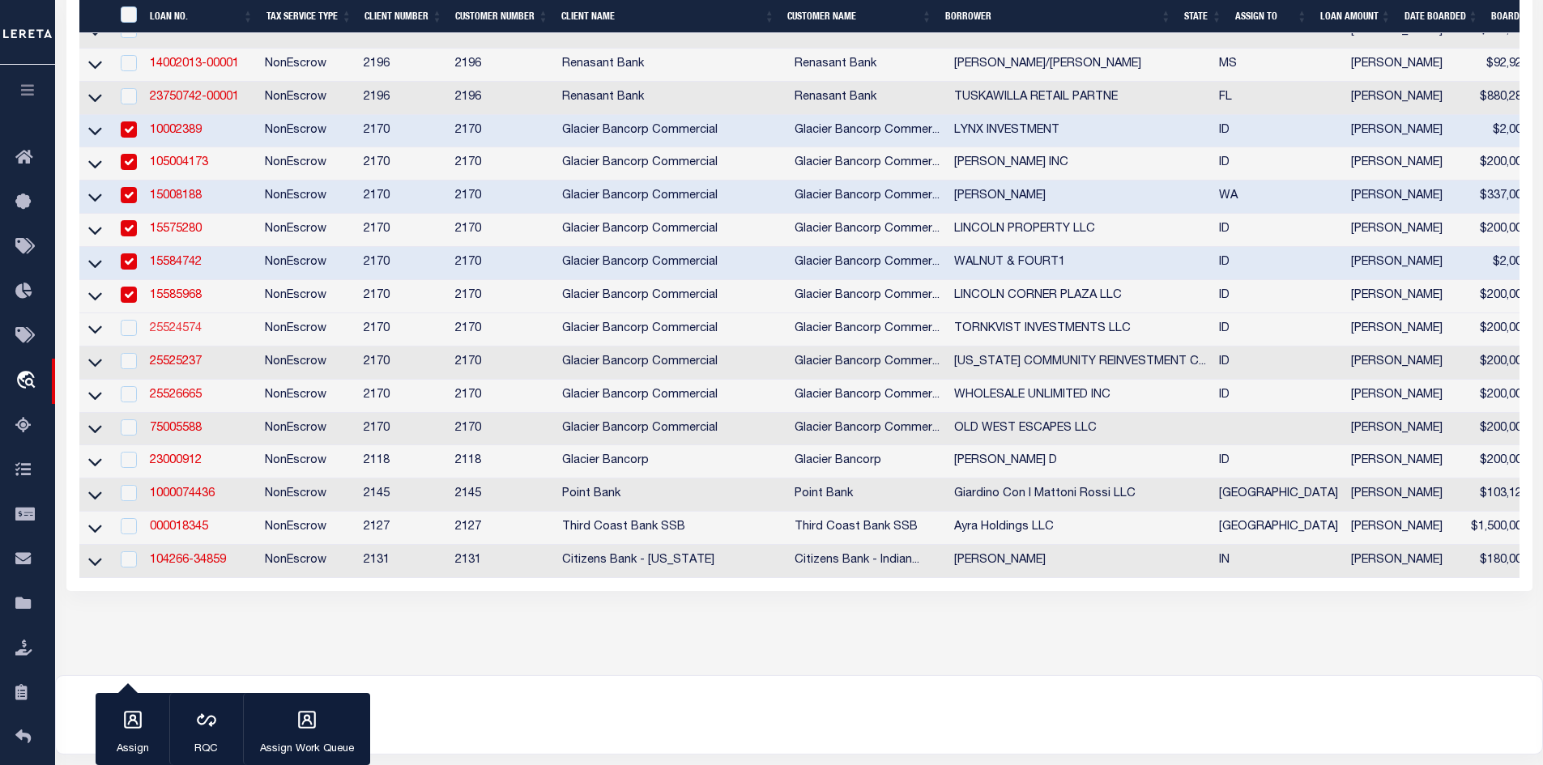
click at [182, 334] on link "25524574" at bounding box center [176, 328] width 52 height 11
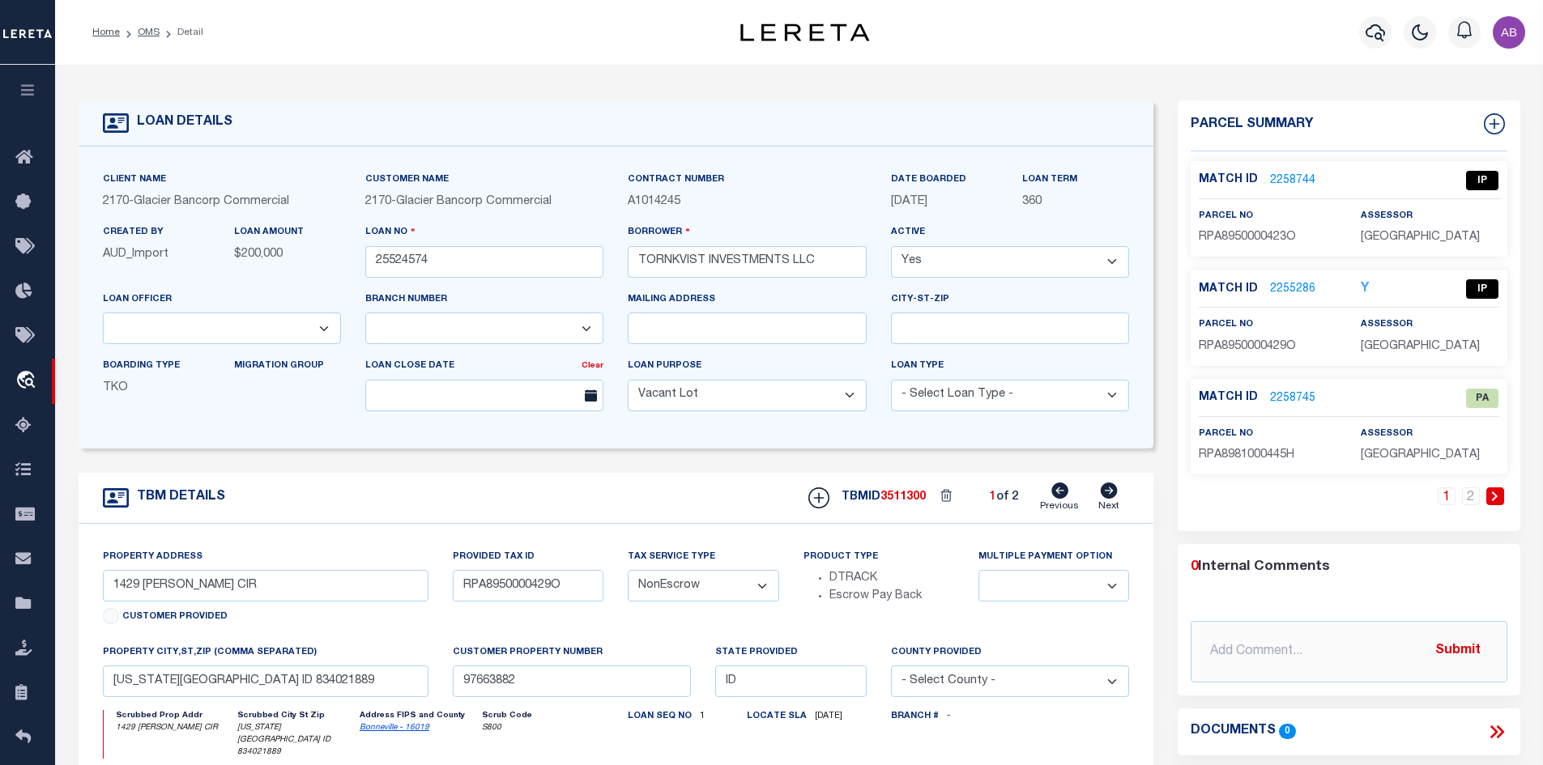
click at [1293, 172] on p "2258744" at bounding box center [1292, 181] width 45 height 18
click at [1295, 172] on link "2258744" at bounding box center [1292, 180] width 45 height 17
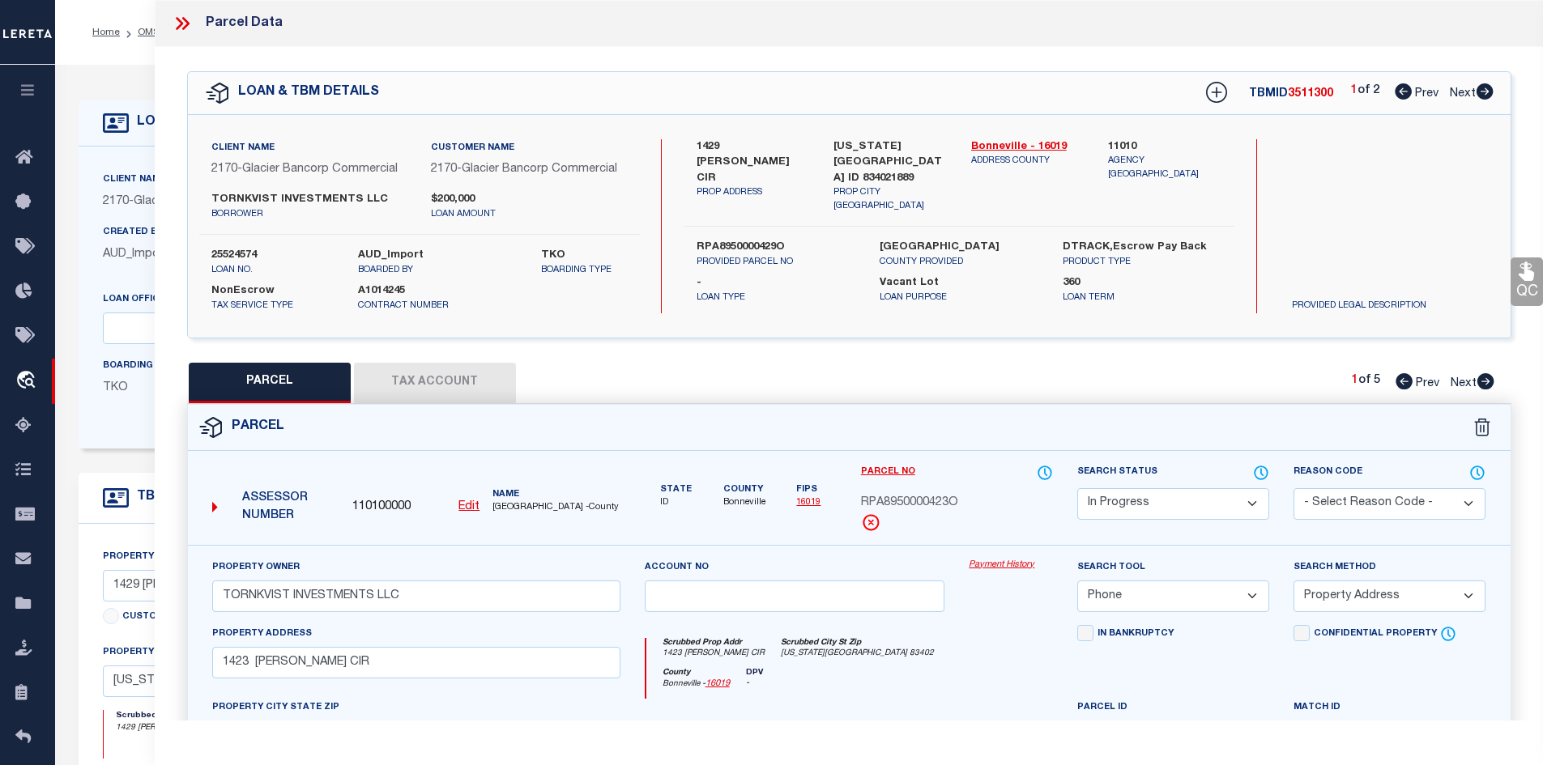
click at [1484, 87] on icon at bounding box center [1484, 91] width 17 height 16
click at [1407, 92] on icon at bounding box center [1403, 91] width 17 height 16
click at [1493, 373] on icon at bounding box center [1485, 381] width 18 height 16
click at [1404, 383] on icon at bounding box center [1403, 381] width 17 height 16
click at [1488, 382] on icon at bounding box center [1485, 381] width 18 height 16
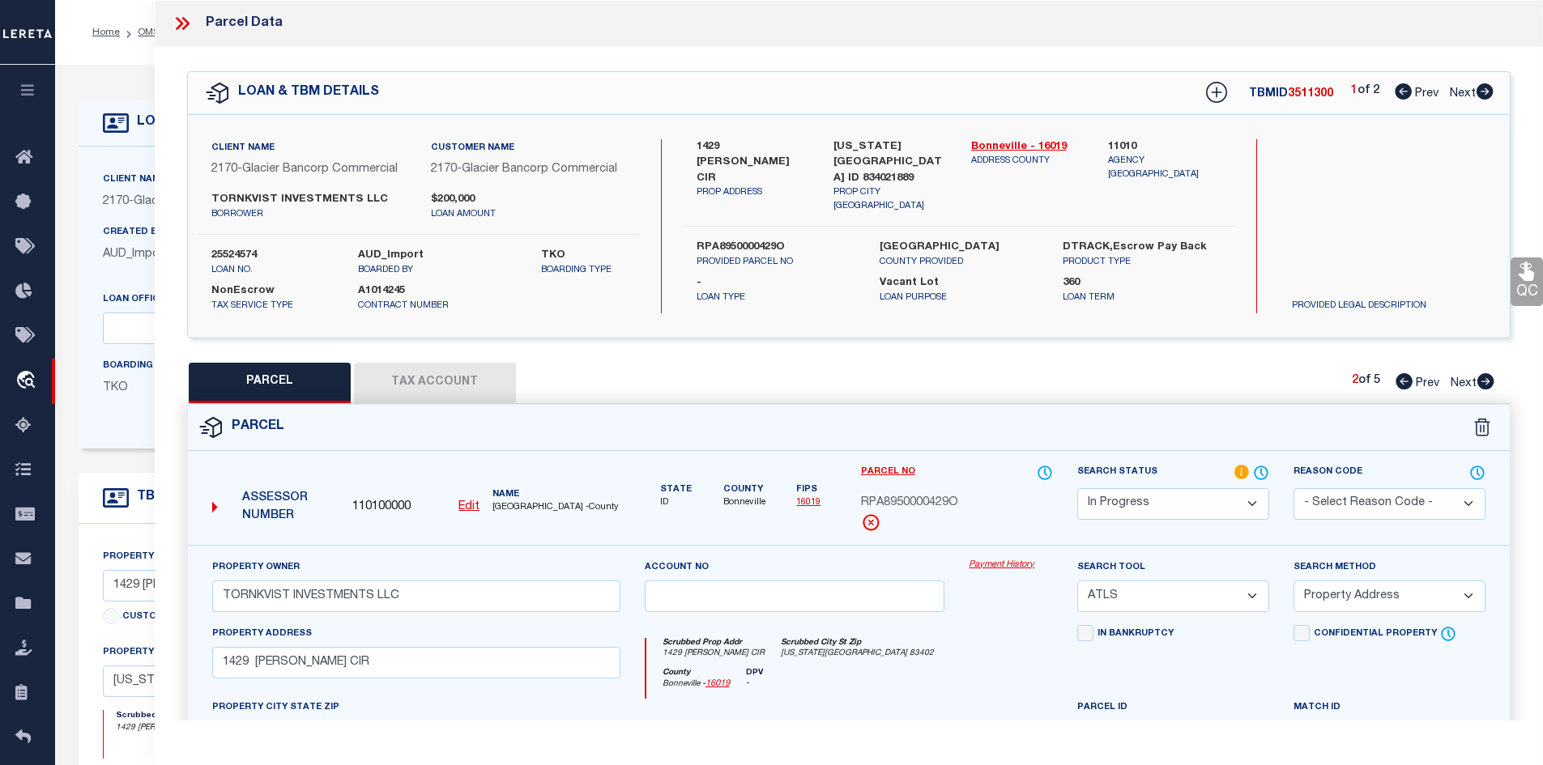
click at [1488, 382] on icon at bounding box center [1485, 381] width 18 height 16
drag, startPoint x: 1399, startPoint y: 378, endPoint x: 1459, endPoint y: 118, distance: 266.6
click at [1398, 378] on icon at bounding box center [1403, 381] width 17 height 16
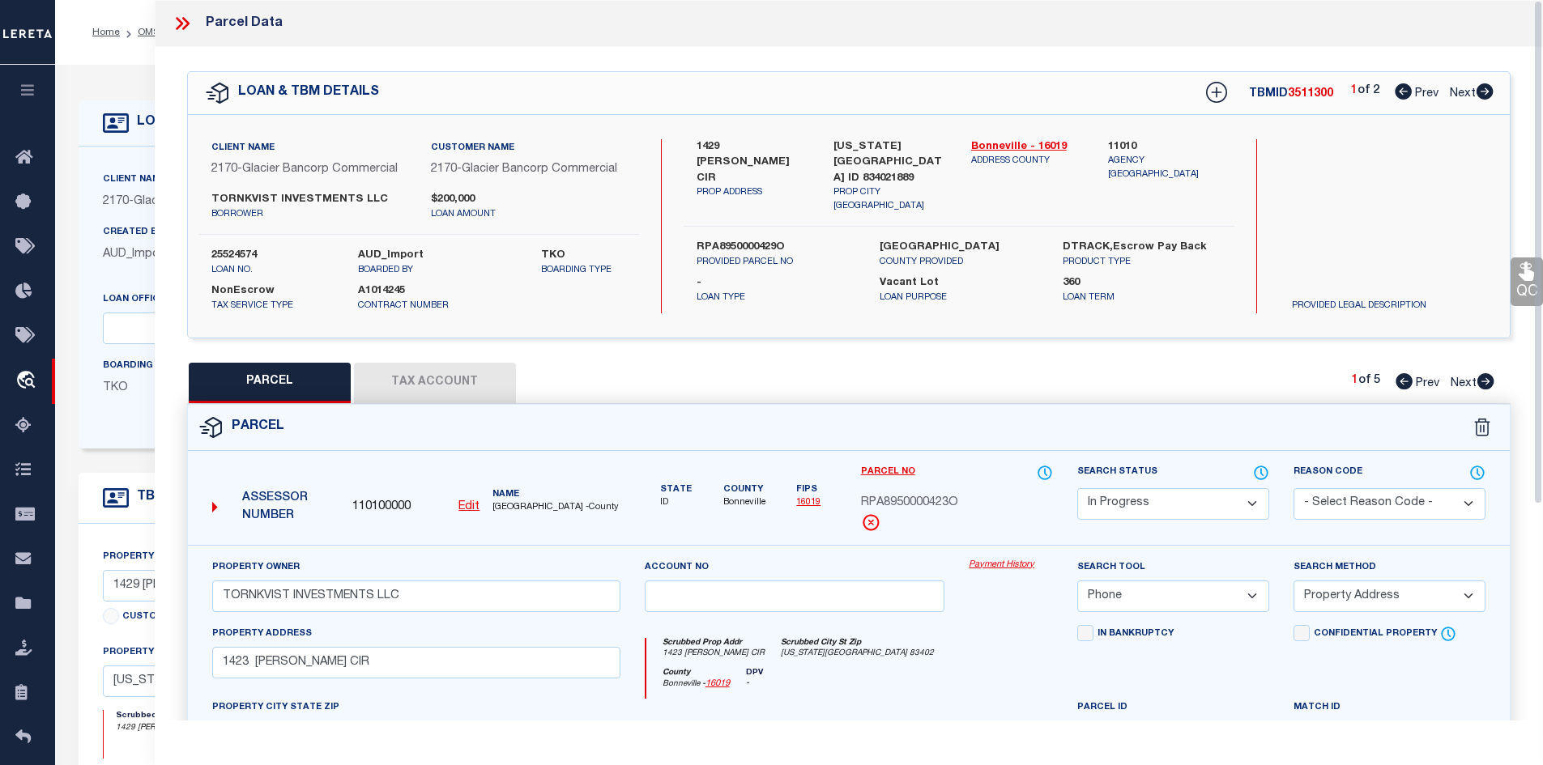
click at [1487, 381] on icon at bounding box center [1485, 381] width 18 height 16
click at [1402, 378] on icon at bounding box center [1403, 381] width 17 height 16
click at [1486, 87] on icon at bounding box center [1484, 91] width 17 height 16
click at [1484, 377] on icon at bounding box center [1485, 381] width 17 height 16
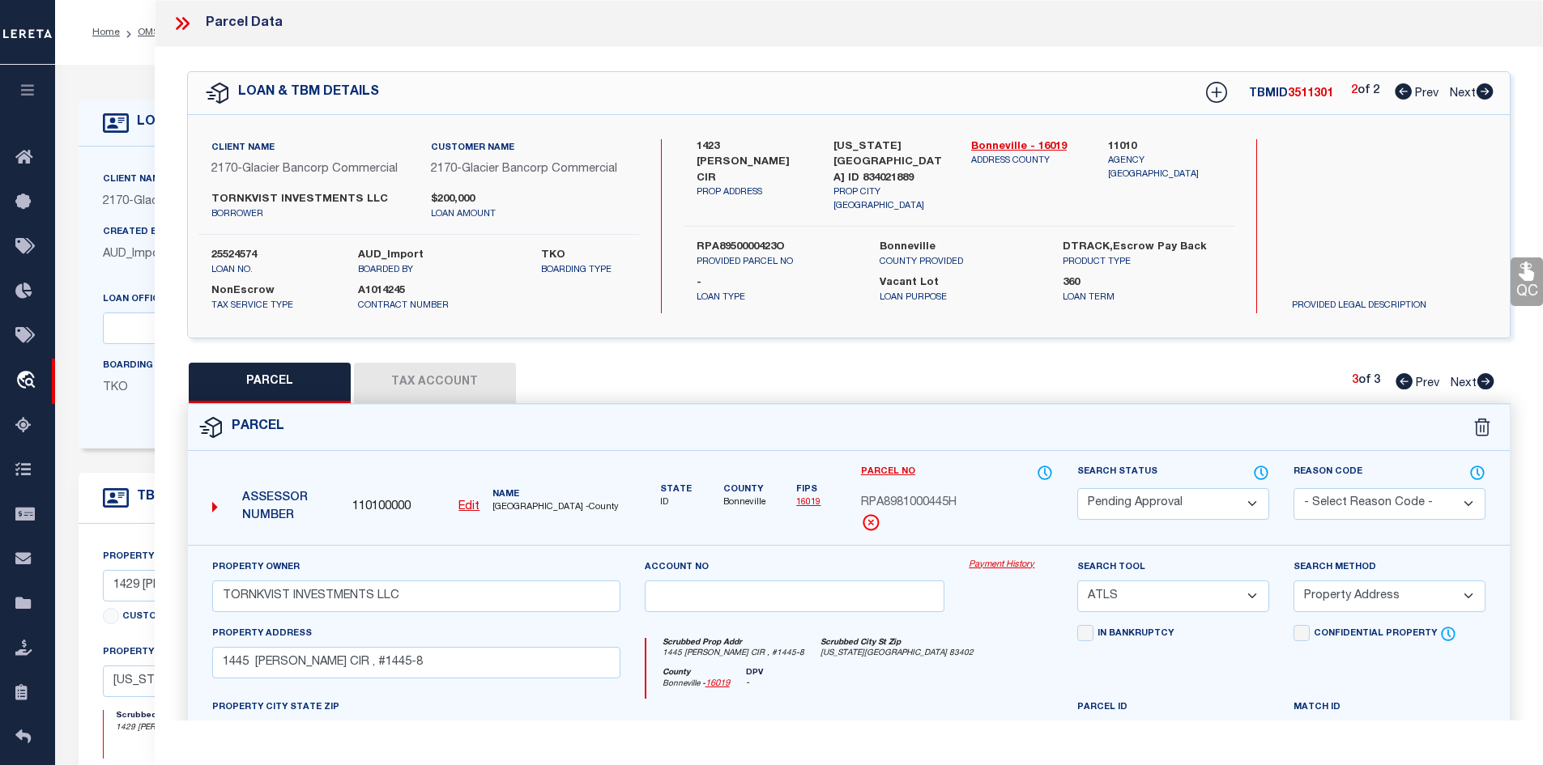
click at [1399, 89] on icon at bounding box center [1403, 91] width 17 height 16
click at [1177, 500] on select "Automated Search Bad Parcel Complete Duplicate Parcel High Dollar Reporting In …" at bounding box center [1173, 504] width 192 height 32
click at [479, 388] on button "Tax Account" at bounding box center [435, 383] width 162 height 40
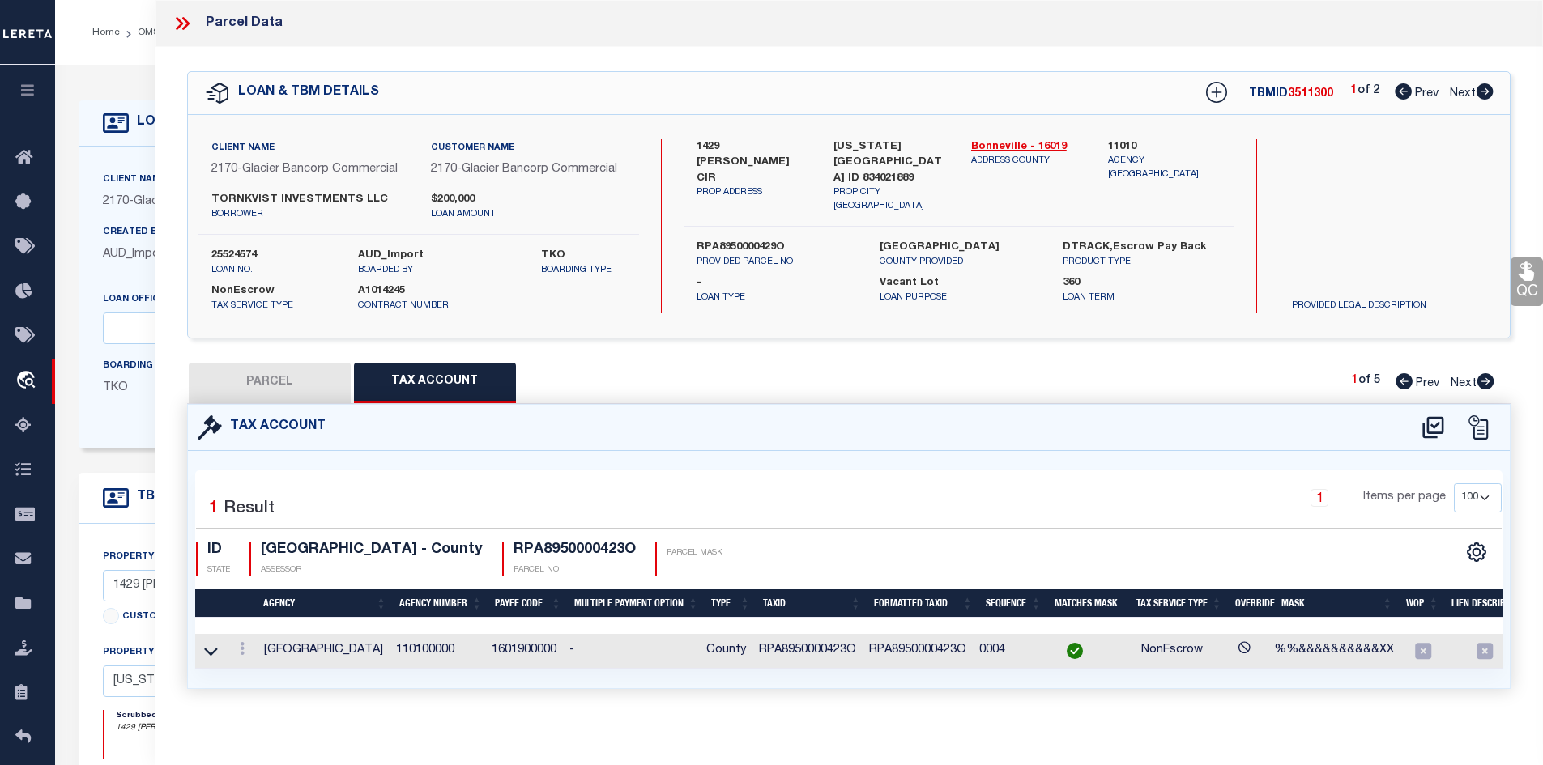
click at [283, 397] on button "PARCEL" at bounding box center [270, 383] width 162 height 40
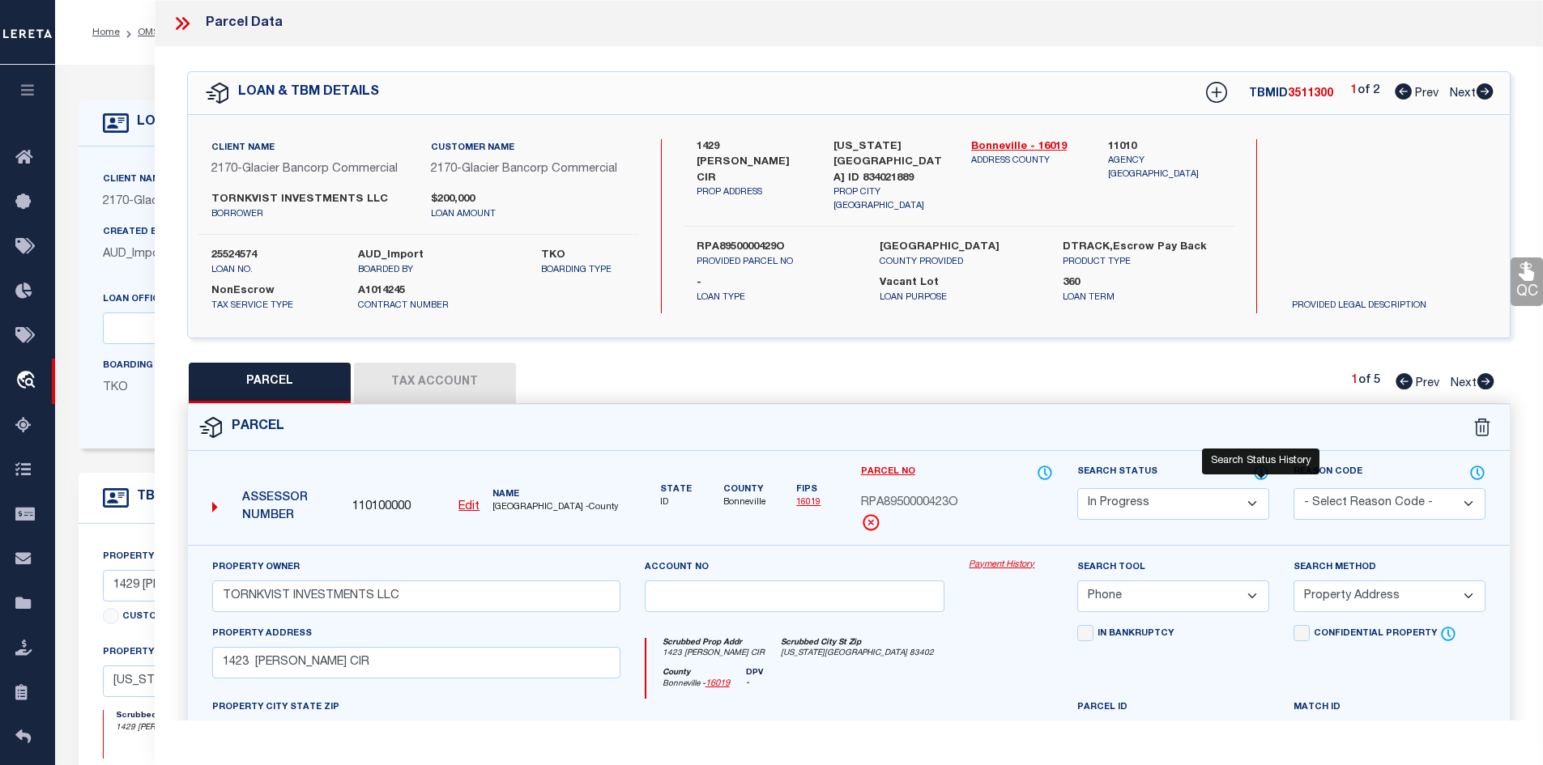
click at [1258, 469] on icon at bounding box center [1261, 473] width 16 height 18
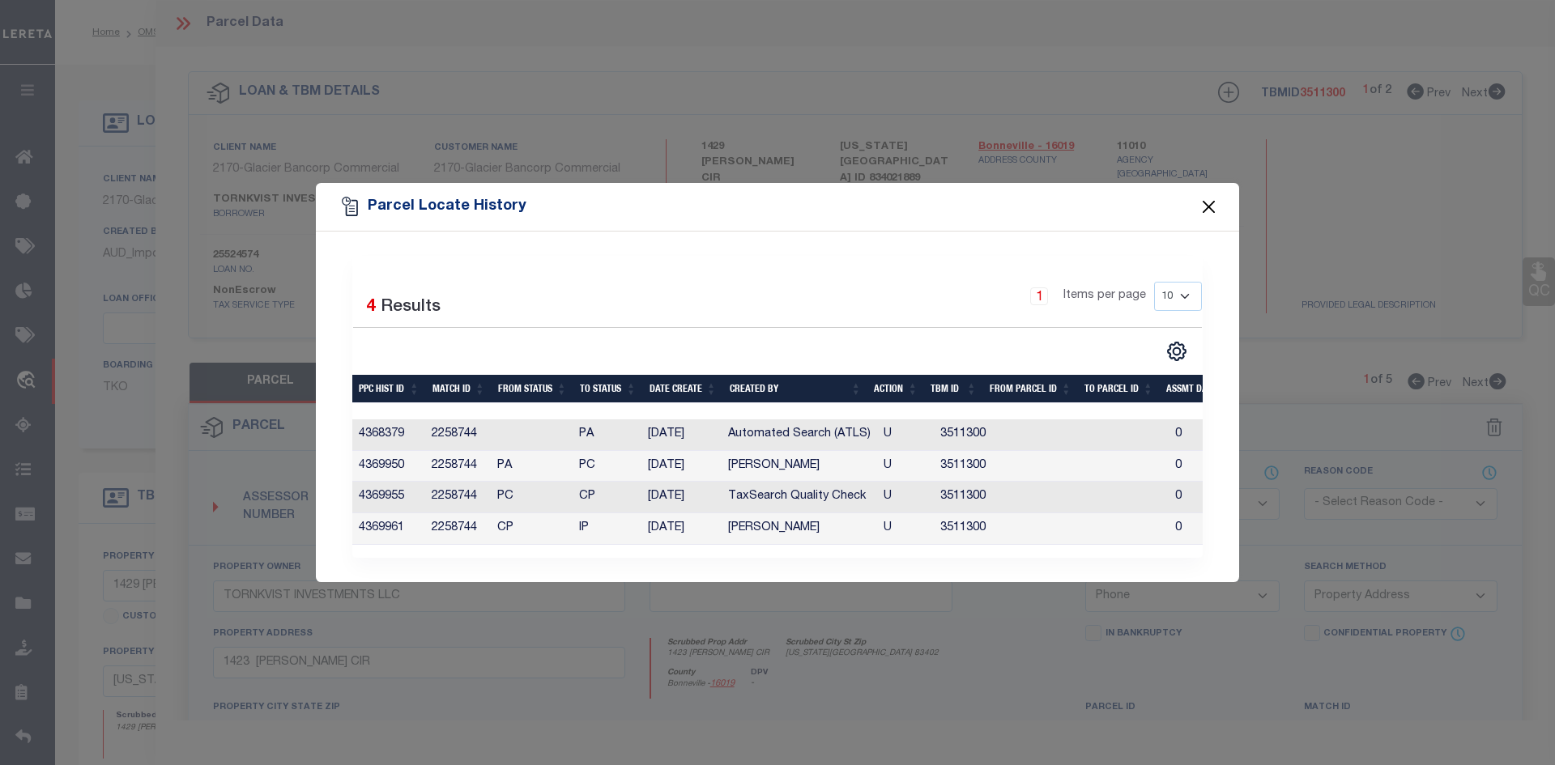
click at [1203, 207] on button "Close" at bounding box center [1209, 207] width 21 height 21
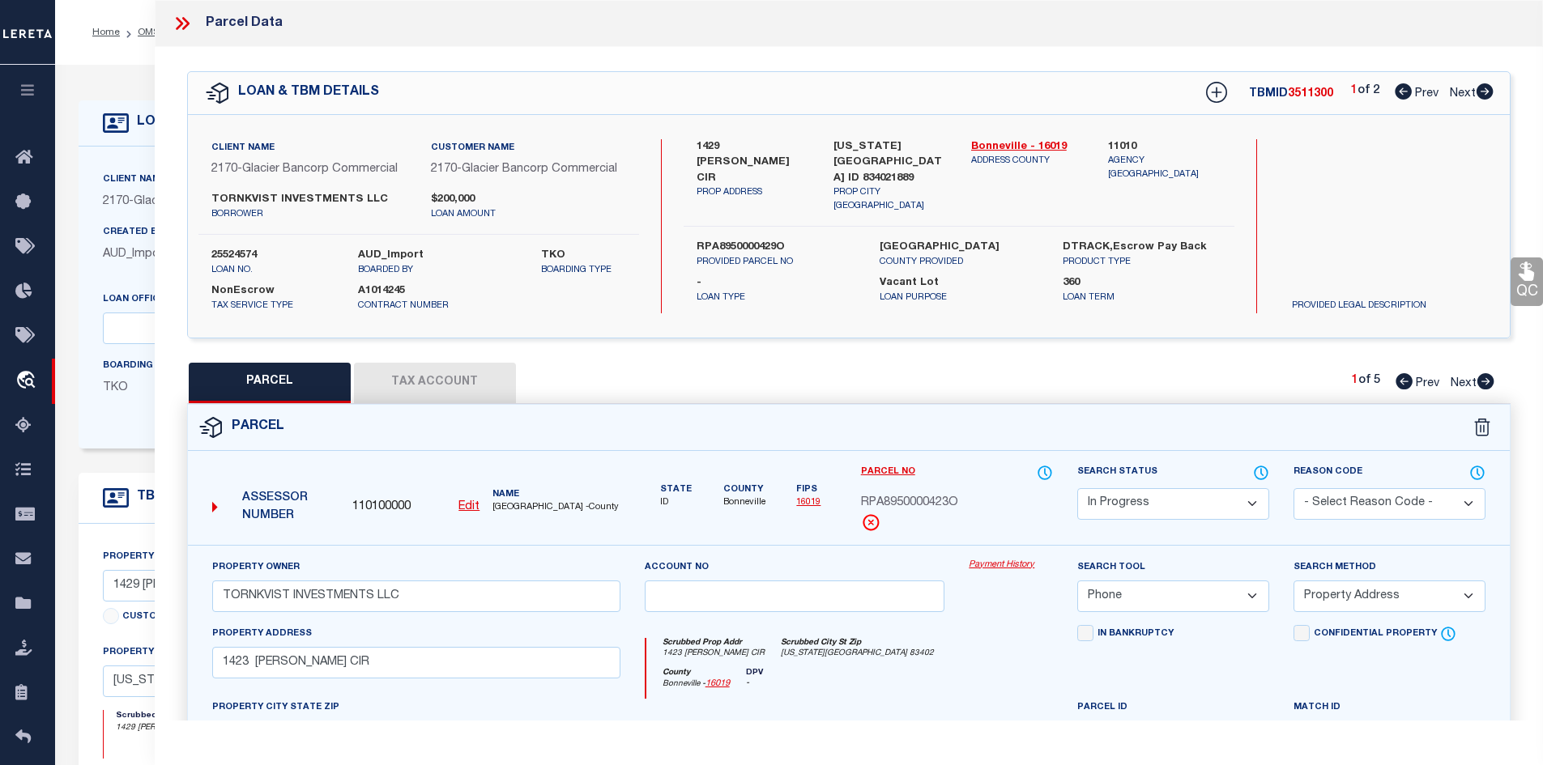
click at [244, 255] on label "25524574" at bounding box center [272, 256] width 122 height 16
click at [913, 505] on span "RPA8950000423O" at bounding box center [909, 504] width 97 height 18
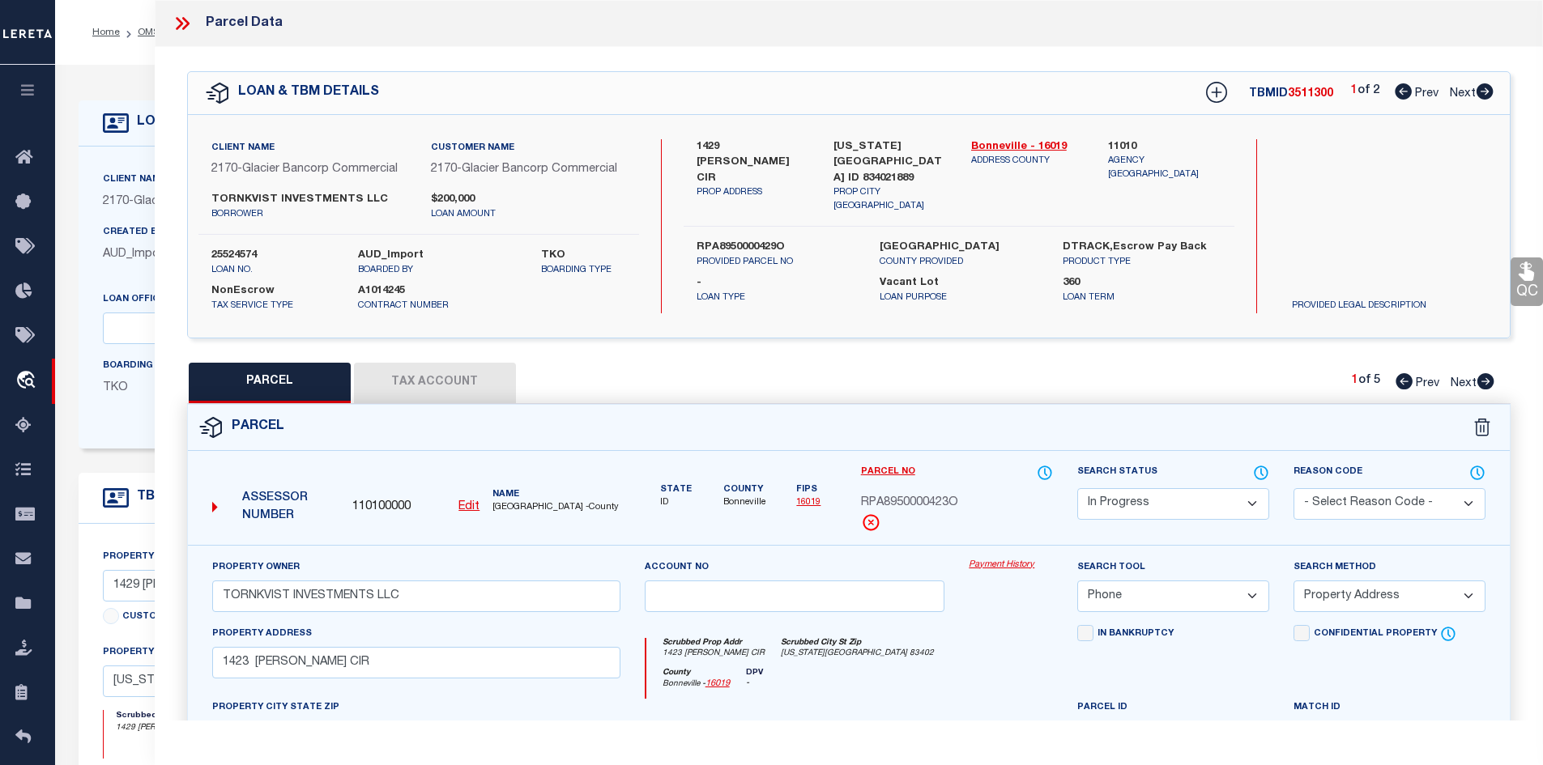
click at [905, 240] on label "[GEOGRAPHIC_DATA]" at bounding box center [959, 248] width 159 height 16
click at [1183, 513] on select "Automated Search Bad Parcel Complete Duplicate Parcel High Dollar Reporting In …" at bounding box center [1173, 504] width 192 height 32
click at [1077, 488] on select "Automated Search Bad Parcel Complete Duplicate Parcel High Dollar Reporting In …" at bounding box center [1173, 504] width 192 height 32
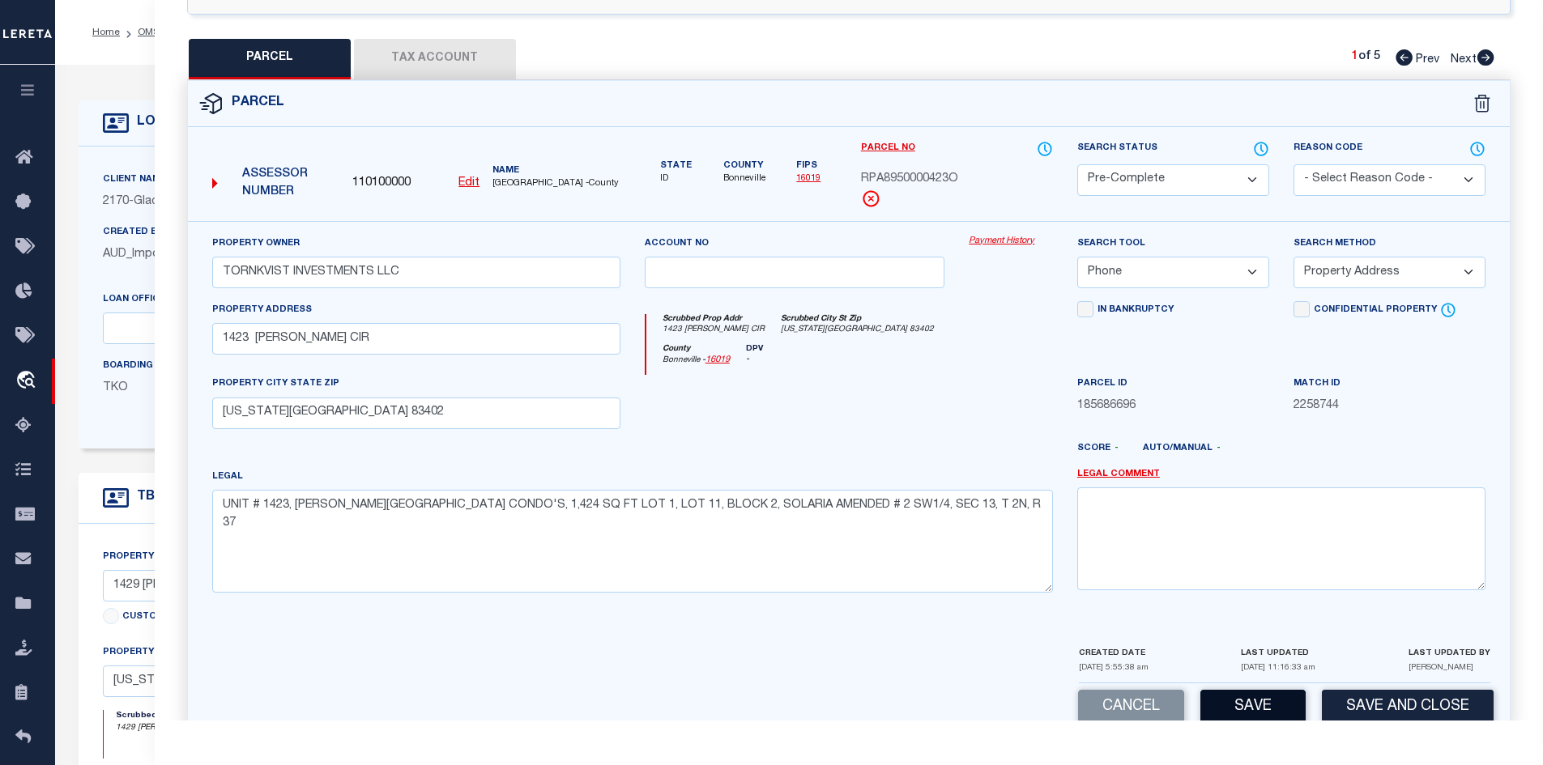
click at [1239, 707] on button "Save" at bounding box center [1252, 707] width 105 height 35
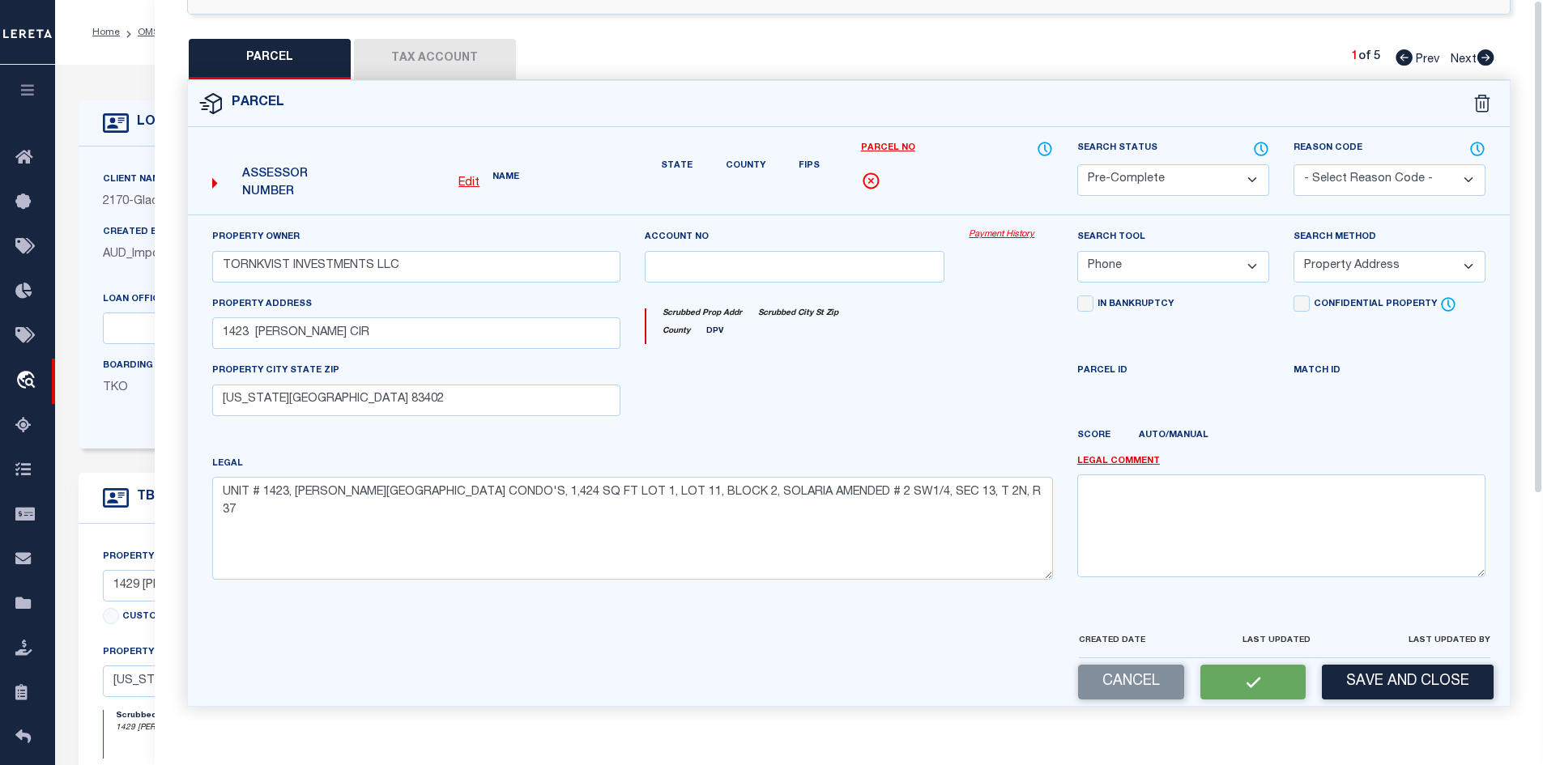
scroll to position [0, 0]
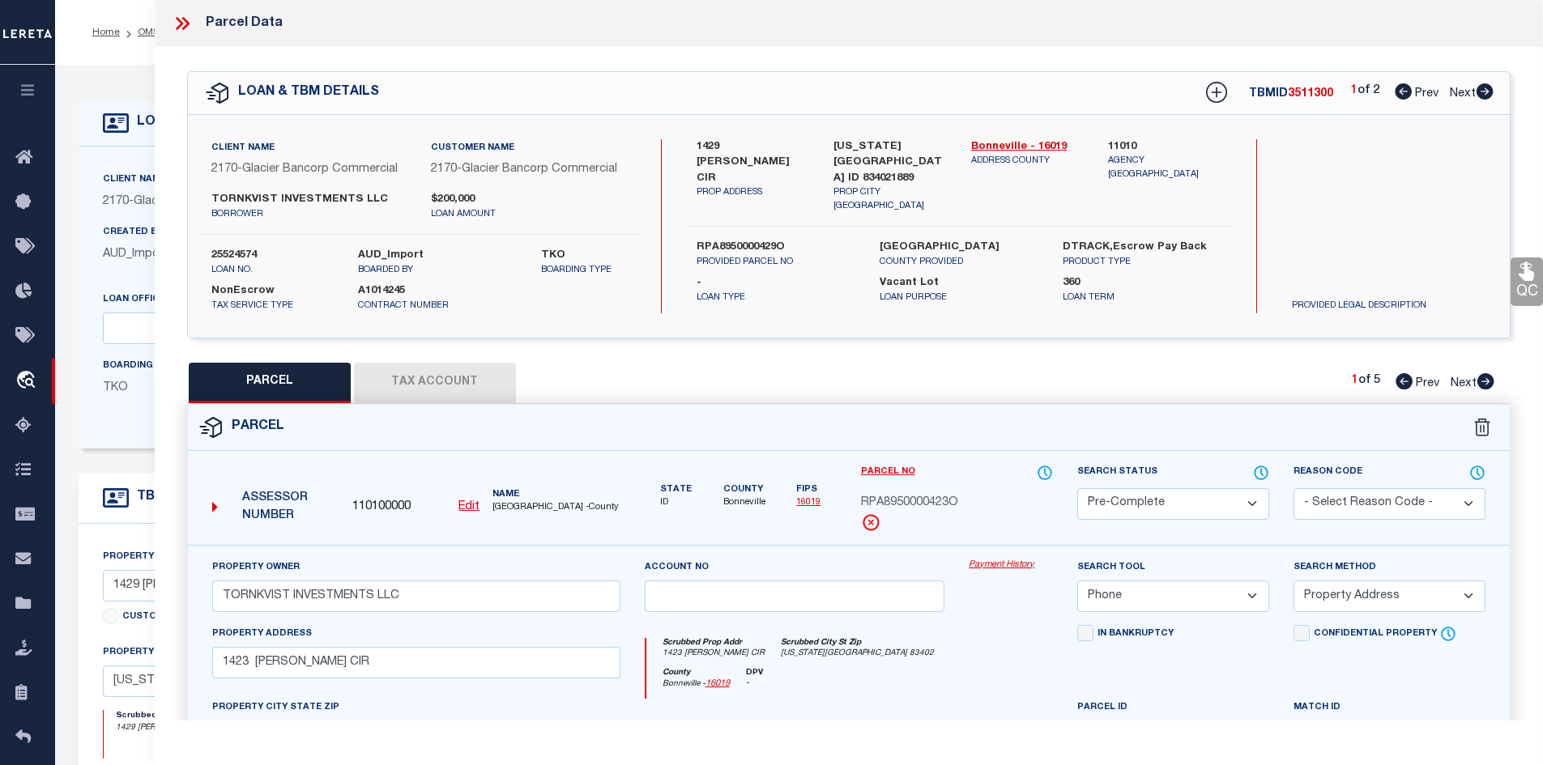
click at [909, 495] on span "RPA8950000423O" at bounding box center [909, 504] width 97 height 18
click at [1481, 379] on icon at bounding box center [1485, 381] width 17 height 16
click at [1261, 469] on icon at bounding box center [1262, 472] width 2 height 6
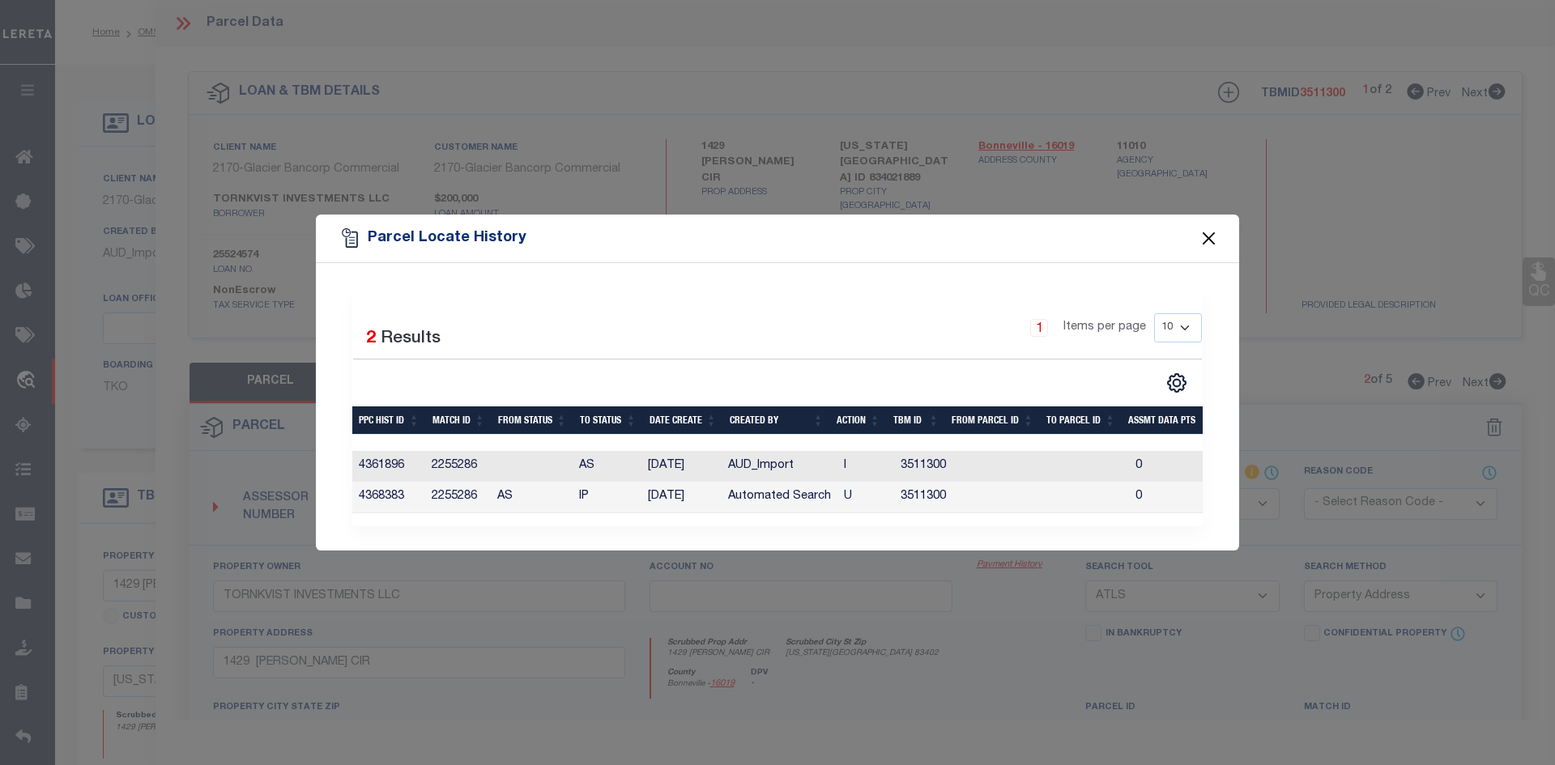
click at [1205, 232] on button "Close" at bounding box center [1209, 238] width 21 height 21
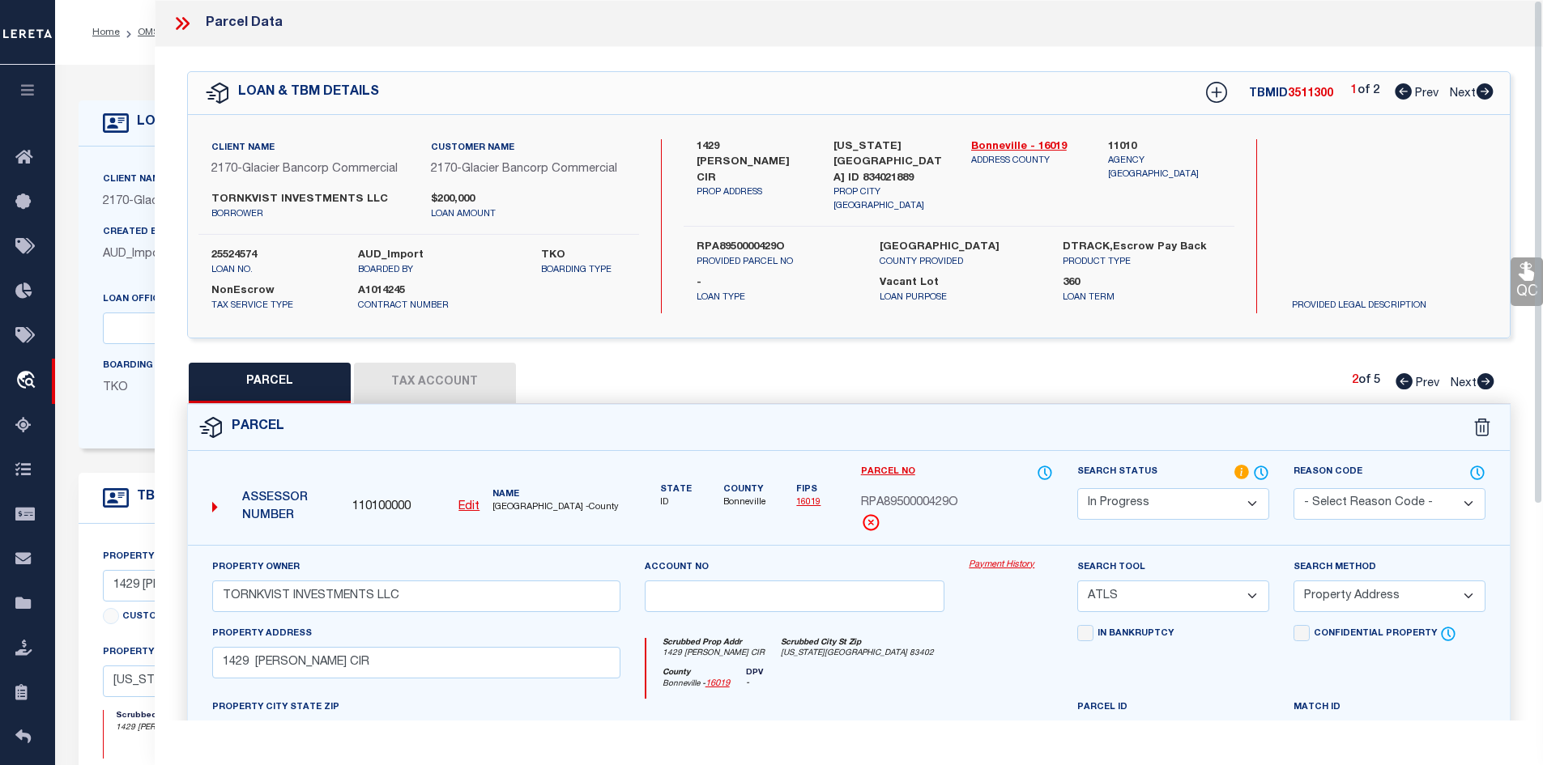
click at [1317, 322] on div "Client Name 2170 - Glacier Bancorp Commercial Customer Name 2170 - Glacier Banc…" at bounding box center [849, 226] width 1322 height 223
click at [740, 146] on label "1429 [PERSON_NAME] CIR" at bounding box center [752, 163] width 113 height 48
